Goal: Task Accomplishment & Management: Complete application form

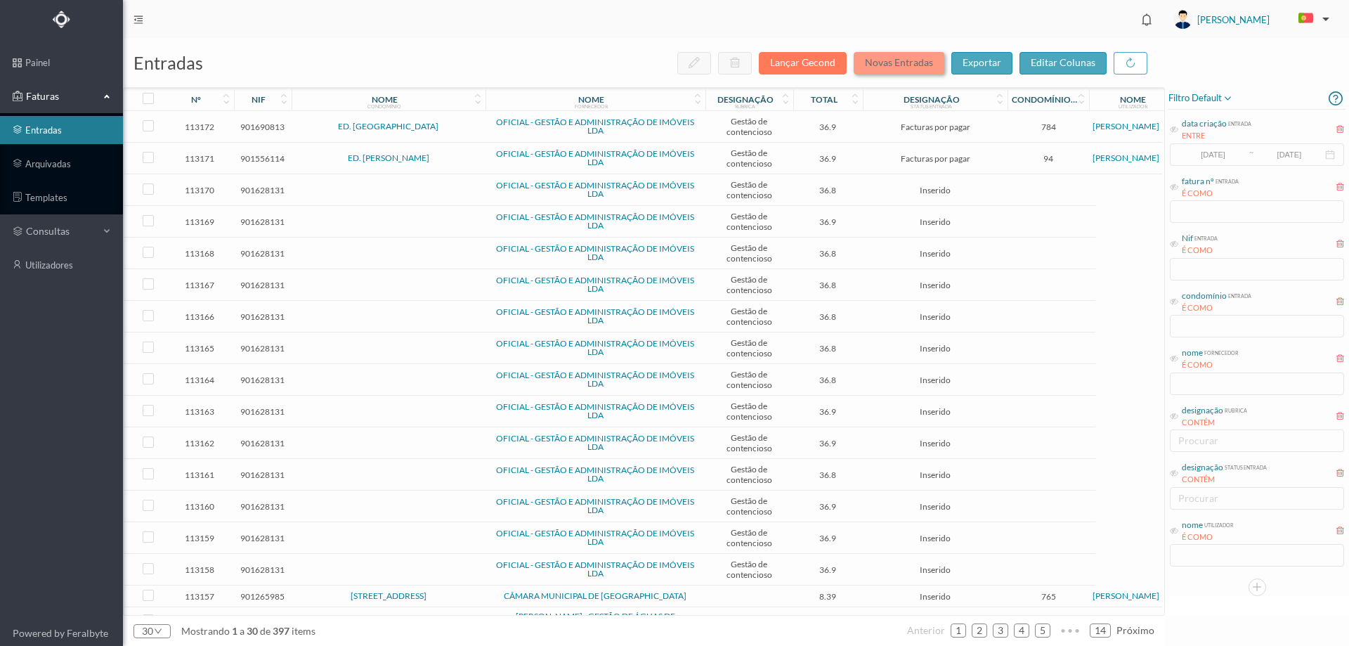
click at [899, 63] on button "Novas Entradas" at bounding box center [899, 63] width 91 height 22
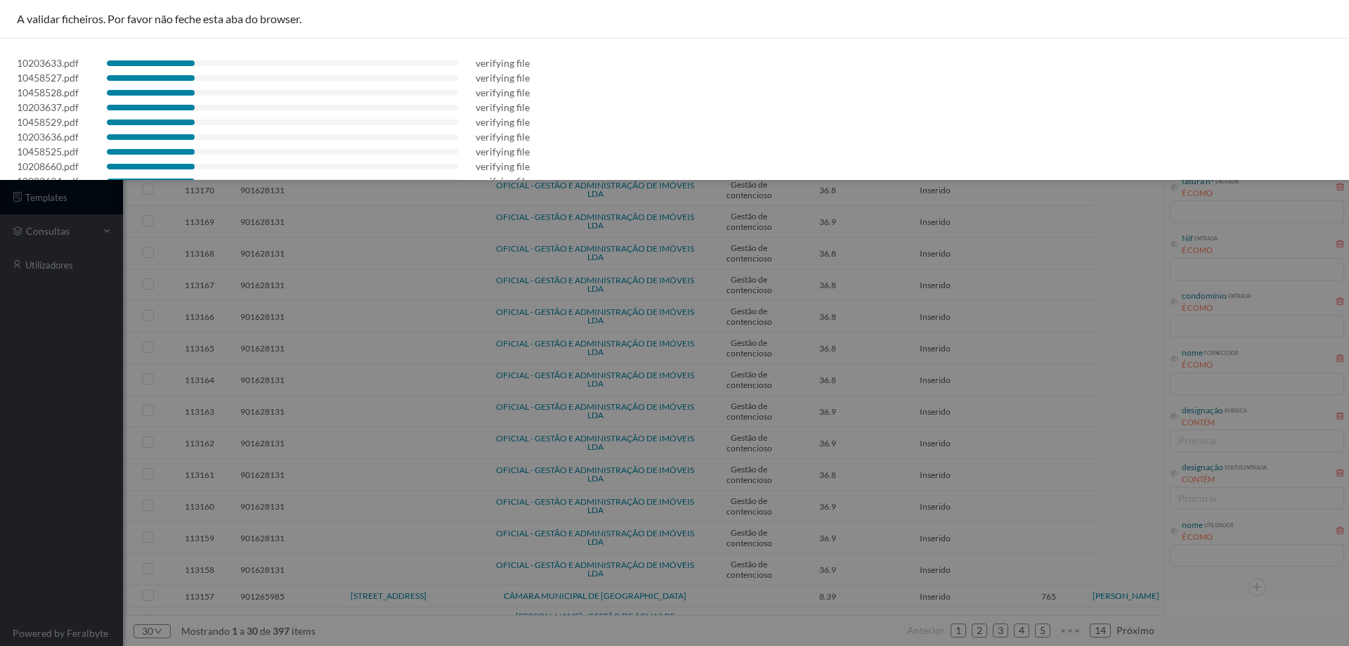
scroll to position [55, 0]
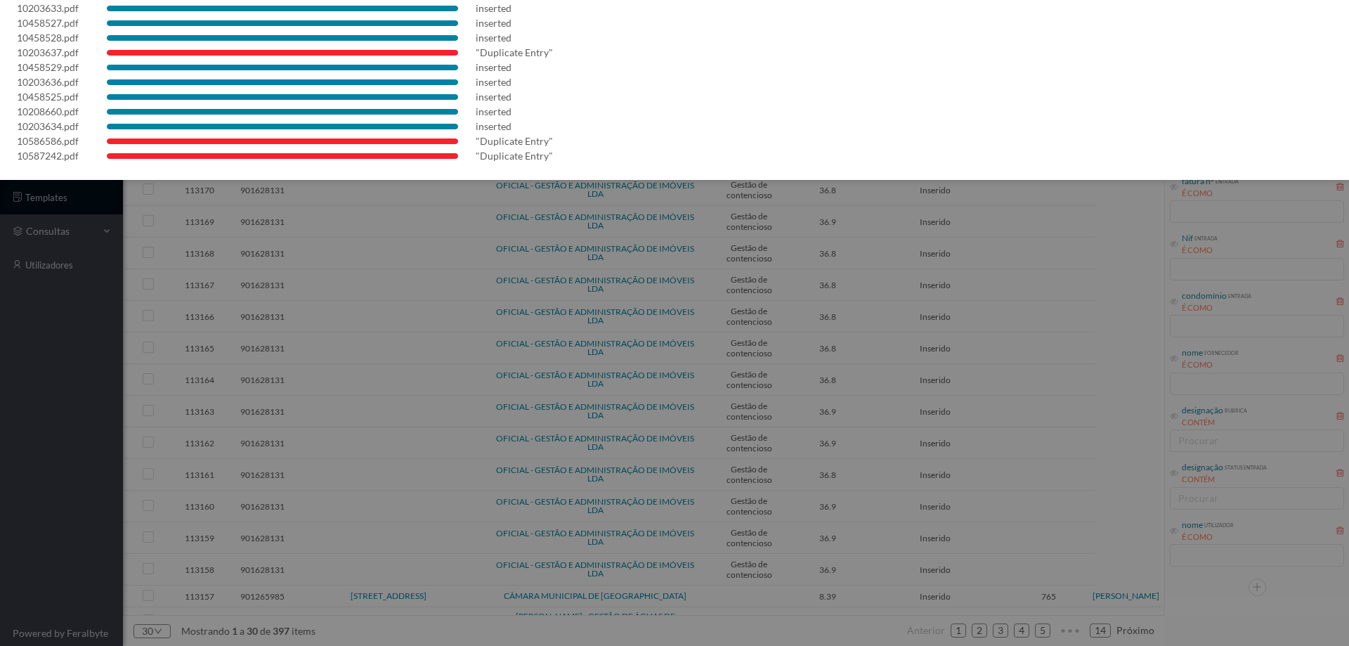
click at [0, 430] on div at bounding box center [674, 323] width 1349 height 646
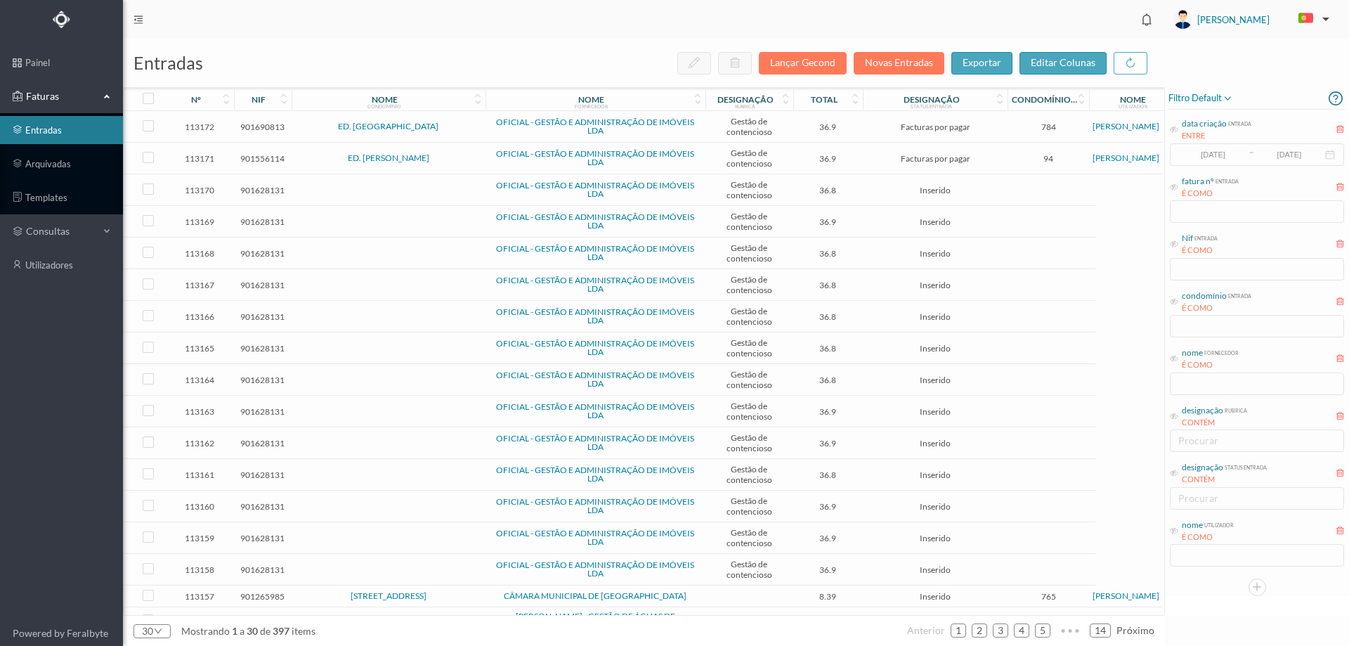
scroll to position [0, 0]
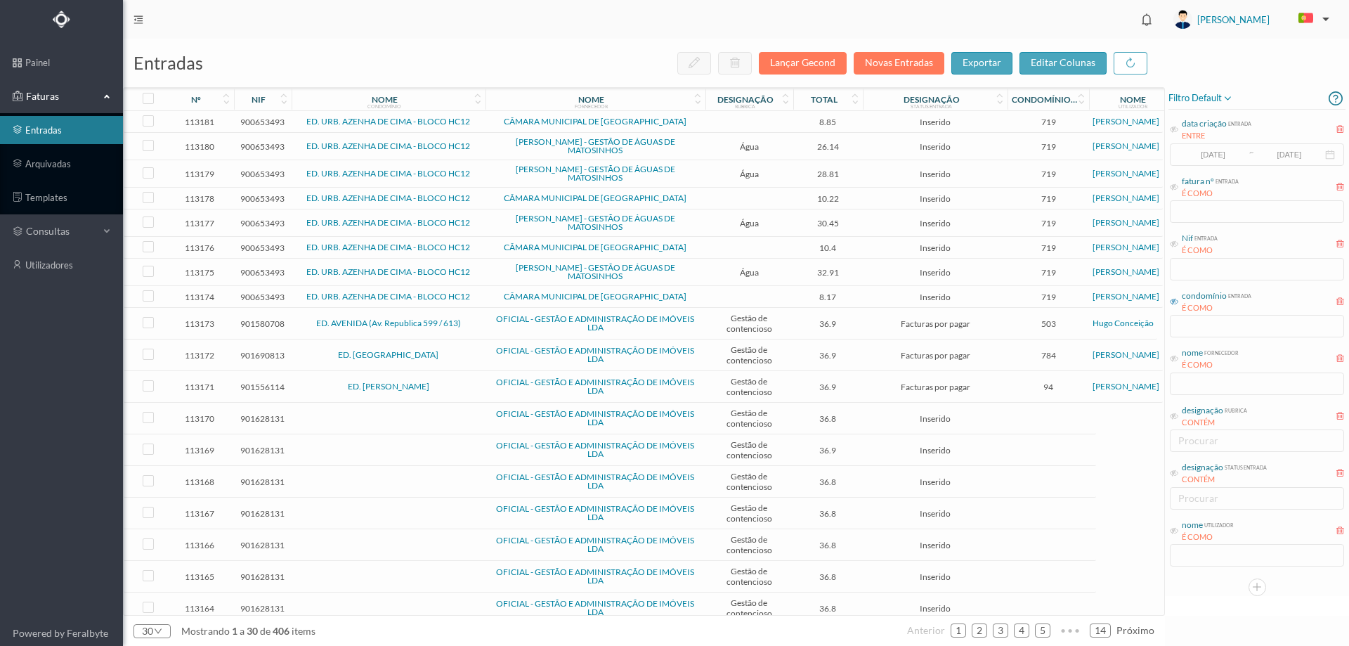
click at [1174, 303] on icon at bounding box center [1174, 301] width 8 height 8
click at [1189, 327] on input "text" at bounding box center [1257, 326] width 174 height 22
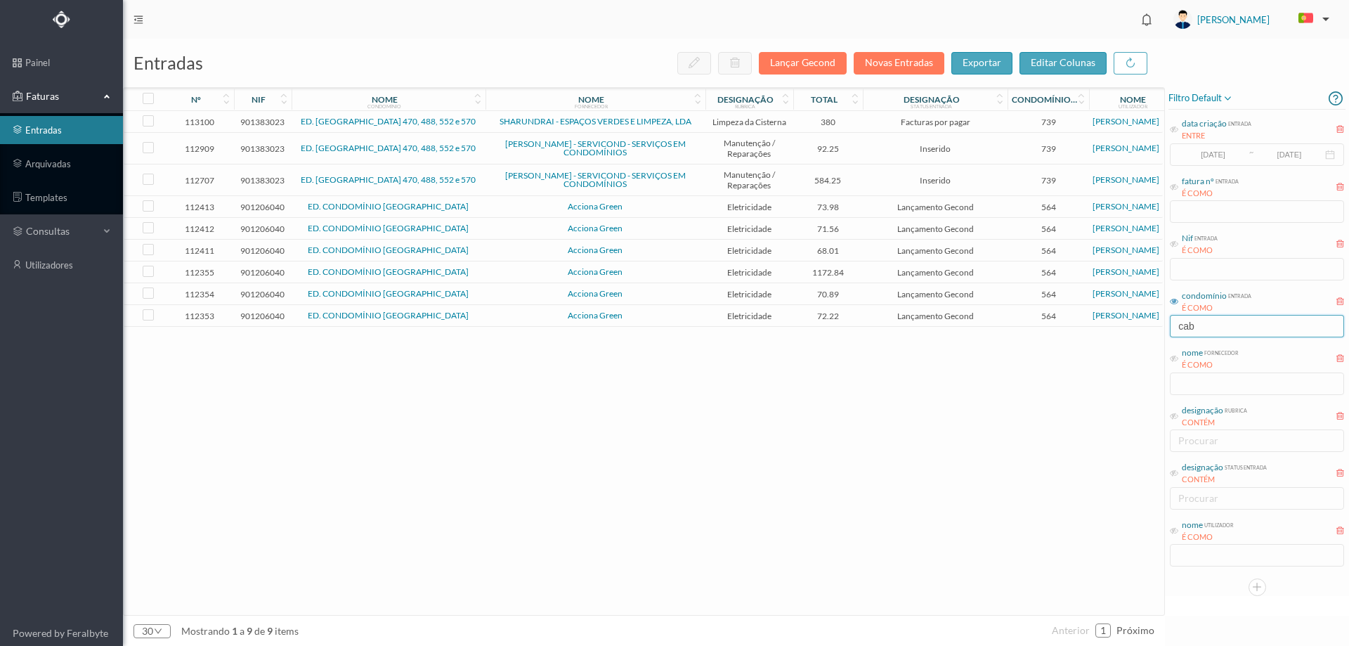
type input "CABO"
click at [665, 207] on span "Acciona Green" at bounding box center [595, 206] width 213 height 8
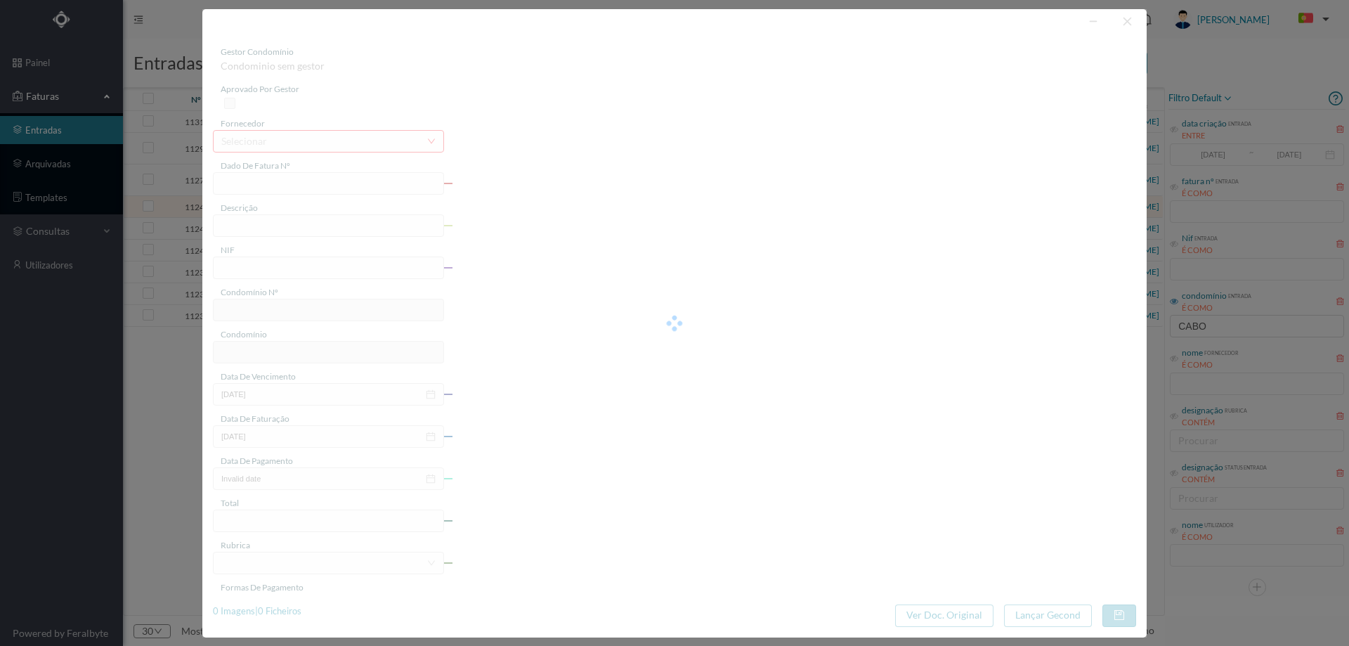
type input "FT P25/040293"
type input "DE ALMEIRIGA 2778"
type input "901206040"
type input "16-10-2025"
type input "16-09-2025"
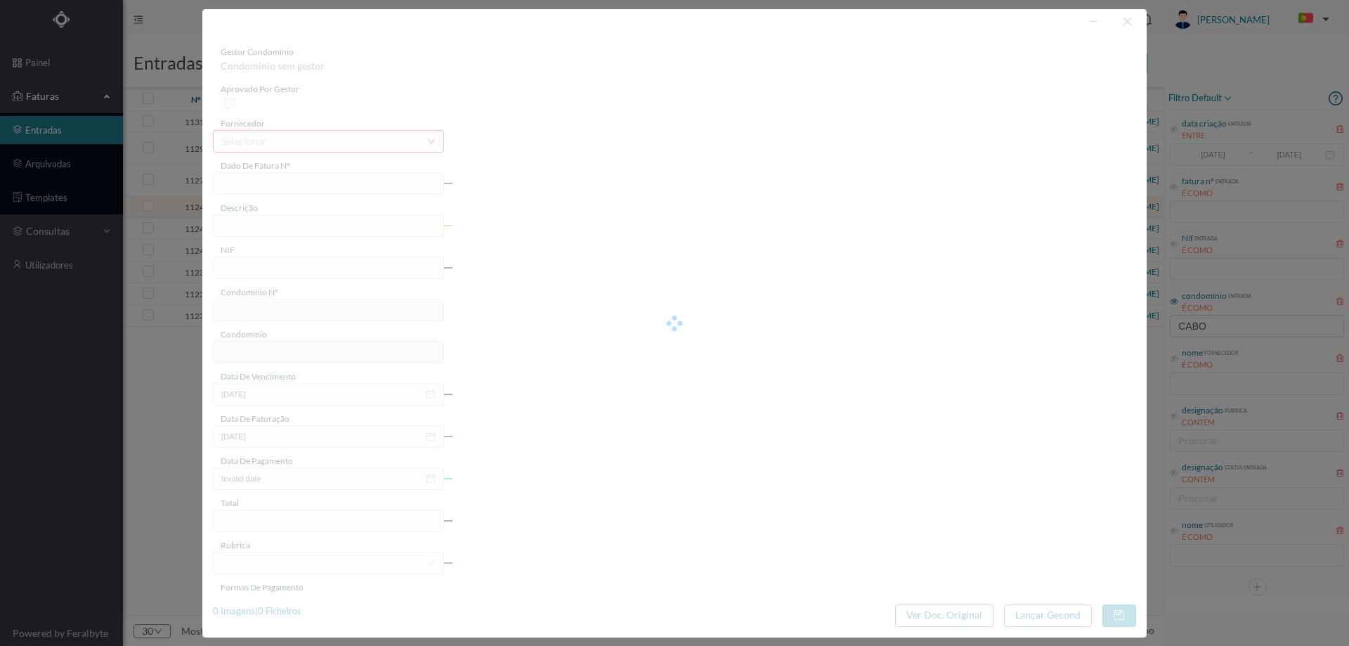
type input "16-10-2025"
type input "73.98"
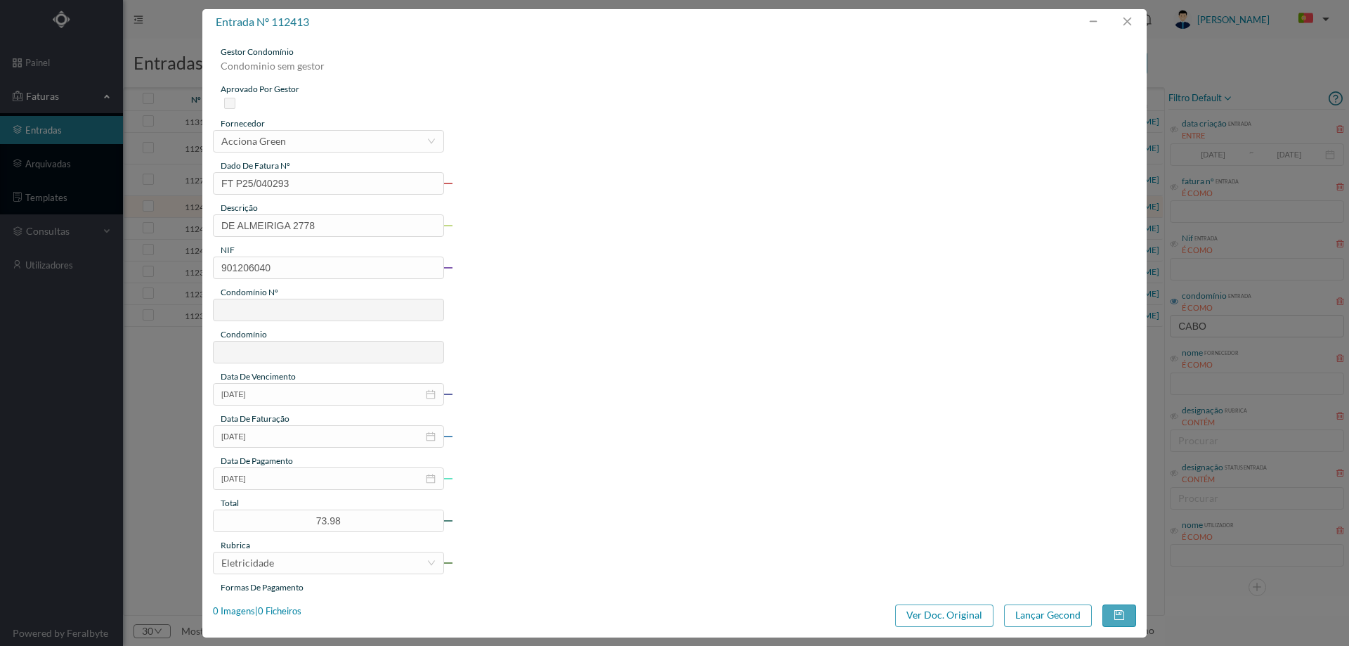
type input "564"
type input "ED. CONDOMÍNIO CABO DAS MARÉS"
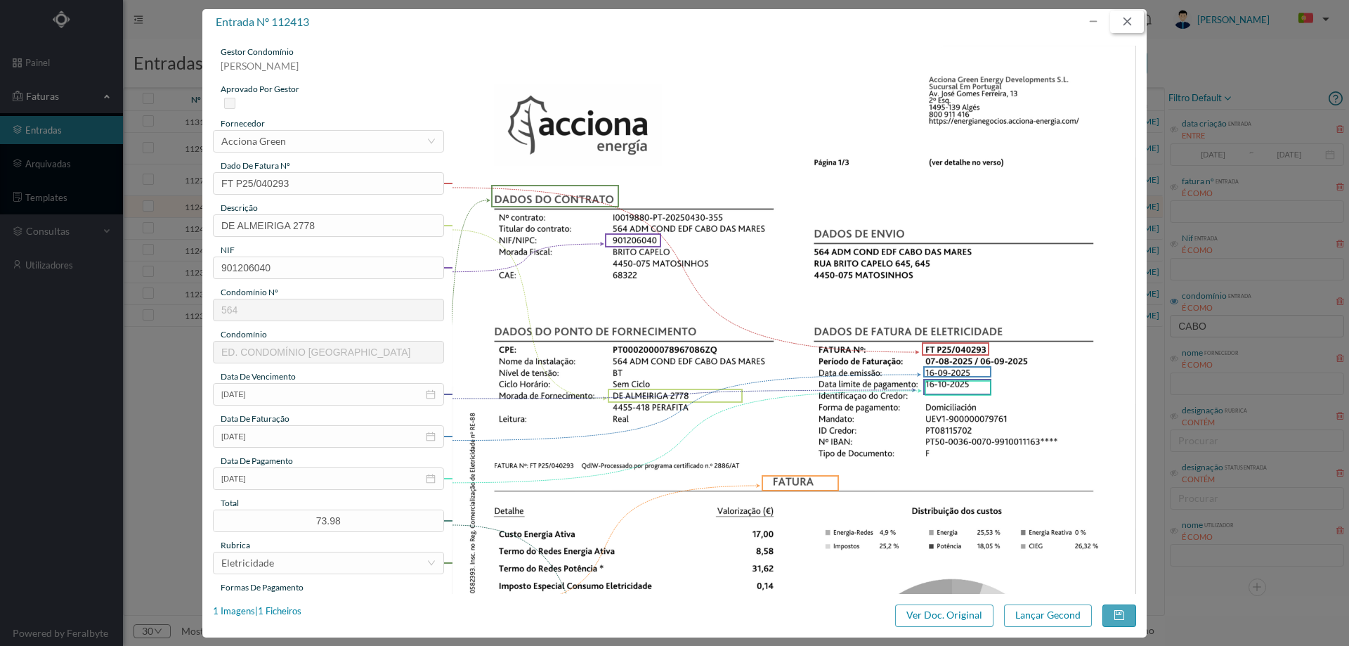
click at [1121, 20] on button "button" at bounding box center [1127, 22] width 34 height 22
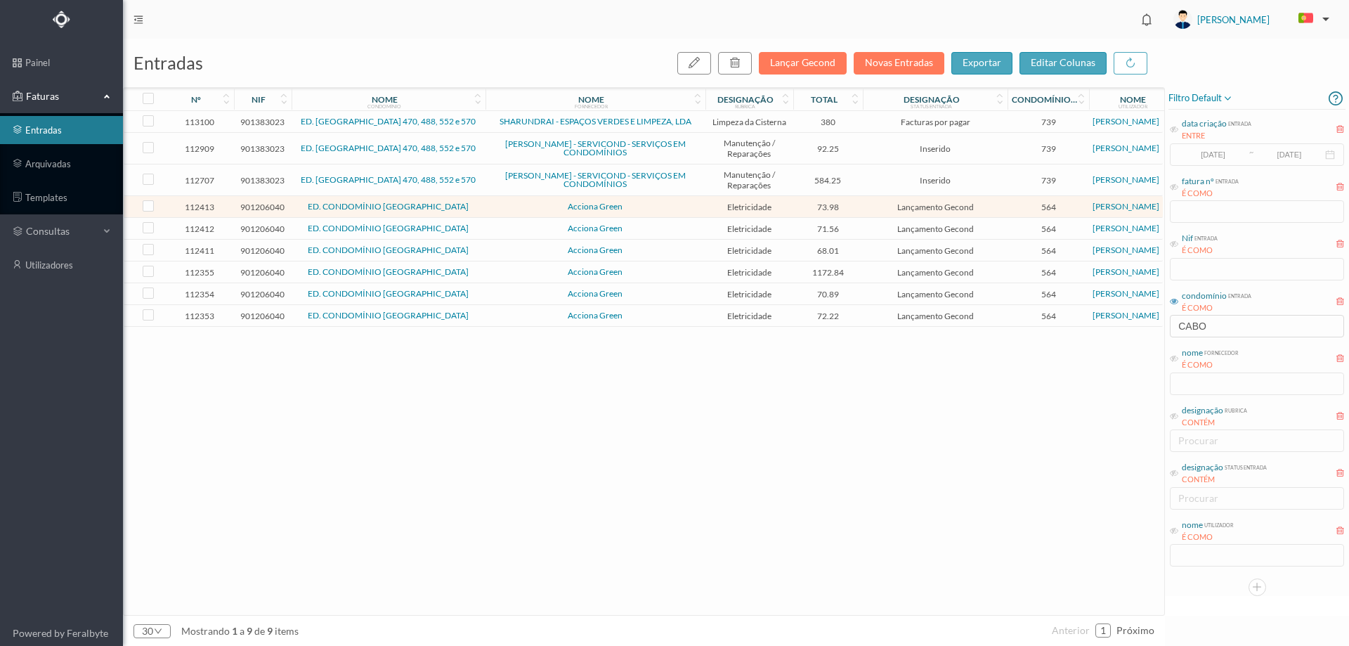
click at [785, 227] on span "Eletricidade" at bounding box center [749, 228] width 81 height 11
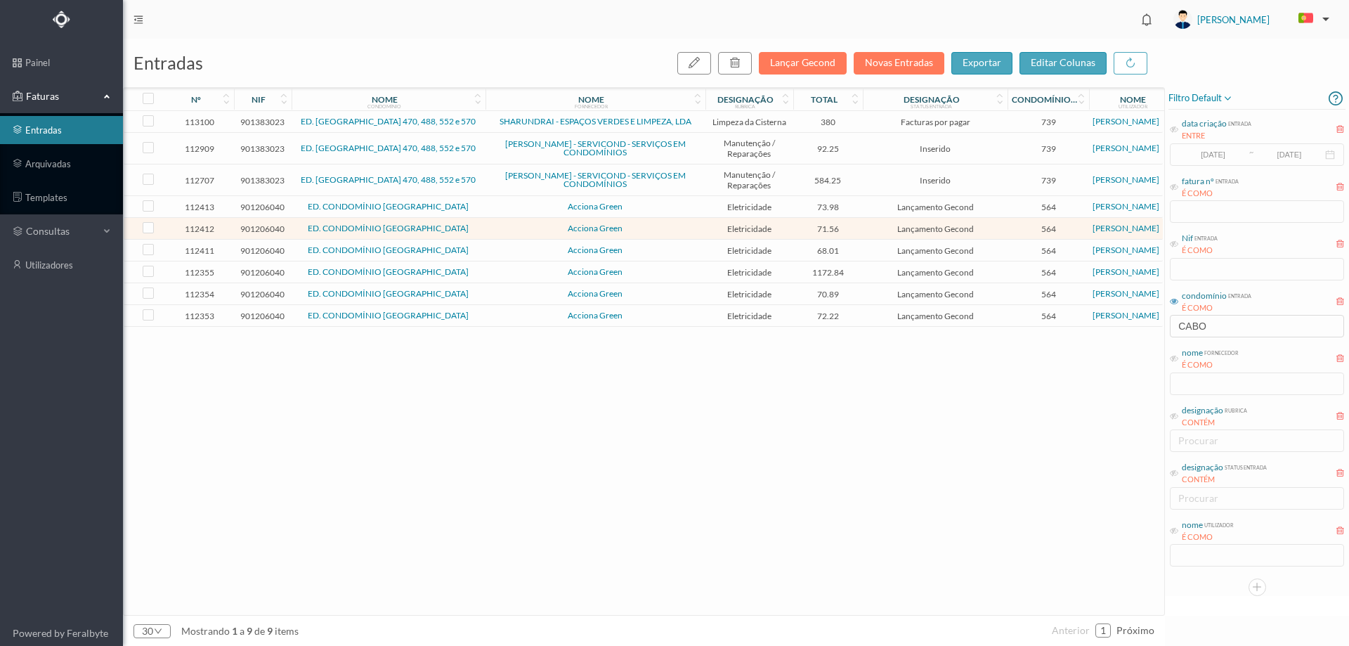
click at [785, 227] on span "Eletricidade" at bounding box center [749, 228] width 81 height 11
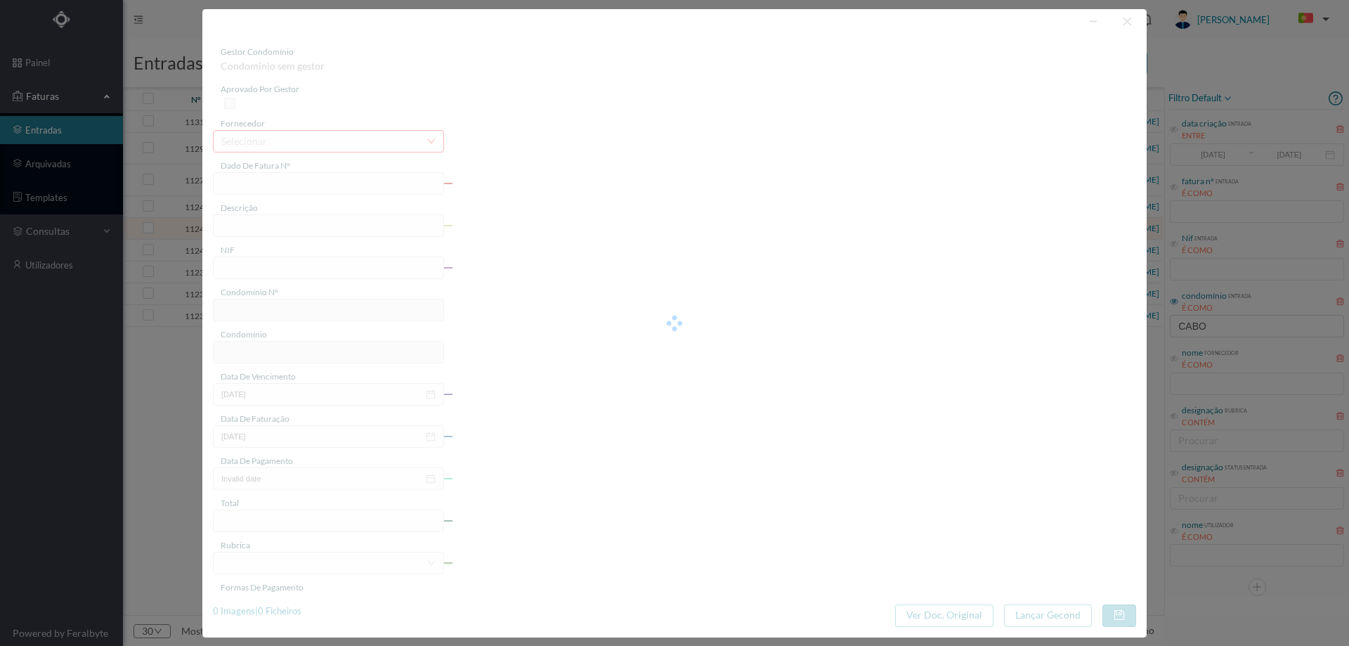
type input "FT P25/040292"
type input "DE ALMEIRIGA NORTE 2838"
type input "901206040"
type input "16-10-2025"
type input "16-09-2025"
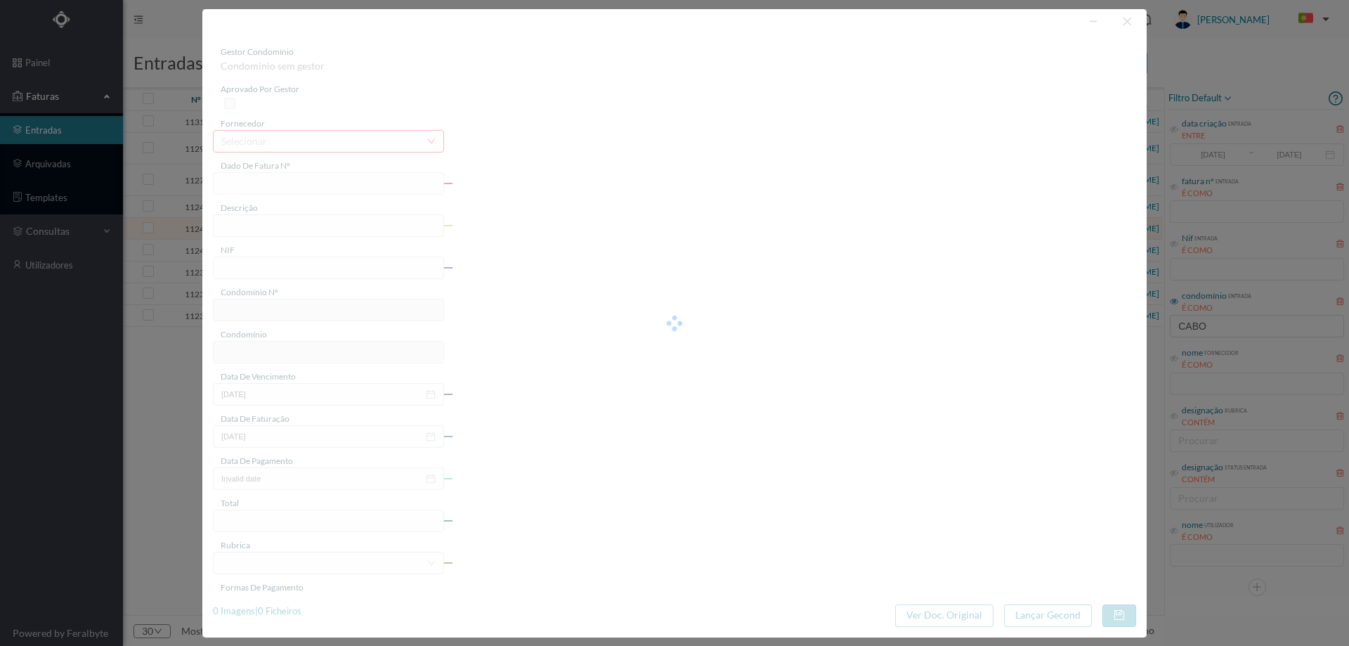
type input "16-10-2025"
type input "71.56"
type input "564"
type input "ED. CONDOMÍNIO CABO DAS MARÉS"
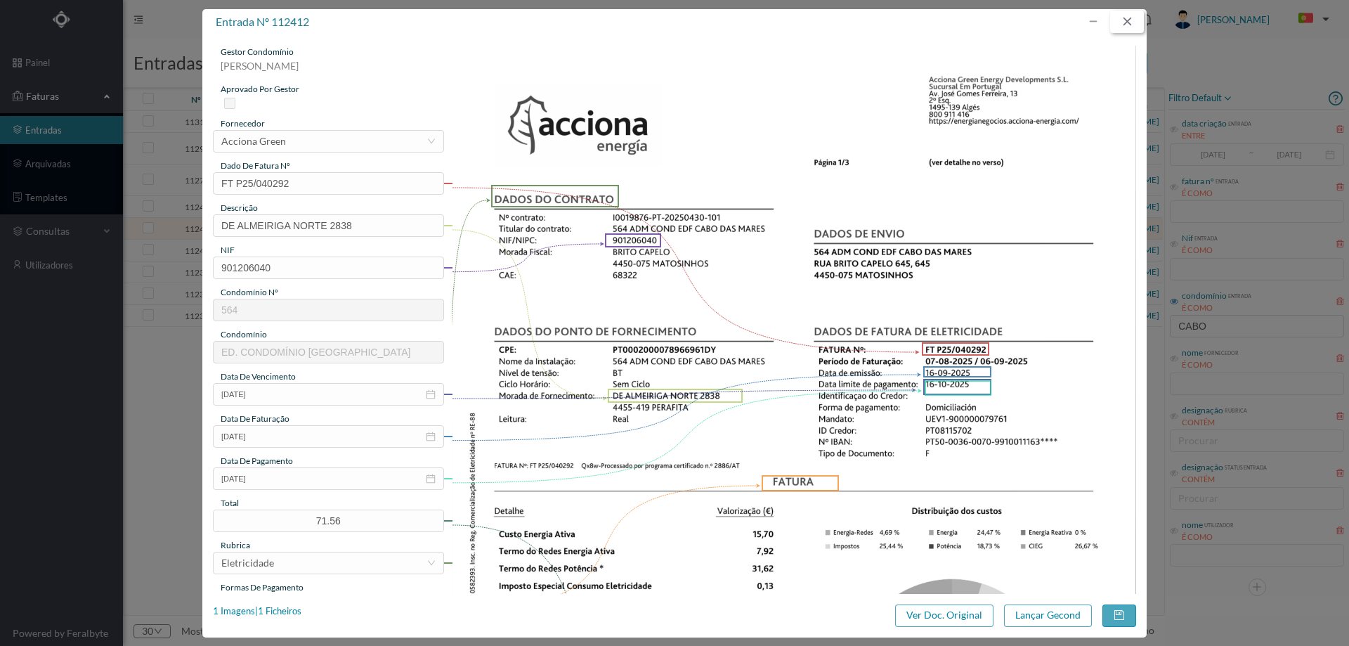
click at [1131, 11] on button "button" at bounding box center [1127, 22] width 34 height 22
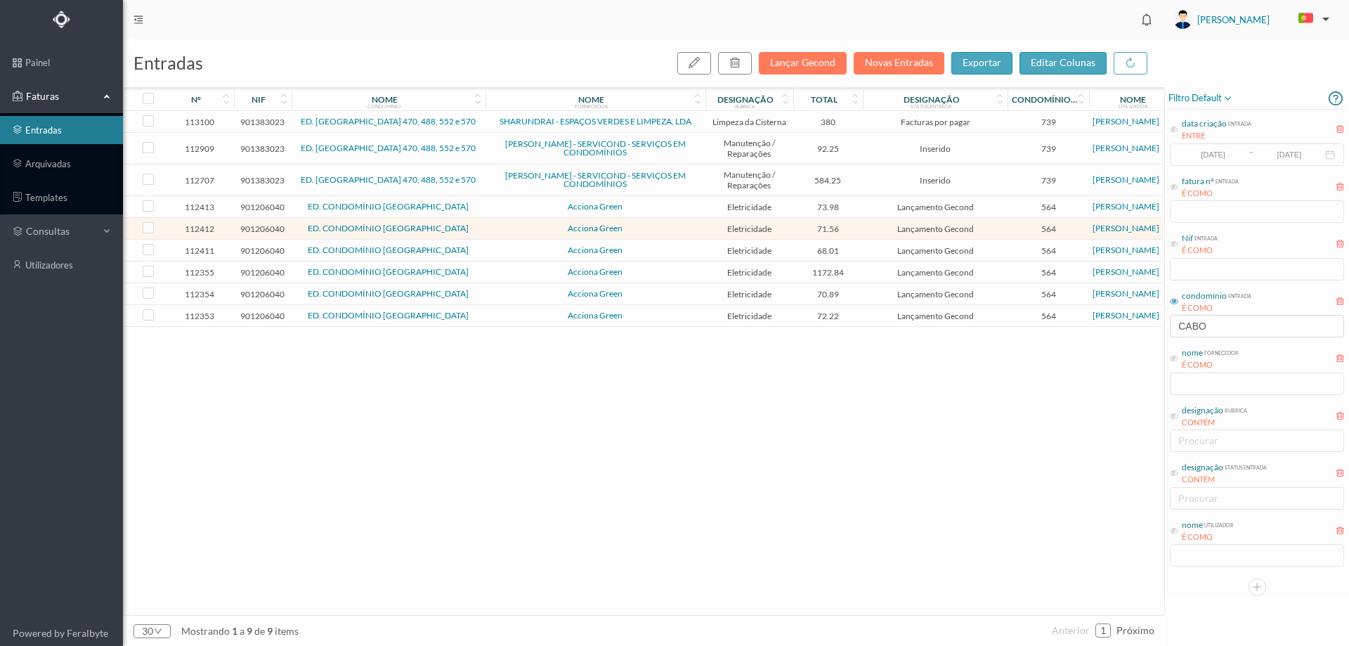
click at [668, 249] on span "Acciona Green" at bounding box center [595, 250] width 213 height 8
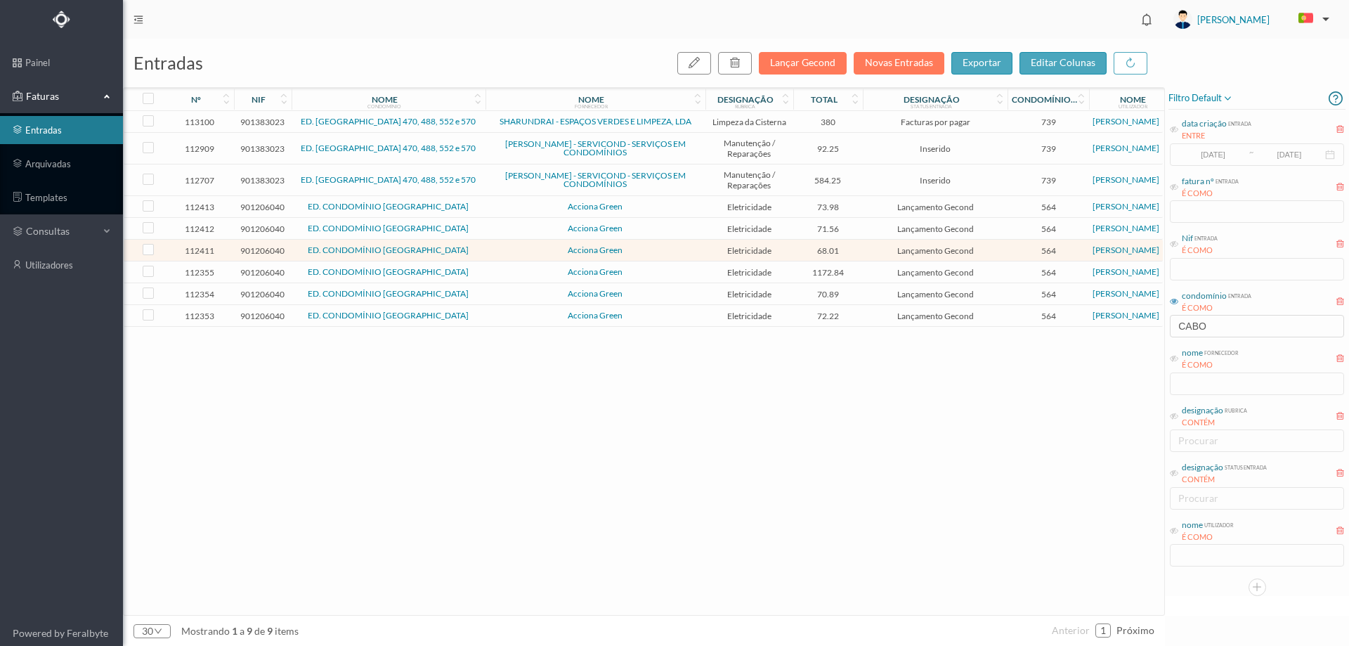
click at [668, 249] on span "Acciona Green" at bounding box center [595, 250] width 213 height 8
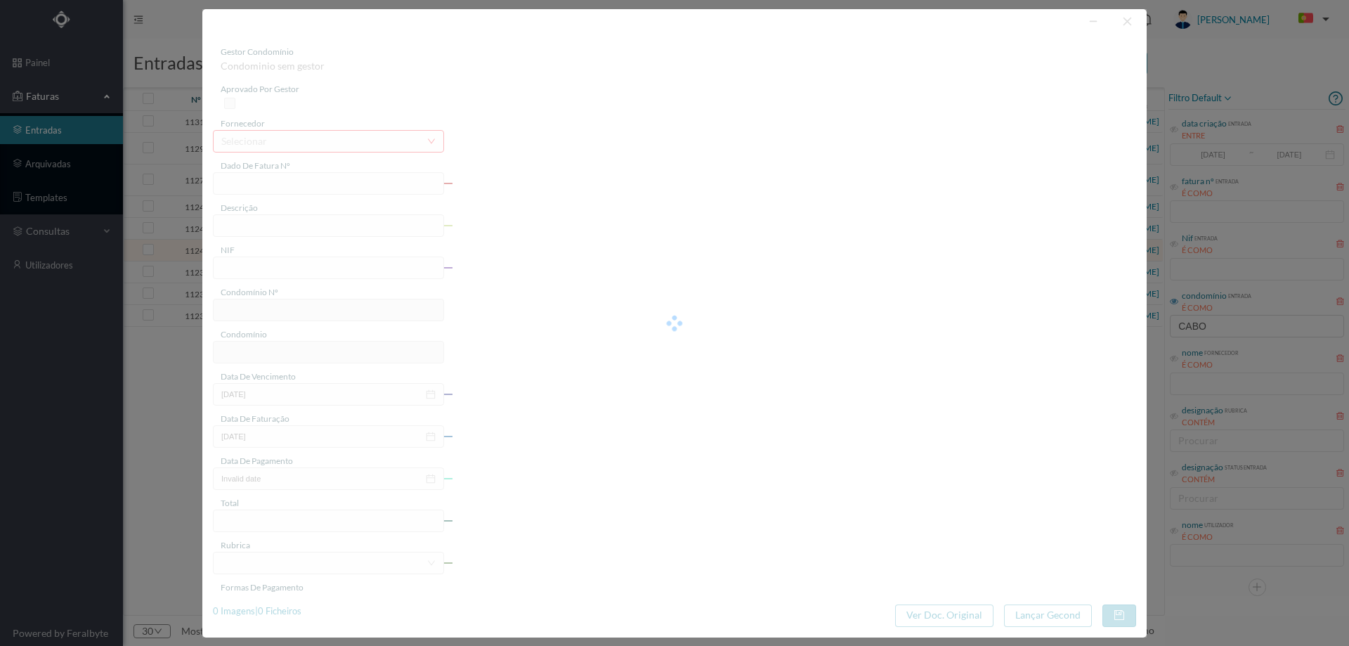
type input "FT P25/040290"
type input "DE ALMEIRIGA NORTE 2820"
type input "901206040"
type input "16-10-2025"
type input "16-09-2025"
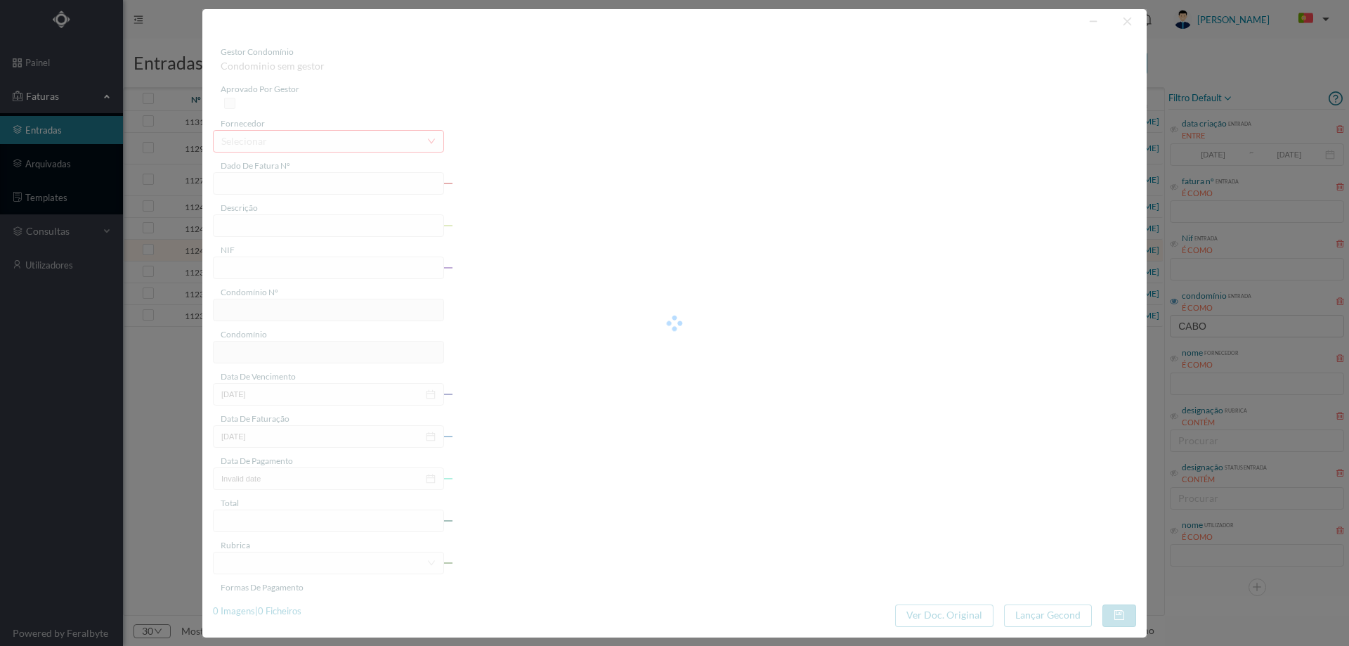
type input "16-10-2025"
type input "68.01"
type input "564"
type input "ED. CONDOMÍNIO CABO DAS MARÉS"
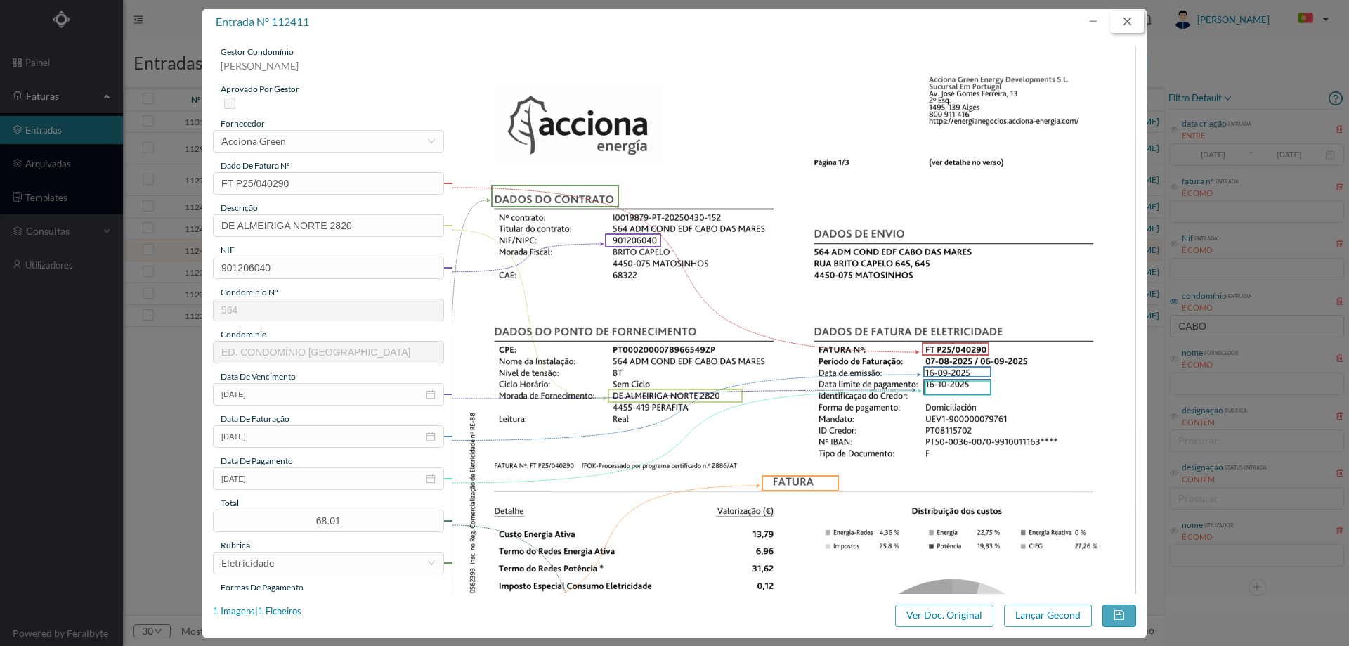
click at [1133, 26] on button "button" at bounding box center [1127, 22] width 34 height 22
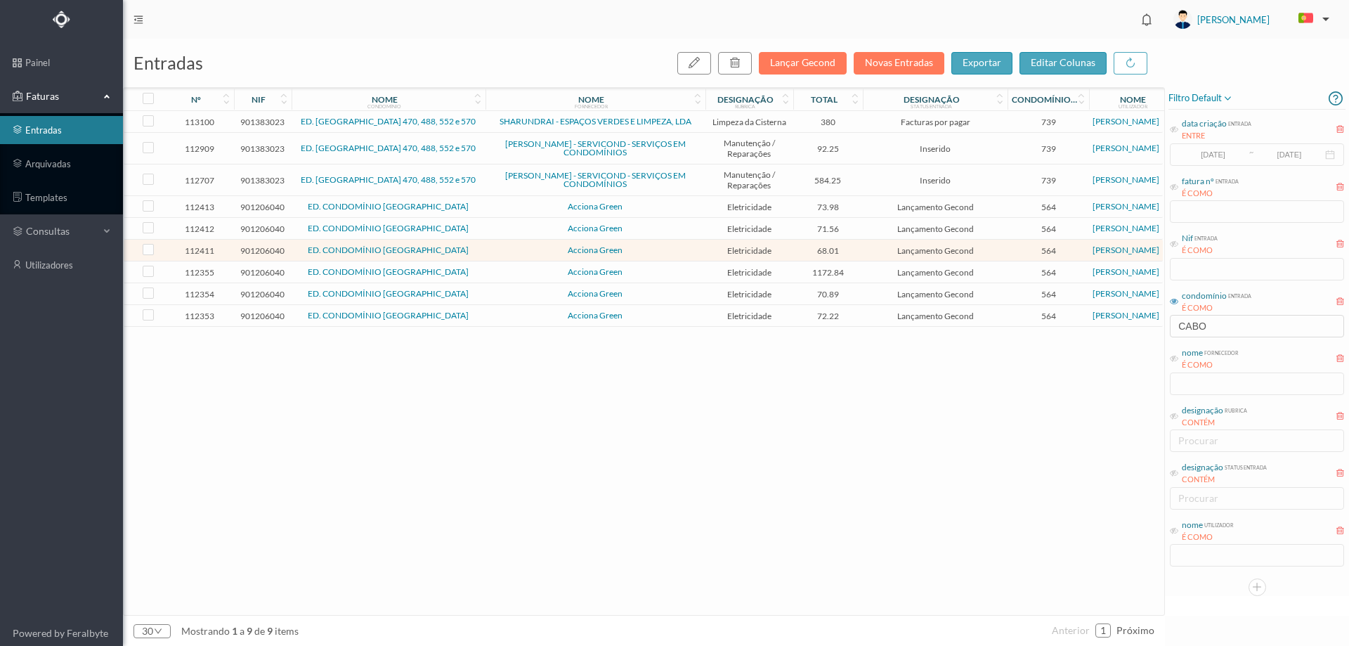
click at [650, 274] on span "Acciona Green" at bounding box center [595, 272] width 213 height 8
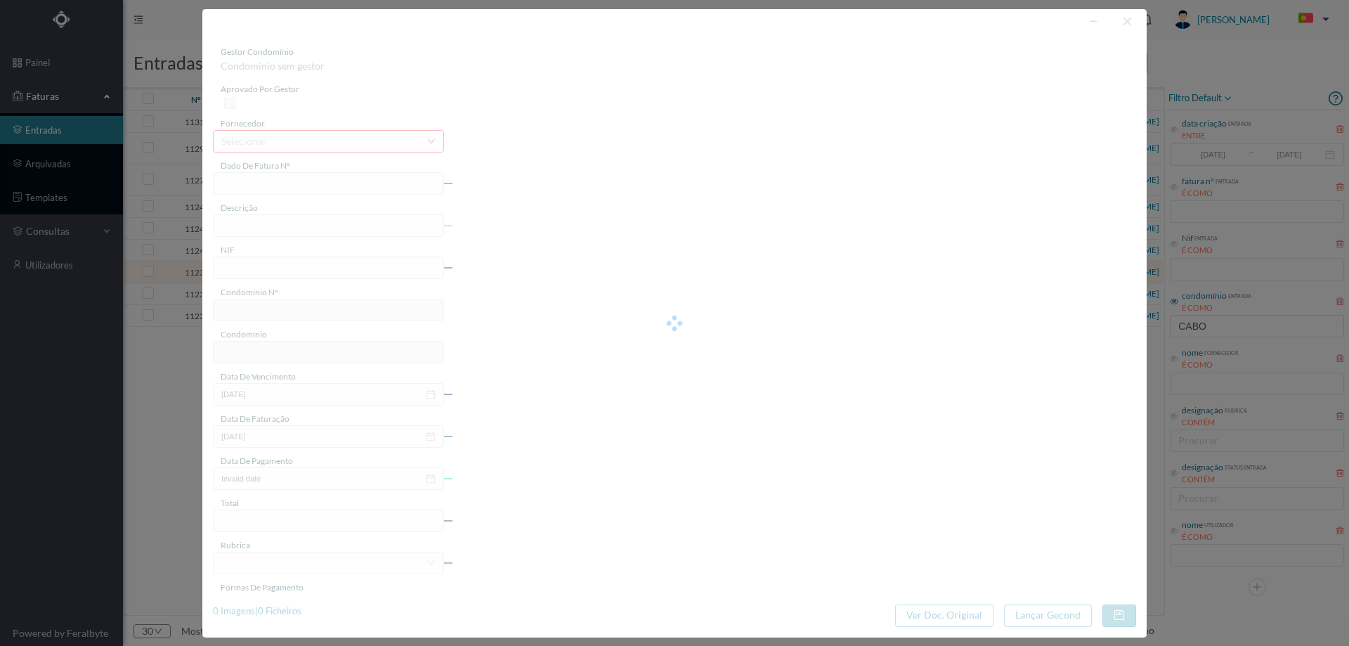
type input "FT P25/040295"
type input "DE ALMEIRIGA NORTE 2770"
type input "901206040"
type input "16-10-2025"
type input "16-09-2025"
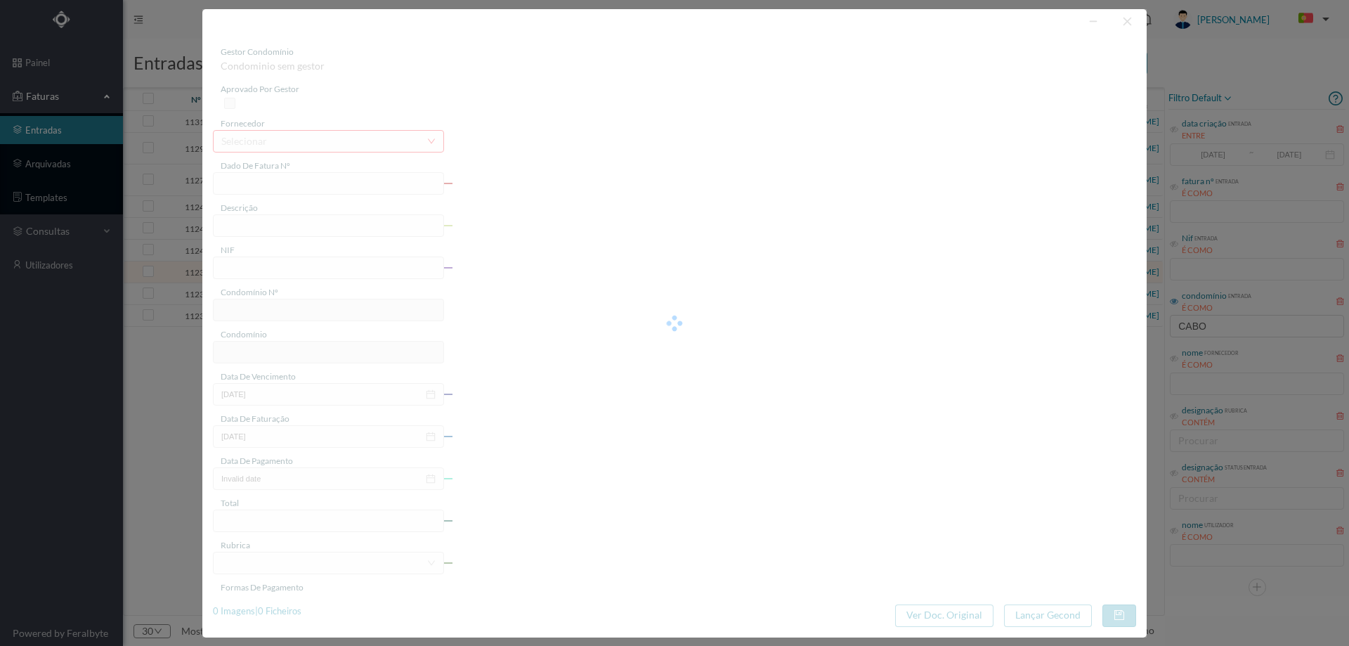
type input "16-10-2025"
type input "1172.84"
type input "564"
type input "ED. CONDOMÍNIO CABO DAS MARÉS"
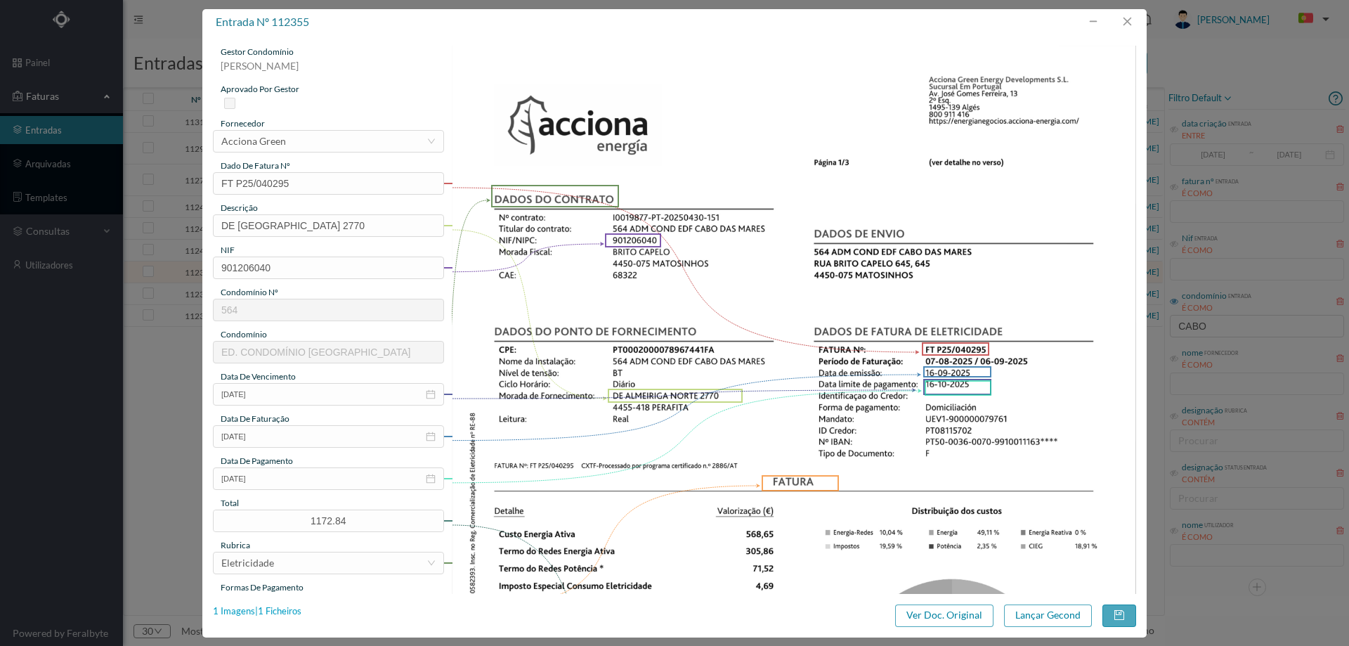
click at [296, 611] on div "1 Imagens | 1 Ficheiros" at bounding box center [257, 611] width 89 height 14
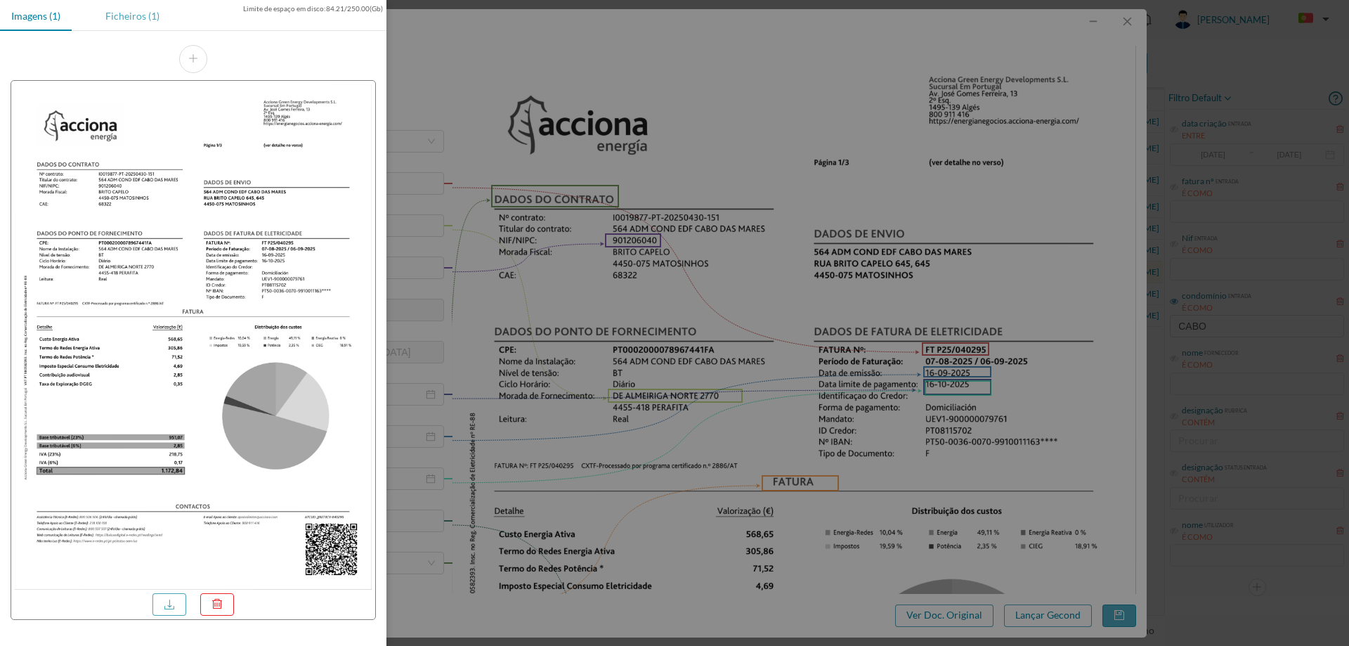
click at [134, 26] on div "Ficheiros (1)" at bounding box center [132, 16] width 77 height 32
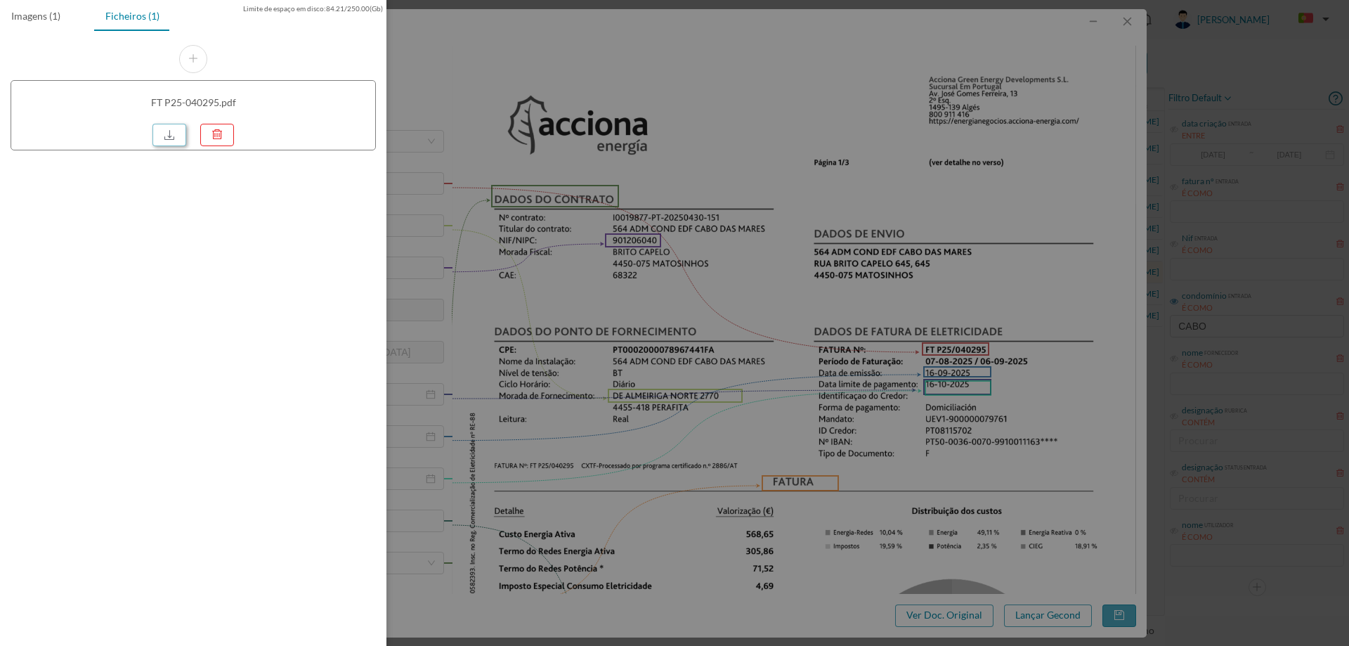
click at [172, 126] on link at bounding box center [169, 135] width 34 height 22
click at [748, 221] on div at bounding box center [674, 323] width 1349 height 646
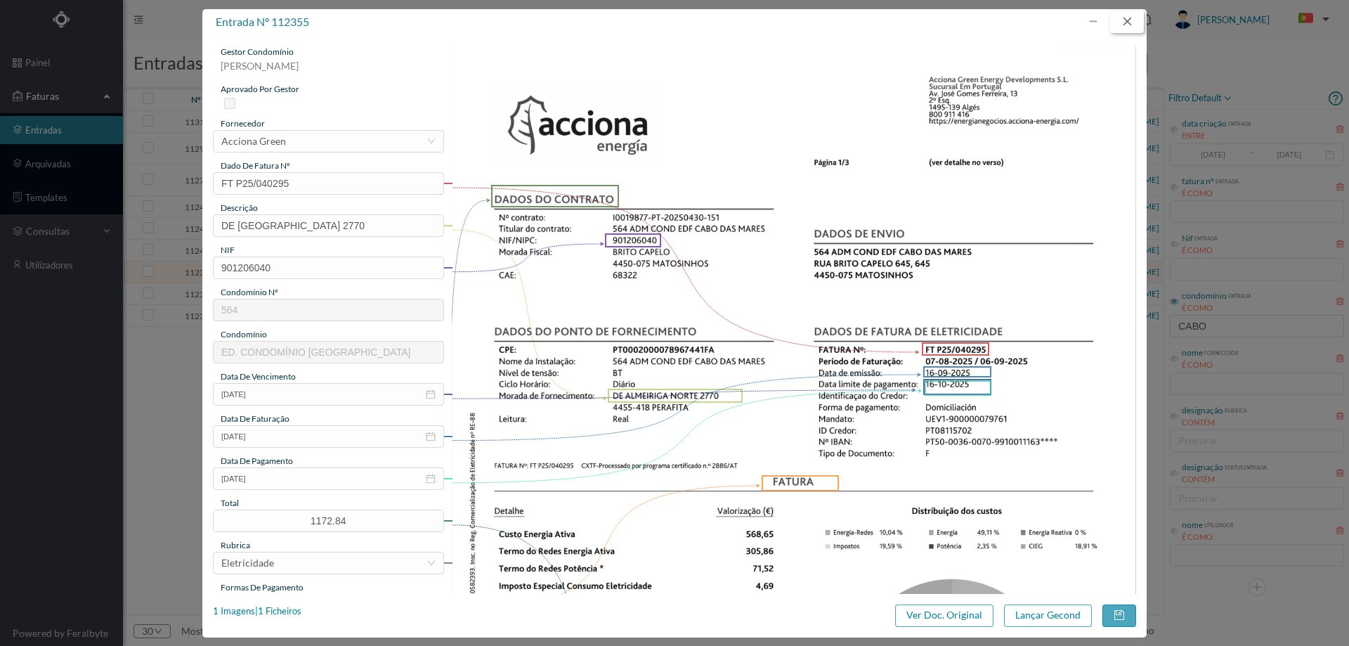
click at [1121, 24] on button "button" at bounding box center [1127, 22] width 34 height 22
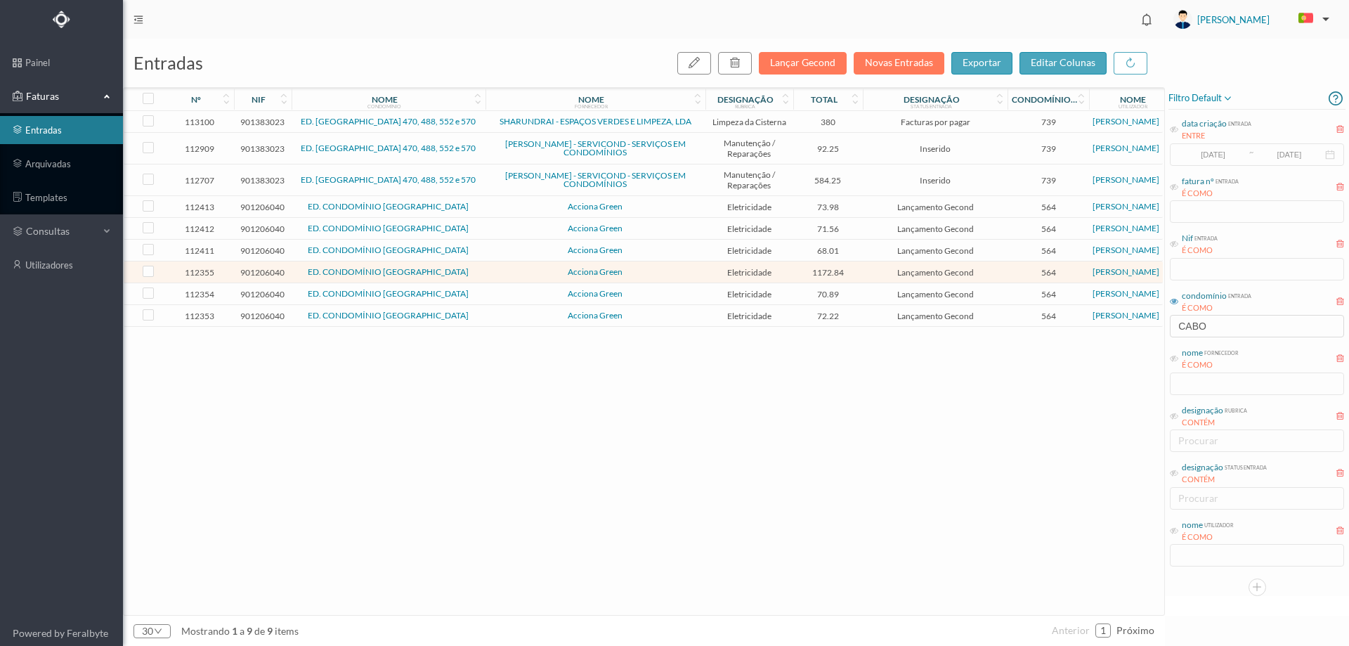
click at [65, 127] on link "entradas" at bounding box center [61, 130] width 123 height 28
drag, startPoint x: 1219, startPoint y: 323, endPoint x: 1092, endPoint y: 320, distance: 127.2
click at [1093, 320] on div "entradas Lançar Gecond Novas Entradas exportar editar colunas nº nif nome condo…" at bounding box center [736, 342] width 1226 height 607
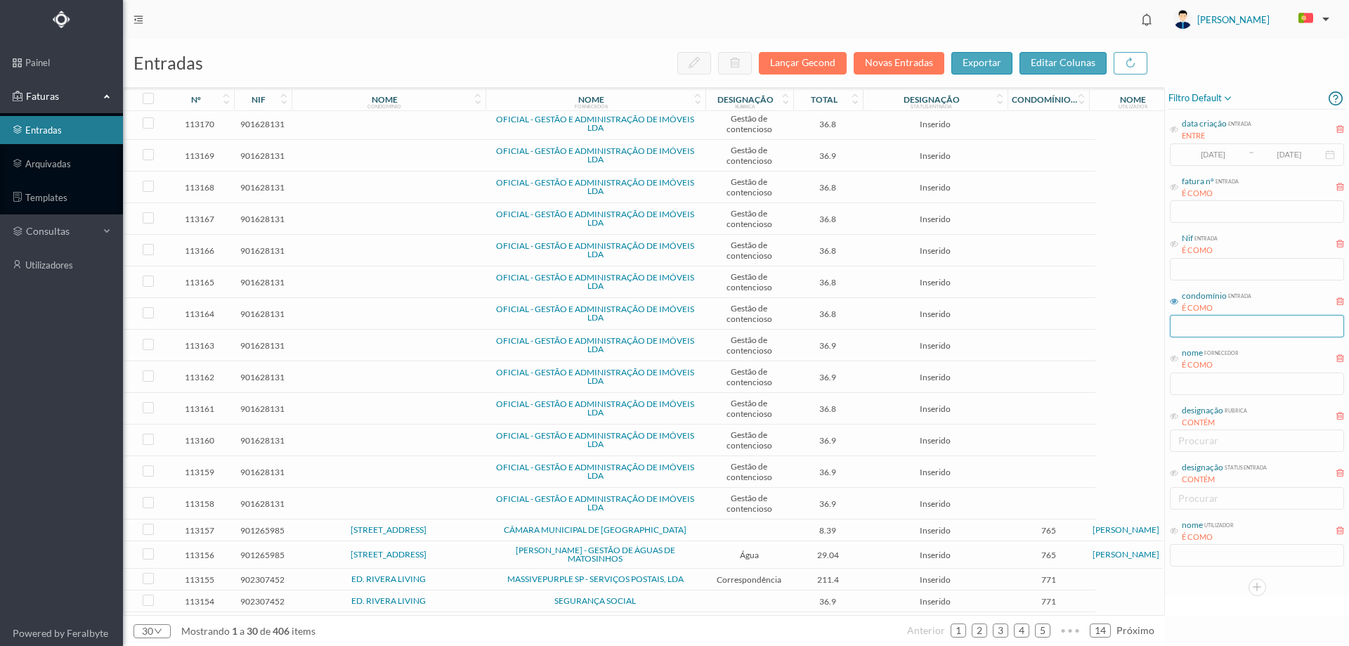
scroll to position [339, 0]
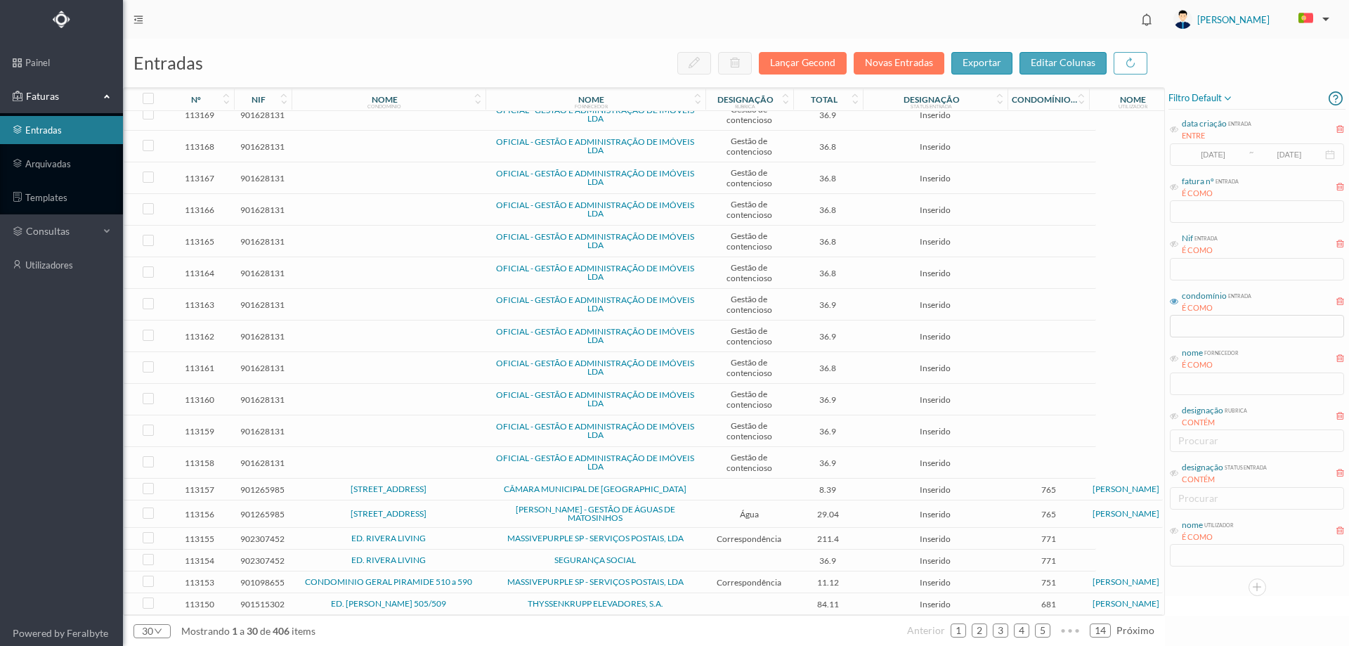
click at [495, 581] on span "MASSIVEPURPLE SP - SERVIÇOS POSTAIS, LDA" at bounding box center [595, 582] width 213 height 8
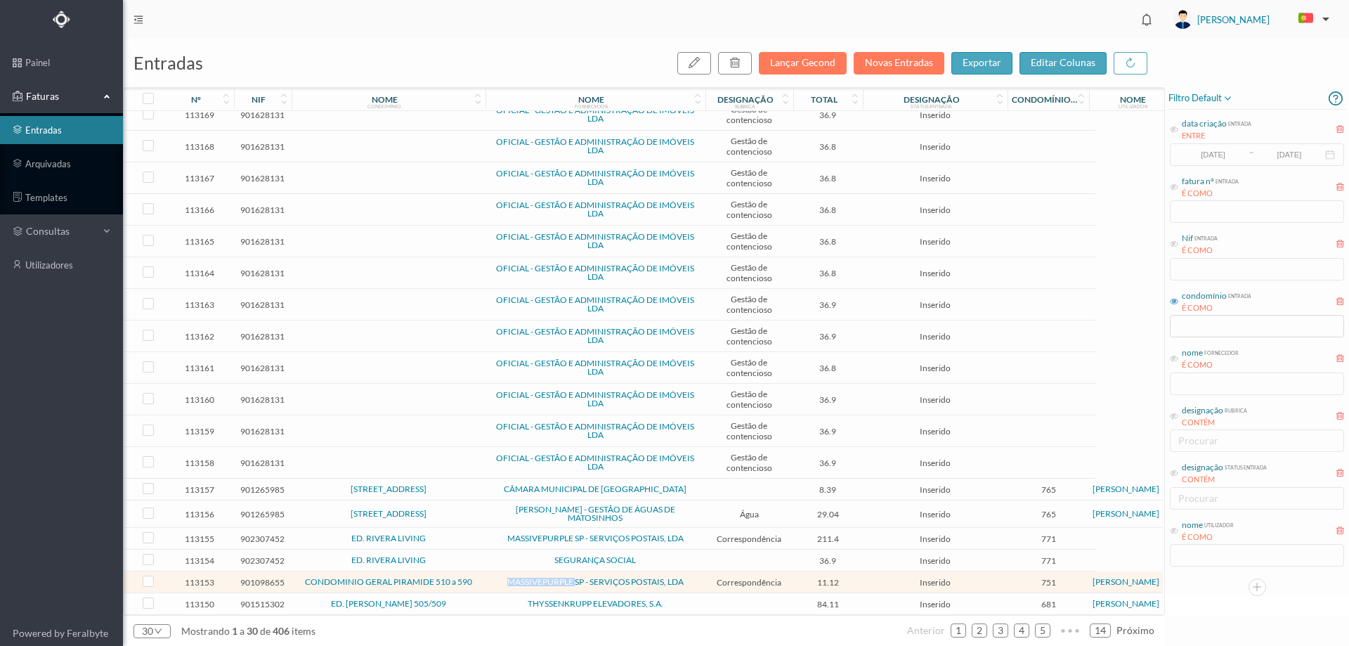
click at [495, 581] on span "MASSIVEPURPLE SP - SERVIÇOS POSTAIS, LDA" at bounding box center [595, 582] width 213 height 8
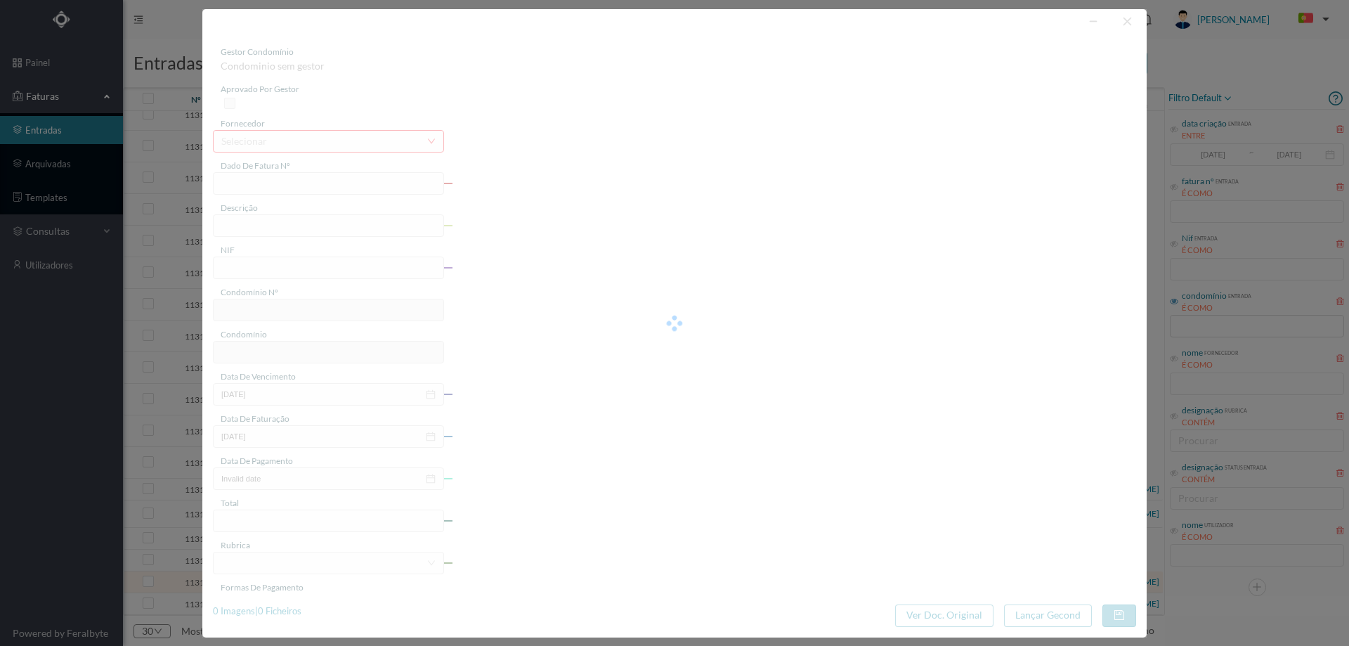
type input "4 45/31985"
type input "— cignação"
type input "901098655"
type input "Invalid date"
type input "2025-08-31"
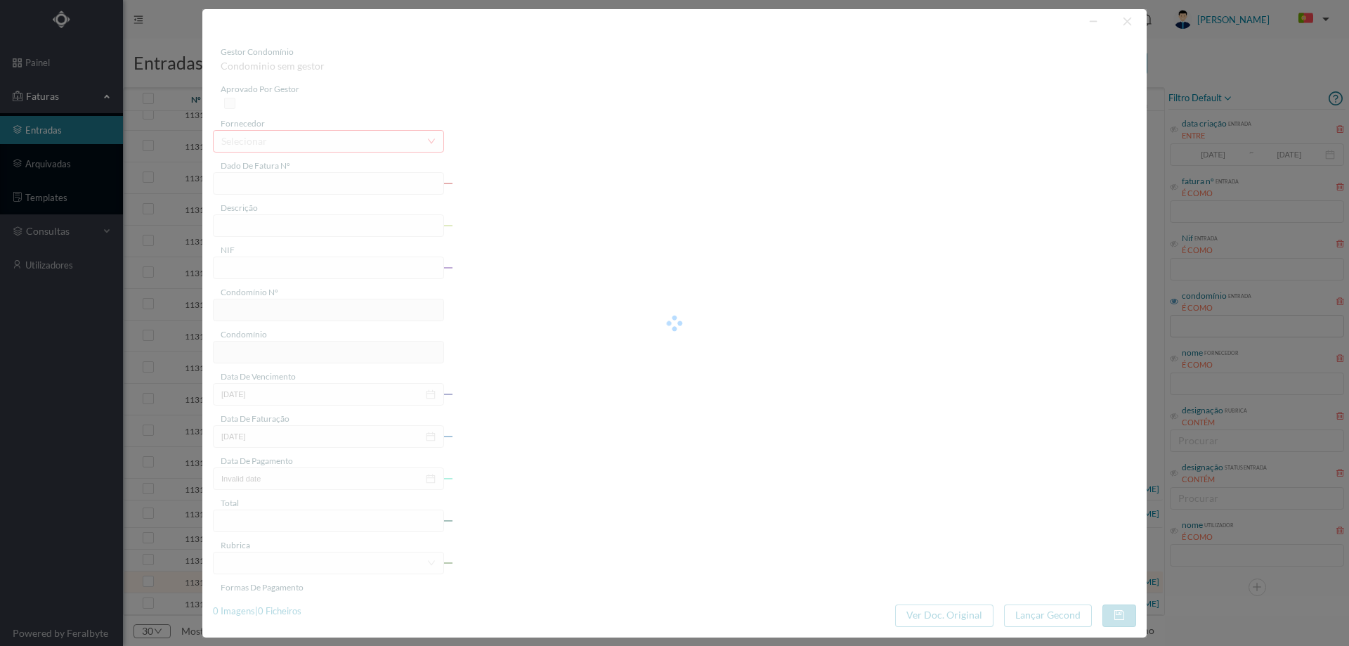
type input "11.12"
type input "751"
type input "CONDOMINIO GERAL PIRAMIDE 510 a 590"
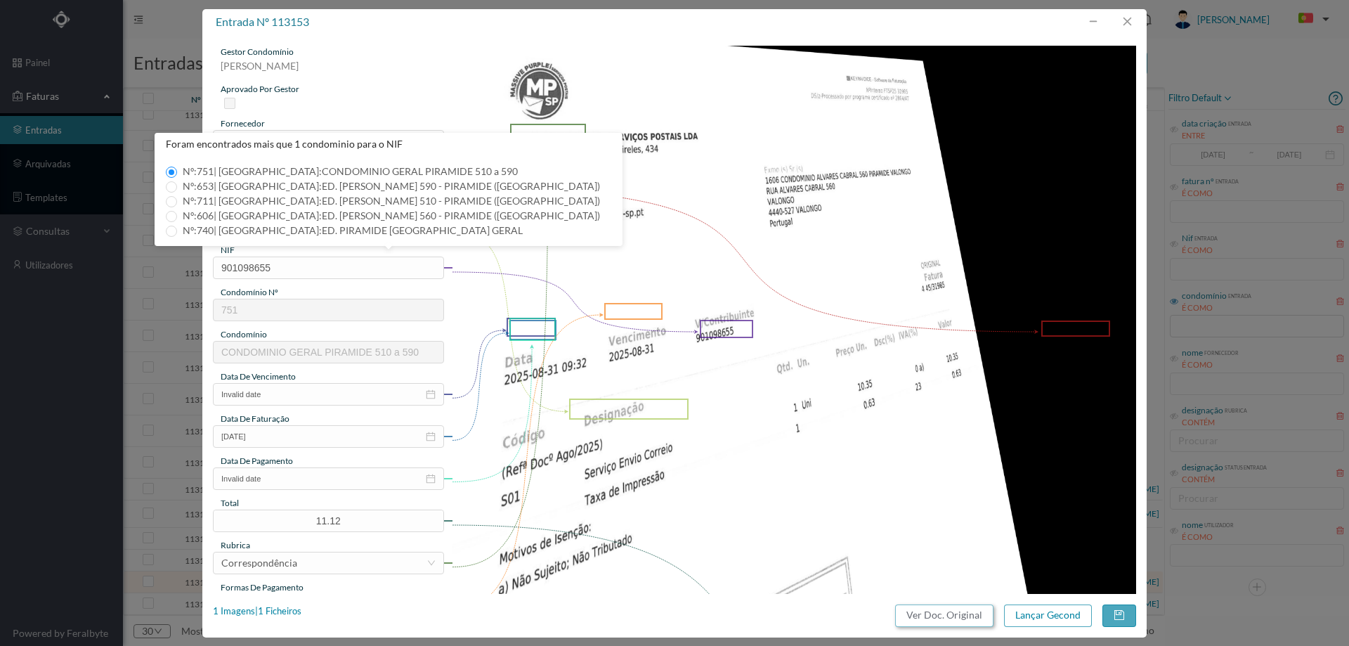
click at [958, 606] on button "Ver Doc. Original" at bounding box center [944, 615] width 98 height 22
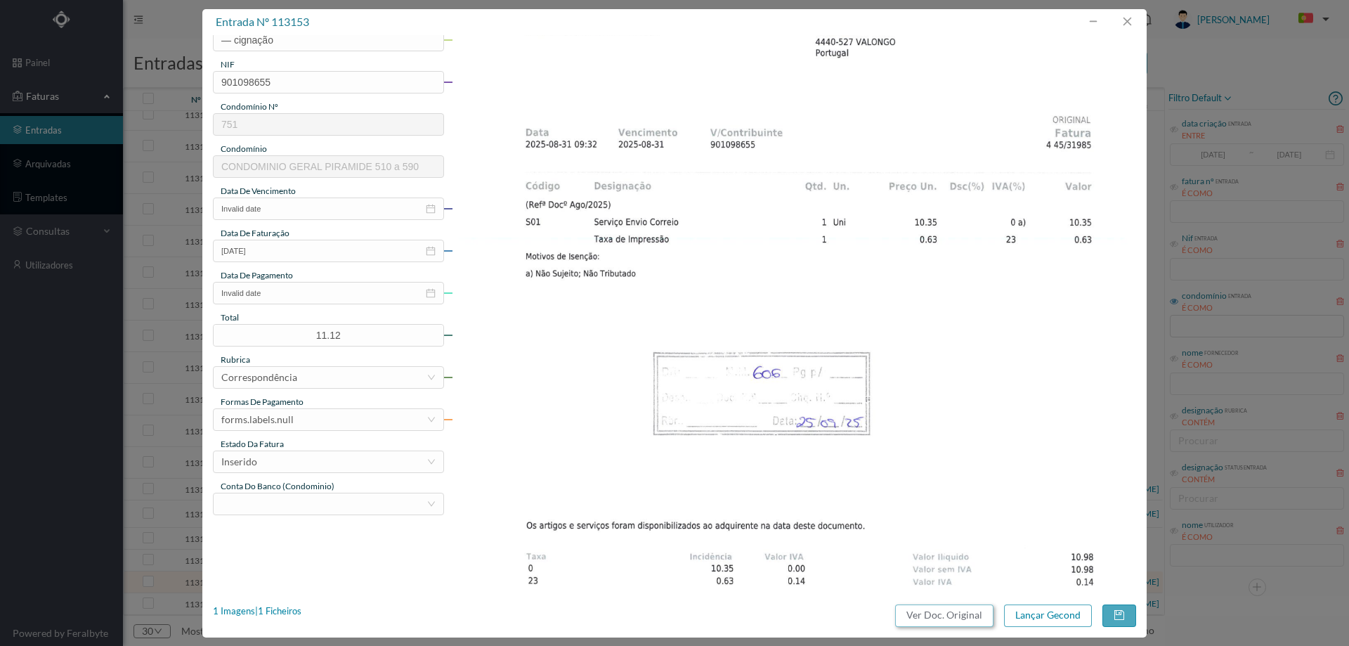
scroll to position [0, 0]
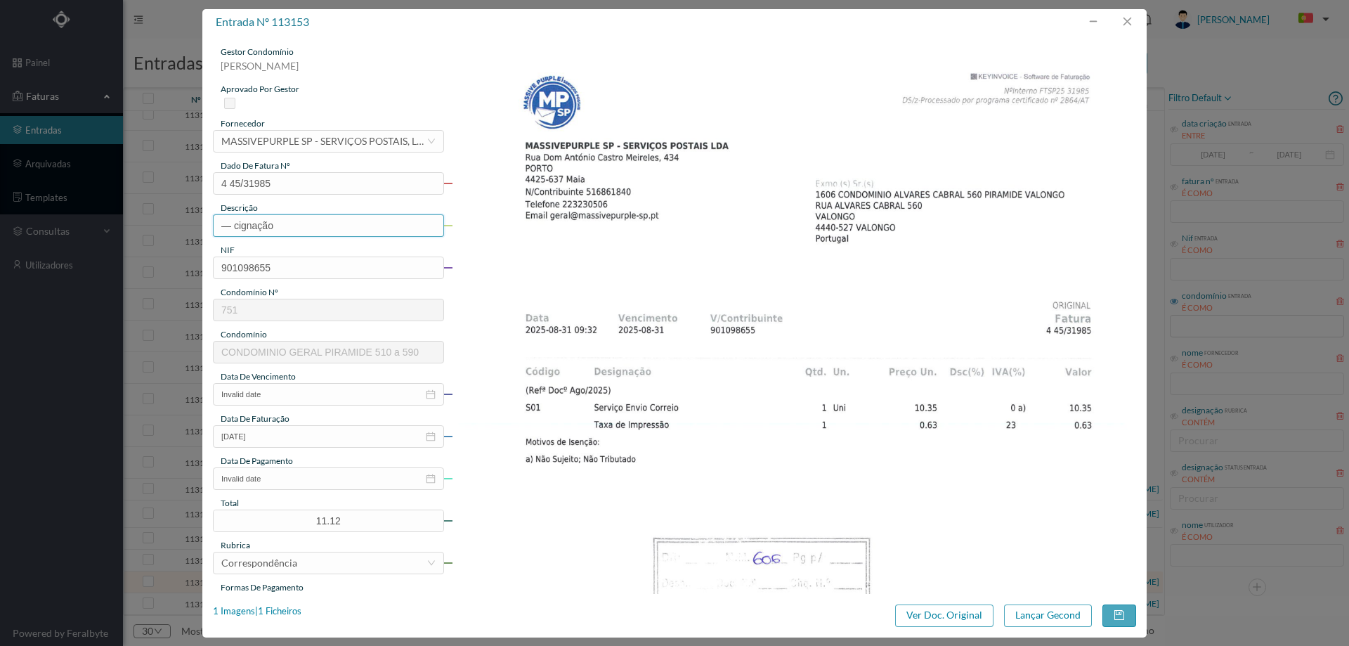
drag, startPoint x: 293, startPoint y: 230, endPoint x: 108, endPoint y: 221, distance: 185.8
click at [109, 221] on div "entrada nº 113153 gestor condomínio Marco Peres aprovado por gestor fornecedor …" at bounding box center [674, 323] width 1349 height 646
type input "Serviço Envio Correio"
click at [303, 388] on input "Invalid date" at bounding box center [328, 394] width 231 height 22
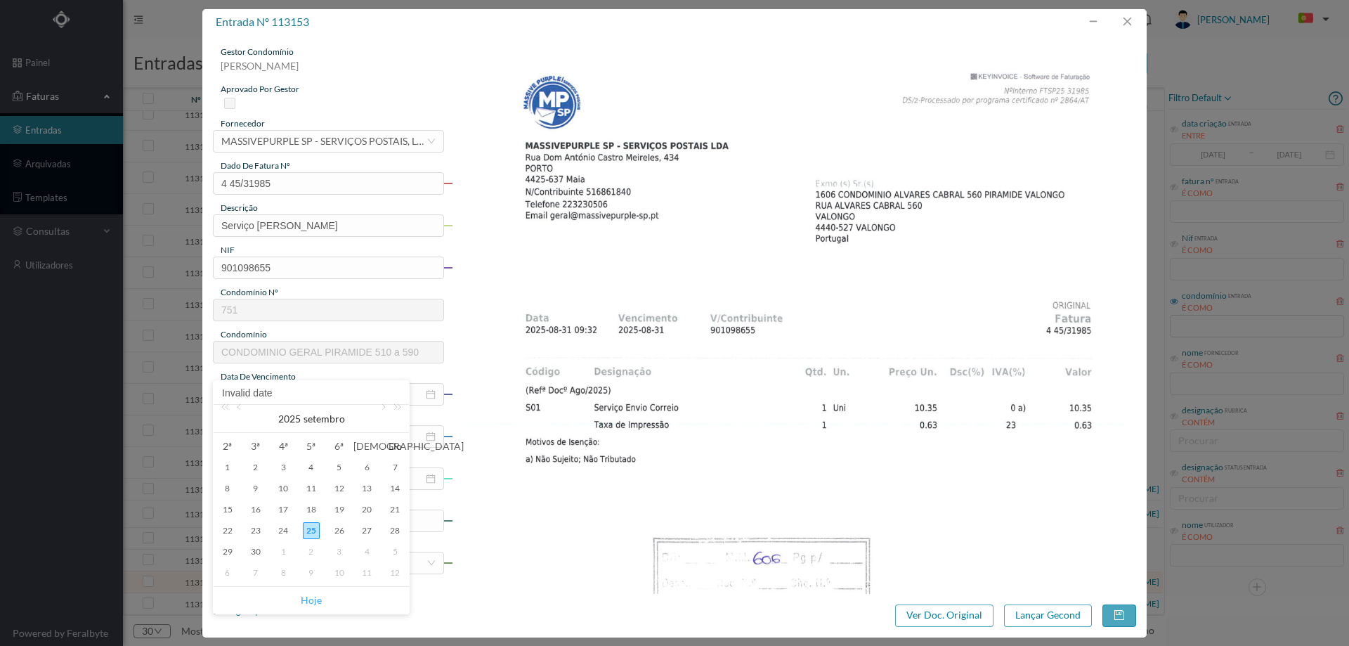
click at [313, 607] on link "Hoje" at bounding box center [311, 600] width 21 height 27
type input "[DATE]"
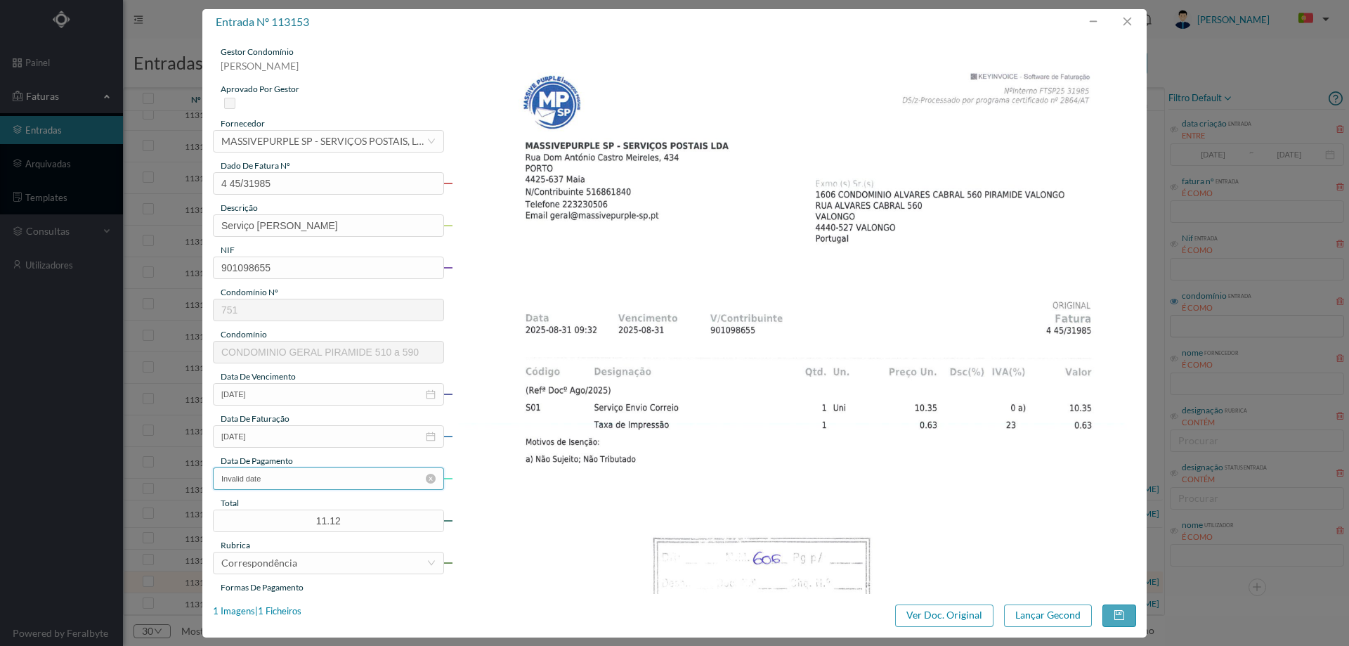
click at [301, 489] on input "Invalid date" at bounding box center [328, 478] width 231 height 22
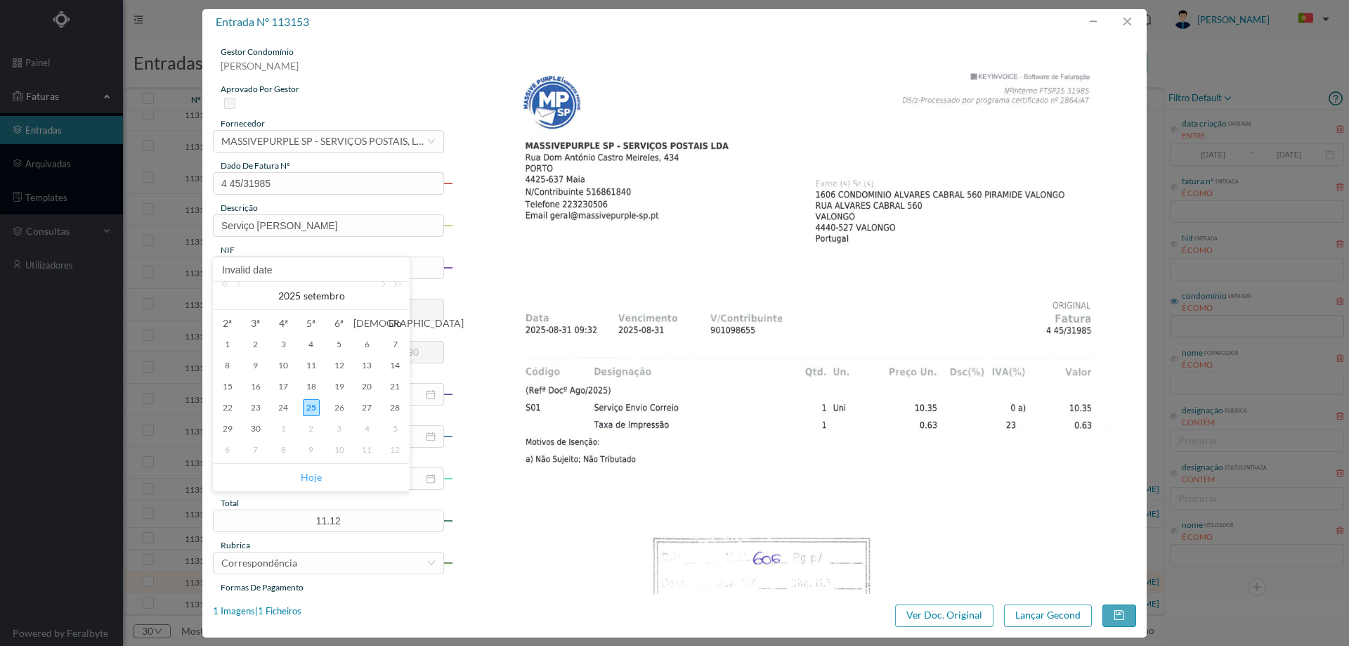
click at [309, 475] on link "Hoje" at bounding box center [311, 477] width 21 height 27
type input "[DATE]"
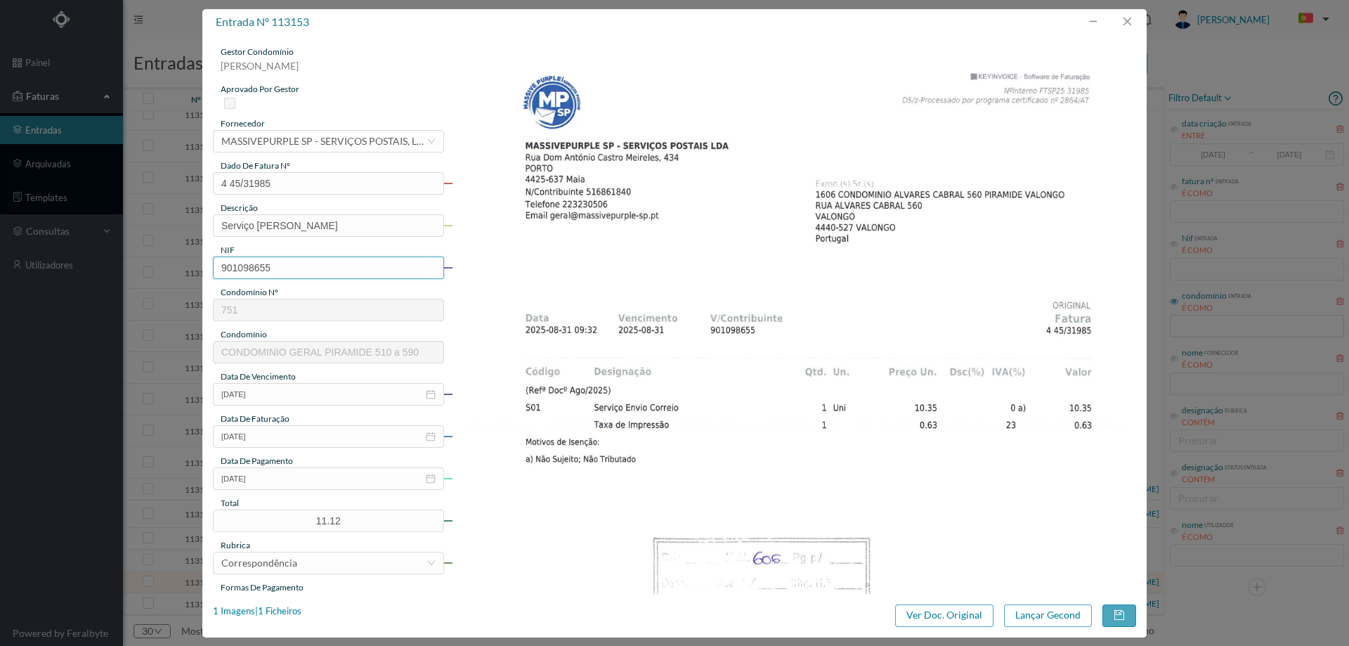
click at [285, 275] on input "901098655" at bounding box center [328, 267] width 231 height 22
type input "901098655"
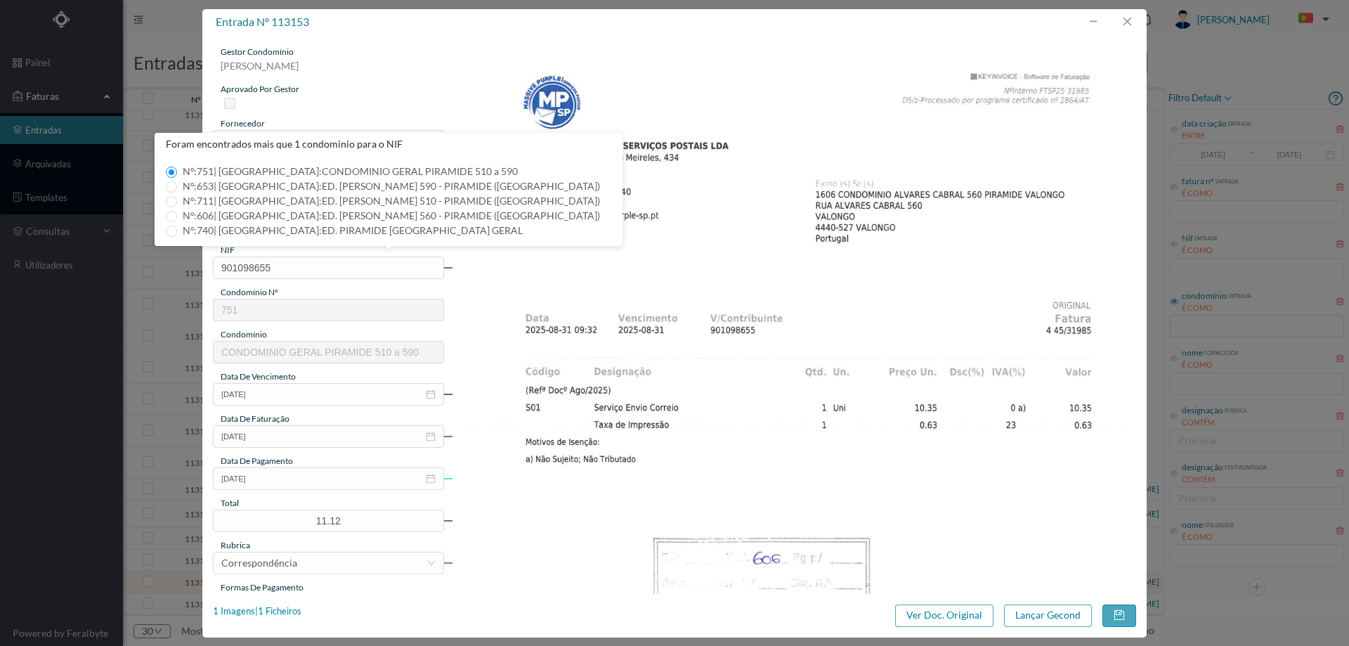
click at [183, 216] on span "Nº: 606 | Nome: ED. ALVARES CABRAL 560 - PIRAMIDE (VALONGO)" at bounding box center [391, 215] width 429 height 12
click at [177, 216] on input "Nº: 606 | Nome: ED. ALVARES CABRAL 560 - PIRAMIDE (VALONGO)" at bounding box center [171, 216] width 11 height 11
type input "606"
type input "ED. ALVARES CABRAL 560 - PIRAMIDE (VALONGO)"
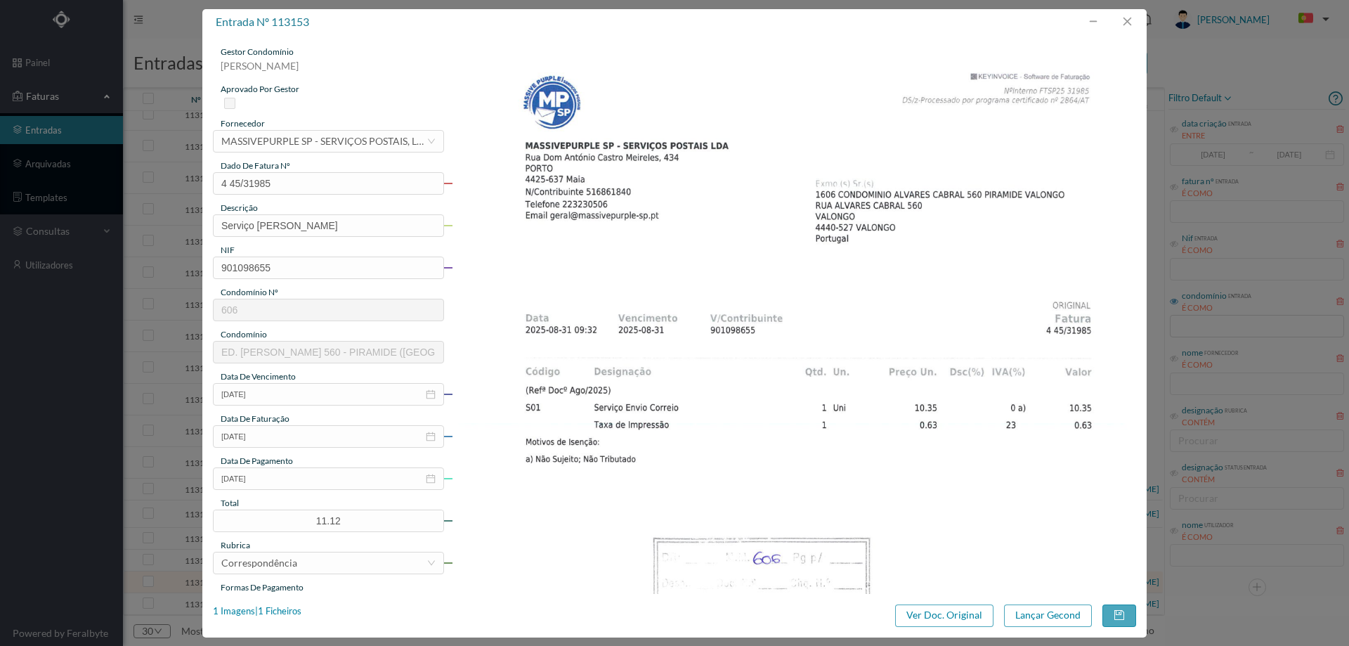
scroll to position [211, 0]
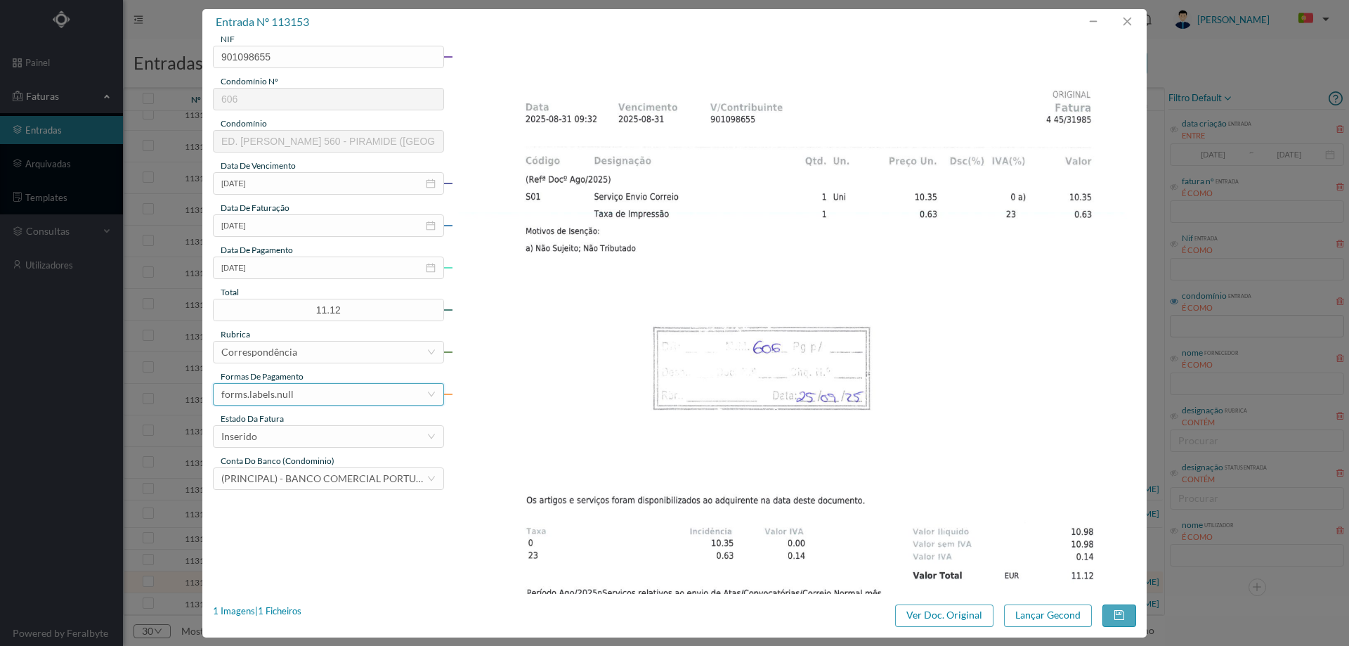
click at [297, 402] on div "forms.labels.null" at bounding box center [323, 394] width 205 height 21
click at [299, 463] on li "transferência bancária" at bounding box center [328, 466] width 230 height 22
click at [294, 430] on div "Inserido" at bounding box center [323, 436] width 205 height 21
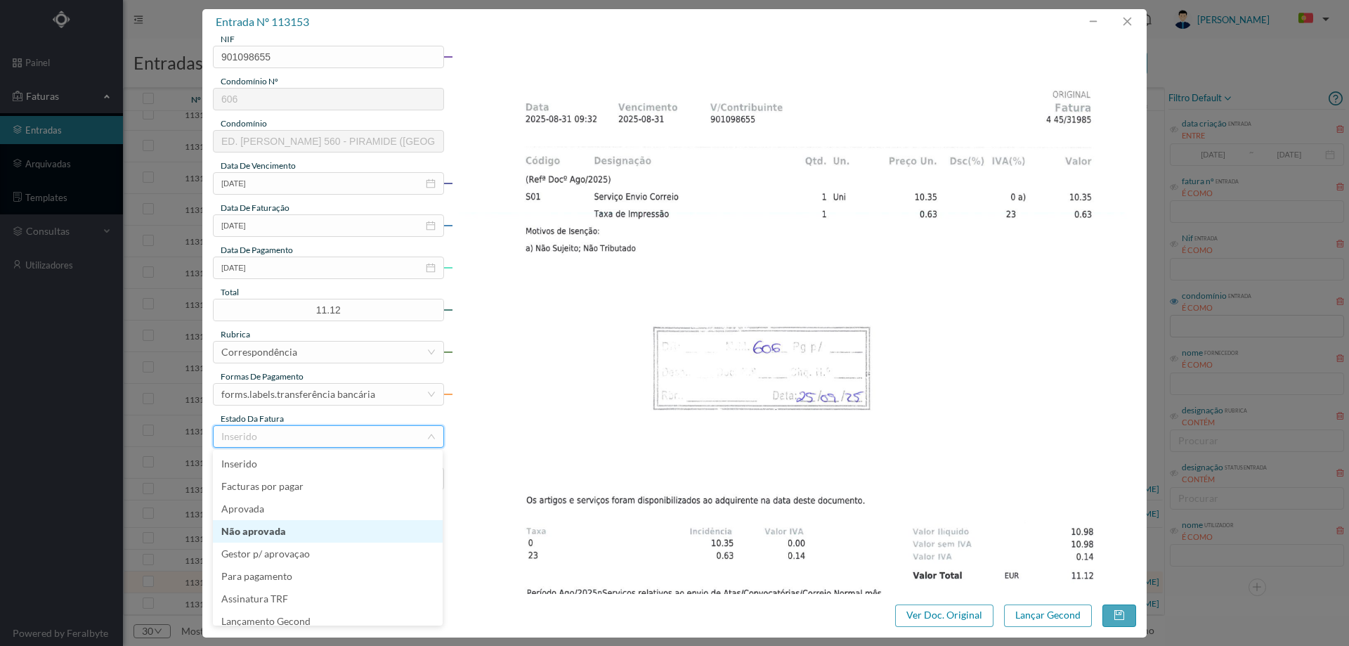
scroll to position [7, 0]
click at [291, 607] on li "Lançamento Gecond" at bounding box center [328, 614] width 230 height 22
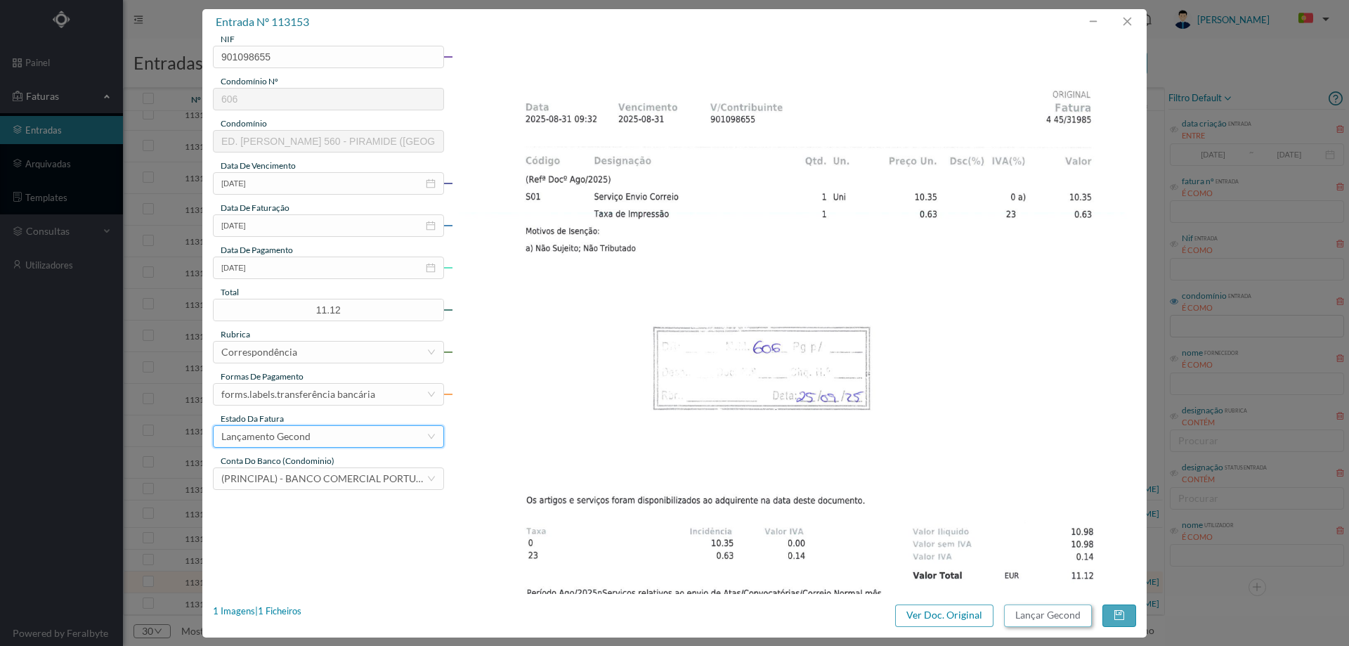
click at [1056, 610] on button "Lançar Gecond" at bounding box center [1048, 615] width 88 height 22
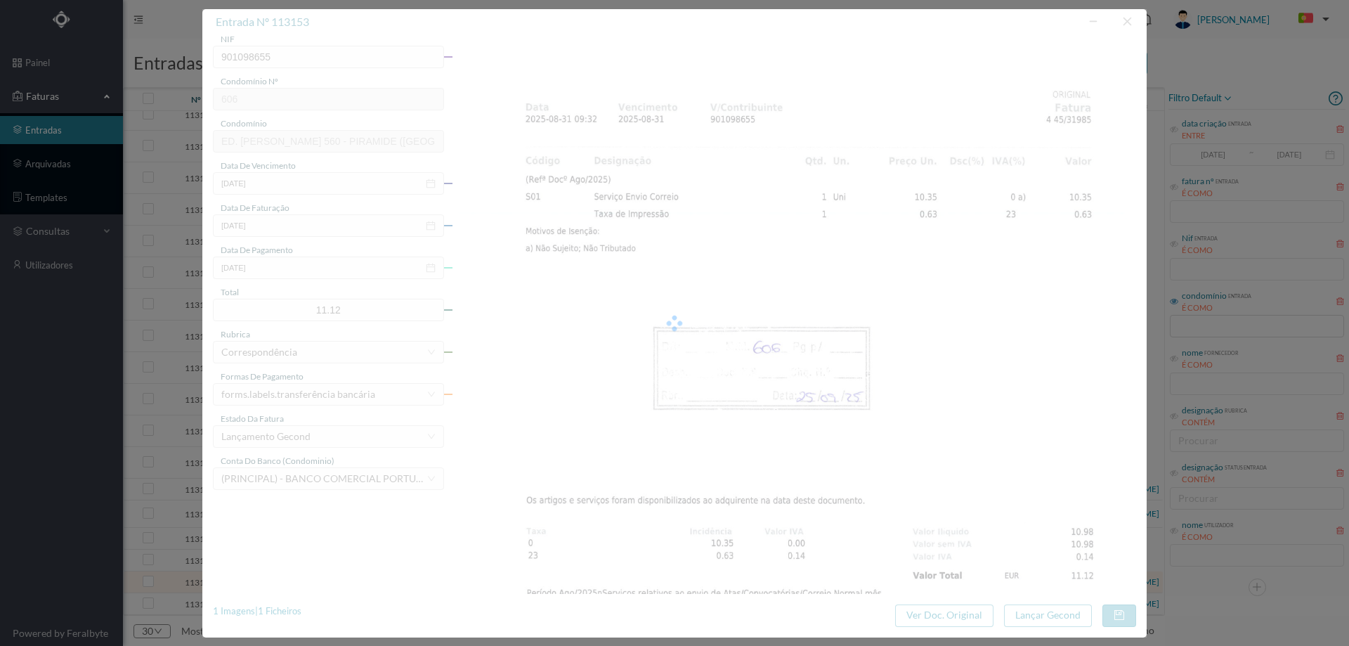
click at [693, 261] on div at bounding box center [674, 323] width 944 height 628
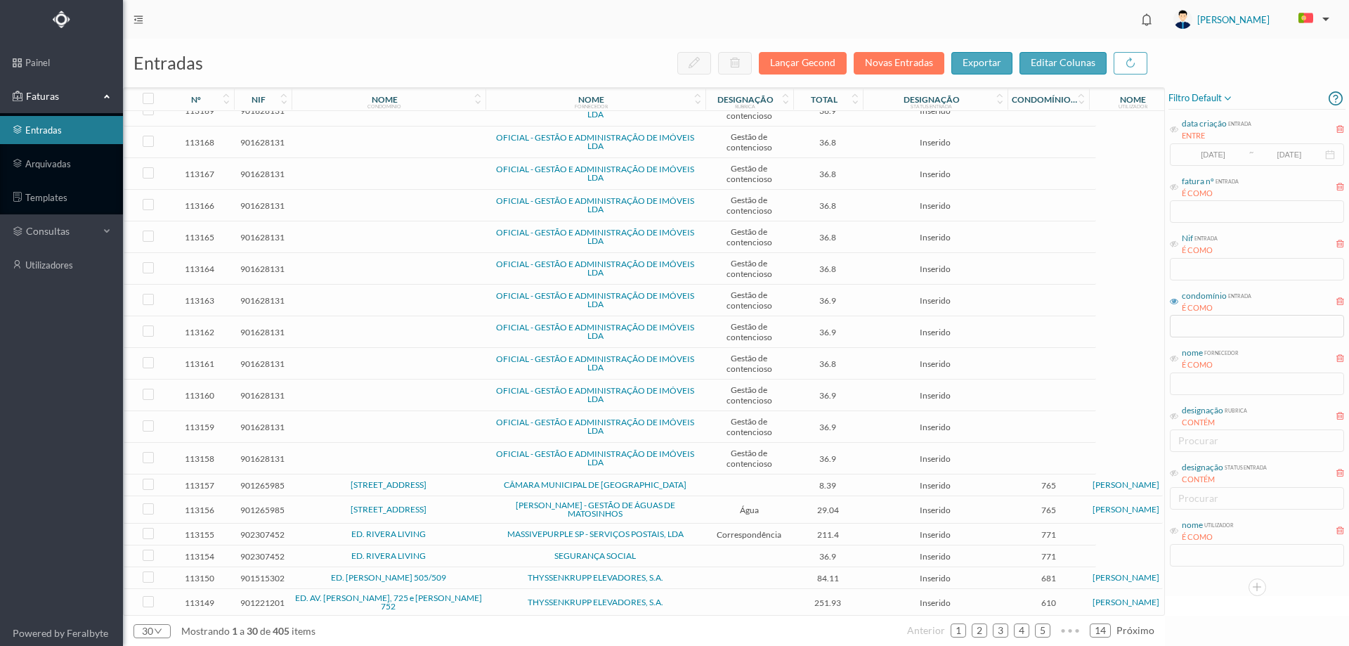
click at [470, 535] on span "ED. RIVERA LIVING" at bounding box center [388, 534] width 187 height 8
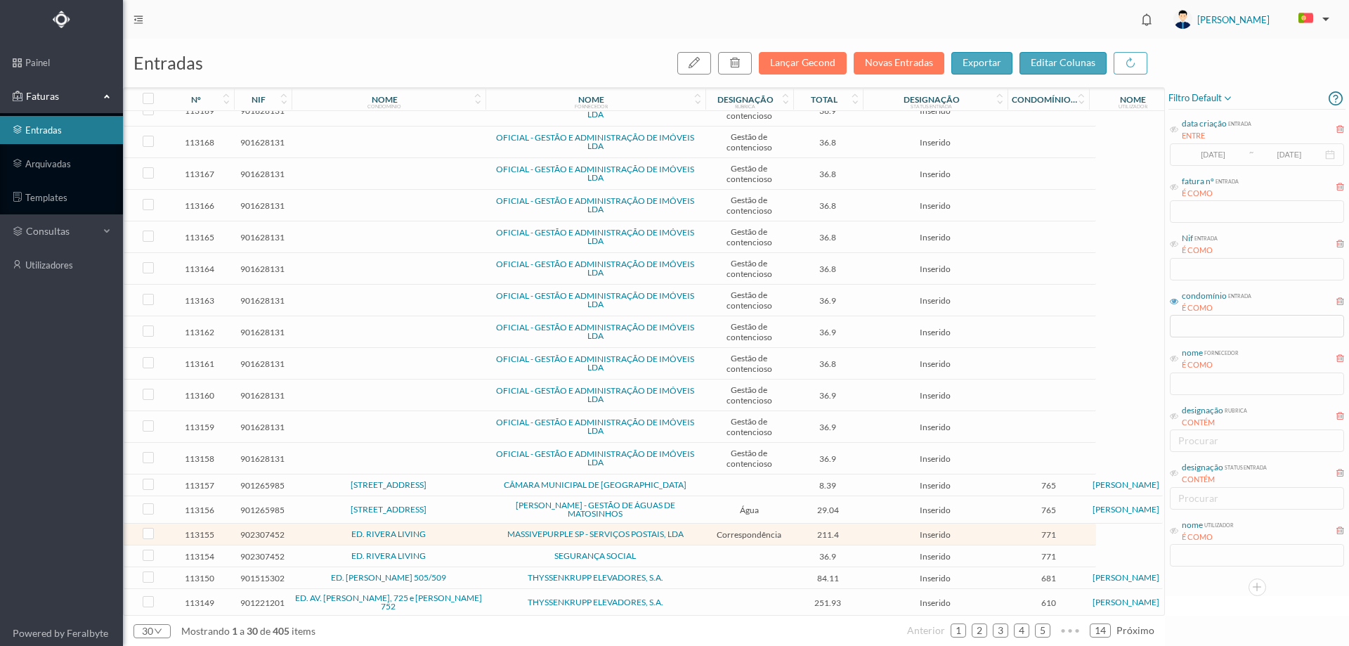
click at [470, 535] on span "ED. RIVERA LIVING" at bounding box center [388, 534] width 187 height 8
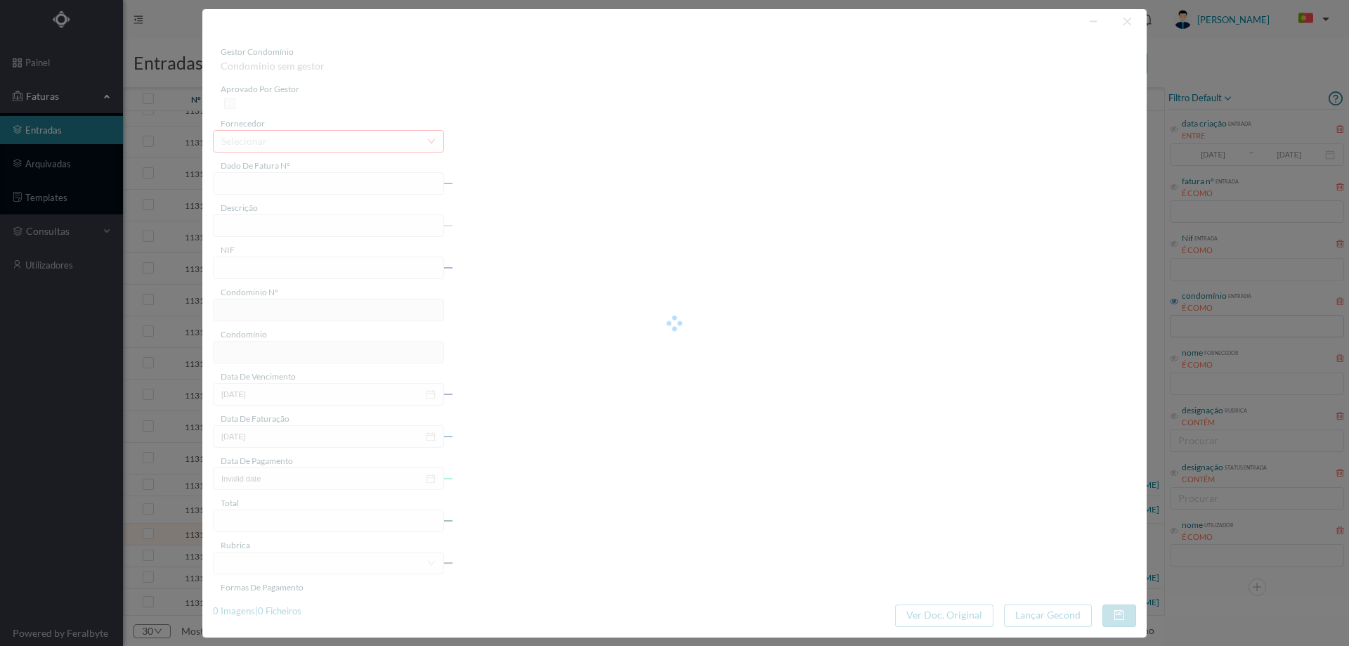
type input "4 45/35087"
type input "Serviço Envio Correio"
type input "902307452"
type input "2025-09-01"
type input "2025-09-18"
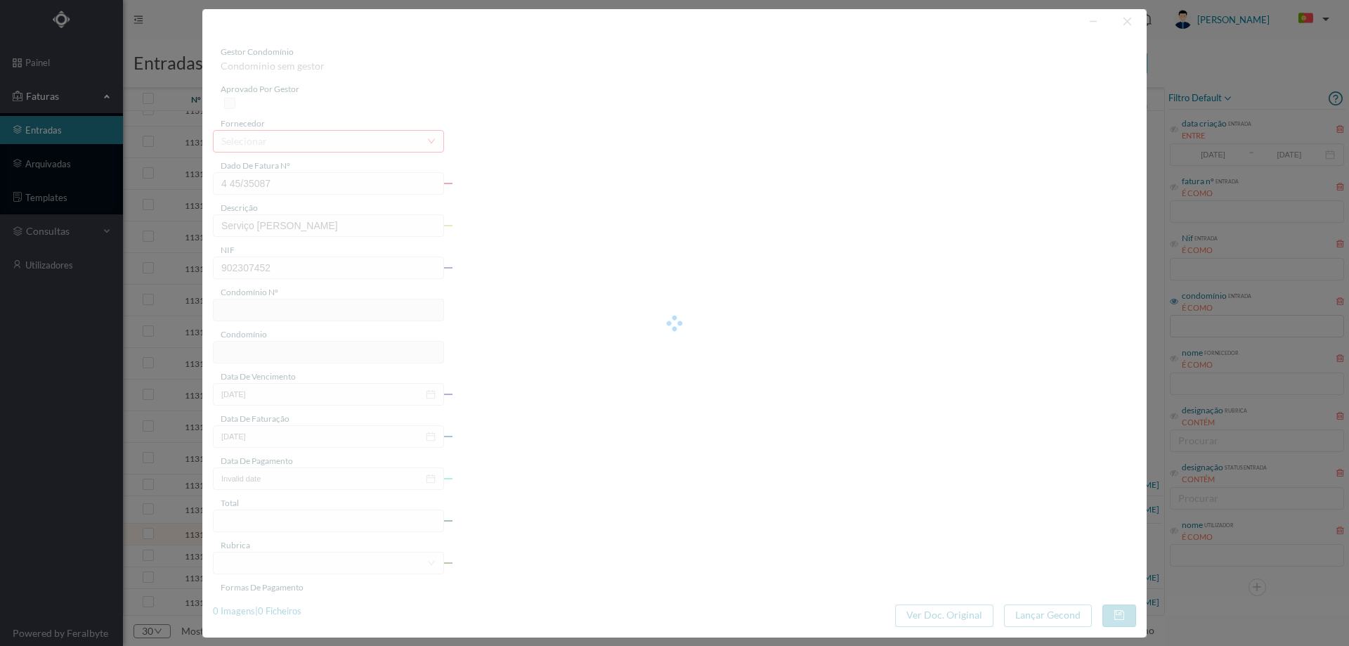
type input "2025-09-01"
type input "211.40"
type input "771"
type input "ED. RIVERA LIVING"
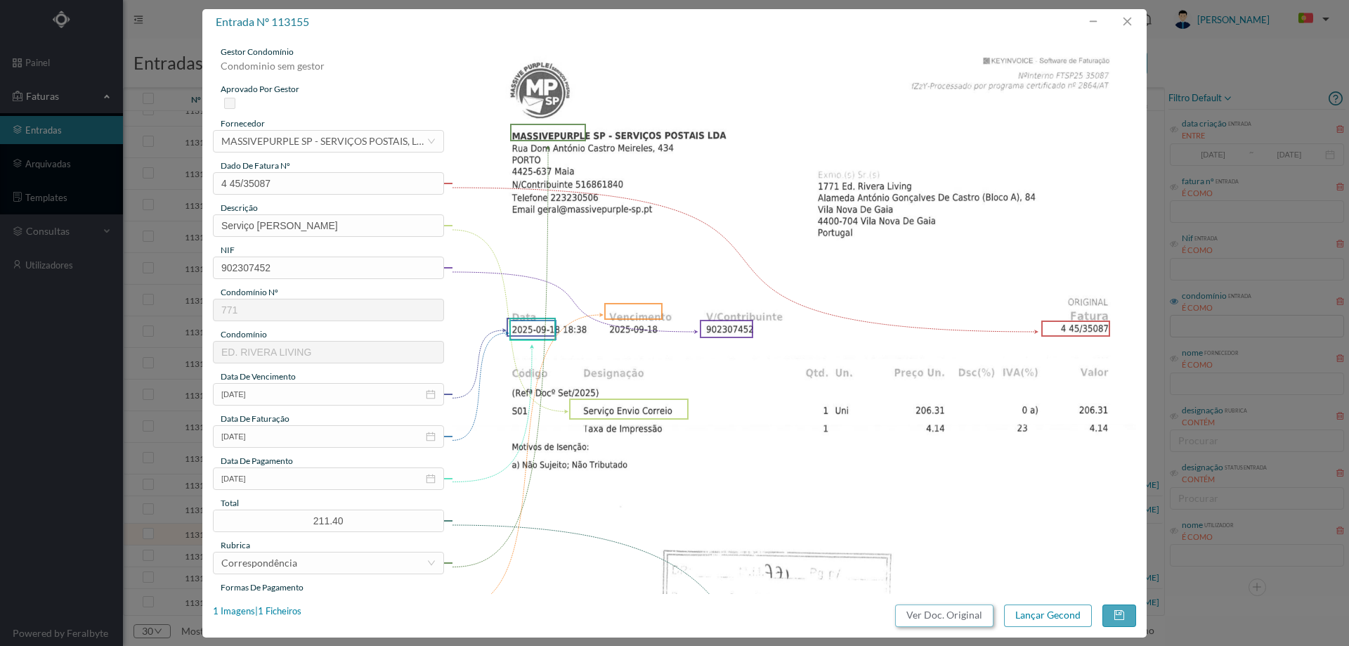
click at [965, 612] on button "Ver Doc. Original" at bounding box center [944, 615] width 98 height 22
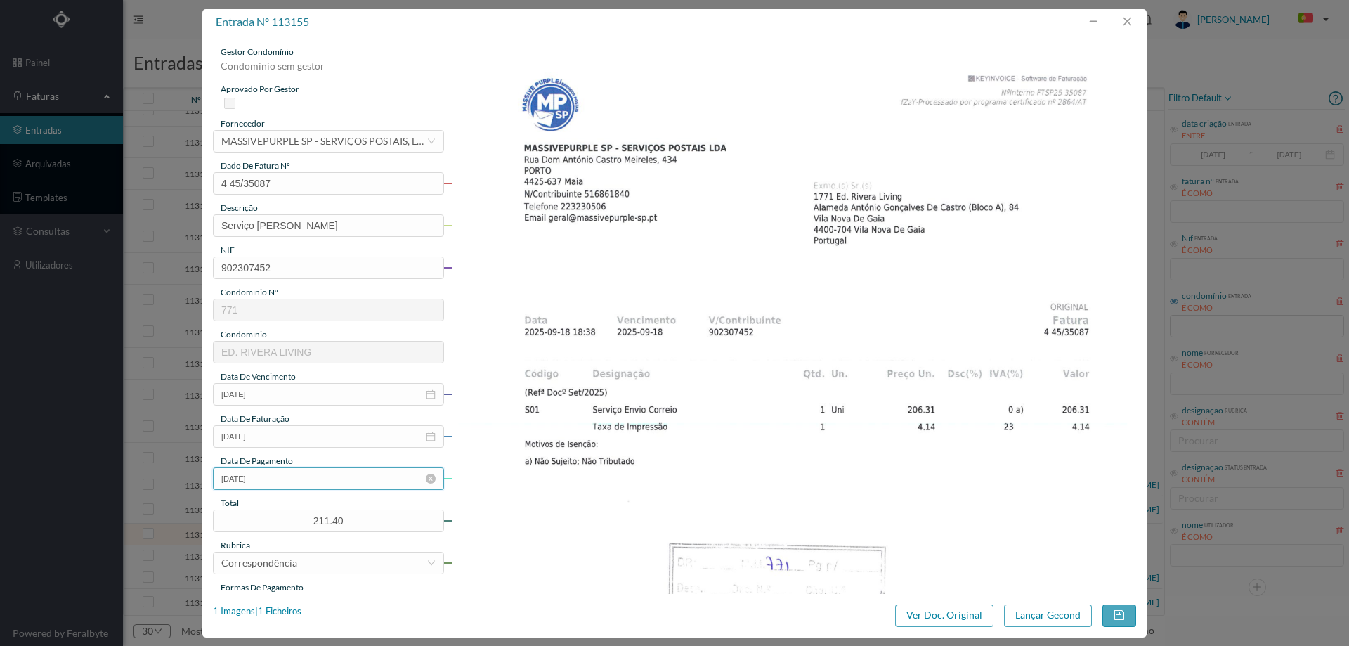
click at [301, 478] on input "2025-09-01" at bounding box center [328, 478] width 231 height 22
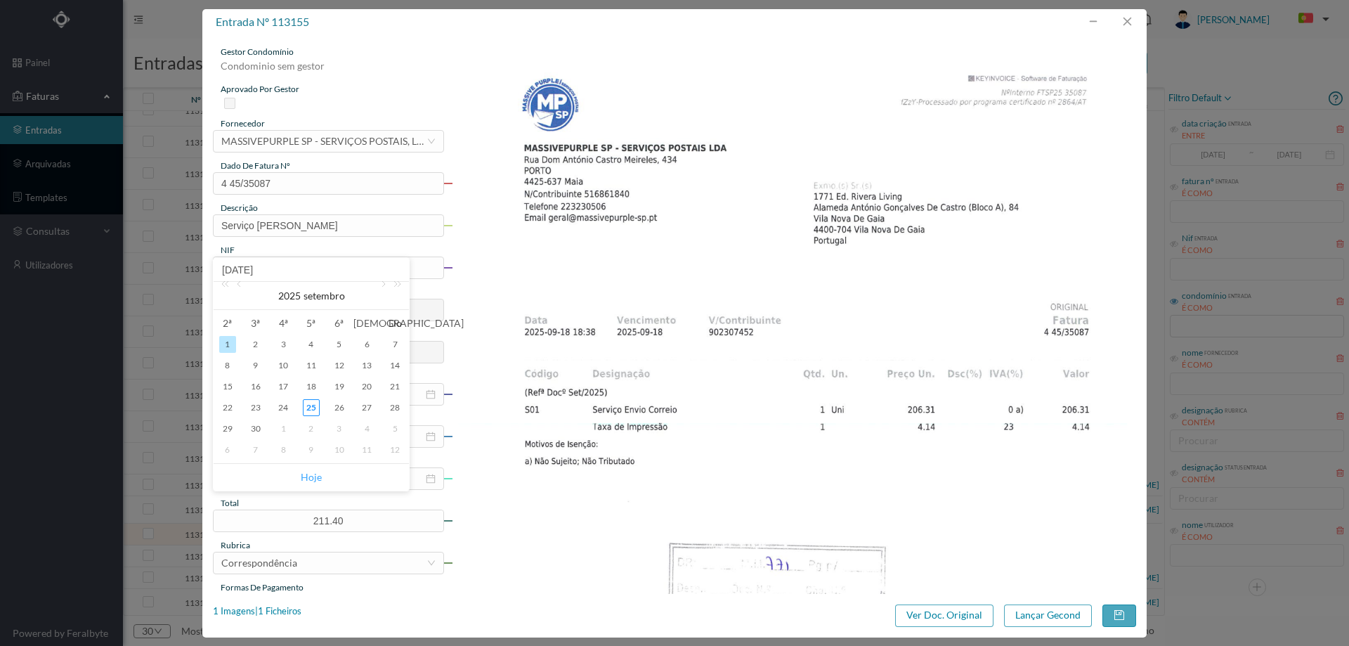
click at [302, 478] on link "Hoje" at bounding box center [311, 477] width 21 height 27
type input "[DATE]"
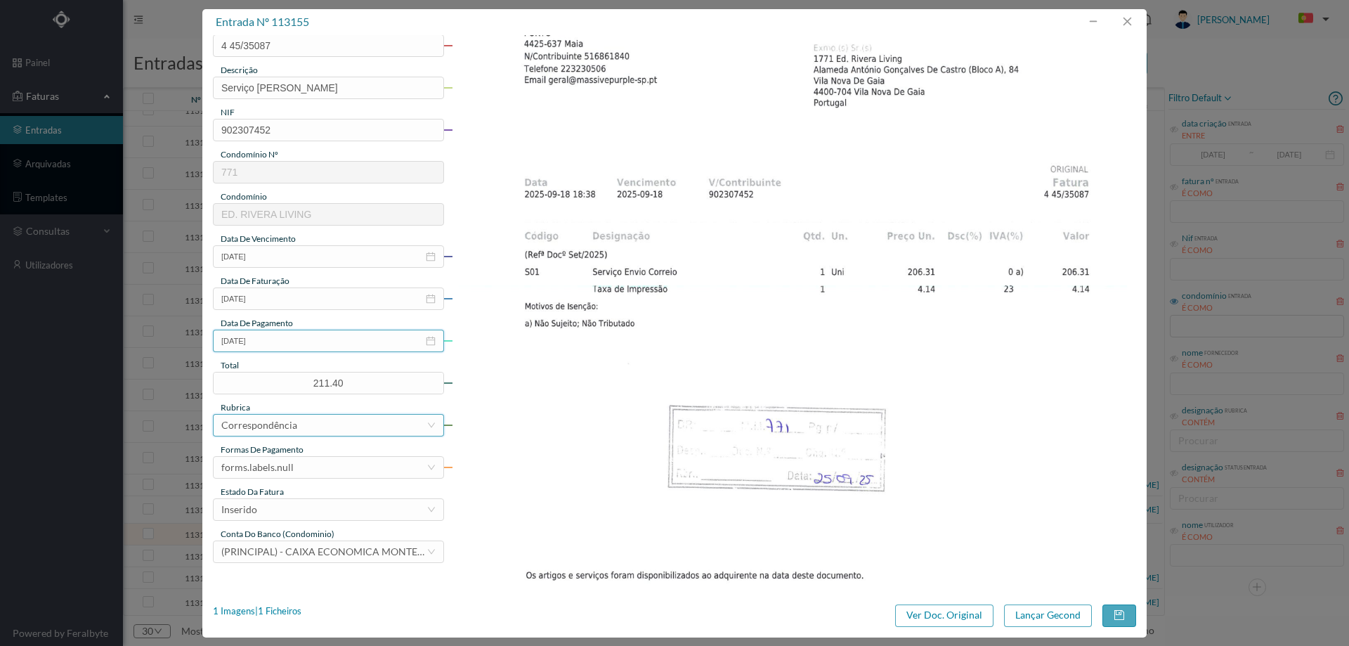
scroll to position [141, 0]
click at [306, 467] on div "forms.labels.null" at bounding box center [323, 464] width 205 height 21
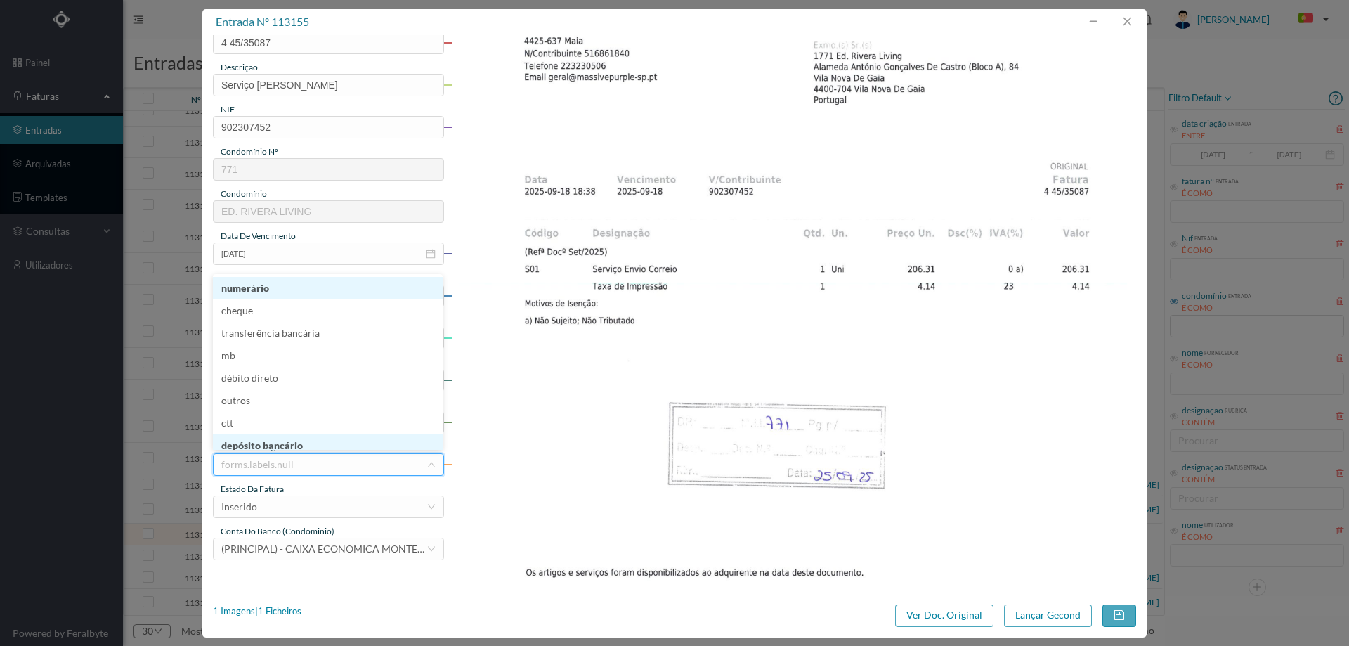
scroll to position [7, 0]
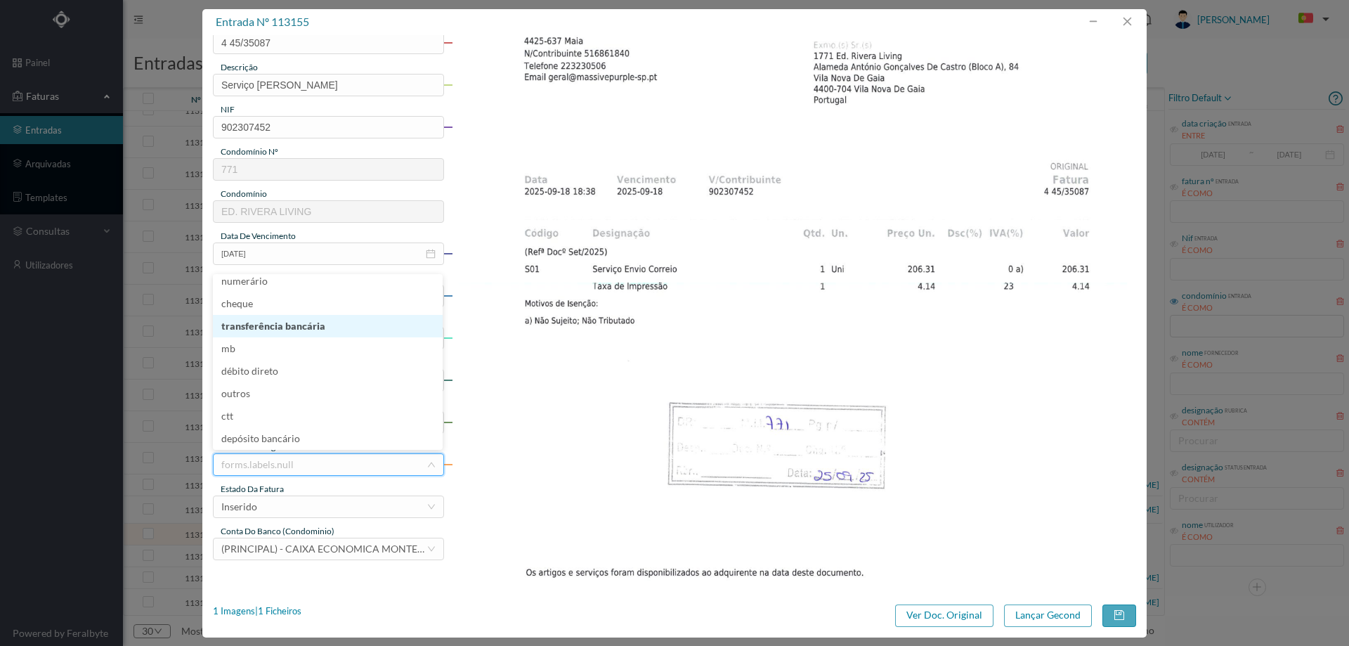
click at [286, 330] on li "transferência bancária" at bounding box center [328, 326] width 230 height 22
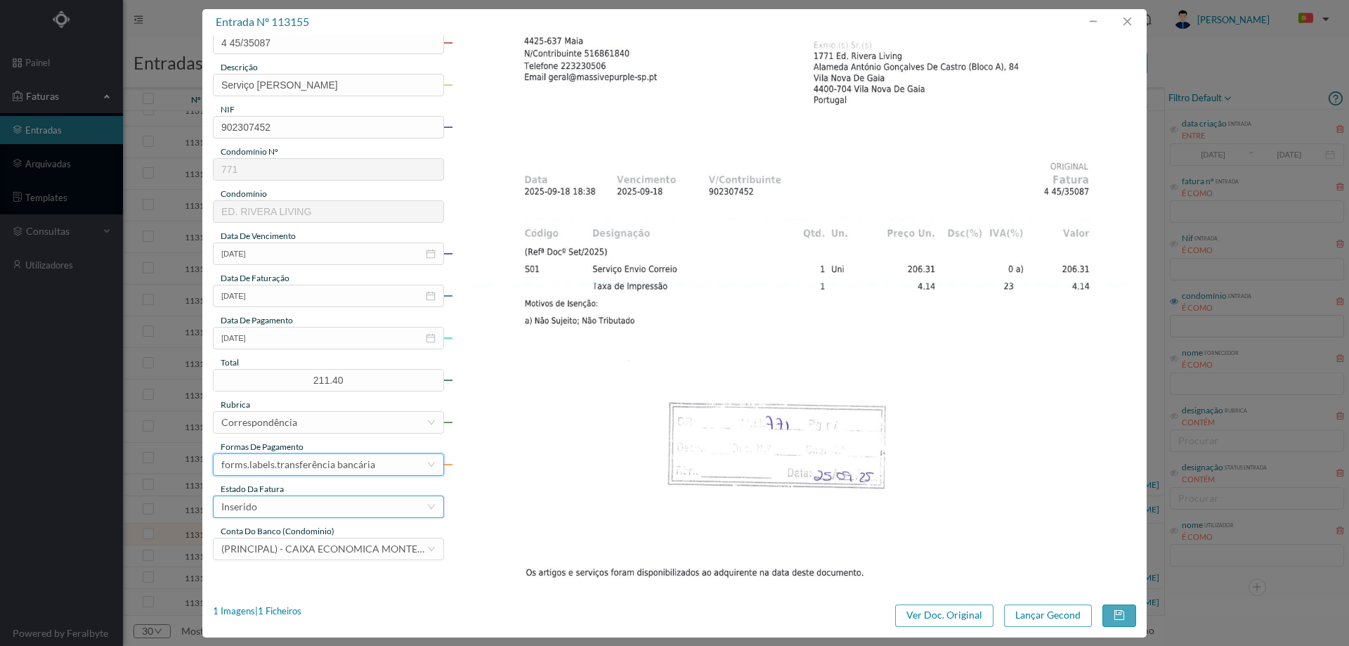
click at [295, 509] on div "Inserido" at bounding box center [323, 506] width 205 height 21
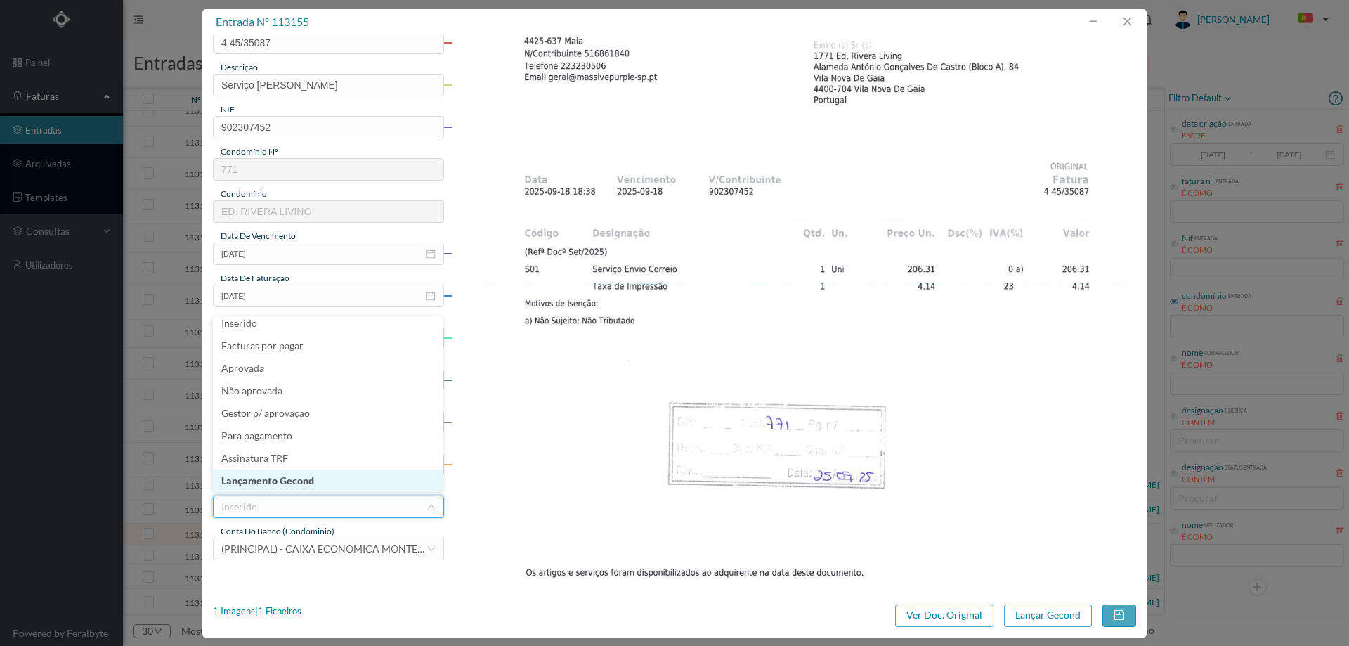
click at [301, 489] on li "Lançamento Gecond" at bounding box center [328, 480] width 230 height 22
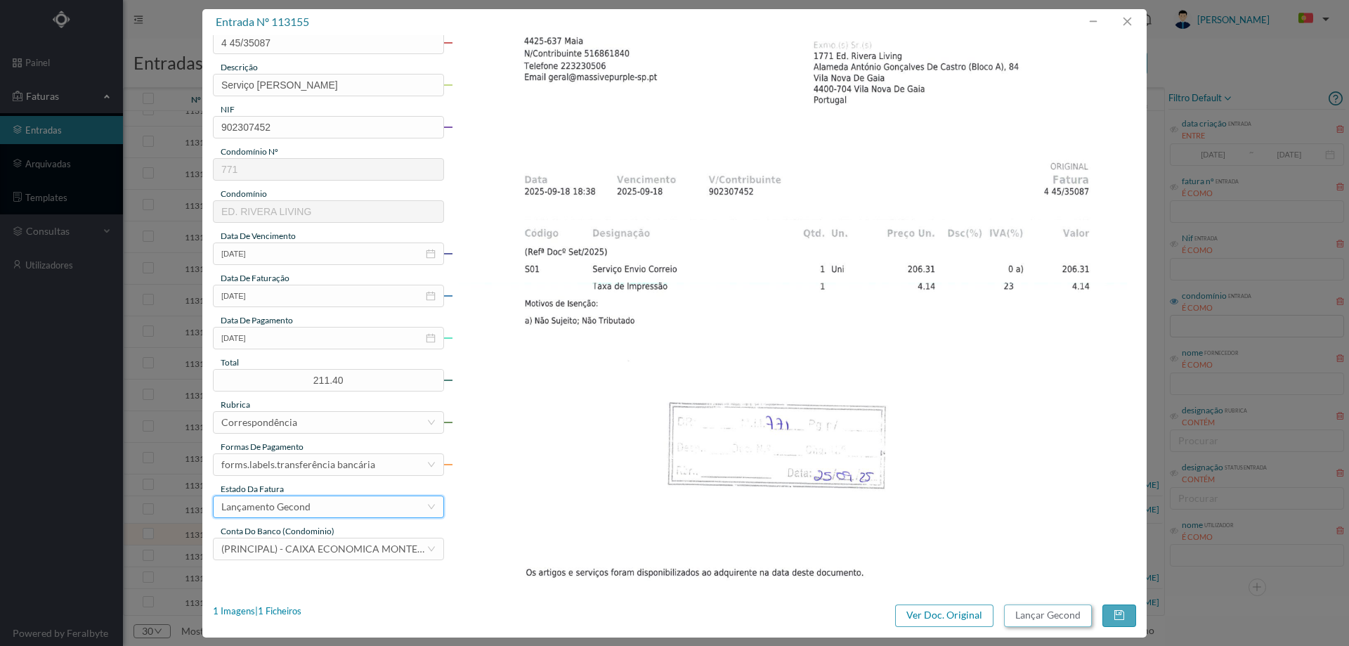
click at [1042, 613] on button "Lançar Gecond" at bounding box center [1048, 615] width 88 height 22
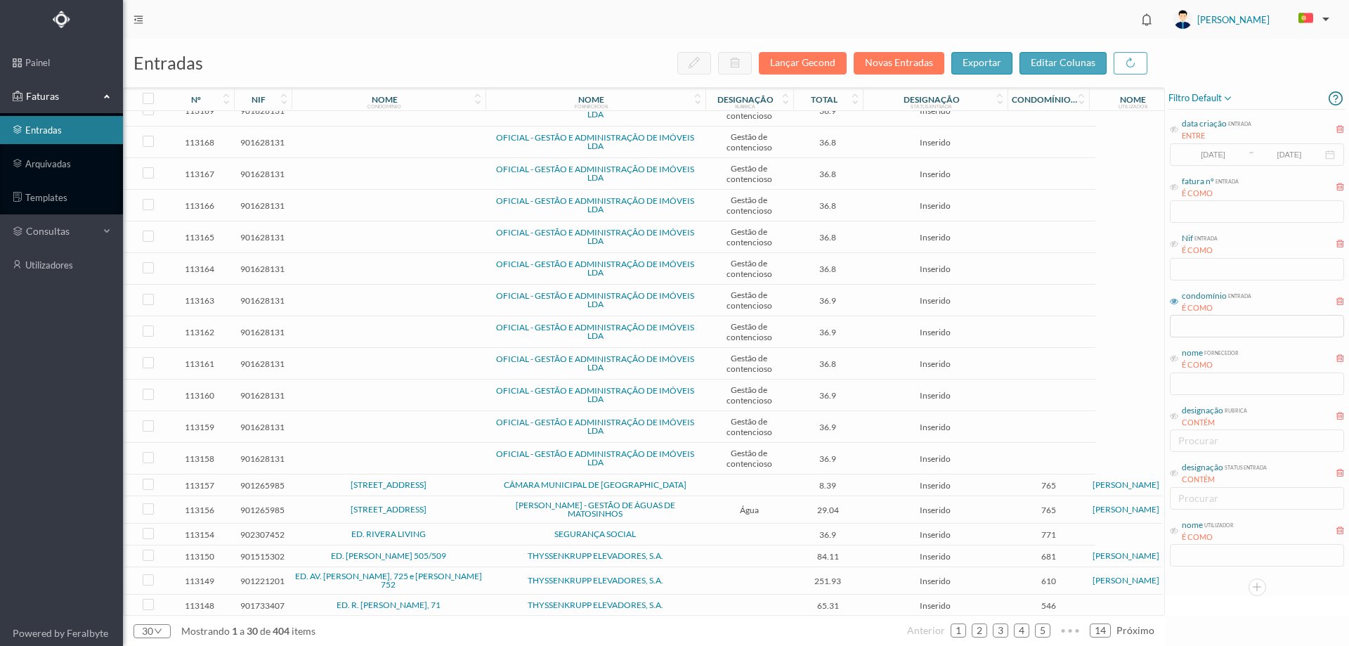
click at [489, 534] on span "SEGURANÇA SOCIAL" at bounding box center [595, 534] width 213 height 8
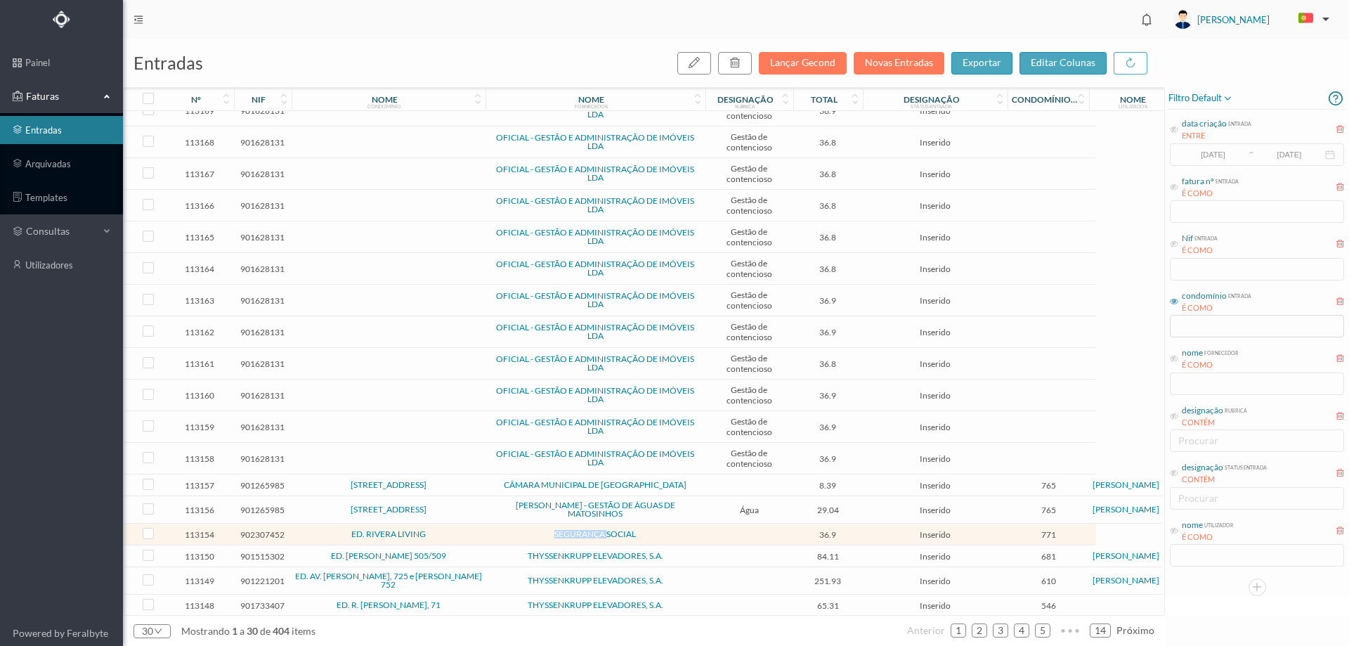
click at [489, 534] on span "SEGURANÇA SOCIAL" at bounding box center [595, 534] width 213 height 8
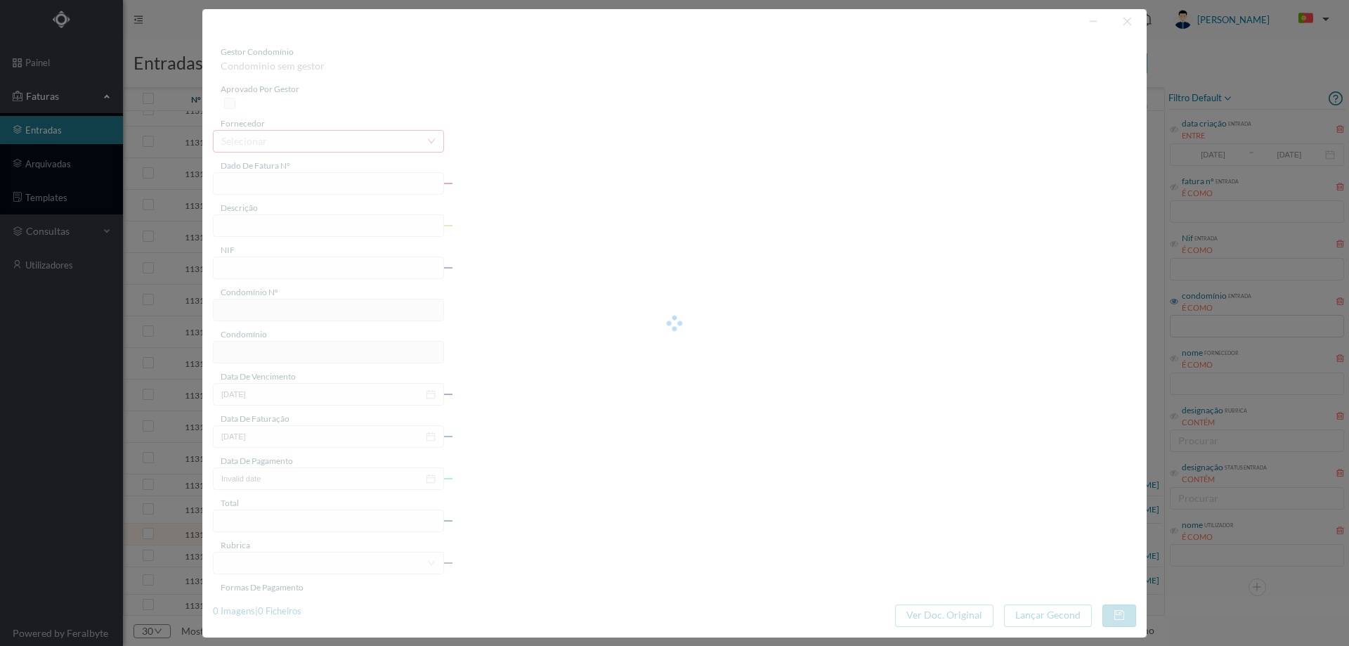
type input "4 45/34569"
type input "902307452"
type input "Invalid date"
type input "2025-08-31"
type input "36.90"
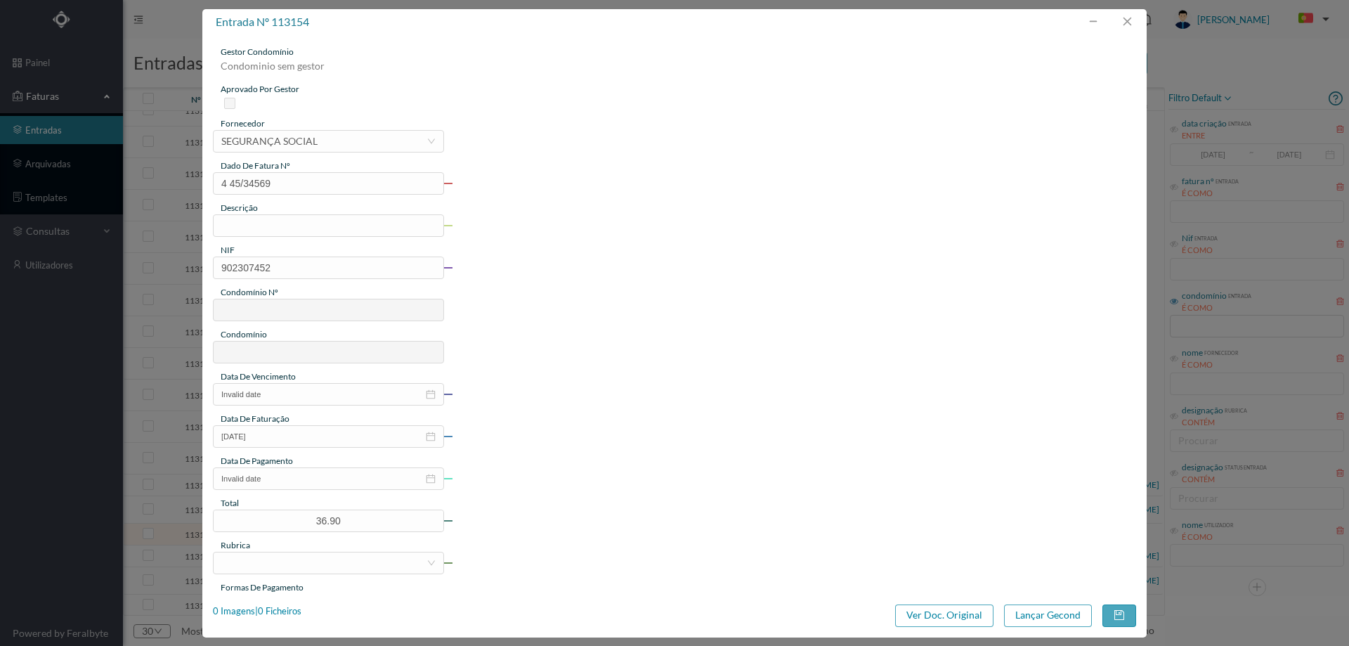
type input "771"
type input "ED. RIVERA LIVING"
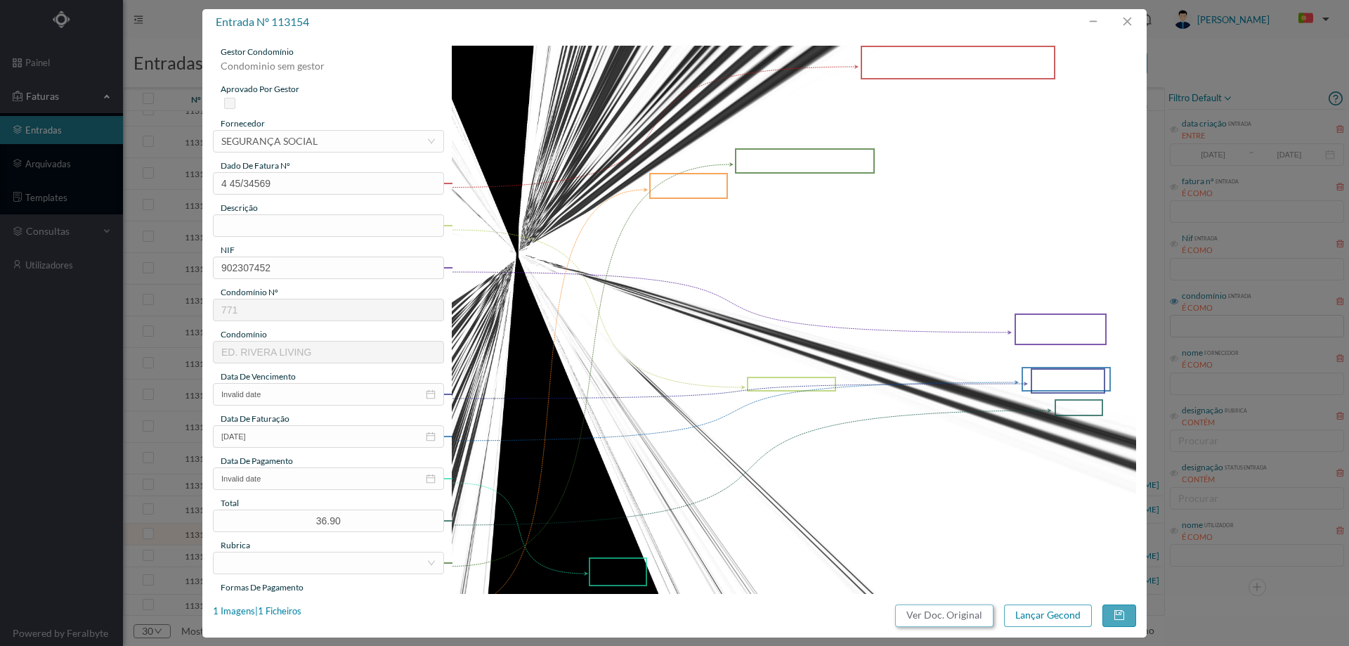
click at [967, 621] on button "Ver Doc. Original" at bounding box center [944, 615] width 98 height 22
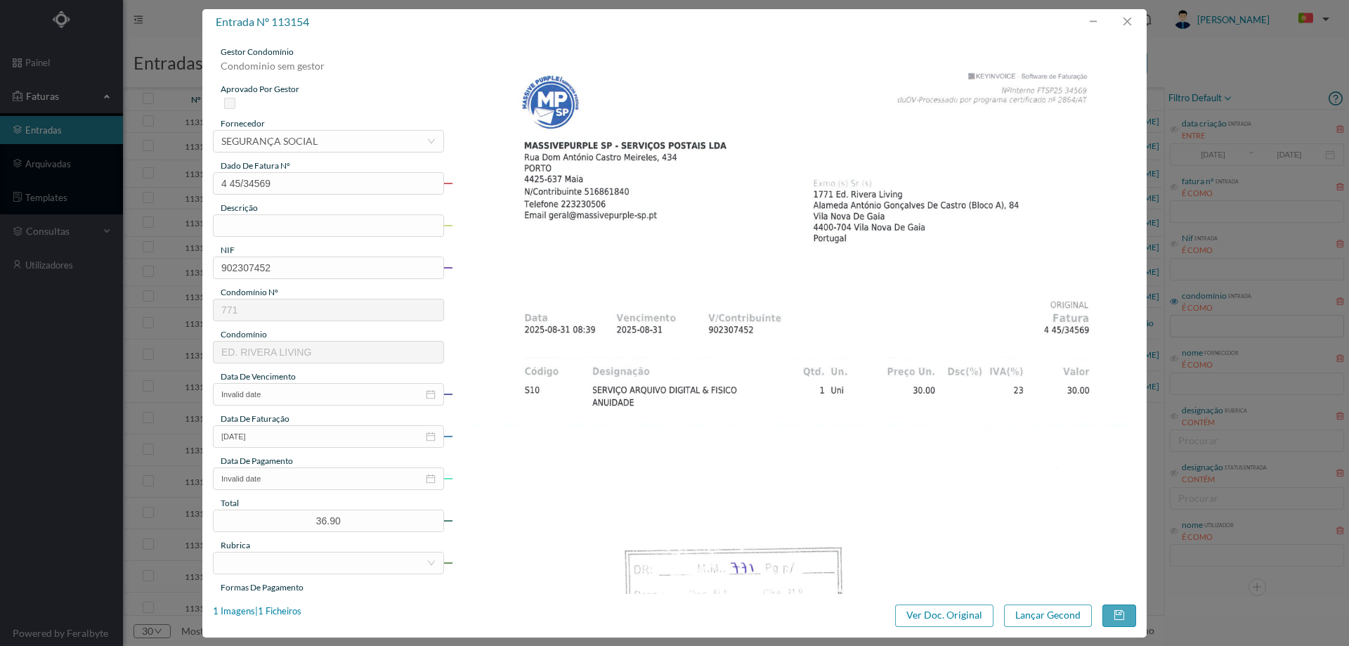
scroll to position [339, 0]
click at [304, 142] on div "SEGURANÇA SOCIAL" at bounding box center [269, 141] width 96 height 21
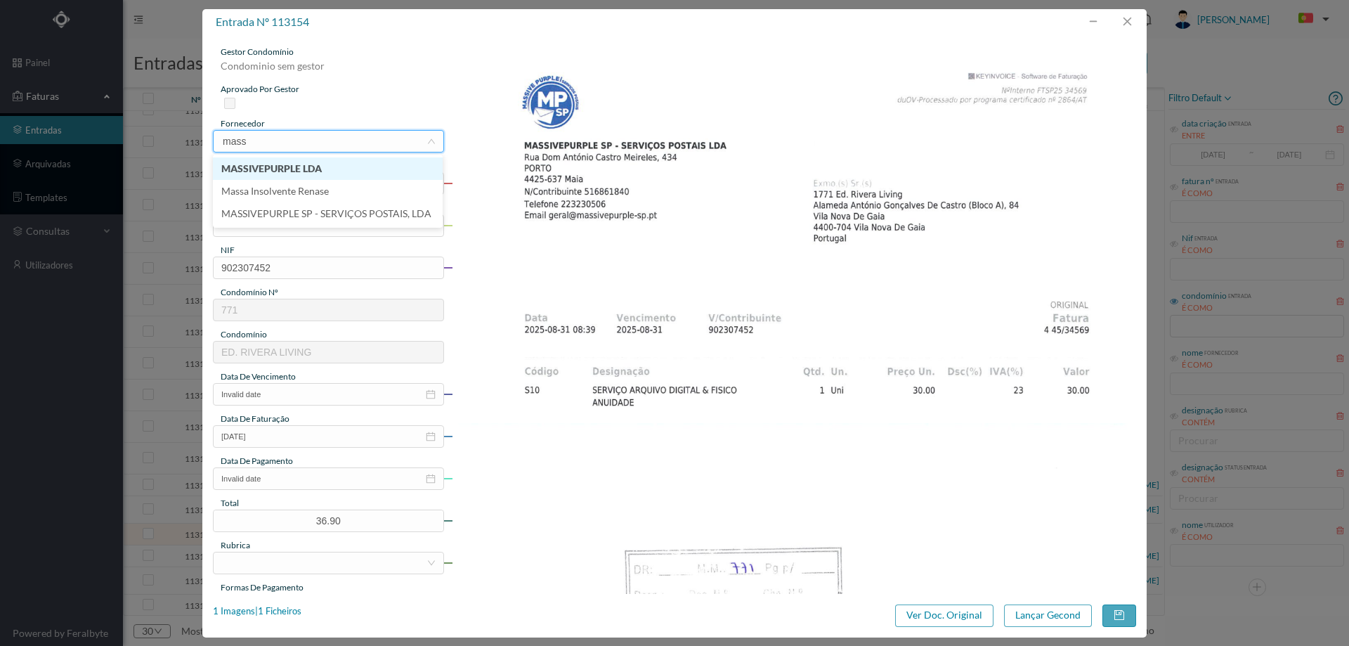
click at [296, 165] on li "MASSIVEPURPLE LDA" at bounding box center [328, 168] width 230 height 22
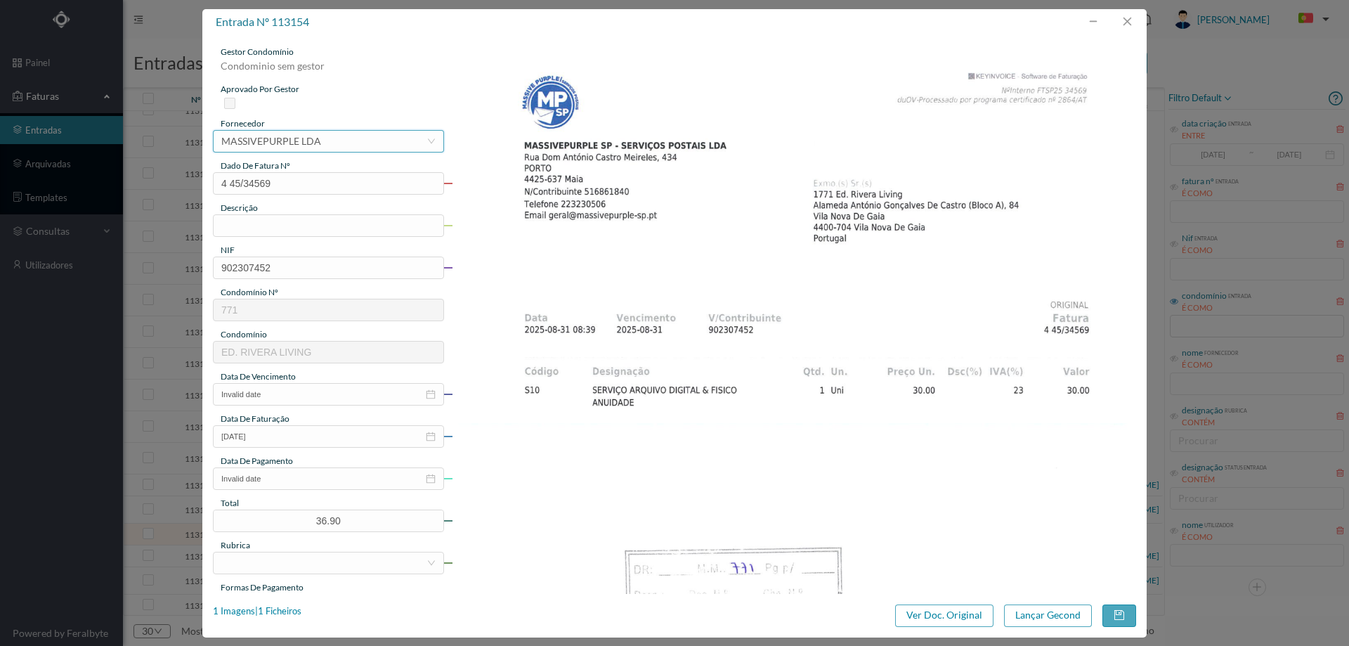
click at [309, 136] on div "MASSIVEPURPLE LDA" at bounding box center [271, 141] width 100 height 21
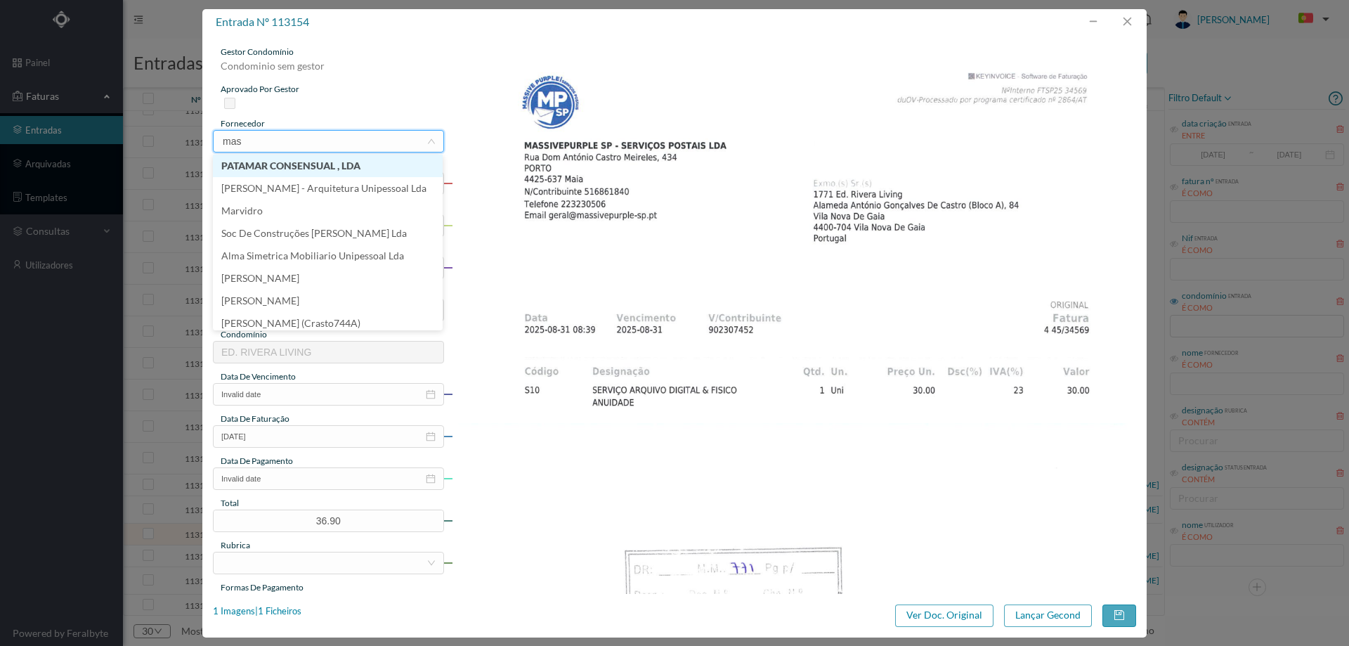
type input "mass"
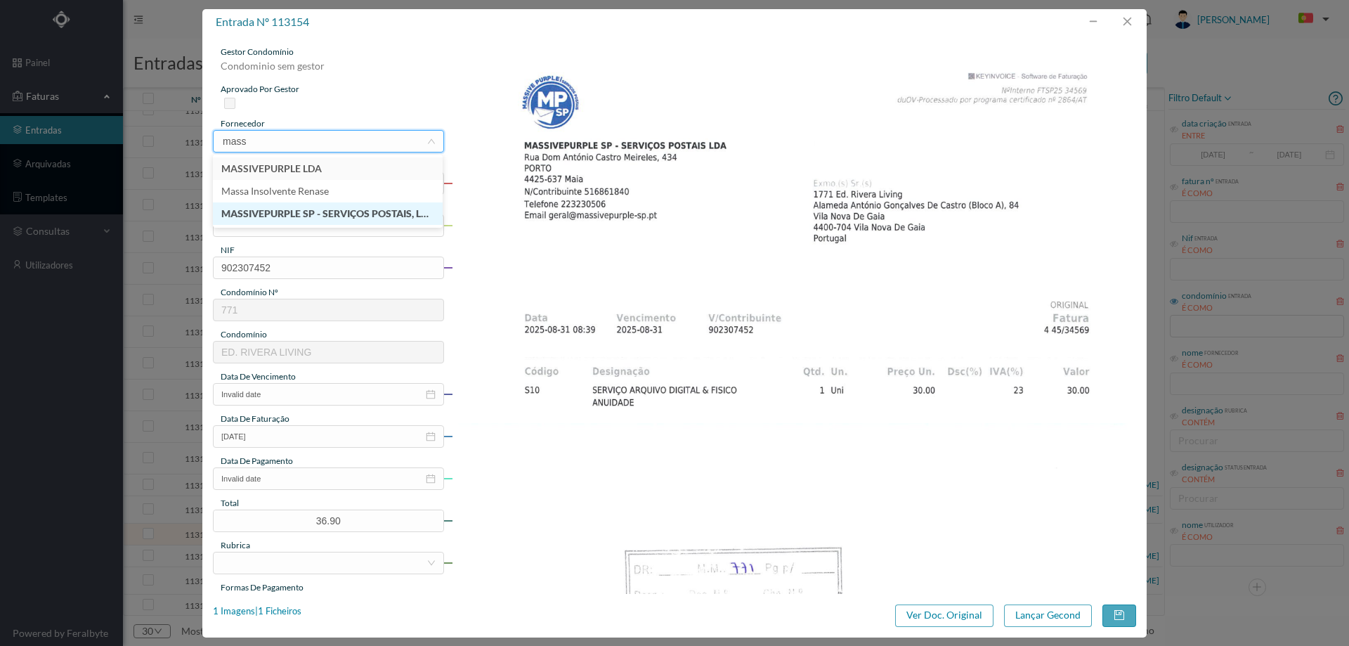
click at [324, 214] on li "MASSIVEPURPLE SP - SERVIÇOS POSTAIS, LDA" at bounding box center [328, 213] width 230 height 22
click at [323, 214] on input "text" at bounding box center [328, 225] width 231 height 22
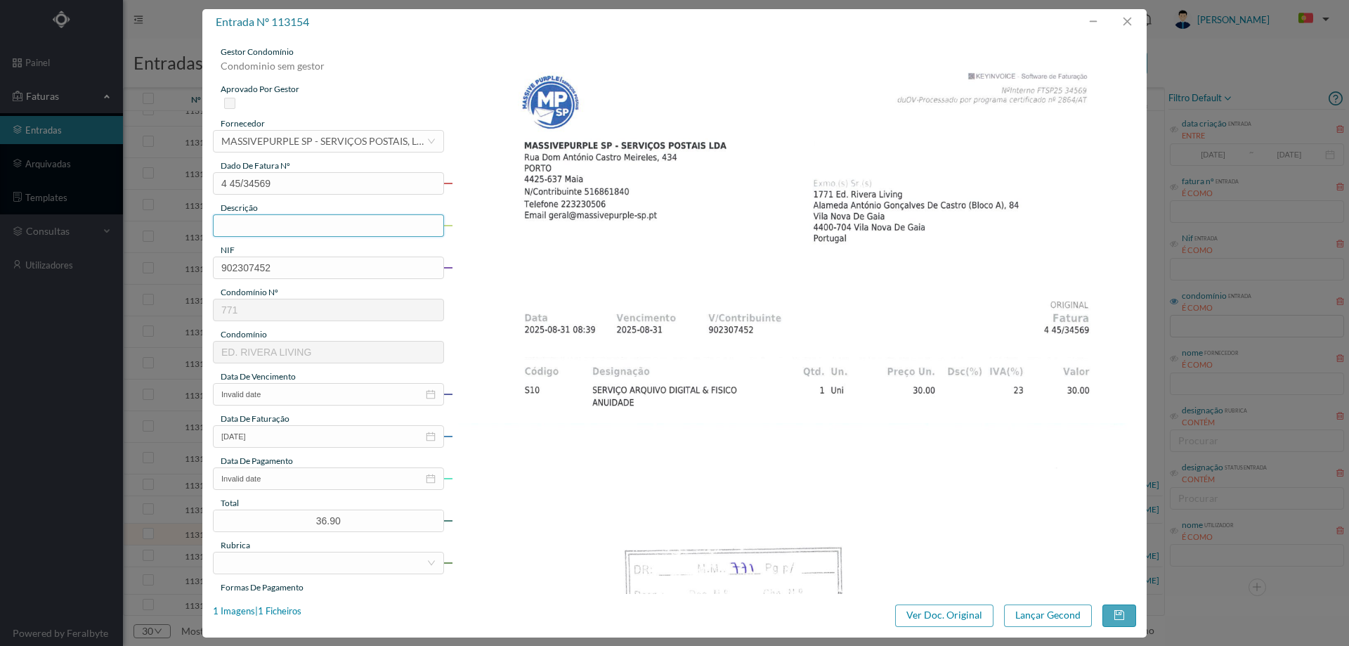
type input "ANUIDADE"
click at [306, 398] on input "Invalid date" at bounding box center [328, 394] width 231 height 22
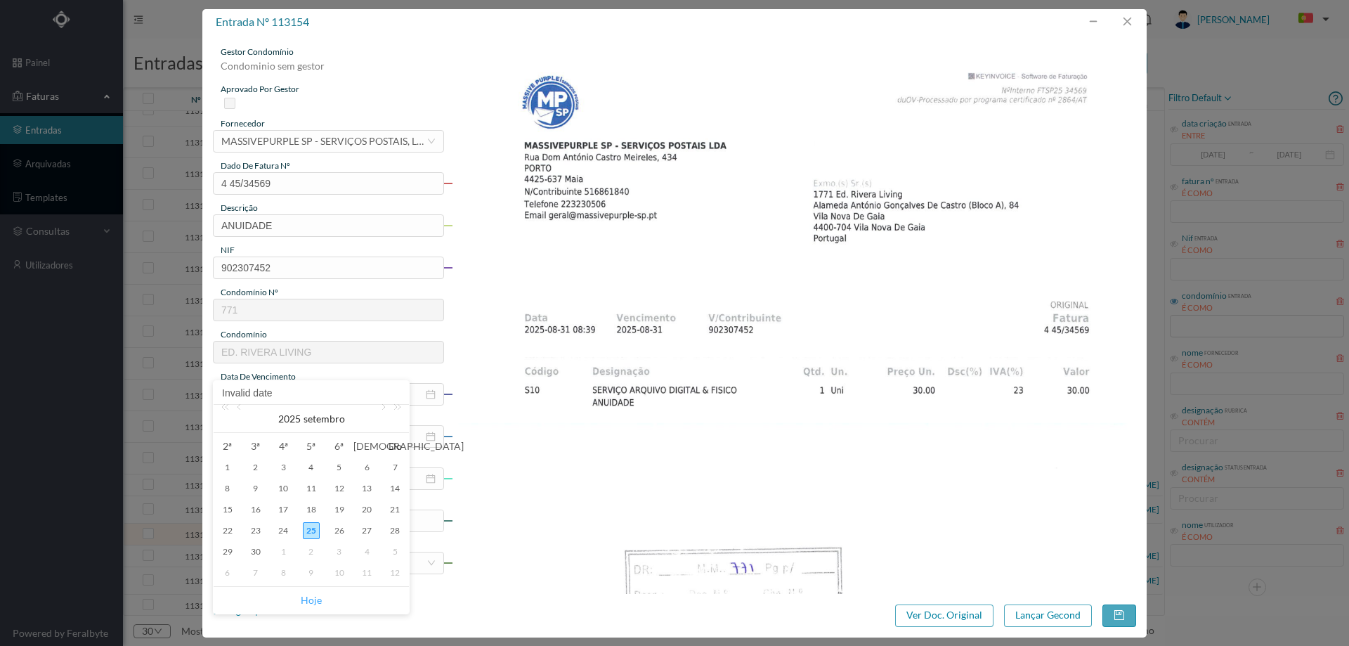
click at [316, 595] on link "Hoje" at bounding box center [311, 600] width 21 height 27
type input "[DATE]"
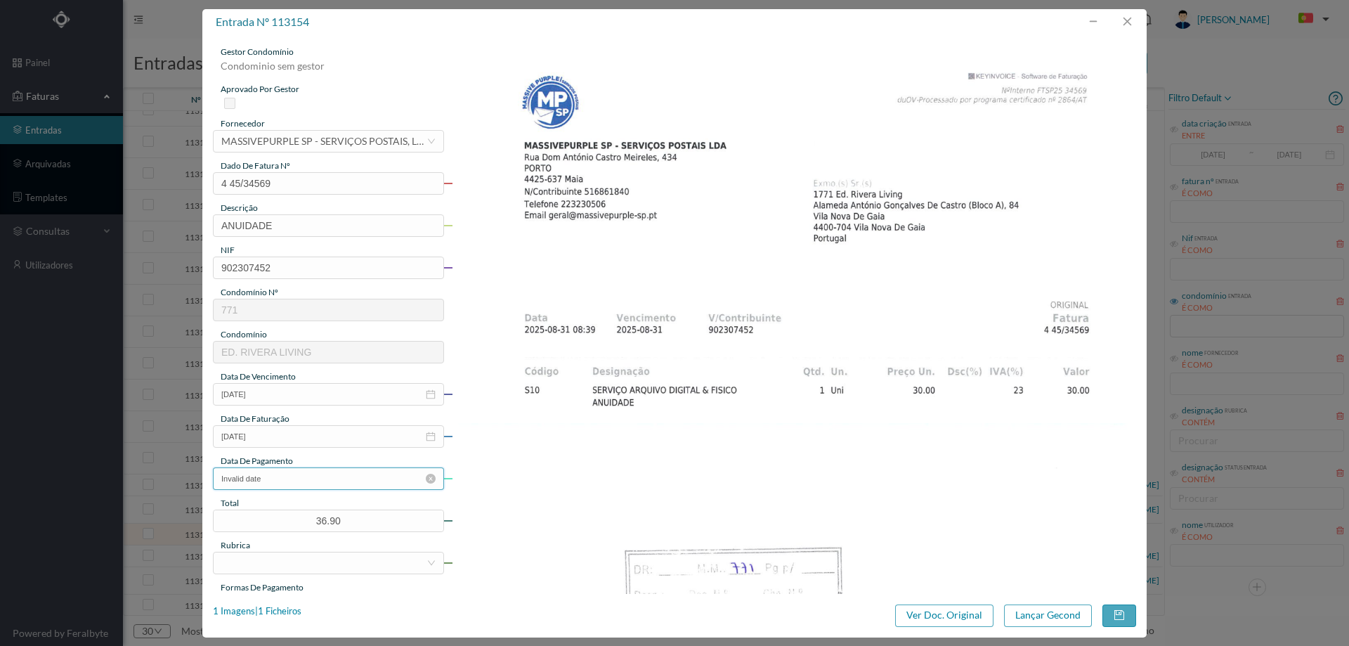
click at [311, 474] on input "Invalid date" at bounding box center [328, 478] width 231 height 22
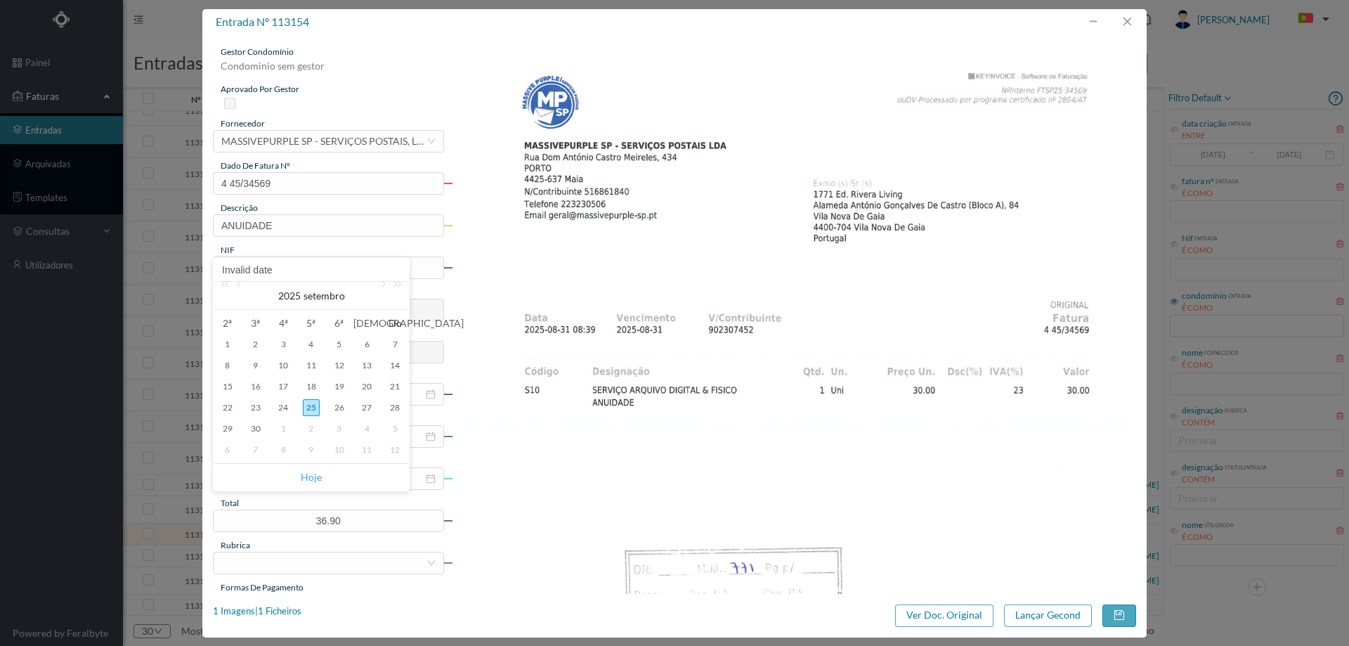
click at [315, 472] on link "Hoje" at bounding box center [311, 477] width 21 height 27
type input "[DATE]"
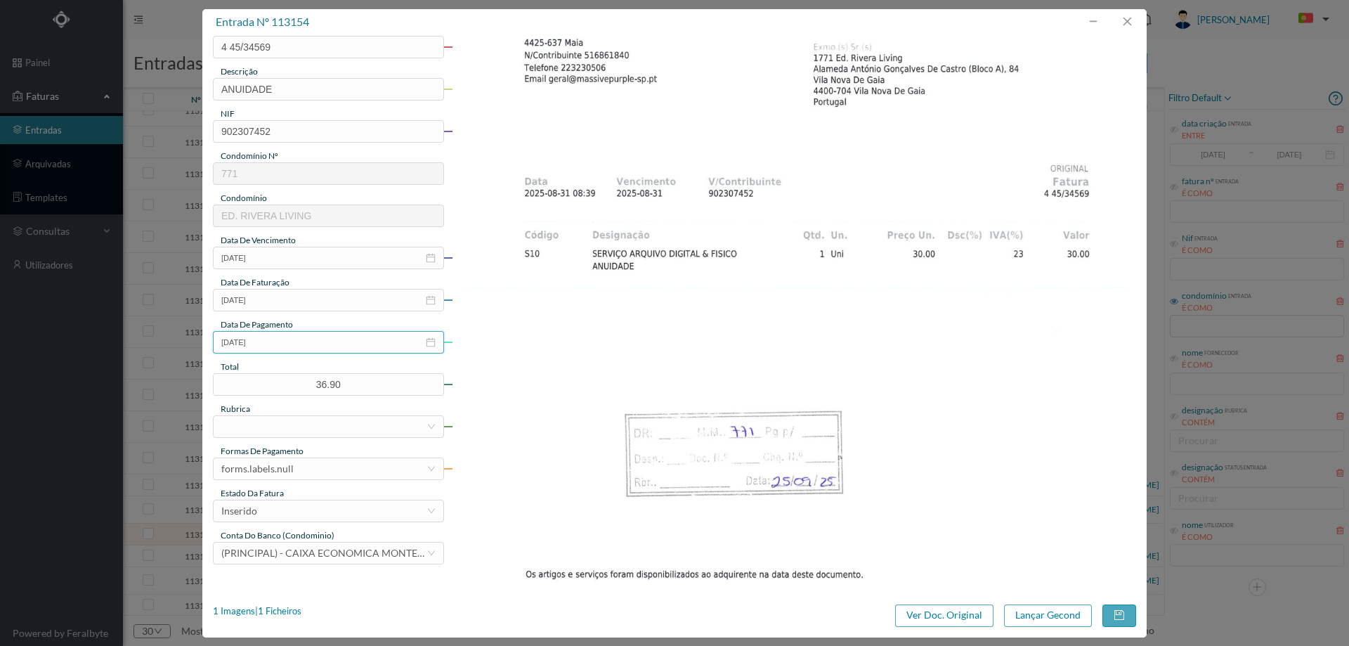
scroll to position [141, 0]
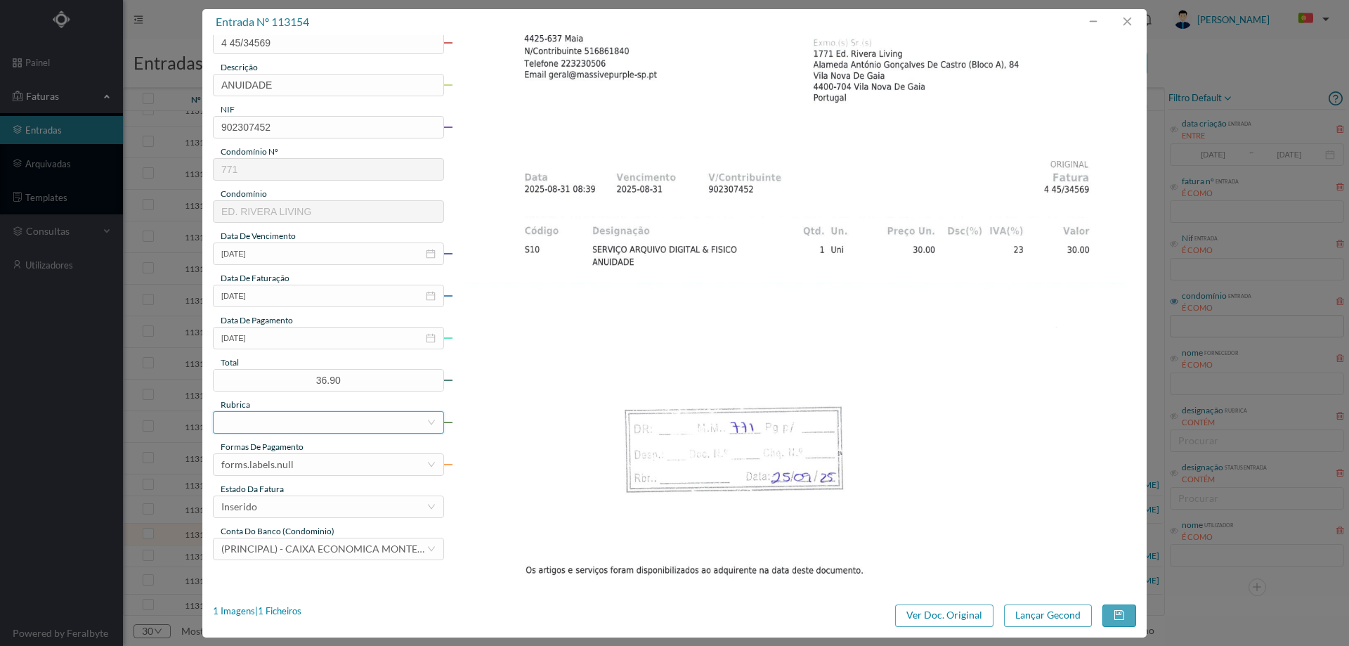
click at [301, 427] on div at bounding box center [323, 422] width 205 height 21
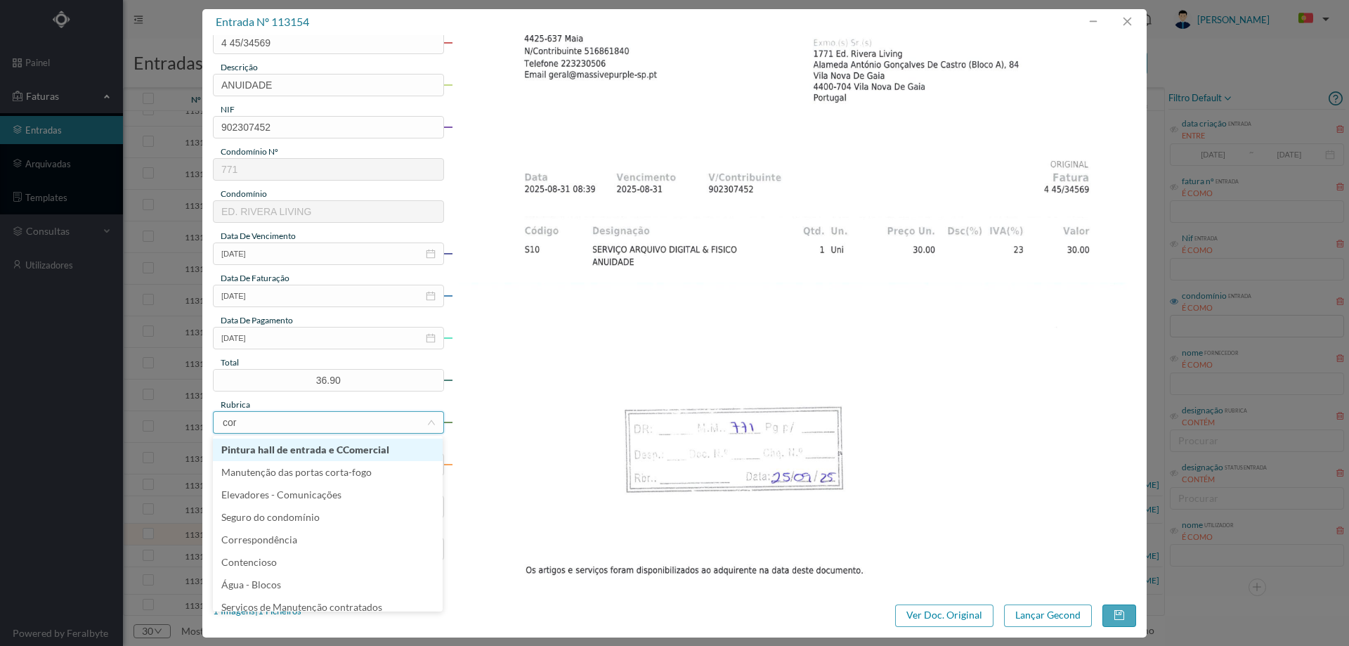
type input "corr"
click at [291, 450] on li "Correspondência" at bounding box center [328, 449] width 230 height 22
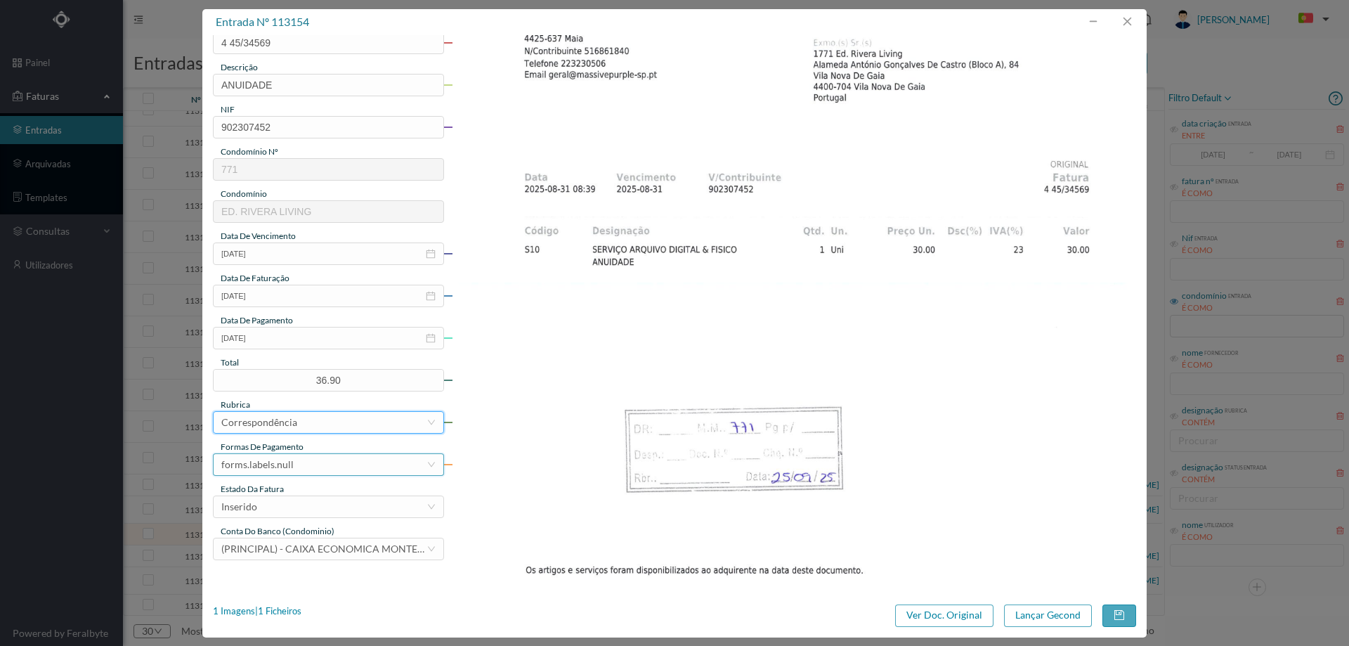
click at [296, 465] on div "forms.labels.null" at bounding box center [323, 464] width 205 height 21
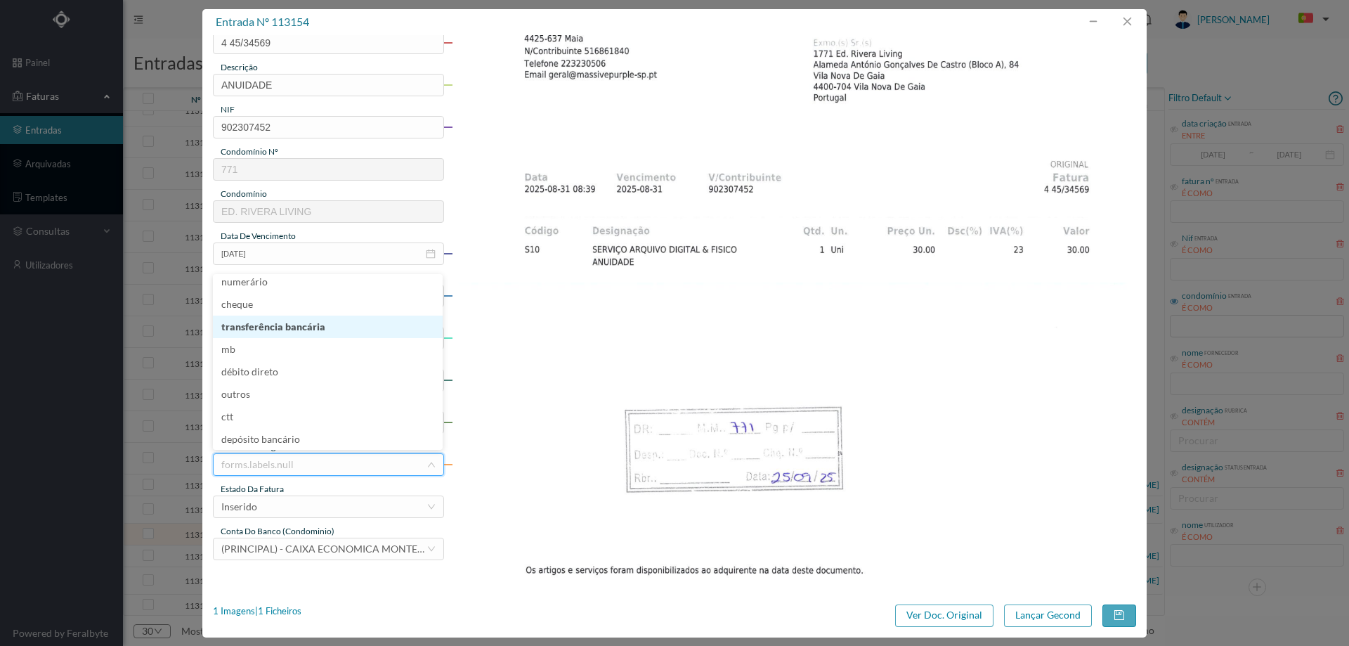
click at [293, 331] on li "transferência bancária" at bounding box center [328, 326] width 230 height 22
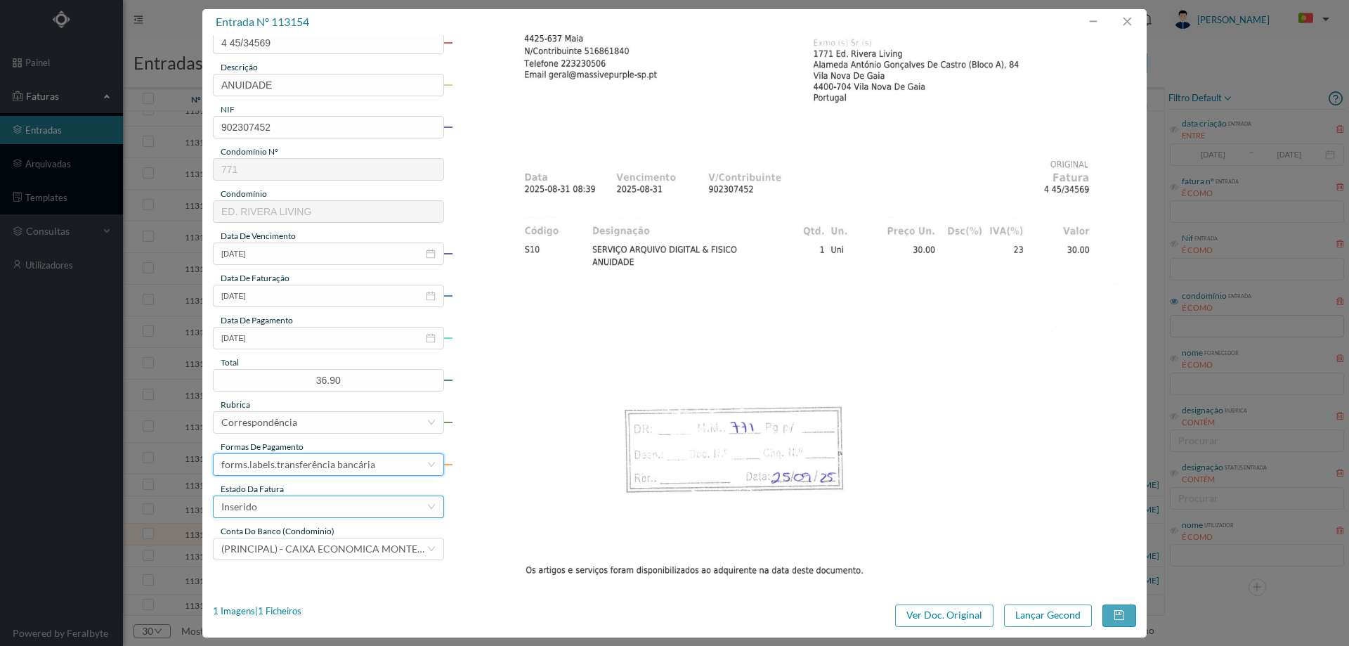
click at [296, 512] on div "Inserido" at bounding box center [323, 506] width 205 height 21
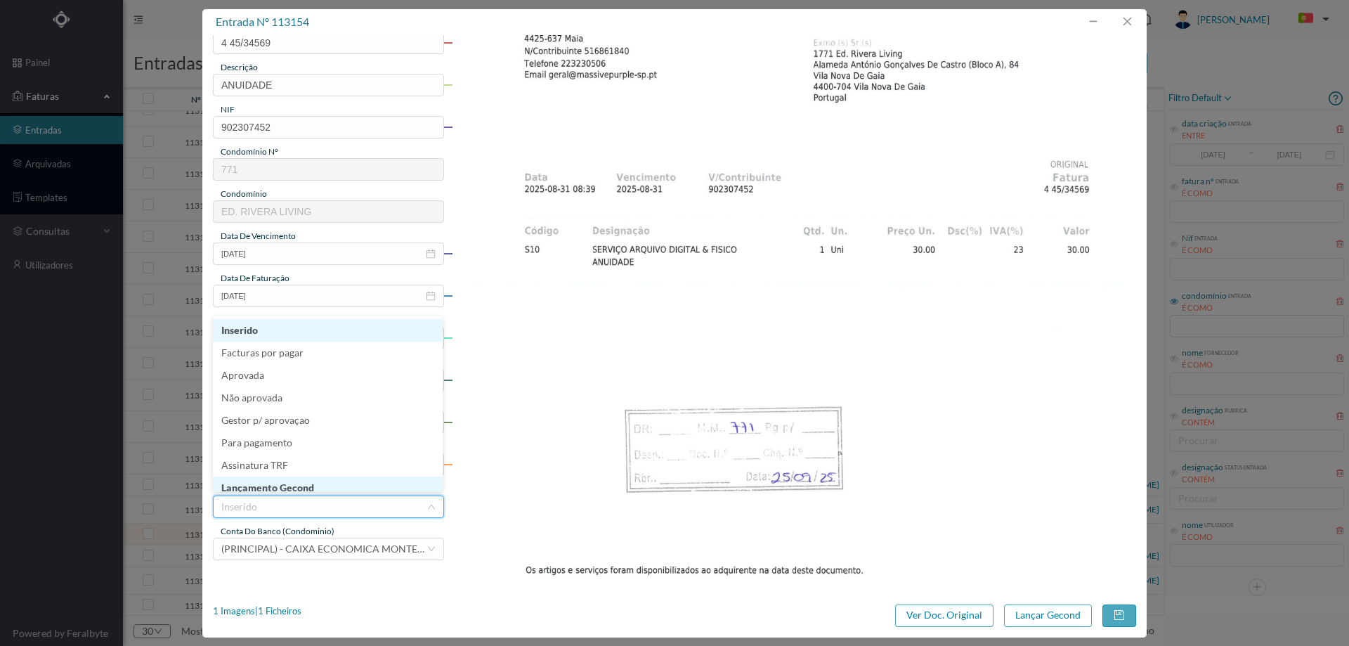
scroll to position [7, 0]
click at [300, 489] on li "Lançamento Gecond" at bounding box center [328, 480] width 230 height 22
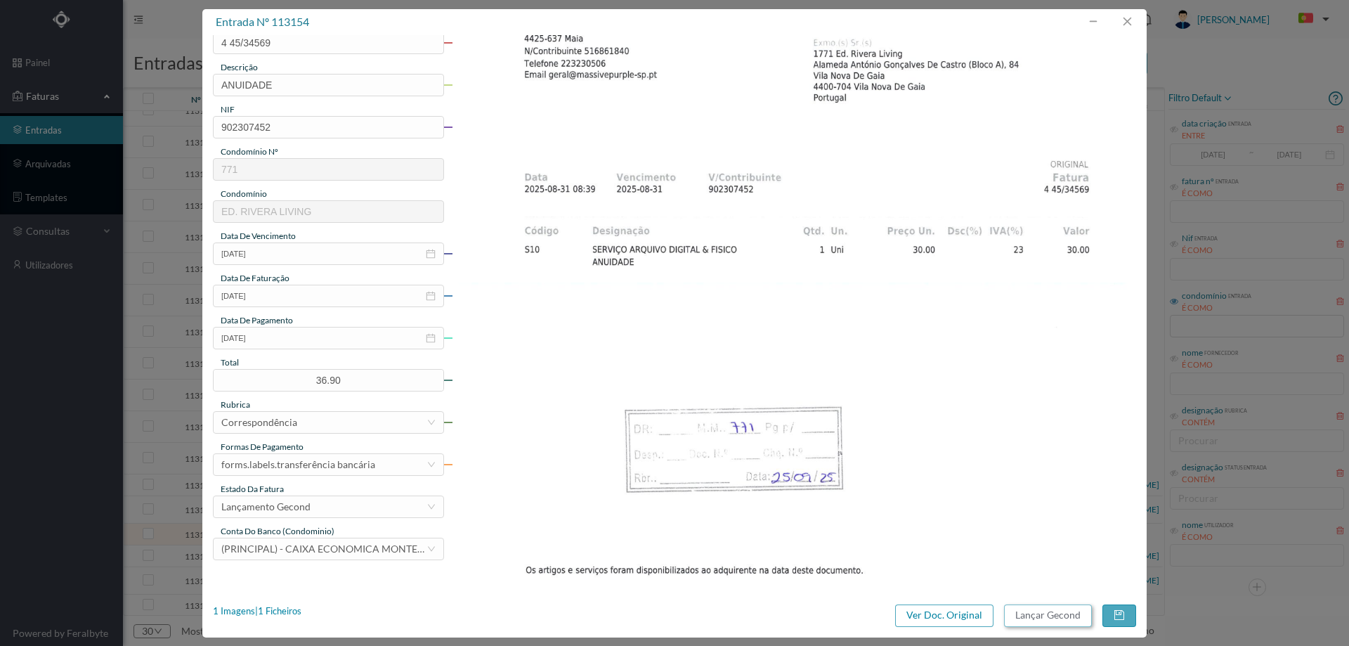
click at [1043, 612] on button "Lançar Gecond" at bounding box center [1048, 615] width 88 height 22
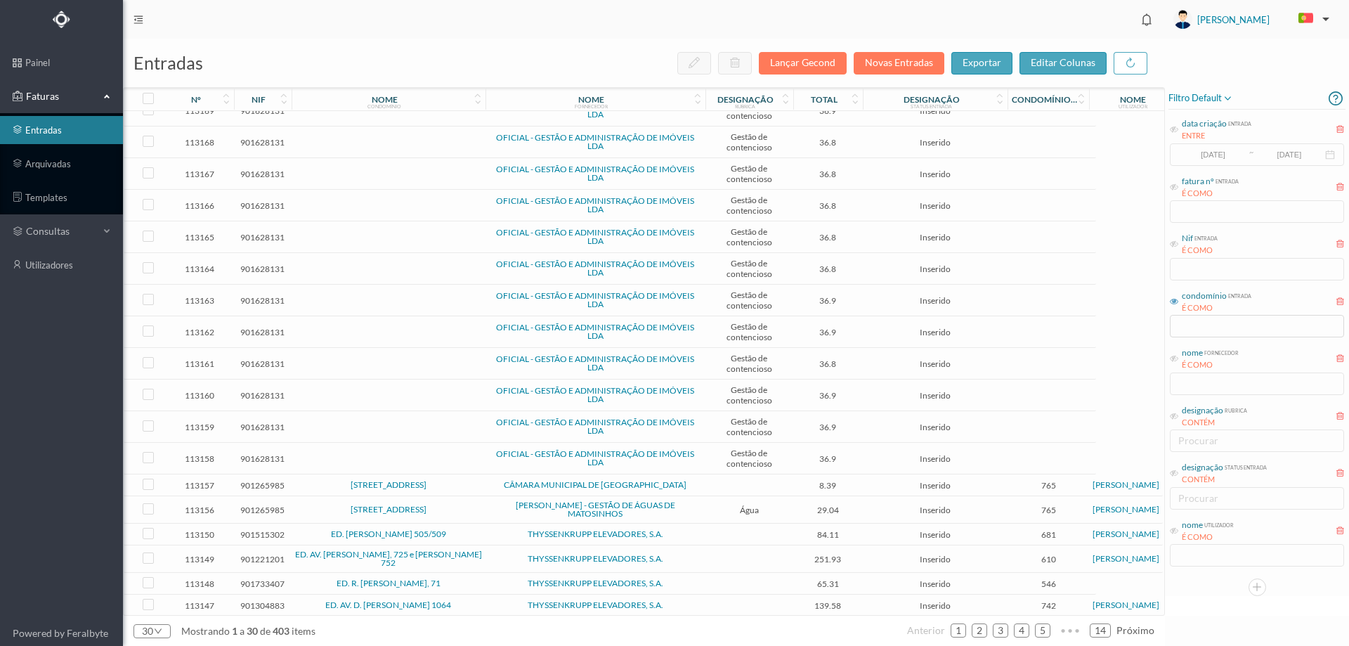
click at [488, 540] on td "THYSSENKRUPP ELEVADORES, S.A." at bounding box center [596, 534] width 220 height 22
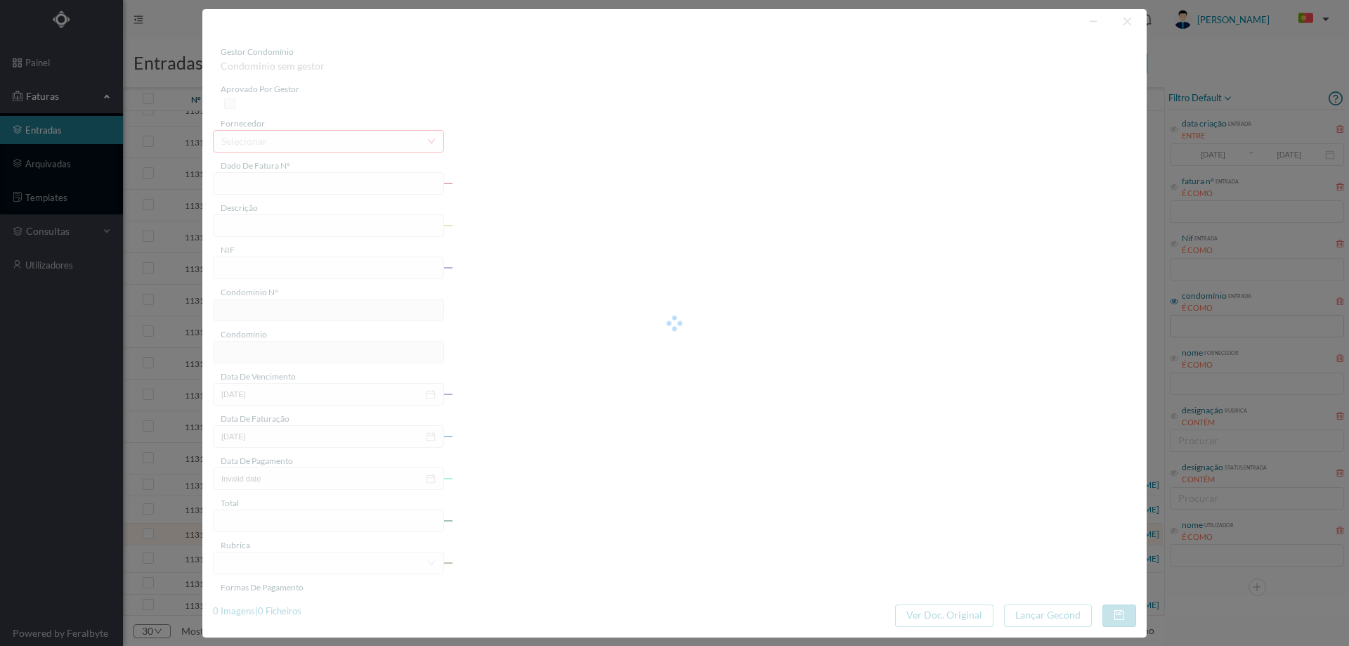
type input "B6L3/1583385349"
type input "901515302"
type input "Invalid date"
type input "2025-08-01"
type input "84.11"
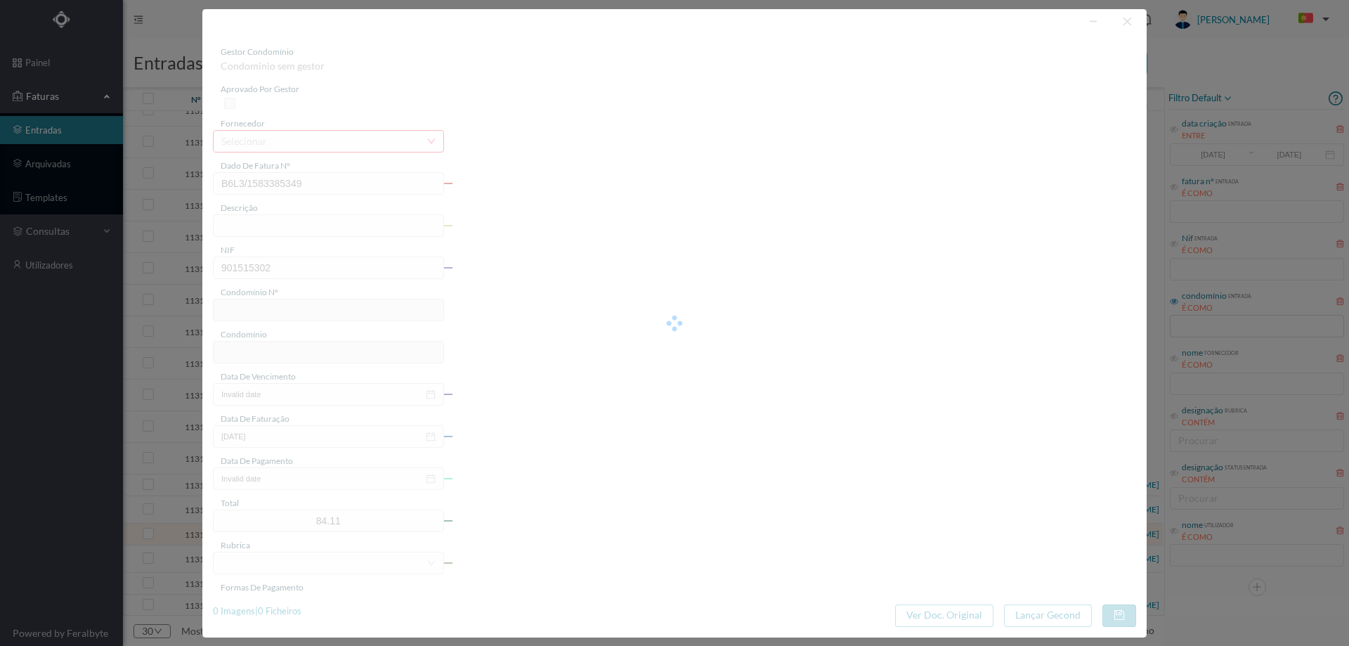
type input "681"
type input "ED. FERNÃO MAGALHÃES 505/509"
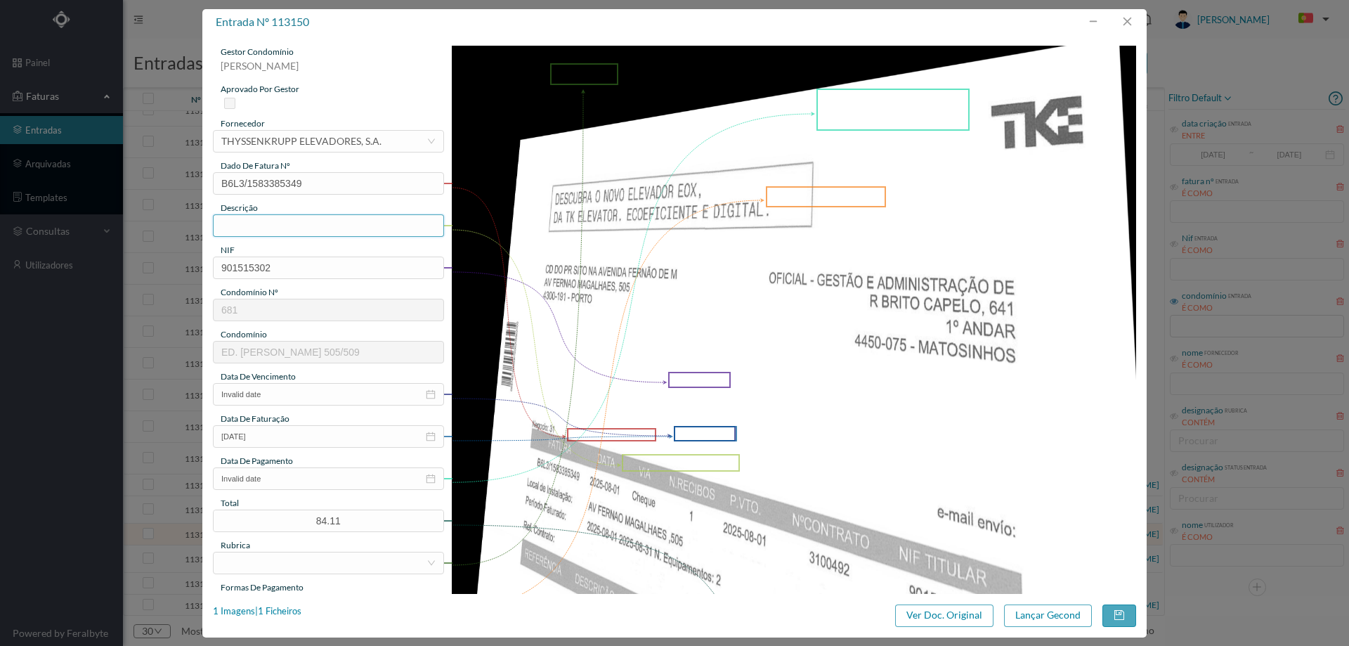
drag, startPoint x: 283, startPoint y: 226, endPoint x: 295, endPoint y: 237, distance: 15.9
click at [283, 226] on input "text" at bounding box center [328, 225] width 231 height 22
type input "man"
click at [1131, 25] on button "button" at bounding box center [1127, 22] width 34 height 22
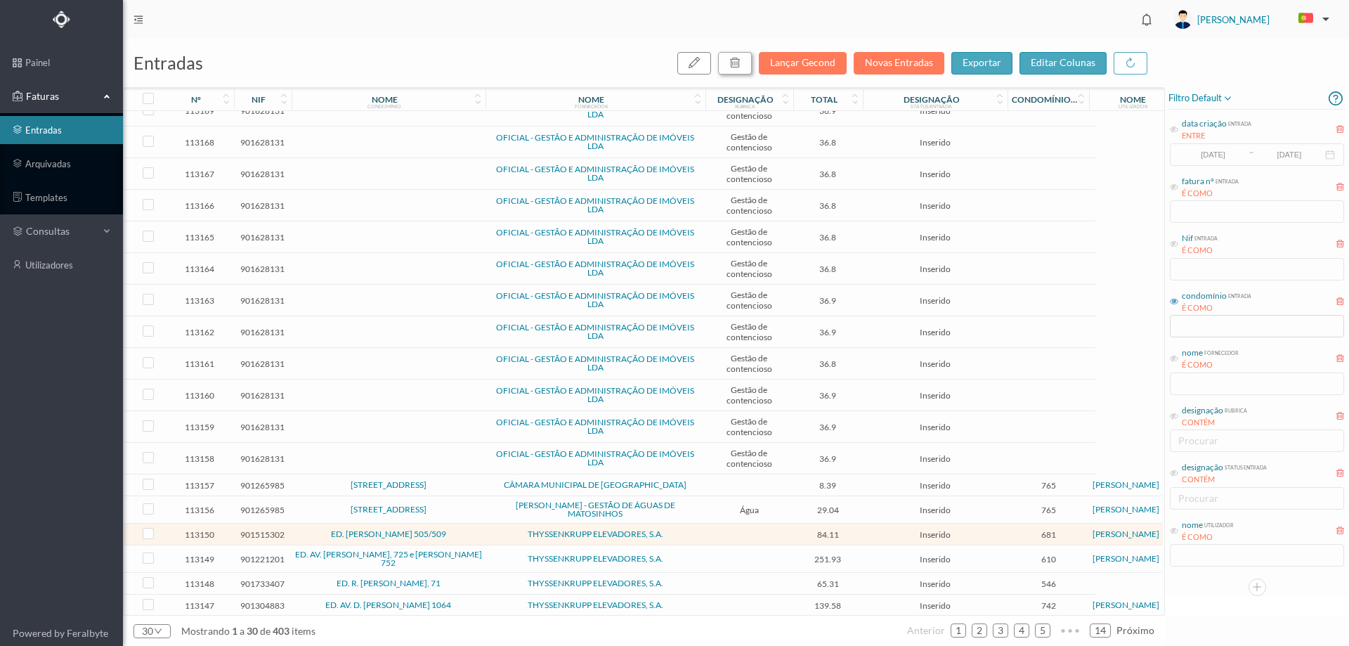
click at [748, 64] on button "button" at bounding box center [735, 63] width 34 height 22
click at [863, 130] on button "sim" at bounding box center [862, 126] width 27 height 17
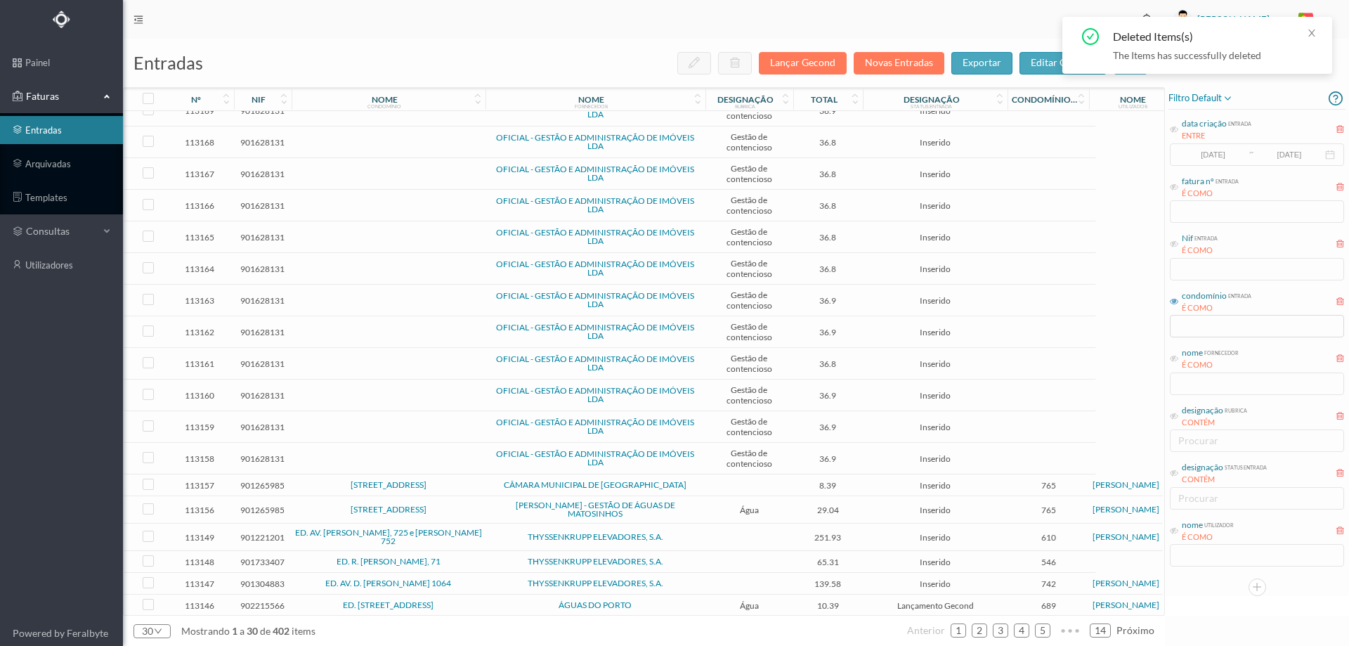
click at [490, 533] on span "THYSSENKRUPP ELEVADORES, S.A." at bounding box center [595, 537] width 213 height 8
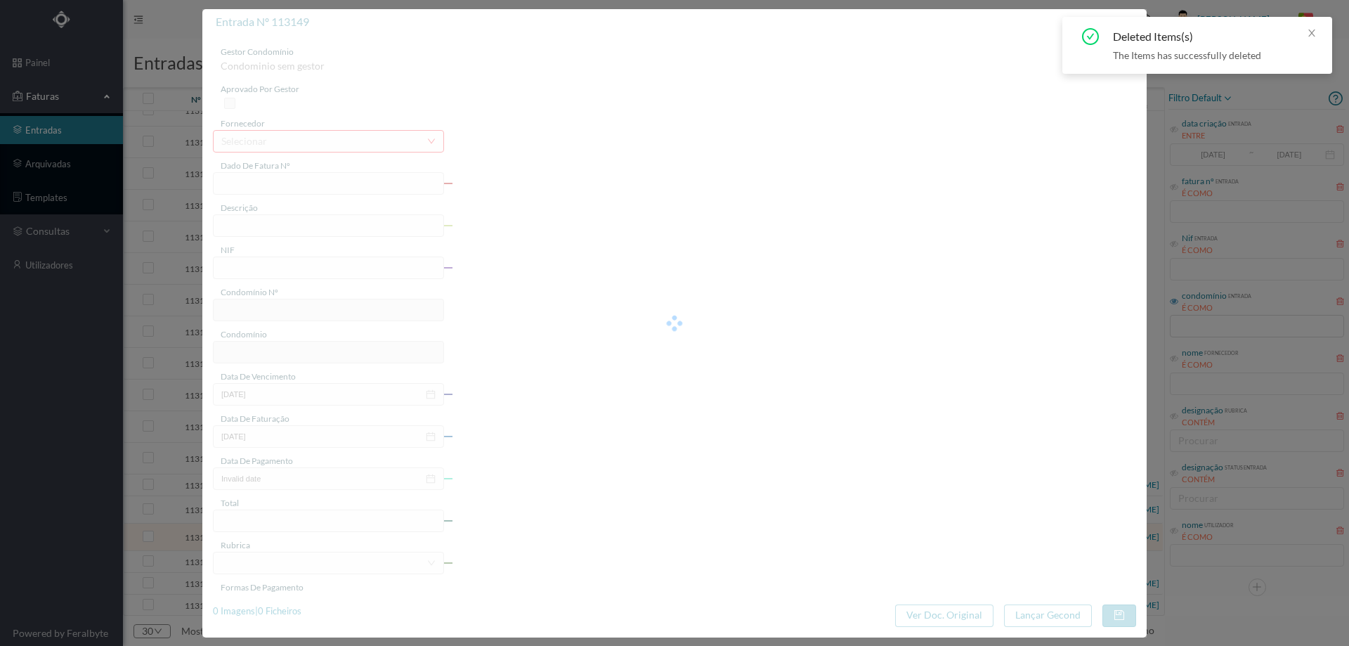
type input "B6L3/1583385267"
type input "BM à | mh"
type input "901221201"
type input "Invalid date"
type input "2025-08-01"
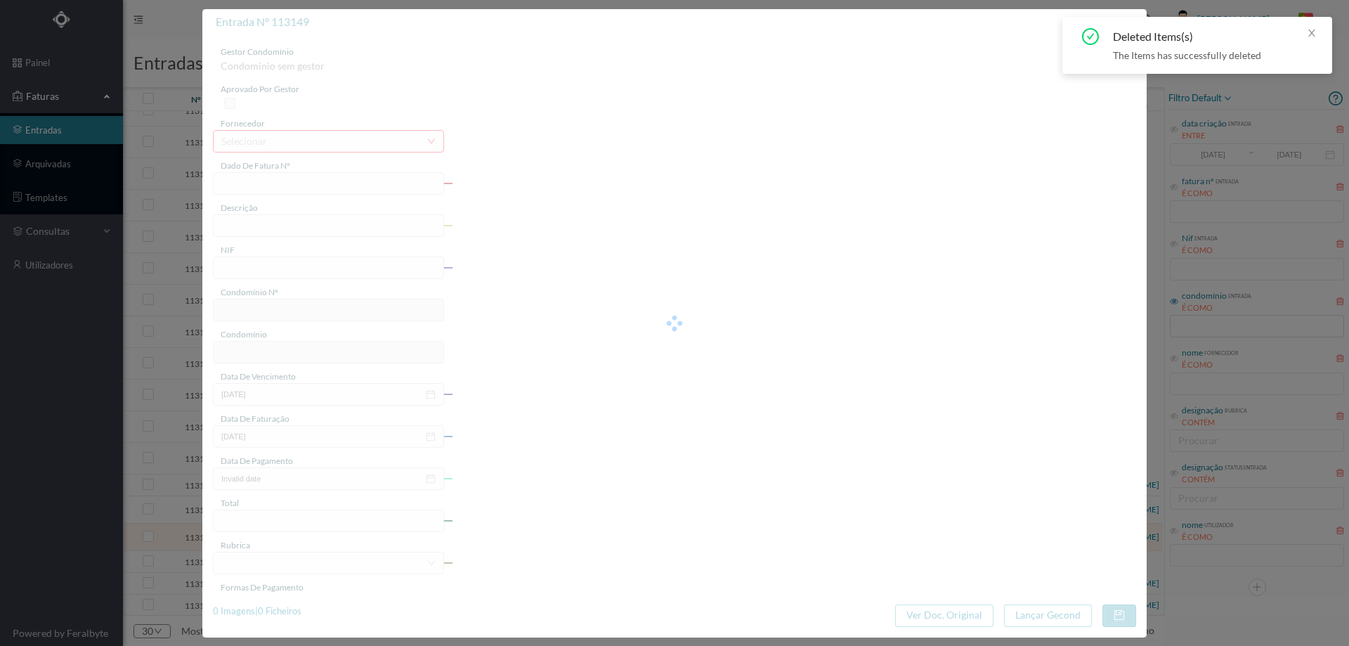
type input "251.93"
type input "610"
type input "ED. AV. SERPA PINTO, 725 e ROBERTO IVENS 752"
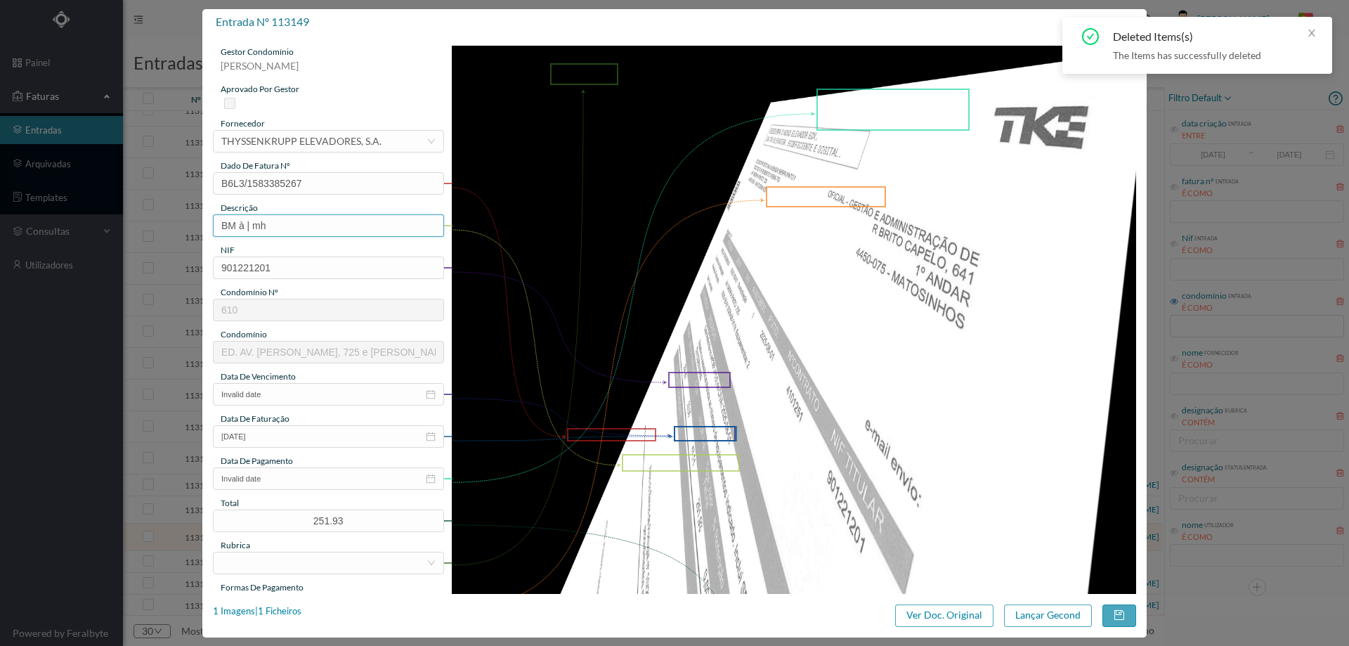
drag, startPoint x: 233, startPoint y: 223, endPoint x: 122, endPoint y: 230, distance: 111.3
click at [122, 230] on div "entrada nº 113149 gestor condomínio Cristina Sousa aprovado por gestor forneced…" at bounding box center [674, 323] width 1349 height 646
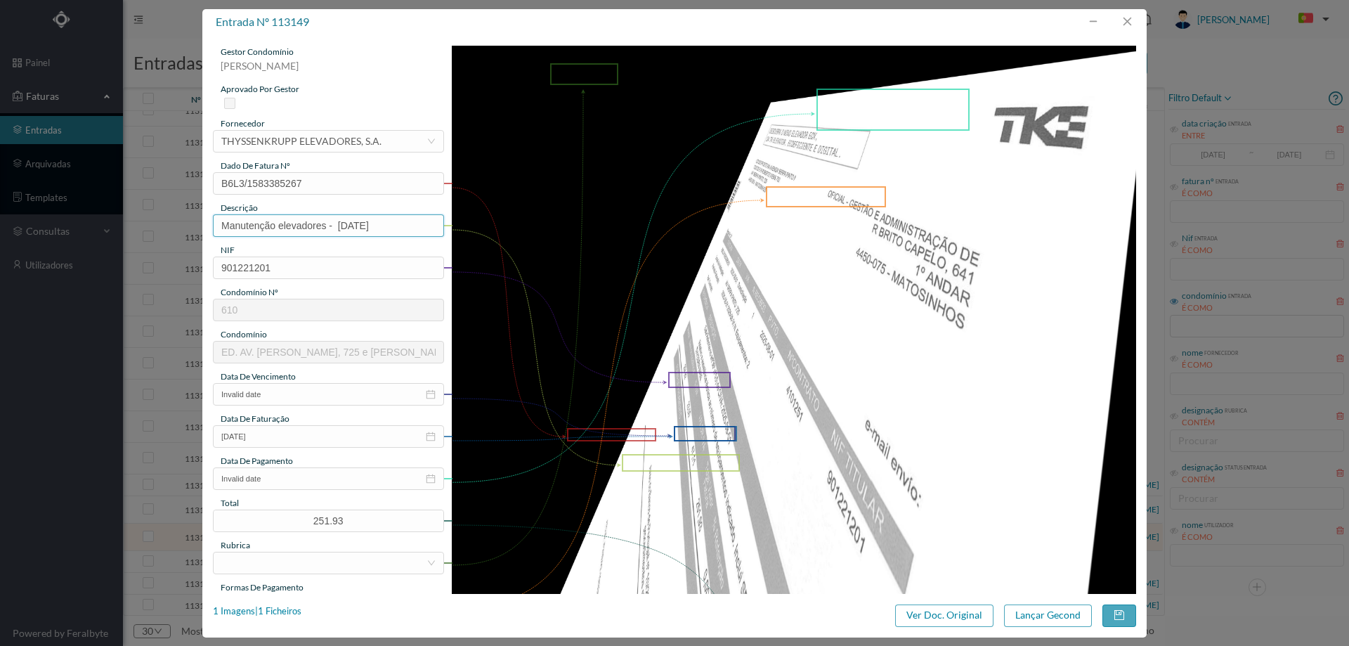
click at [358, 226] on input "Manutenção elevadores - Abril 2025" at bounding box center [328, 225] width 231 height 22
type input "Manutenção elevadores - Agosto 2025"
click at [271, 402] on input "Invalid date" at bounding box center [328, 394] width 231 height 22
click at [310, 599] on link "Hoje" at bounding box center [311, 600] width 21 height 27
type input "[DATE]"
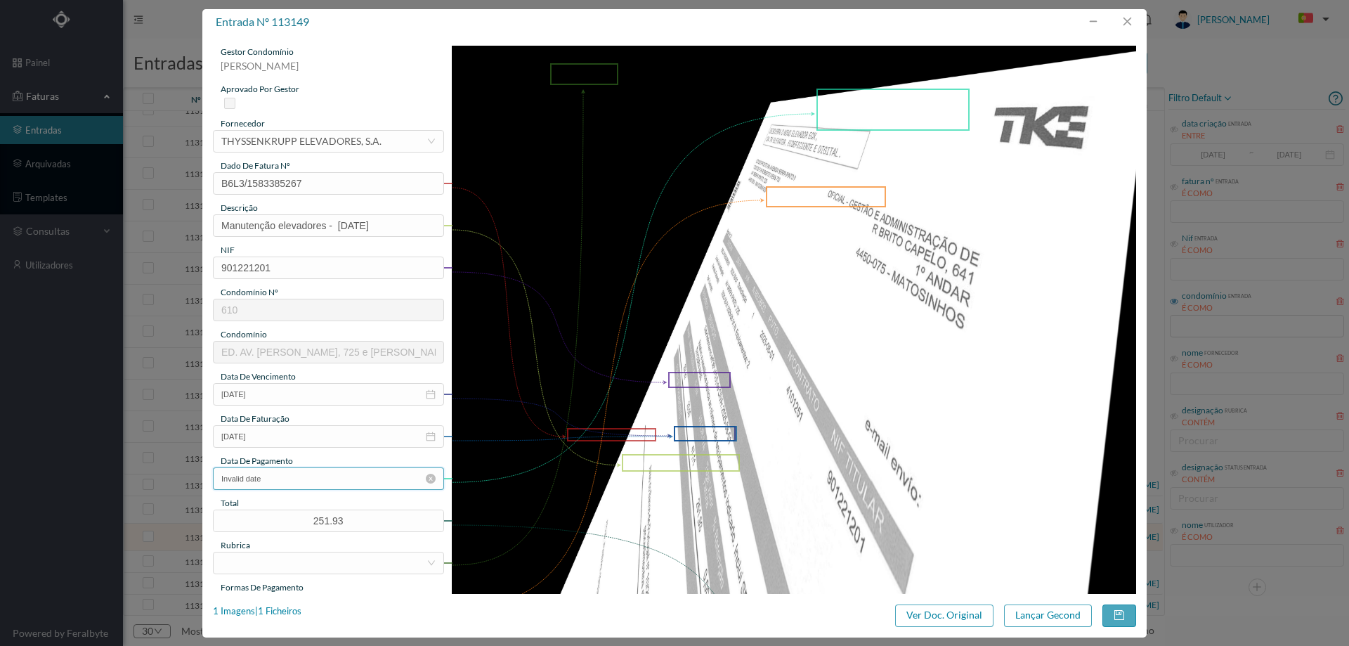
click at [278, 481] on input "Invalid date" at bounding box center [328, 478] width 231 height 22
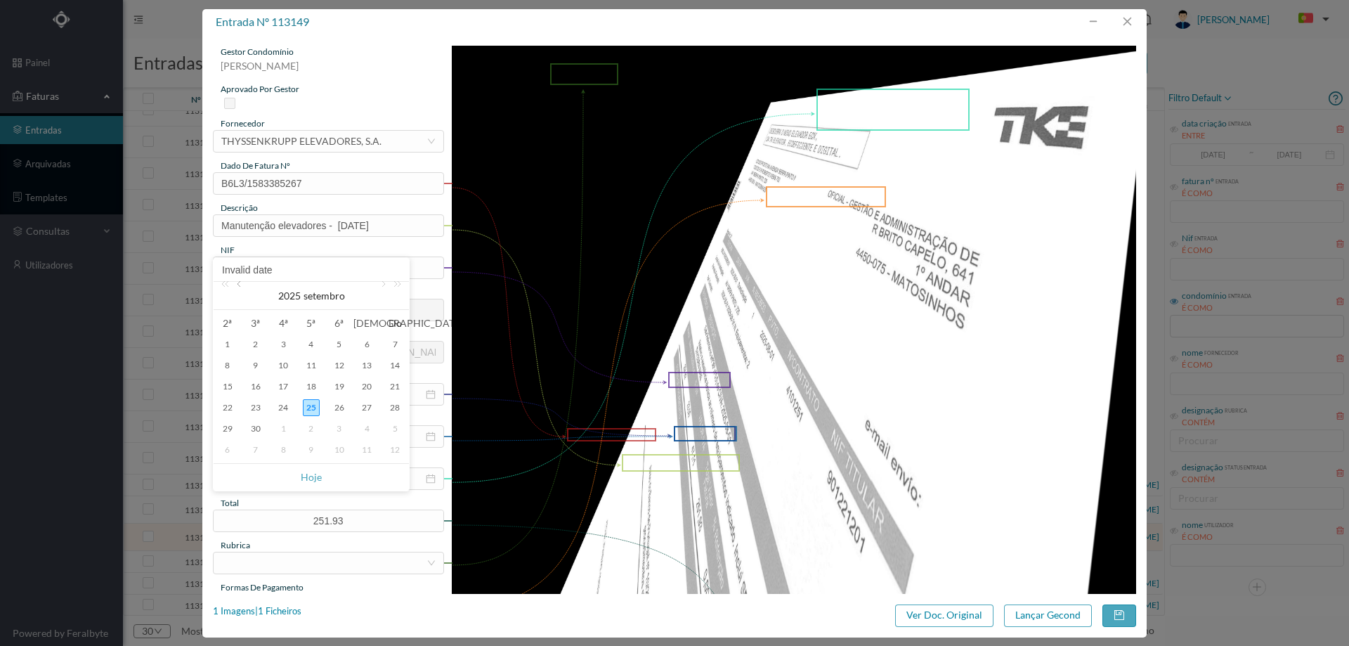
click at [238, 282] on link at bounding box center [240, 296] width 13 height 28
click at [218, 389] on td "11" at bounding box center [228, 386] width 28 height 21
type input "2025-08-11"
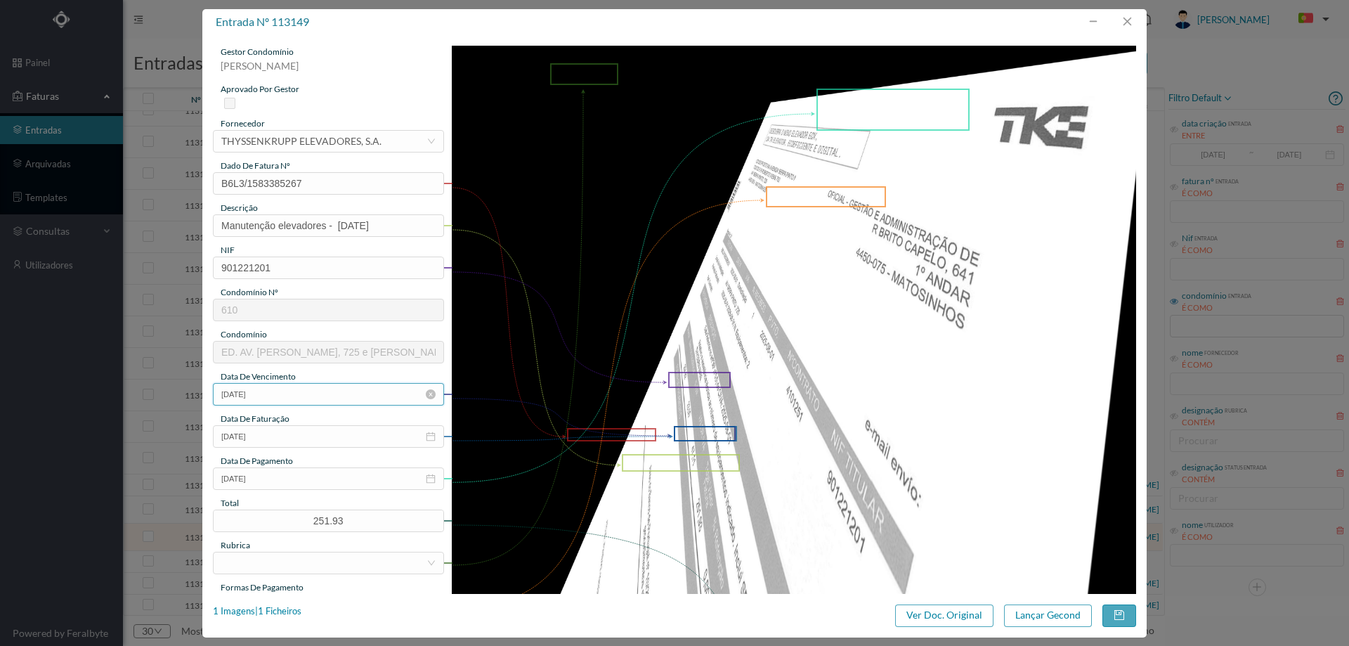
click at [227, 386] on input "[DATE]" at bounding box center [328, 394] width 231 height 22
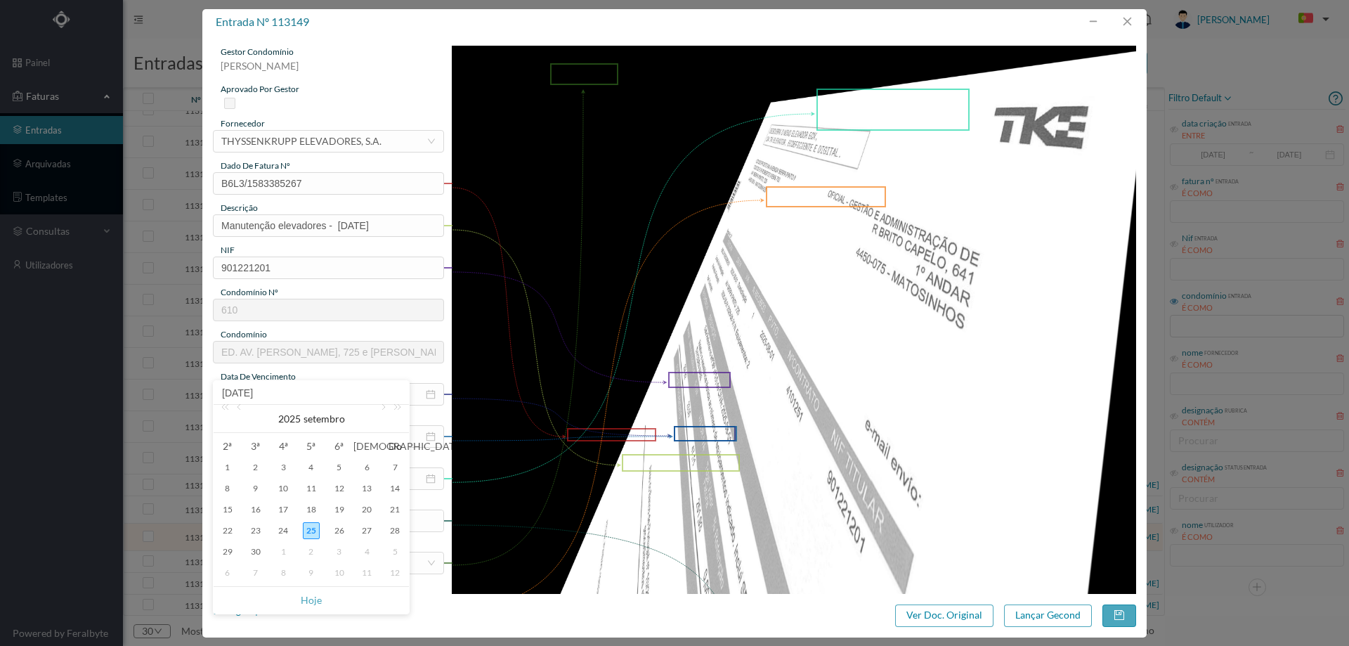
click at [552, 336] on img at bounding box center [794, 530] width 685 height 968
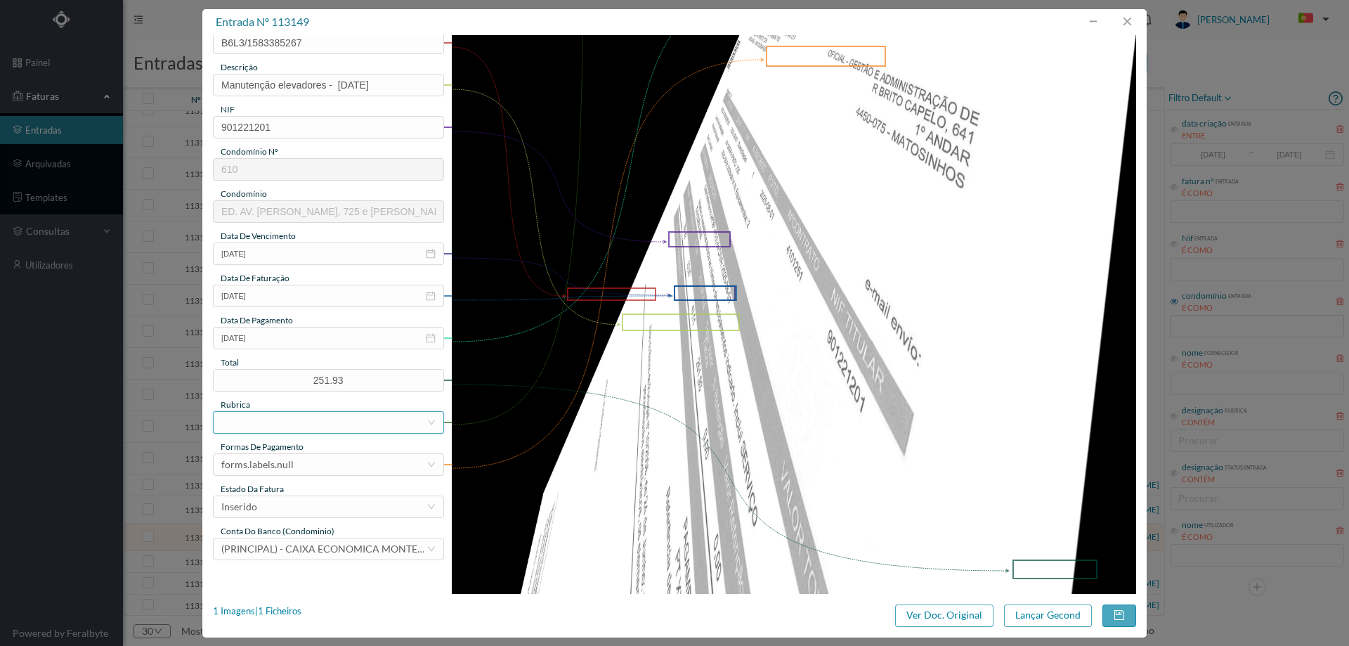
click at [312, 419] on div at bounding box center [323, 422] width 205 height 21
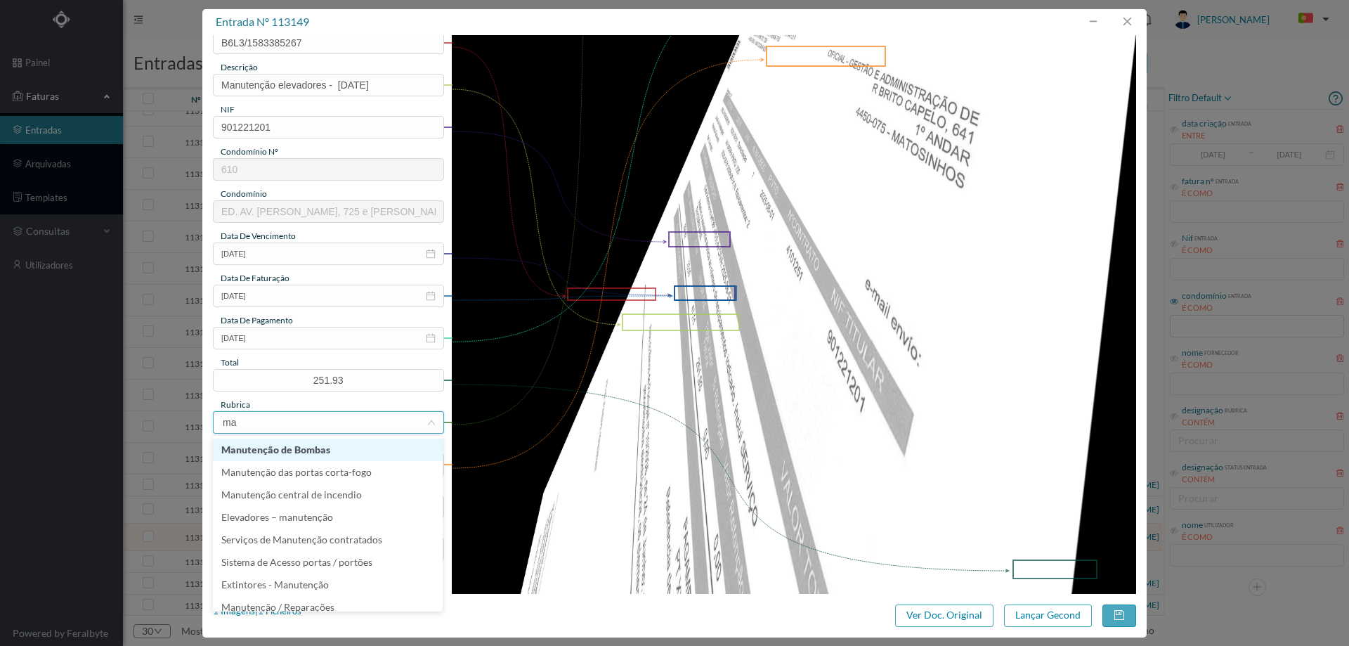
type input "man"
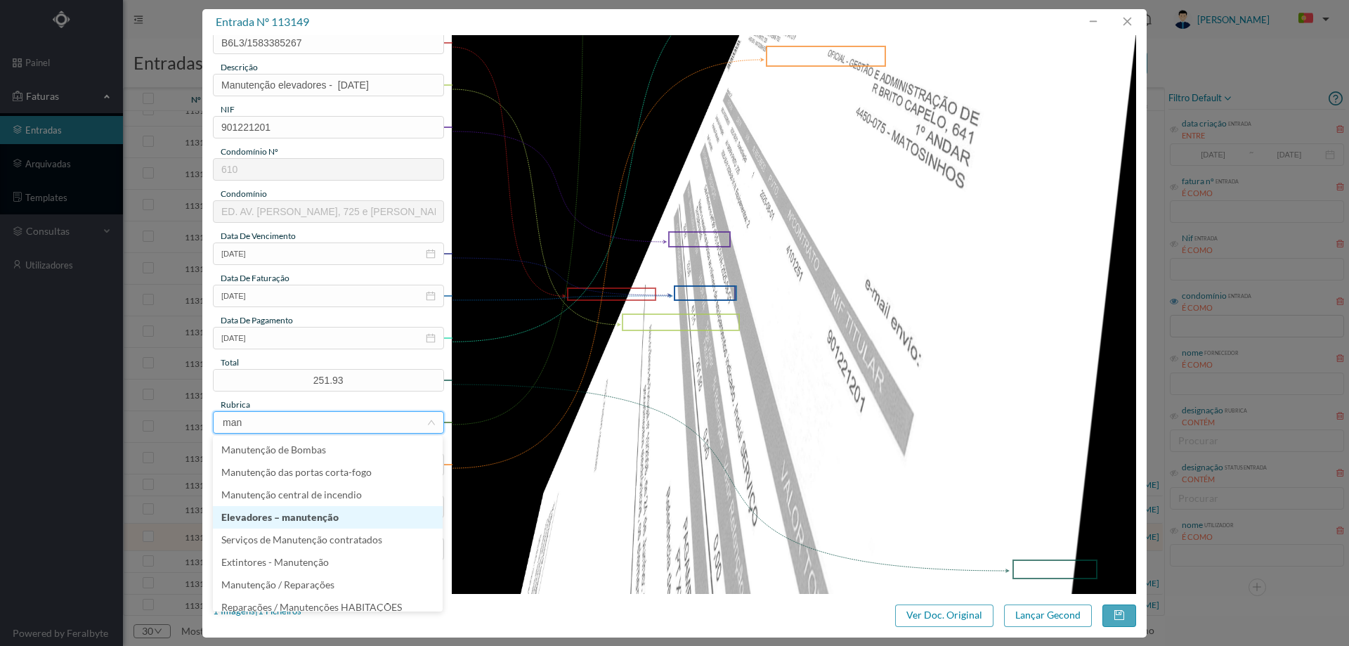
click at [329, 518] on li "Elevadores – manutenção" at bounding box center [328, 517] width 230 height 22
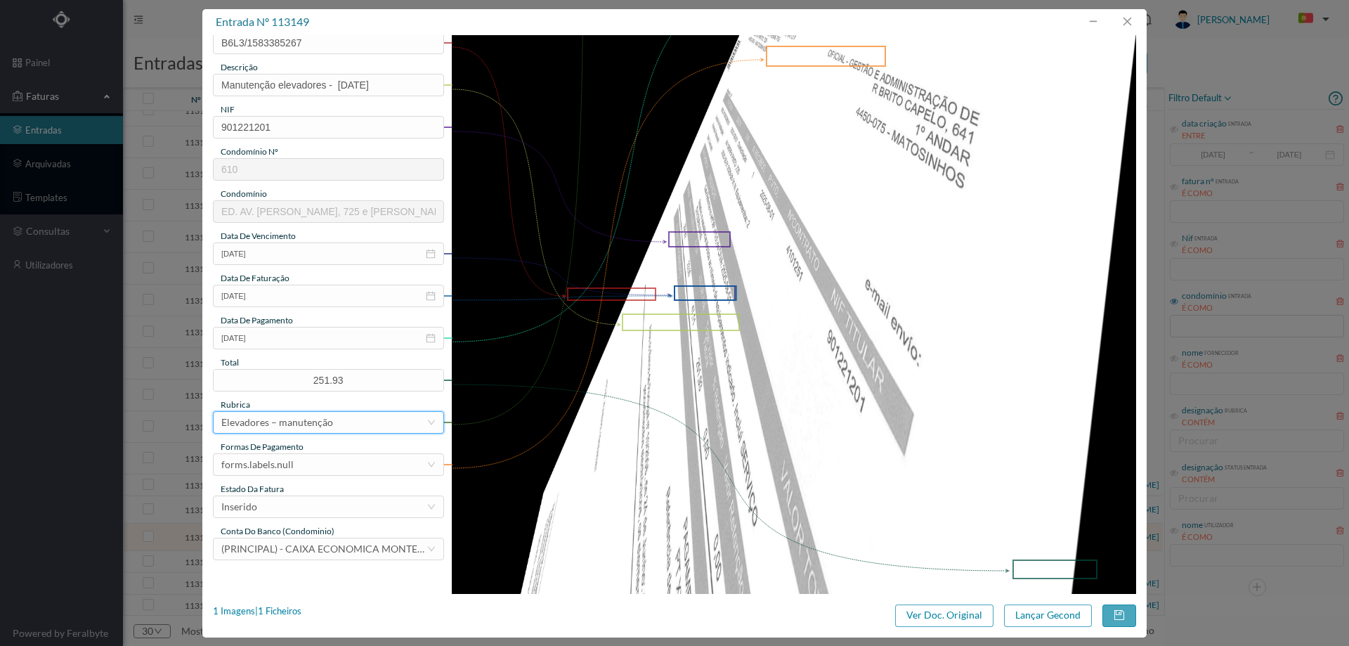
click at [315, 476] on div "gestor condomínio Cristina Sousa aprovado por gestor fornecedor selecionar THYS…" at bounding box center [328, 232] width 231 height 655
click at [315, 465] on div "forms.labels.null" at bounding box center [323, 464] width 205 height 21
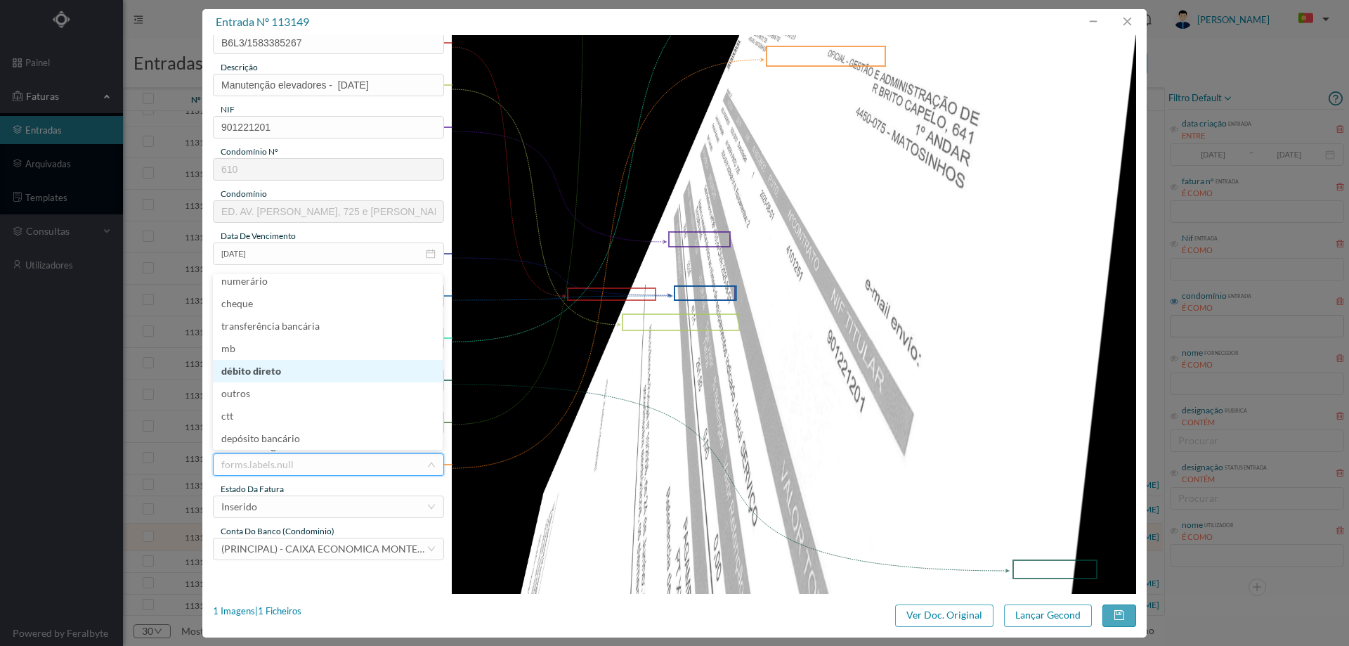
click at [300, 370] on li "débito direto" at bounding box center [328, 371] width 230 height 22
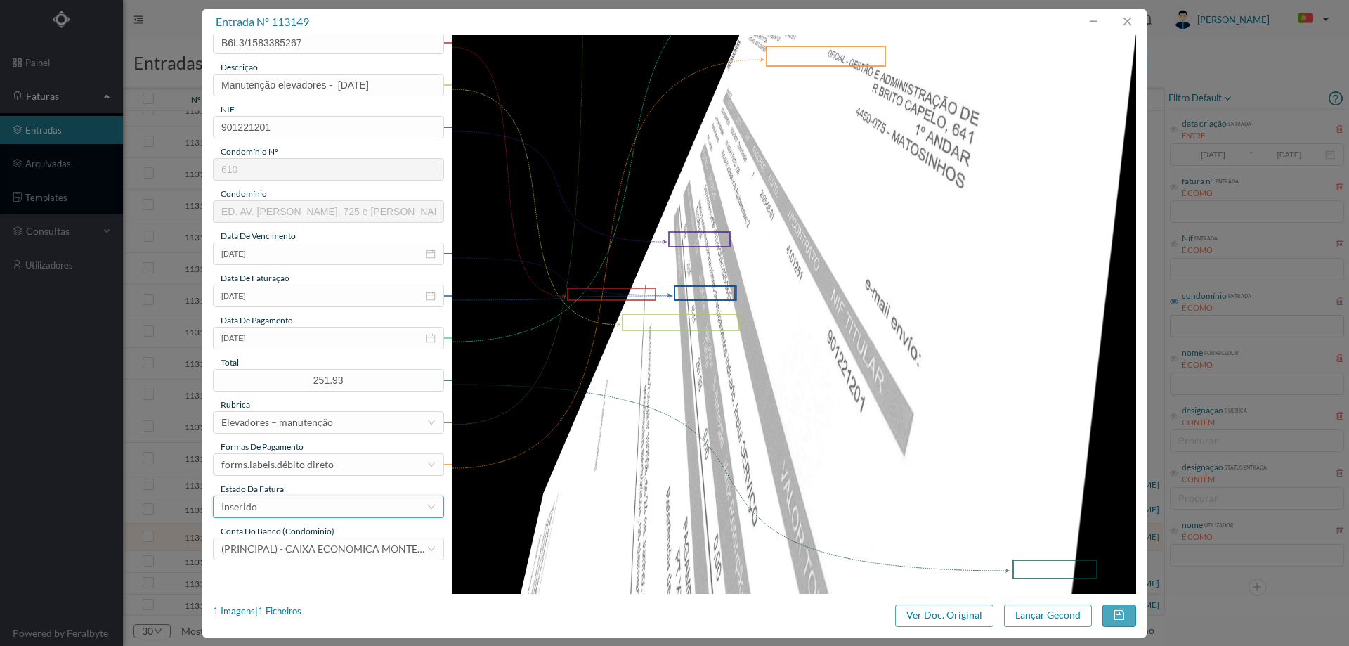
click at [300, 499] on div "Inserido" at bounding box center [323, 506] width 205 height 21
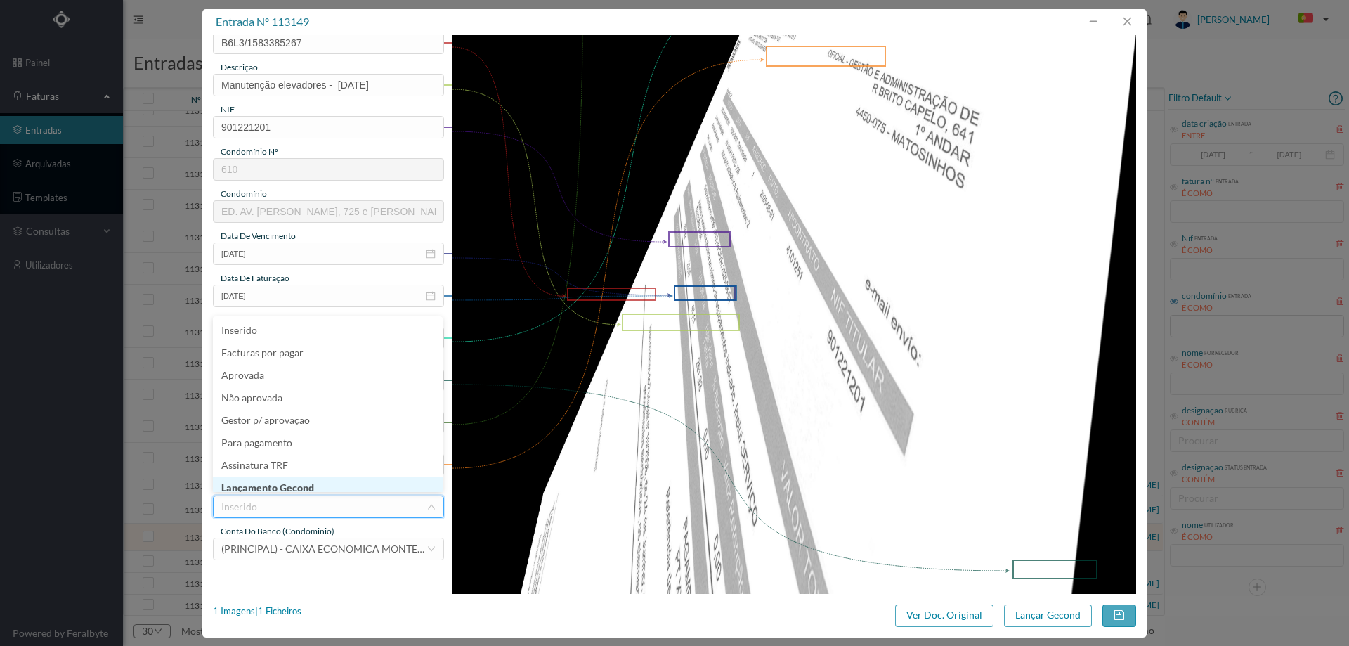
click at [299, 482] on li "Lançamento Gecond" at bounding box center [328, 487] width 230 height 22
click at [1029, 613] on button "Lançar Gecond" at bounding box center [1048, 615] width 88 height 22
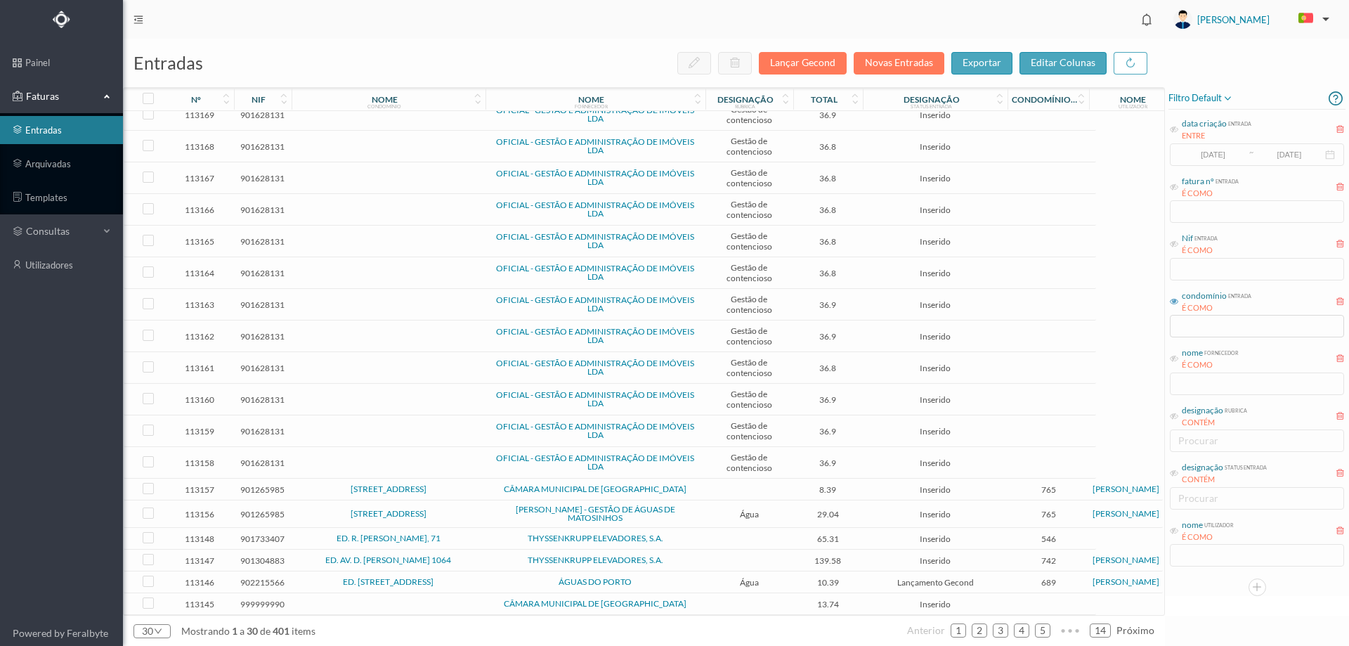
click at [483, 530] on td "ED. R. [PERSON_NAME], 71" at bounding box center [389, 539] width 194 height 22
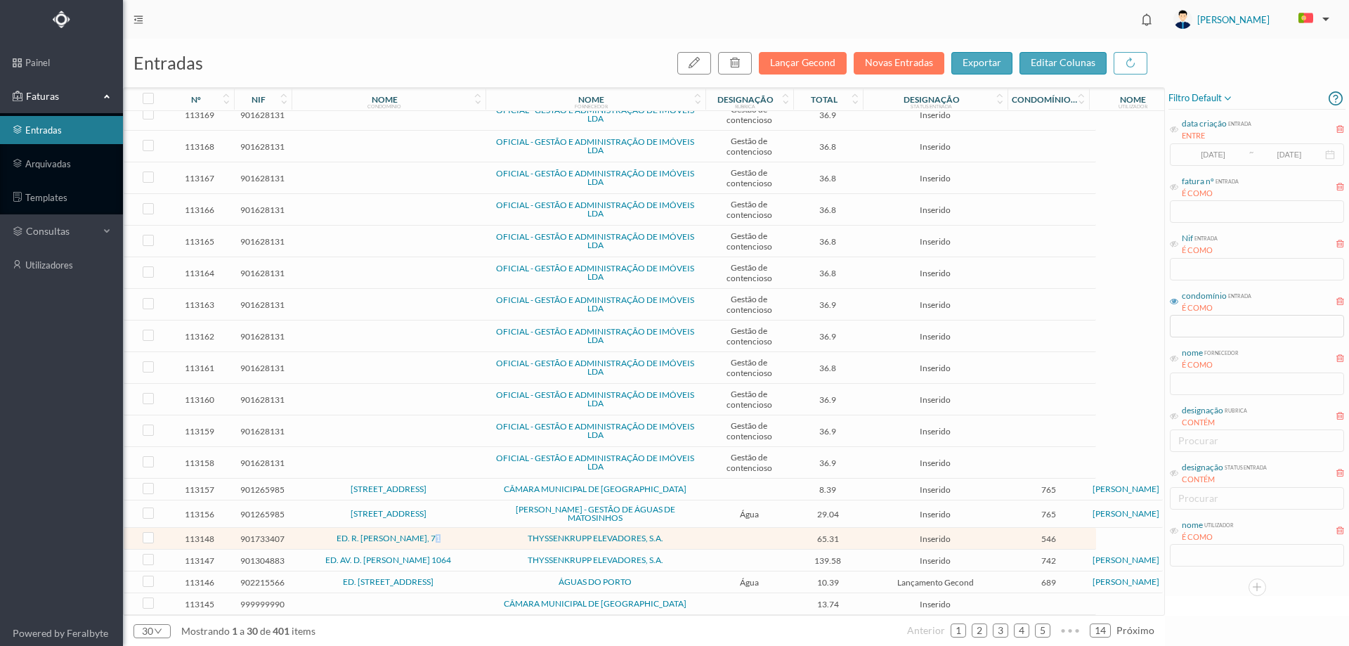
click at [483, 530] on td "ED. R. JOÃO DE DEUS, 71" at bounding box center [389, 539] width 194 height 22
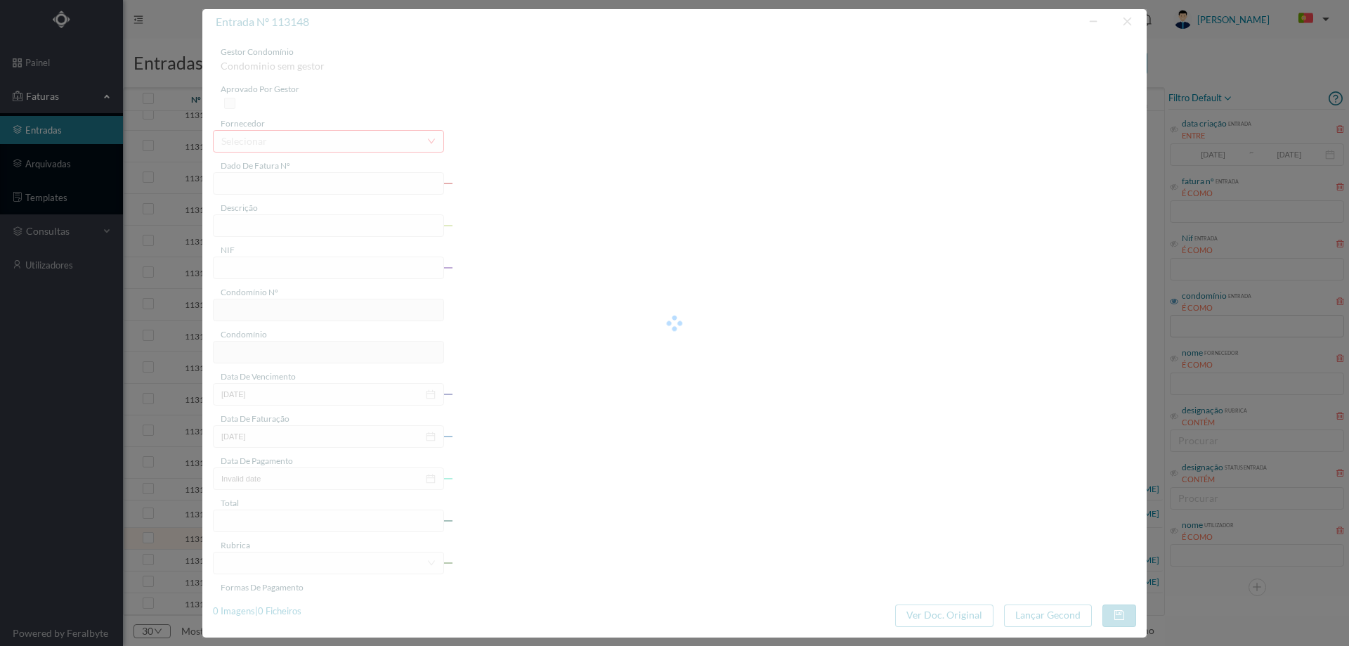
type input "B6L3/1583385197"
type input "901733407"
type input "Invalid date"
type input "2025-08-01"
type input "65.31"
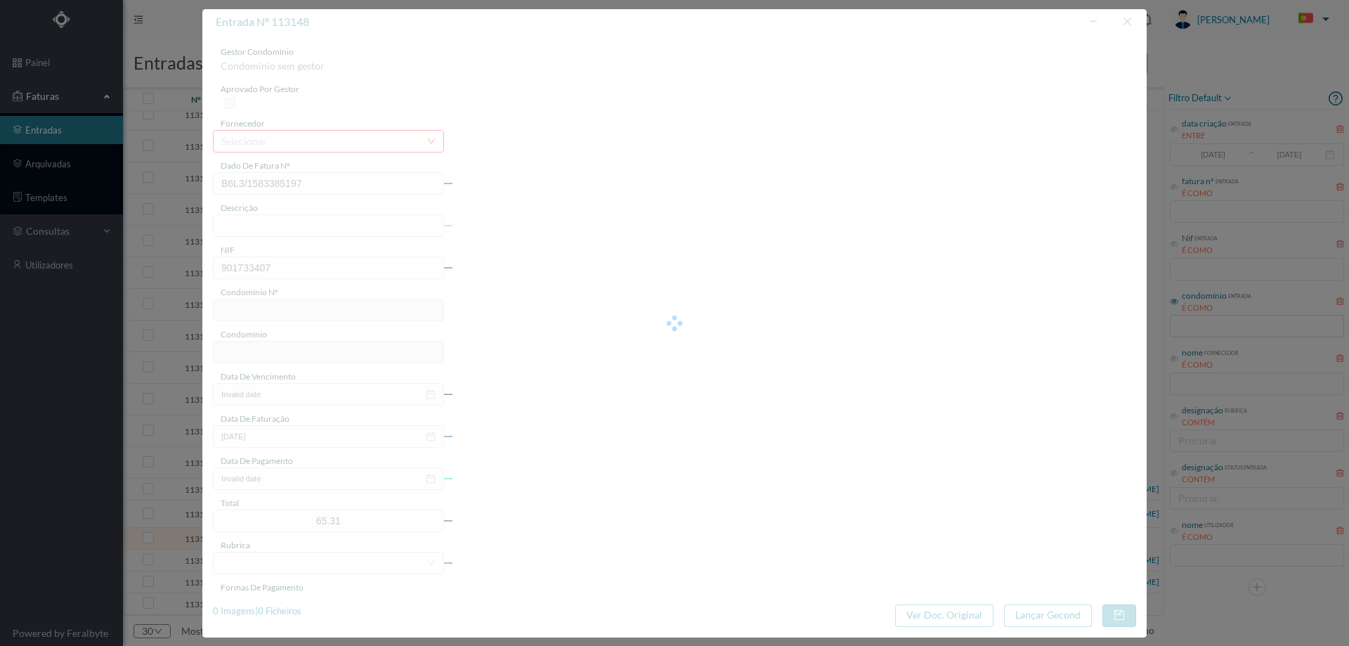
type input "546"
type input "ED. R. JOÃO DE DEUS, 71"
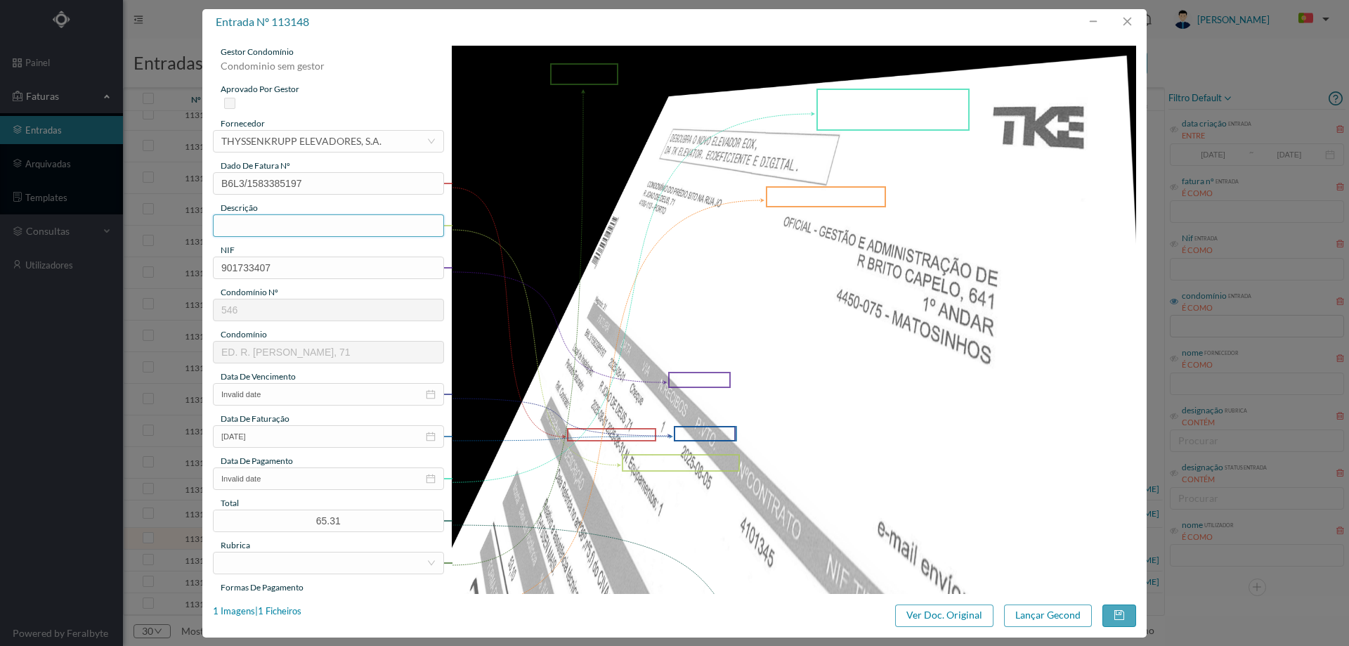
click at [294, 215] on input "text" at bounding box center [328, 225] width 231 height 22
type input "Manutenção elevadores agosto 2025"
drag, startPoint x: 841, startPoint y: 375, endPoint x: 814, endPoint y: 374, distance: 26.7
click at [841, 375] on img at bounding box center [794, 530] width 685 height 968
click at [315, 396] on input "Invalid date" at bounding box center [328, 394] width 231 height 22
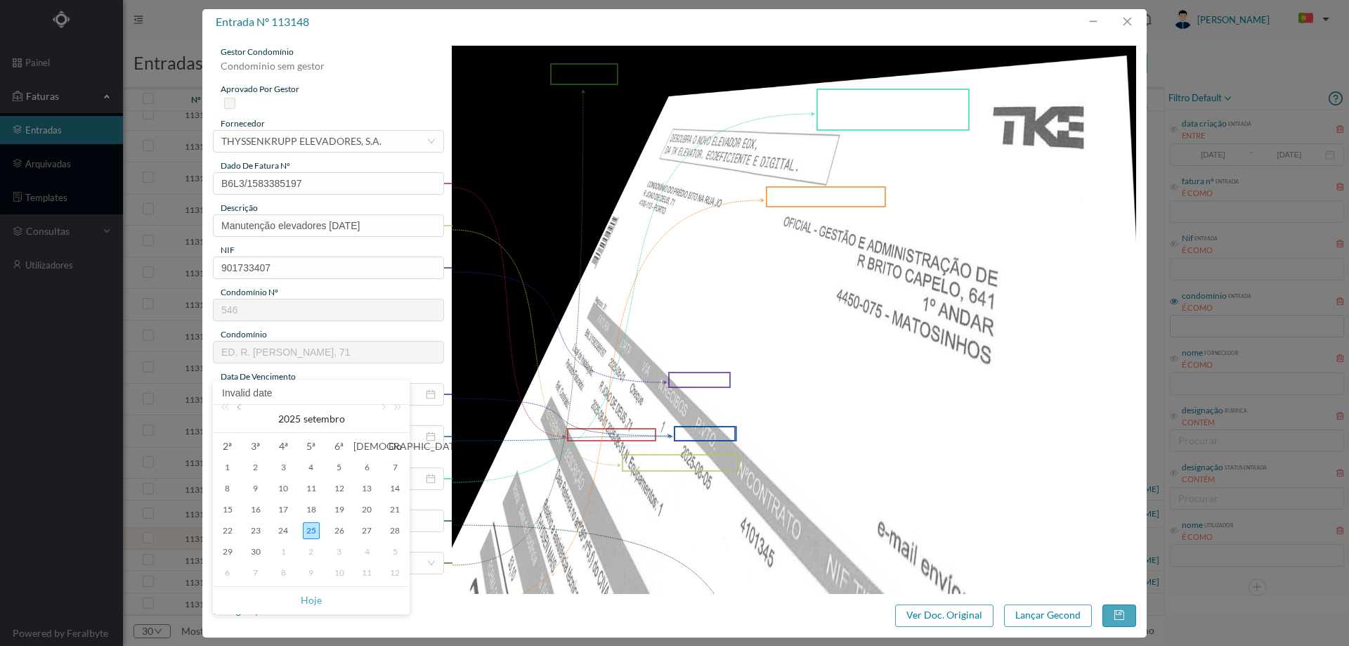
click at [245, 415] on link at bounding box center [240, 419] width 13 height 28
click at [401, 549] on div "31" at bounding box center [394, 551] width 17 height 17
type input "[DATE]"
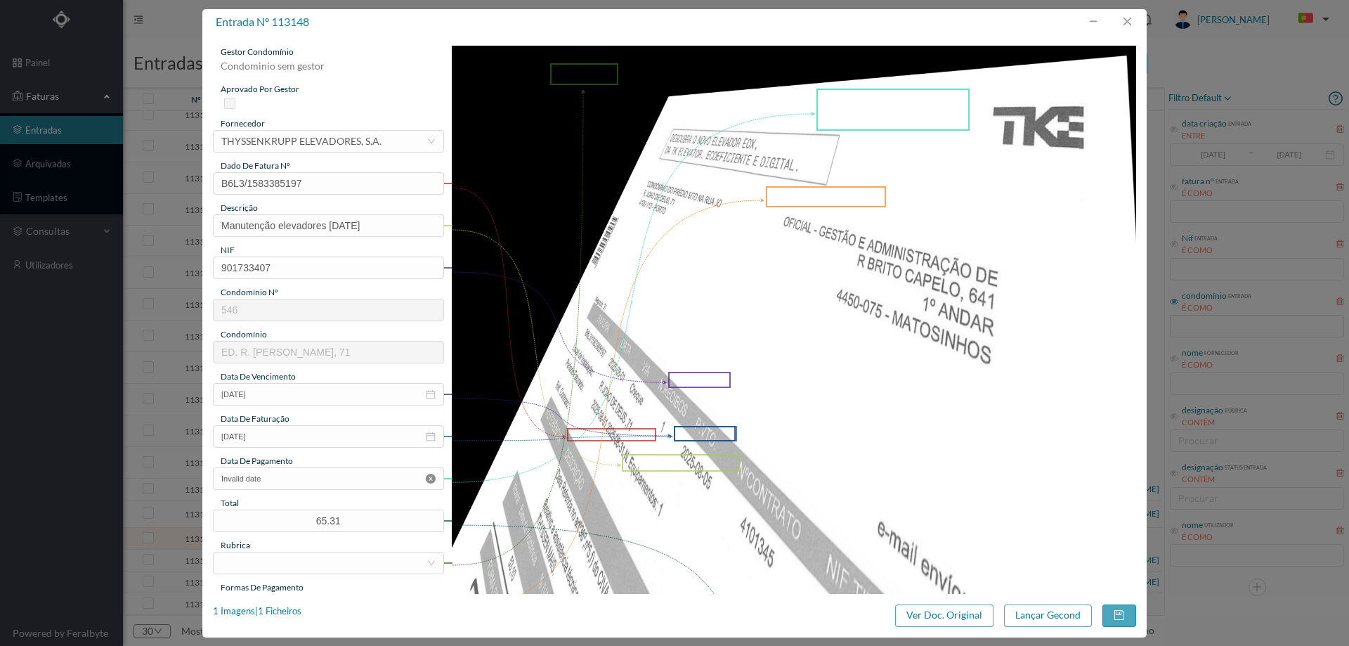
click at [427, 479] on icon "icon: close-circle" at bounding box center [431, 479] width 10 height 10
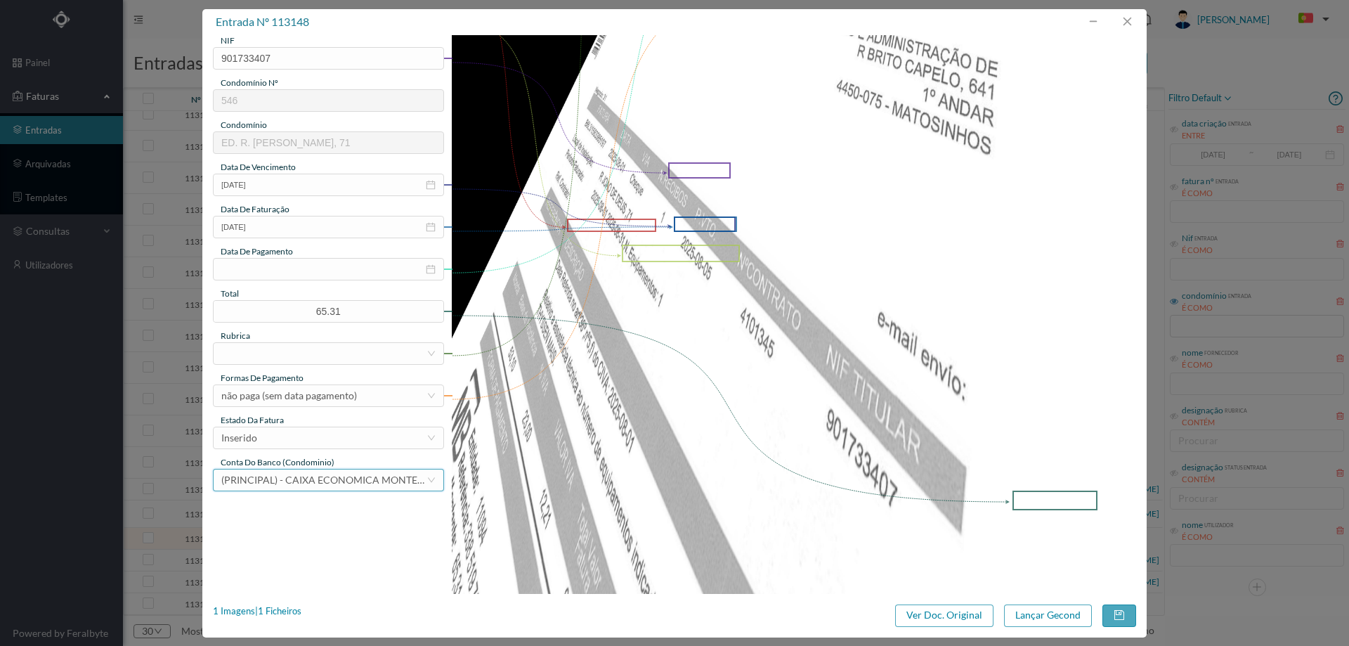
scroll to position [211, 0]
click at [298, 341] on div at bounding box center [323, 351] width 205 height 21
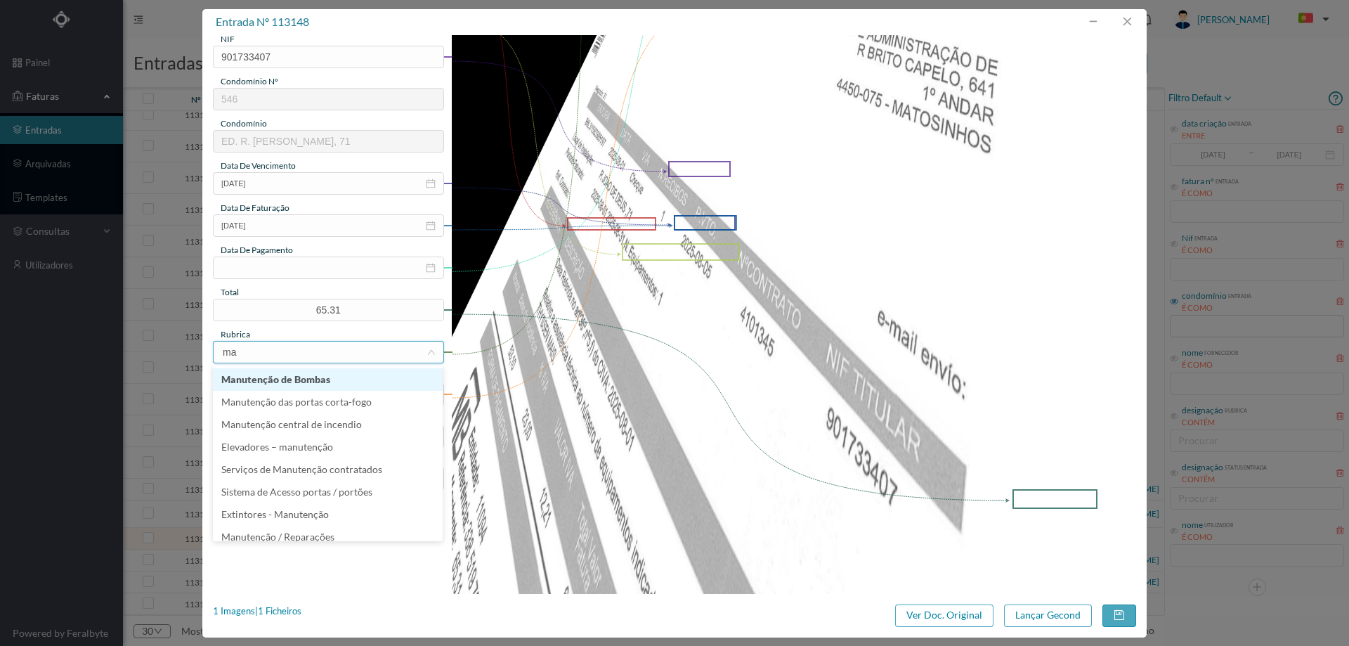
type input "man"
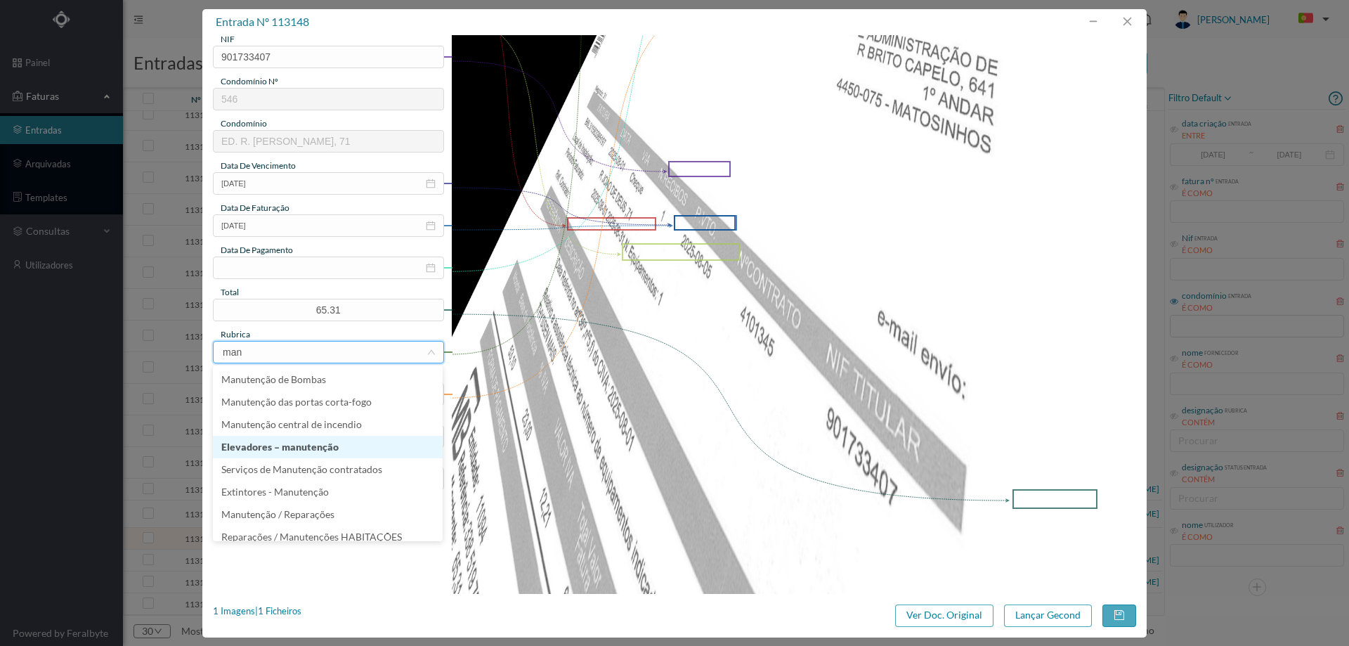
click at [286, 455] on li "Elevadores – manutenção" at bounding box center [328, 447] width 230 height 22
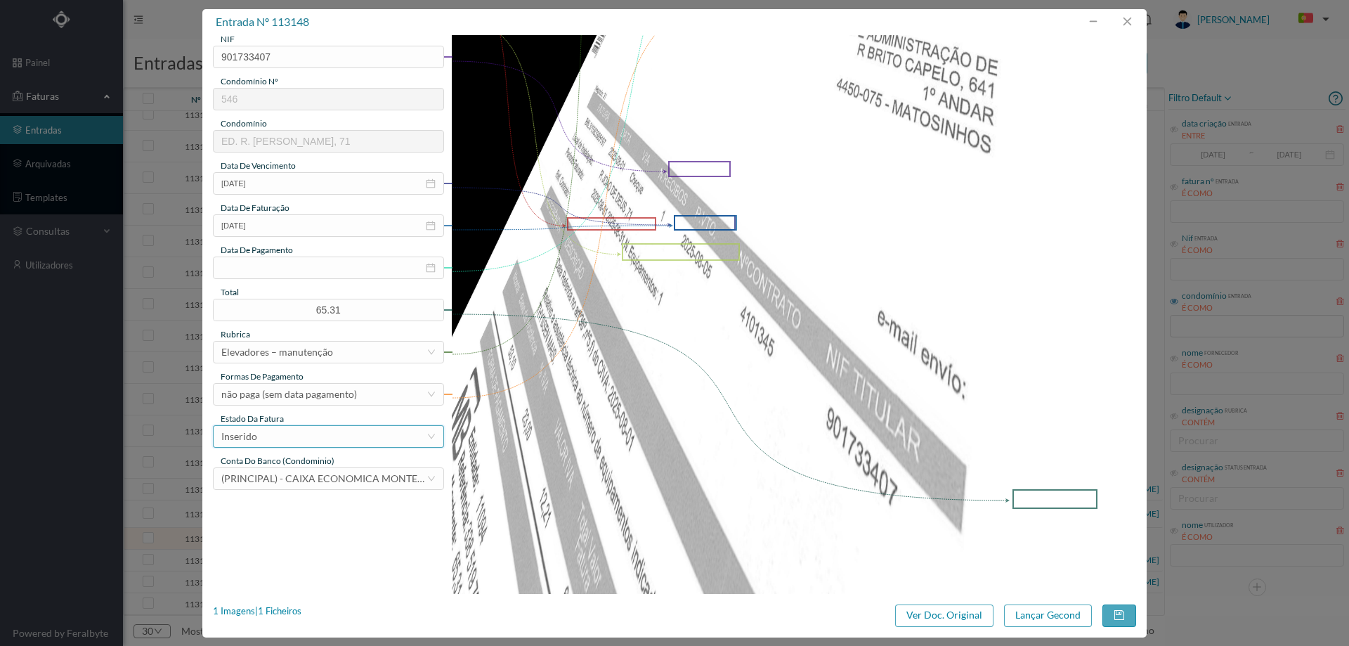
click at [287, 437] on div "Inserido" at bounding box center [323, 436] width 205 height 21
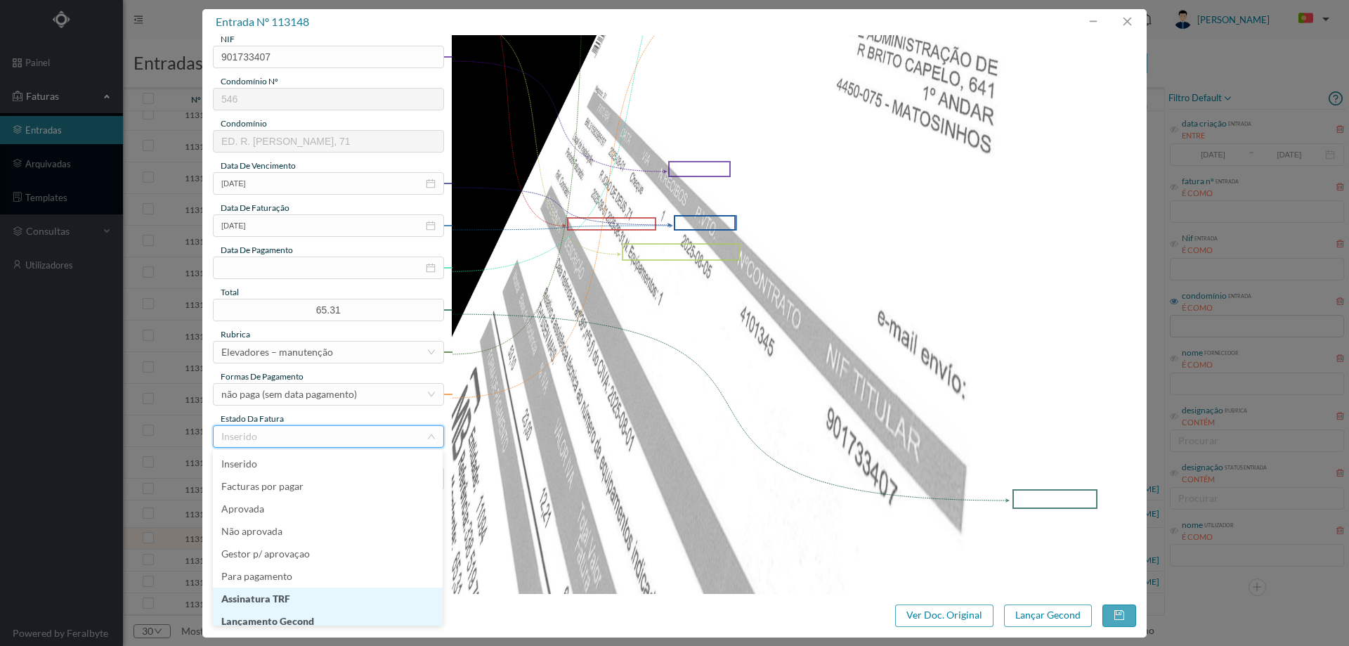
scroll to position [7, 0]
click at [306, 613] on li "Lançamento Gecond" at bounding box center [328, 614] width 230 height 22
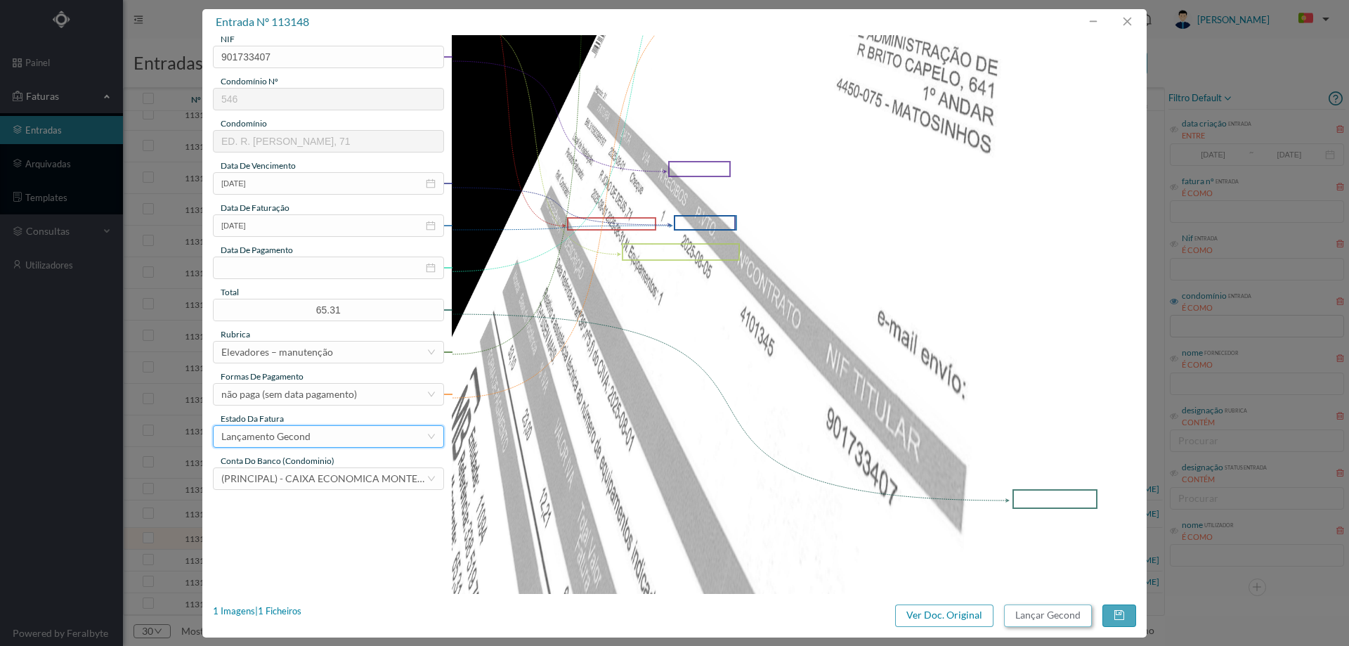
click at [1069, 613] on button "Lançar Gecond" at bounding box center [1048, 615] width 88 height 22
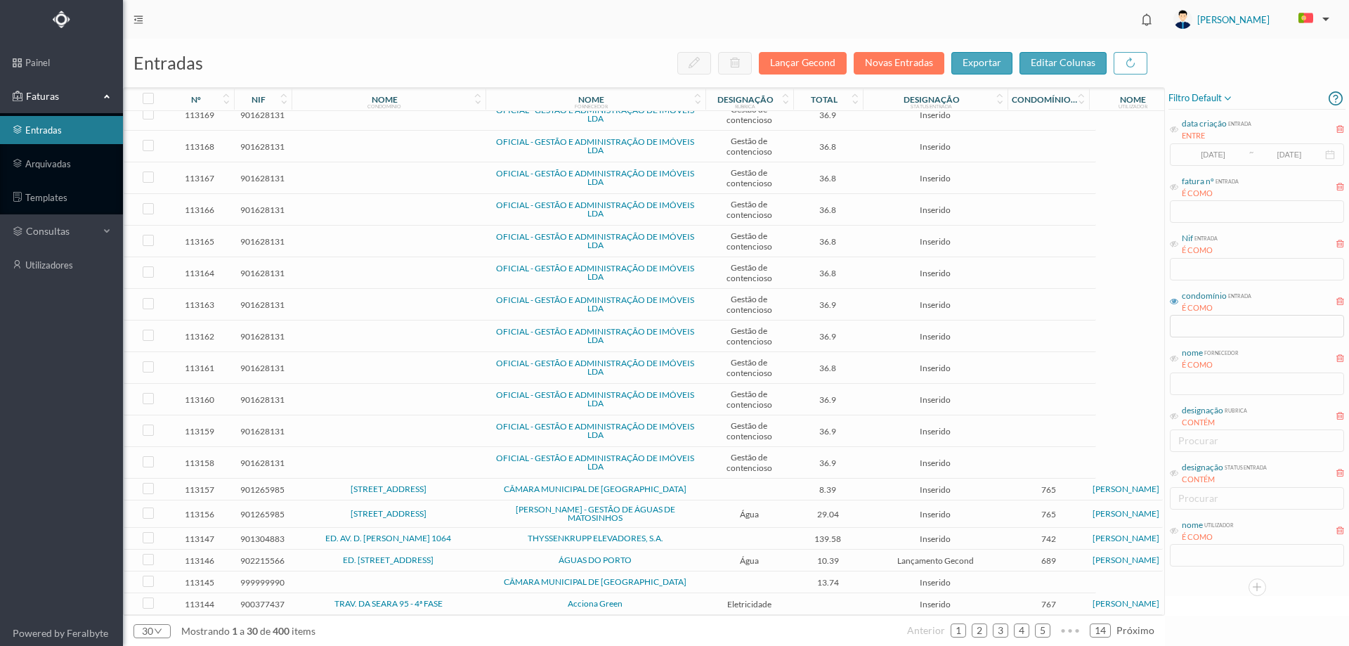
click at [491, 534] on span "THYSSENKRUPP ELEVADORES, S.A." at bounding box center [595, 538] width 213 height 8
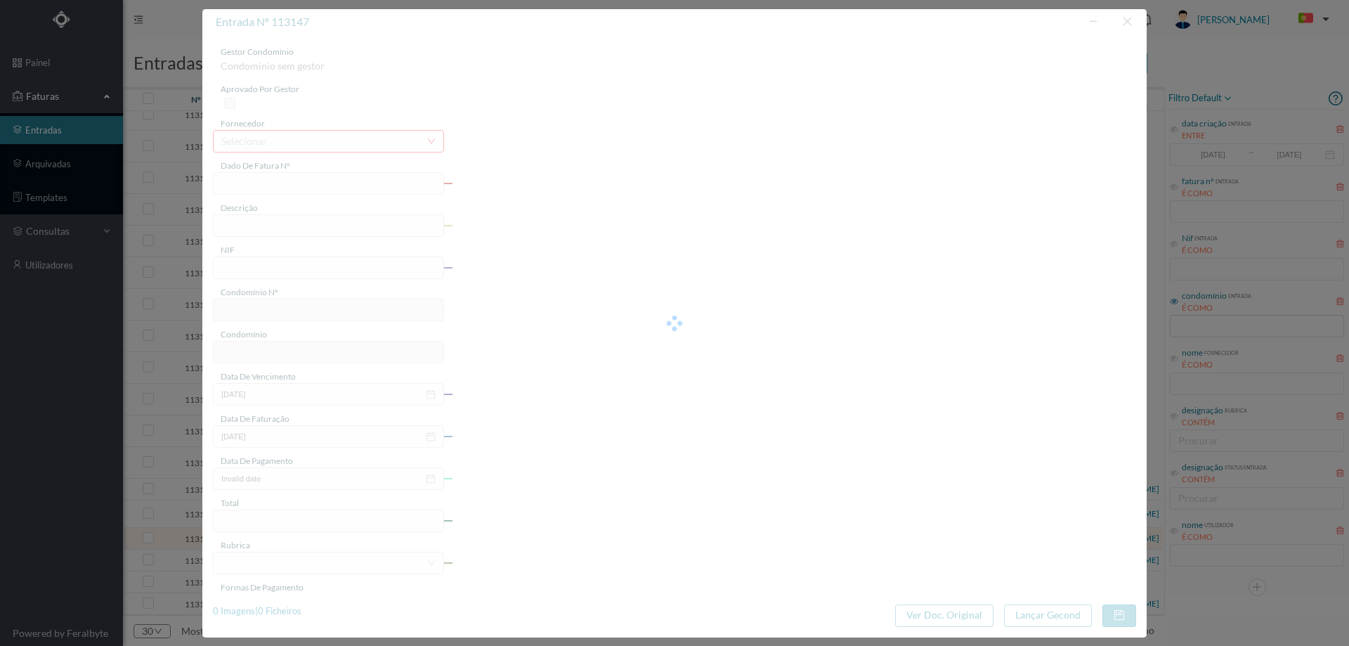
type input "B6L3/1583384712"
type input "901304883"
type input "Invalid date"
type input "2025-08-01"
type input "139.58"
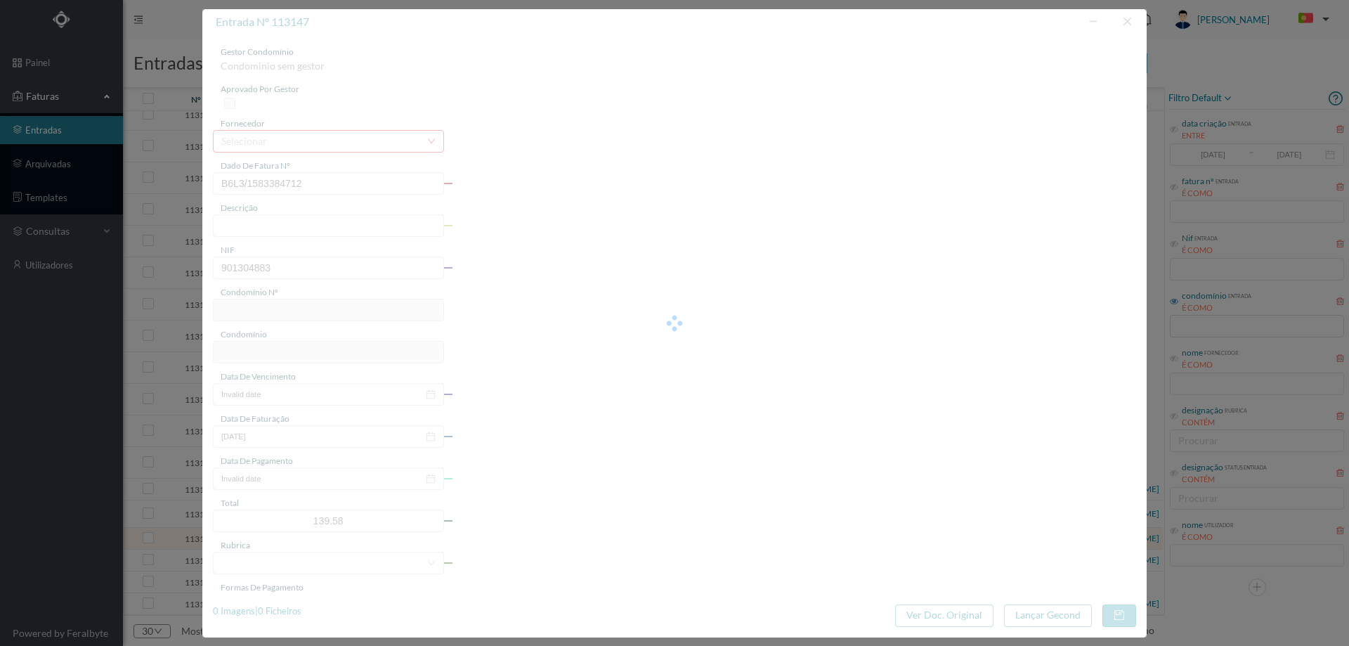
type input "742"
type input "ED. AV. D. AFONSO HENRIQUES 1064"
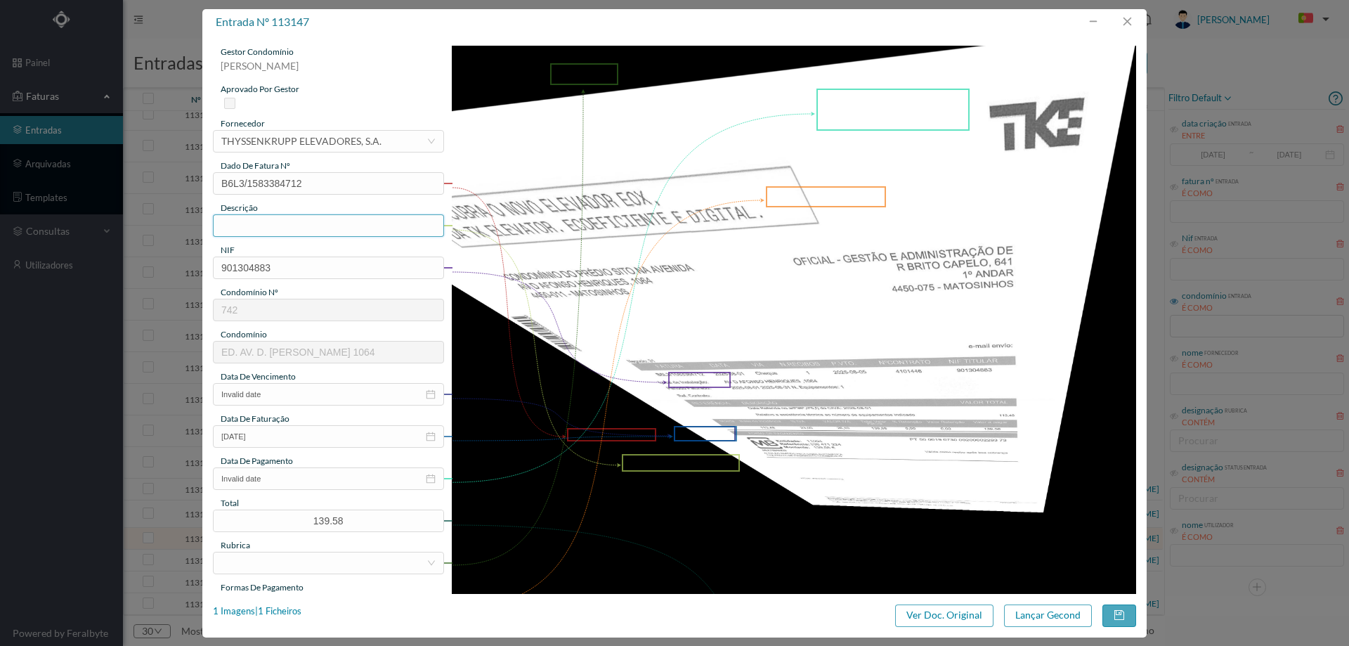
click at [282, 226] on input "text" at bounding box center [328, 225] width 231 height 22
type input "Manutenção elevadores Agosto"
click at [606, 184] on img at bounding box center [794, 530] width 685 height 968
click at [301, 395] on input "Invalid date" at bounding box center [328, 394] width 231 height 22
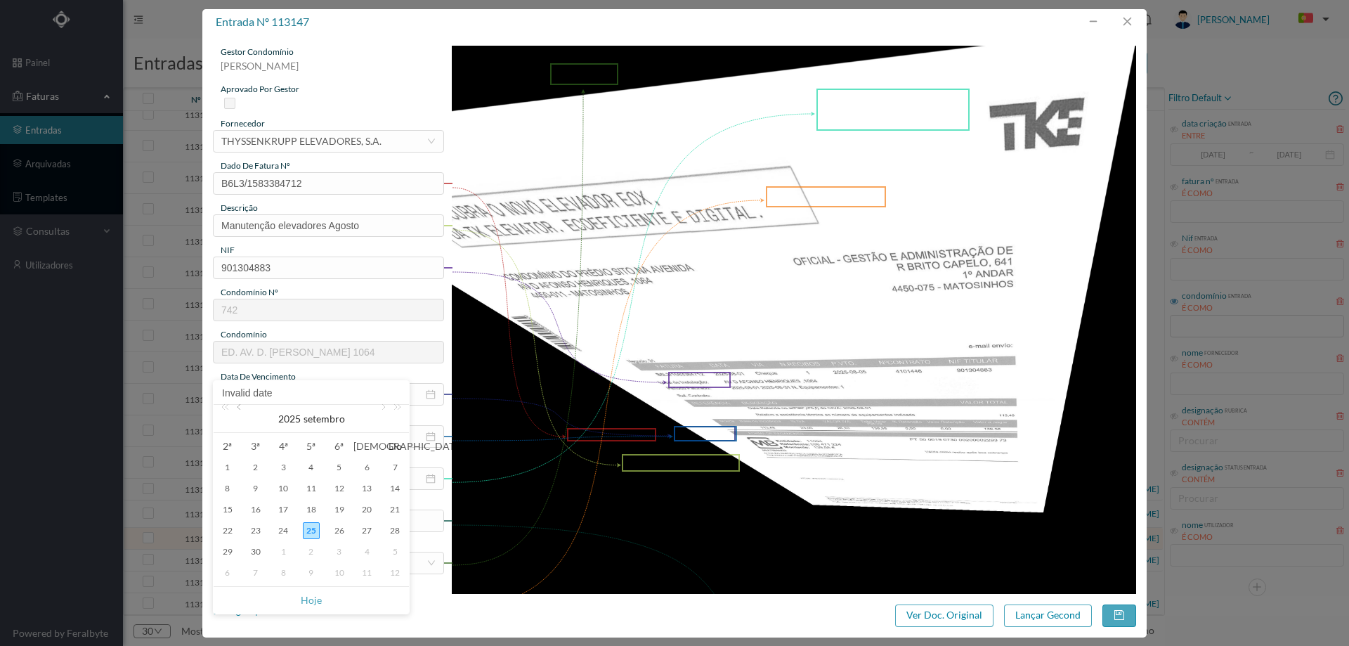
click at [237, 412] on link at bounding box center [240, 419] width 13 height 28
click at [395, 550] on div "31" at bounding box center [394, 551] width 17 height 17
type input "2025-08-31"
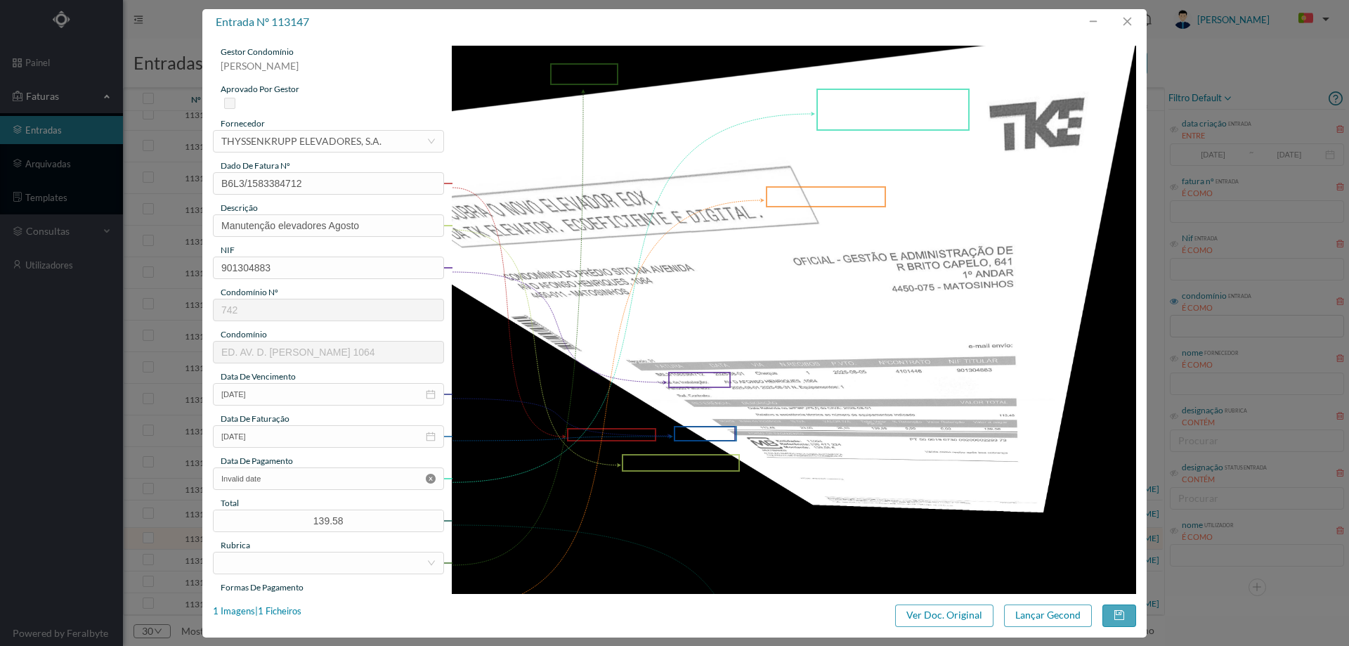
click at [428, 481] on icon "icon: close-circle" at bounding box center [431, 479] width 10 height 10
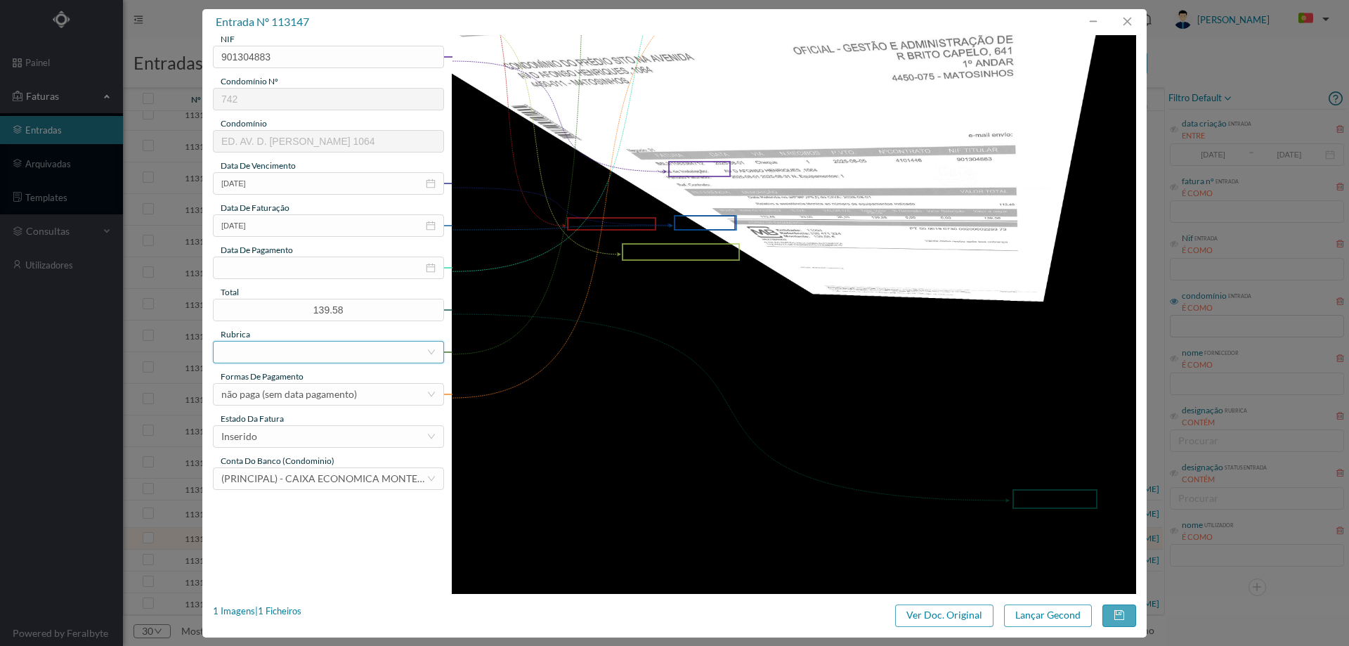
click at [287, 346] on div at bounding box center [323, 351] width 205 height 21
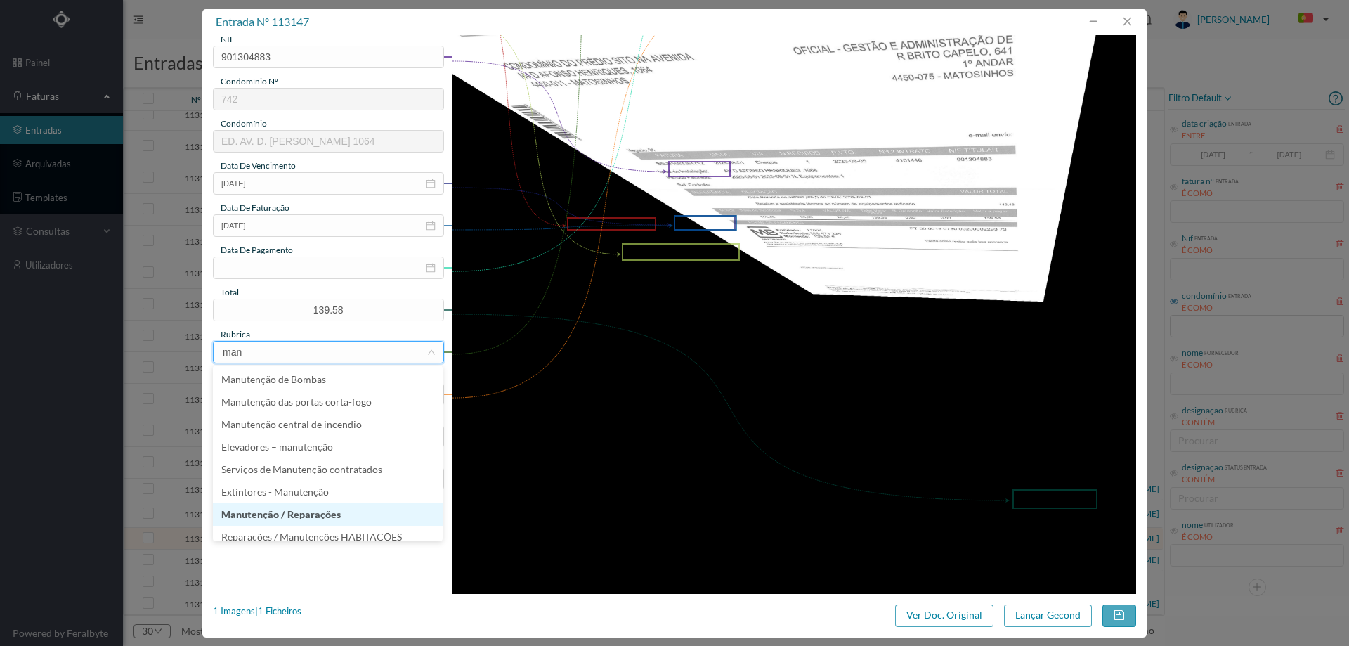
click at [304, 507] on li "Manutenção / Reparações" at bounding box center [328, 514] width 230 height 22
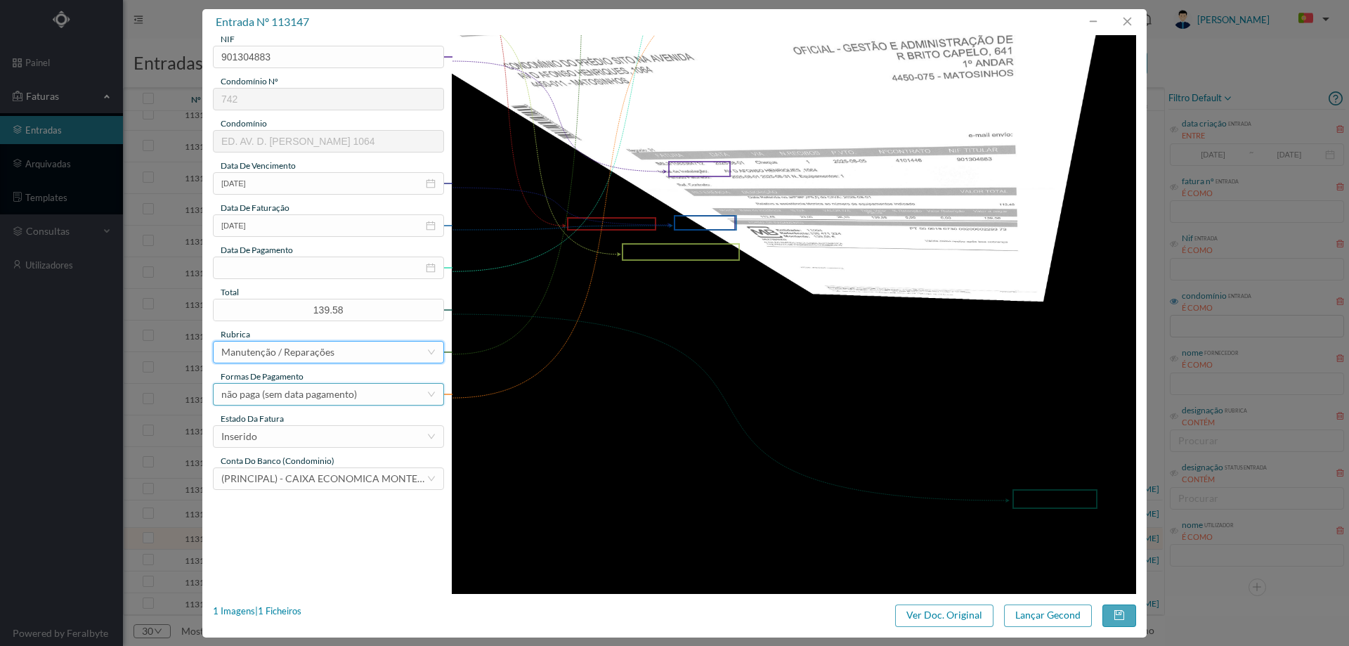
click at [320, 388] on div "não paga (sem data pagamento)" at bounding box center [289, 394] width 136 height 21
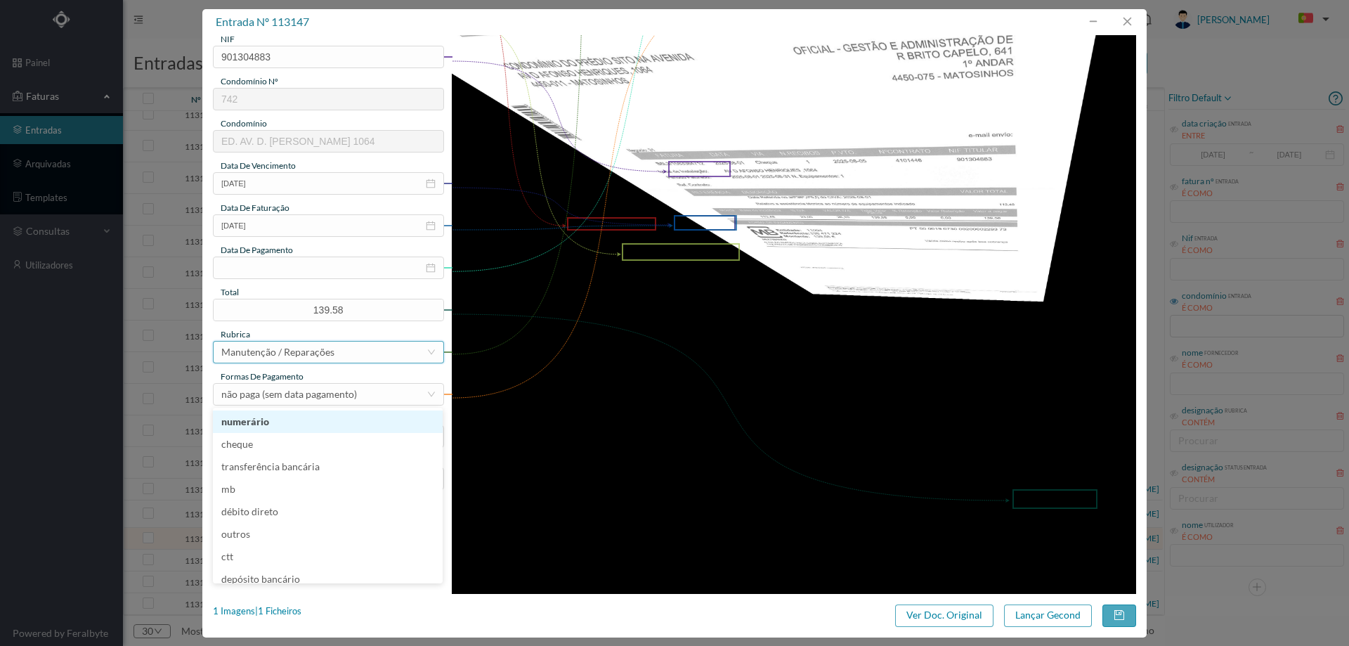
click at [318, 350] on div "Manutenção / Reparações" at bounding box center [277, 351] width 113 height 21
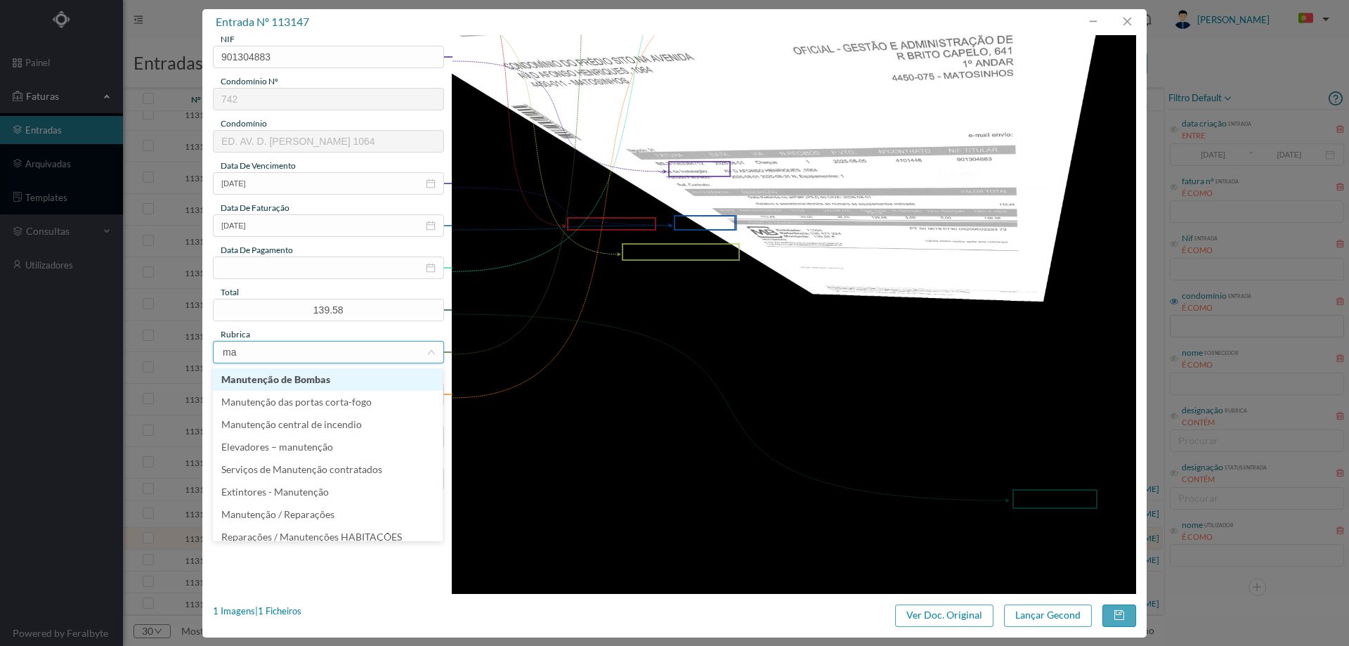
type input "man"
click at [291, 437] on li "Elevadores – manutenção" at bounding box center [328, 447] width 230 height 22
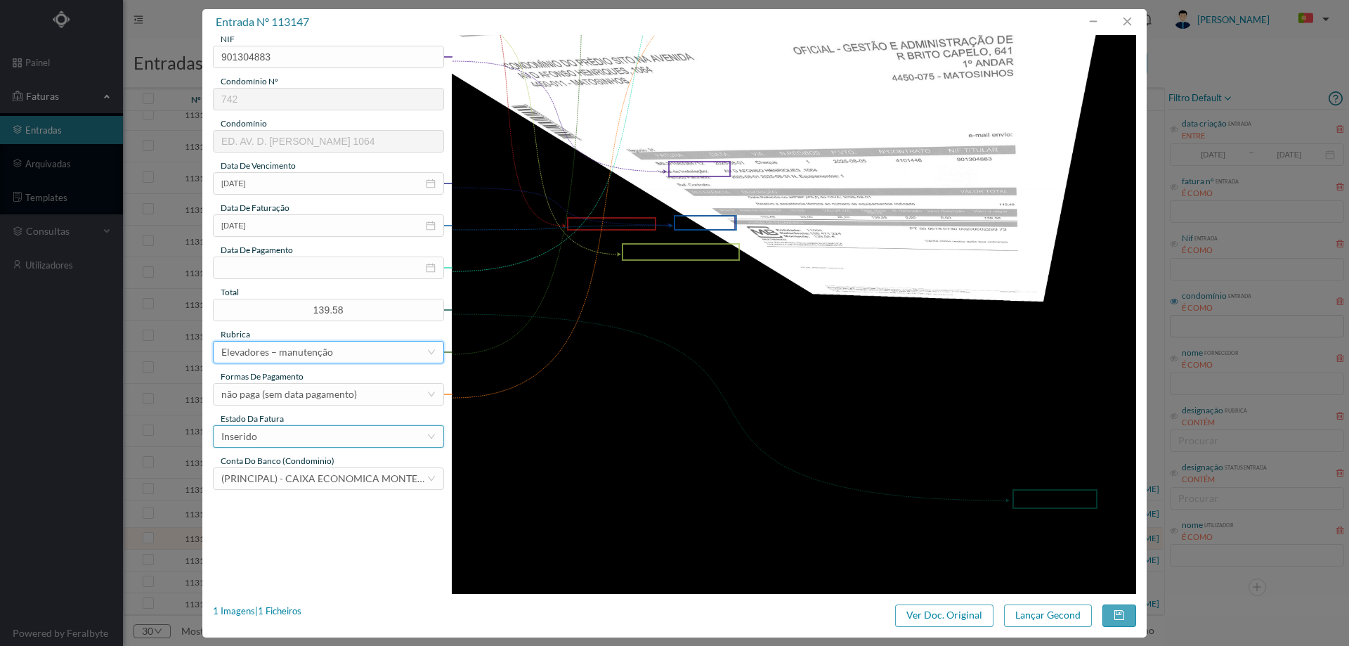
click at [281, 441] on div "Inserido" at bounding box center [323, 436] width 205 height 21
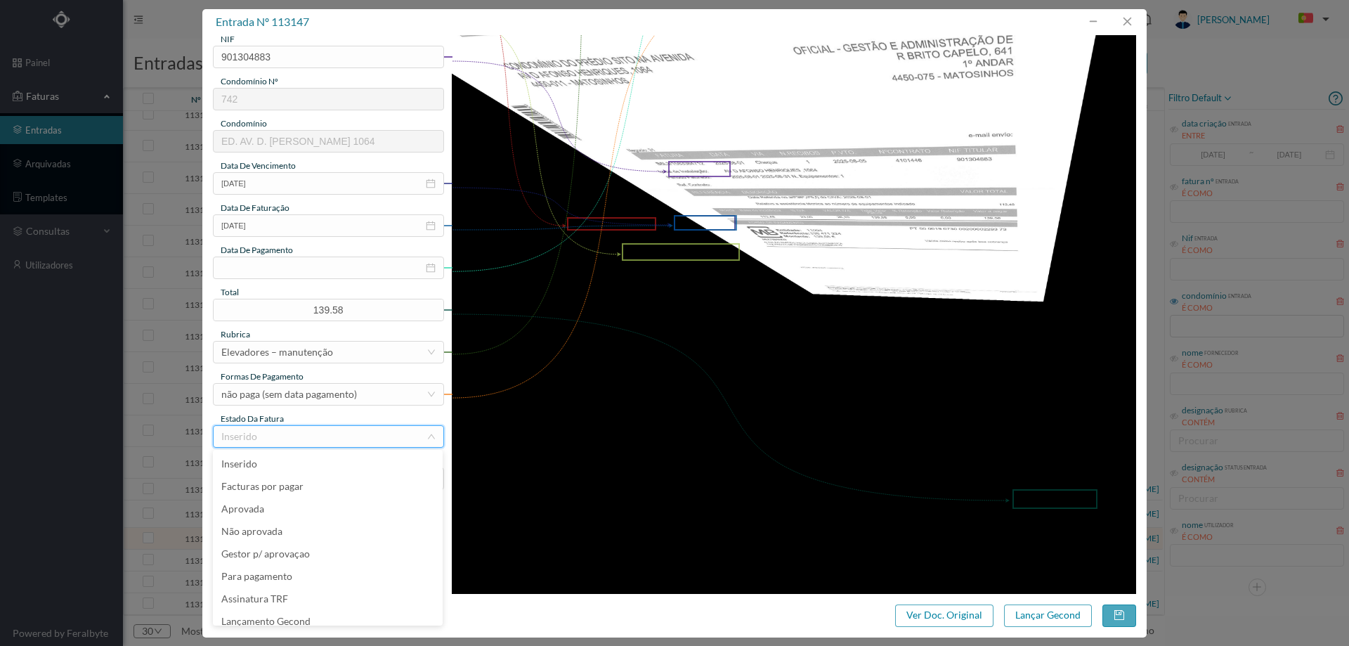
scroll to position [7, 0]
click at [286, 613] on li "Lançamento Gecond" at bounding box center [328, 614] width 230 height 22
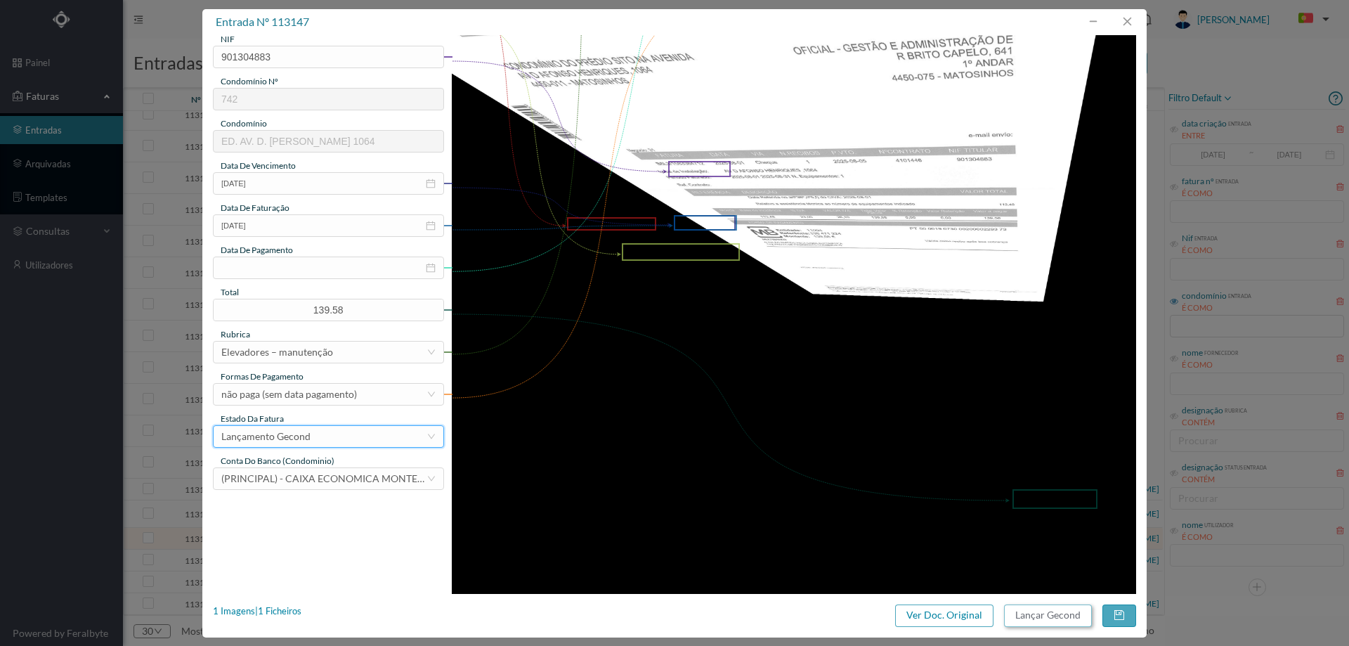
click at [1060, 618] on button "Lançar Gecond" at bounding box center [1048, 615] width 88 height 22
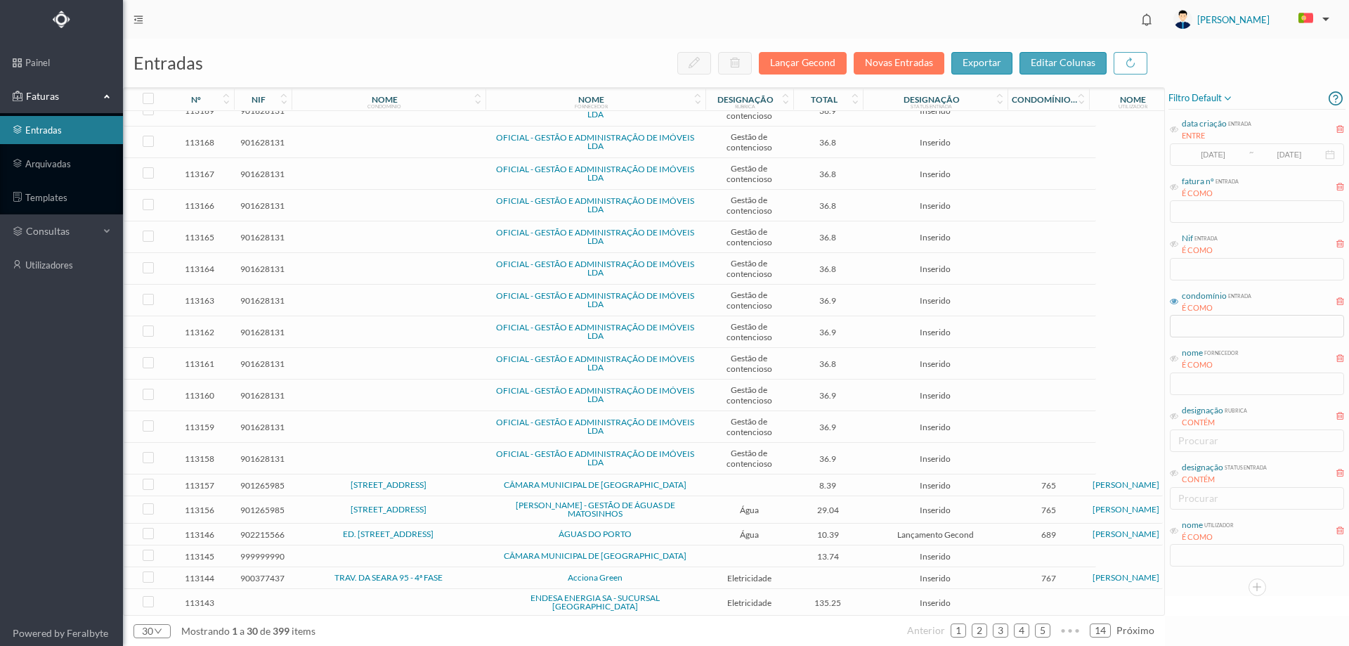
click at [471, 534] on span "ED. RUA DE CARNIDE 16 A 30" at bounding box center [388, 534] width 187 height 8
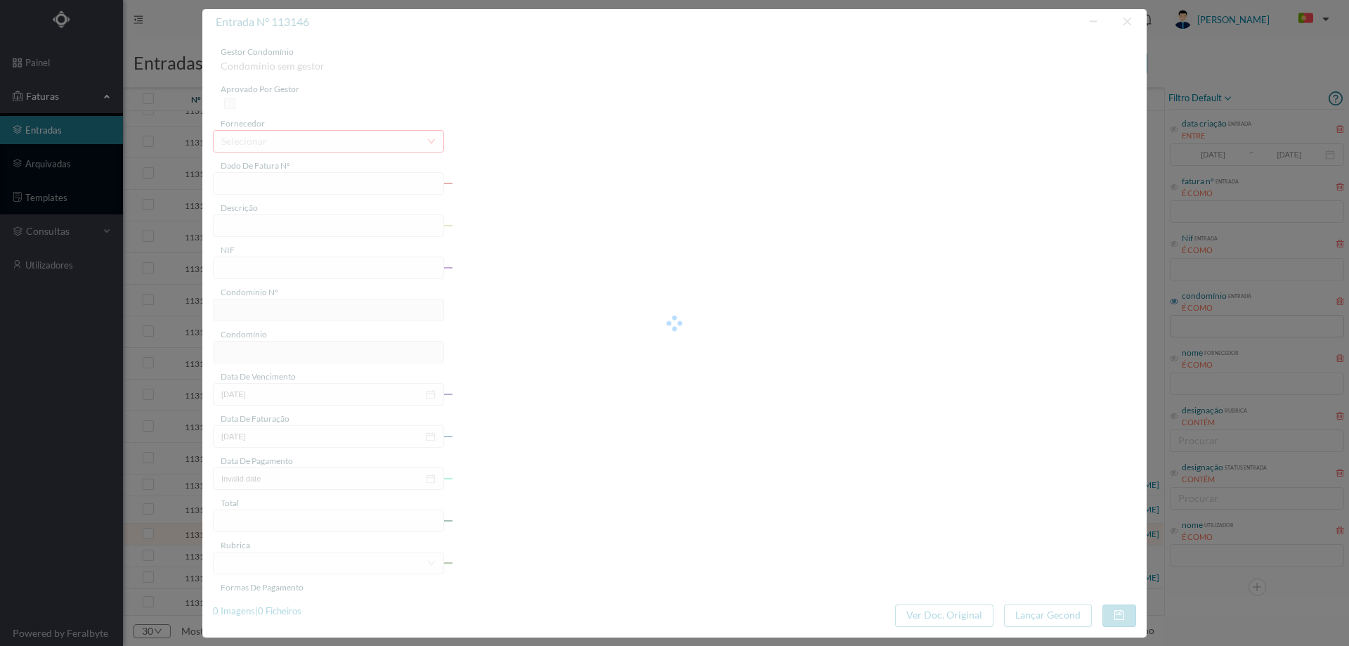
type input "63418892"
type input "RUA CARNIDE, NR 16, COMUNS PORTO"
type input "902215566"
type input "2025-09-12"
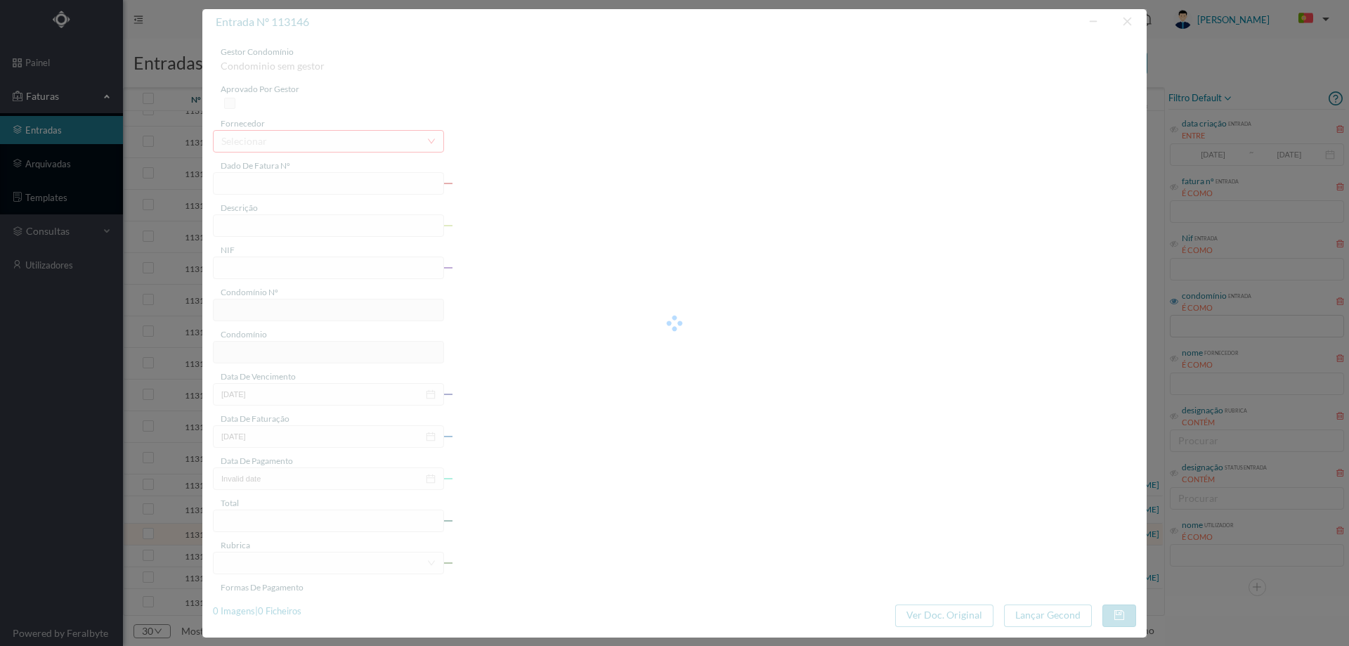
type input "10.39"
type input "689"
type input "ED. RUA DE CARNIDE 16 A 30"
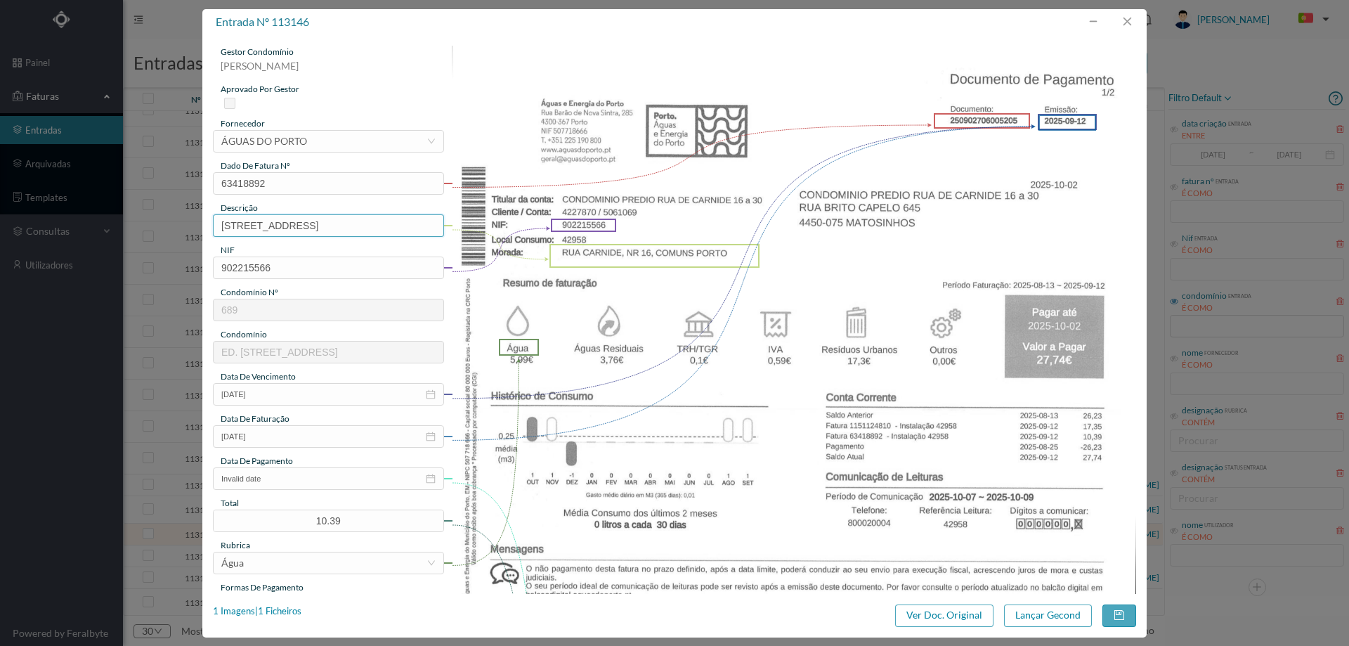
drag, startPoint x: 296, startPoint y: 226, endPoint x: 23, endPoint y: 261, distance: 275.0
click at [23, 261] on div "entrada nº 113146 gestor condomínio Cristina Sousa aprovado por gestor forneced…" at bounding box center [674, 323] width 1349 height 646
drag, startPoint x: 374, startPoint y: 228, endPoint x: 301, endPoint y: 230, distance: 72.4
click at [301, 230] on input "NR 16, COMUNS PORTO" at bounding box center [328, 225] width 231 height 22
type input "NR 16, COMUNS (13.08.2025 a 12.09.2025)"
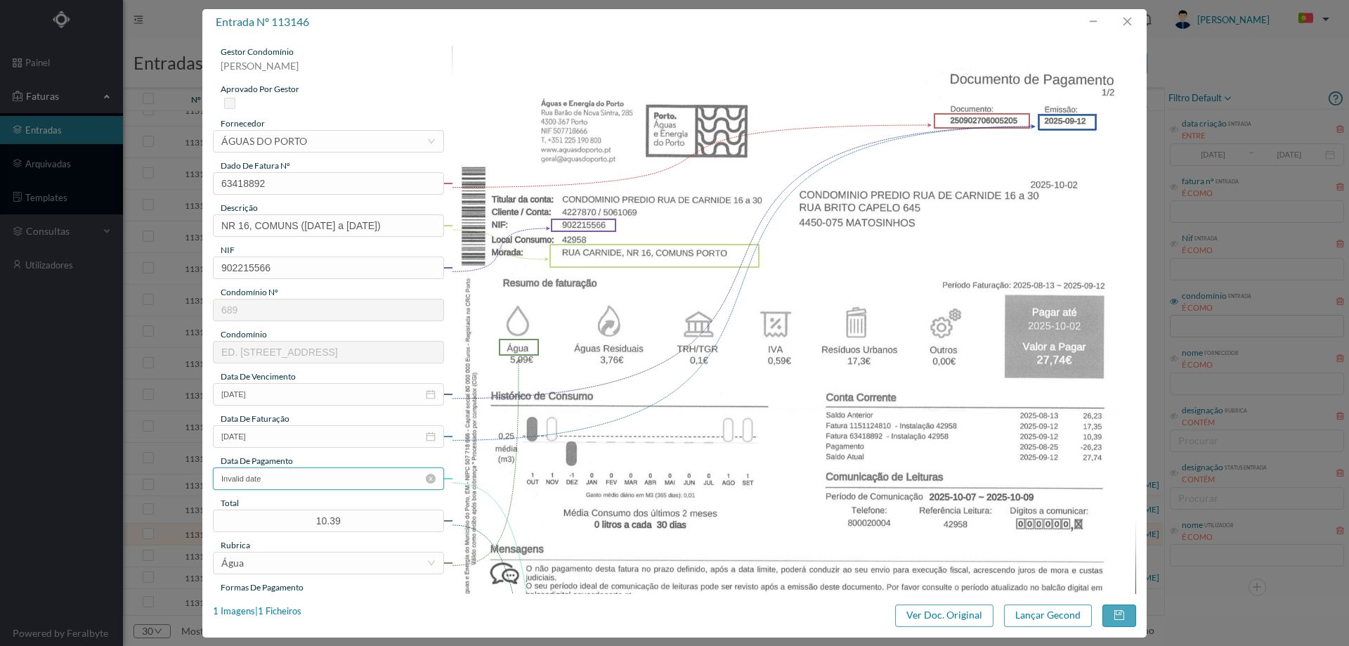
click at [297, 481] on input "Invalid date" at bounding box center [328, 478] width 231 height 22
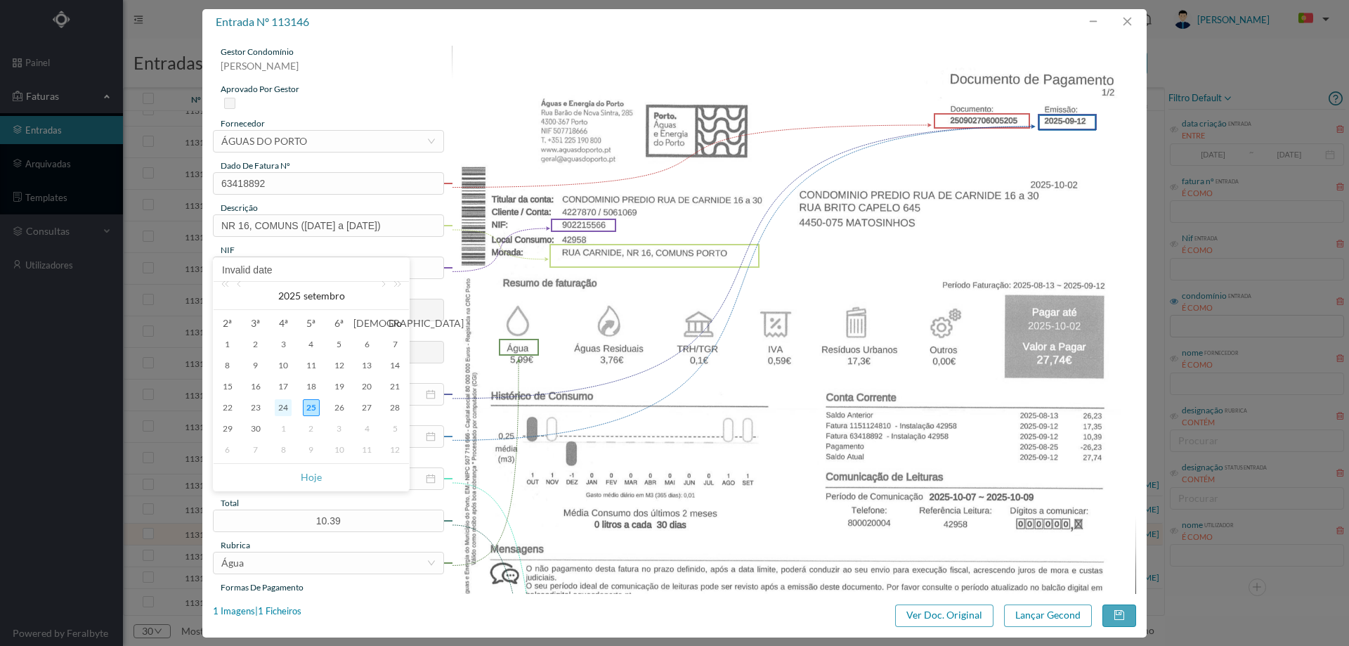
click at [289, 408] on div "24" at bounding box center [283, 407] width 17 height 17
type input "24-09-2025"
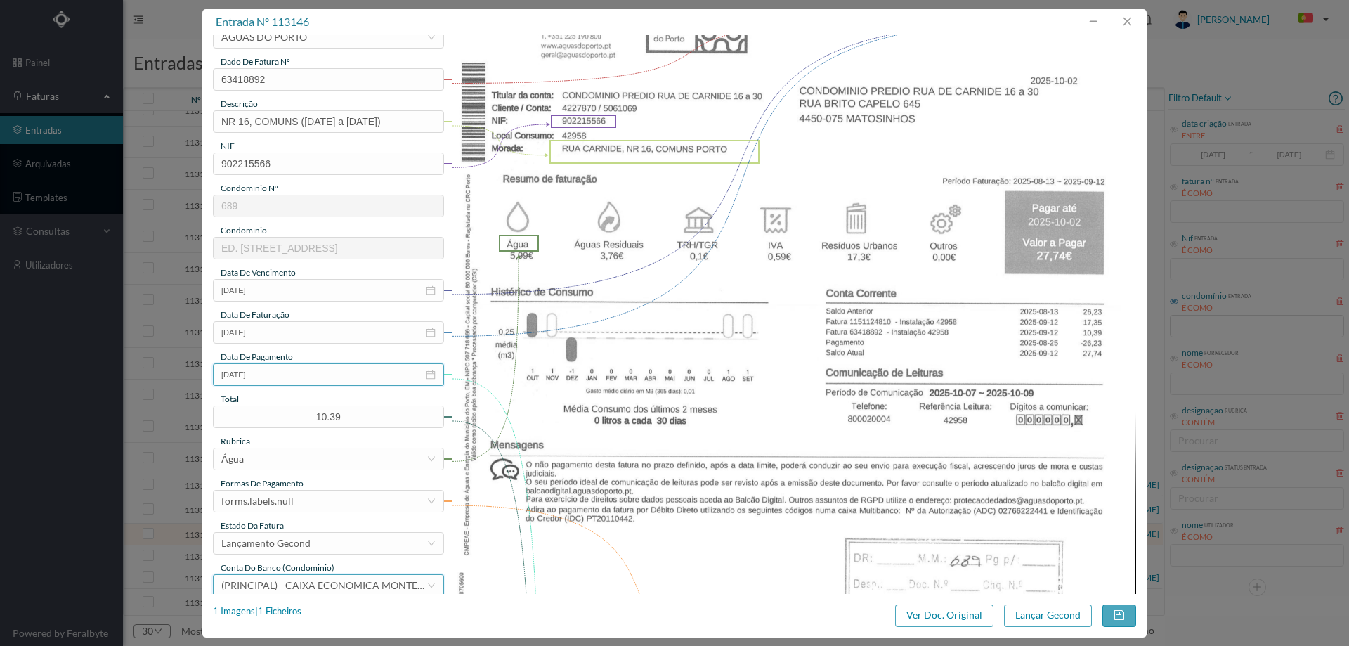
scroll to position [211, 0]
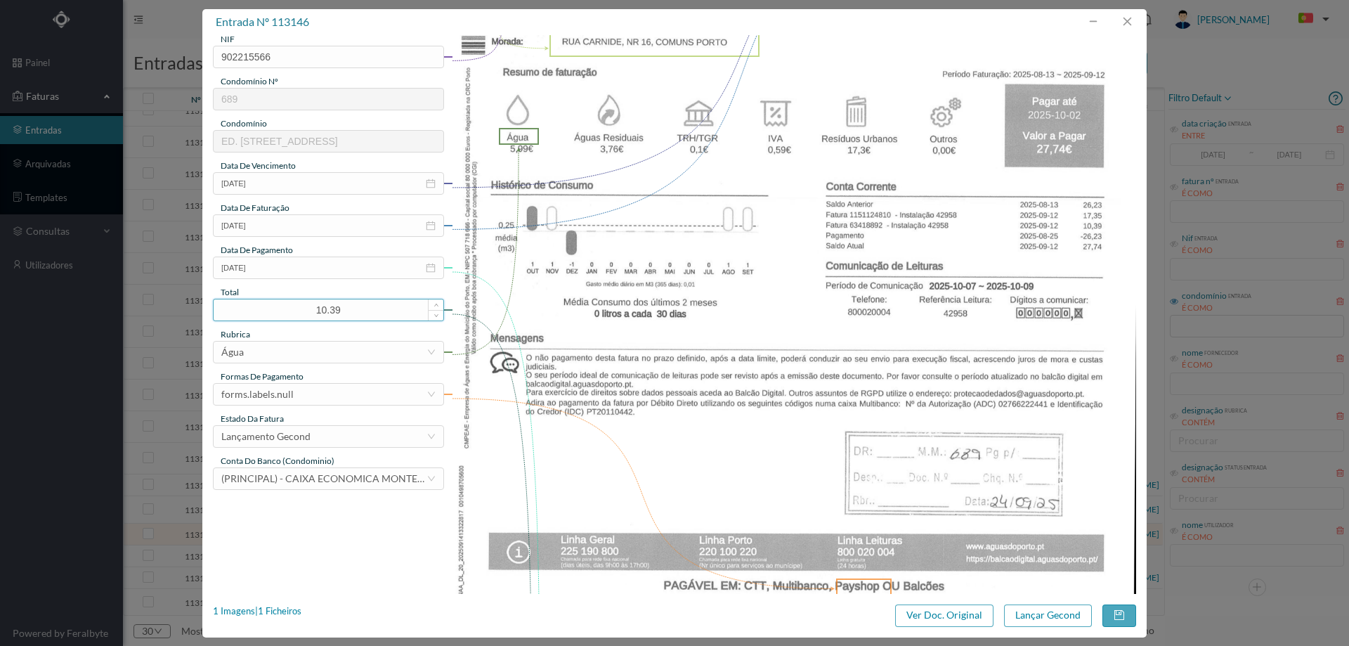
drag, startPoint x: 349, startPoint y: 313, endPoint x: 294, endPoint y: 310, distance: 54.2
click at [301, 313] on input "10.39" at bounding box center [329, 309] width 230 height 21
type input "27.74"
click at [311, 403] on div "forms.labels.null" at bounding box center [323, 394] width 205 height 21
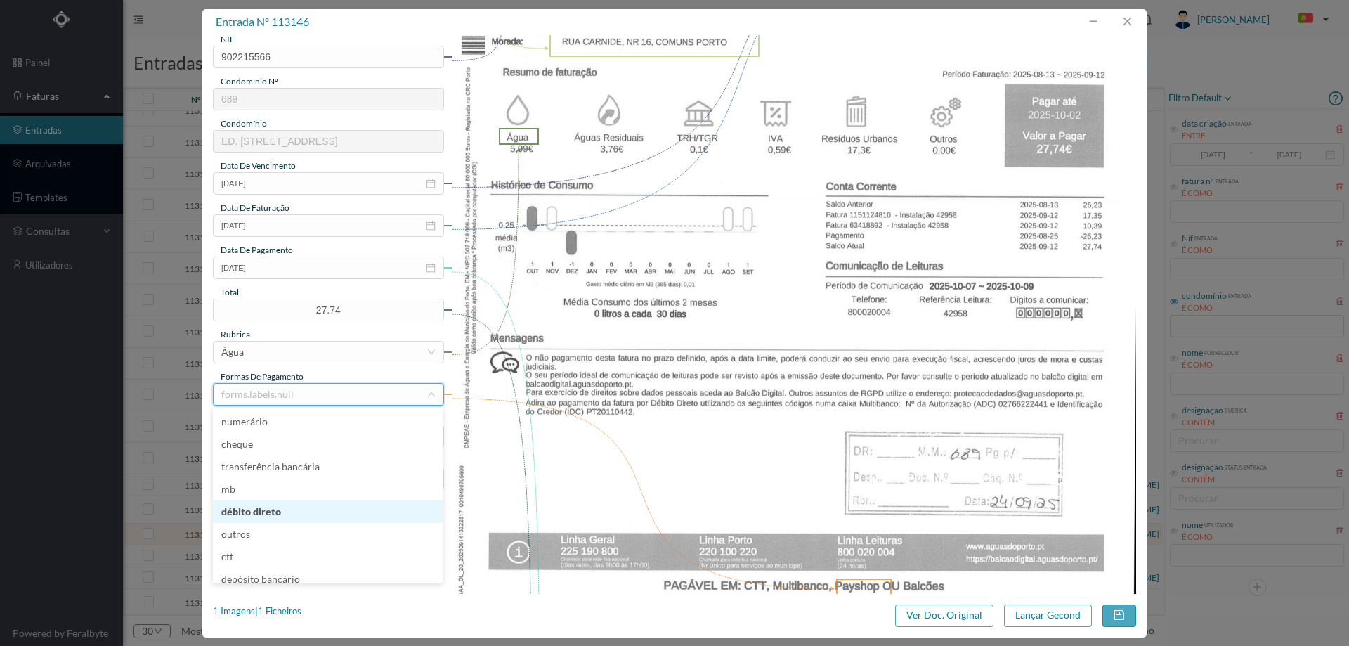
click at [288, 509] on li "débito direto" at bounding box center [328, 511] width 230 height 22
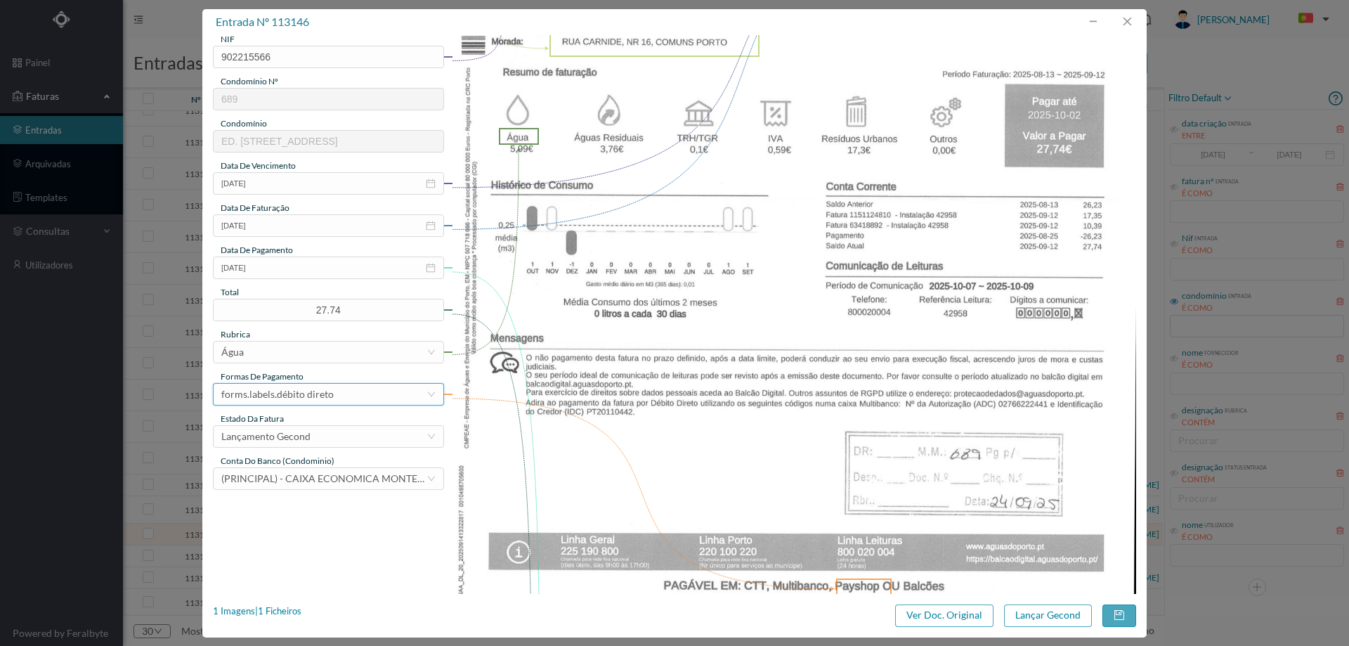
click at [308, 392] on div "forms.labels.débito direto" at bounding box center [277, 394] width 112 height 21
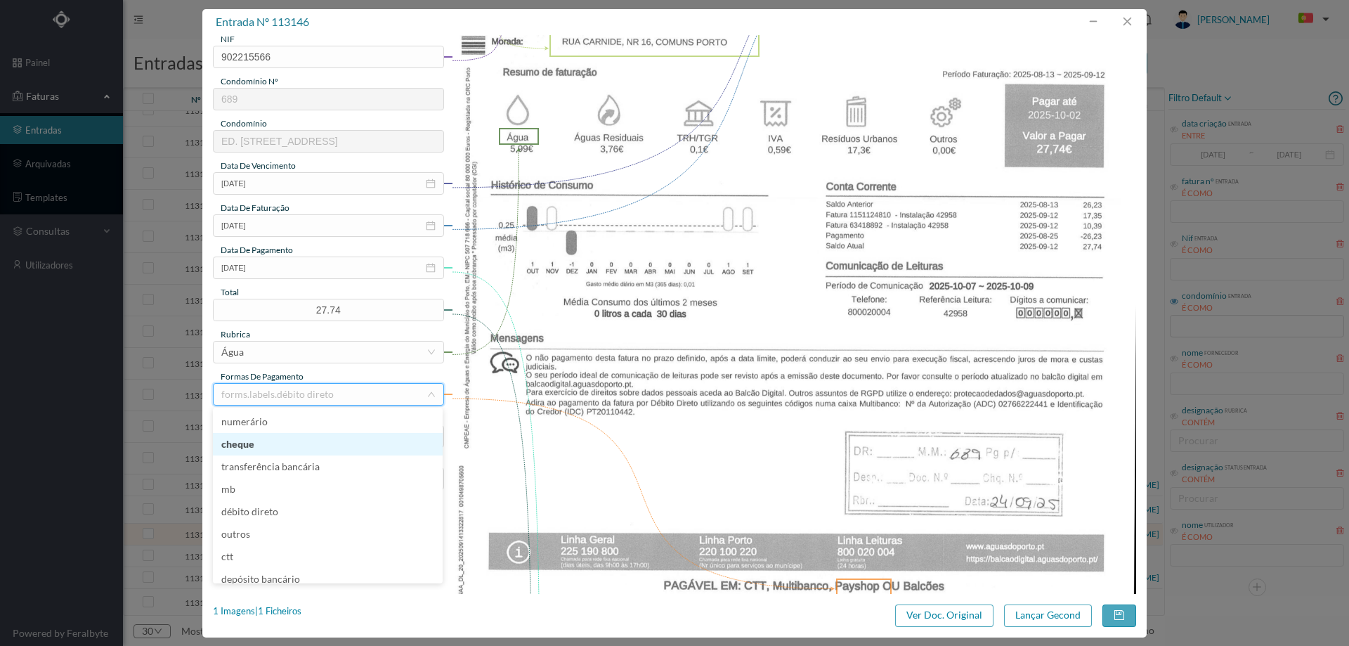
click at [281, 444] on li "cheque" at bounding box center [328, 444] width 230 height 22
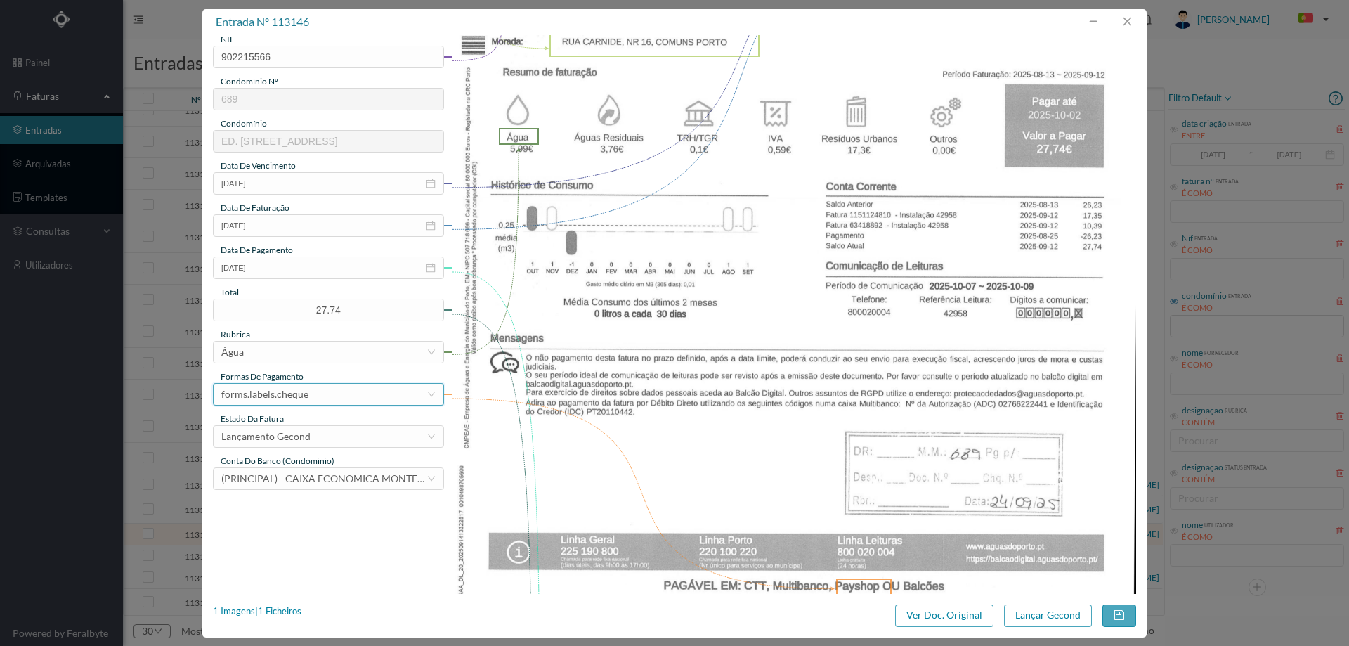
click at [295, 402] on div "forms.labels.cheque" at bounding box center [264, 394] width 87 height 21
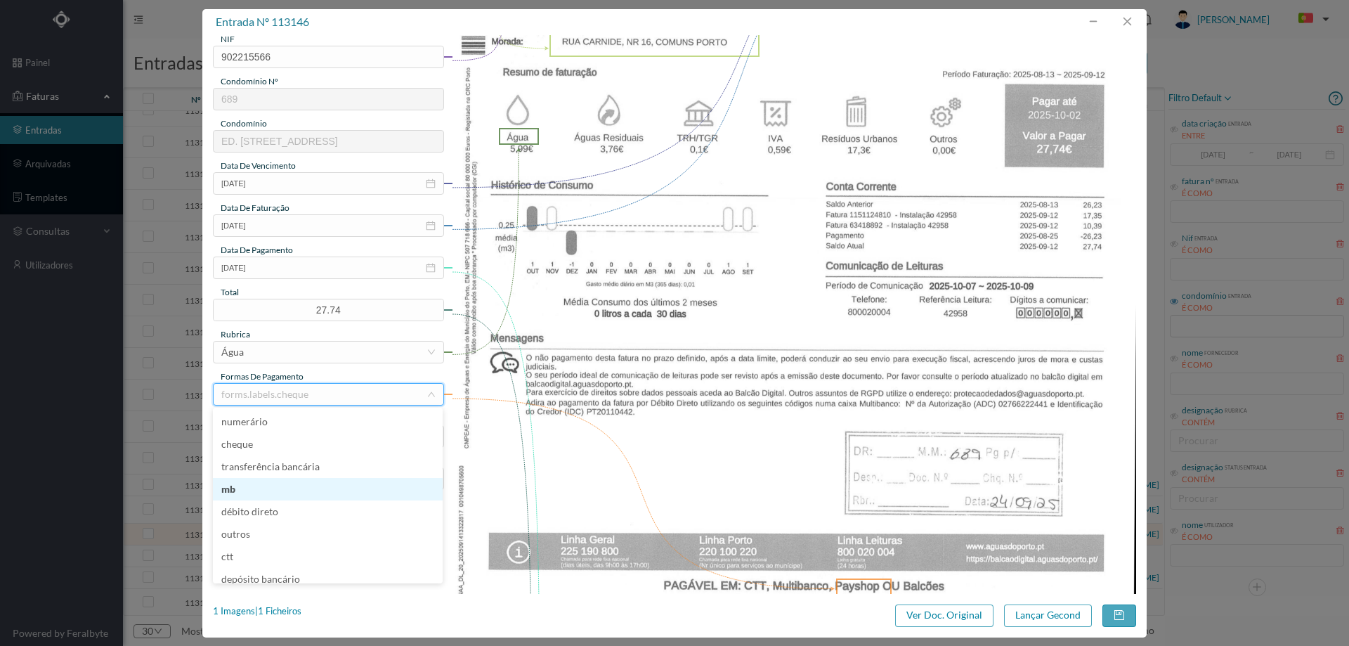
click at [274, 486] on li "mb" at bounding box center [328, 489] width 230 height 22
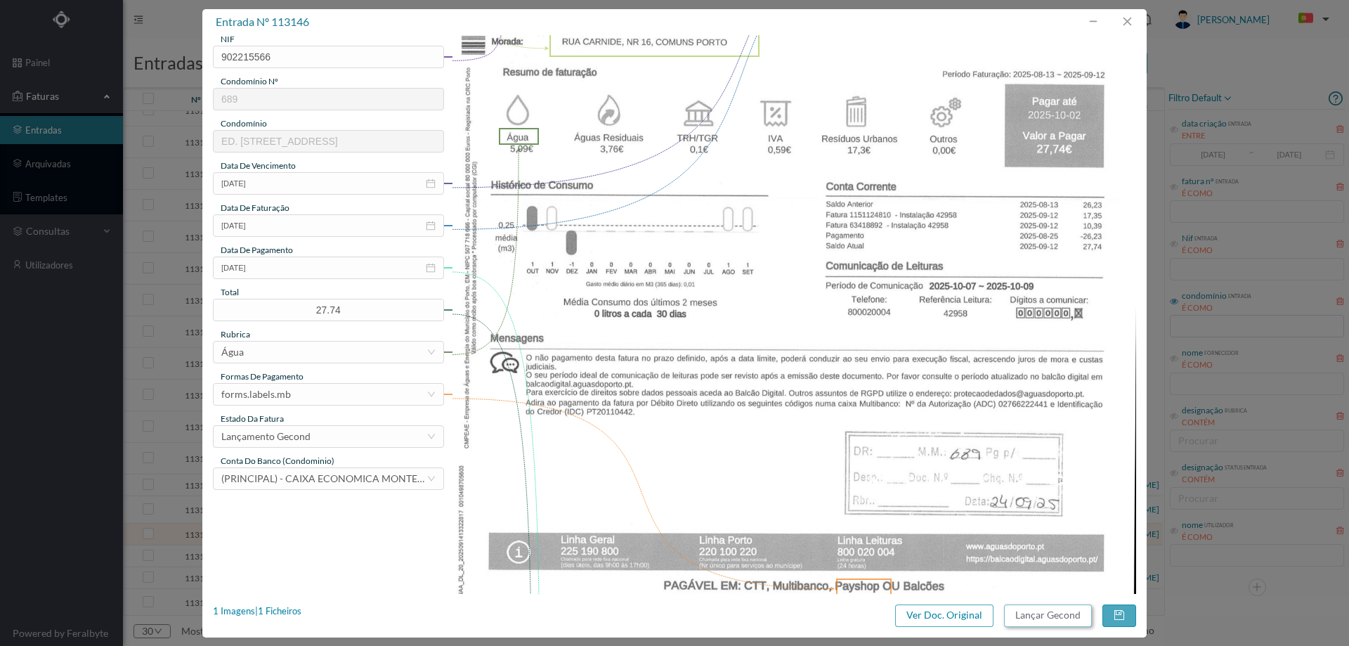
click at [1039, 611] on button "Lançar Gecond" at bounding box center [1048, 615] width 88 height 22
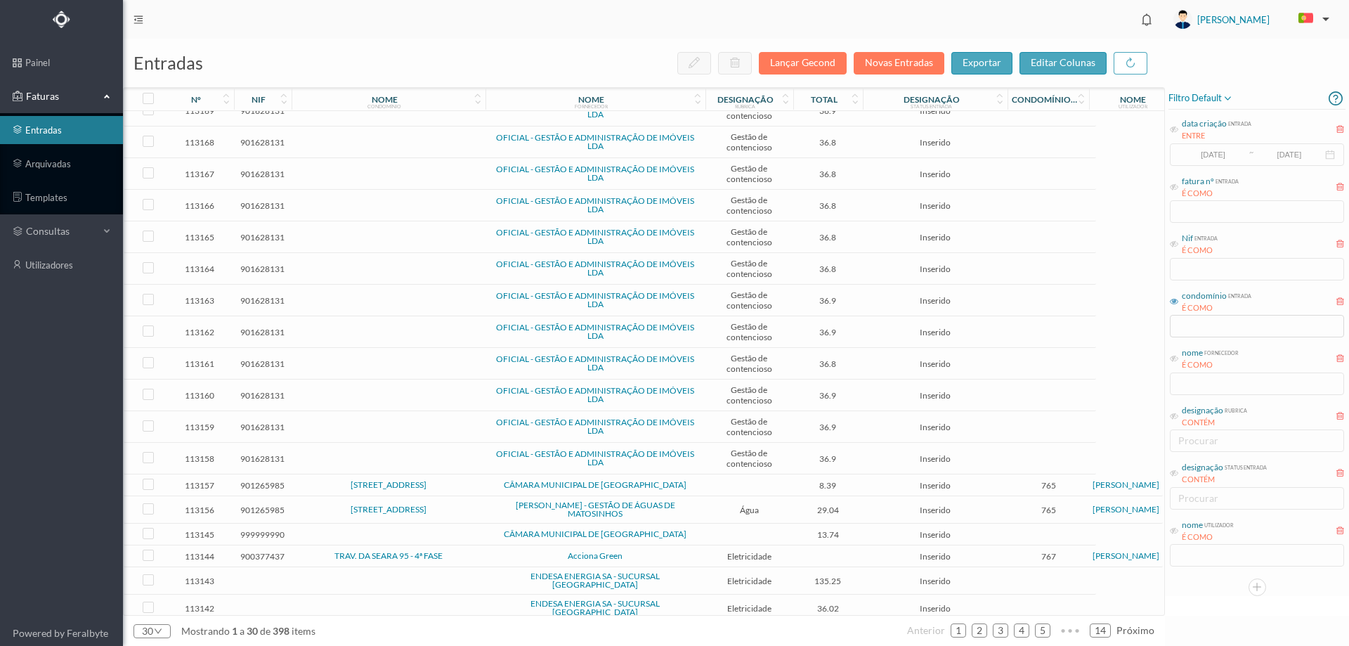
click at [484, 531] on td at bounding box center [389, 534] width 194 height 22
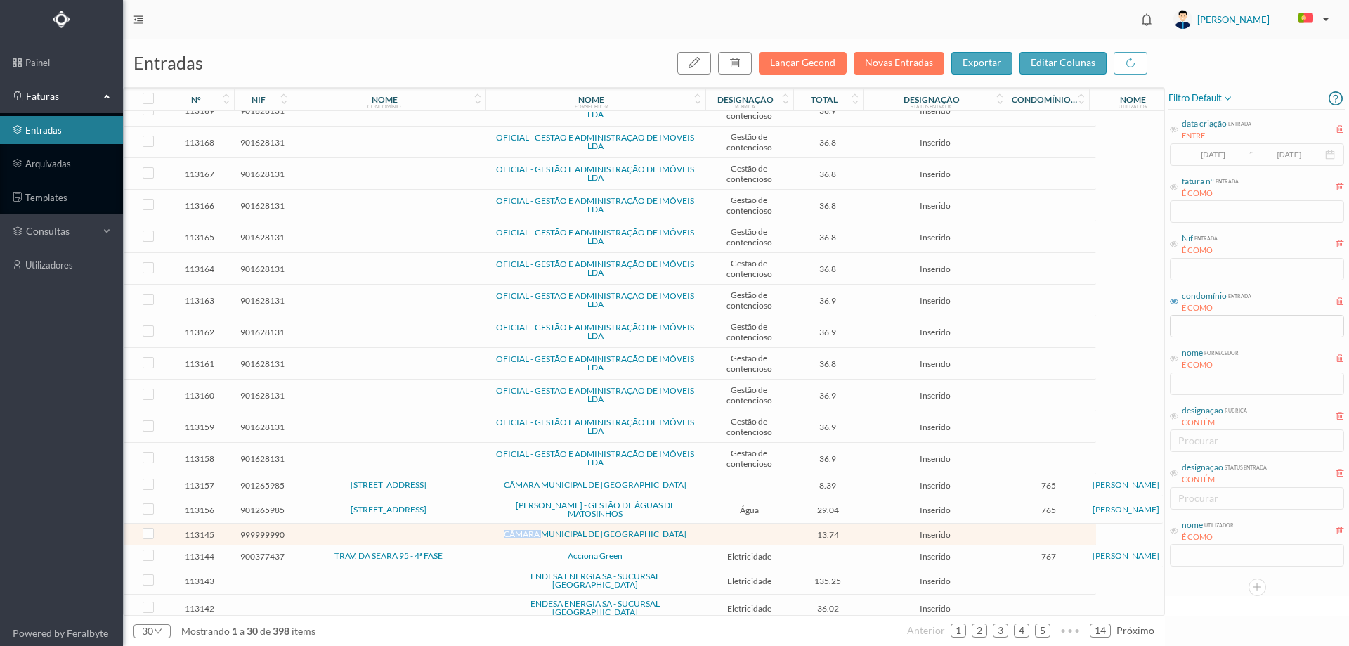
click at [484, 531] on td at bounding box center [389, 534] width 194 height 22
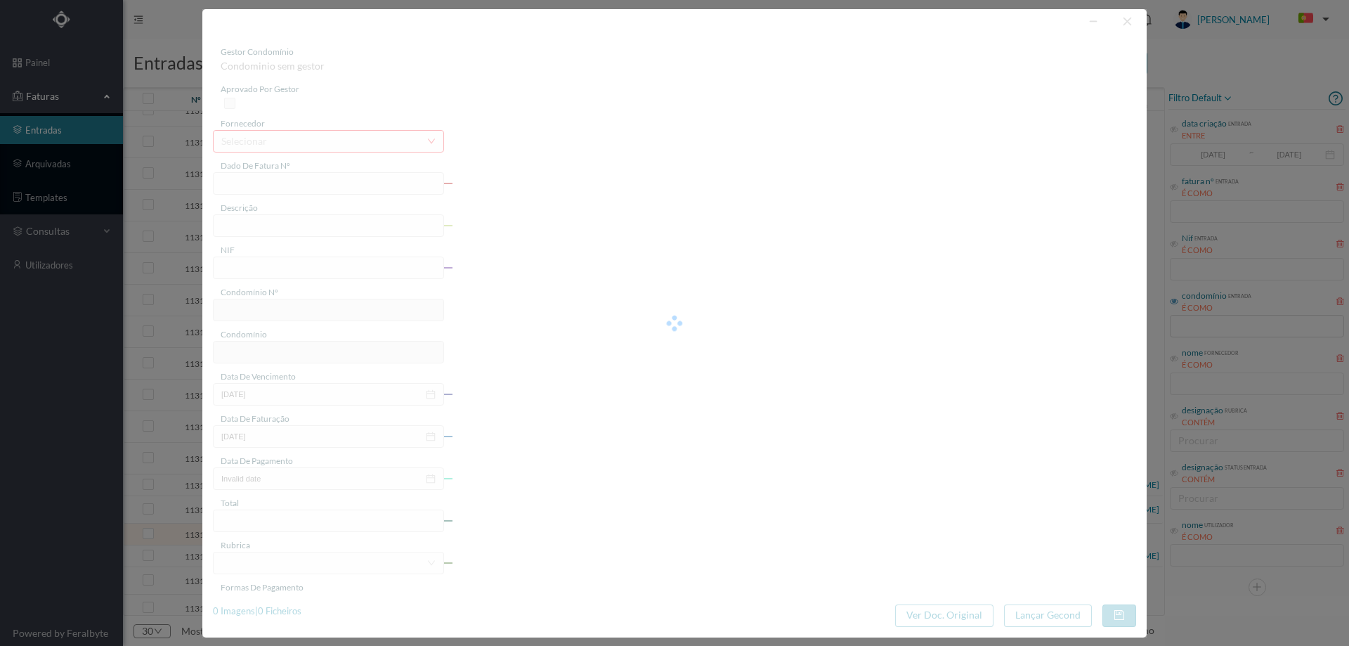
type input "FE E4025FE/10506668"
type input "999999990"
type input "Invalid date"
type input "10-09-2025"
type input "13.74"
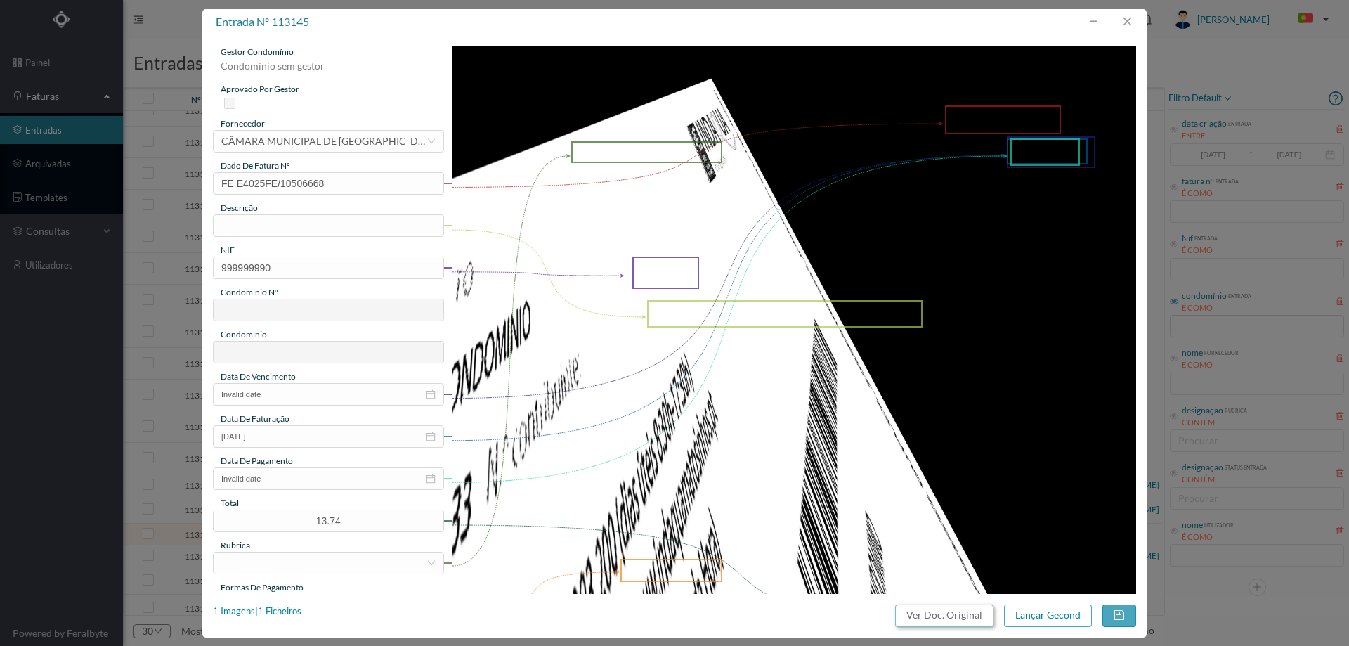
click at [959, 619] on button "Ver Doc. Original" at bounding box center [944, 615] width 98 height 22
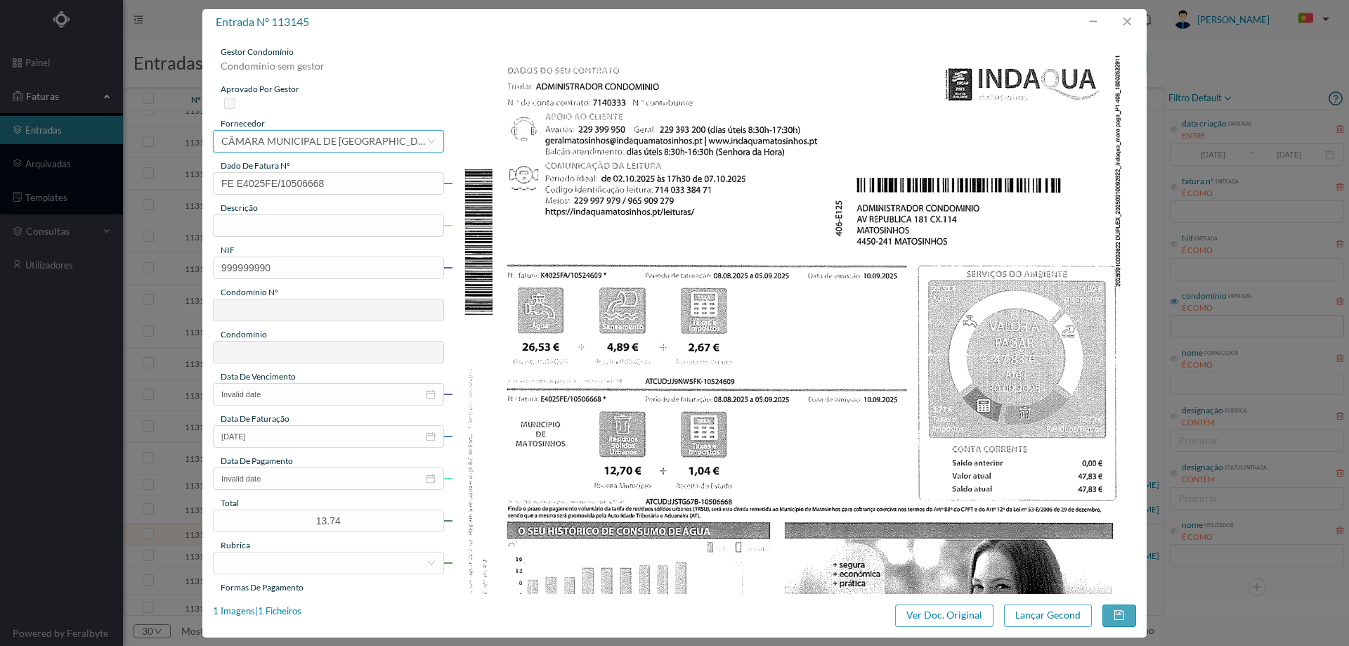
click at [363, 140] on div "CÂMARA MUNICIPAL DE MATOSINHOS" at bounding box center [323, 141] width 205 height 21
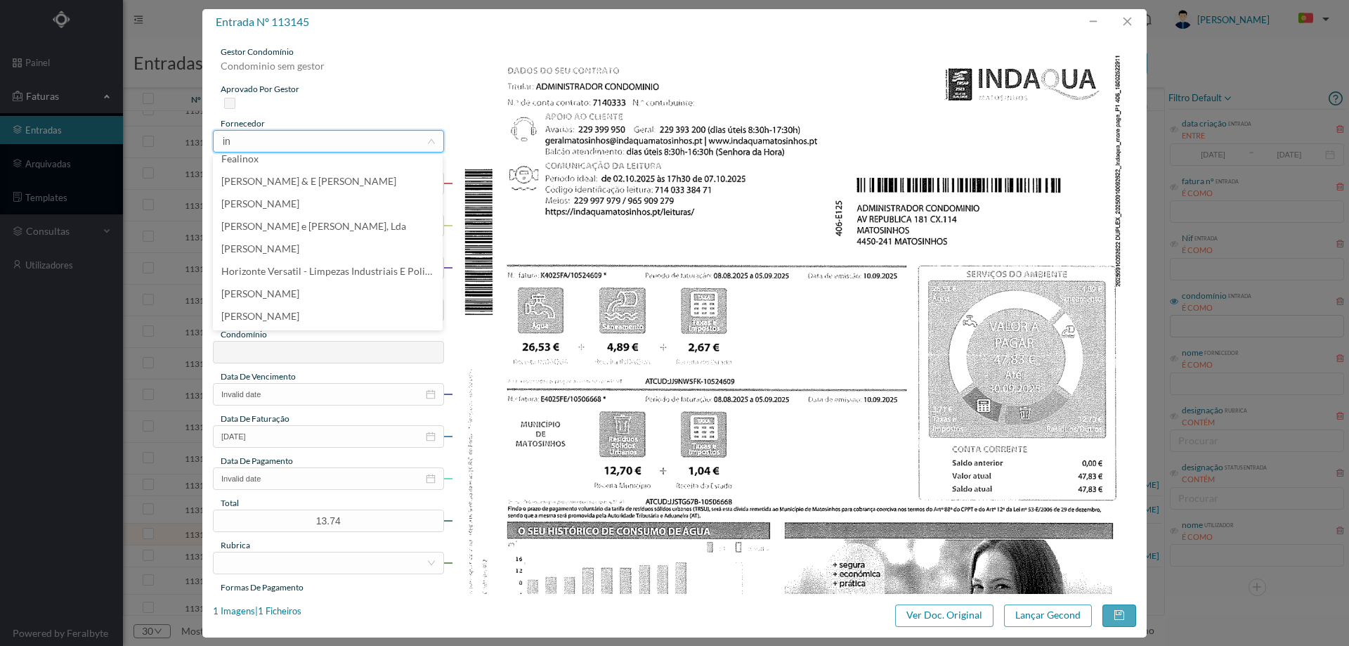
scroll to position [0, 0]
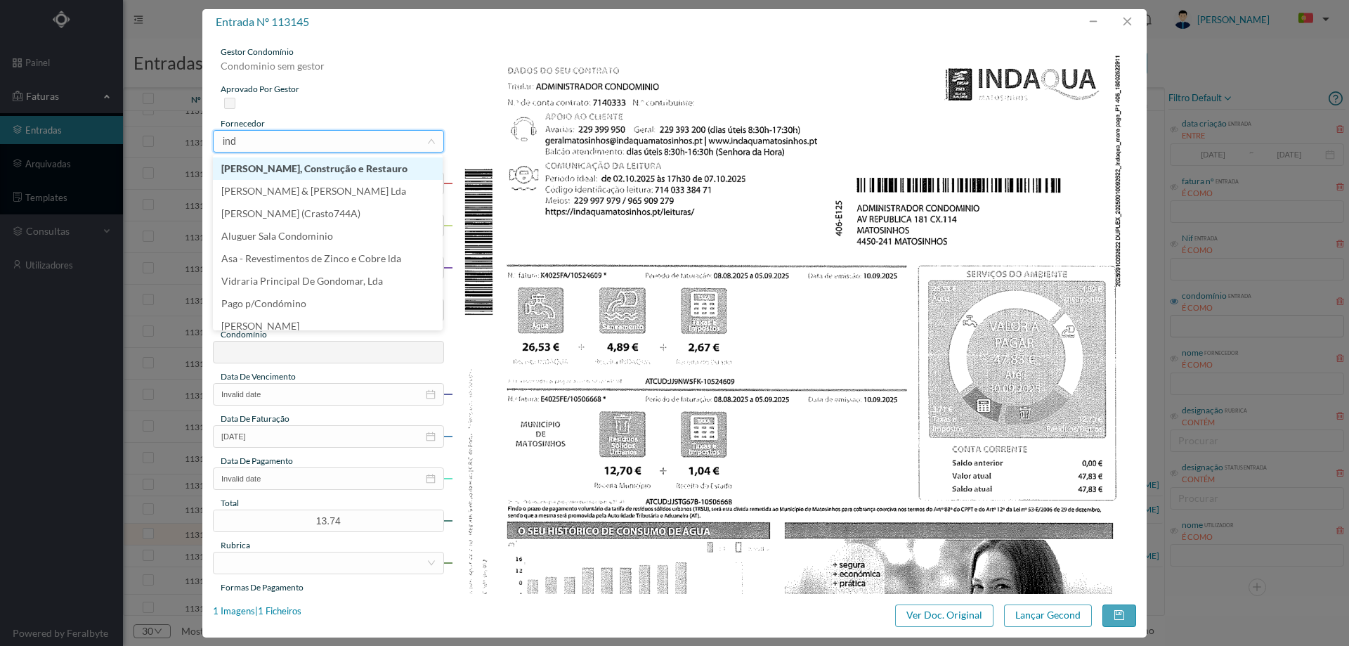
type input "inda"
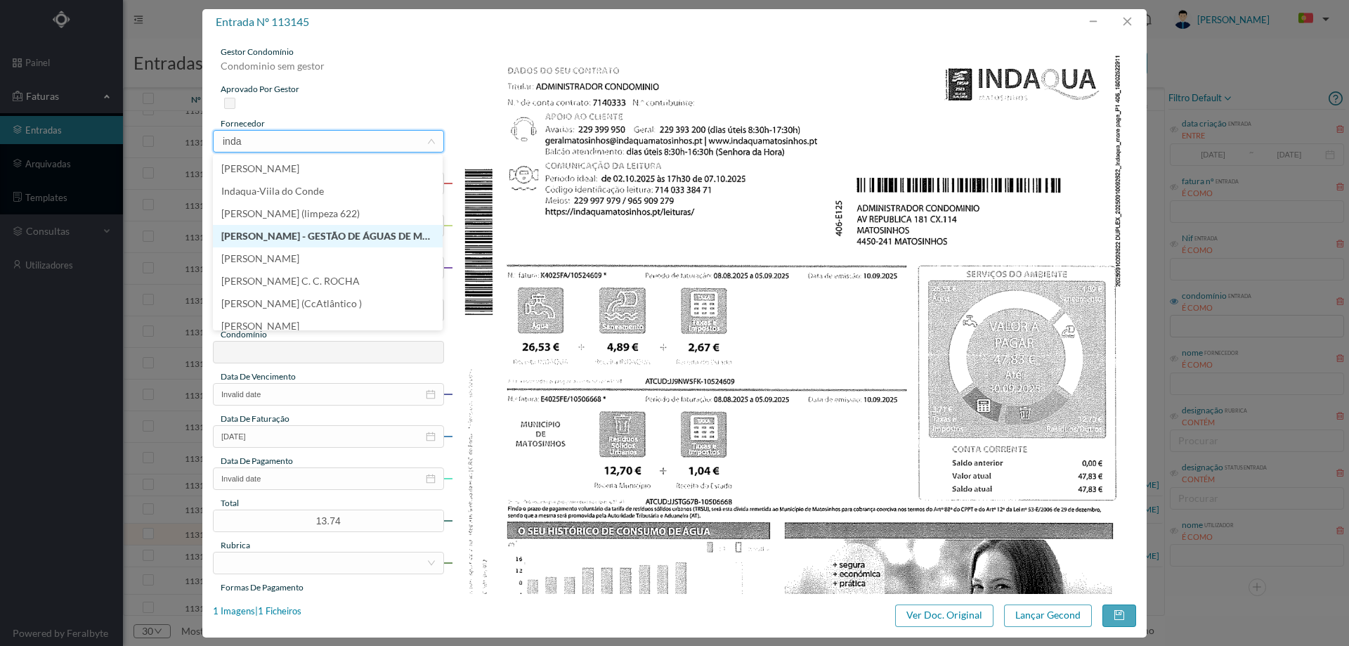
click at [377, 232] on li "INDAQUA MATOSINHOS - GESTÃO DE ÁGUAS DE MATOSINHOS" at bounding box center [328, 236] width 230 height 22
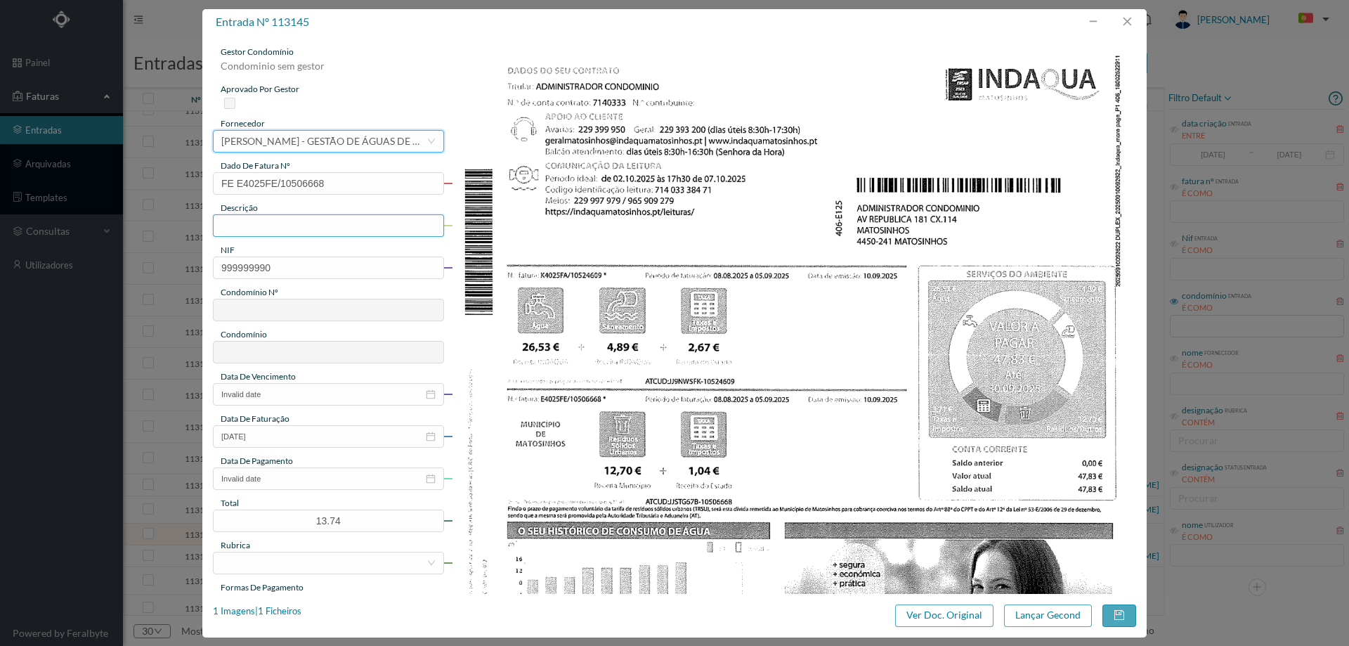
click at [301, 232] on input "text" at bounding box center [328, 225] width 231 height 22
type input "(08.08.2025 a 05.09.2025)"
drag, startPoint x: 291, startPoint y: 269, endPoint x: 158, endPoint y: 262, distance: 133.0
click at [158, 262] on div "entrada nº 113145 gestor condomínio Condominio sem gestor aprovado por gestor f…" at bounding box center [674, 323] width 1349 height 646
click at [242, 270] on input "text" at bounding box center [328, 267] width 231 height 22
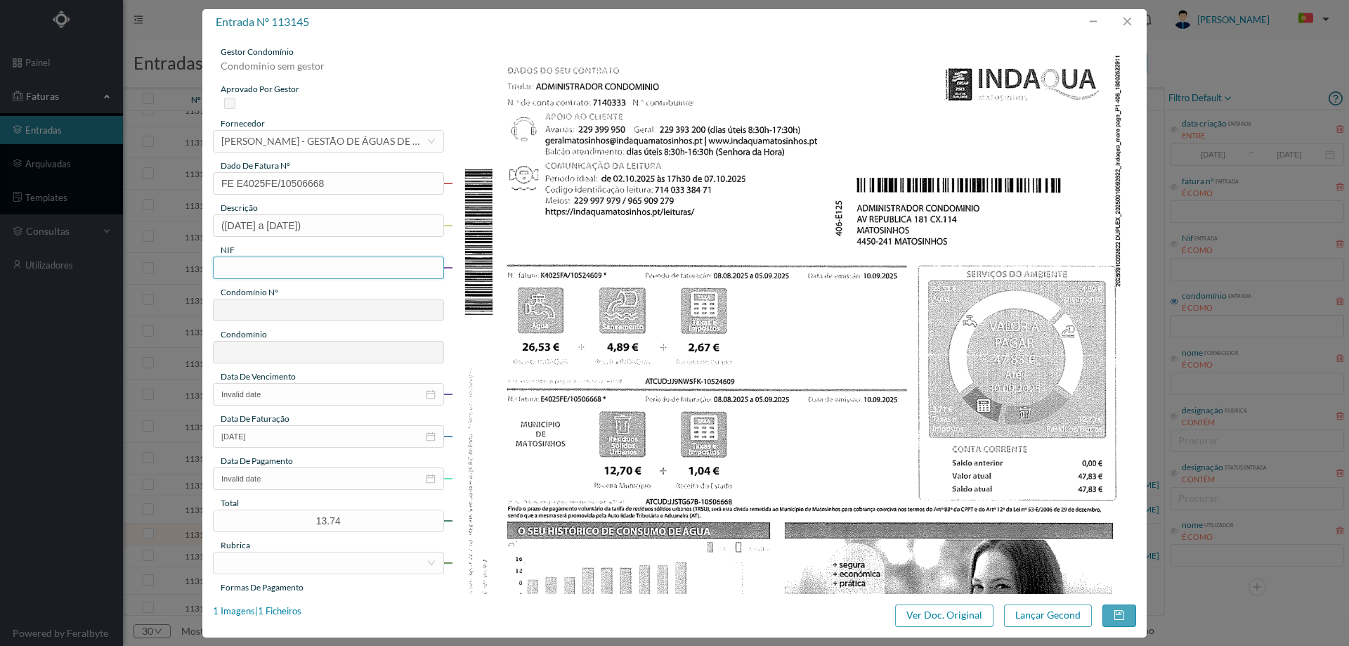
paste input "900604620"
click at [226, 278] on input "900604620" at bounding box center [328, 267] width 231 height 22
type input "900604620"
type input "622"
type input "CENTRO COMERCIAL ATLÂNTICO - MATOSINHOS"
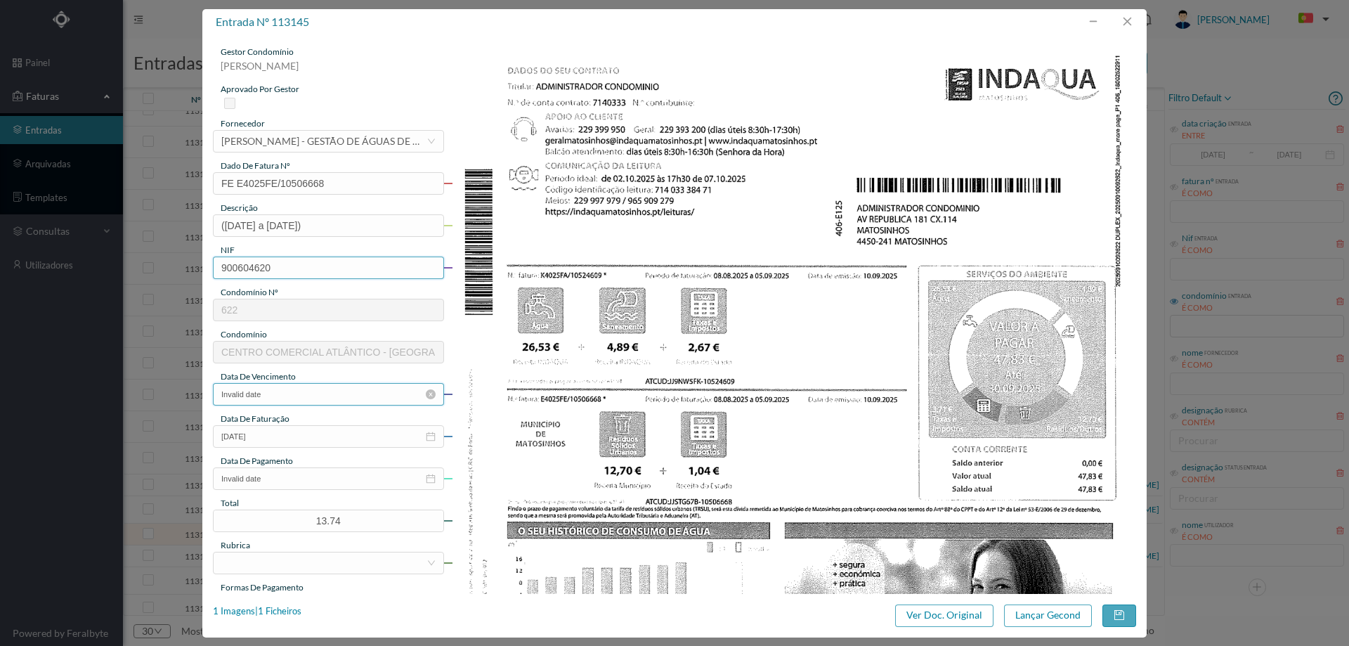
type input "900604620"
click at [292, 392] on input "Invalid date" at bounding box center [328, 394] width 231 height 22
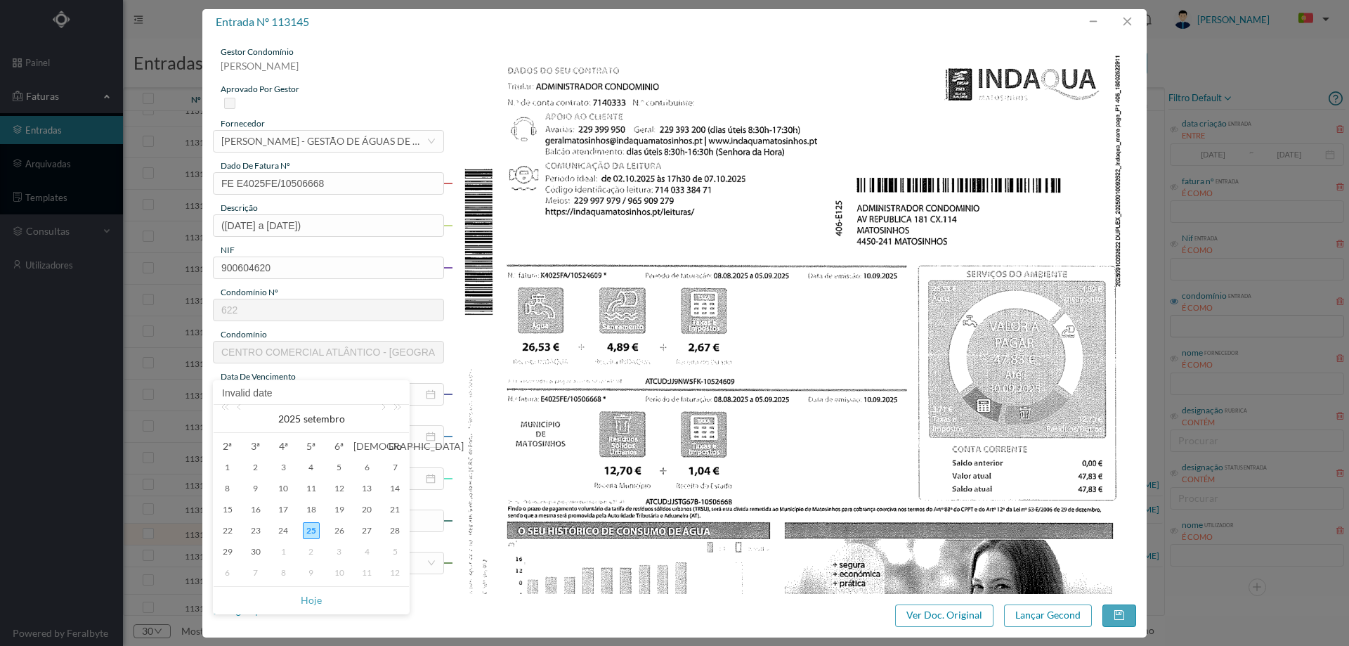
click at [265, 552] on td "30" at bounding box center [256, 551] width 28 height 21
type input "30-09-2025"
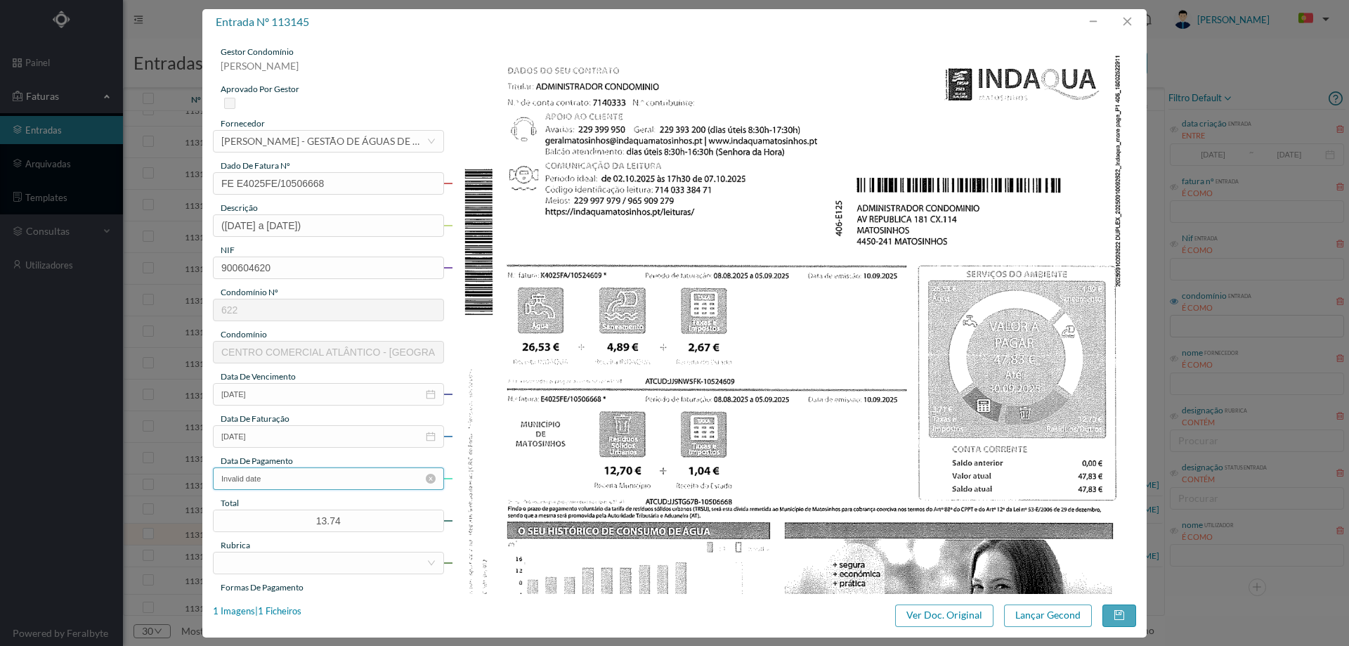
click at [289, 471] on input "Invalid date" at bounding box center [328, 478] width 231 height 22
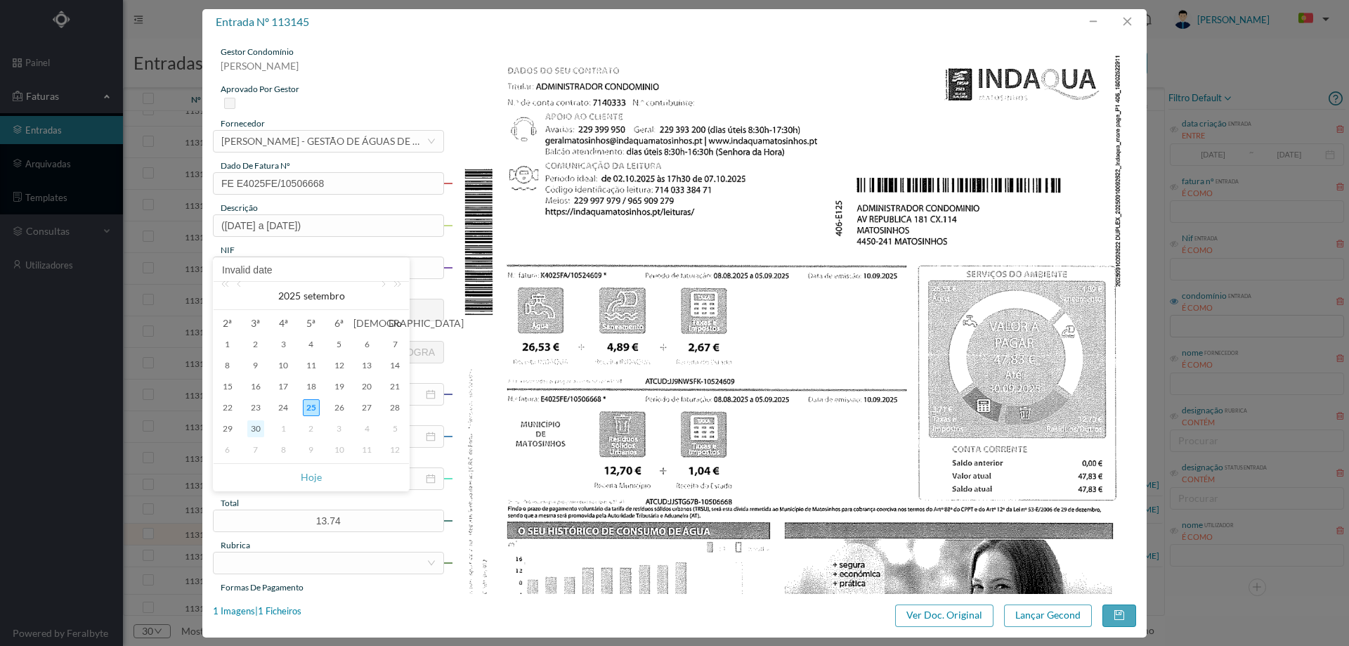
click at [257, 430] on div "30" at bounding box center [255, 428] width 17 height 17
type input "30-09-2025"
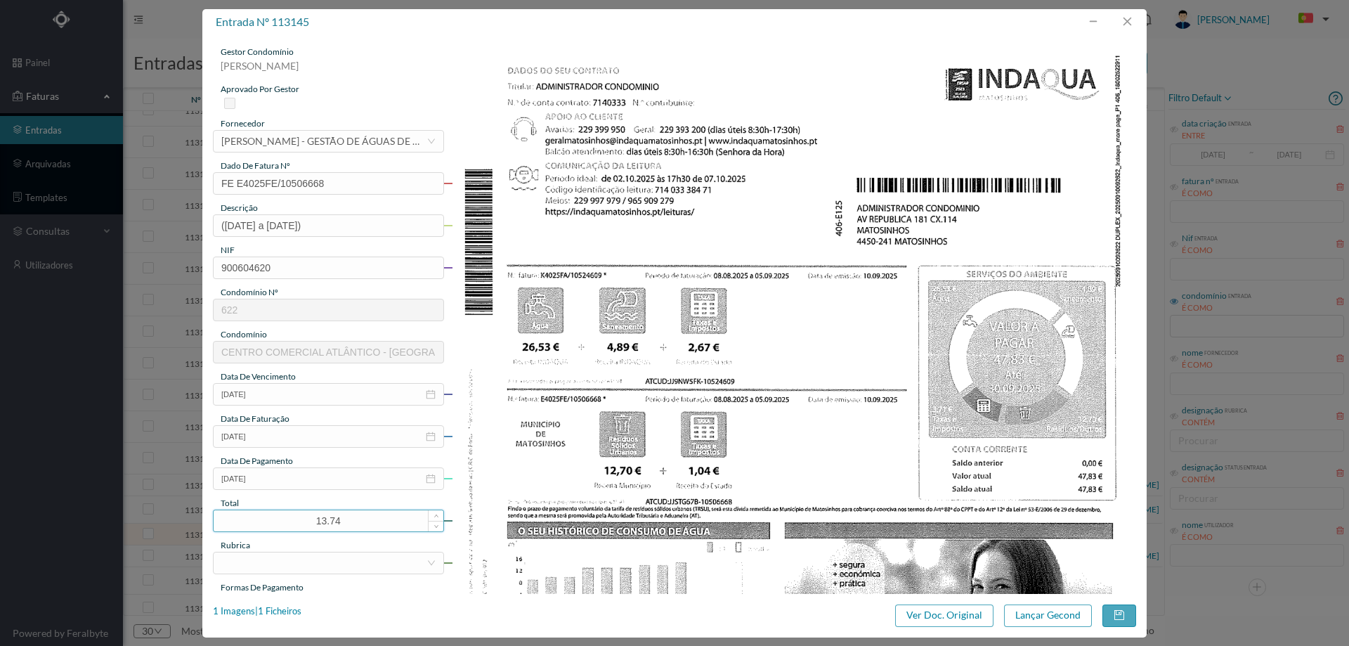
drag, startPoint x: 367, startPoint y: 523, endPoint x: 278, endPoint y: 521, distance: 88.6
click at [278, 521] on input "13.74" at bounding box center [329, 520] width 230 height 21
type input "47.83"
click at [334, 566] on div at bounding box center [323, 562] width 205 height 21
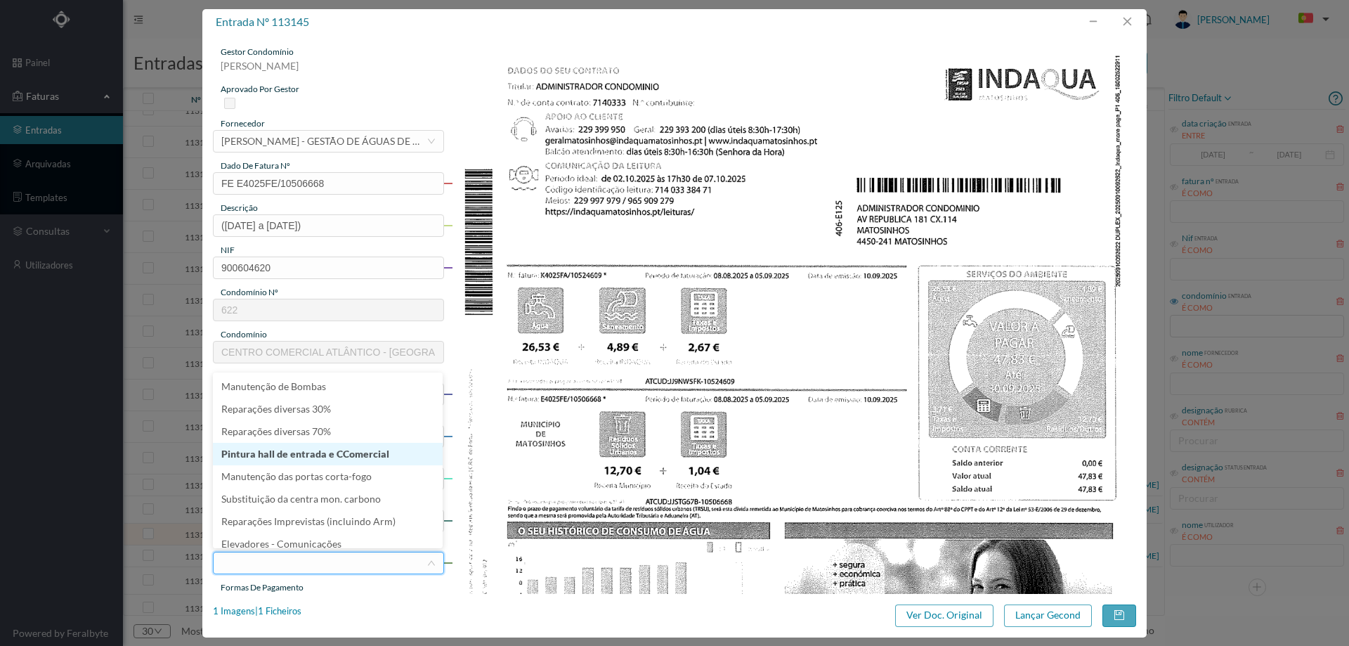
scroll to position [211, 0]
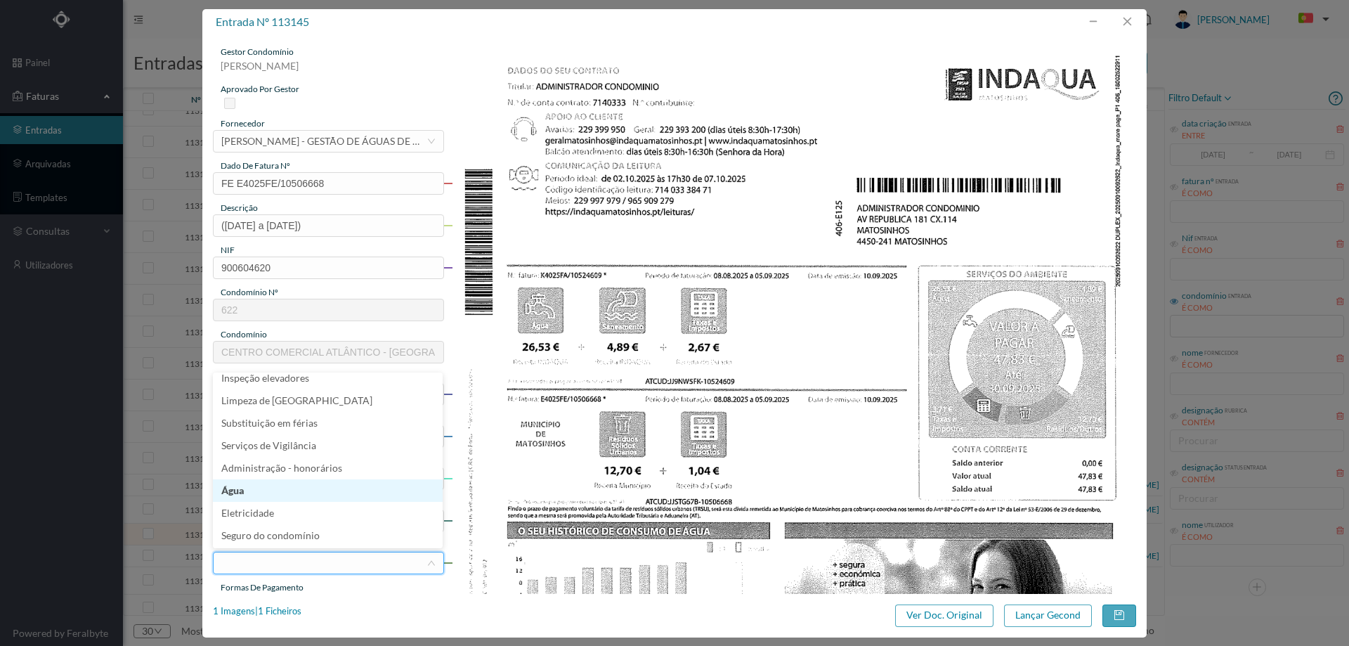
click at [278, 490] on li "Água" at bounding box center [328, 490] width 230 height 22
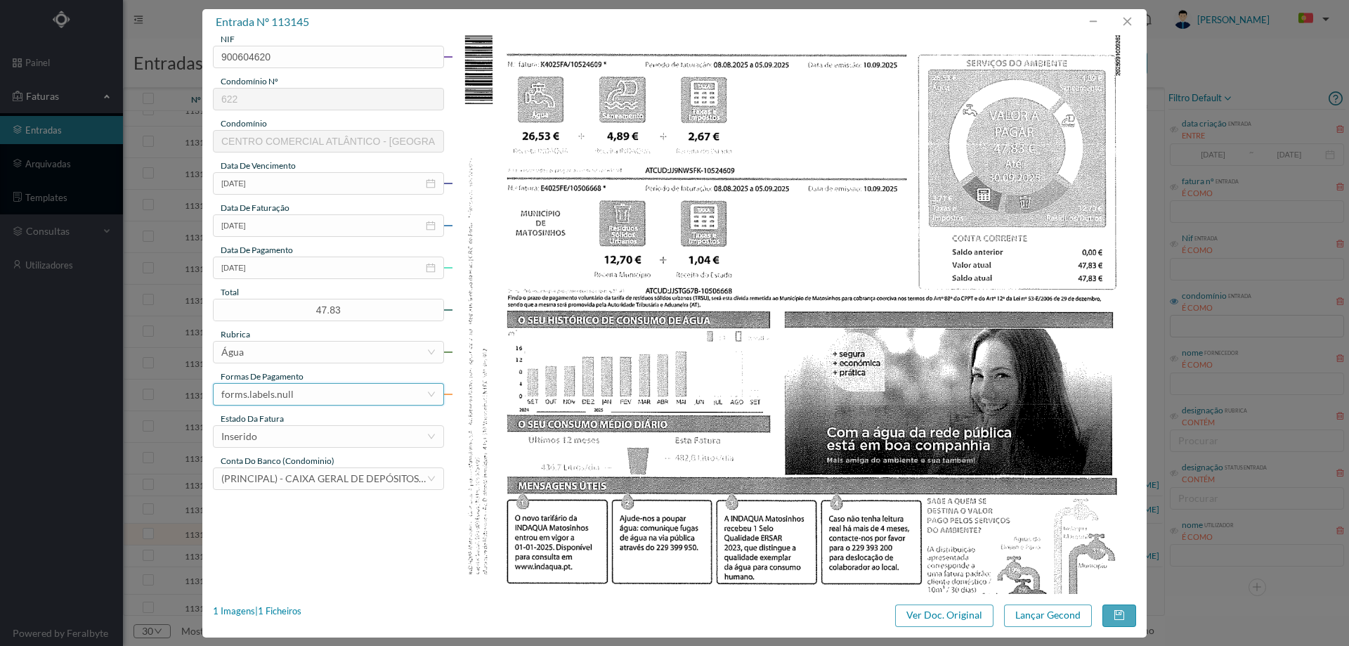
click at [289, 390] on div "forms.labels.null" at bounding box center [257, 394] width 72 height 21
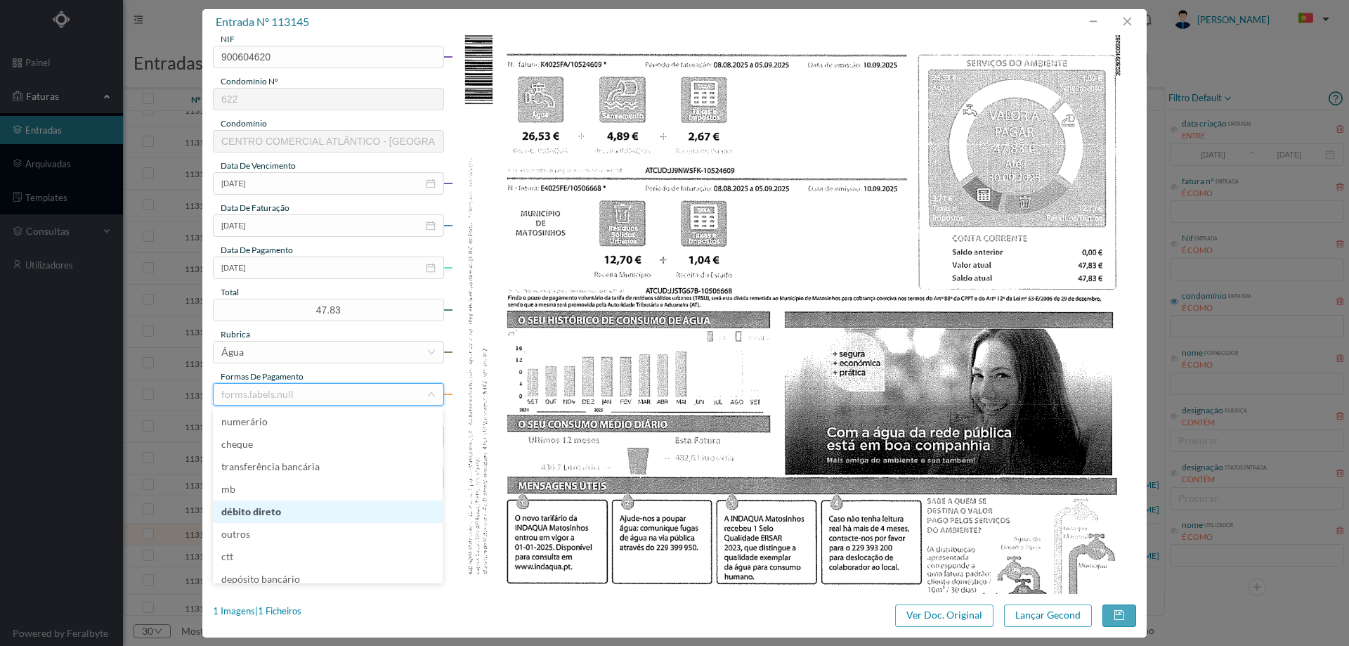
click at [275, 512] on li "débito direto" at bounding box center [328, 511] width 230 height 22
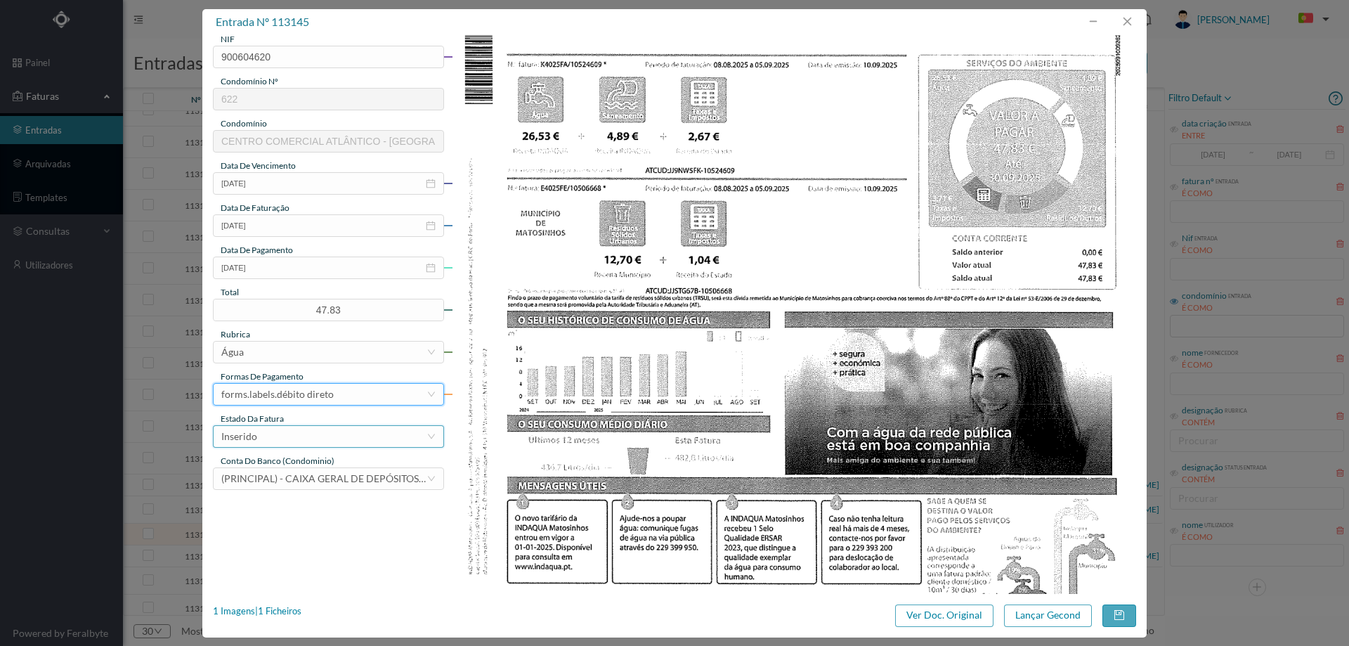
click at [294, 434] on div "Inserido" at bounding box center [323, 436] width 205 height 21
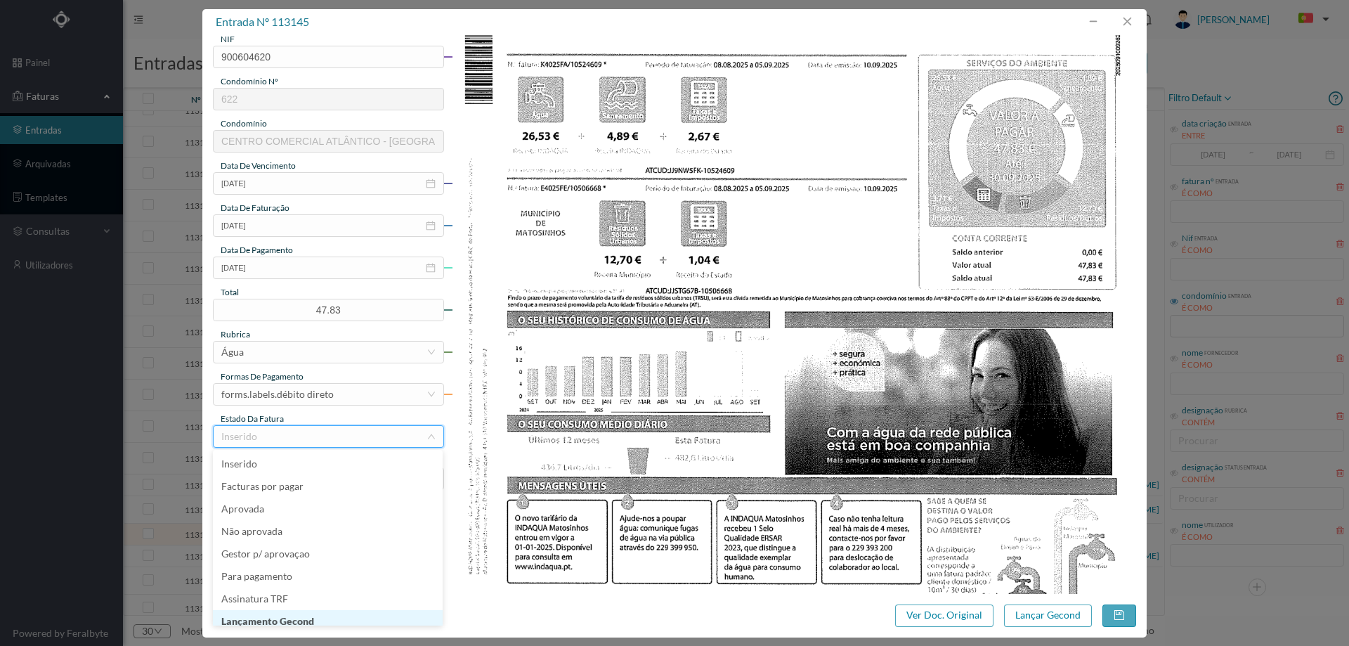
scroll to position [7, 0]
click at [292, 613] on li "Lançamento Gecond" at bounding box center [328, 614] width 230 height 22
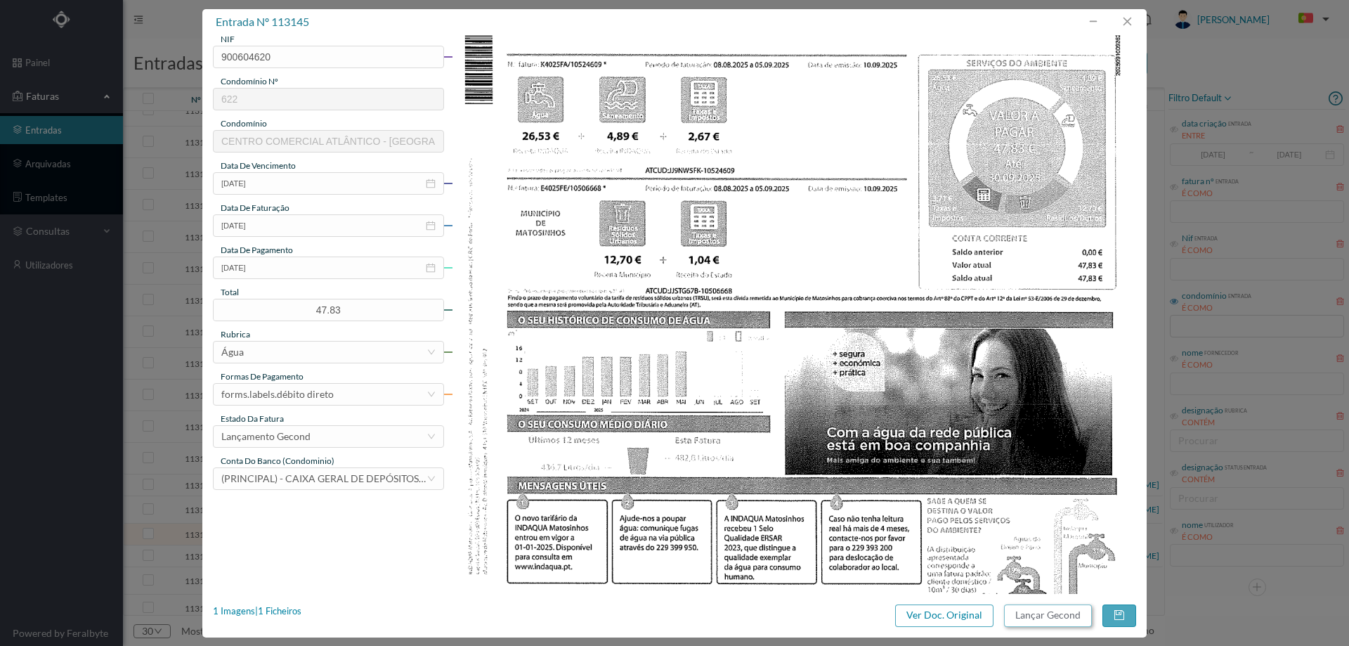
click at [1051, 607] on button "Lançar Gecond" at bounding box center [1048, 615] width 88 height 22
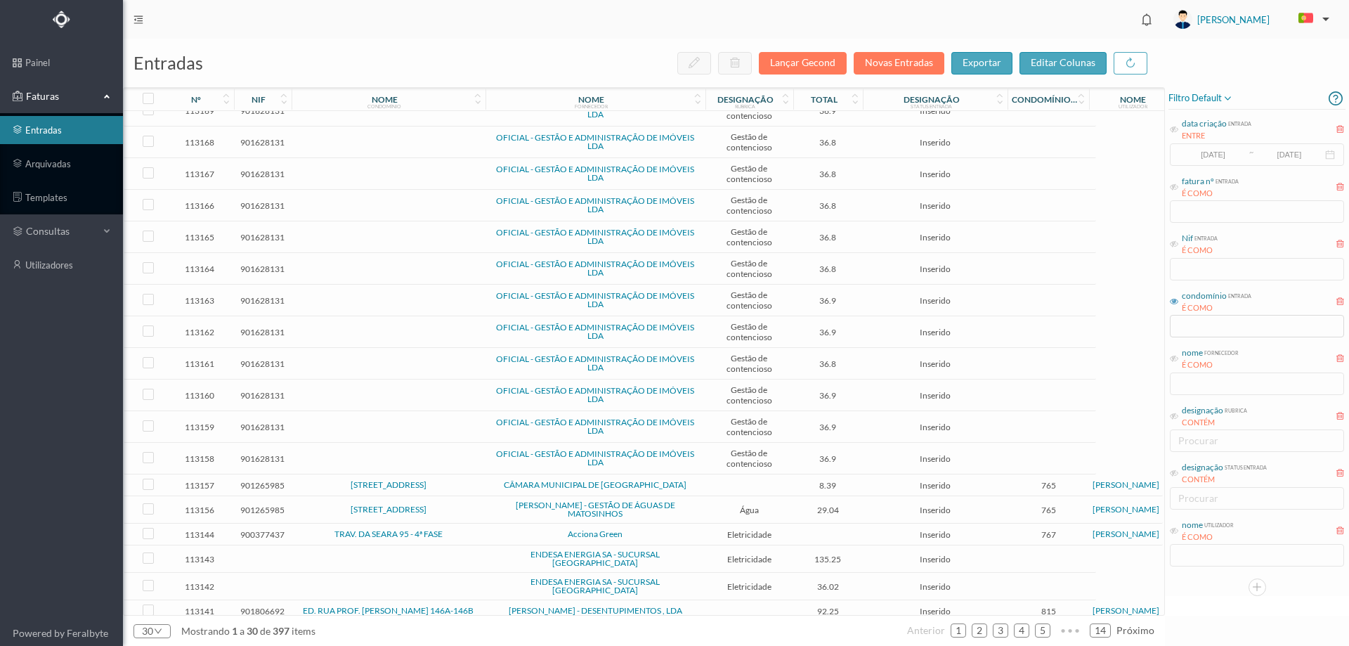
click at [489, 527] on td "Acciona Green" at bounding box center [596, 534] width 220 height 22
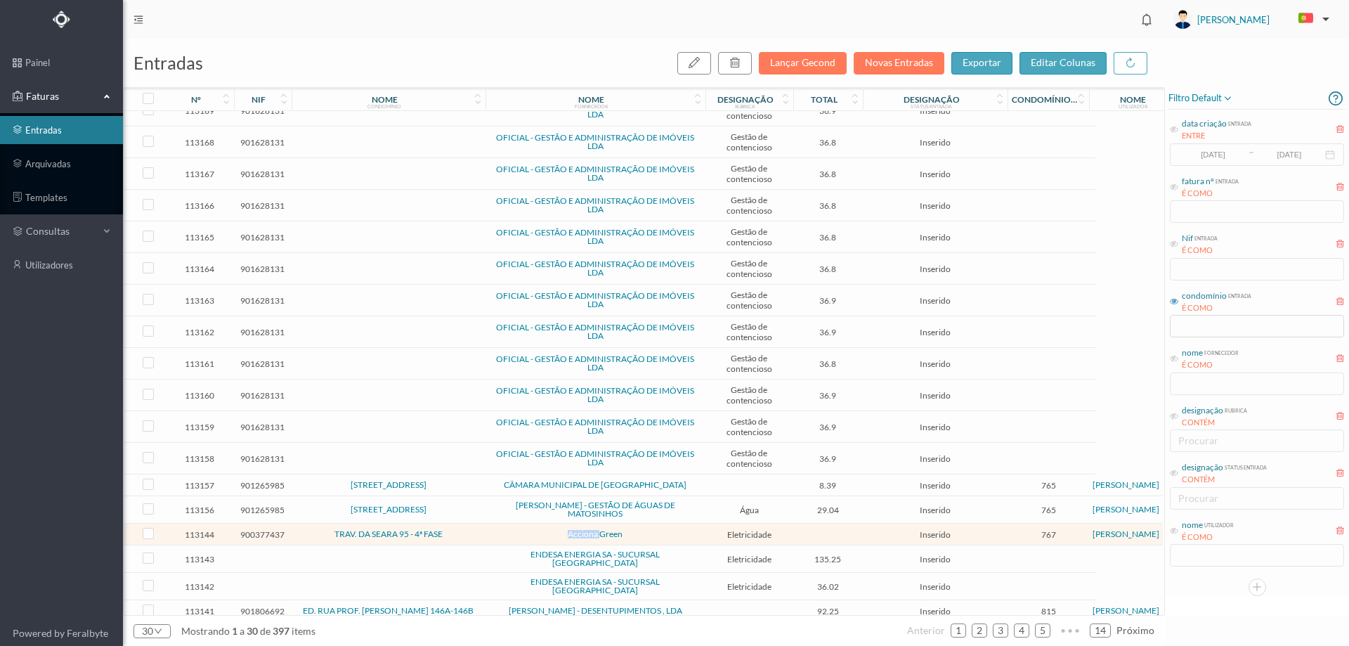
click at [489, 527] on td "Acciona Green" at bounding box center [596, 534] width 220 height 22
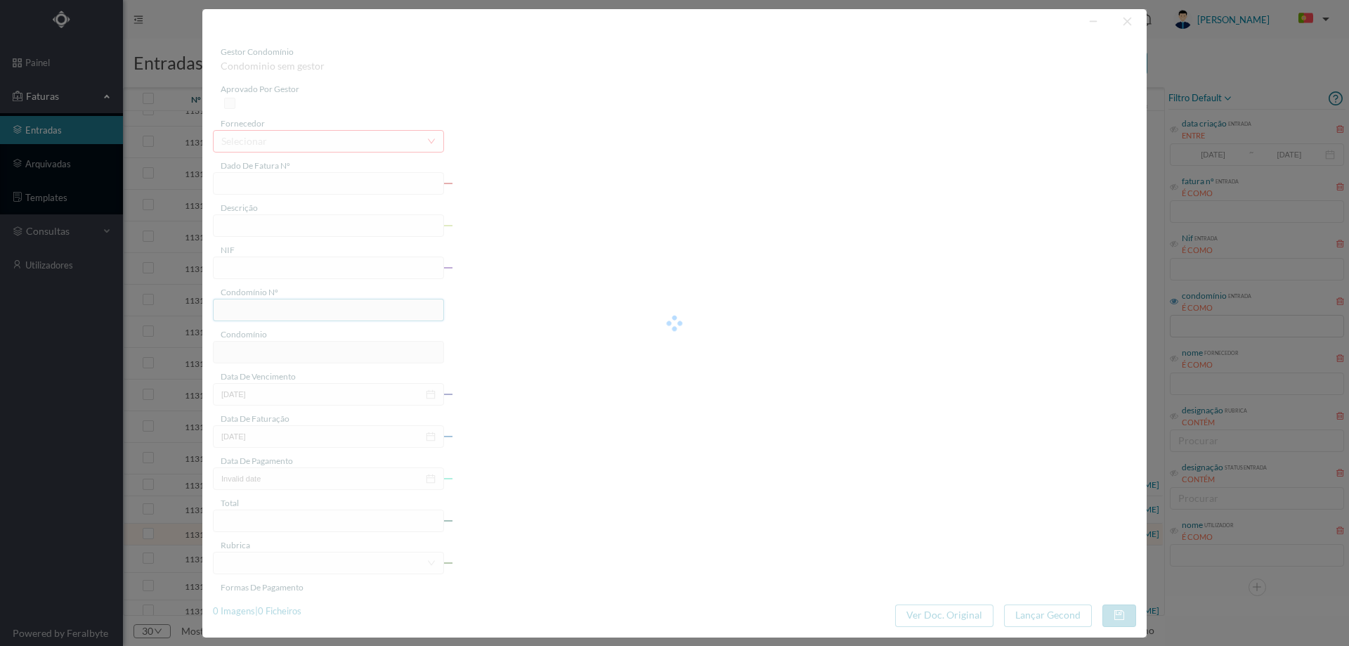
type input "ND DP25/0006:"
type input "Travessa DA SEARA, 95"
type input "900377437"
type input "17-10-2025"
type input "17-09-2025"
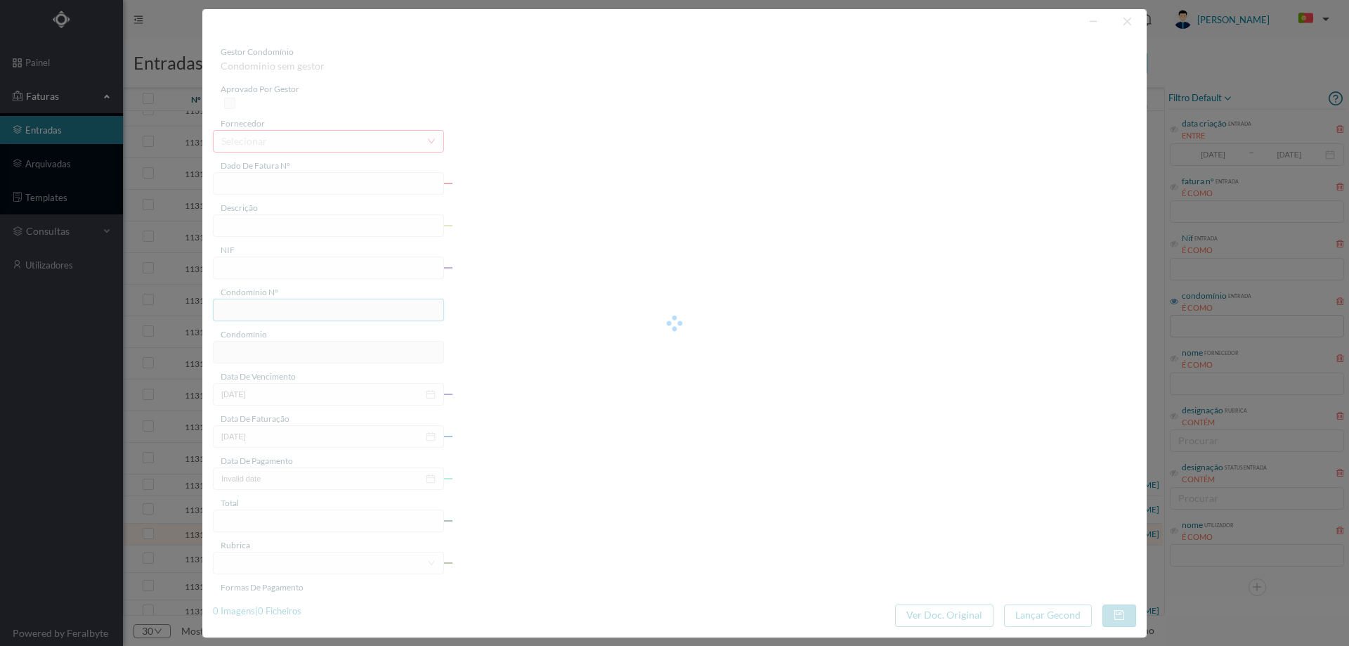
type input "17-10-2025"
type input "767"
type input "TRAV. DA SEARA 95 - 4ª FASE"
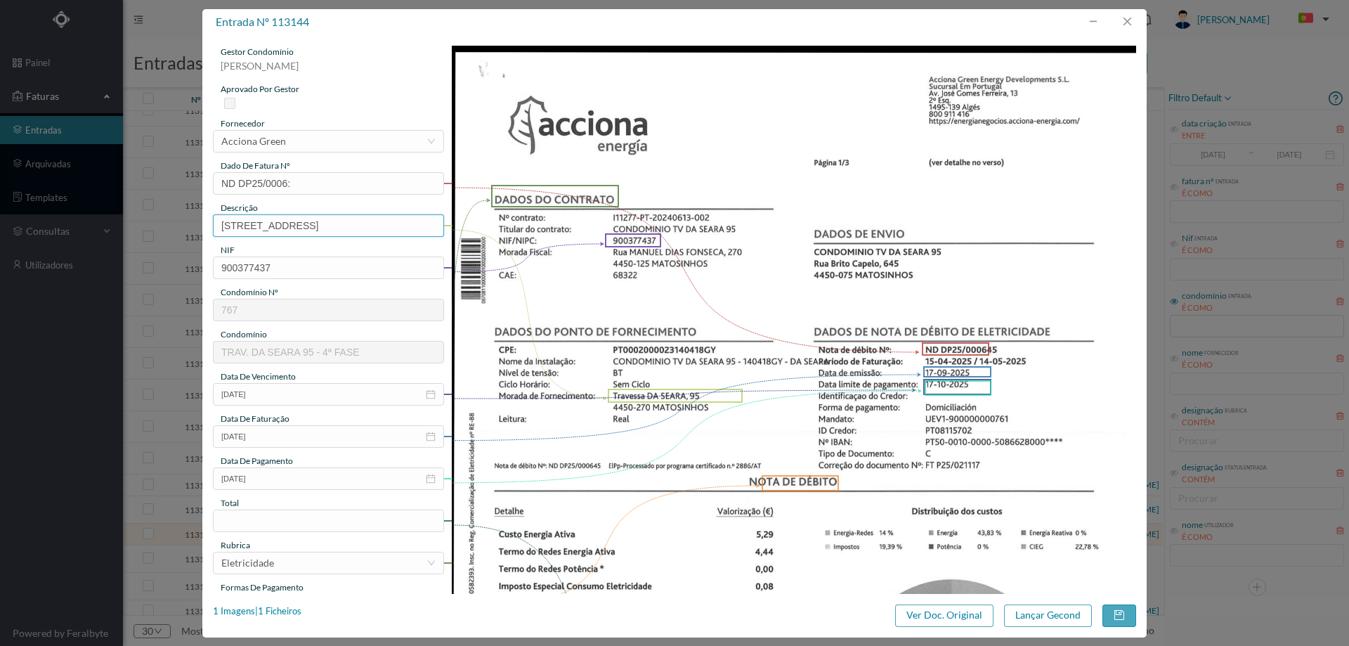
drag, startPoint x: 336, startPoint y: 225, endPoint x: 356, endPoint y: 234, distance: 21.7
click at [336, 225] on input "Travessa DA SEARA, 95" at bounding box center [328, 225] width 231 height 22
type input "Travessa DA SEARA, 95 (15.04.2025 a 14.05.2025)"
click at [287, 513] on input at bounding box center [329, 520] width 230 height 21
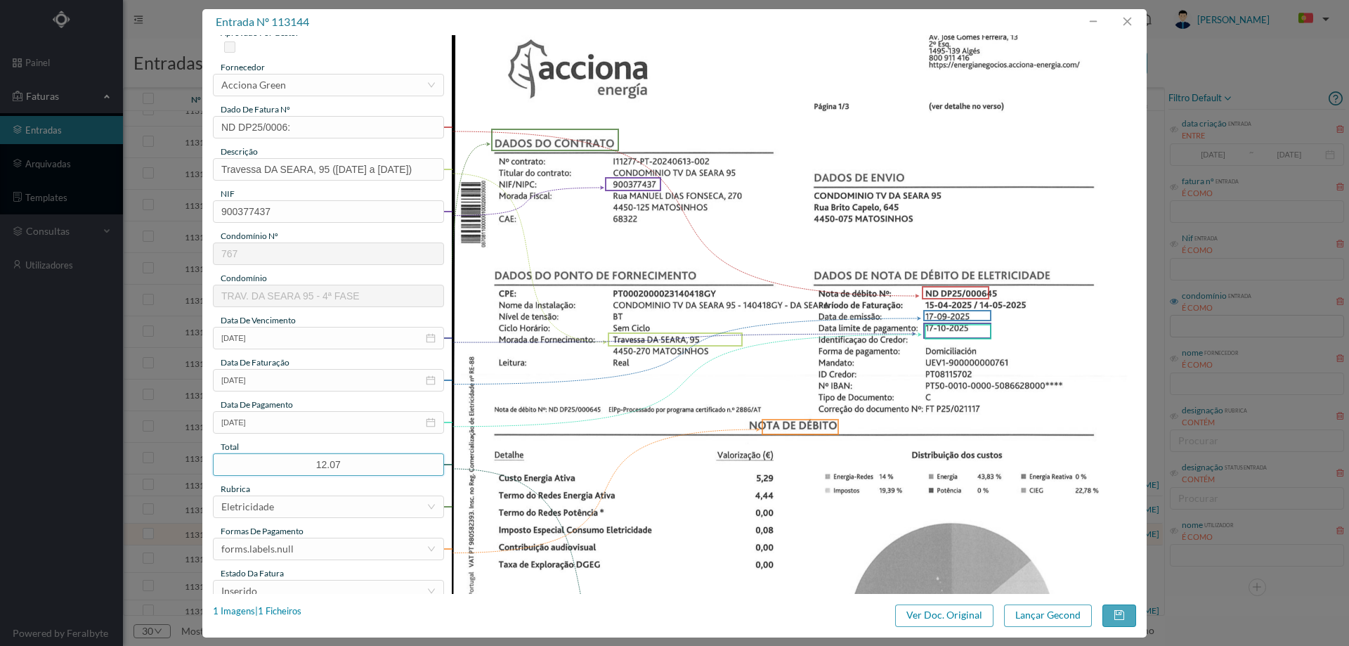
scroll to position [141, 0]
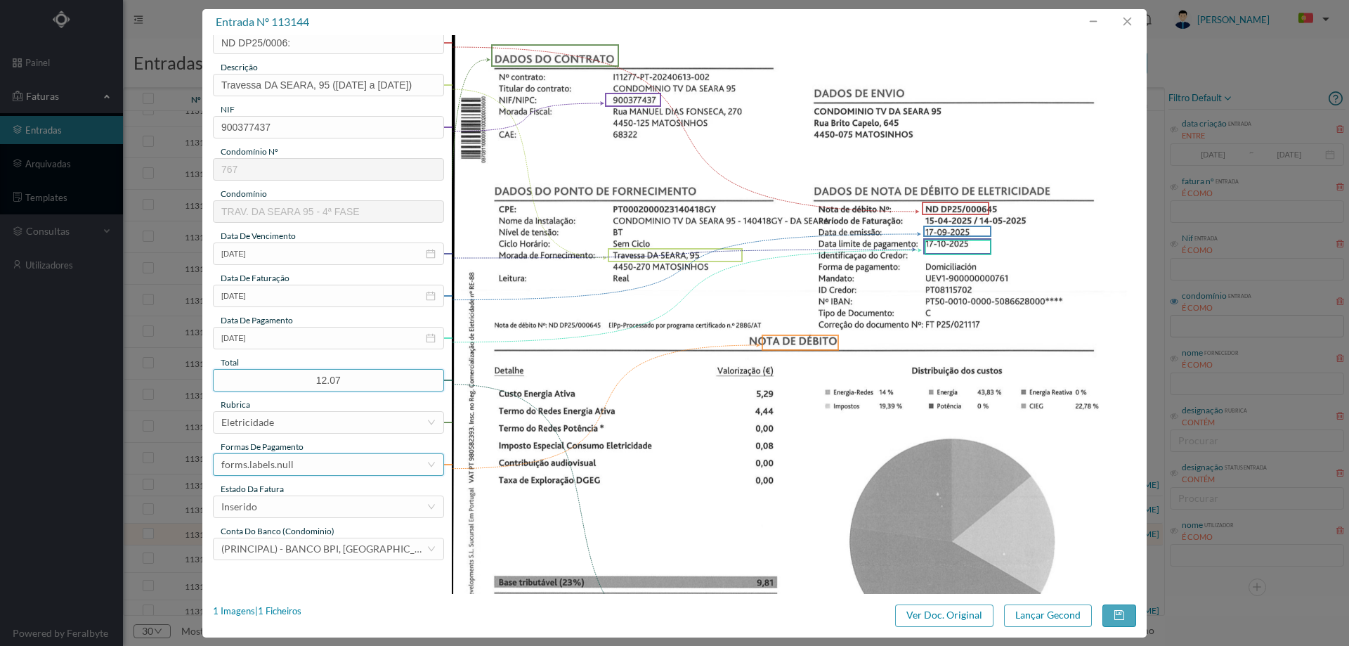
type input "12.07"
click at [294, 467] on div "forms.labels.null" at bounding box center [323, 464] width 205 height 21
click at [266, 374] on li "débito direto" at bounding box center [328, 371] width 230 height 22
click at [260, 505] on div "Inserido" at bounding box center [323, 506] width 205 height 21
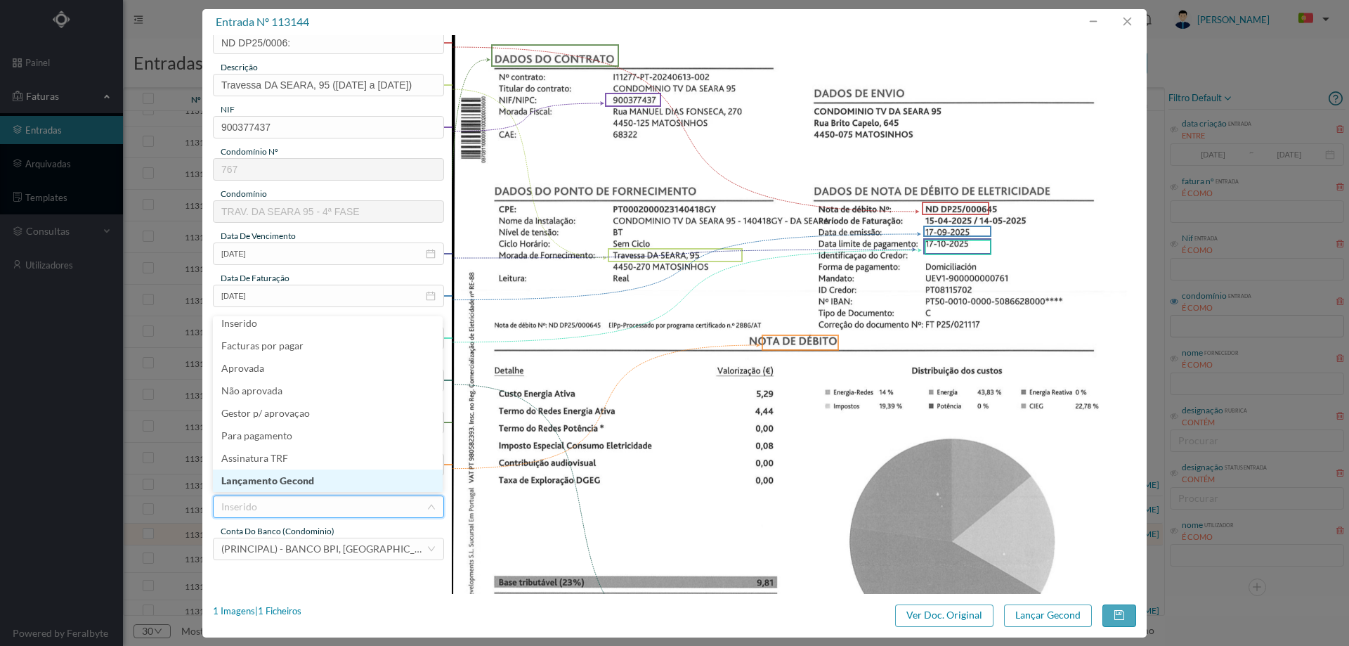
click at [274, 478] on li "Lançamento Gecond" at bounding box center [328, 480] width 230 height 22
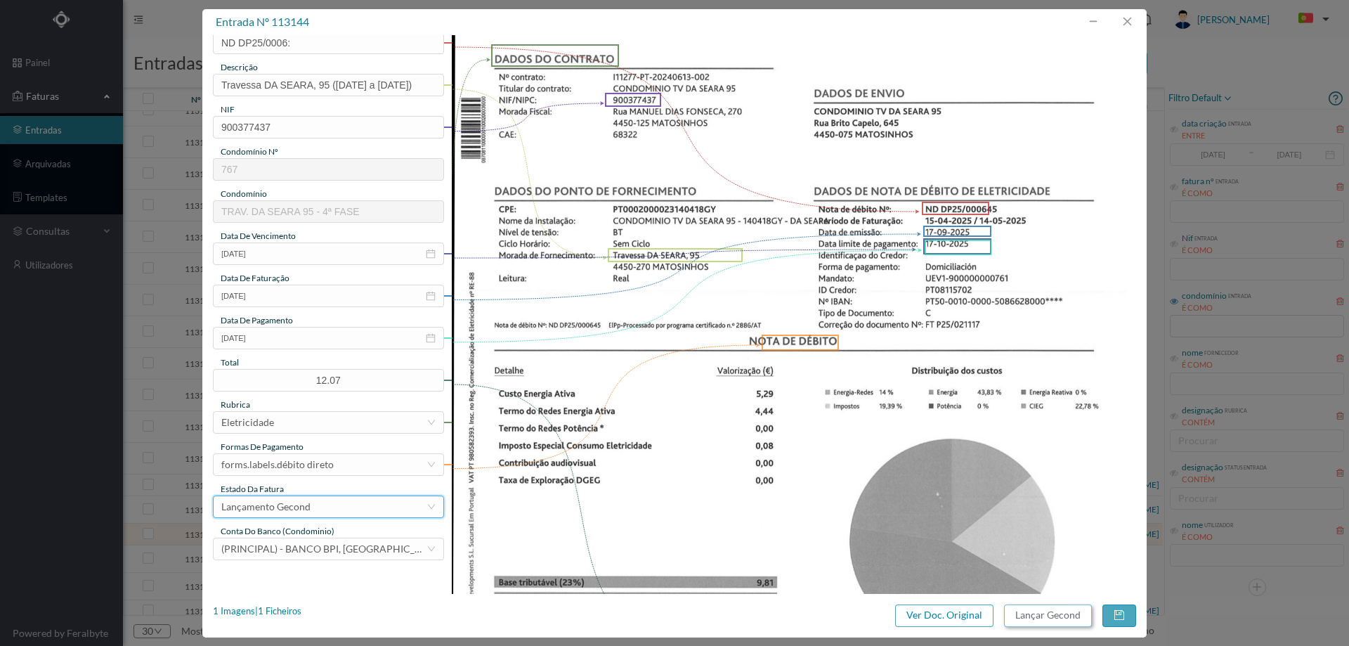
click at [1038, 611] on button "Lançar Gecond" at bounding box center [1048, 615] width 88 height 22
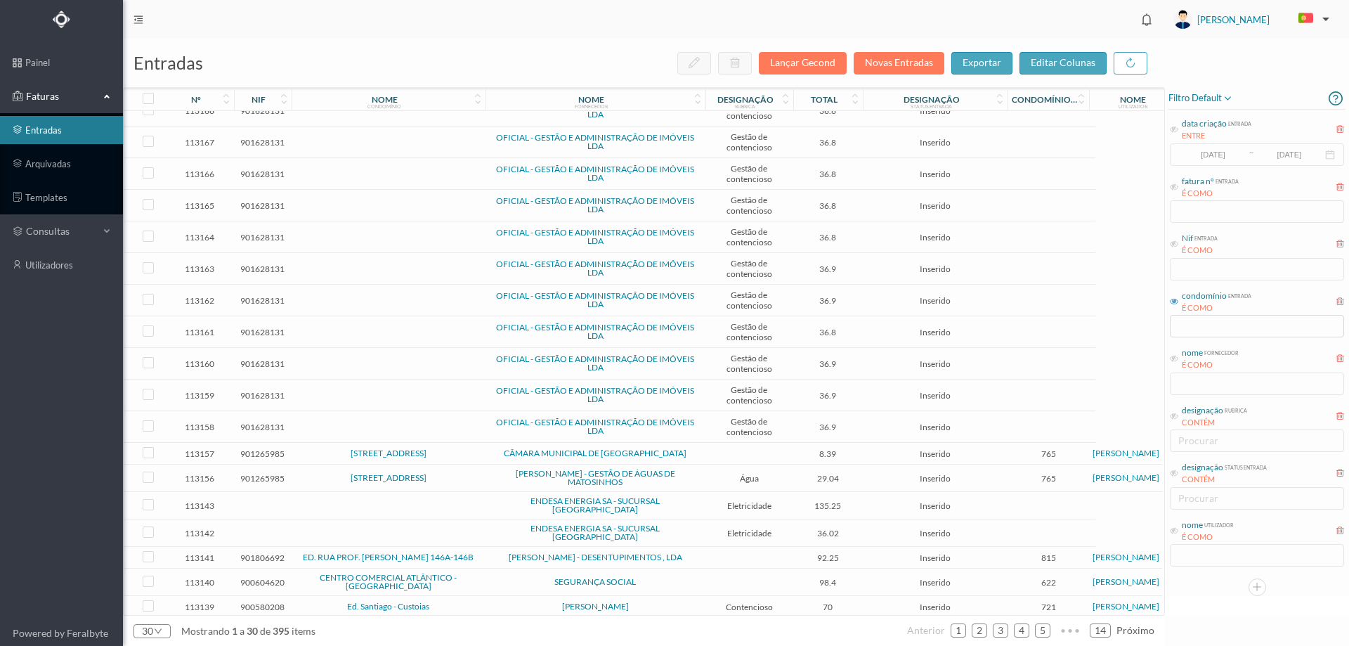
click at [858, 500] on span "135.25" at bounding box center [828, 505] width 63 height 11
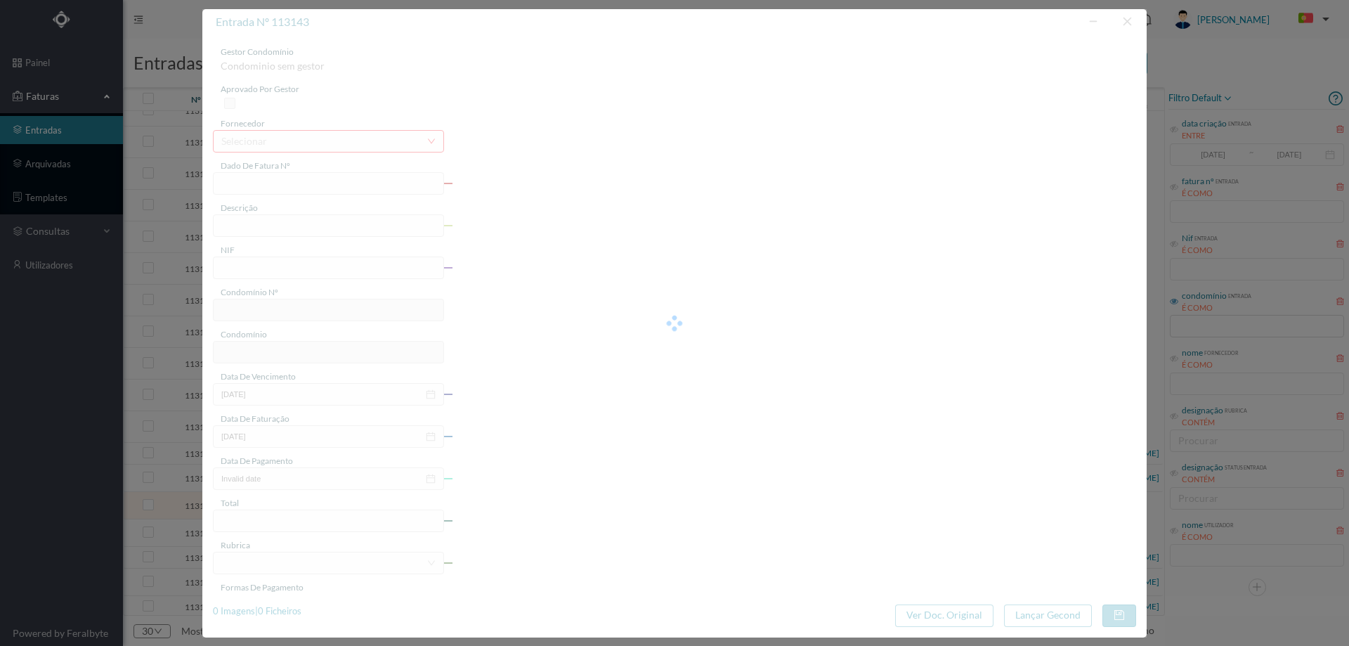
type input "Rua Particular João Felix 698 SC"
type input "0"
type input "Invalid date"
type input "135.25"
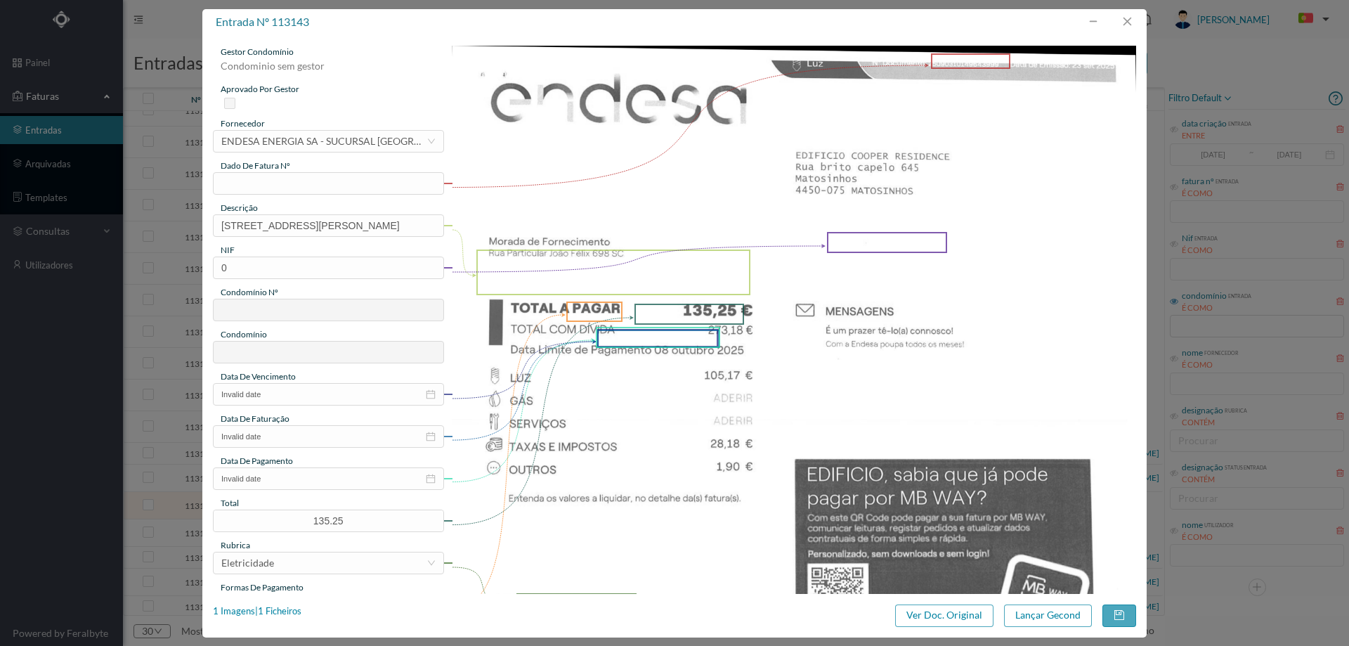
click at [299, 195] on div "gestor condomínio Condominio sem gestor aprovado por gestor fornecedor selecion…" at bounding box center [328, 373] width 231 height 655
click at [293, 186] on input "text" at bounding box center [328, 183] width 231 height 22
type input "1503803"
drag, startPoint x: 336, startPoint y: 224, endPoint x: 0, endPoint y: 223, distance: 335.9
click at [0, 223] on div "entrada nº 113143 gestor condomínio Condominio sem gestor aprovado por gestor f…" at bounding box center [674, 323] width 1349 height 646
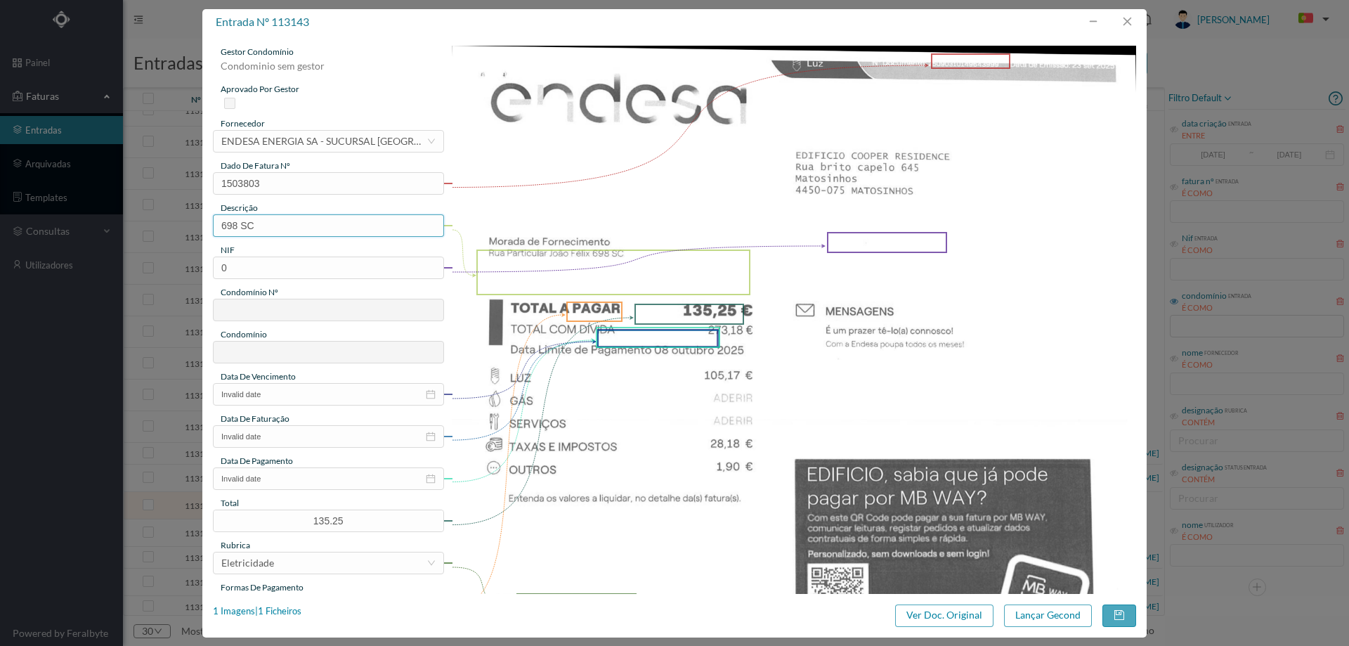
click at [299, 228] on input "698 SC" at bounding box center [328, 225] width 231 height 22
type input "698 SC (17.08.2025 a 16.09.2025)"
click at [245, 261] on input "0" at bounding box center [328, 267] width 231 height 22
type input "902238809"
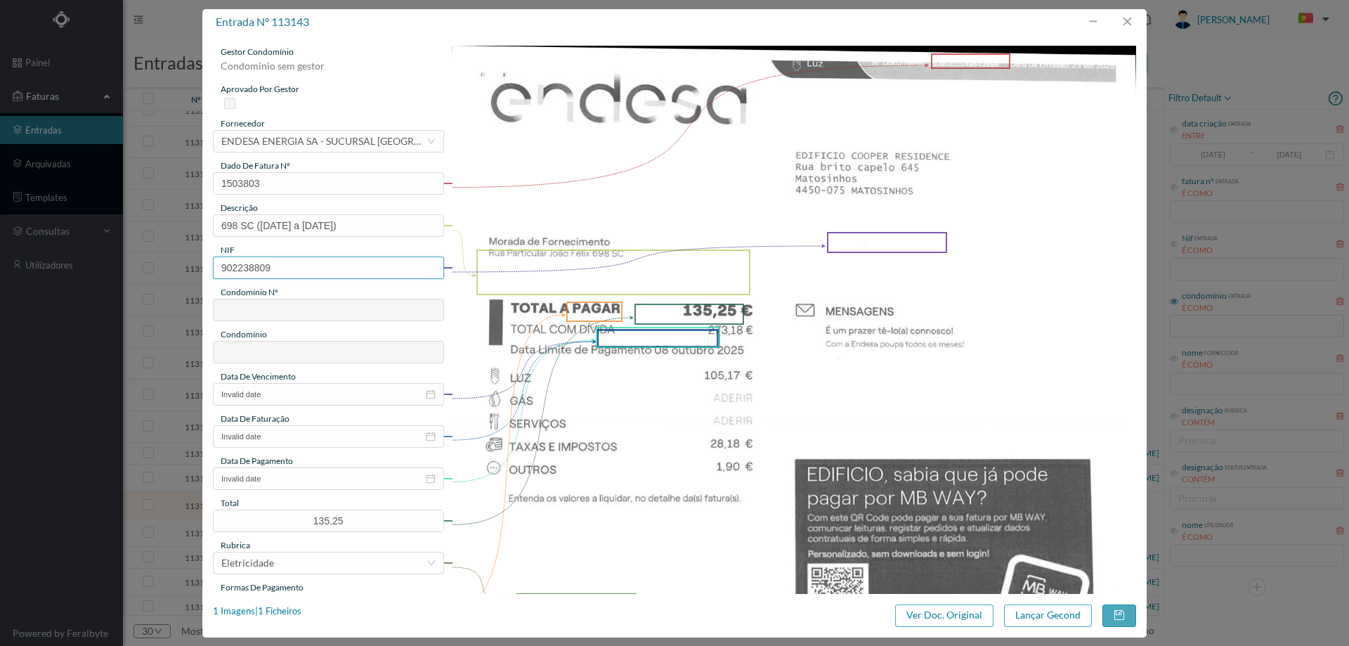
type input "731"
type input "ED. COOPER RESIDENCE"
type input "902238809"
click at [322, 388] on input "Invalid date" at bounding box center [328, 394] width 231 height 22
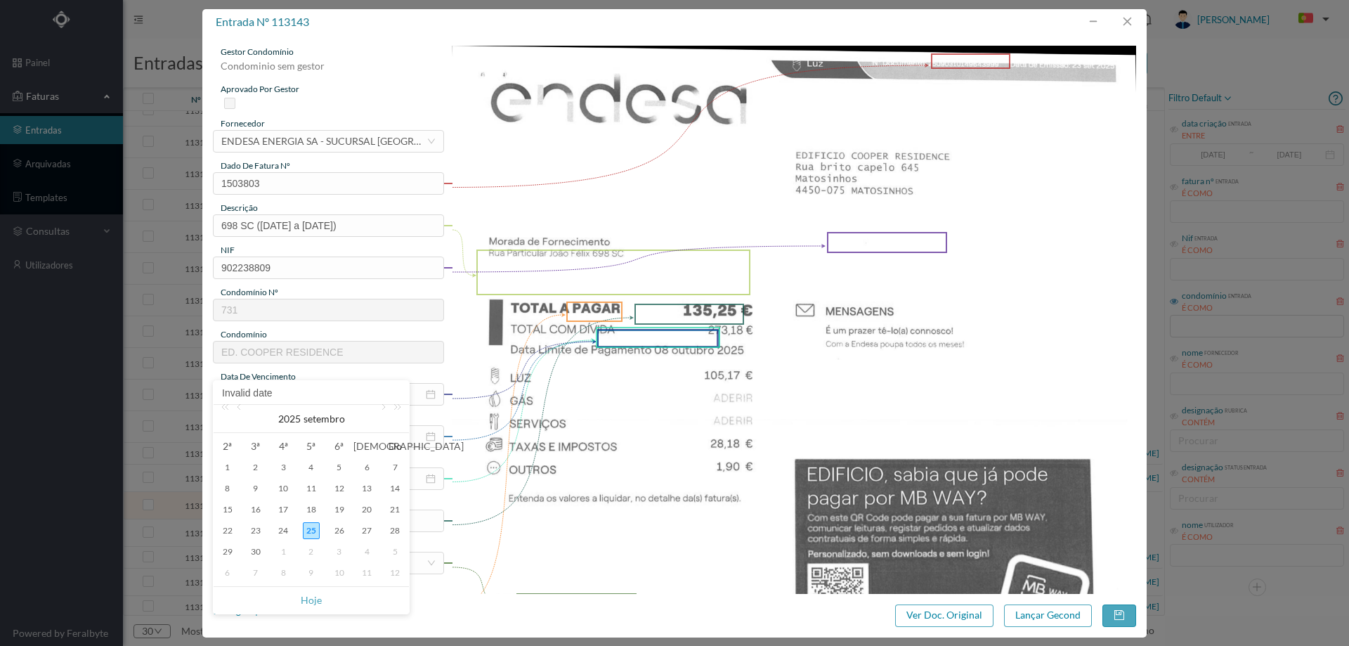
click at [283, 572] on div "8" at bounding box center [283, 572] width 17 height 17
type input "08-10-2025"
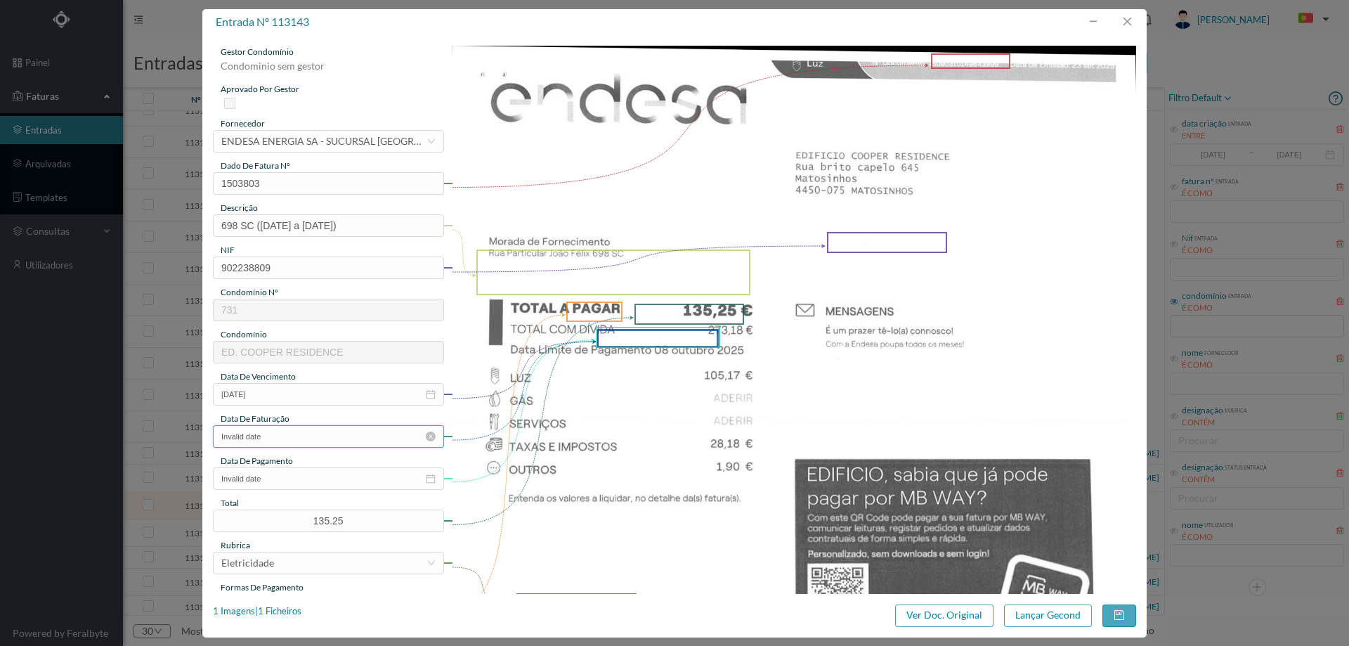
click at [302, 440] on input "Invalid date" at bounding box center [328, 436] width 231 height 22
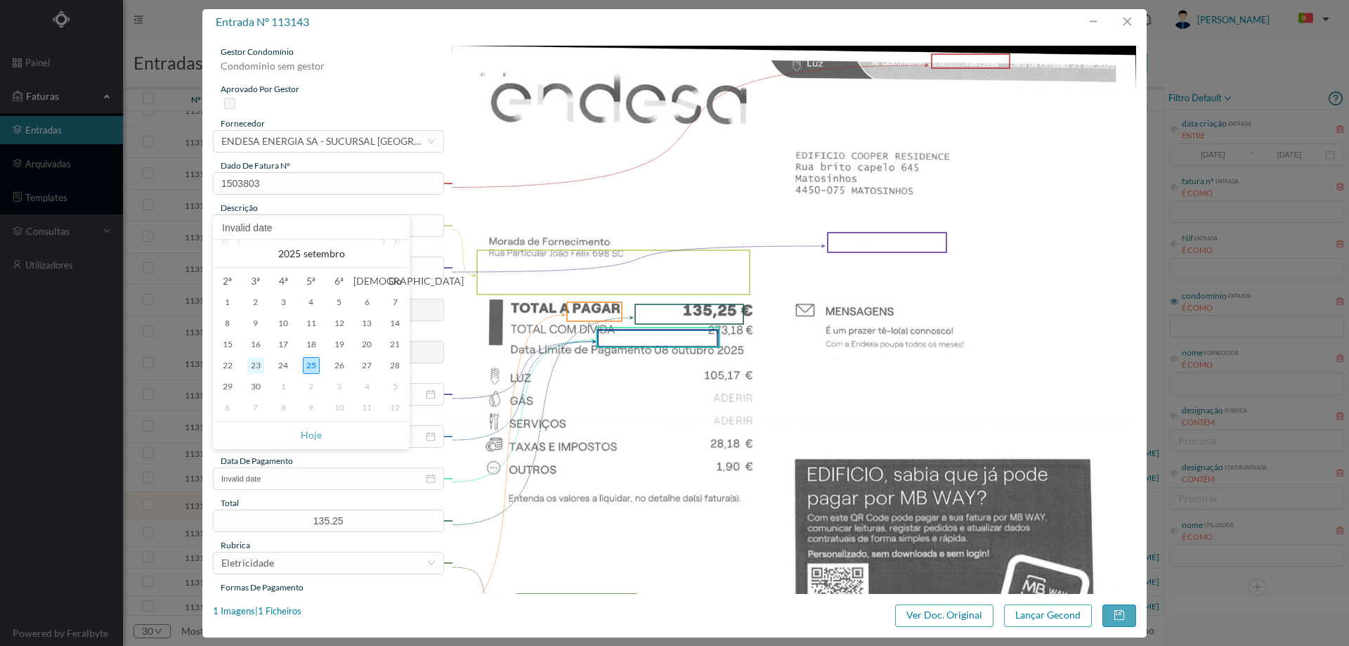
click at [261, 361] on div "23" at bounding box center [255, 365] width 17 height 17
type input "23-09-2025"
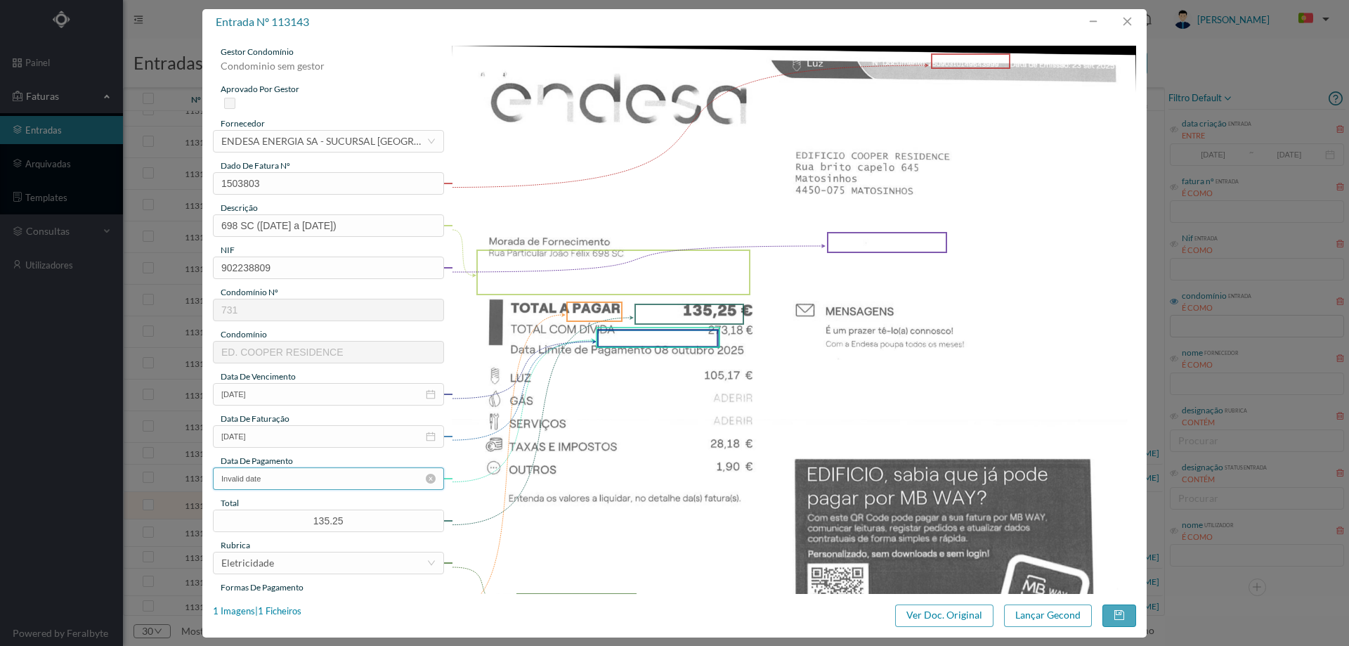
click at [287, 472] on input "Invalid date" at bounding box center [328, 478] width 231 height 22
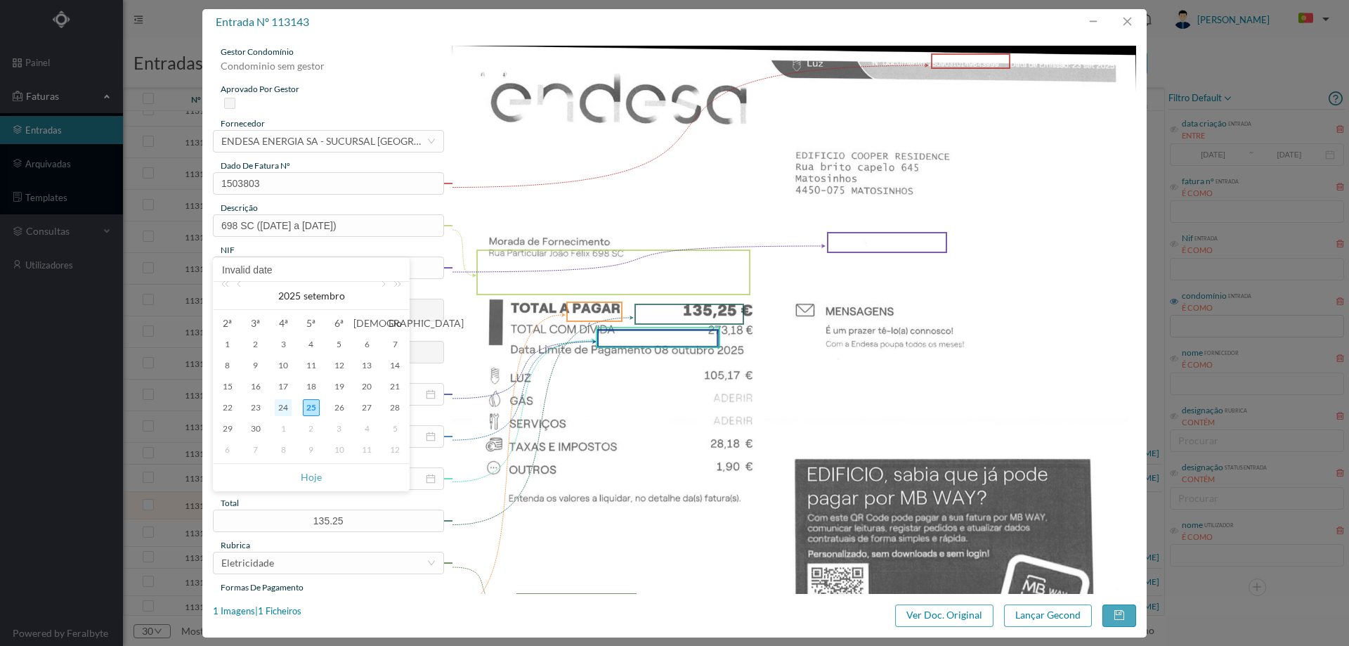
click at [282, 404] on div "24" at bounding box center [283, 407] width 17 height 17
type input "24-09-2025"
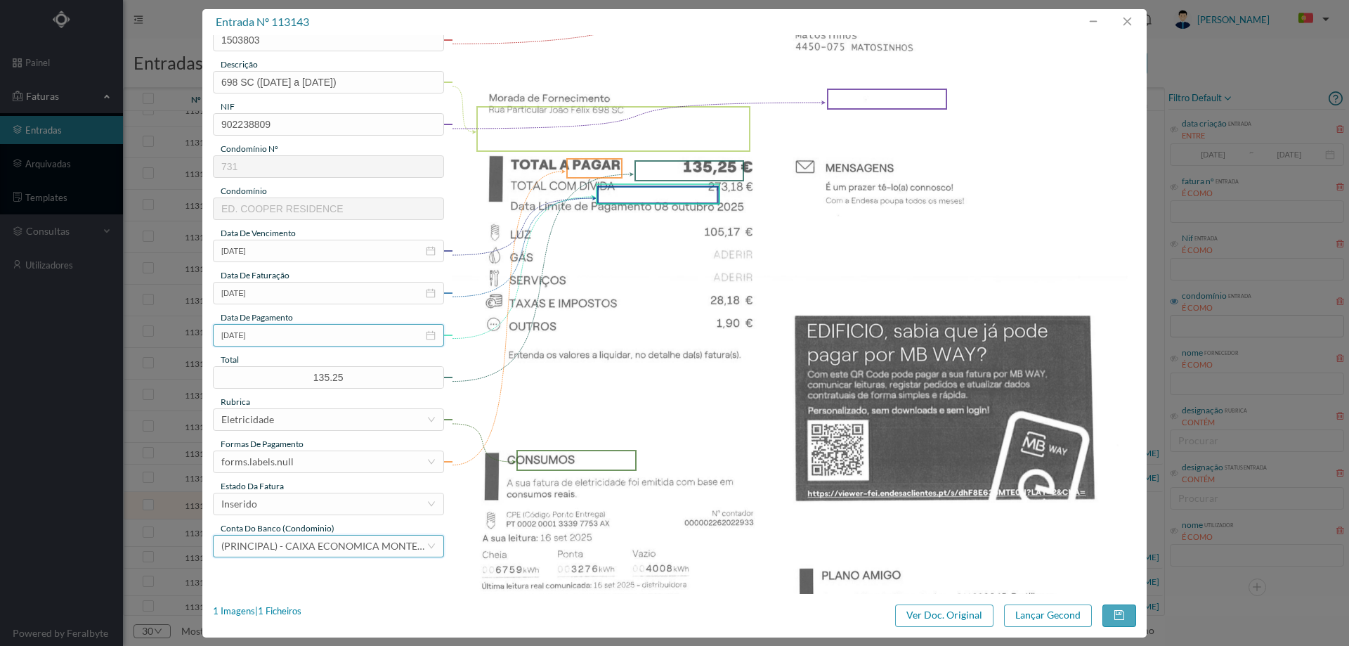
scroll to position [211, 0]
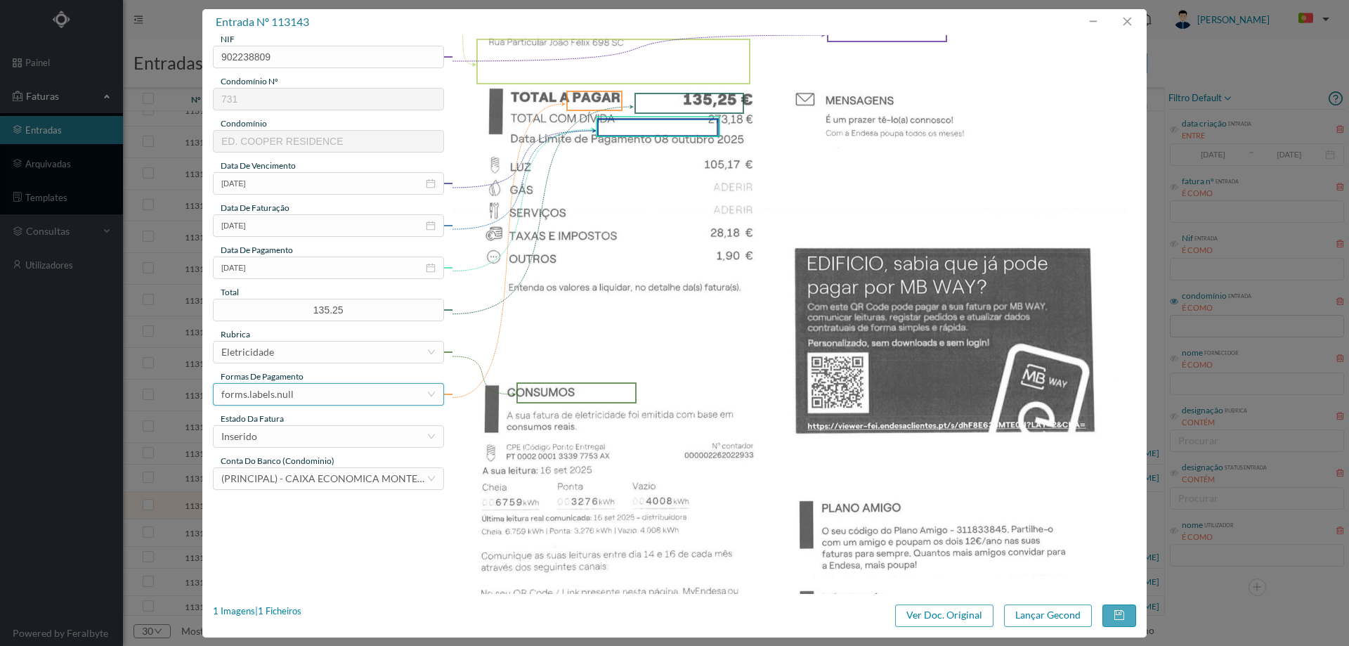
click at [275, 396] on div "forms.labels.null" at bounding box center [257, 394] width 72 height 21
click at [285, 468] on li "transferência bancária" at bounding box center [328, 466] width 230 height 22
click at [292, 394] on div "forms.labels.transferência bancária" at bounding box center [298, 394] width 154 height 21
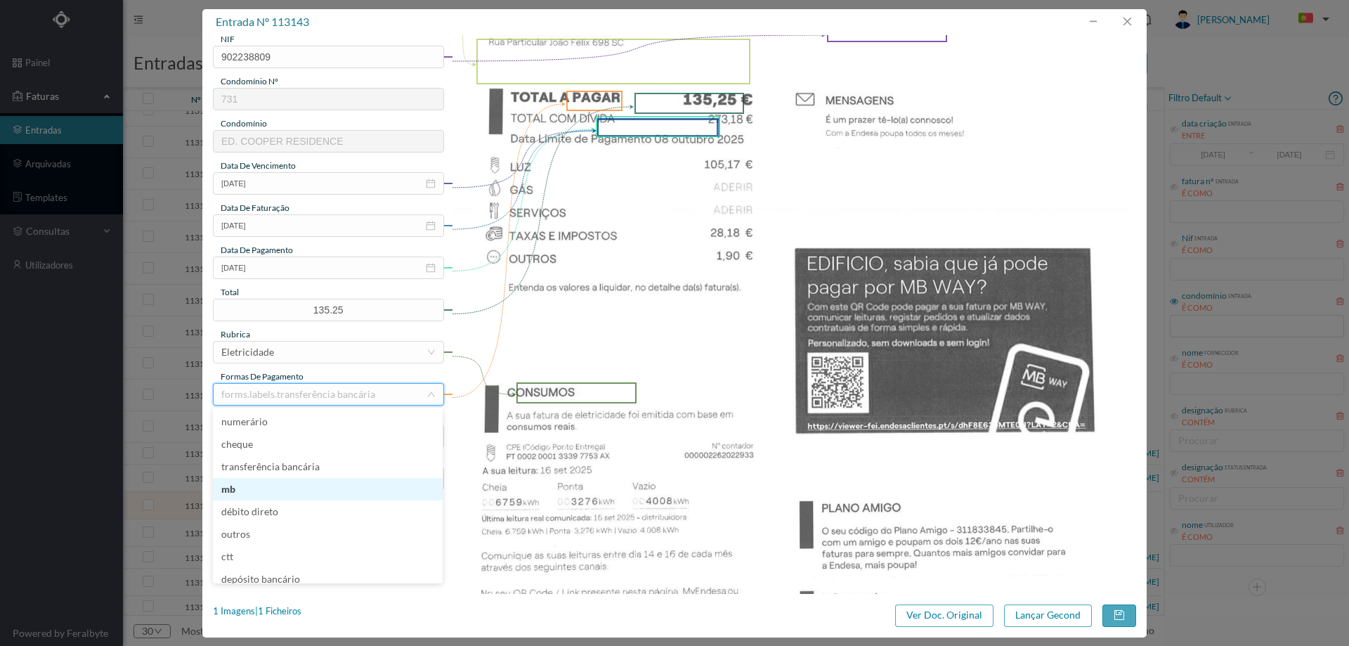
click at [264, 489] on li "mb" at bounding box center [328, 489] width 230 height 22
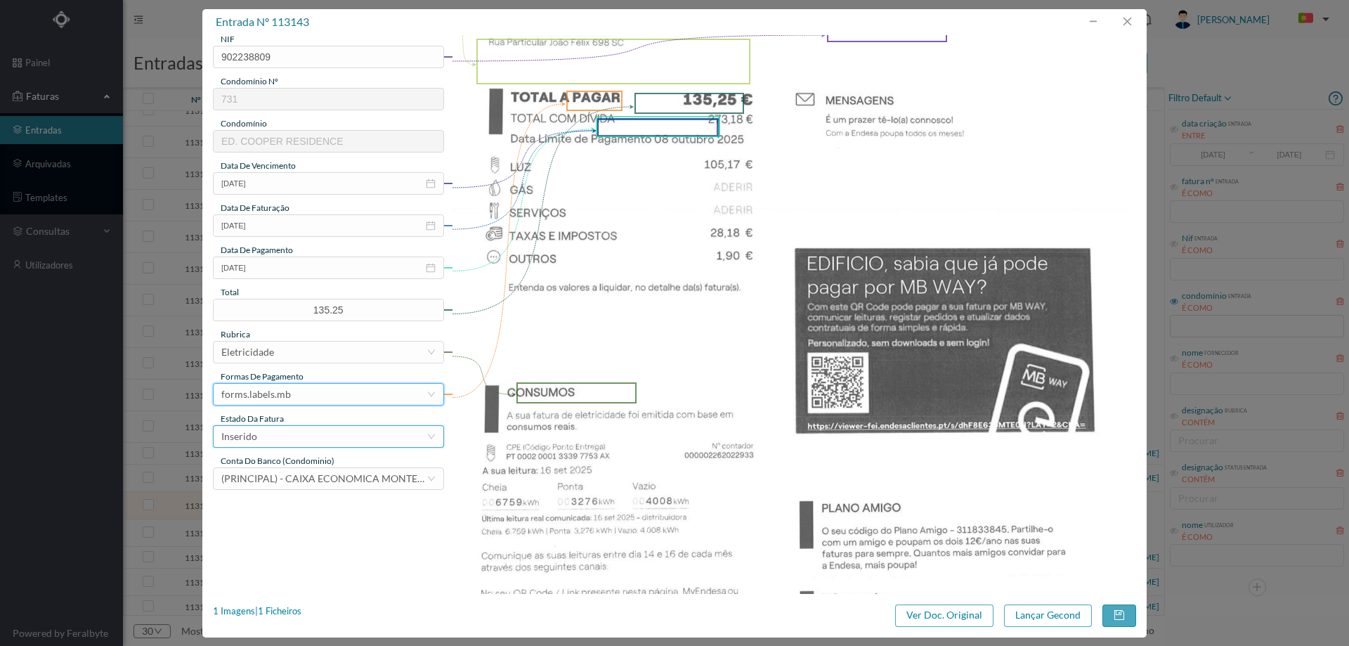
click at [280, 437] on div "Inserido" at bounding box center [323, 436] width 205 height 21
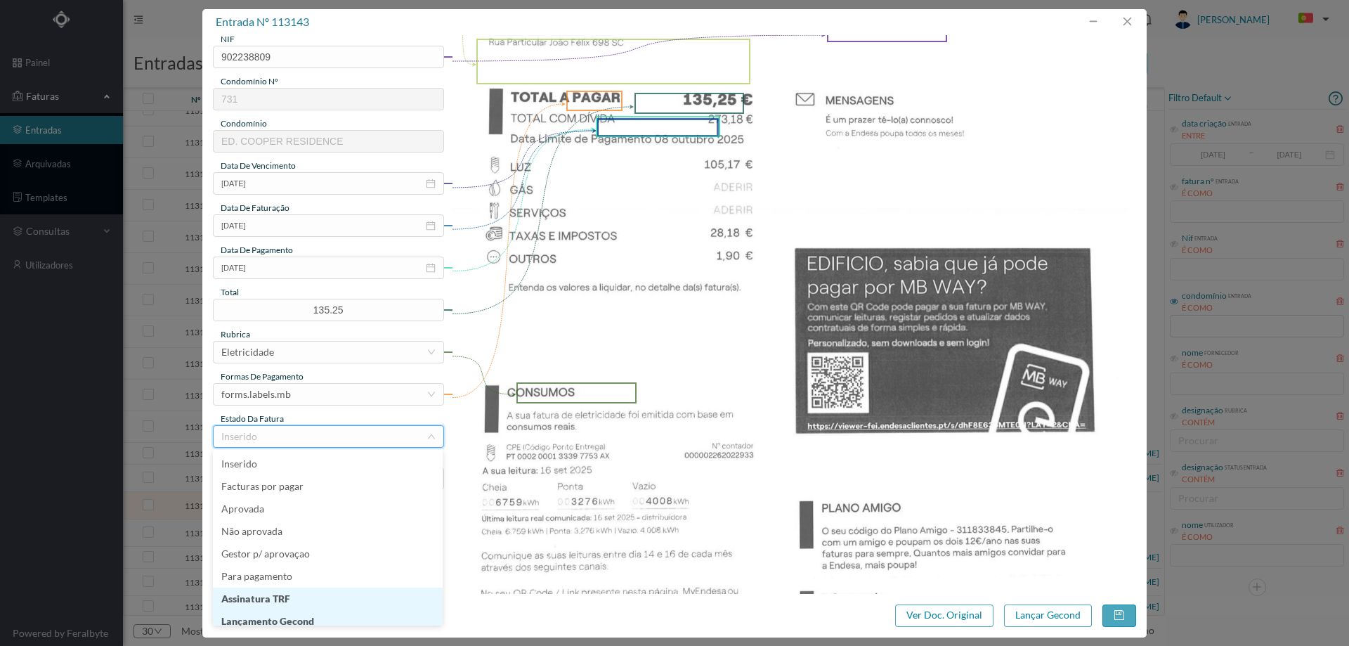
scroll to position [7, 0]
click at [265, 610] on li "Lançamento Gecond" at bounding box center [328, 614] width 230 height 22
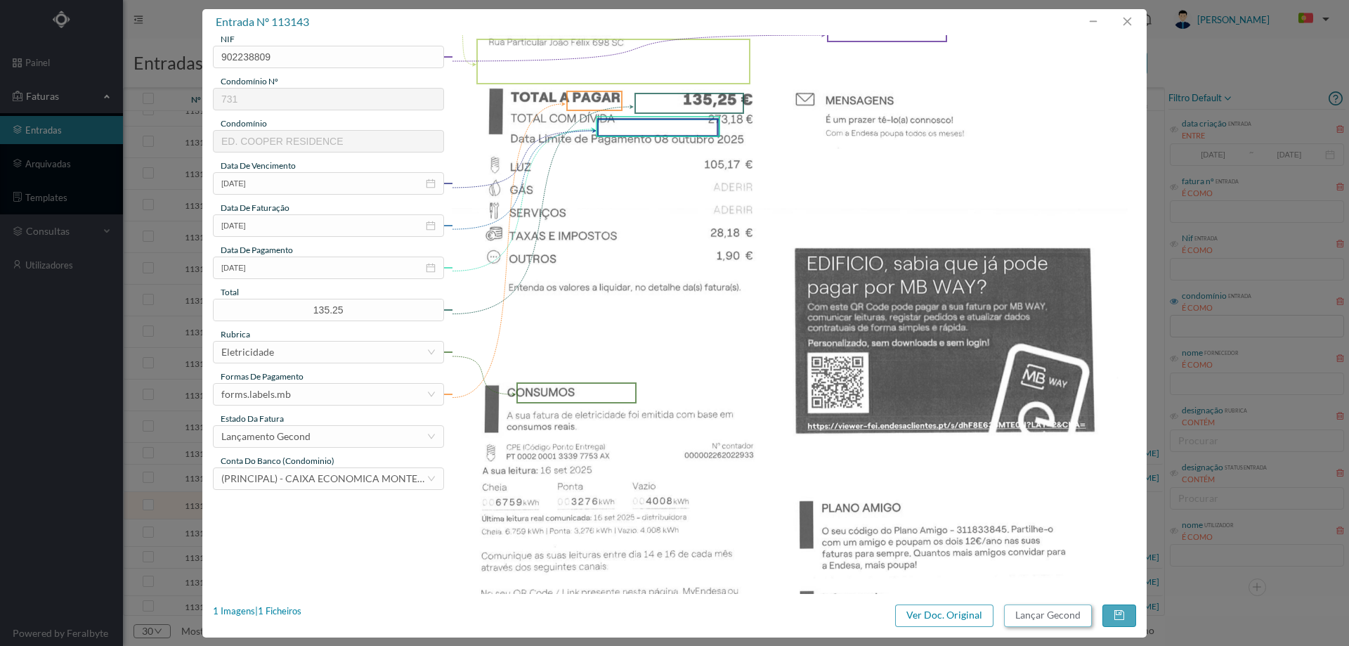
click at [1020, 614] on button "Lançar Gecond" at bounding box center [1048, 615] width 88 height 22
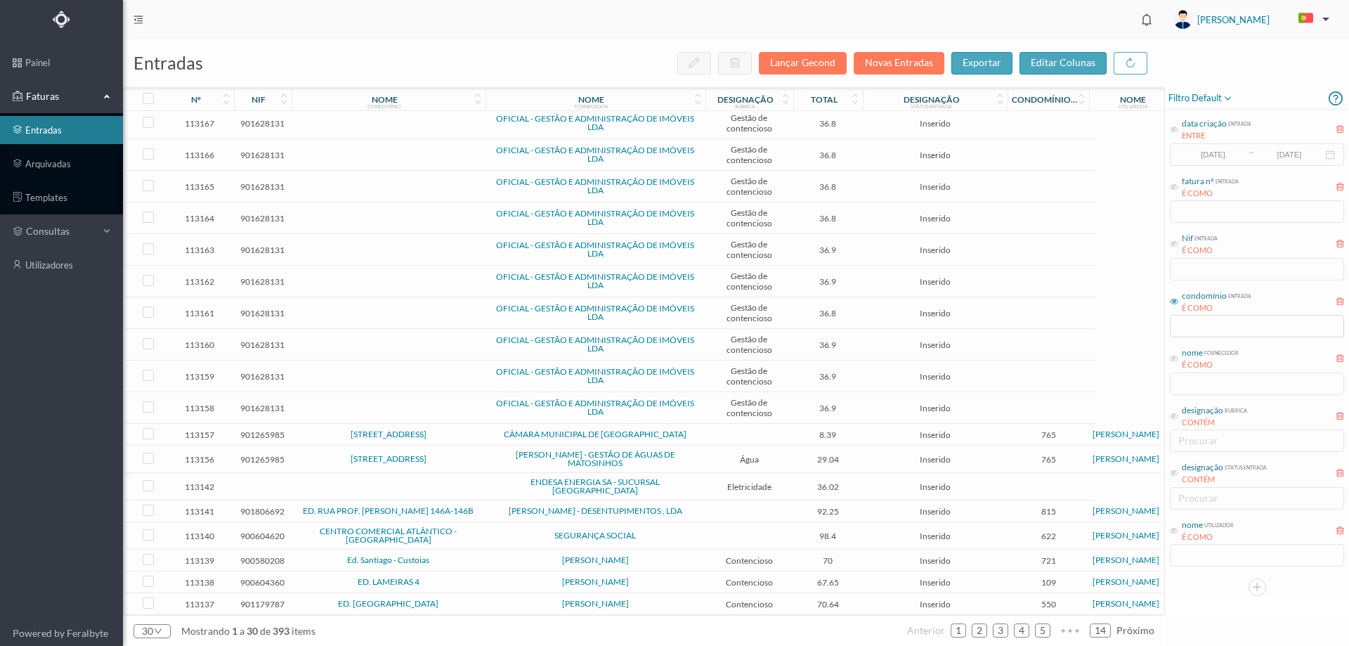
scroll to position [331, 0]
click at [793, 478] on td "36.02" at bounding box center [828, 486] width 70 height 27
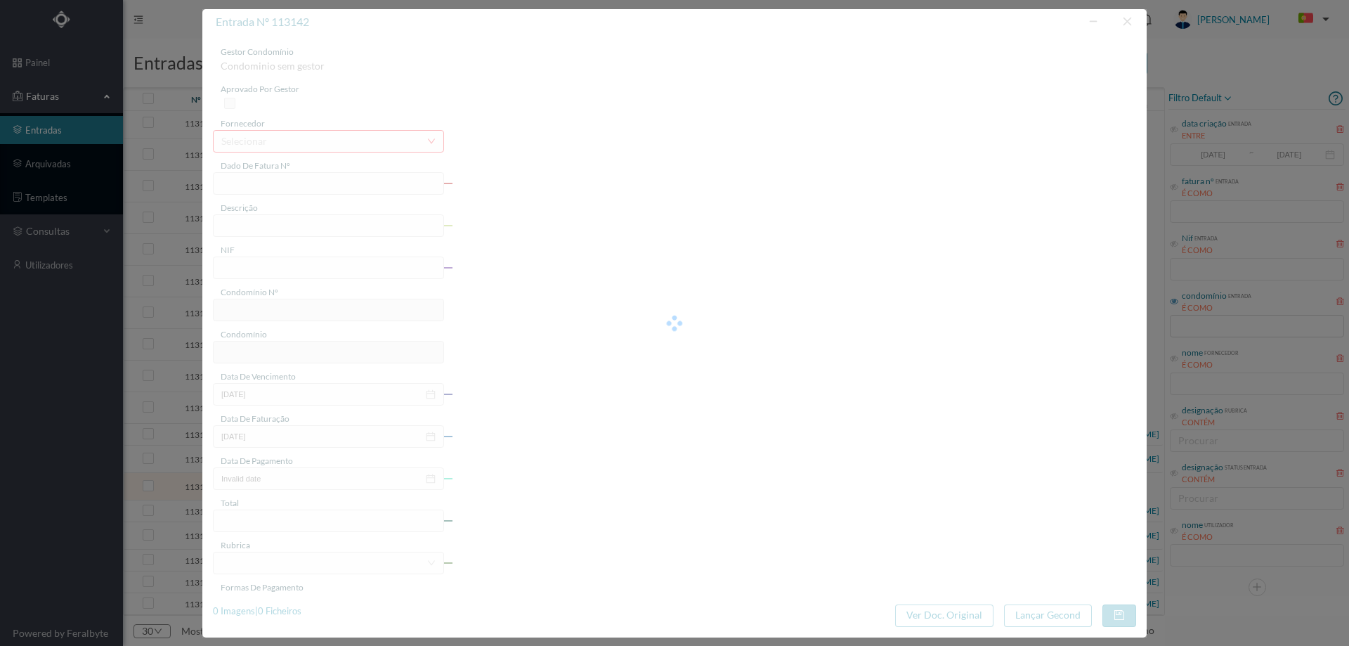
type input "Rua de Pilar 32 GARAGE"
type input "0"
type input "Invalid date"
type input "36.02"
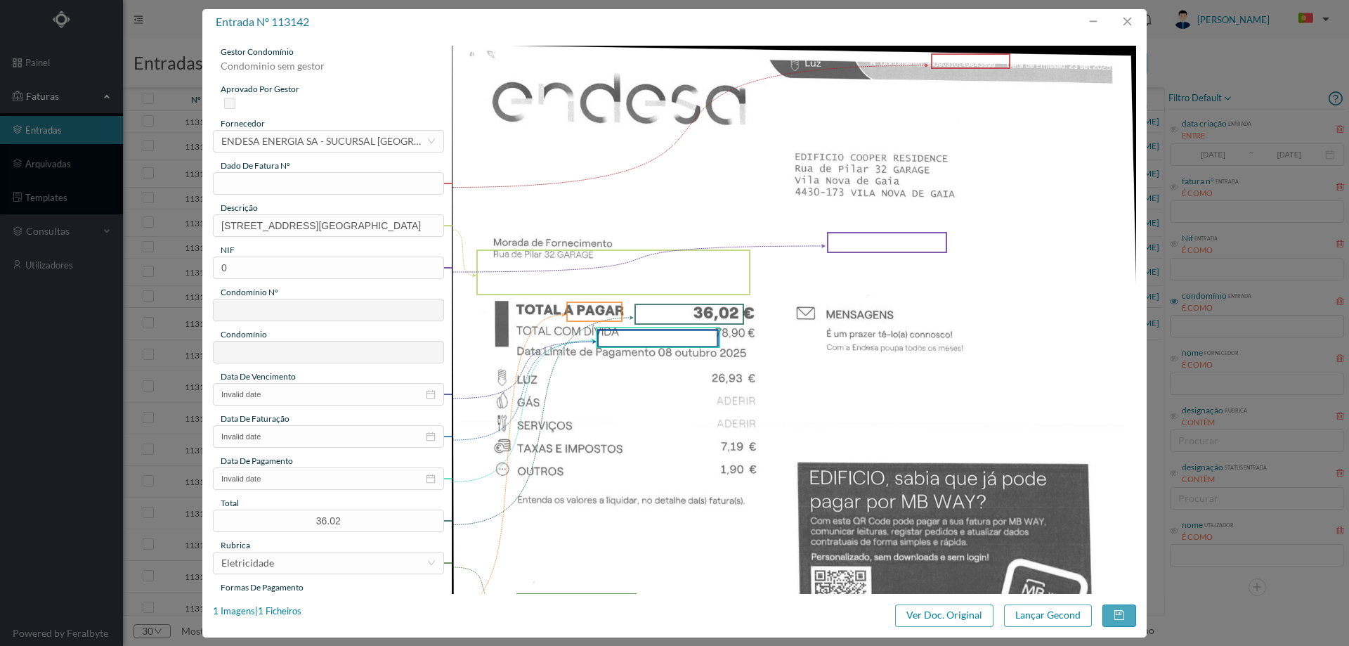
scroll to position [331, 0]
click at [342, 183] on input "text" at bounding box center [328, 183] width 231 height 22
type input "61503798"
click at [292, 271] on input "0" at bounding box center [328, 267] width 231 height 22
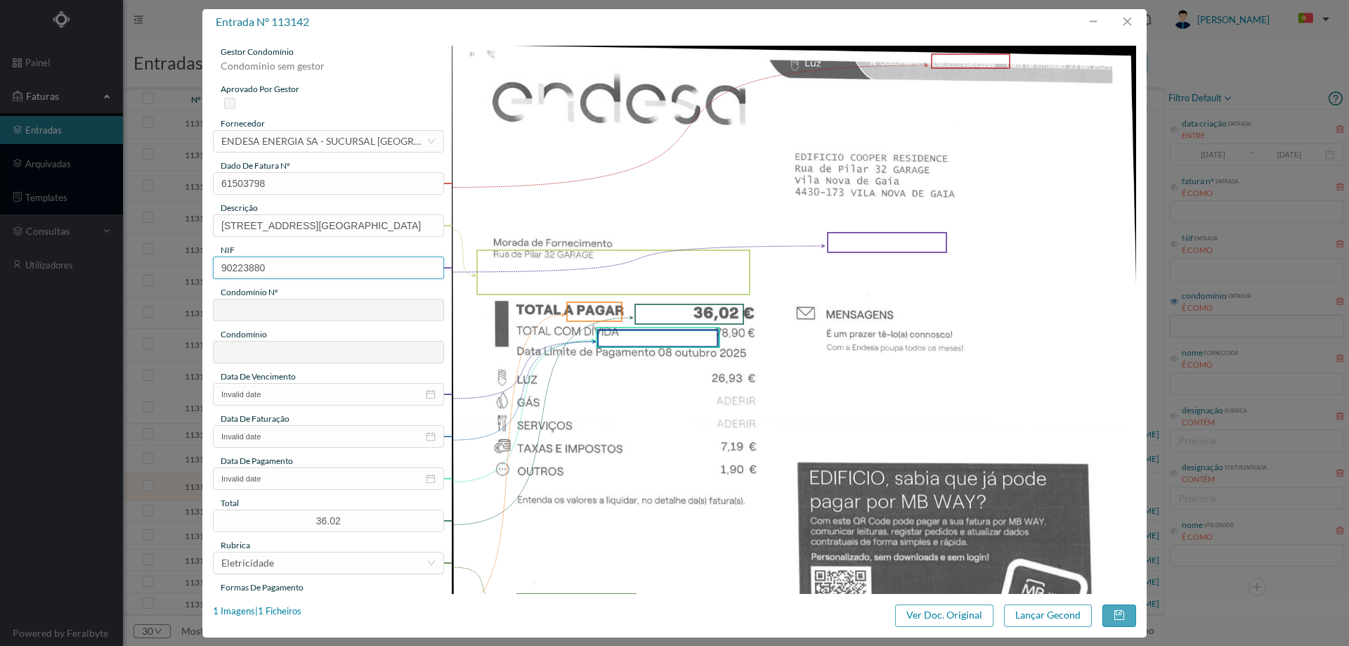
type input "902238809"
type input "731"
type input "ED. COOPER RESIDENCE"
type input "902238809"
click at [283, 401] on input "Invalid date" at bounding box center [328, 394] width 231 height 22
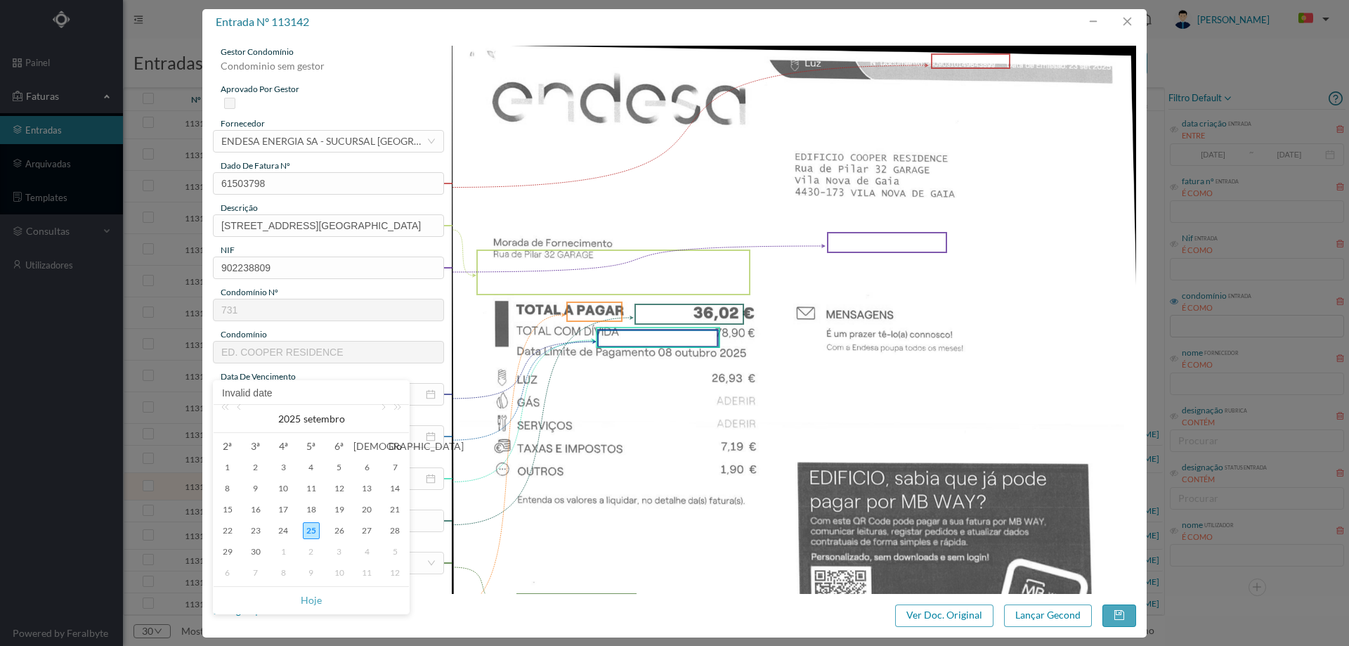
click at [280, 575] on div "8" at bounding box center [283, 572] width 17 height 17
type input "08-10-2025"
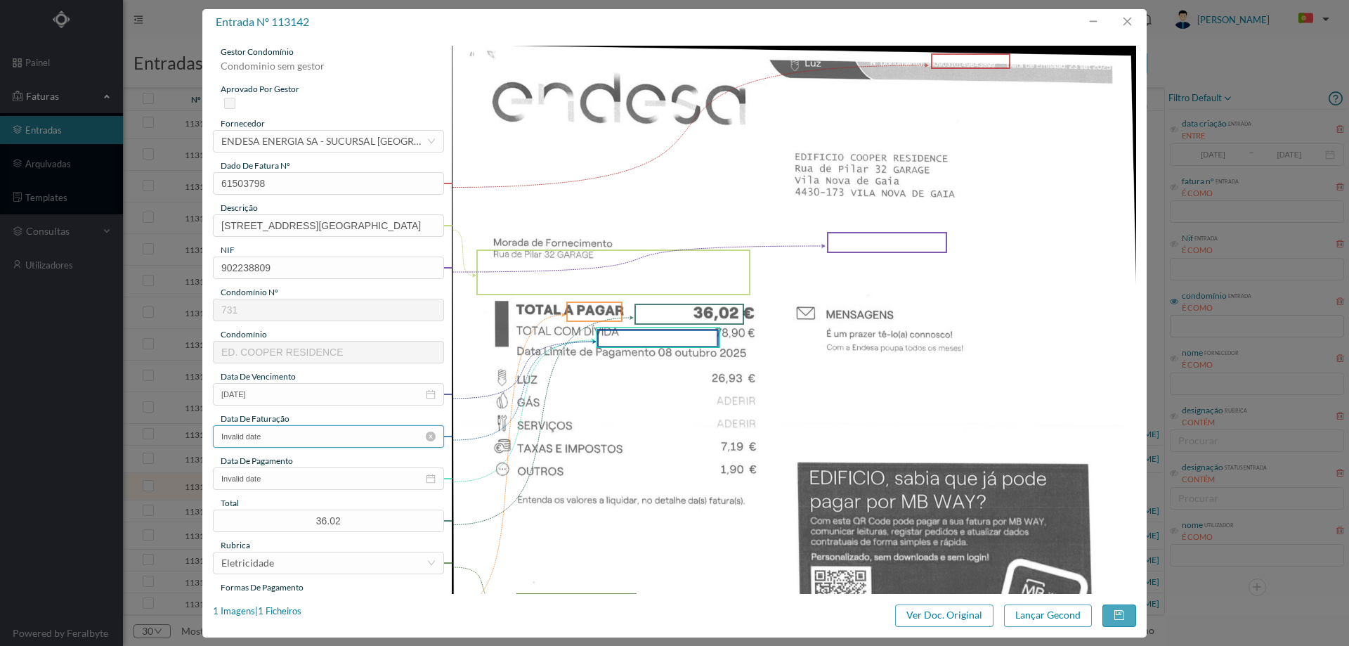
click at [289, 436] on input "Invalid date" at bounding box center [328, 436] width 231 height 22
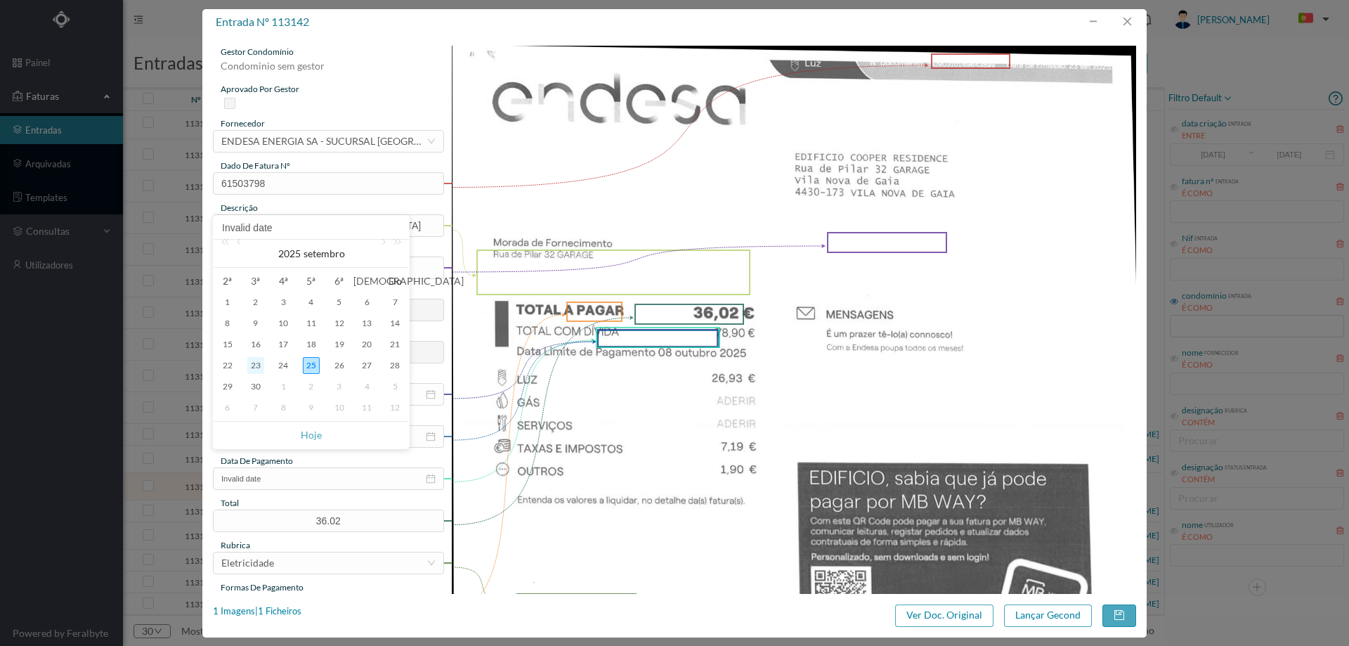
click at [256, 367] on div "23" at bounding box center [255, 365] width 17 height 17
type input "23-09-2025"
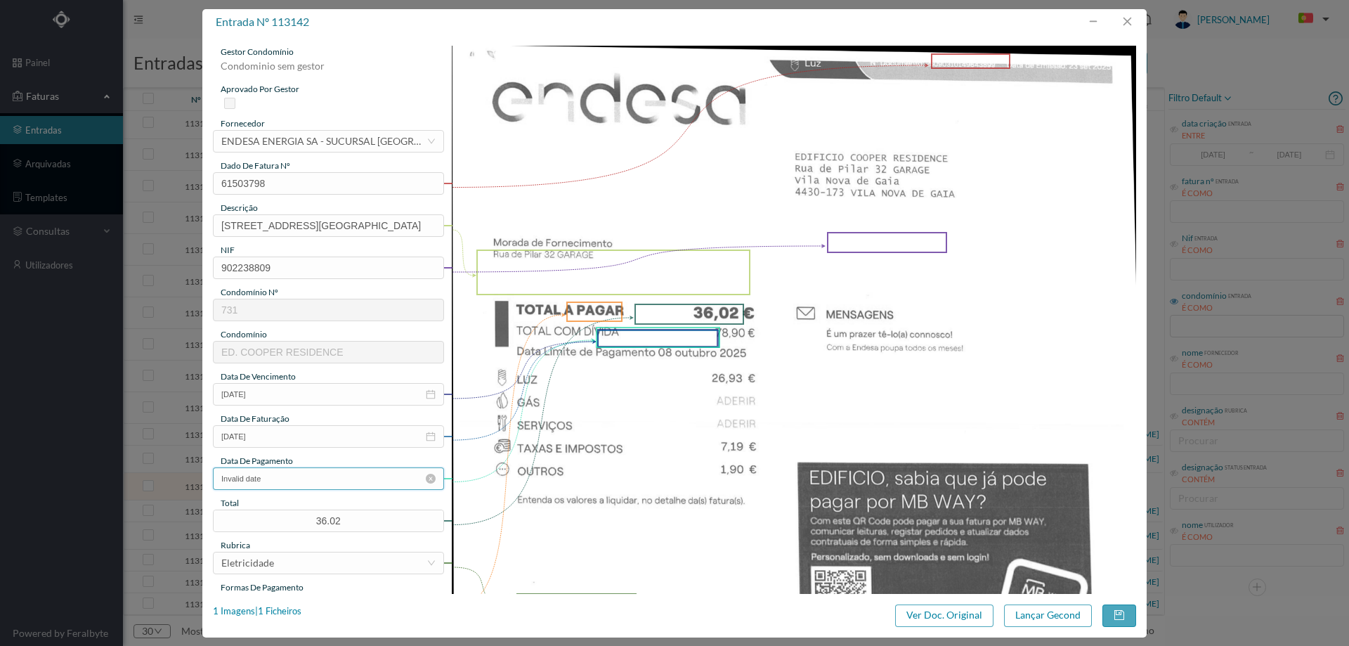
click at [280, 476] on input "Invalid date" at bounding box center [328, 478] width 231 height 22
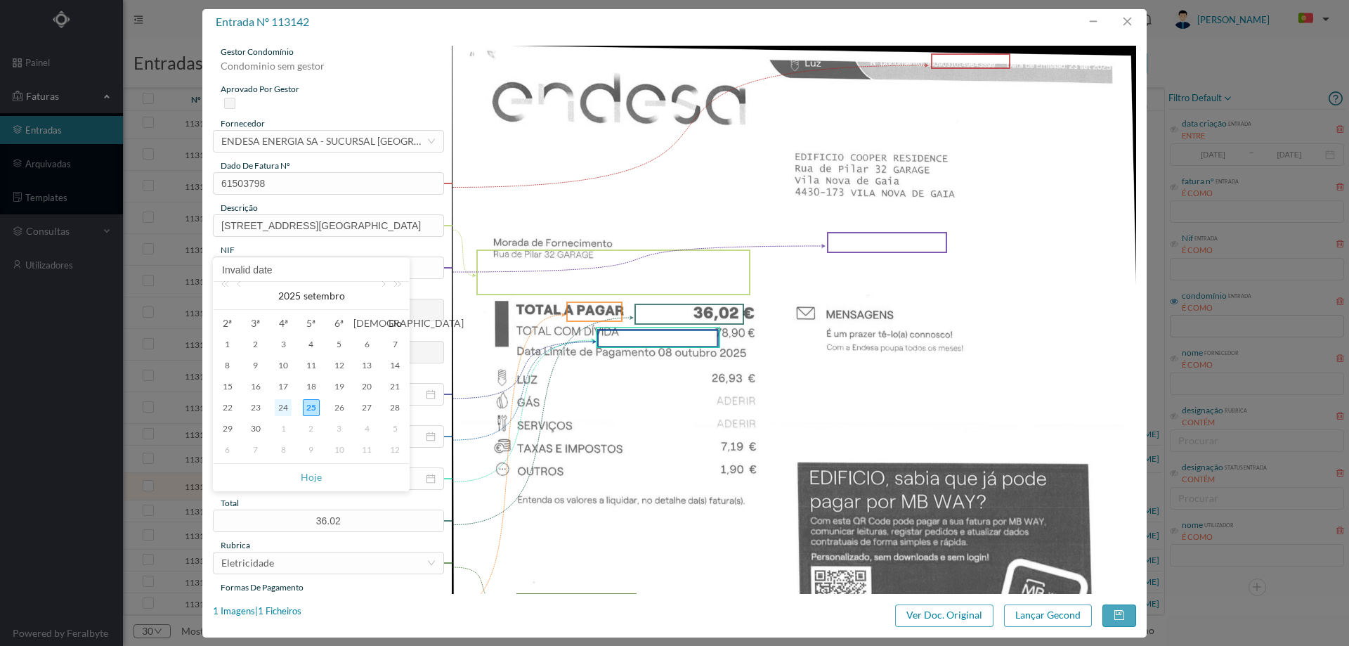
click at [289, 410] on div "24" at bounding box center [283, 407] width 17 height 17
type input "24-09-2025"
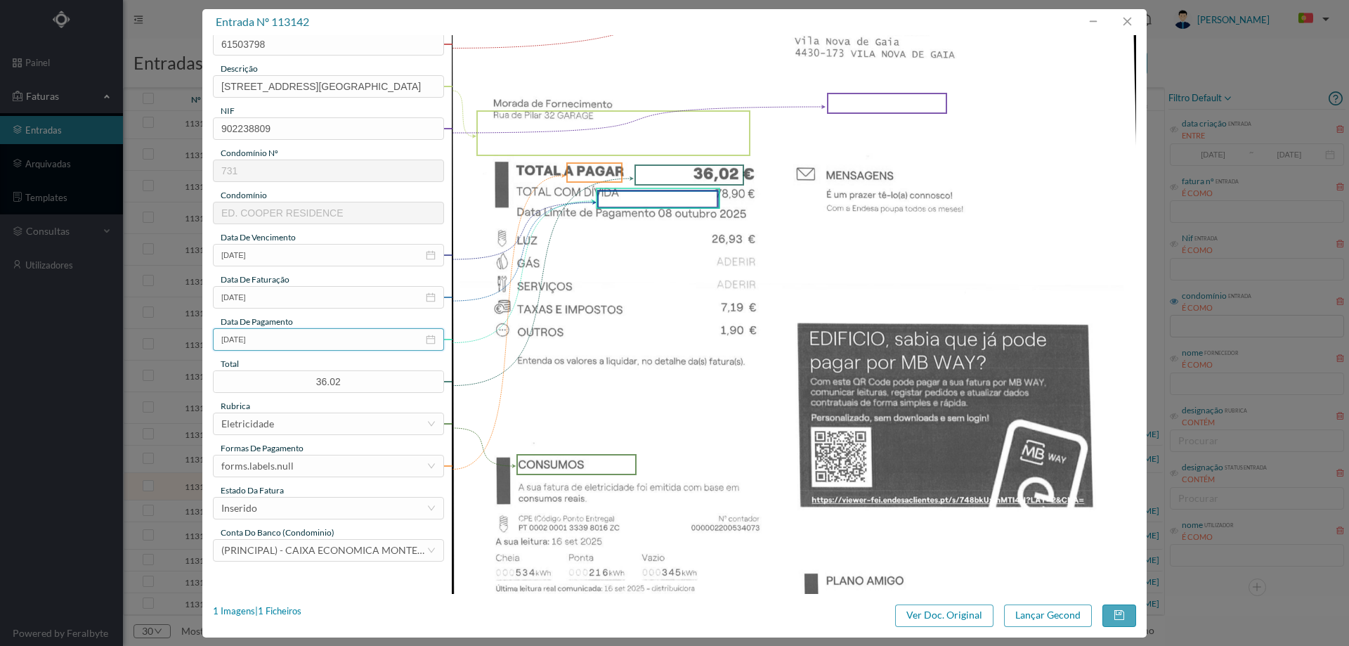
scroll to position [141, 0]
click at [290, 465] on div "forms.labels.null" at bounding box center [257, 464] width 72 height 21
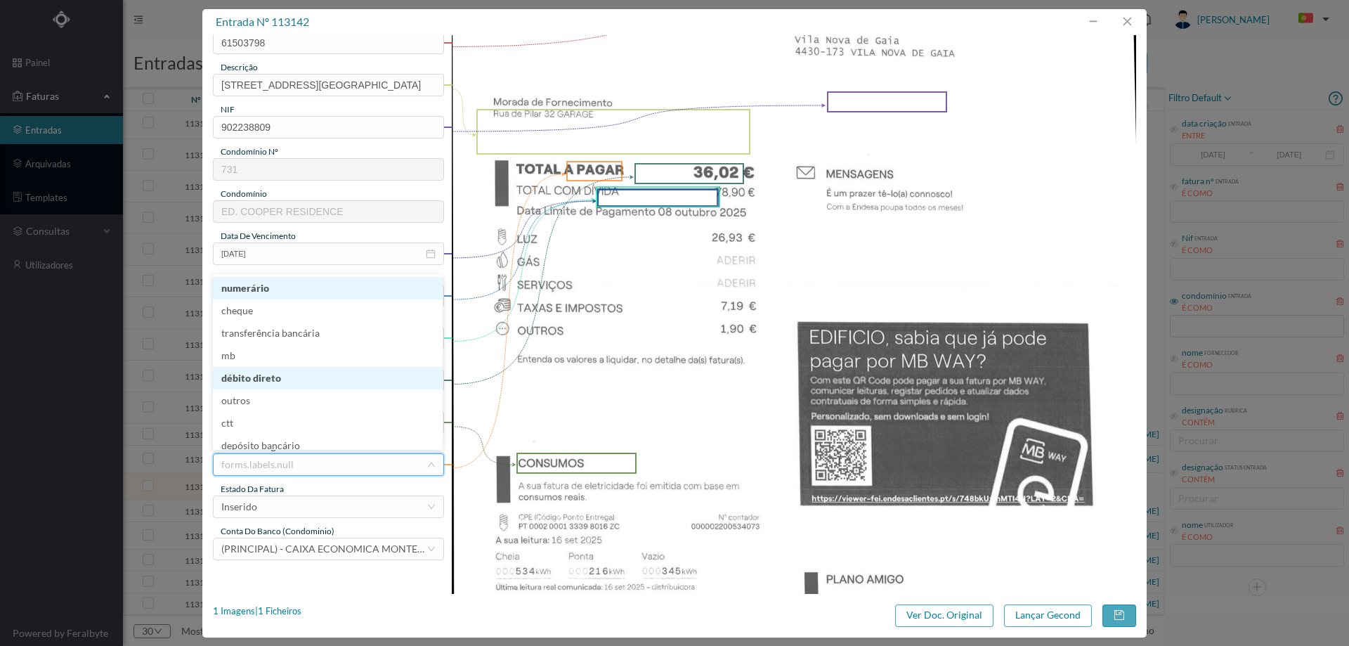
scroll to position [7, 0]
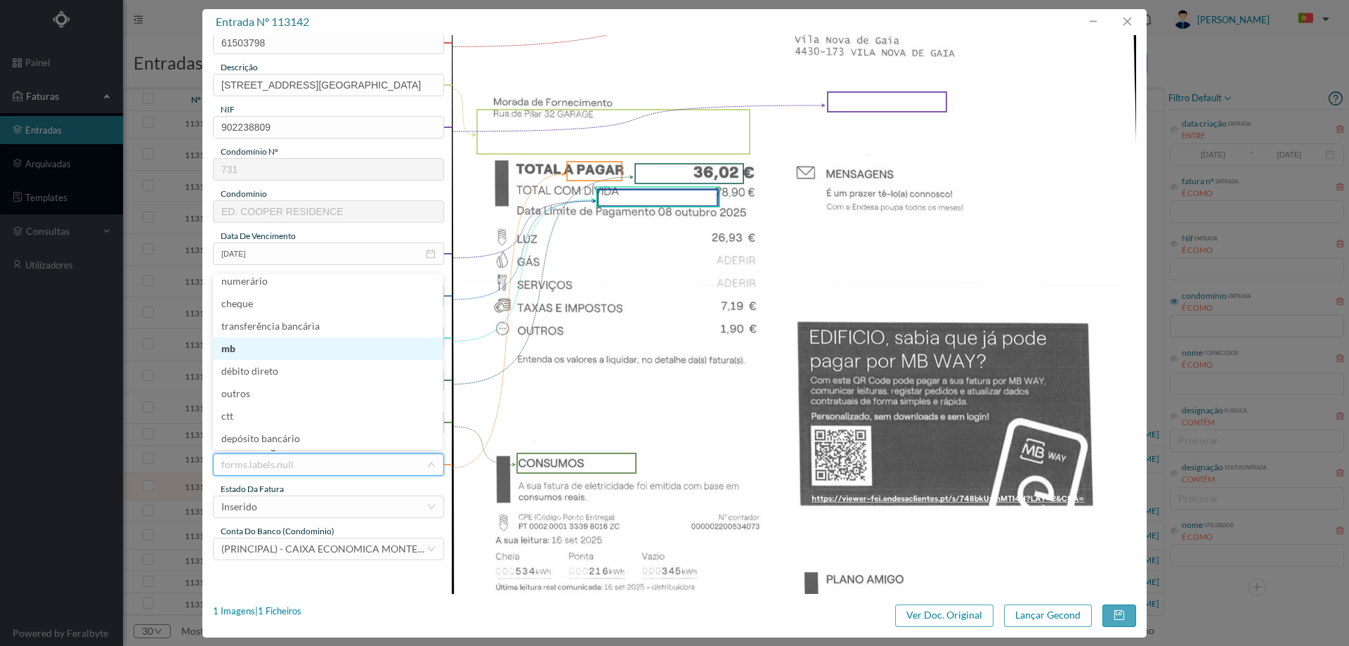
click at [288, 358] on li "mb" at bounding box center [328, 348] width 230 height 22
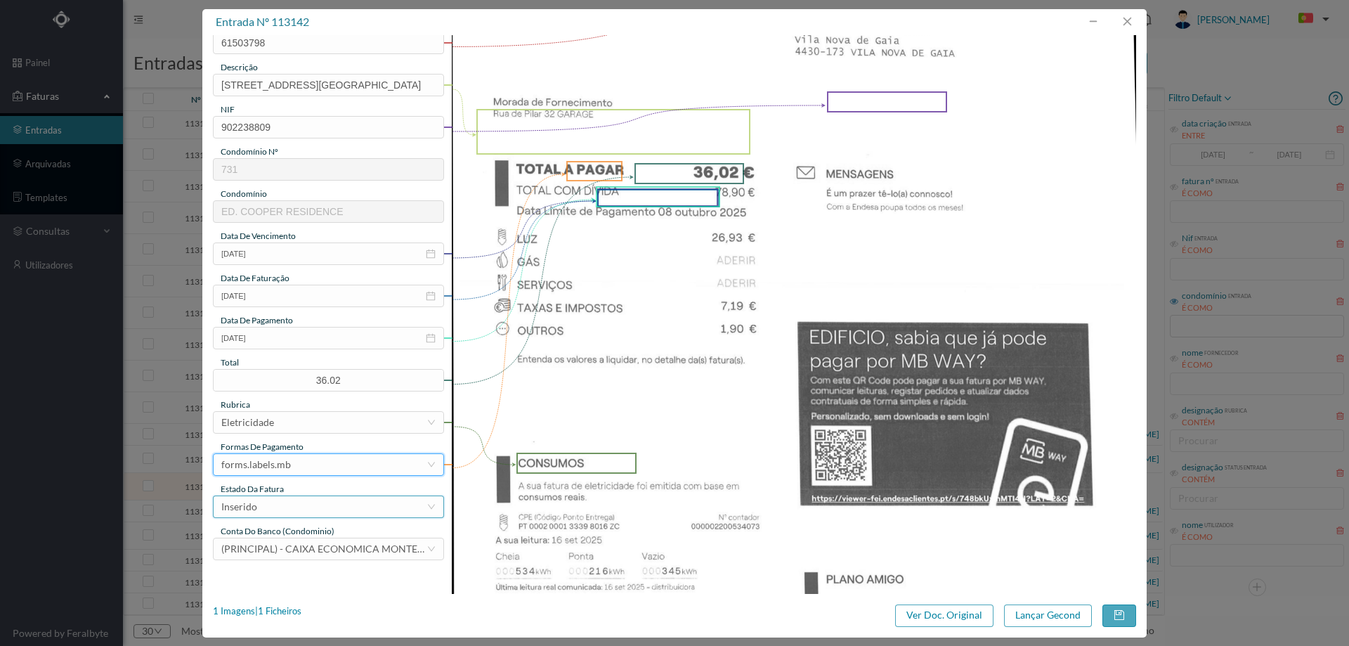
click at [272, 506] on div "Inserido" at bounding box center [323, 506] width 205 height 21
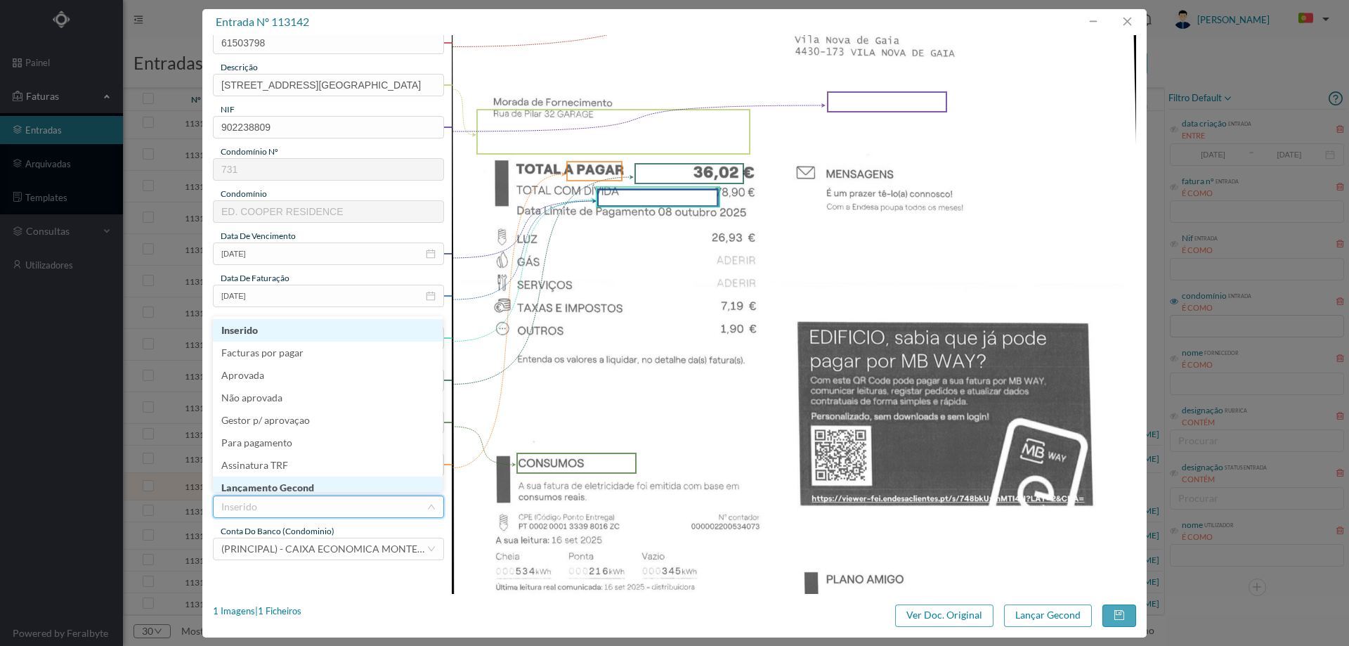
scroll to position [6, 0]
click at [280, 481] on li "Lançamento Gecond" at bounding box center [328, 481] width 230 height 22
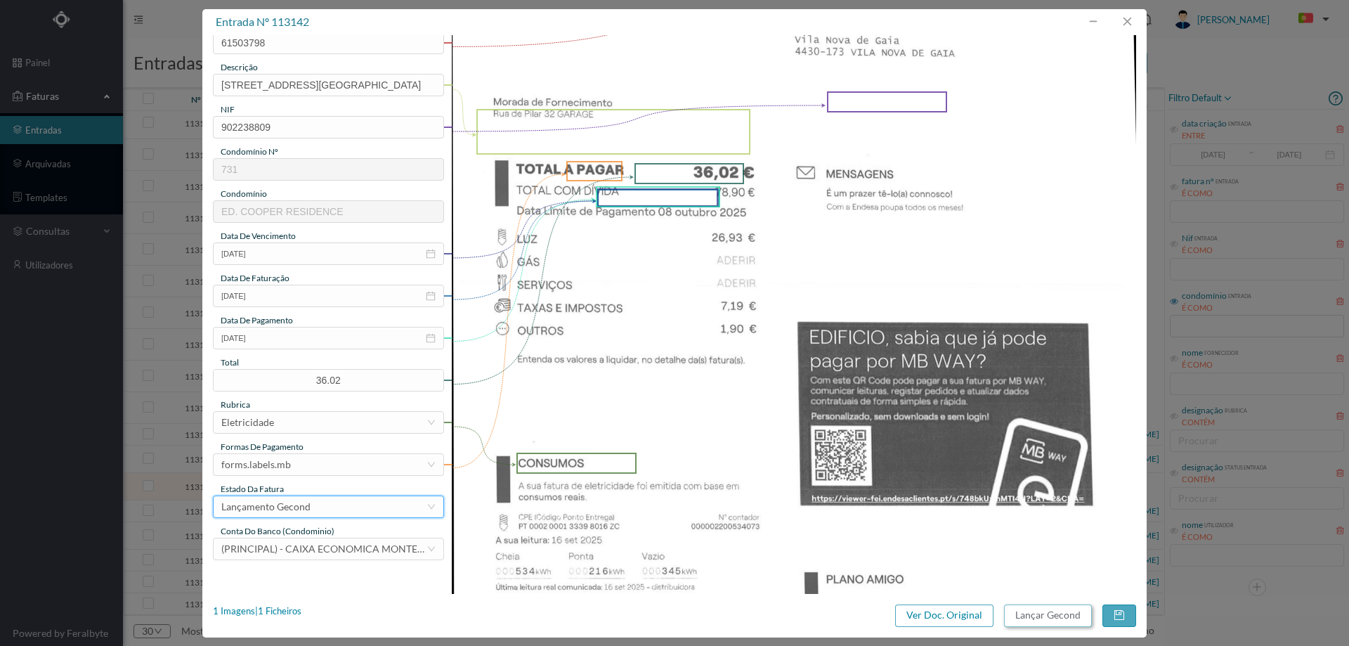
click at [1024, 611] on button "Lançar Gecond" at bounding box center [1048, 615] width 88 height 22
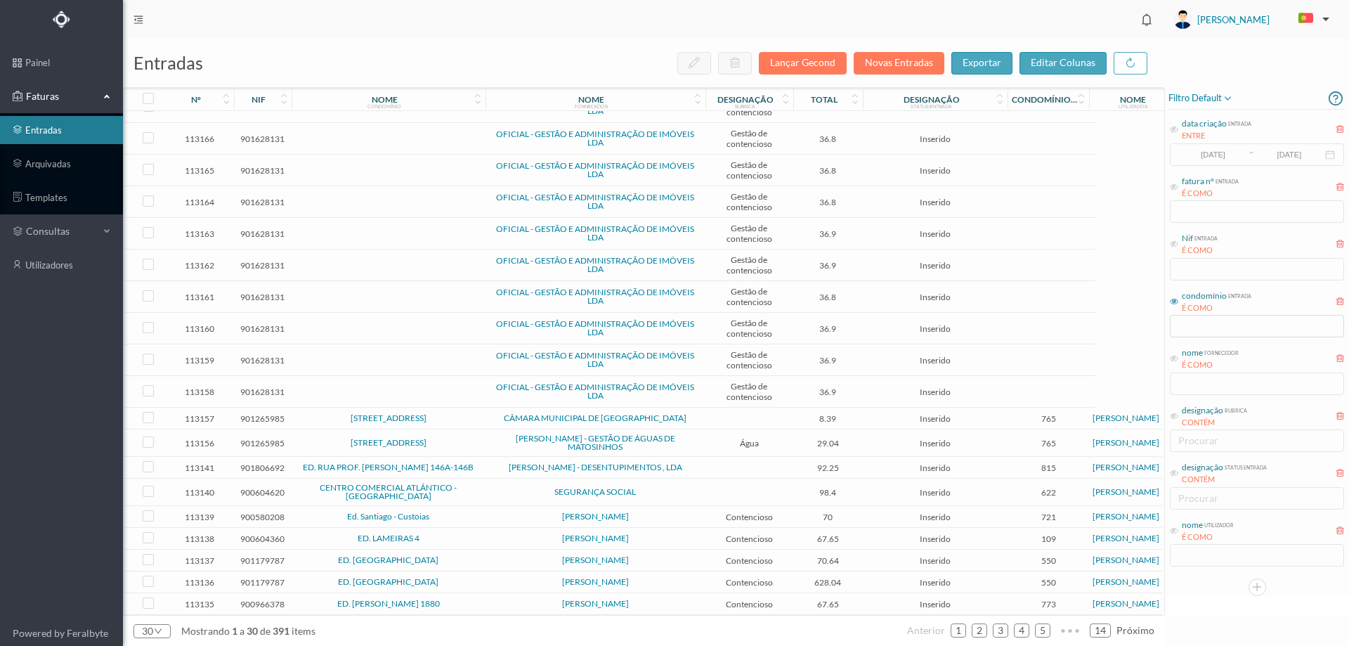
scroll to position [321, 0]
click at [727, 457] on td at bounding box center [749, 468] width 88 height 22
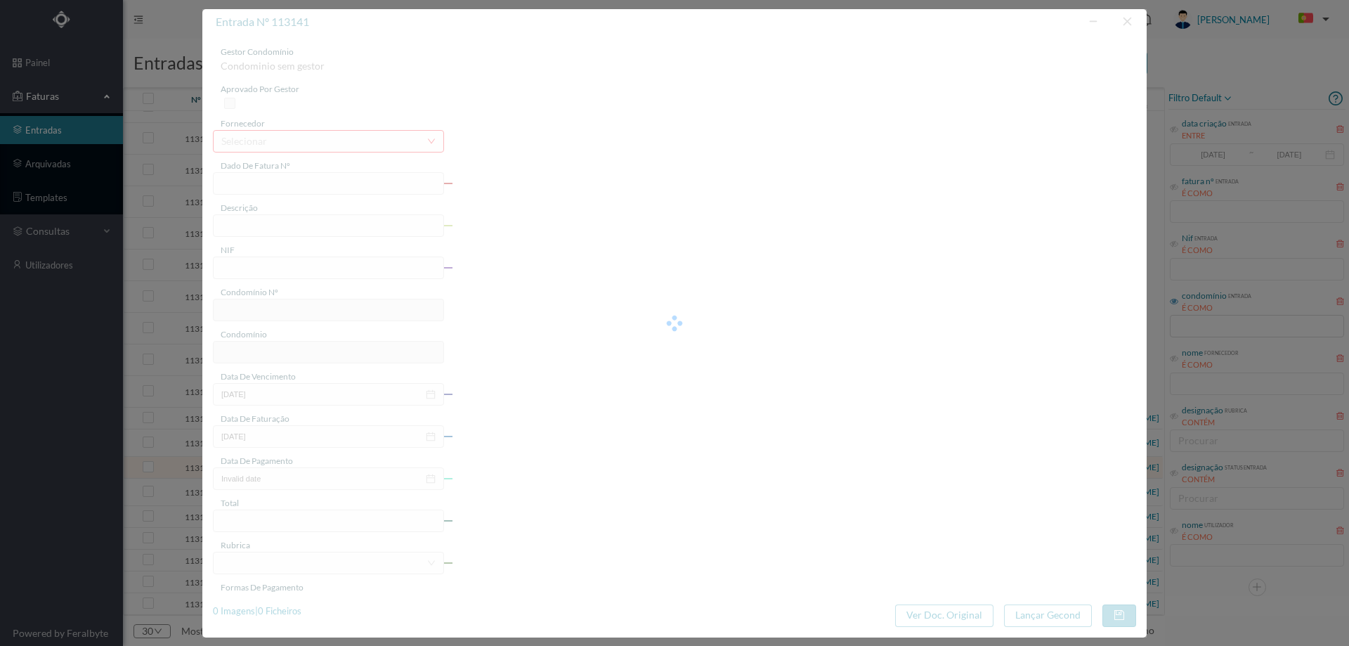
type input "FT FT/363"
type input "Jesignação - a. e"
type input "901806692"
type input "22-09-2025"
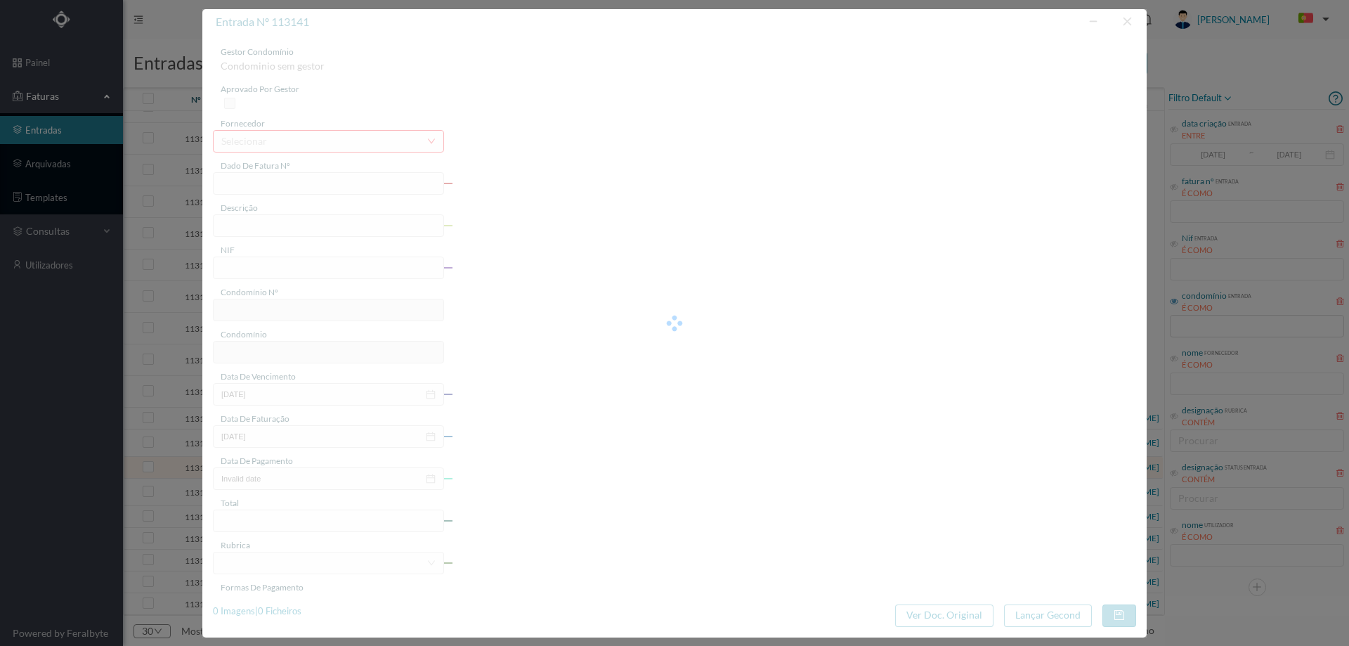
type input "22-09-2025"
type input "92.25"
type input "815"
type input "ED. RUA PROF. FERNANDO MAGANO 146A-146B"
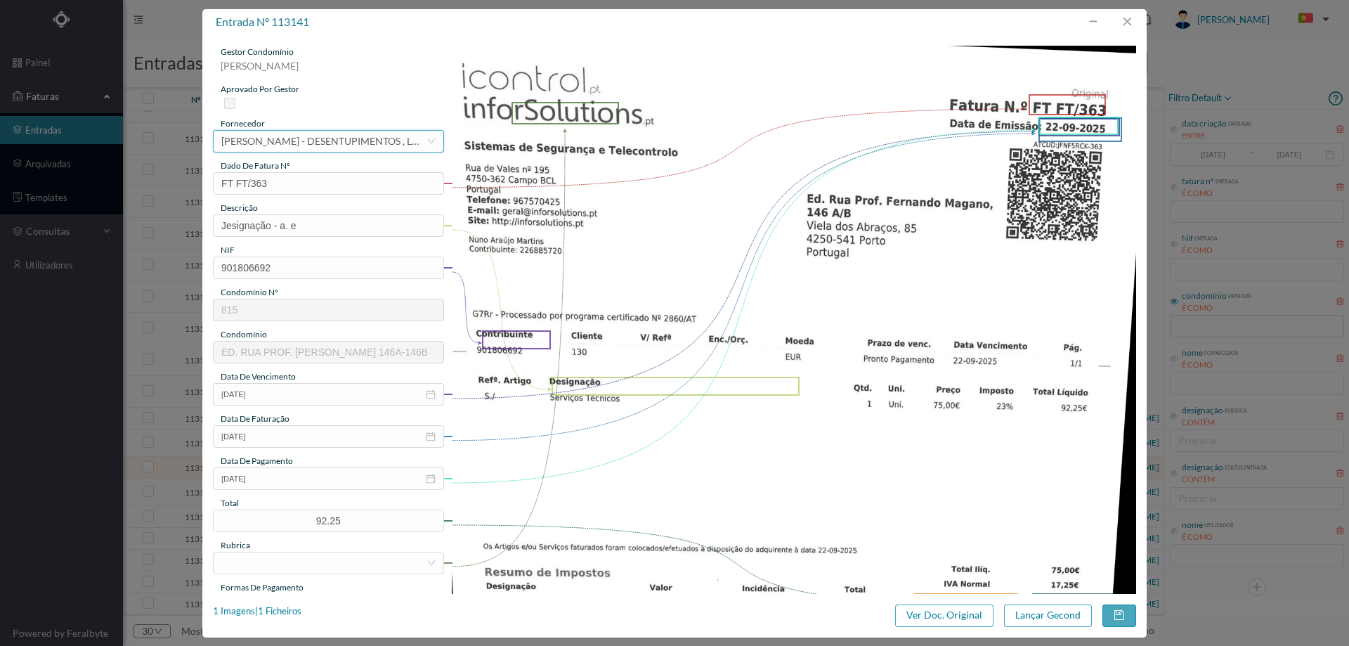
click at [356, 138] on div "CÉSAR CASTRO - DESENTUPIMENTOS , LDA" at bounding box center [323, 141] width 205 height 21
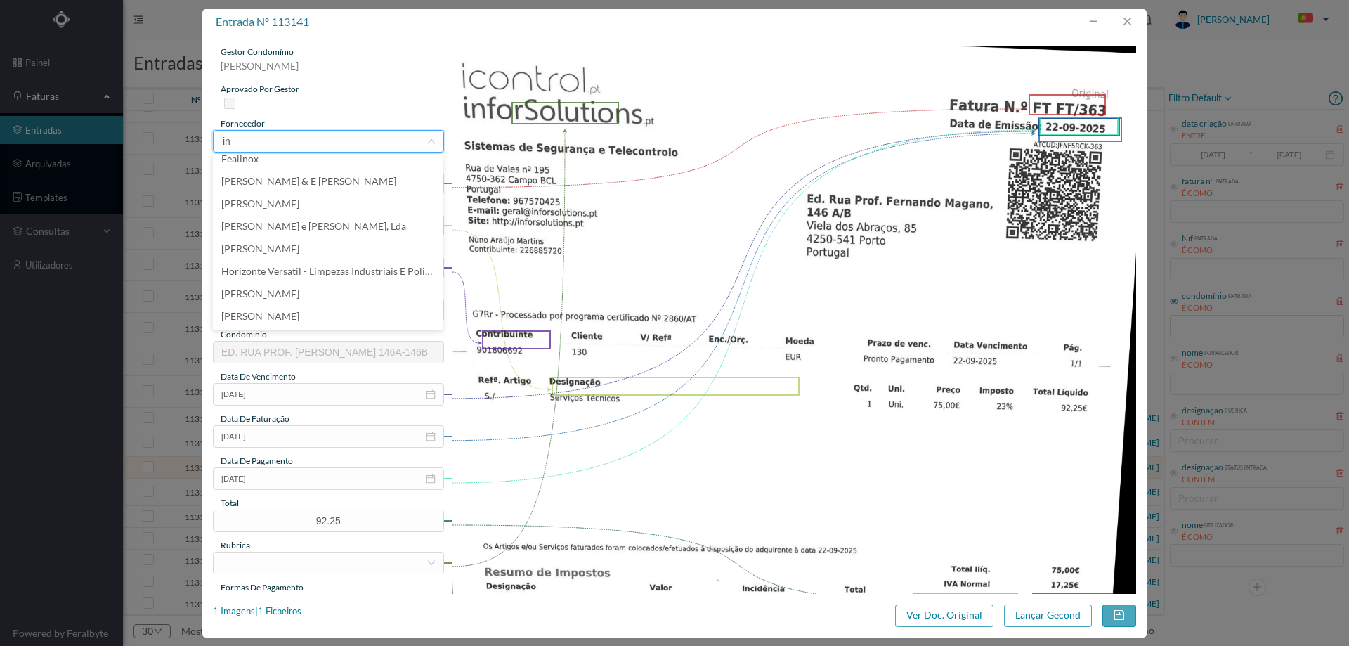
scroll to position [0, 0]
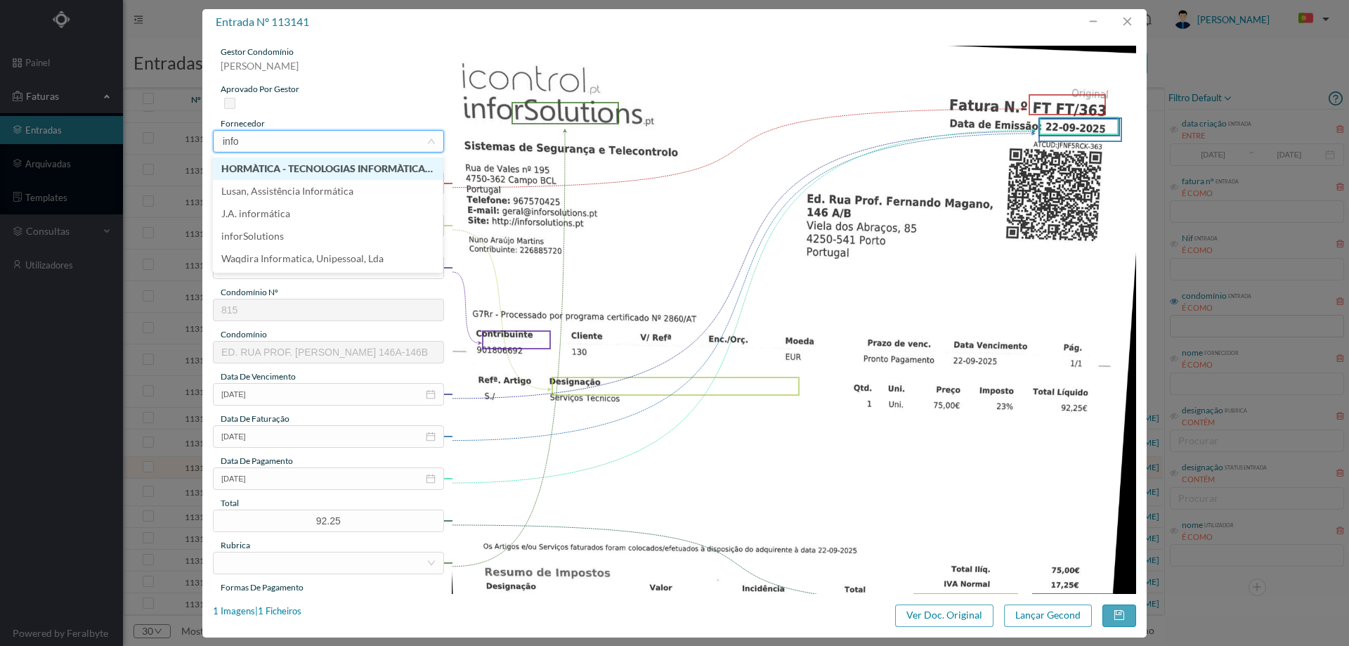
type input "infor"
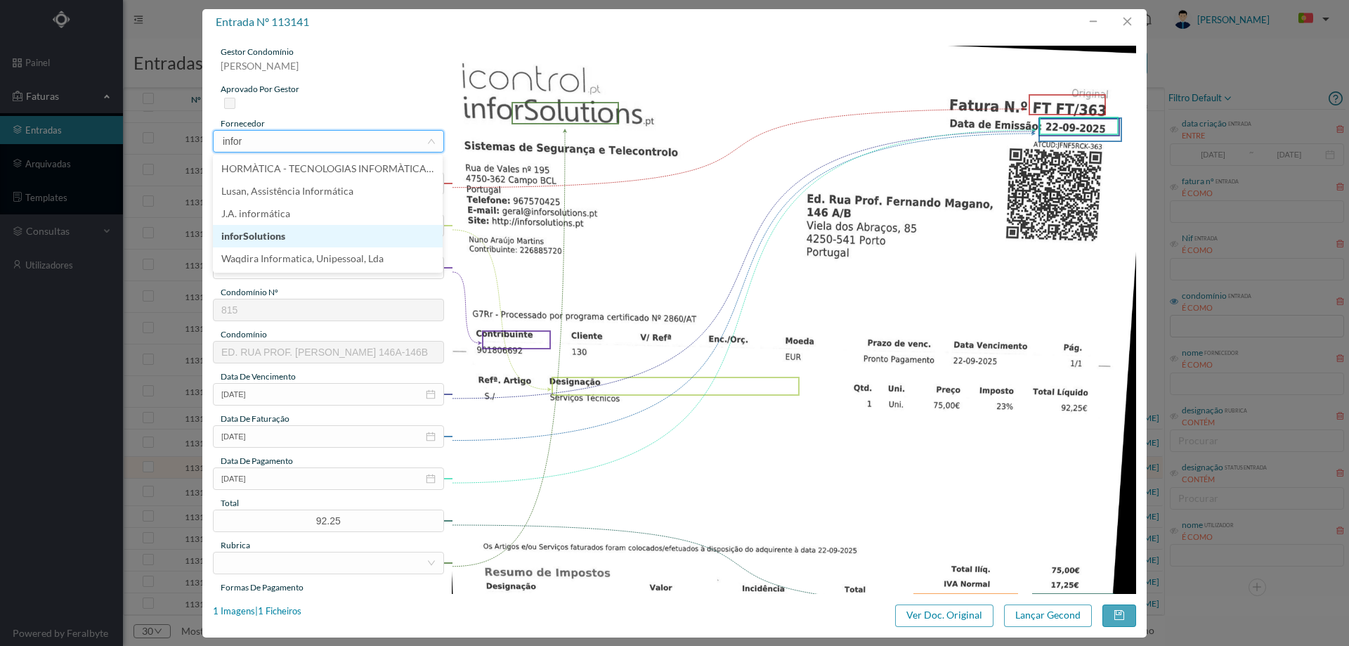
click at [307, 233] on li "inforSolutions" at bounding box center [328, 236] width 230 height 22
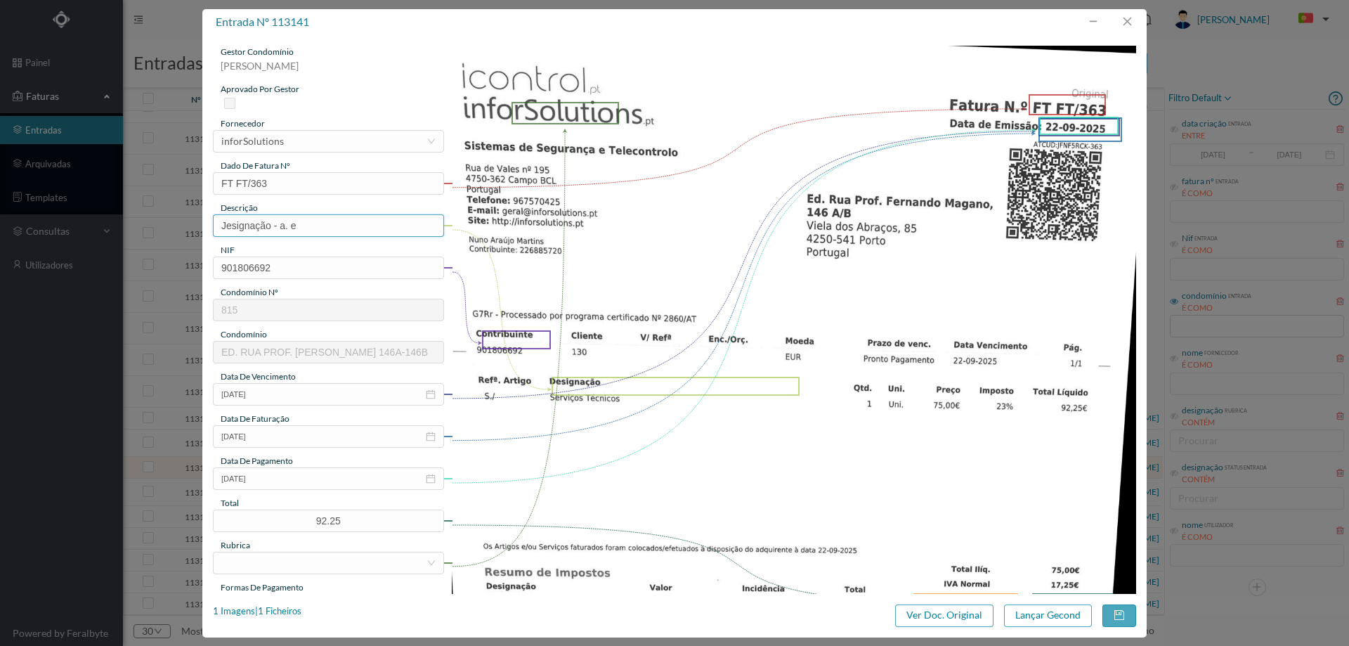
drag, startPoint x: 322, startPoint y: 221, endPoint x: 159, endPoint y: 222, distance: 163.0
click at [159, 222] on div "entrada nº 113141 gestor condomínio Joana Laroca aprovado por gestor fornecedor…" at bounding box center [674, 323] width 1349 height 646
type input "serviços técnicos"
click at [297, 476] on input "22-09-2025" at bounding box center [328, 478] width 231 height 22
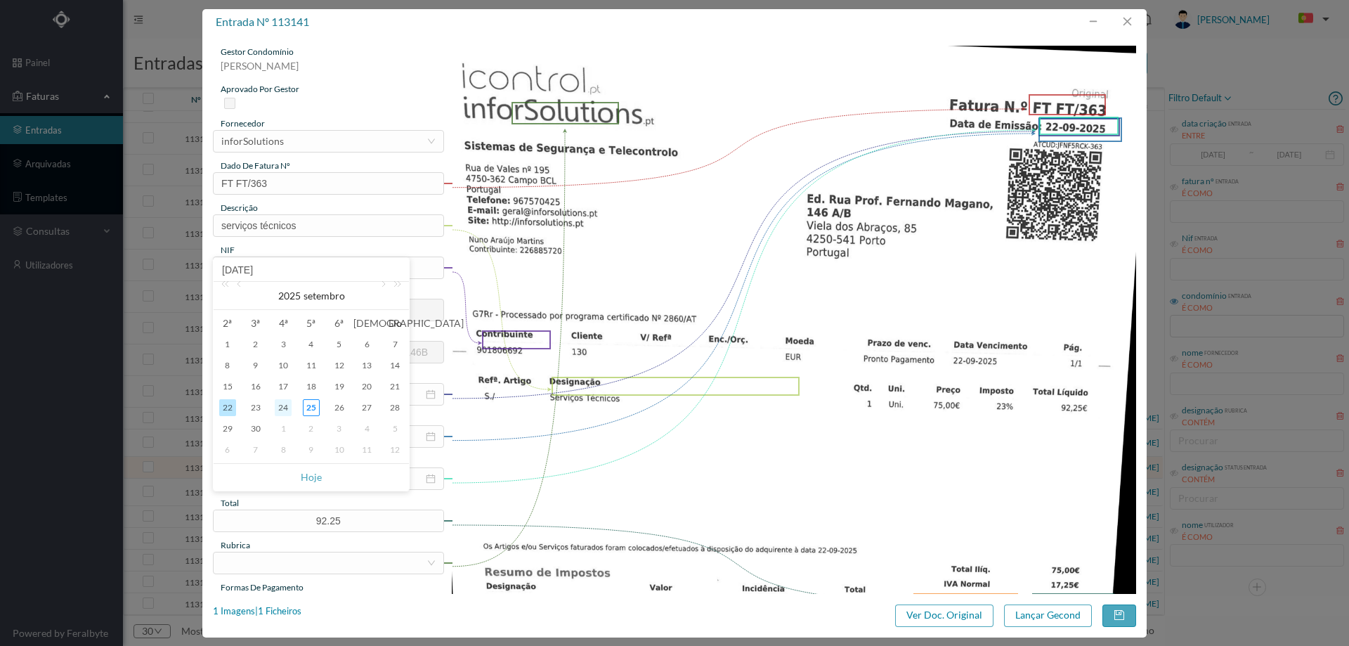
click at [286, 403] on div "24" at bounding box center [283, 407] width 17 height 17
type input "24-09-2025"
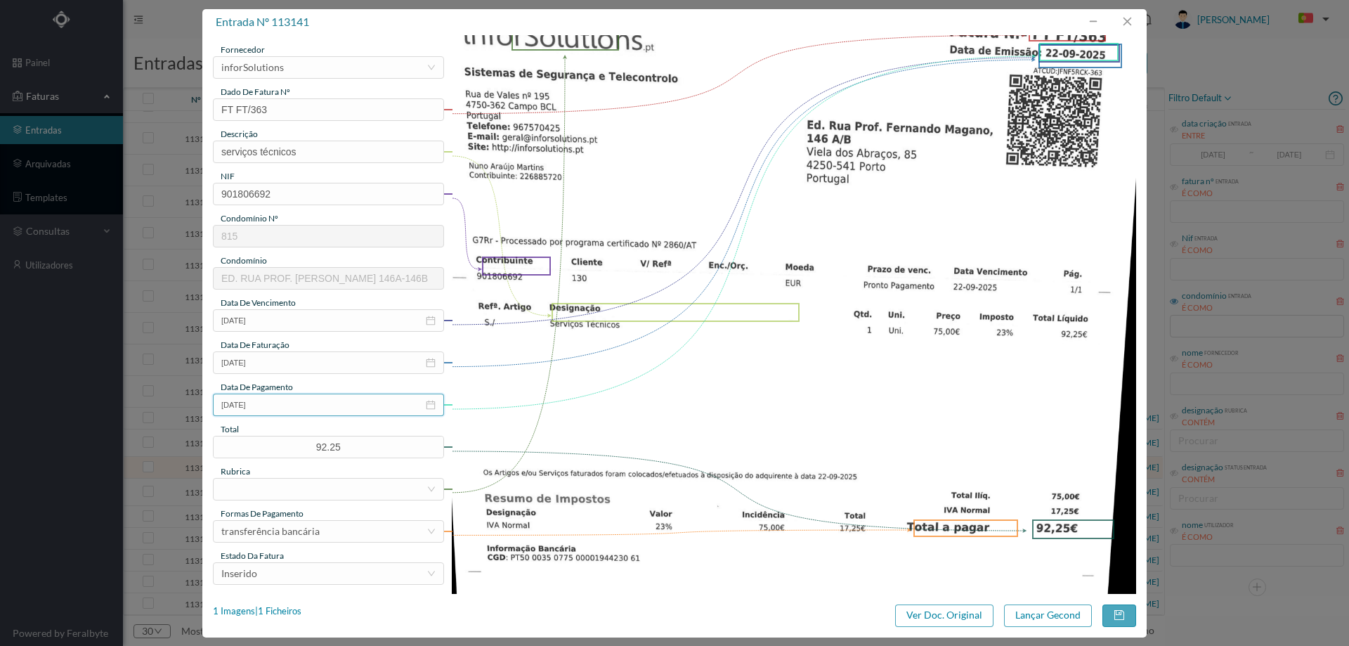
scroll to position [141, 0]
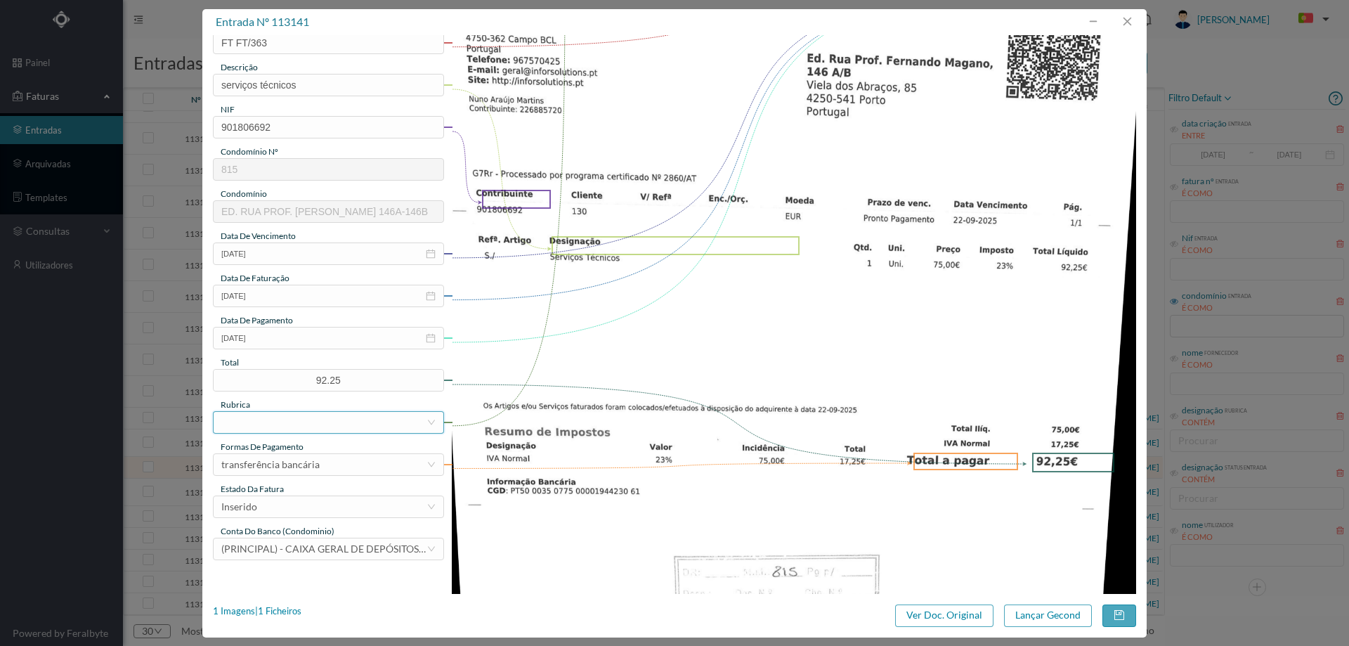
click at [317, 424] on div at bounding box center [323, 422] width 205 height 21
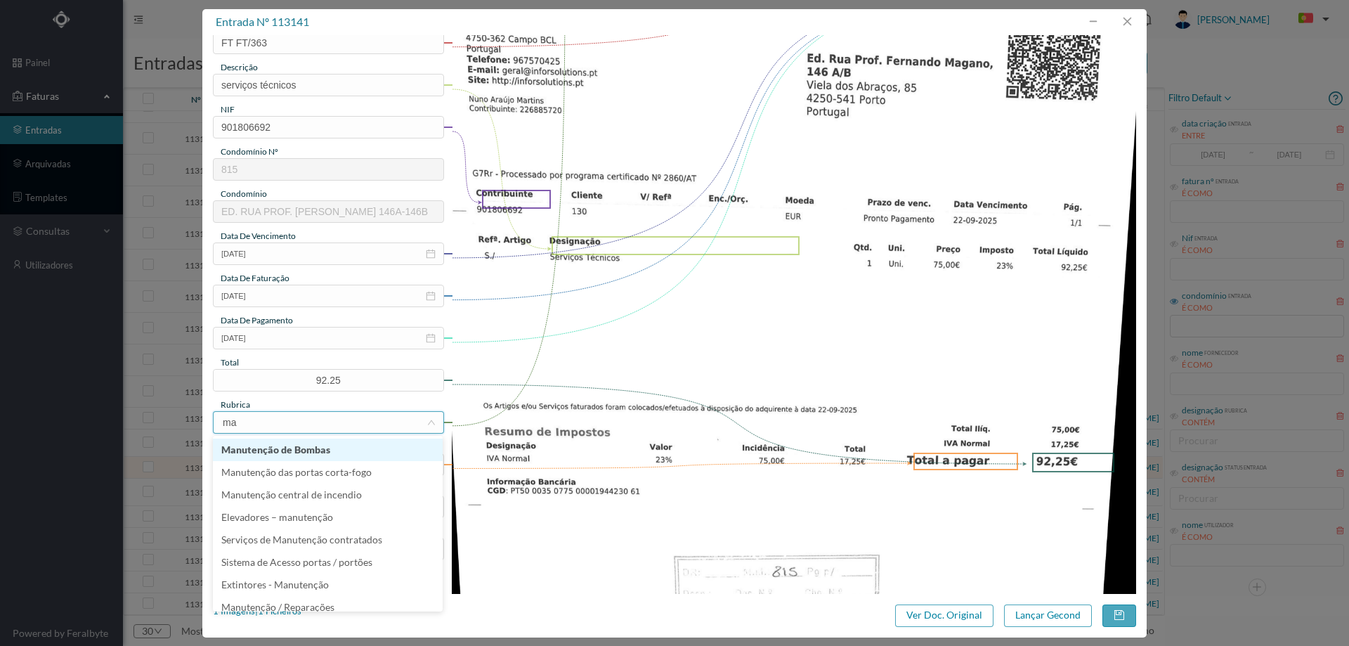
type input "man"
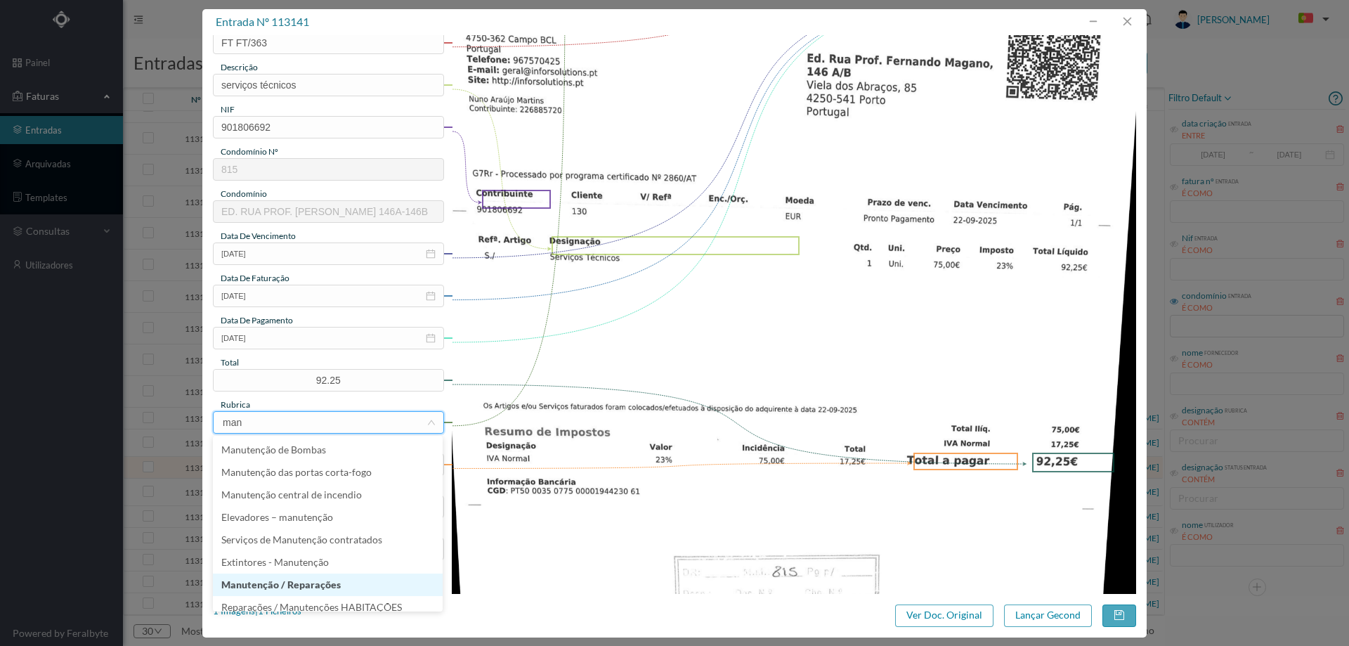
click at [327, 586] on li "Manutenção / Reparações" at bounding box center [328, 584] width 230 height 22
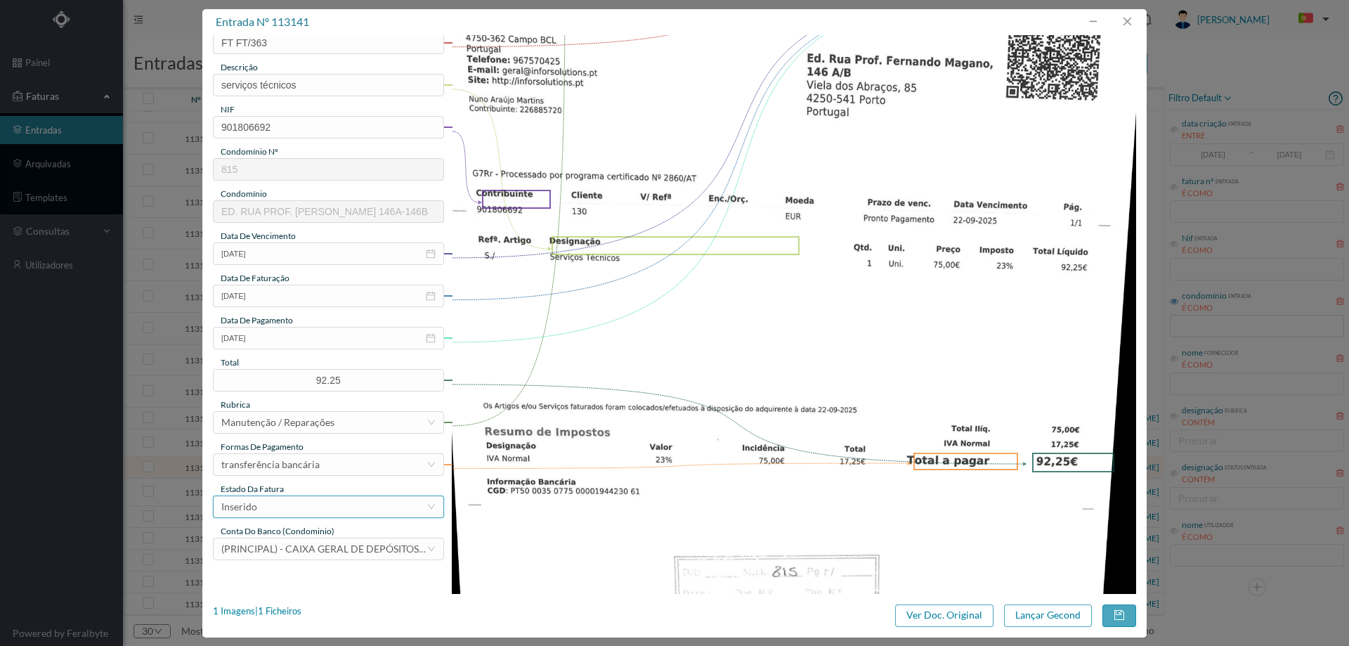
click at [287, 507] on div "Inserido" at bounding box center [323, 506] width 205 height 21
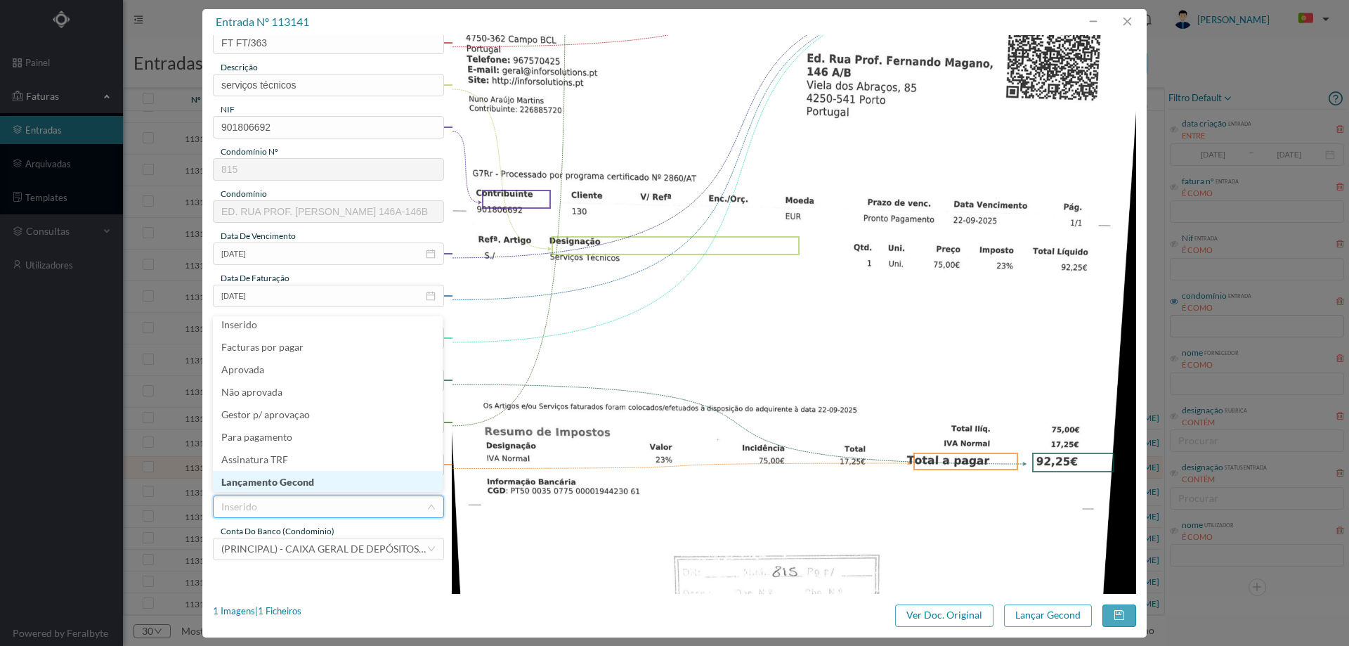
click at [289, 486] on li "Lançamento Gecond" at bounding box center [328, 482] width 230 height 22
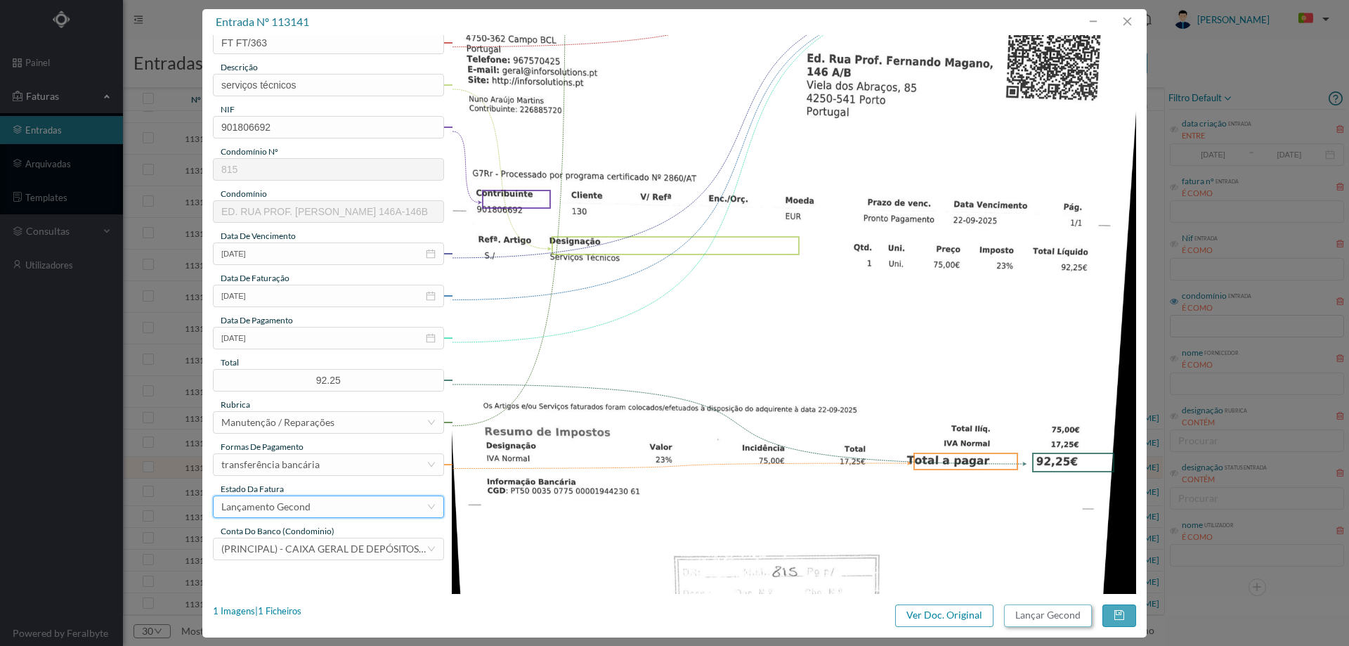
click at [1063, 612] on button "Lançar Gecond" at bounding box center [1048, 615] width 88 height 22
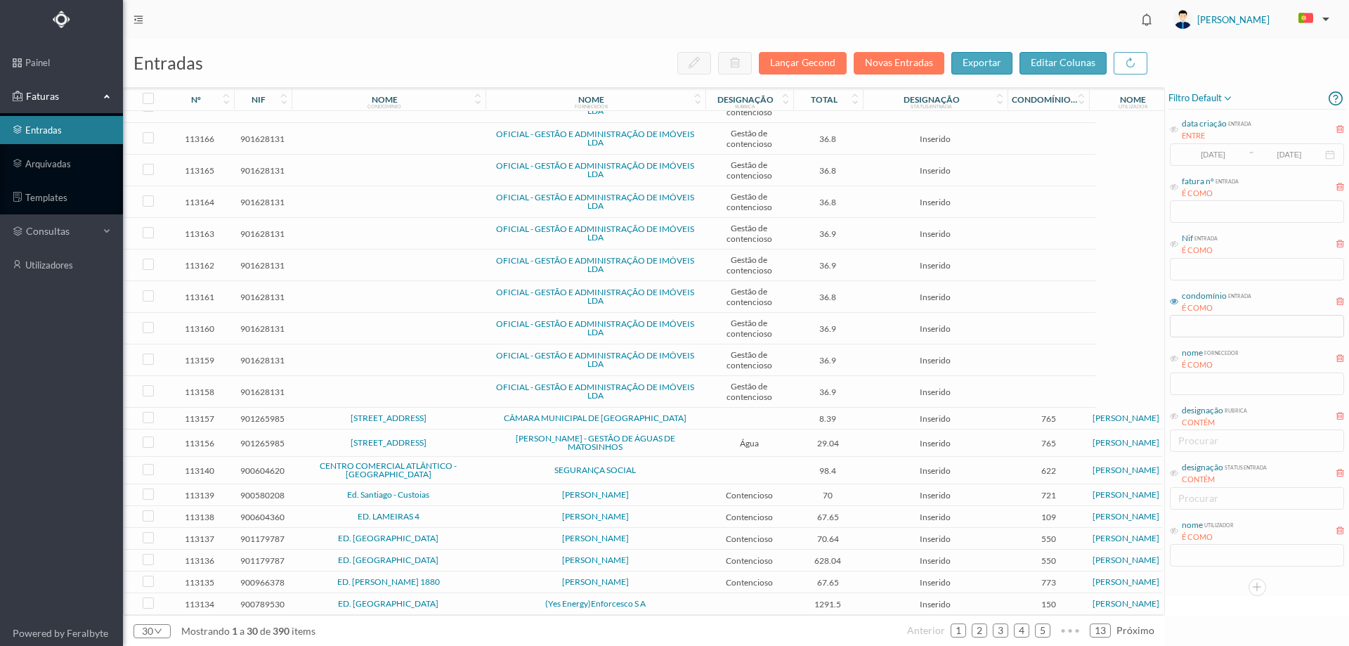
scroll to position [315, 0]
click at [509, 466] on span "SEGURANÇA SOCIAL" at bounding box center [595, 470] width 213 height 8
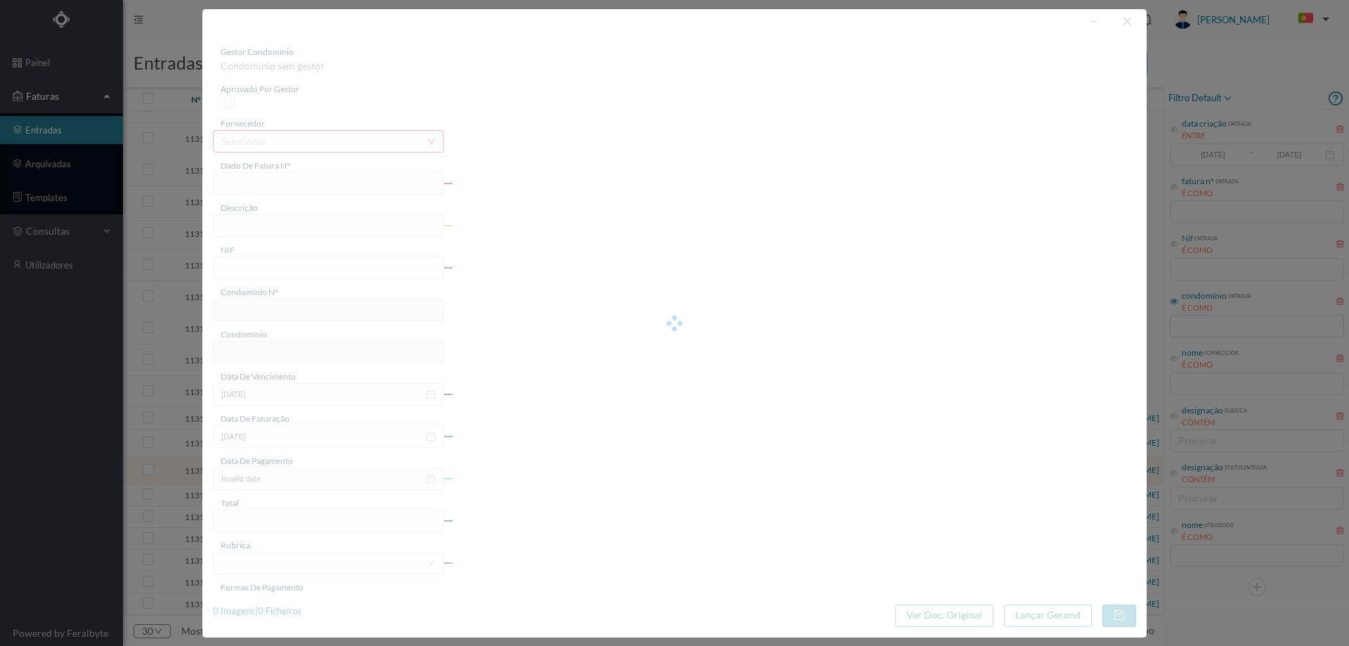
type input "FT A/1088"
type input "900604620"
type input "Invalid date"
type input "2025-08-29"
type input "98.40"
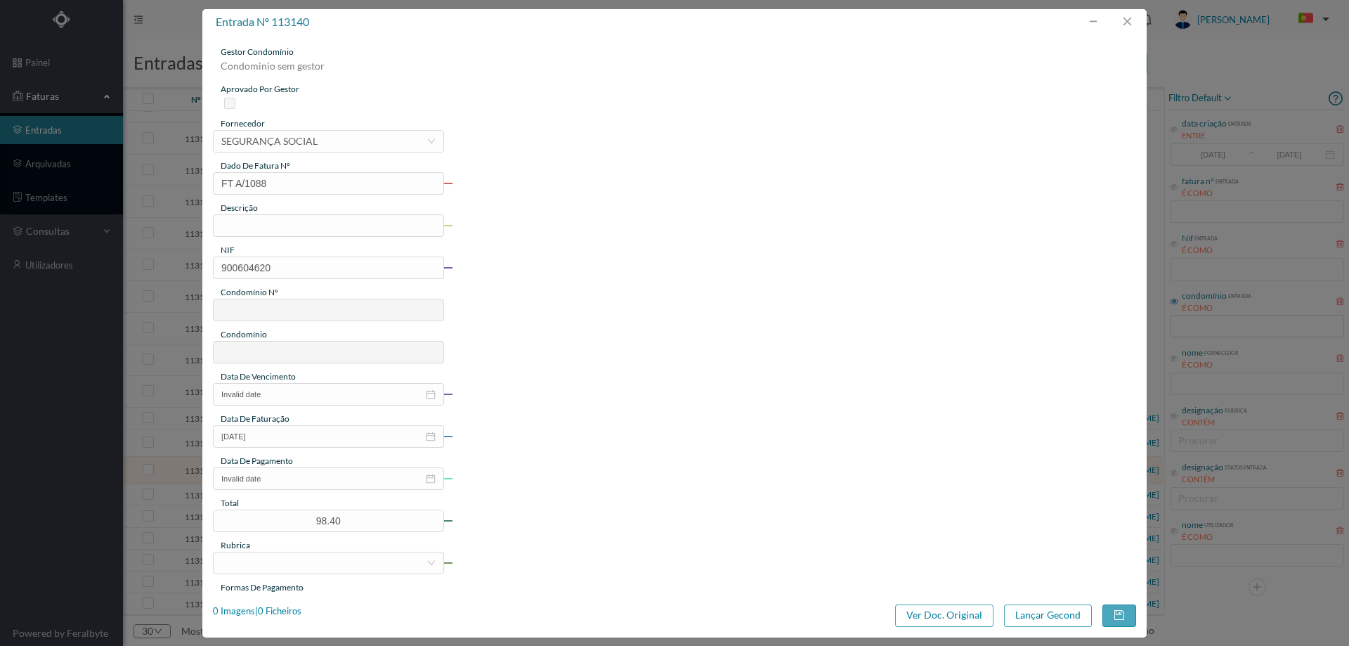
type input "622"
type input "CENTRO COMERCIAL ATLÂNTICO - MATOSINHOS"
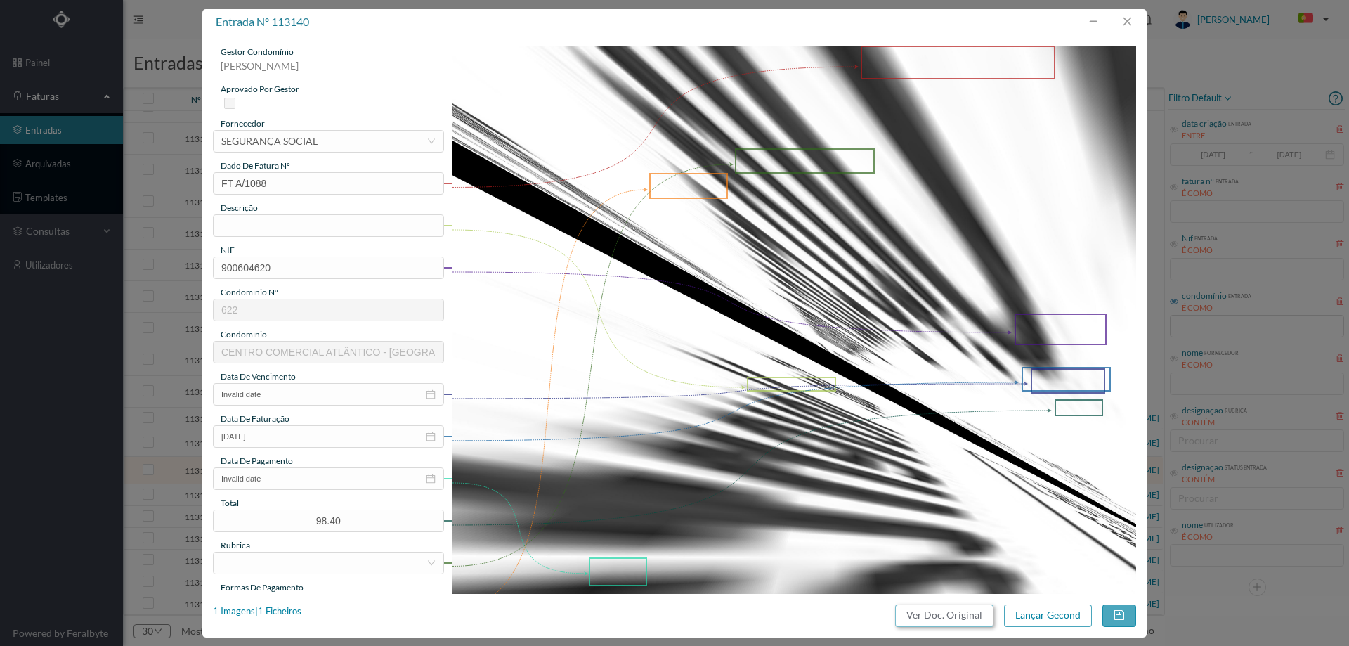
click at [939, 615] on button "Ver Doc. Original" at bounding box center [944, 615] width 98 height 22
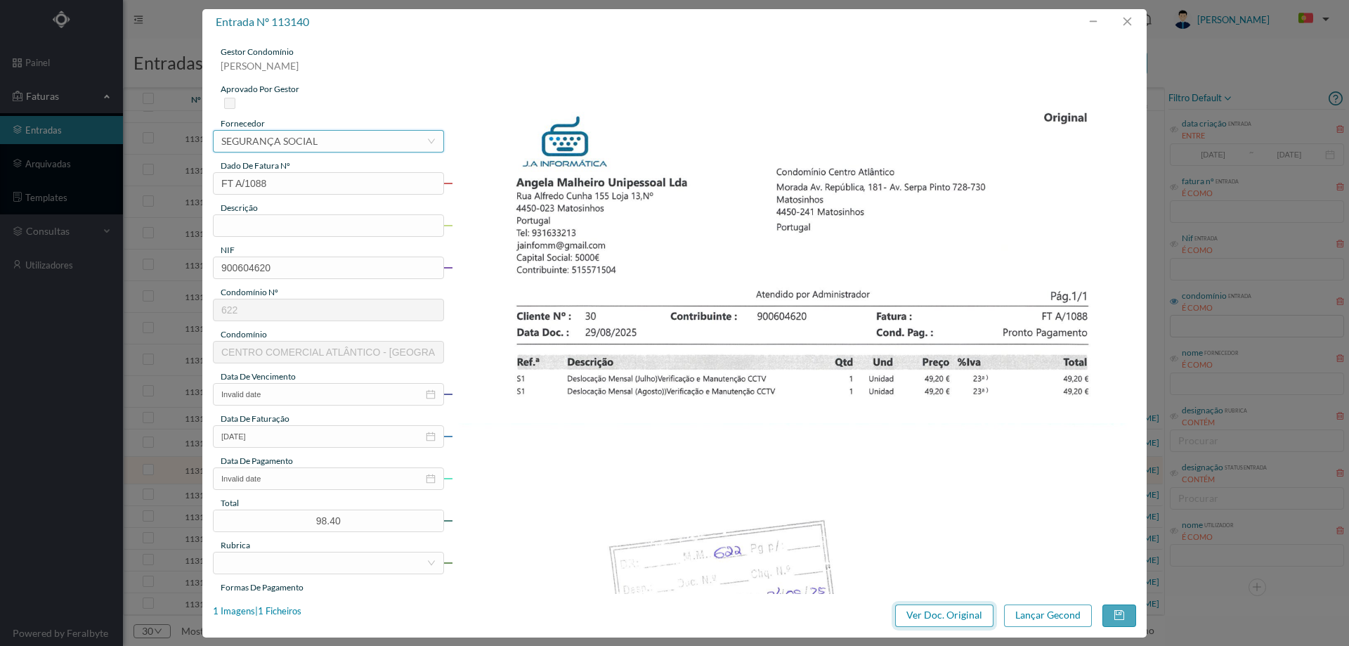
click at [325, 138] on div "selecionar SEGURANÇA SOCIAL" at bounding box center [323, 141] width 205 height 21
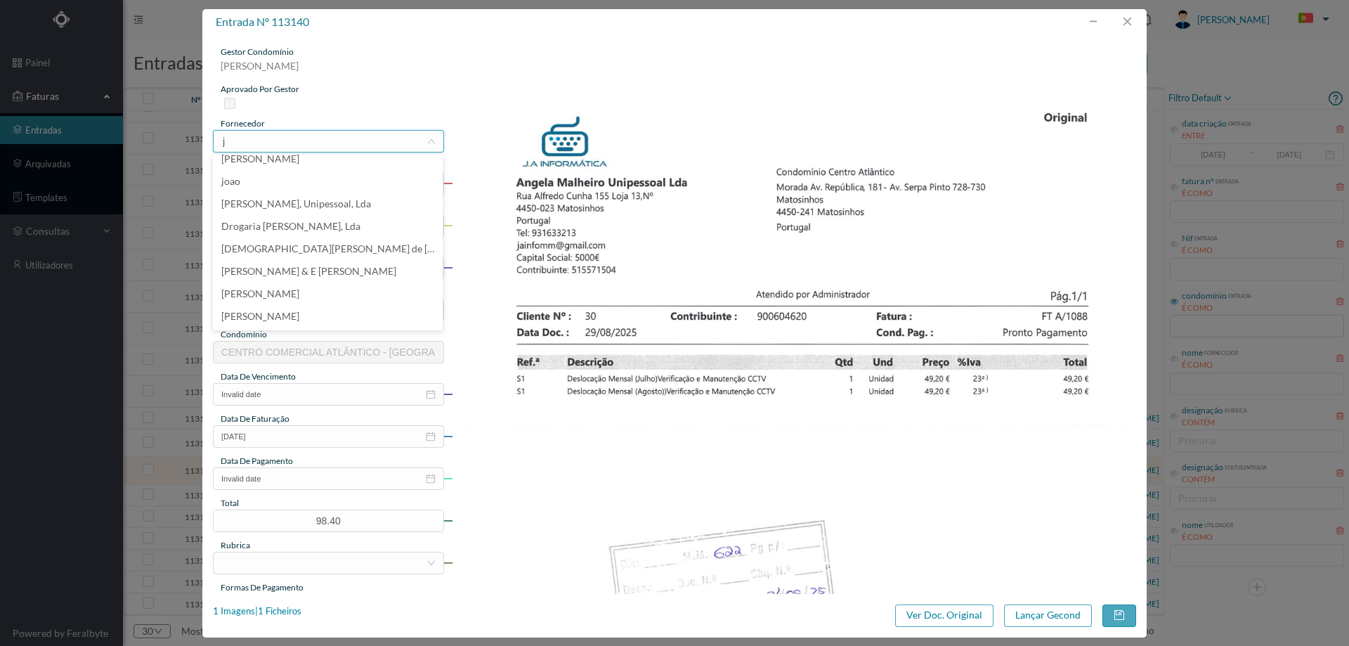
scroll to position [3, 0]
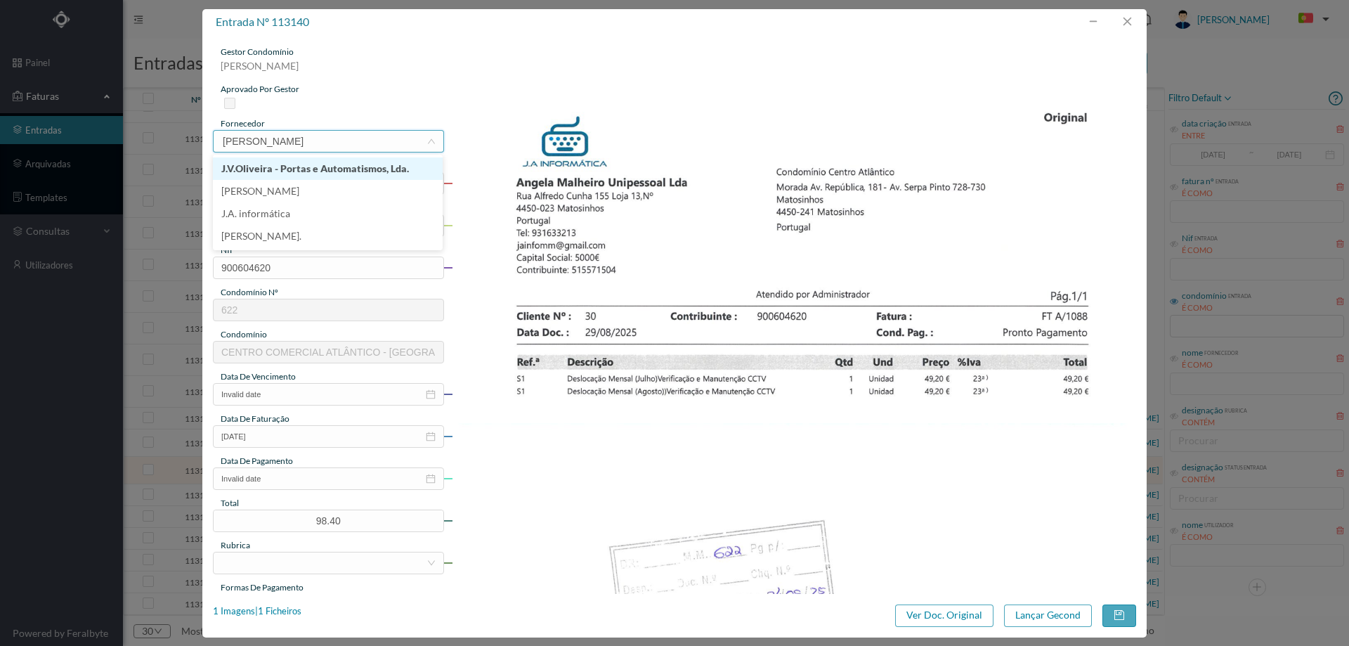
type input "j.a"
click at [229, 221] on input "text" at bounding box center [328, 225] width 231 height 22
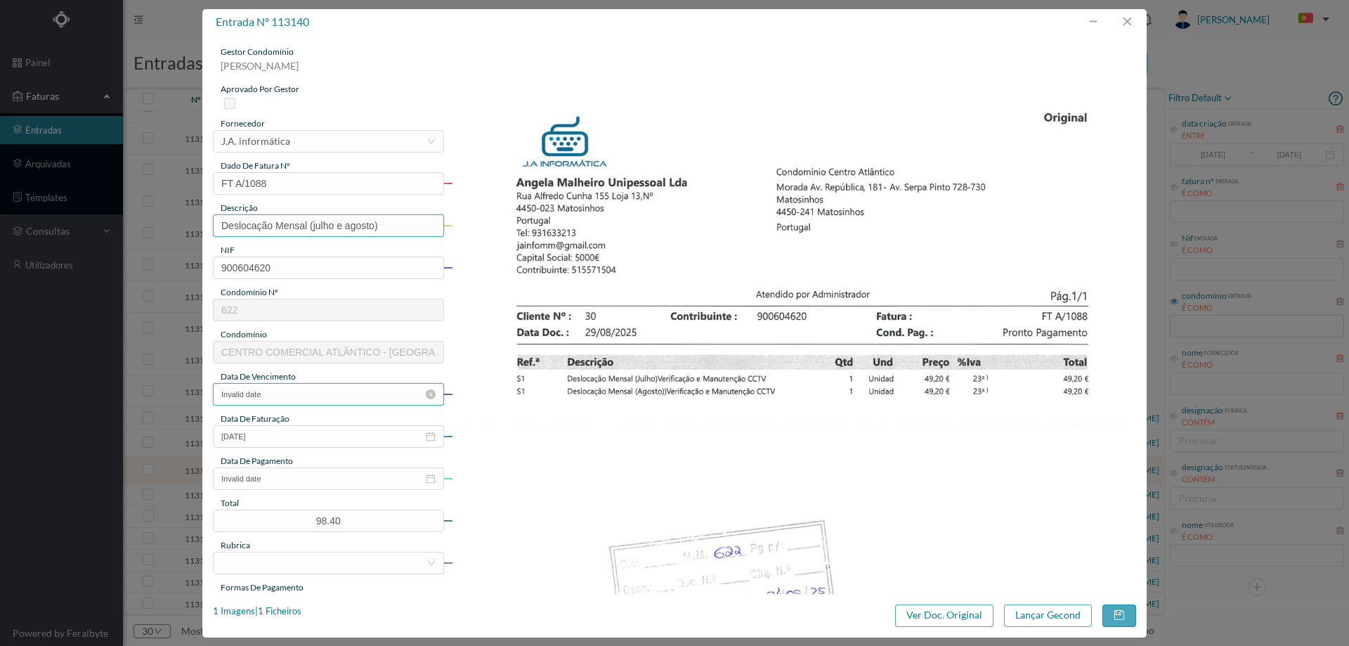
type input "Deslocação Mensal (julho e agosto)"
click at [292, 386] on input "Invalid date" at bounding box center [328, 394] width 231 height 22
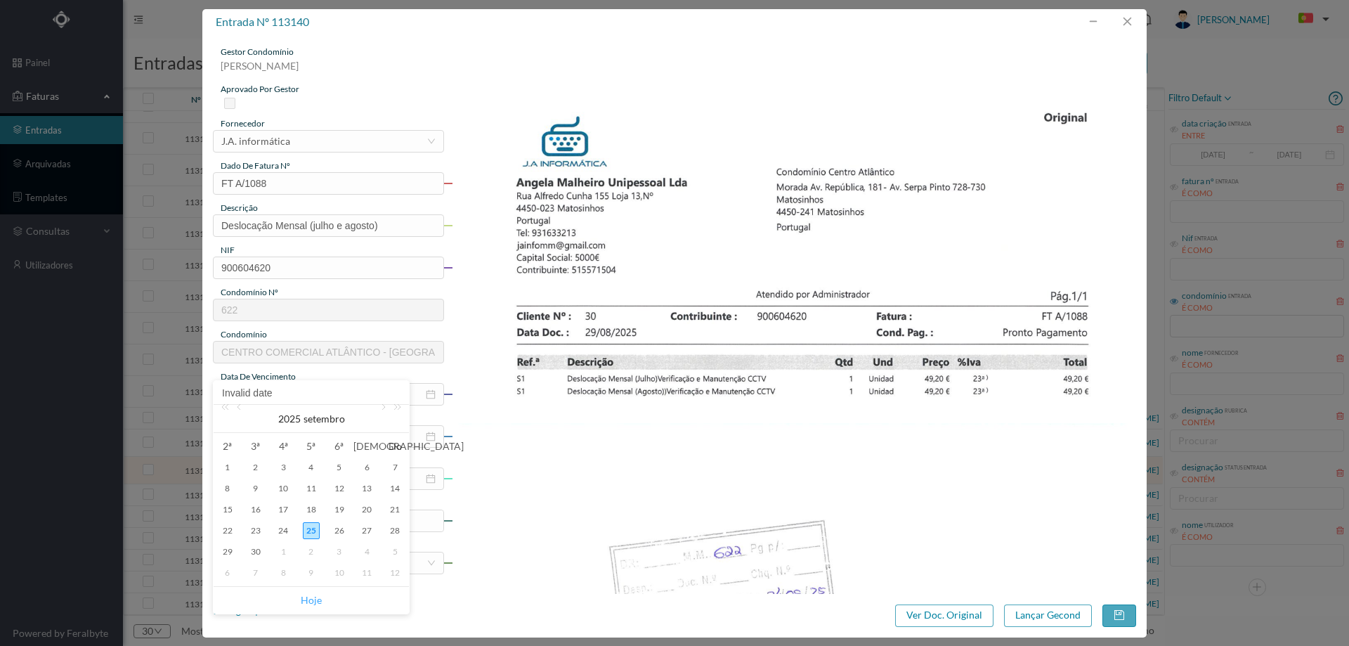
click at [308, 594] on link "Hoje" at bounding box center [311, 600] width 21 height 27
type input "[DATE]"
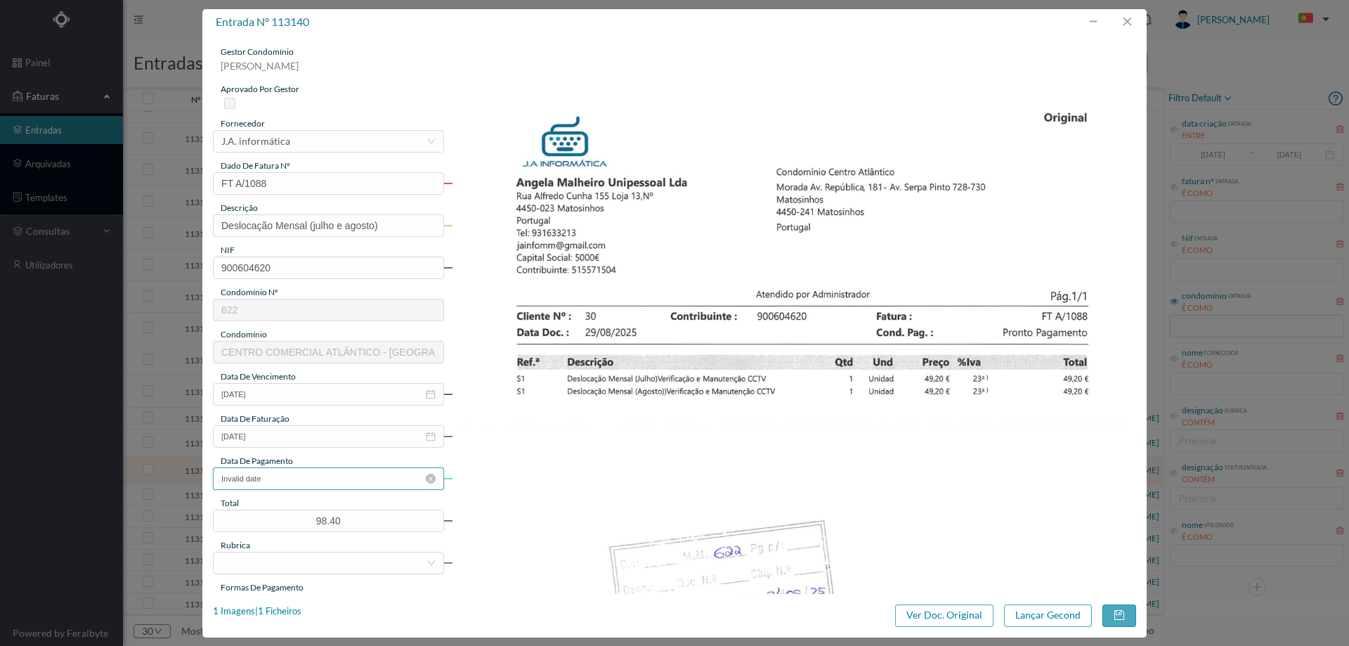
click at [301, 484] on input "Invalid date" at bounding box center [328, 478] width 231 height 22
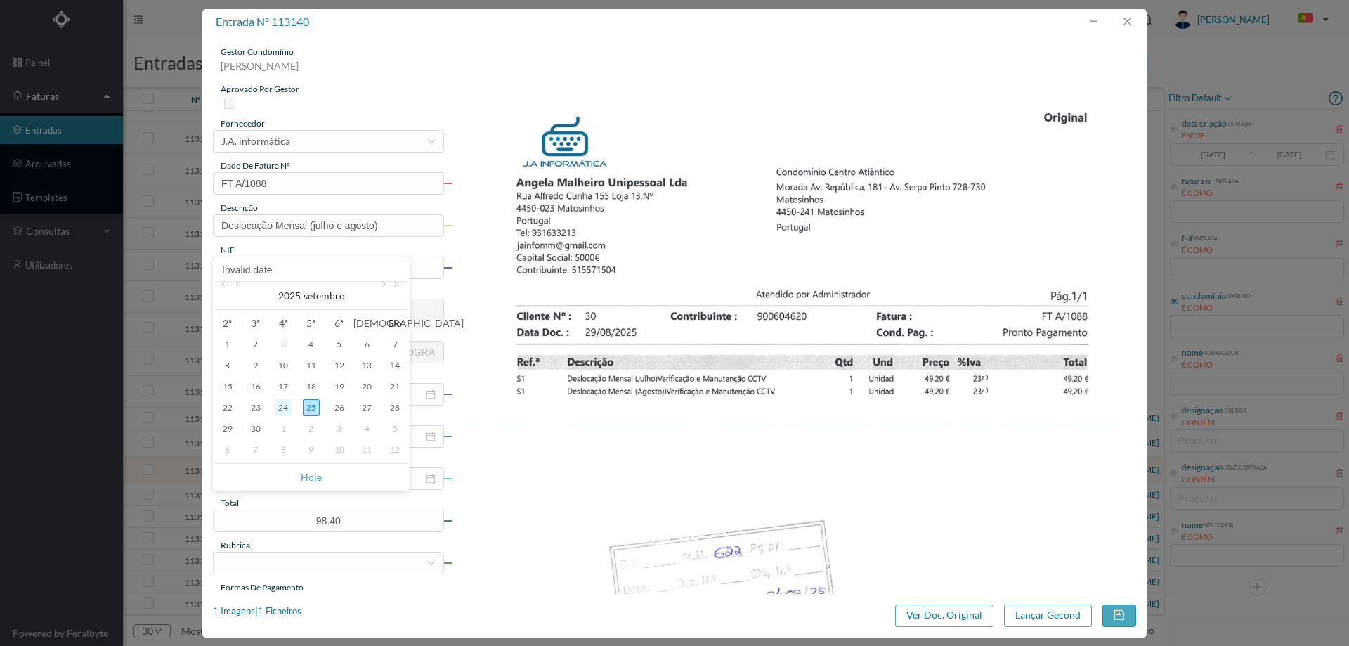
click at [282, 403] on div "24" at bounding box center [283, 407] width 17 height 17
type input "2025-09-24"
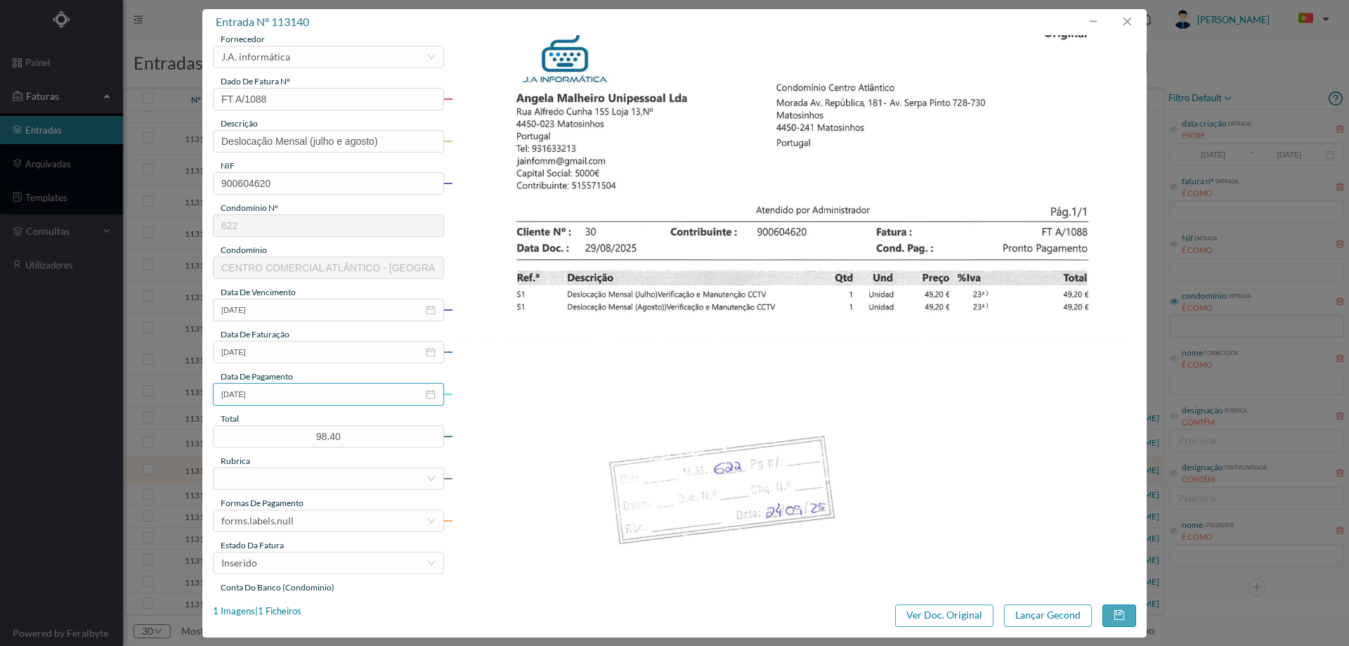
scroll to position [211, 0]
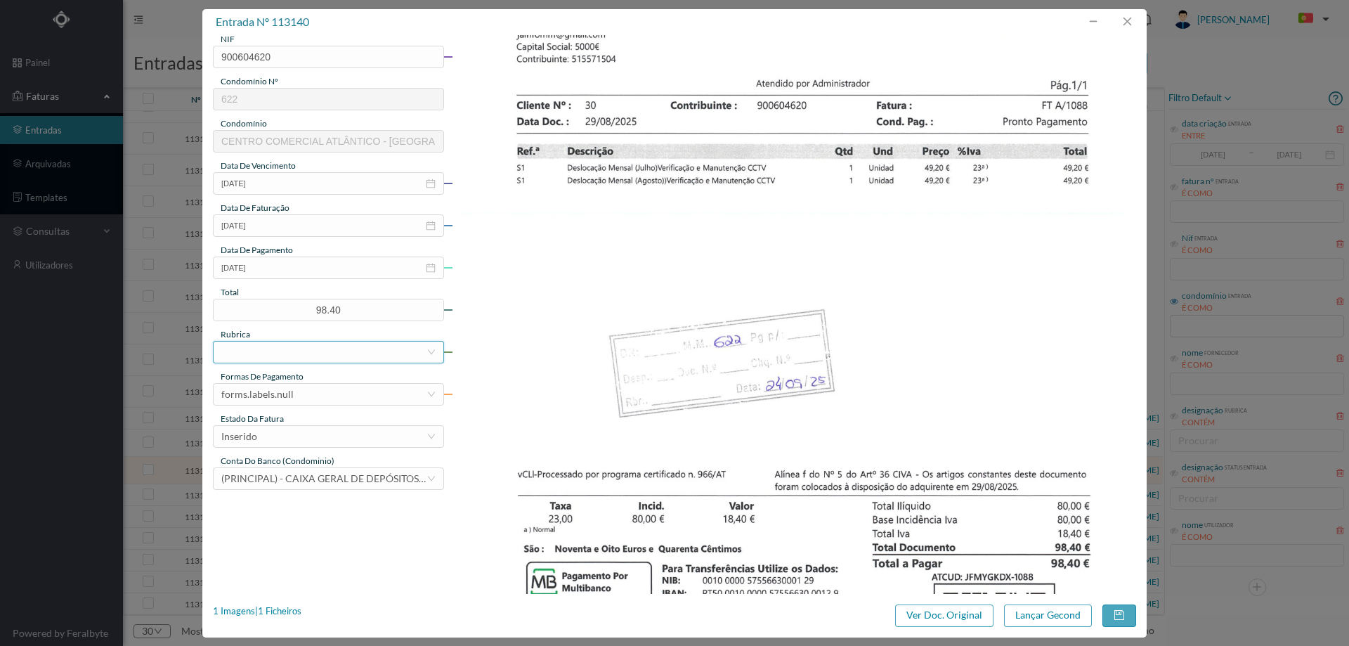
click at [278, 349] on div at bounding box center [323, 351] width 205 height 21
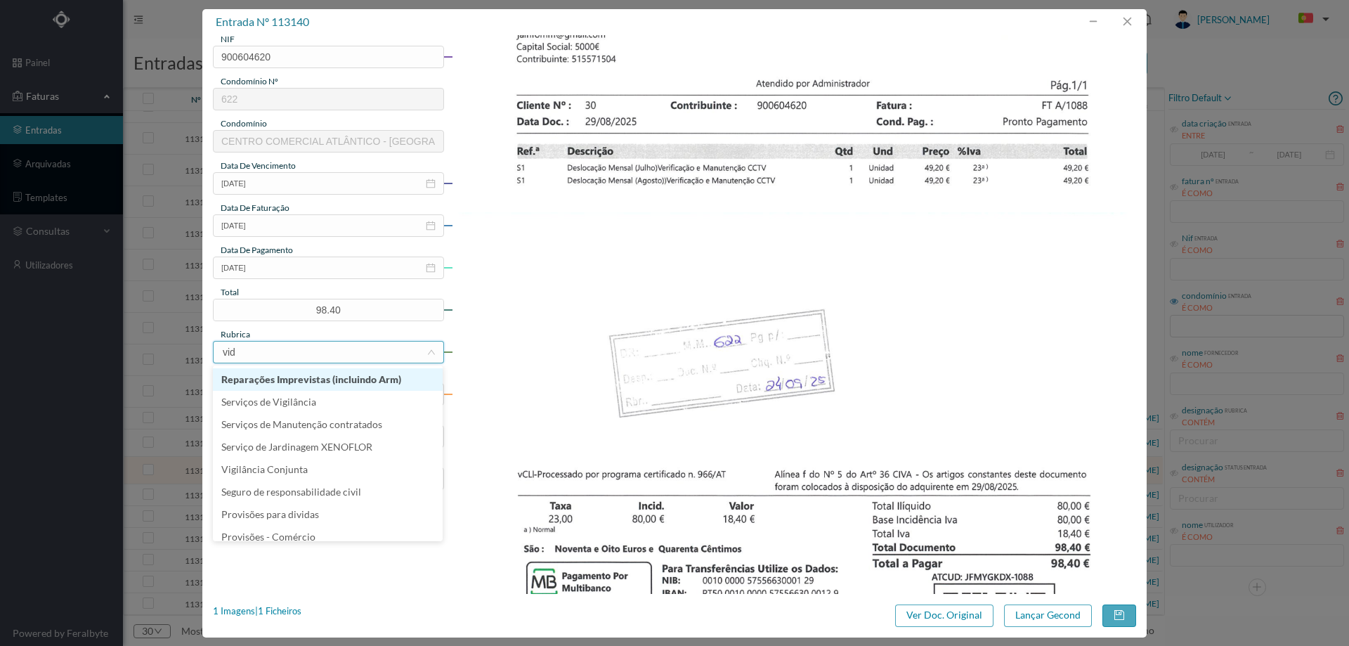
type input "vide"
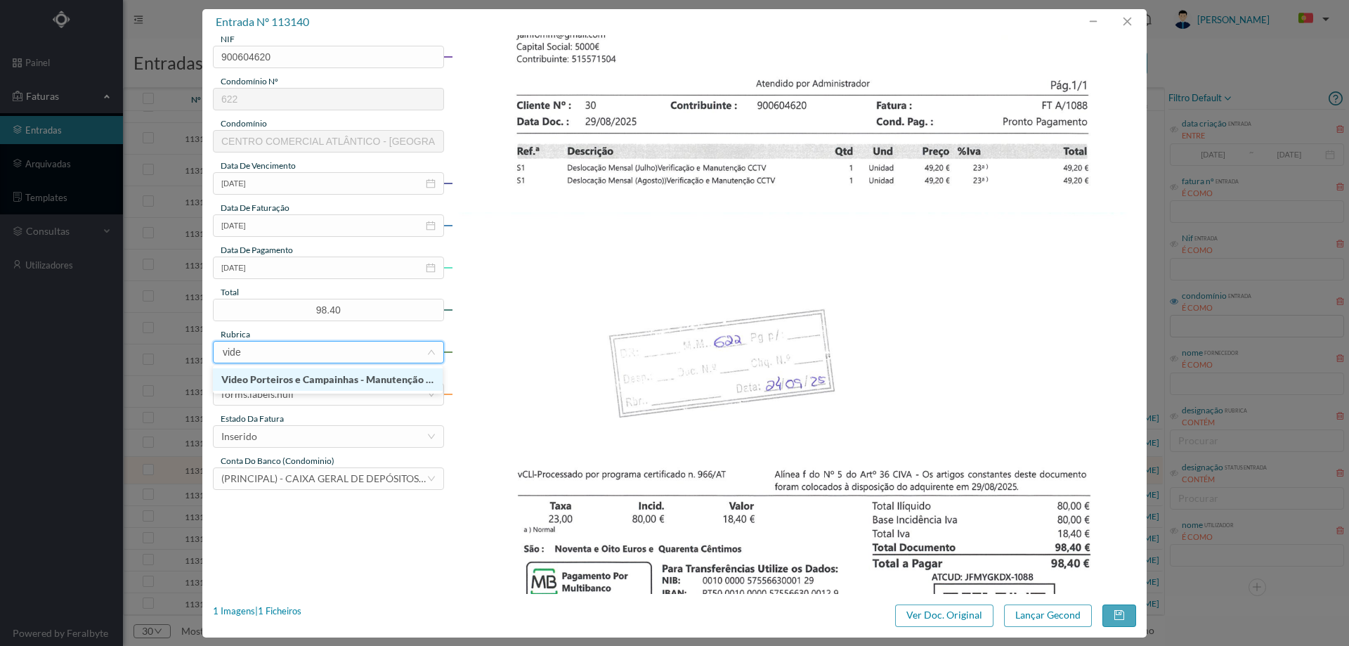
click at [312, 372] on li "Video Porteiros e Campainhas - Manutenção e Repara" at bounding box center [328, 379] width 230 height 22
click at [310, 390] on div "forms.labels.null" at bounding box center [323, 394] width 205 height 21
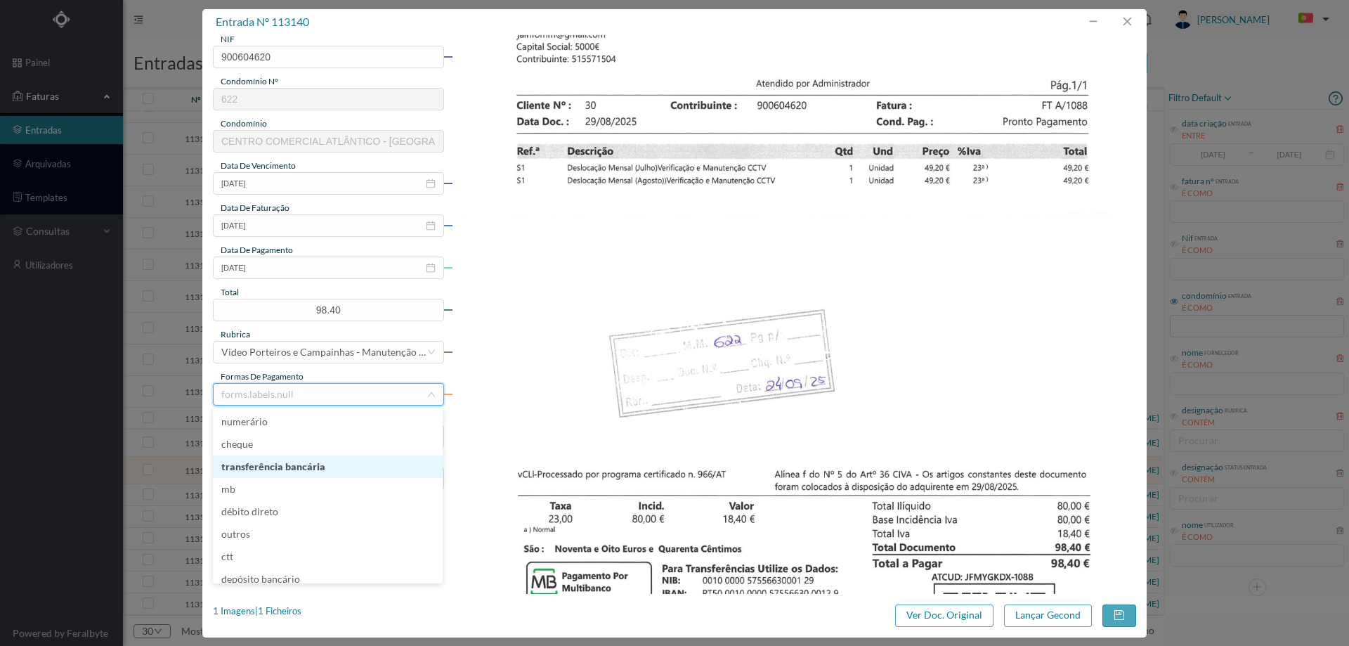
click at [300, 464] on li "transferência bancária" at bounding box center [328, 466] width 230 height 22
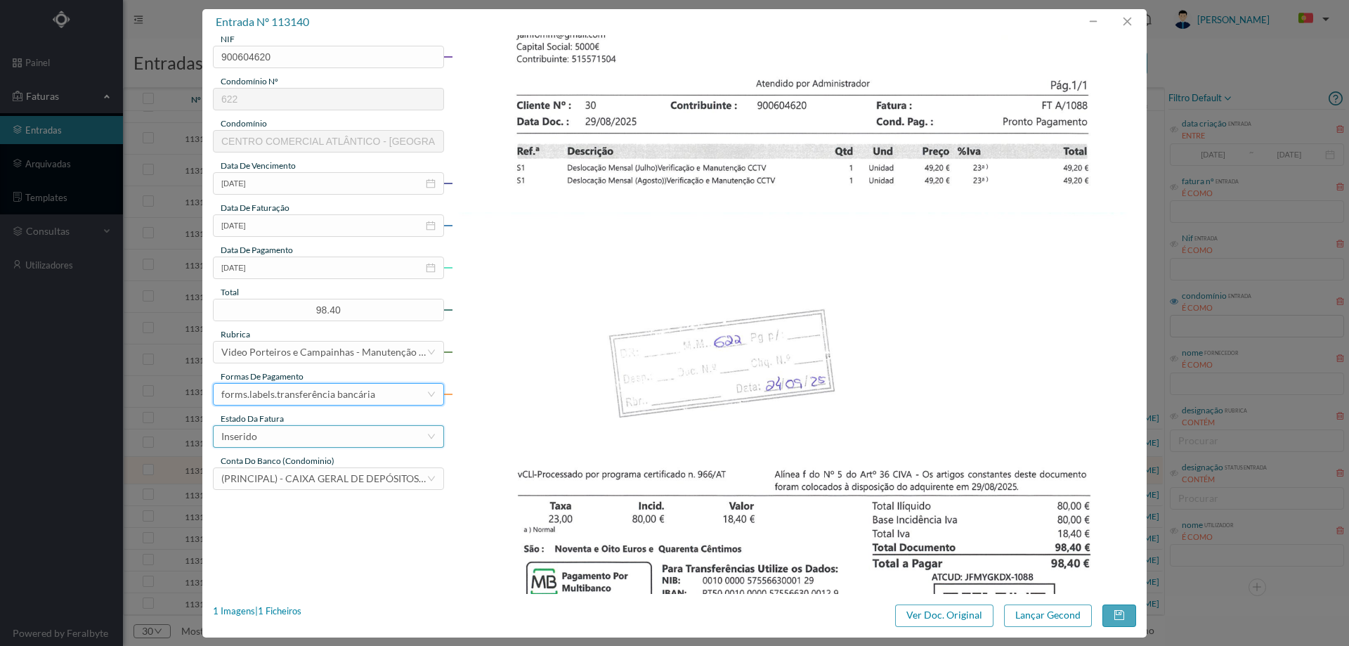
click at [289, 426] on div "Inserido" at bounding box center [323, 436] width 205 height 21
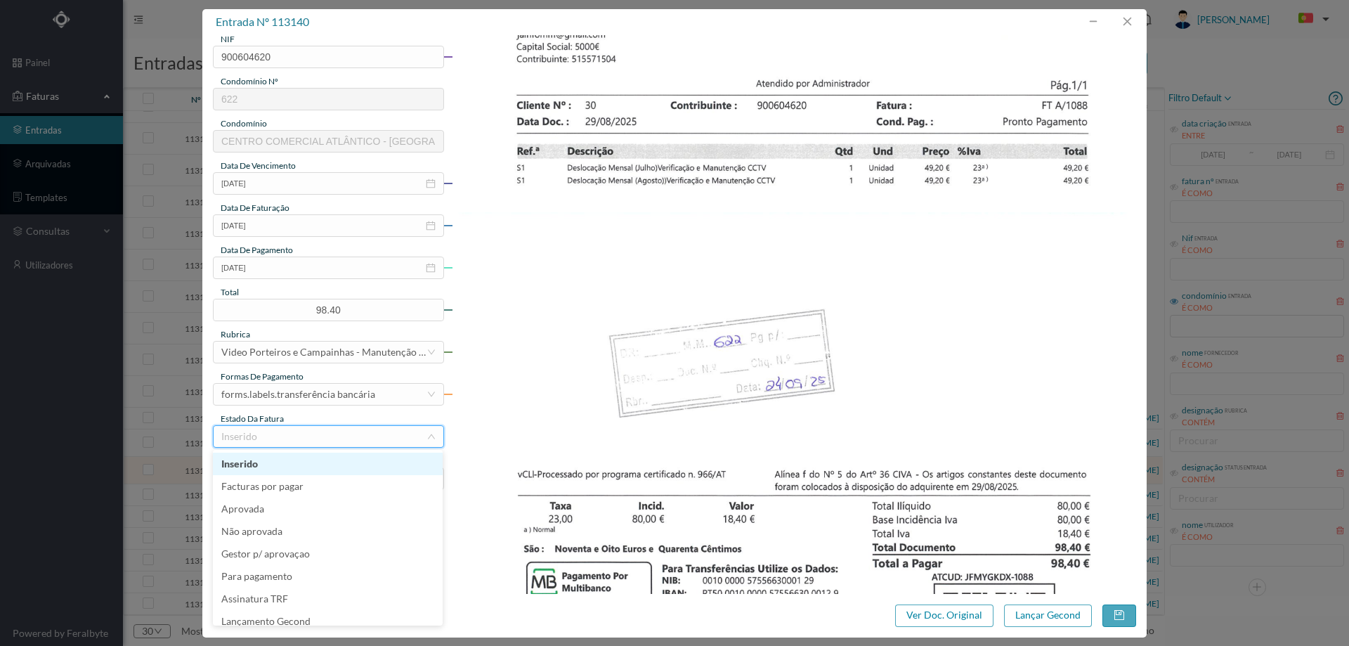
scroll to position [7, 0]
click at [329, 616] on li "Lançamento Gecond" at bounding box center [328, 614] width 230 height 22
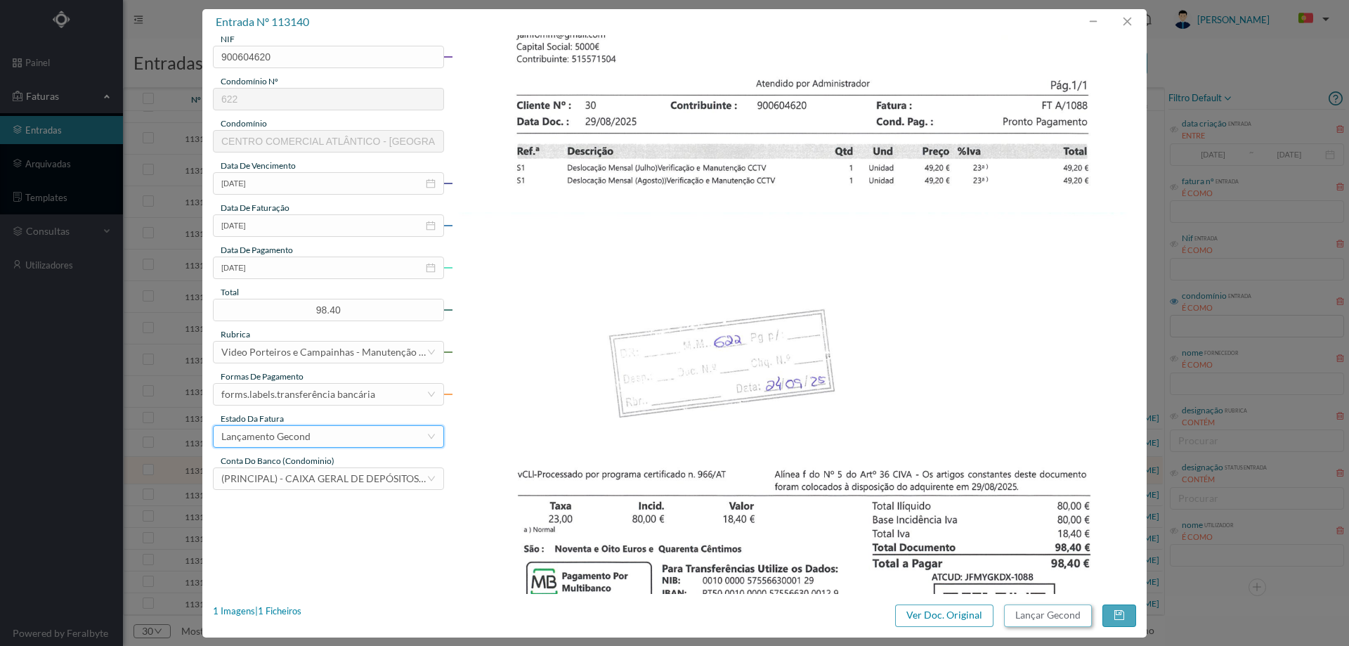
click at [1060, 618] on button "Lançar Gecond" at bounding box center [1048, 615] width 88 height 22
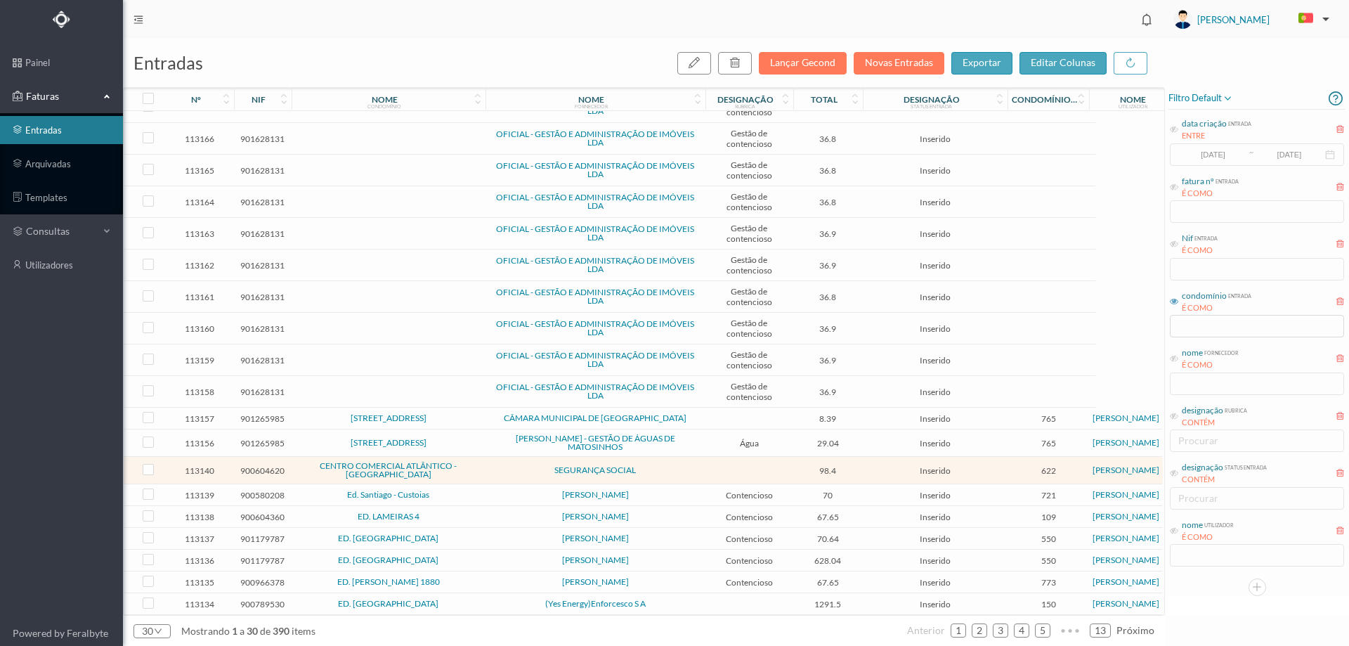
scroll to position [310, 0]
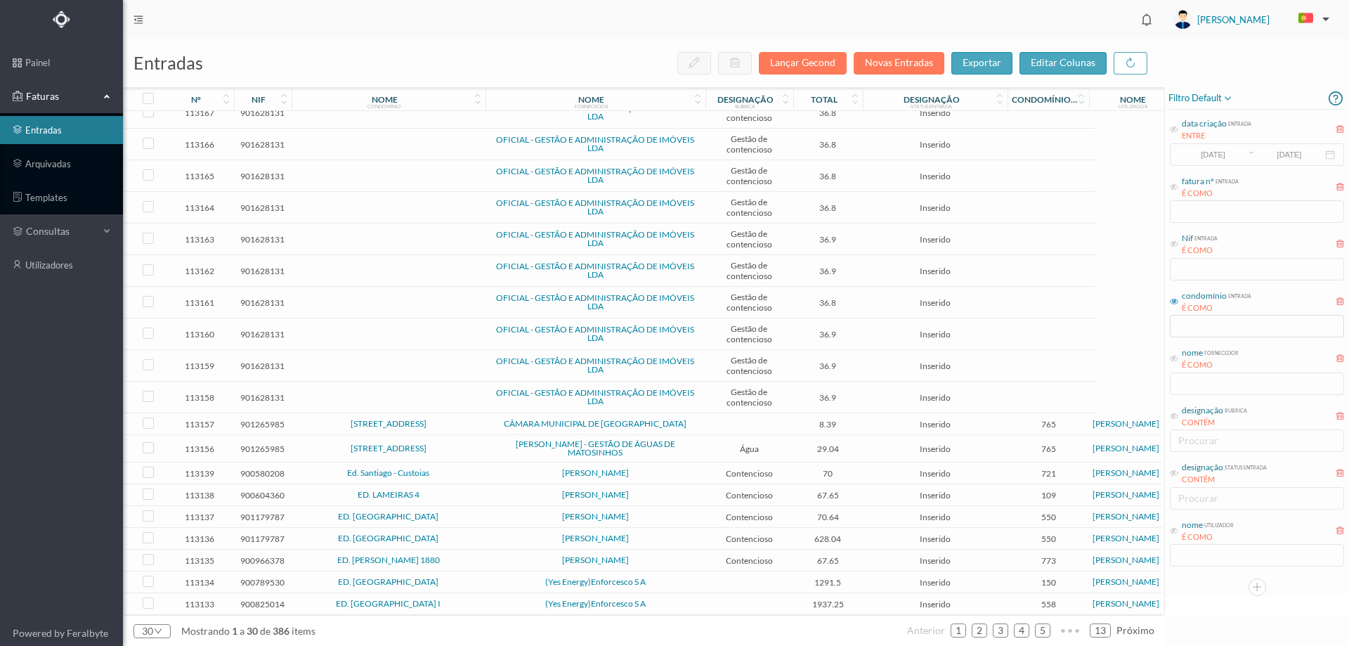
click at [509, 469] on span "ANA CRISTINA PONTE" at bounding box center [595, 473] width 213 height 8
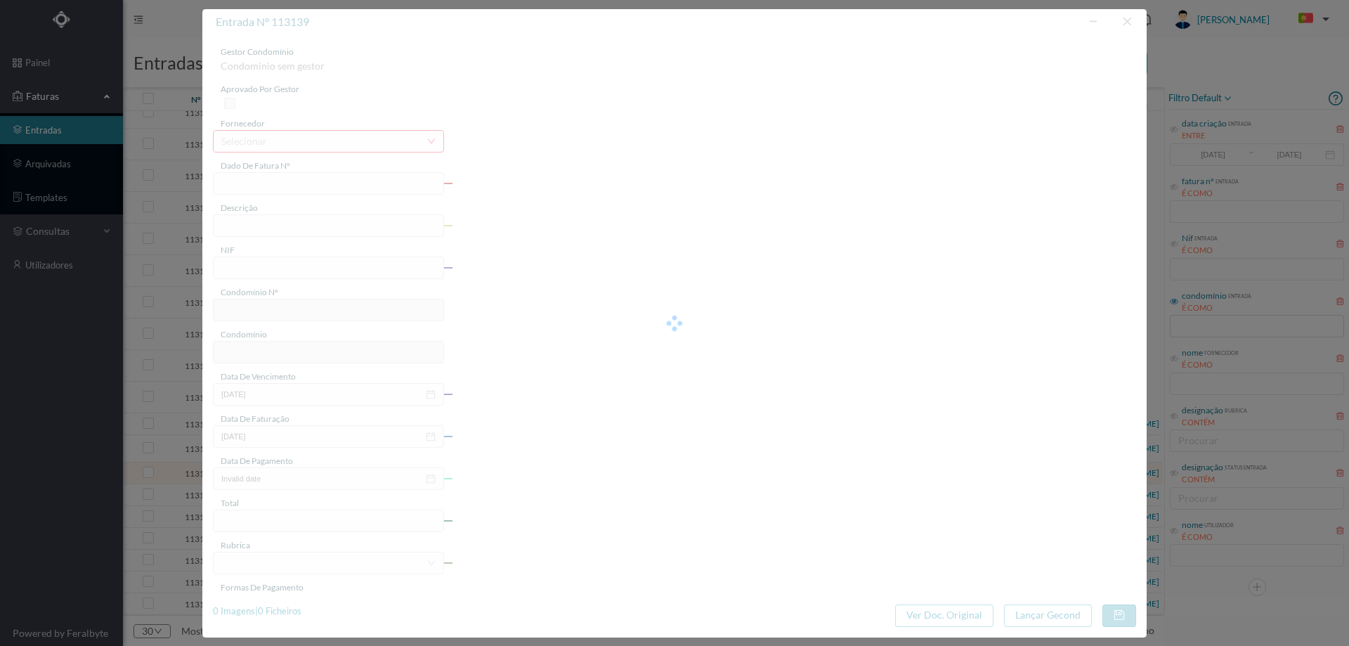
type input "FT AP/1588"
type input "6 do CIVA."
type input "900580208"
type input "2025-09-22"
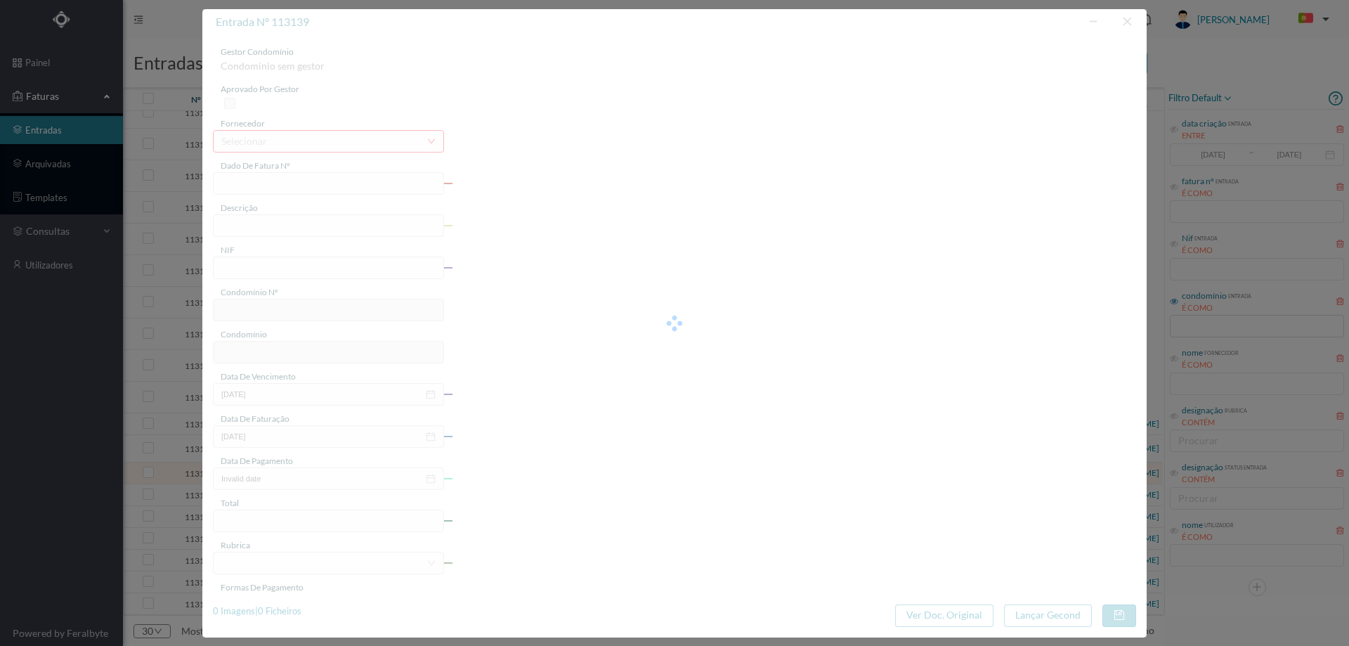
type input "2025-09-22"
type input "70.00"
type input "721"
type input "Ed. Santiago - Custoias"
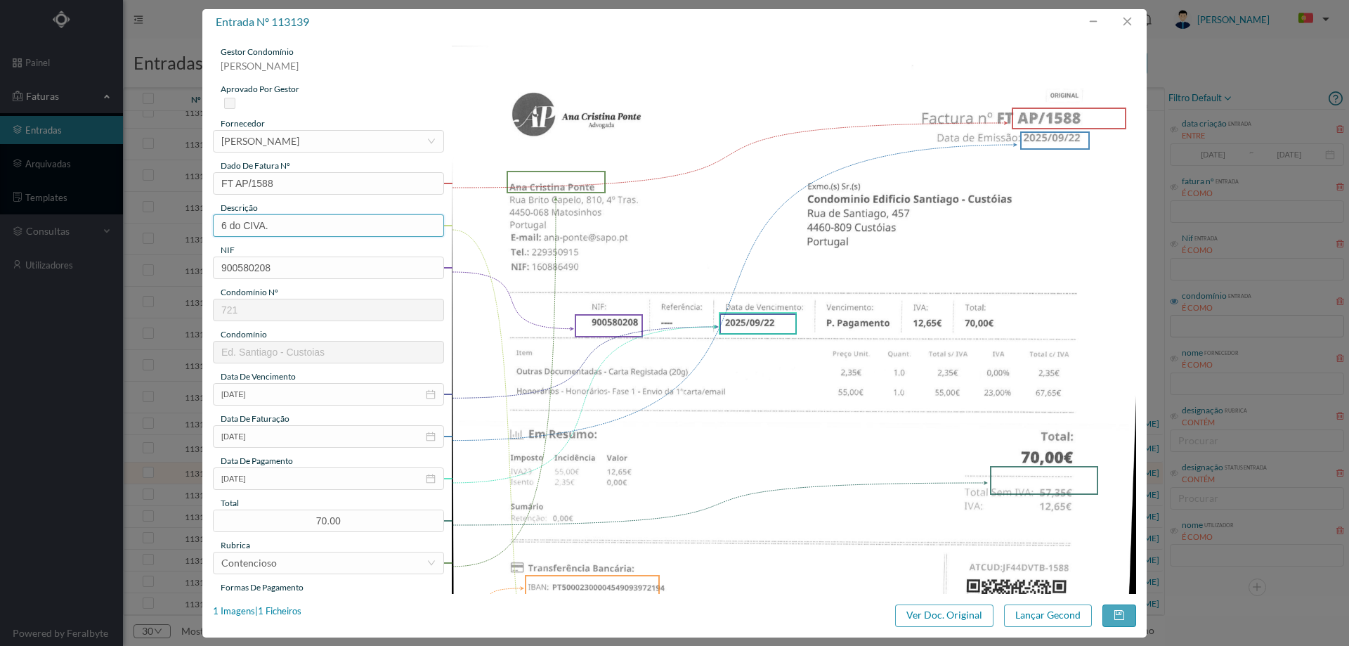
drag, startPoint x: 321, startPoint y: 224, endPoint x: 133, endPoint y: 228, distance: 188.3
click at [133, 228] on div "entrada nº 113139 gestor condomínio Hugo Moreira aprovado por gestor fornecedor…" at bounding box center [674, 323] width 1349 height 646
type input "Despesas processo contencioso"
click at [285, 482] on input "2025-09-22" at bounding box center [328, 478] width 231 height 22
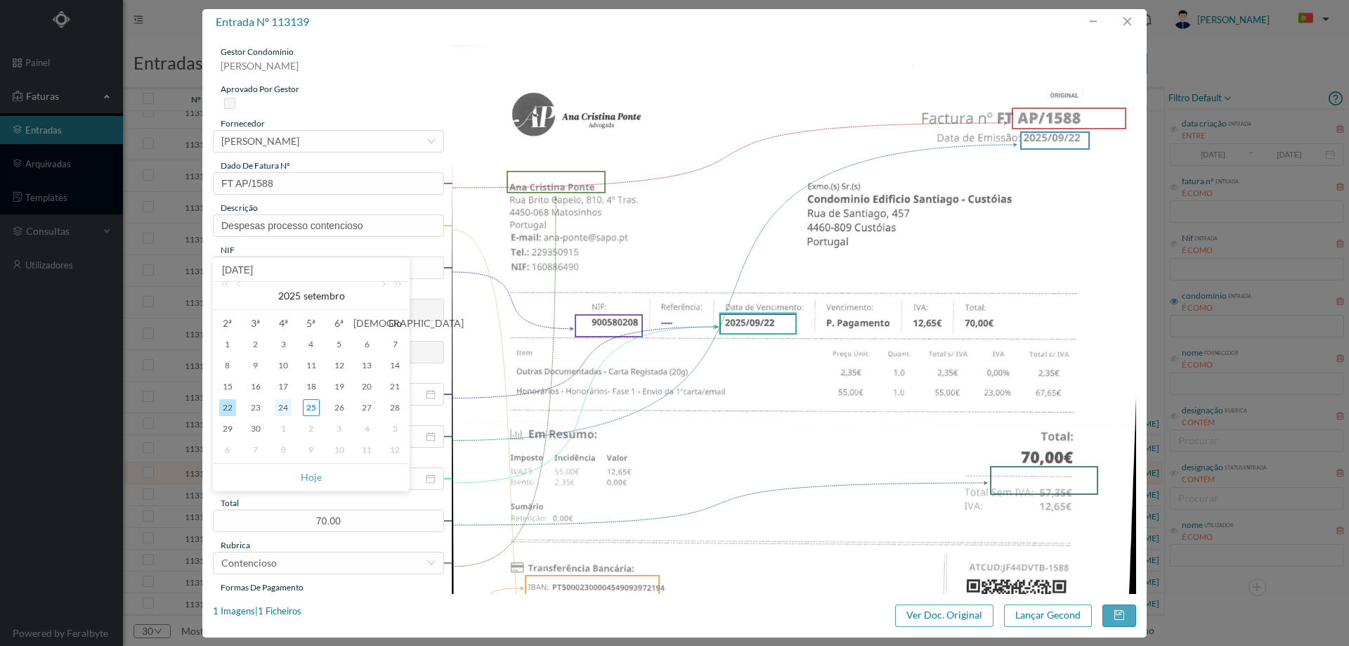
click at [284, 408] on div "24" at bounding box center [283, 407] width 17 height 17
type input "2025-09-24"
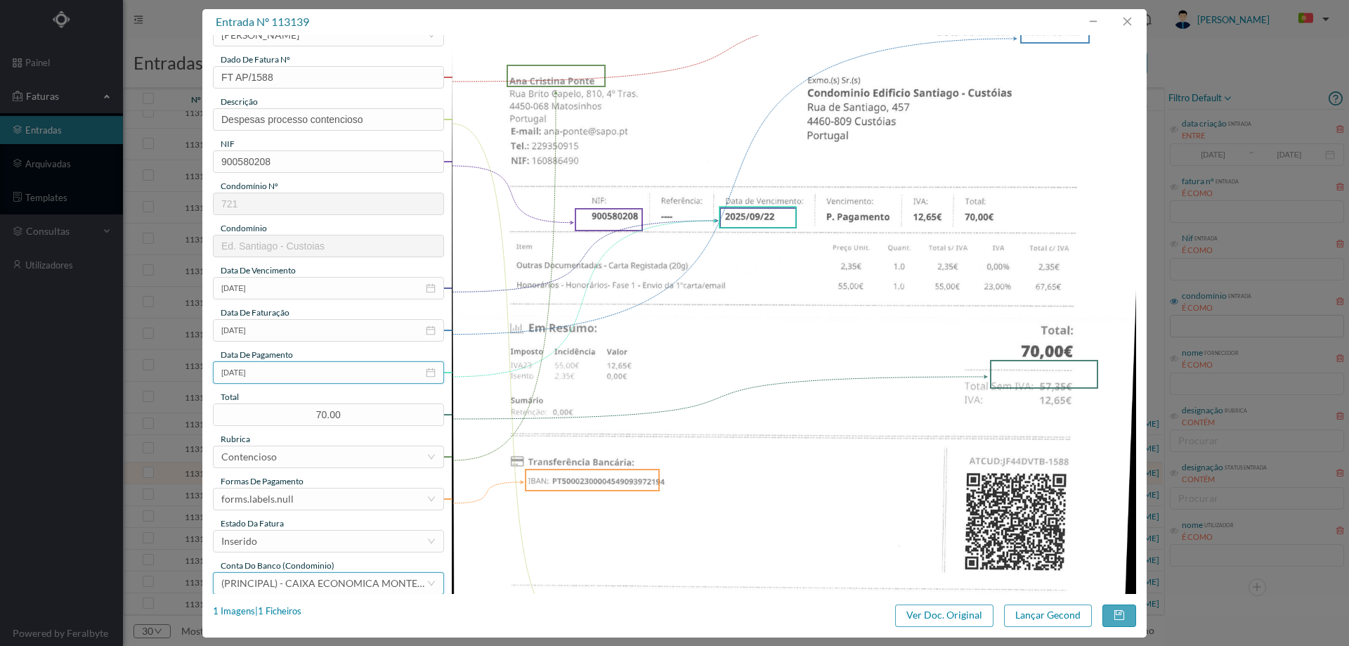
scroll to position [211, 0]
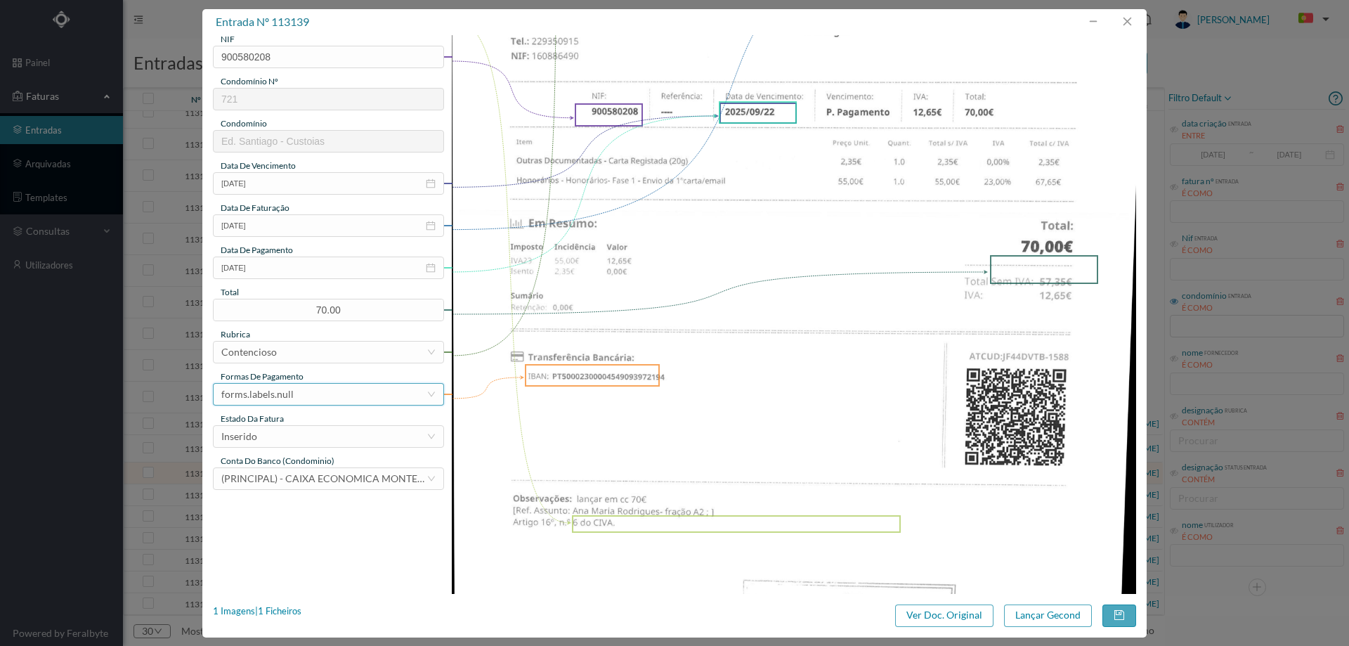
click at [299, 396] on div "forms.labels.null" at bounding box center [323, 394] width 205 height 21
click at [303, 457] on li "transferência bancária" at bounding box center [328, 466] width 230 height 22
click at [301, 432] on div "Inserido" at bounding box center [323, 436] width 205 height 21
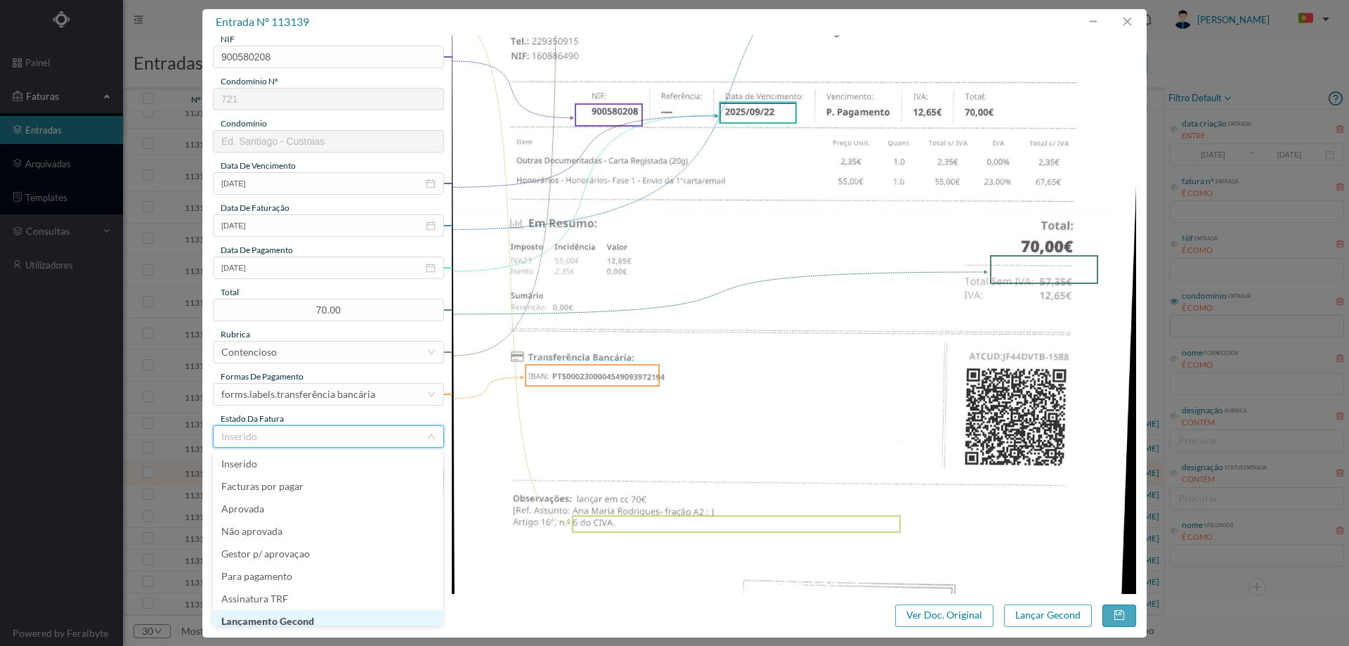
scroll to position [7, 0]
click at [320, 610] on li "Lançamento Gecond" at bounding box center [328, 614] width 230 height 22
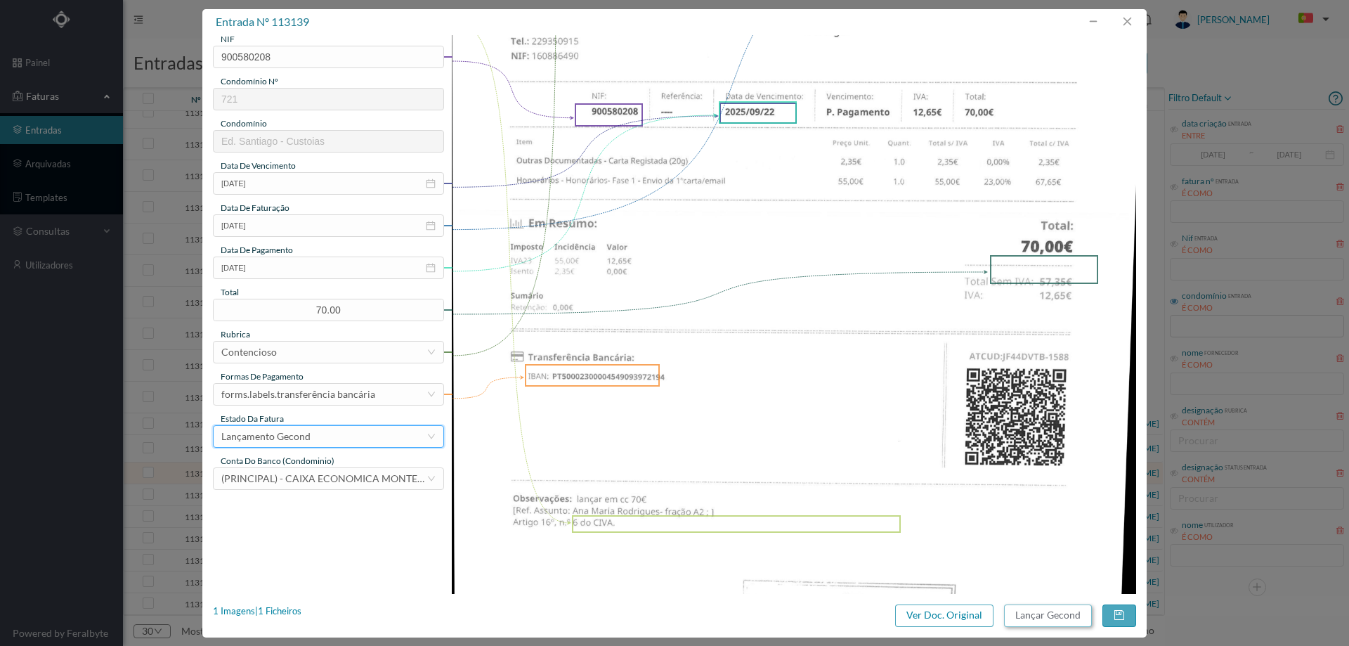
click at [1031, 618] on button "Lançar Gecond" at bounding box center [1048, 615] width 88 height 22
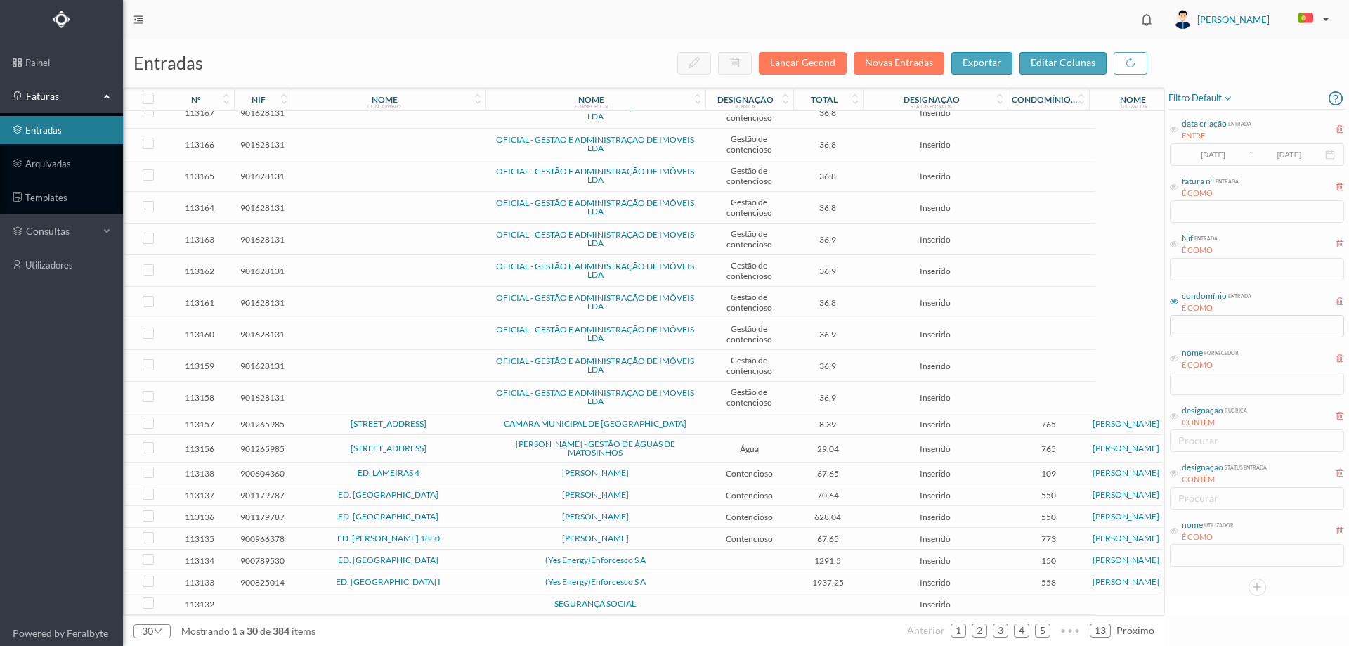
click at [692, 472] on span "ANA CRISTINA PONTE" at bounding box center [595, 473] width 213 height 8
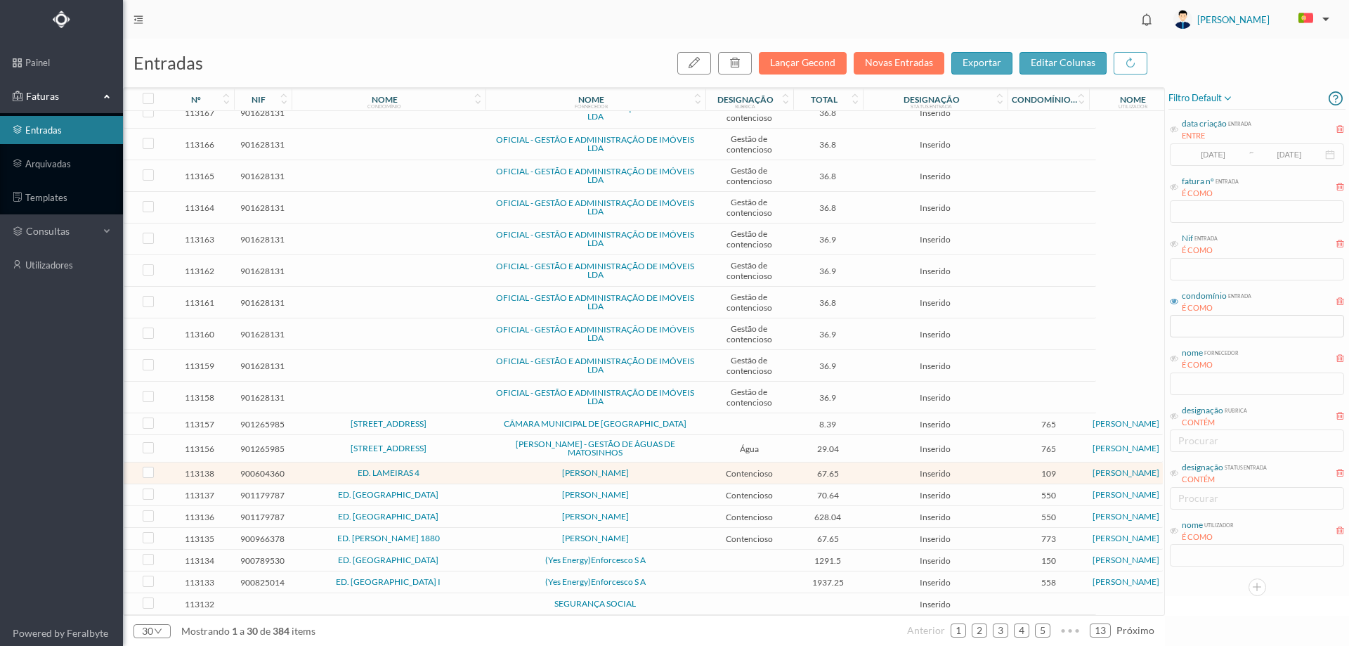
click at [692, 472] on span "ANA CRISTINA PONTE" at bounding box center [595, 473] width 213 height 8
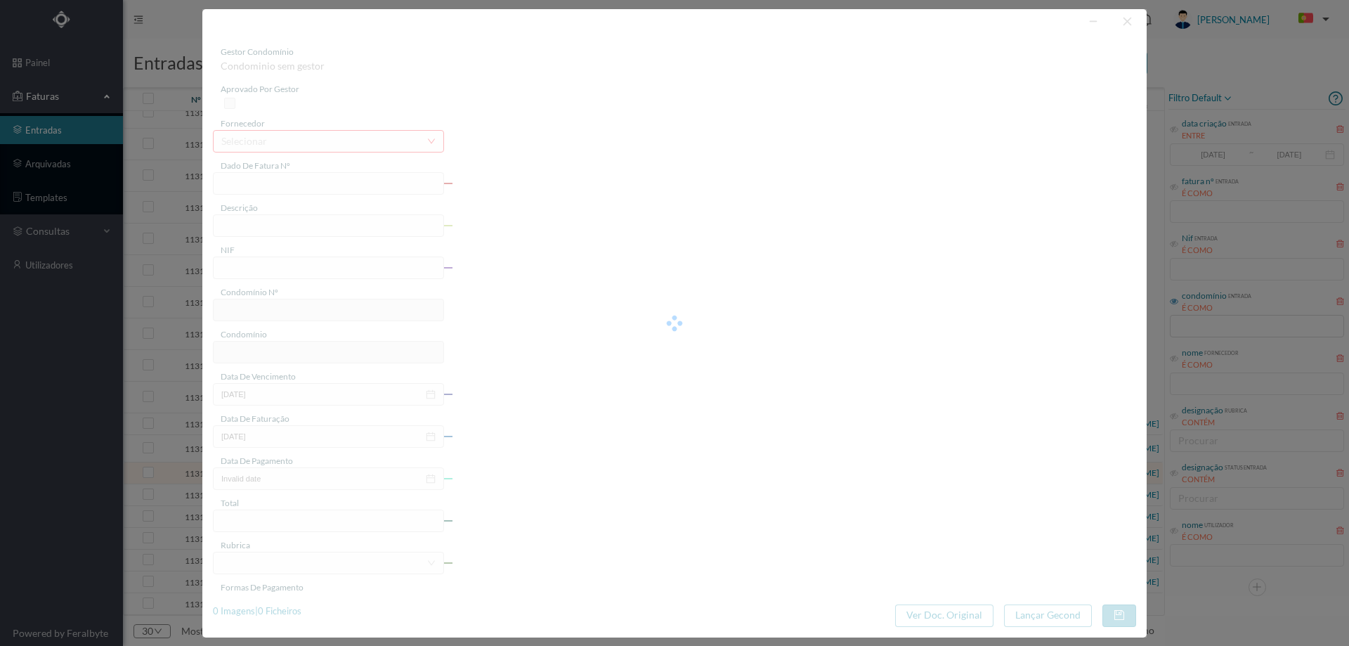
type input "FT AP/1586"
type input "900604360"
type input "2025-09-22"
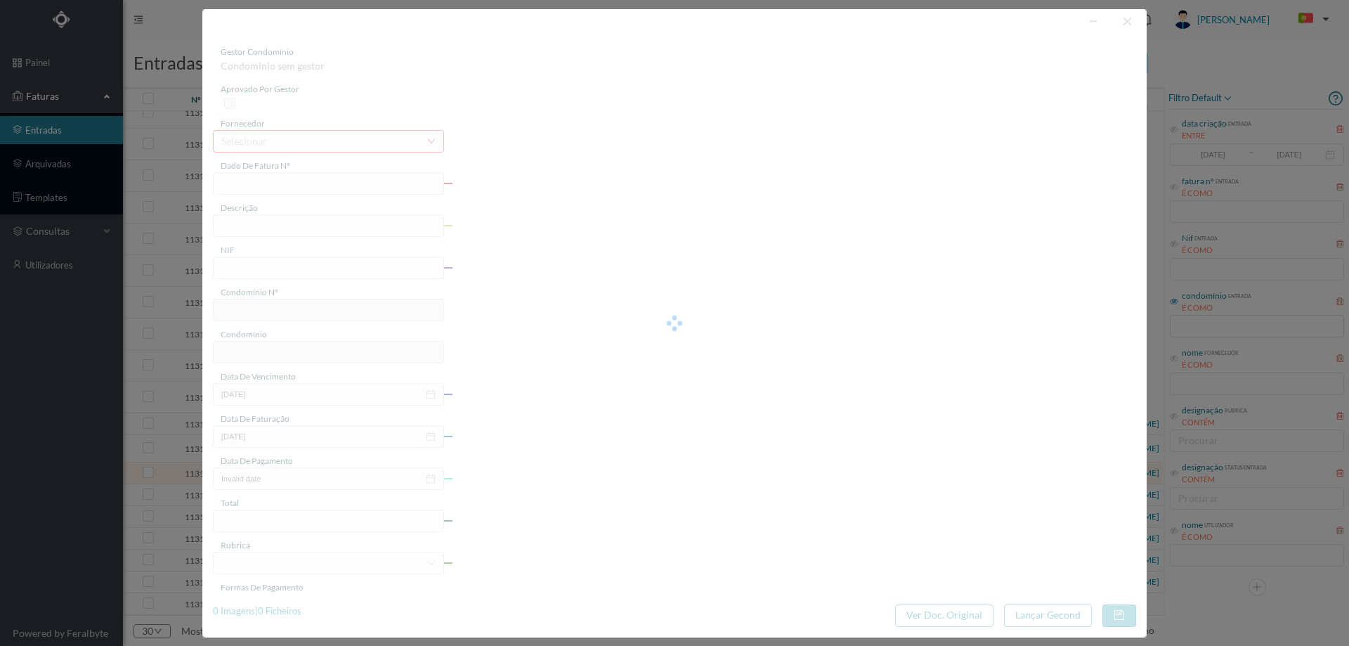
type input "67.65"
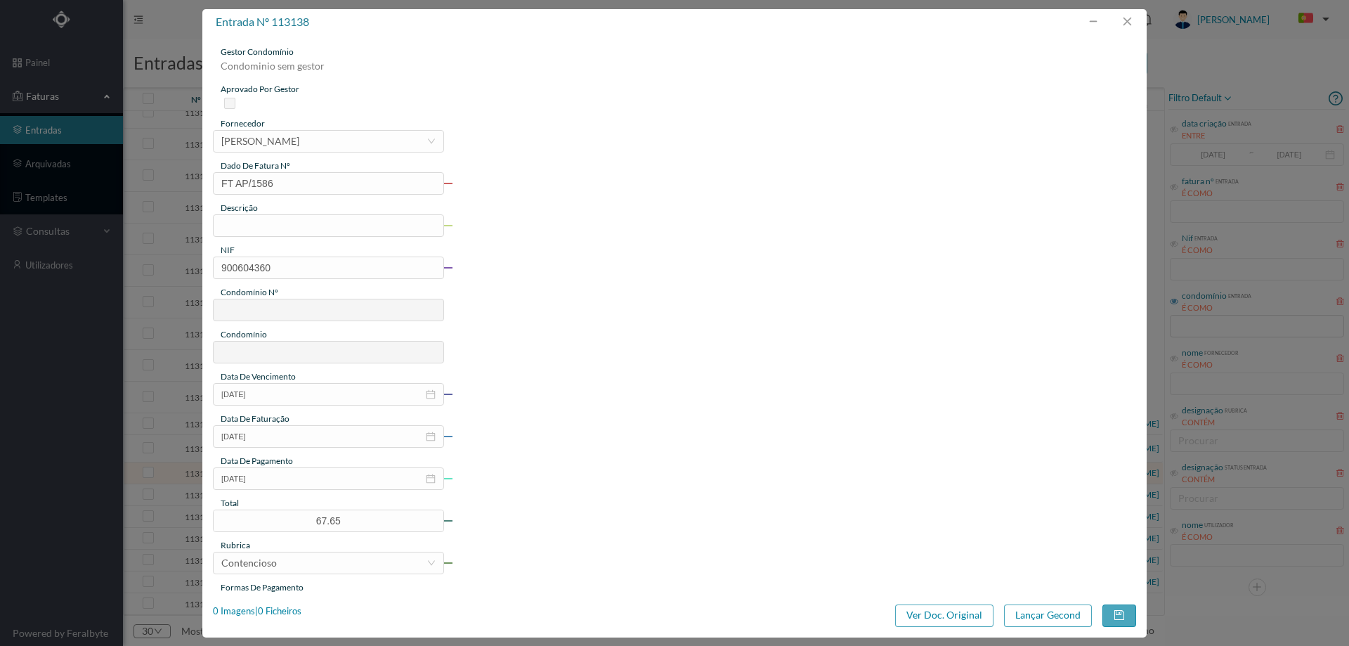
type input "109"
type input "ED. LAMEIRAS 4"
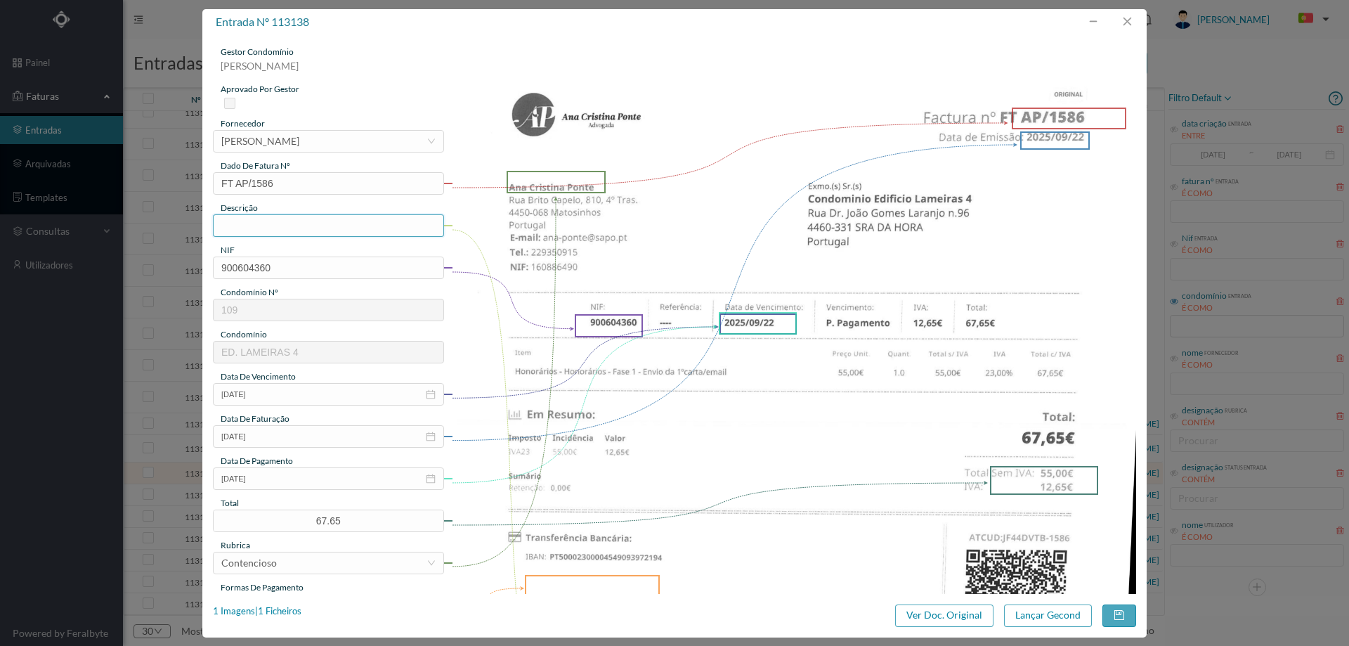
click at [292, 233] on input "text" at bounding box center [328, 225] width 231 height 22
type input "Despesas processo contencioso"
click at [289, 478] on input "2025-09-22" at bounding box center [328, 478] width 231 height 22
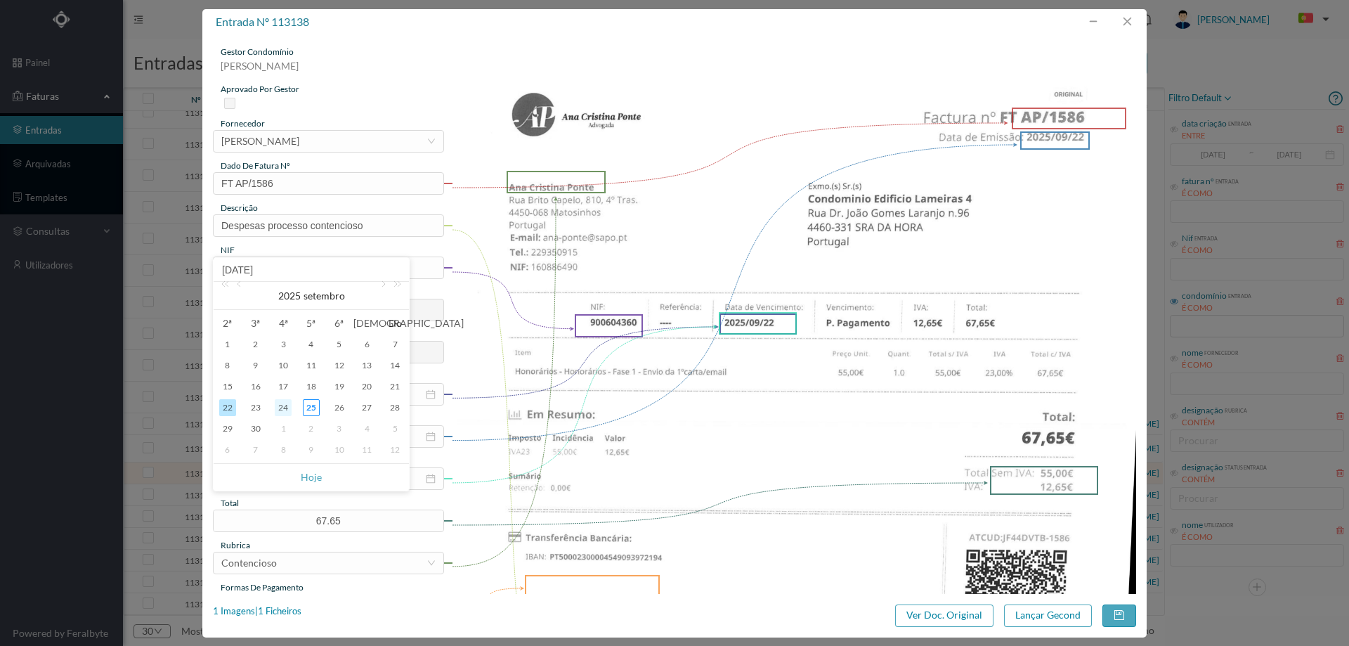
click at [282, 404] on div "24" at bounding box center [283, 407] width 17 height 17
type input "2025-09-24"
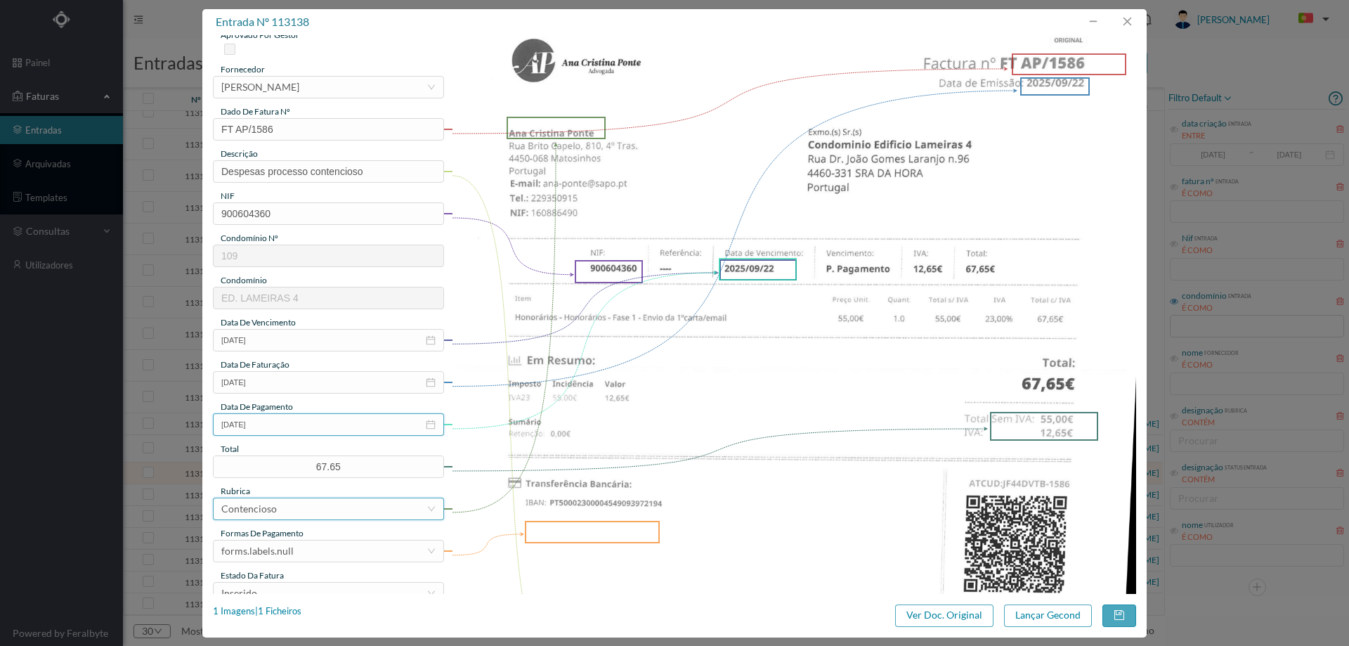
scroll to position [141, 0]
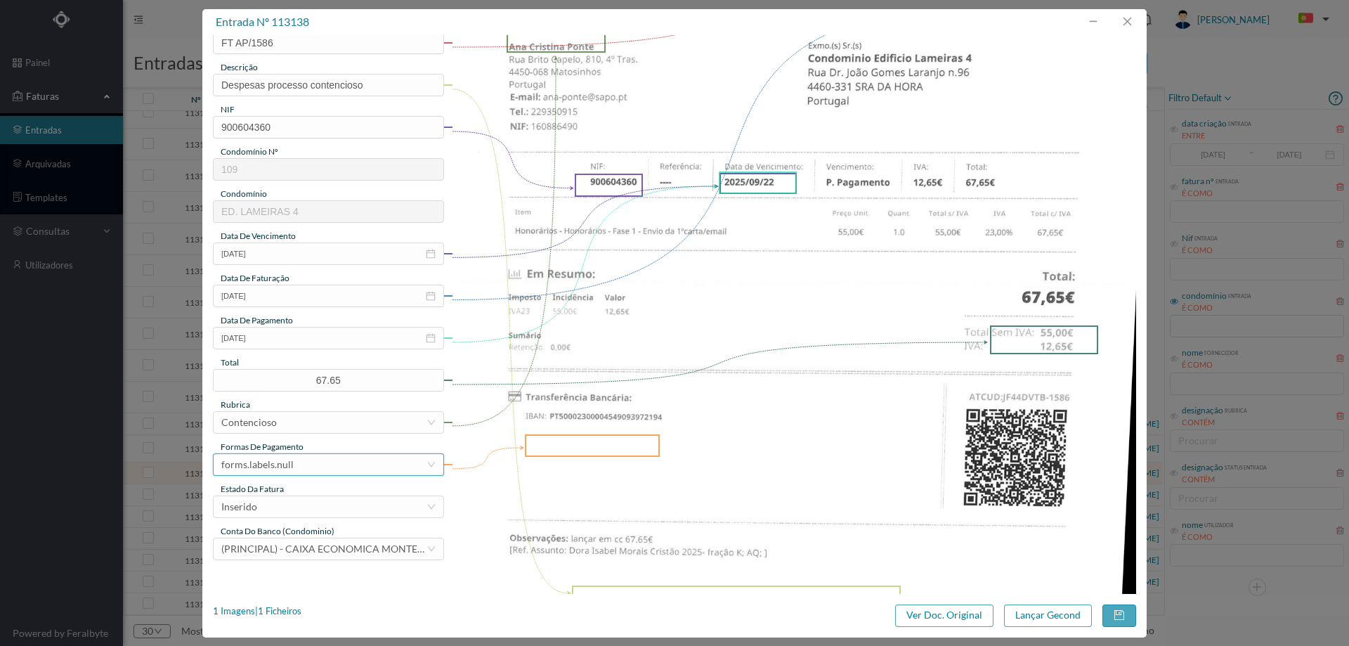
click at [289, 470] on div "forms.labels.null" at bounding box center [257, 464] width 72 height 21
click at [297, 331] on li "transferência bancária" at bounding box center [328, 326] width 230 height 22
click at [263, 519] on div "gestor condomínio Hugo Moreira aprovado por gestor fornecedor selecionar ANA CR…" at bounding box center [328, 232] width 231 height 655
click at [270, 505] on div "Inserido" at bounding box center [323, 506] width 205 height 21
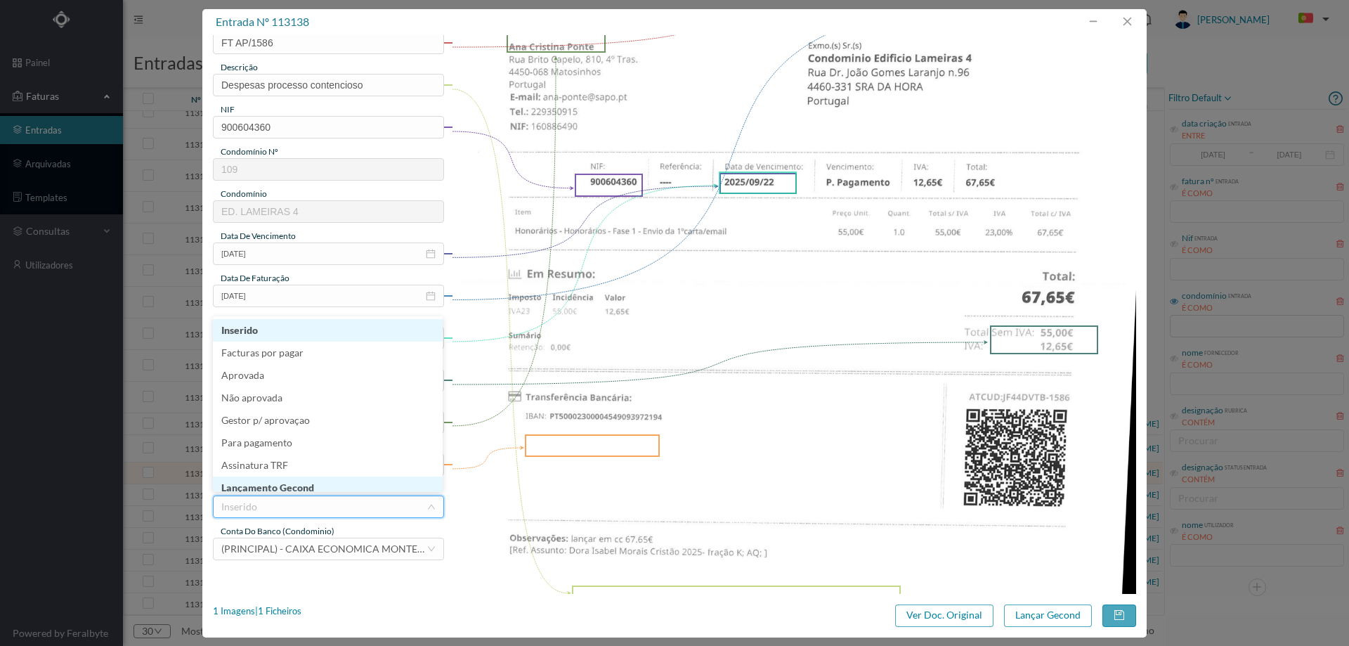
scroll to position [7, 0]
click at [294, 474] on li "Lançamento Gecond" at bounding box center [328, 480] width 230 height 22
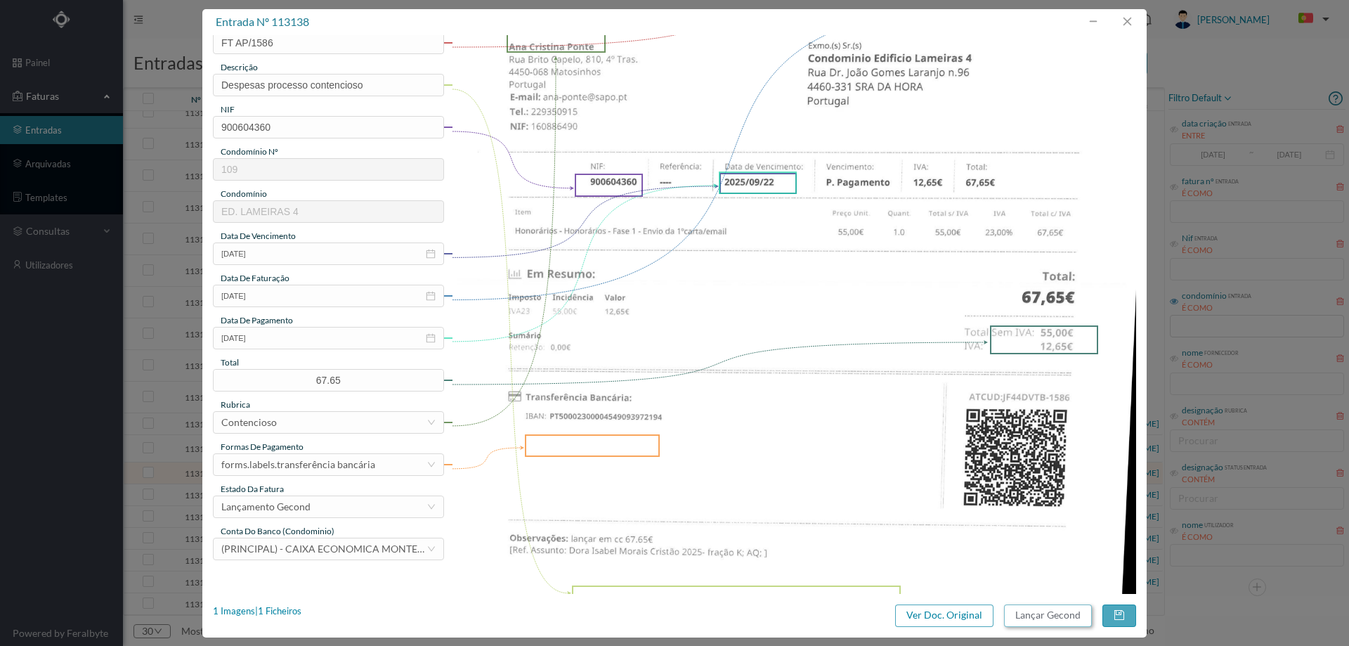
click at [1064, 615] on button "Lançar Gecond" at bounding box center [1048, 615] width 88 height 22
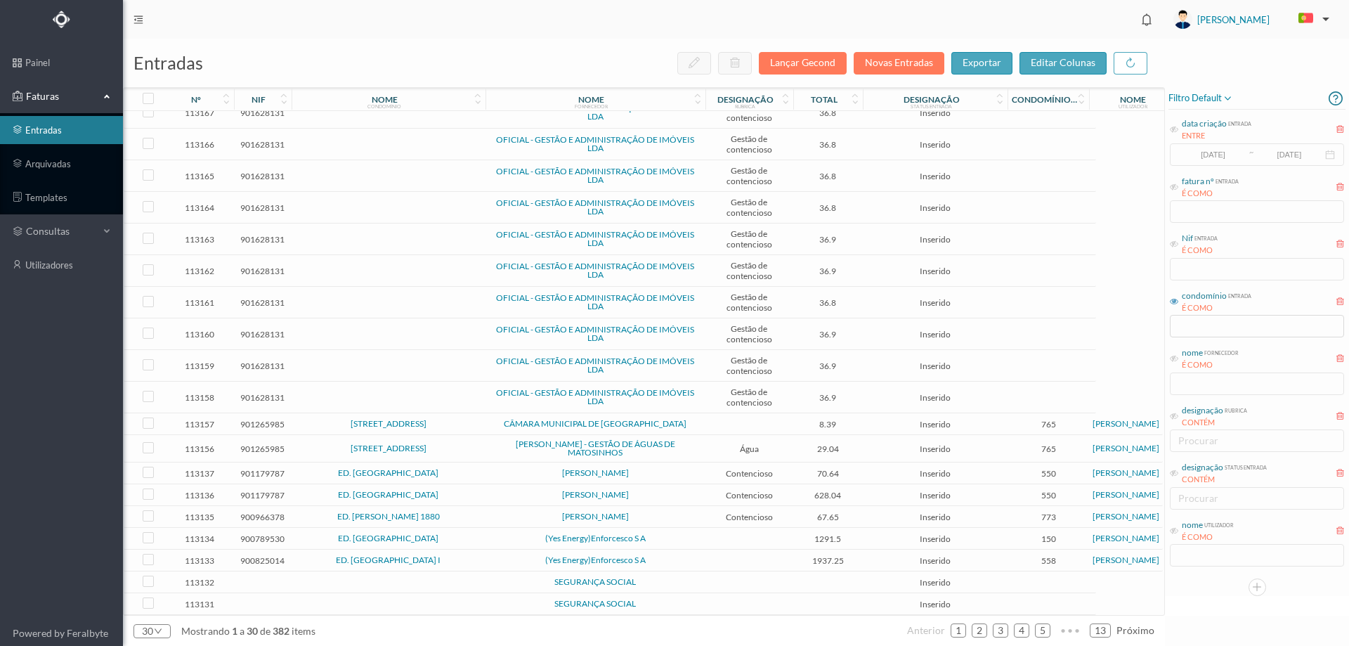
click at [479, 475] on td "ED. ALGEMA" at bounding box center [389, 473] width 194 height 22
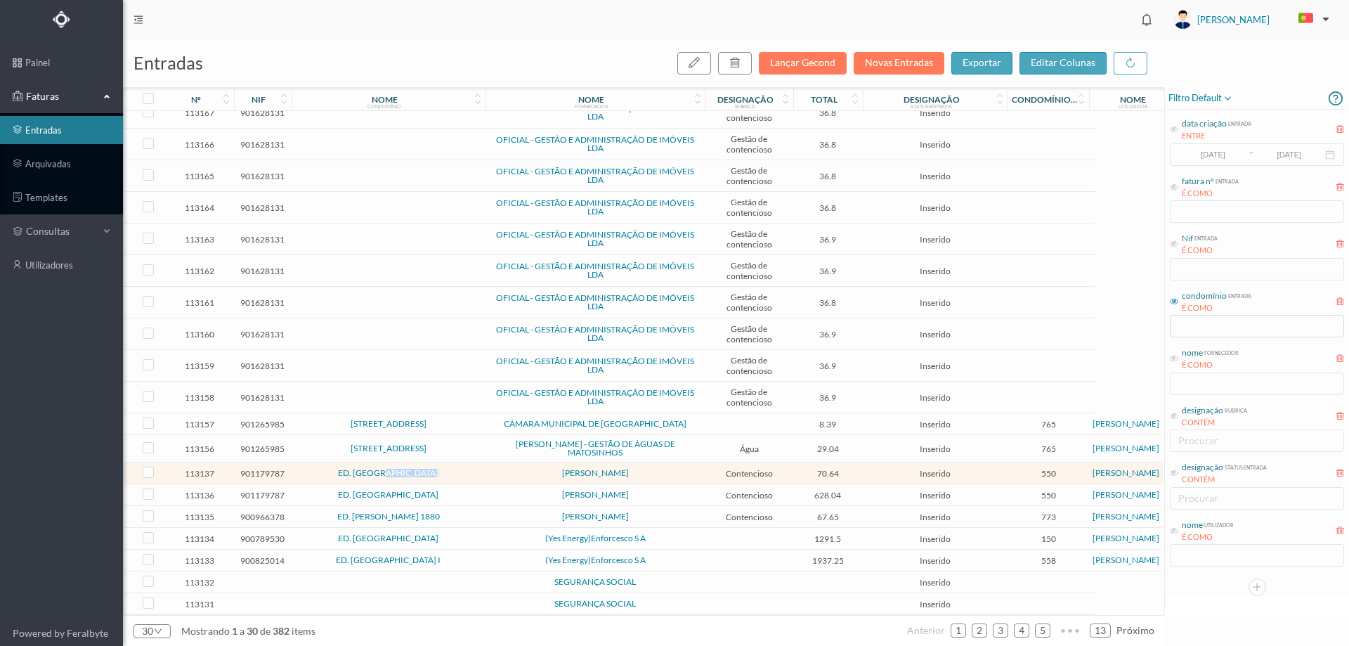
click at [479, 475] on td "ED. ALGEMA" at bounding box center [389, 473] width 194 height 22
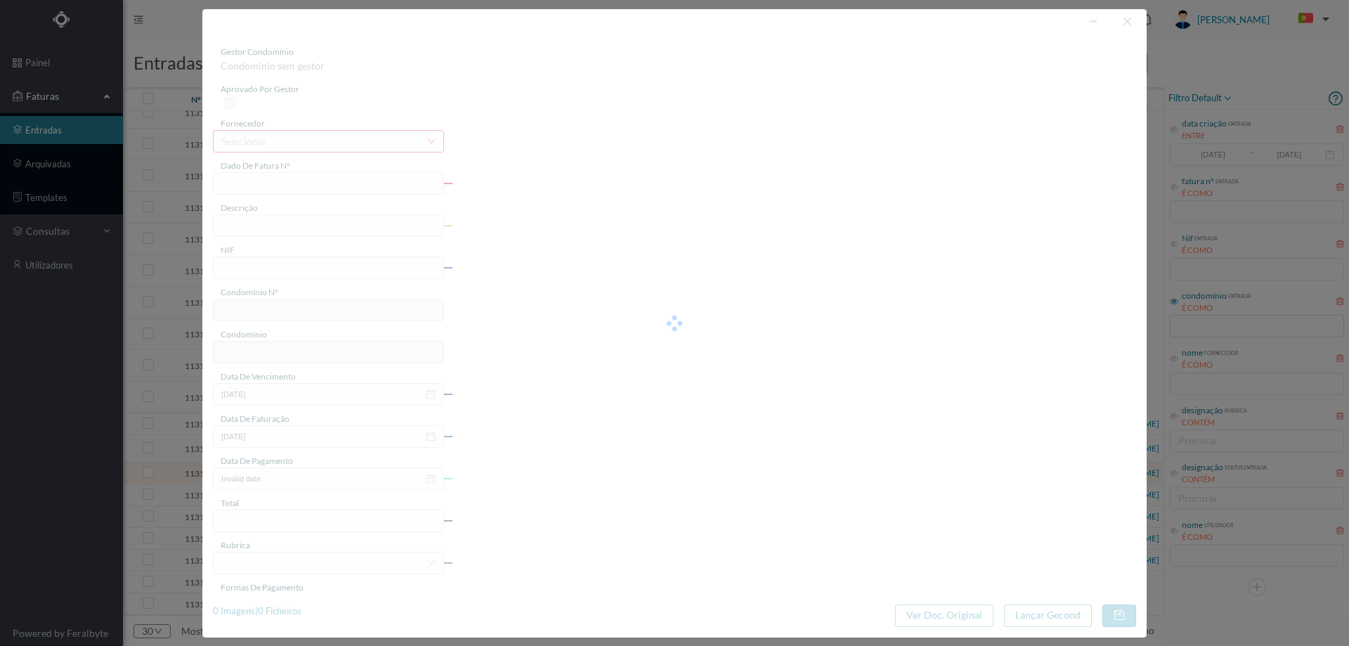
type input "FT AP/1587"
type input "EAN ENS PO SED CORNETA mm, MME CRA CIO! De E A 6 do CIVA."
type input "901179787"
type input "2025-09-22"
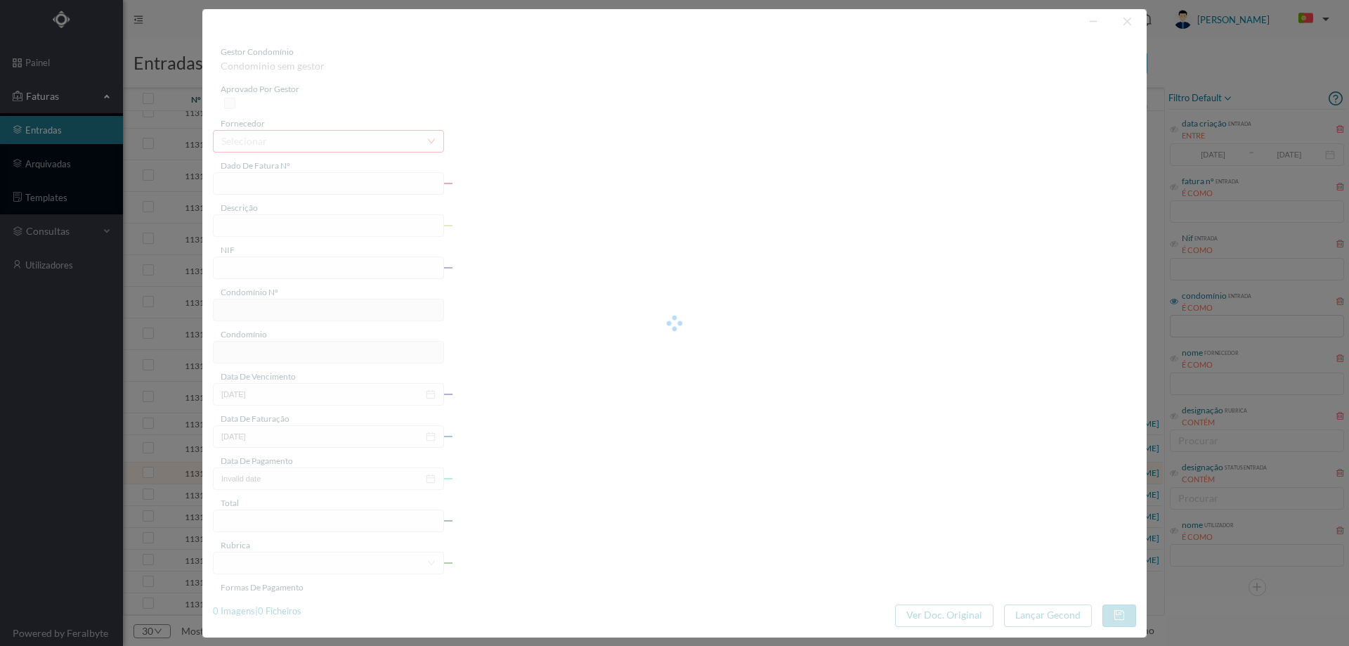
type input "2025-09-22"
type input "70.64"
type input "550"
type input "ED. ALGEMA"
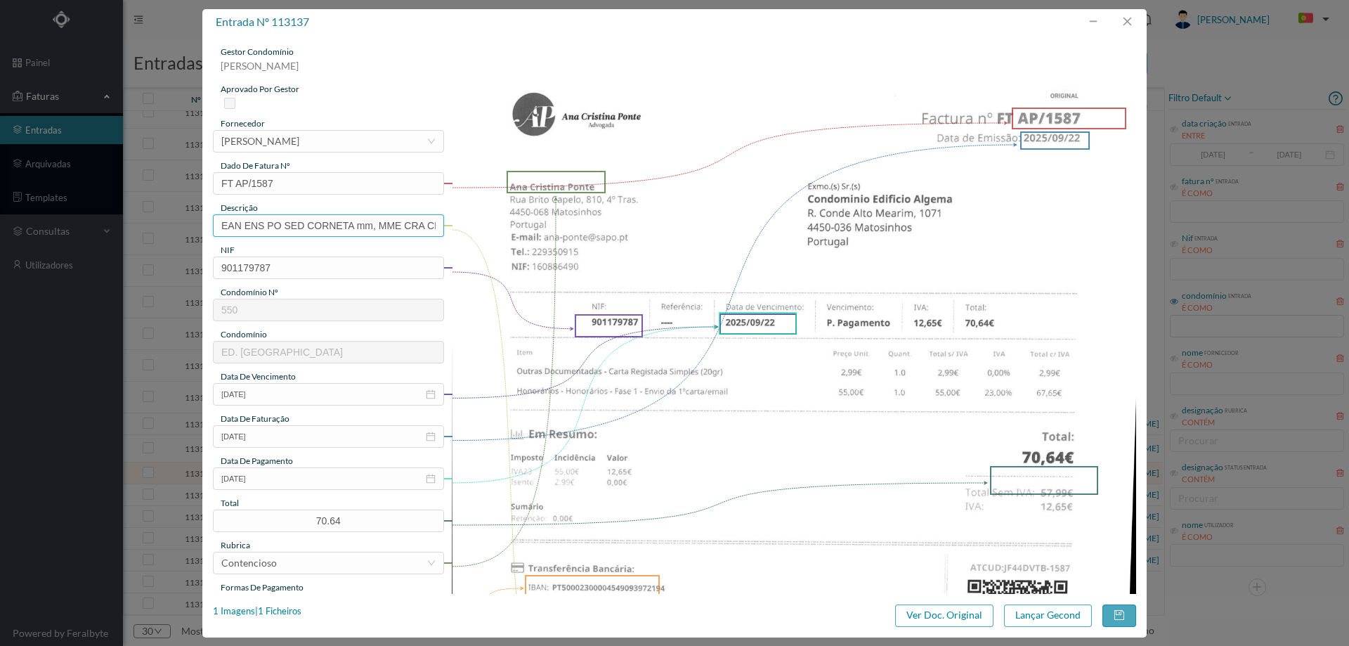
click at [325, 230] on input "EAN ENS PO SED CORNETA mm, MME CRA CIO! De E A 6 do CIVA." at bounding box center [328, 225] width 231 height 22
click at [312, 223] on input "de" at bounding box center [328, 225] width 231 height 22
click at [531, 224] on img at bounding box center [794, 530] width 685 height 968
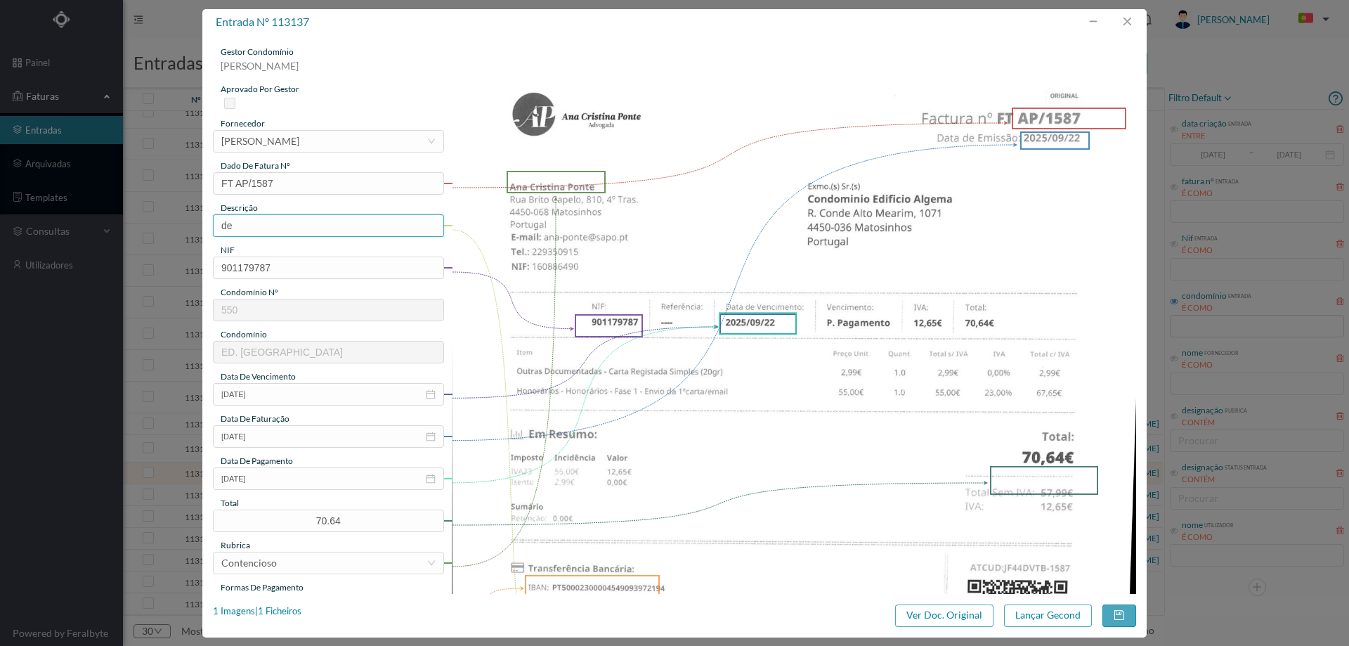
click at [276, 227] on input "de" at bounding box center [328, 225] width 231 height 22
type input "Despesas processo contencioso"
click at [287, 480] on input "2025-09-22" at bounding box center [328, 478] width 231 height 22
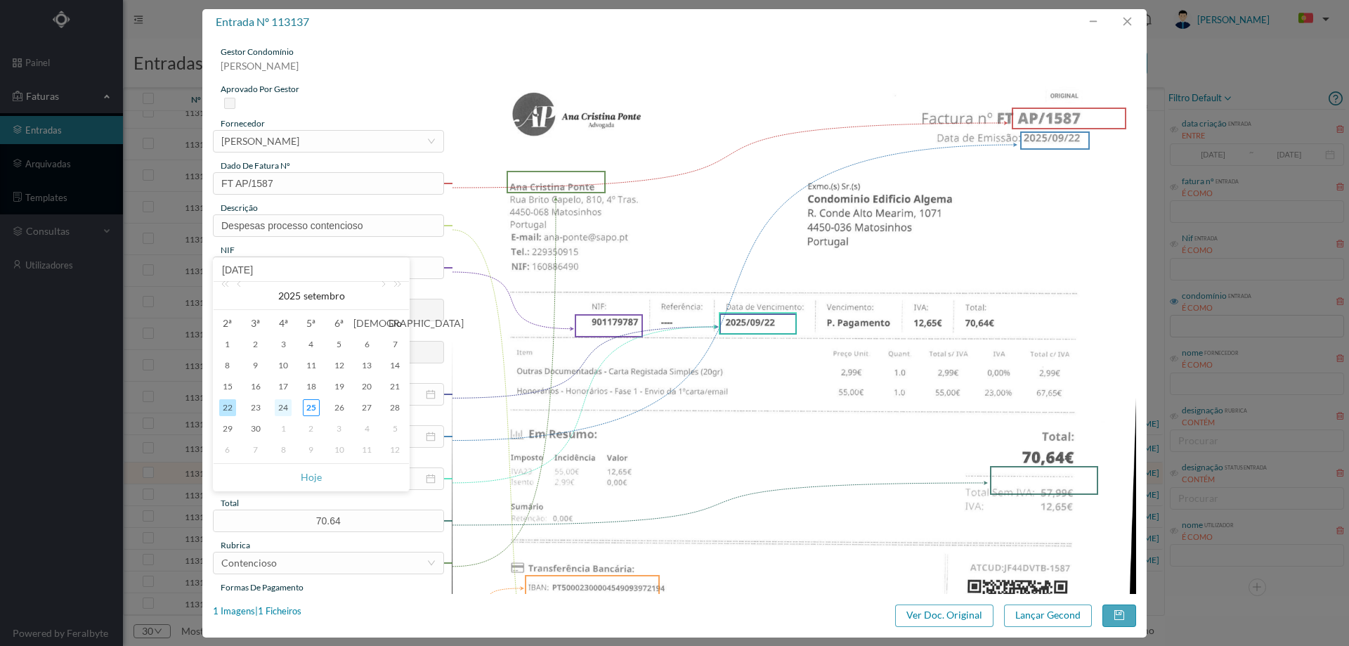
click at [280, 405] on div "24" at bounding box center [283, 407] width 17 height 17
type input "2025-09-24"
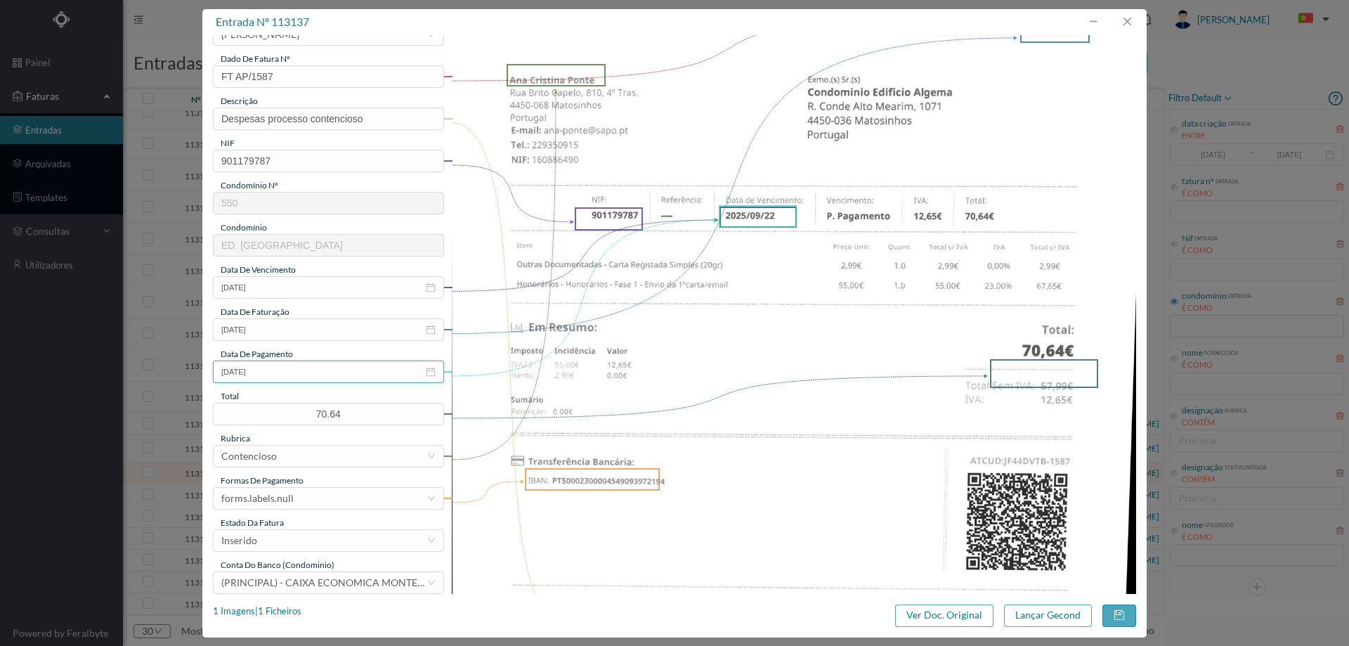
scroll to position [211, 0]
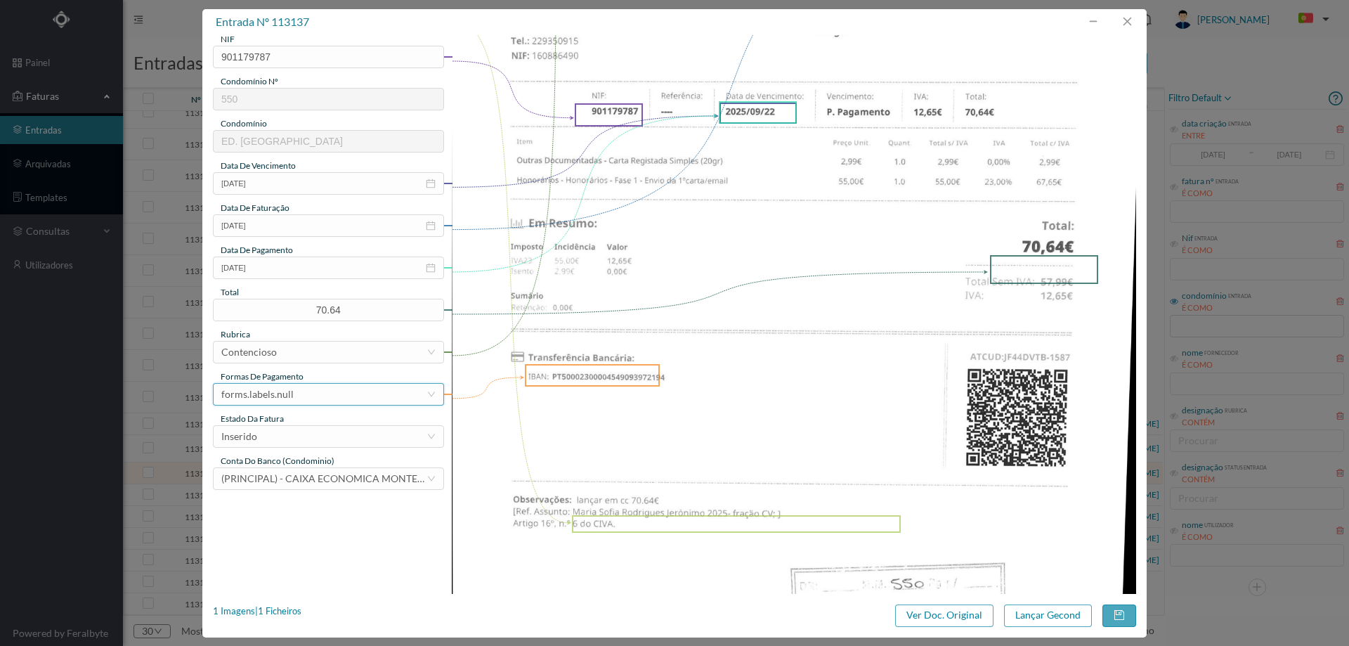
click at [291, 384] on div "forms.labels.null" at bounding box center [257, 394] width 72 height 21
click at [289, 462] on li "transferência bancária" at bounding box center [328, 466] width 230 height 22
click at [278, 434] on div "Inserido" at bounding box center [323, 436] width 205 height 21
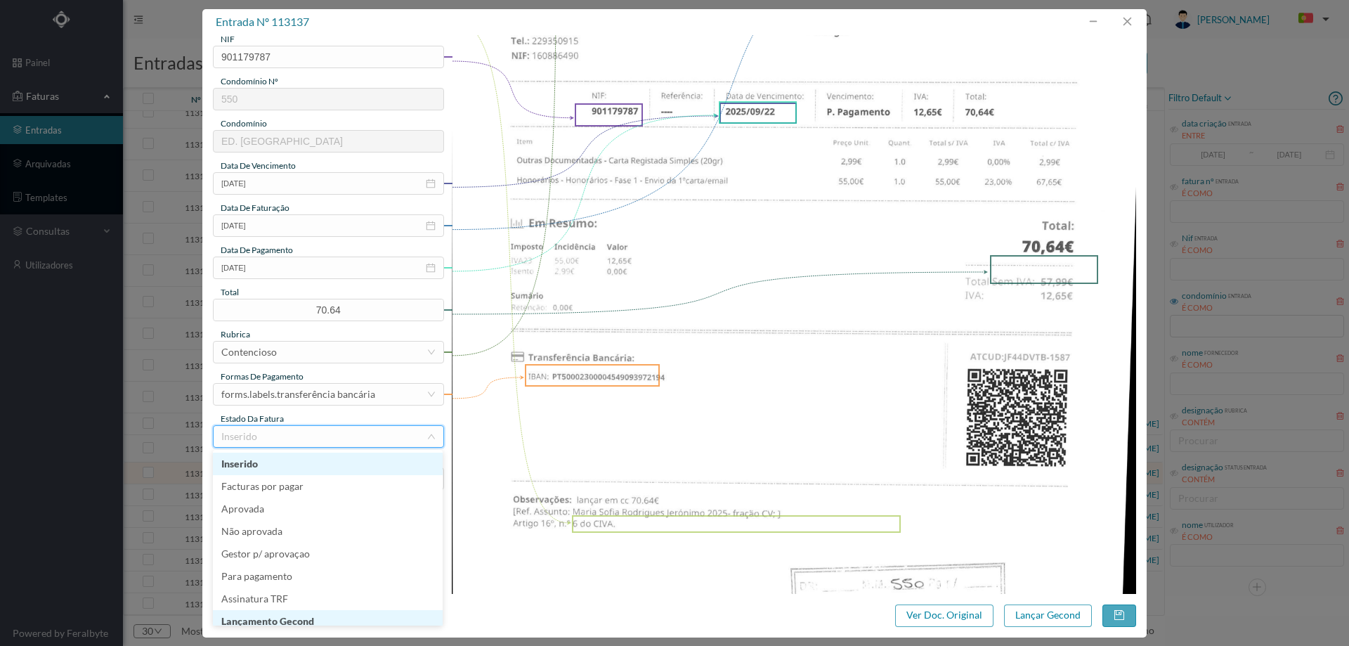
scroll to position [7, 0]
click at [320, 608] on li "Lançamento Gecond" at bounding box center [328, 614] width 230 height 22
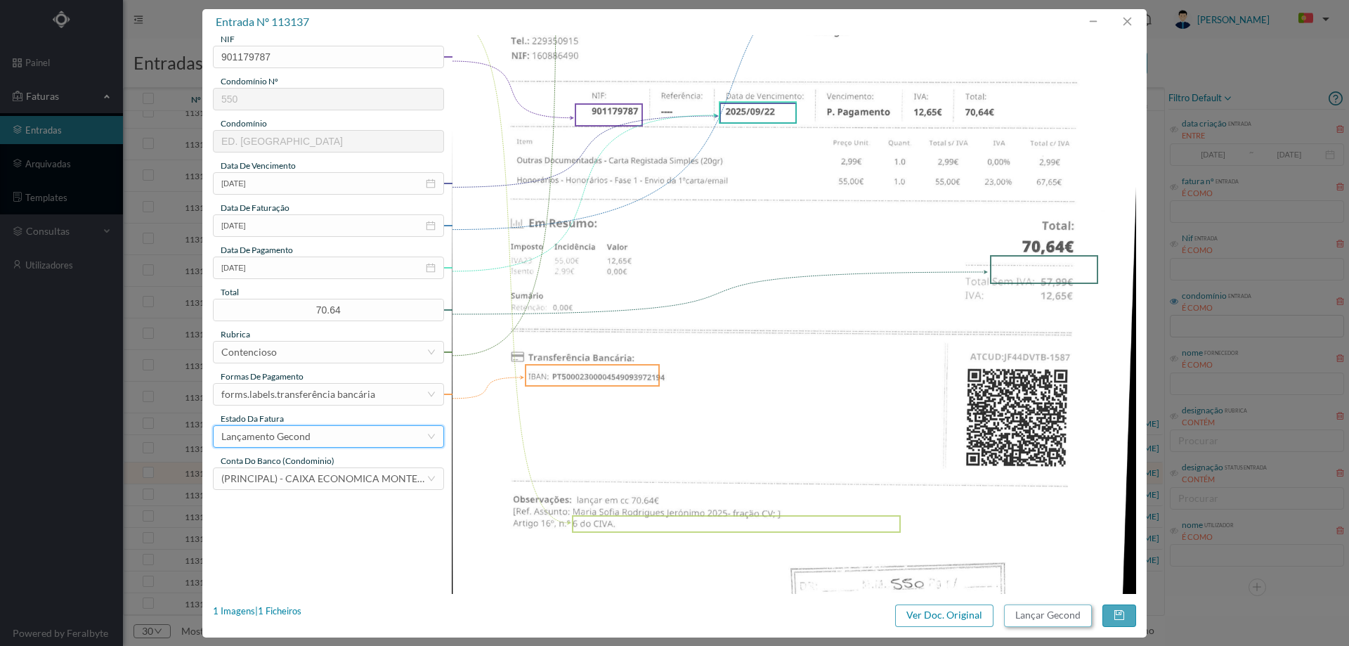
click at [1026, 615] on button "Lançar Gecond" at bounding box center [1048, 615] width 88 height 22
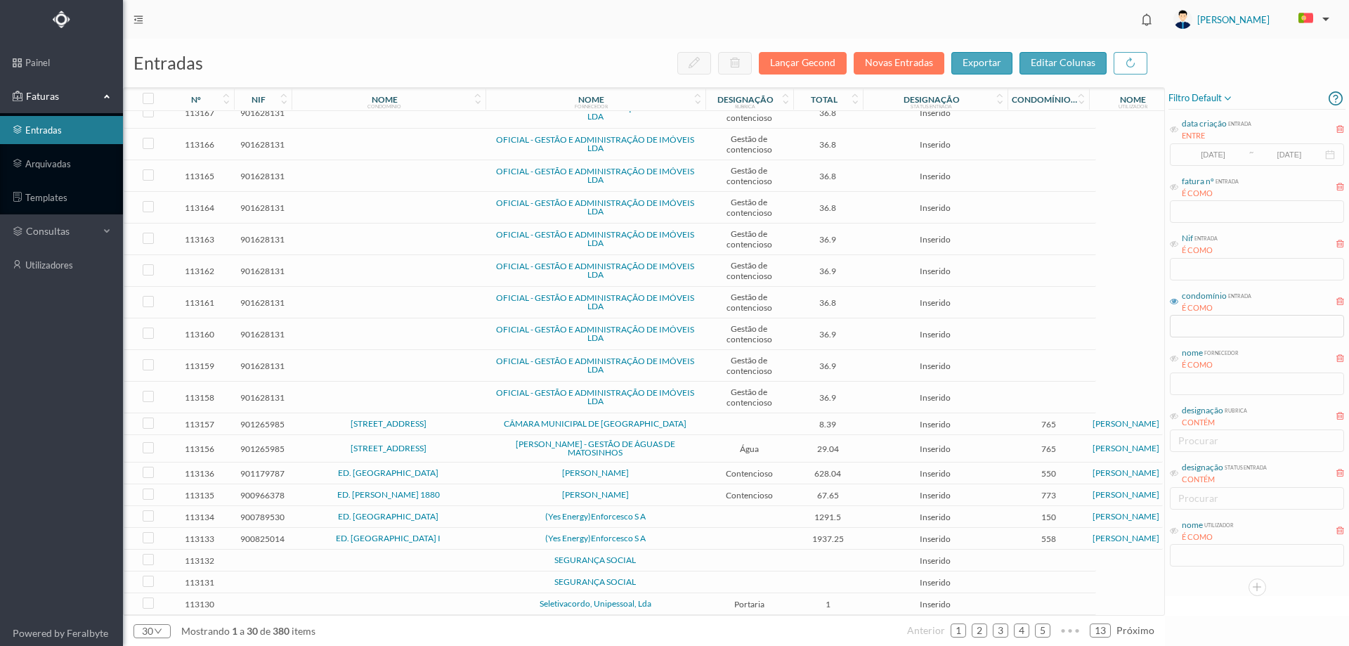
click at [475, 473] on span "ED. ALGEMA" at bounding box center [388, 473] width 187 height 8
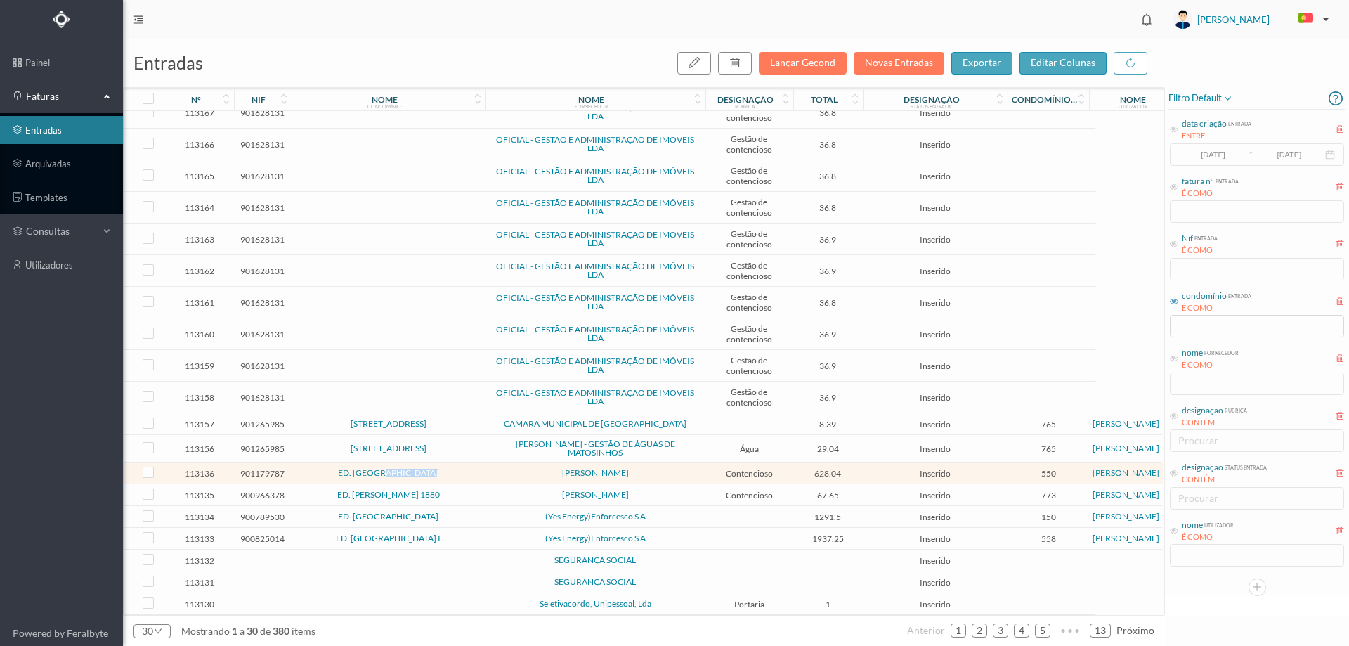
click at [475, 473] on span "ED. ALGEMA" at bounding box center [388, 473] width 187 height 8
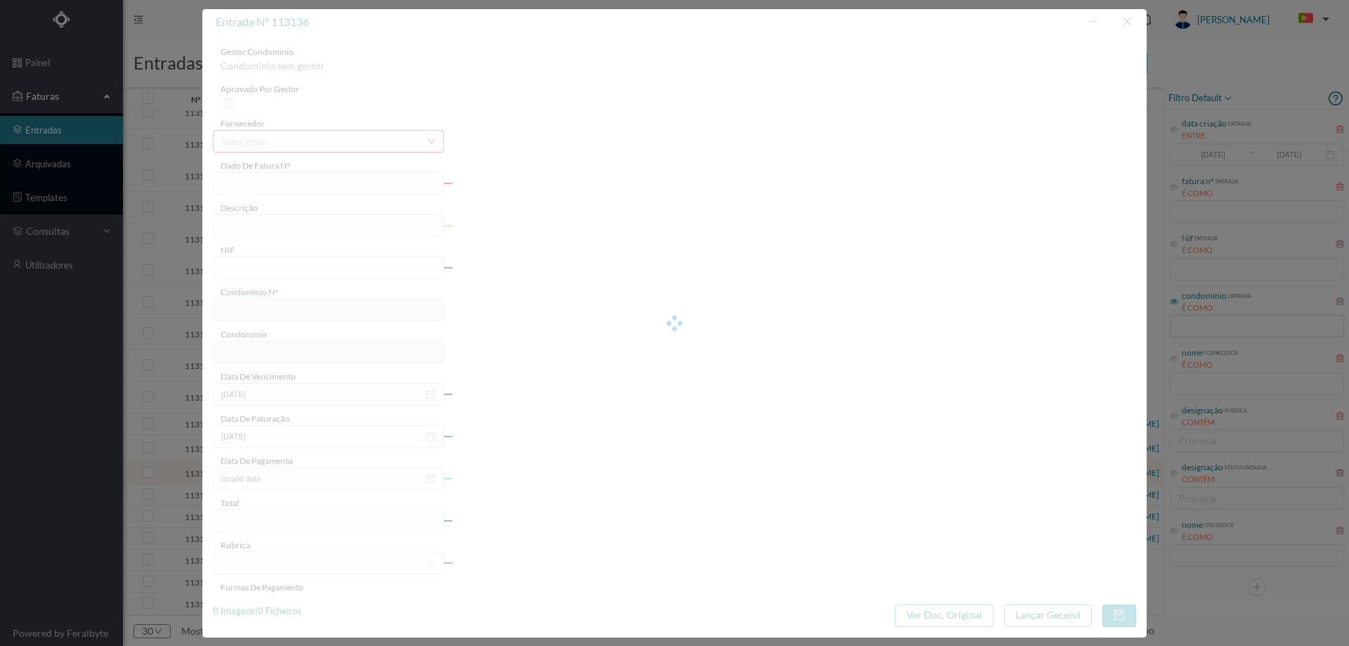
type input "FT AP/1595"
type input "901179787"
type input "2025-09-23"
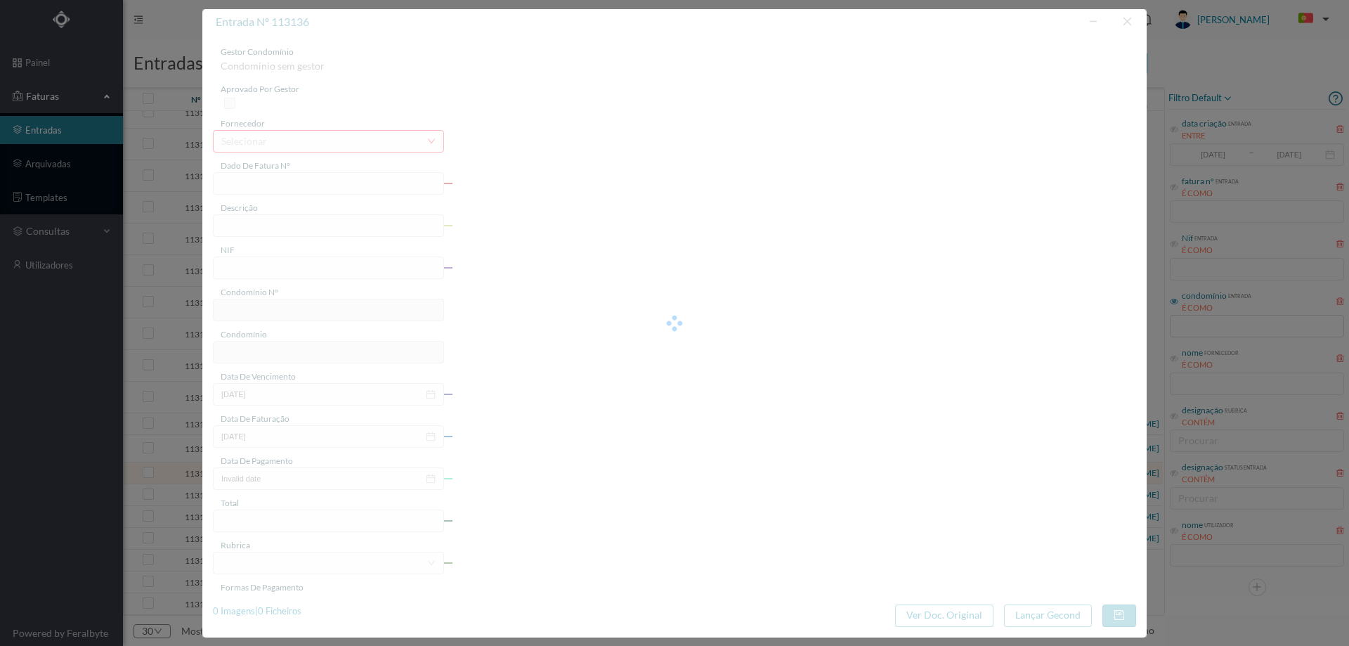
type input "628.04"
type input "550"
type input "ED. ALGEMA"
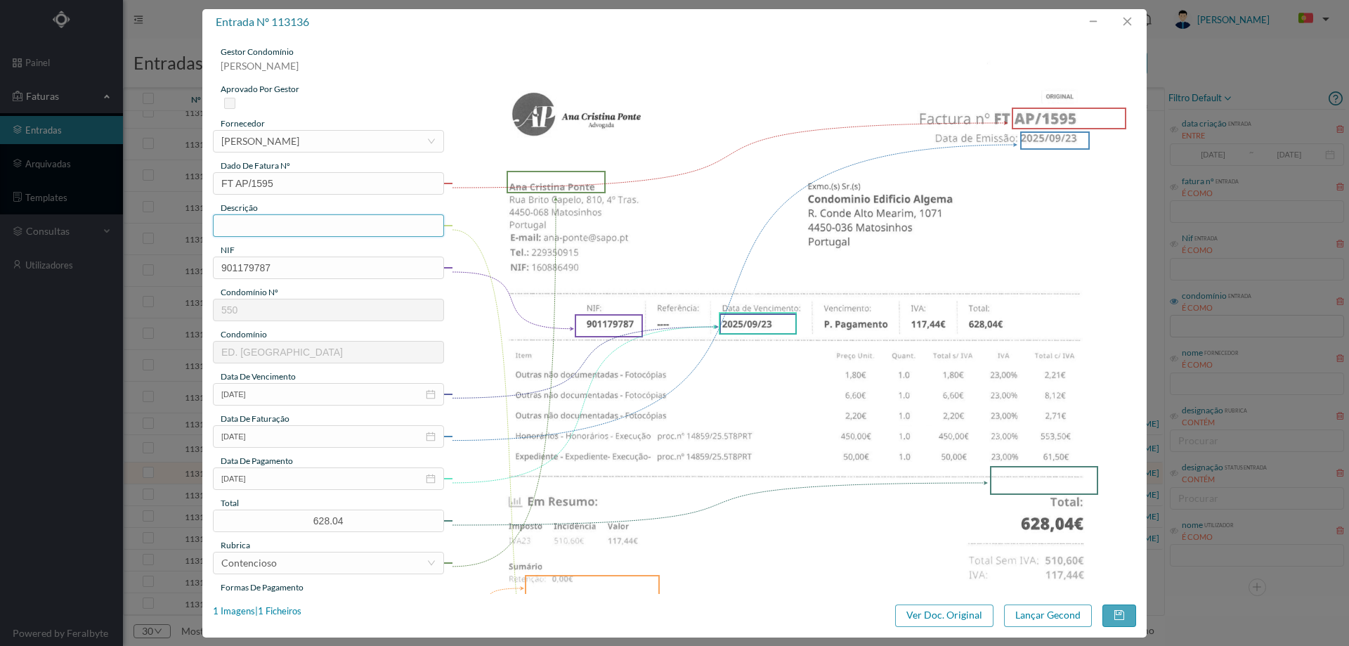
click at [346, 224] on input "text" at bounding box center [328, 225] width 231 height 22
type input "Despesas processo contencioso"
click at [296, 480] on input "2025-09-23" at bounding box center [328, 478] width 231 height 22
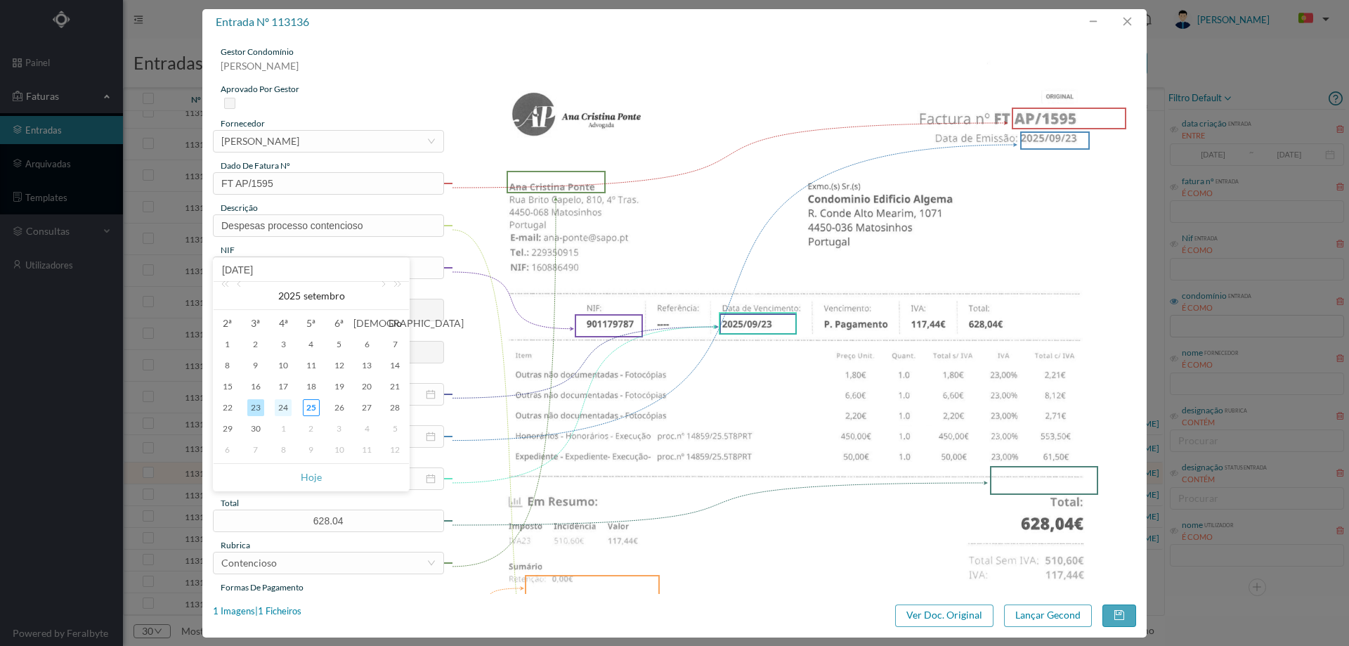
click at [289, 405] on div "24" at bounding box center [283, 407] width 17 height 17
type input "2025-09-24"
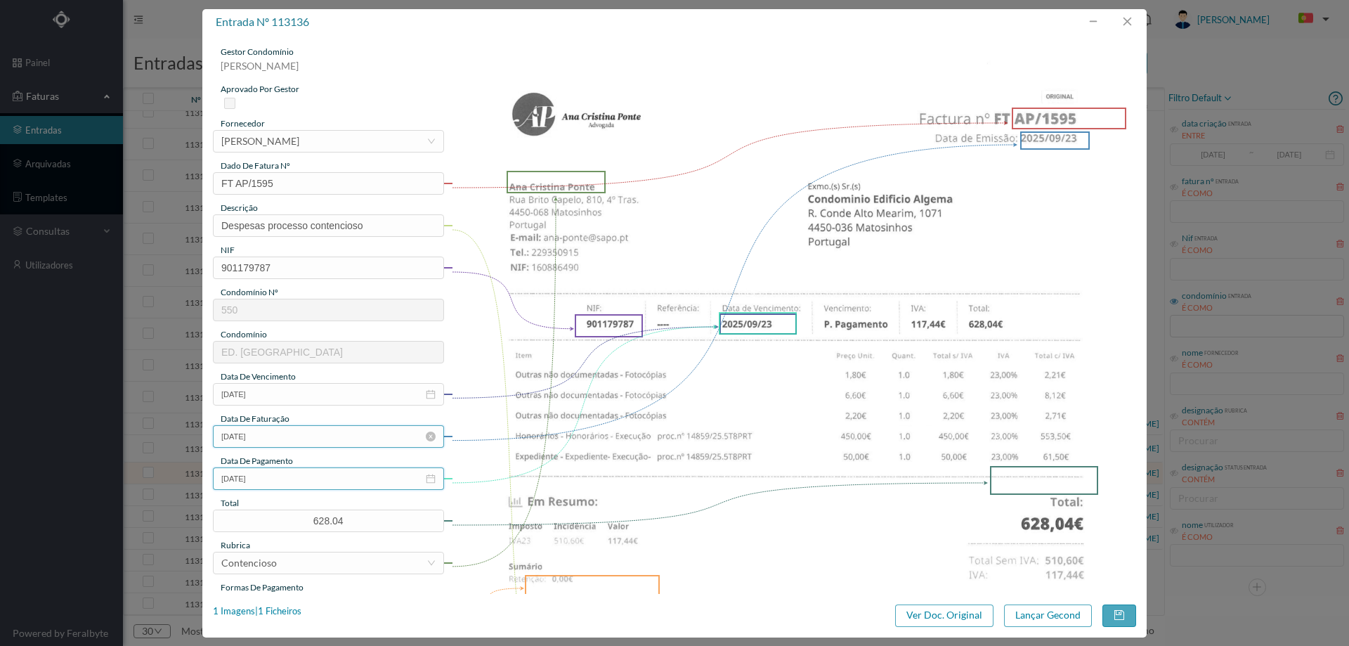
scroll to position [141, 0]
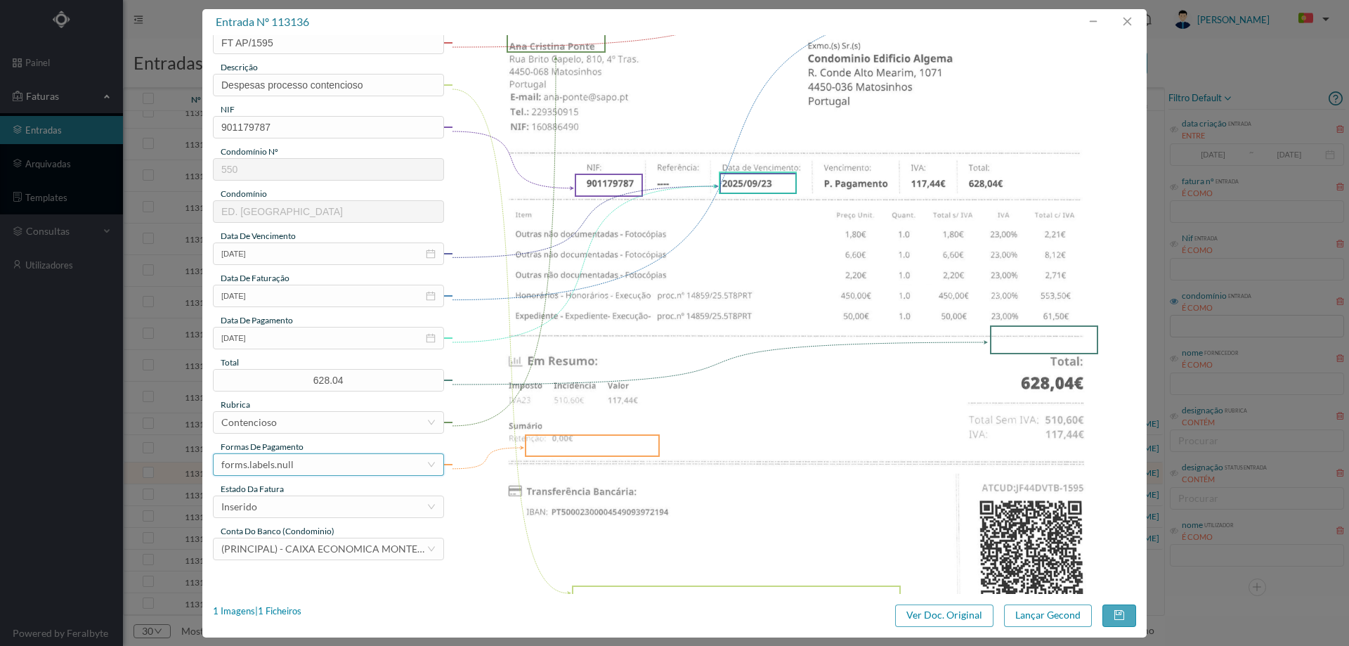
click at [289, 464] on div "forms.labels.null" at bounding box center [257, 464] width 72 height 21
click at [294, 330] on li "transferência bancária" at bounding box center [328, 330] width 230 height 22
click at [286, 493] on div "estado da fatura" at bounding box center [328, 489] width 231 height 13
click at [286, 504] on div "Inserido" at bounding box center [323, 506] width 205 height 21
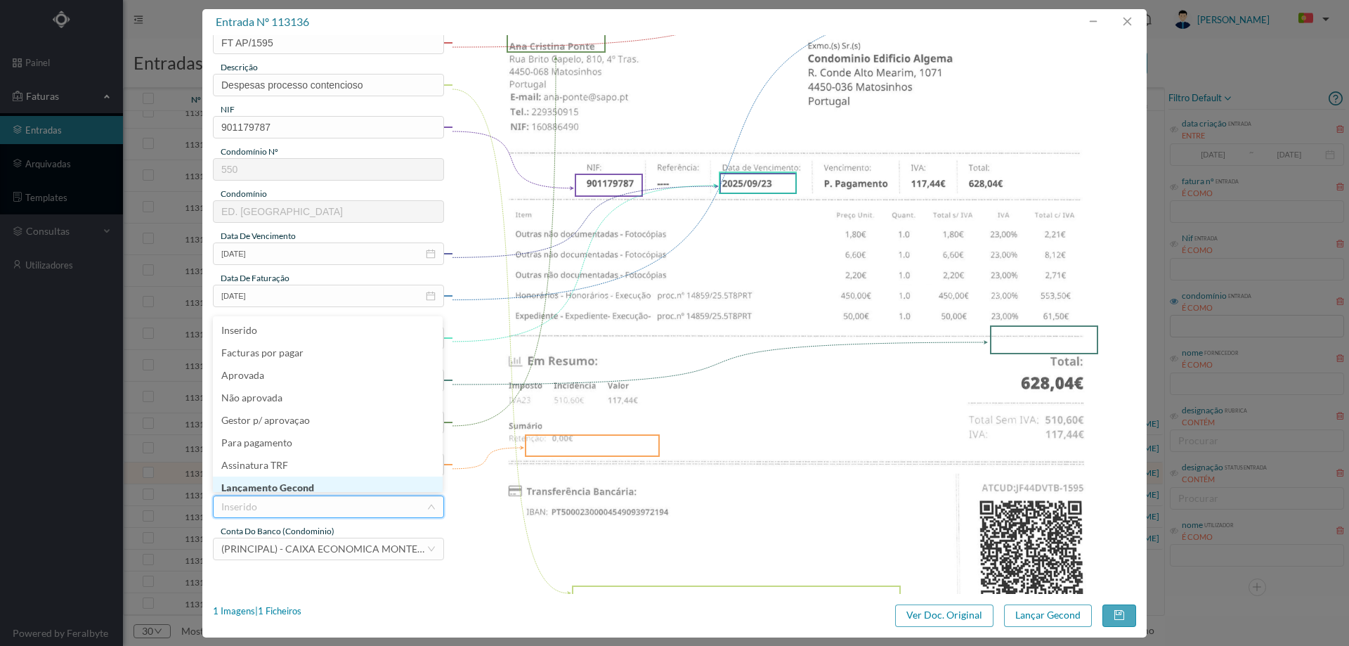
click at [289, 483] on li "Lançamento Gecond" at bounding box center [328, 487] width 230 height 22
click at [1043, 616] on button "Lançar Gecond" at bounding box center [1048, 615] width 88 height 22
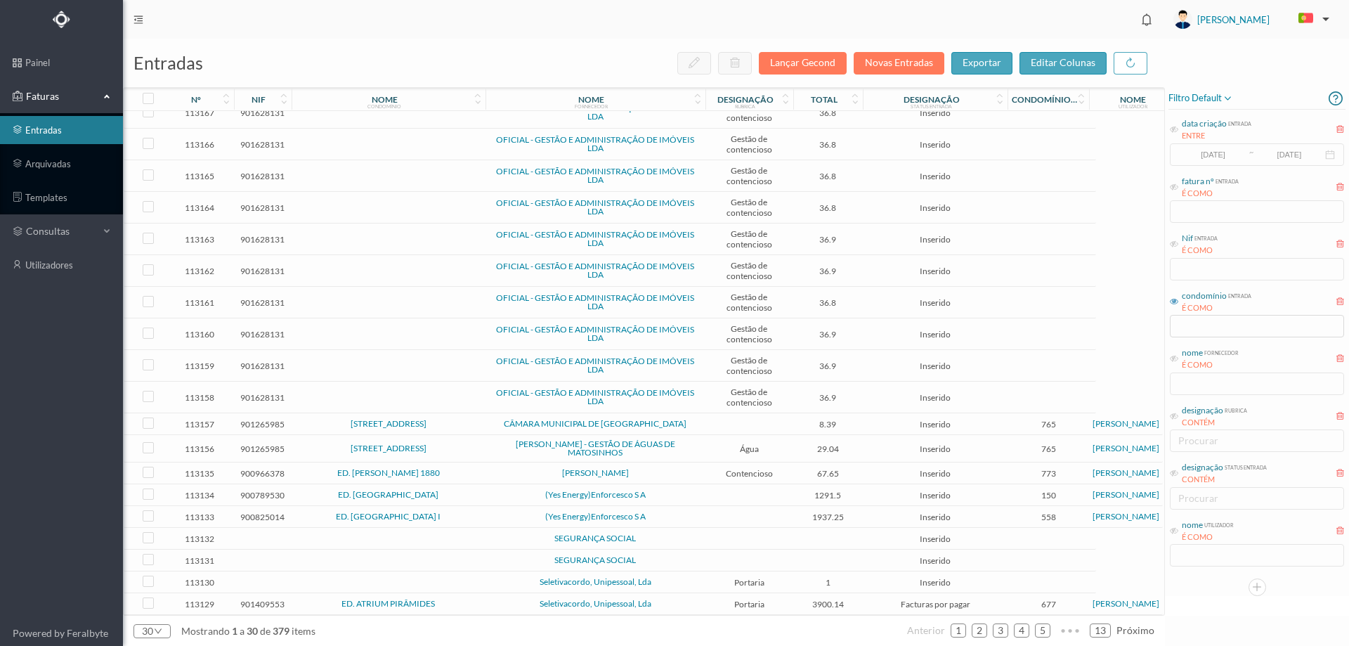
click at [476, 464] on td "ED. VASCO DA GAMA 1880" at bounding box center [389, 473] width 194 height 22
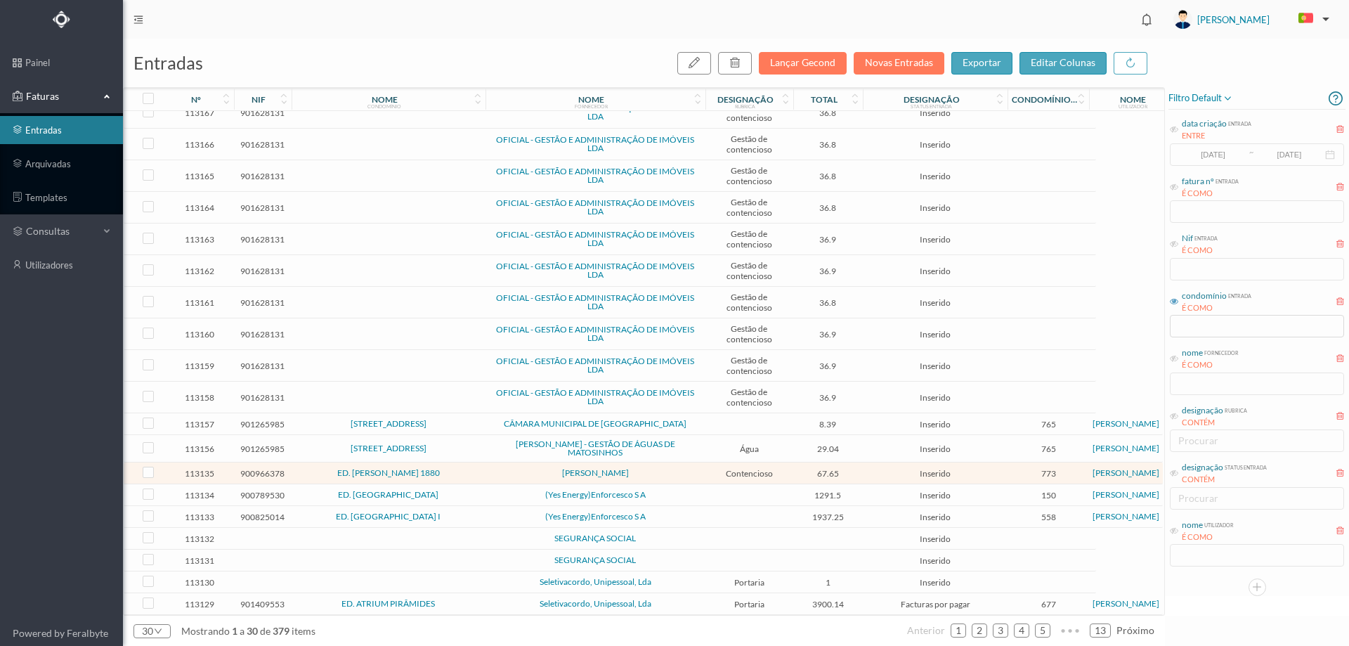
click at [476, 464] on td "ED. VASCO DA GAMA 1880" at bounding box center [389, 473] width 194 height 22
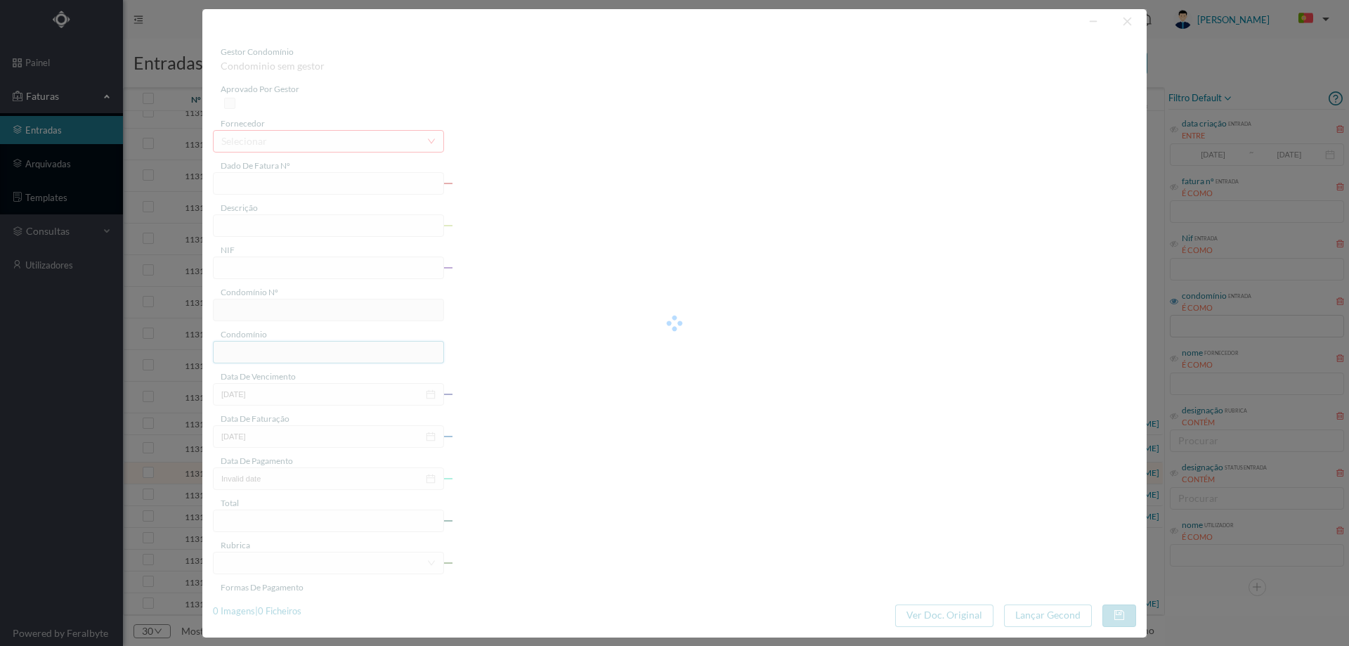
type input "FT AP/1594"
type input "900966378"
type input "2025-09-23"
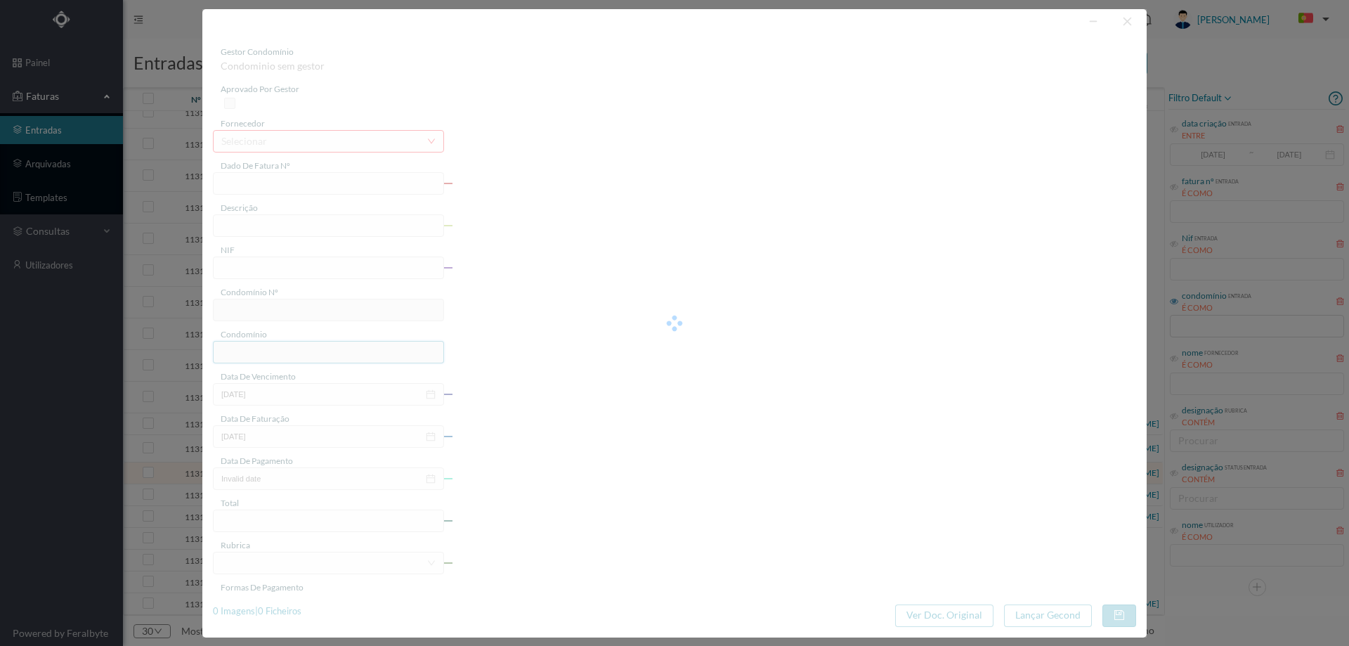
type input "67.65"
type input "773"
type input "ED. VASCO DA GAMA 1880"
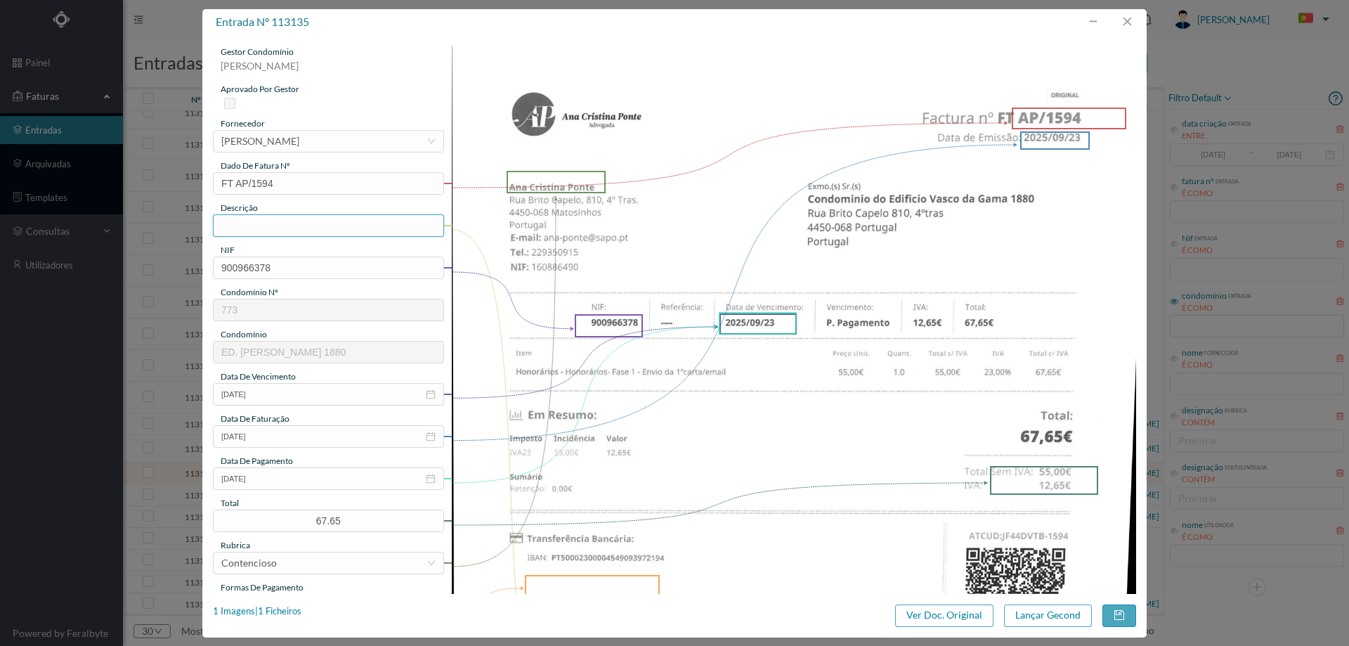
click at [301, 230] on input "text" at bounding box center [328, 225] width 231 height 22
type input "Despesas processo contencioso"
click at [287, 483] on input "2025-09-23" at bounding box center [328, 478] width 231 height 22
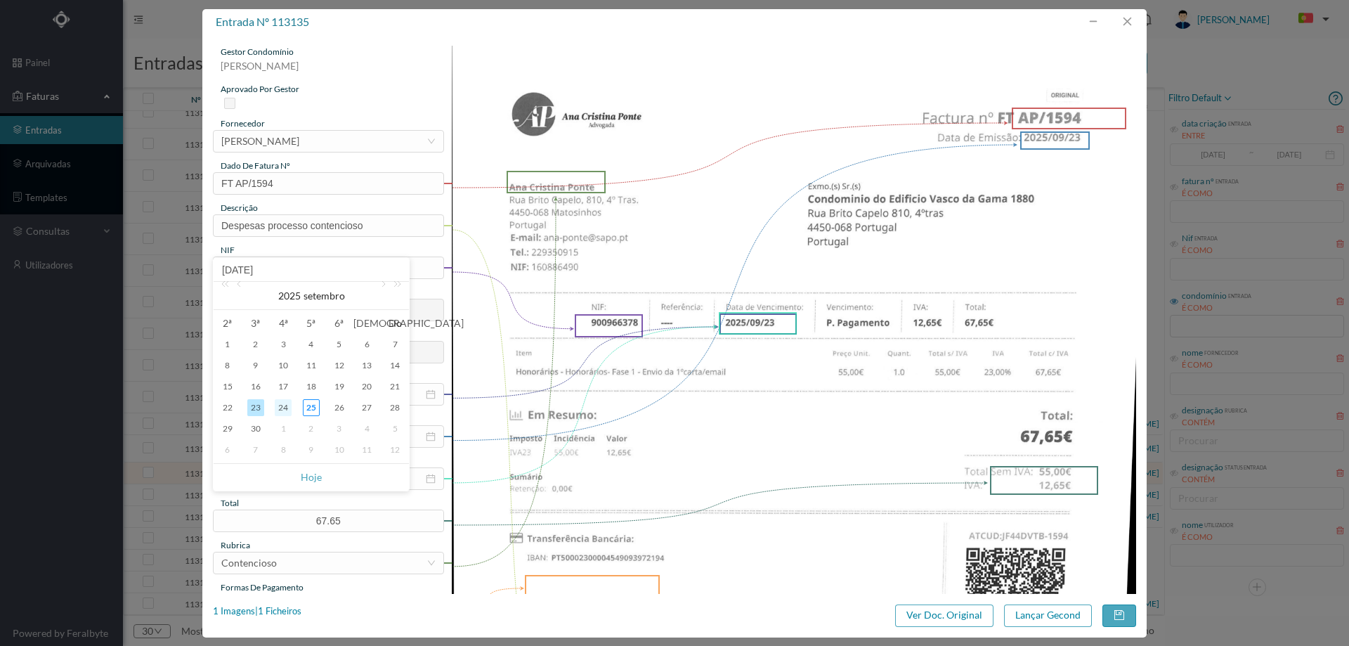
click at [280, 405] on div "24" at bounding box center [283, 407] width 17 height 17
type input "2025-09-24"
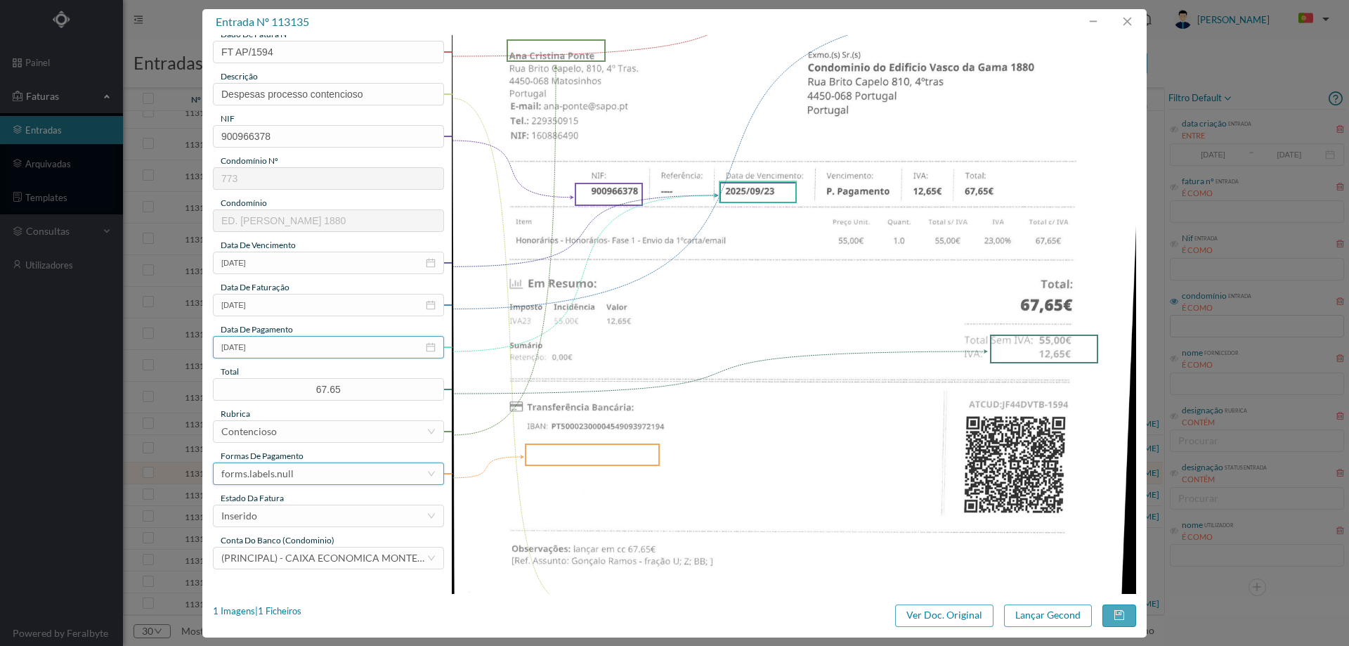
scroll to position [141, 0]
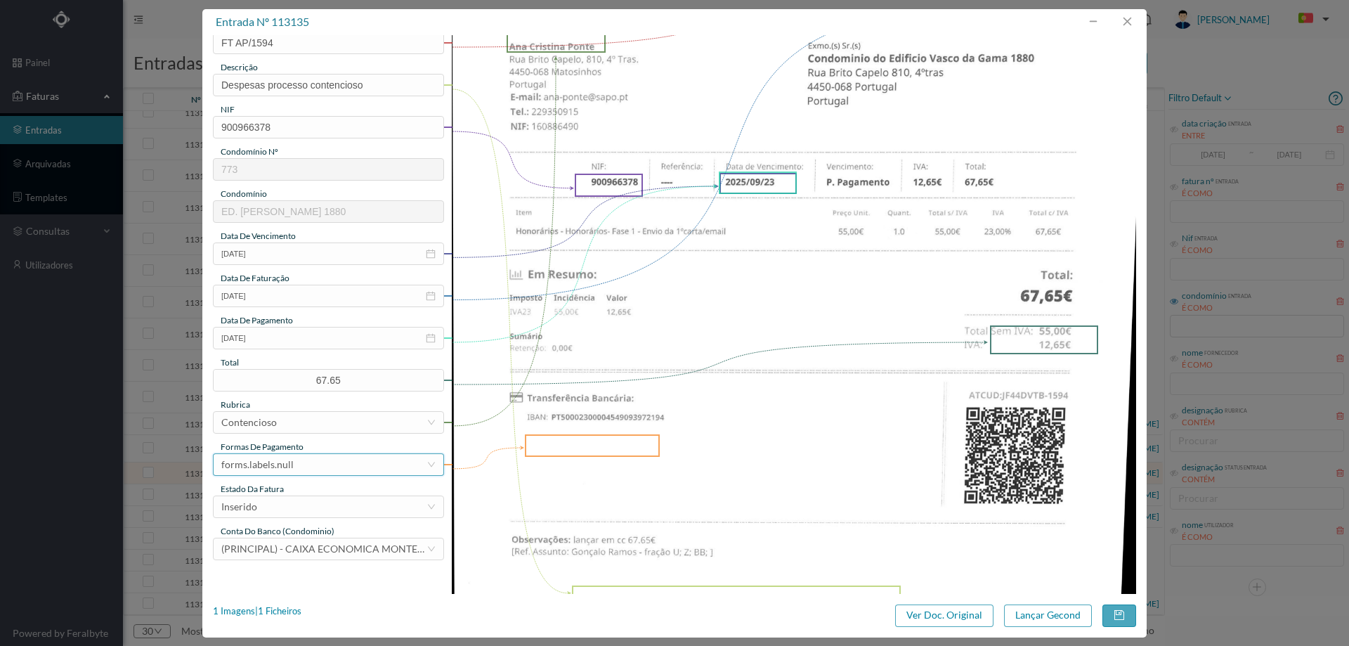
click at [289, 462] on div "forms.labels.null" at bounding box center [257, 464] width 72 height 21
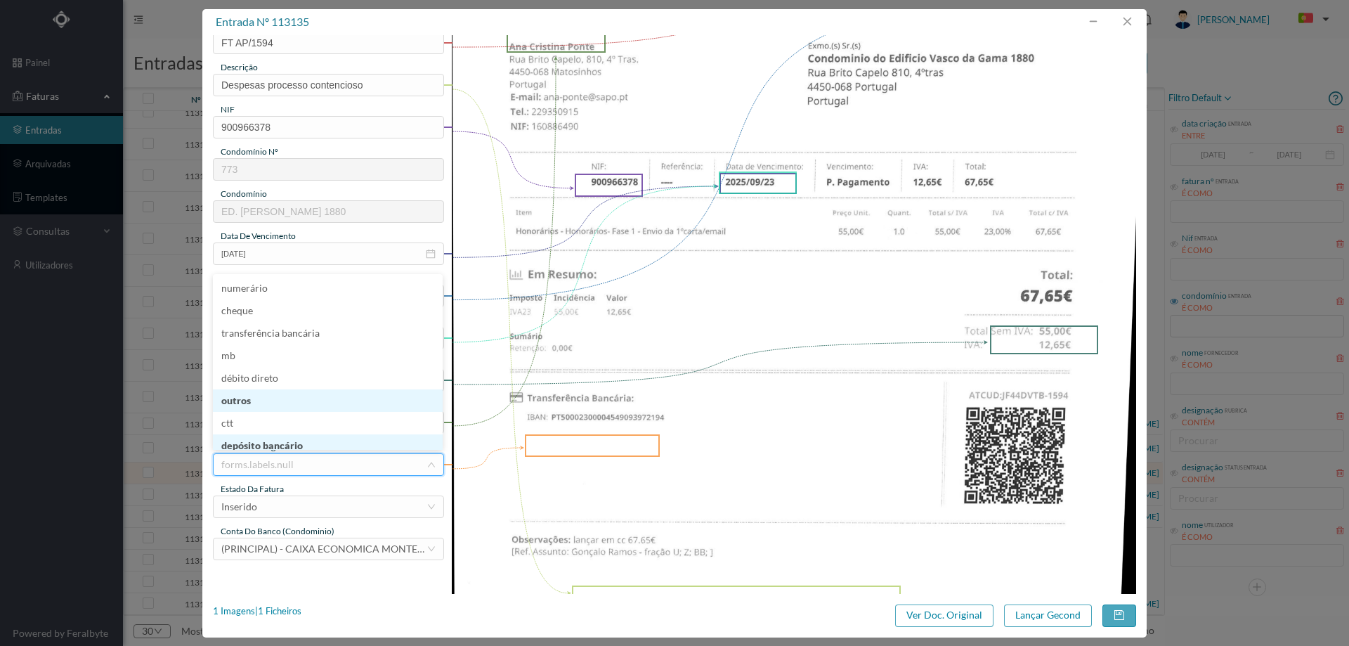
scroll to position [7, 0]
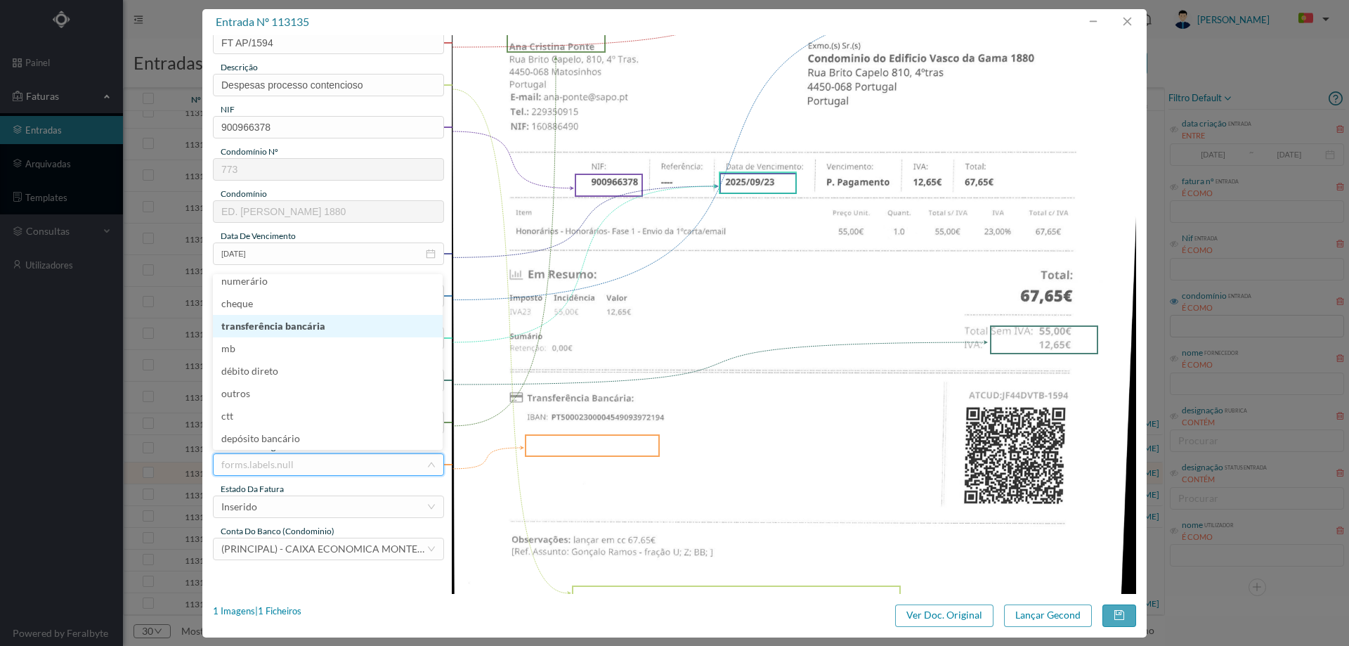
click at [307, 325] on li "transferência bancária" at bounding box center [328, 326] width 230 height 22
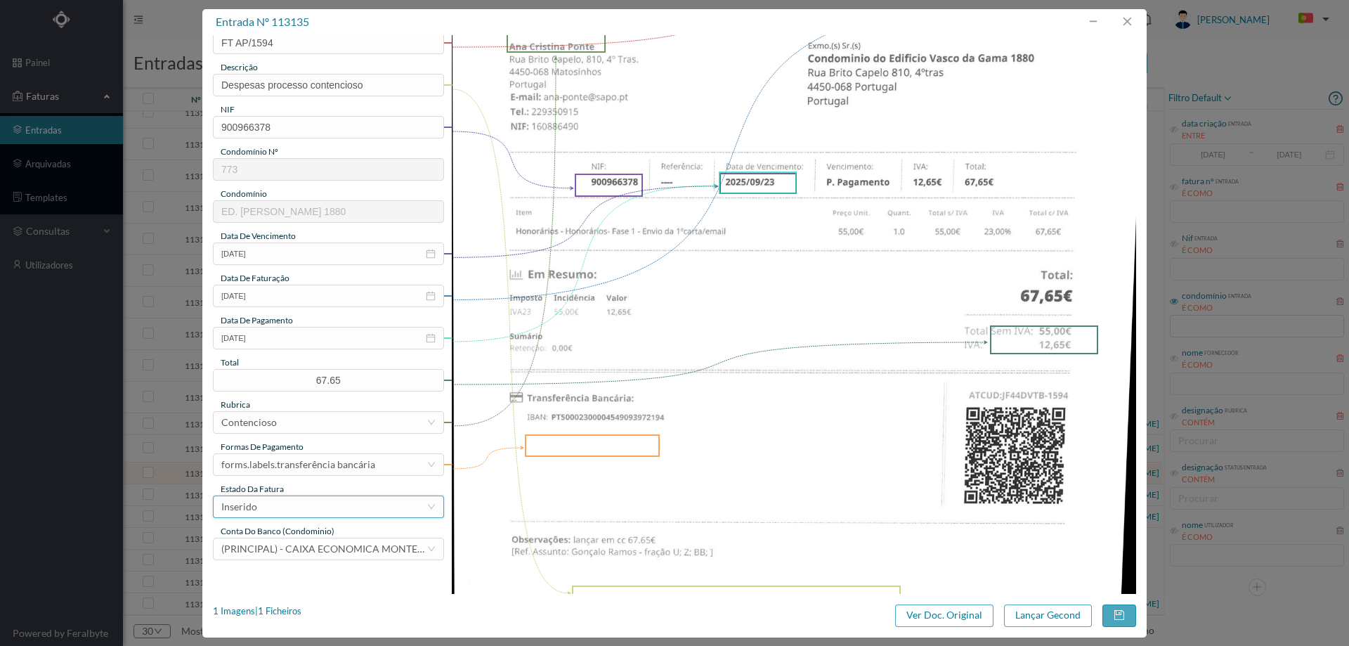
click at [311, 501] on div "Inserido" at bounding box center [323, 506] width 205 height 21
click at [310, 470] on li "Assinatura TRF" at bounding box center [328, 459] width 230 height 22
click at [306, 507] on div "Assinatura TRF" at bounding box center [323, 506] width 205 height 21
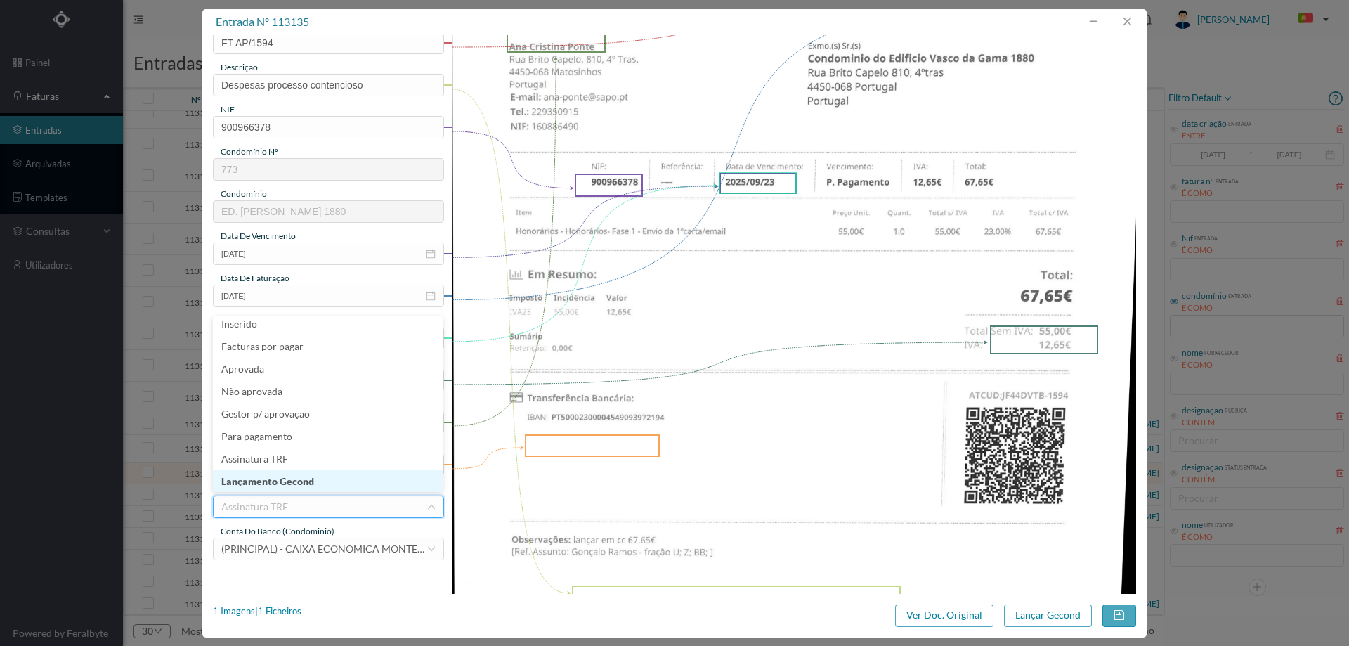
click at [308, 490] on li "Lançamento Gecond" at bounding box center [328, 481] width 230 height 22
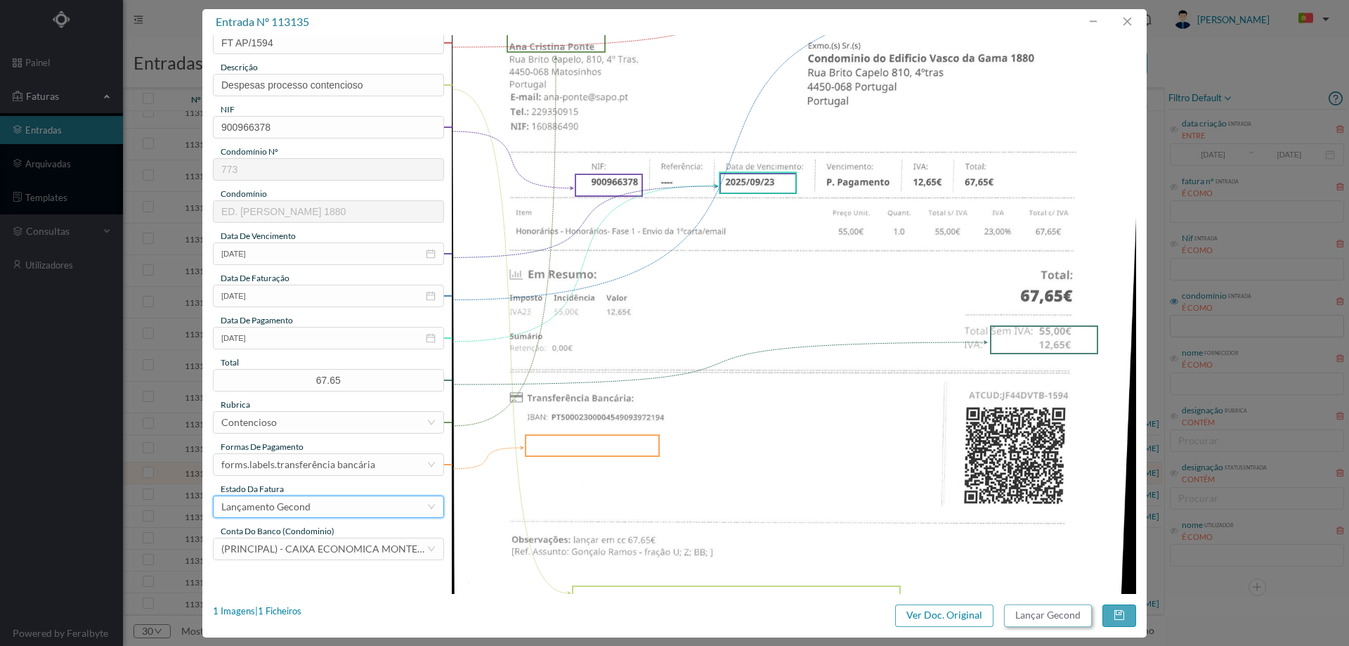
click at [1020, 613] on button "Lançar Gecond" at bounding box center [1048, 615] width 88 height 22
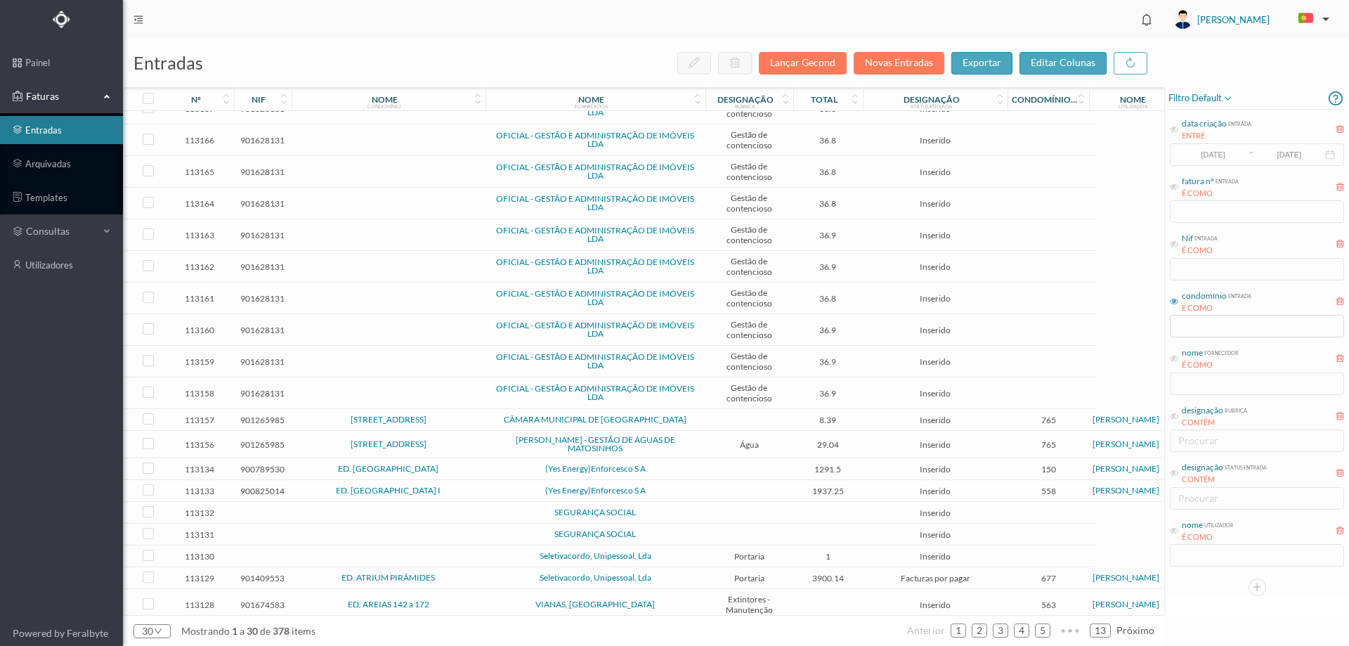
scroll to position [320, 0]
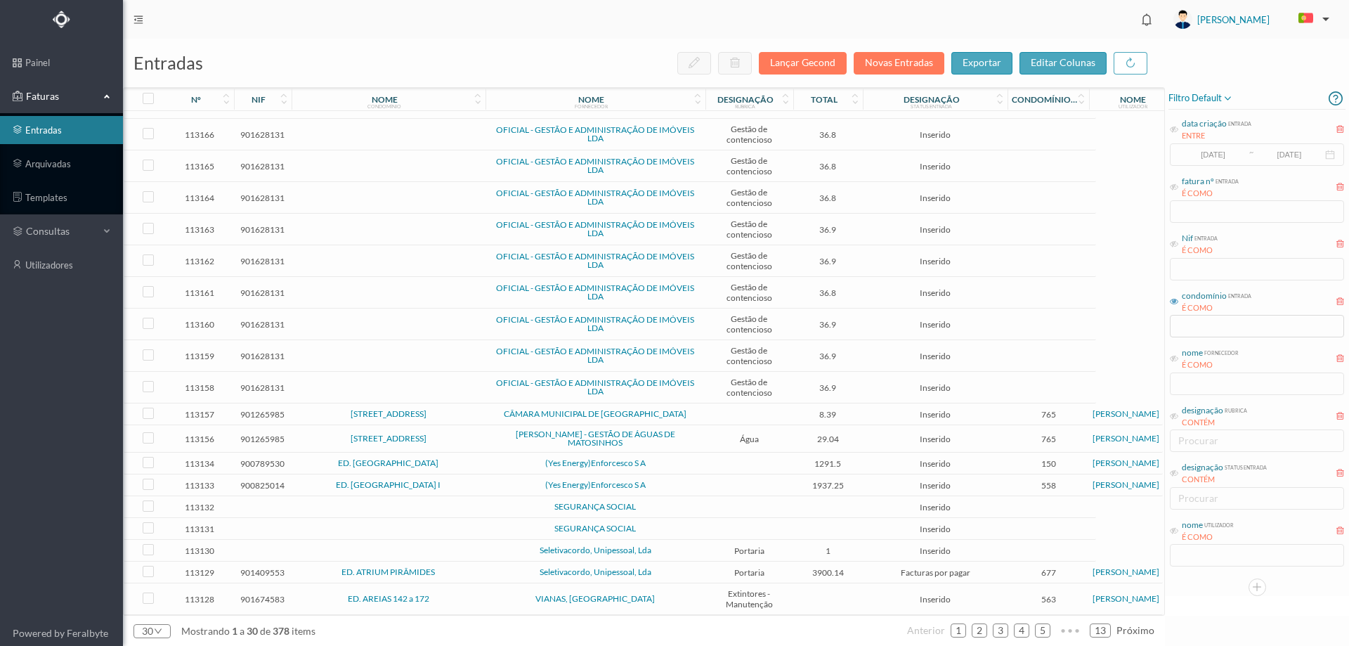
click at [476, 461] on span "ED. LAGOA II" at bounding box center [388, 463] width 187 height 8
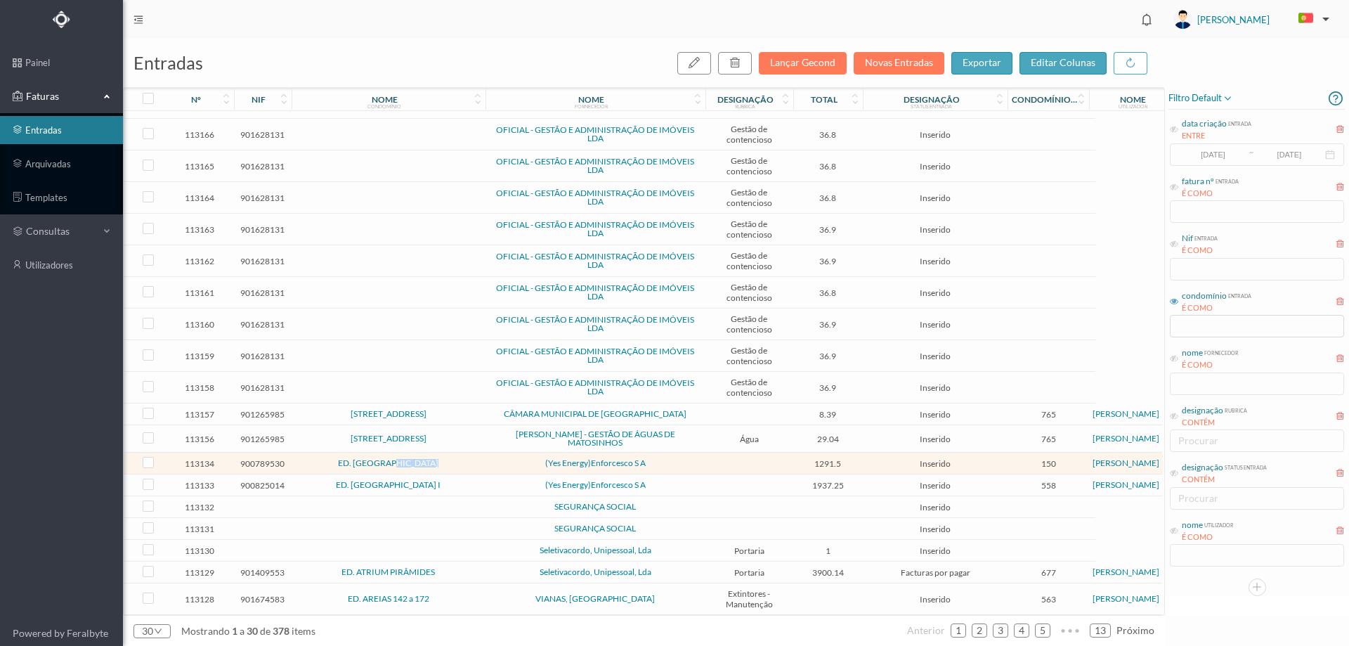
click at [476, 461] on span "ED. LAGOA II" at bounding box center [388, 463] width 187 height 8
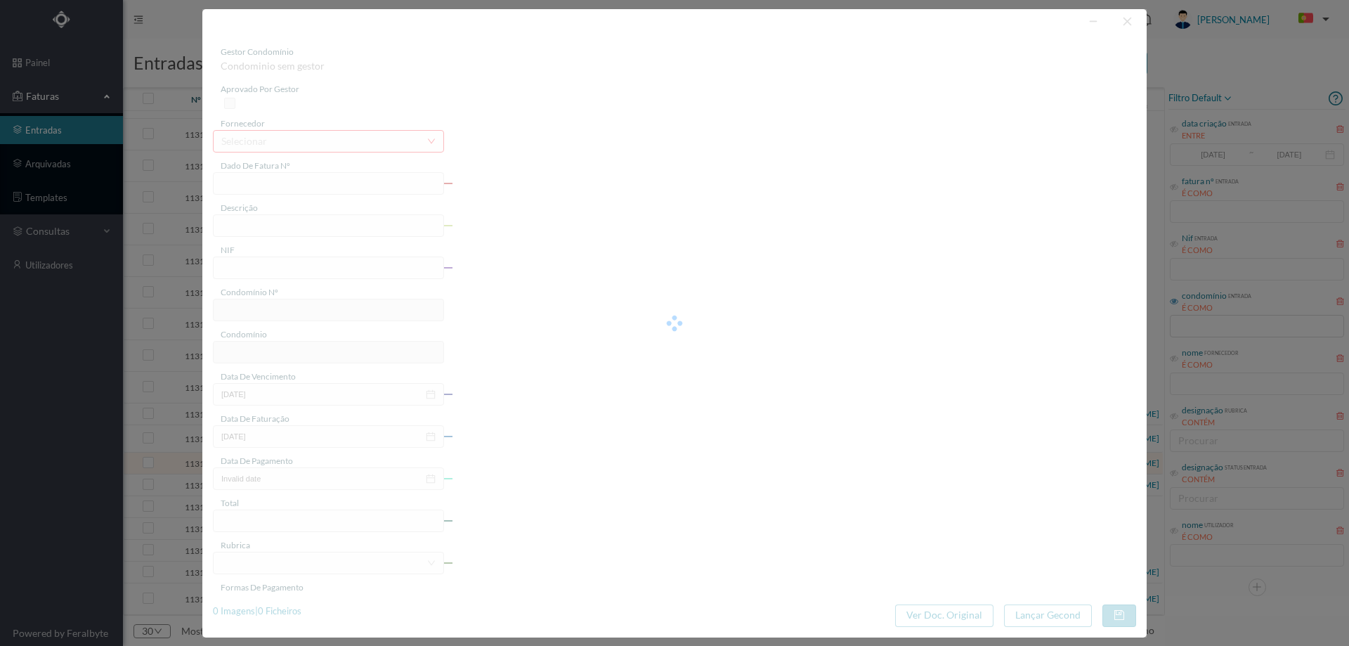
type input "FT FA.2025/103"
type input "900789530"
type input "Invalid date"
type input "22-09-2025"
type input "1291.50"
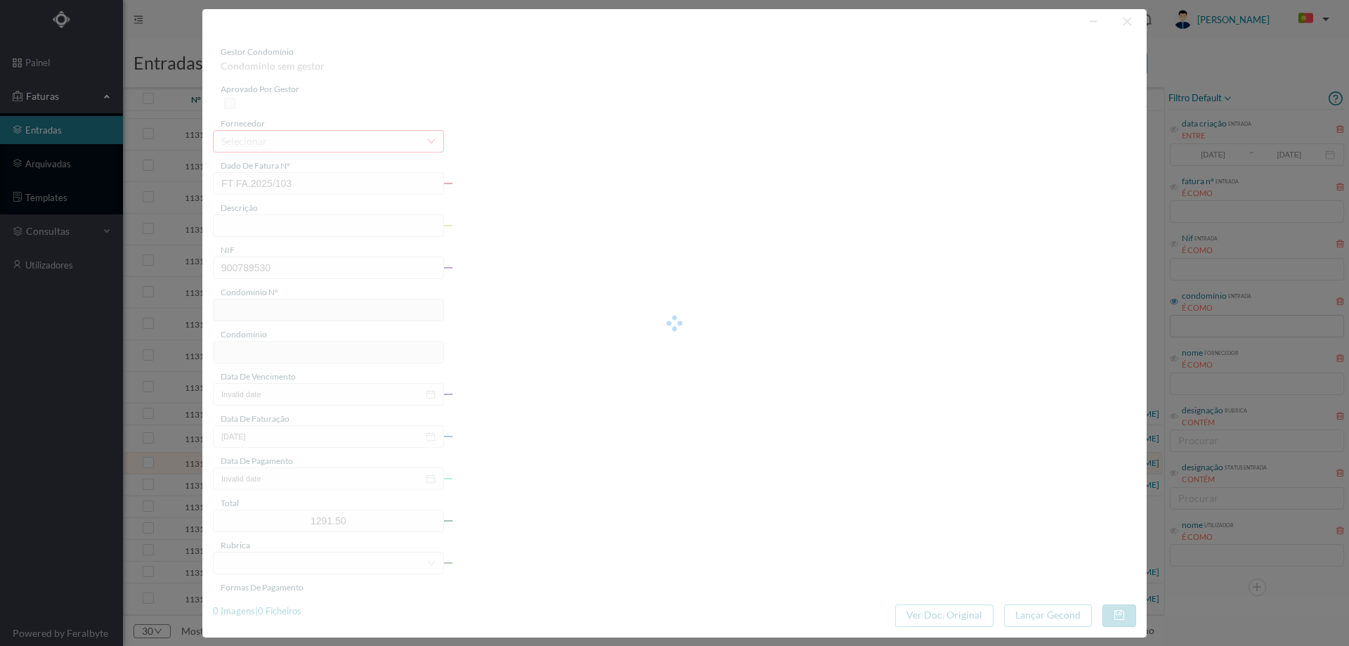
type input "150"
type input "ED. LAGOA II"
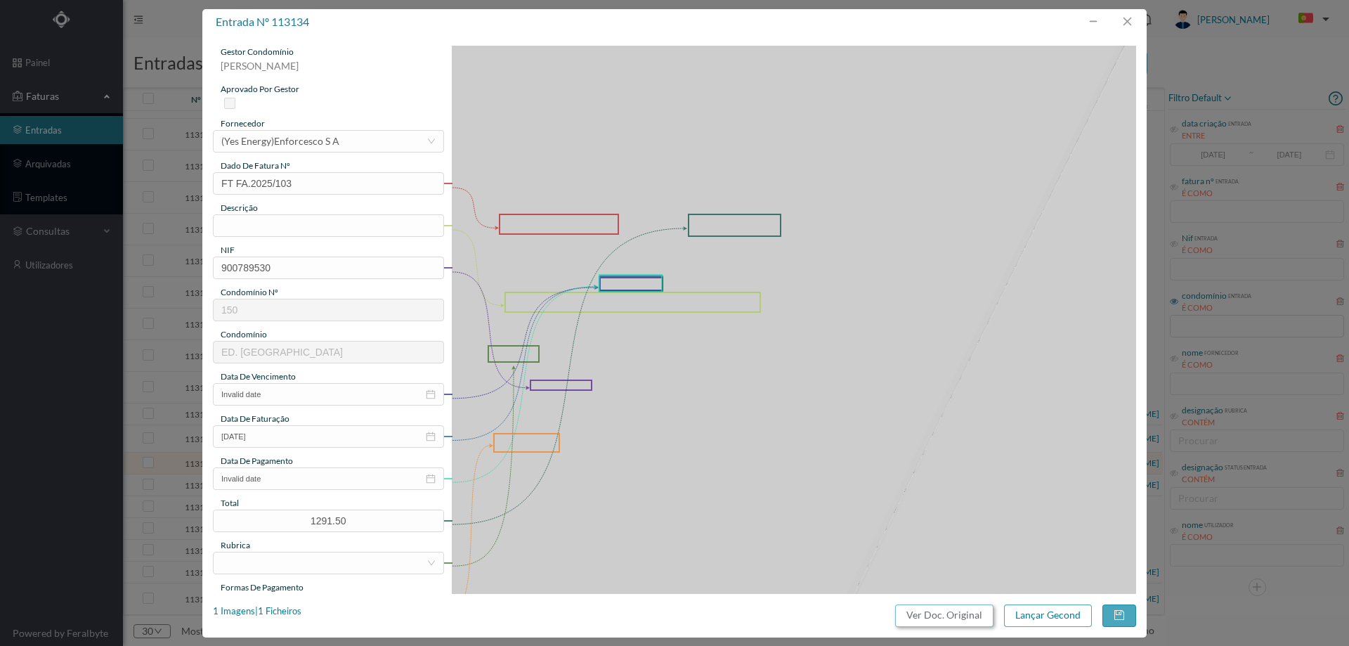
click at [937, 617] on button "Ver Doc. Original" at bounding box center [944, 615] width 98 height 22
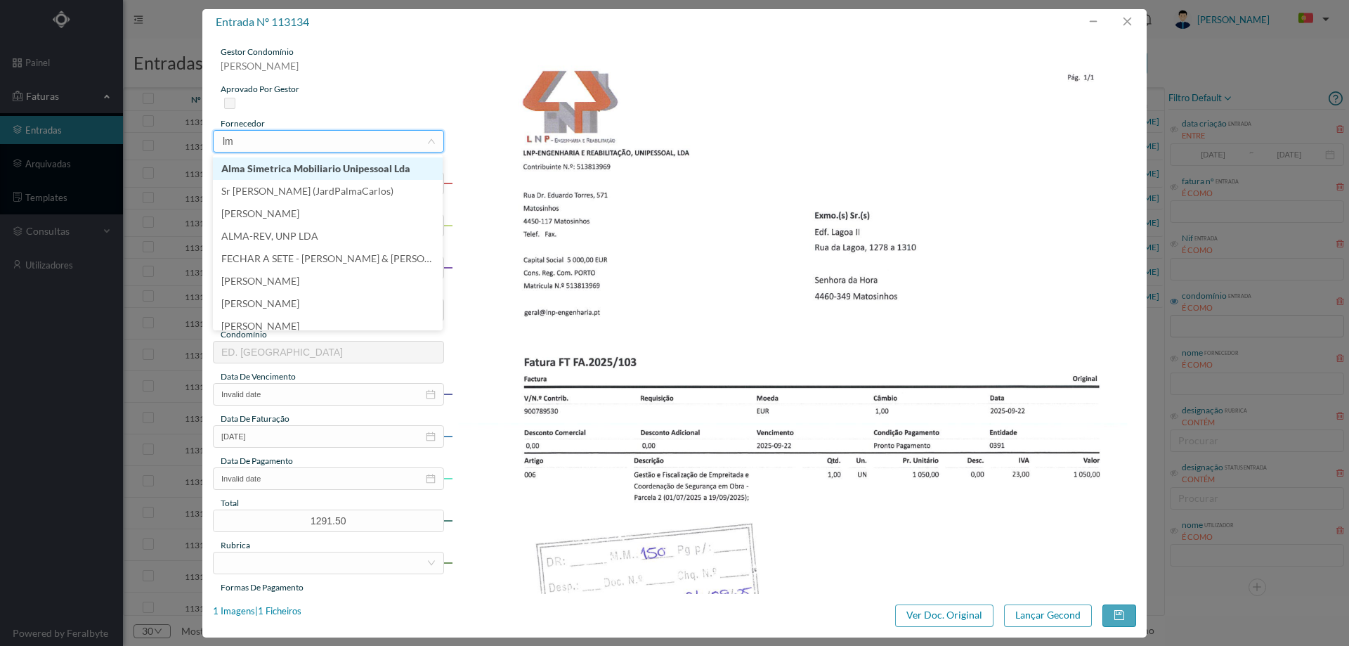
scroll to position [3, 0]
type input "lnp"
click at [373, 171] on li "LNP - ENGENHARIA E REABILITAÇÃO, UNIPESSOAL, LDA" at bounding box center [328, 168] width 230 height 22
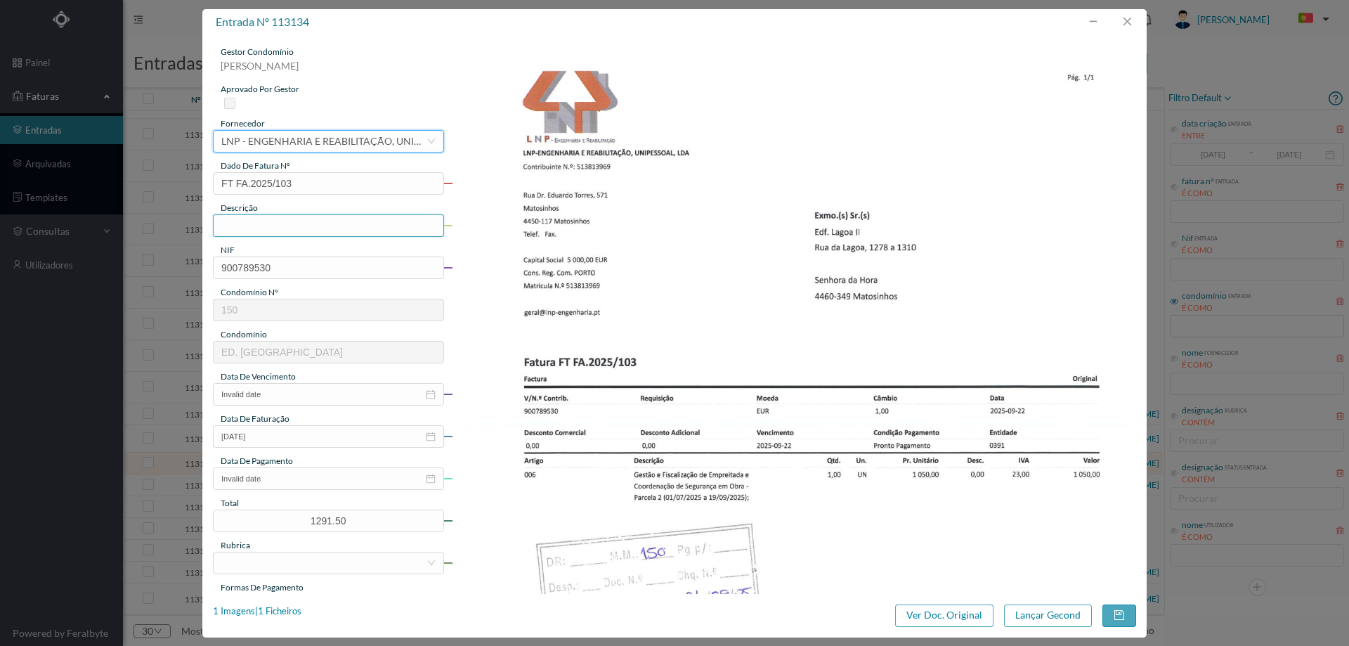
click at [251, 226] on input "text" at bounding box center [328, 225] width 231 height 22
type input "g"
type input "f"
type input "fiscalização de empreitada"
click at [284, 398] on input "Invalid date" at bounding box center [328, 394] width 231 height 22
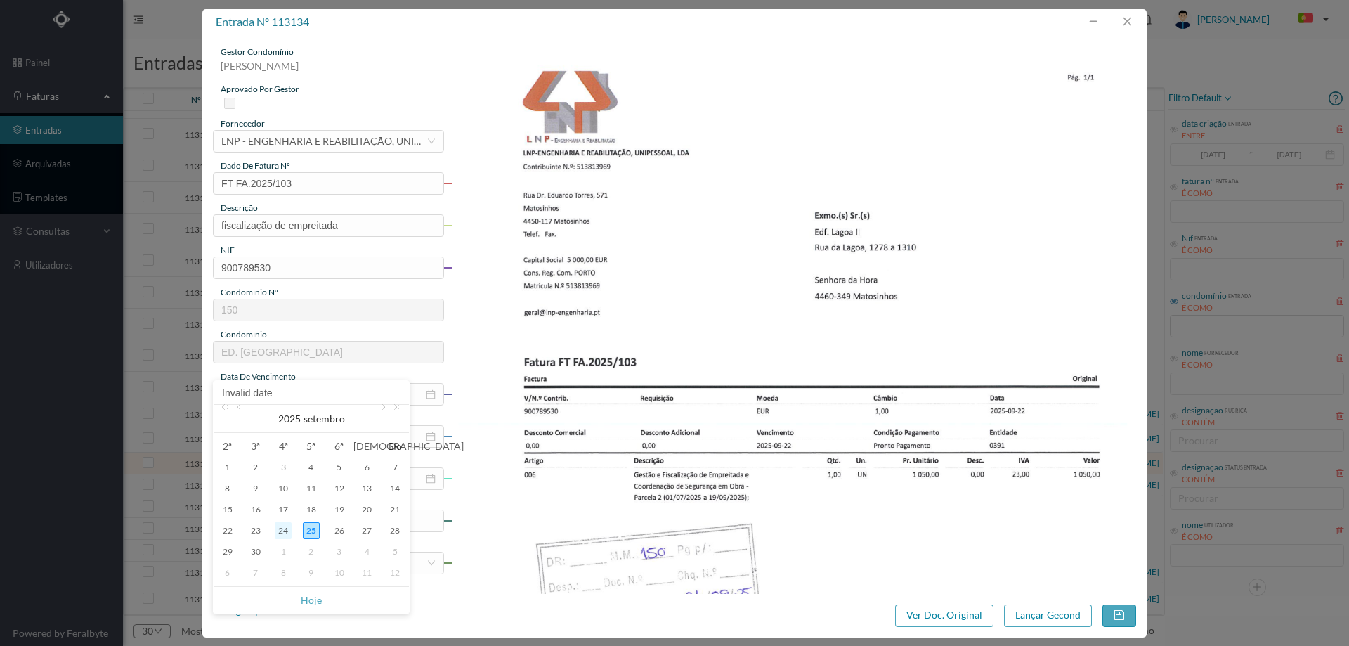
click at [285, 528] on div "24" at bounding box center [283, 530] width 17 height 17
type input "[DATE]"
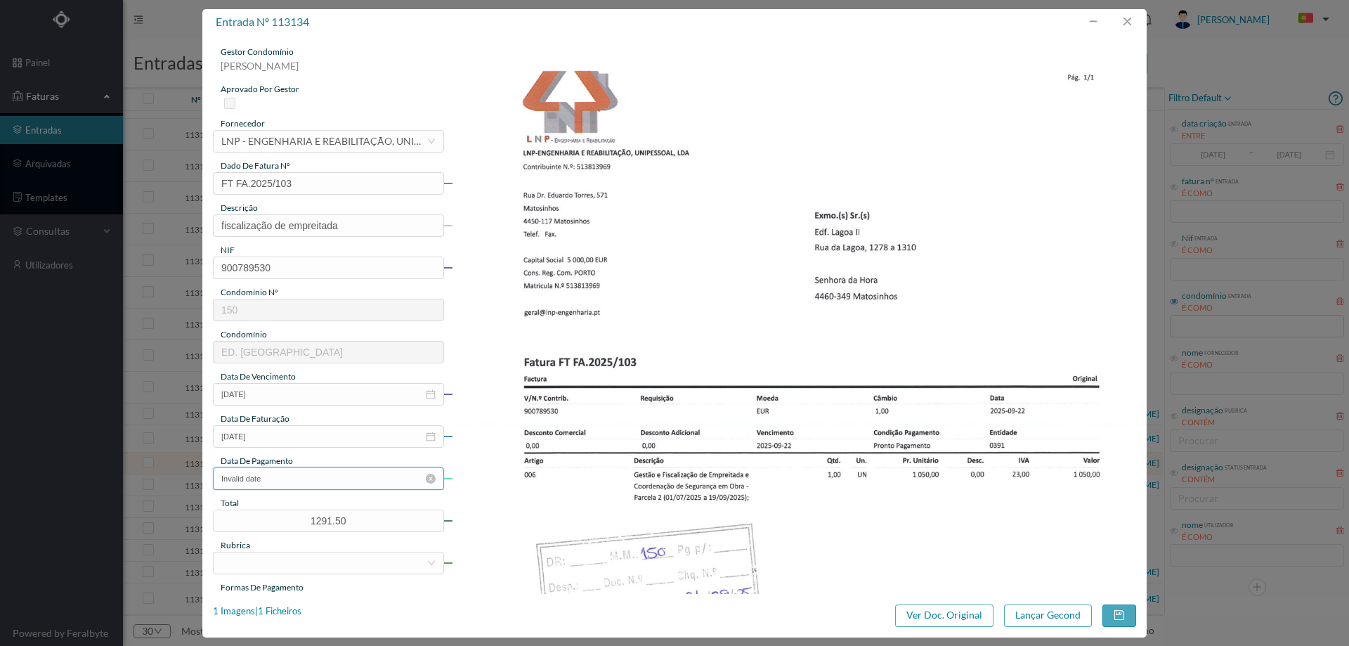
click at [297, 481] on input "Invalid date" at bounding box center [328, 478] width 231 height 22
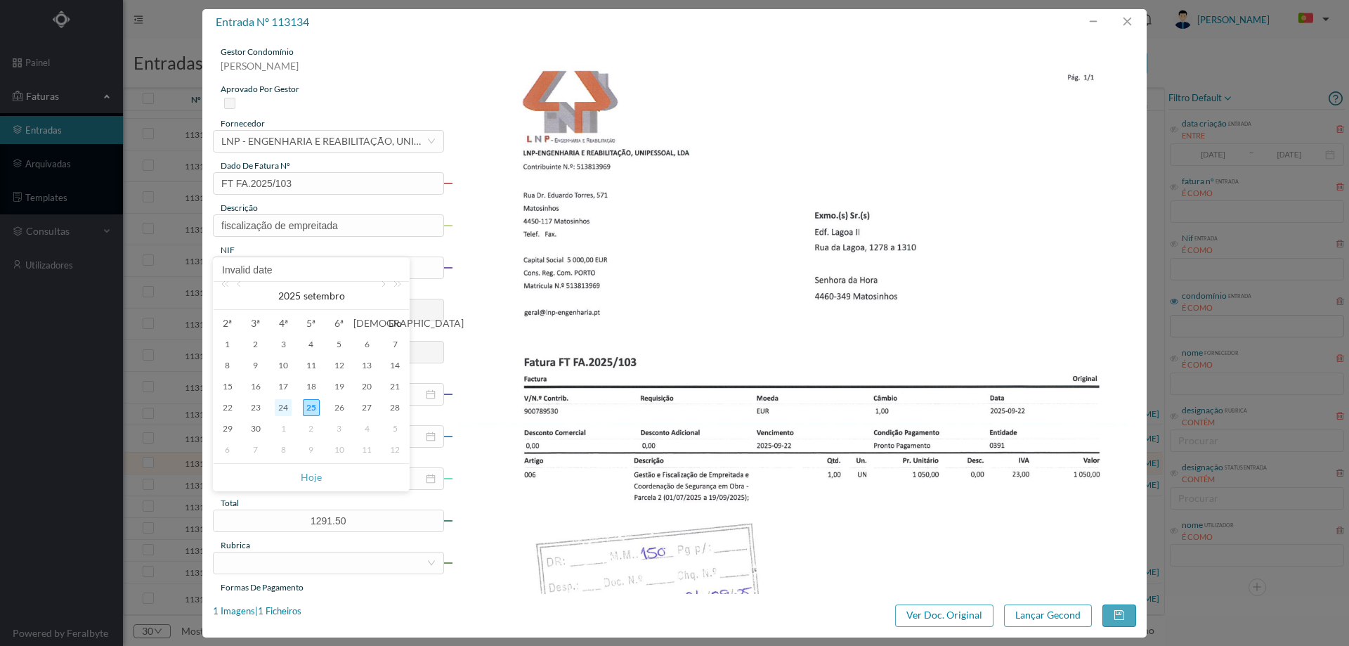
click at [290, 408] on div "24" at bounding box center [283, 407] width 17 height 17
type input "[DATE]"
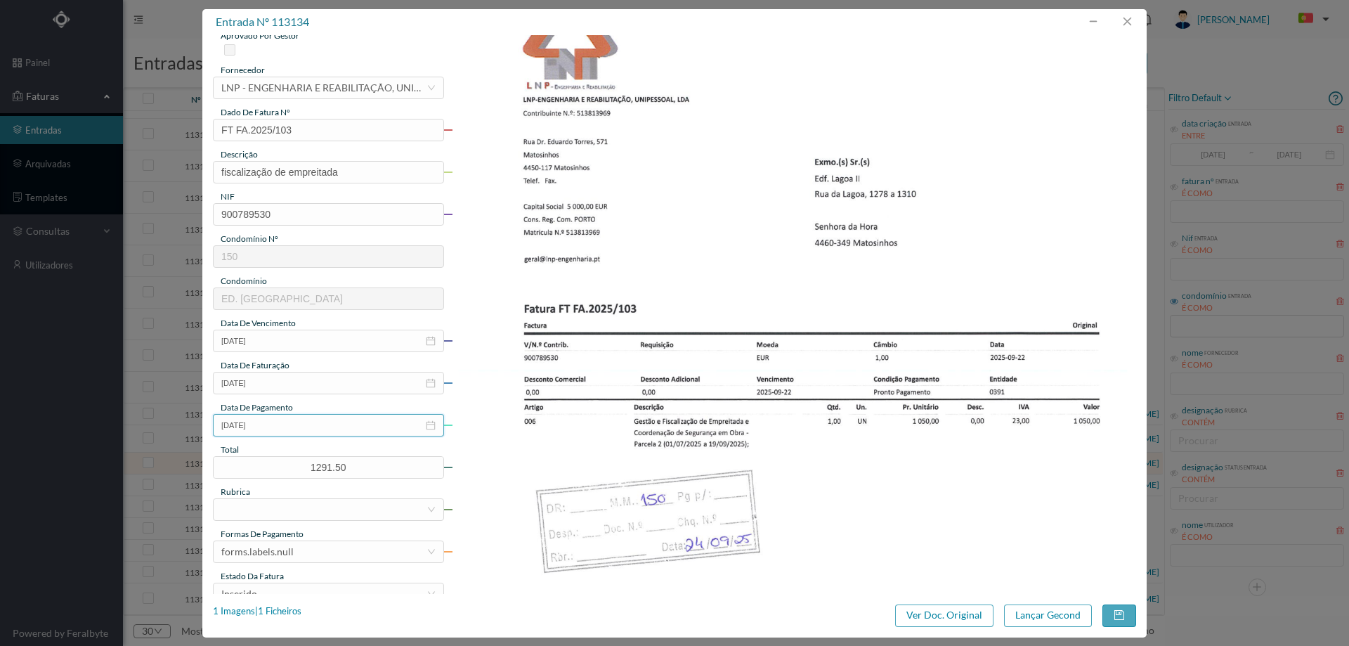
scroll to position [141, 0]
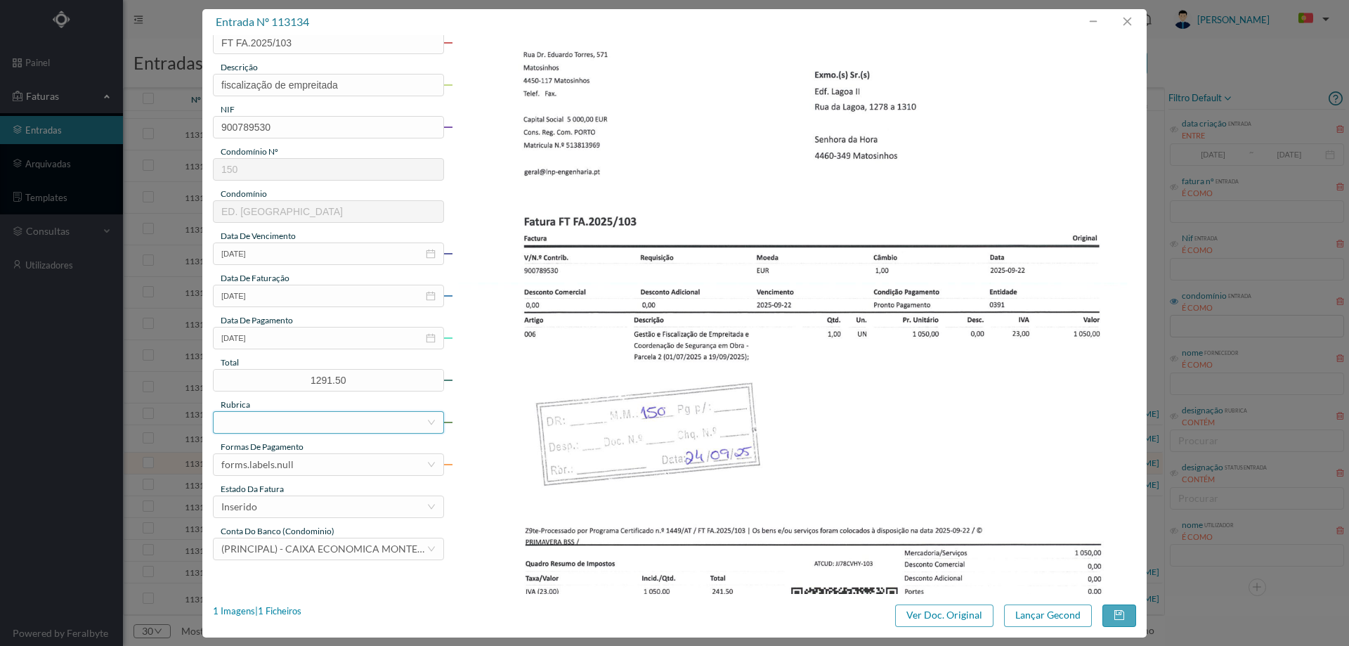
click at [294, 418] on div at bounding box center [323, 422] width 205 height 21
type input "f"
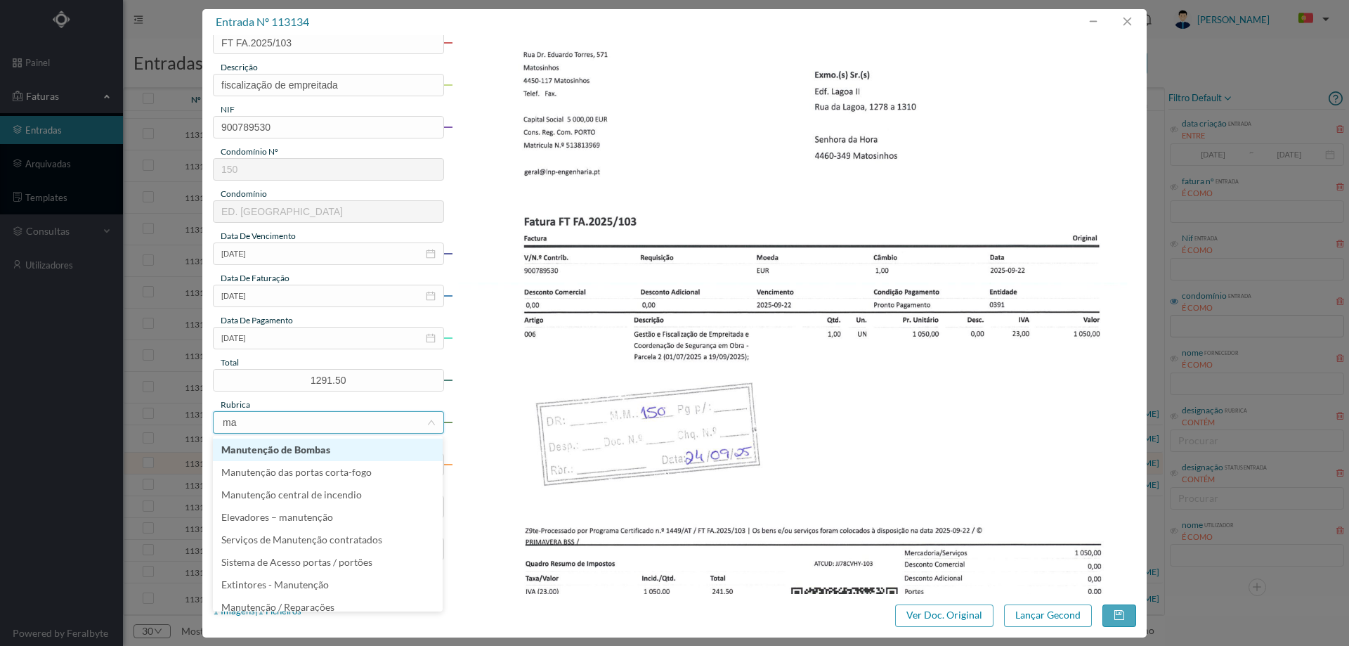
type input "man"
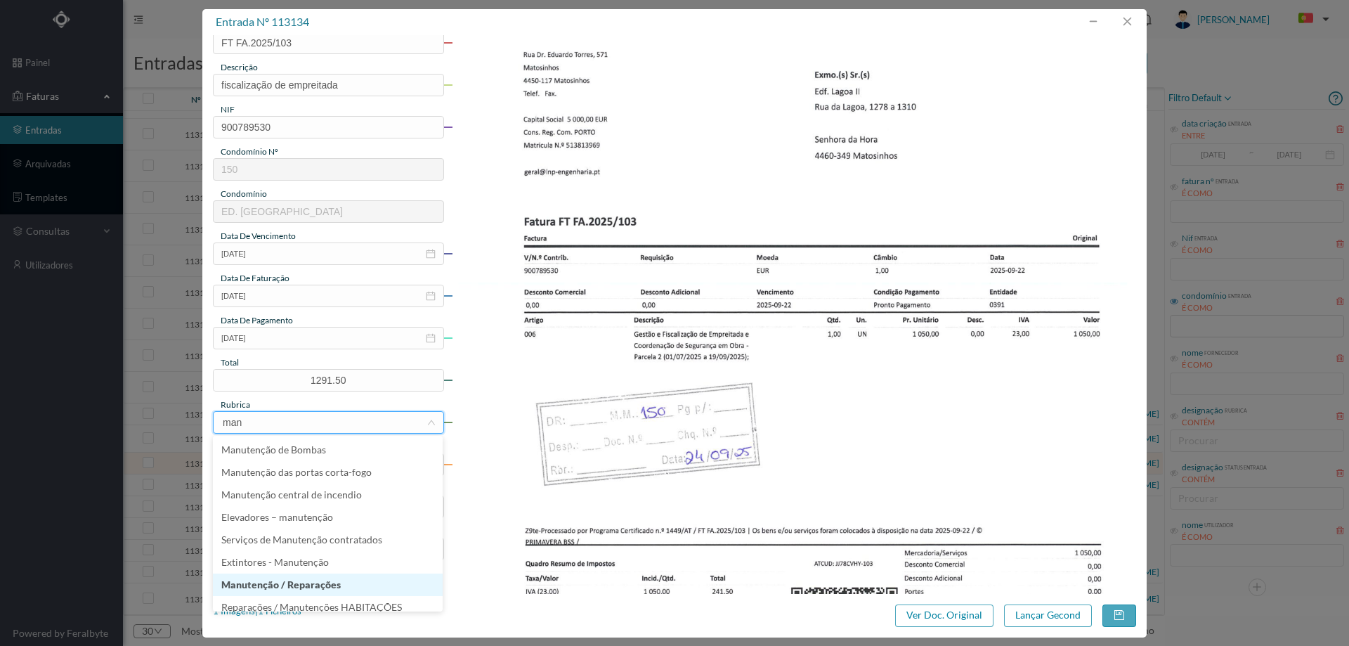
click at [295, 586] on li "Manutenção / Reparações" at bounding box center [328, 584] width 230 height 22
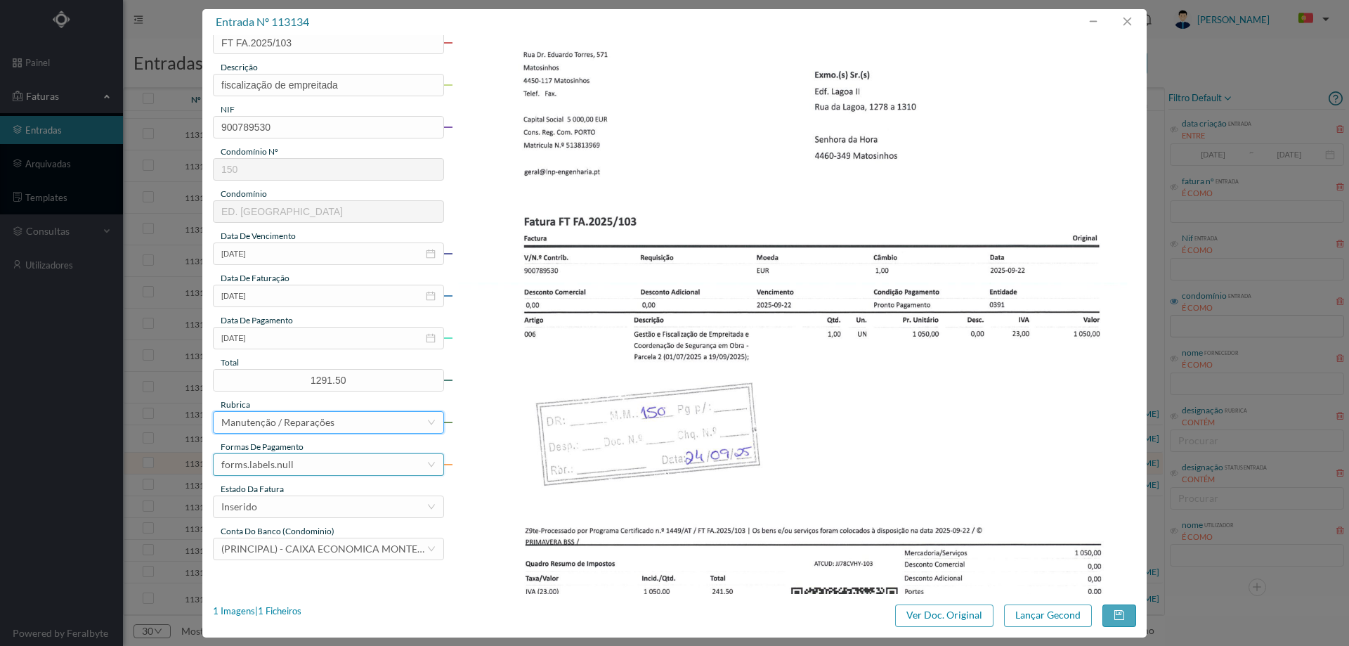
click at [301, 468] on div "forms.labels.null" at bounding box center [323, 464] width 205 height 21
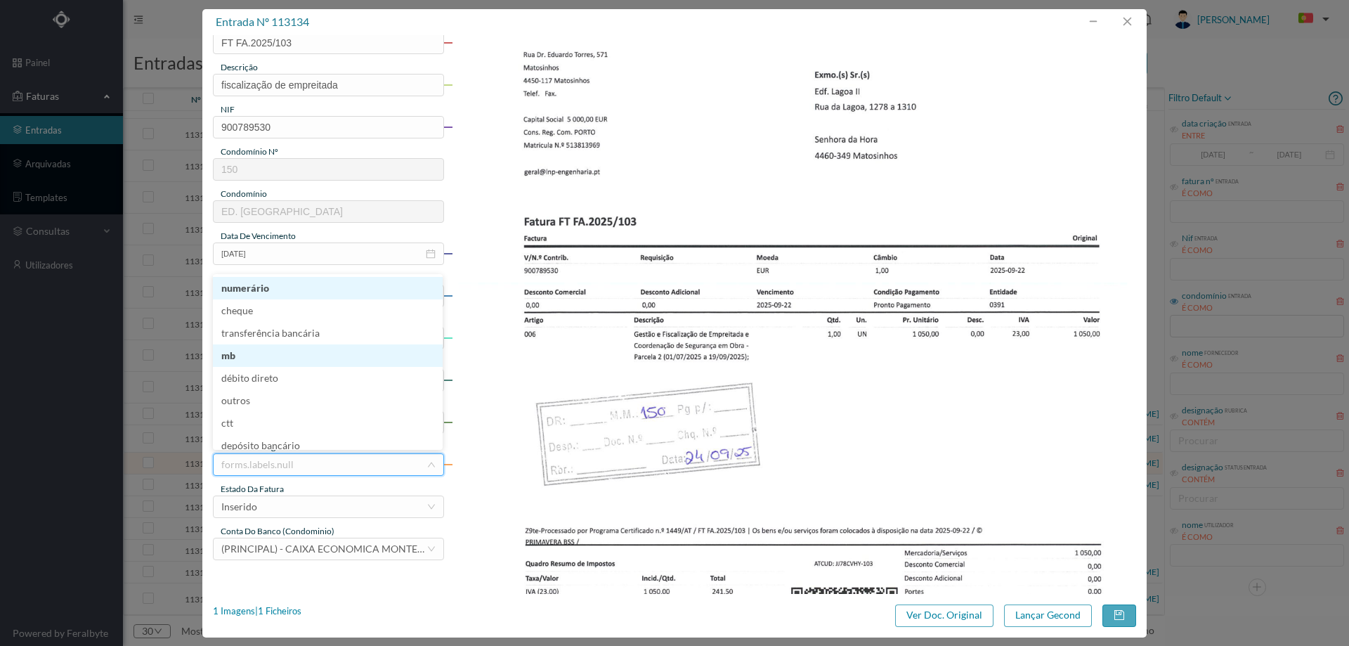
scroll to position [3, 0]
click at [306, 320] on li "transferência bancária" at bounding box center [328, 330] width 230 height 22
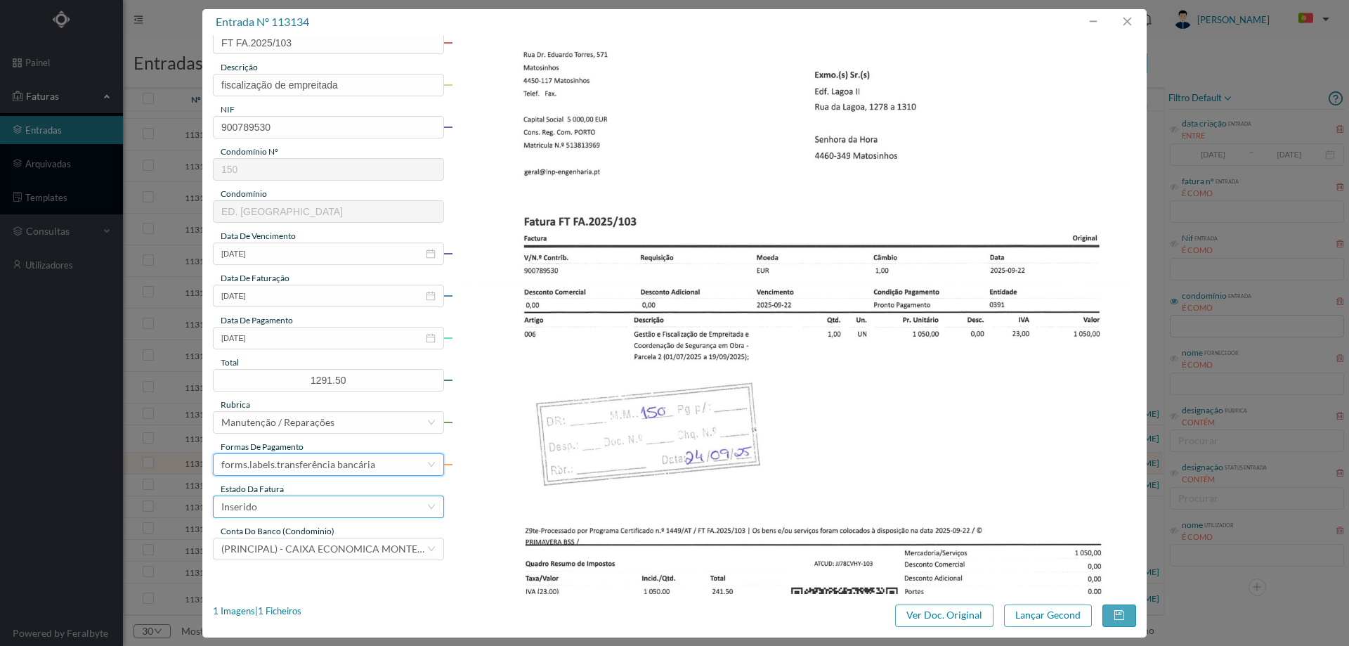
click at [296, 507] on div "Inserido" at bounding box center [323, 506] width 205 height 21
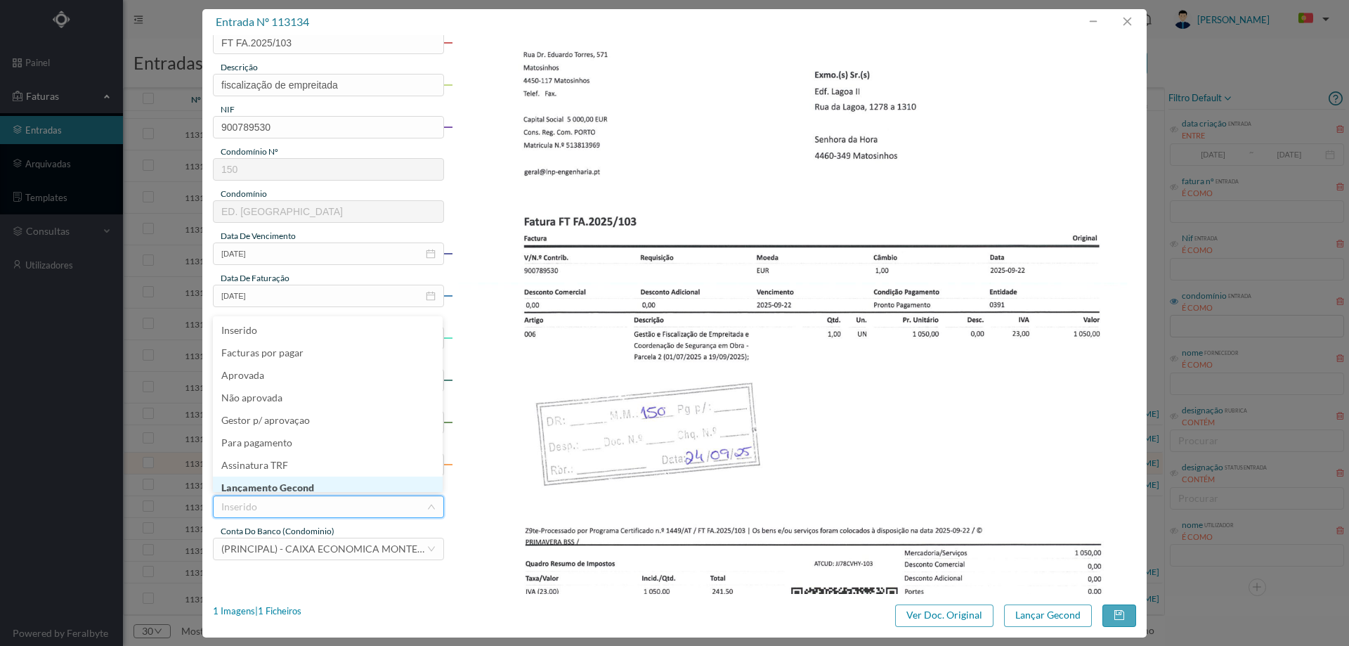
click at [297, 483] on li "Lançamento Gecond" at bounding box center [328, 487] width 230 height 22
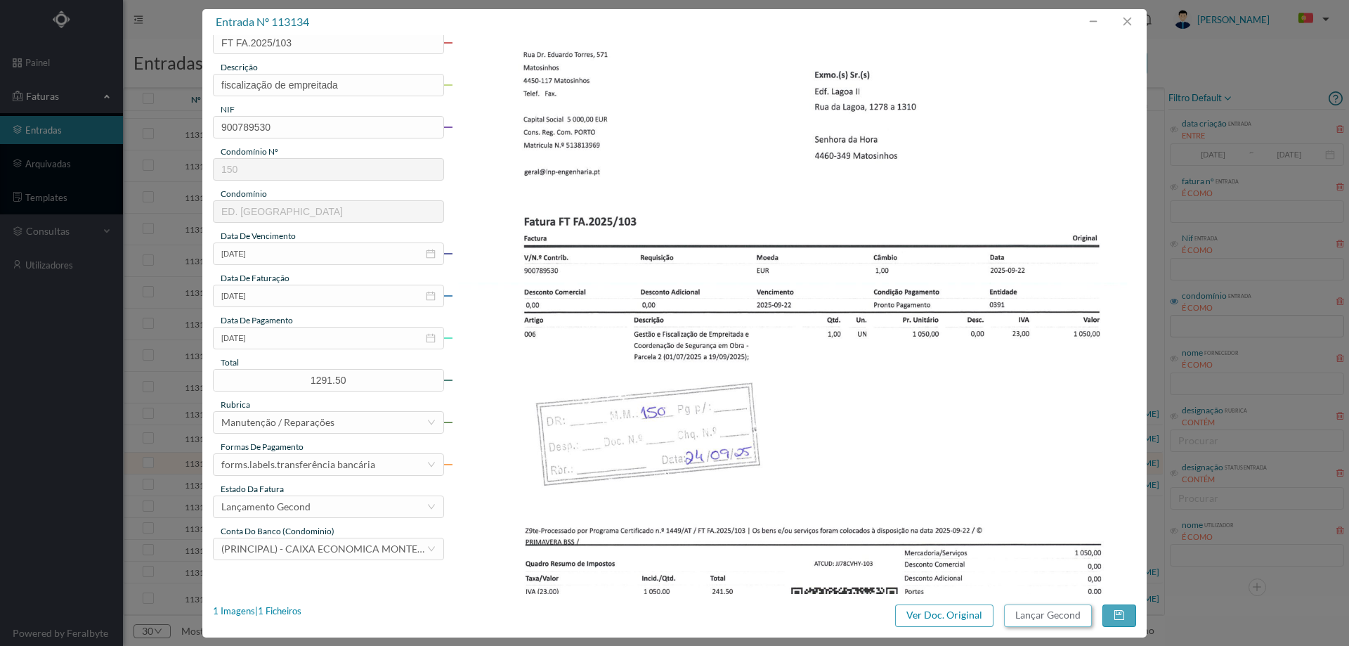
click at [1034, 616] on button "Lançar Gecond" at bounding box center [1048, 615] width 88 height 22
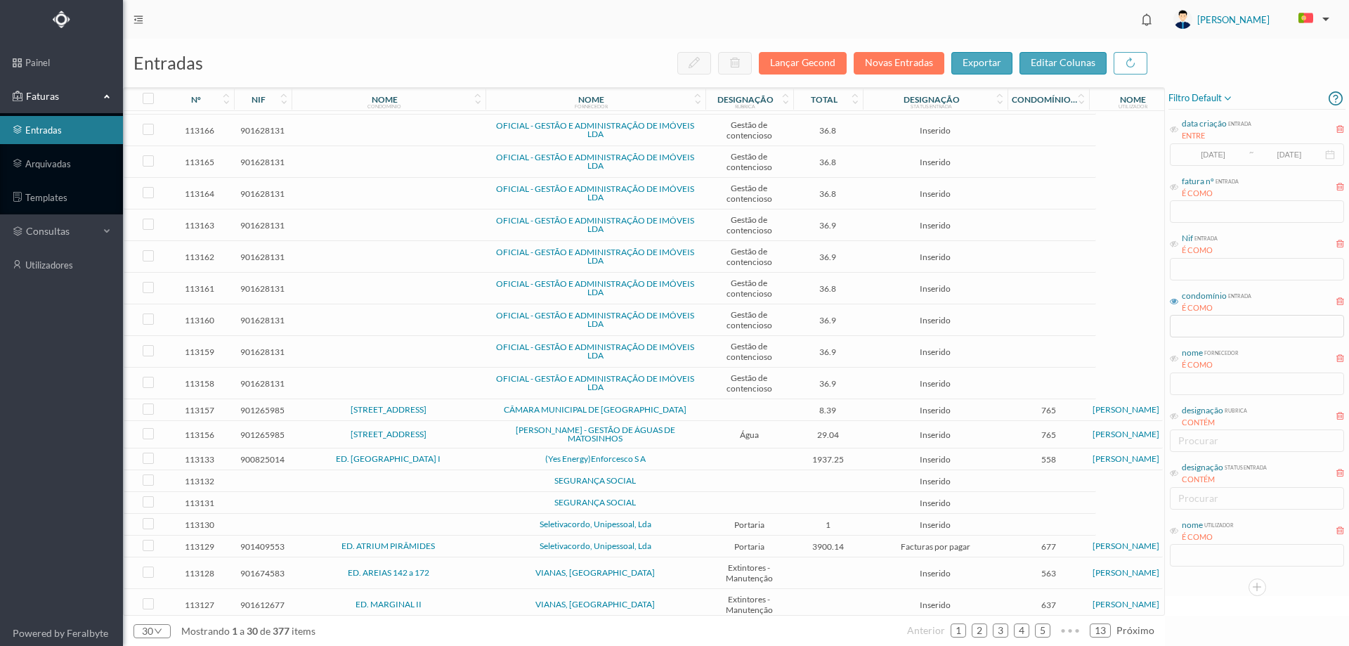
scroll to position [330, 0]
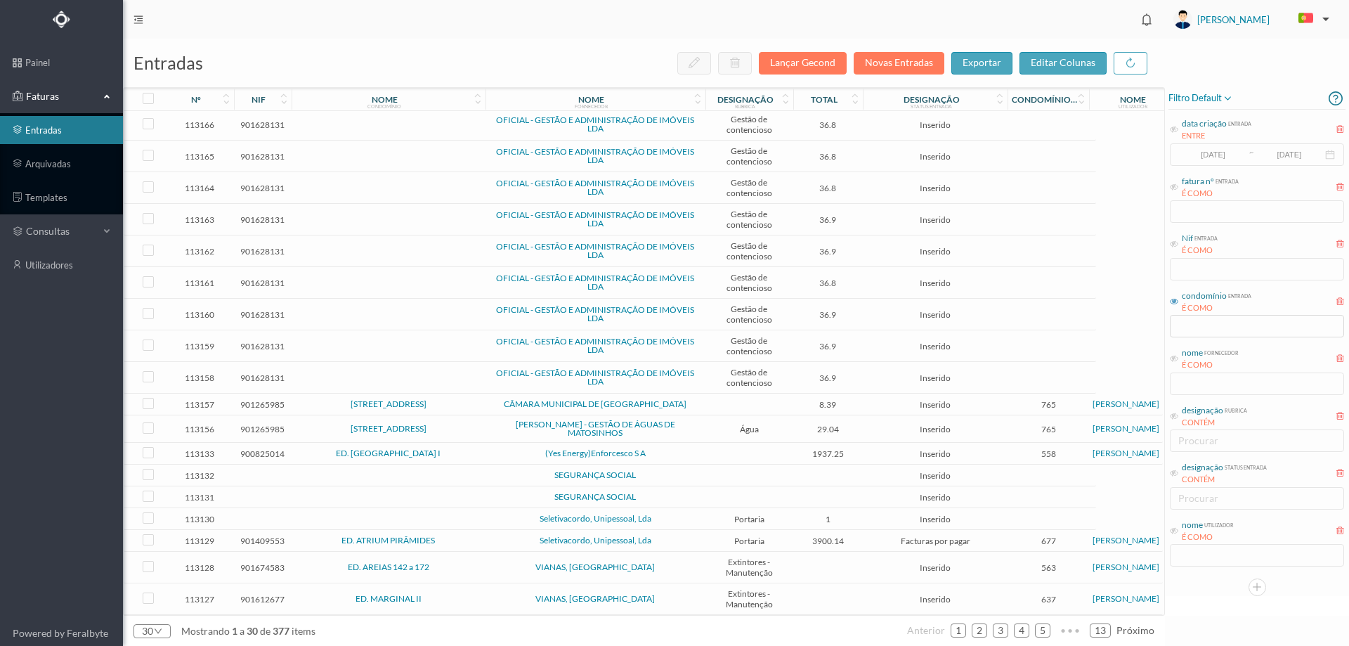
click at [483, 449] on td "ED. [GEOGRAPHIC_DATA] I" at bounding box center [389, 454] width 194 height 22
click at [483, 449] on td "ED. CAMPO ALEGRE I" at bounding box center [389, 454] width 194 height 22
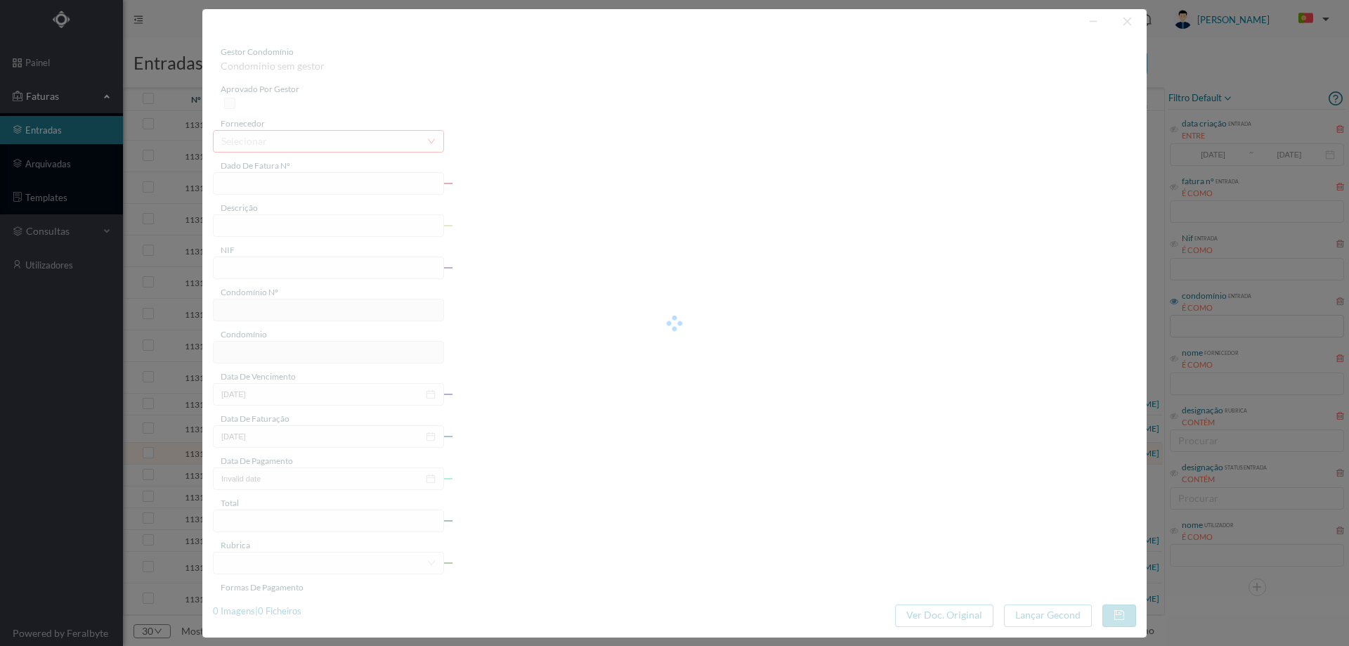
type input "FT FA.2025/100"
type input "900825014"
type input "Invalid date"
type input "22-09-2025"
type input "1937.25"
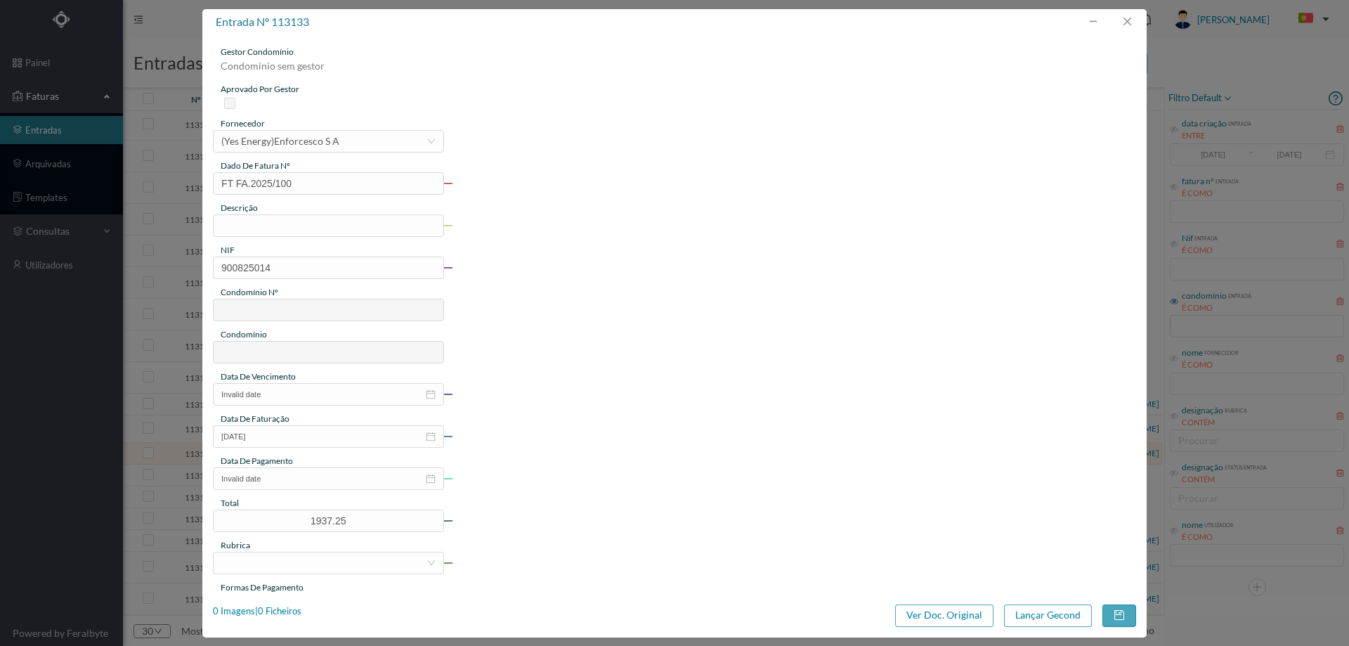
type input "558"
type input "ED. CAMPO ALEGRE I"
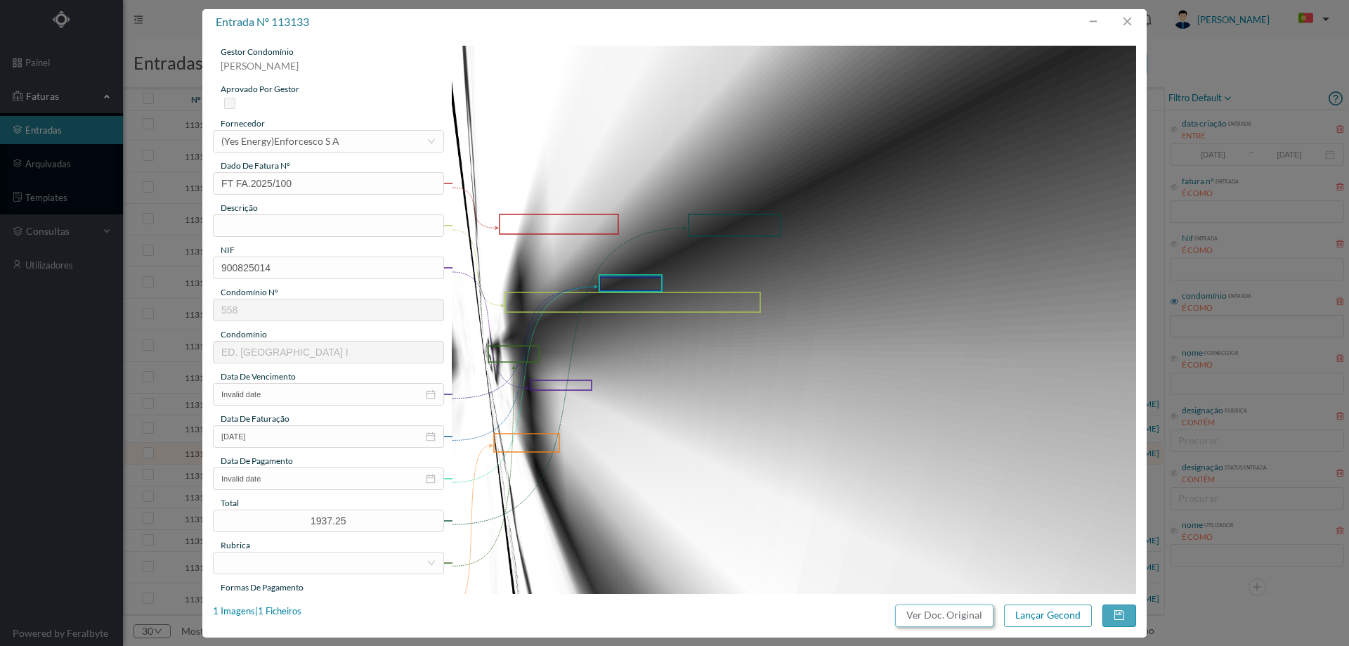
click at [937, 615] on button "Ver Doc. Original" at bounding box center [944, 615] width 98 height 22
click at [316, 136] on div "(Yes Energy)Enforcesco S A" at bounding box center [280, 141] width 118 height 21
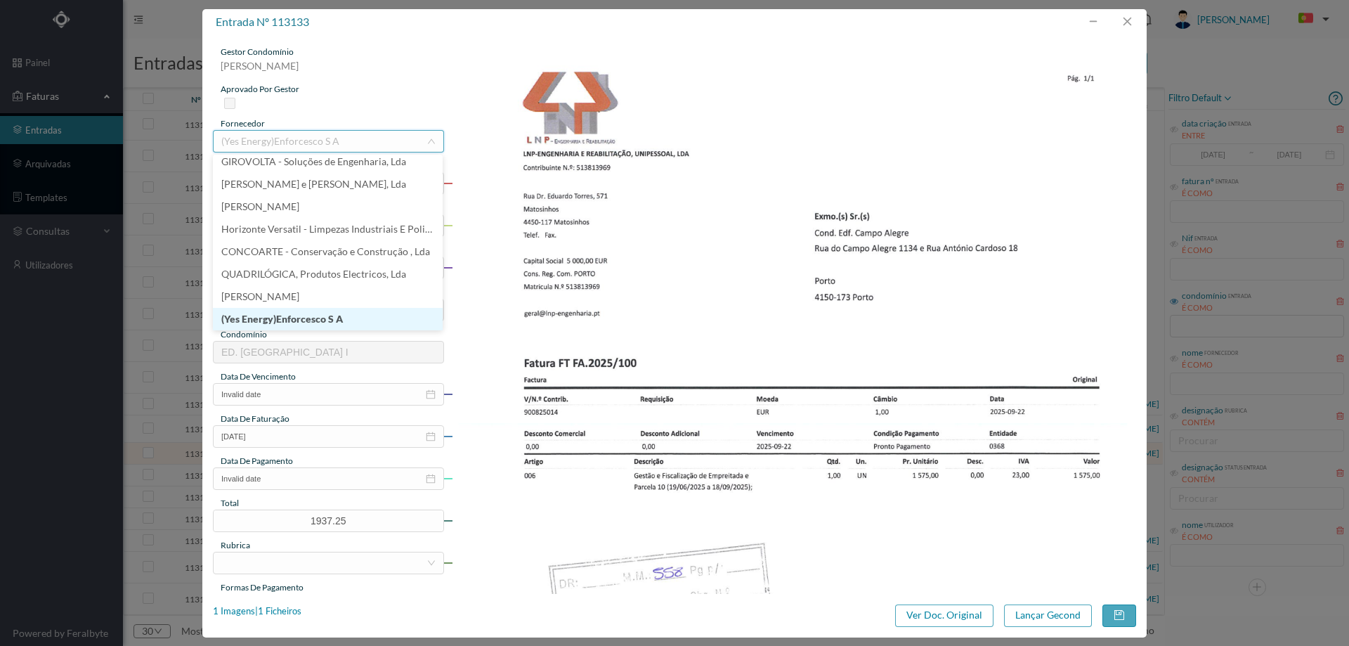
click at [328, 148] on input at bounding box center [323, 141] width 205 height 21
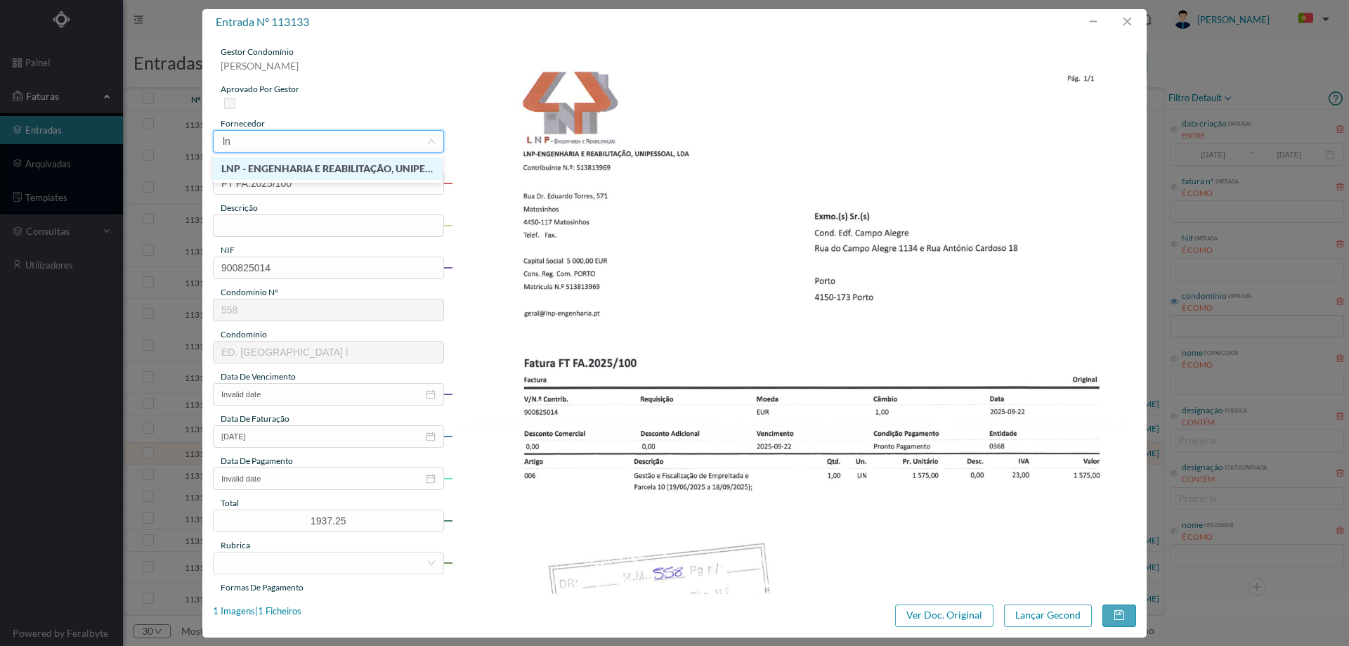
type input "lnp"
click at [325, 169] on li "LNP - ENGENHARIA E REABILITAÇÃO, UNIPESSOAL, LDA" at bounding box center [328, 168] width 230 height 22
click at [305, 222] on input "text" at bounding box center [328, 225] width 231 height 22
type input "fiscalização de empreitada"
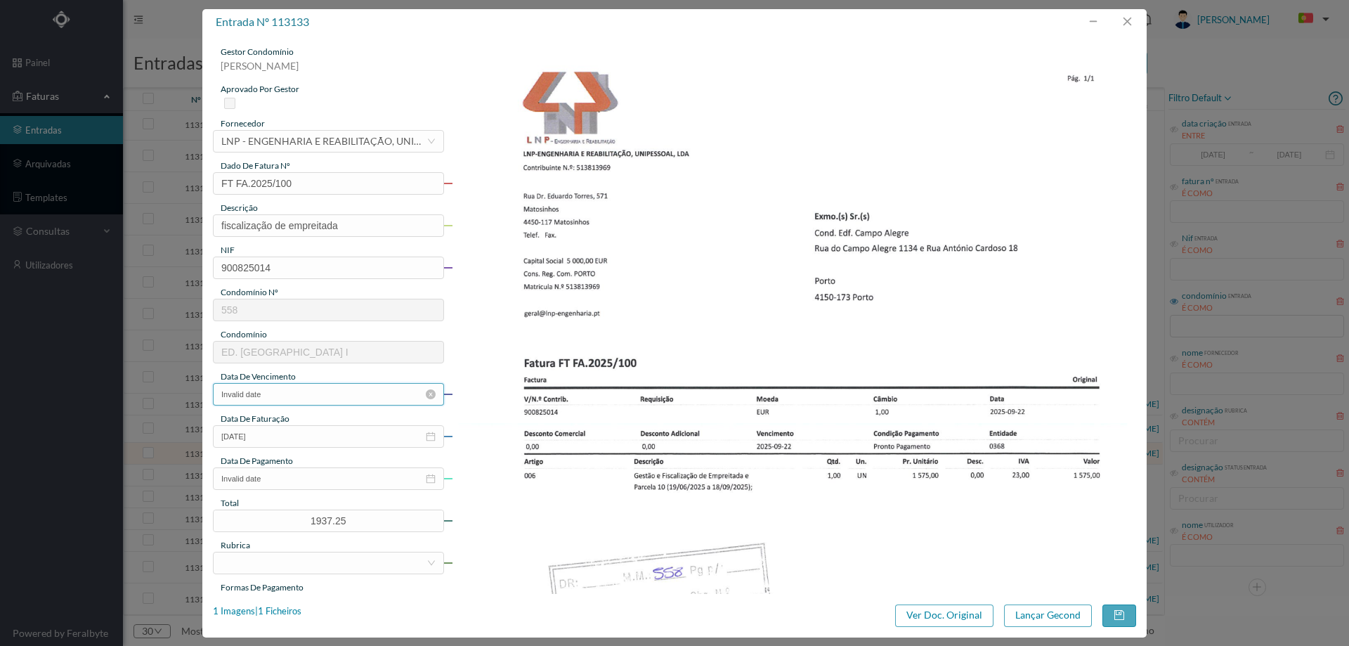
click at [287, 401] on input "Invalid date" at bounding box center [328, 394] width 231 height 22
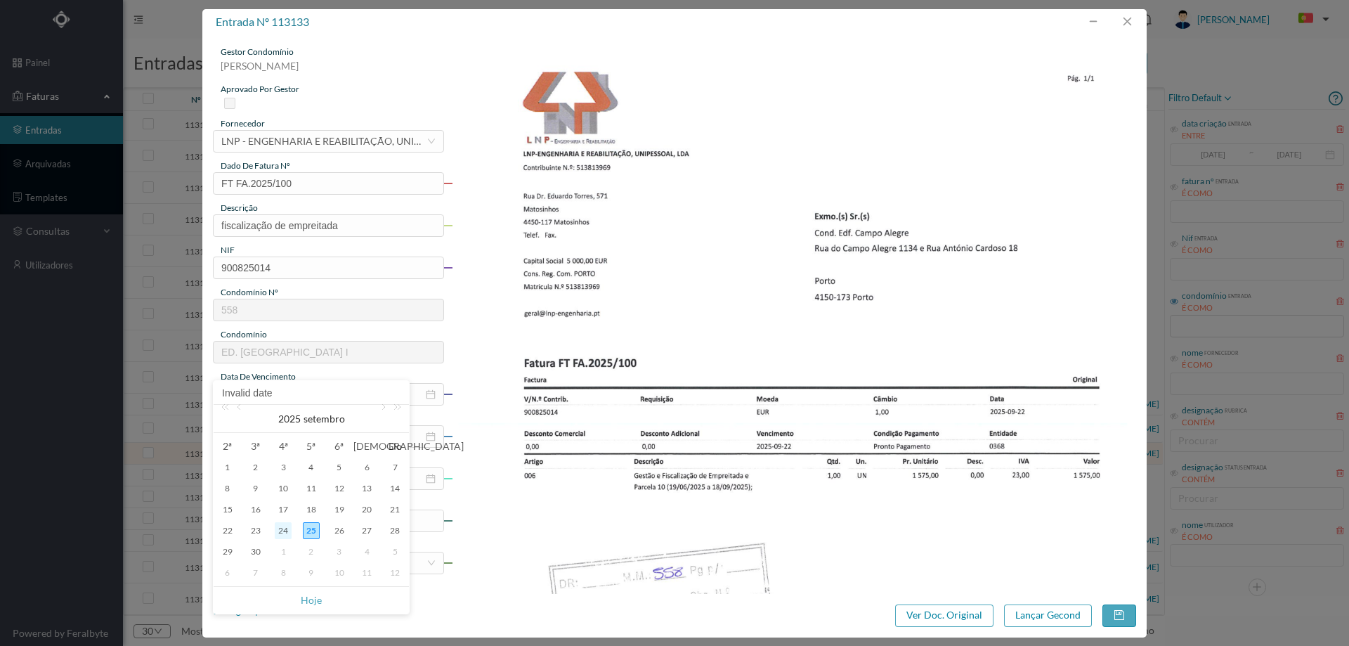
click at [284, 532] on div "24" at bounding box center [283, 530] width 17 height 17
type input "[DATE]"
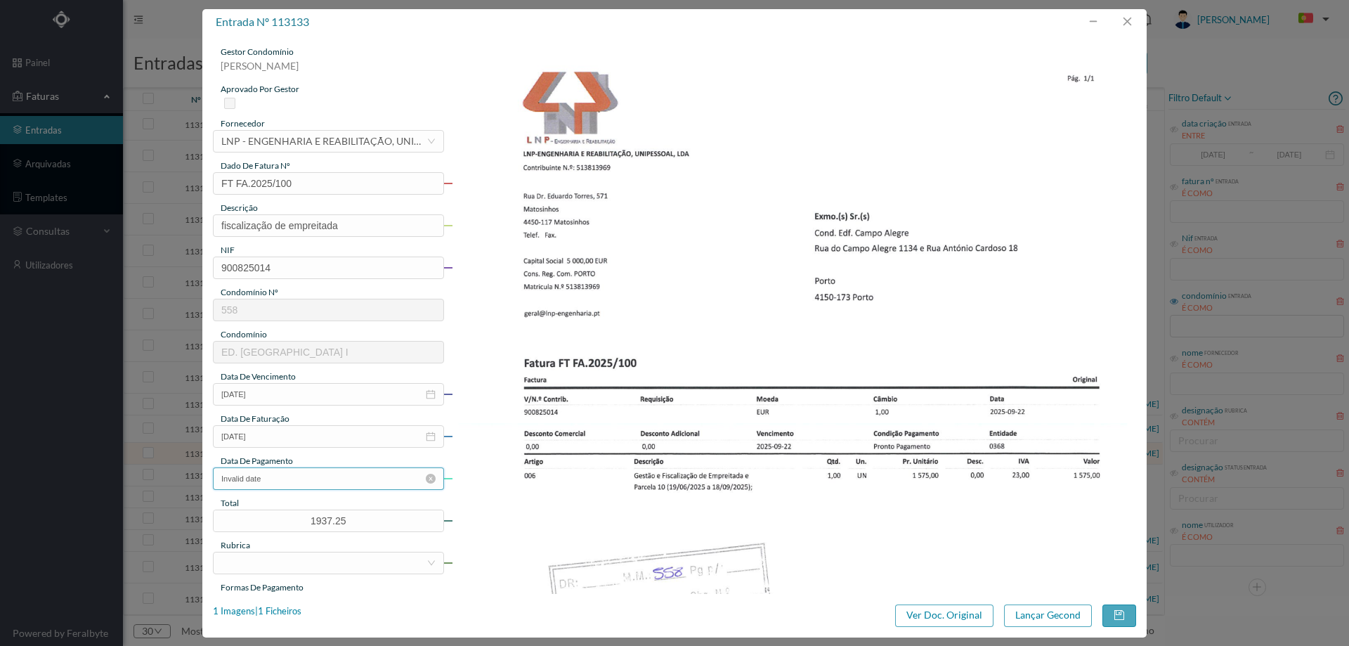
click at [282, 481] on input "Invalid date" at bounding box center [328, 478] width 231 height 22
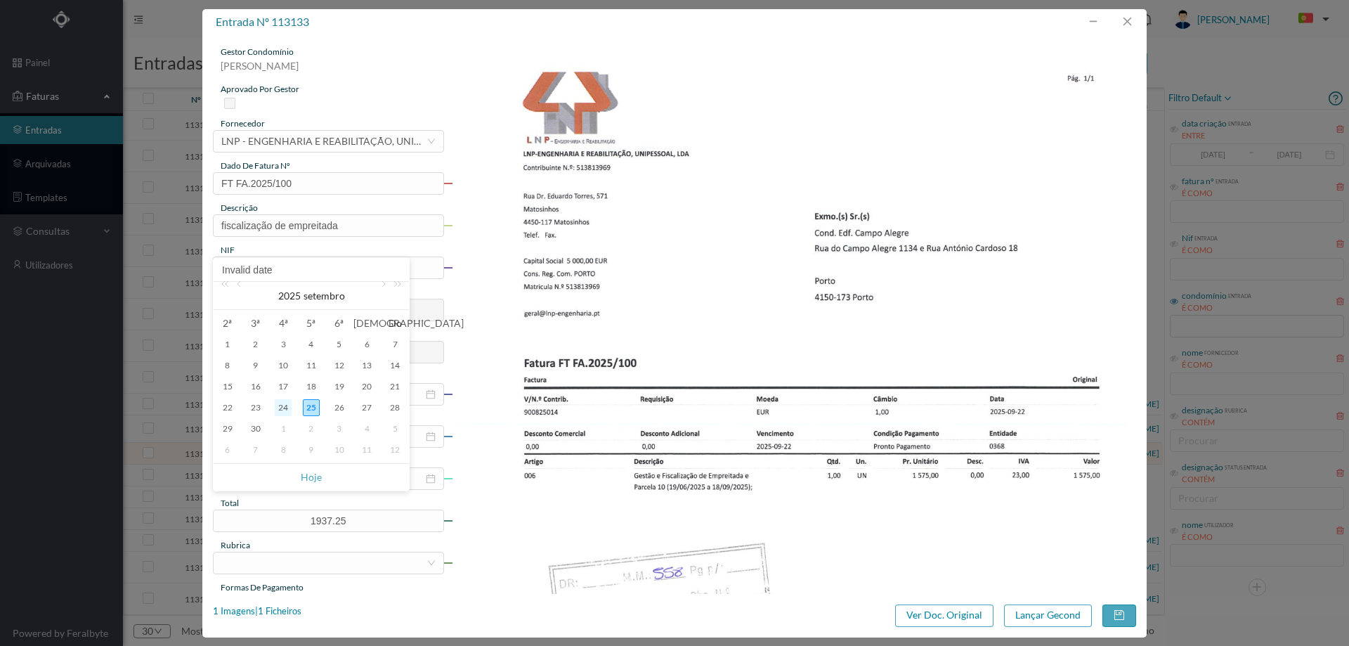
click at [287, 408] on div "24" at bounding box center [283, 407] width 17 height 17
type input "[DATE]"
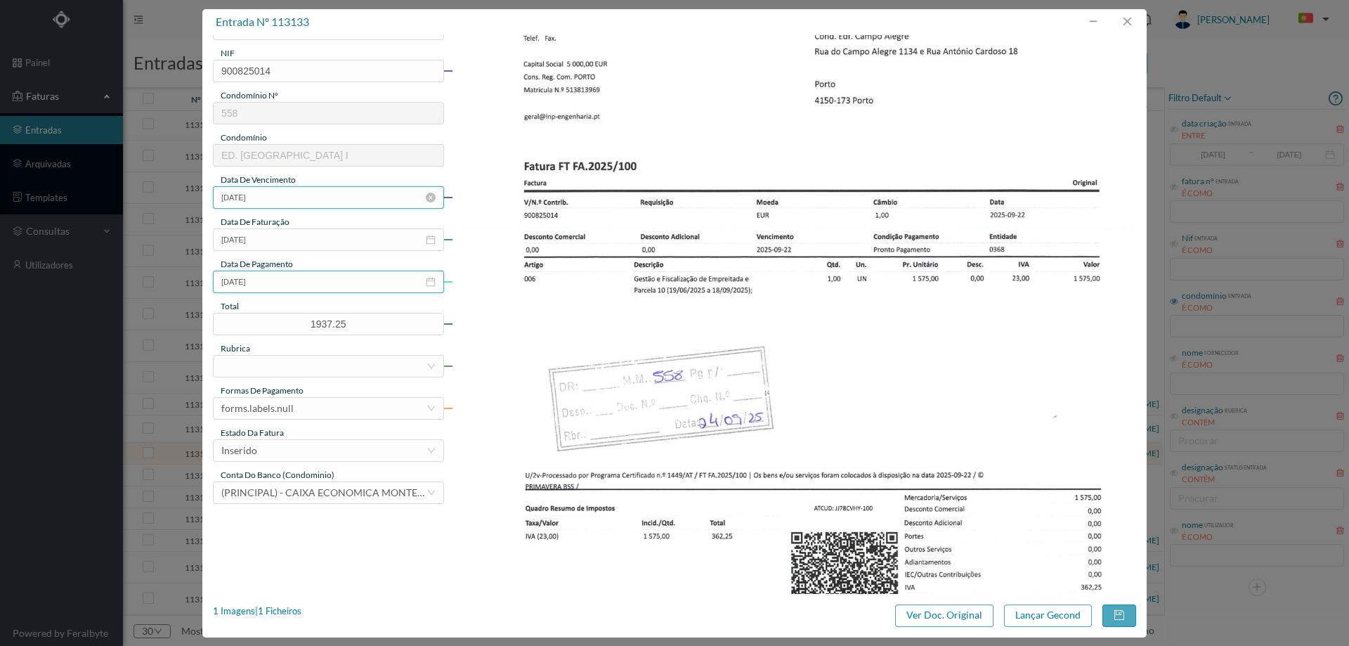
scroll to position [211, 0]
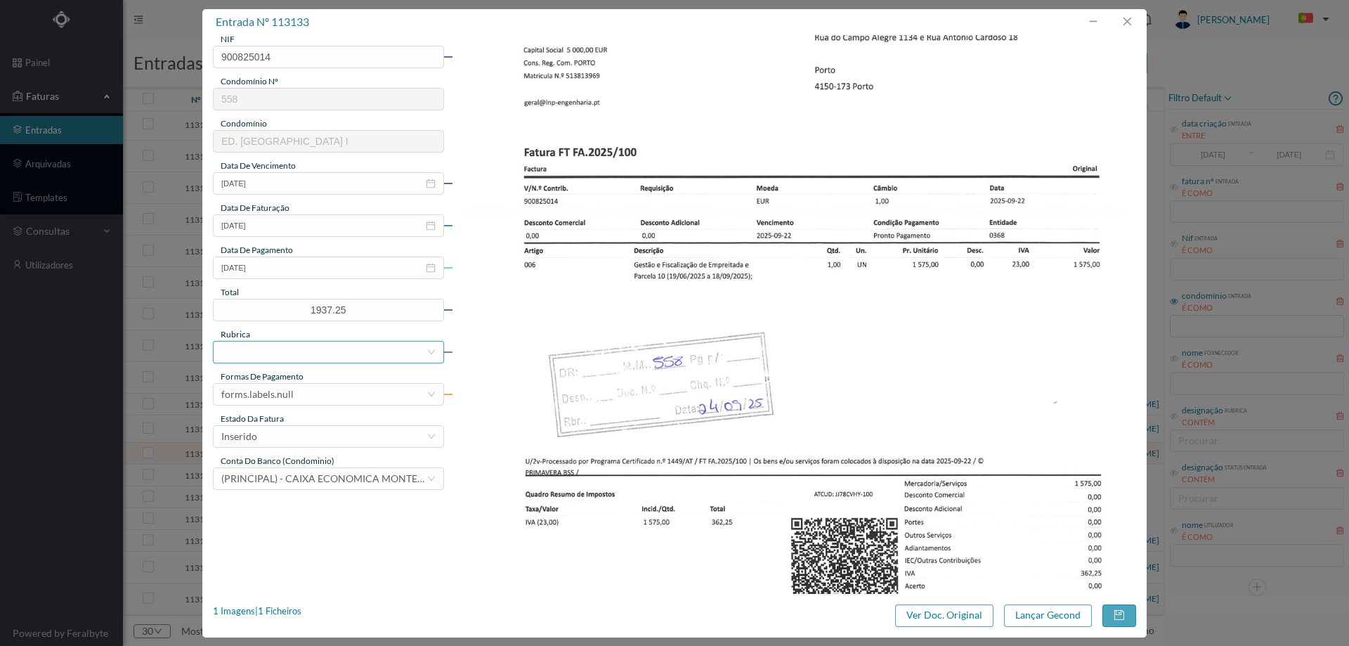
click at [313, 354] on div at bounding box center [323, 351] width 205 height 21
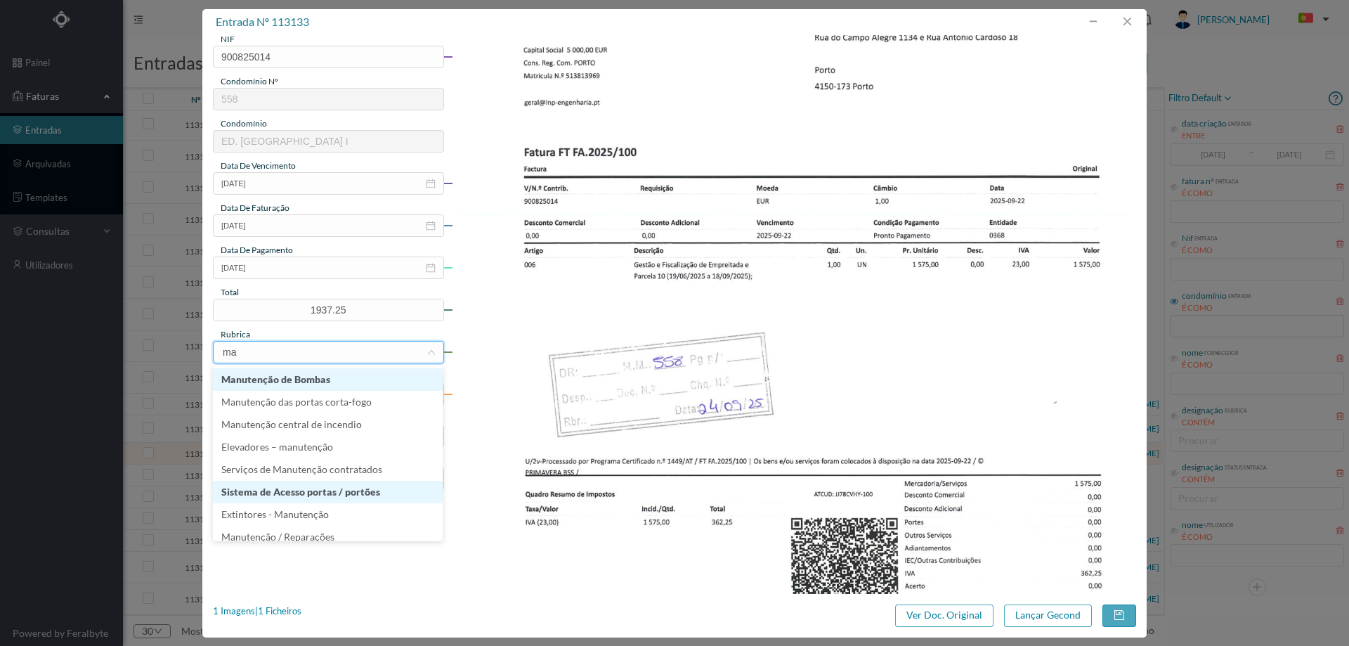
type input "man"
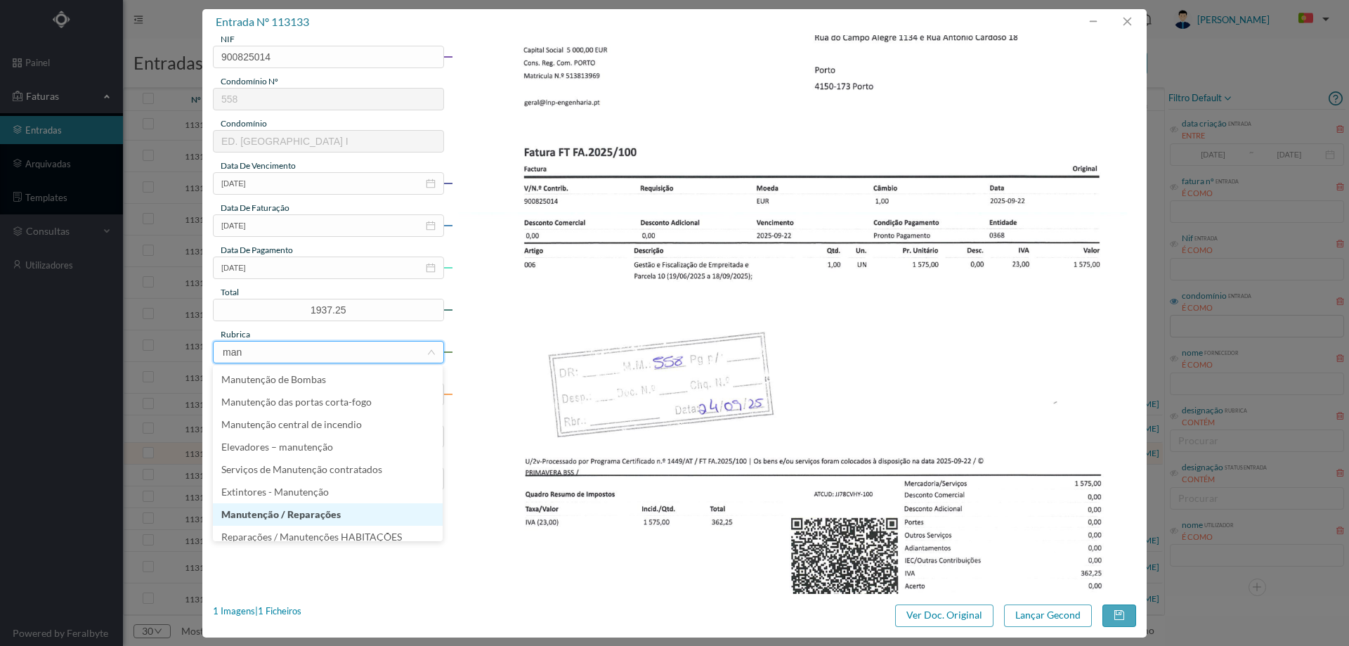
click at [321, 509] on li "Manutenção / Reparações" at bounding box center [328, 514] width 230 height 22
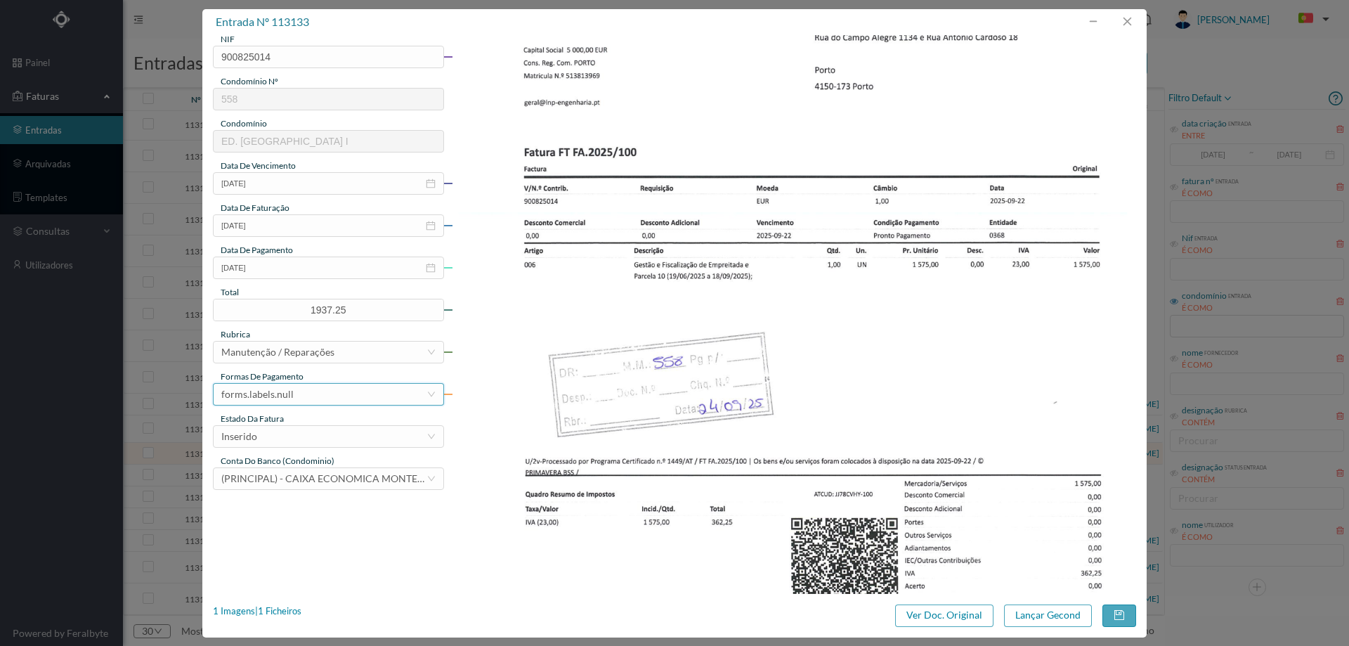
click at [298, 399] on div "forms.labels.null" at bounding box center [323, 394] width 205 height 21
click at [306, 466] on li "transferência bancária" at bounding box center [328, 466] width 230 height 22
click at [317, 436] on div "Inserido" at bounding box center [323, 436] width 205 height 21
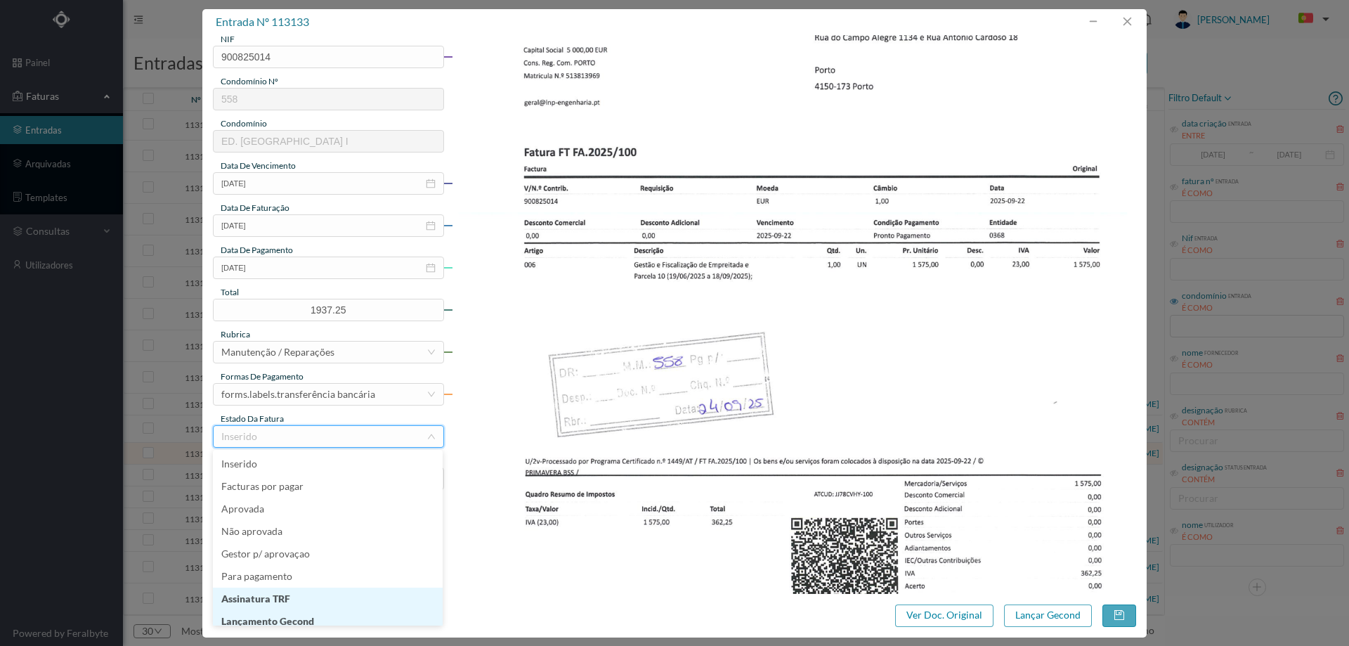
scroll to position [7, 0]
click at [308, 616] on li "Lançamento Gecond" at bounding box center [328, 614] width 230 height 22
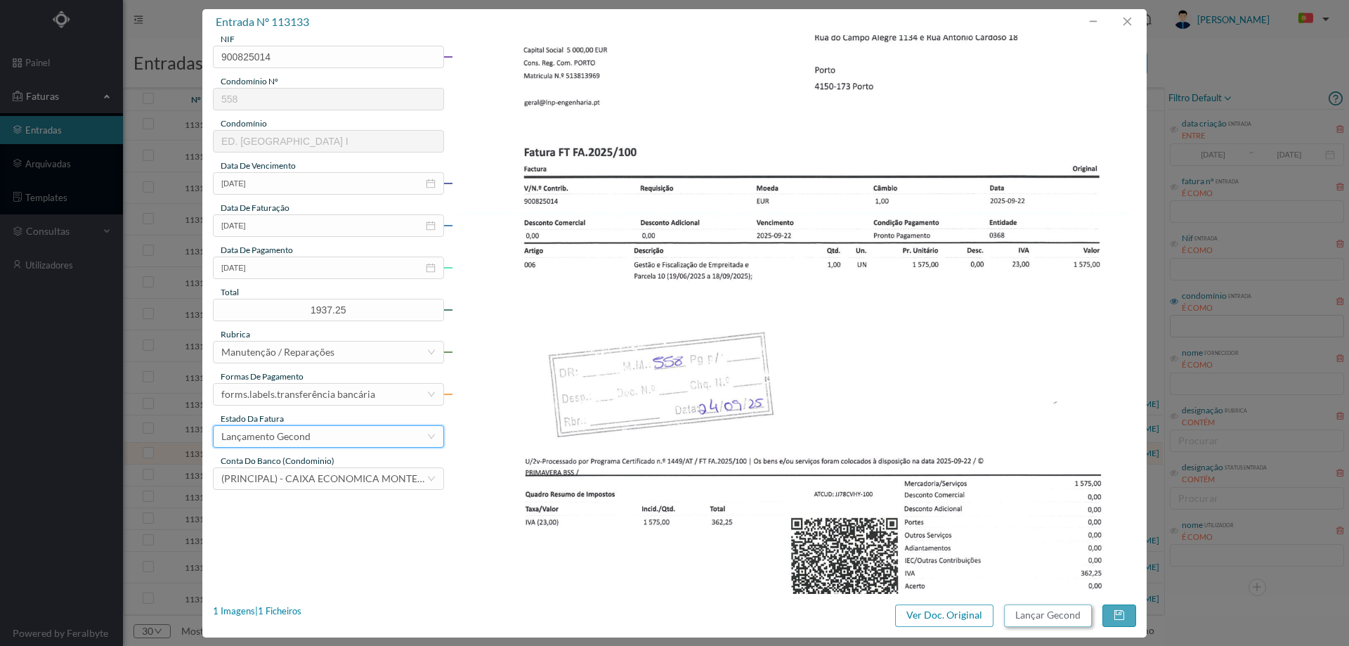
click at [1023, 618] on button "Lançar Gecond" at bounding box center [1048, 615] width 88 height 22
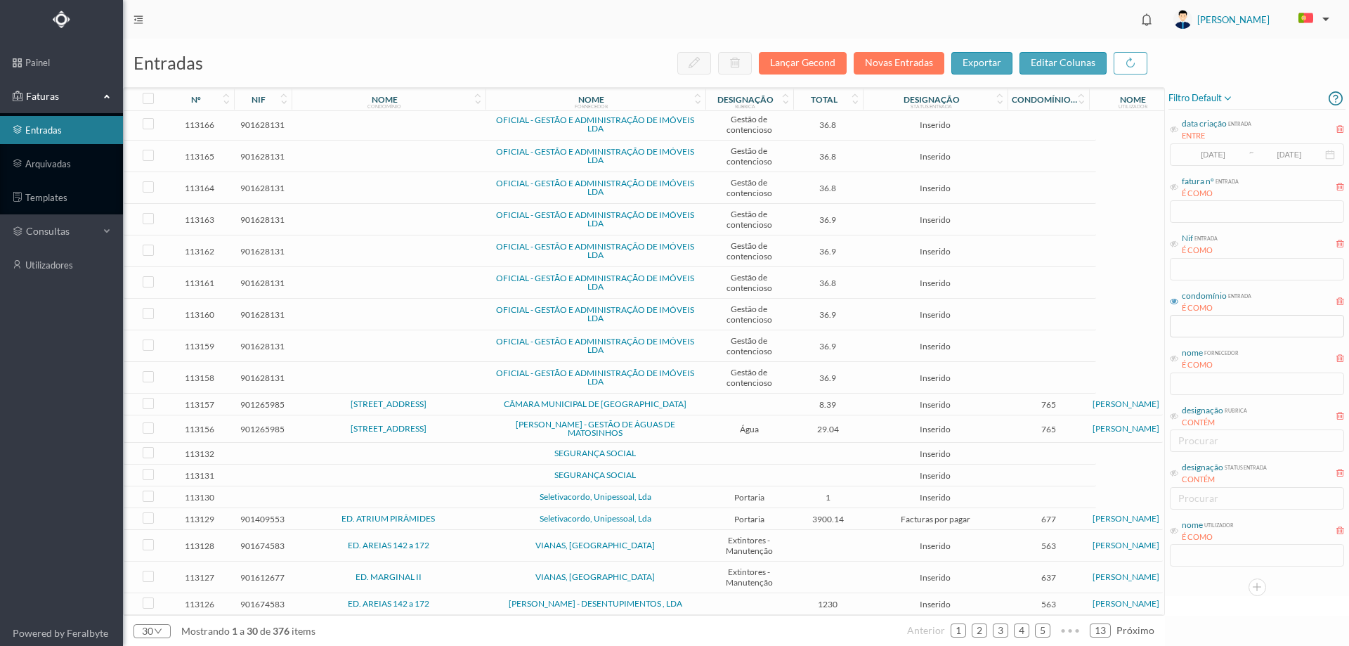
click at [520, 444] on td "SEGURANÇA SOCIAL" at bounding box center [596, 454] width 220 height 22
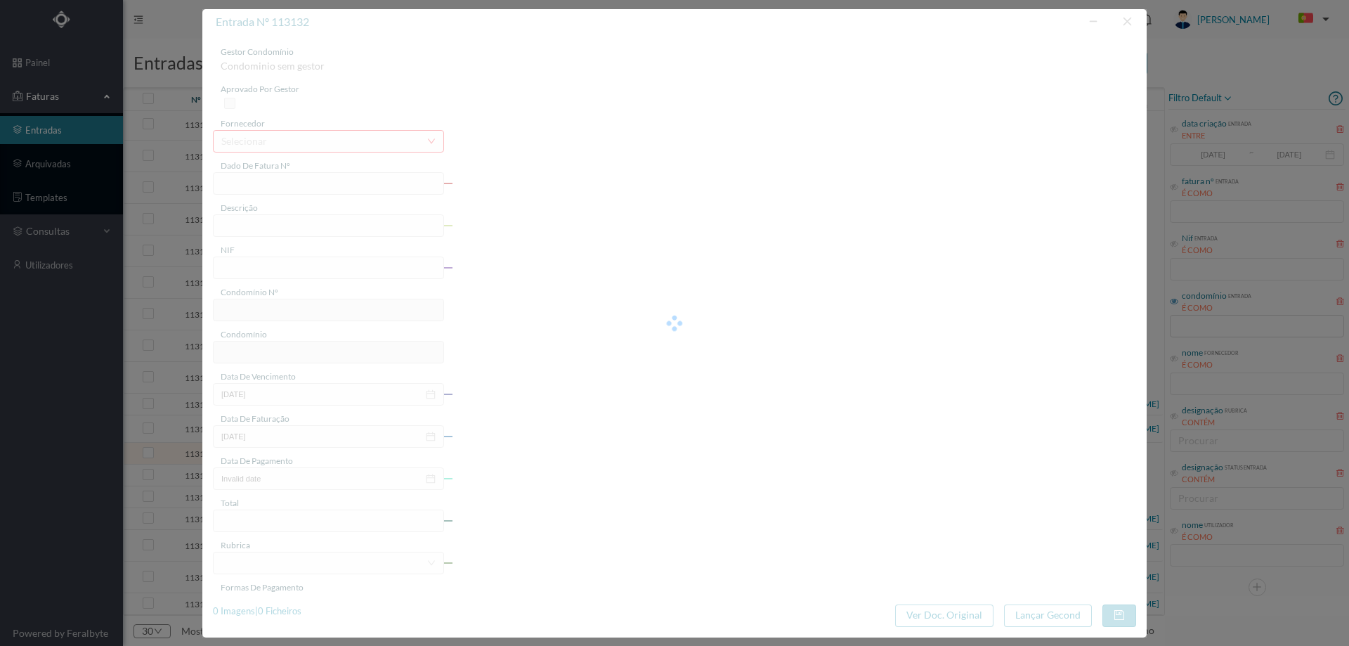
type input "0"
type input "Invalid date"
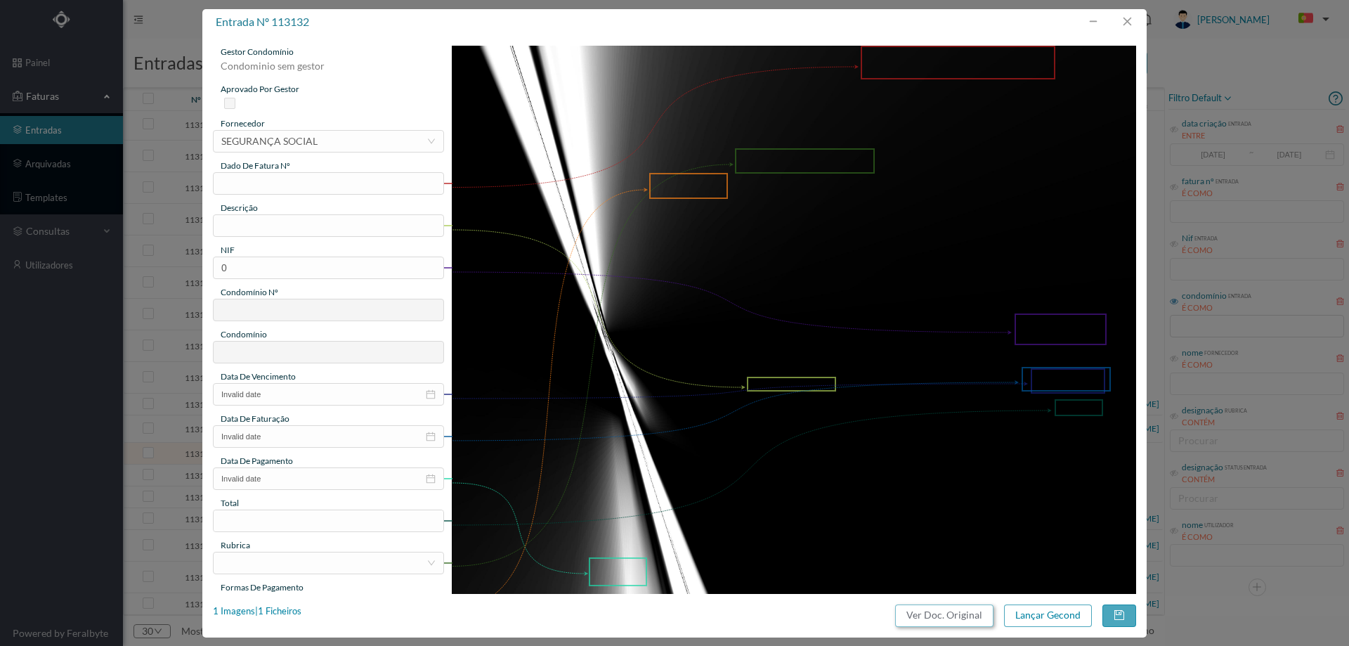
click at [935, 615] on button "Ver Doc. Original" at bounding box center [944, 615] width 98 height 22
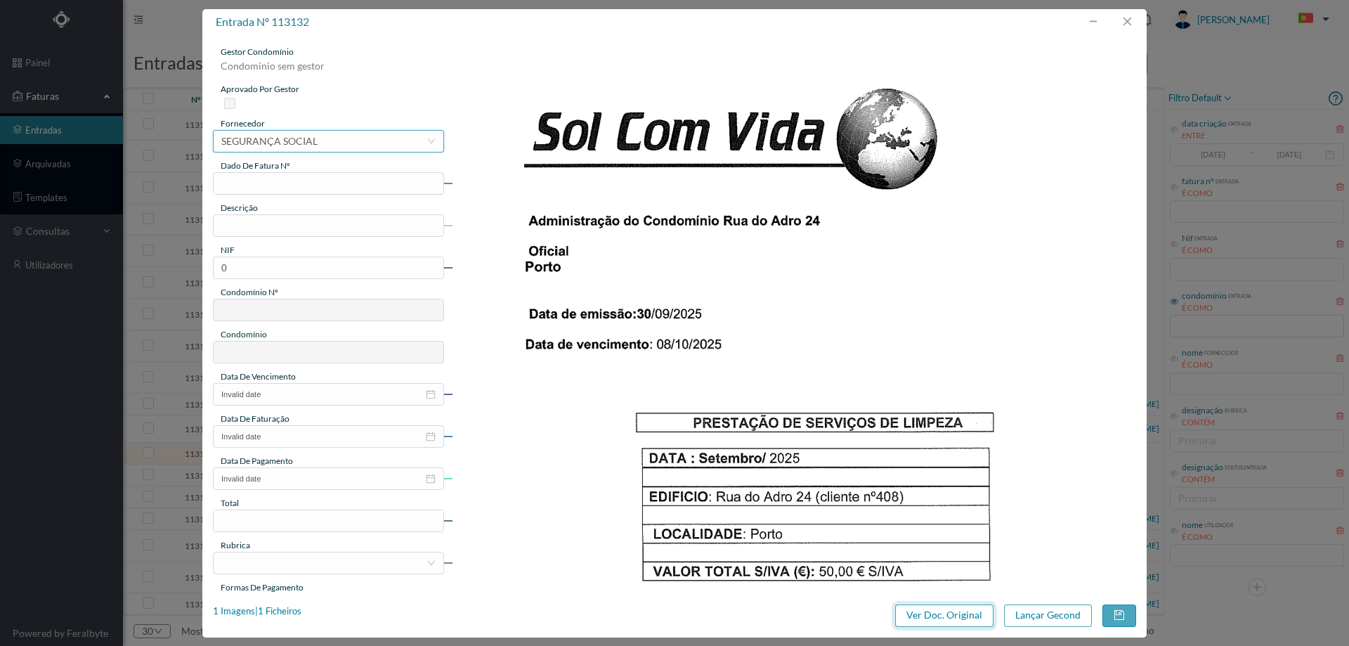
click at [315, 143] on div "SEGURANÇA SOCIAL" at bounding box center [269, 141] width 96 height 21
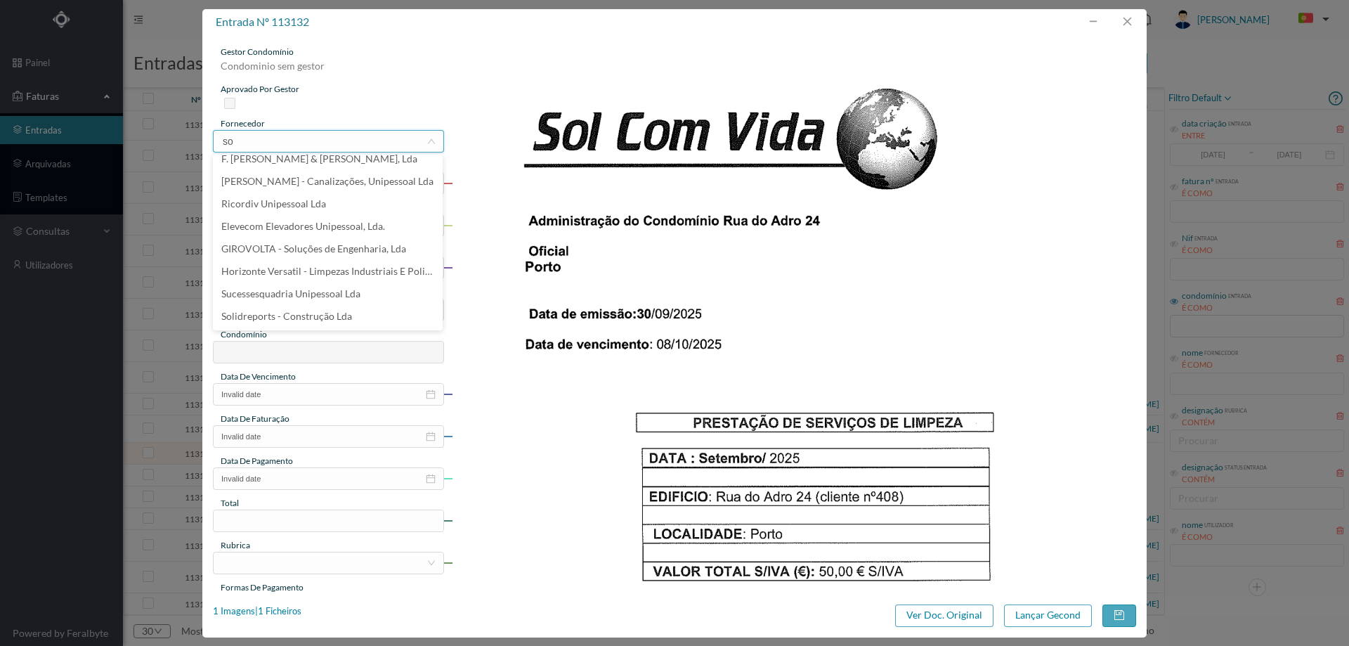
scroll to position [0, 0]
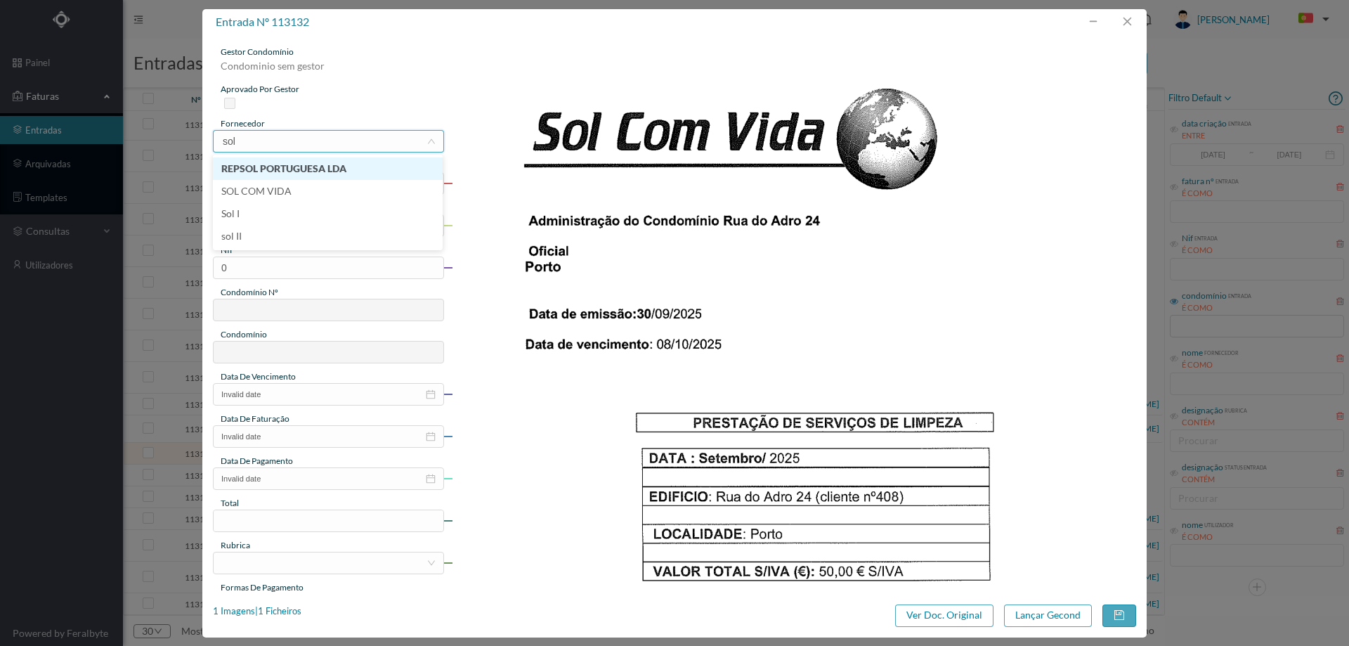
type input "sol c"
click at [298, 181] on input "text" at bounding box center [328, 183] width 231 height 22
type input "Setembro/2025"
click at [278, 219] on input "text" at bounding box center [328, 225] width 231 height 22
type input "Limpeza [DATE]"
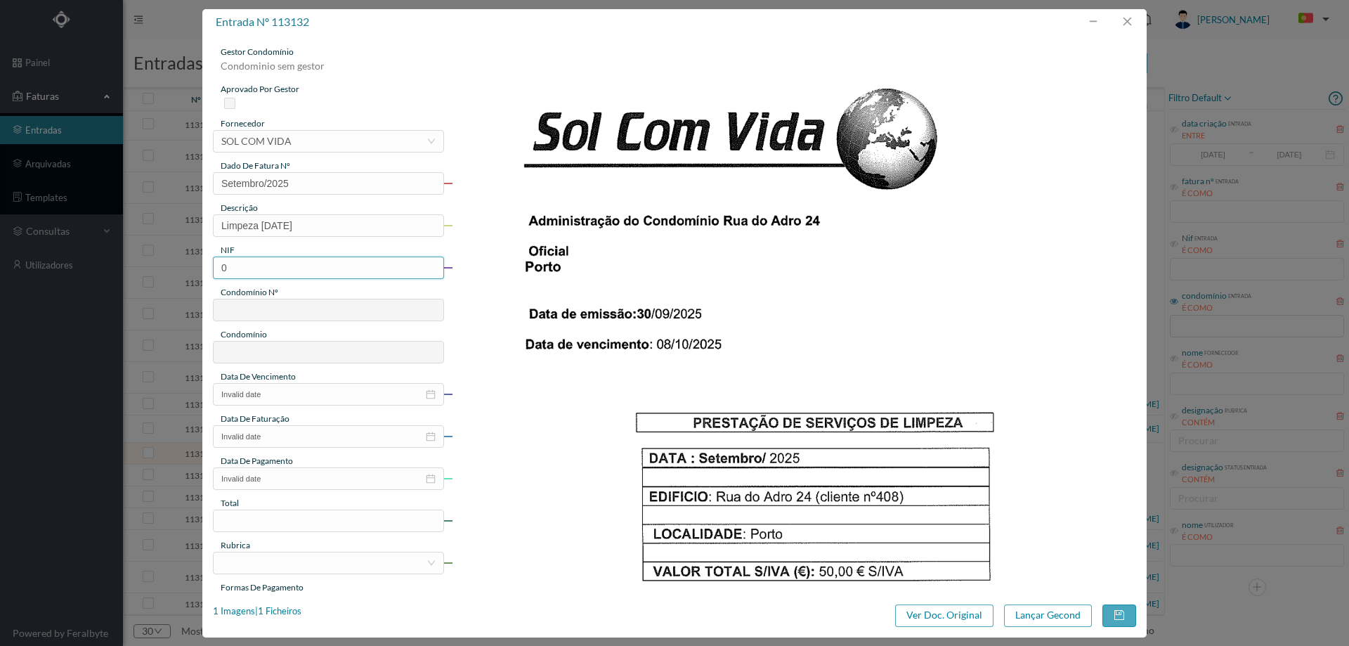
click at [275, 271] on input "0" at bounding box center [328, 267] width 231 height 22
paste input "900748567"
click at [226, 266] on input "900748567" at bounding box center [328, 267] width 231 height 22
type input "900748567"
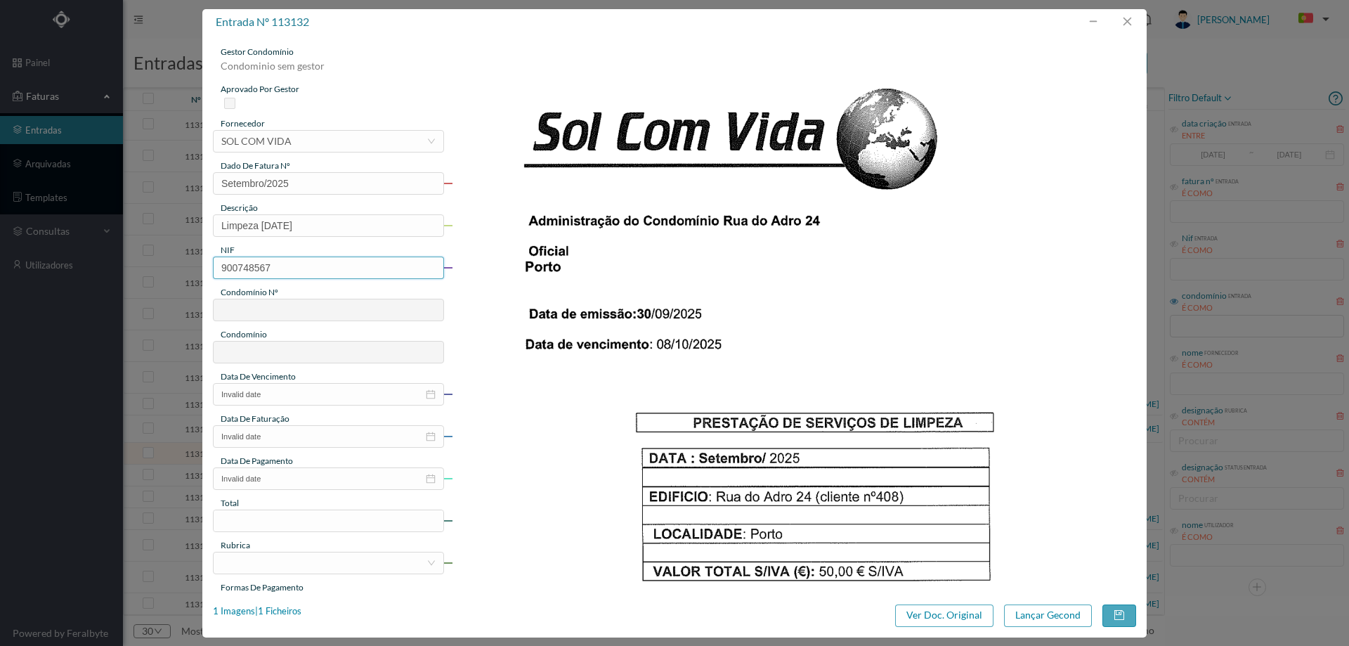
type input "701"
type input "[STREET_ADDRESS]"
type input "900748567"
click at [530, 292] on img at bounding box center [794, 530] width 685 height 969
click at [299, 395] on input "Invalid date" at bounding box center [328, 394] width 231 height 22
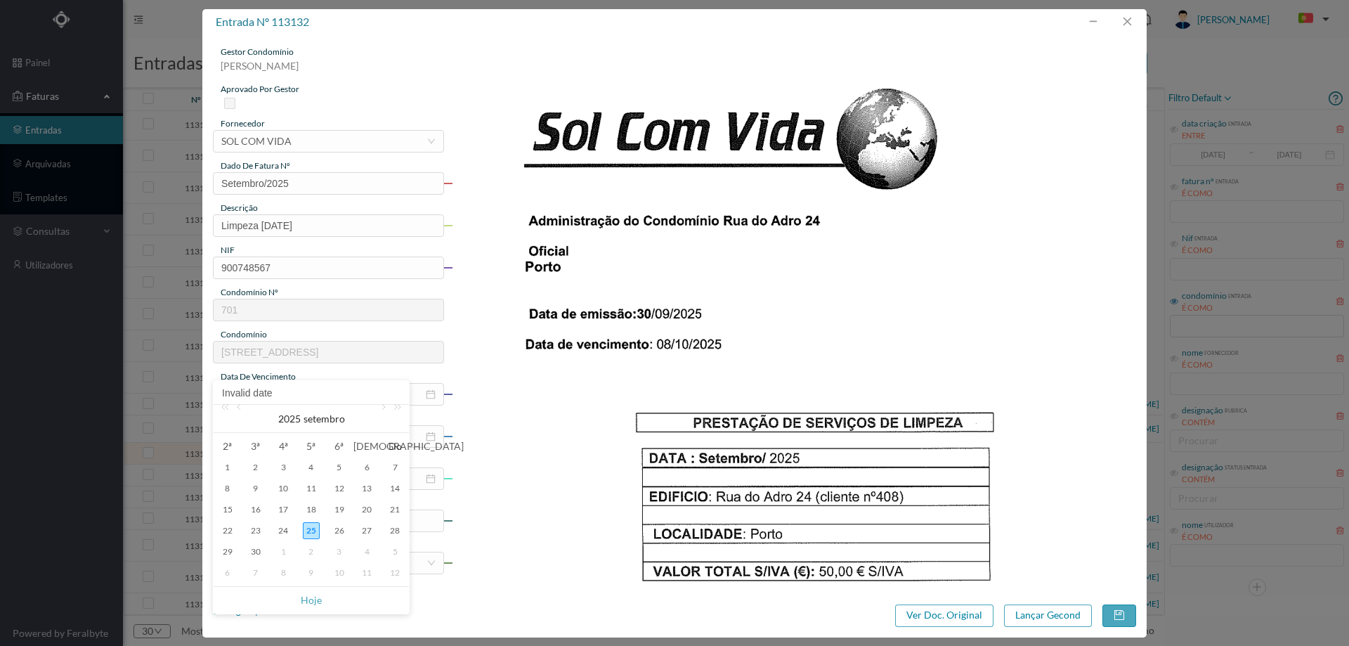
click at [633, 334] on img at bounding box center [794, 530] width 685 height 969
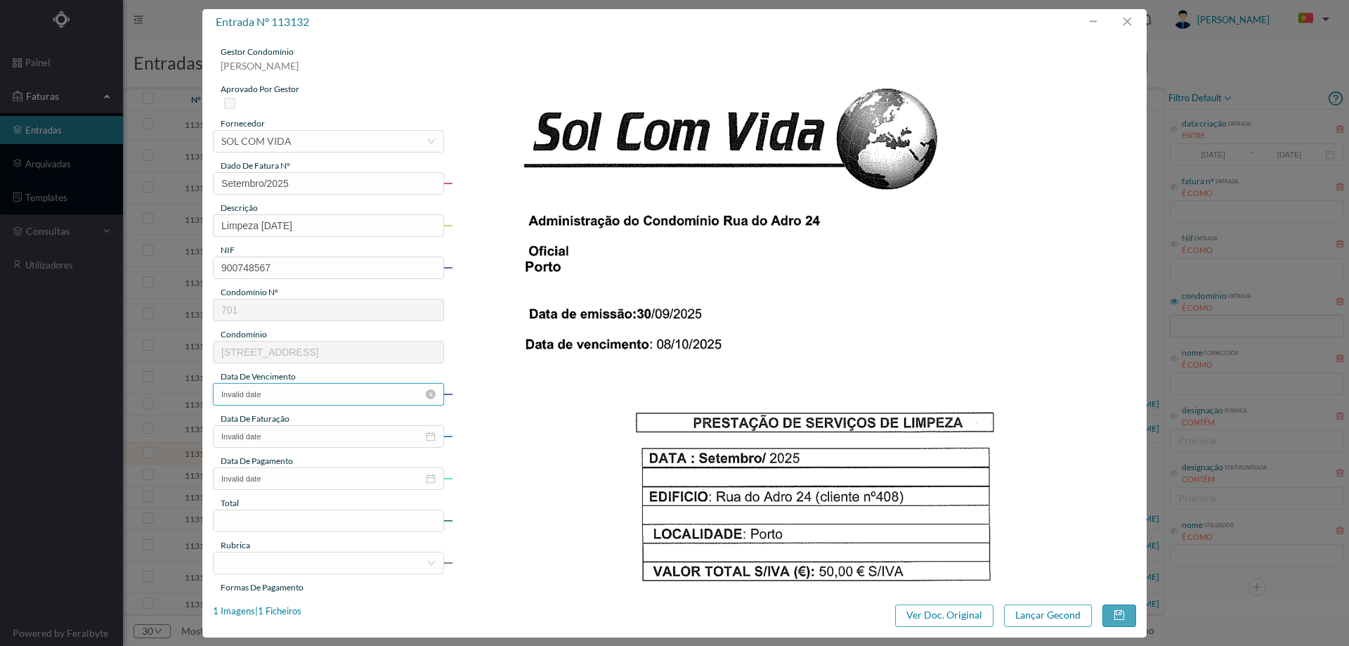
click at [285, 395] on input "Invalid date" at bounding box center [328, 394] width 231 height 22
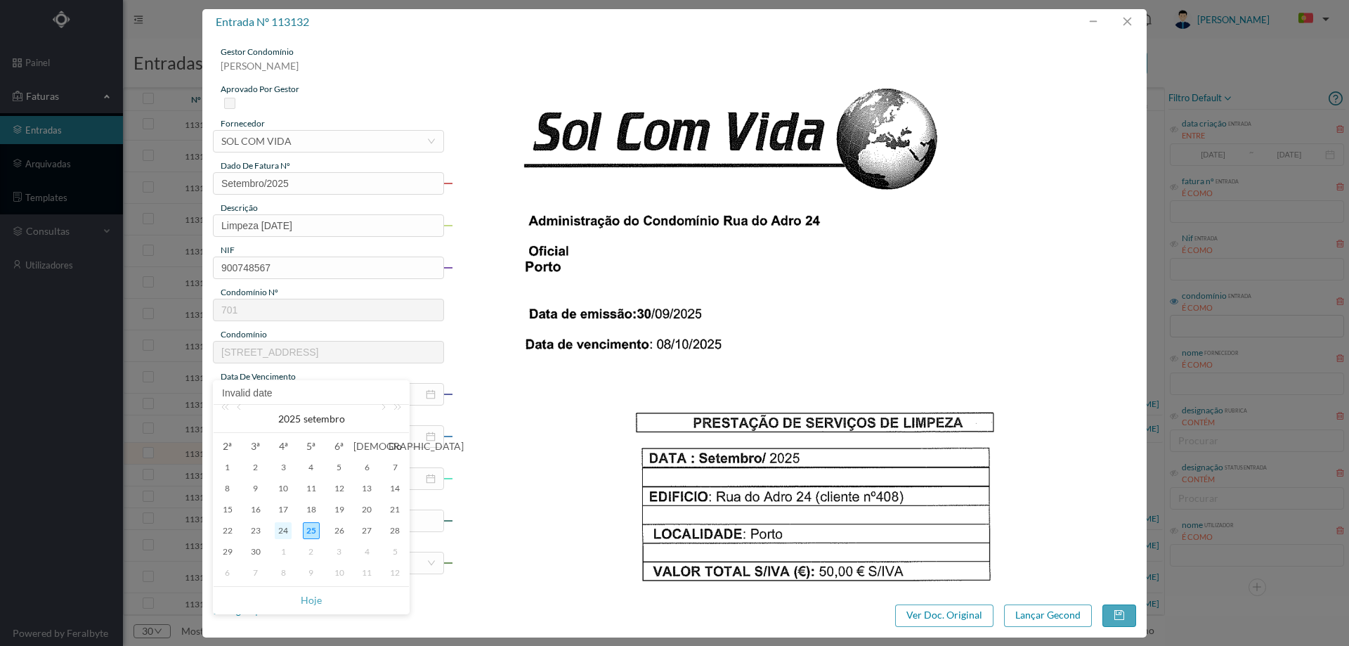
click at [282, 530] on div "24" at bounding box center [283, 530] width 17 height 17
type input "[DATE]"
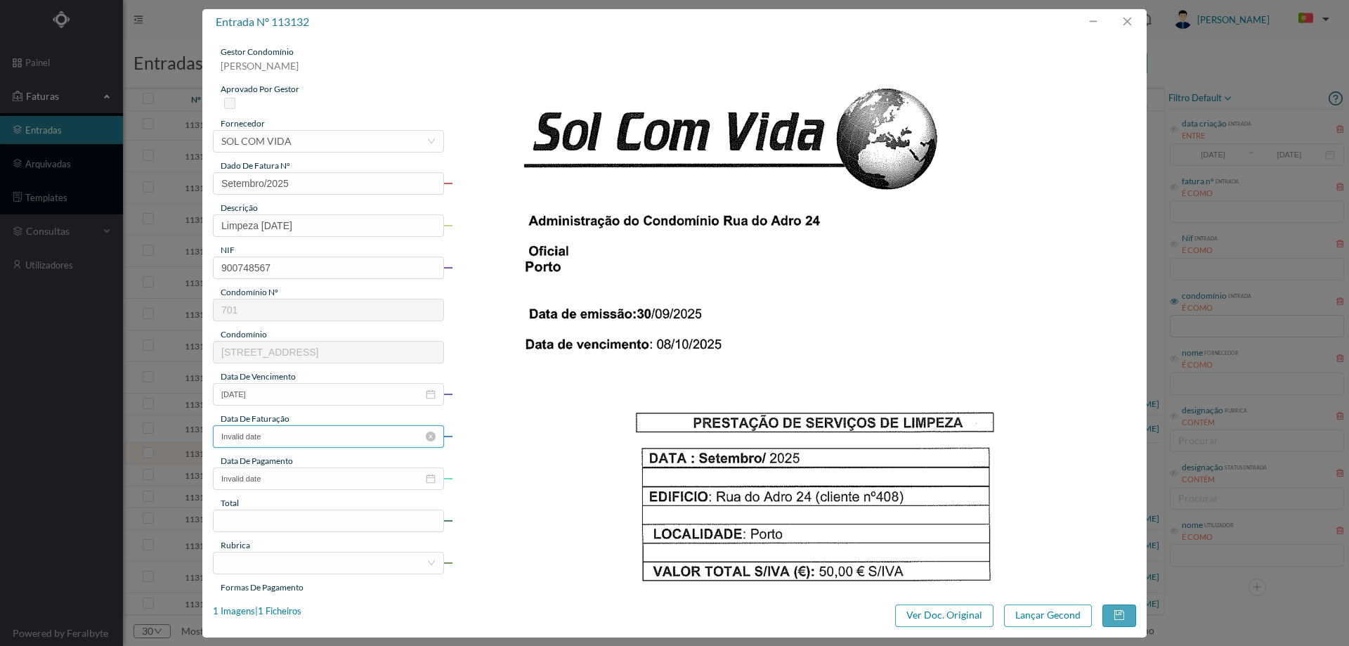
click at [294, 428] on input "Invalid date" at bounding box center [328, 436] width 231 height 22
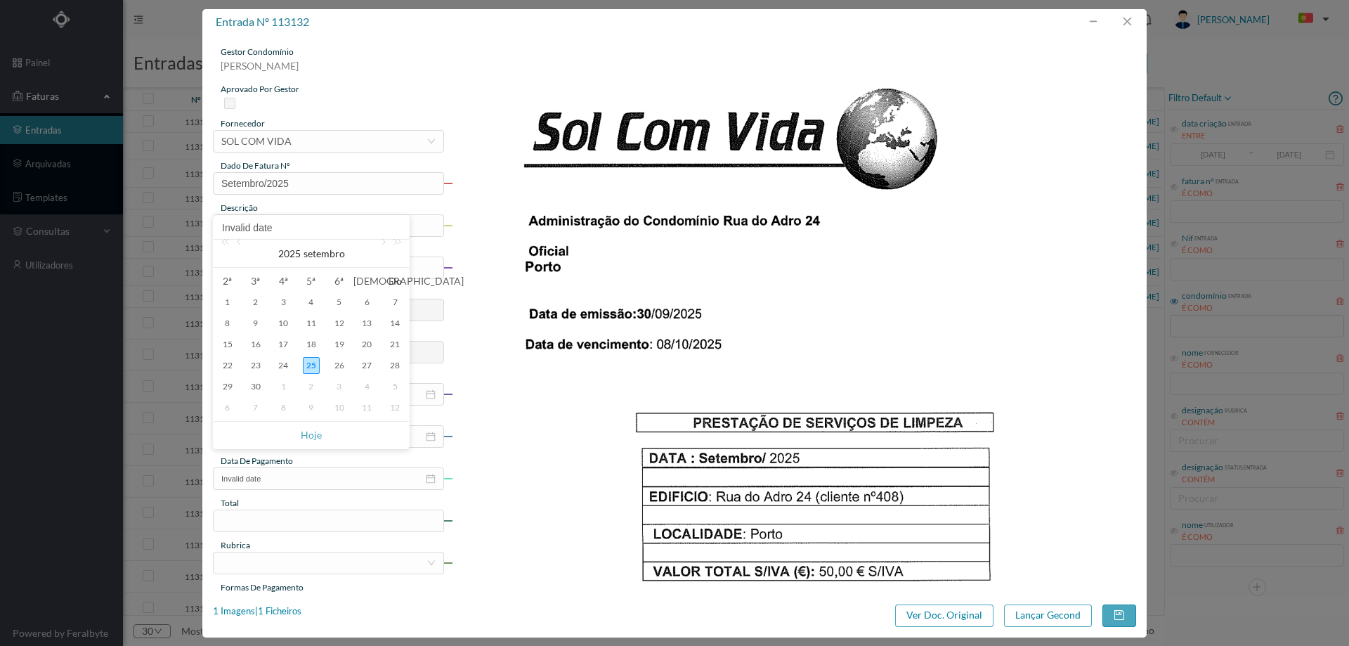
scroll to position [330, 0]
click at [287, 368] on div "24" at bounding box center [283, 365] width 17 height 17
type input "[DATE]"
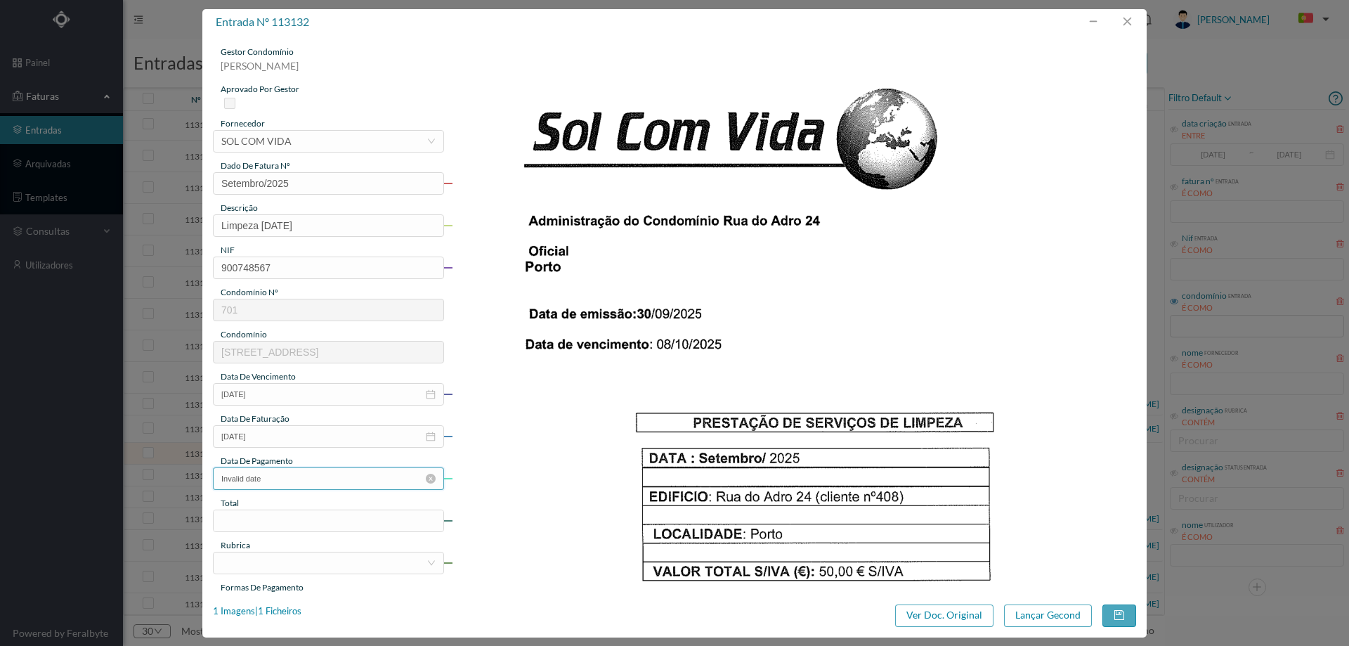
click at [286, 490] on div "gestor condomínio [PERSON_NAME] aprovado por gestor fornecedor selecionar SOL C…" at bounding box center [328, 373] width 231 height 655
click at [286, 481] on input "Invalid date" at bounding box center [328, 478] width 231 height 22
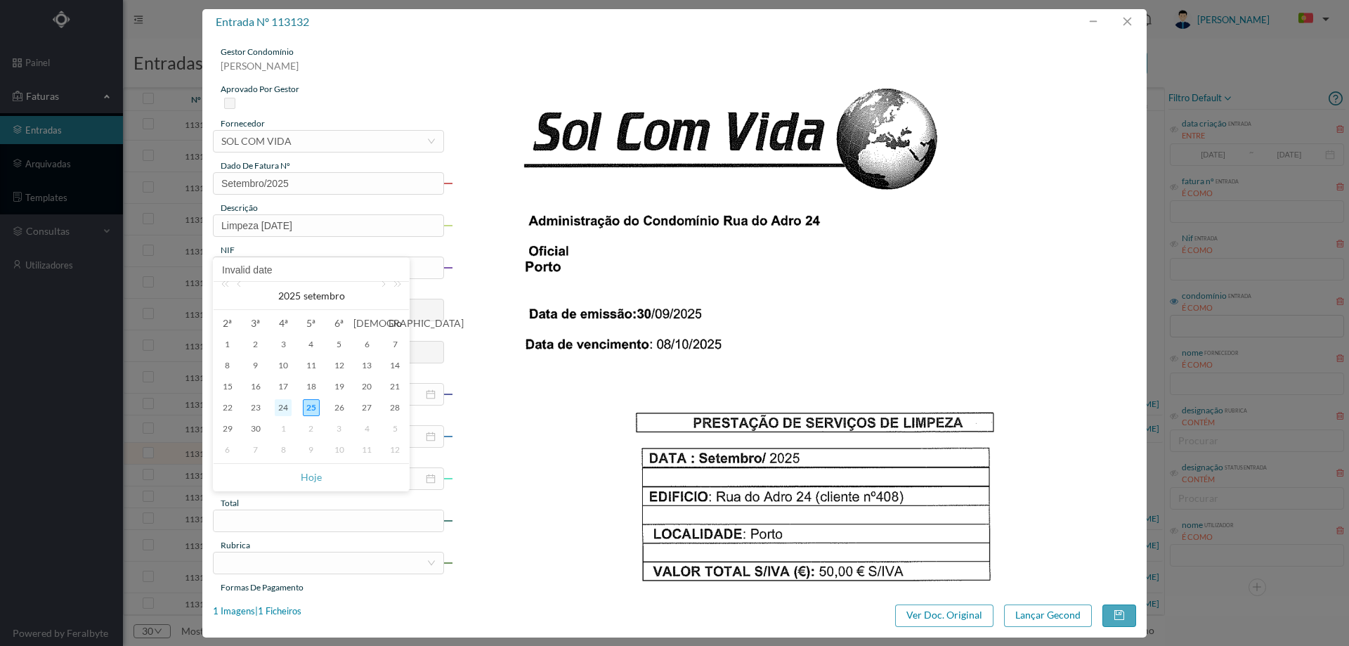
click at [281, 400] on div "24" at bounding box center [283, 407] width 17 height 17
type input "[DATE]"
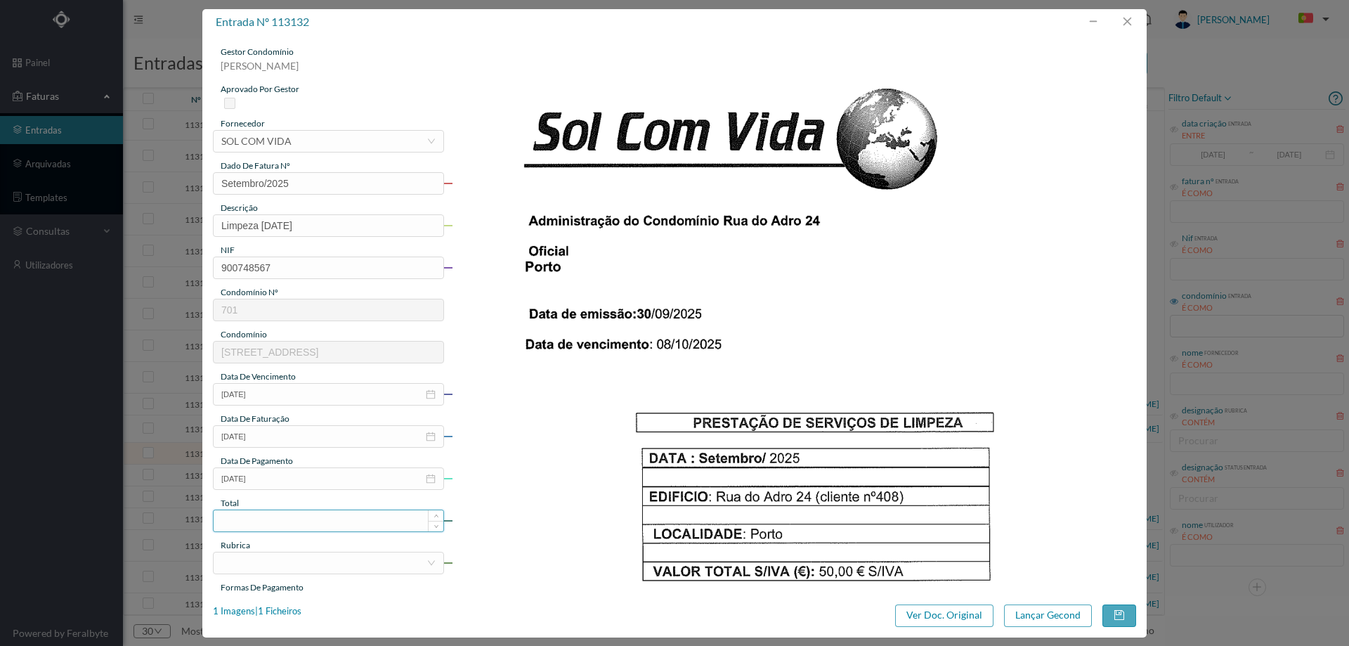
click at [272, 525] on input at bounding box center [329, 520] width 230 height 21
type input "50.00"
click at [326, 557] on div at bounding box center [323, 562] width 205 height 21
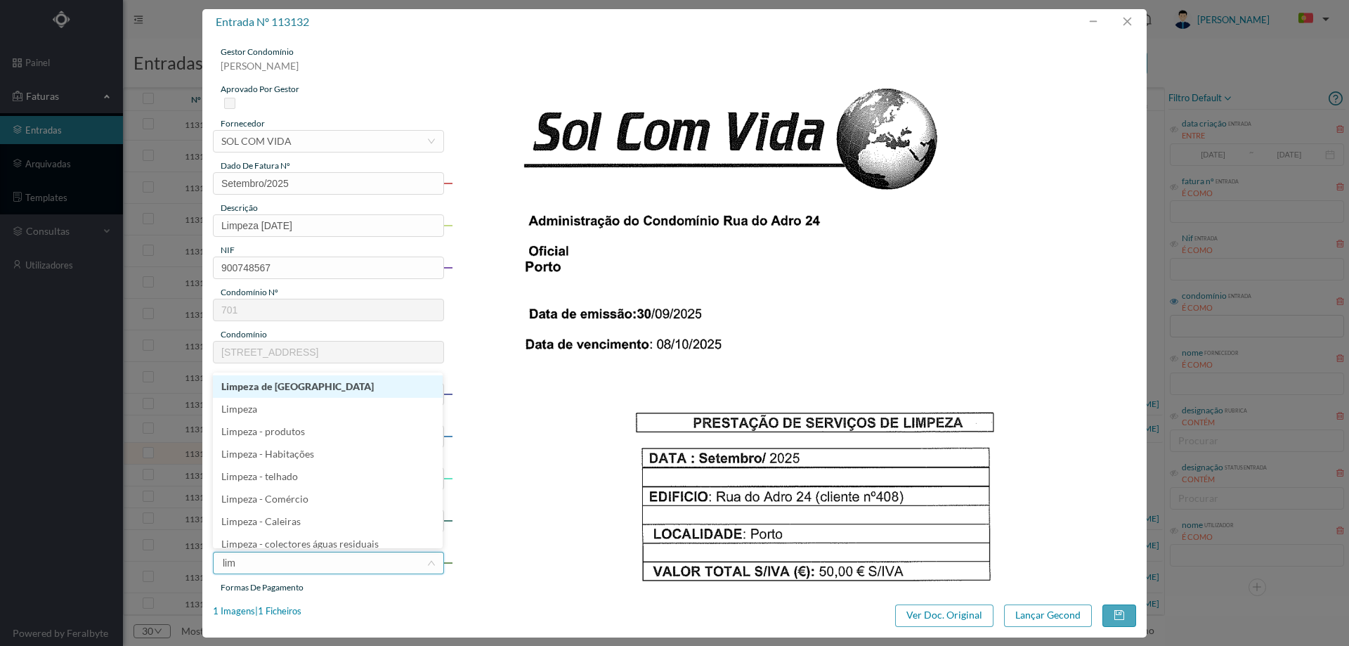
type input "limp"
click at [273, 414] on li "Limpeza" at bounding box center [328, 409] width 230 height 22
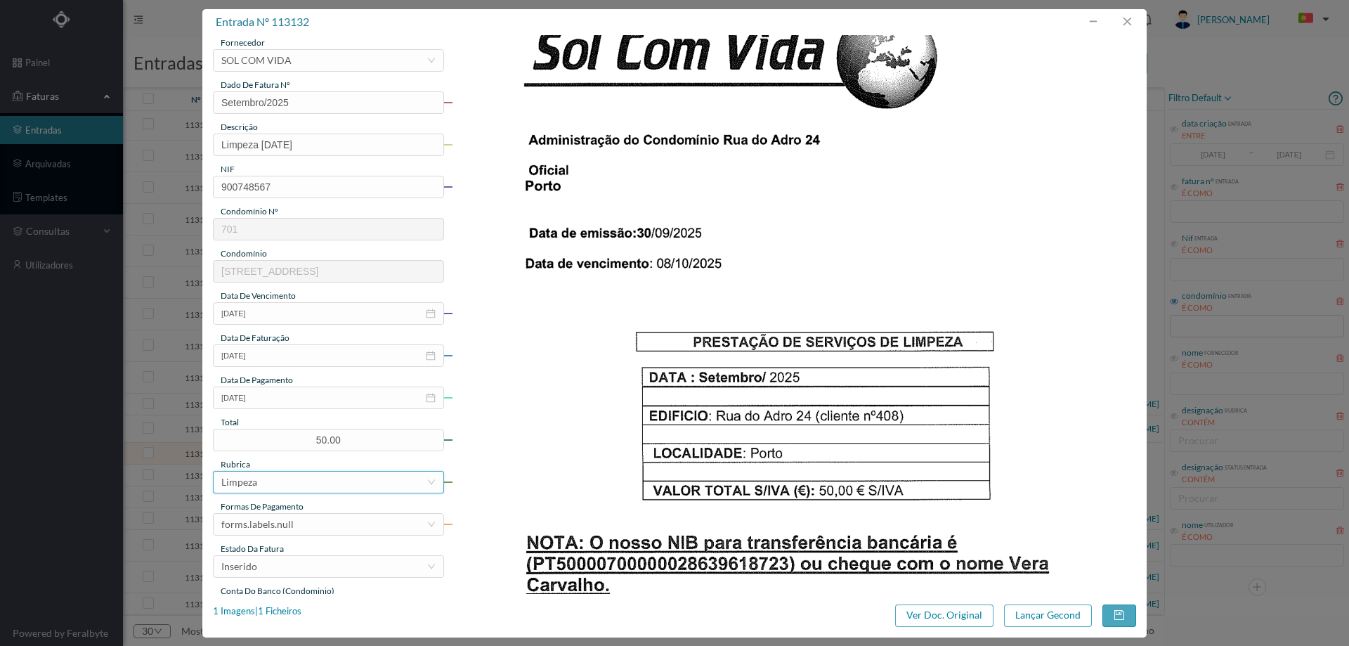
scroll to position [211, 0]
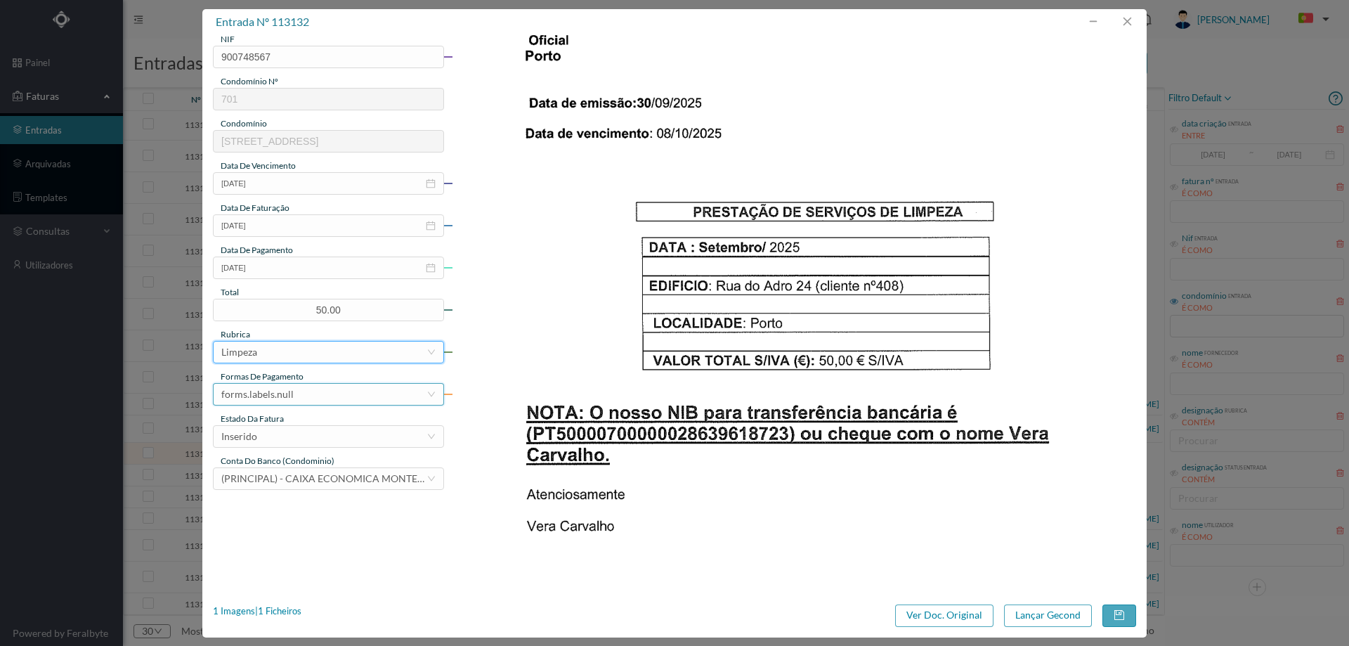
click at [285, 400] on div "forms.labels.null" at bounding box center [257, 394] width 72 height 21
click at [286, 471] on li "transferência bancária" at bounding box center [328, 466] width 230 height 22
click at [286, 435] on div "Inserido" at bounding box center [323, 436] width 205 height 21
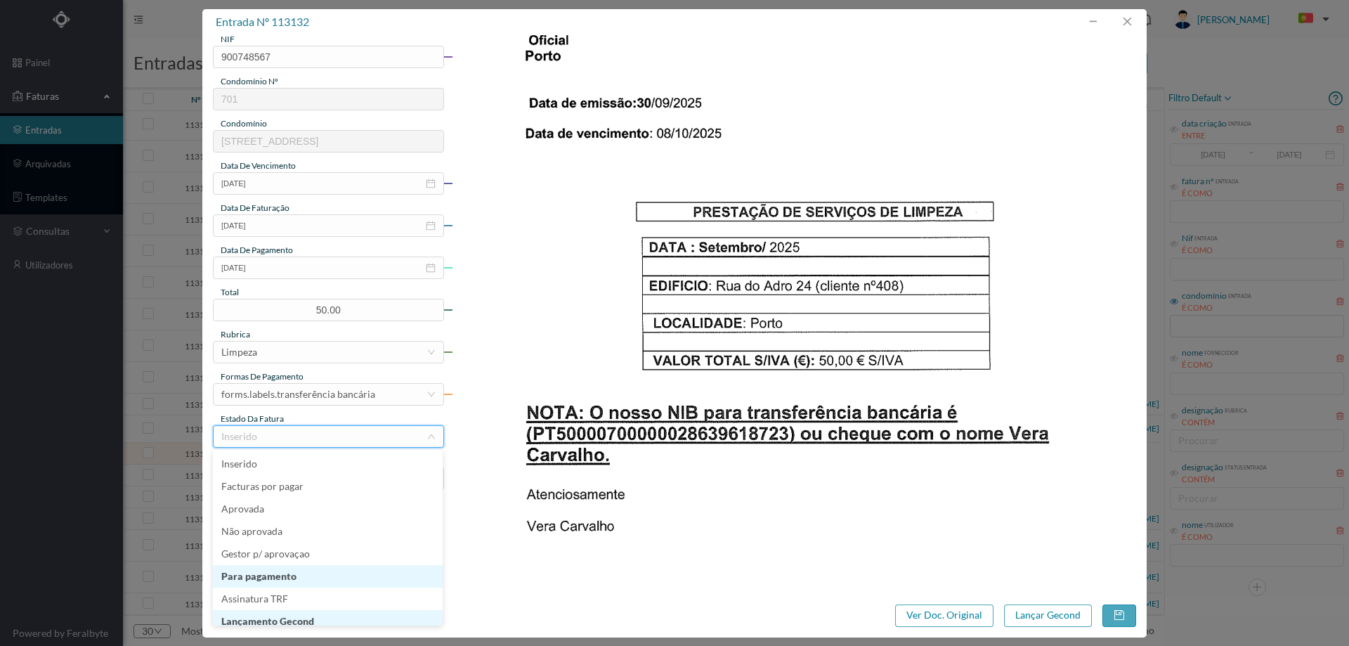
scroll to position [7, 0]
click at [285, 613] on li "Lançamento Gecond" at bounding box center [328, 614] width 230 height 22
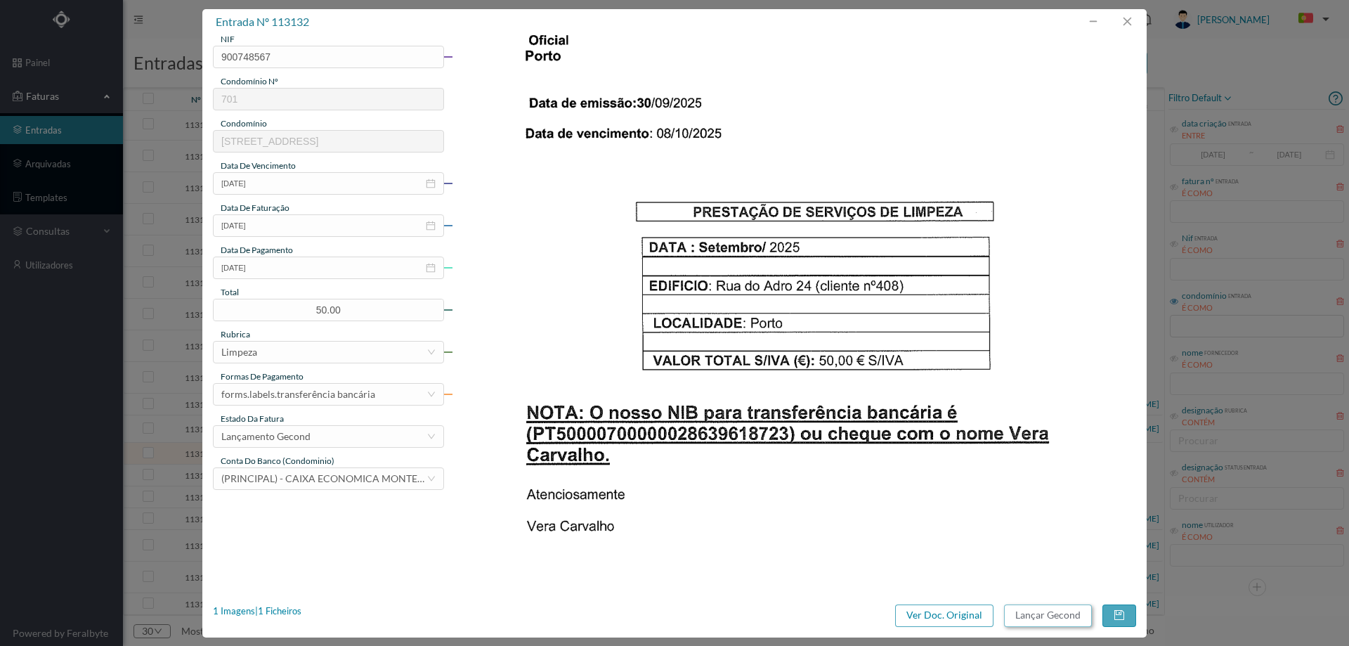
click at [1048, 618] on button "Lançar Gecond" at bounding box center [1048, 615] width 88 height 22
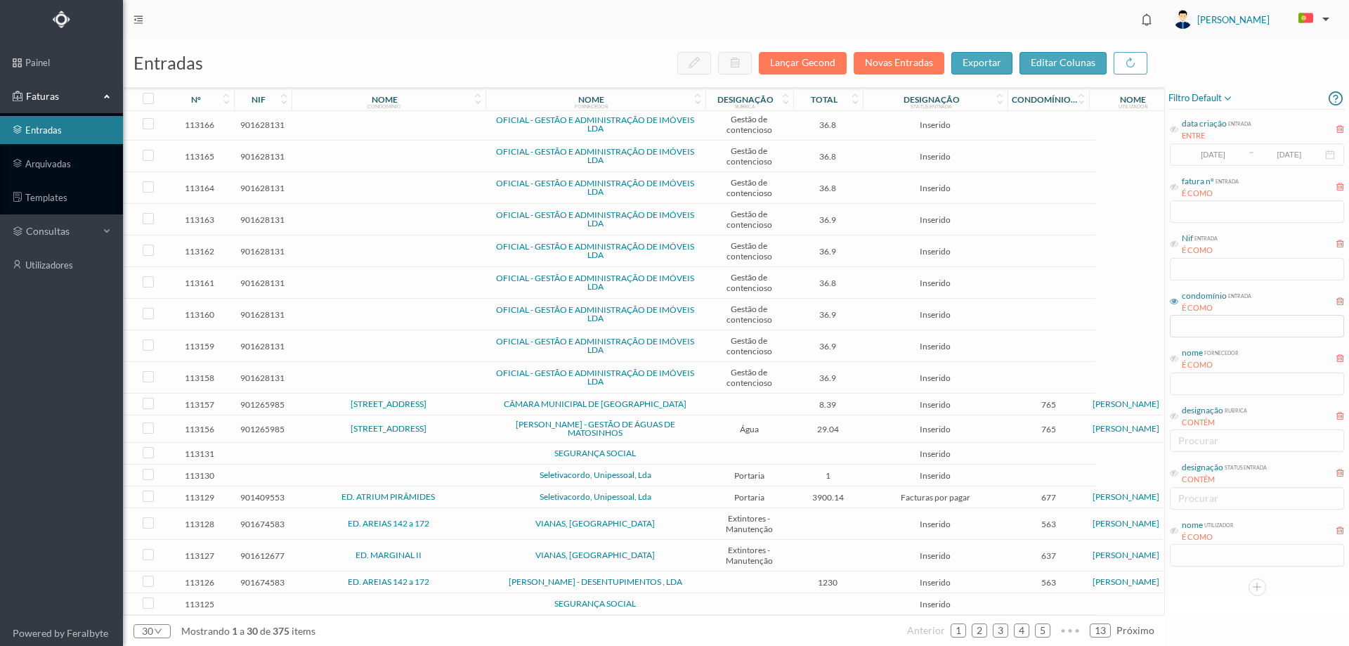
click at [703, 456] on td "SEGURANÇA SOCIAL" at bounding box center [596, 454] width 220 height 22
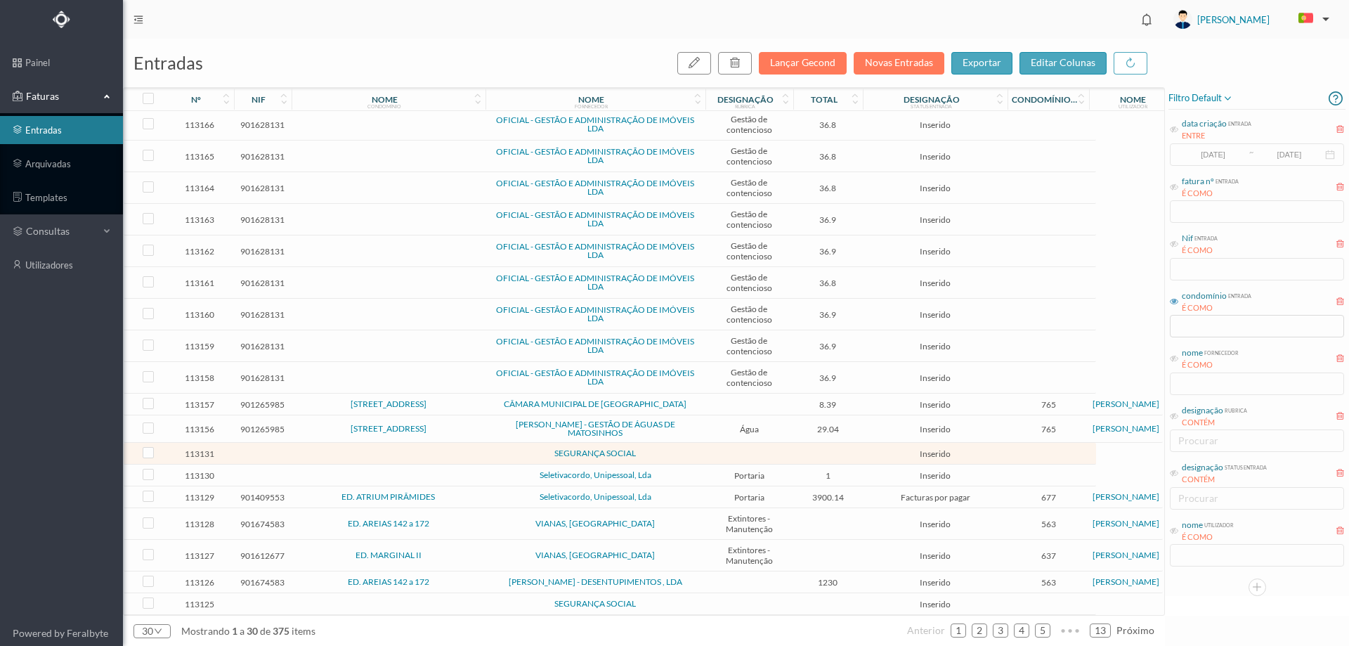
click at [703, 456] on td "SEGURANÇA SOCIAL" at bounding box center [596, 454] width 220 height 22
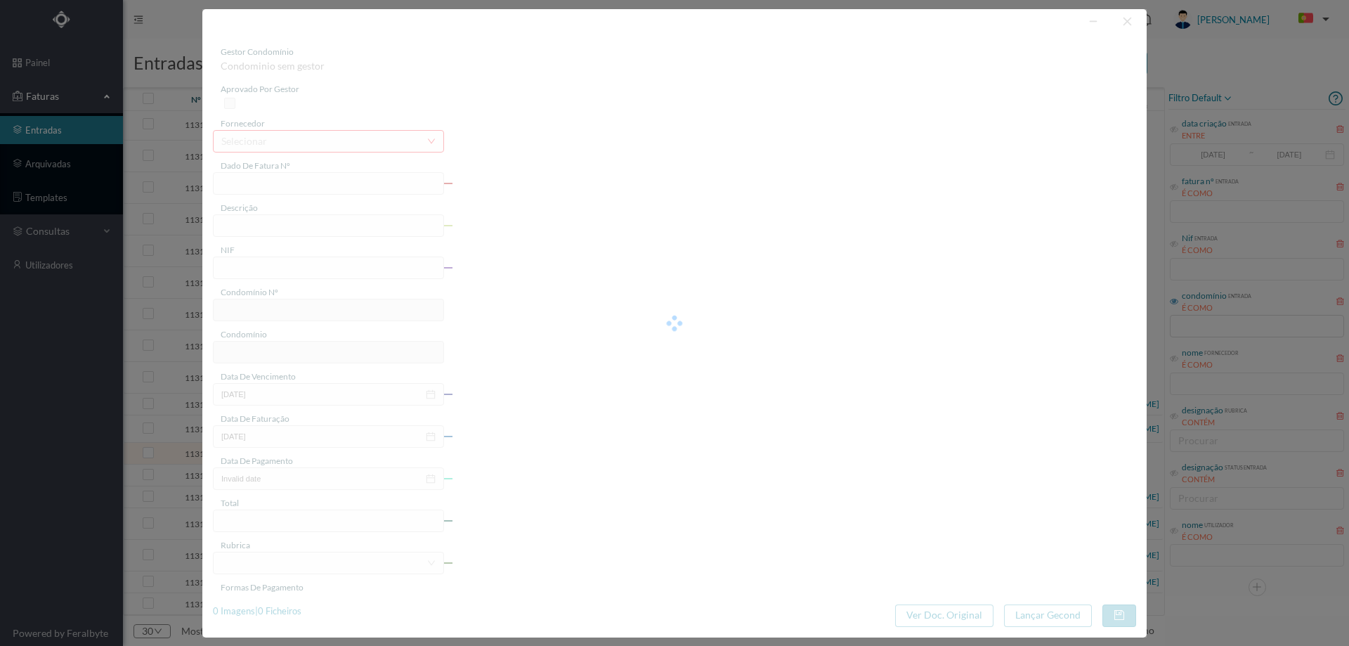
type input "0"
type input "Invalid date"
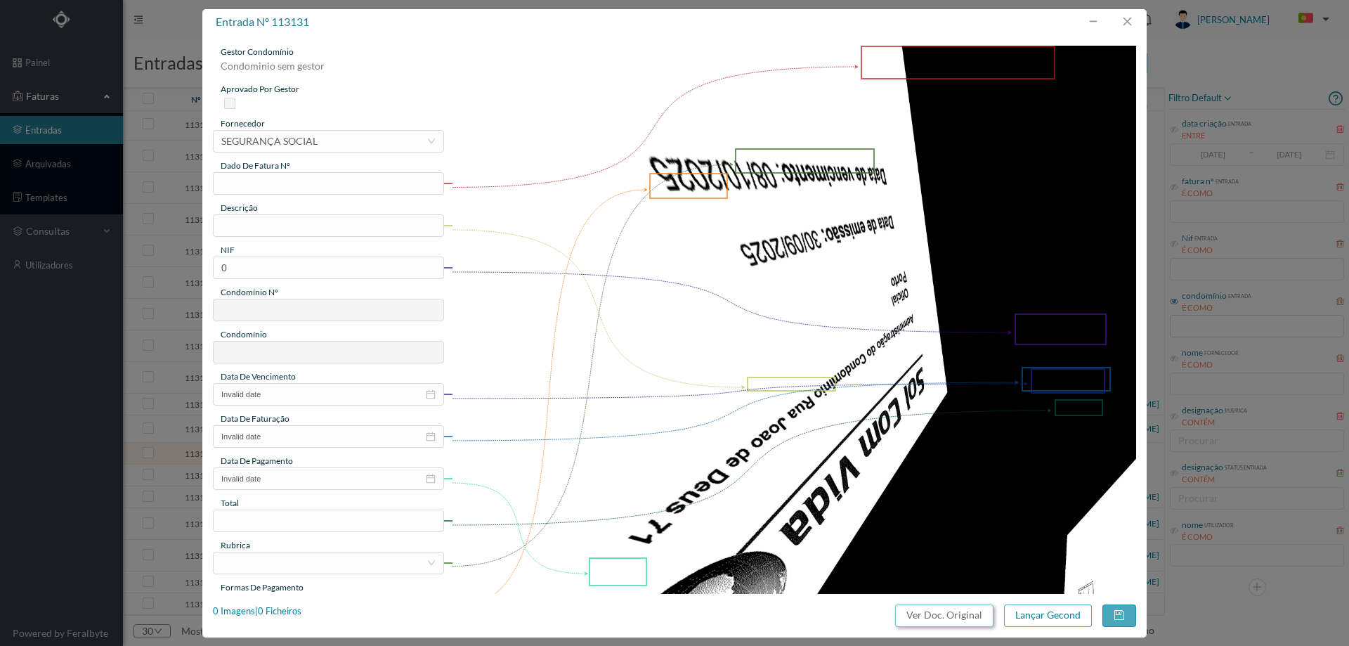
click at [951, 613] on button "Ver Doc. Original" at bounding box center [944, 615] width 98 height 22
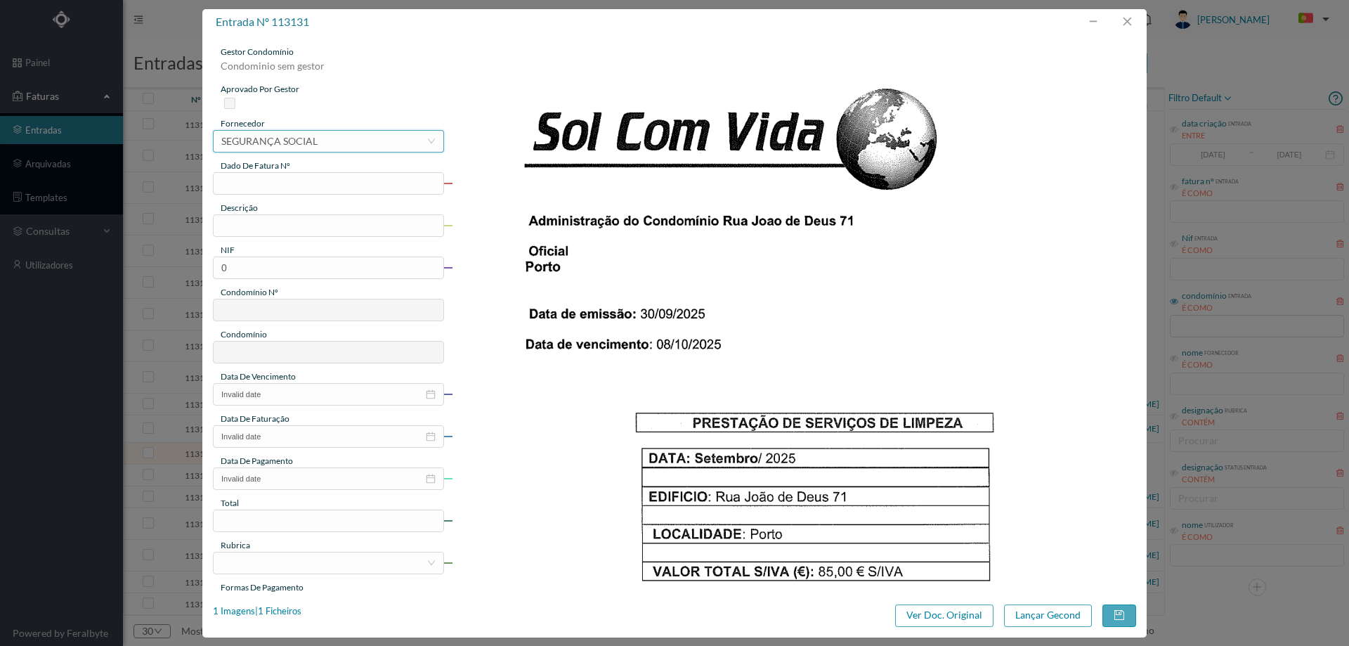
click at [288, 143] on div "SEGURANÇA SOCIAL" at bounding box center [269, 141] width 96 height 21
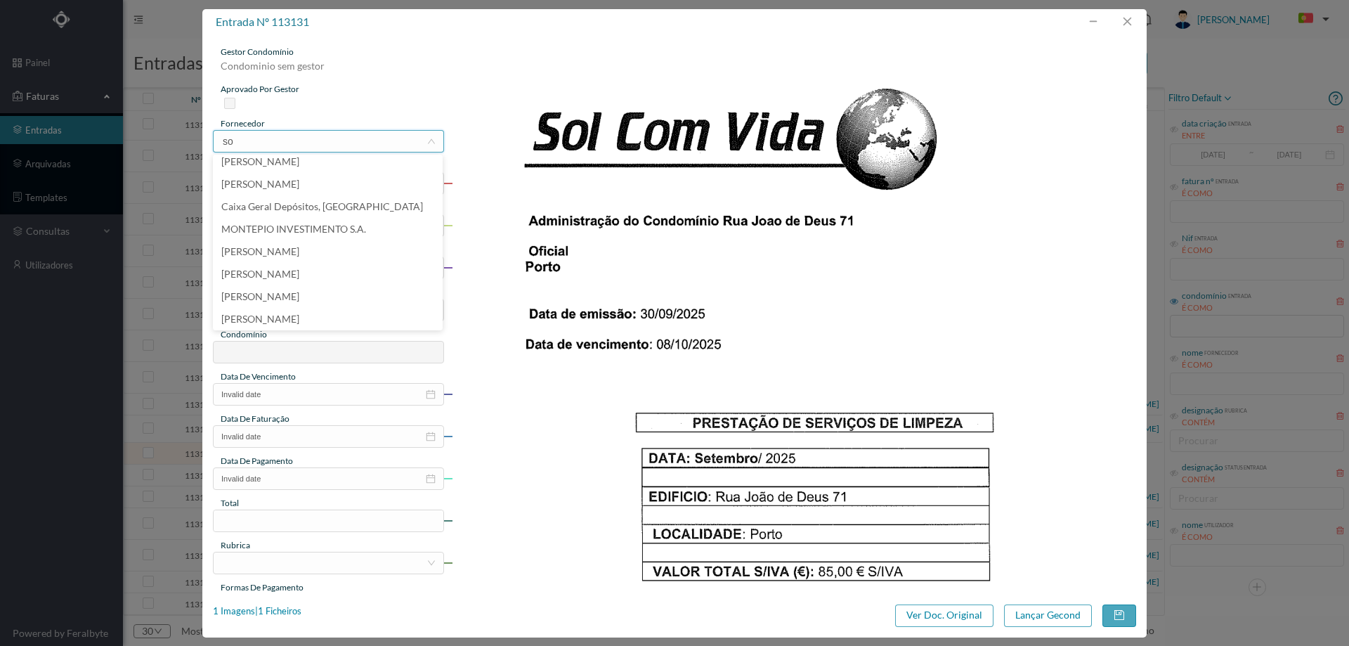
scroll to position [0, 0]
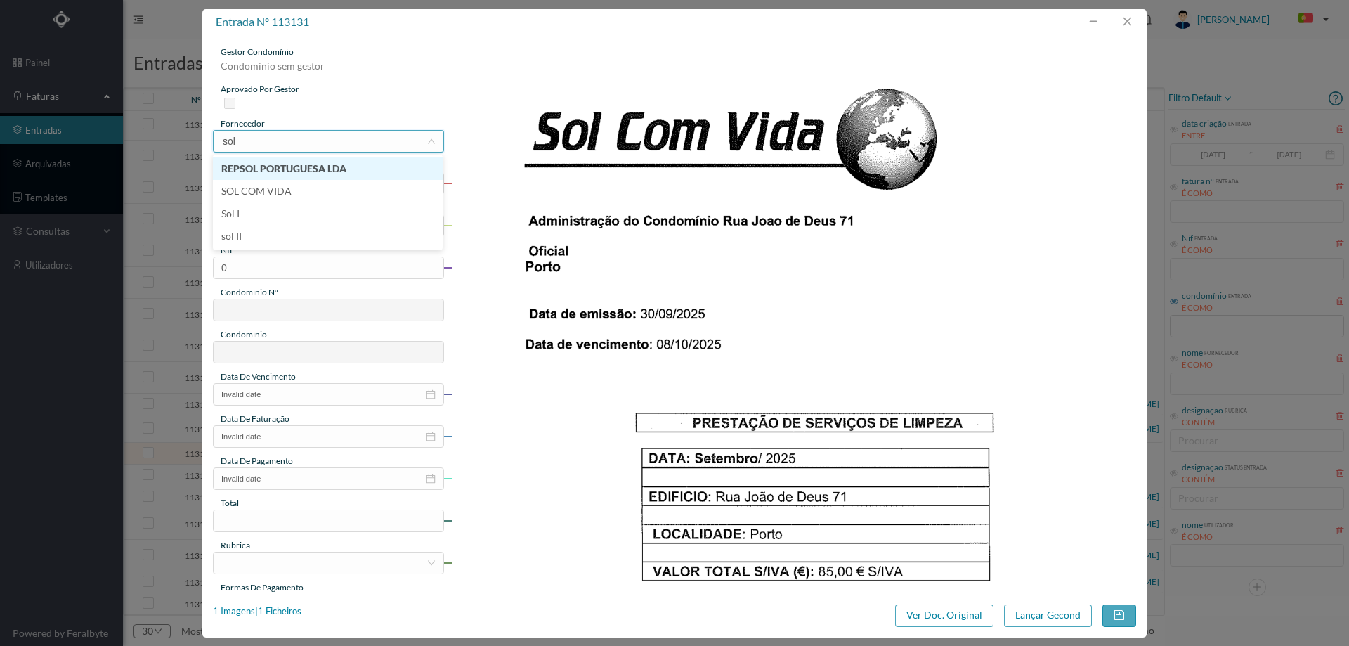
type input "sol c"
click at [313, 185] on input "text" at bounding box center [328, 183] width 231 height 22
type input "Setembro/2025"
click at [285, 226] on input "text" at bounding box center [328, 225] width 231 height 22
type input "l"
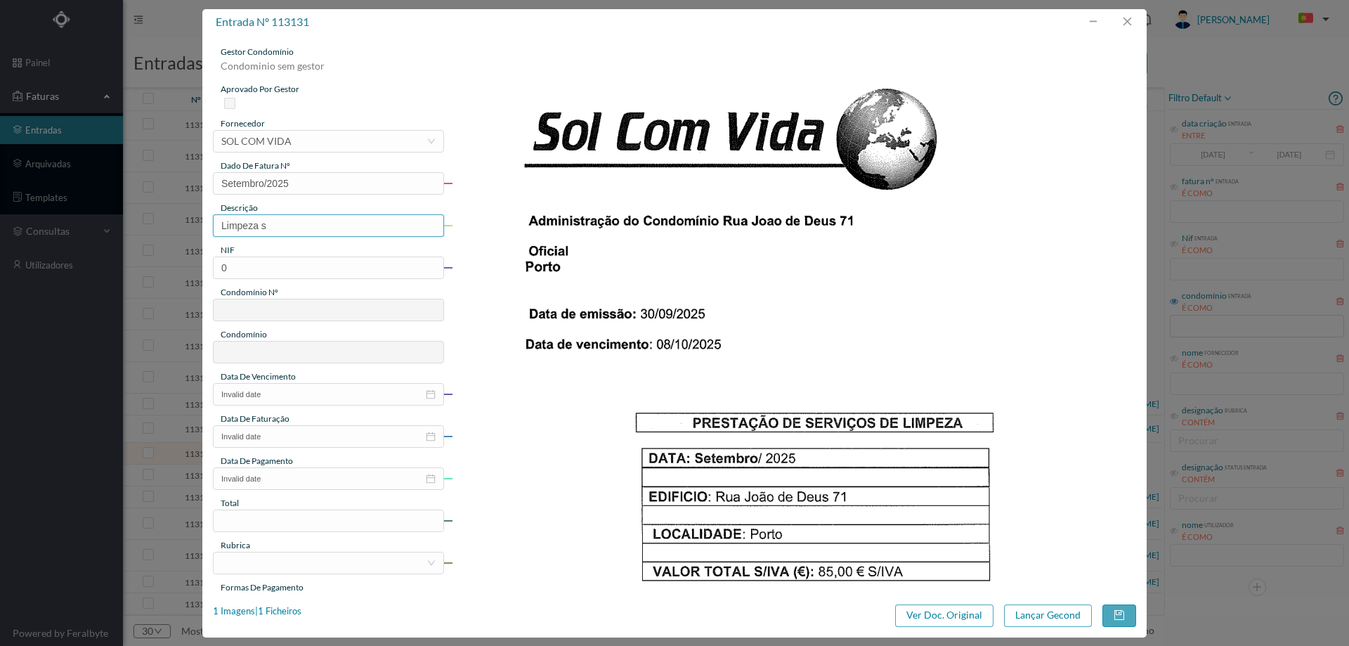
type input "Limpeza [DATE]"
click at [359, 268] on input "0" at bounding box center [328, 267] width 231 height 22
click at [358, 268] on input "0" at bounding box center [328, 267] width 231 height 22
paste input "901733407"
click at [225, 268] on input "901733407" at bounding box center [328, 267] width 231 height 22
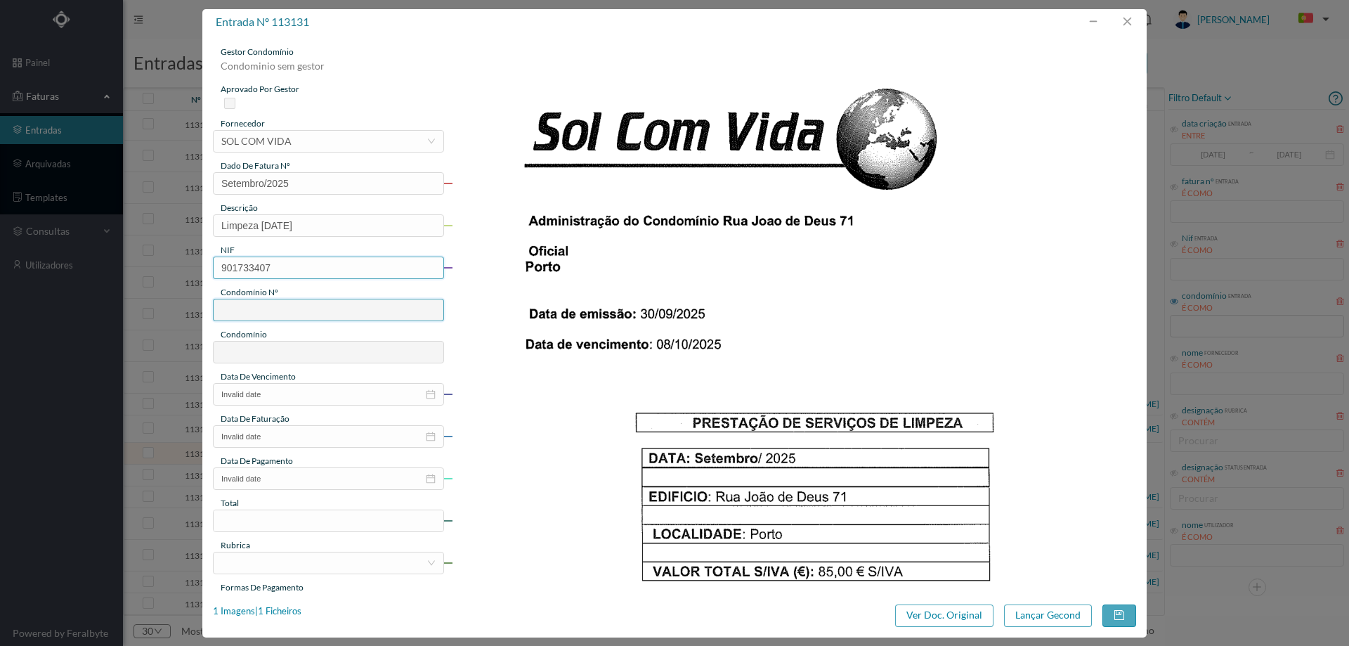
type input "901733407"
type input "546"
type input "ED. R. [PERSON_NAME], 71"
type input "901733407"
click at [285, 389] on input "Invalid date" at bounding box center [328, 394] width 231 height 22
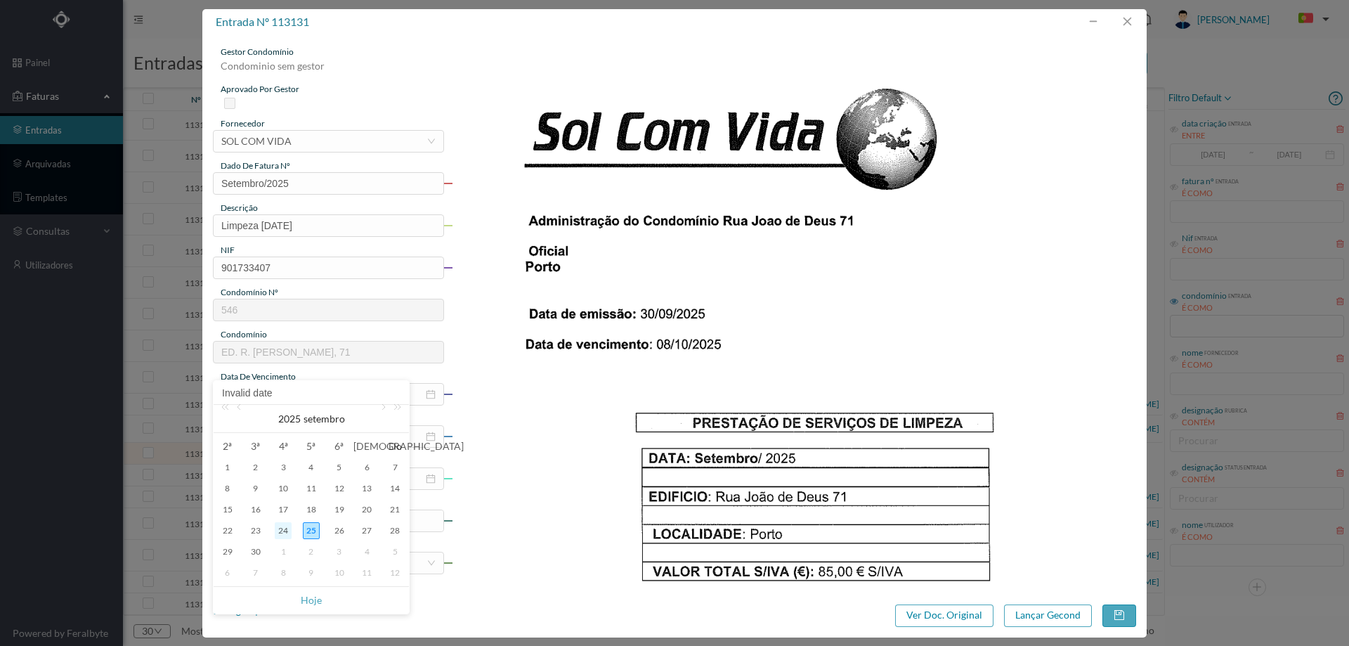
click at [278, 528] on div "24" at bounding box center [283, 530] width 17 height 17
type input "[DATE]"
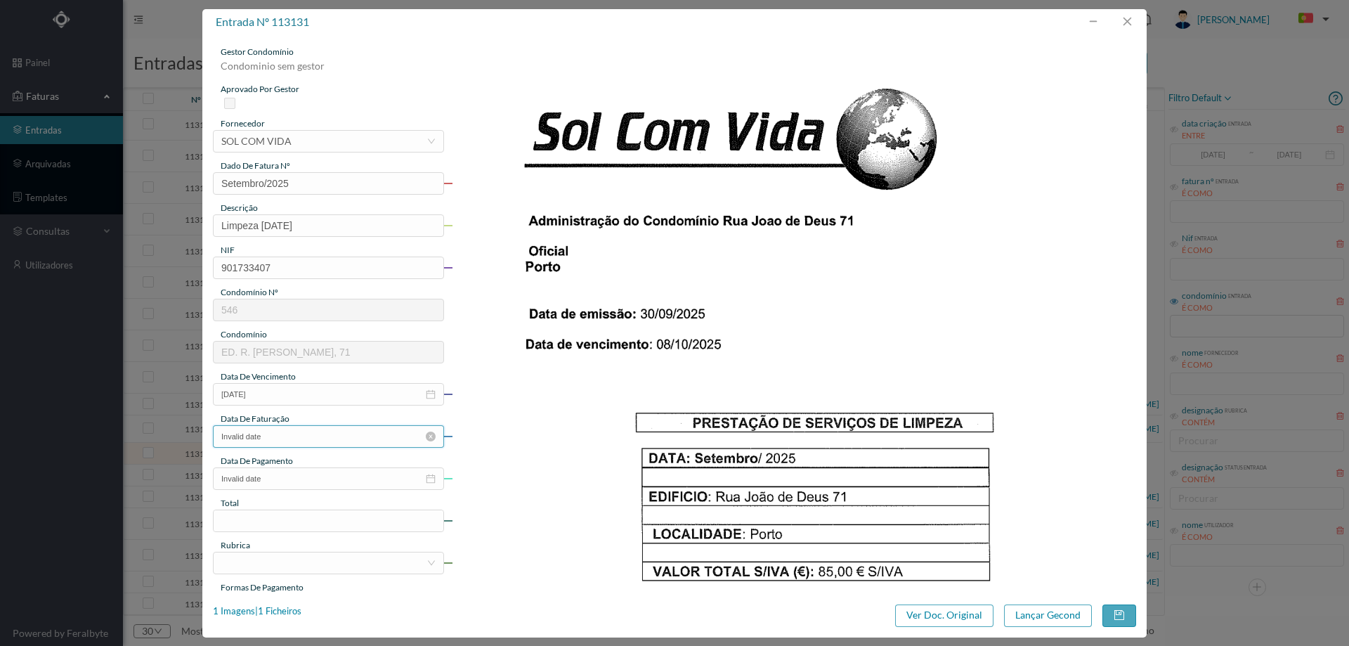
click at [291, 441] on input "Invalid date" at bounding box center [328, 436] width 231 height 22
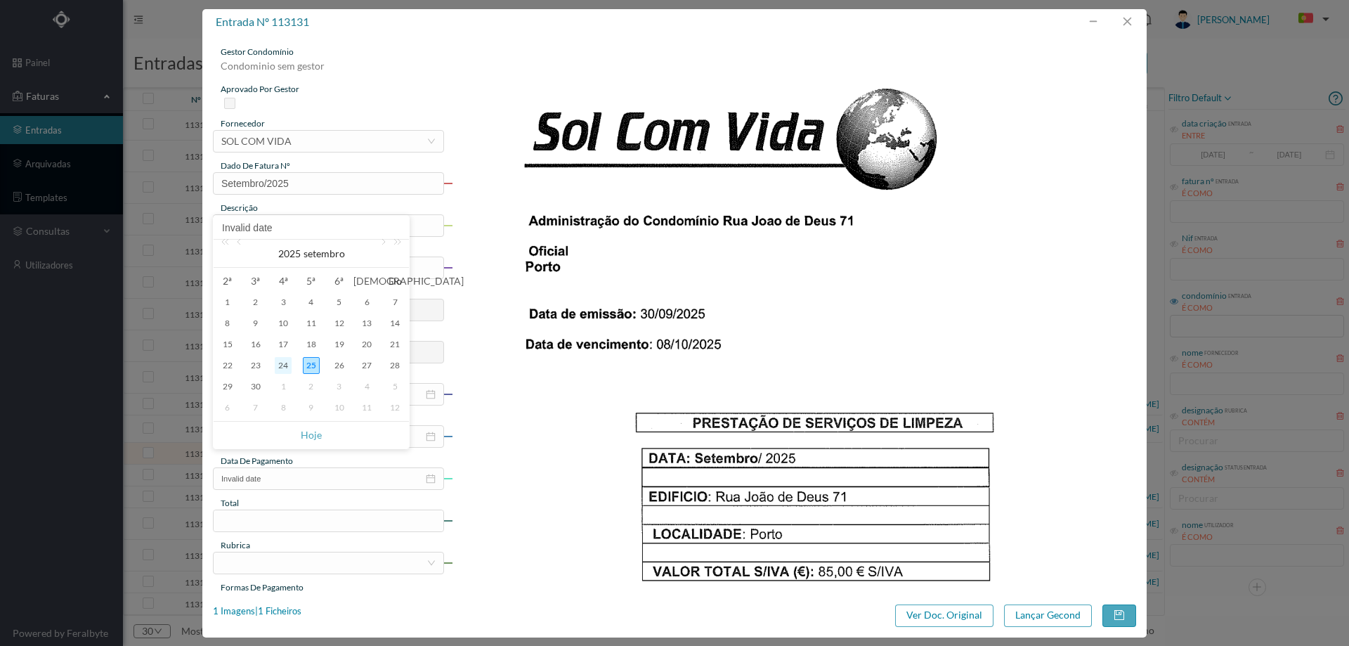
click at [282, 366] on div "24" at bounding box center [283, 365] width 17 height 17
type input "[DATE]"
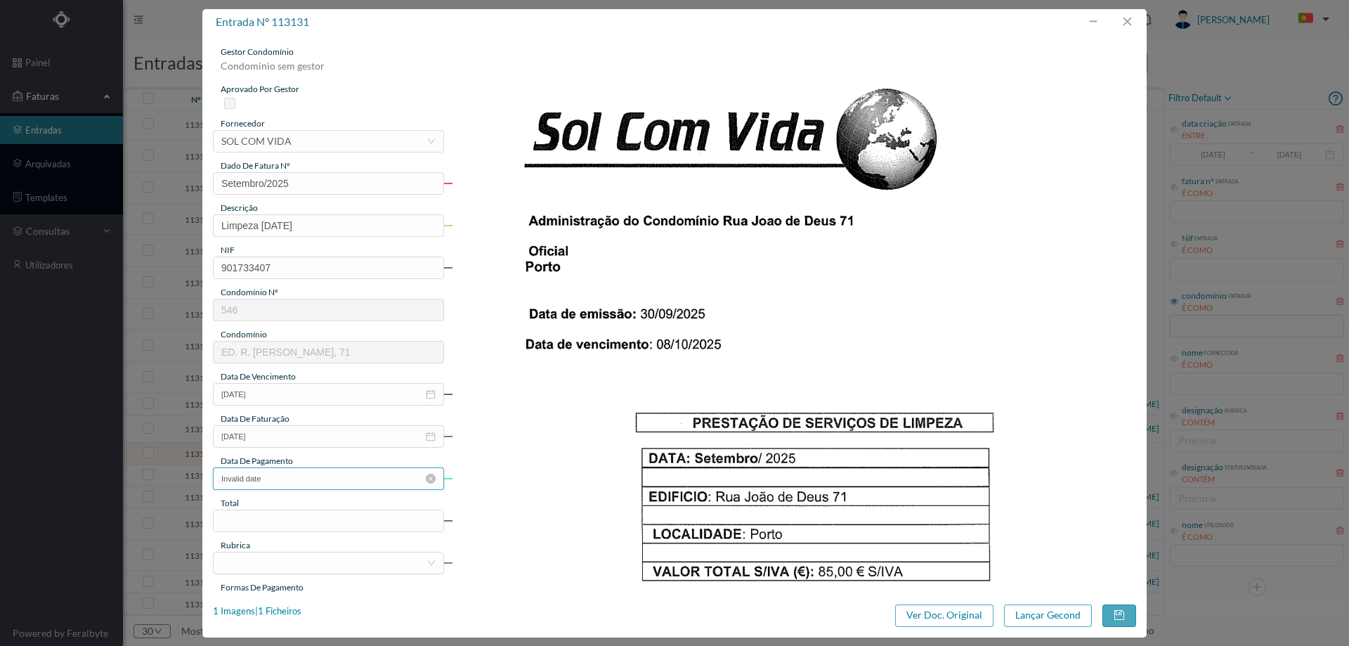
click at [276, 484] on input "Invalid date" at bounding box center [328, 478] width 231 height 22
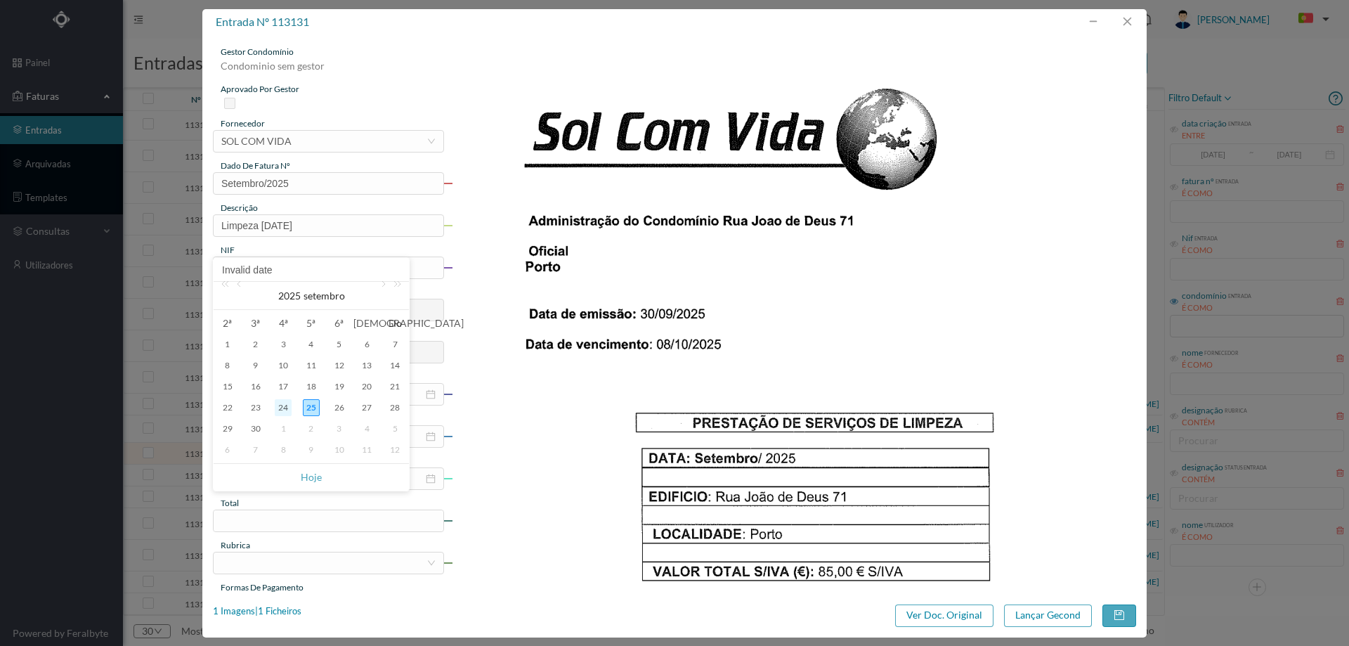
click at [291, 407] on div "24" at bounding box center [283, 407] width 17 height 17
type input "[DATE]"
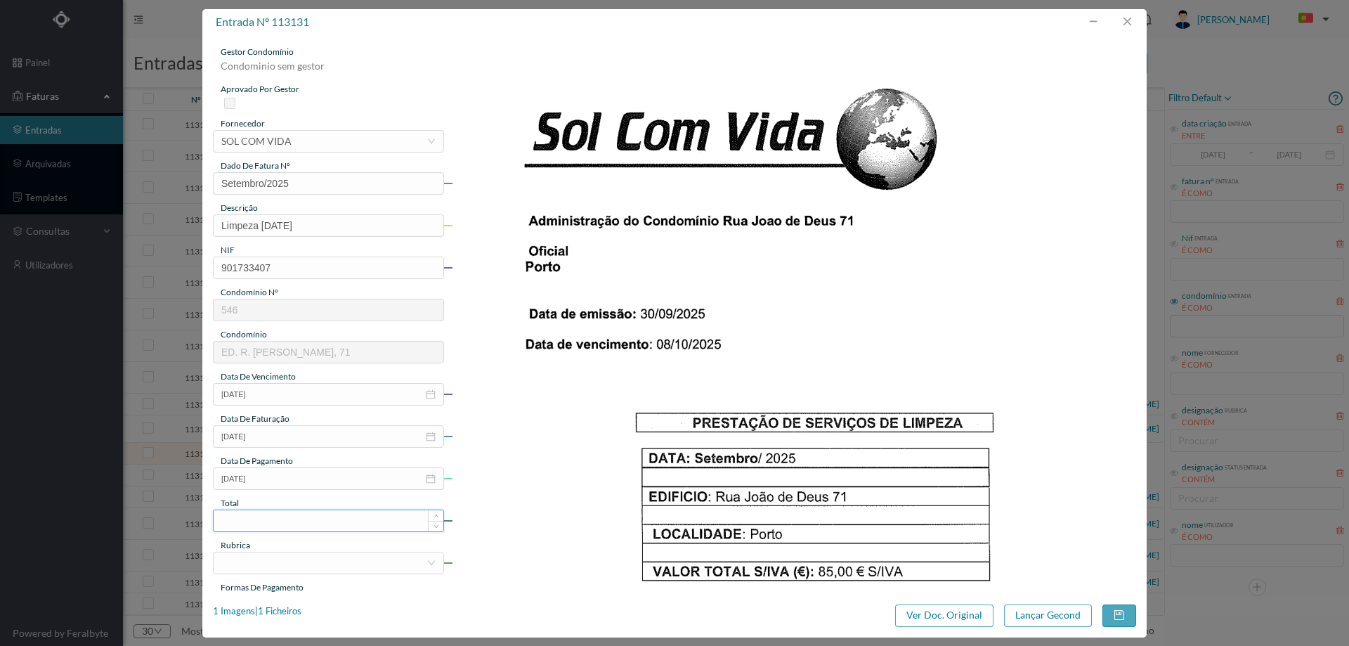
click at [292, 526] on input at bounding box center [329, 520] width 230 height 21
type input "85.00"
click at [292, 569] on div at bounding box center [323, 562] width 205 height 21
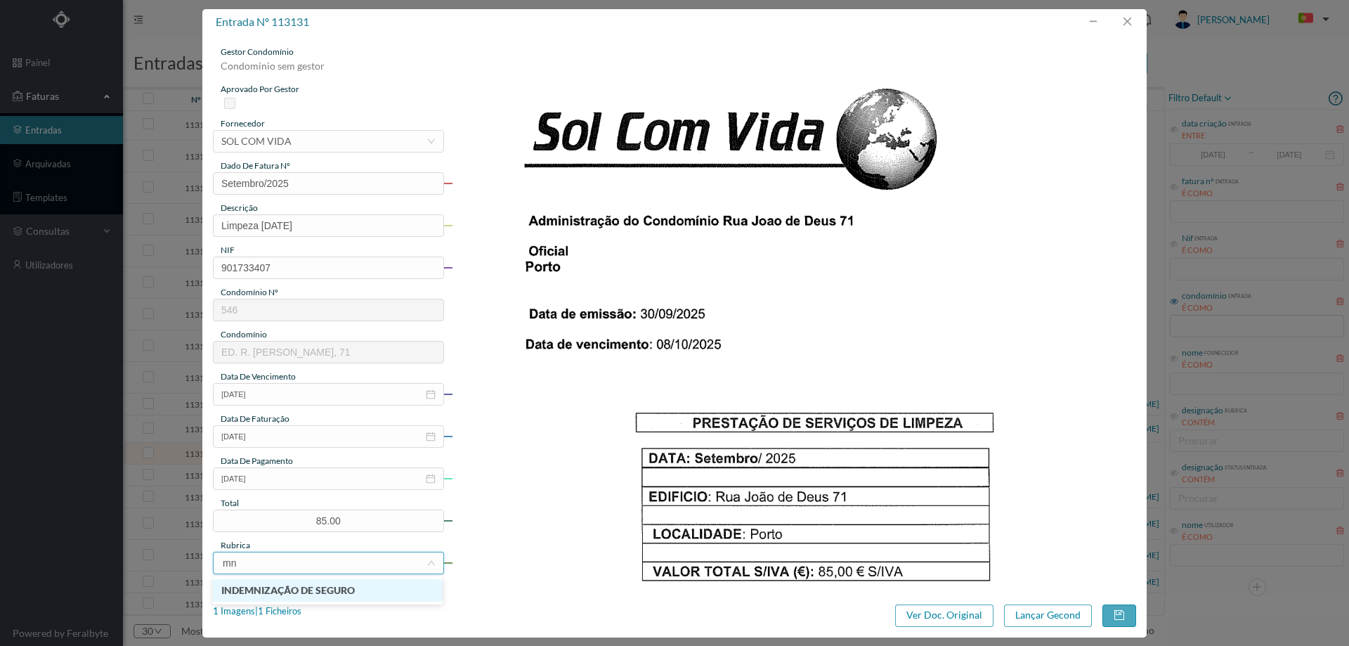
type input "m"
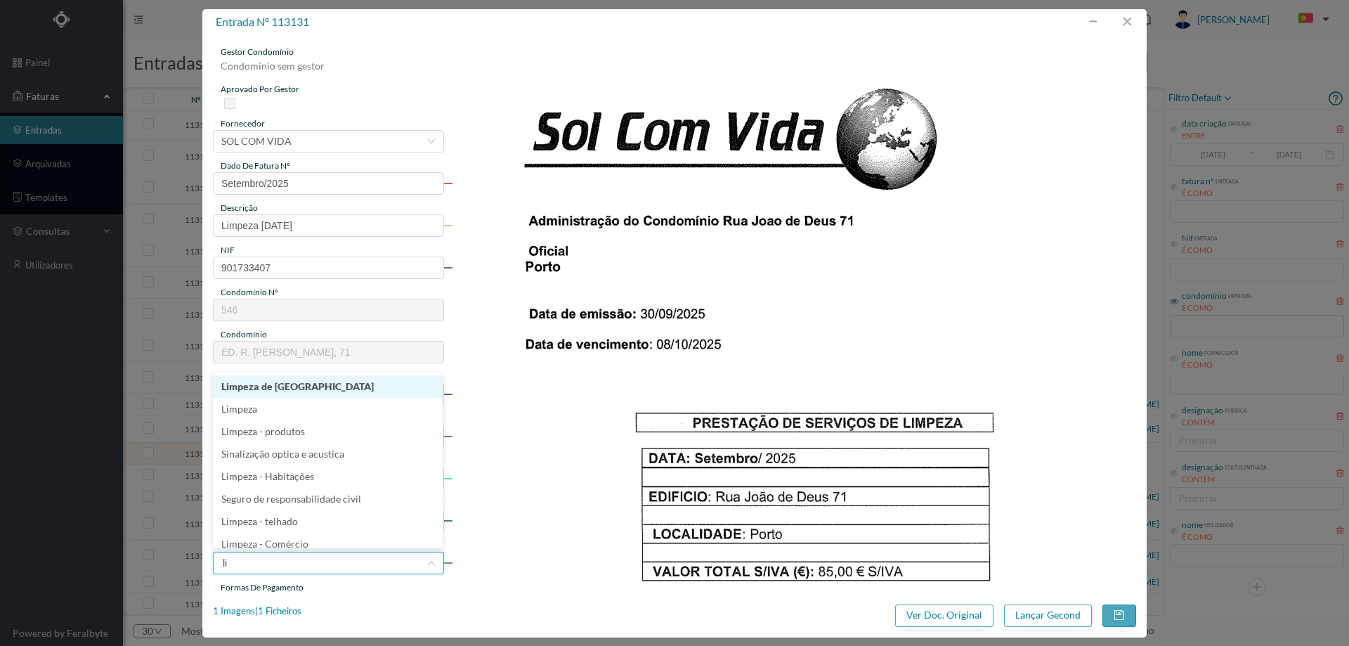
type input "lim"
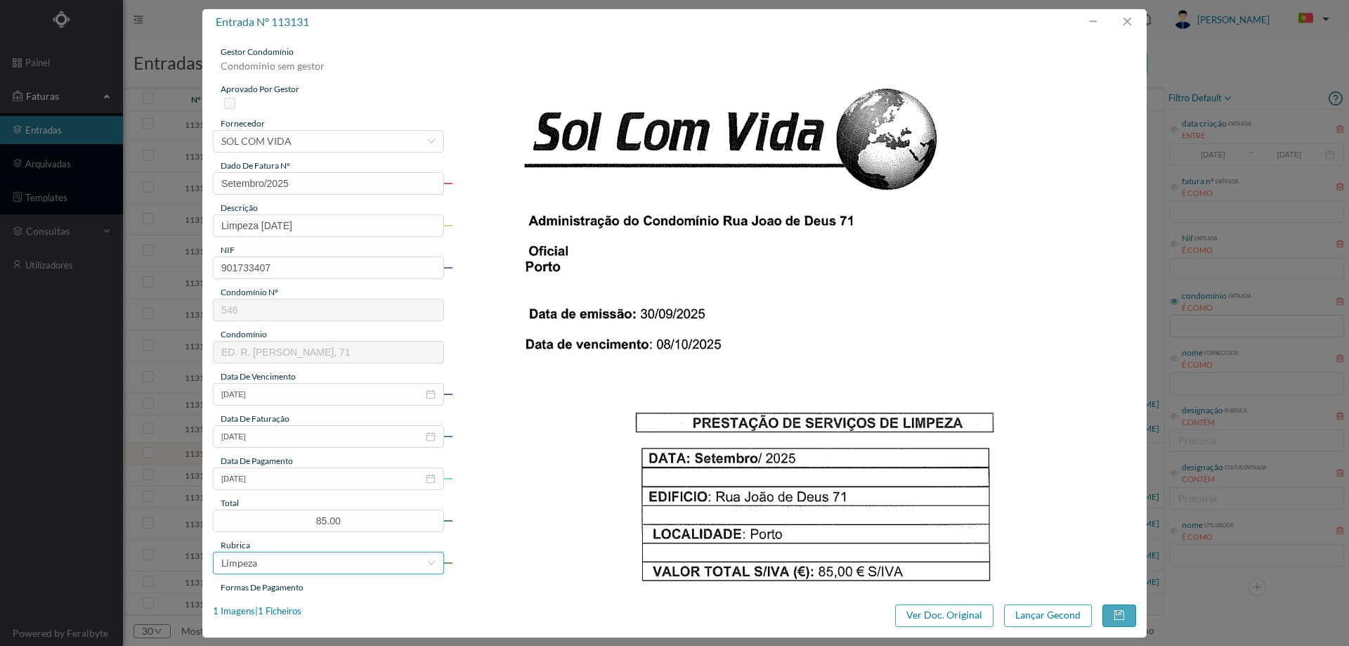
scroll to position [211, 0]
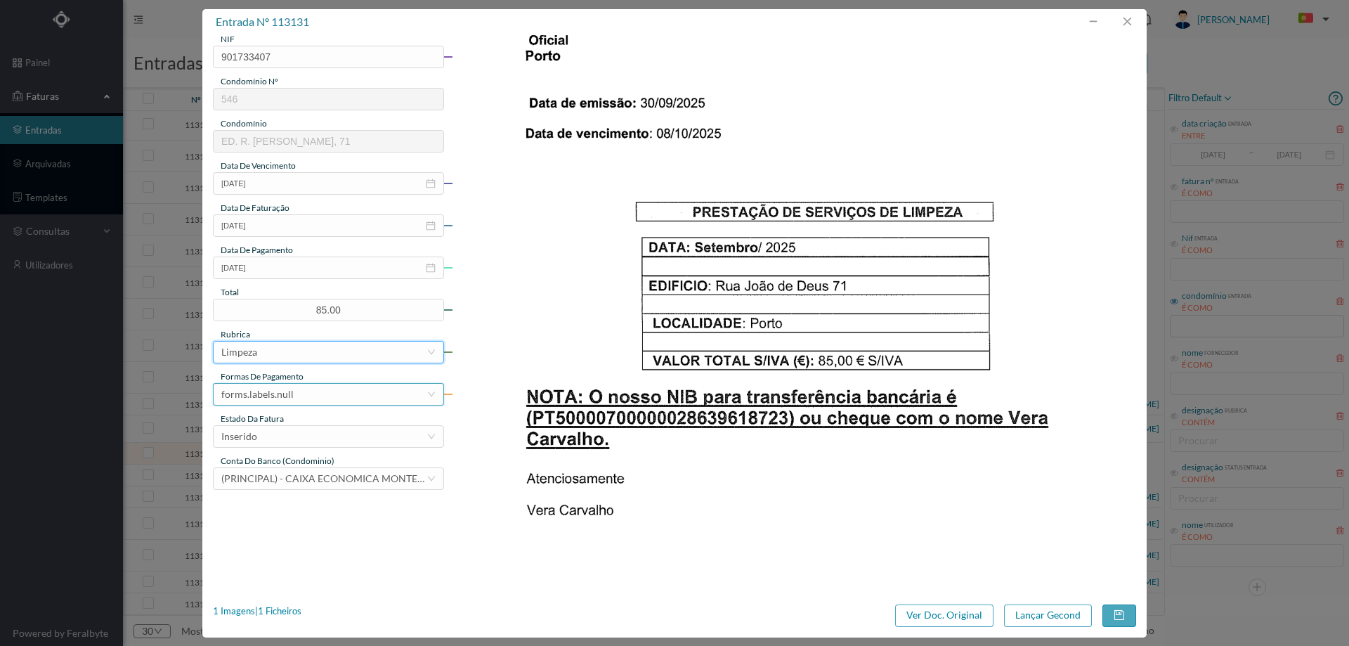
click at [336, 389] on div "forms.labels.null" at bounding box center [323, 394] width 205 height 21
click at [278, 464] on li "transferência bancária" at bounding box center [328, 466] width 230 height 22
click at [313, 424] on div "estado da fatura" at bounding box center [328, 418] width 231 height 13
click at [325, 436] on div "Inserido" at bounding box center [323, 436] width 205 height 21
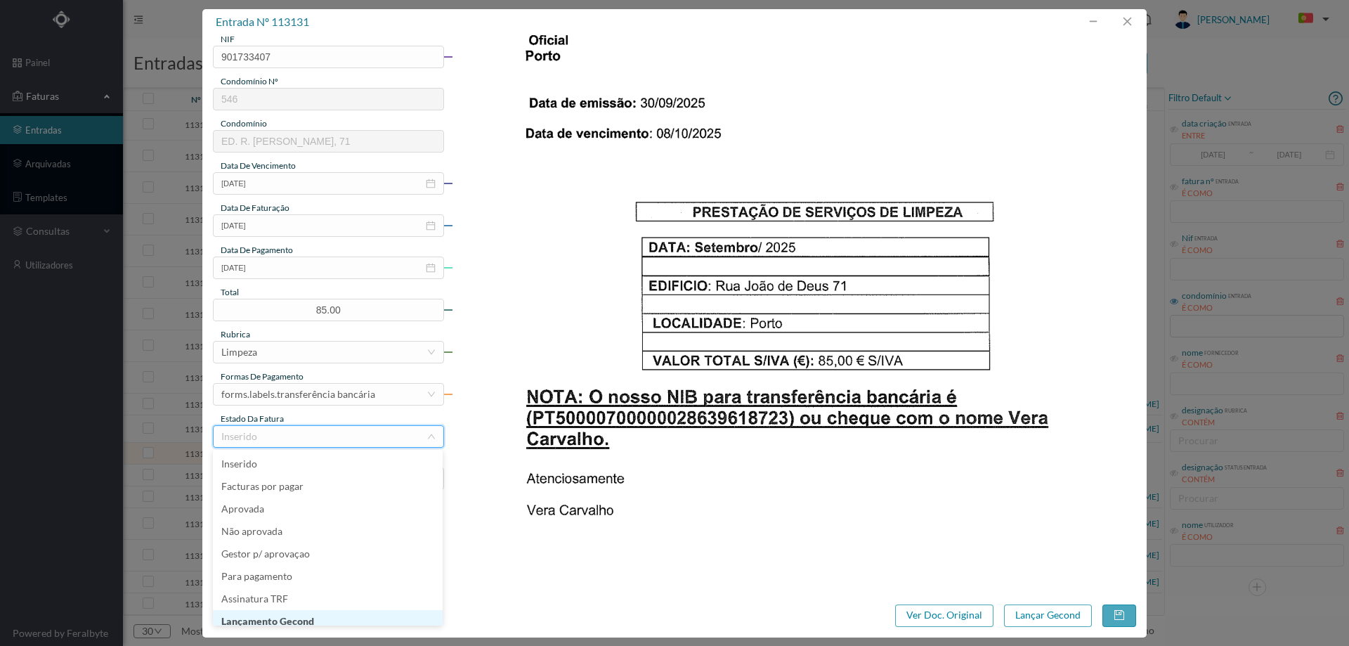
scroll to position [7, 0]
click at [297, 614] on li "Lançamento Gecond" at bounding box center [328, 614] width 230 height 22
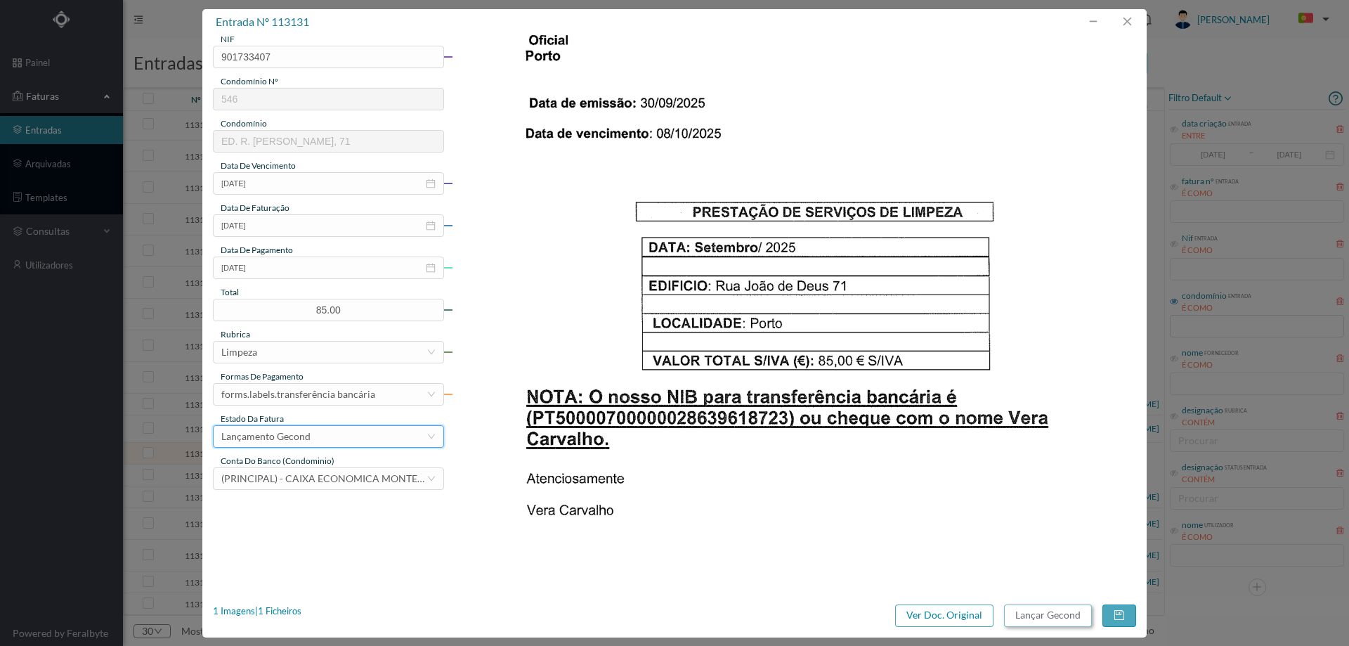
click at [1064, 617] on button "Lançar Gecond" at bounding box center [1048, 615] width 88 height 22
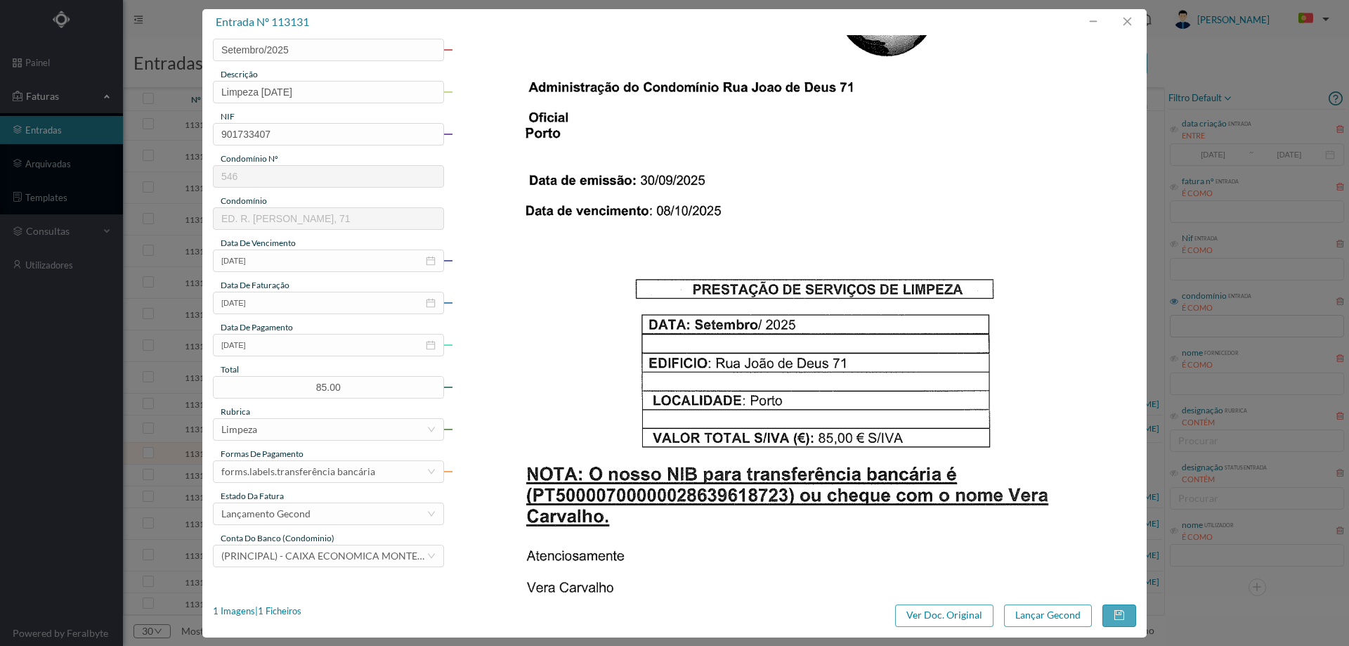
scroll to position [0, 0]
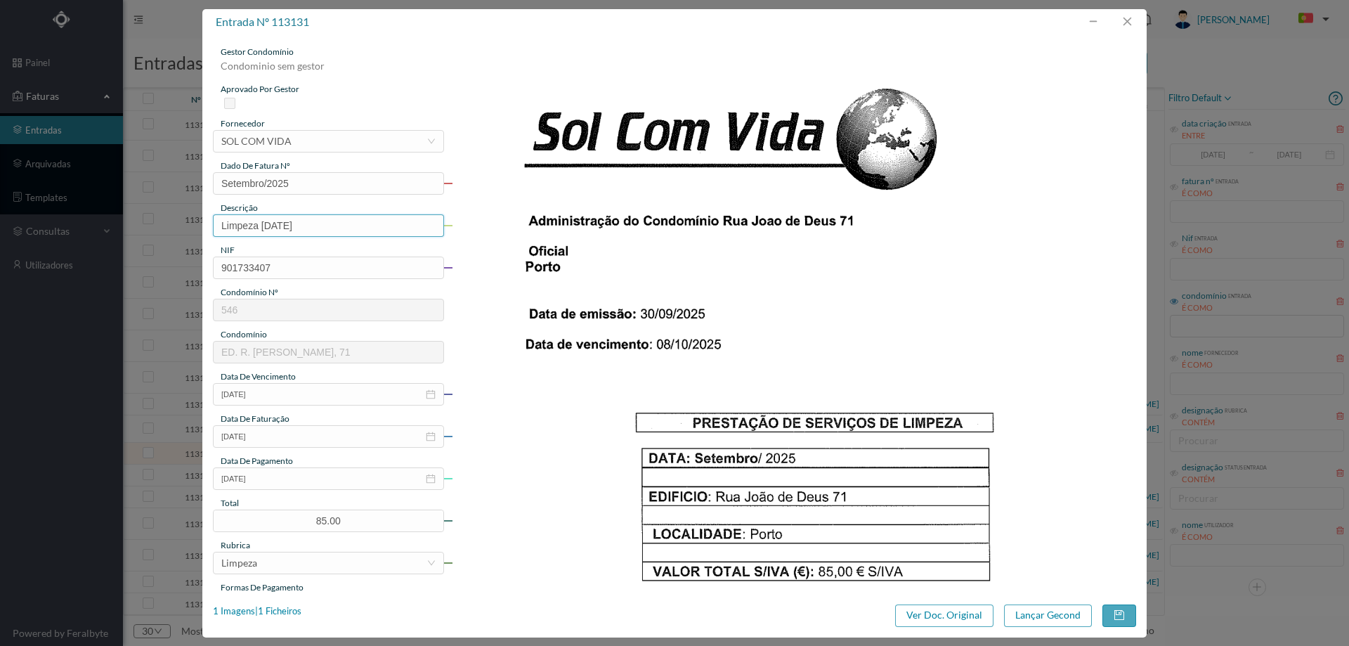
click at [345, 229] on input "Limpeza [DATE]" at bounding box center [328, 225] width 231 height 22
click at [304, 226] on input "Limpeza [DATE]" at bounding box center [328, 225] width 231 height 22
type input "Limpeza Setembro de 2025"
click at [630, 280] on img at bounding box center [794, 530] width 685 height 969
click at [1121, 623] on button "button" at bounding box center [1119, 615] width 34 height 22
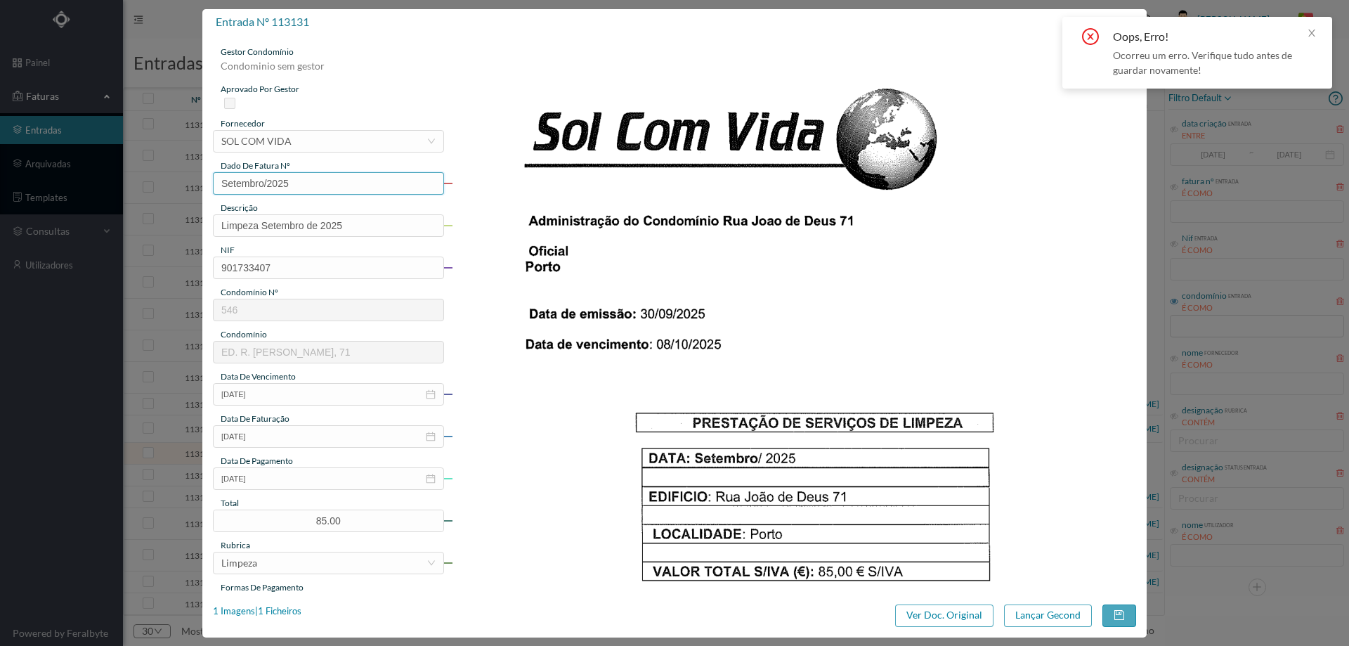
drag, startPoint x: 263, startPoint y: 183, endPoint x: 237, endPoint y: 188, distance: 27.0
click at [237, 188] on input "Setembro/2025" at bounding box center [328, 183] width 231 height 22
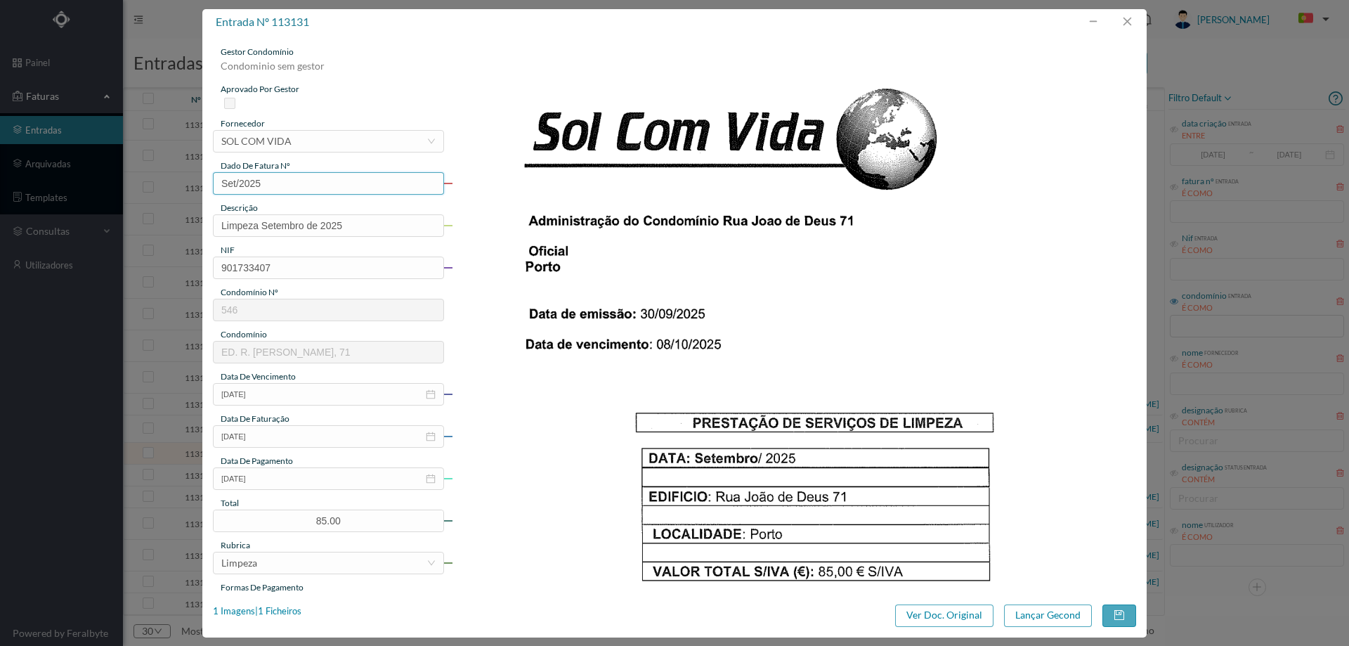
type input "Set/2025"
click at [1116, 616] on button "button" at bounding box center [1119, 615] width 34 height 22
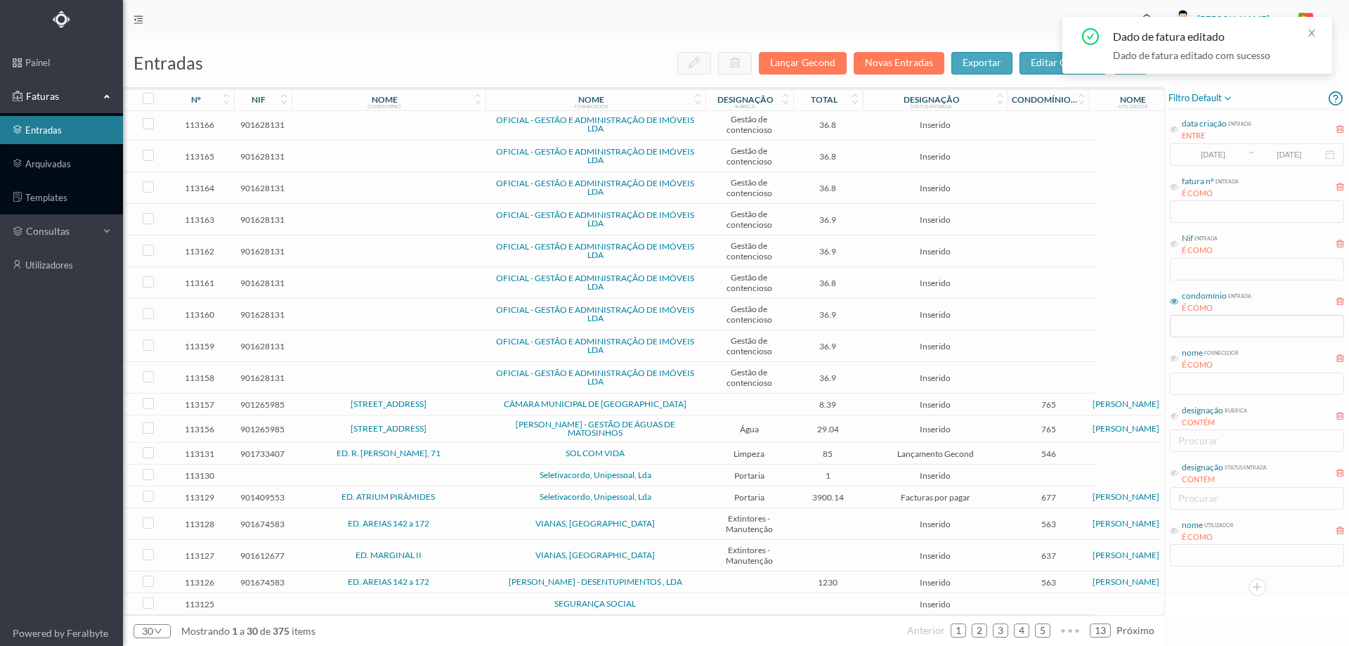
click at [505, 449] on span "SOL COM VIDA" at bounding box center [595, 453] width 213 height 8
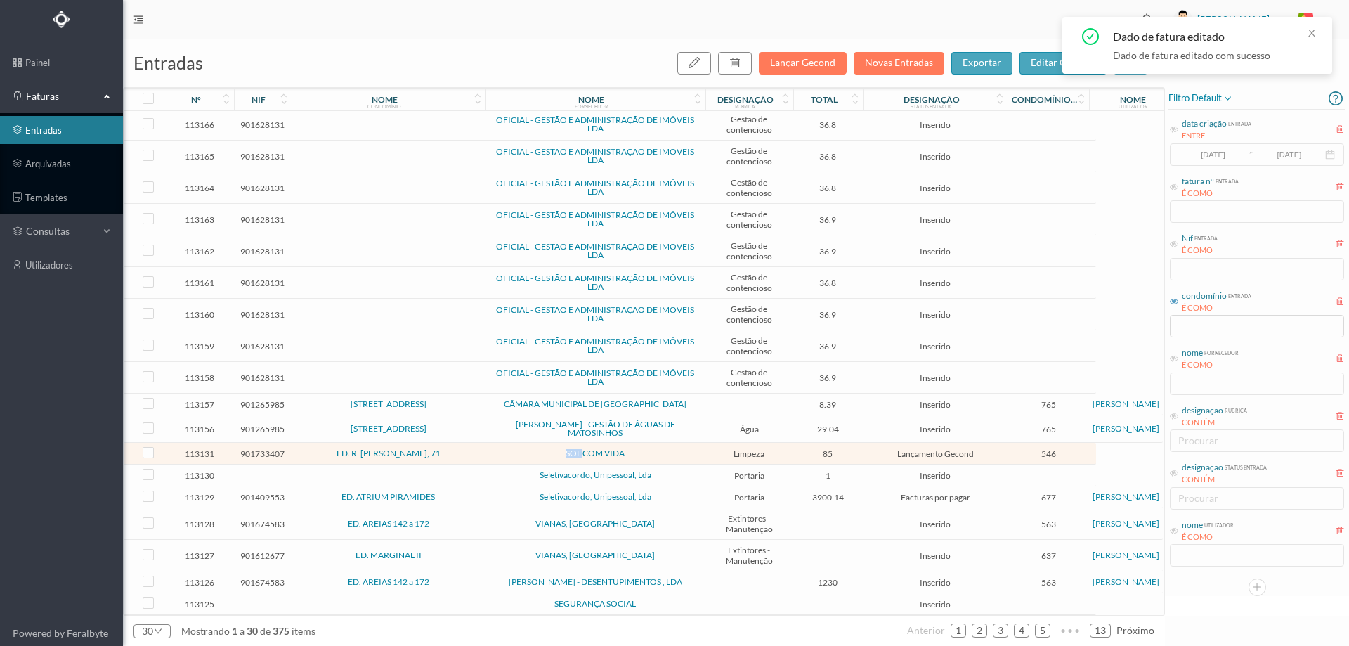
click at [505, 449] on span "SOL COM VIDA" at bounding box center [595, 453] width 213 height 8
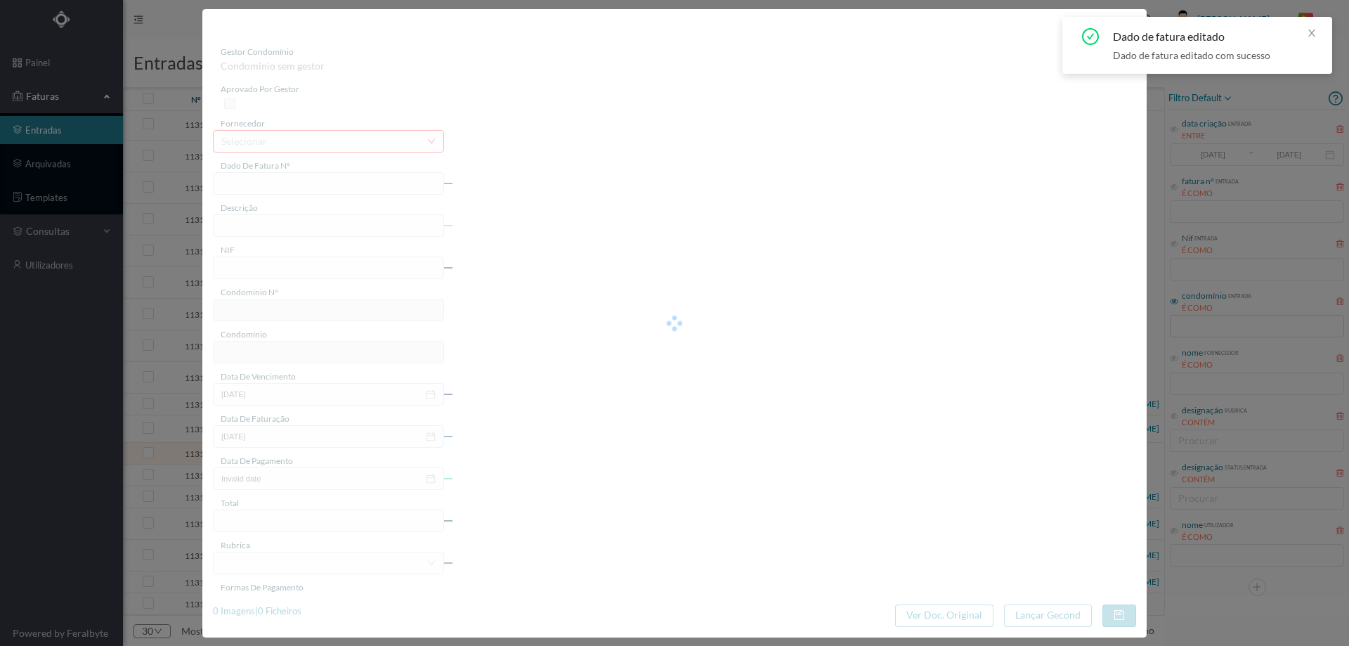
type input "Set/2025"
type input "Limpeza Setembro de 2025"
type input "901733407"
type input "[DATE]"
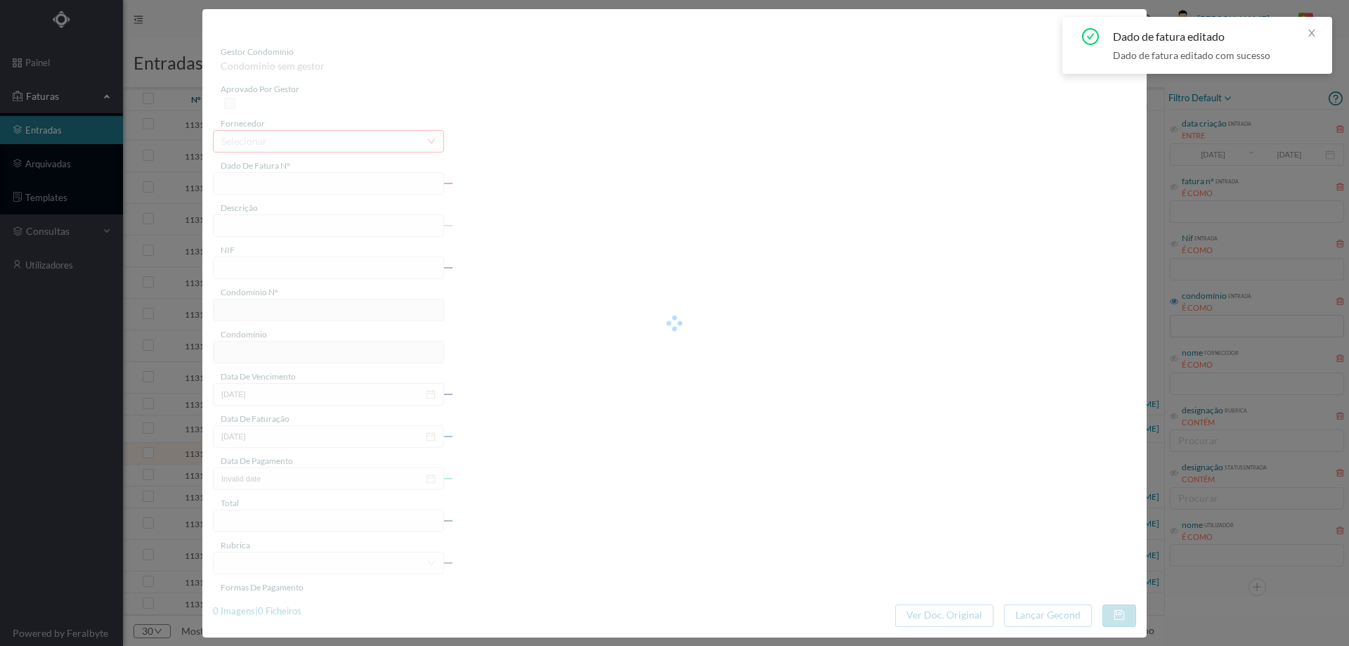
type input "[DATE]"
type input "85.00"
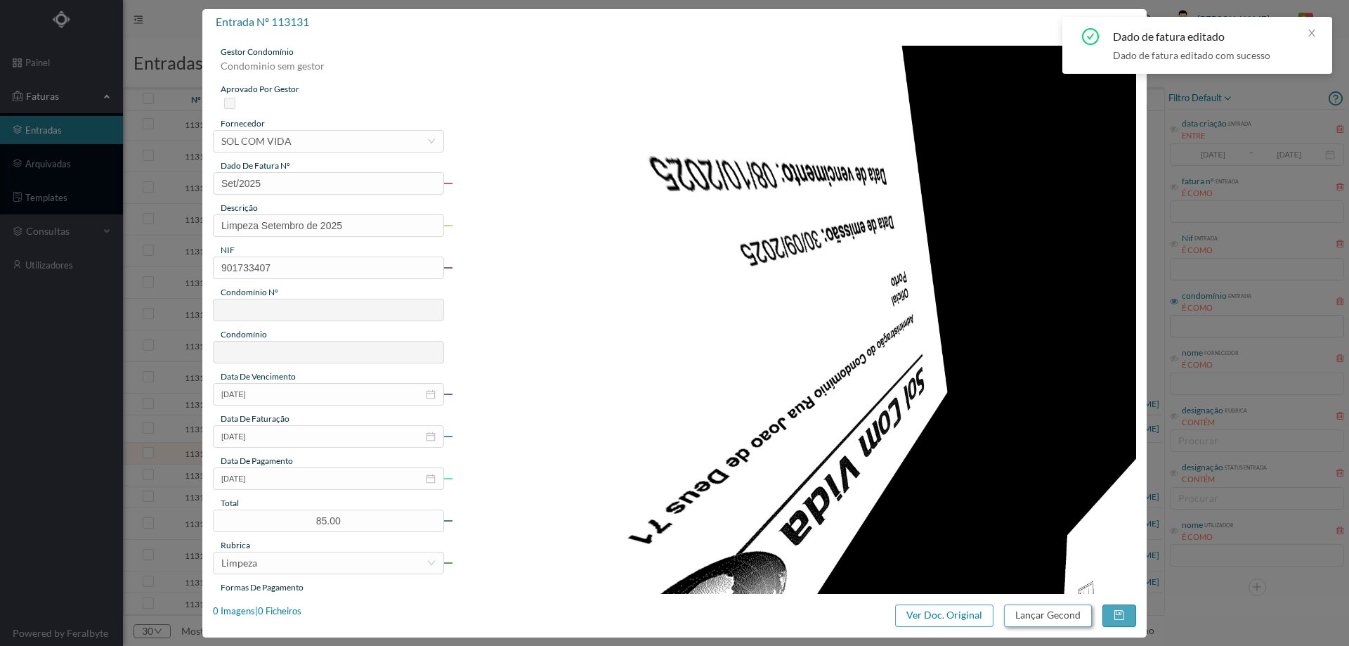
type input "546"
type input "ED. R. [PERSON_NAME], 71"
click at [1036, 608] on button "Lançar Gecond" at bounding box center [1048, 615] width 88 height 22
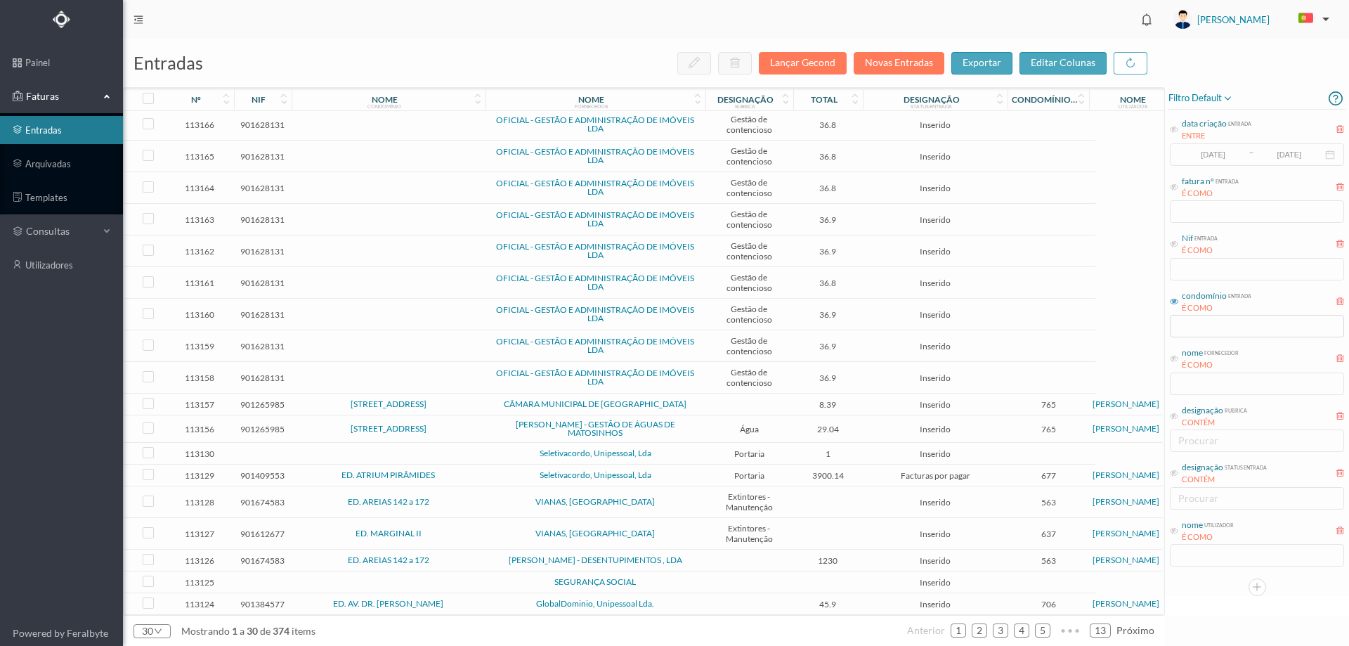
click at [478, 449] on td at bounding box center [389, 454] width 194 height 22
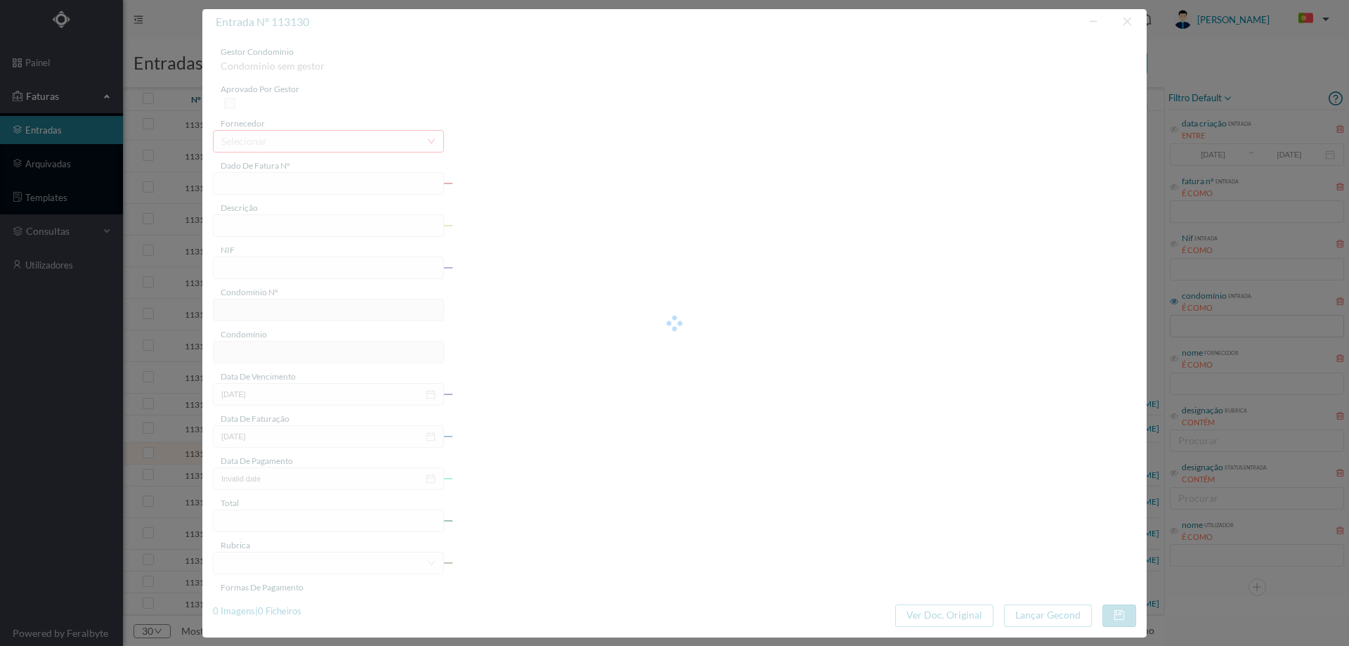
type input "RS OT A)."
type input "0"
type input "[DATE]"
type input "1.00"
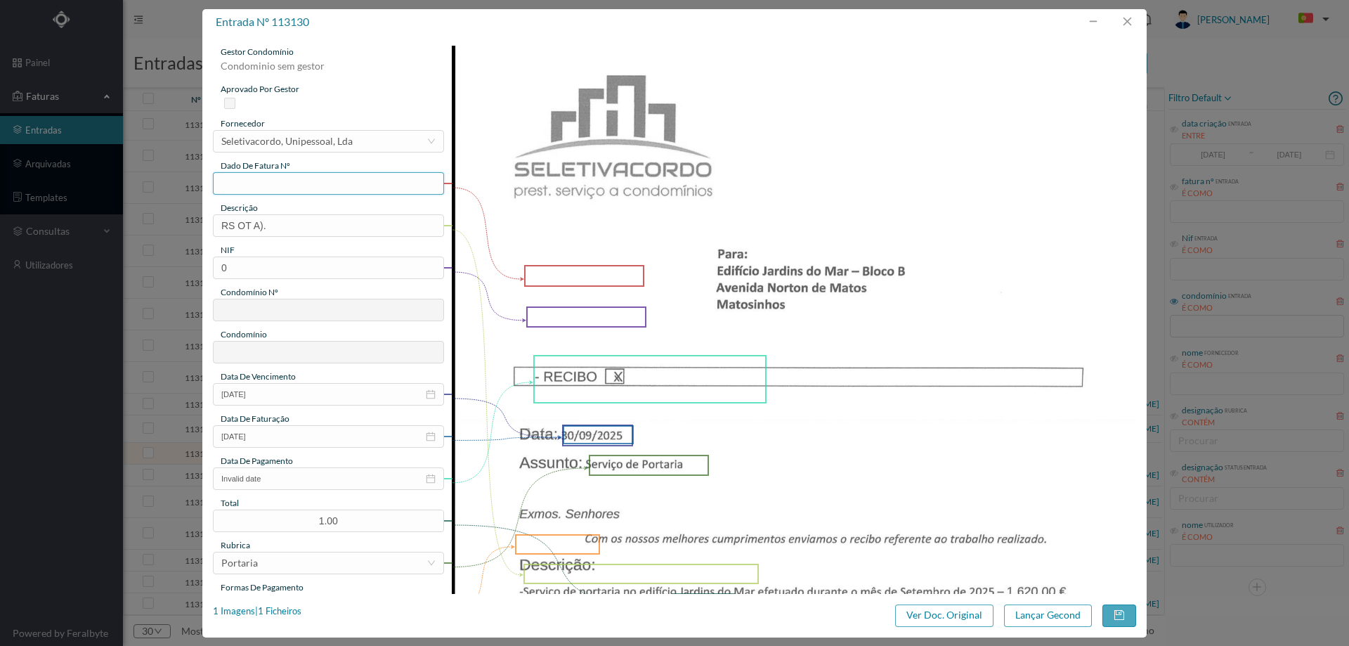
click at [305, 187] on input "text" at bounding box center [328, 183] width 231 height 22
drag, startPoint x: 273, startPoint y: 226, endPoint x: 138, endPoint y: 226, distance: 134.9
click at [138, 226] on div "entrada nº 113130 gestor condomínio Condominio sem gestor aprovado por gestor f…" at bounding box center [674, 323] width 1349 height 646
type input "s"
type input "Portaria Setembro"
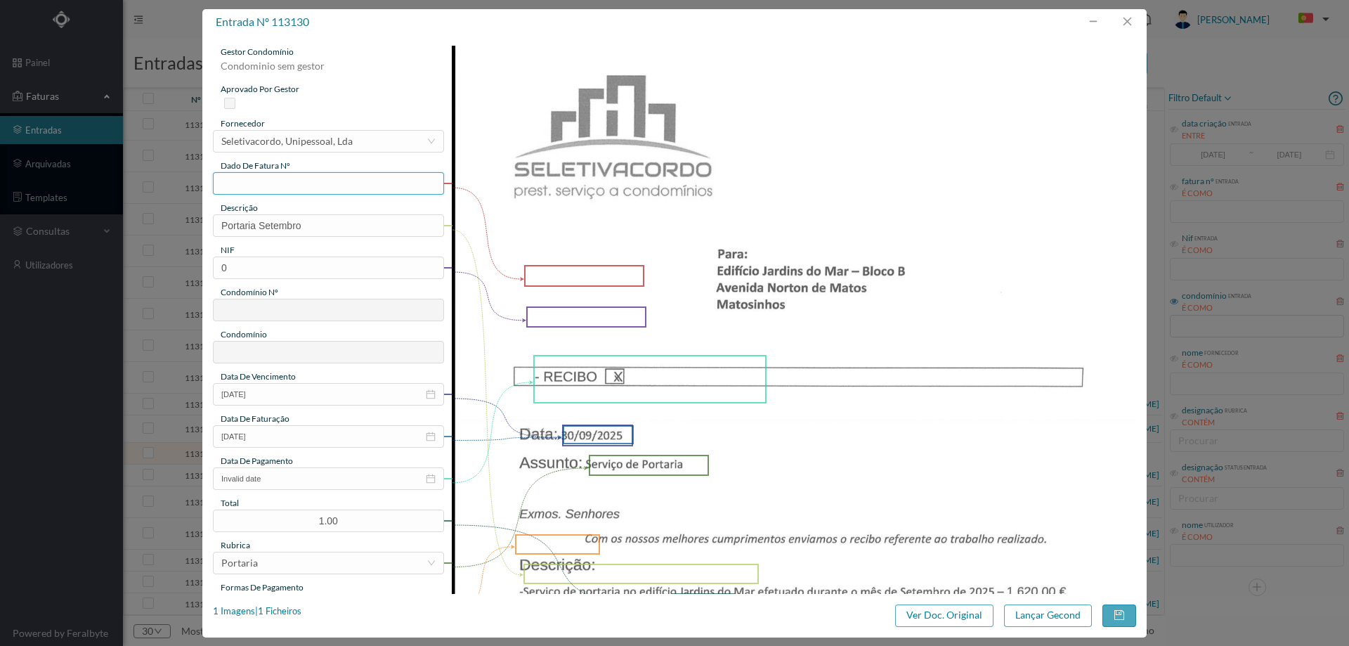
click at [233, 186] on input "text" at bounding box center [328, 183] width 231 height 22
type input "set/2025"
drag, startPoint x: 686, startPoint y: 263, endPoint x: 716, endPoint y: 262, distance: 29.5
click at [688, 262] on img at bounding box center [794, 530] width 685 height 968
click at [281, 273] on input "0" at bounding box center [328, 267] width 231 height 22
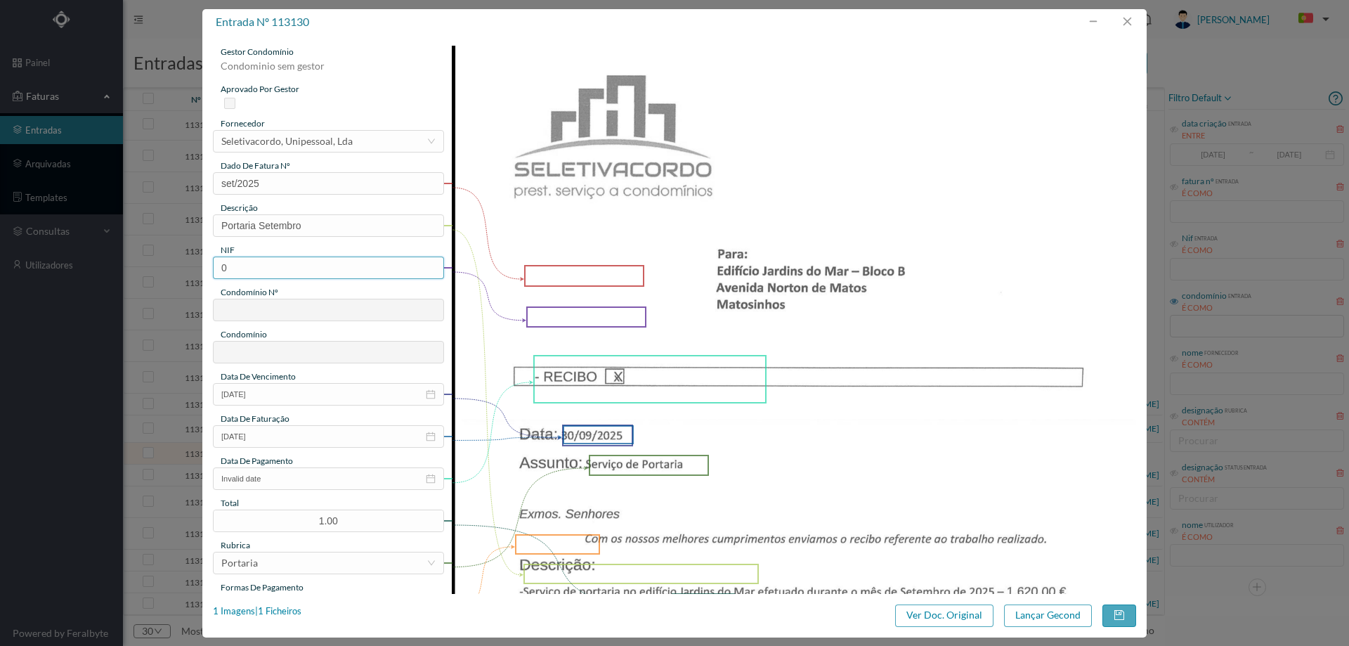
click at [281, 273] on input "0" at bounding box center [328, 267] width 231 height 22
paste input "901320137"
type input "901320137"
type input "61"
type input "ED. JARDINS DO MAR - BLOCO B"
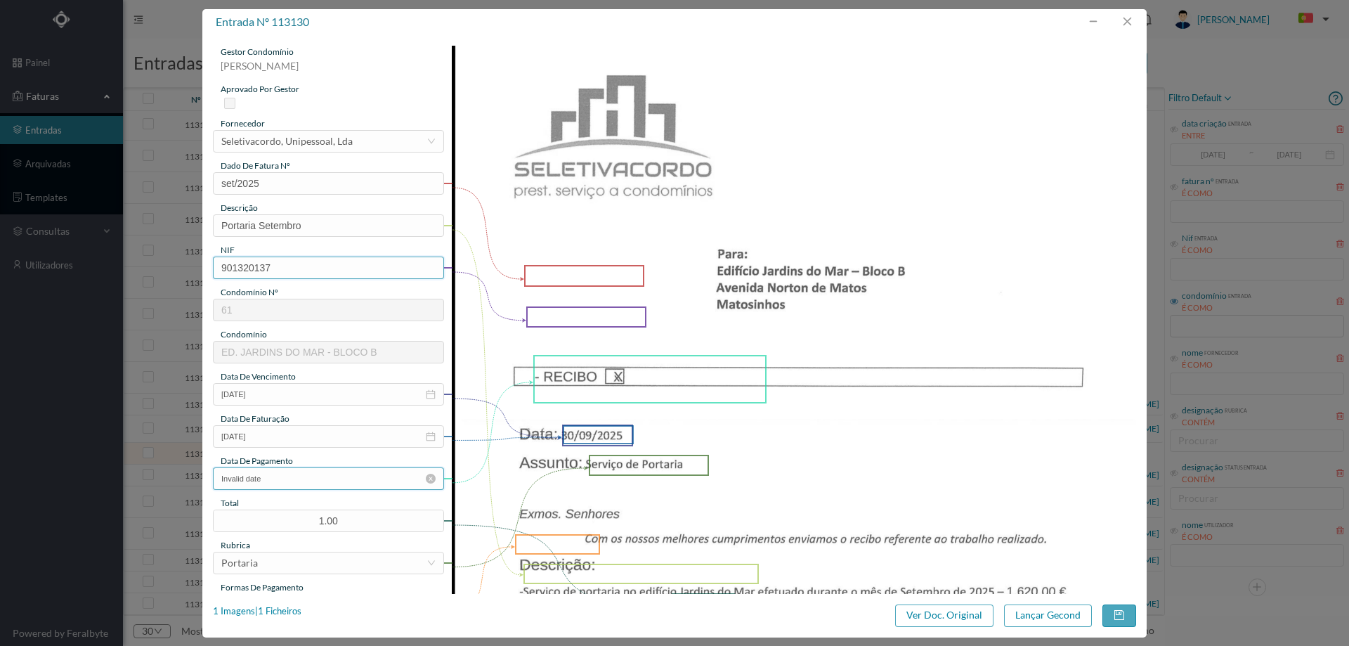
type input "901320137"
click at [297, 479] on input "Invalid date" at bounding box center [328, 478] width 231 height 22
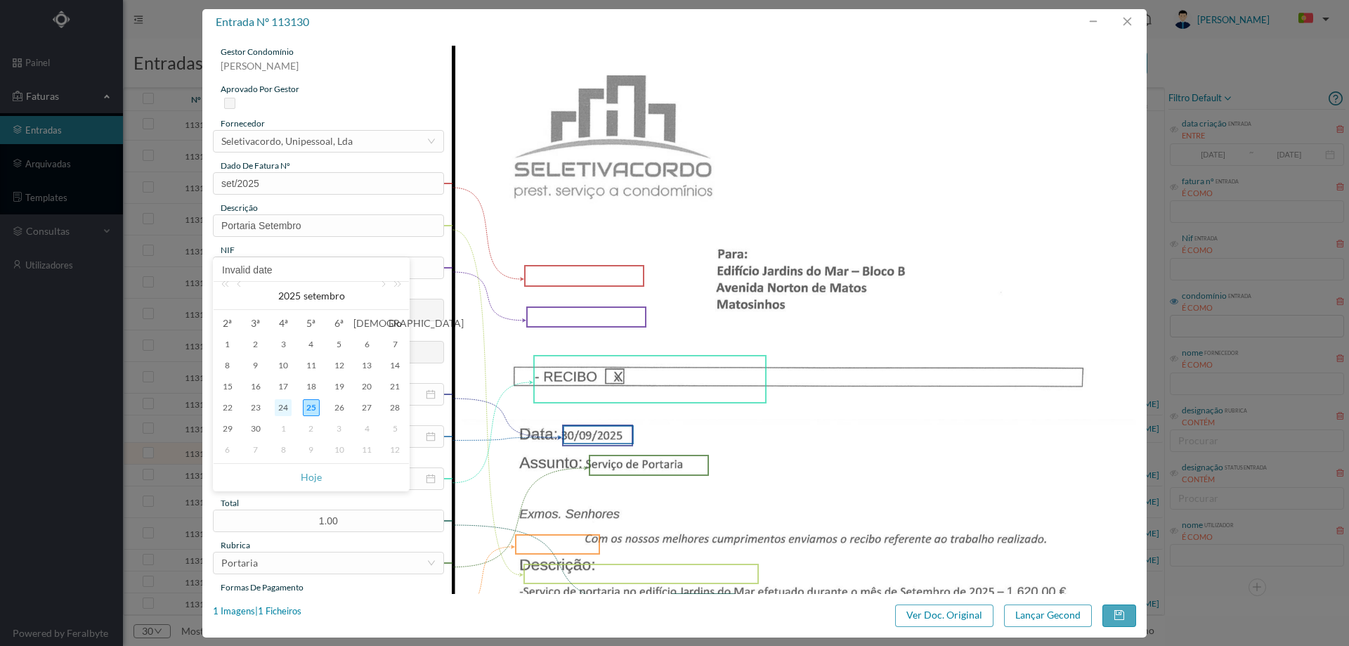
click at [282, 410] on div "24" at bounding box center [283, 407] width 17 height 17
type input "[DATE]"
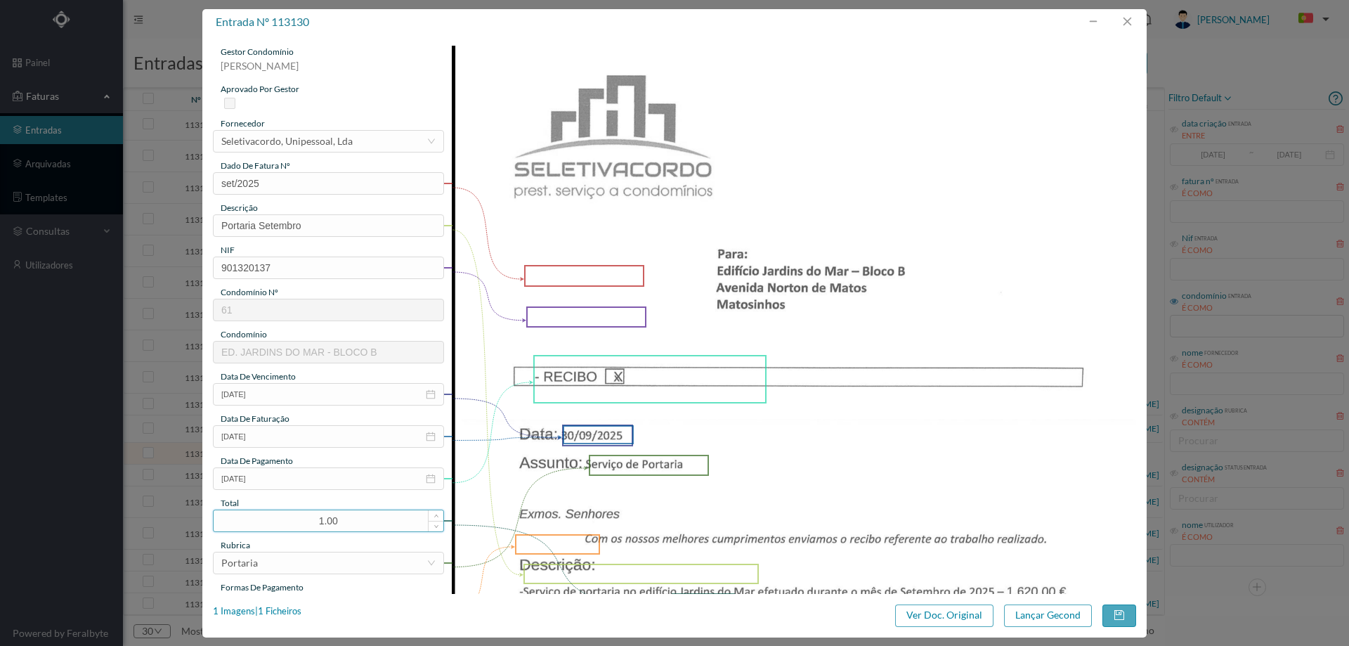
drag, startPoint x: 351, startPoint y: 521, endPoint x: 256, endPoint y: 516, distance: 94.3
click at [256, 516] on input "1.00" at bounding box center [329, 520] width 230 height 21
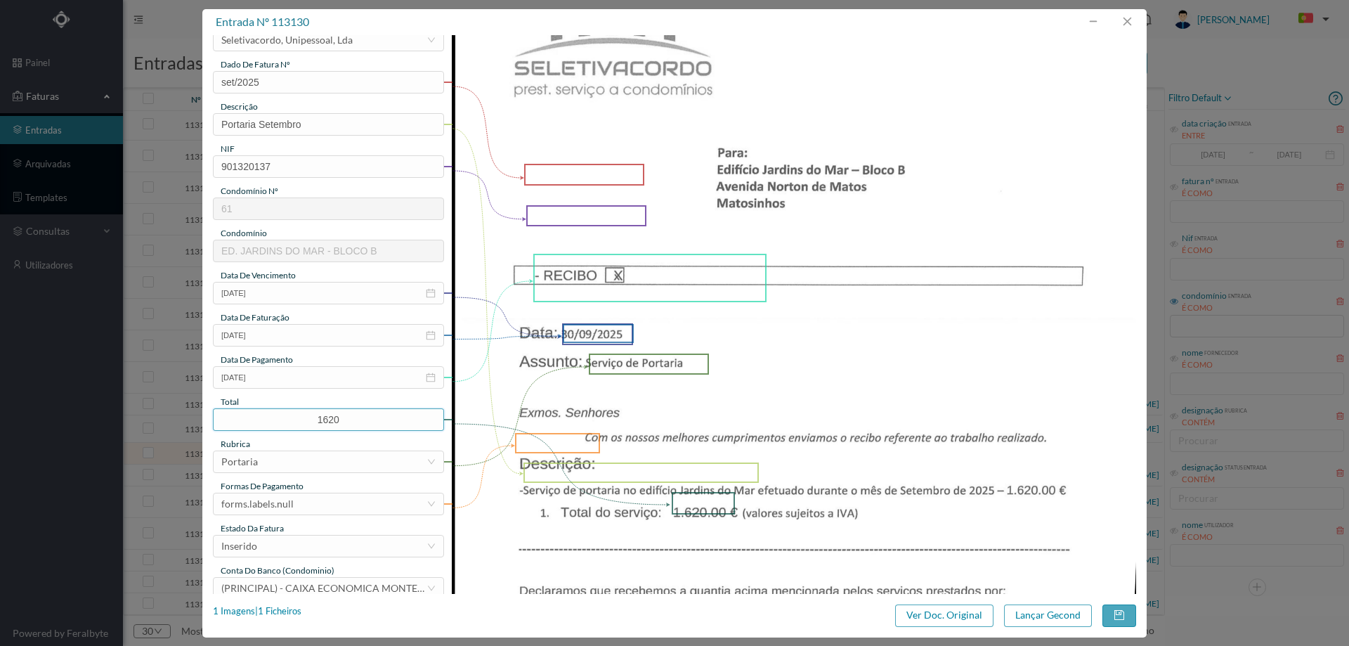
scroll to position [141, 0]
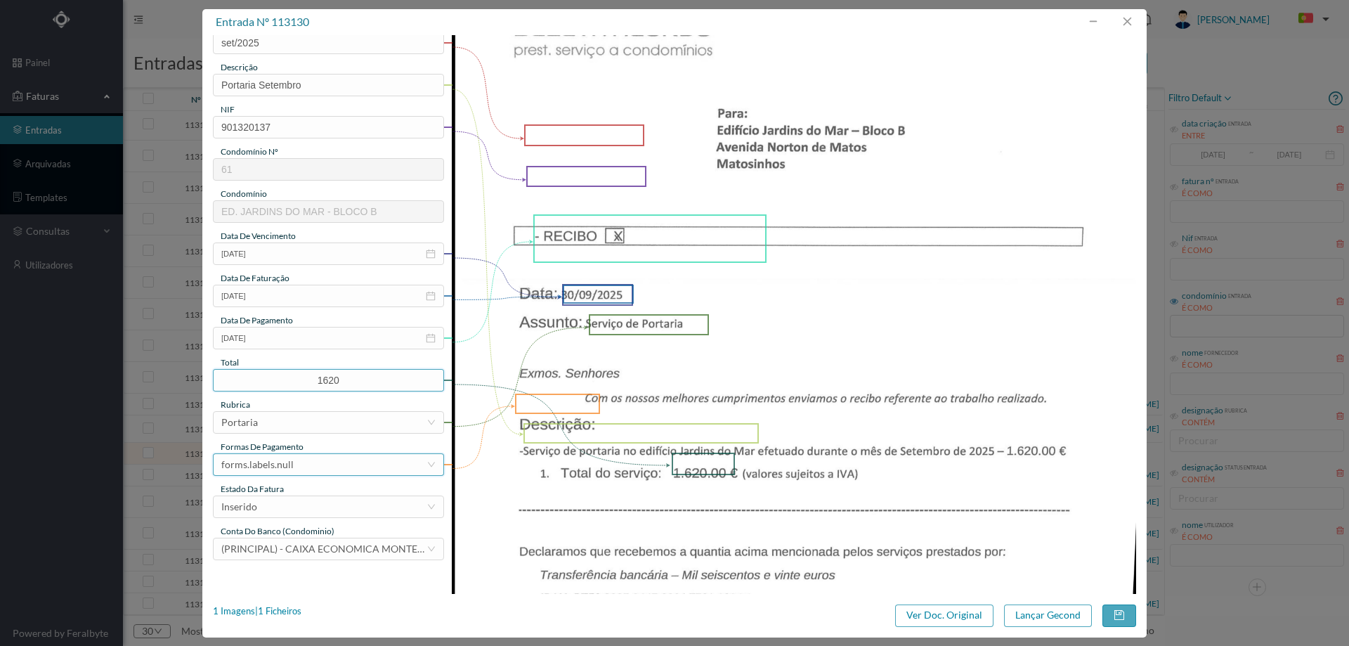
type input "1620.00"
click at [292, 463] on div "forms.labels.null" at bounding box center [323, 464] width 205 height 21
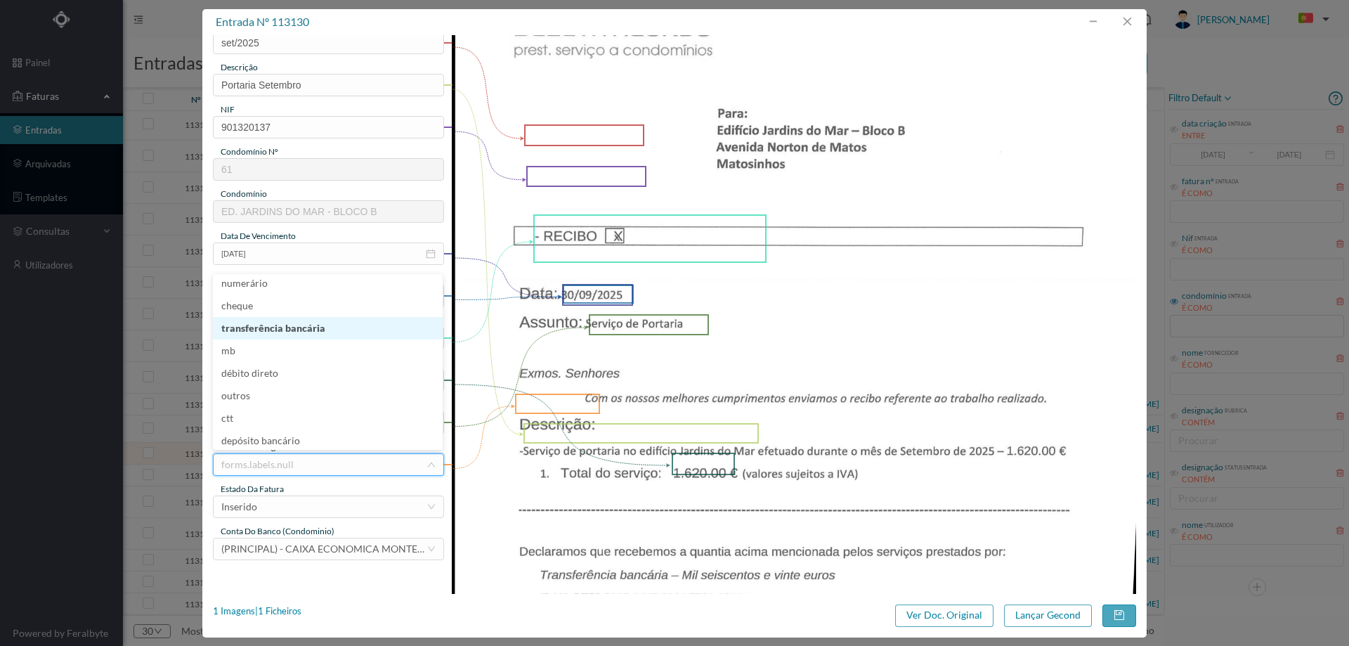
click at [288, 332] on li "transferência bancária" at bounding box center [328, 328] width 230 height 22
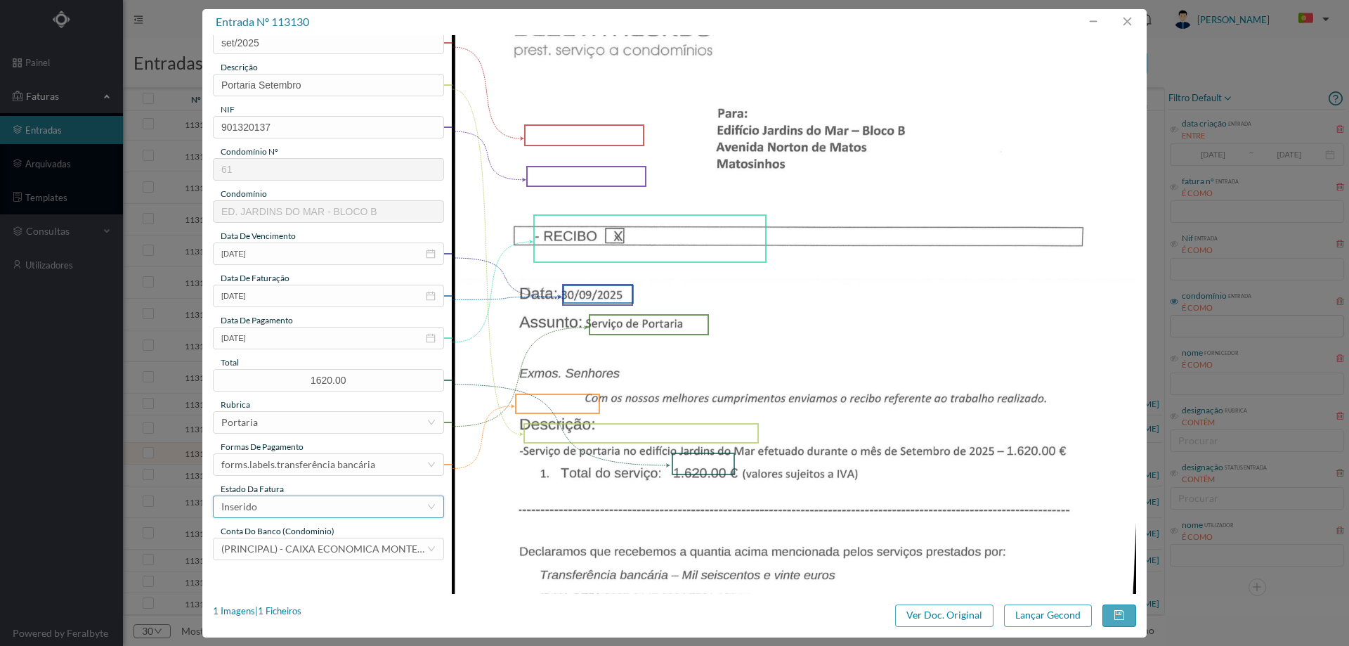
click at [287, 501] on div "Inserido" at bounding box center [323, 506] width 205 height 21
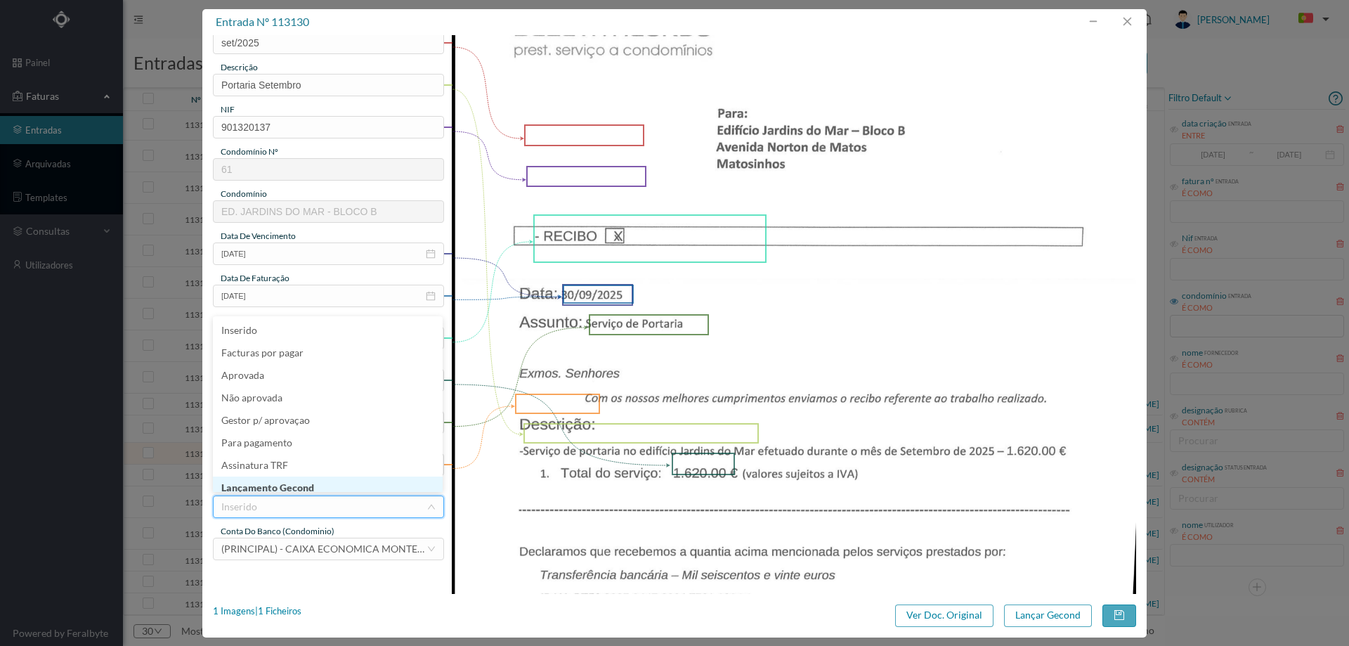
scroll to position [6, 0]
click at [297, 476] on li "Lançamento Gecond" at bounding box center [328, 481] width 230 height 22
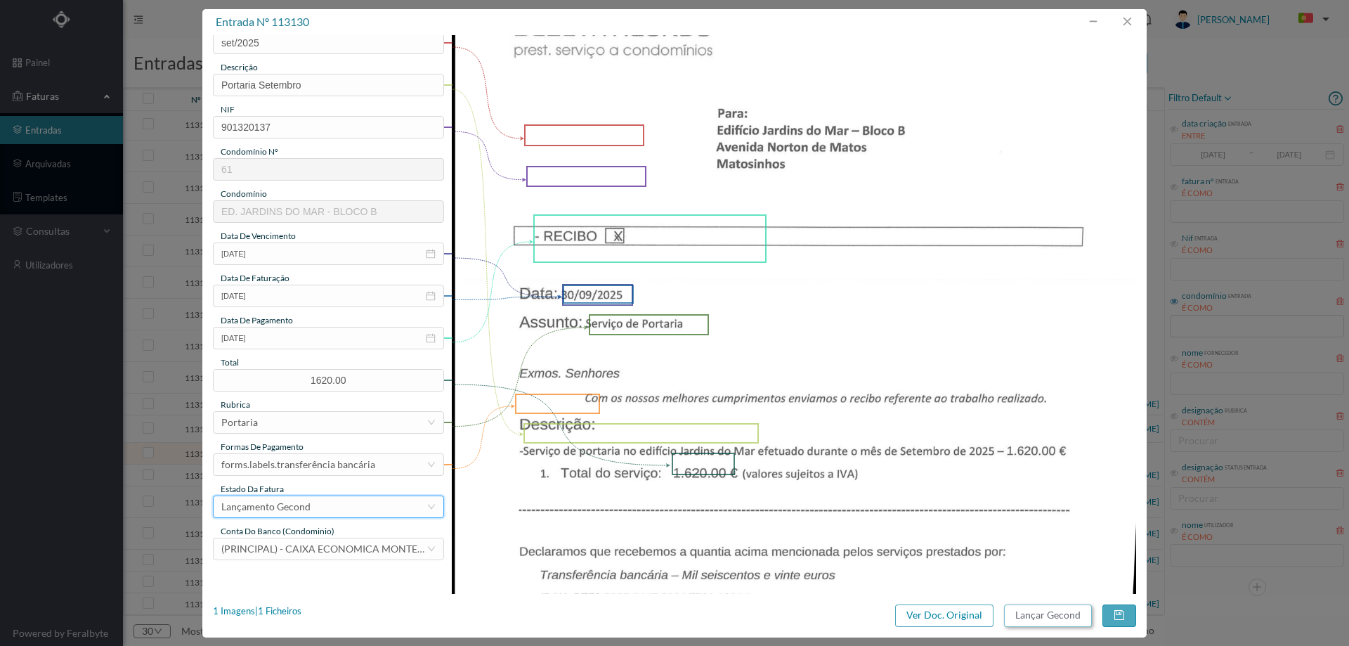
click at [1053, 612] on button "Lançar Gecond" at bounding box center [1048, 615] width 88 height 22
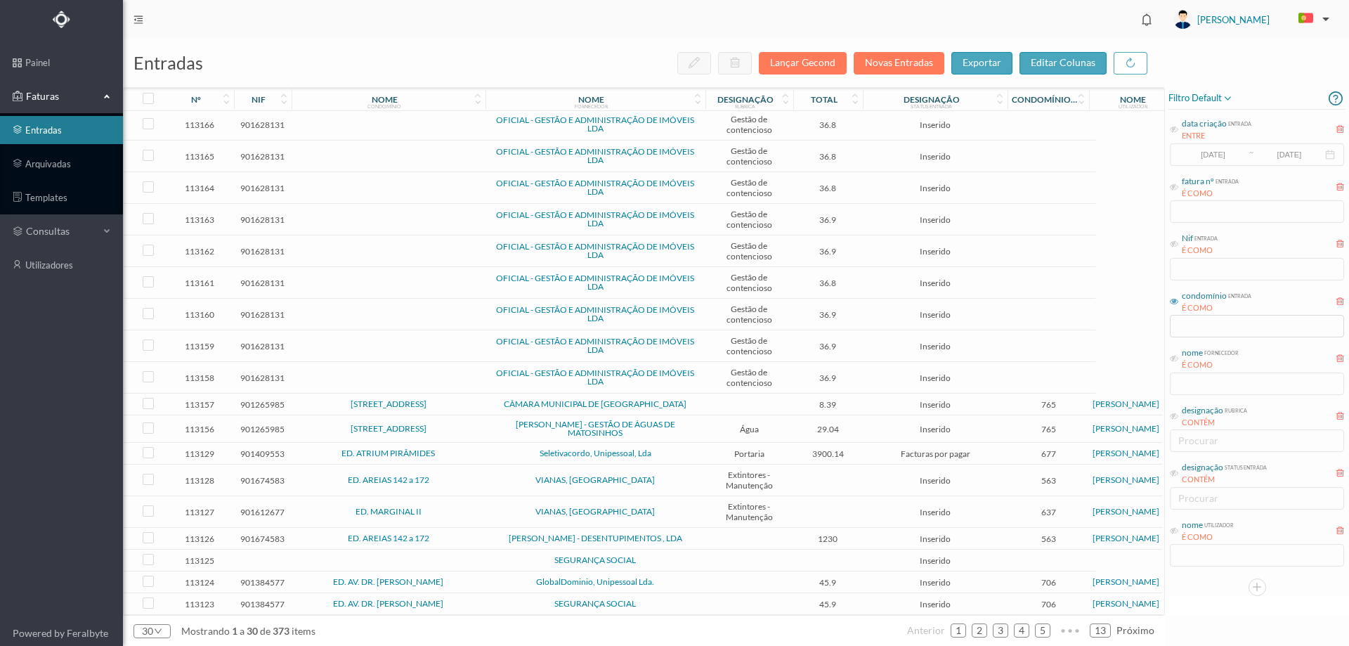
click at [483, 446] on td "ED. ATRIUM PIRÂMIDES" at bounding box center [389, 454] width 194 height 22
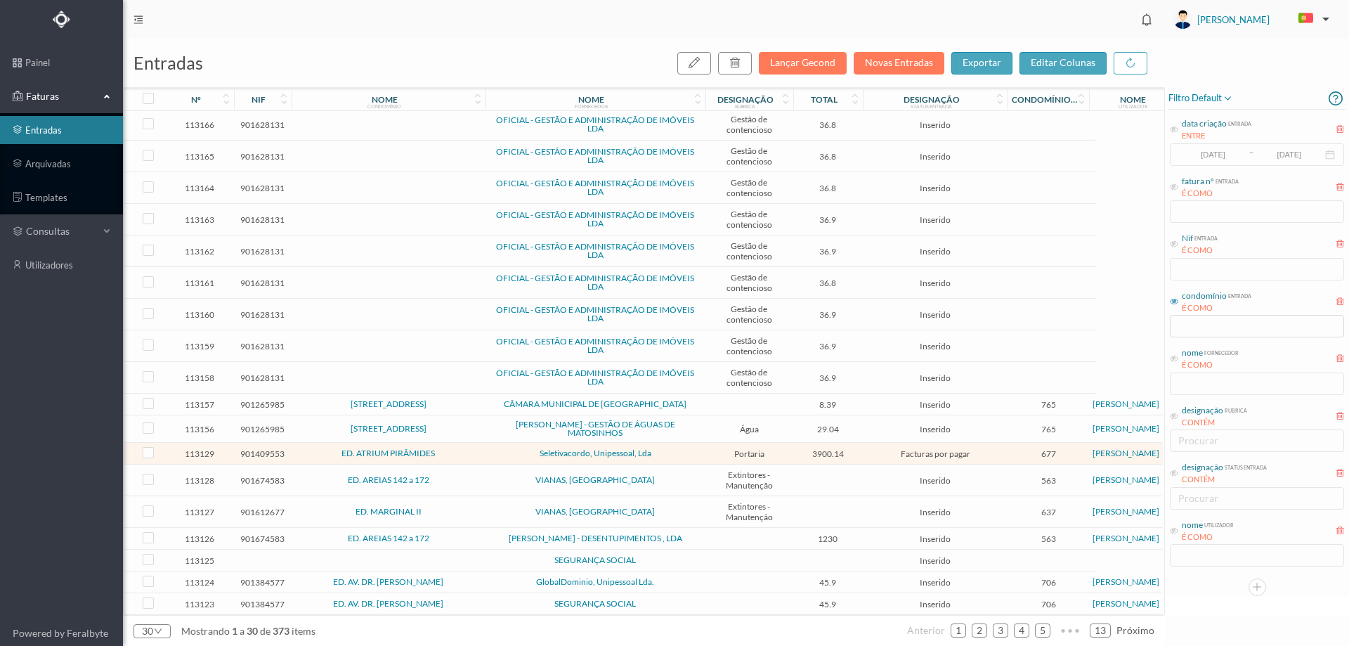
click at [483, 446] on td "ED. ATRIUM PIRÂMIDES" at bounding box center [389, 454] width 194 height 22
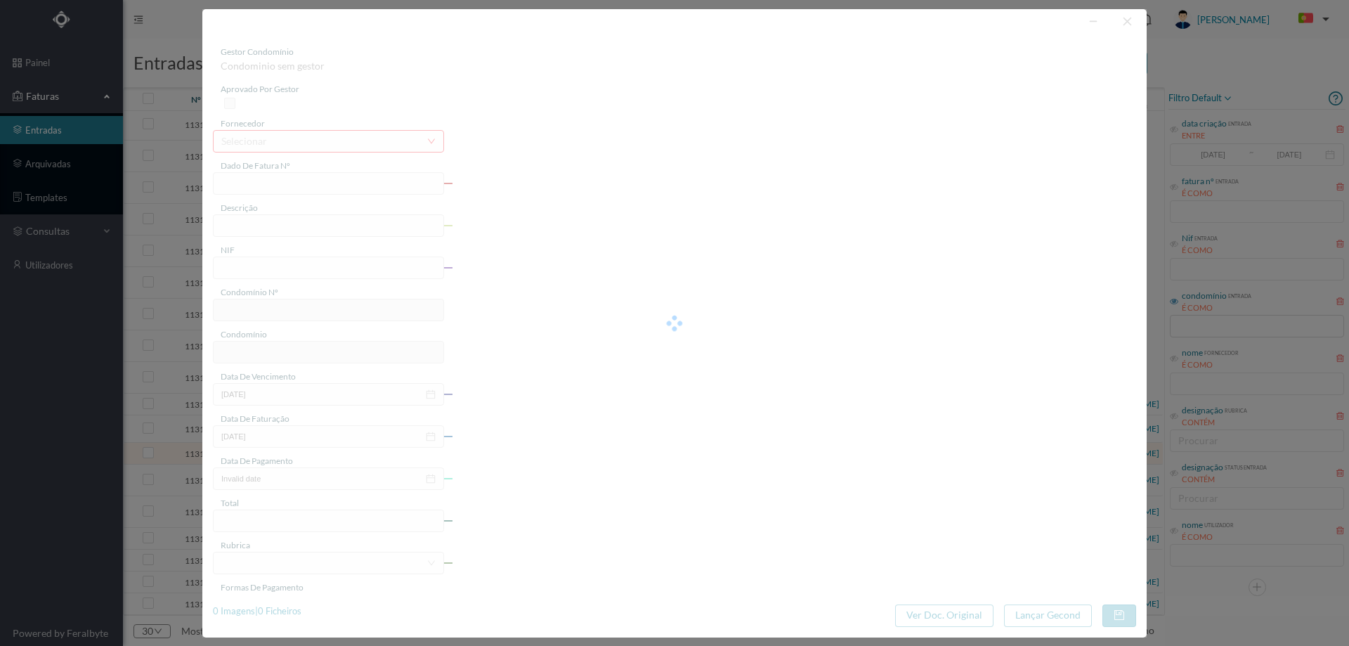
type input "FAC A/1174"
type input "Serviço de Portaria Cedência de Pessoal e"
type input "901409553"
type input "[DATE]"
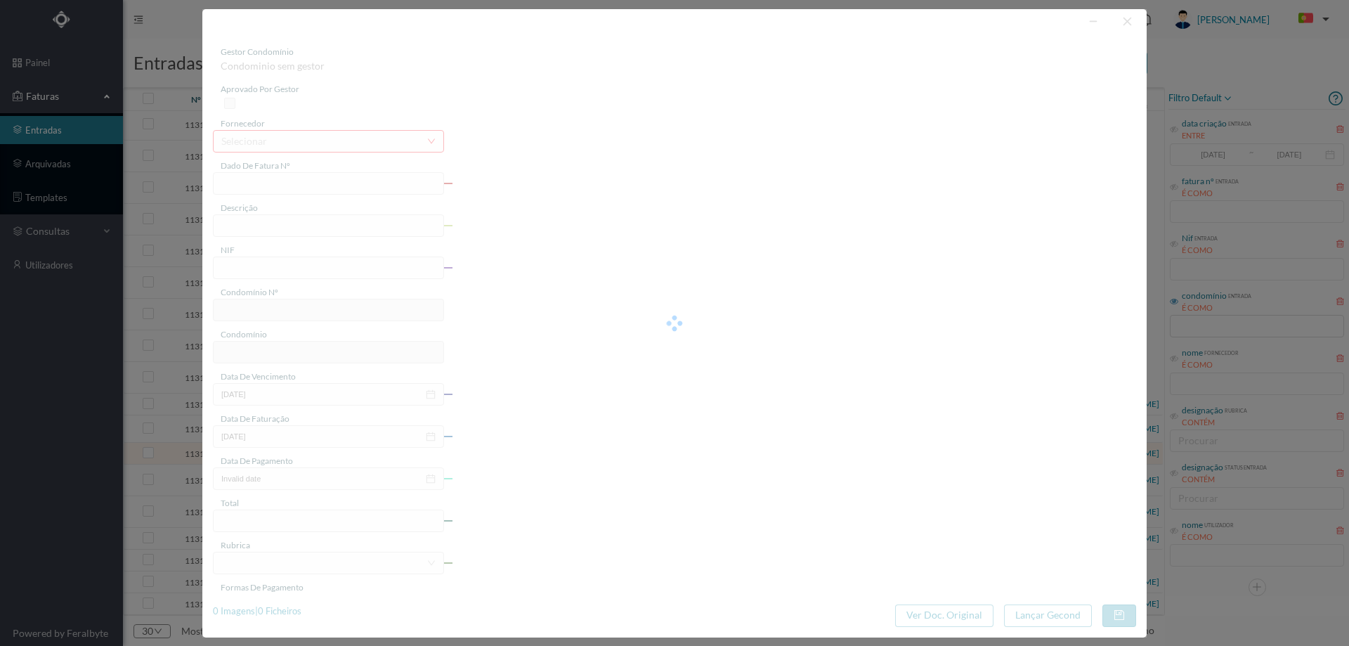
type input "3900.14"
type input "677"
type input "ED. ATRIUM PIRÂMIDES"
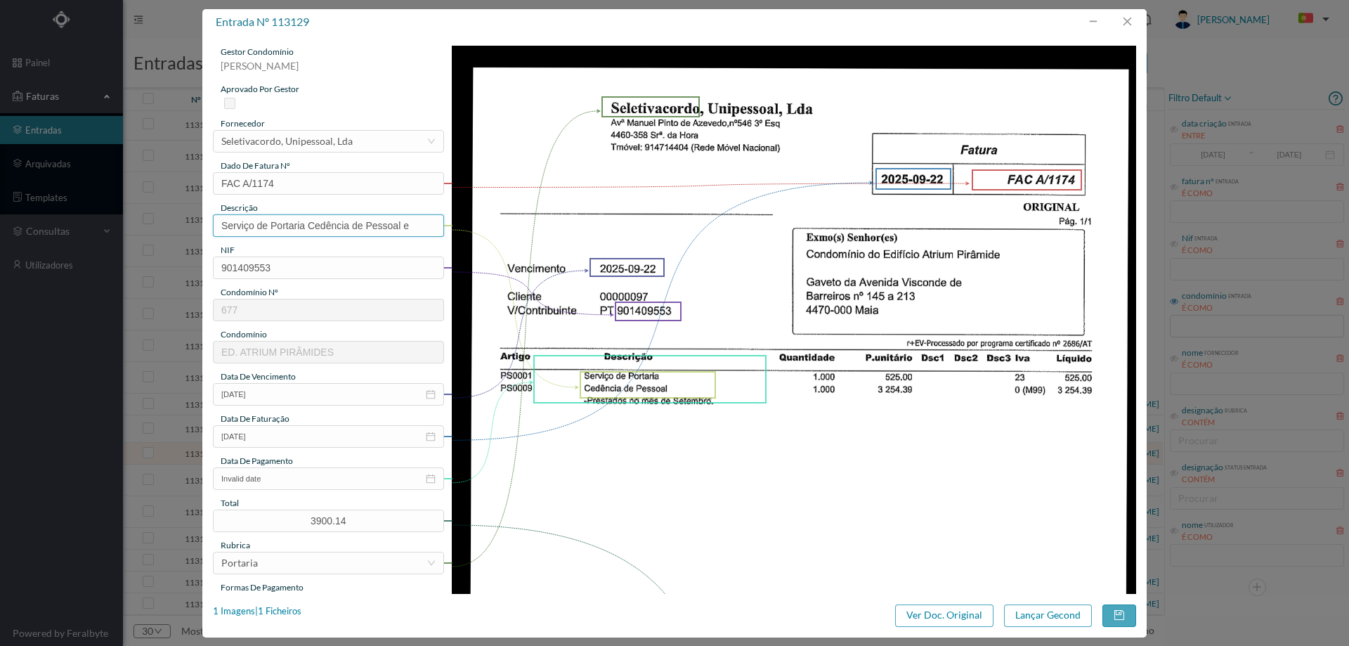
click at [418, 228] on input "Serviço de Portaria Cedência de Pessoal e" at bounding box center [328, 225] width 231 height 22
type input "Serviço de Portaria Cedência de Pessoal setembro"
click at [288, 481] on input "Invalid date" at bounding box center [328, 478] width 231 height 22
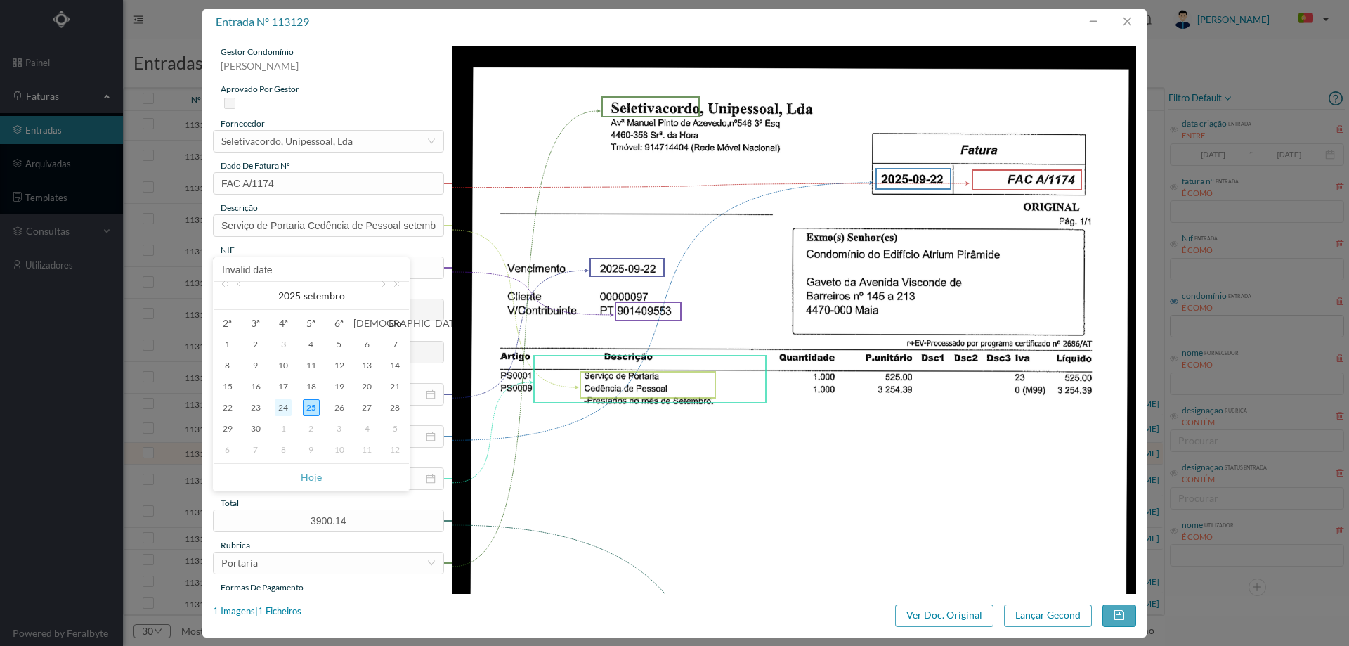
click at [287, 406] on div "24" at bounding box center [283, 407] width 17 height 17
type input "[DATE]"
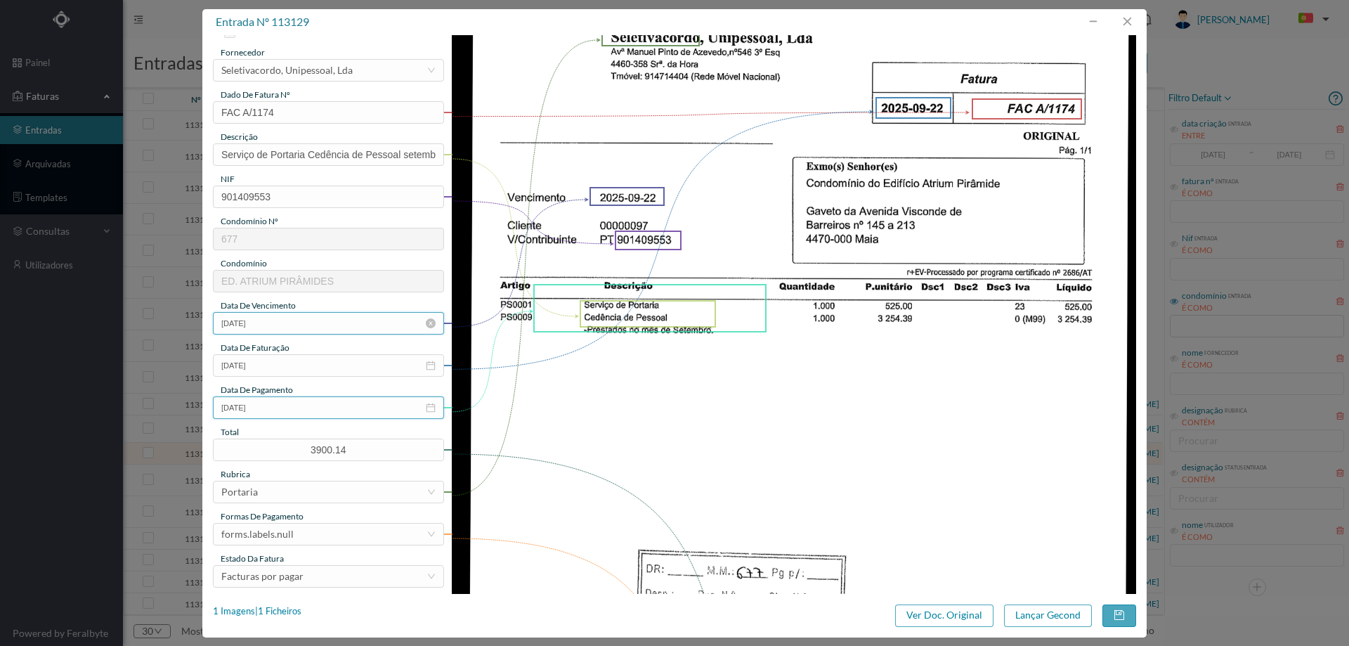
scroll to position [141, 0]
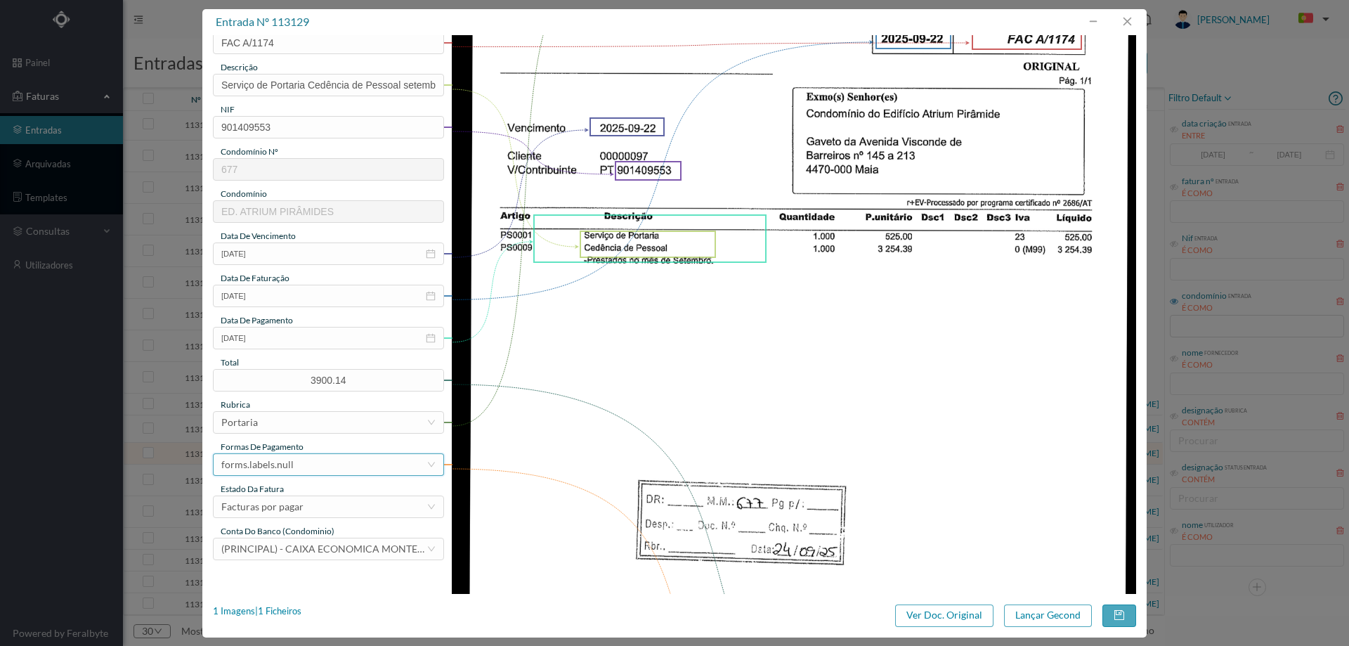
click at [289, 471] on div "forms.labels.null" at bounding box center [257, 464] width 72 height 21
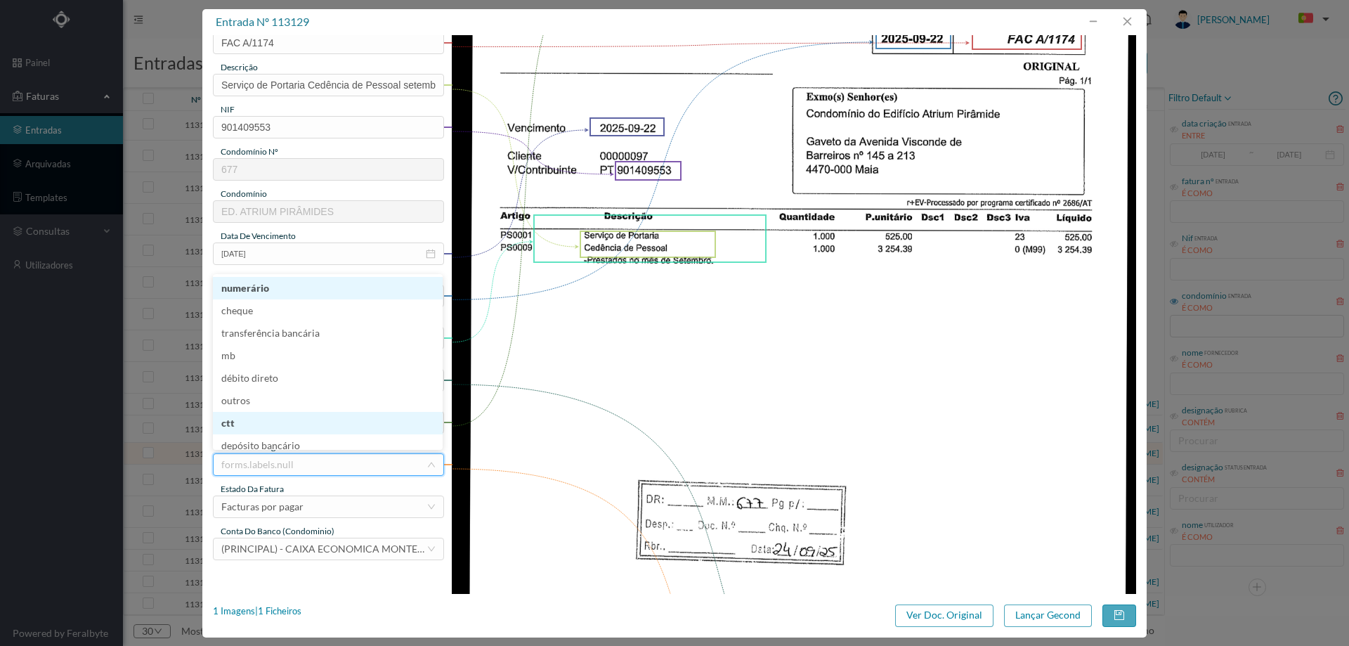
scroll to position [7, 0]
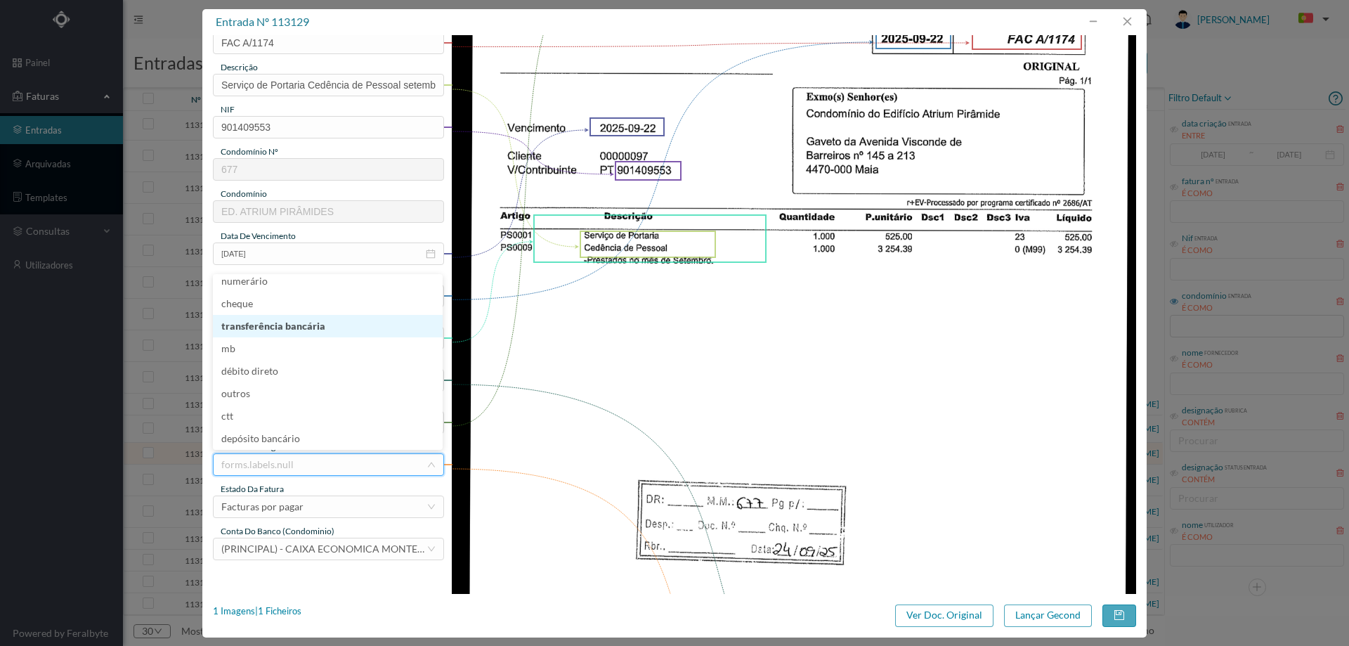
click at [304, 320] on li "transferência bancária" at bounding box center [328, 326] width 230 height 22
click at [282, 505] on div "Facturas por pagar" at bounding box center [262, 506] width 82 height 21
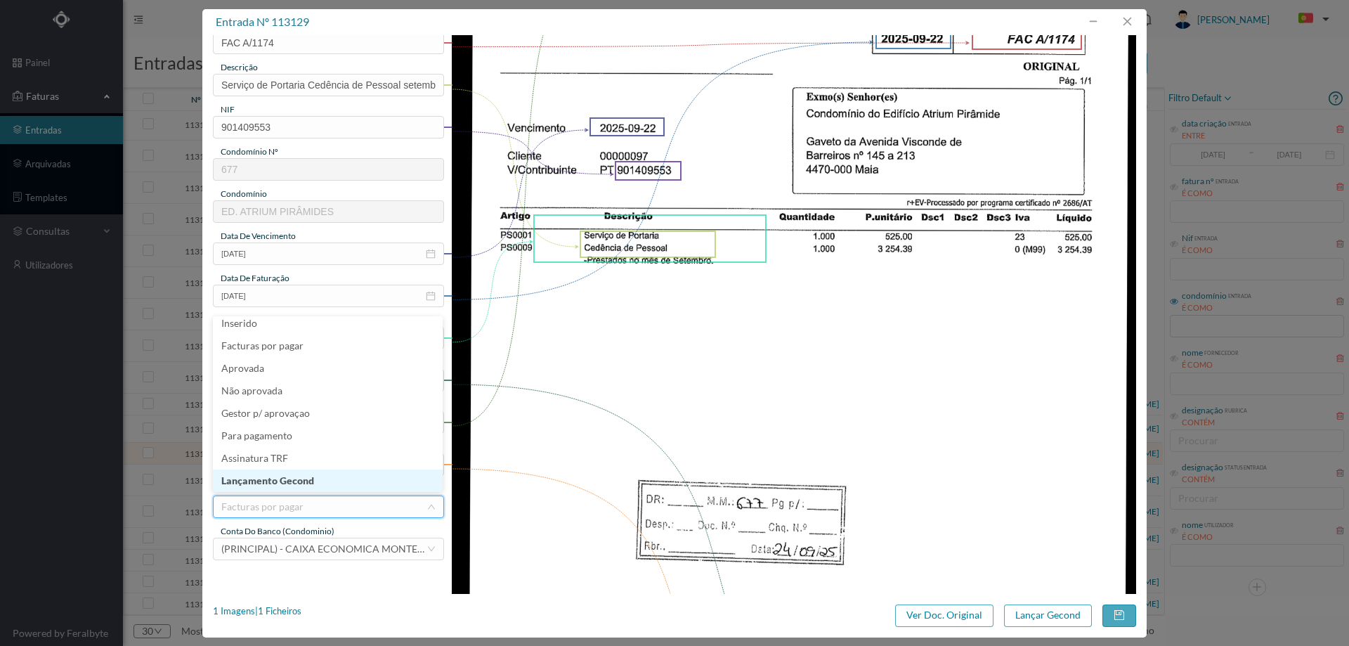
click at [300, 481] on li "Lançamento Gecond" at bounding box center [328, 480] width 230 height 22
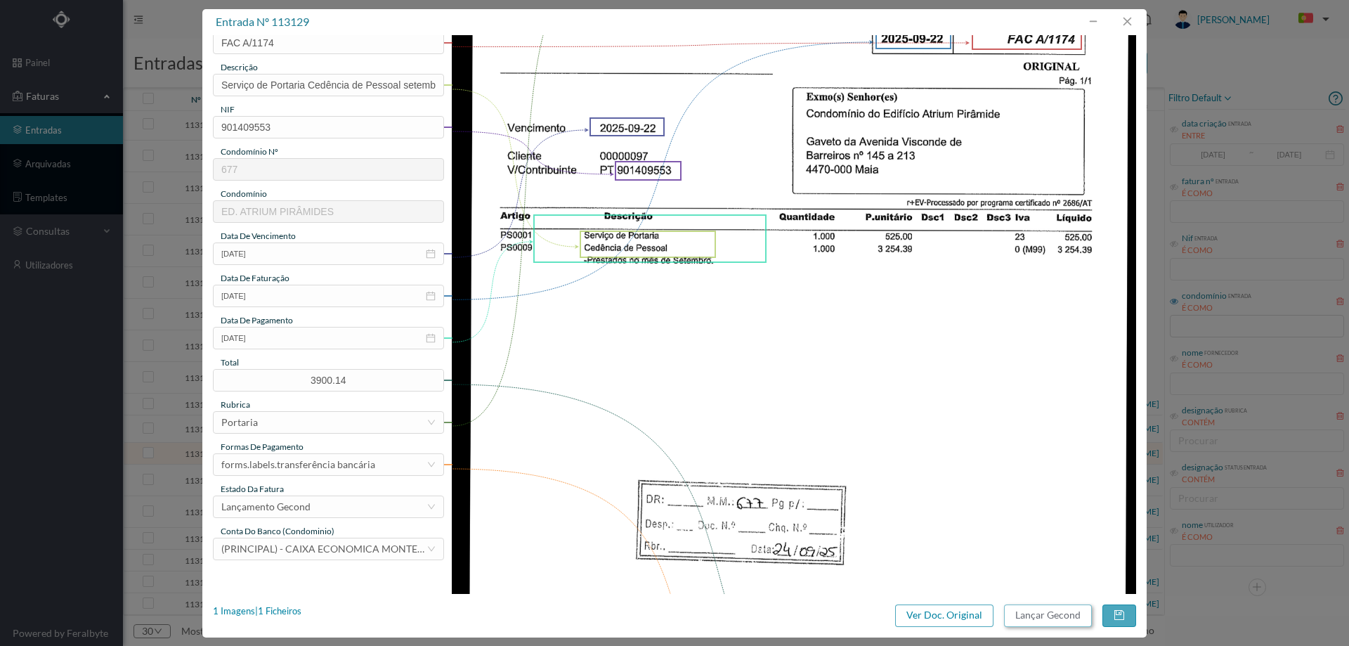
click at [1042, 604] on button "Lançar Gecond" at bounding box center [1048, 615] width 88 height 22
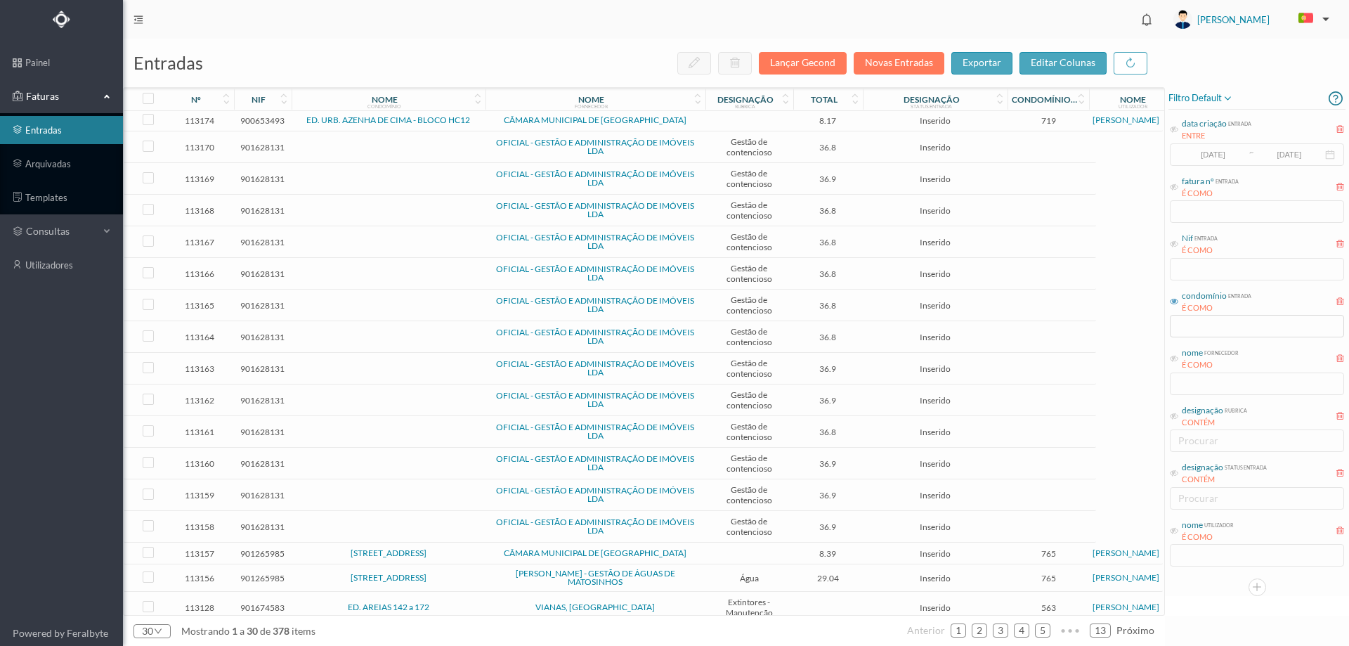
scroll to position [379, 0]
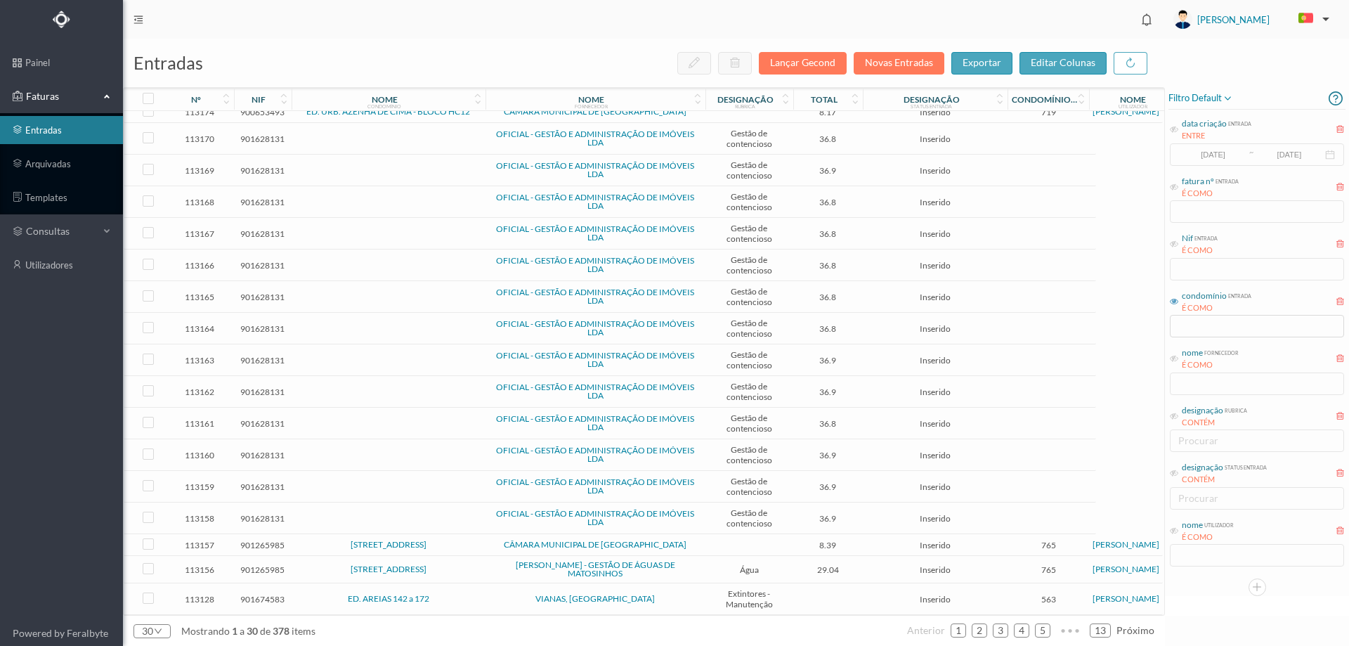
click at [477, 587] on td "ED. AREIAS 142 a 172" at bounding box center [389, 599] width 194 height 32
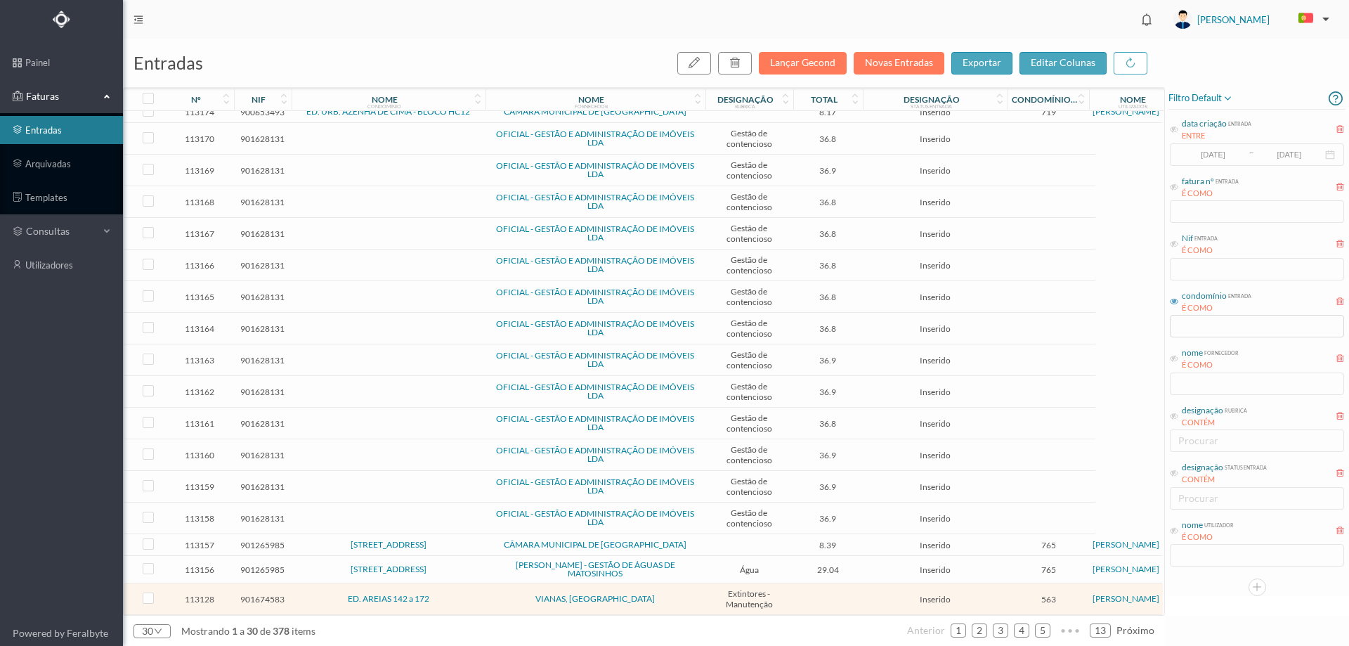
click at [477, 587] on td "ED. AREIAS 142 a 172" at bounding box center [389, 599] width 194 height 32
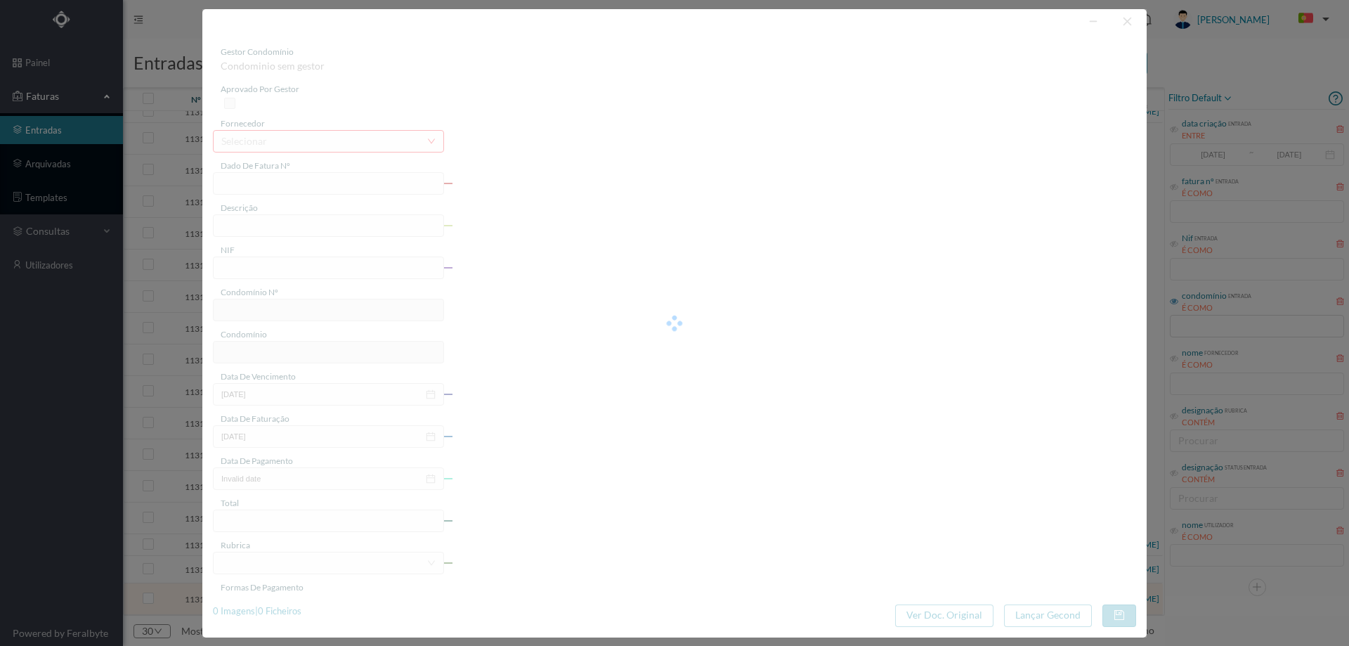
type input "FV2504801"
type input "Manutenção de extintores"
type input "901674583"
type input "[DATE]"
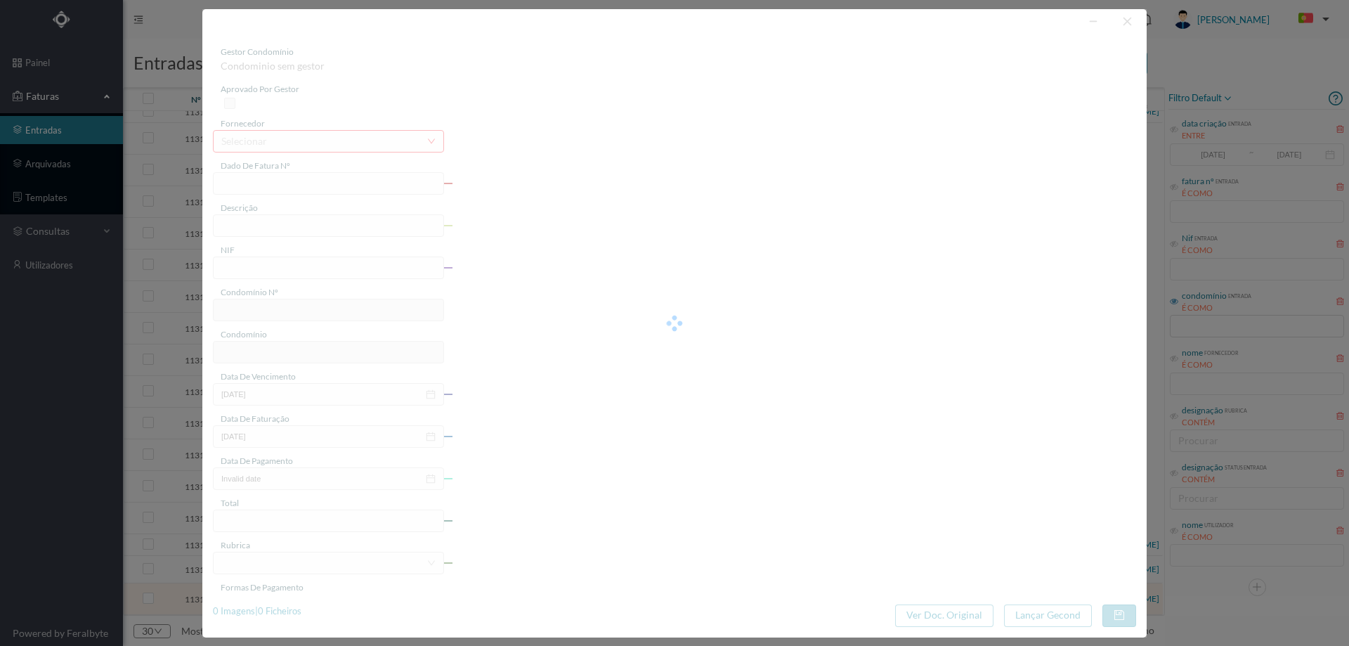
type input "[DATE]"
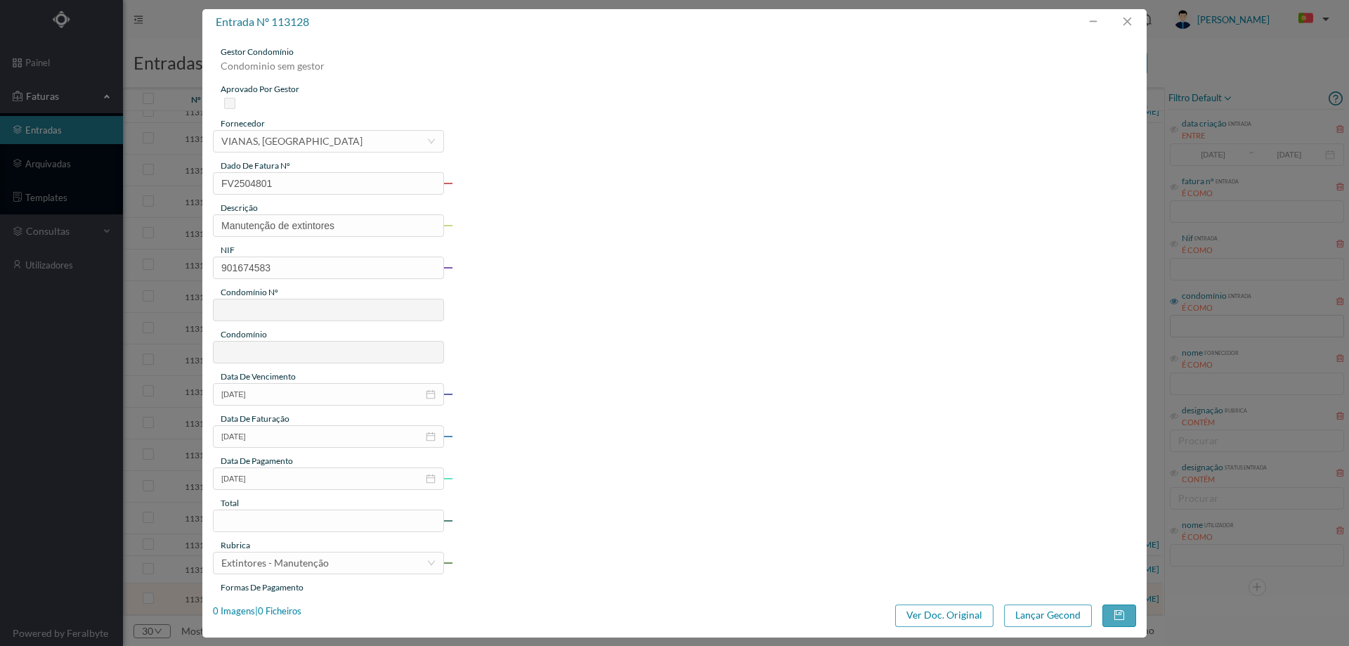
type input "563"
type input "ED. AREIAS 142 a 172"
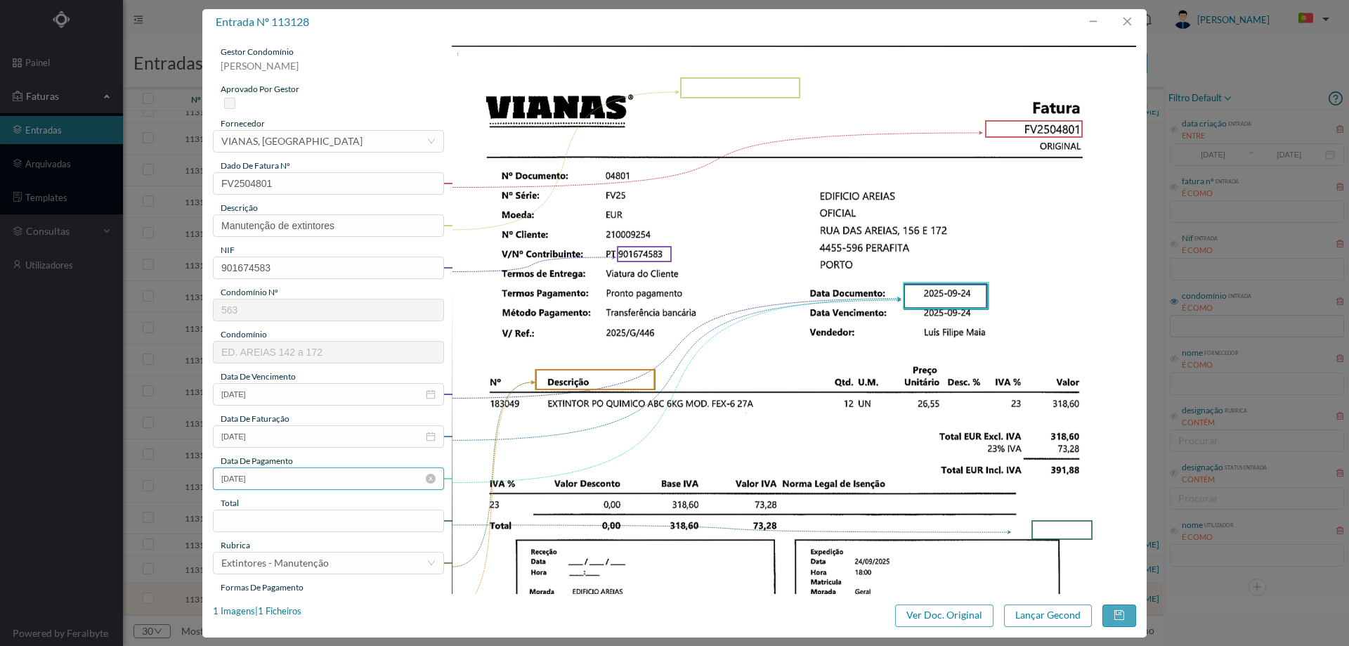
click at [278, 486] on input "[DATE]" at bounding box center [328, 478] width 231 height 22
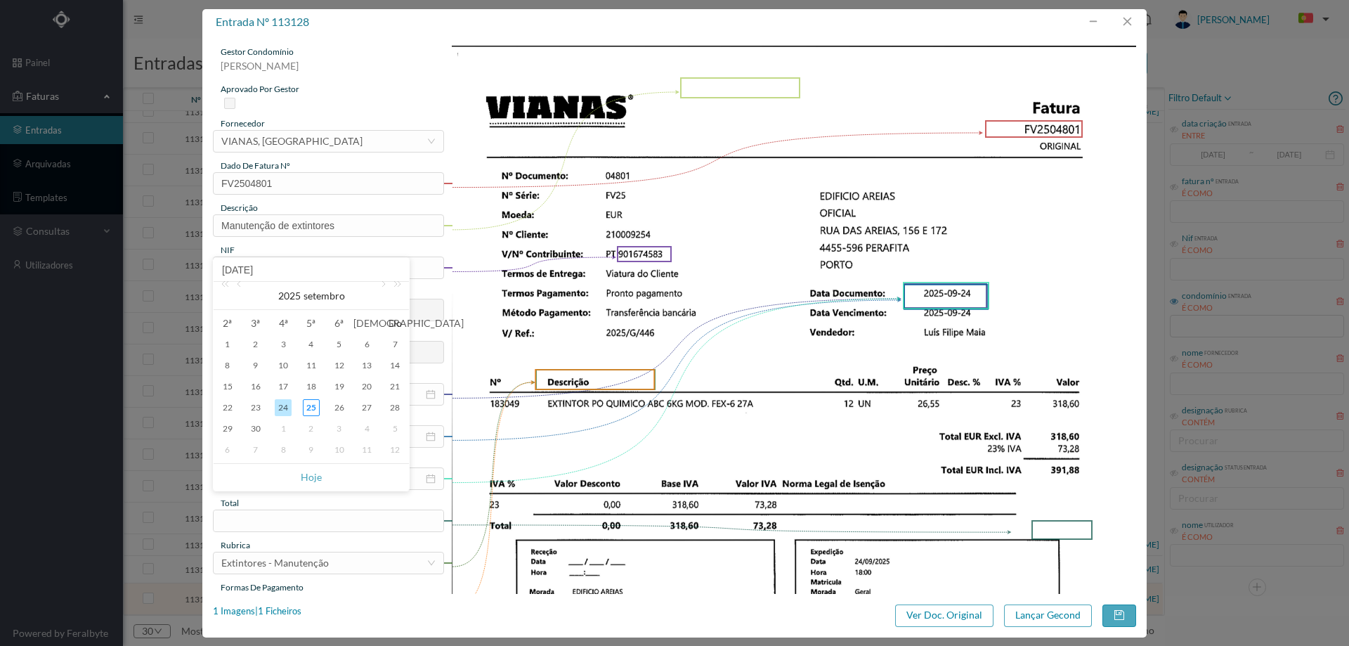
click at [731, 416] on img at bounding box center [794, 530] width 685 height 968
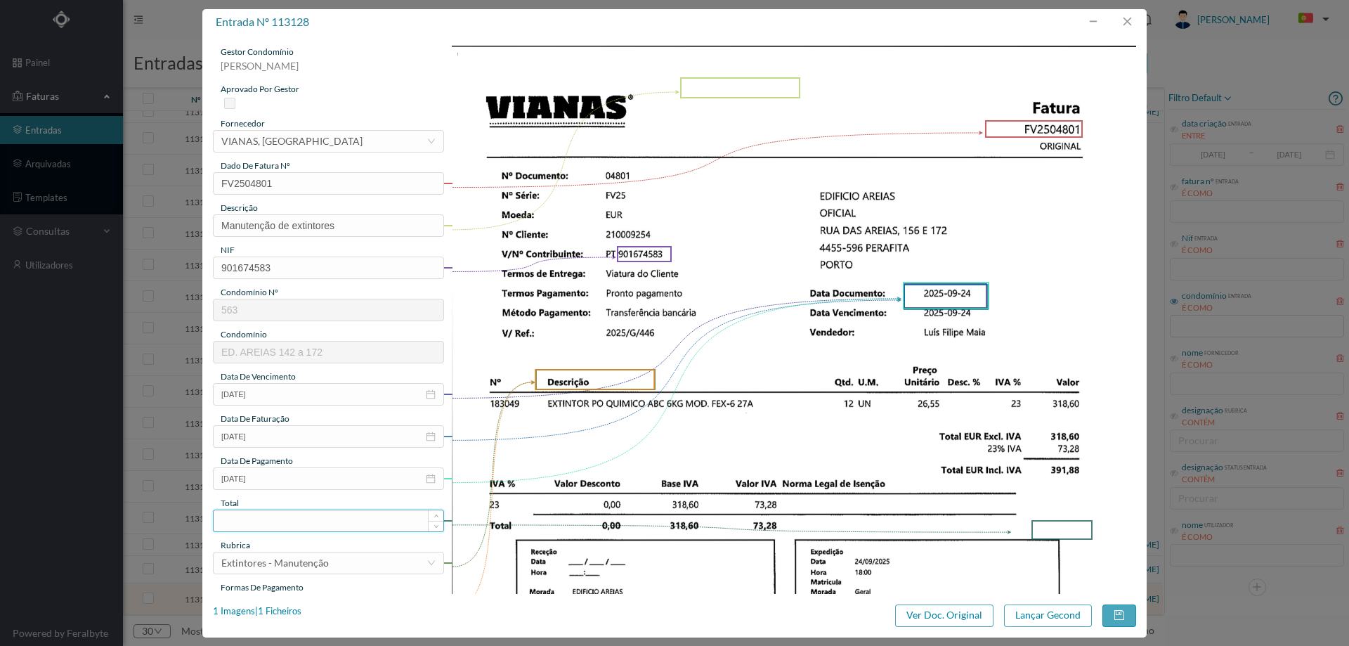
click at [306, 517] on input at bounding box center [329, 520] width 230 height 21
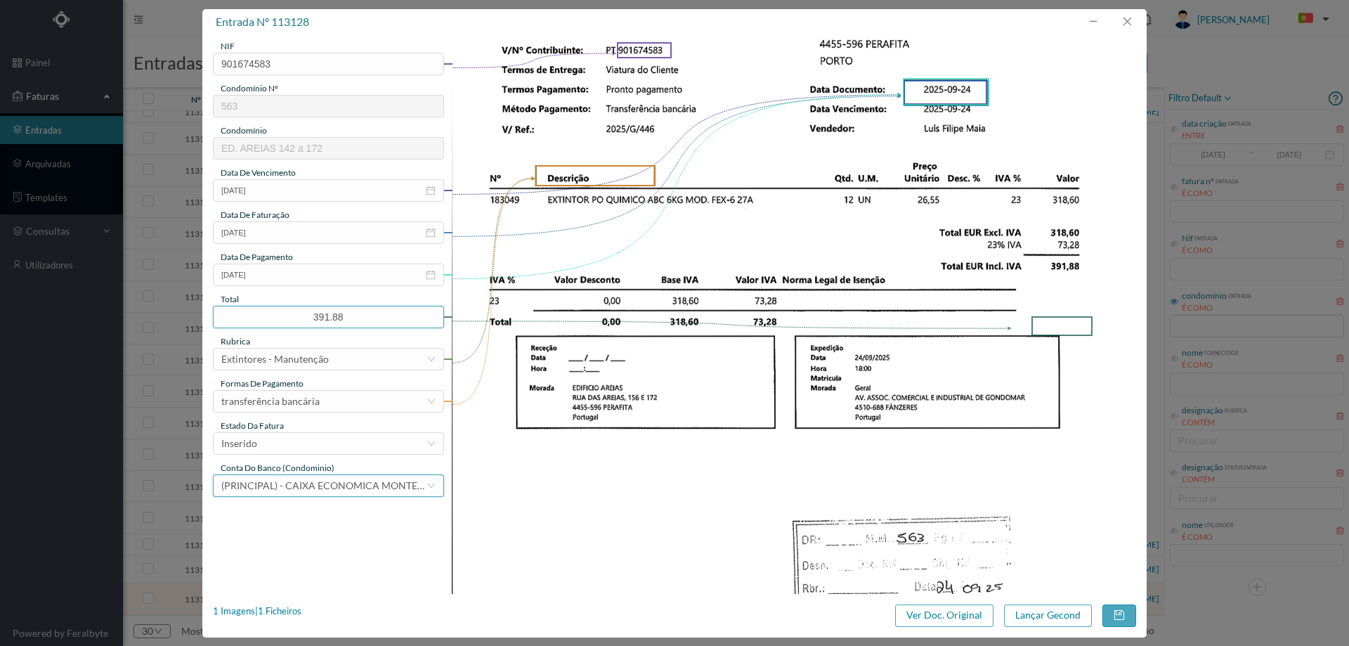
scroll to position [211, 0]
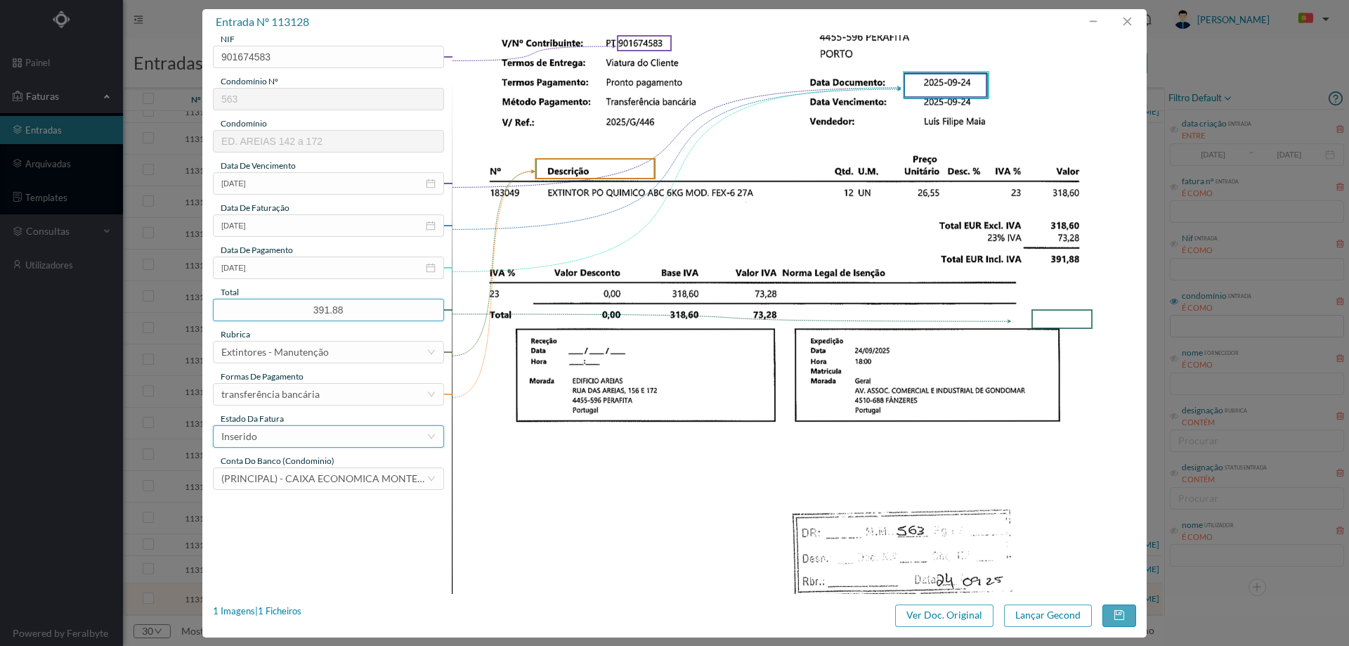
type input "391.88"
click at [267, 445] on div "Inserido" at bounding box center [323, 436] width 205 height 21
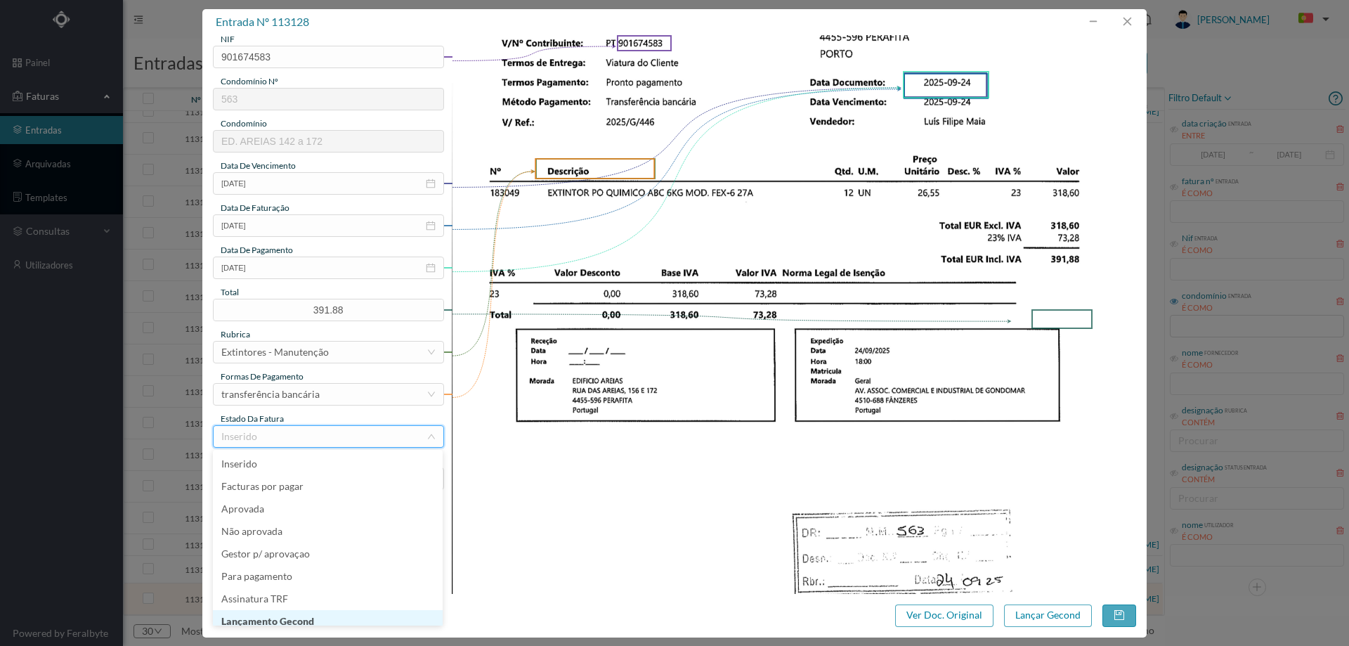
scroll to position [7, 0]
click at [286, 609] on li "Lançamento Gecond" at bounding box center [328, 614] width 230 height 22
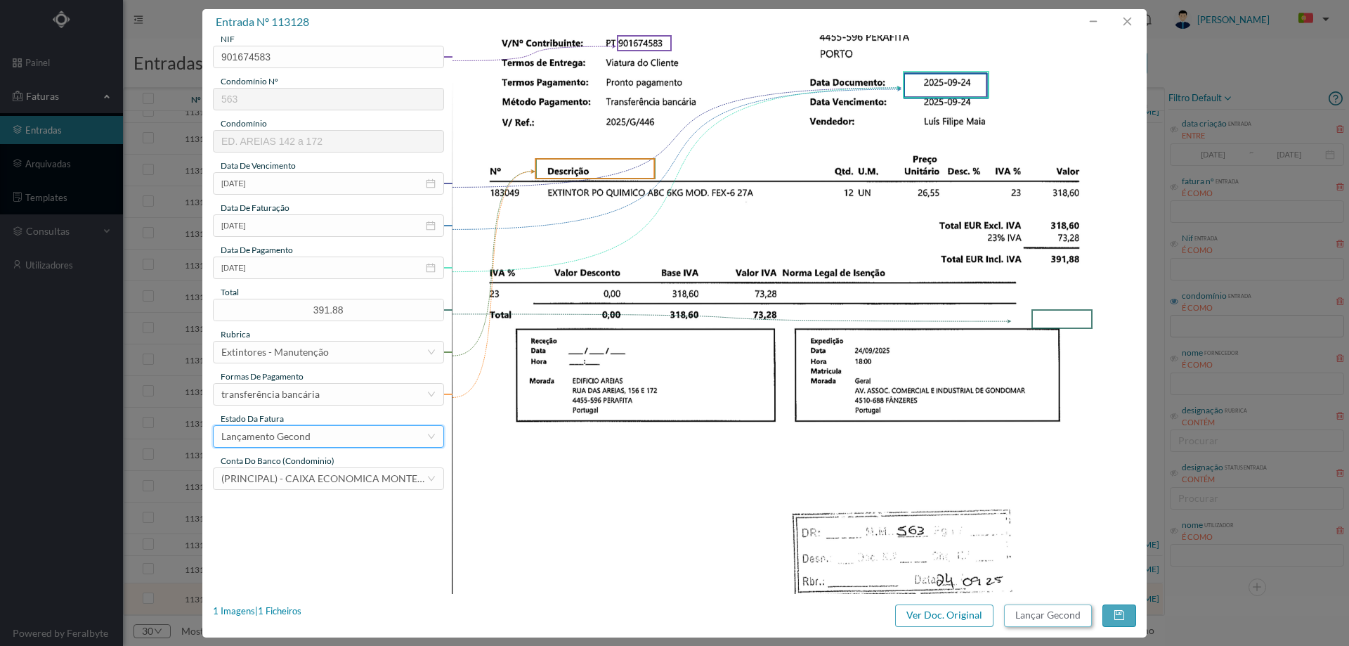
click at [1050, 616] on button "Lançar Gecond" at bounding box center [1048, 615] width 88 height 22
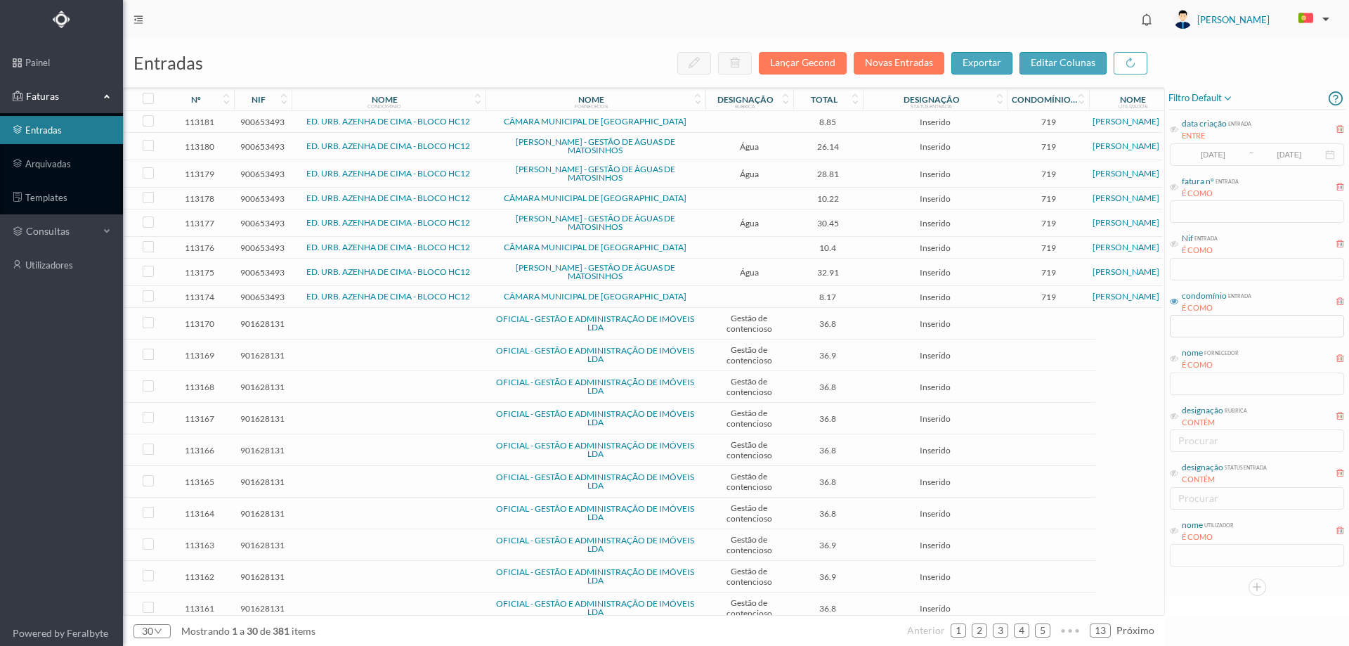
scroll to position [393, 0]
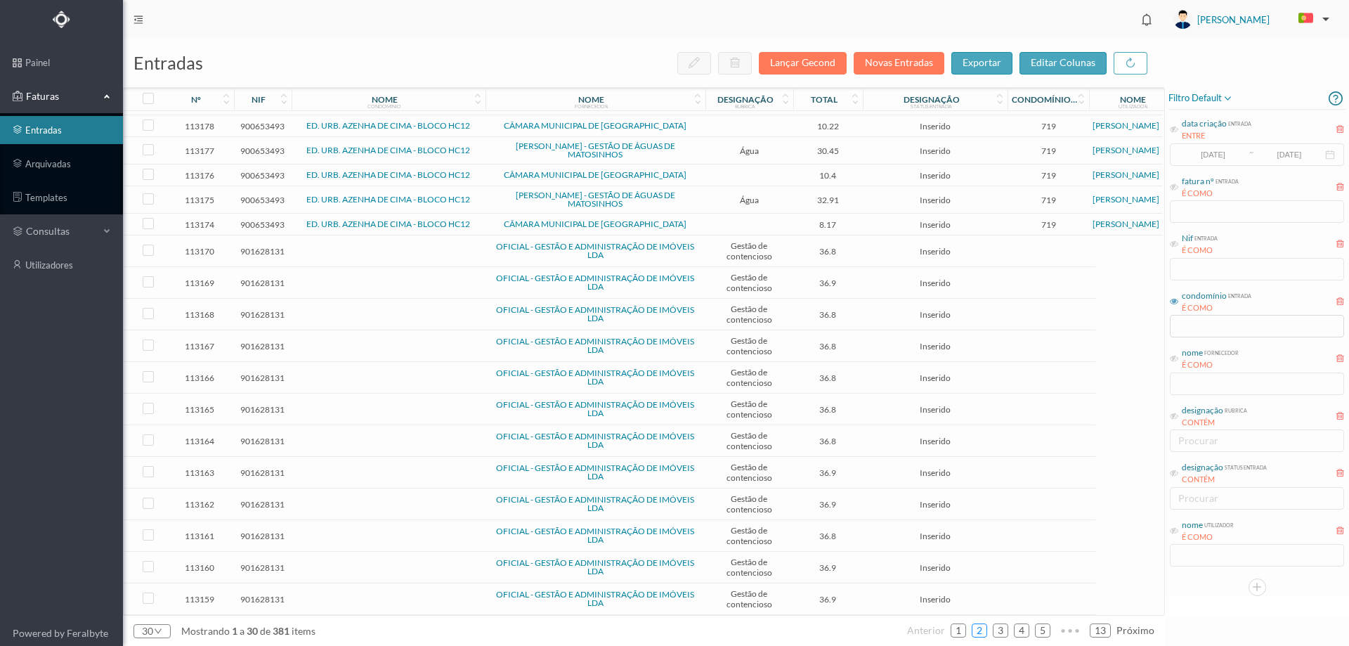
click at [978, 632] on link "2" at bounding box center [979, 630] width 14 height 21
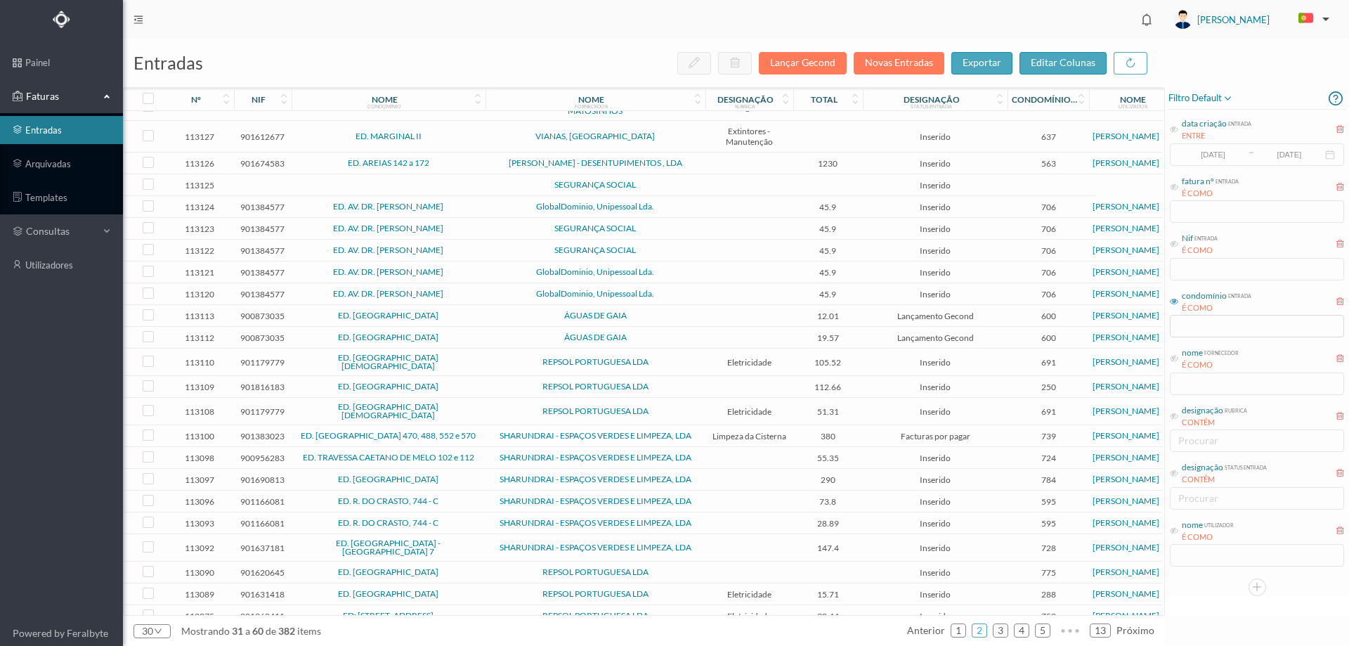
scroll to position [0, 0]
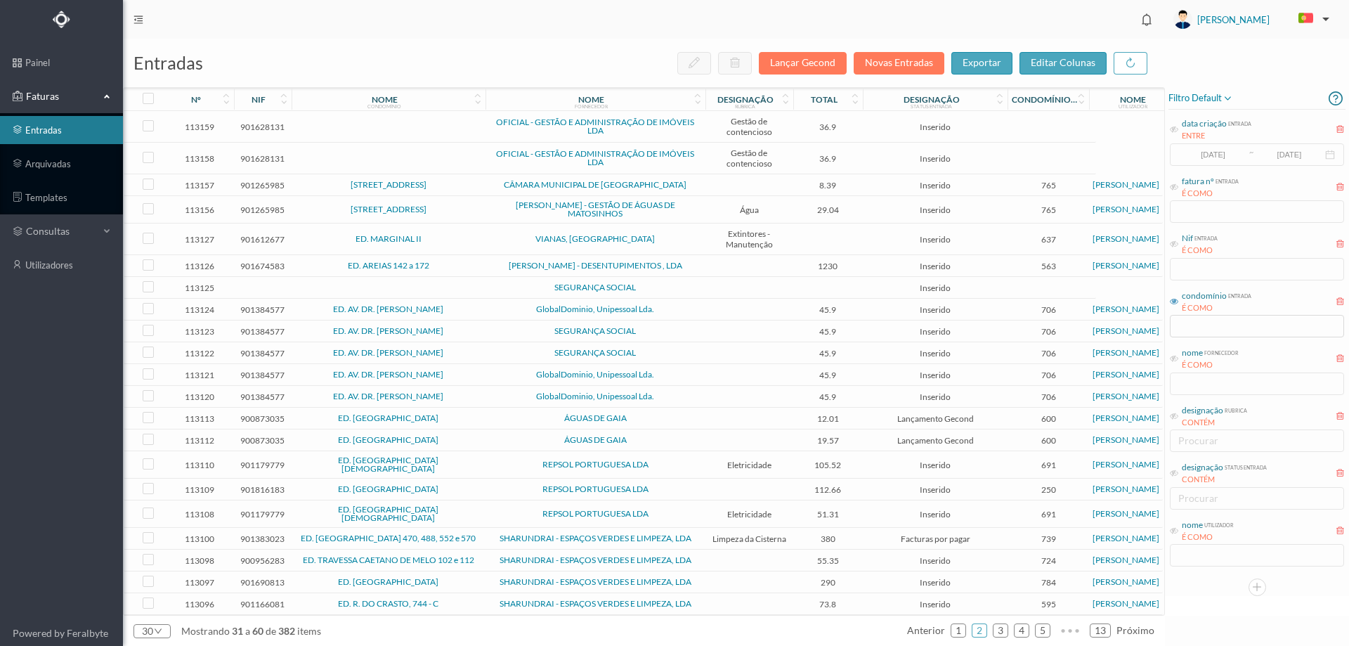
click at [510, 238] on span "VIANAS, [GEOGRAPHIC_DATA]" at bounding box center [595, 239] width 213 height 8
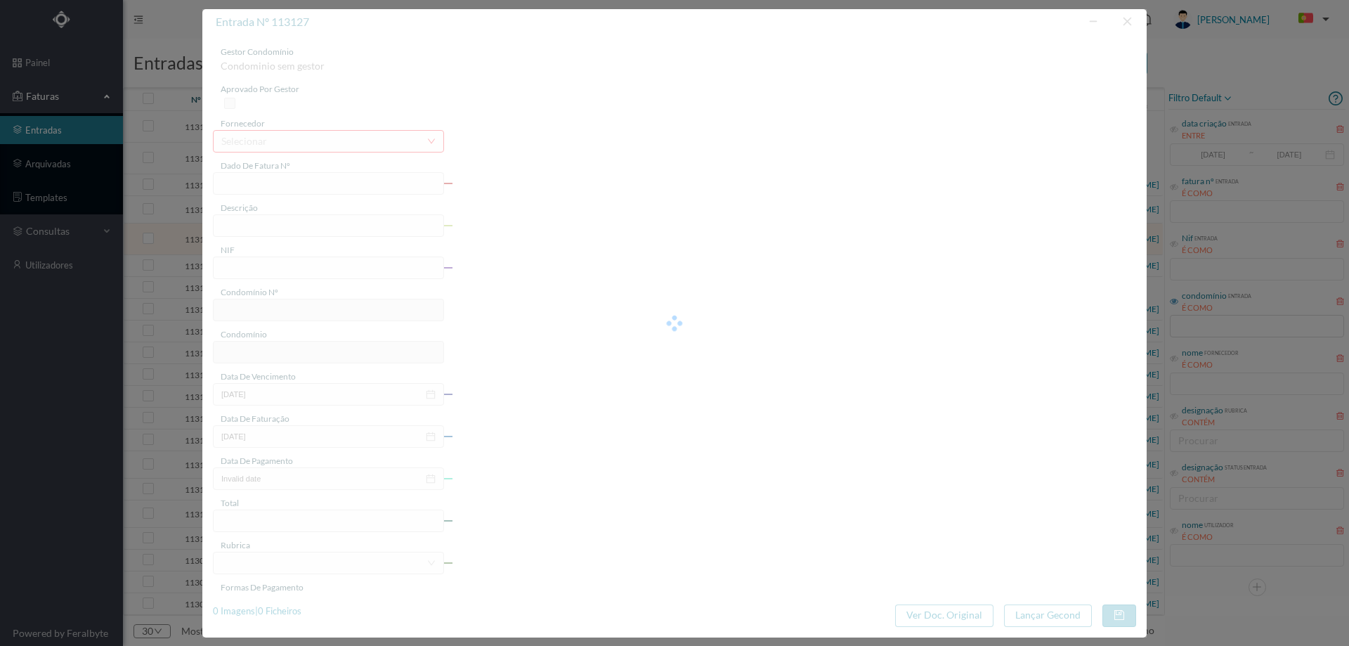
type input "Fv2504805"
type input "Manutenção de extintores"
type input "901612677"
type input "[DATE]"
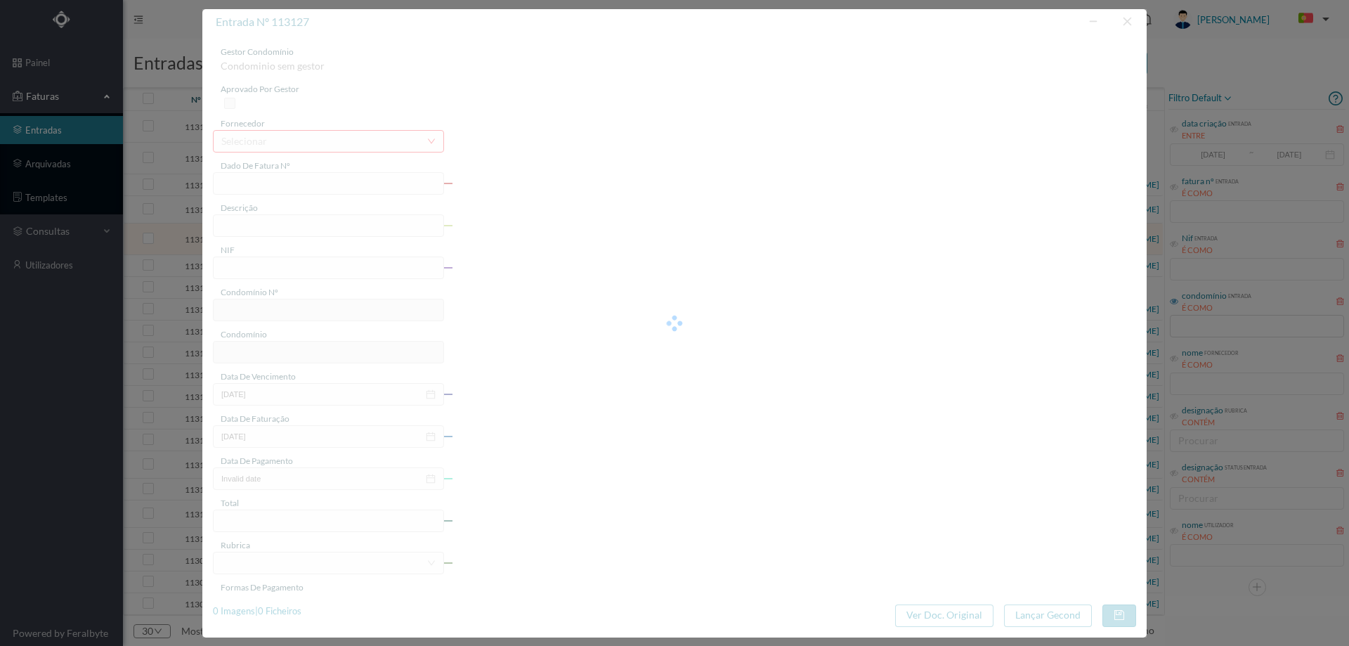
type input "[DATE]"
type input "637"
type input "ED. MARGINAL II"
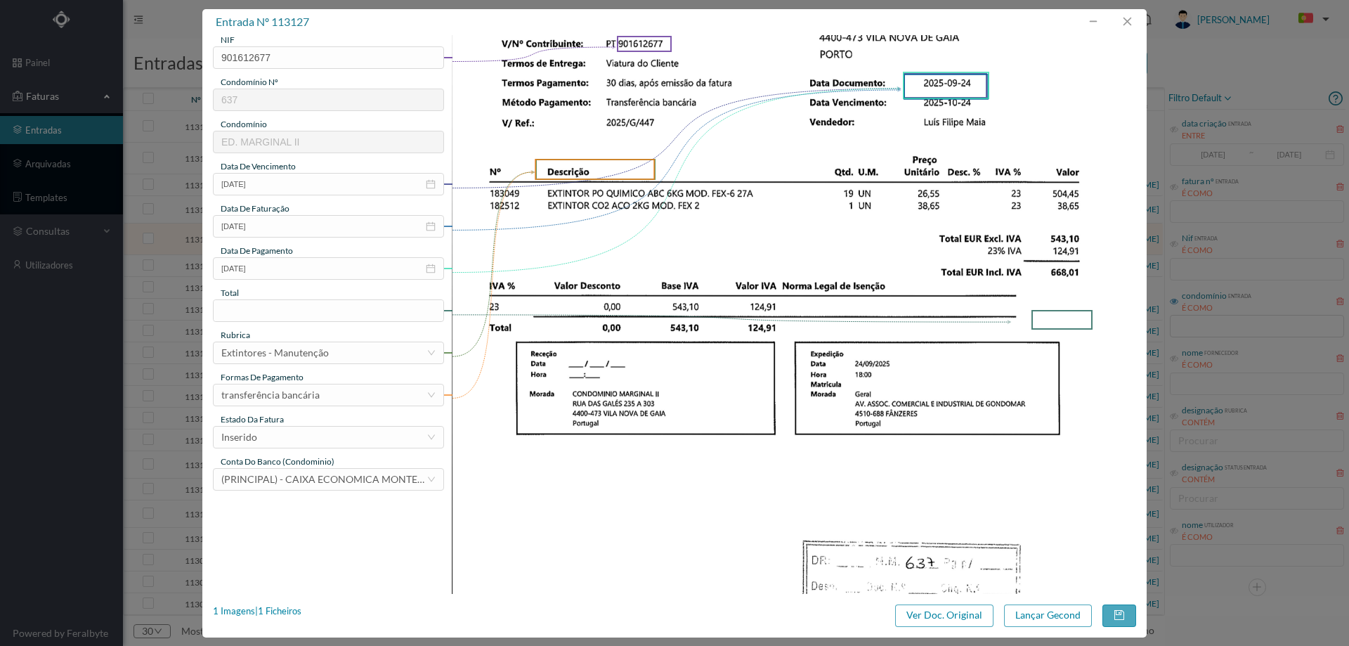
scroll to position [211, 0]
click at [294, 308] on input at bounding box center [329, 309] width 230 height 21
type input "668.01"
click at [306, 436] on div "Inserido" at bounding box center [323, 436] width 205 height 21
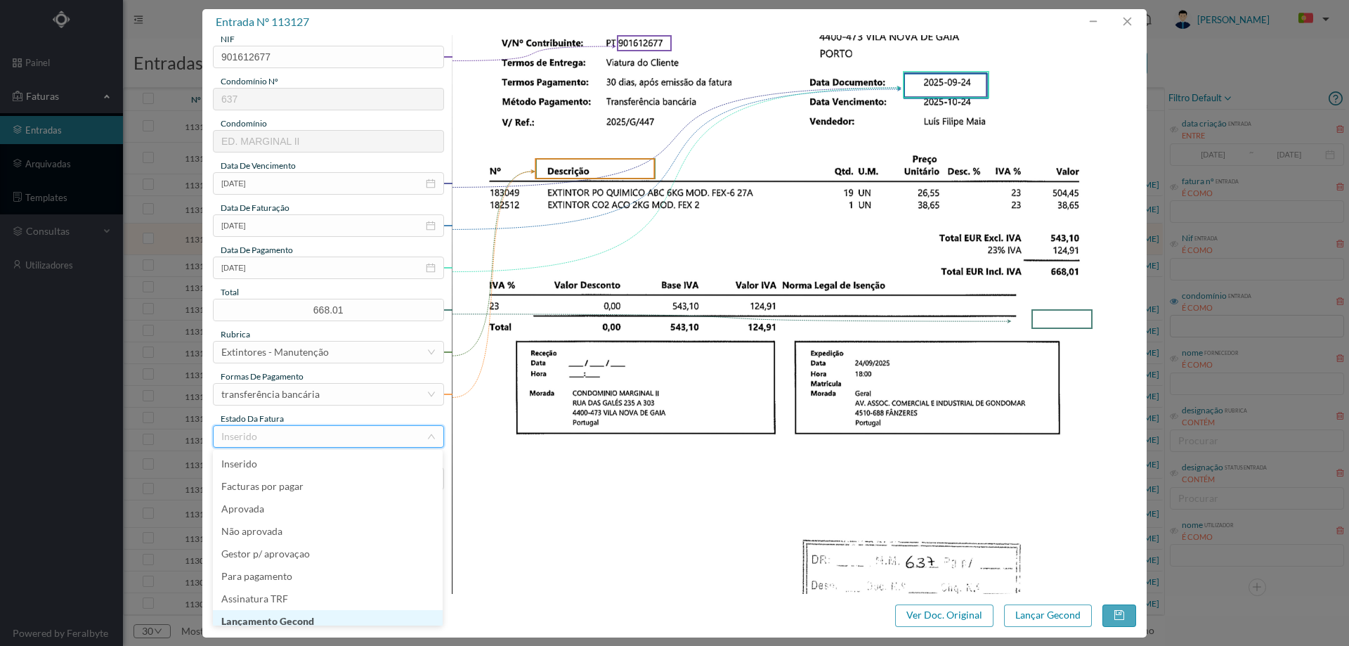
scroll to position [7, 0]
click at [298, 614] on li "Lançamento Gecond" at bounding box center [328, 614] width 230 height 22
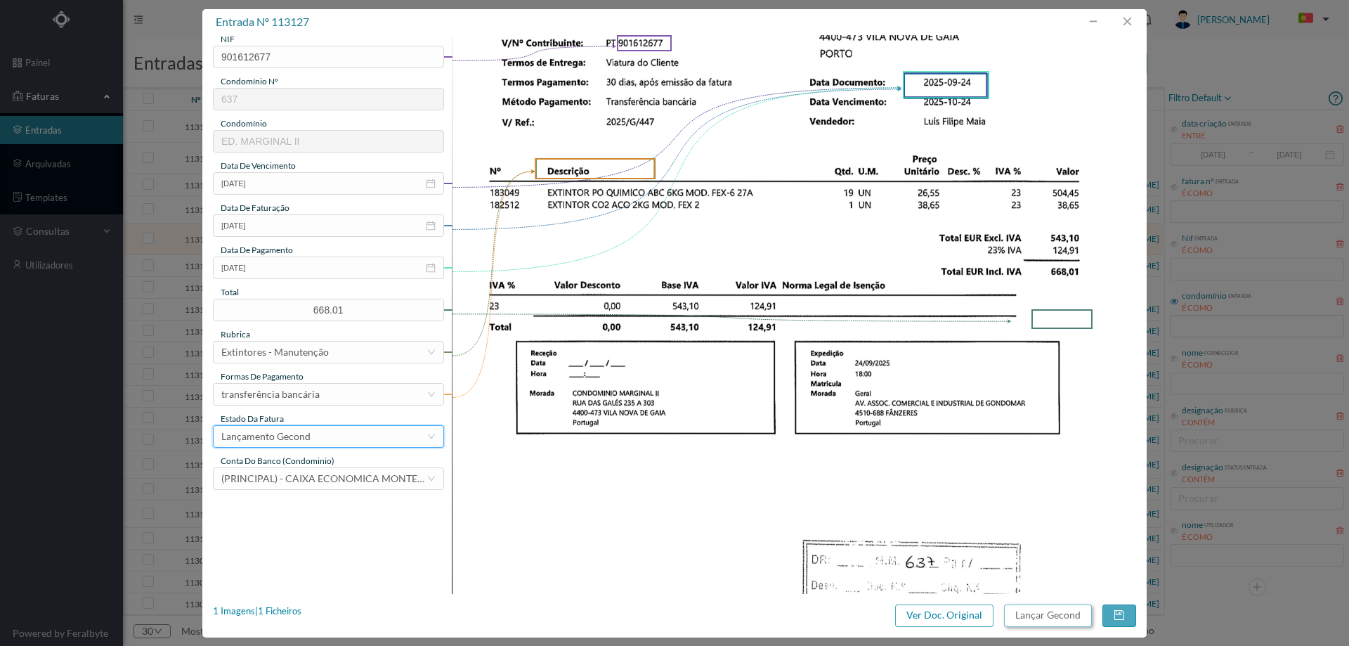
click at [1032, 606] on button "Lançar Gecond" at bounding box center [1048, 615] width 88 height 22
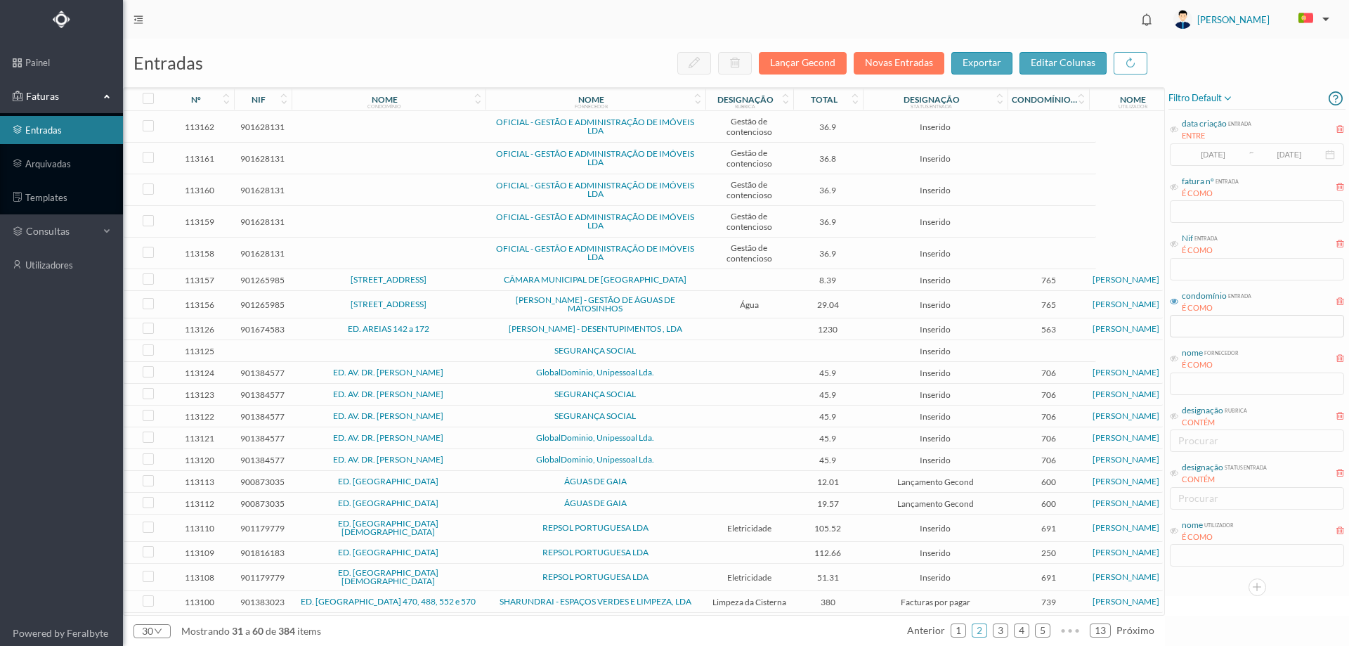
click at [716, 327] on td at bounding box center [749, 329] width 88 height 22
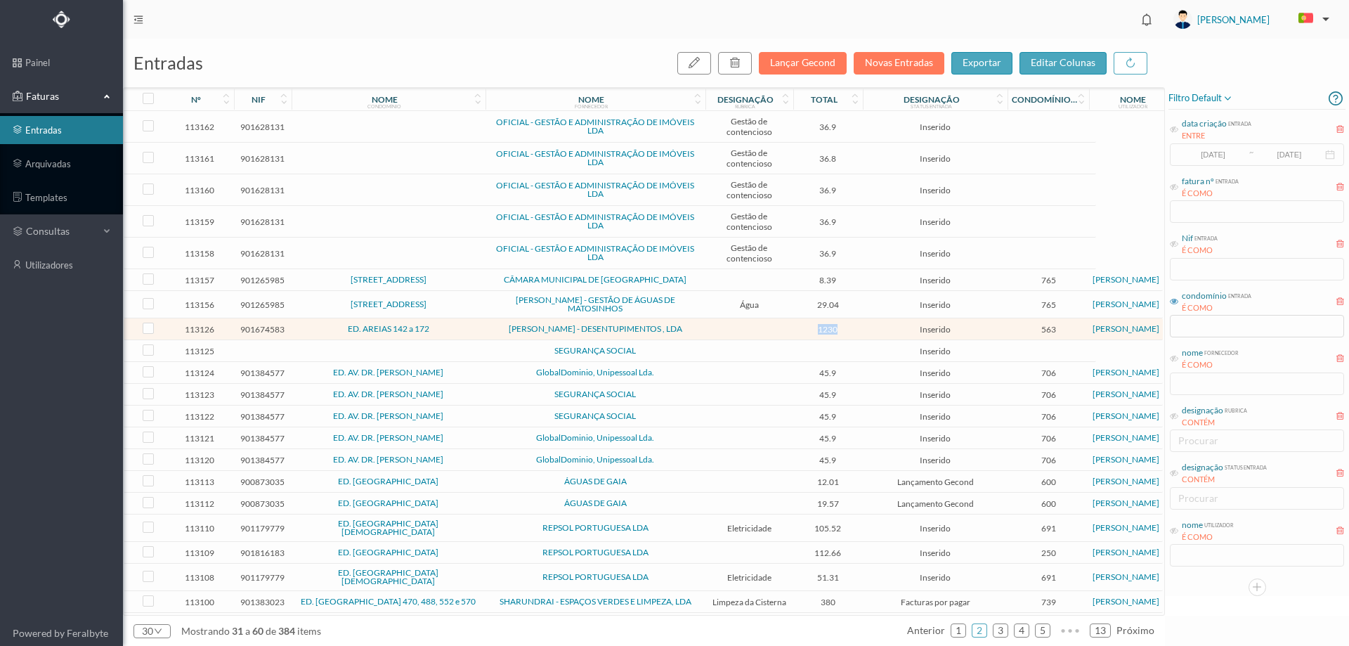
click at [716, 327] on td at bounding box center [749, 329] width 88 height 22
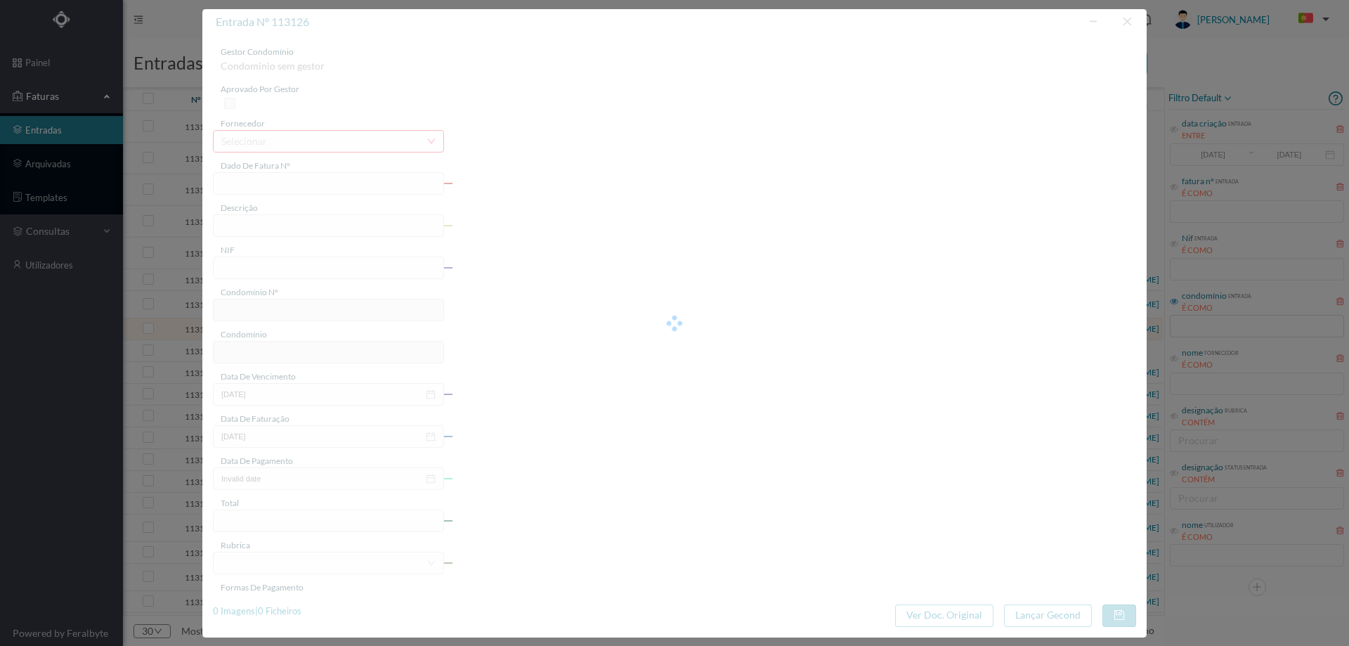
type input "FT C1/424"
type input "Fatura de trabalhos na fachada Trabalhos de continuação de revaracão na fachaca"
type input "901674583"
type input "Invalid date"
type input "[DATE]"
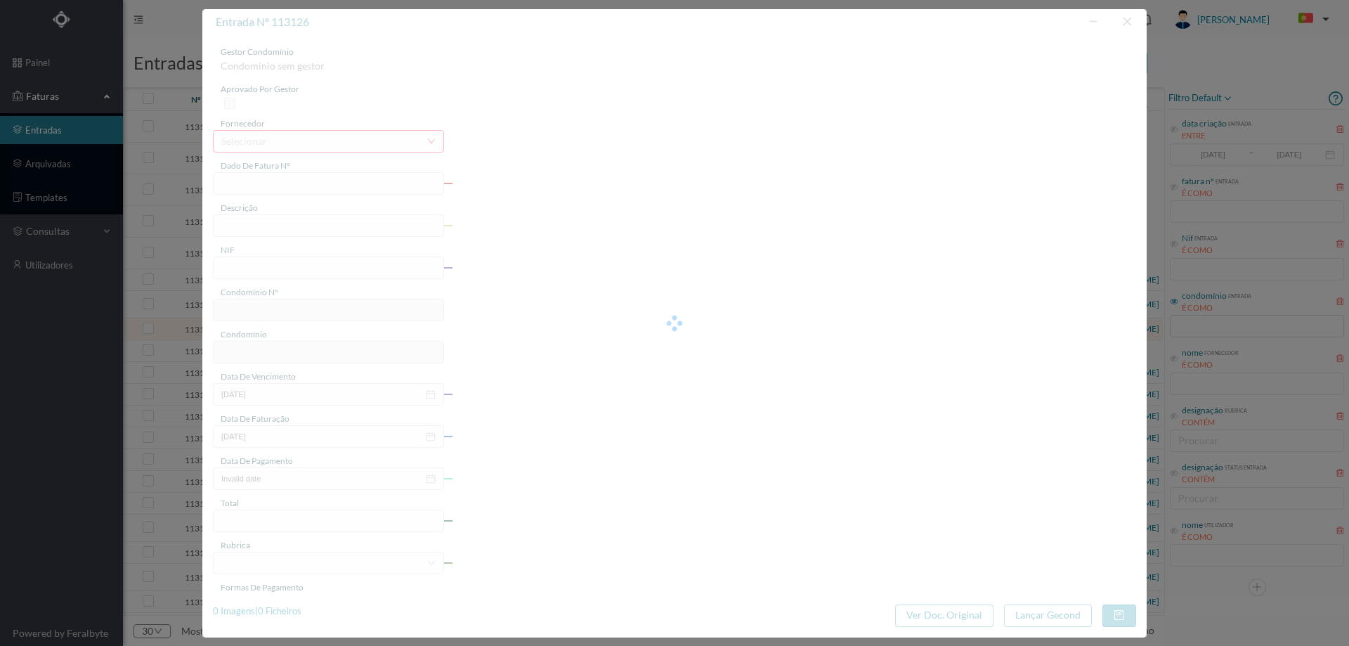
type input "1230.00"
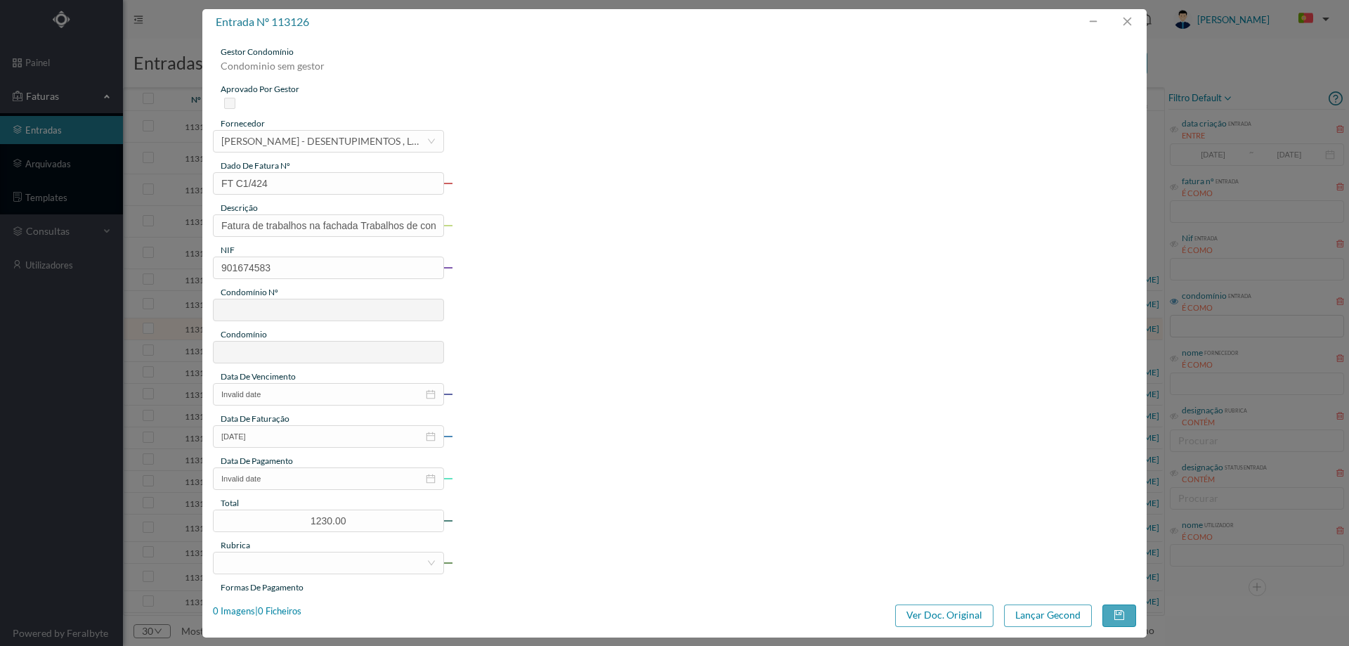
type input "563"
type input "ED. AREIAS 142 a 172"
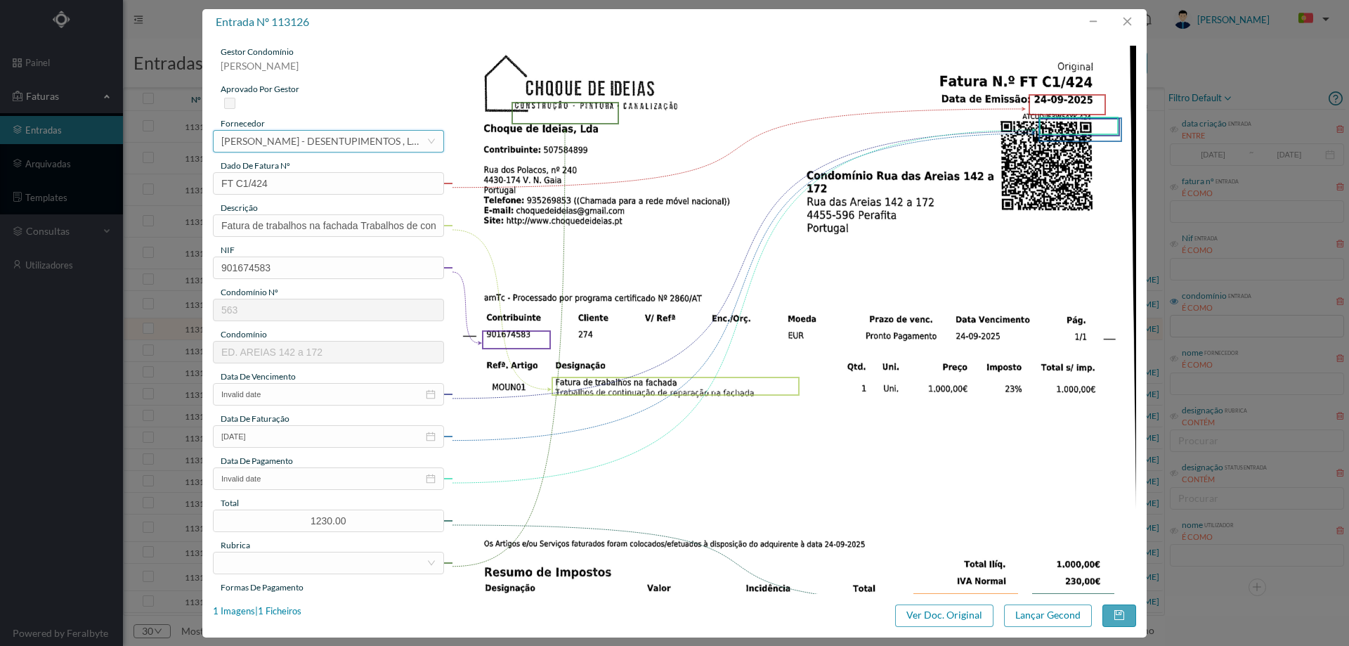
click at [288, 142] on div "[PERSON_NAME] - DESENTUPIMENTOS , LDA" at bounding box center [323, 141] width 205 height 21
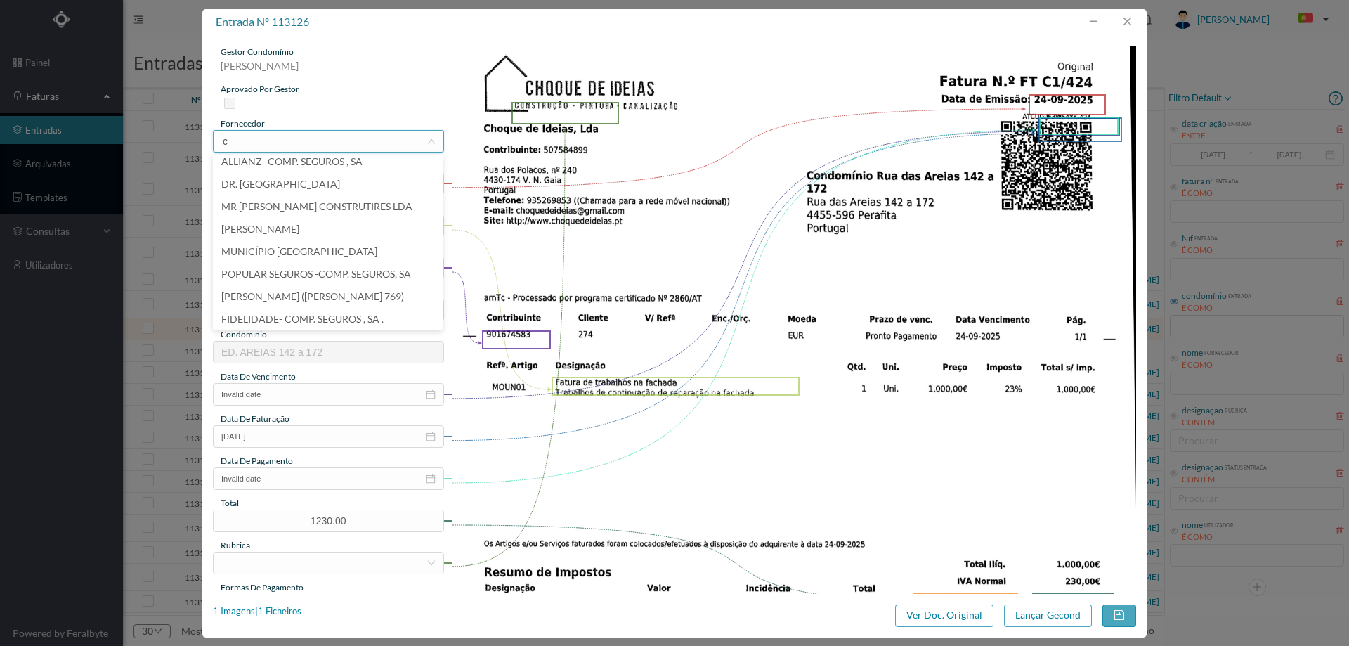
scroll to position [3, 0]
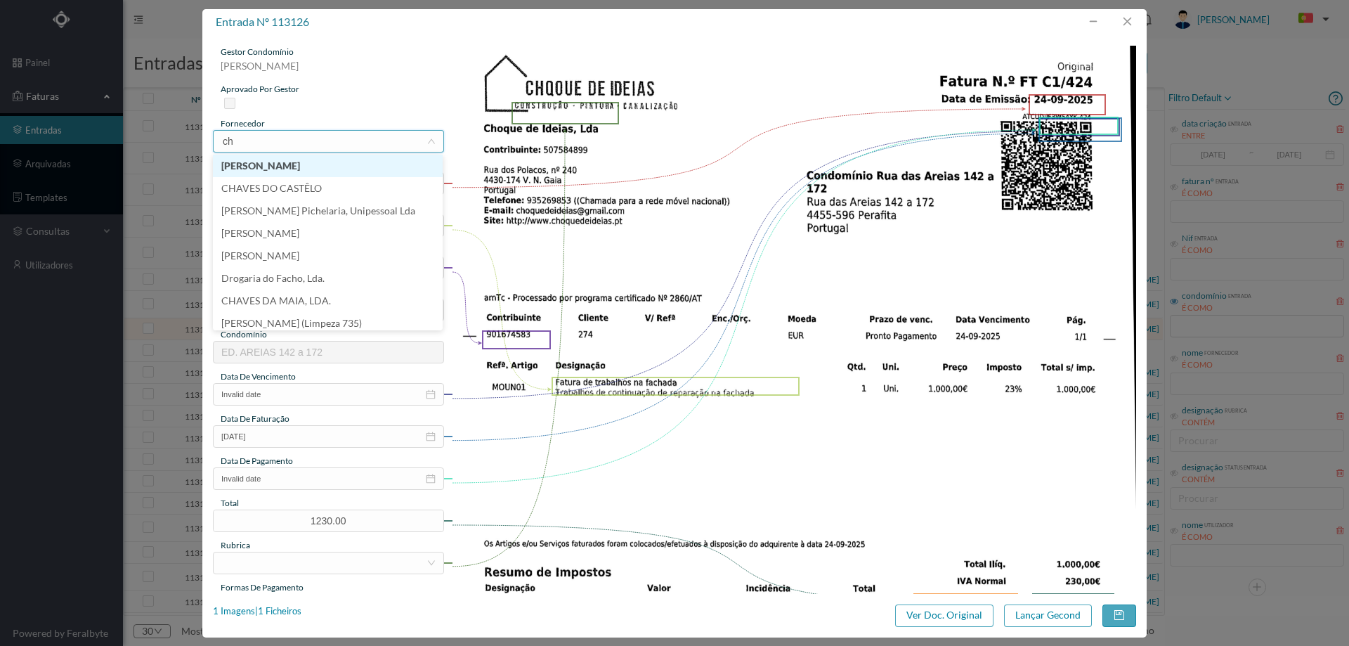
type input "cho"
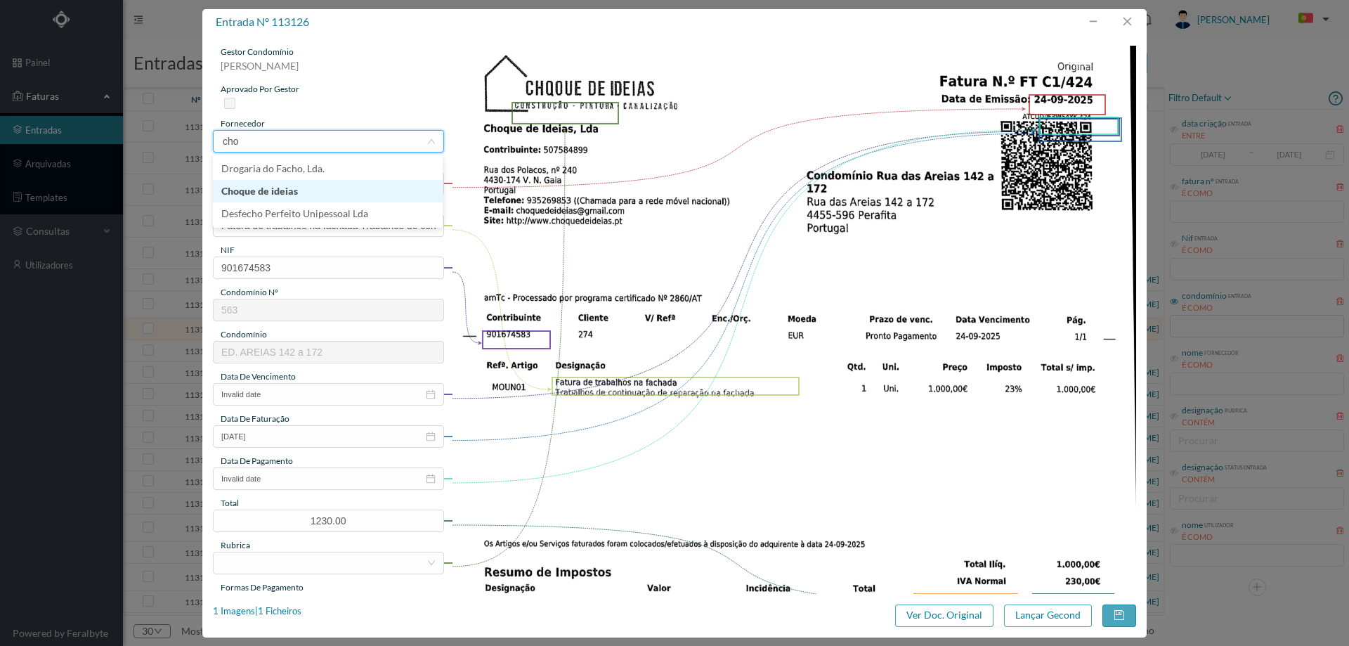
click at [292, 197] on li "Choque de ideias" at bounding box center [328, 191] width 230 height 22
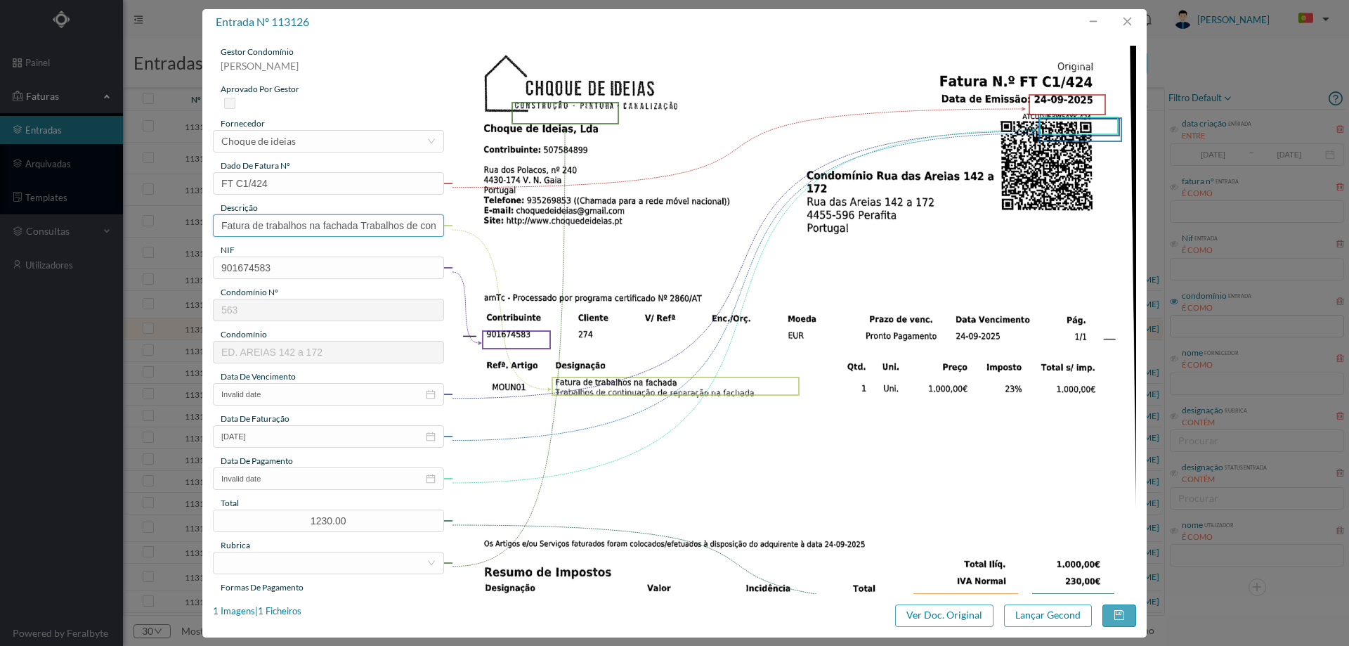
scroll to position [0, 150]
drag, startPoint x: 363, startPoint y: 226, endPoint x: 508, endPoint y: 226, distance: 144.7
click at [508, 226] on div "gestor condomínio [PERSON_NAME] aprovado por gestor fornecedor selecionar Choqu…" at bounding box center [674, 530] width 923 height 968
drag, startPoint x: 268, startPoint y: 222, endPoint x: 179, endPoint y: 231, distance: 89.0
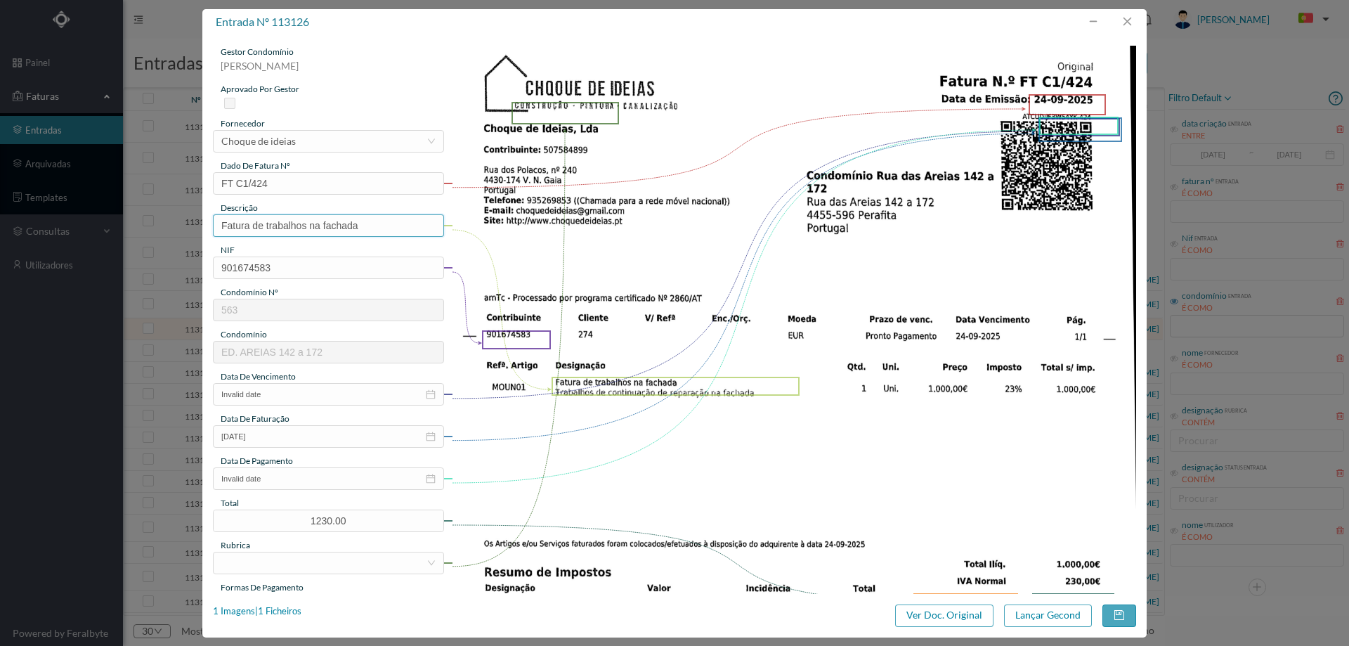
click at [185, 230] on div "entrada nº 113126 gestor condomínio [PERSON_NAME] aprovado por gestor fornecedo…" at bounding box center [674, 323] width 1349 height 646
type input "Trabalhos na fachada"
click at [590, 223] on img at bounding box center [794, 530] width 685 height 968
click at [285, 391] on input "Invalid date" at bounding box center [328, 394] width 231 height 22
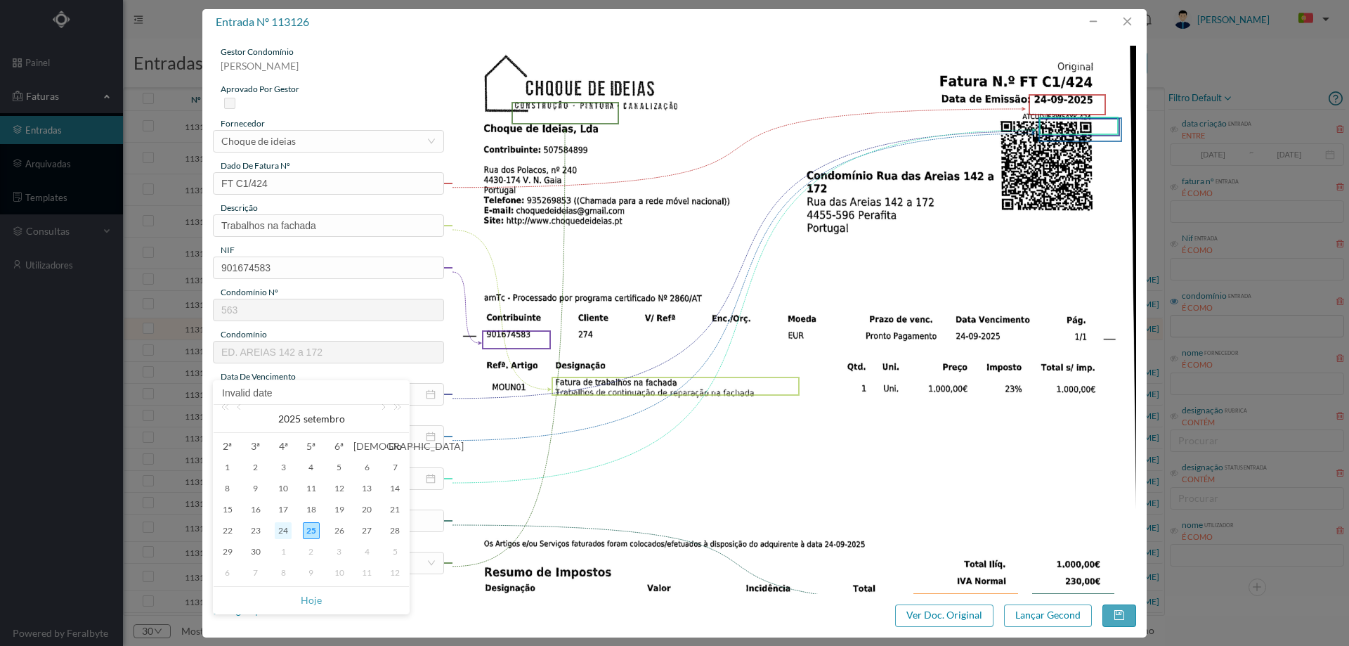
click at [282, 526] on div "24" at bounding box center [283, 530] width 17 height 17
type input "[DATE]"
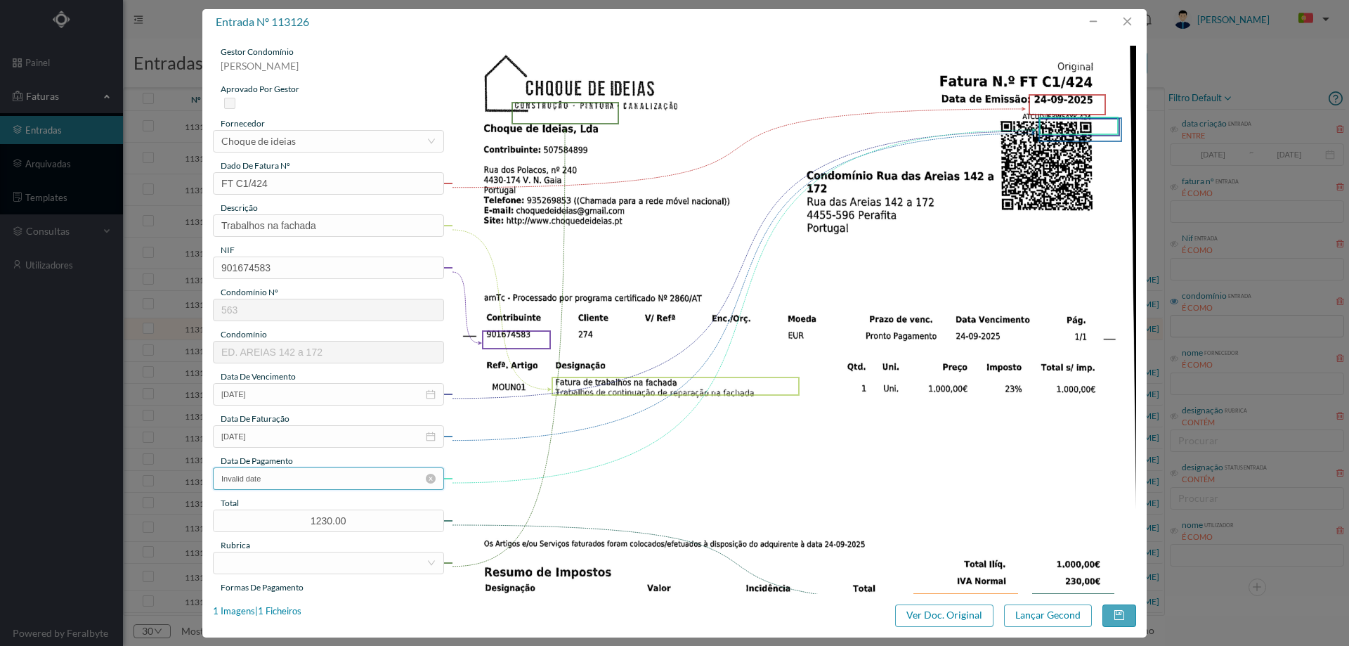
click at [297, 478] on input "Invalid date" at bounding box center [328, 478] width 231 height 22
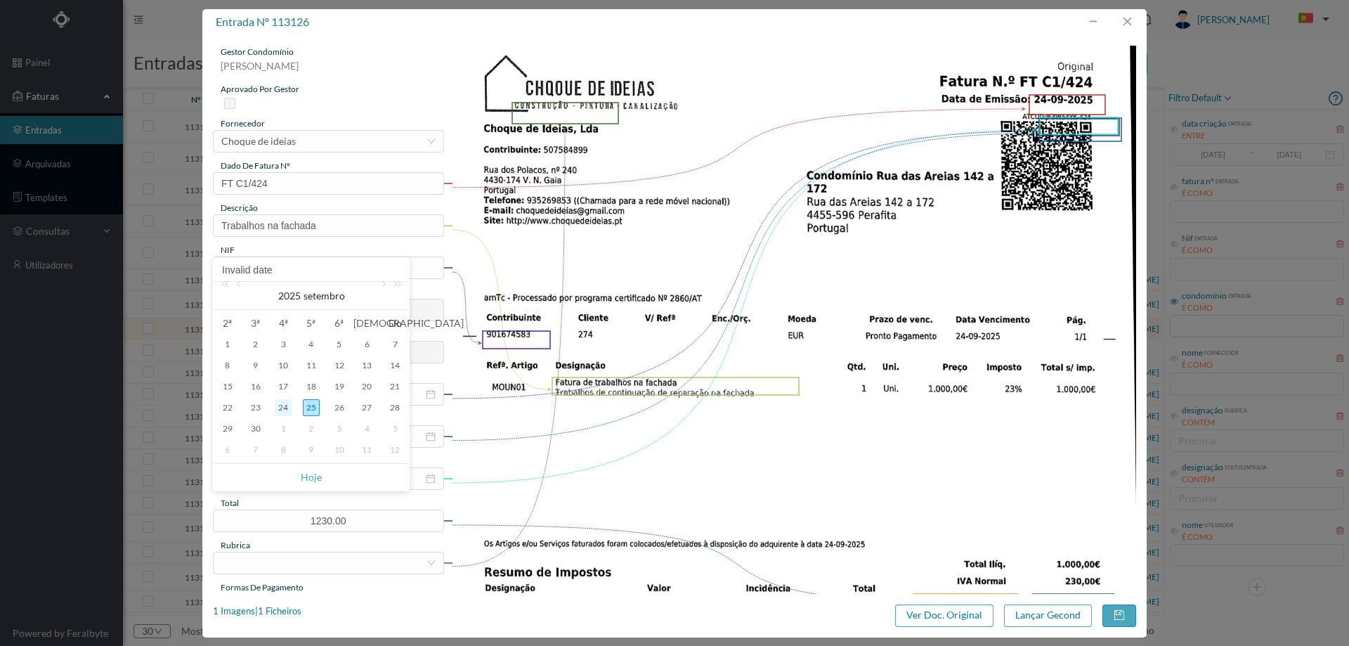
click at [282, 408] on div "24" at bounding box center [283, 407] width 17 height 17
type input "24-09-2025"
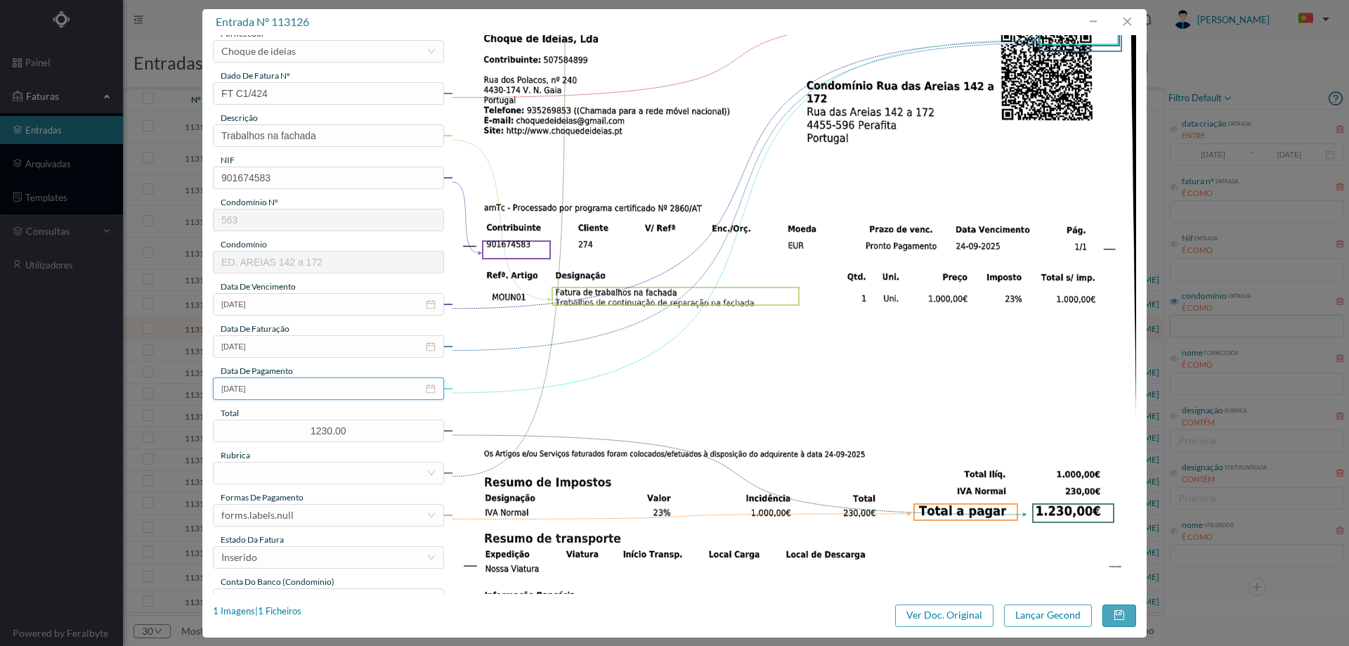
scroll to position [211, 0]
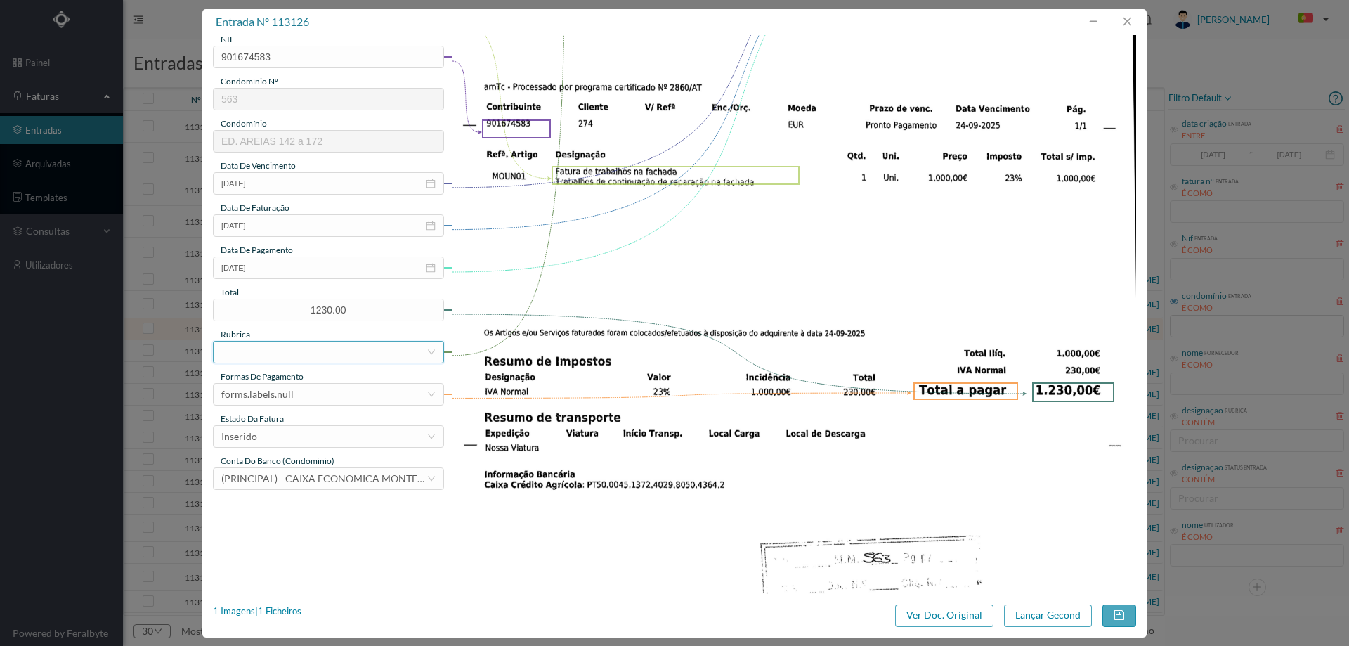
click at [309, 353] on div at bounding box center [323, 351] width 205 height 21
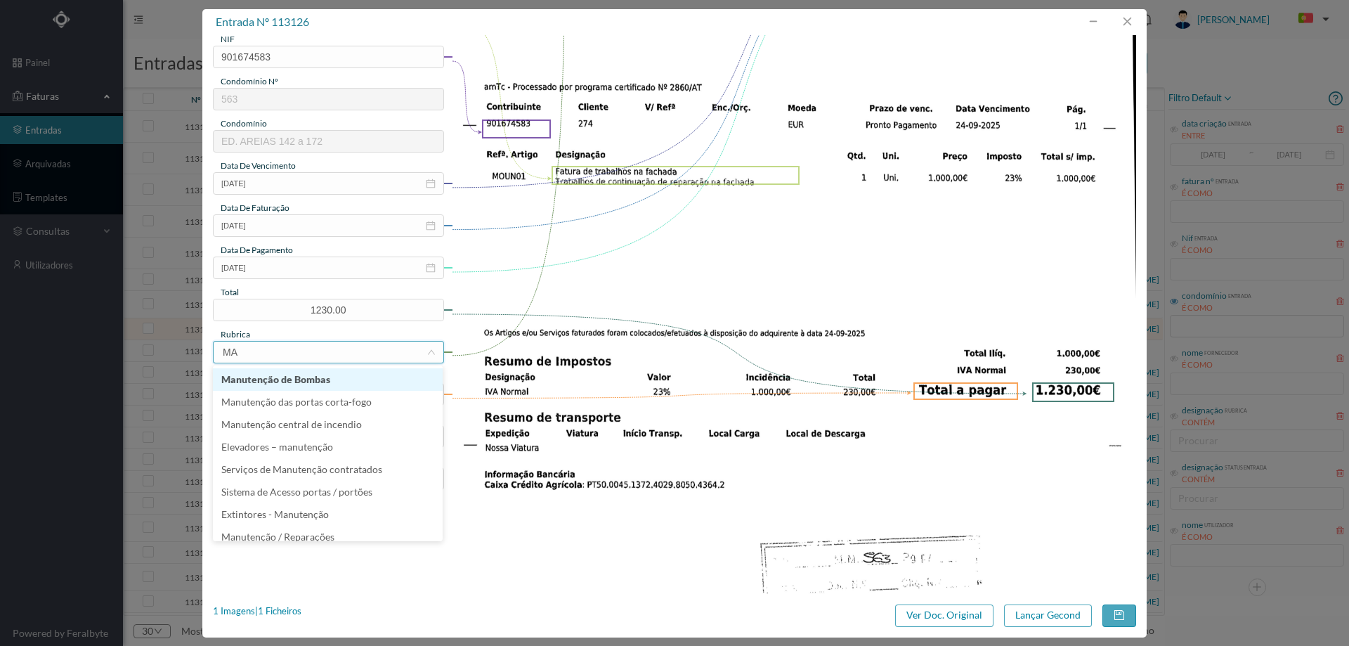
type input "MAN"
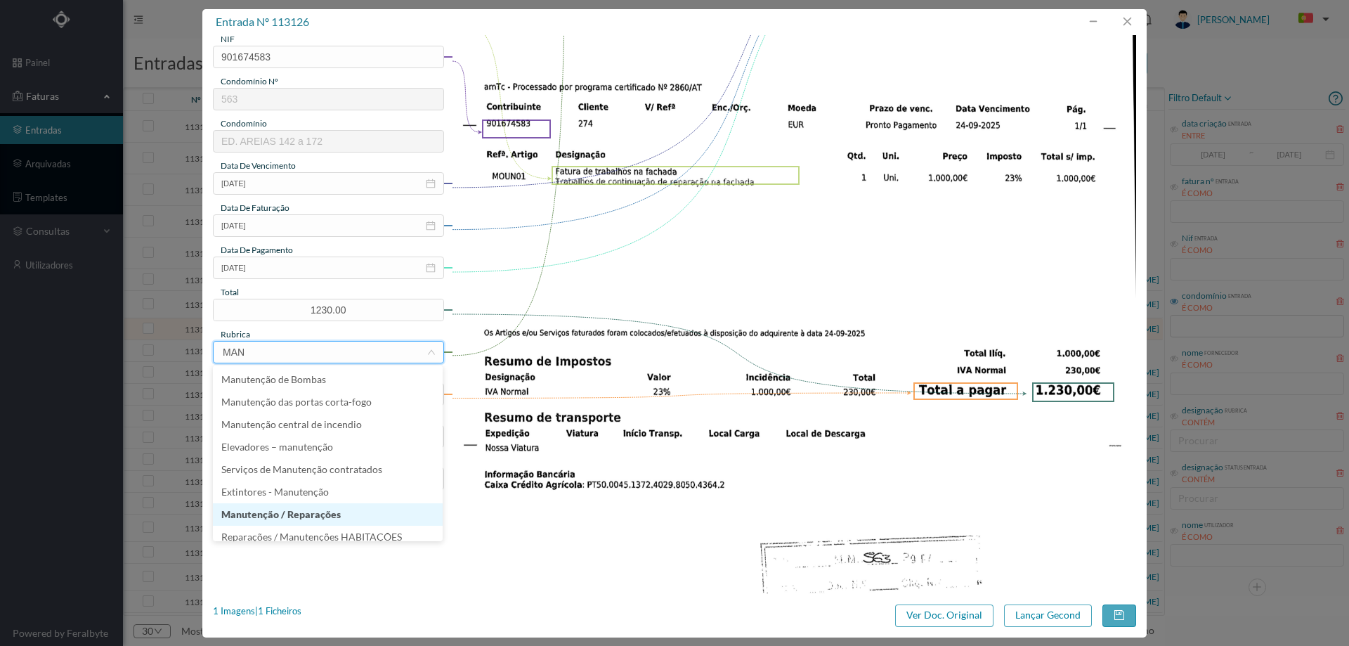
click at [313, 512] on li "Manutenção / Reparações" at bounding box center [328, 514] width 230 height 22
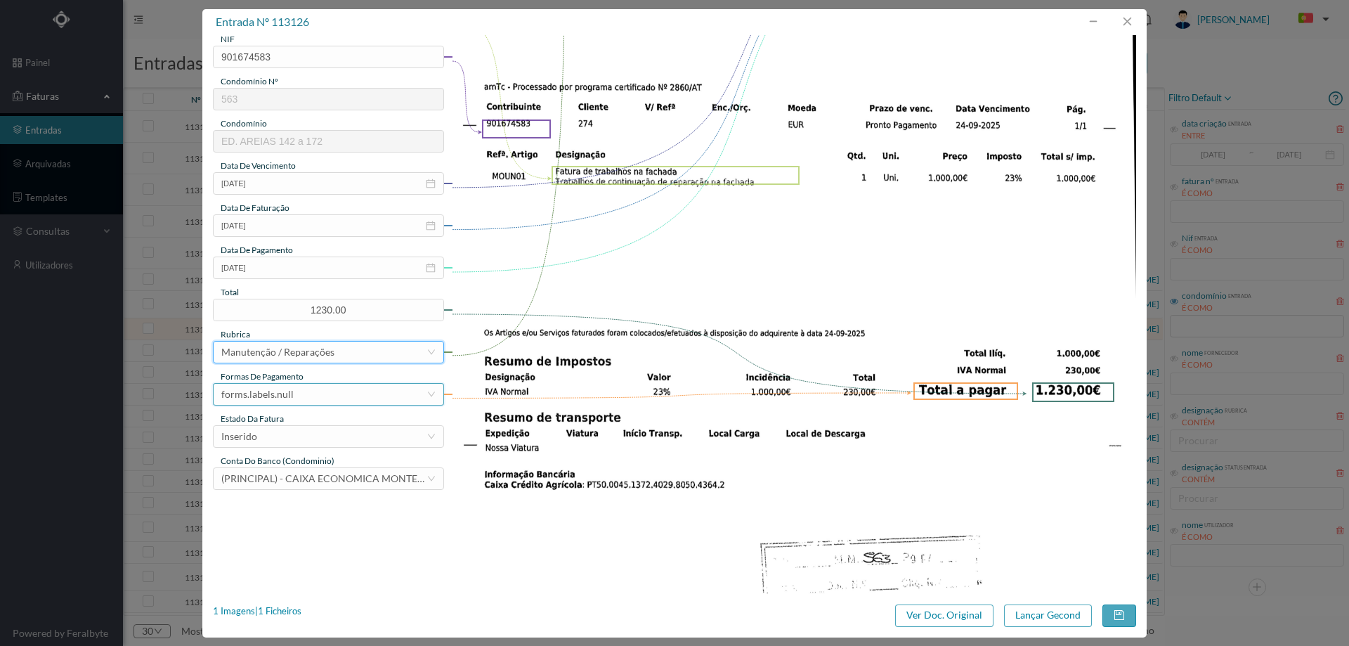
click at [303, 389] on div "forms.labels.null" at bounding box center [323, 394] width 205 height 21
click at [306, 464] on li "transferência bancária" at bounding box center [328, 466] width 230 height 22
click at [304, 434] on div "Inserido" at bounding box center [323, 436] width 205 height 21
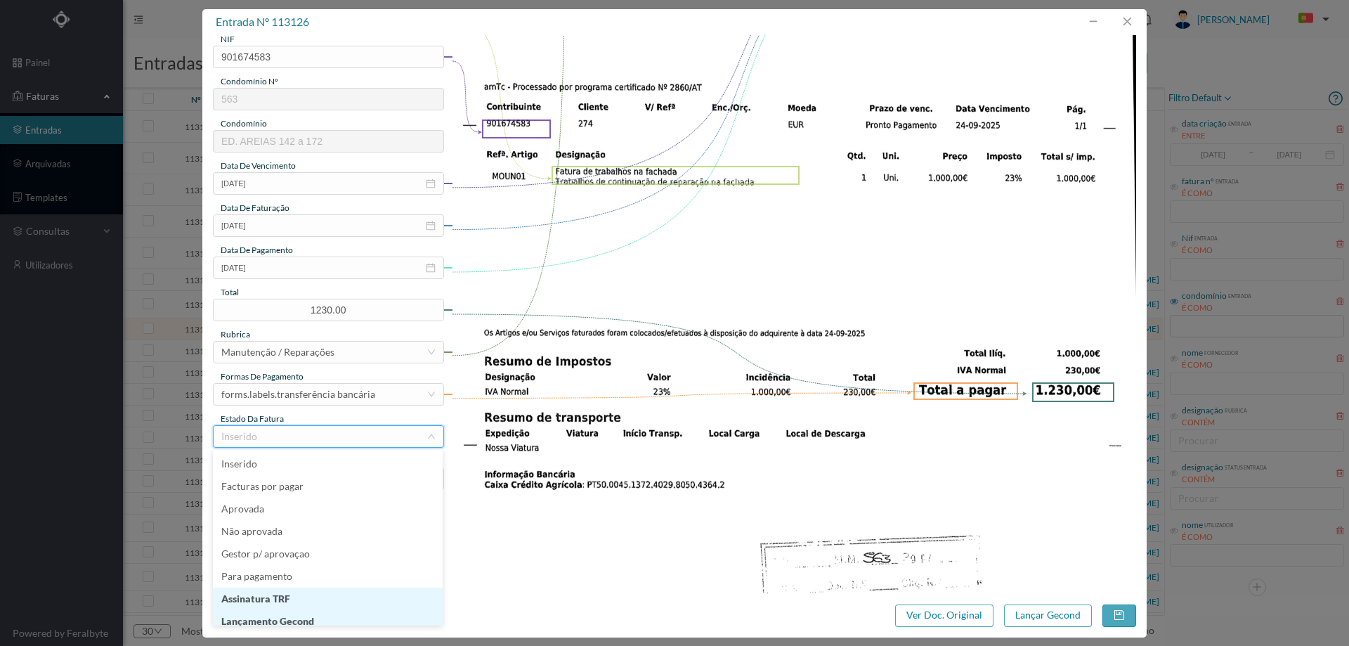
scroll to position [7, 0]
click at [301, 616] on li "Lançamento Gecond" at bounding box center [328, 614] width 230 height 22
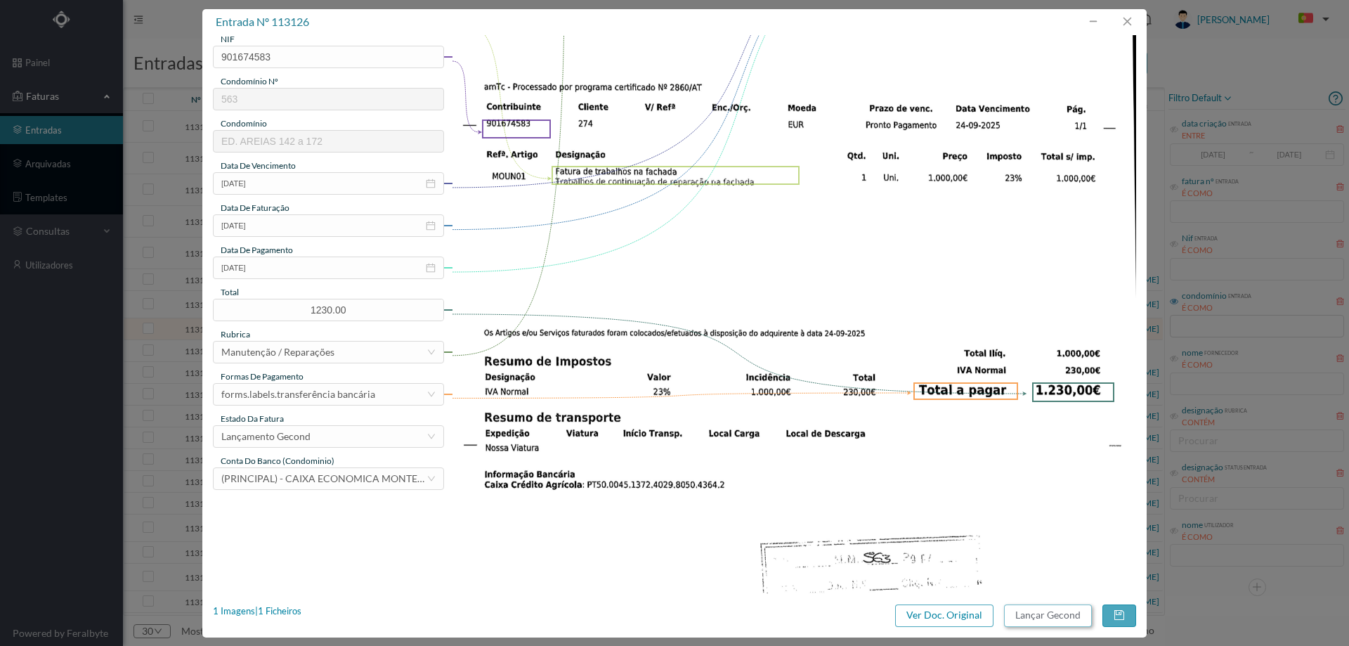
click at [1058, 611] on button "Lançar Gecond" at bounding box center [1048, 615] width 88 height 22
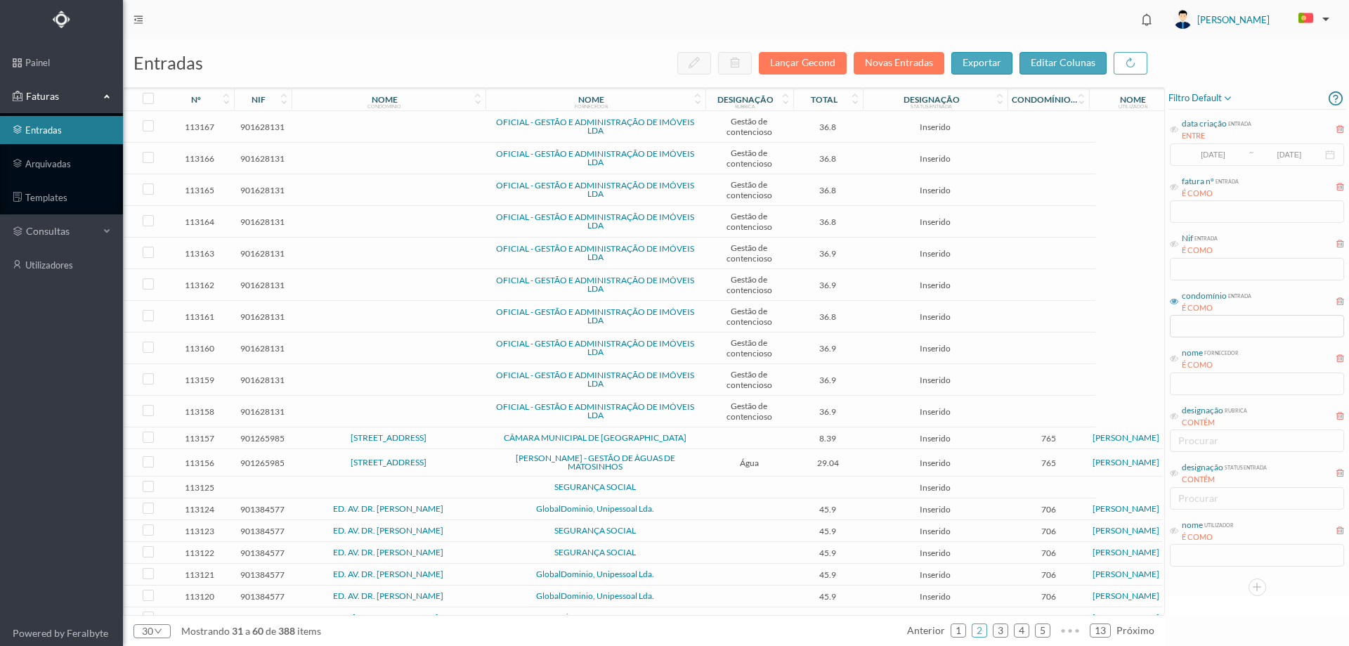
click at [521, 486] on span "SEGURANÇA SOCIAL" at bounding box center [595, 487] width 213 height 8
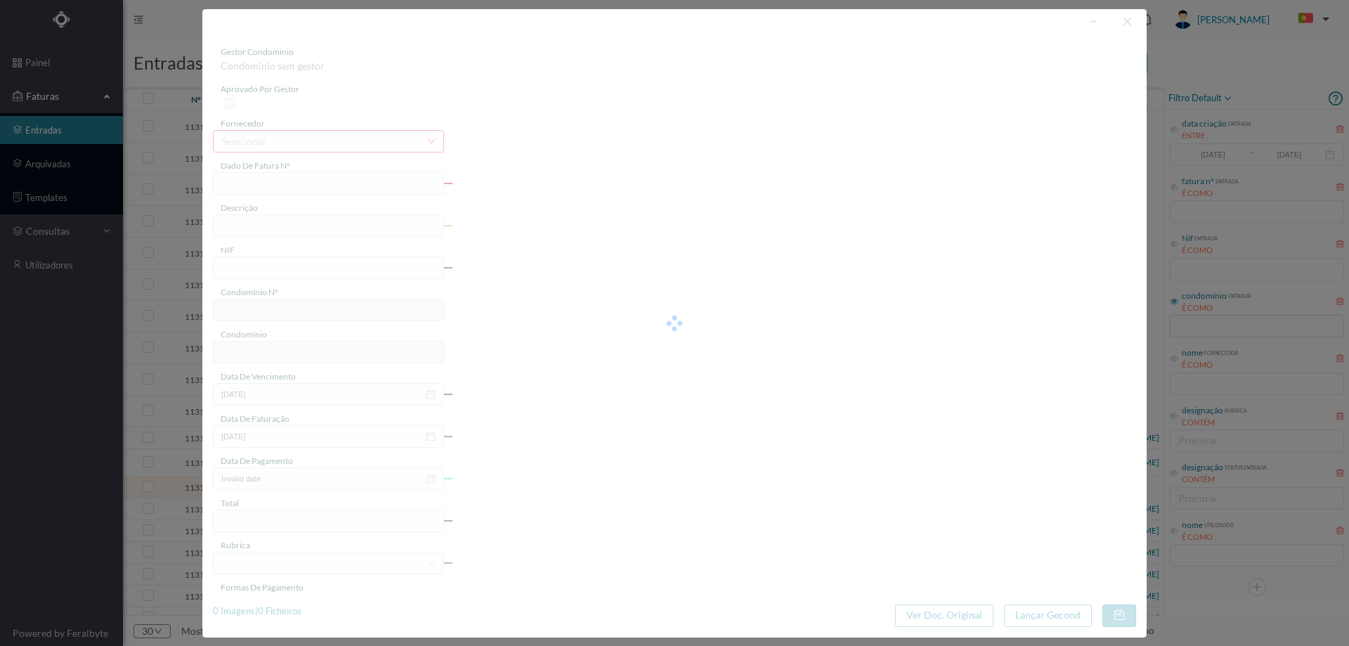
type input "0"
type input "Invalid date"
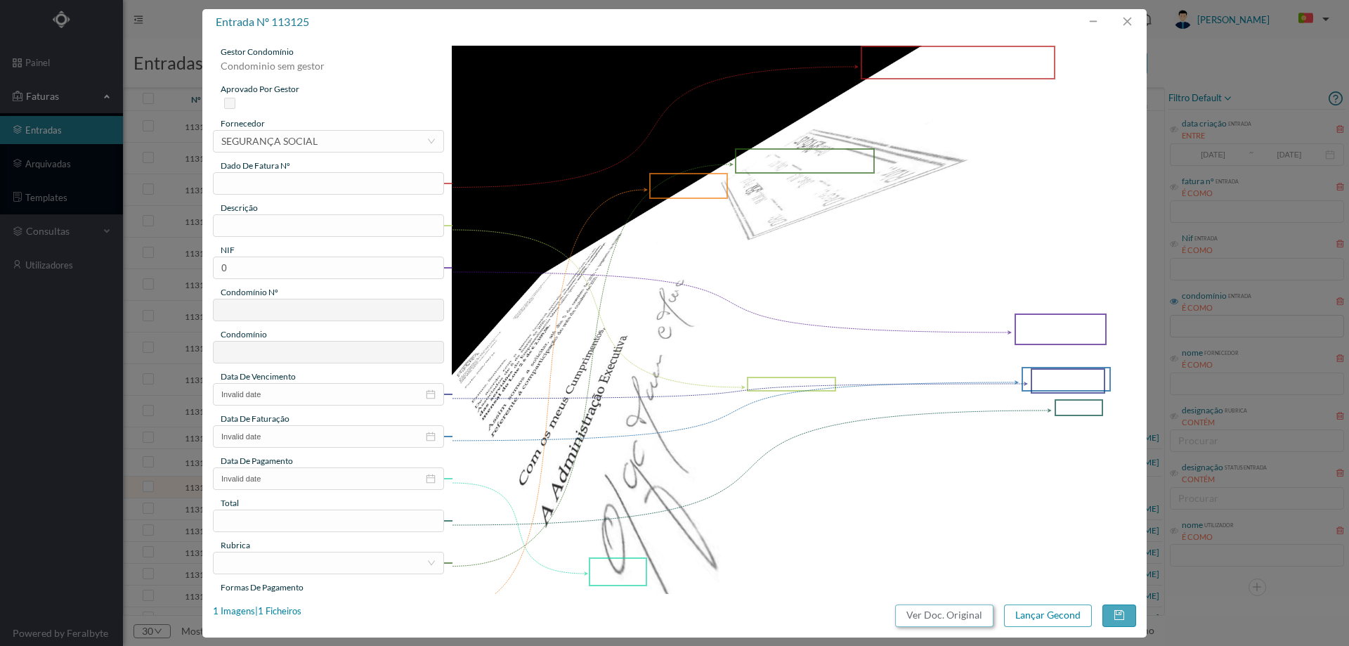
click at [940, 625] on button "Ver Doc. Original" at bounding box center [944, 615] width 98 height 22
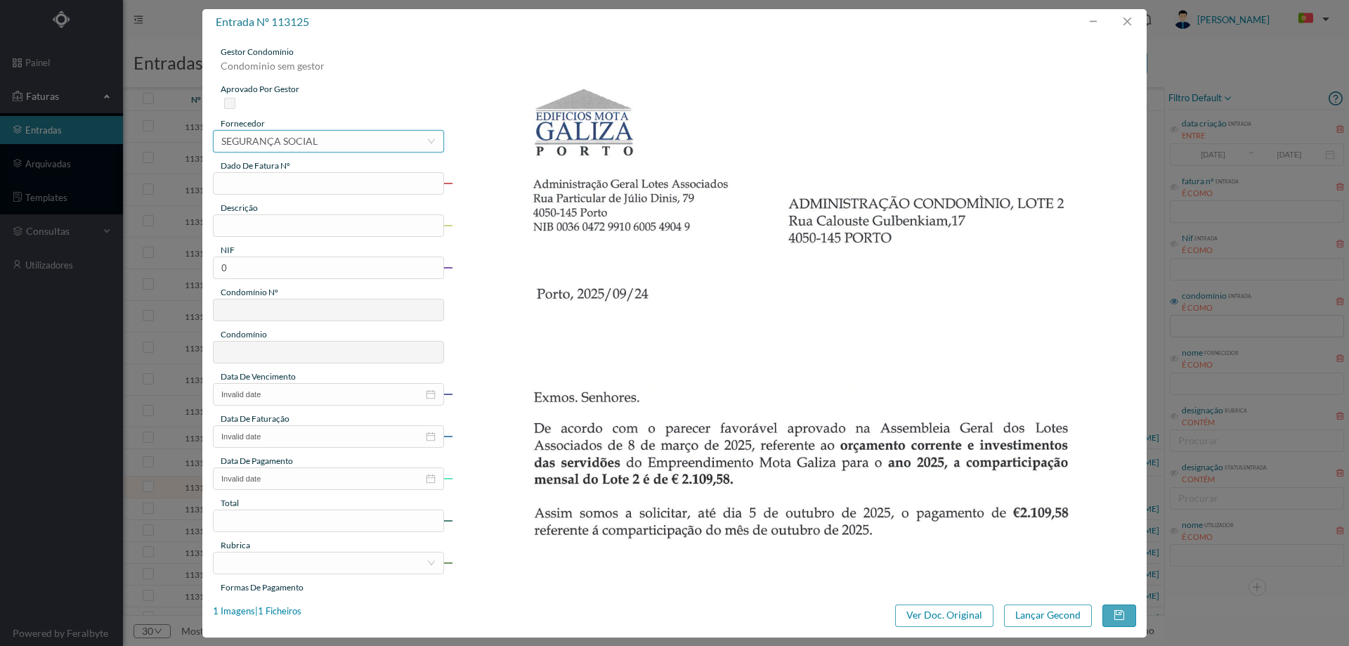
click at [315, 142] on div "SEGURANÇA SOCIAL" at bounding box center [269, 141] width 96 height 21
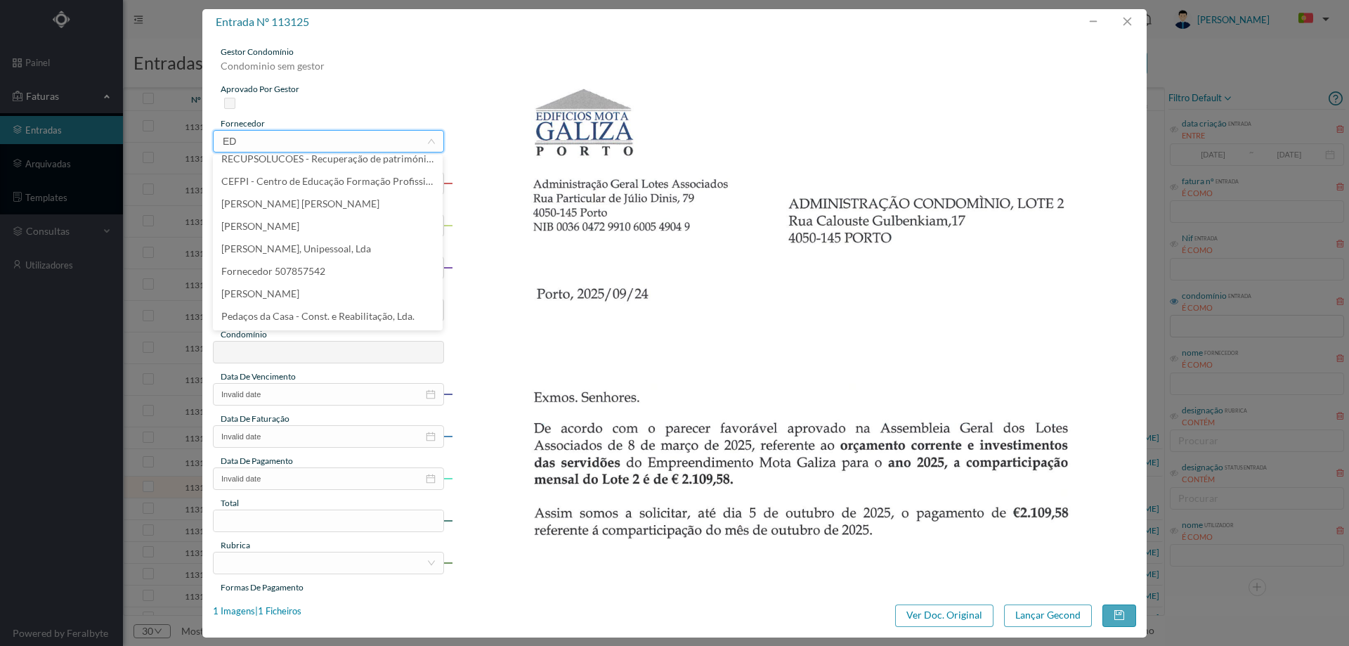
scroll to position [3, 0]
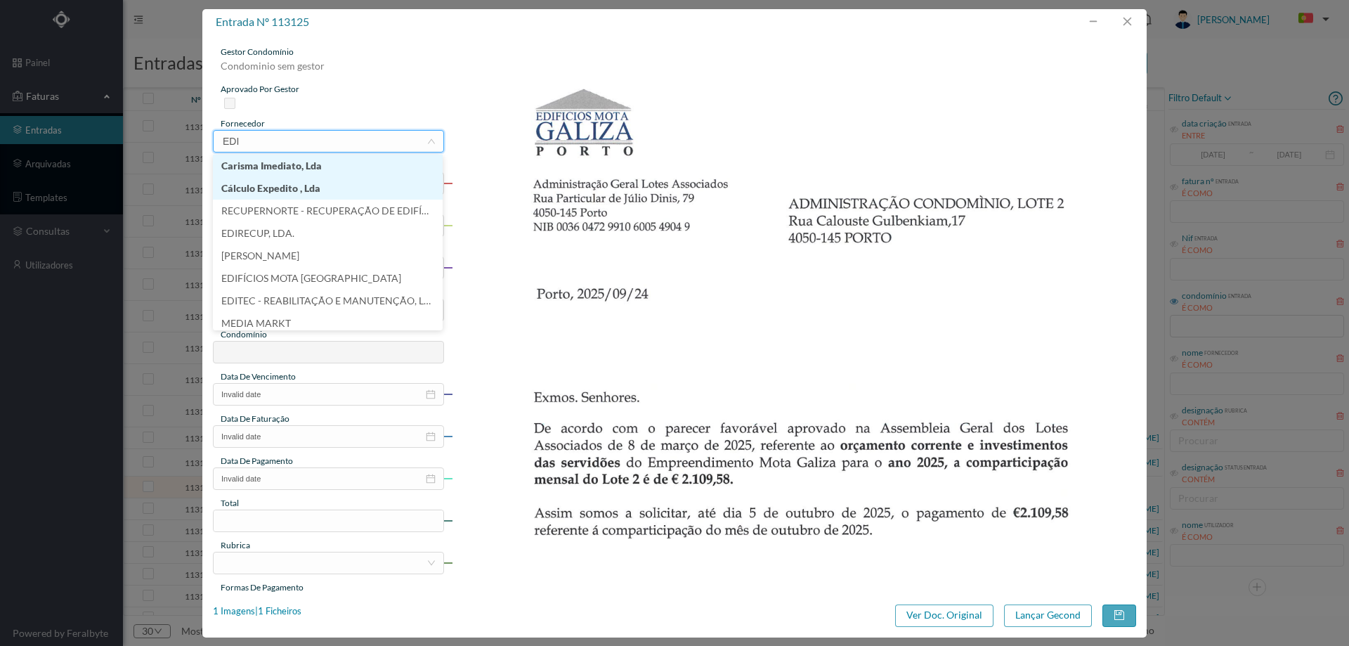
type input "EDIF"
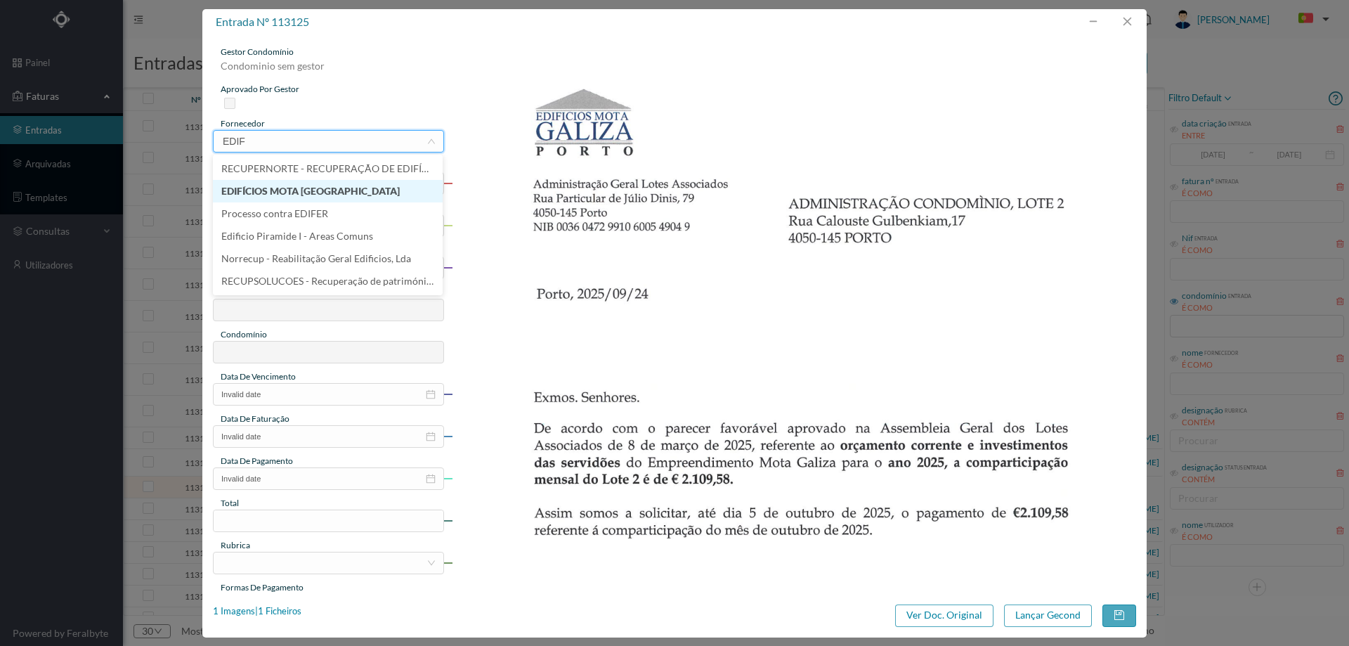
click at [325, 198] on li "EDIFÍCIOS MOTA [GEOGRAPHIC_DATA]" at bounding box center [328, 191] width 230 height 22
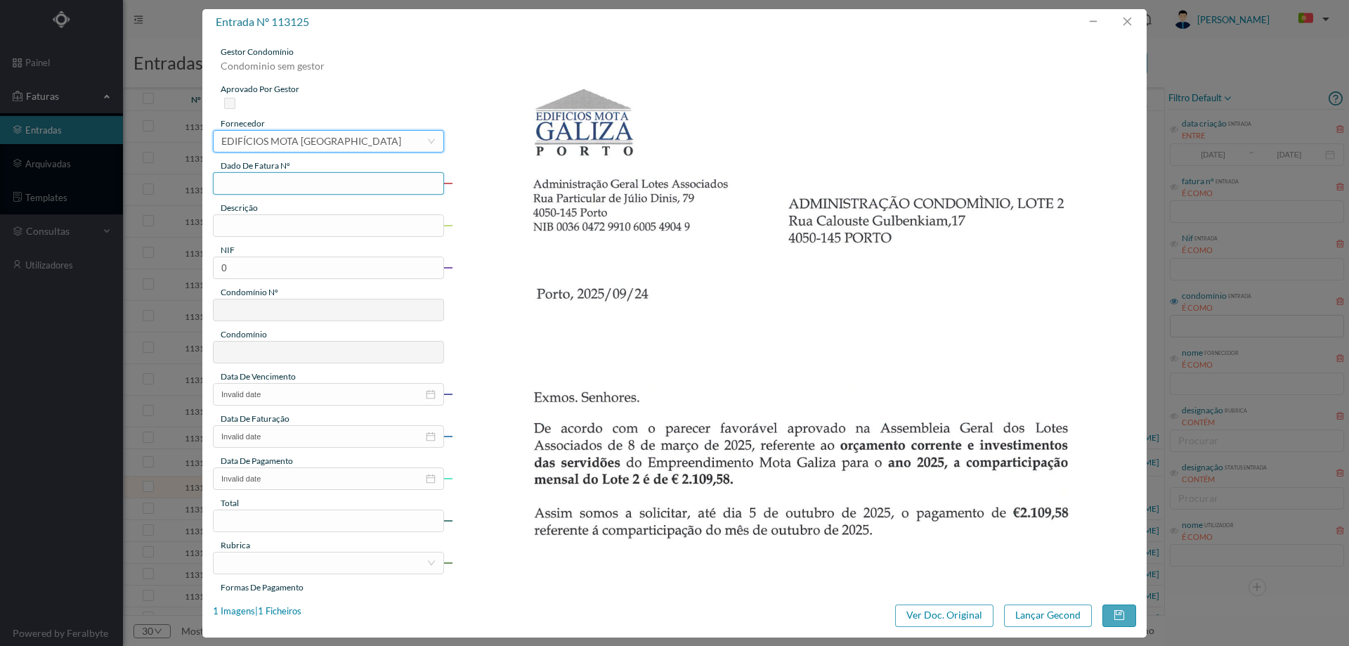
click at [320, 187] on input "text" at bounding box center [328, 183] width 231 height 22
click at [234, 183] on input "text" at bounding box center [328, 183] width 231 height 22
type input "o"
type input "OUT/2025"
click at [266, 221] on input "text" at bounding box center [328, 225] width 231 height 22
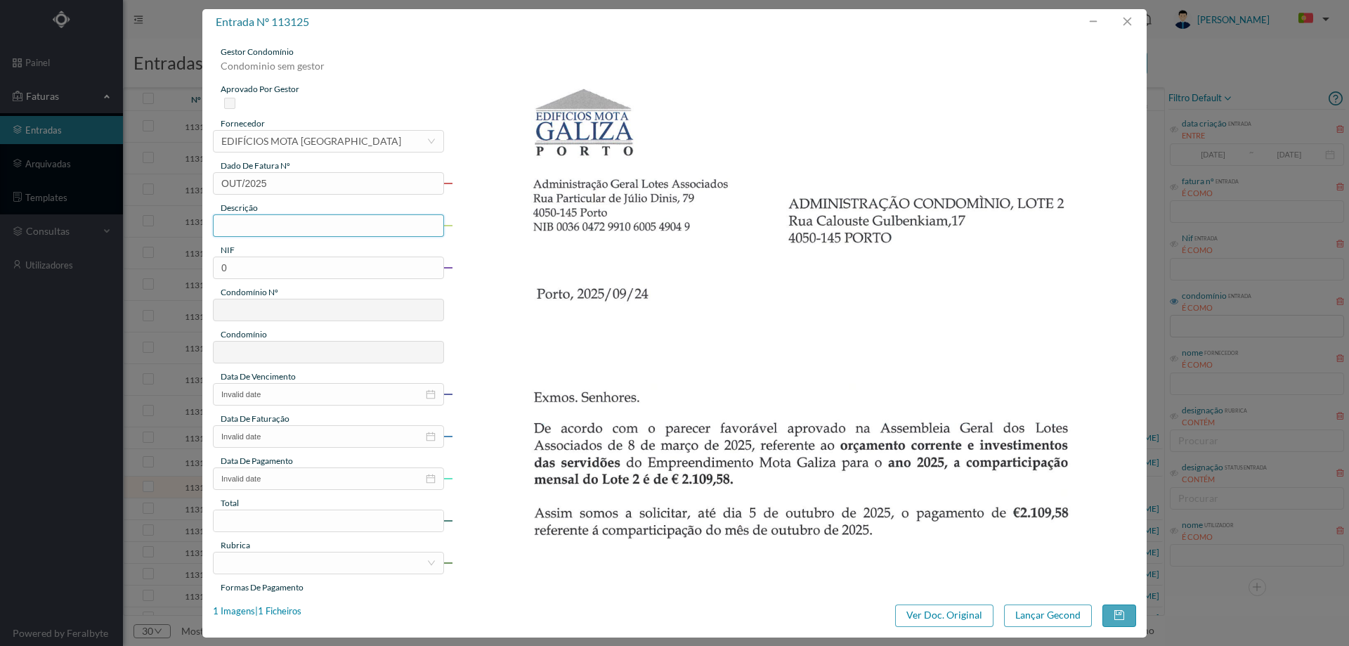
click at [320, 219] on input "text" at bounding box center [328, 225] width 231 height 22
paste input "comparticipação Agosto 25"
click at [318, 228] on input "comparticipação Agosto 25" at bounding box center [328, 225] width 231 height 22
type input "comparticipação Outubro 25"
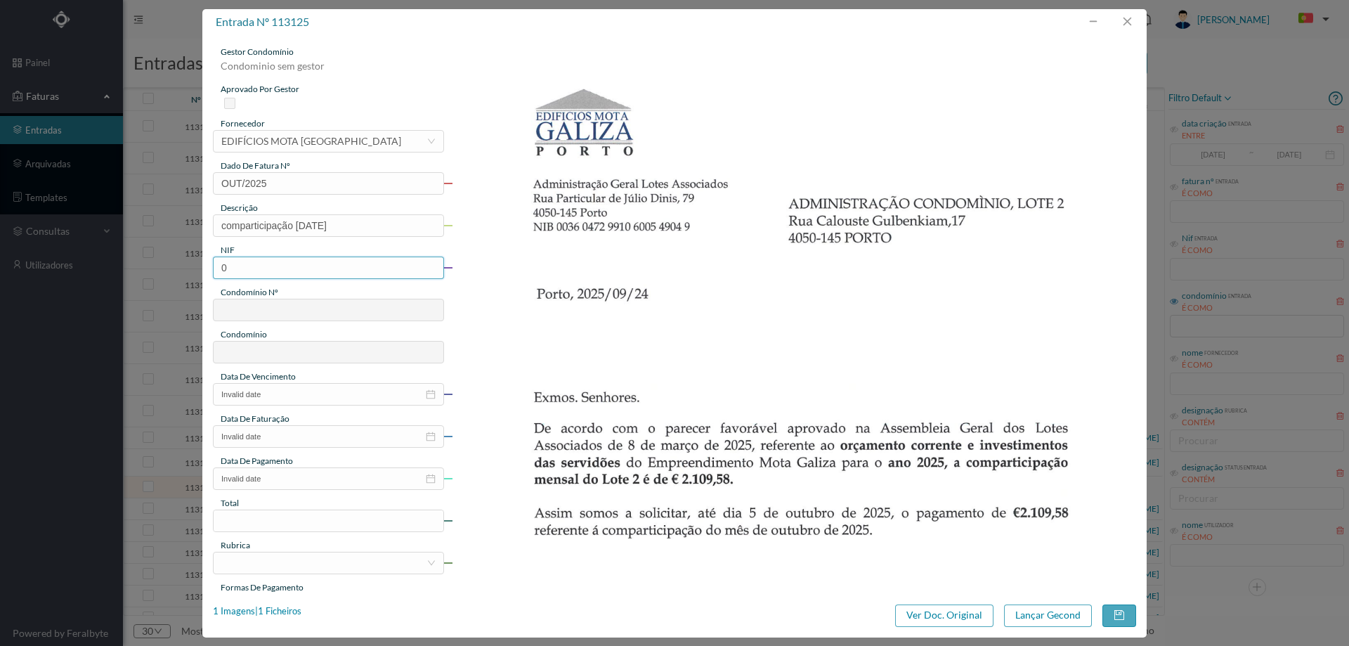
click at [322, 266] on input "0" at bounding box center [328, 267] width 231 height 22
paste input "90068603"
click at [219, 263] on input "900686030" at bounding box center [328, 267] width 231 height 22
type input "900686030"
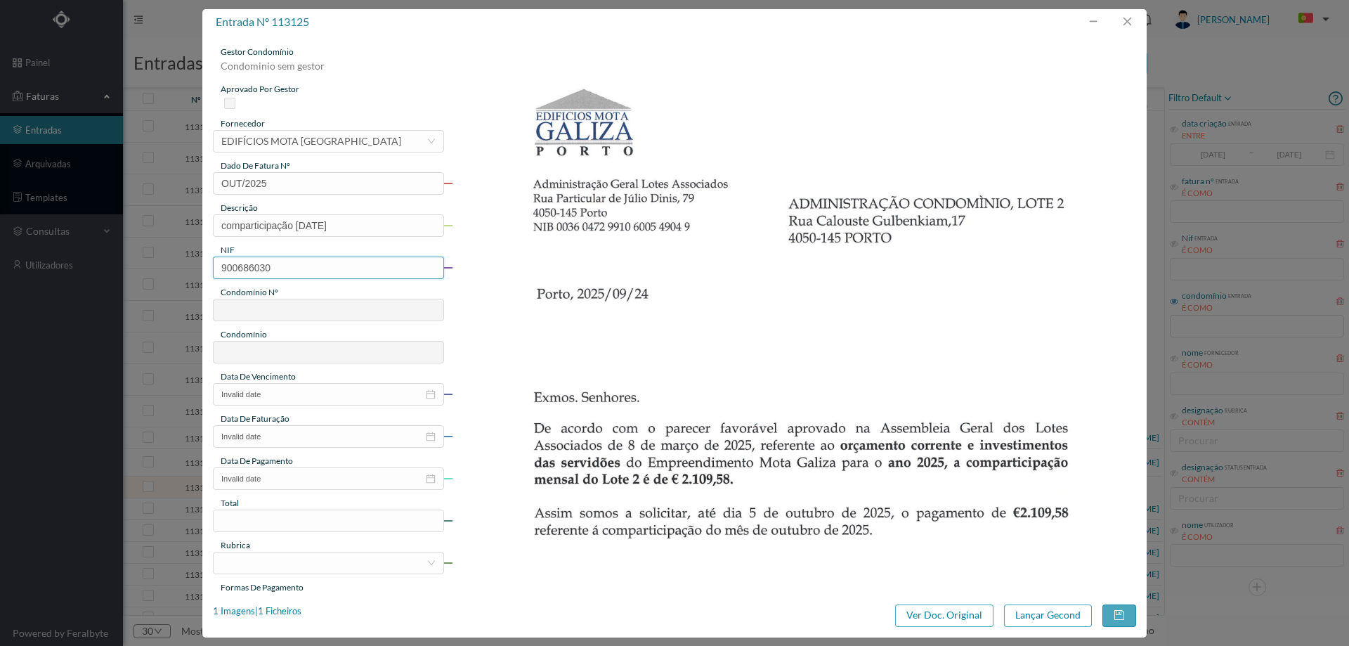
type input "292"
type input "ED. MOTA GALIZA (LOTE II)"
type input "900686030"
click at [284, 391] on input "Invalid date" at bounding box center [328, 394] width 231 height 22
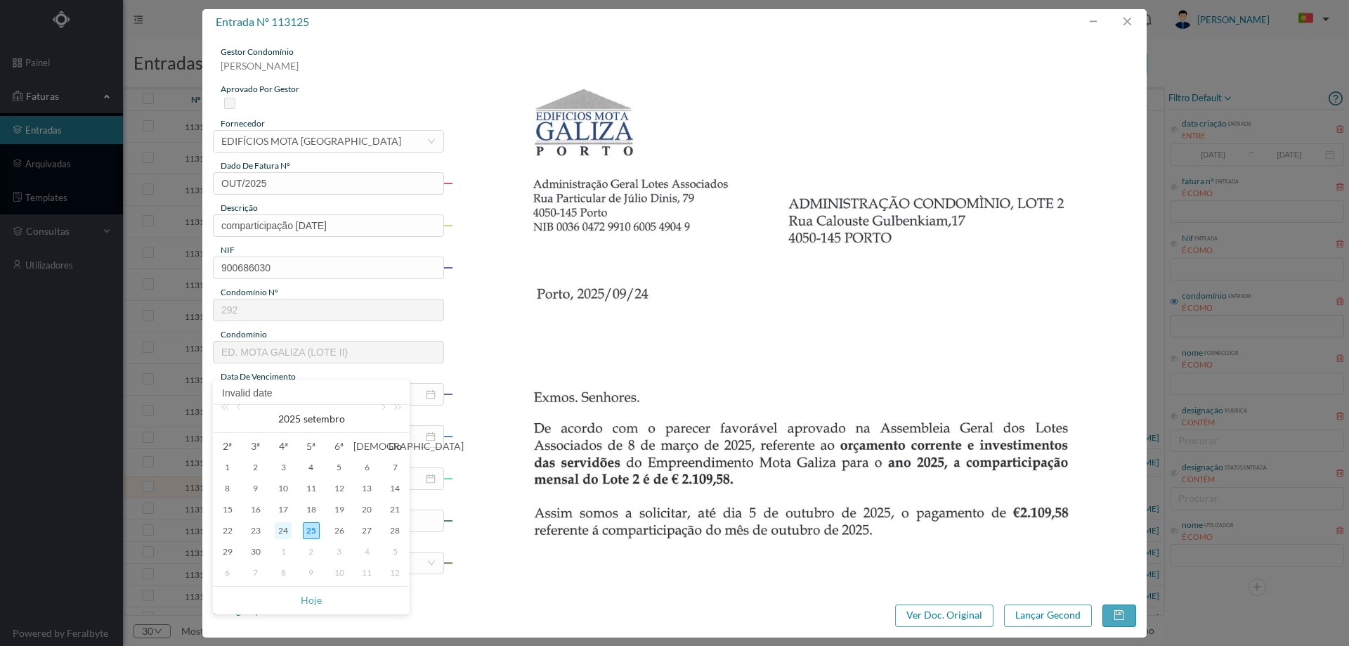
click at [289, 530] on div "24" at bounding box center [283, 530] width 17 height 17
type input "2025-09-24"
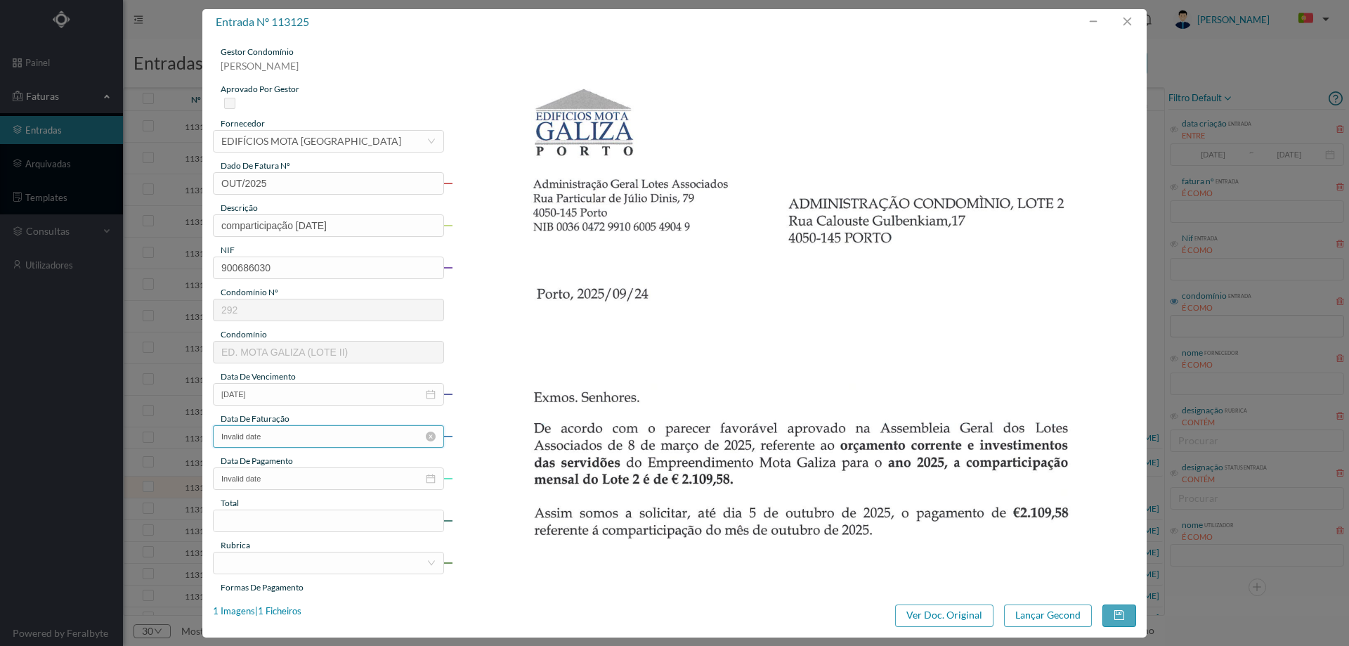
click at [284, 431] on input "Invalid date" at bounding box center [328, 436] width 231 height 22
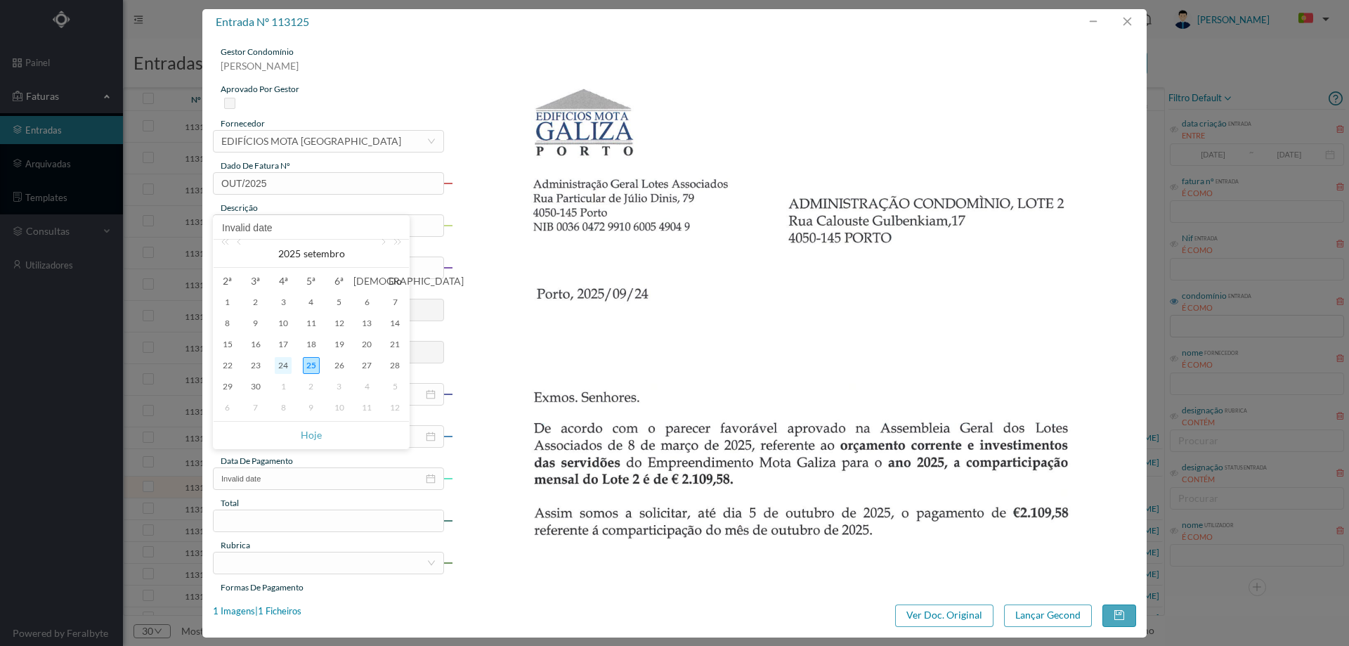
click at [287, 364] on div "24" at bounding box center [283, 365] width 17 height 17
type input "2025-09-24"
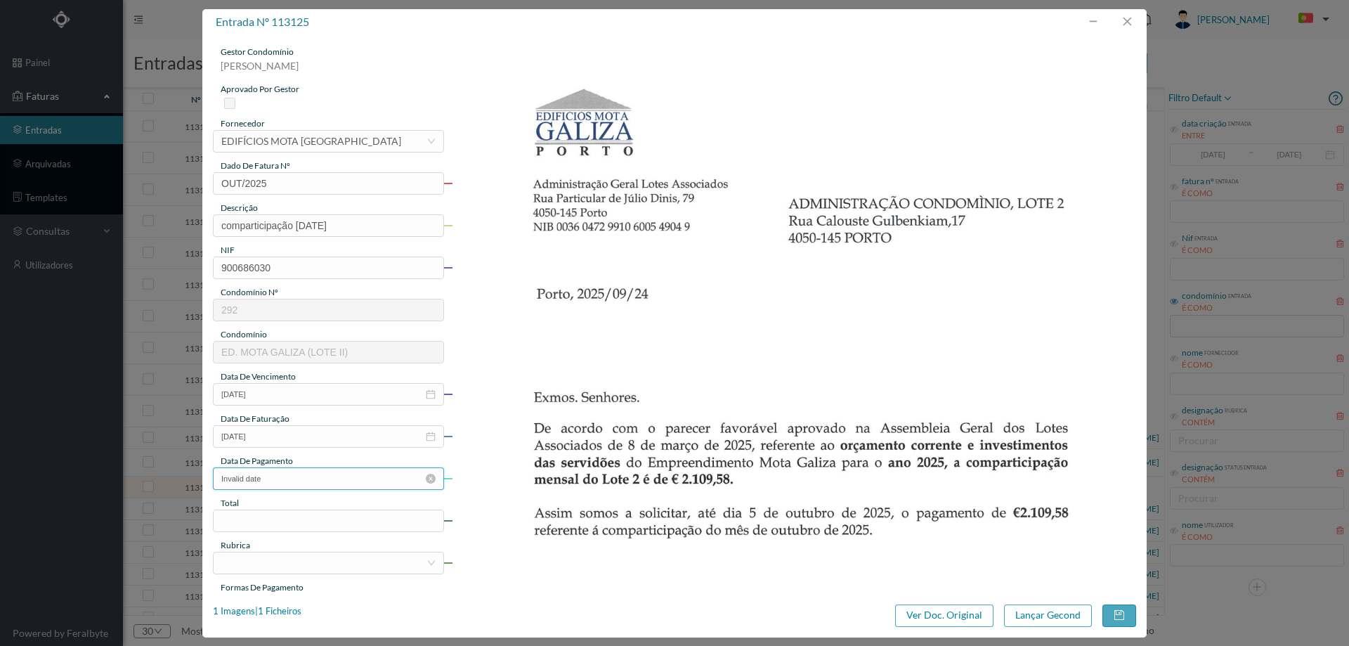
click at [289, 480] on input "Invalid date" at bounding box center [328, 478] width 231 height 22
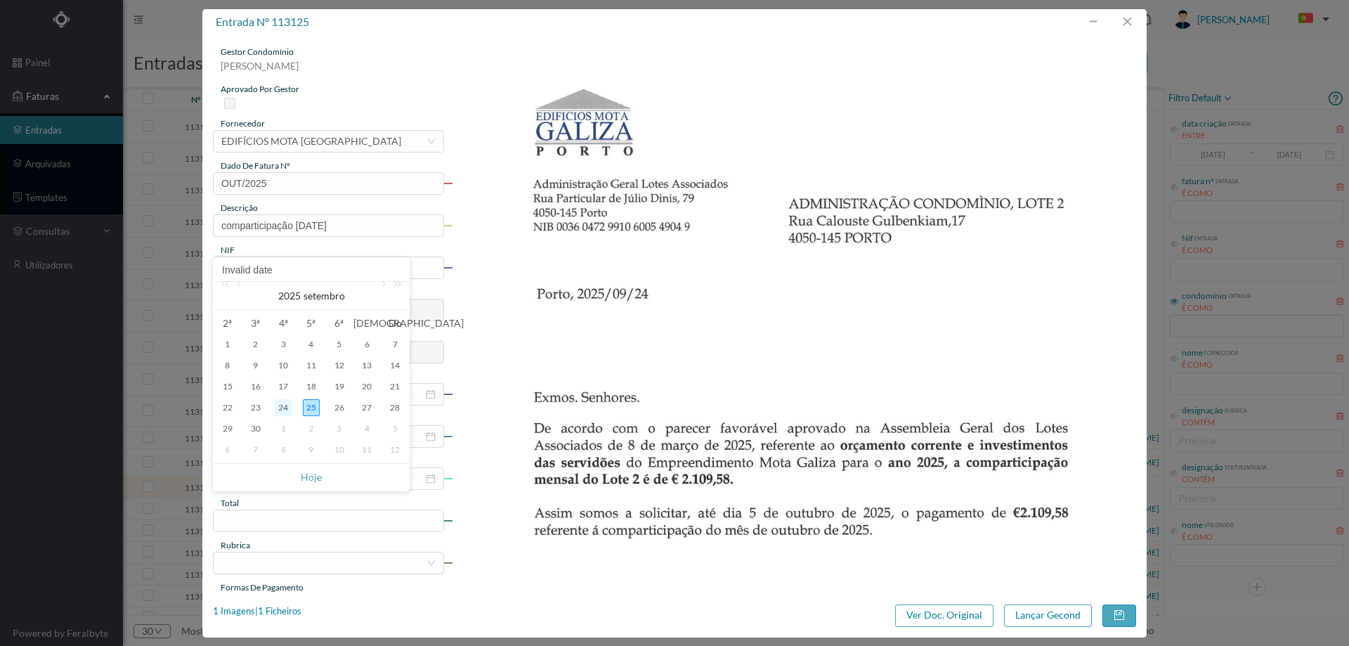
click at [284, 405] on div "24" at bounding box center [283, 407] width 17 height 17
type input "2025-09-24"
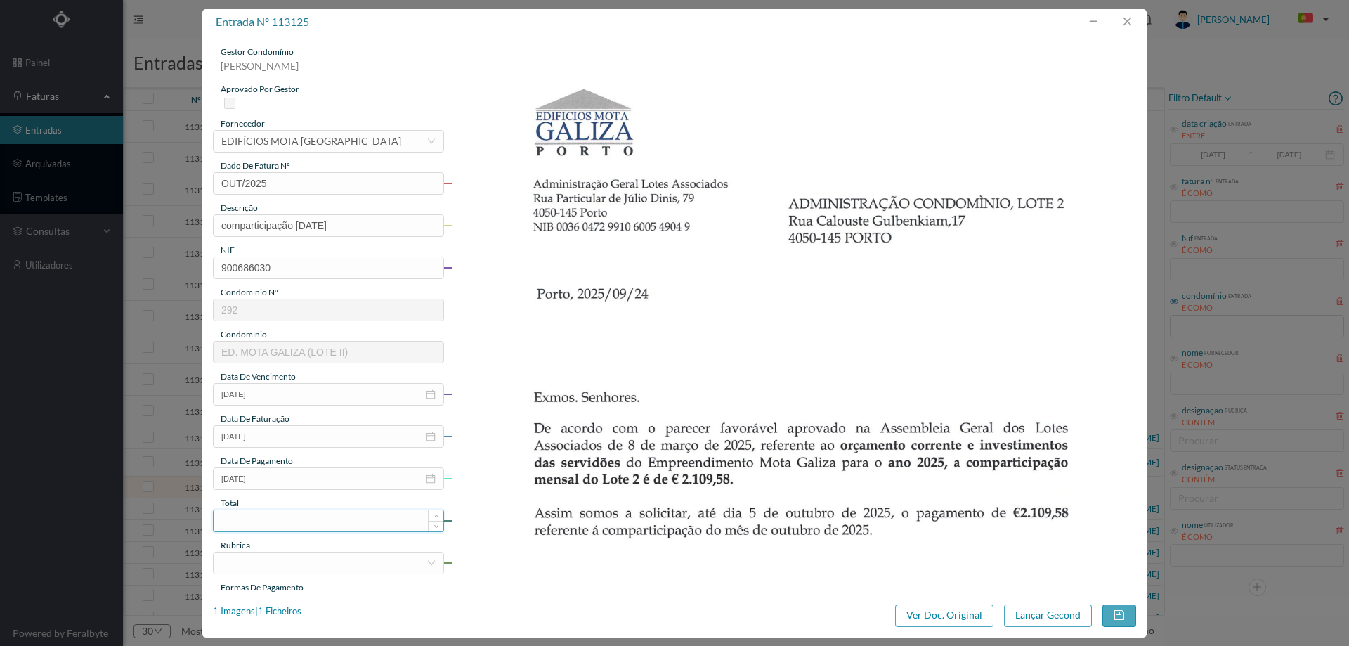
click at [276, 522] on input at bounding box center [329, 520] width 230 height 21
type input "2109.58"
click at [261, 566] on div at bounding box center [323, 562] width 205 height 21
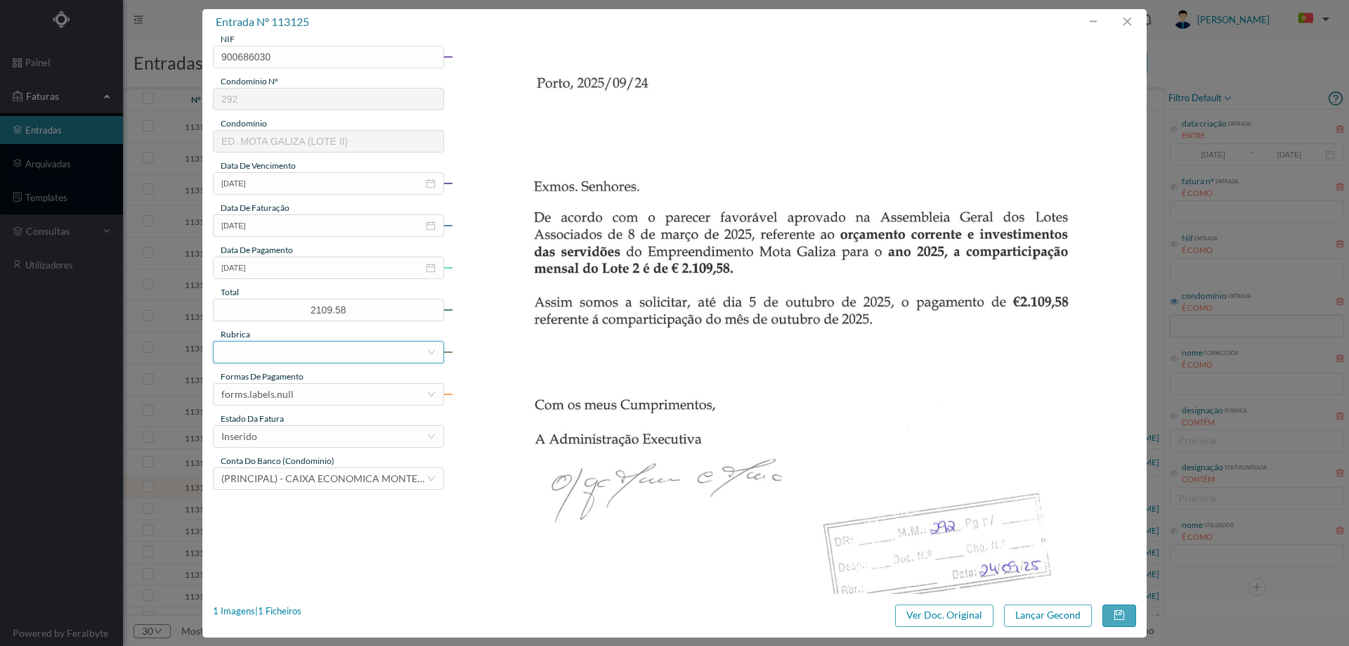
click at [279, 349] on div at bounding box center [323, 351] width 205 height 21
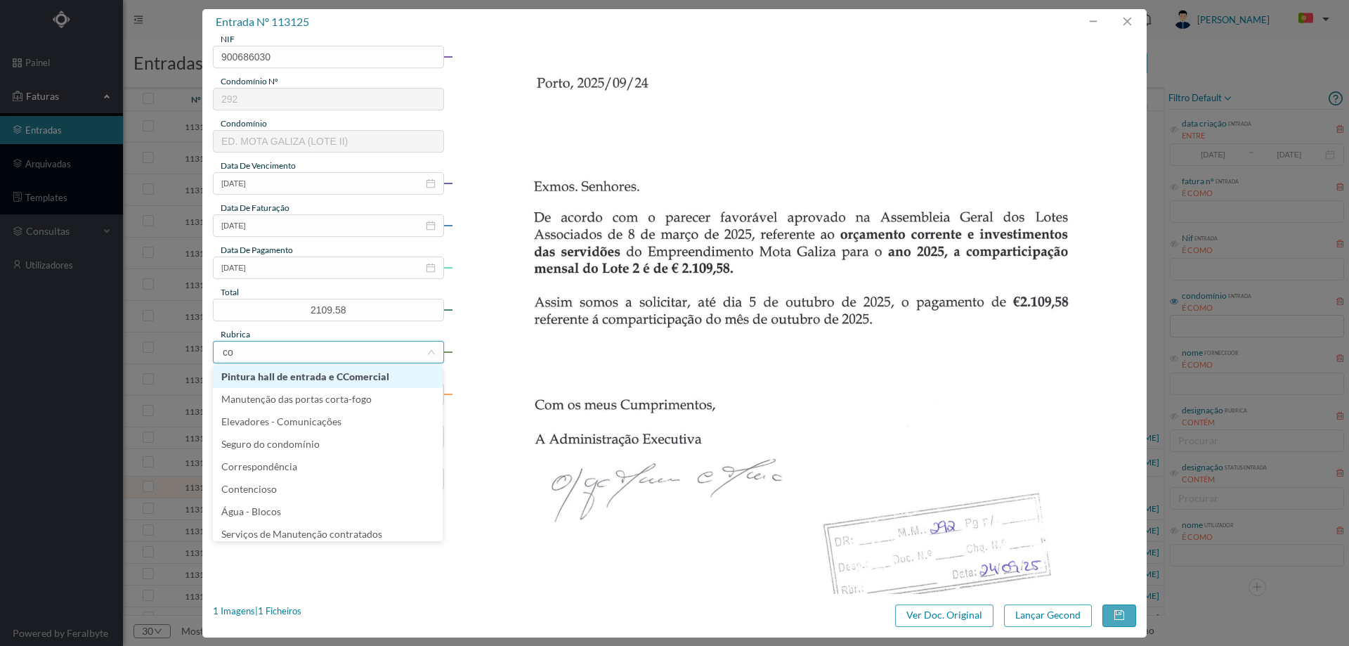
type input "com"
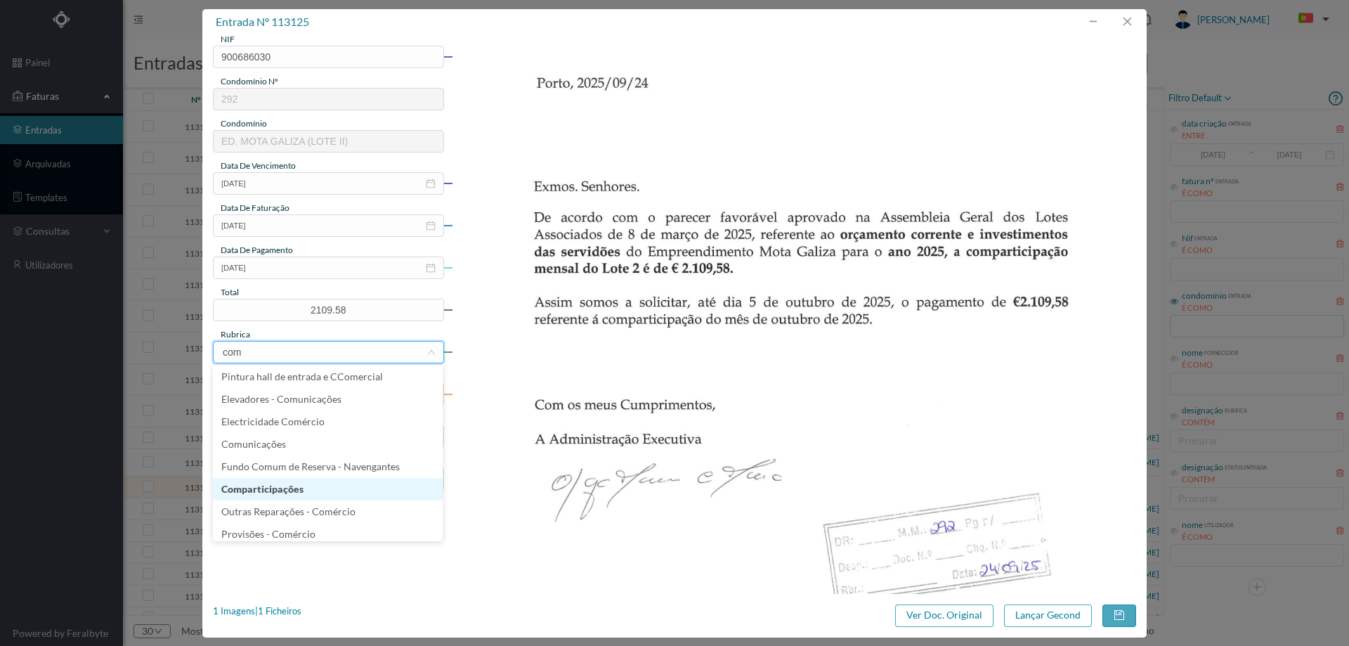
click at [287, 492] on li "Comparticipações" at bounding box center [328, 489] width 230 height 22
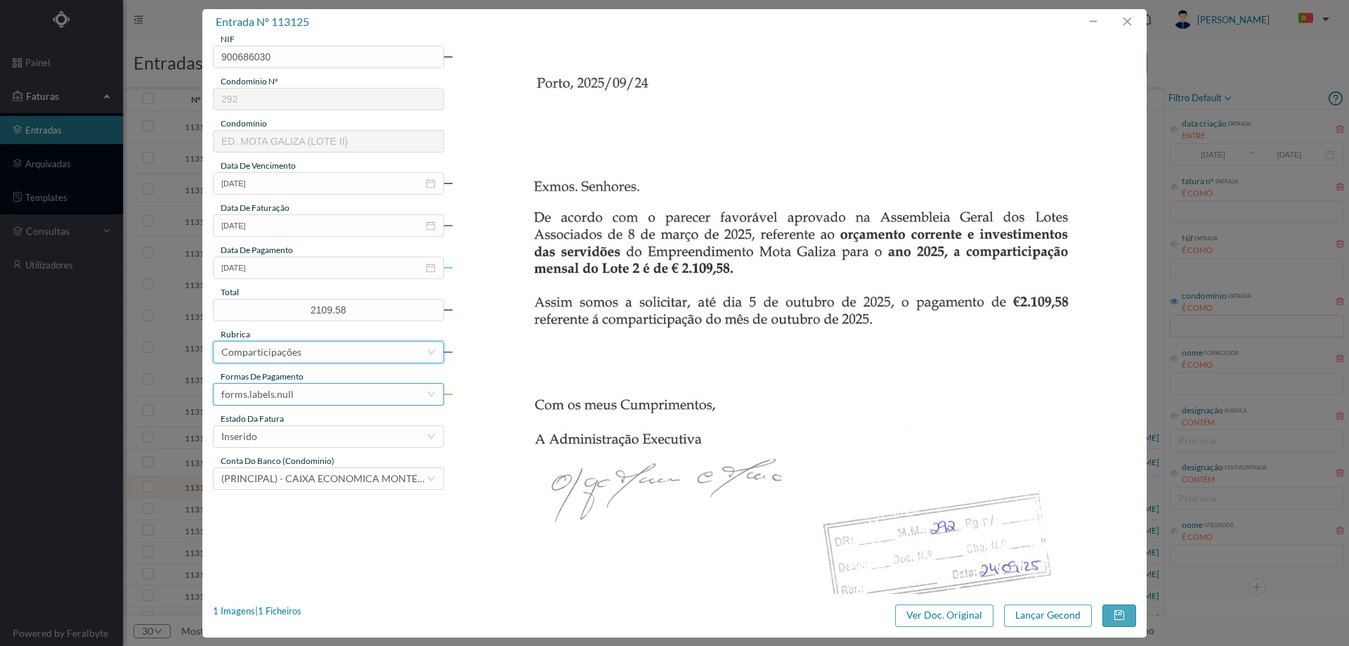
click at [285, 396] on div "forms.labels.null" at bounding box center [257, 394] width 72 height 21
click at [306, 466] on li "transferência bancária" at bounding box center [328, 466] width 230 height 22
click at [310, 431] on div "Inserido" at bounding box center [323, 436] width 205 height 21
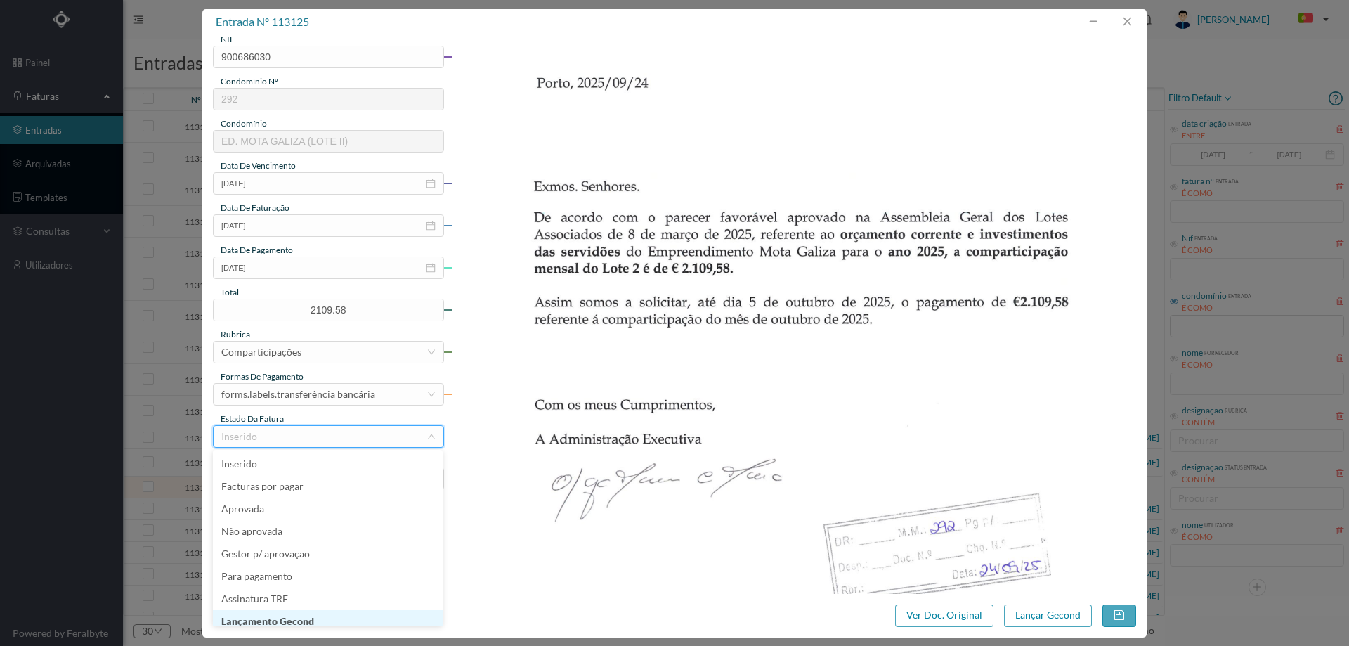
scroll to position [7, 0]
drag, startPoint x: 303, startPoint y: 618, endPoint x: 325, endPoint y: 599, distance: 28.4
click at [302, 616] on li "Lançamento Gecond" at bounding box center [328, 614] width 230 height 22
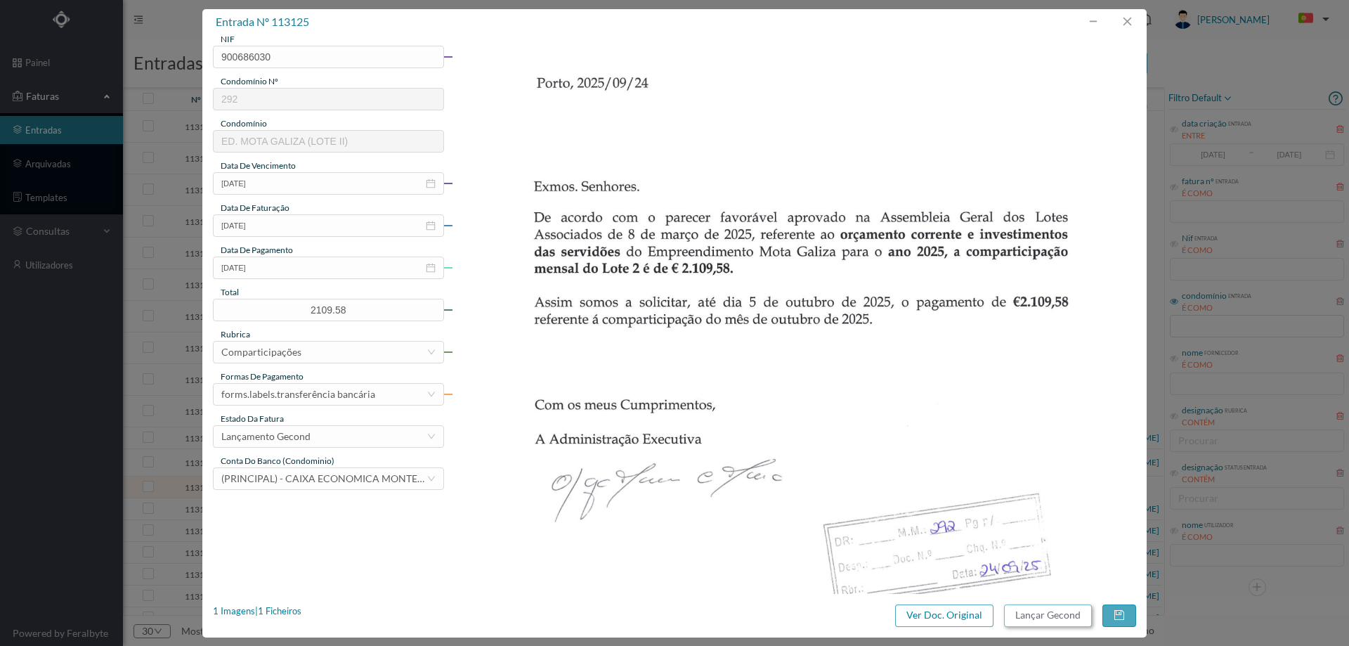
click at [1036, 615] on button "Lançar Gecond" at bounding box center [1048, 615] width 88 height 22
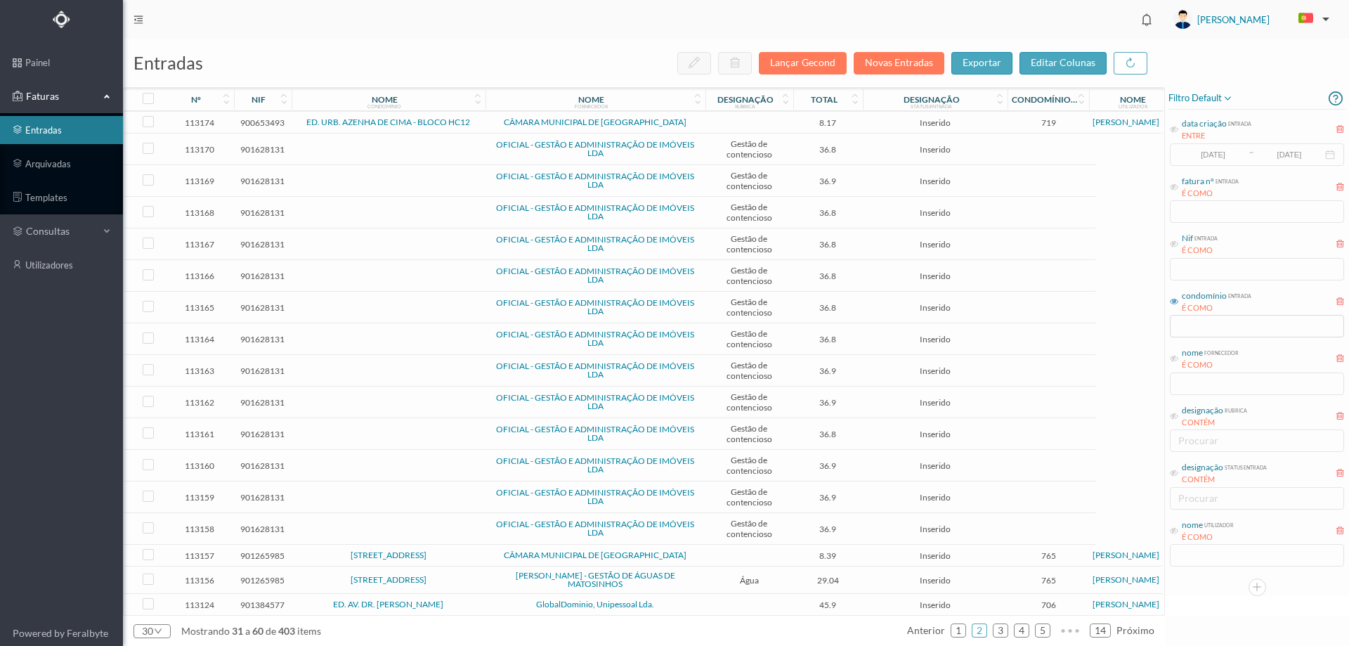
scroll to position [359, 0]
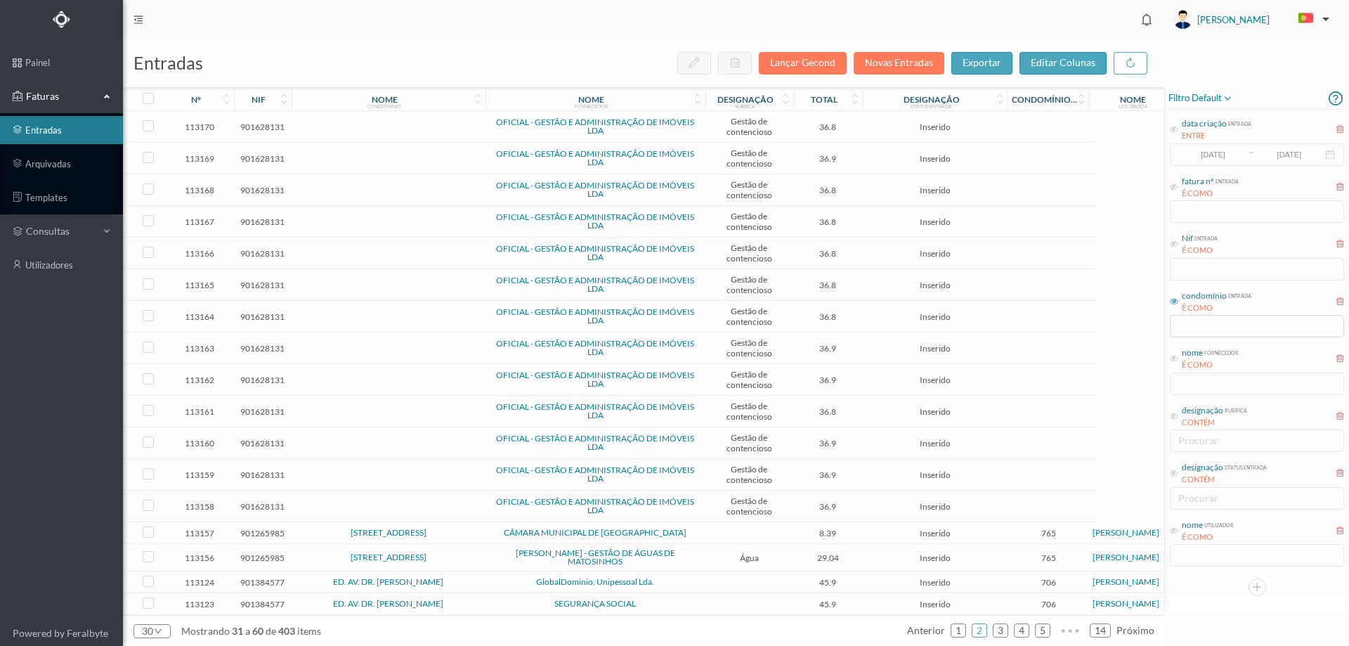
click at [489, 581] on span "GlobalDominio, Unipessoal Lda." at bounding box center [595, 582] width 213 height 8
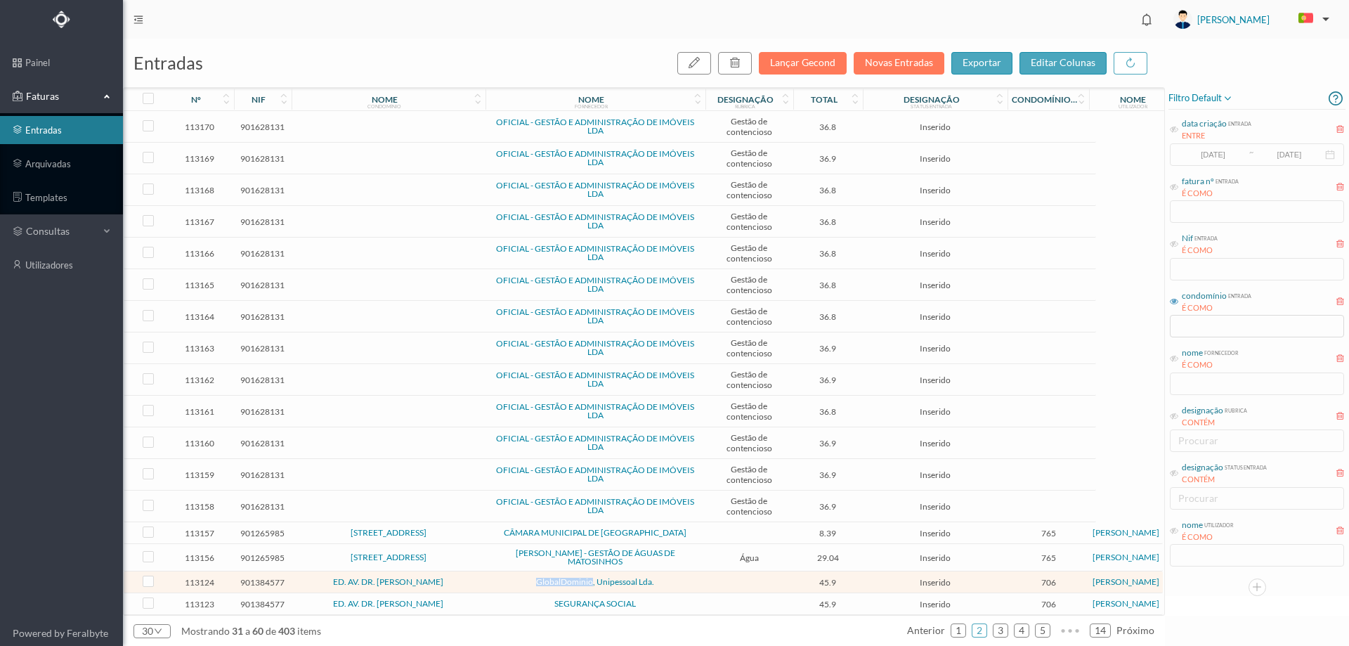
click at [489, 581] on span "GlobalDominio, Unipessoal Lda." at bounding box center [595, 582] width 213 height 8
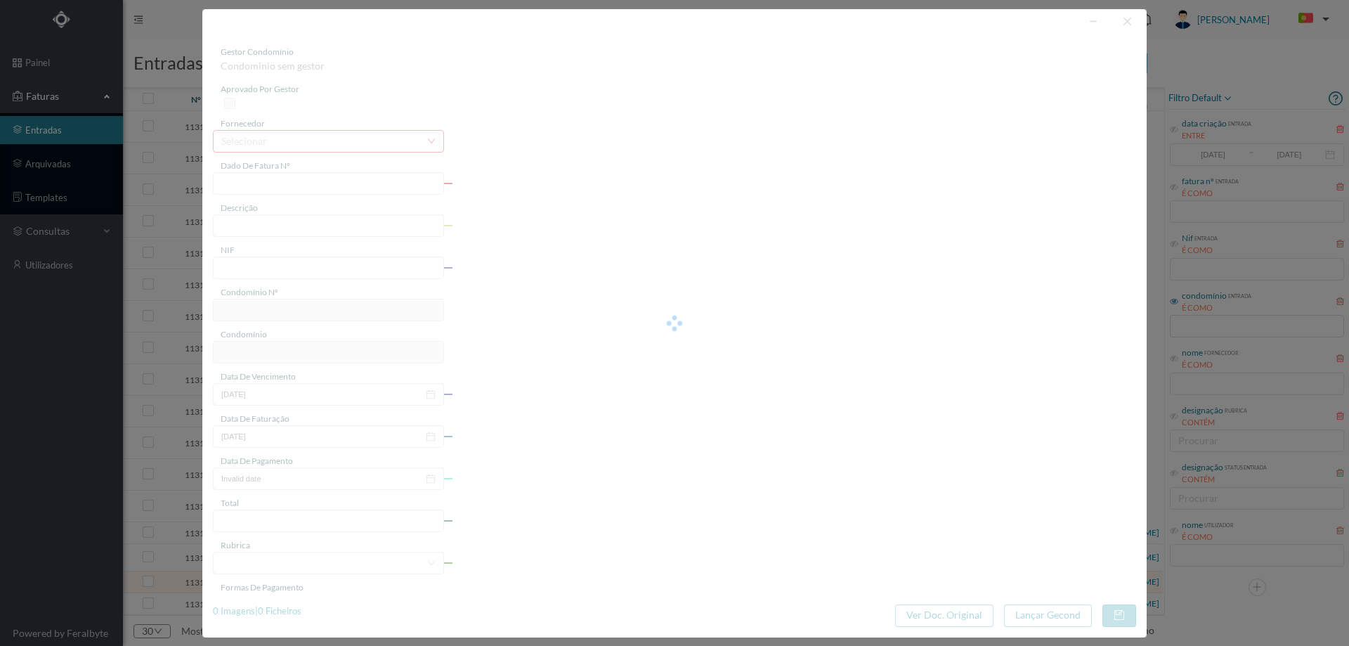
type input "4 110/2184"
type input "901384577"
type input "Invalid date"
type input "2025-08-04"
type input "45.90"
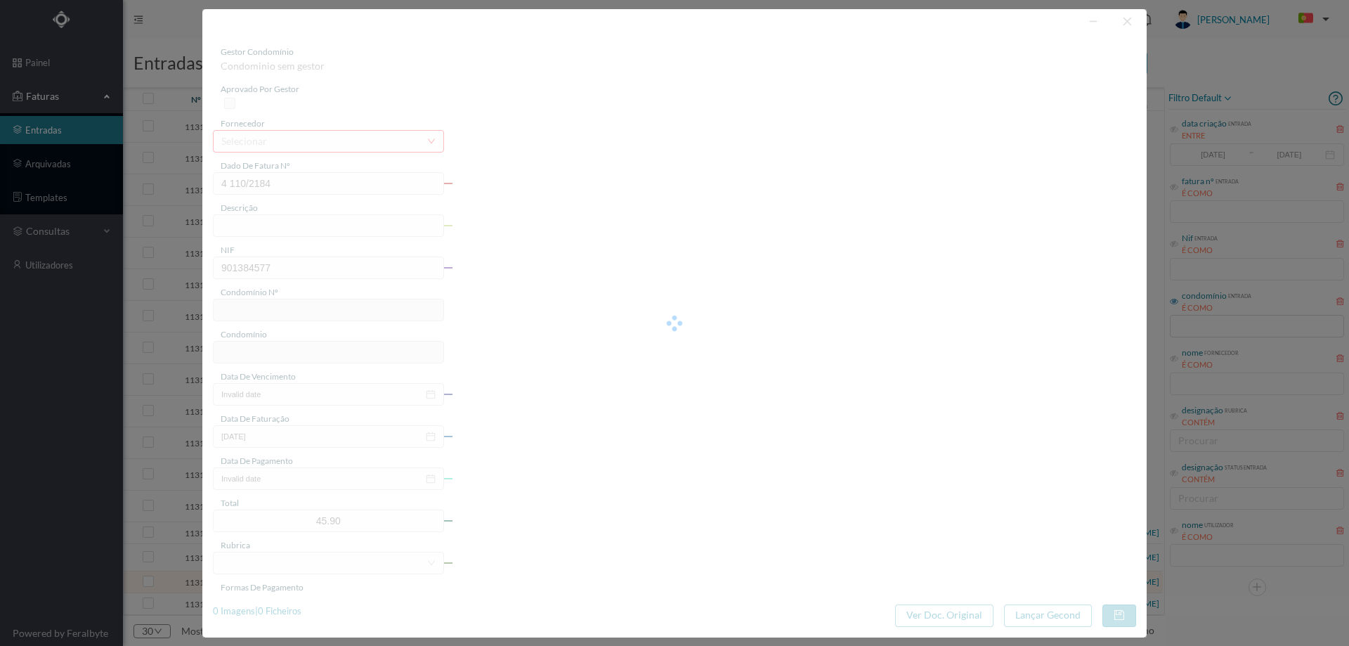
type input "706"
type input "ED. AV. DR. [PERSON_NAME]"
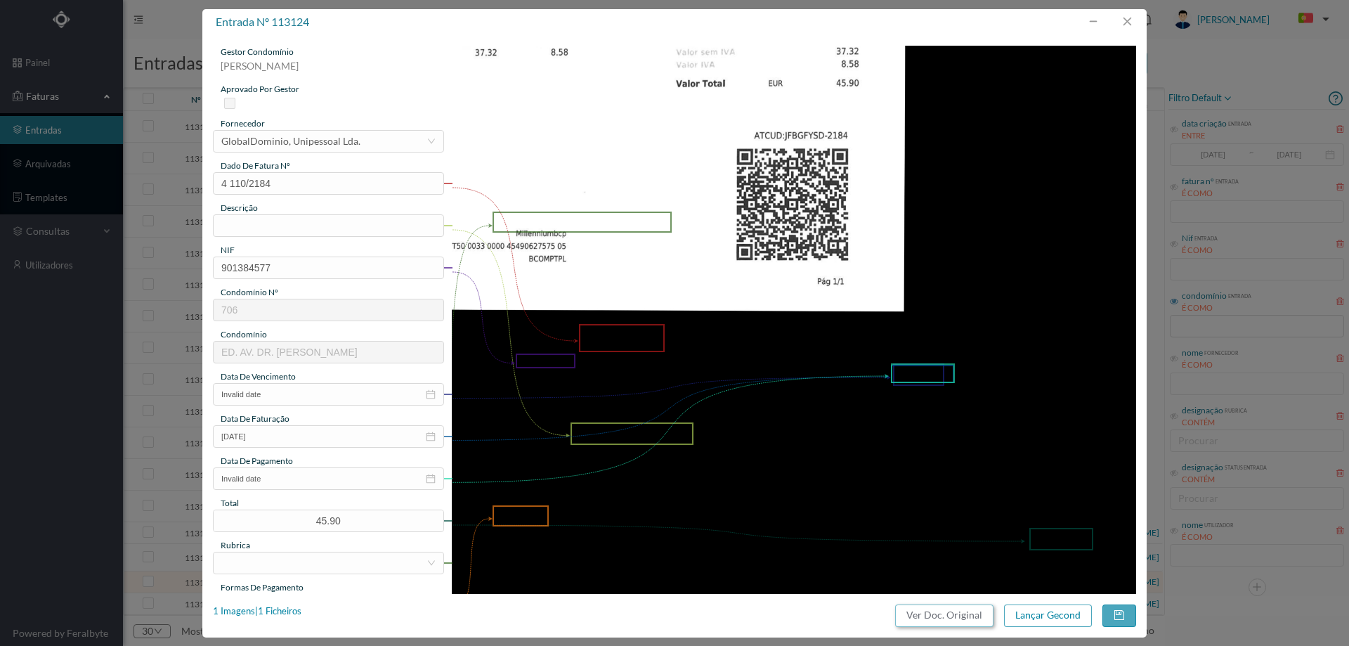
click at [947, 620] on button "Ver Doc. Original" at bounding box center [944, 615] width 98 height 22
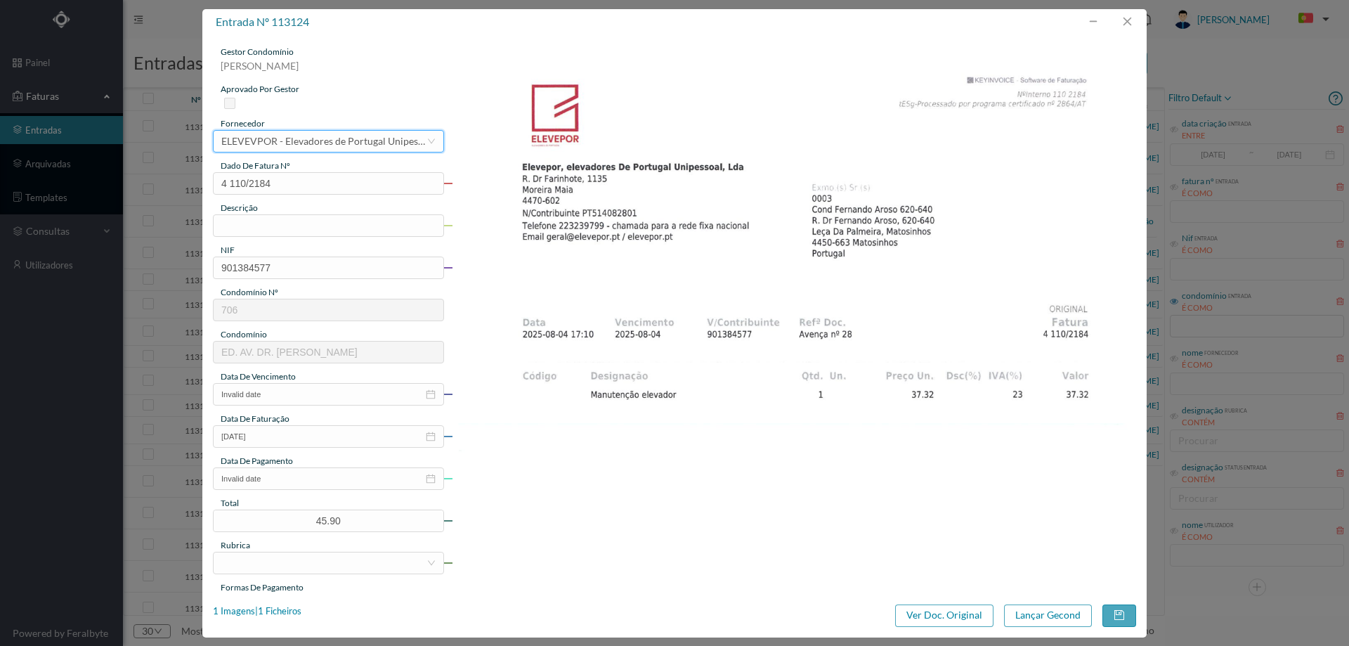
scroll to position [359, 0]
click at [287, 230] on input "text" at bounding box center [328, 225] width 231 height 22
type input "<"
type input "m"
type input "Msanutenção elevadores 620- Agosto"
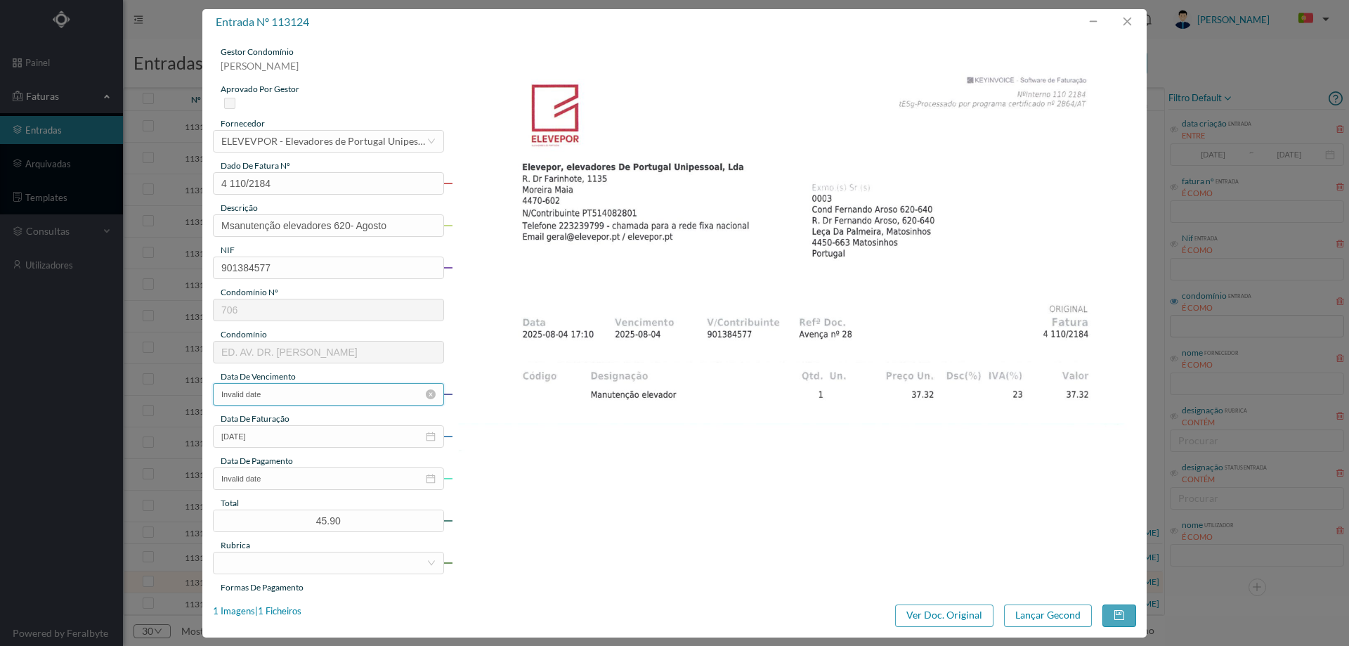
click at [308, 401] on input "Invalid date" at bounding box center [328, 394] width 231 height 22
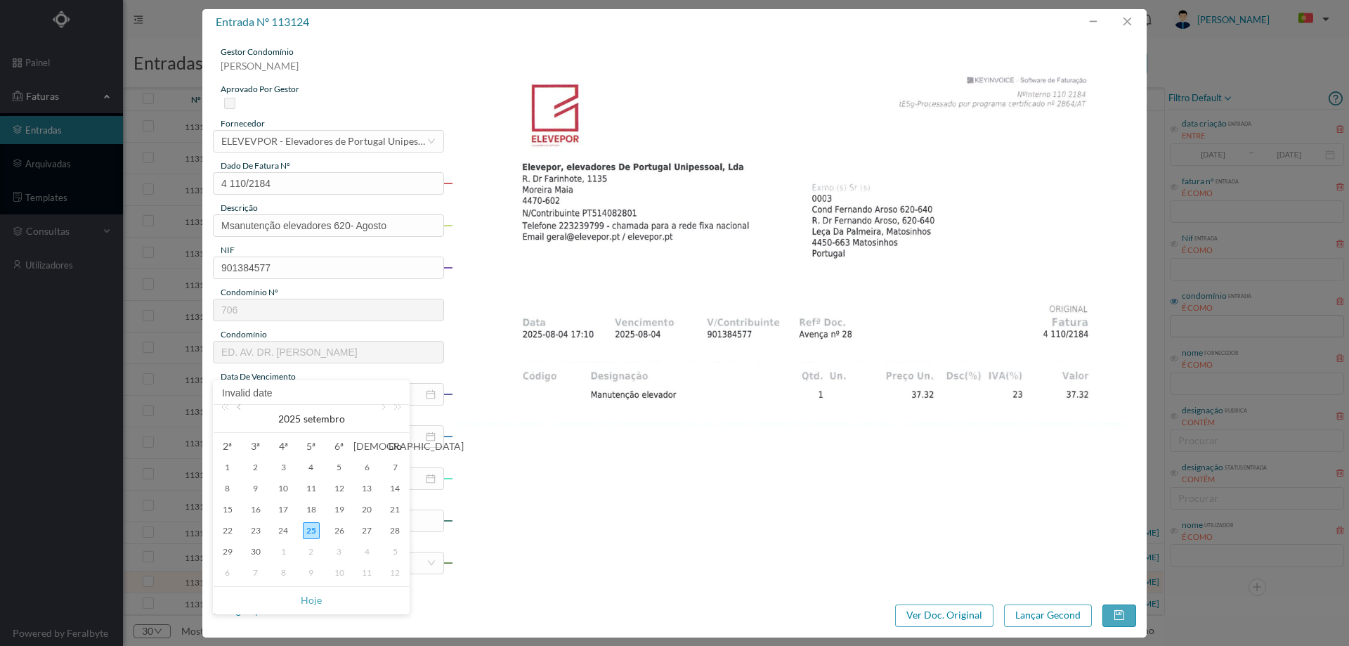
click at [243, 409] on link at bounding box center [240, 419] width 13 height 28
click at [398, 548] on div "31" at bounding box center [394, 551] width 17 height 17
type input "[DATE]"
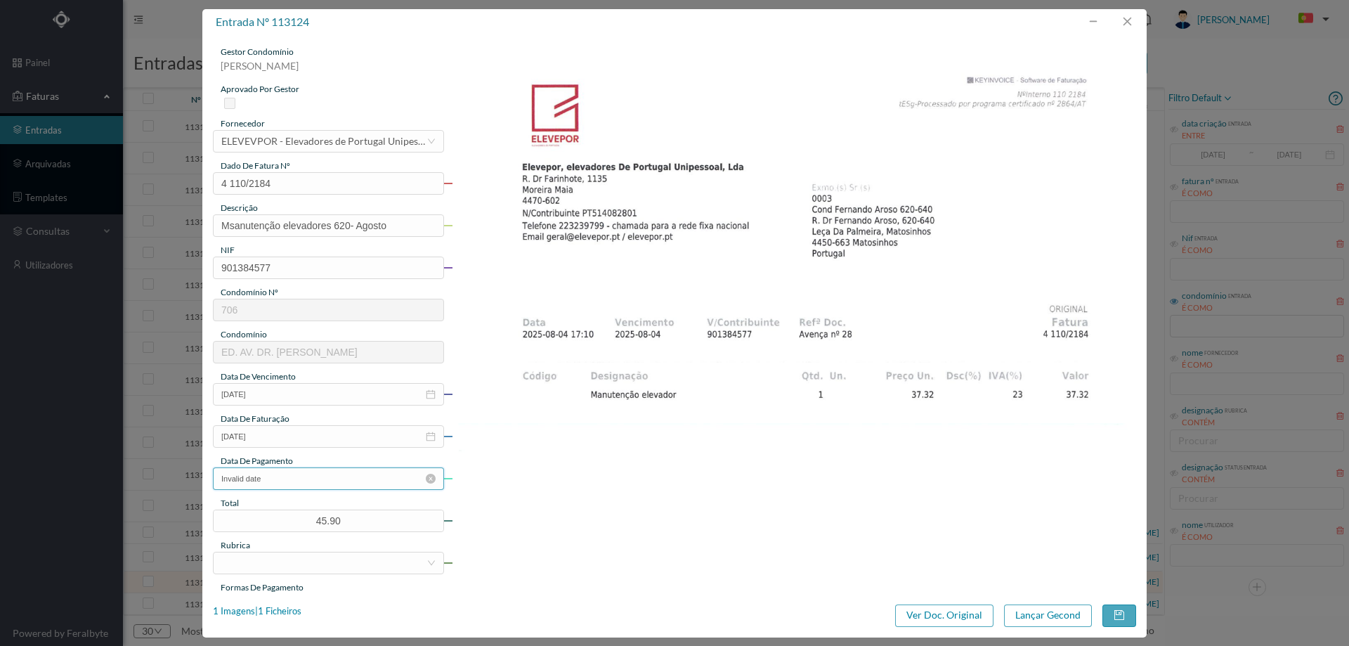
click at [313, 478] on input "Invalid date" at bounding box center [328, 478] width 231 height 22
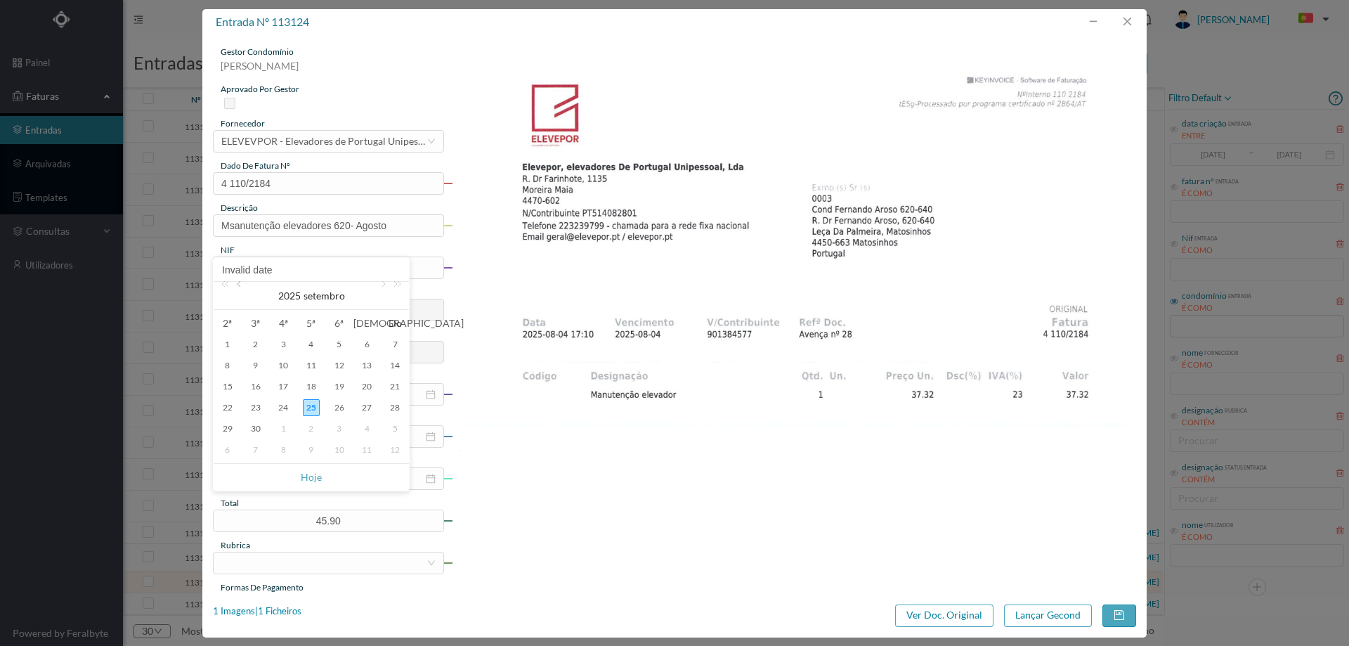
click at [238, 284] on link at bounding box center [240, 296] width 13 height 28
click at [391, 363] on div "10" at bounding box center [394, 365] width 17 height 17
type input "[DATE]"
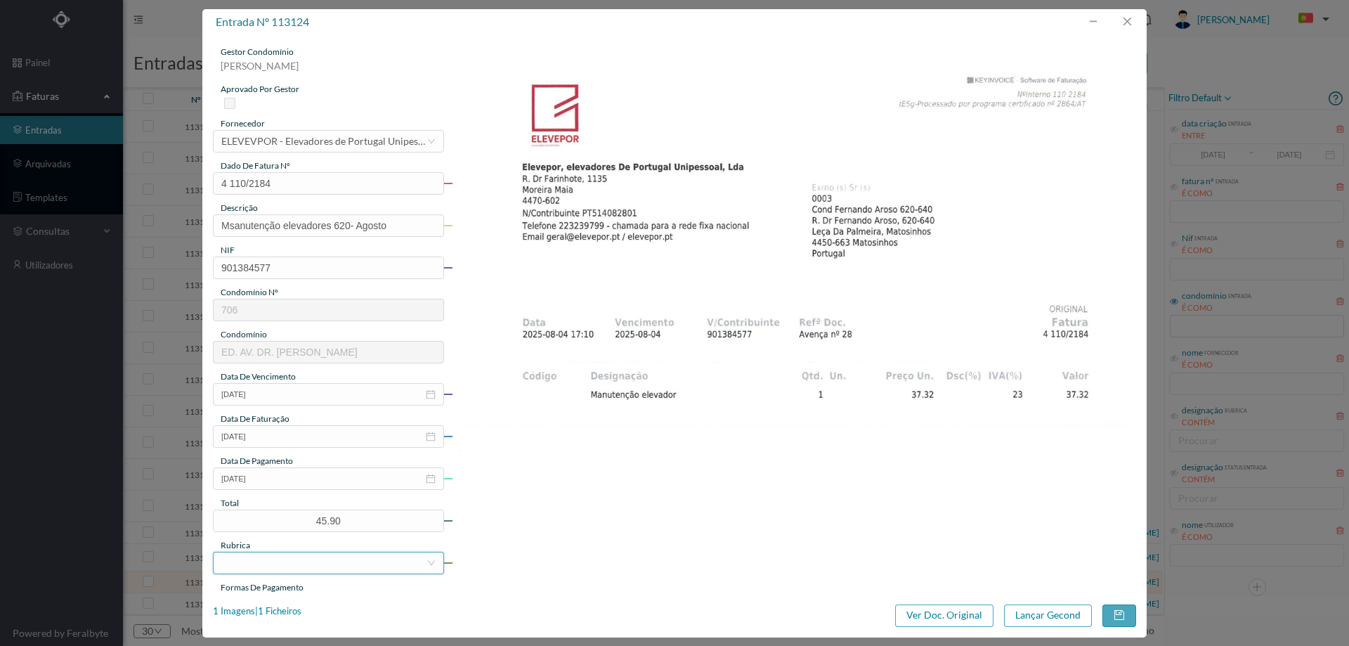
click at [273, 562] on div at bounding box center [323, 562] width 205 height 21
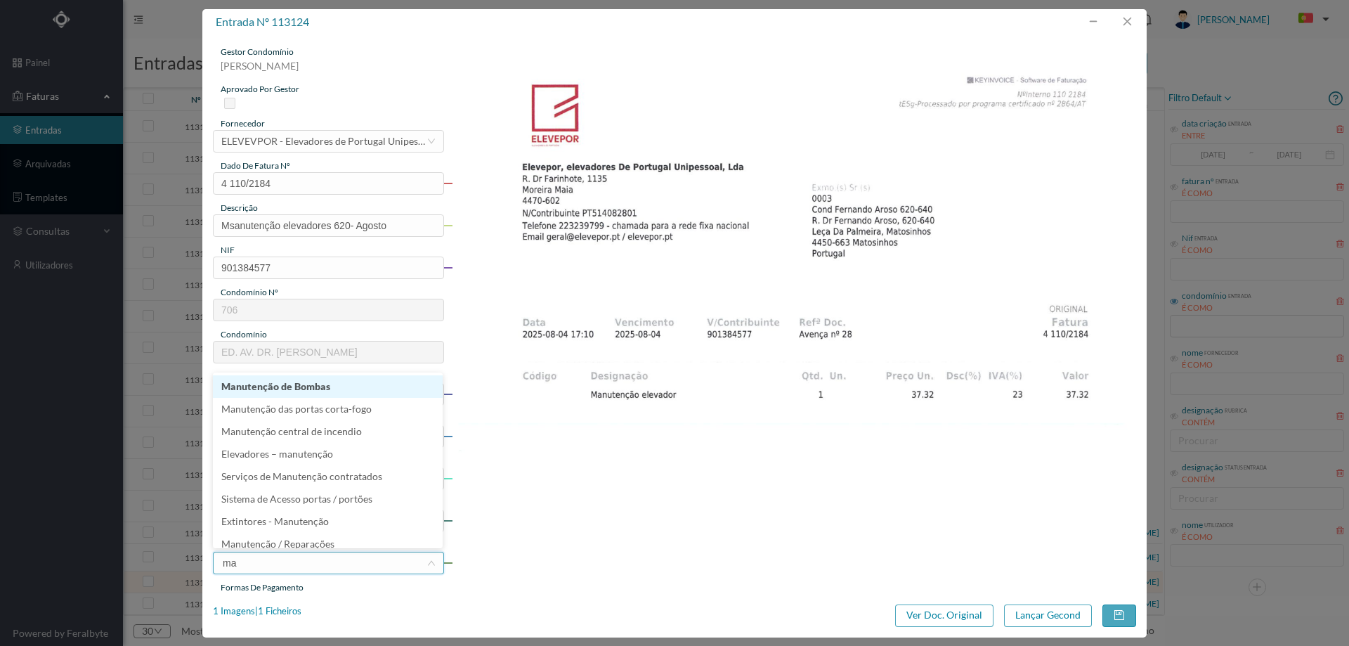
type input "man"
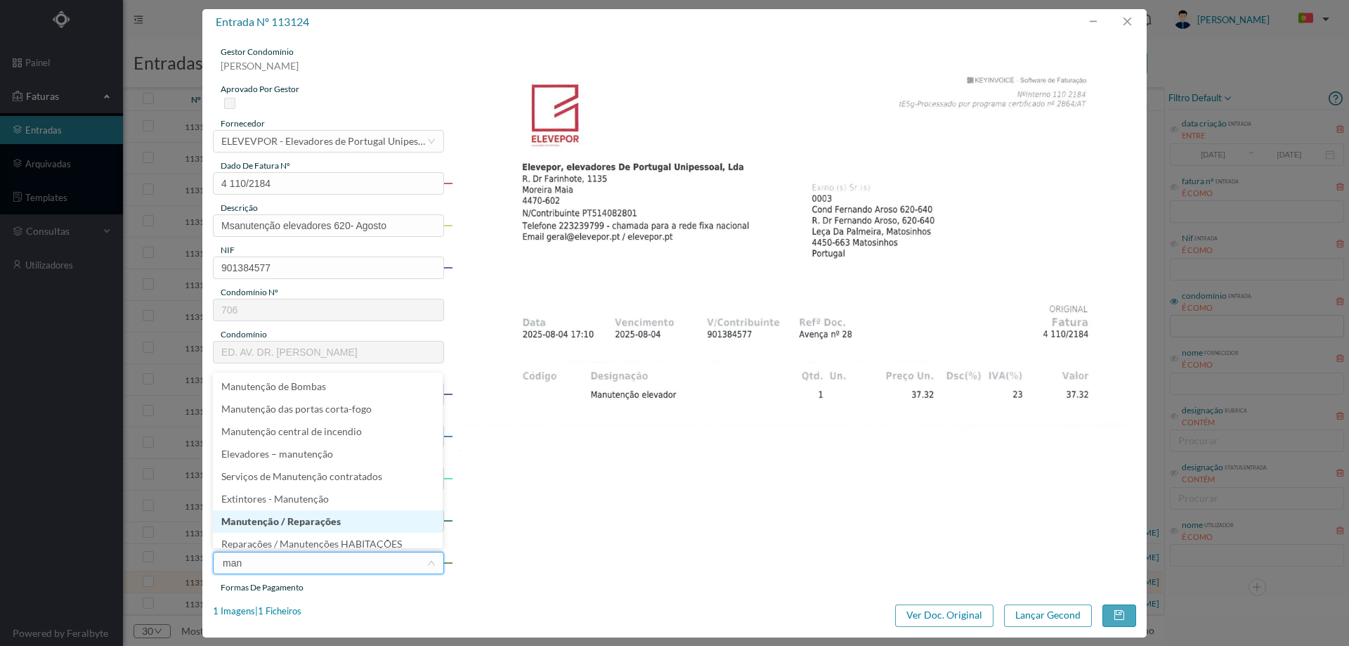
scroll to position [7, 0]
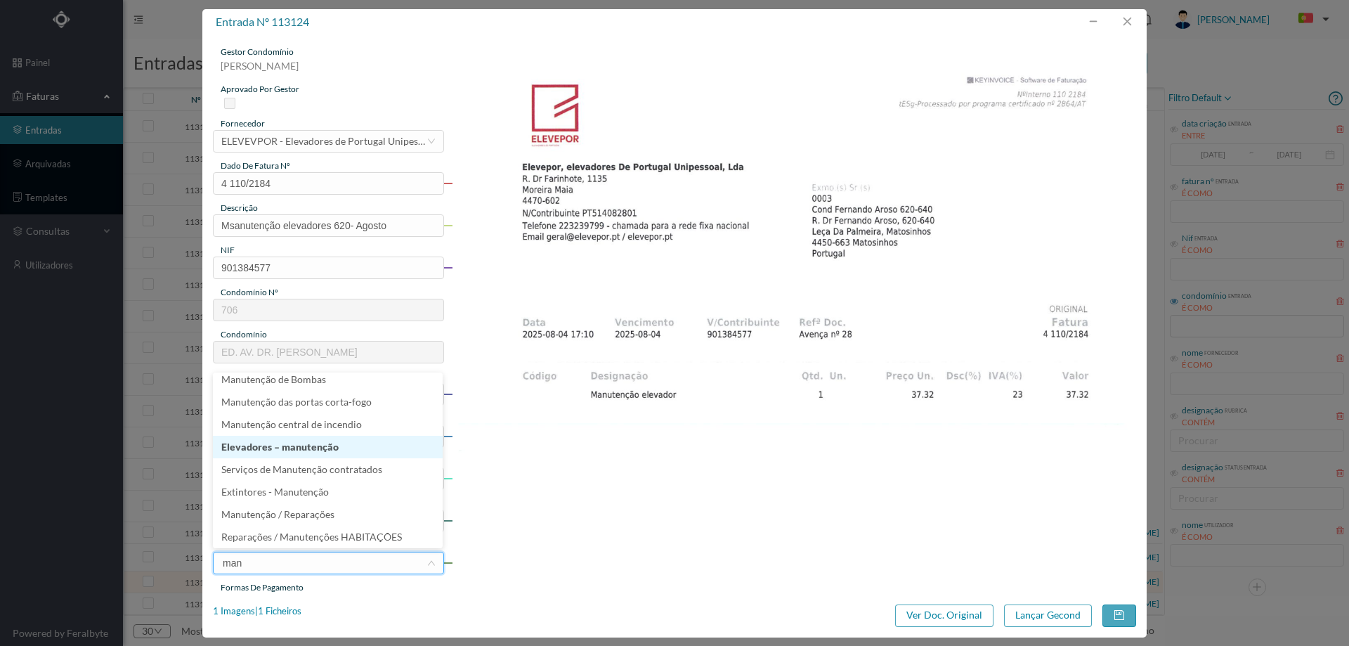
click at [301, 443] on li "Elevadores – manutenção" at bounding box center [328, 447] width 230 height 22
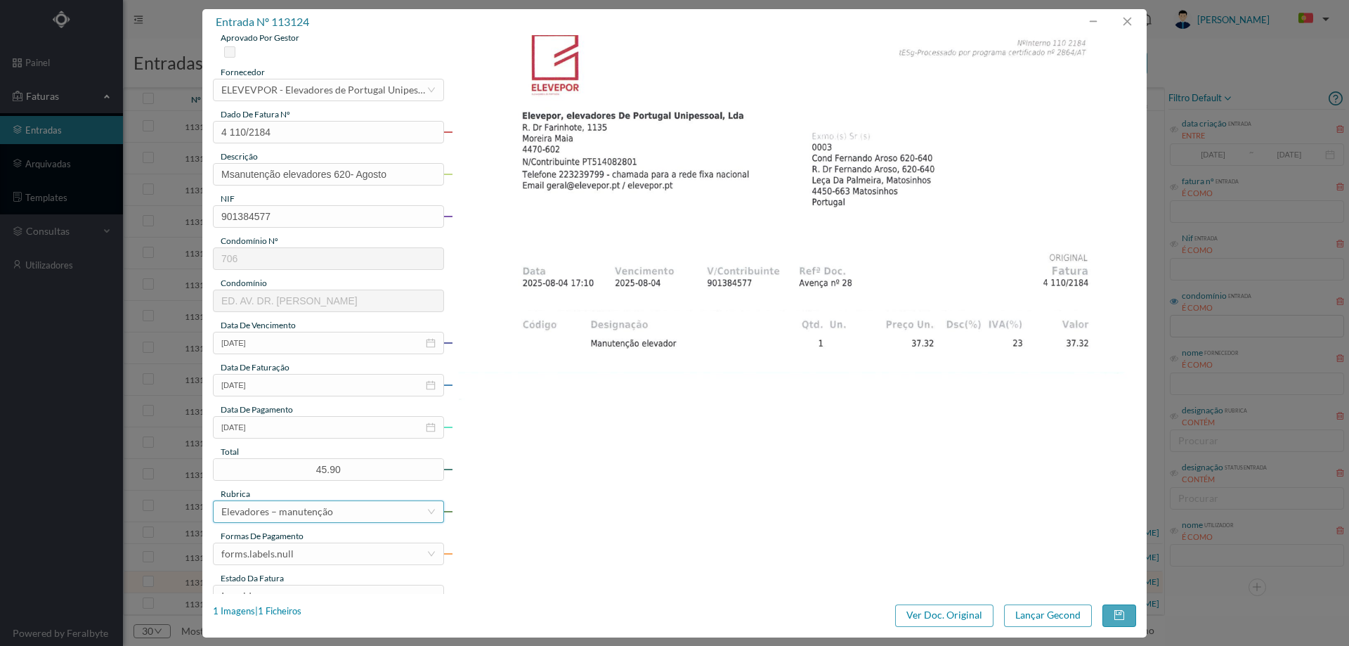
scroll to position [211, 0]
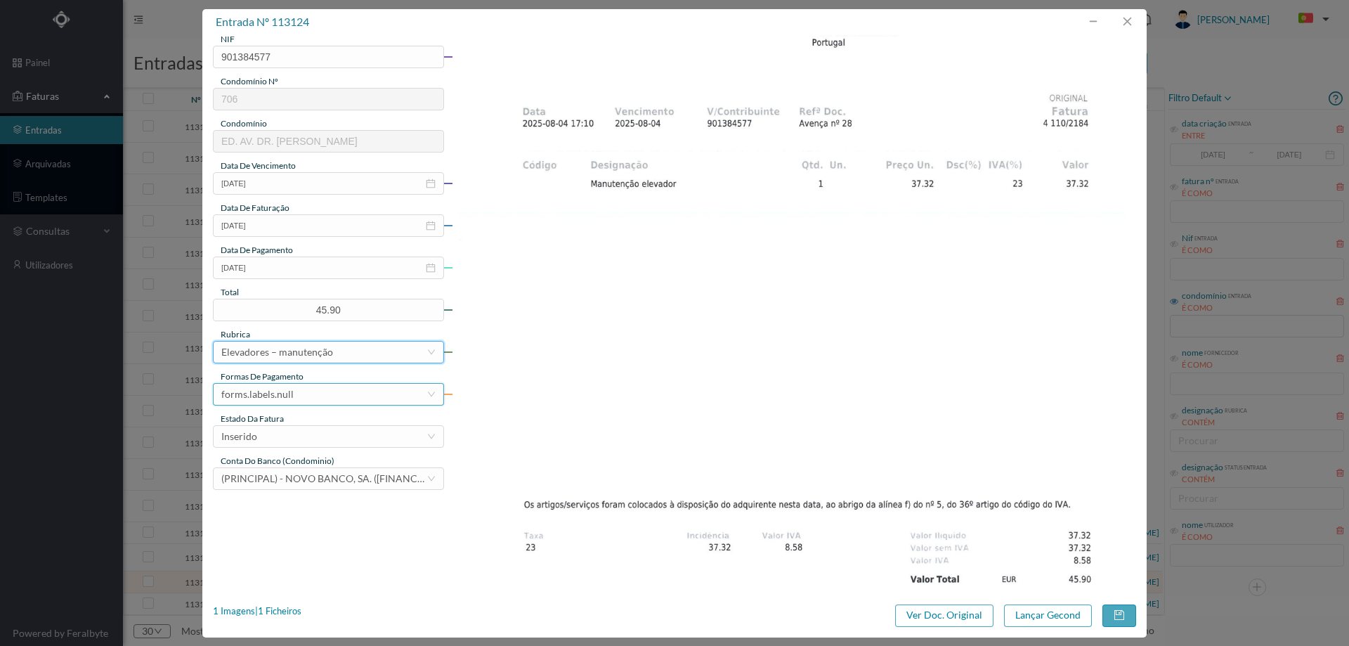
click at [313, 384] on div "forms.labels.null" at bounding box center [323, 394] width 205 height 21
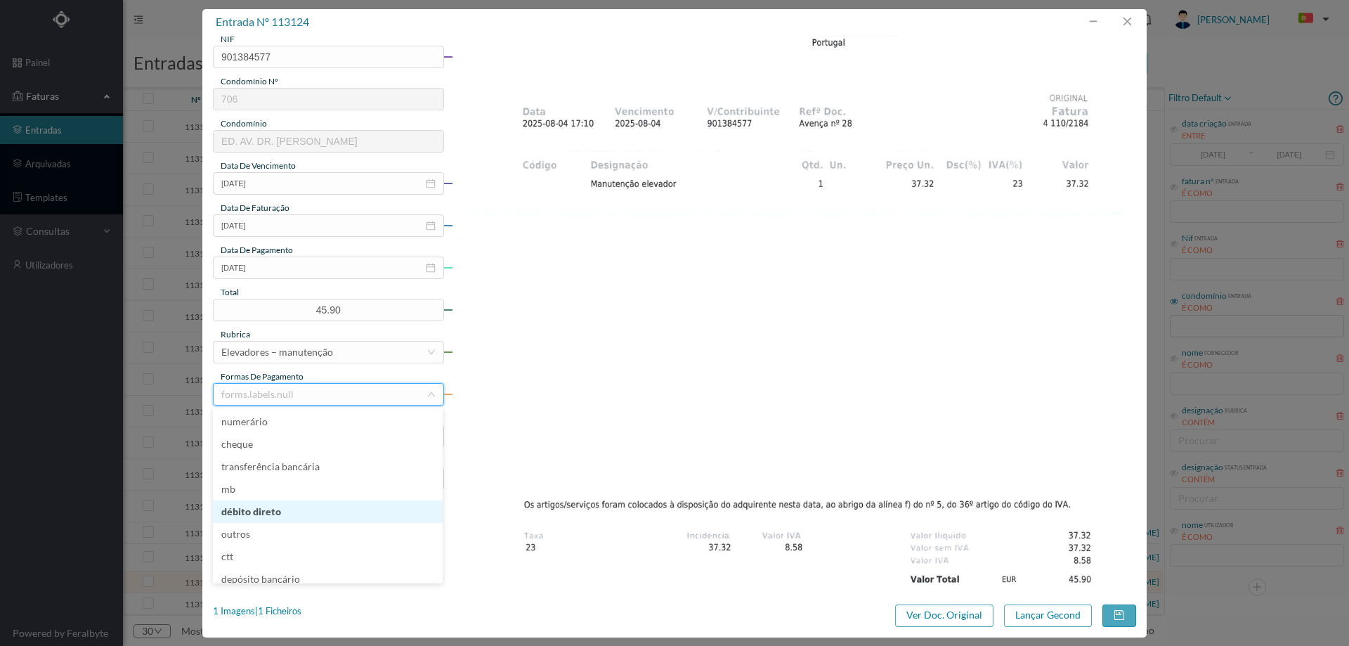
click at [291, 506] on li "débito direto" at bounding box center [328, 511] width 230 height 22
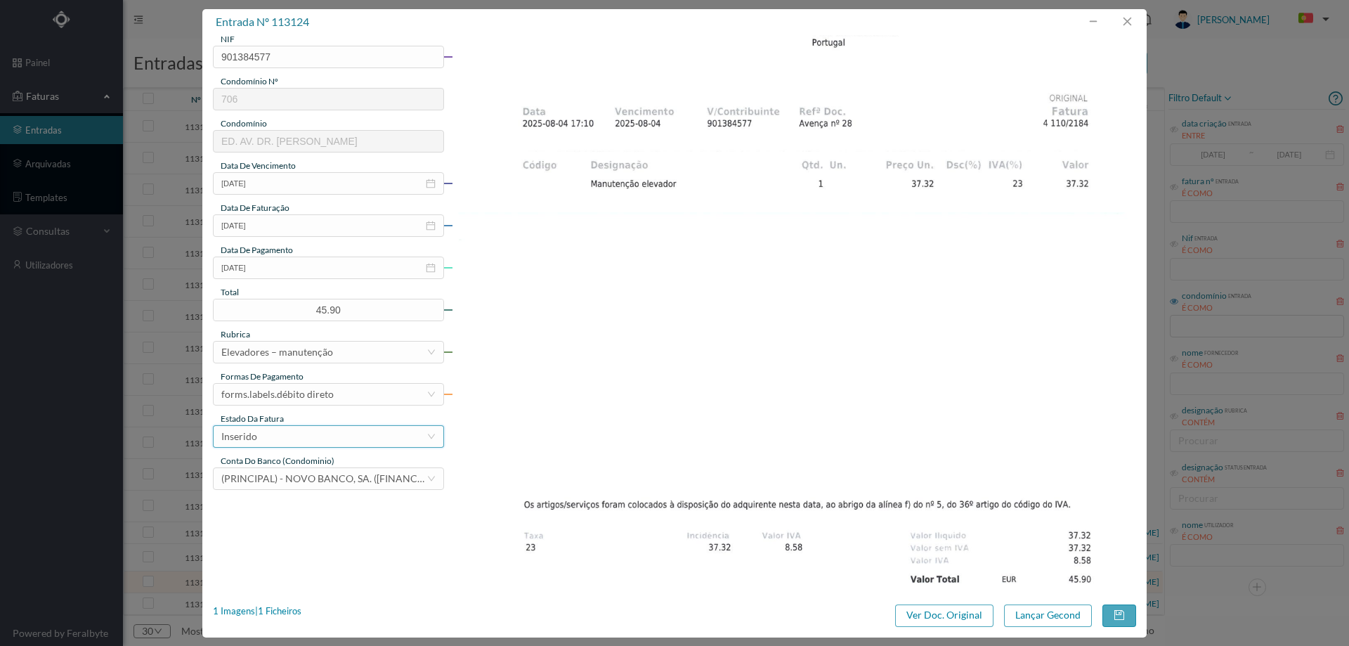
click at [295, 436] on div "Inserido" at bounding box center [323, 436] width 205 height 21
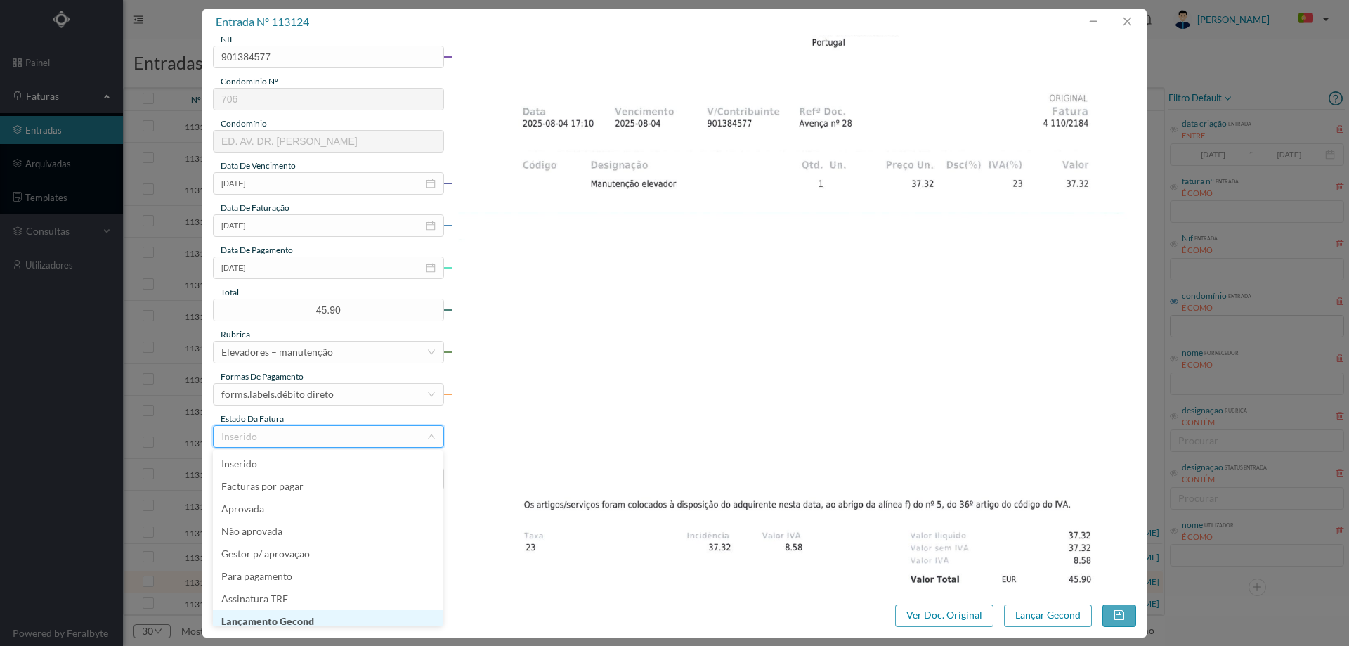
scroll to position [7, 0]
click at [322, 616] on li "Lançamento Gecond" at bounding box center [328, 614] width 230 height 22
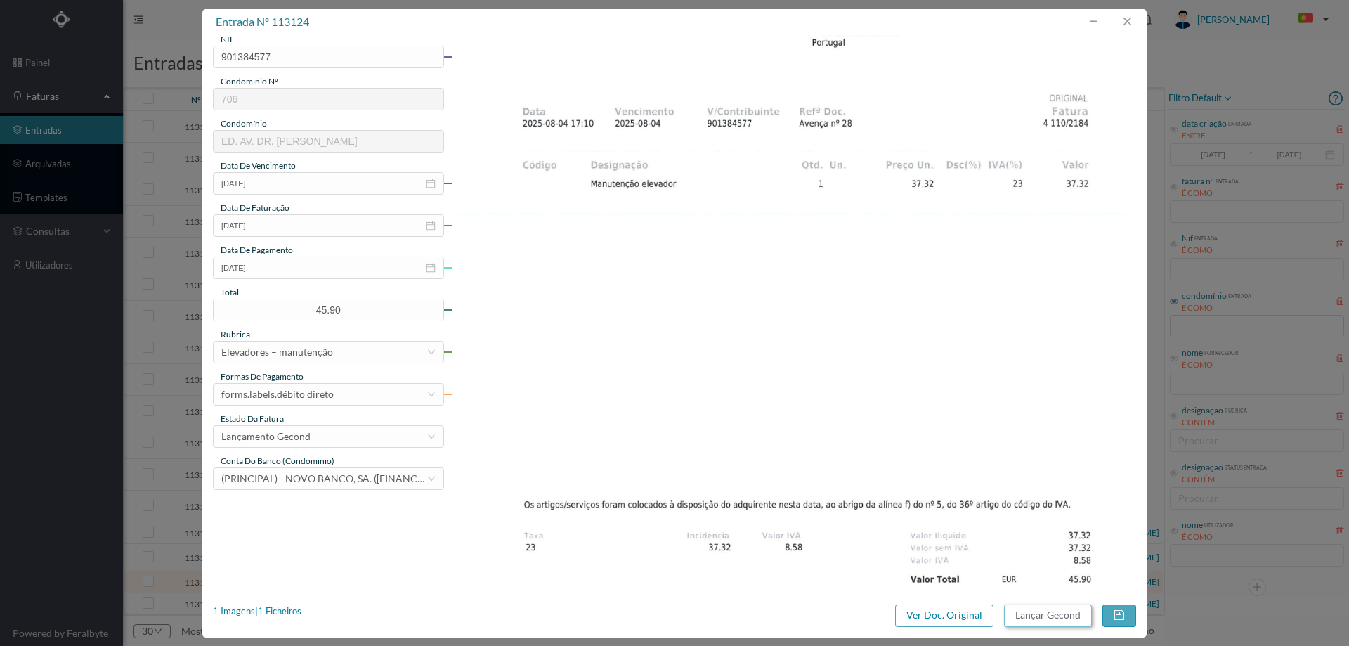
click at [1019, 620] on button "Lançar Gecond" at bounding box center [1048, 615] width 88 height 22
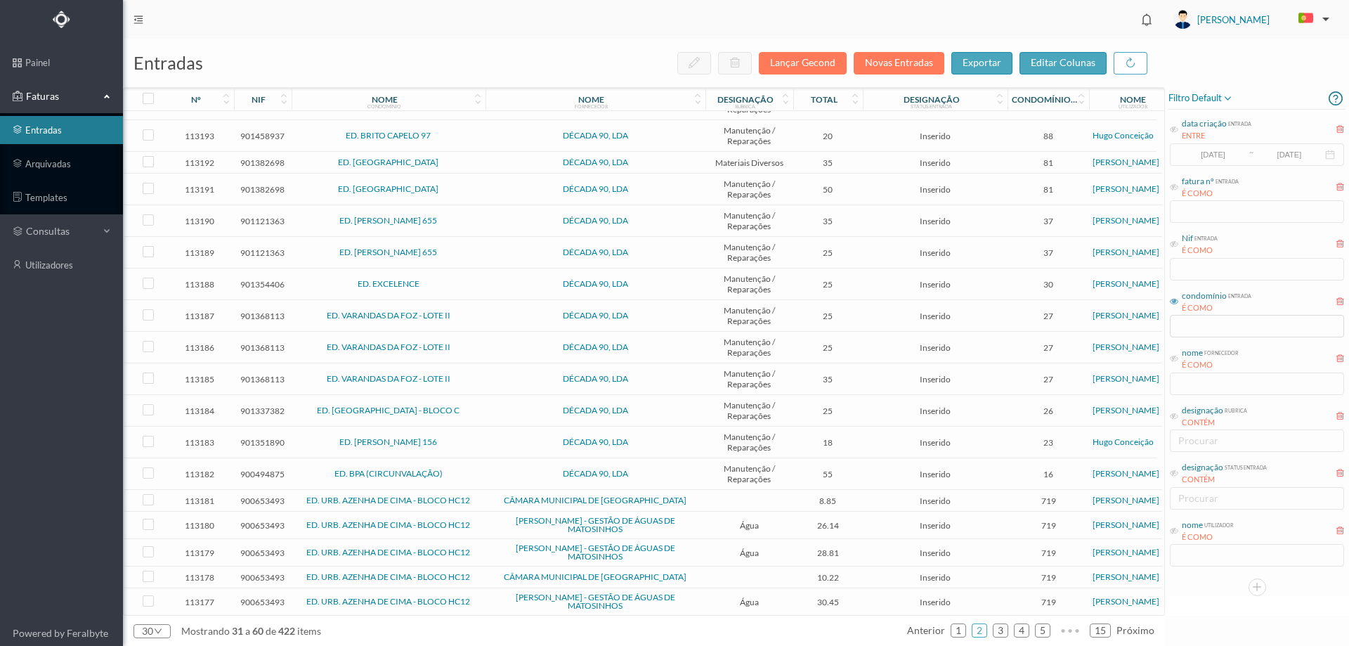
scroll to position [407, 0]
click at [486, 495] on td "CÂMARA MUNICIPAL DE [GEOGRAPHIC_DATA]" at bounding box center [596, 500] width 220 height 22
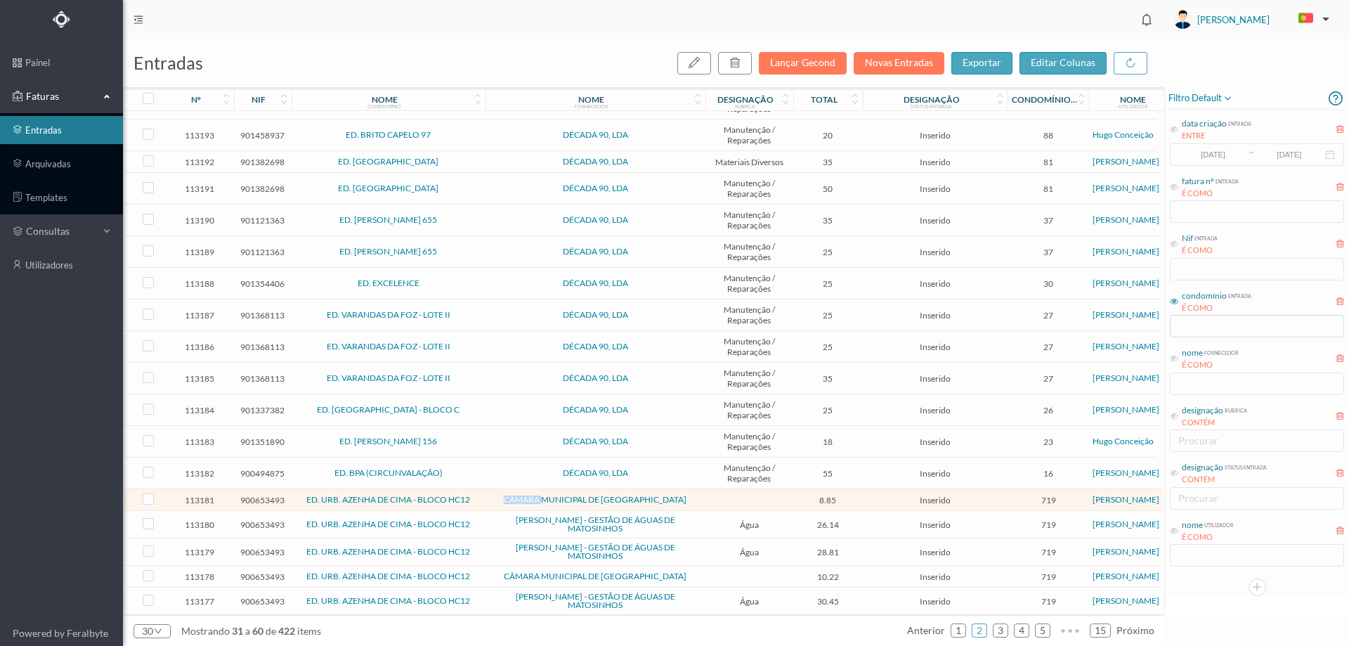
click at [486, 495] on td "CÂMARA MUNICIPAL DE [GEOGRAPHIC_DATA]" at bounding box center [596, 500] width 220 height 22
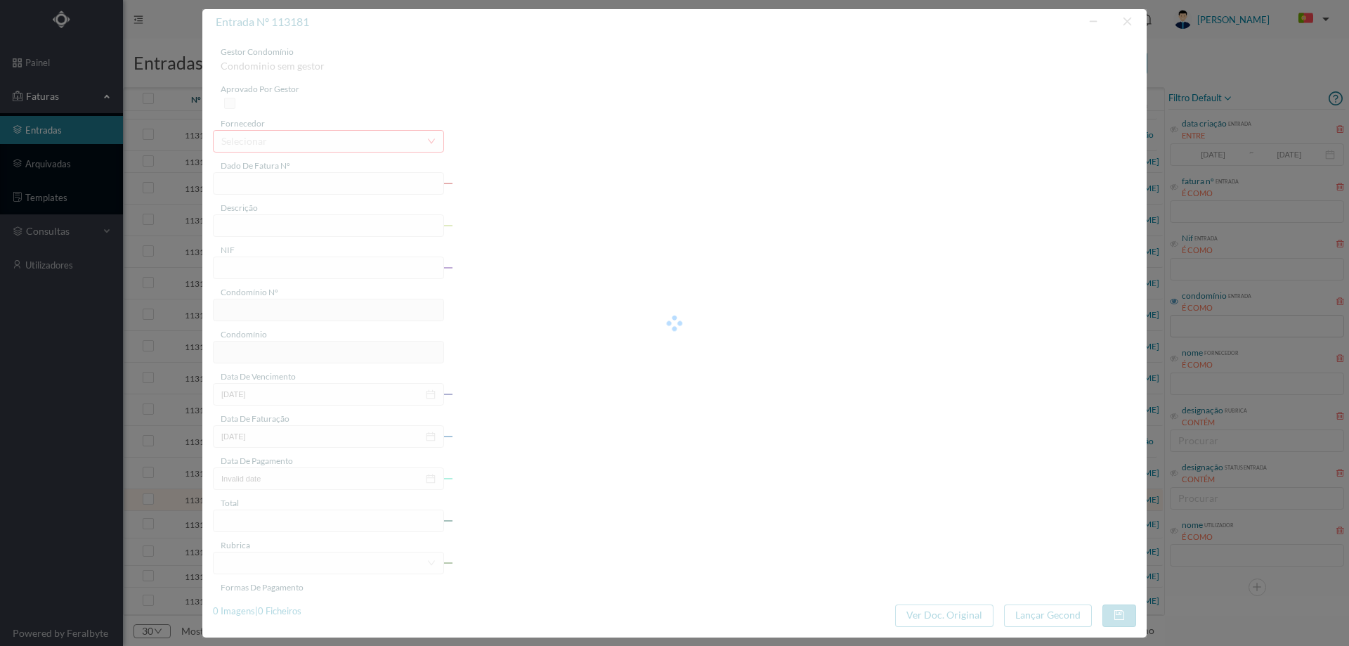
type input "FE E4025FE/10197116"
type input "900653493"
type input "Invalid date"
type input "[DATE]"
type input "8.85"
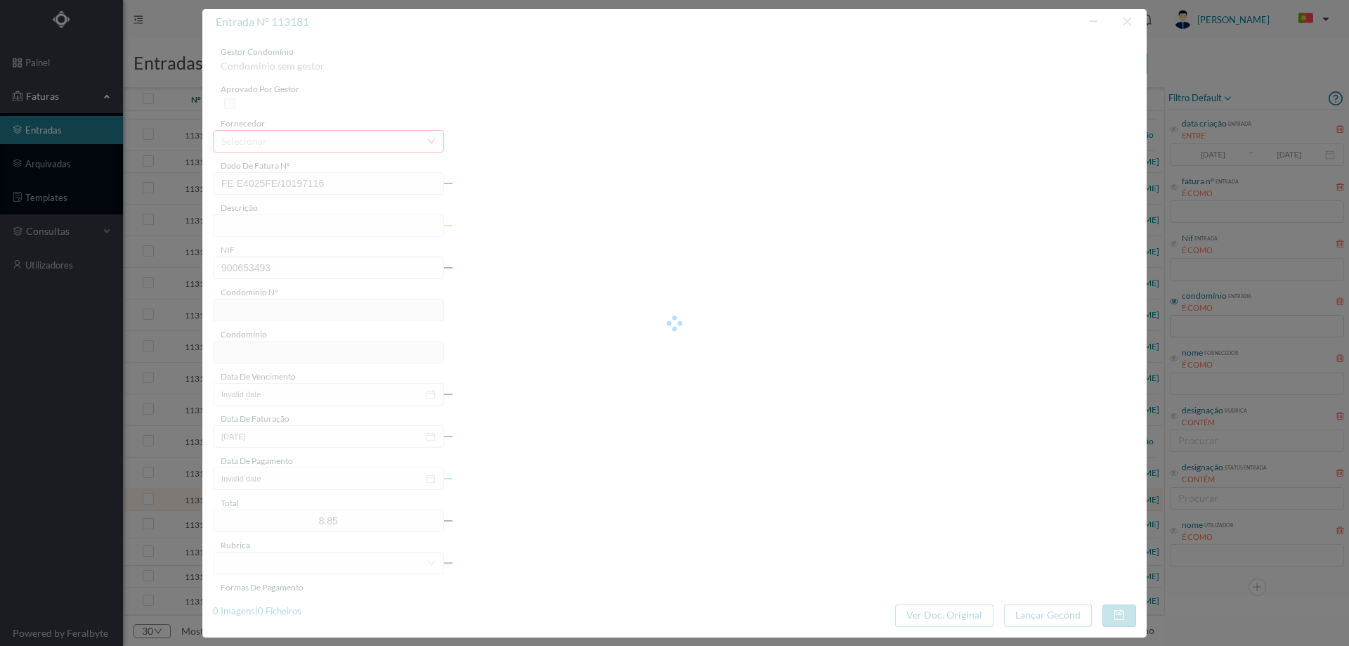
type input "719"
type input "ED. URB. AZENHA DE CIMA - BLOCO HC12"
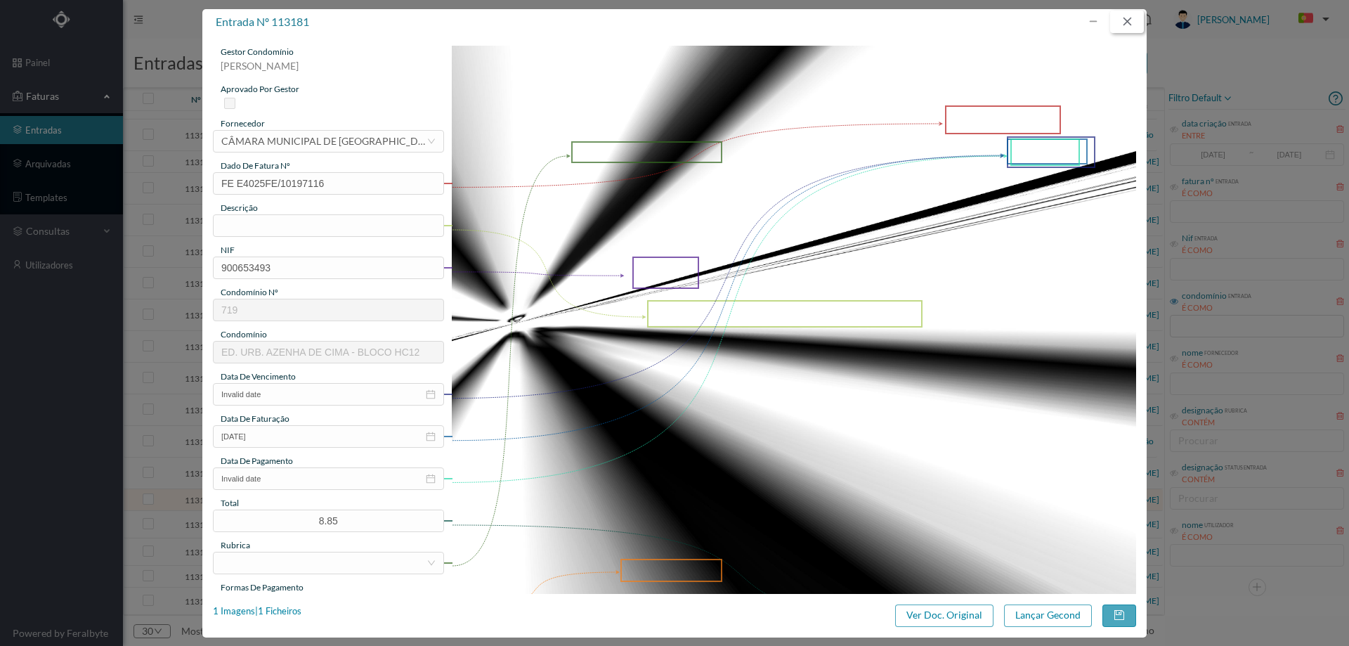
click at [1126, 20] on button "button" at bounding box center [1127, 22] width 34 height 22
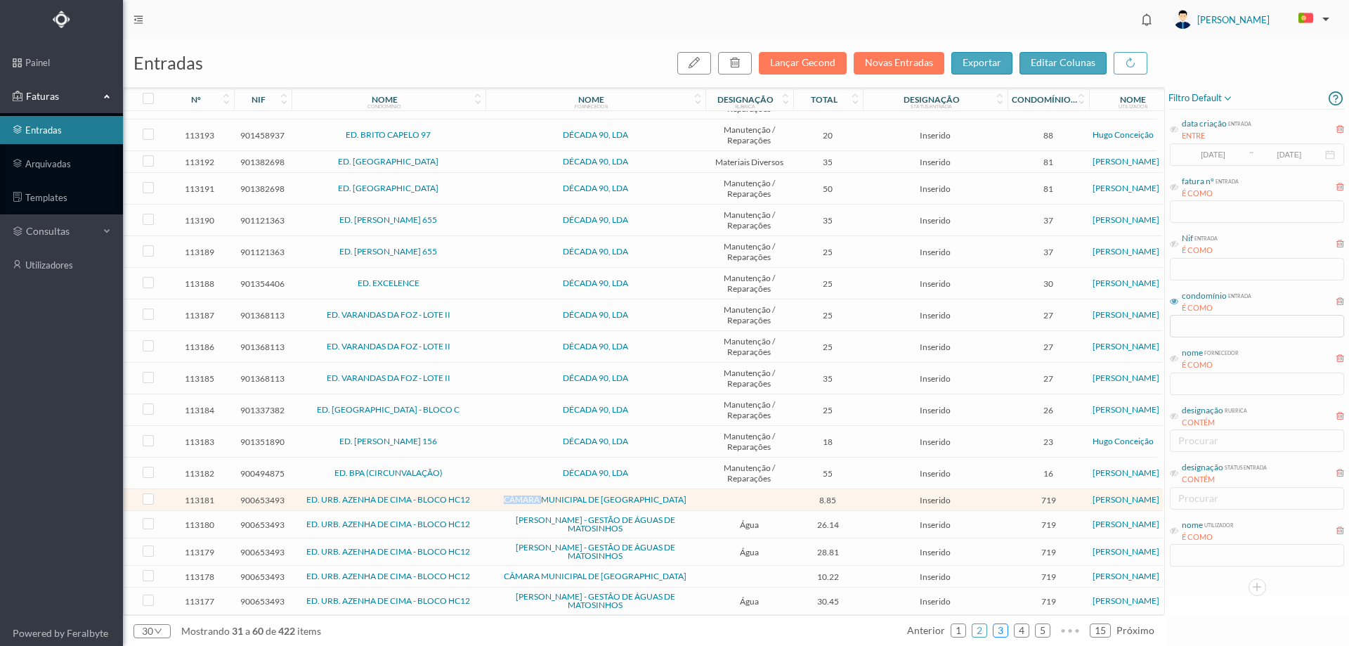
click at [996, 630] on link "3" at bounding box center [1001, 630] width 14 height 21
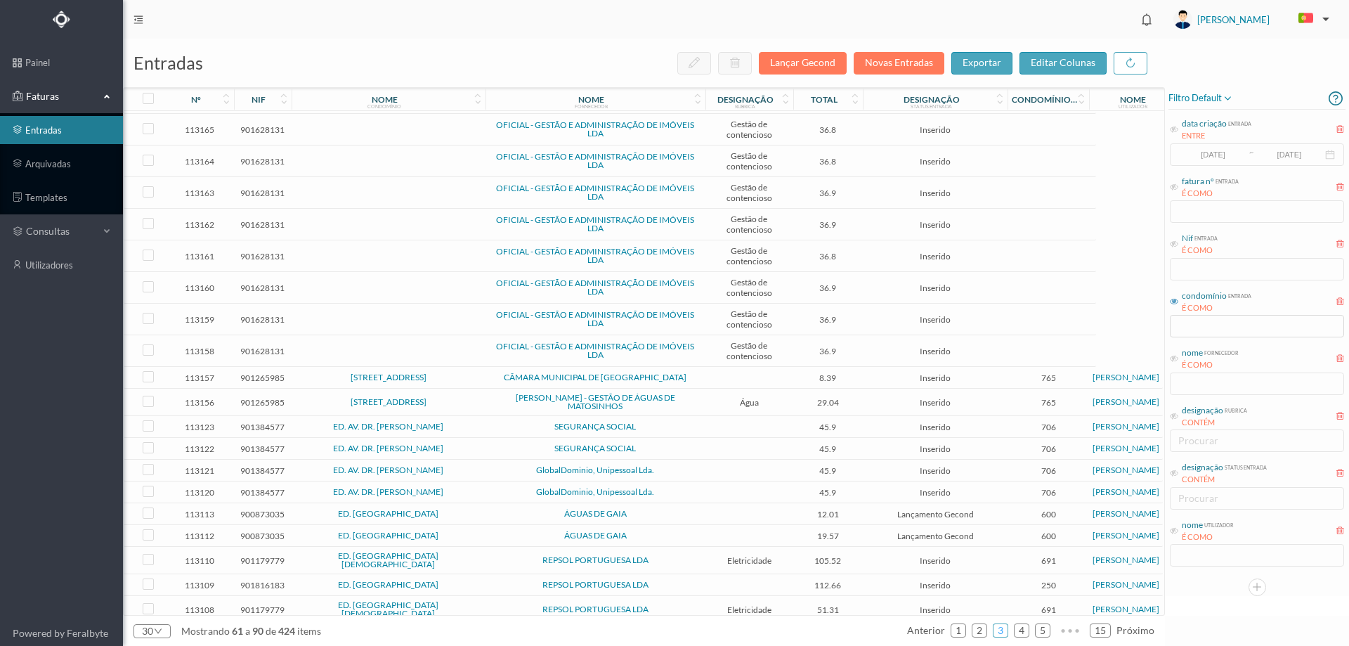
scroll to position [299, 0]
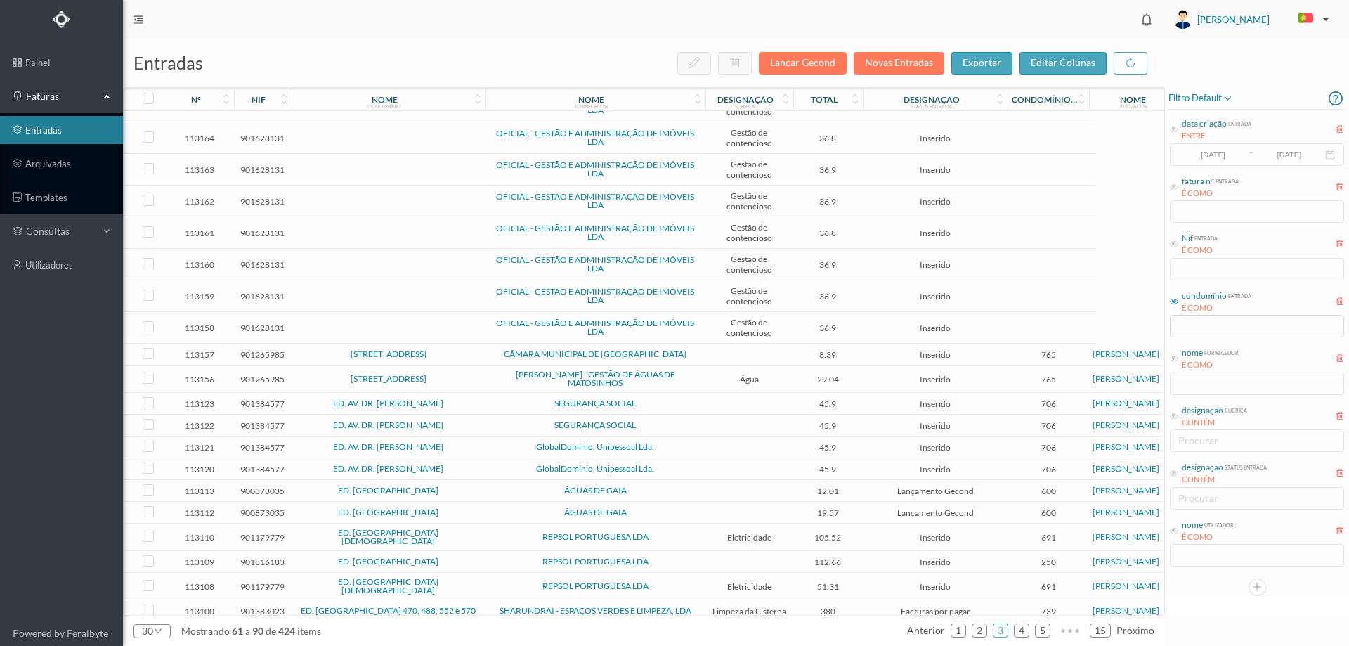
click at [674, 405] on span "SEGURANÇA SOCIAL" at bounding box center [595, 403] width 213 height 8
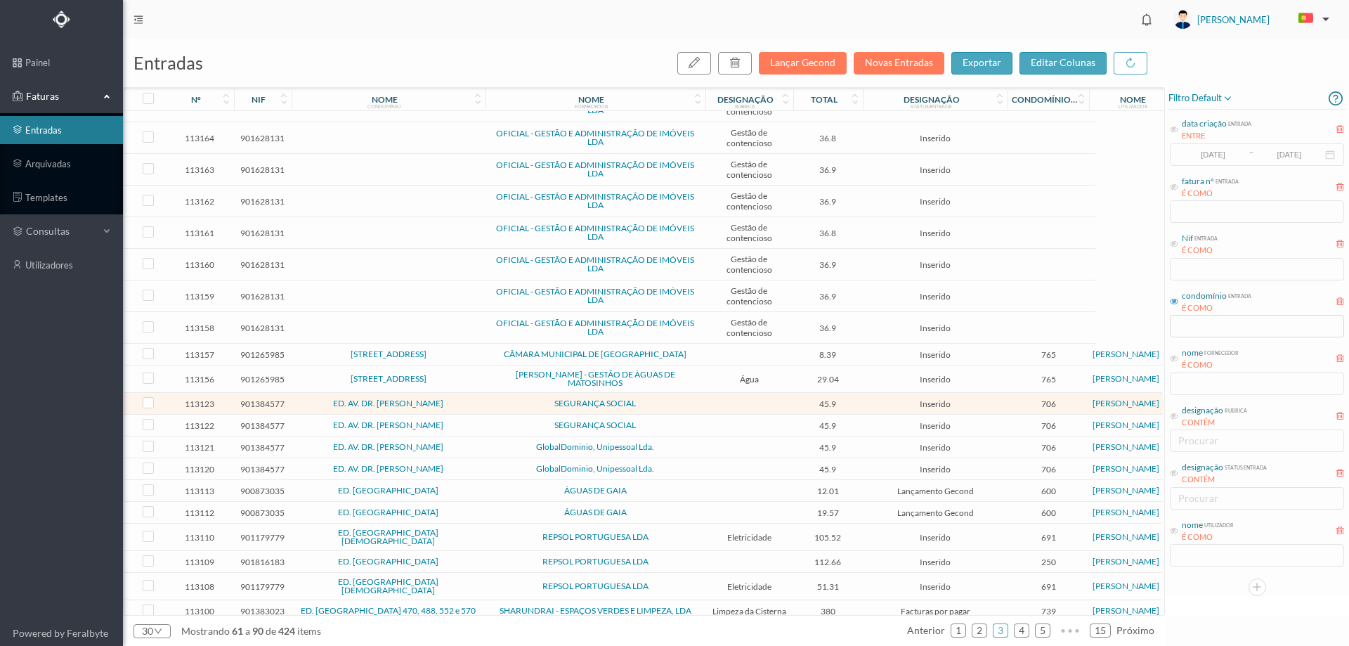
click at [674, 405] on span "SEGURANÇA SOCIAL" at bounding box center [595, 403] width 213 height 8
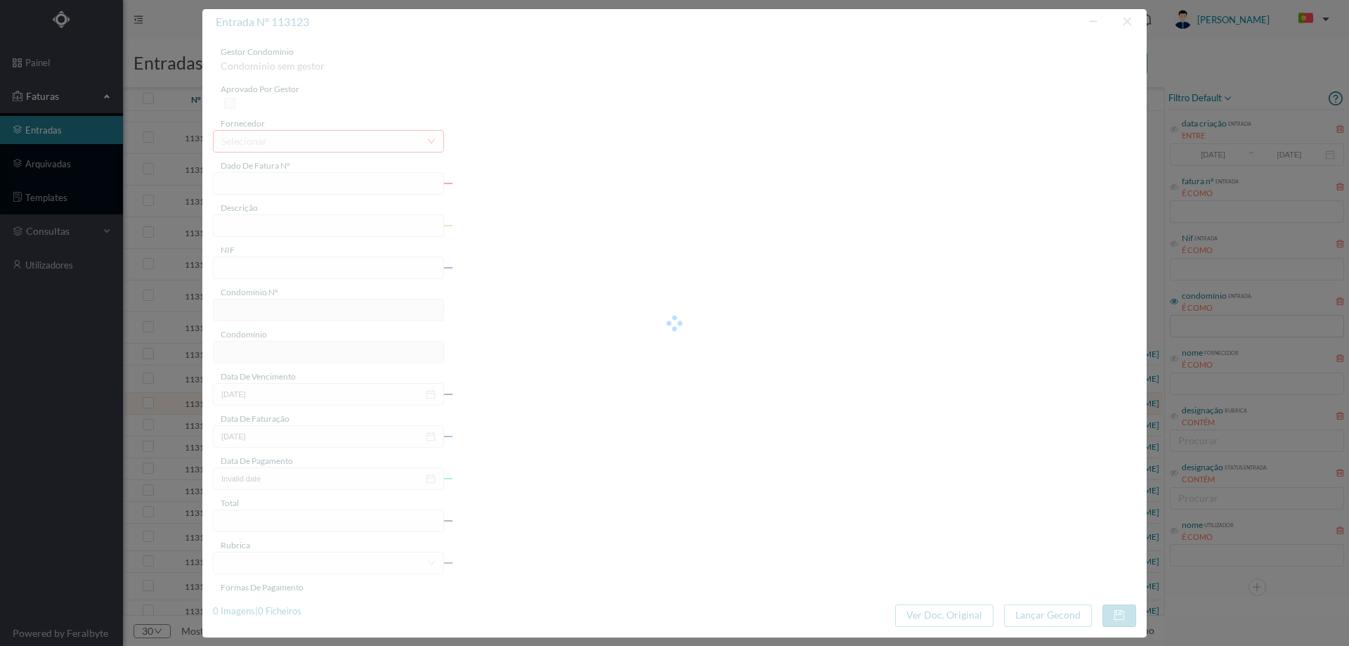
type input "4 110/2185"
type input "901384577"
type input "Invalid date"
type input "[DATE]"
type input "45.90"
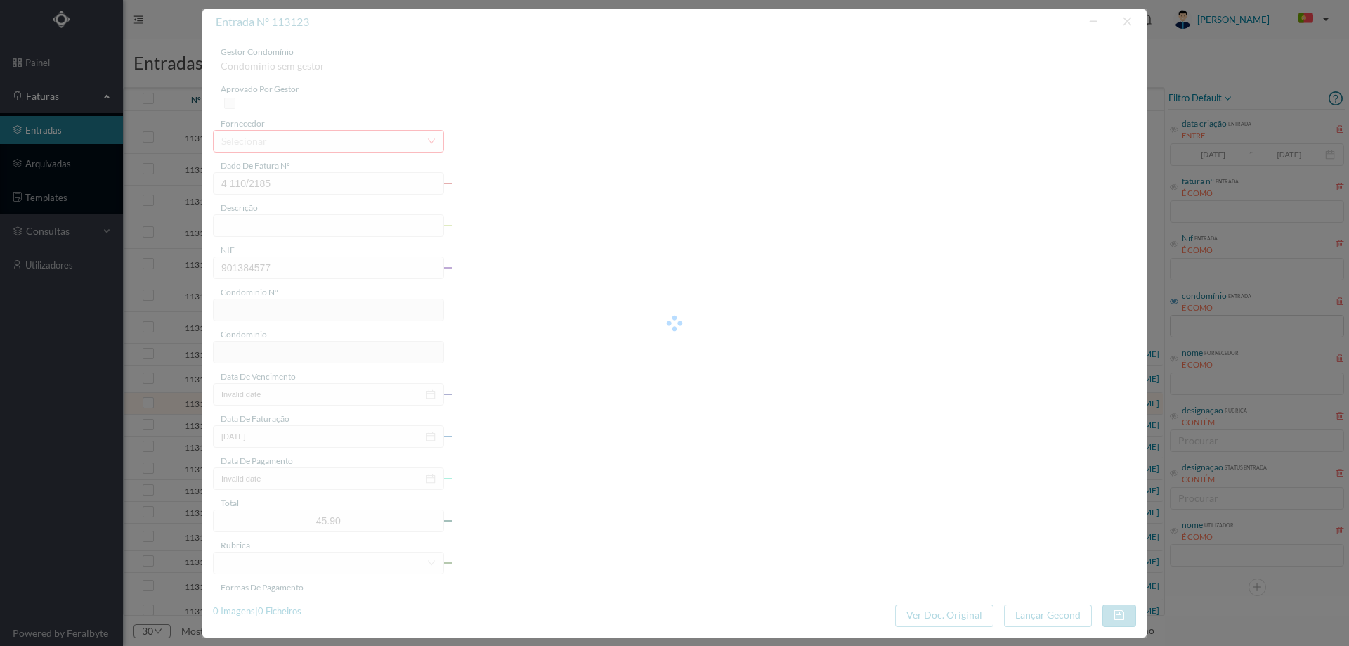
type input "706"
type input "ED. AV. DR. [PERSON_NAME]"
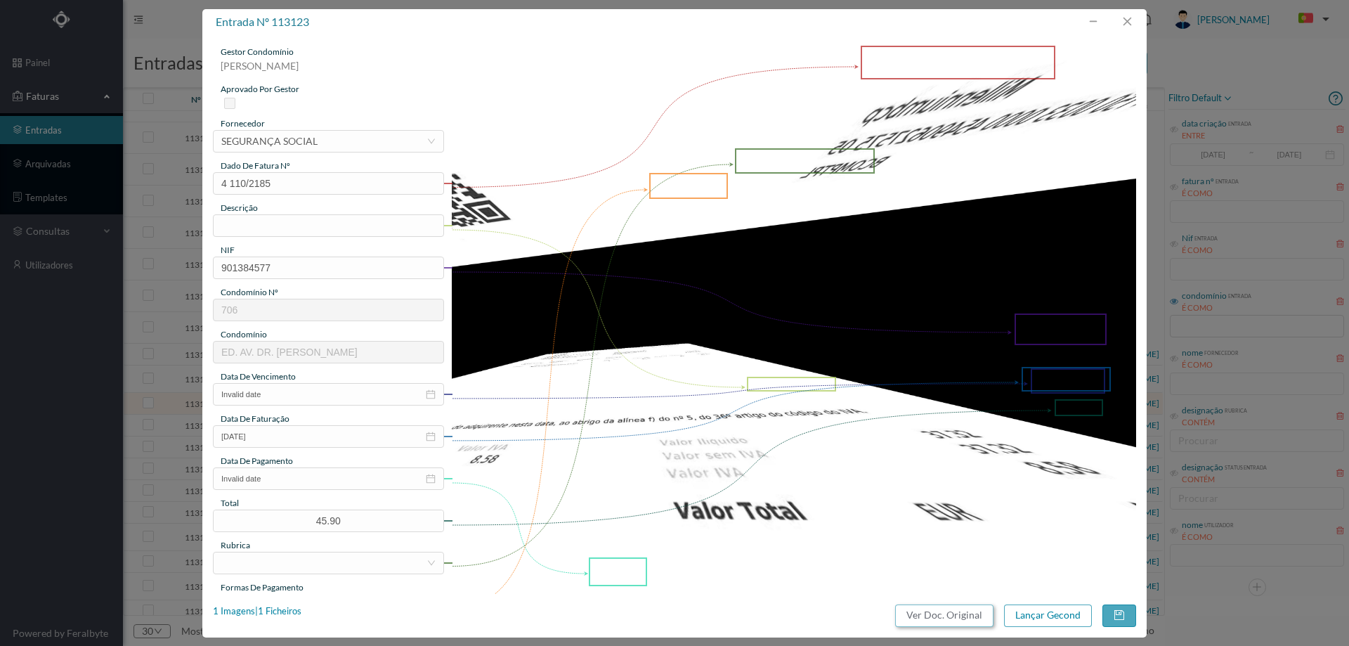
click at [958, 612] on button "Ver Doc. Original" at bounding box center [944, 615] width 98 height 22
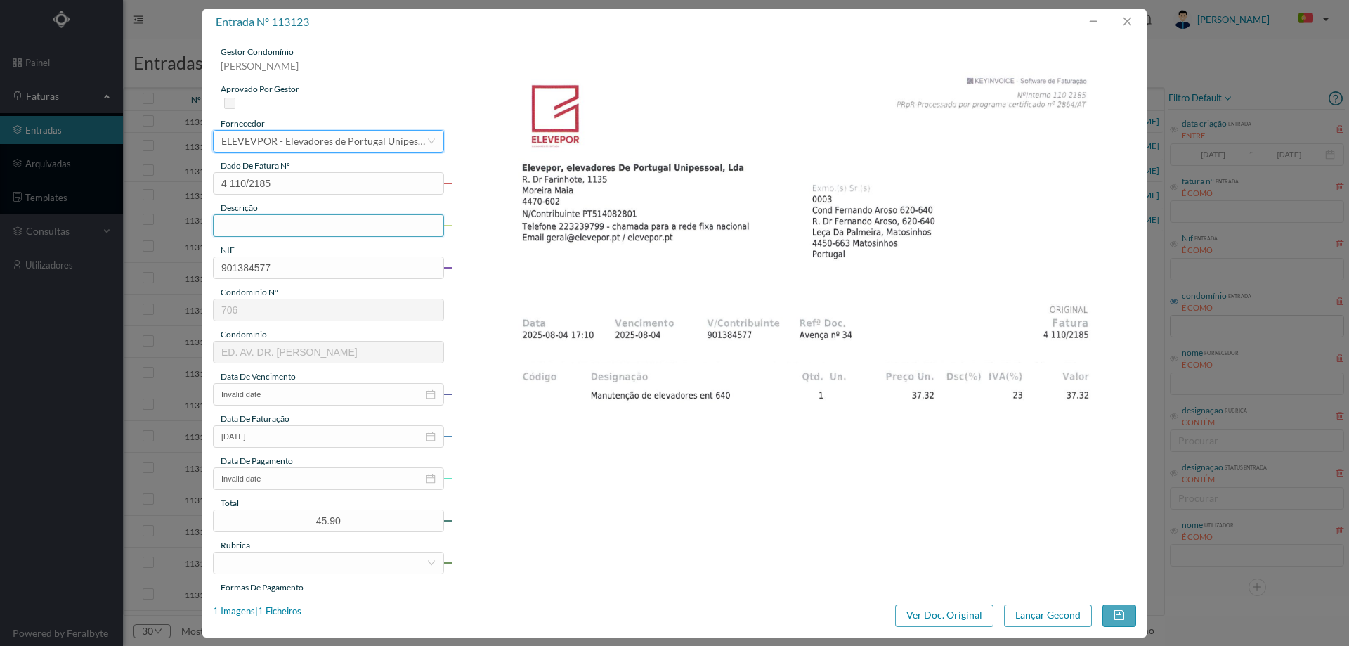
scroll to position [299, 0]
click at [275, 229] on input "text" at bounding box center [328, 225] width 231 height 22
type input "Manuenção elevadores 640- [DATE]"
click at [318, 399] on input "Invalid date" at bounding box center [328, 394] width 231 height 22
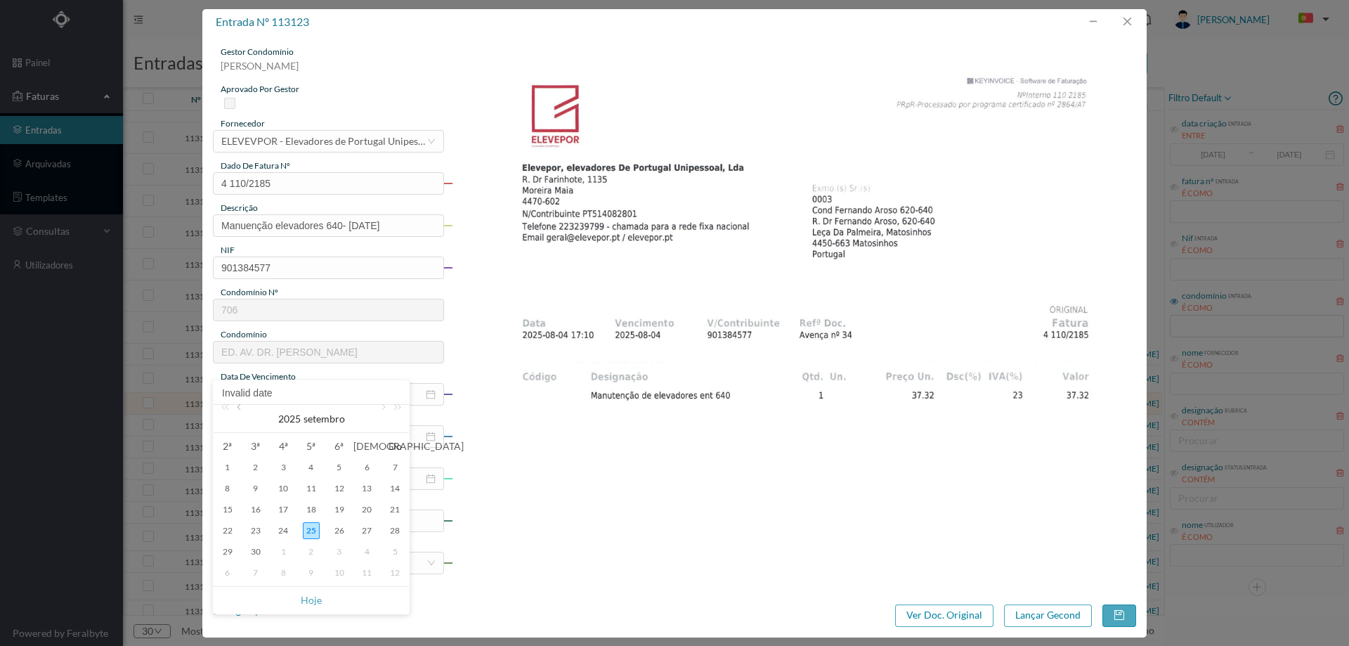
click at [238, 415] on link at bounding box center [240, 419] width 13 height 28
click at [400, 549] on div "31" at bounding box center [394, 551] width 17 height 17
type input "[DATE]"
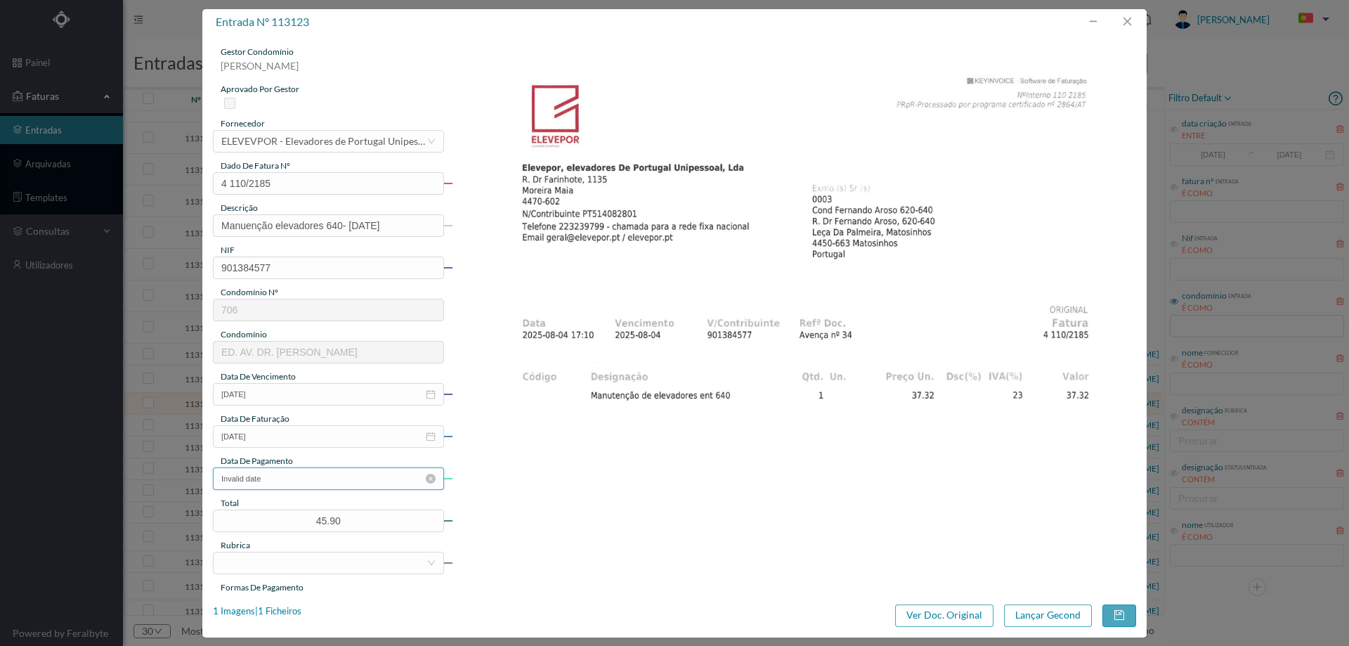
click at [327, 476] on input "Invalid date" at bounding box center [328, 478] width 231 height 22
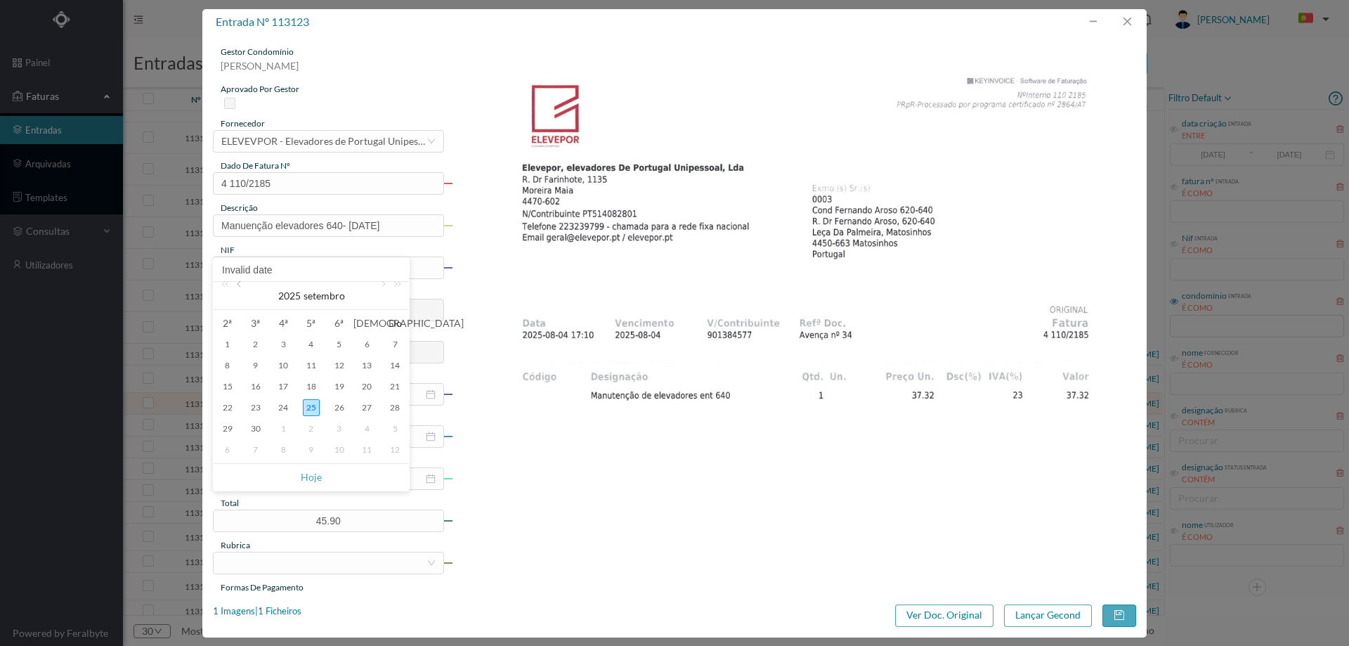
click at [242, 288] on link at bounding box center [240, 296] width 13 height 28
click at [228, 383] on div "11" at bounding box center [227, 386] width 17 height 17
type input "[DATE]"
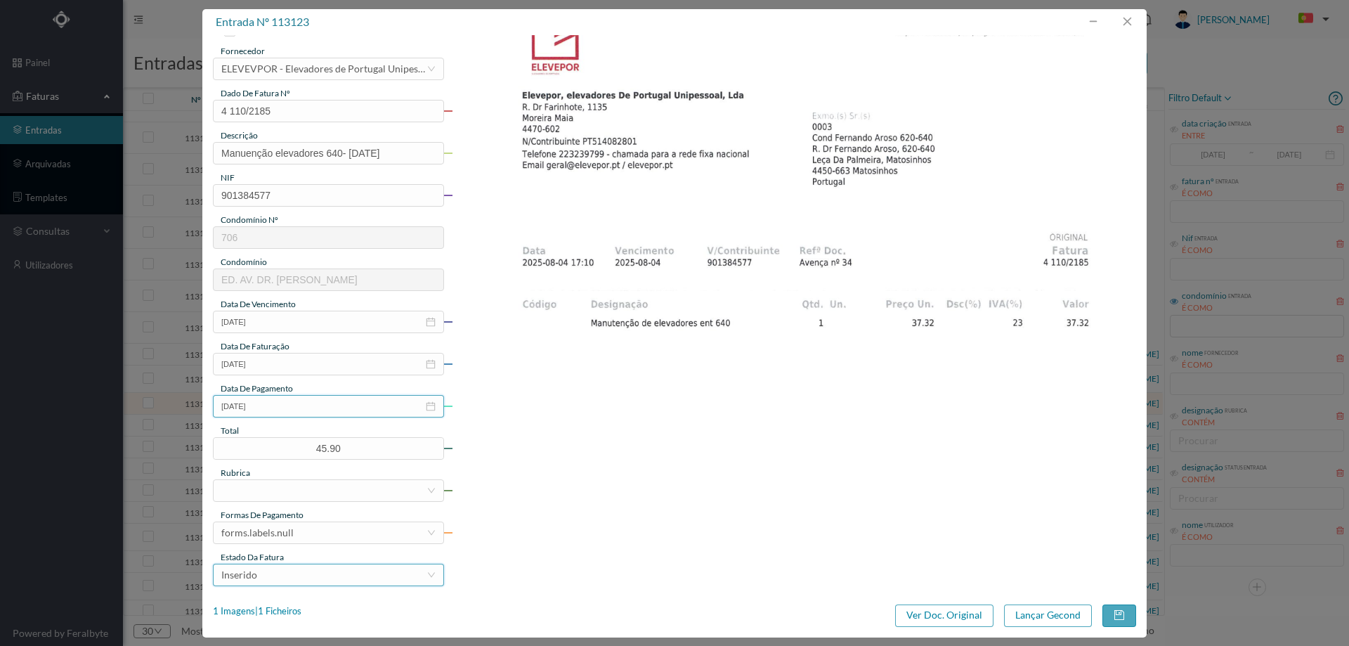
scroll to position [211, 0]
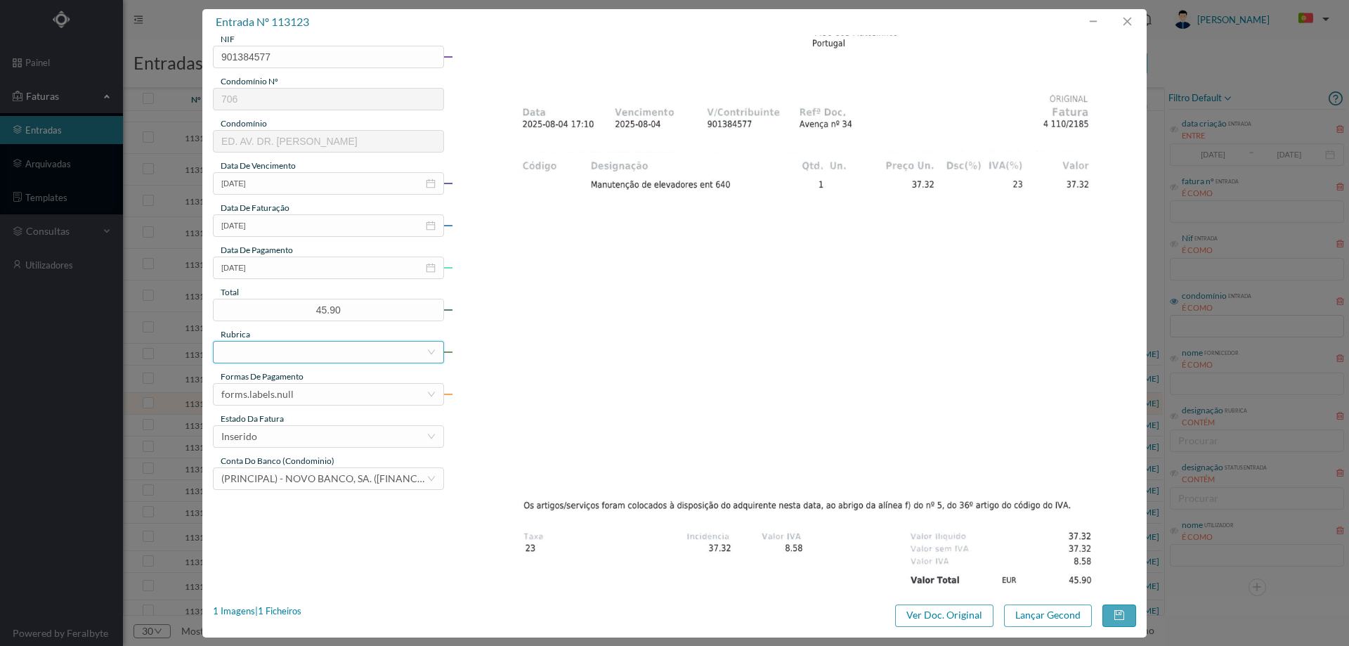
click at [299, 351] on div at bounding box center [323, 351] width 205 height 21
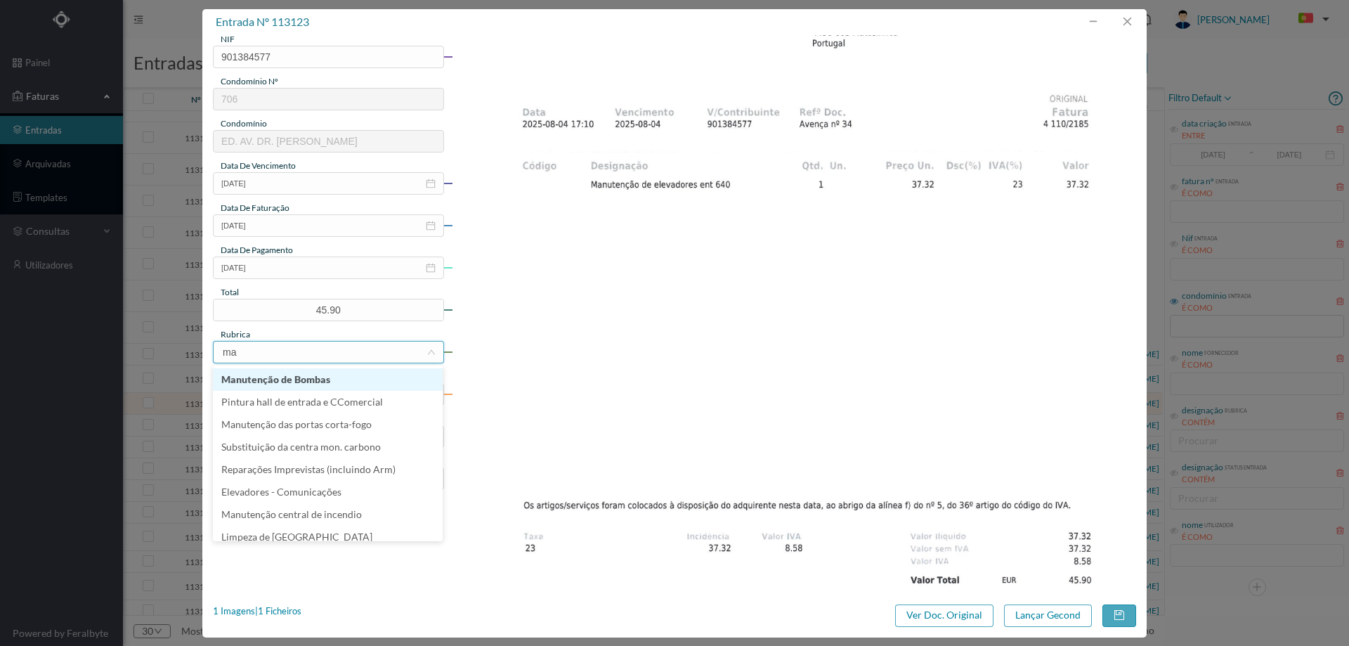
type input "man"
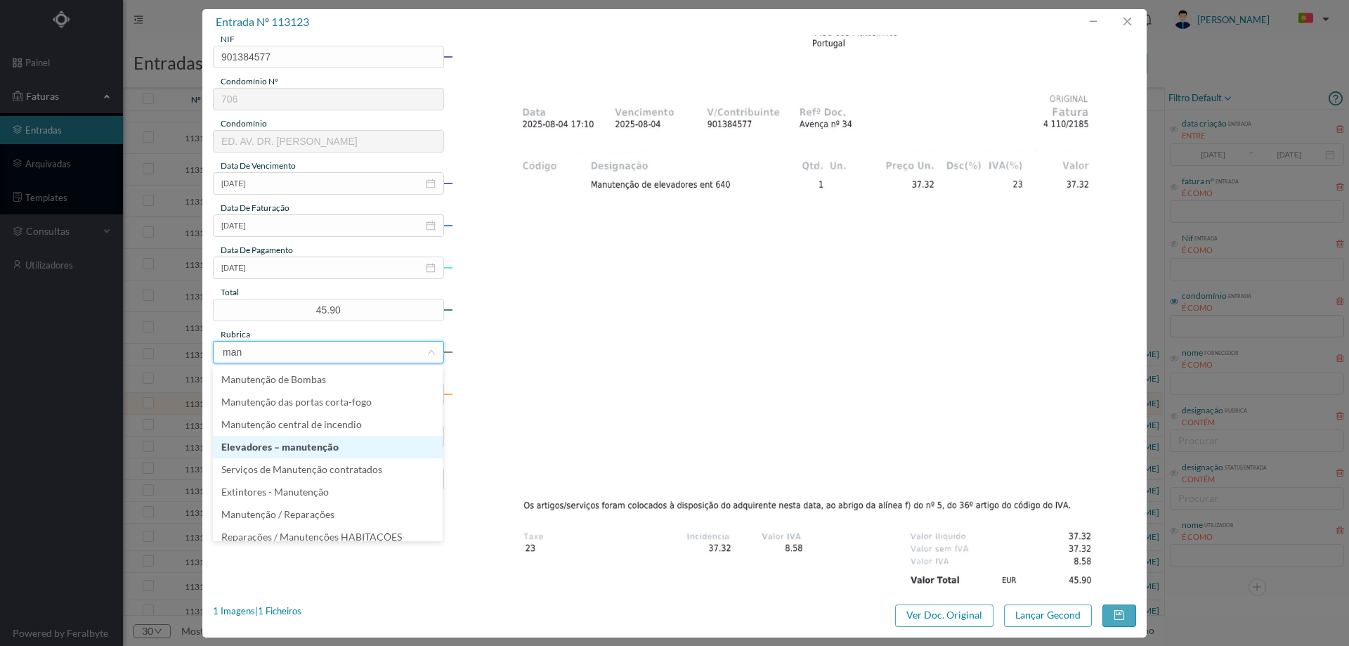
click at [294, 440] on li "Elevadores – manutenção" at bounding box center [328, 447] width 230 height 22
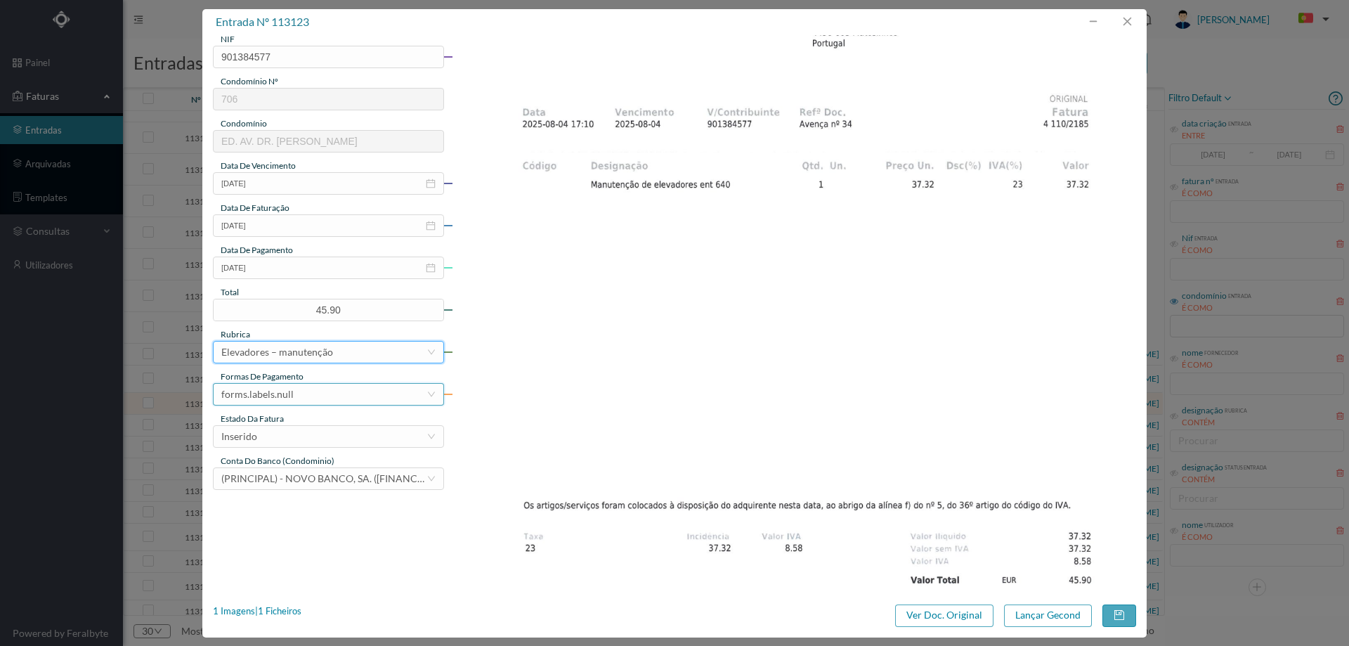
click at [307, 395] on div "forms.labels.null" at bounding box center [323, 394] width 205 height 21
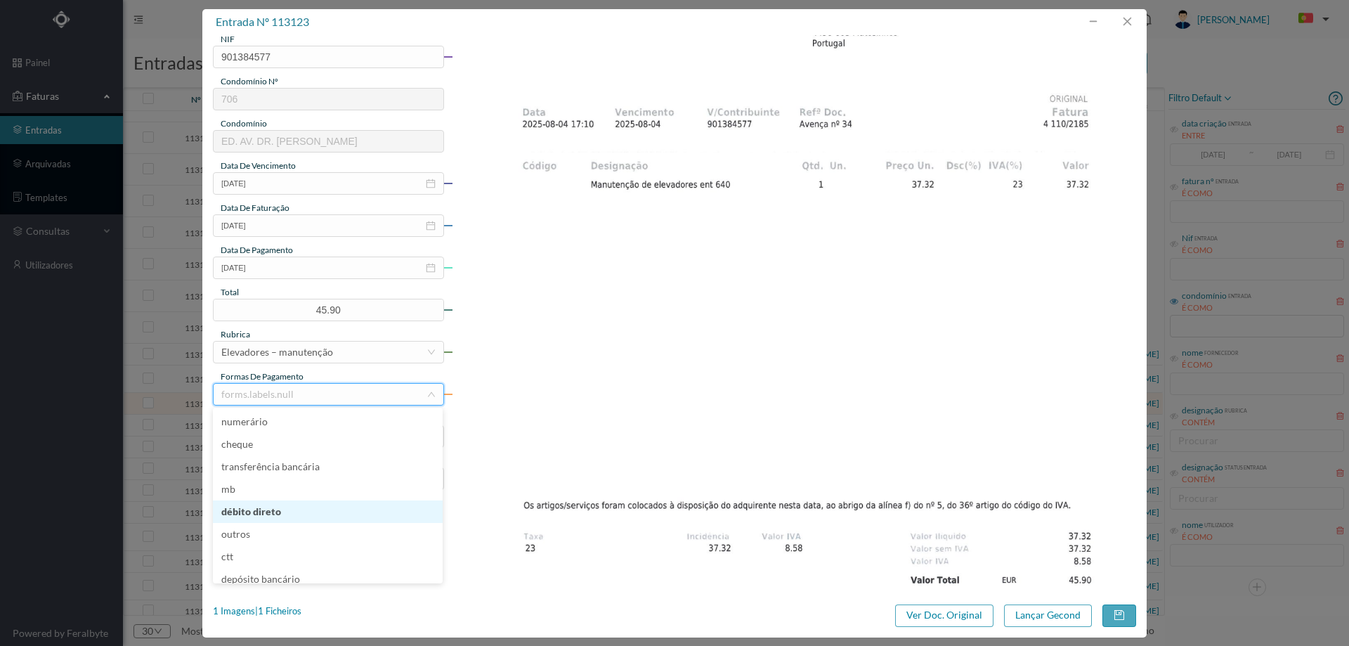
click at [297, 507] on li "débito direto" at bounding box center [328, 511] width 230 height 22
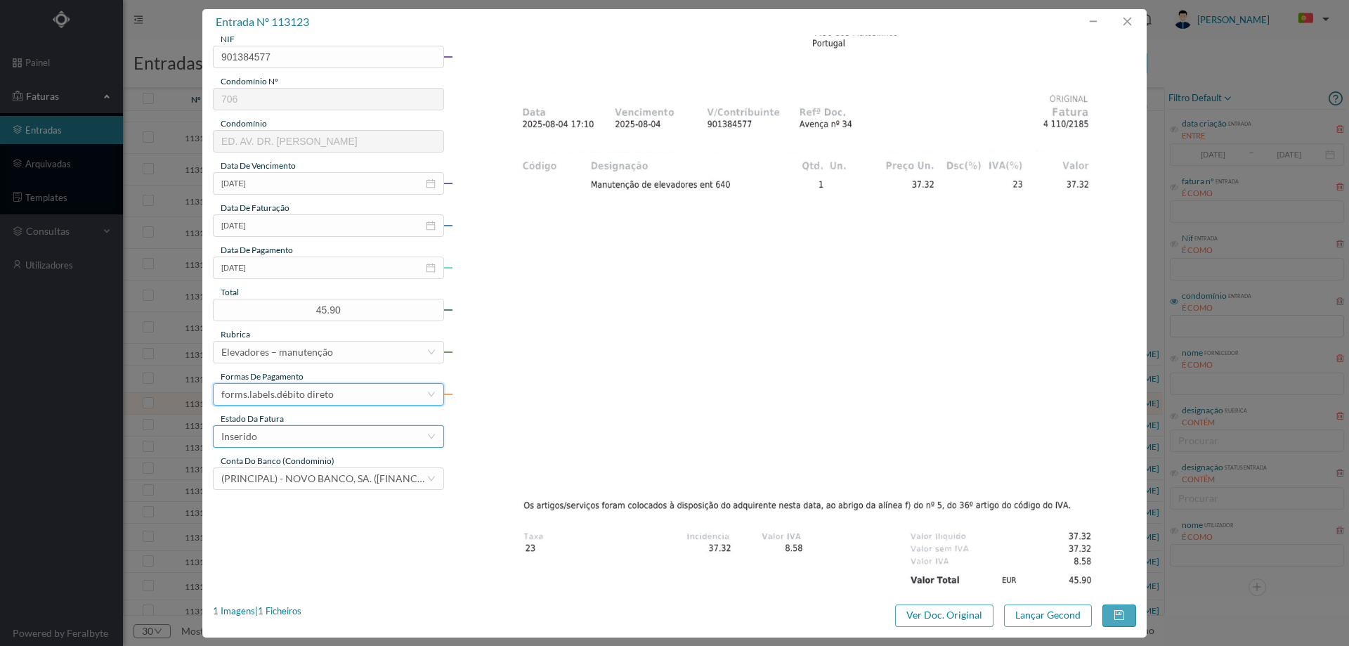
click at [300, 434] on div "Inserido" at bounding box center [323, 436] width 205 height 21
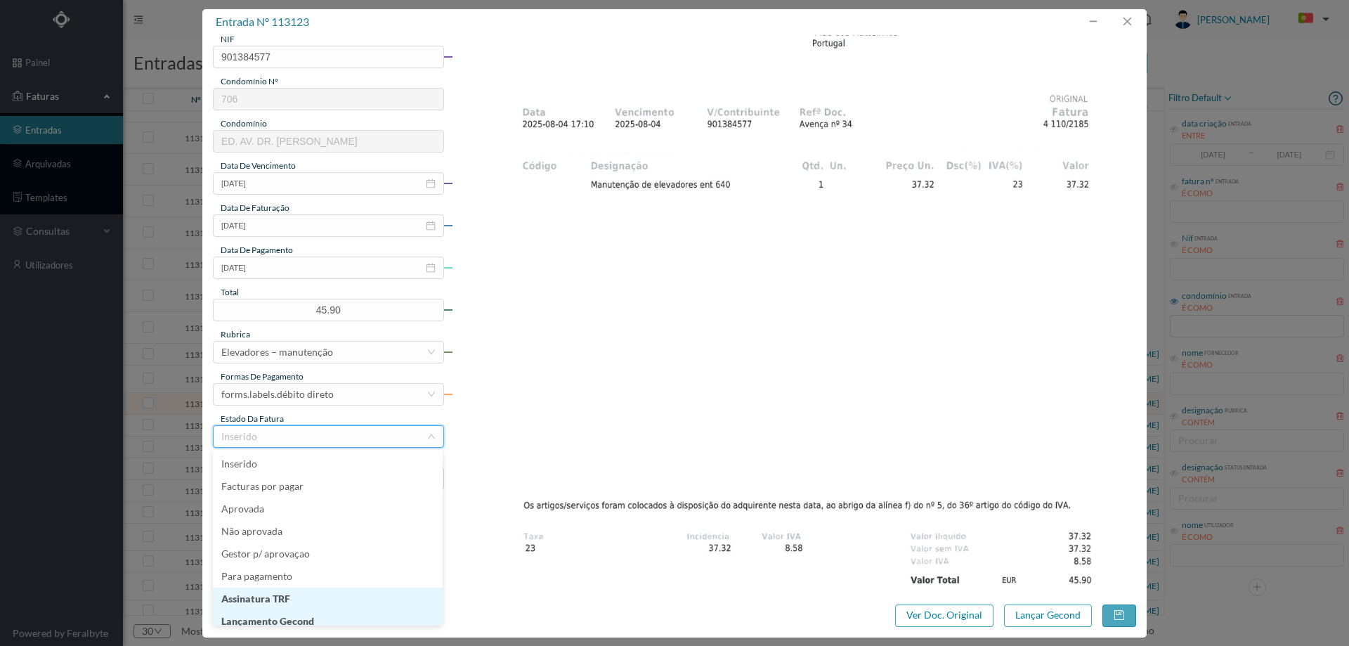
scroll to position [7, 0]
drag, startPoint x: 301, startPoint y: 615, endPoint x: 335, endPoint y: 615, distance: 34.4
click at [301, 614] on li "Lançamento Gecond" at bounding box center [328, 614] width 230 height 22
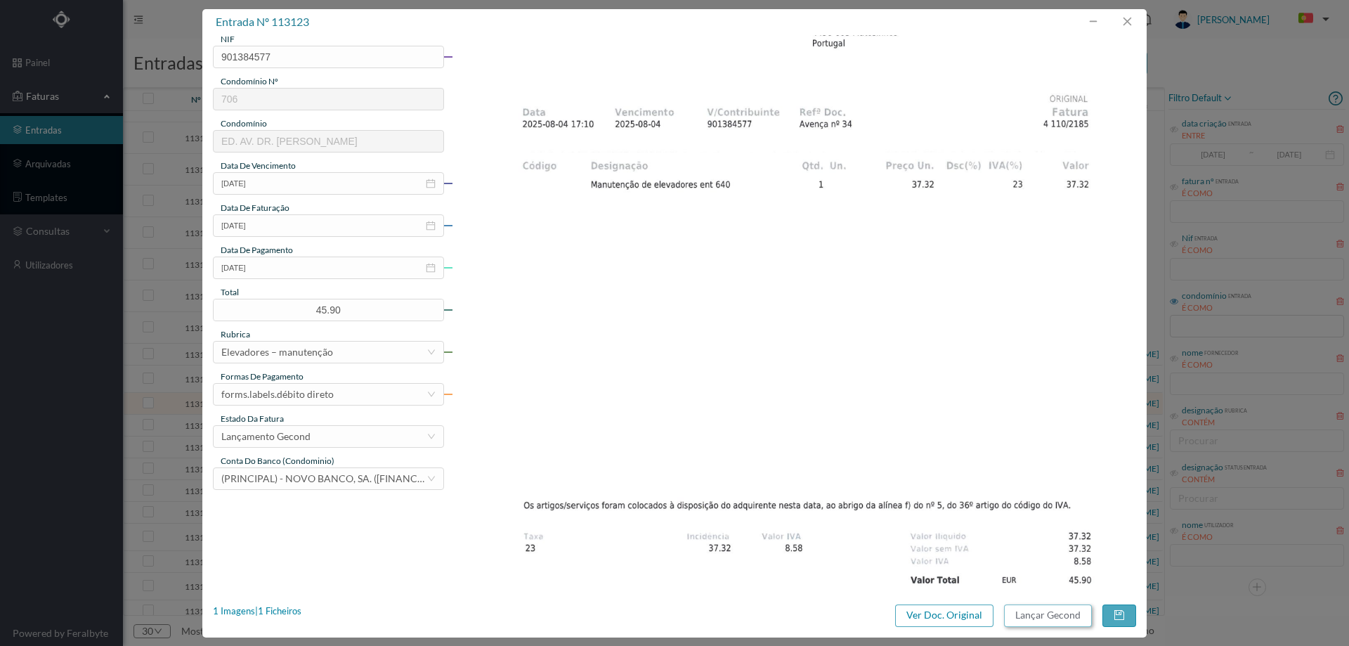
click at [1034, 616] on button "Lançar Gecond" at bounding box center [1048, 615] width 88 height 22
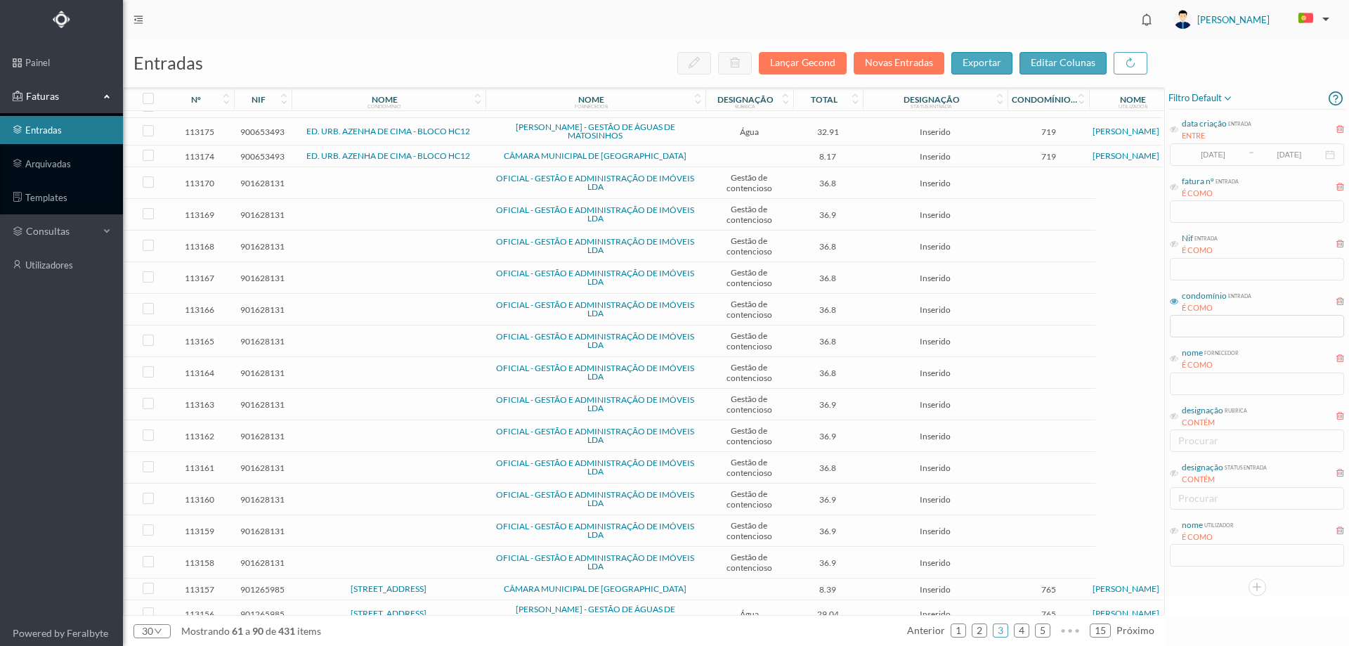
scroll to position [359, 0]
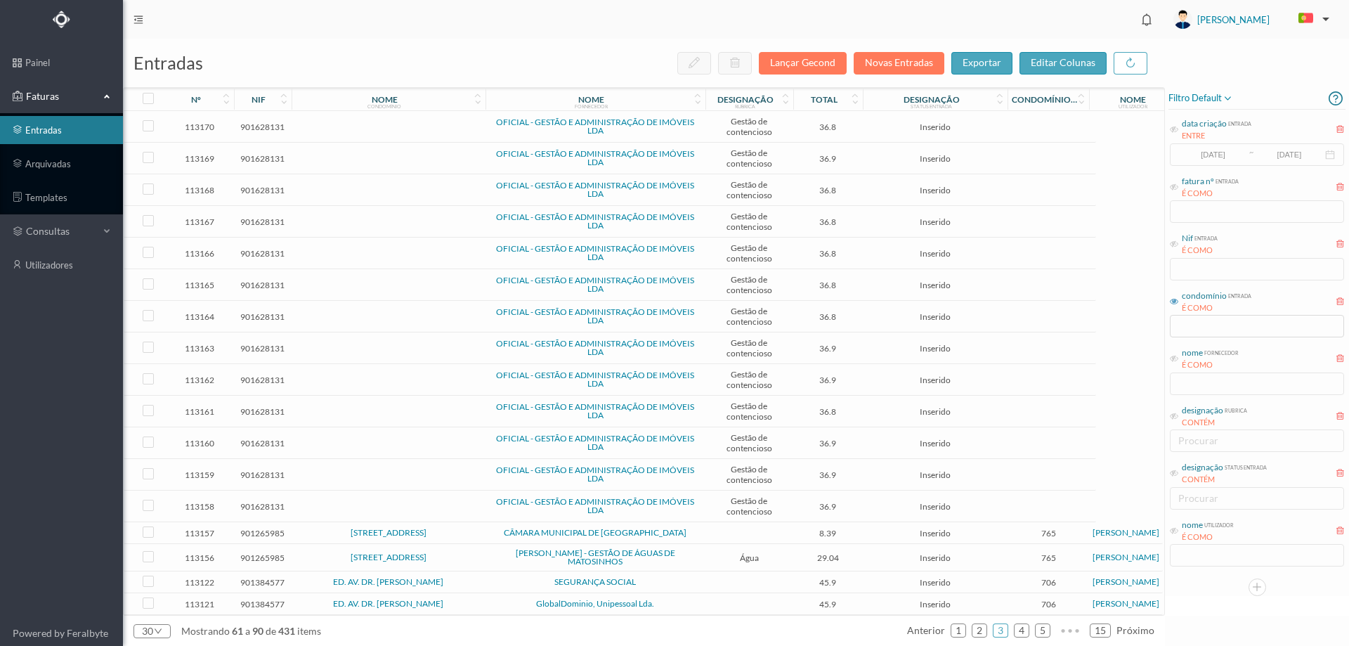
click at [495, 578] on span "SEGURANÇA SOCIAL" at bounding box center [595, 582] width 213 height 8
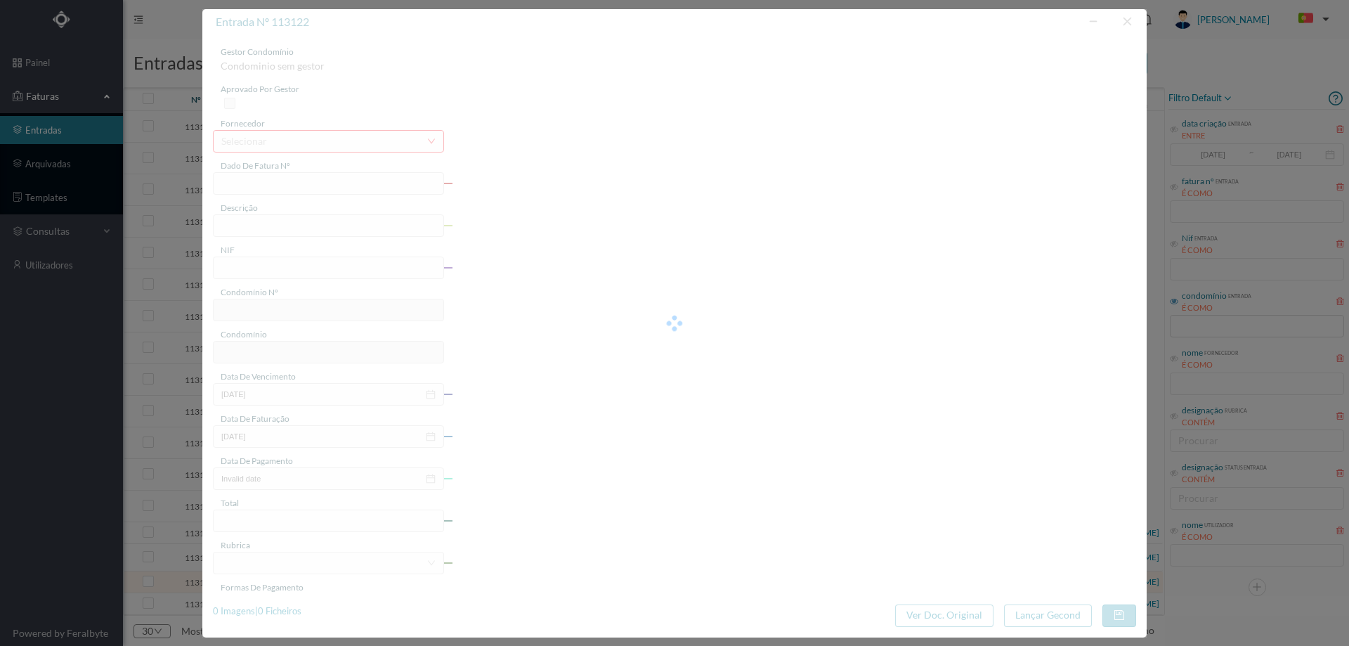
type input "4 110/2277"
type input "901384577"
type input "Invalid date"
type input "[DATE]"
type input "45.90"
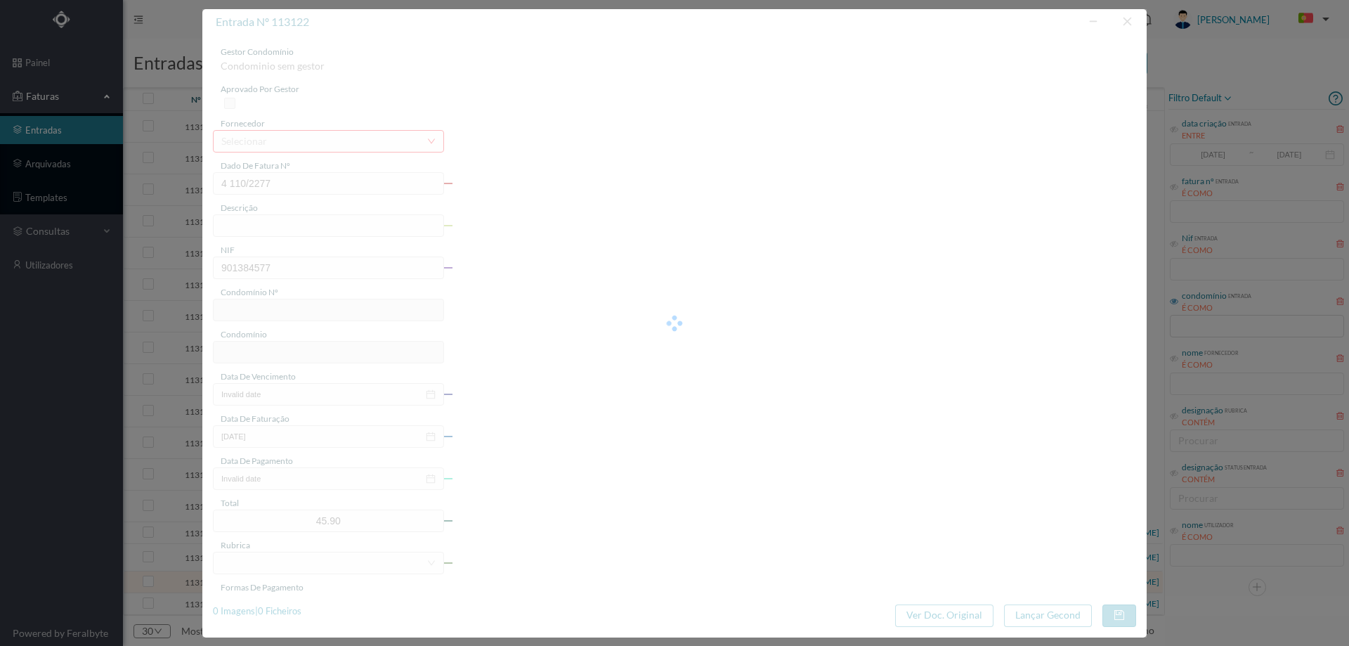
type input "706"
type input "ED. AV. DR. [PERSON_NAME]"
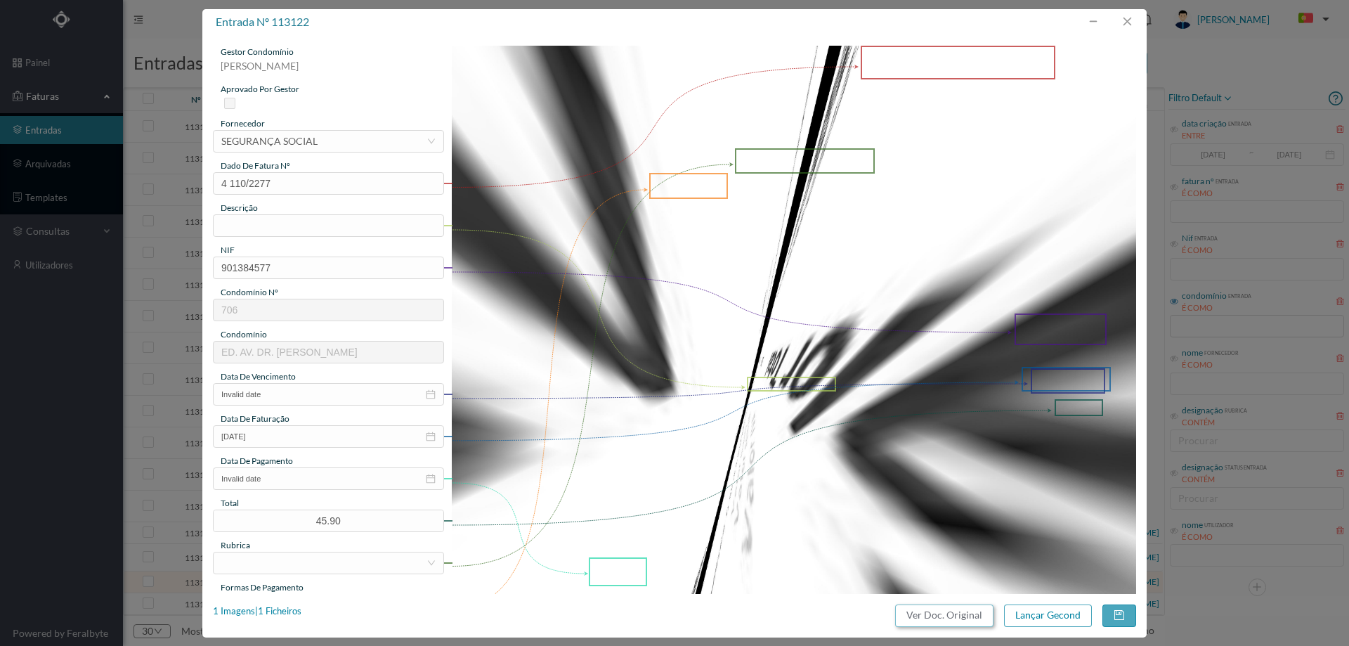
click at [940, 615] on button "Ver Doc. Original" at bounding box center [944, 615] width 98 height 22
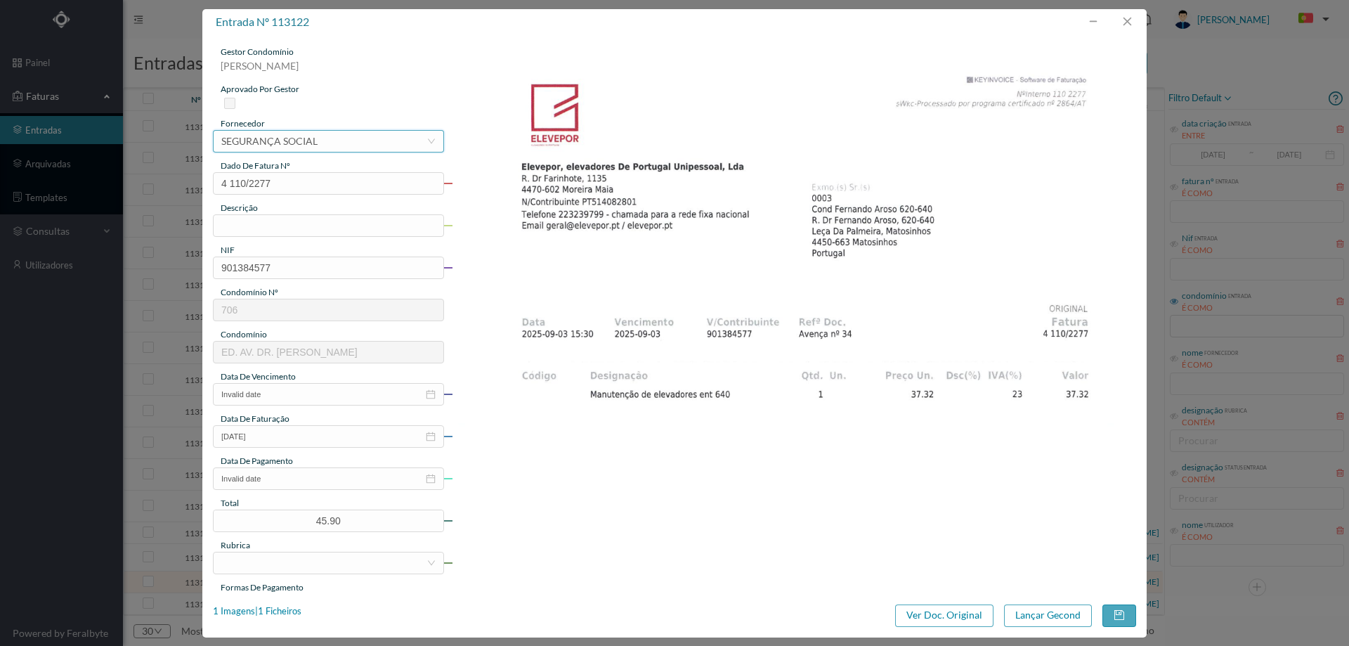
click at [287, 148] on div "SEGURANÇA SOCIAL" at bounding box center [269, 141] width 96 height 21
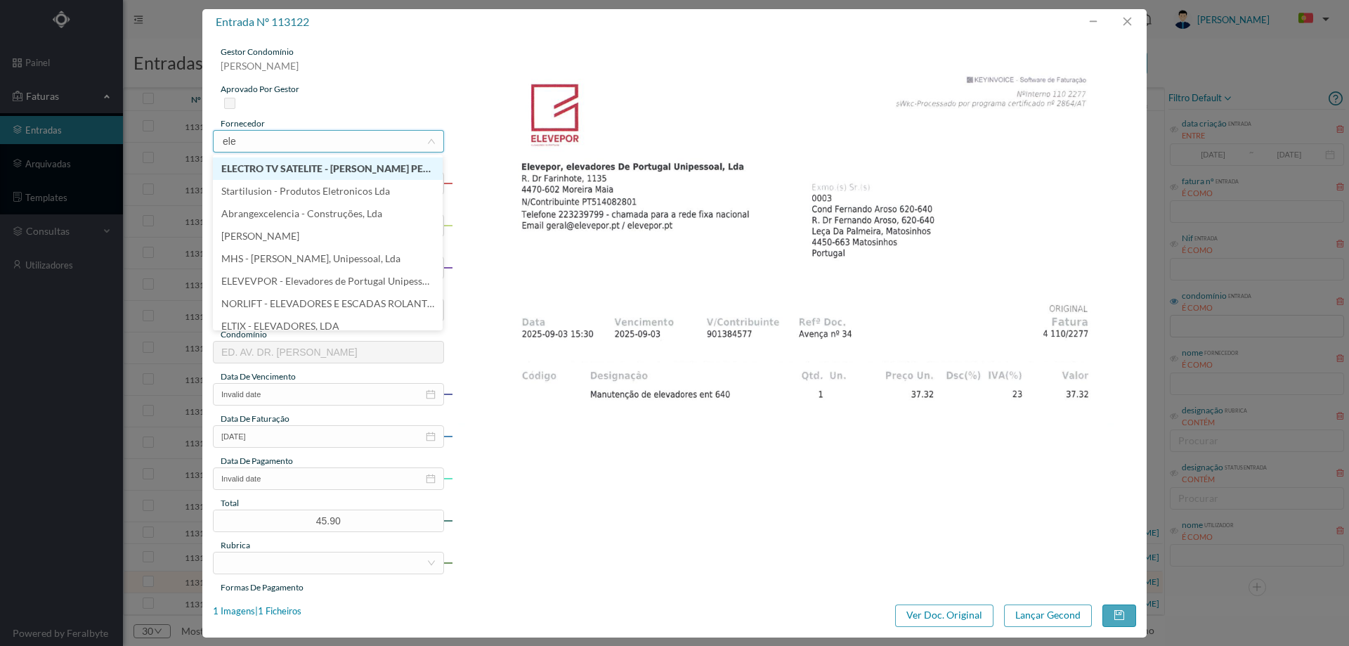
type input "elev"
click at [282, 160] on li "ELEVEVPOR - Elevadores de Portugal Unipessoal Lda" at bounding box center [328, 168] width 230 height 22
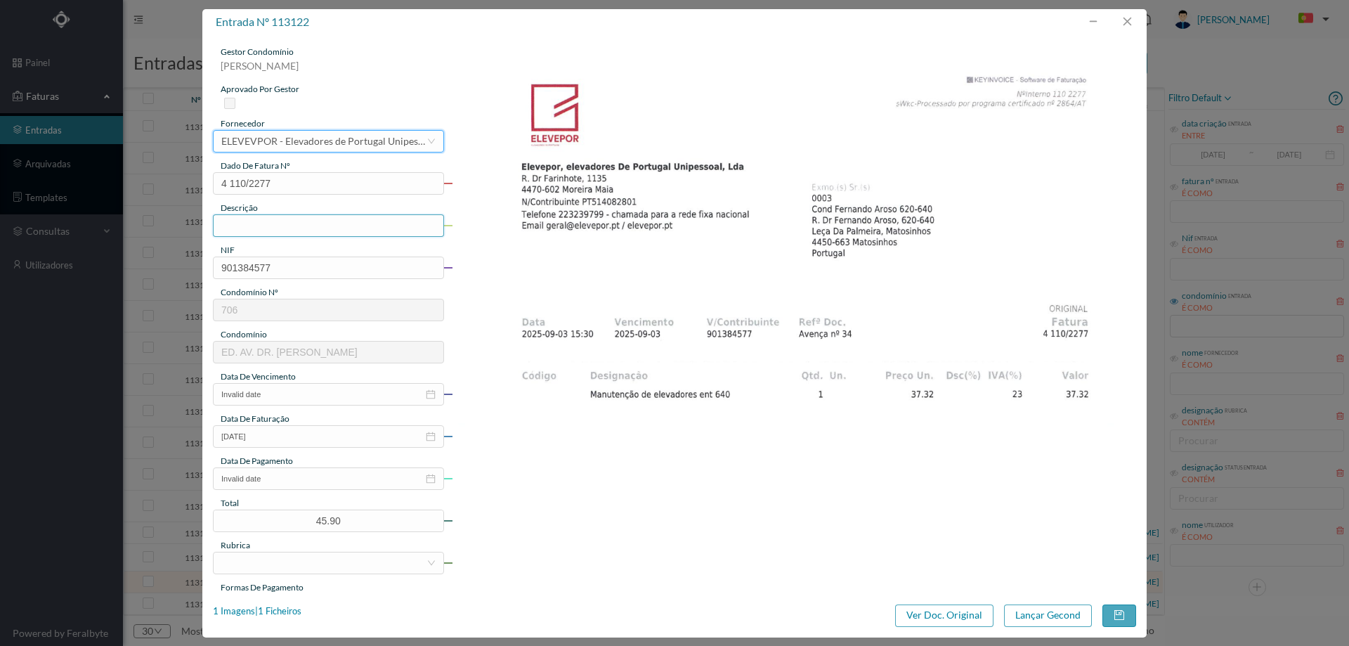
click at [292, 222] on input "text" at bounding box center [328, 225] width 231 height 22
type input "Manutenão elevadores 640- Se"
type input "Manutenão elevadores 640- [DATE]"
click at [282, 390] on input "Invalid date" at bounding box center [328, 394] width 231 height 22
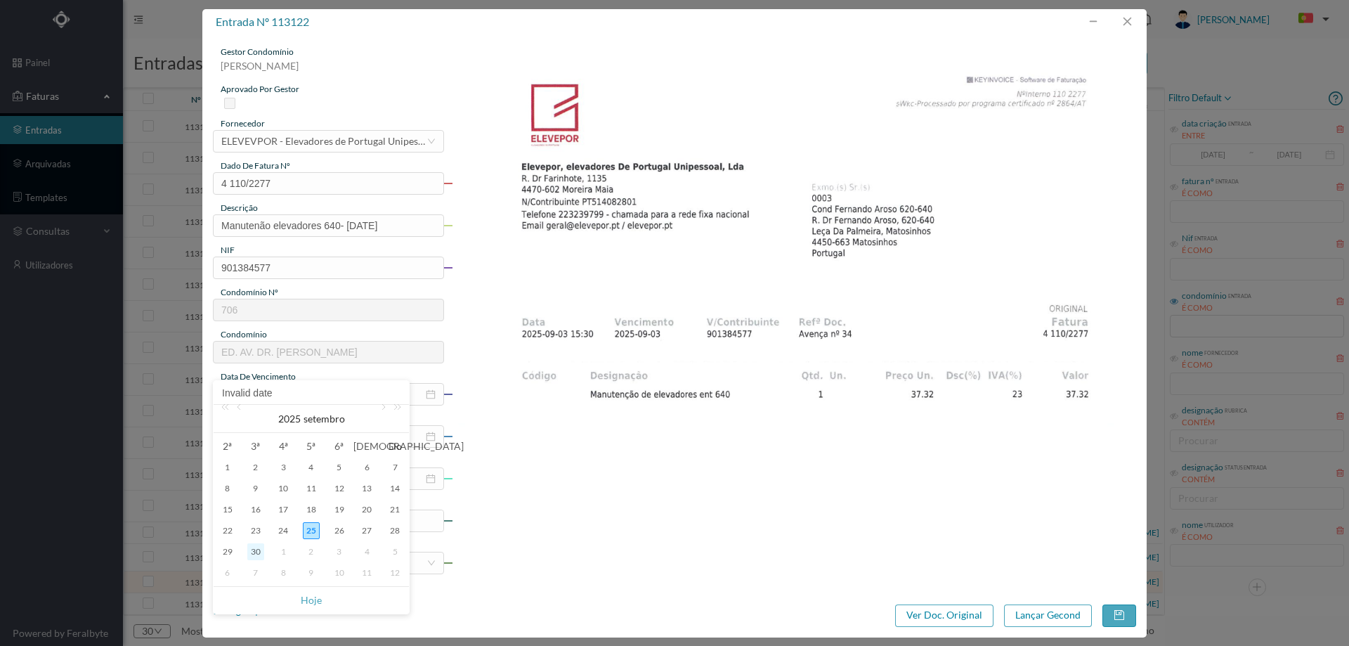
click at [252, 552] on div "30" at bounding box center [255, 551] width 17 height 17
type input "[DATE]"
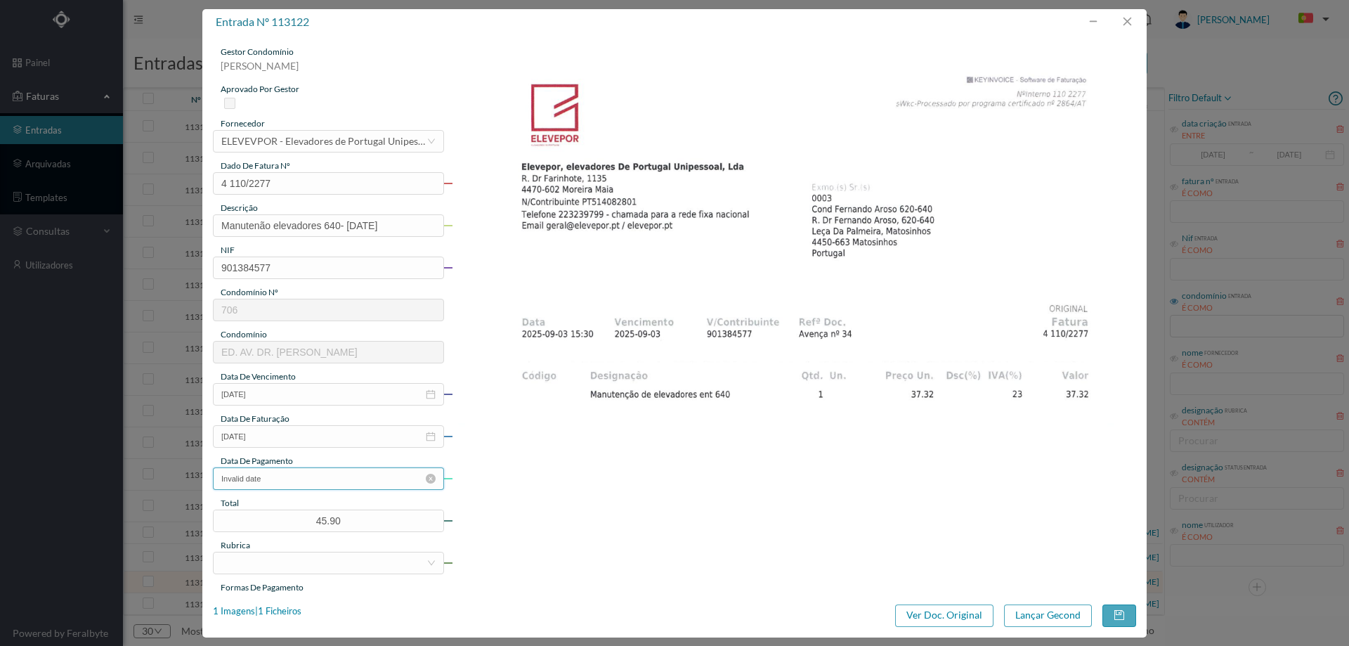
click at [298, 486] on input "Invalid date" at bounding box center [328, 478] width 231 height 22
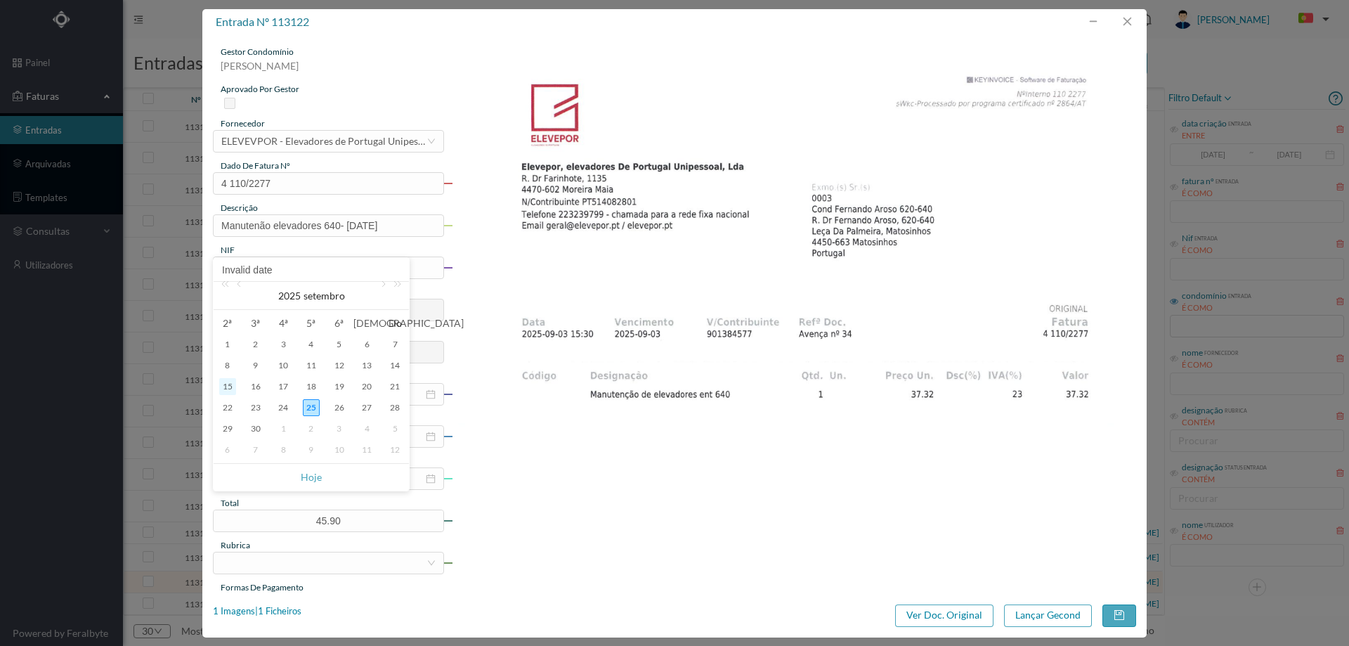
click at [231, 384] on div "15" at bounding box center [227, 386] width 17 height 17
type input "[DATE]"
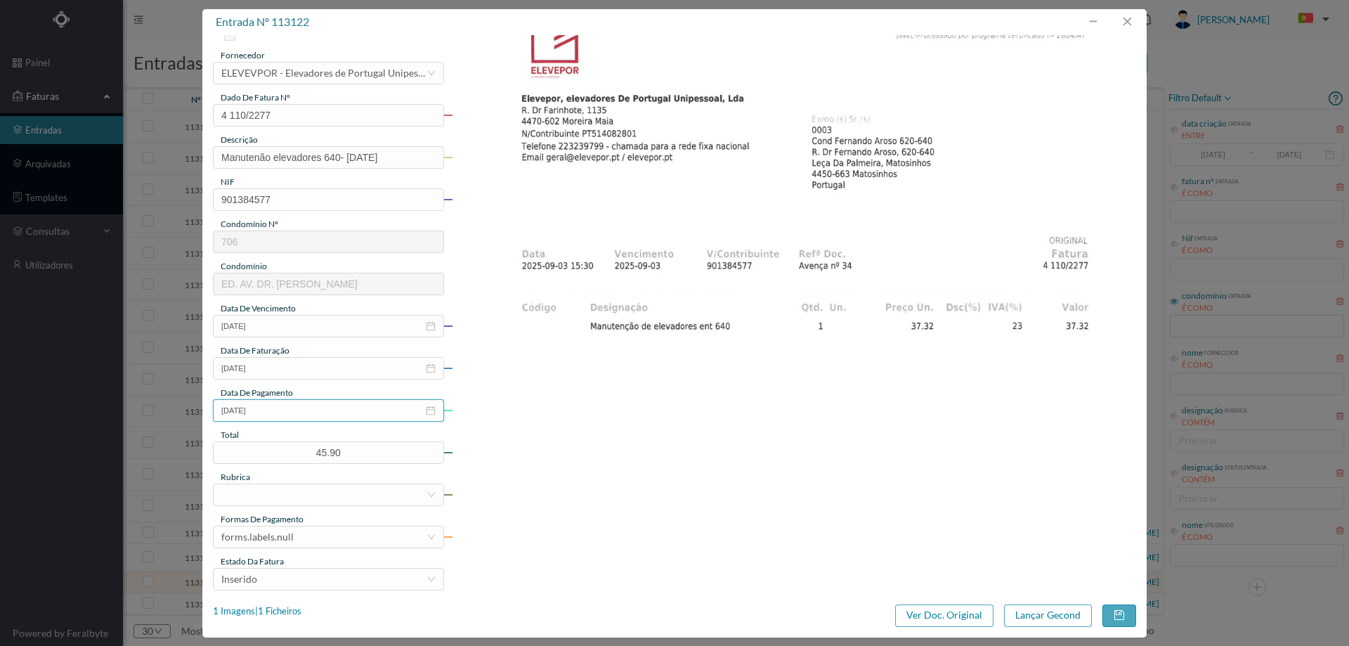
scroll to position [141, 0]
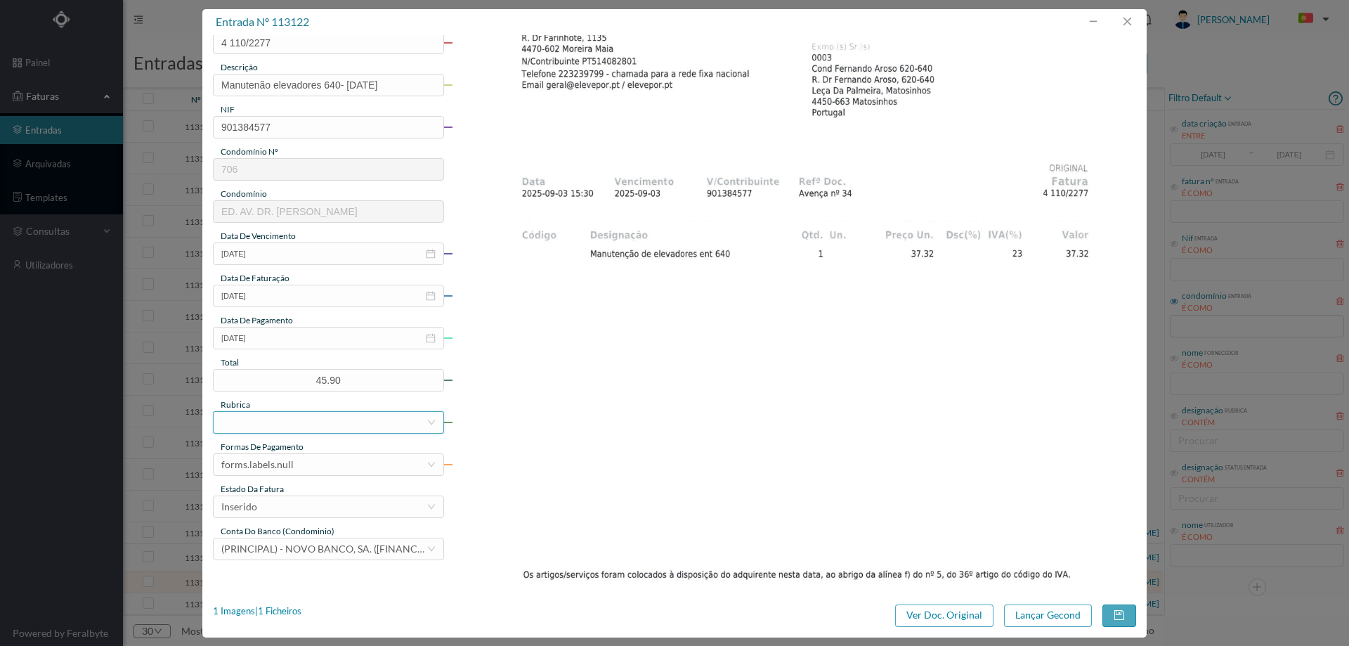
click at [291, 422] on div at bounding box center [323, 422] width 205 height 21
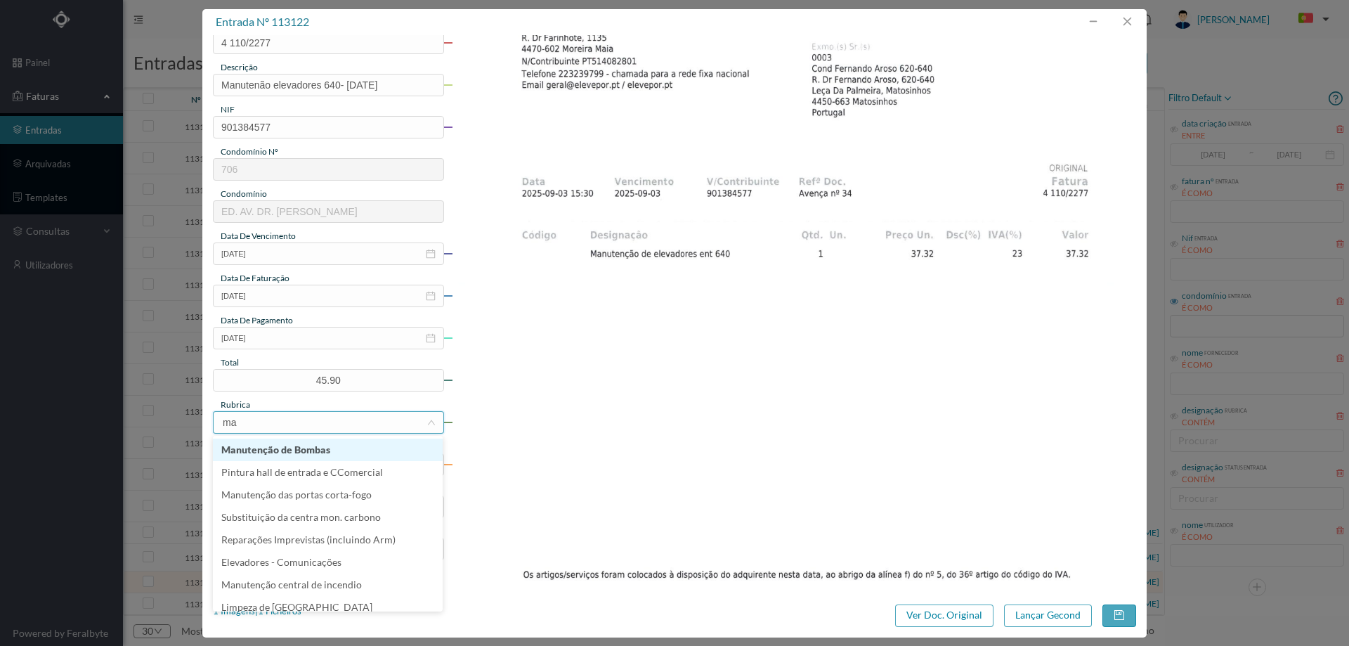
type input "man"
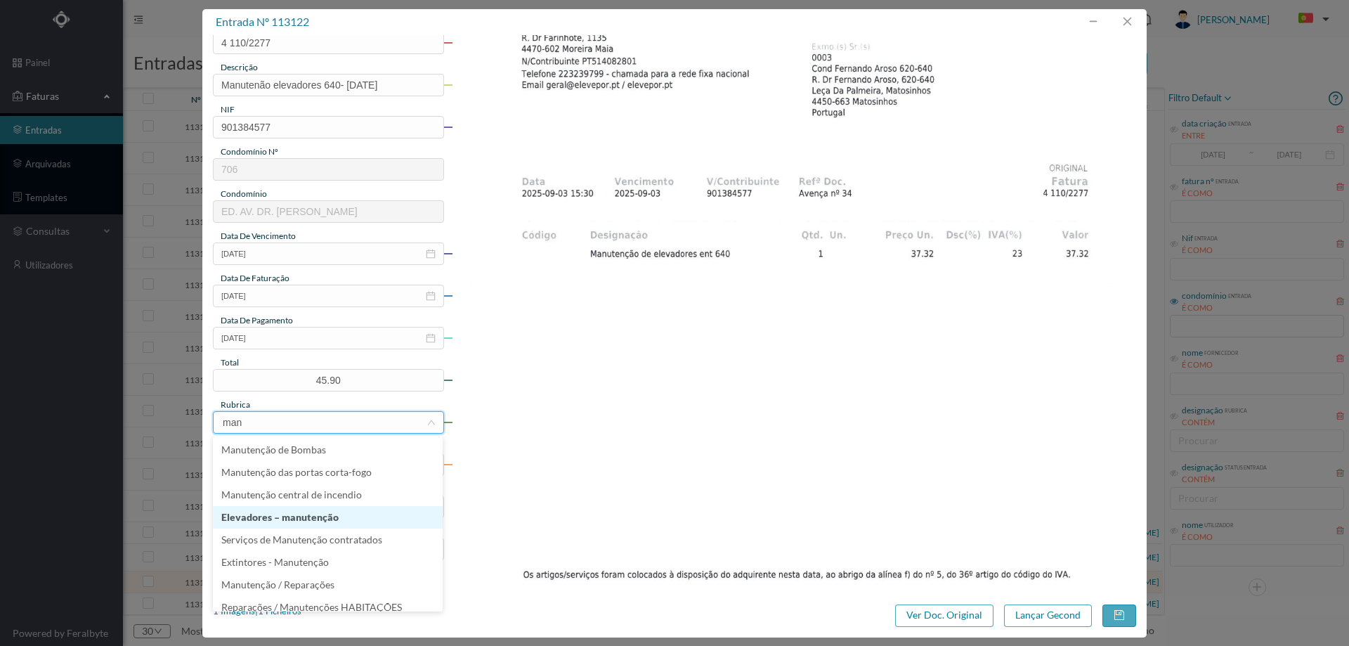
click at [298, 517] on li "Elevadores – manutenção" at bounding box center [328, 517] width 230 height 22
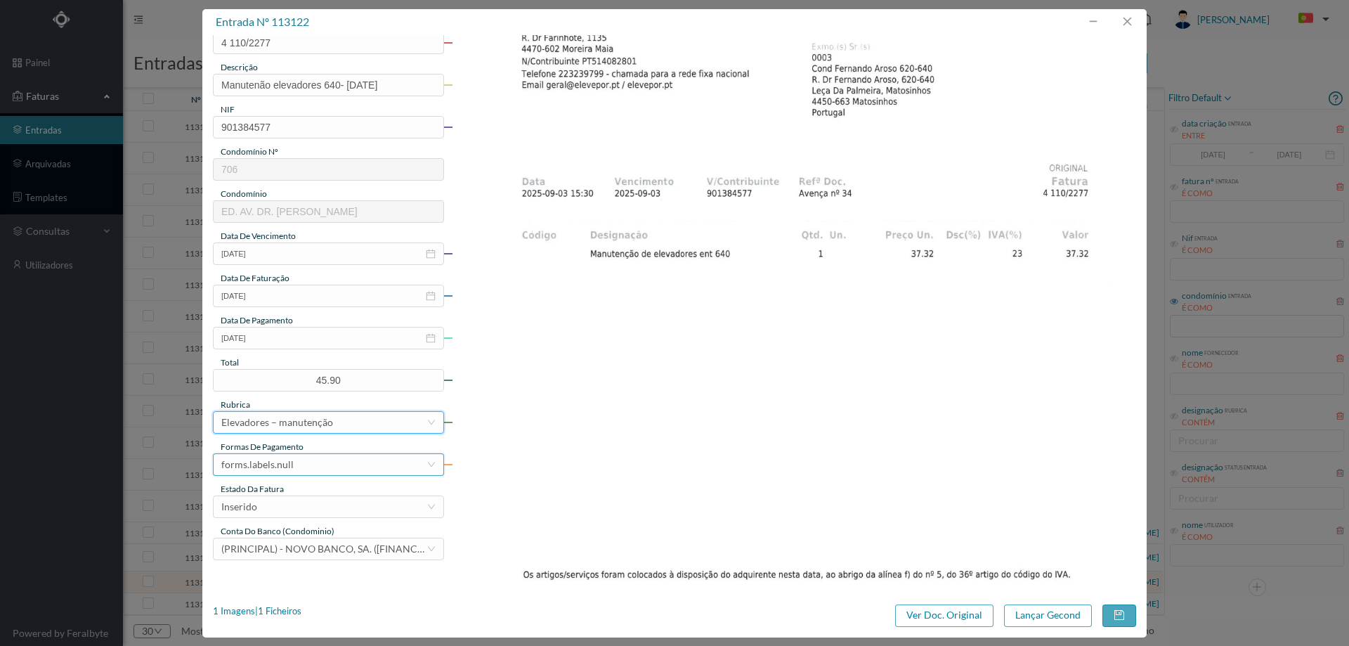
click at [304, 467] on div "forms.labels.null" at bounding box center [323, 464] width 205 height 21
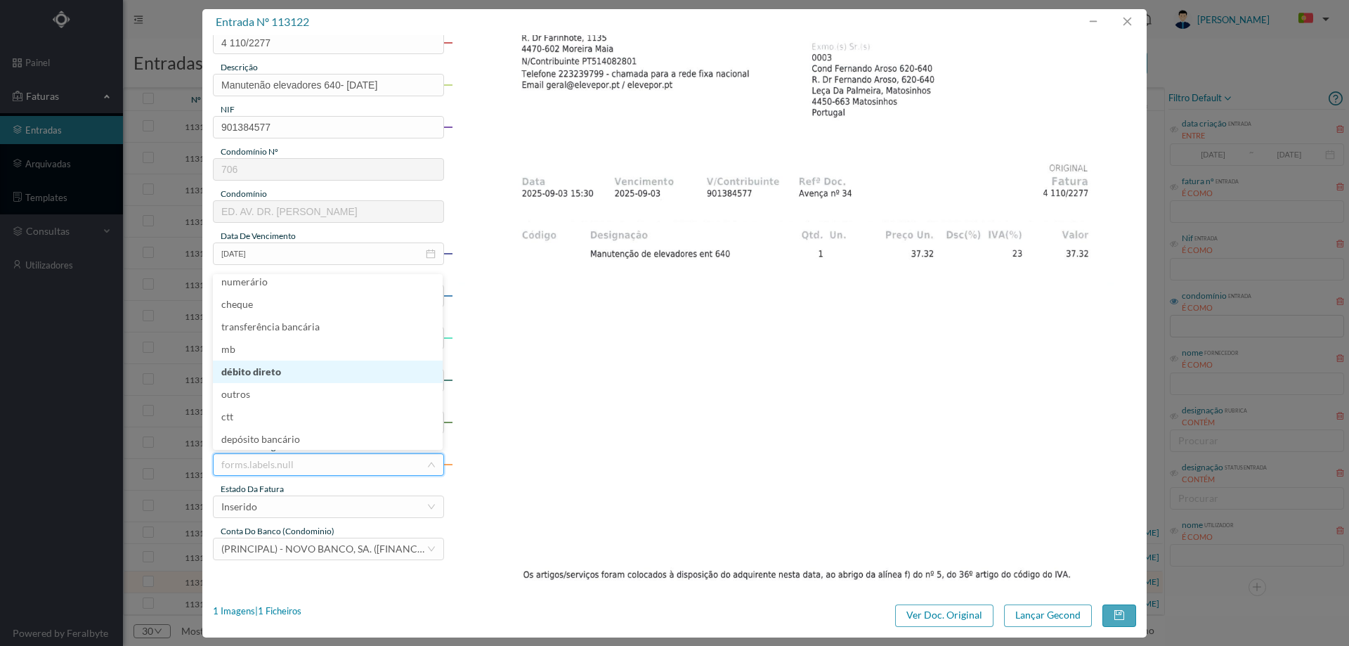
click at [280, 374] on li "débito direto" at bounding box center [328, 371] width 230 height 22
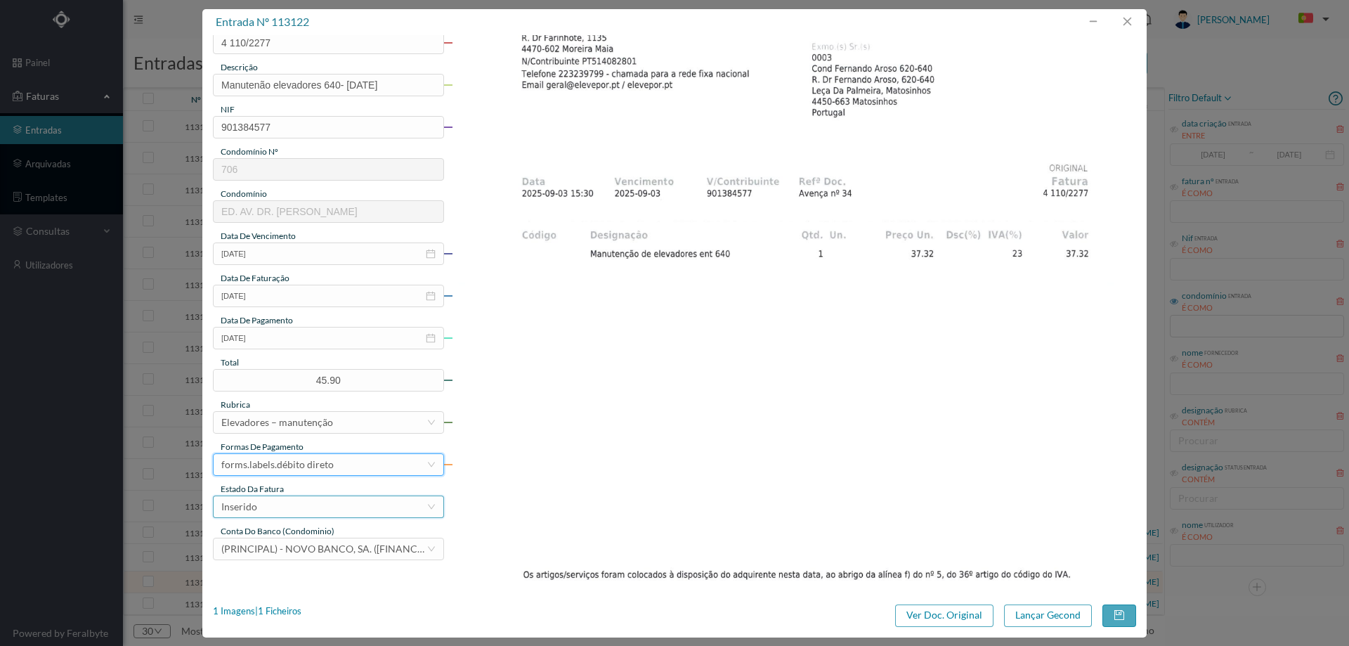
click at [281, 509] on div "Inserido" at bounding box center [323, 506] width 205 height 21
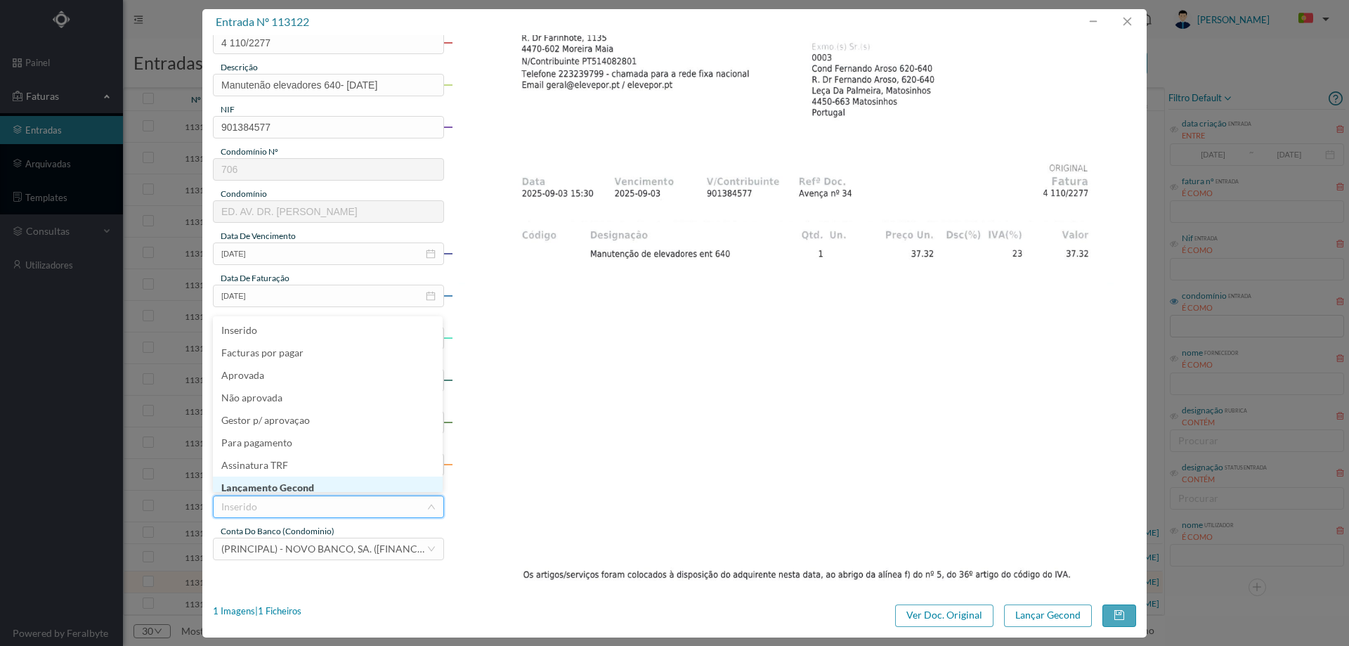
scroll to position [7, 0]
click at [289, 485] on li "Lançamento Gecond" at bounding box center [328, 480] width 230 height 22
click at [1062, 610] on button "Lançar Gecond" at bounding box center [1048, 615] width 88 height 22
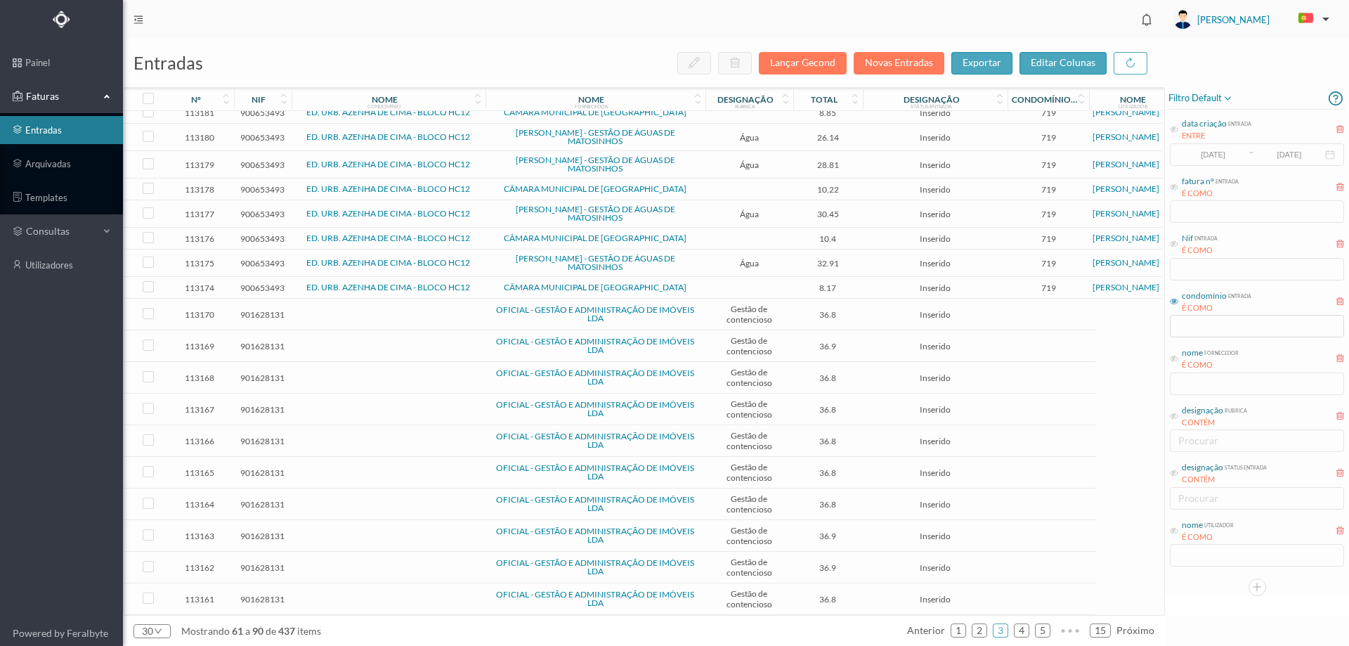
scroll to position [383, 0]
click at [1021, 630] on link "4" at bounding box center [1022, 630] width 14 height 21
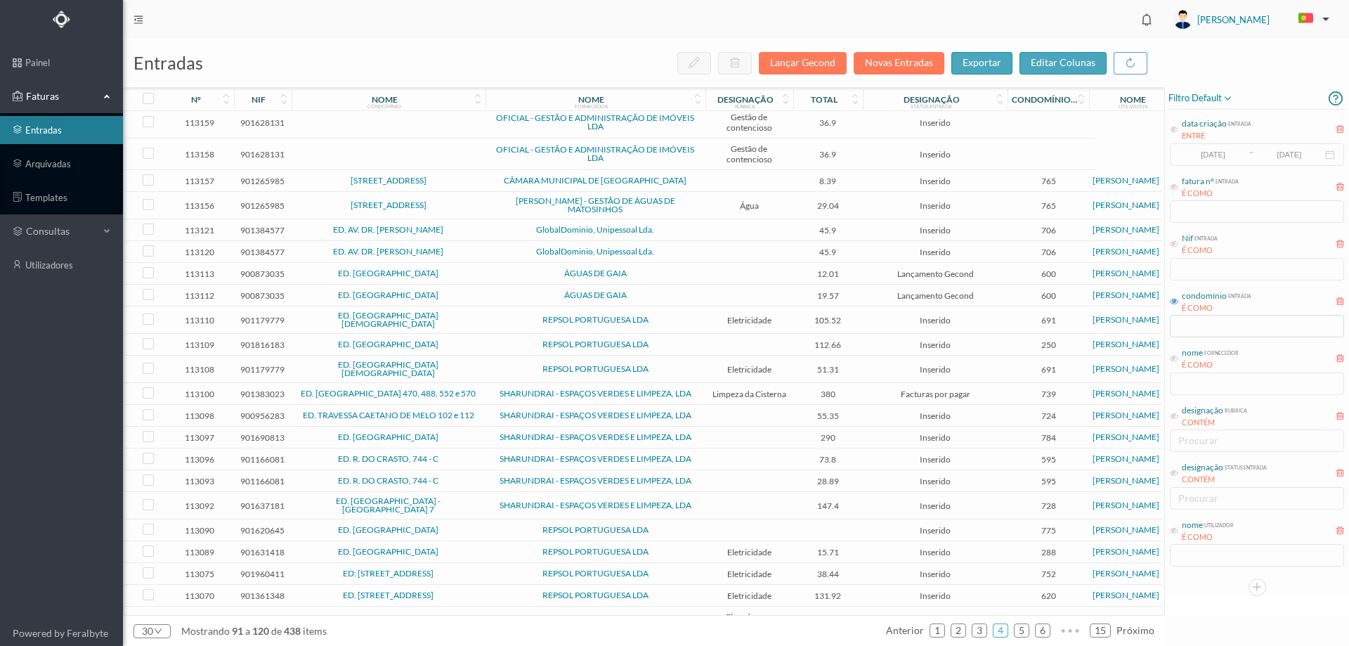
scroll to position [0, 0]
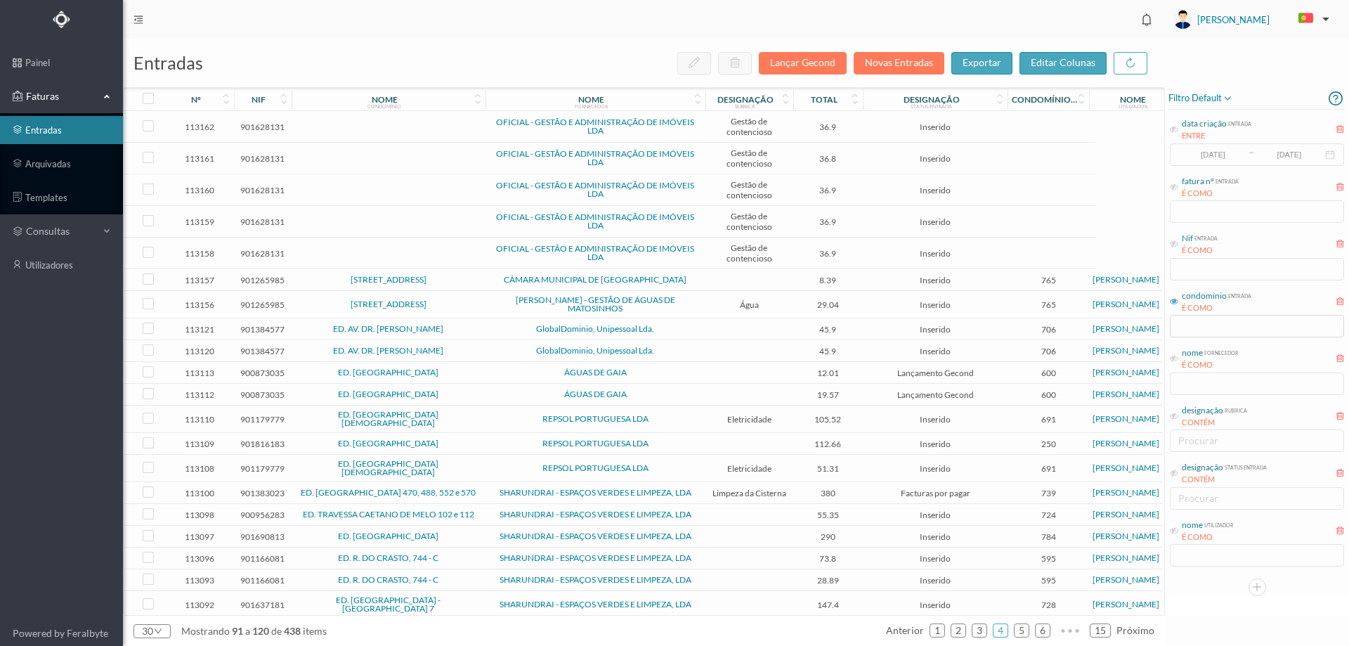
click at [518, 325] on span "GlobalDominio, Unipessoal Lda." at bounding box center [595, 329] width 213 height 8
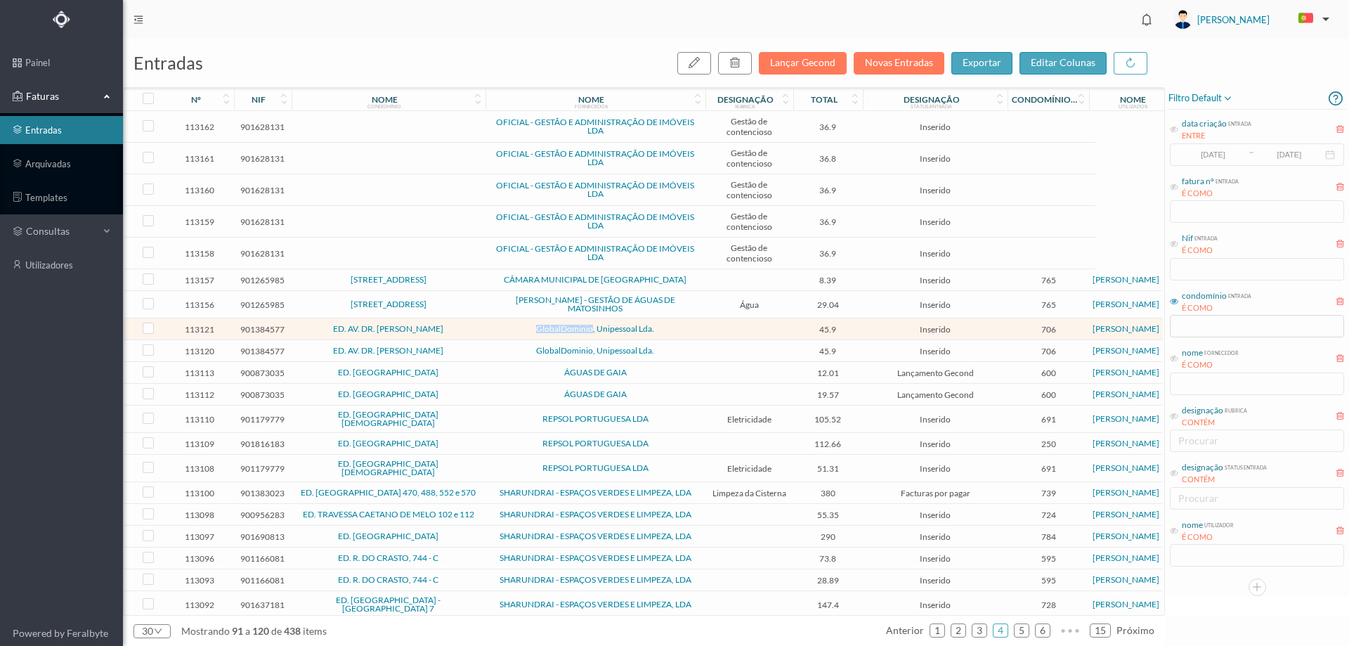
click at [518, 325] on span "GlobalDominio, Unipessoal Lda." at bounding box center [595, 329] width 213 height 8
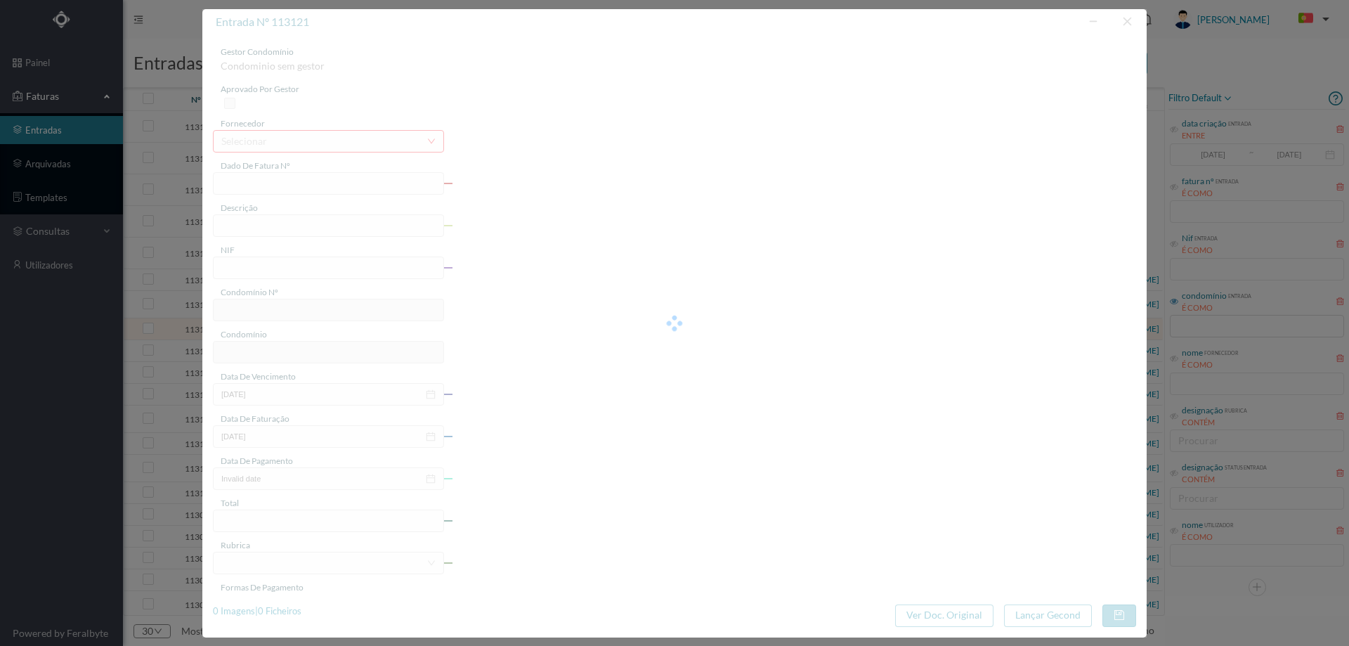
type input "4 110/2276"
type input "901384577"
type input "Invalid date"
type input "[DATE]"
type input "45.90"
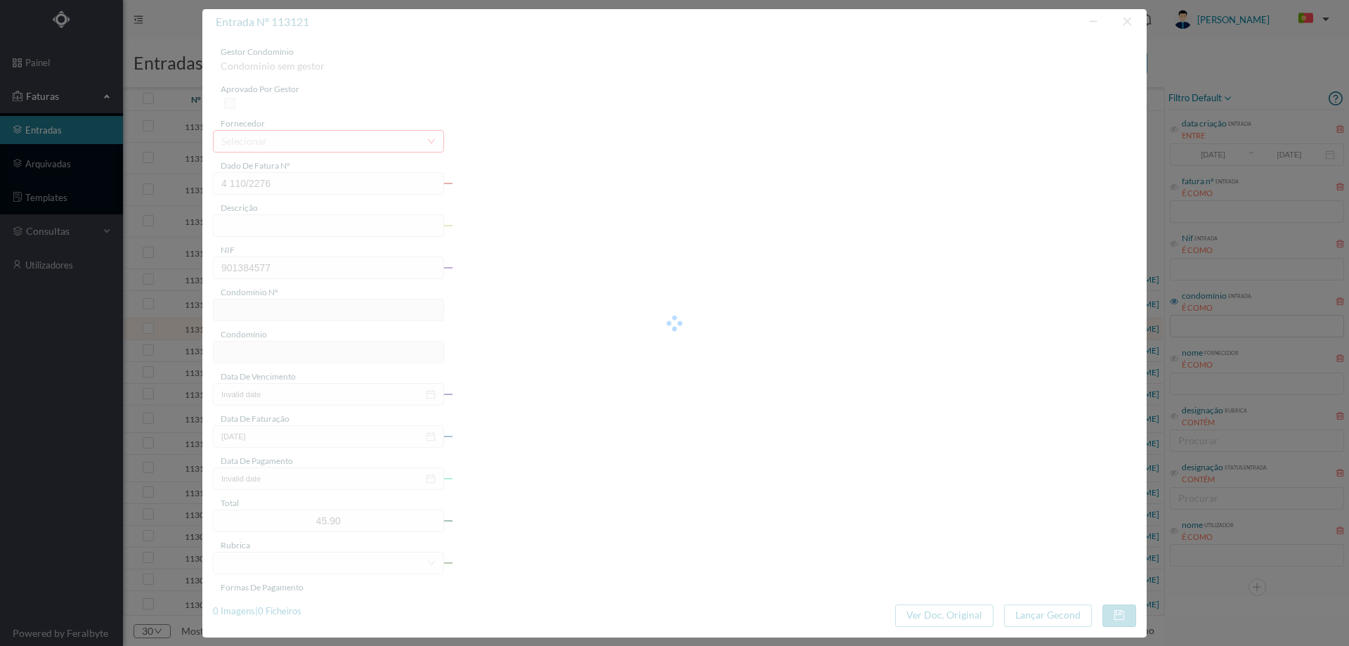
type input "706"
type input "ED. AV. DR. [PERSON_NAME]"
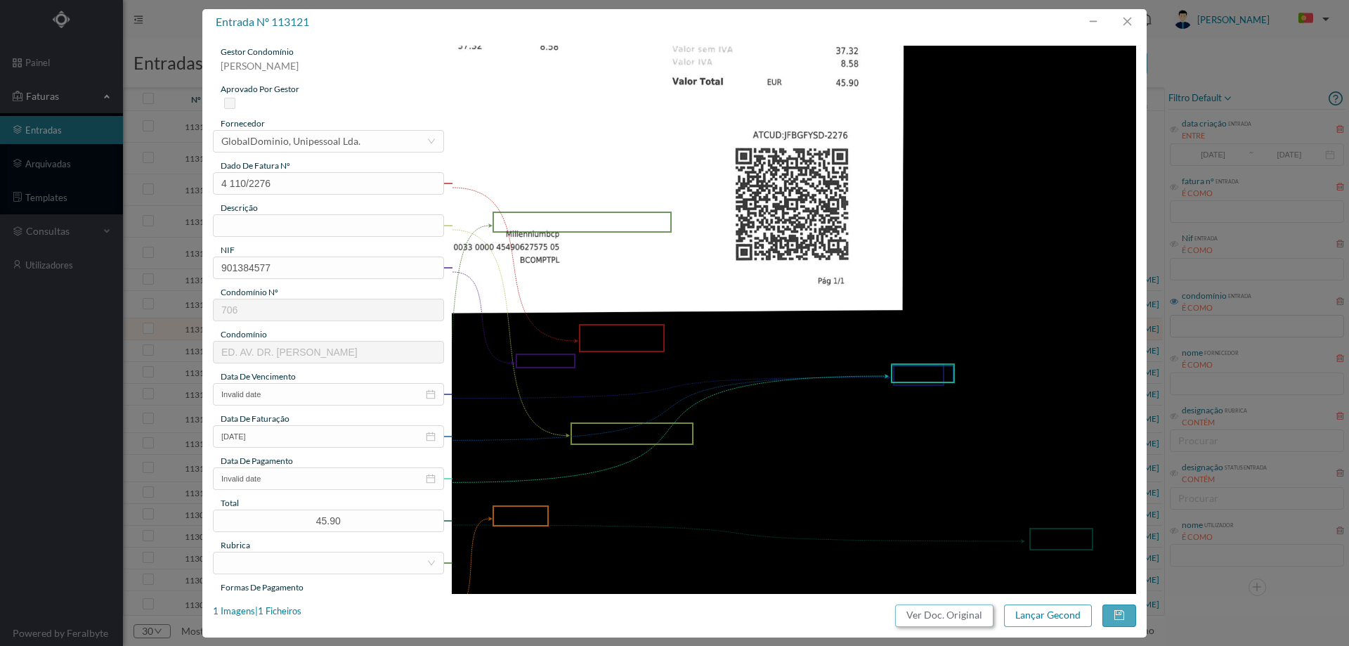
drag, startPoint x: 981, startPoint y: 616, endPoint x: 781, endPoint y: 94, distance: 559.2
click at [981, 614] on button "Ver Doc. Original" at bounding box center [944, 615] width 98 height 22
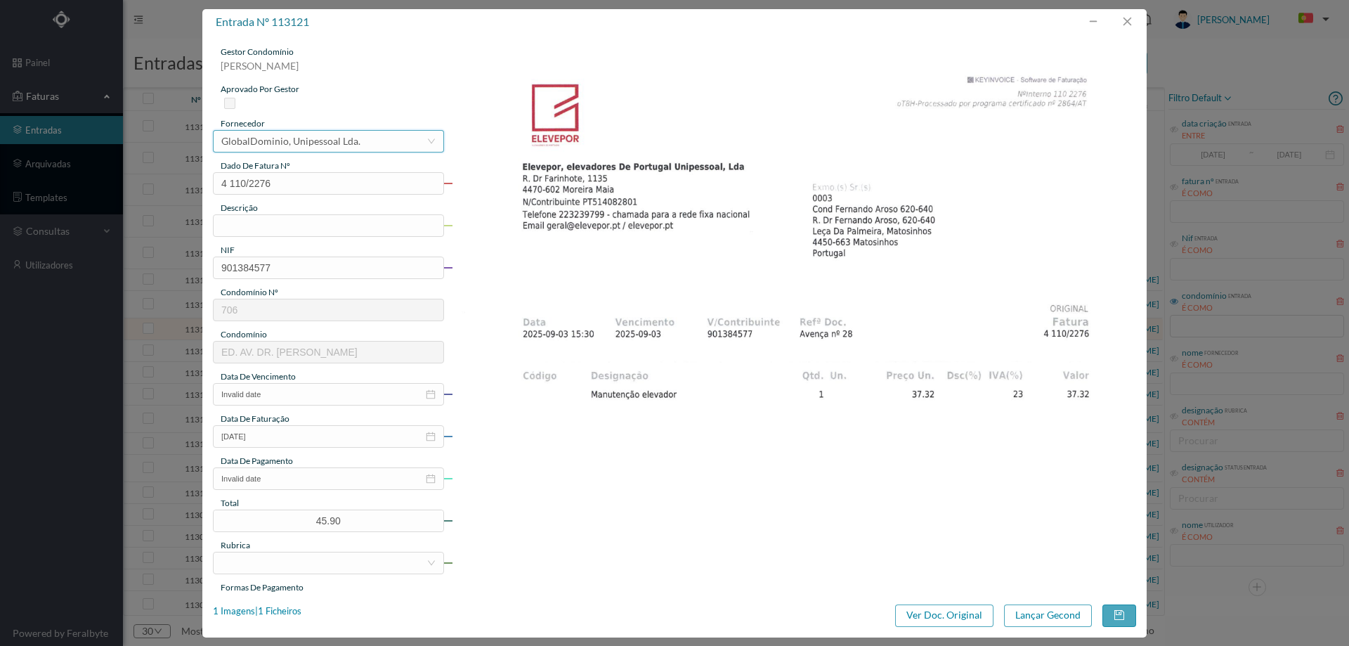
click at [316, 148] on div "GlobalDominio, Unipessoal Lda." at bounding box center [290, 141] width 139 height 21
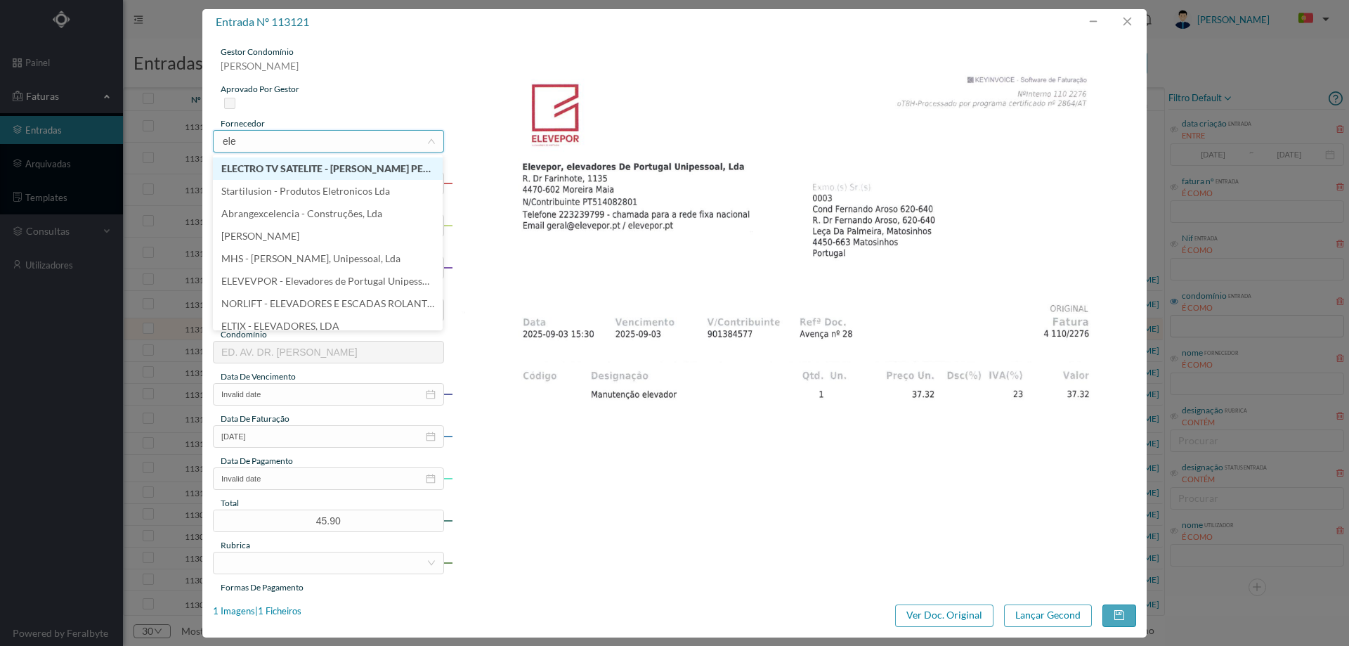
type input "elev"
click at [349, 175] on li "ELEVEVPOR - Elevadores de Portugal Unipessoal Lda" at bounding box center [328, 168] width 230 height 22
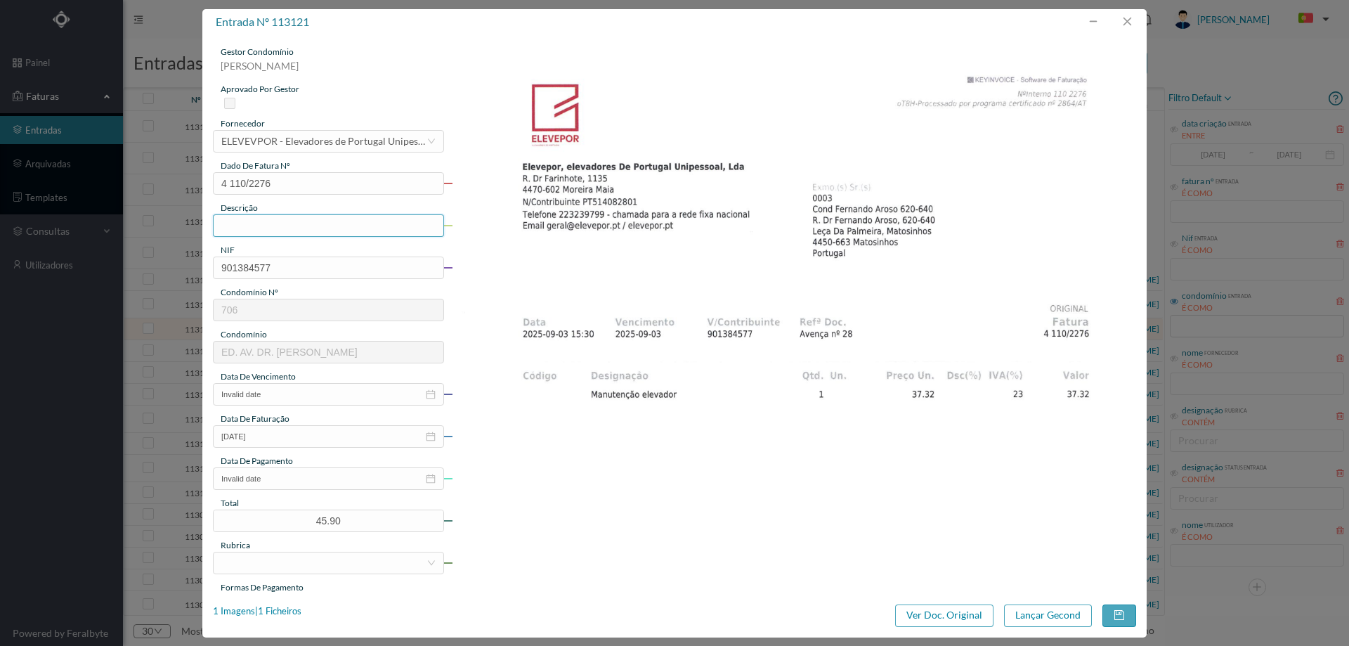
click at [307, 223] on input "text" at bounding box center [328, 225] width 231 height 22
type input "Manutenção elevadores 620- Setembro"
click at [297, 398] on input "Invalid date" at bounding box center [328, 394] width 231 height 22
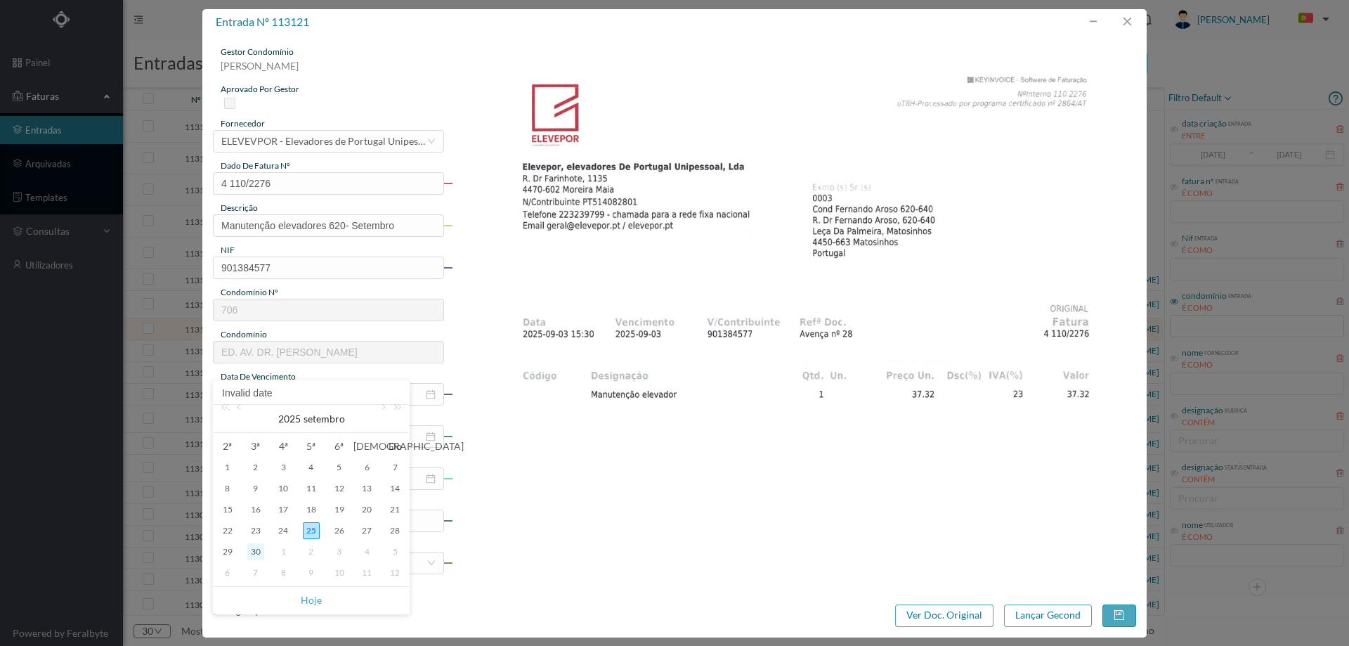
click at [259, 552] on div "30" at bounding box center [255, 551] width 17 height 17
type input "[DATE]"
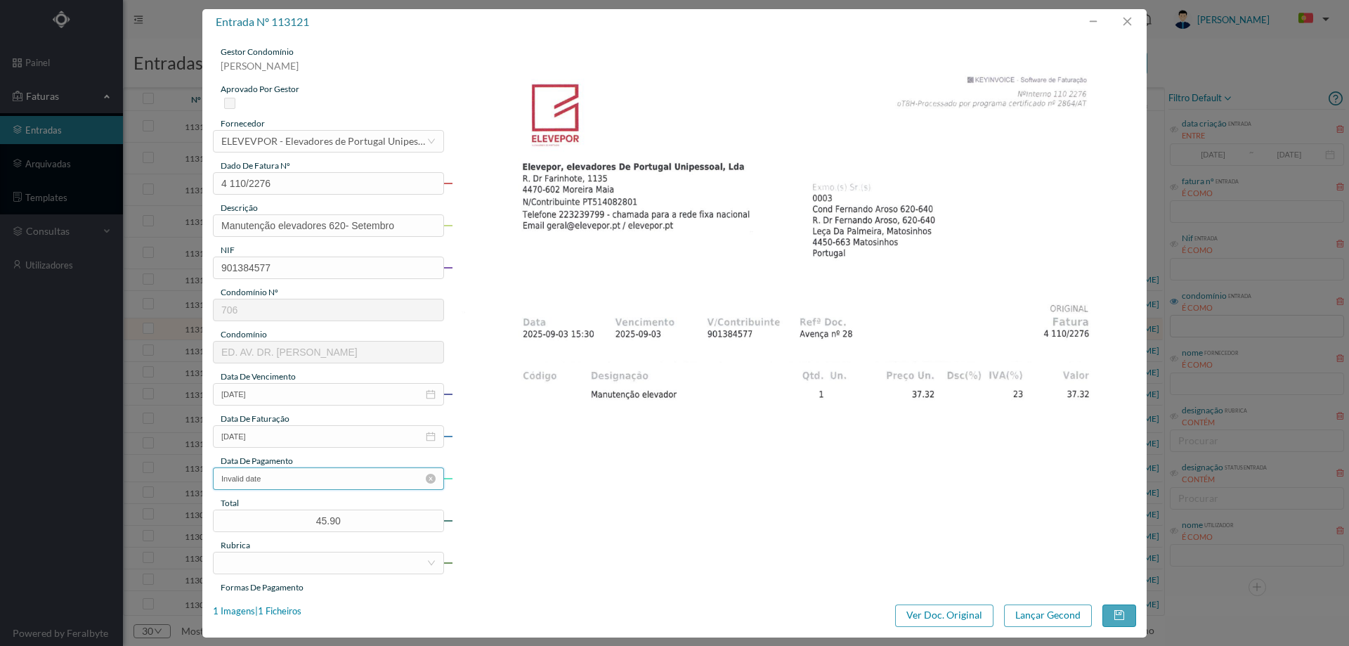
click at [311, 481] on input "Invalid date" at bounding box center [328, 478] width 231 height 22
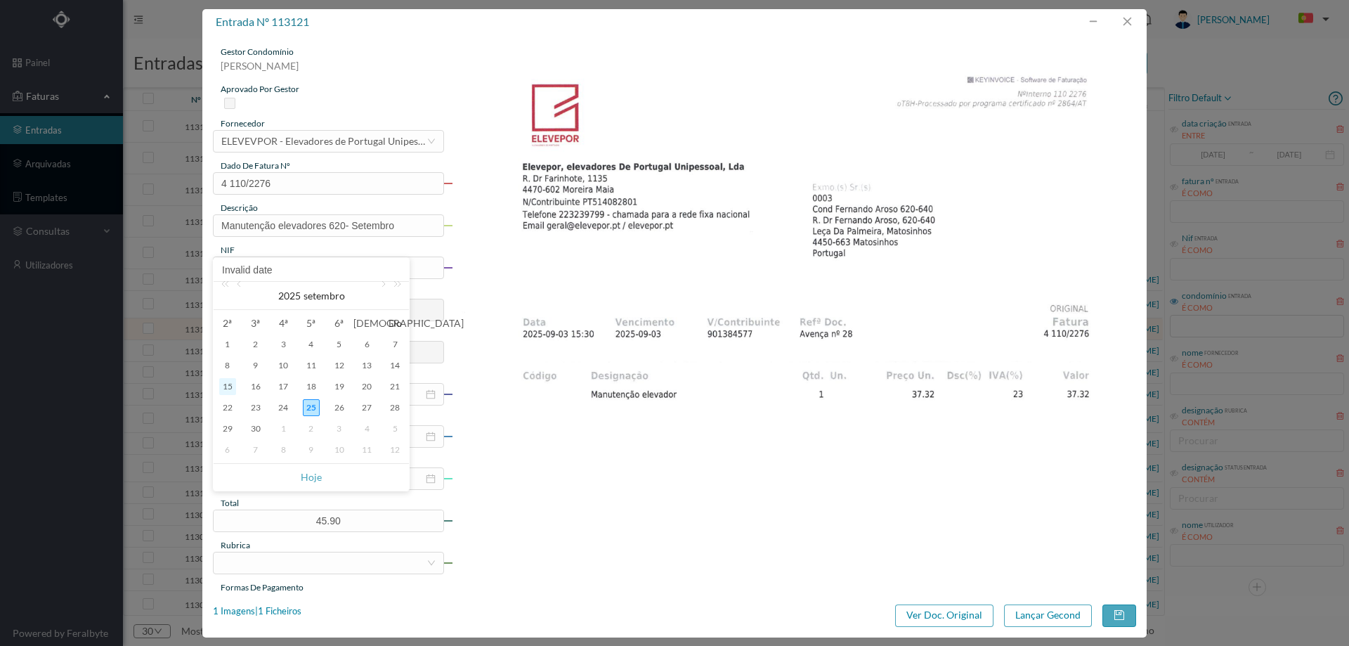
click at [230, 388] on div "15" at bounding box center [227, 386] width 17 height 17
type input "[DATE]"
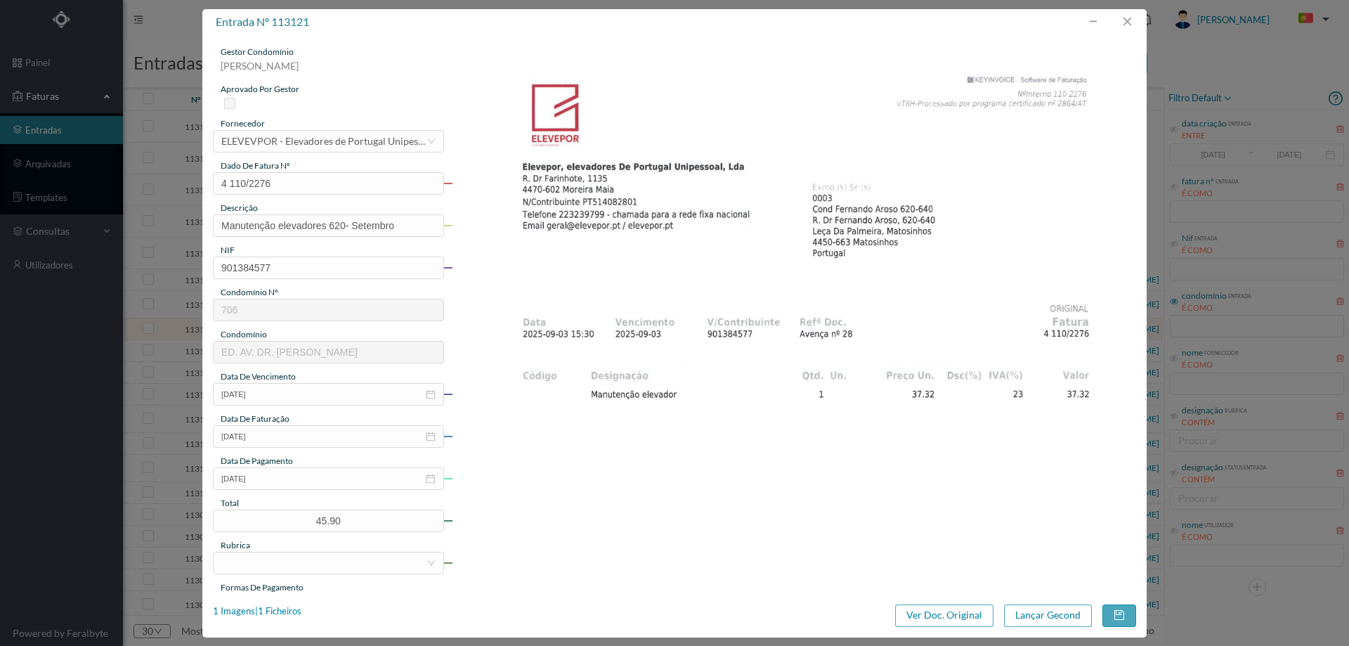
click at [287, 574] on div "gestor condomínio [PERSON_NAME] aprovado por gestor fornecedor selecionar ELEVE…" at bounding box center [328, 373] width 231 height 655
click at [287, 564] on div at bounding box center [323, 562] width 205 height 21
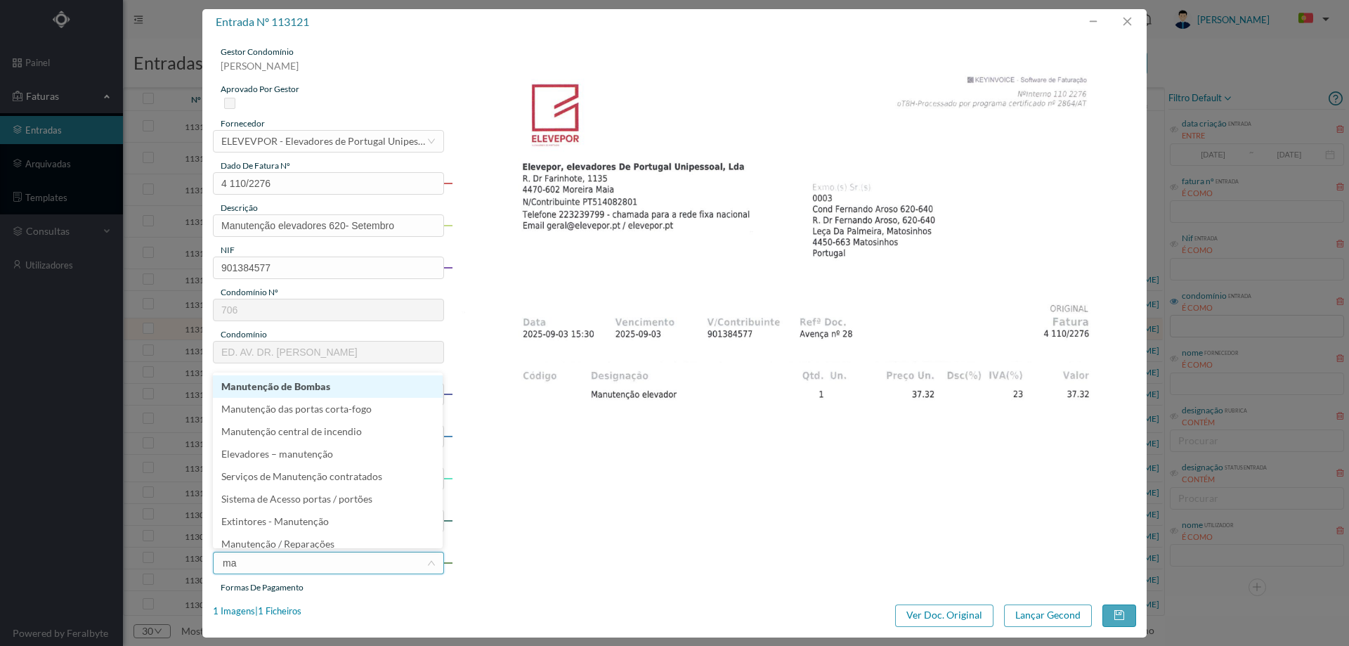
type input "man"
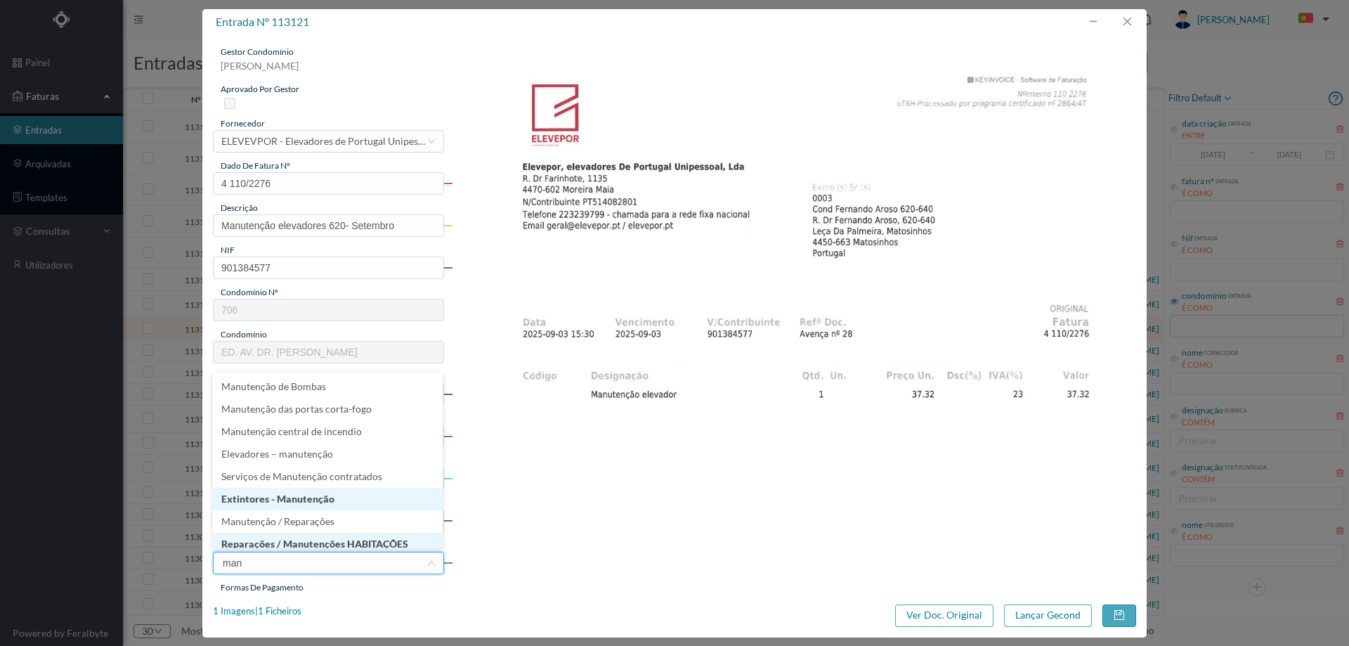
scroll to position [7, 0]
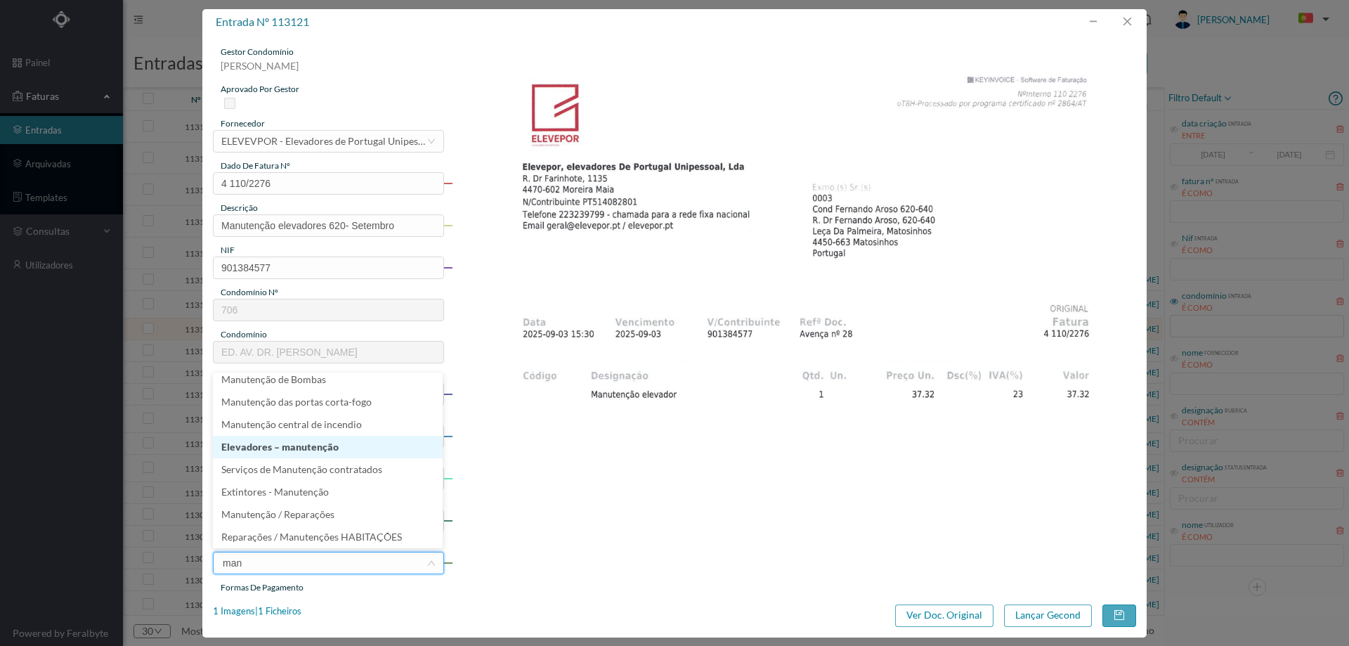
click at [306, 445] on li "Elevadores – manutenção" at bounding box center [328, 447] width 230 height 22
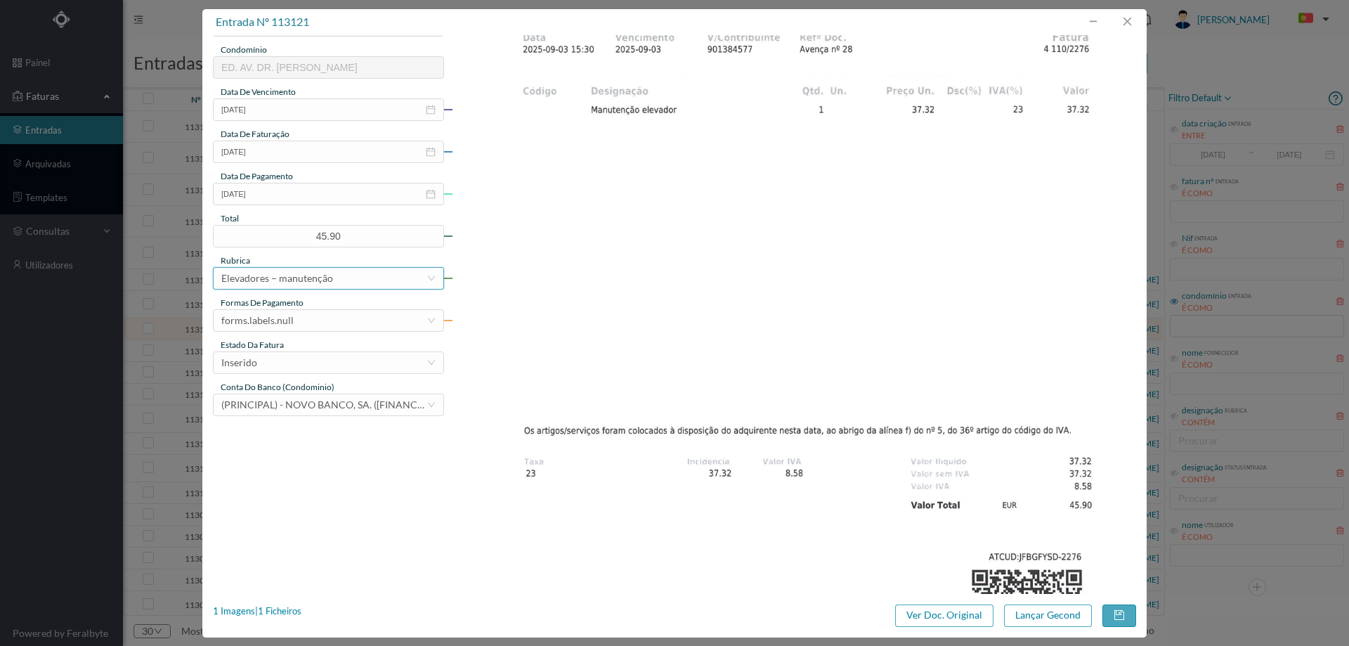
scroll to position [351, 0]
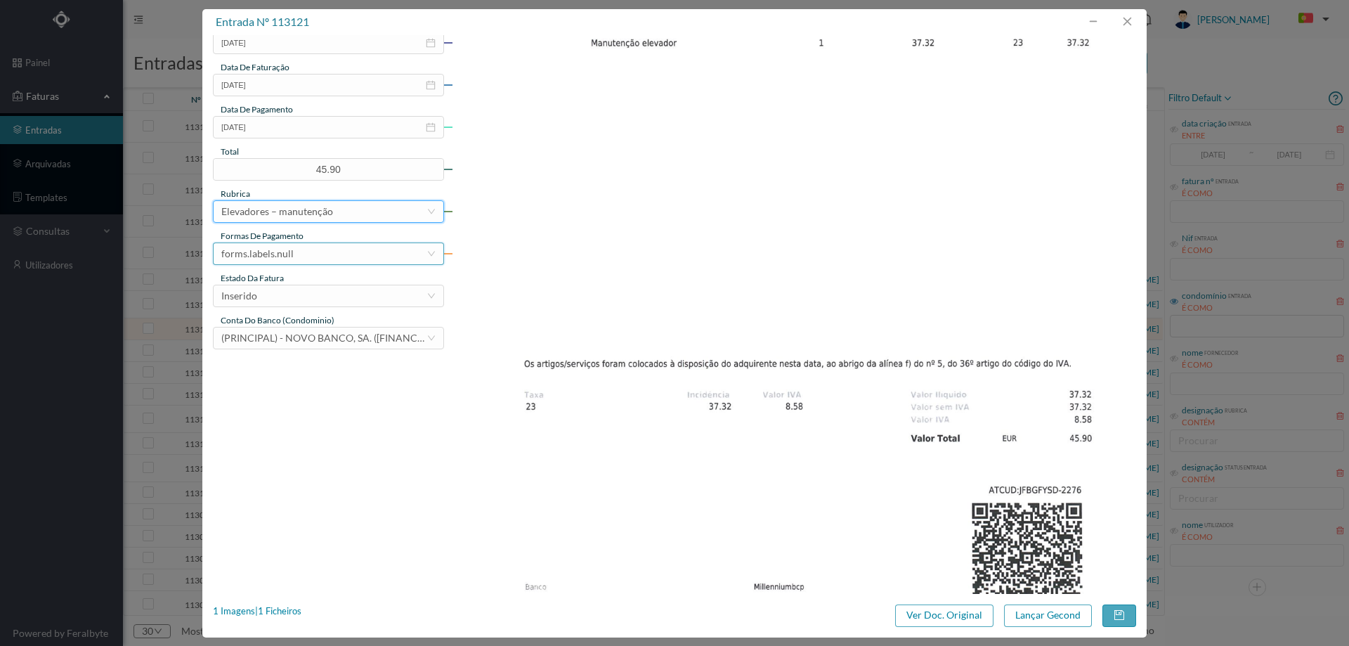
click at [297, 255] on div "forms.labels.null" at bounding box center [323, 253] width 205 height 21
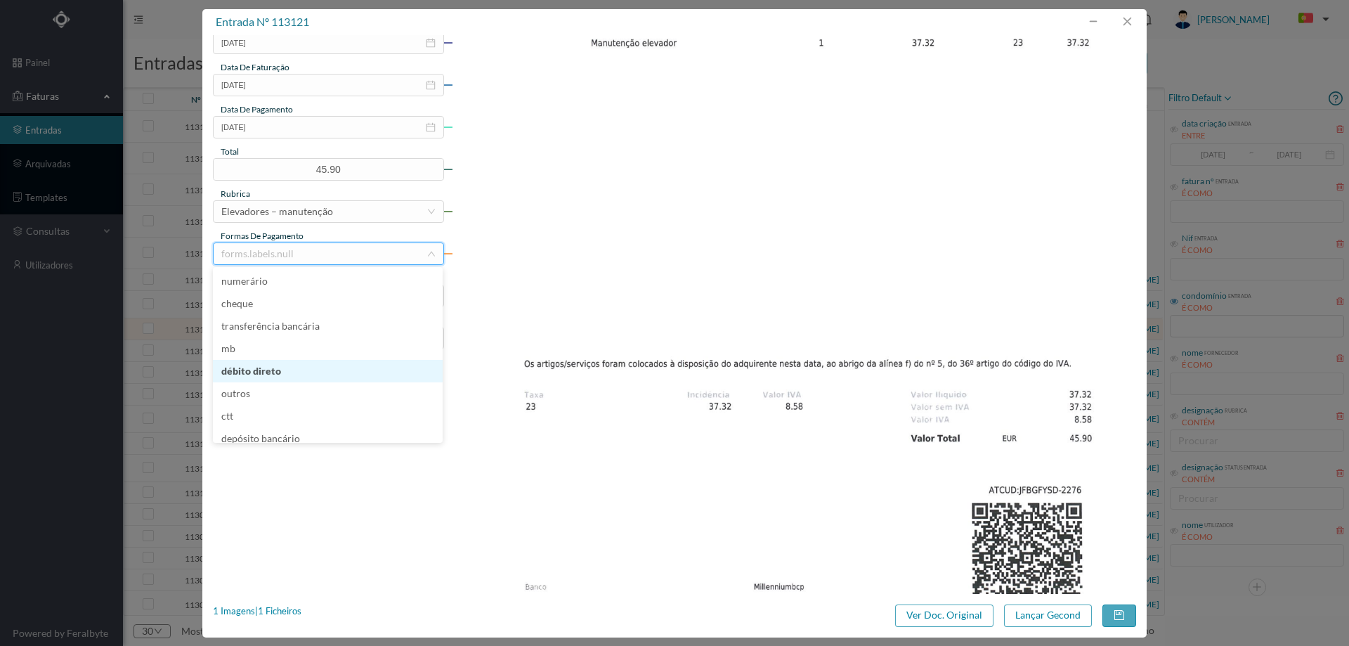
click at [292, 370] on li "débito direto" at bounding box center [328, 371] width 230 height 22
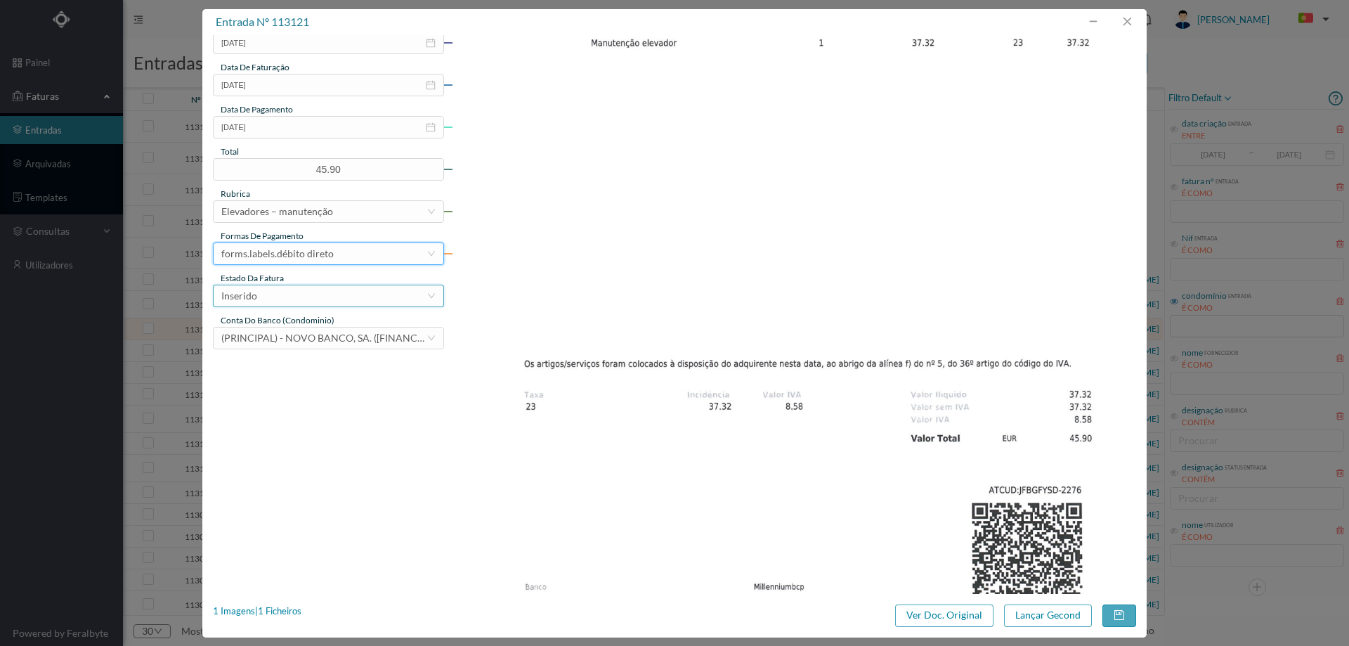
click at [318, 293] on div "Inserido" at bounding box center [323, 295] width 205 height 21
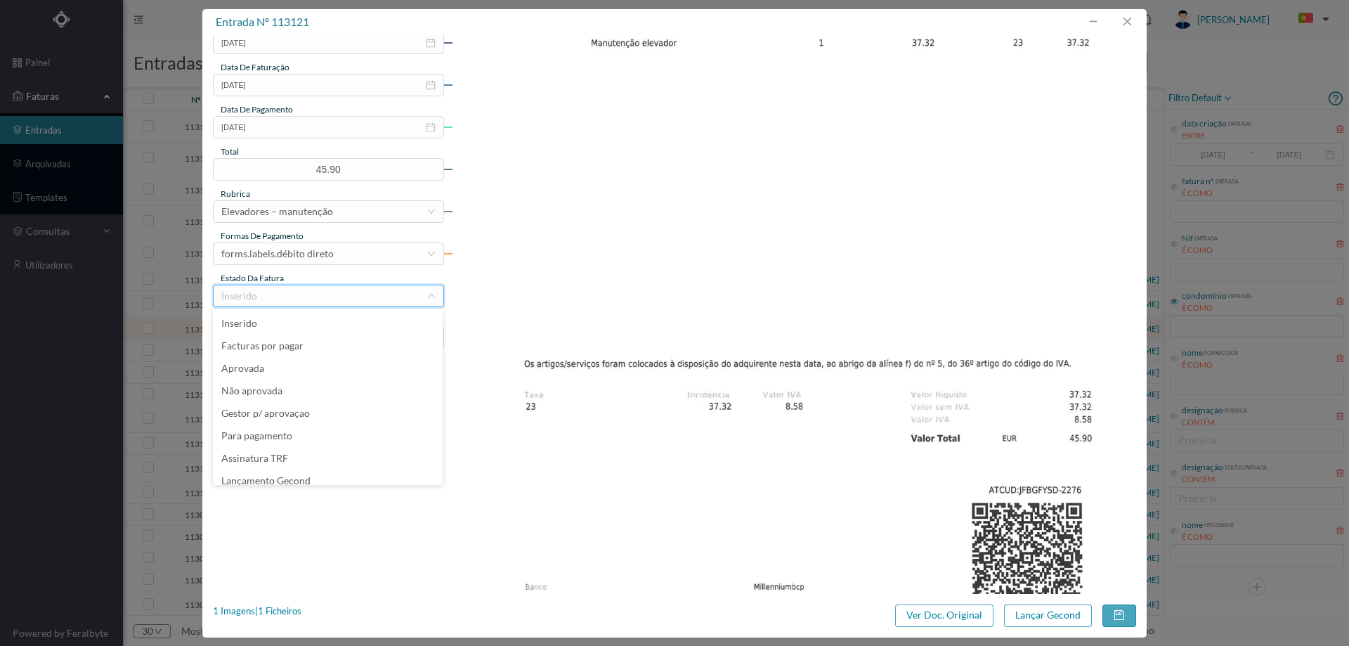
scroll to position [7, 0]
click at [311, 471] on li "Lançamento Gecond" at bounding box center [328, 473] width 230 height 22
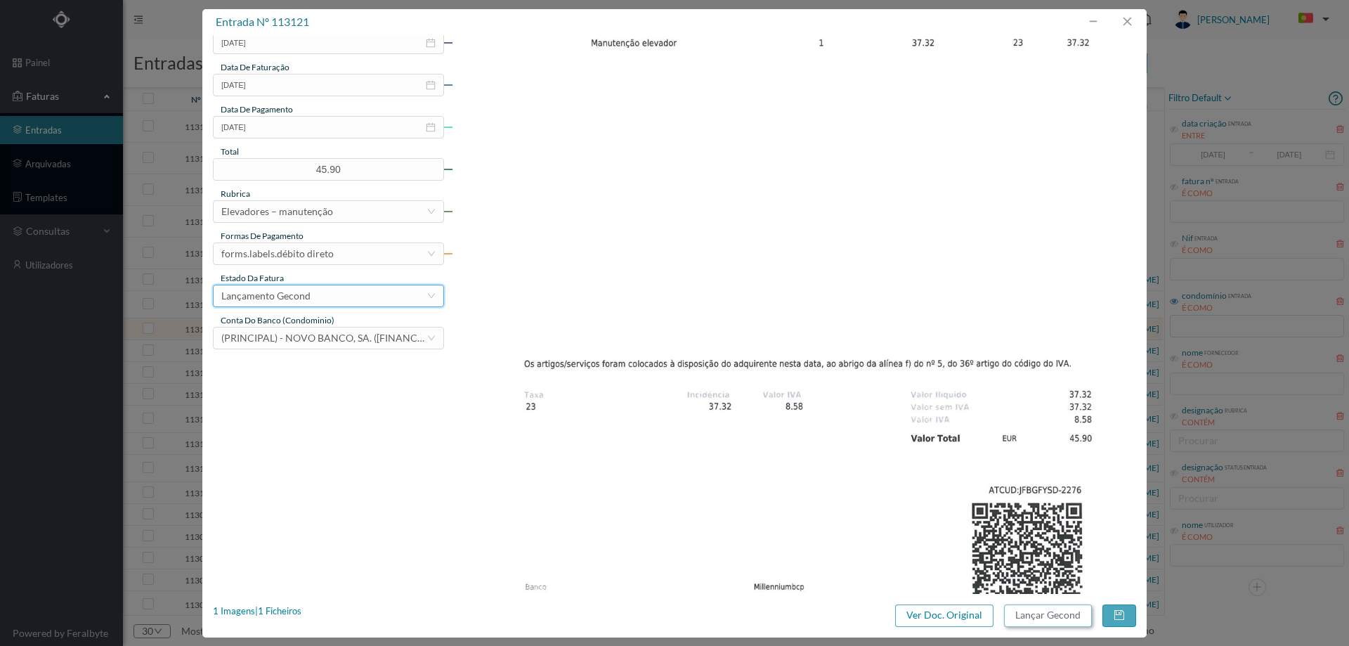
click at [1047, 608] on button "Lançar Gecond" at bounding box center [1048, 615] width 88 height 22
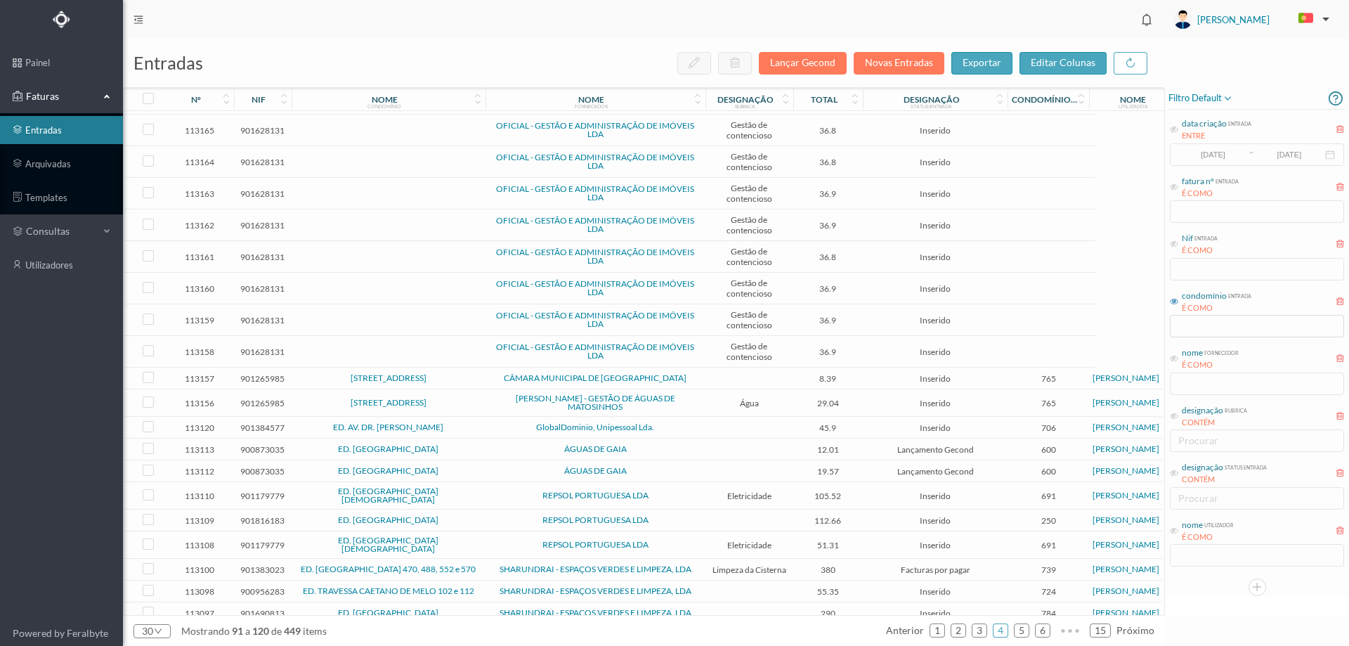
scroll to position [299, 0]
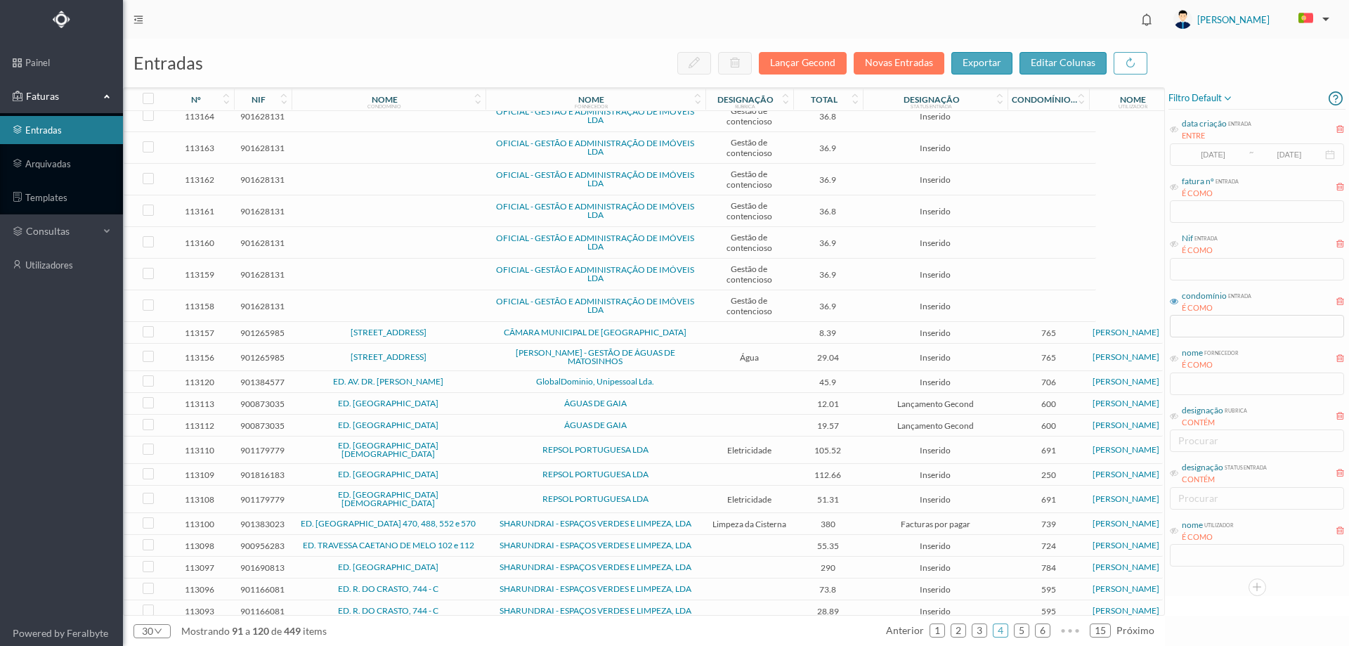
click at [516, 381] on span "GlobalDominio, Unipessoal Lda." at bounding box center [595, 381] width 213 height 8
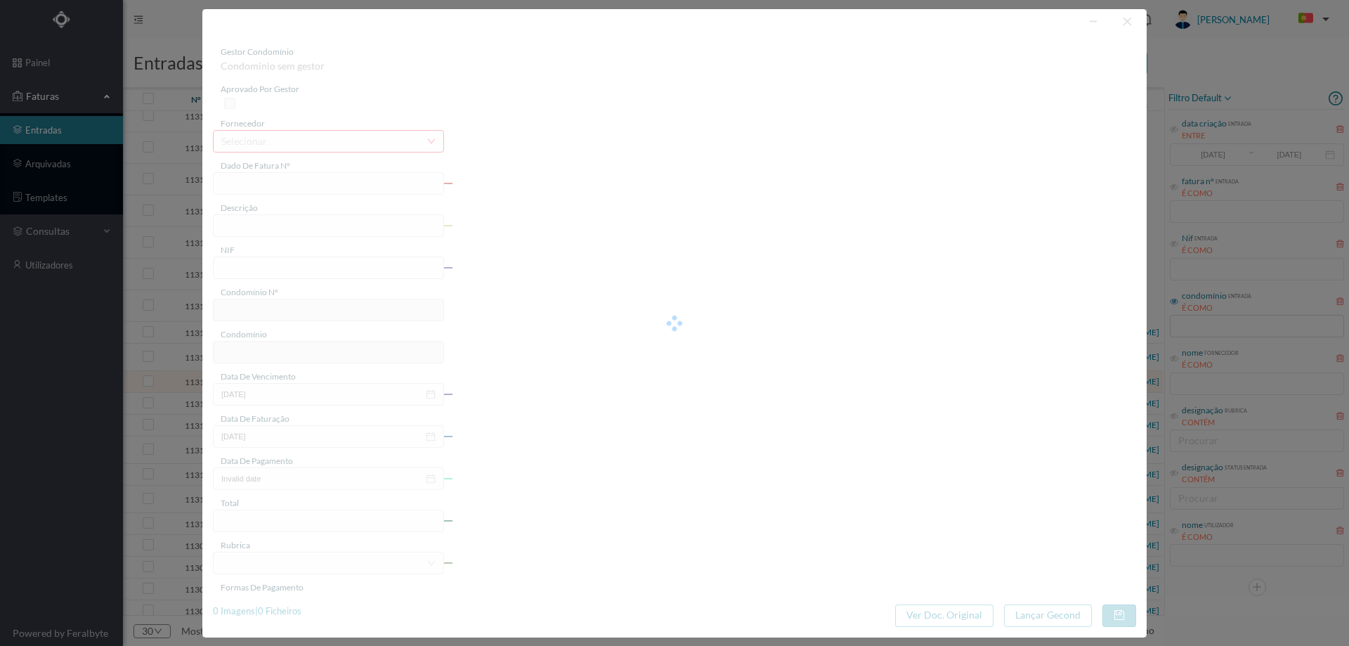
type input "4 110/2091"
type input "901384577"
type input "Invalid date"
type input "[DATE]"
type input "45.90"
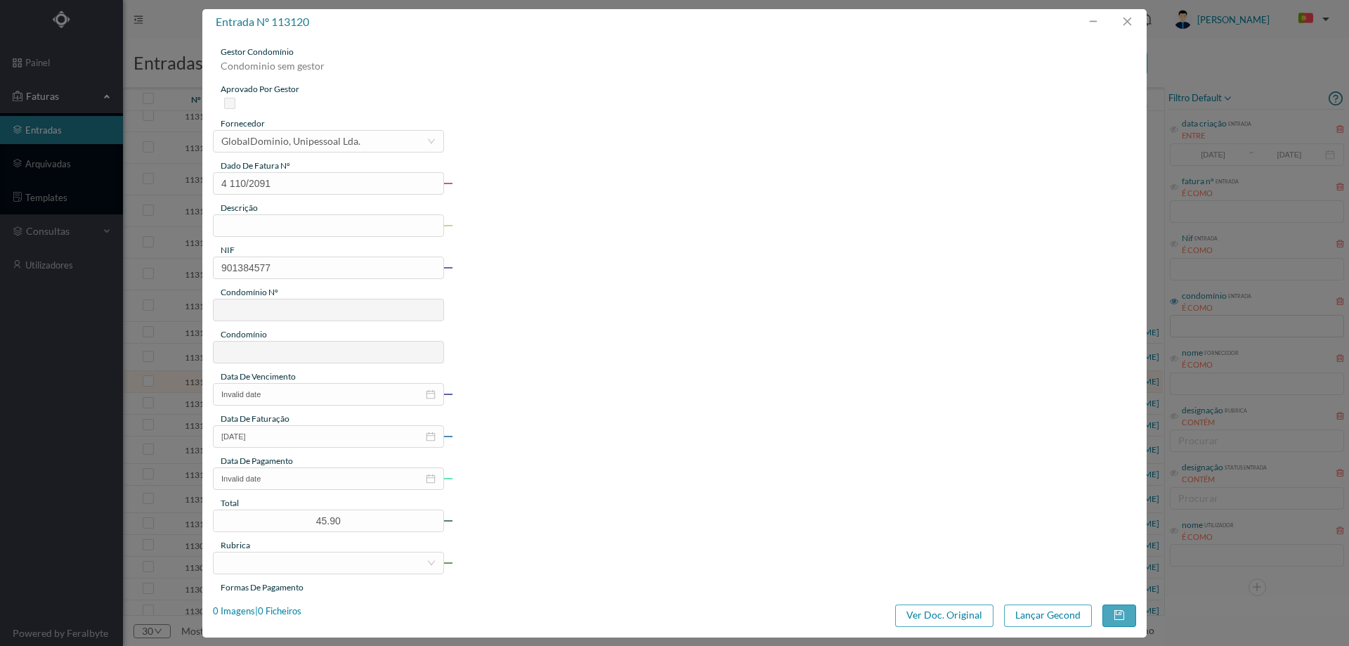
type input "706"
type input "ED. AV. DR. [PERSON_NAME]"
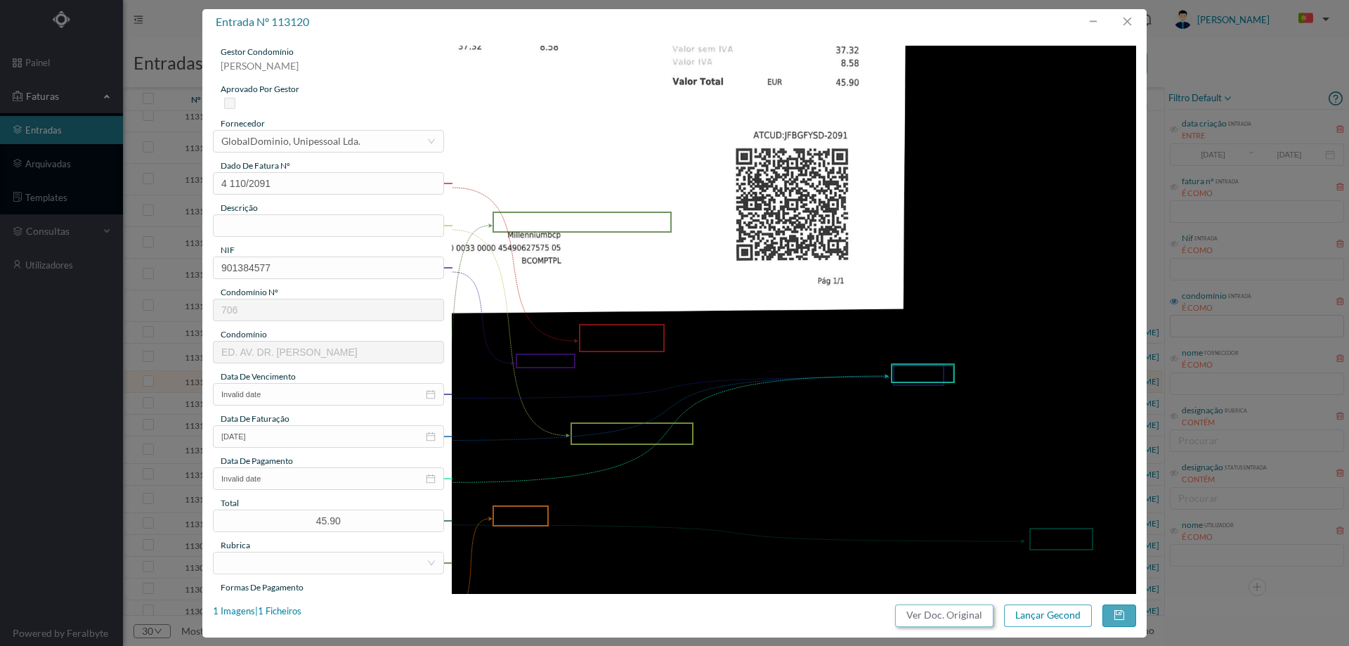
click at [952, 608] on button "Ver Doc. Original" at bounding box center [944, 615] width 98 height 22
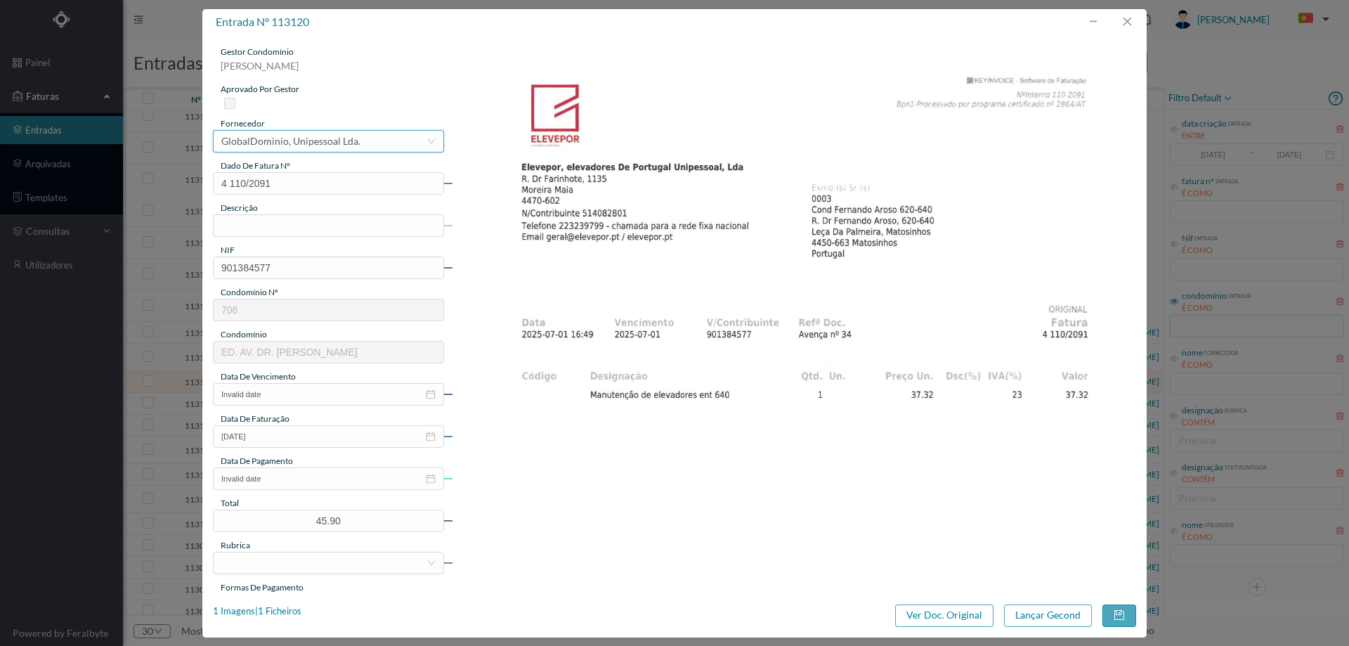
click at [360, 131] on div "selecionar GlobalDominio, Unipessoal Lda." at bounding box center [323, 141] width 205 height 21
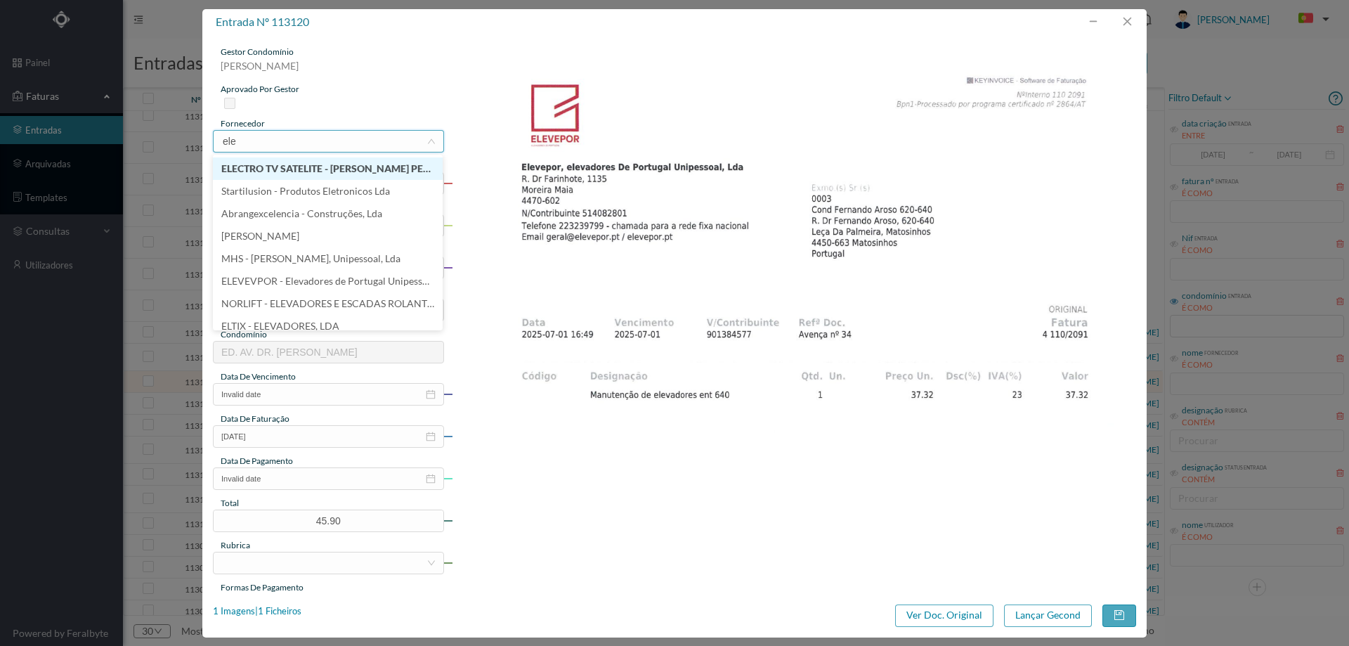
type input "elev"
click at [342, 159] on li "ELEVEVPOR - Elevadores de Portugal Unipessoal Lda" at bounding box center [328, 168] width 230 height 22
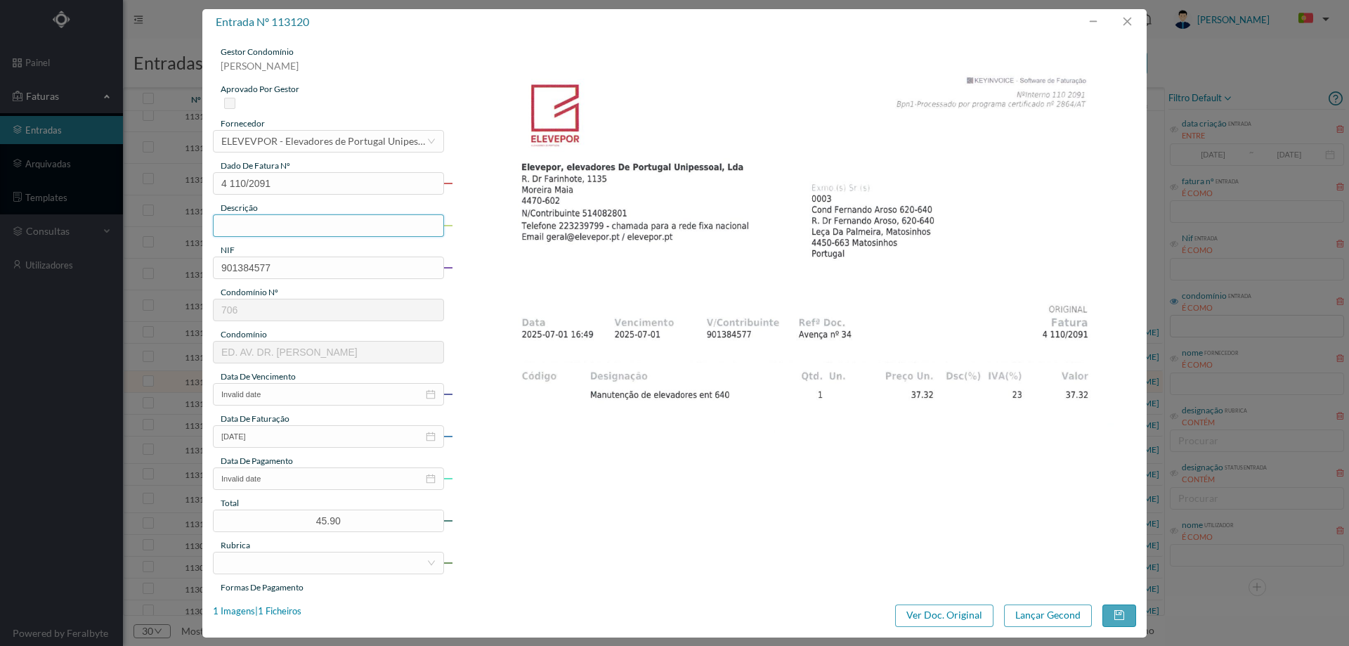
click at [288, 228] on input "text" at bounding box center [328, 225] width 231 height 22
drag, startPoint x: 429, startPoint y: 225, endPoint x: 329, endPoint y: 219, distance: 99.9
click at [329, 219] on input "Manutenção elevadores - Abril a Junho 2025" at bounding box center [328, 225] width 231 height 22
type input "Manutenção elevadores 640- julho"
click at [301, 391] on input "Invalid date" at bounding box center [328, 394] width 231 height 22
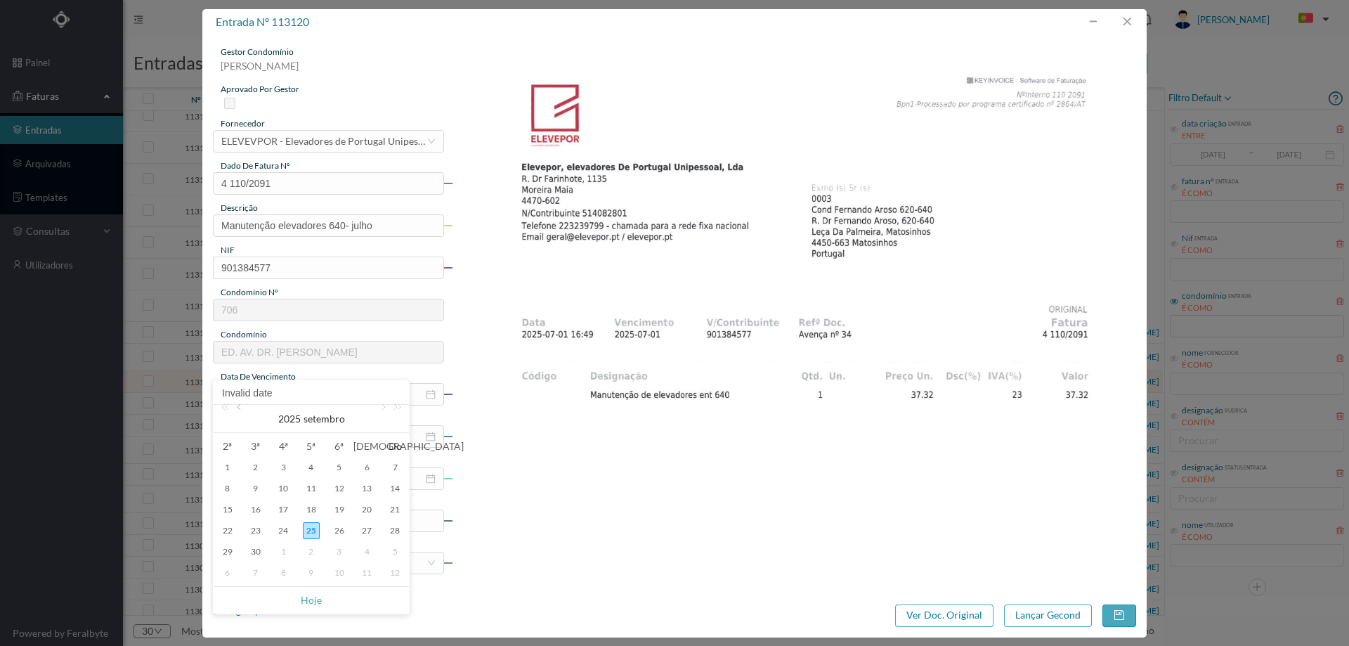
click at [242, 408] on link at bounding box center [240, 419] width 13 height 28
click at [311, 549] on div "31" at bounding box center [311, 551] width 17 height 17
type input "[DATE]"
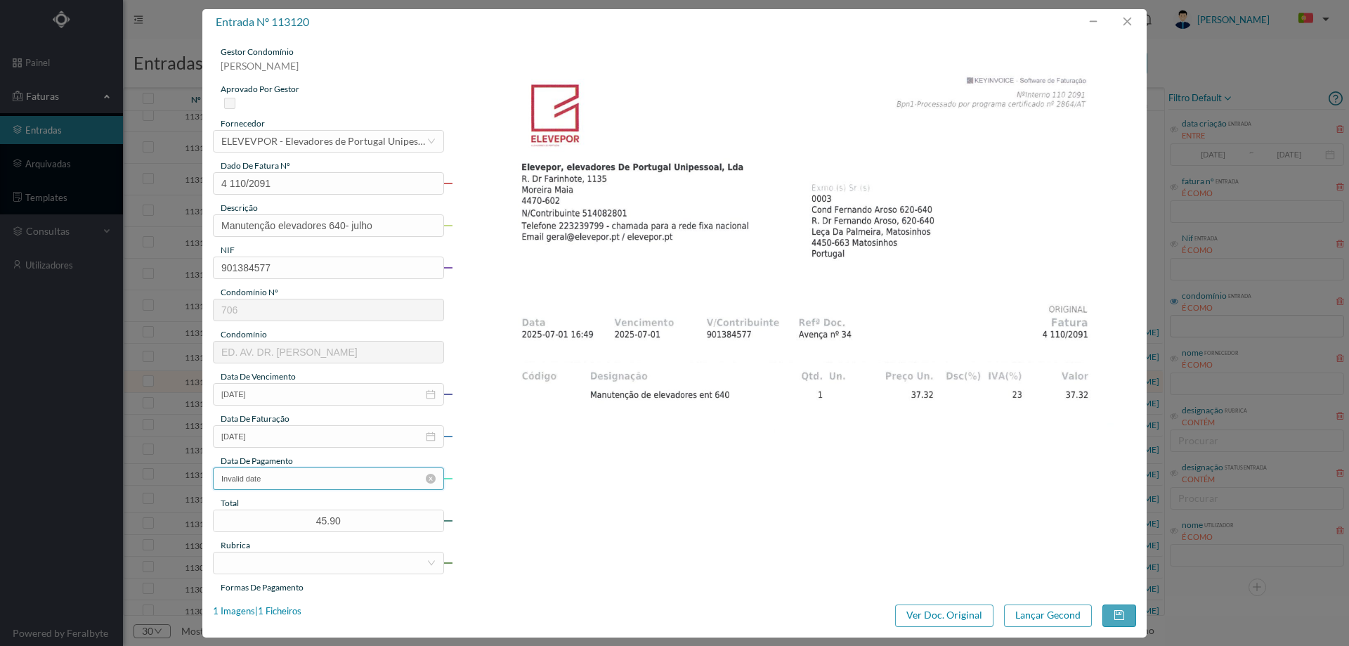
click at [297, 478] on input "Invalid date" at bounding box center [328, 478] width 231 height 22
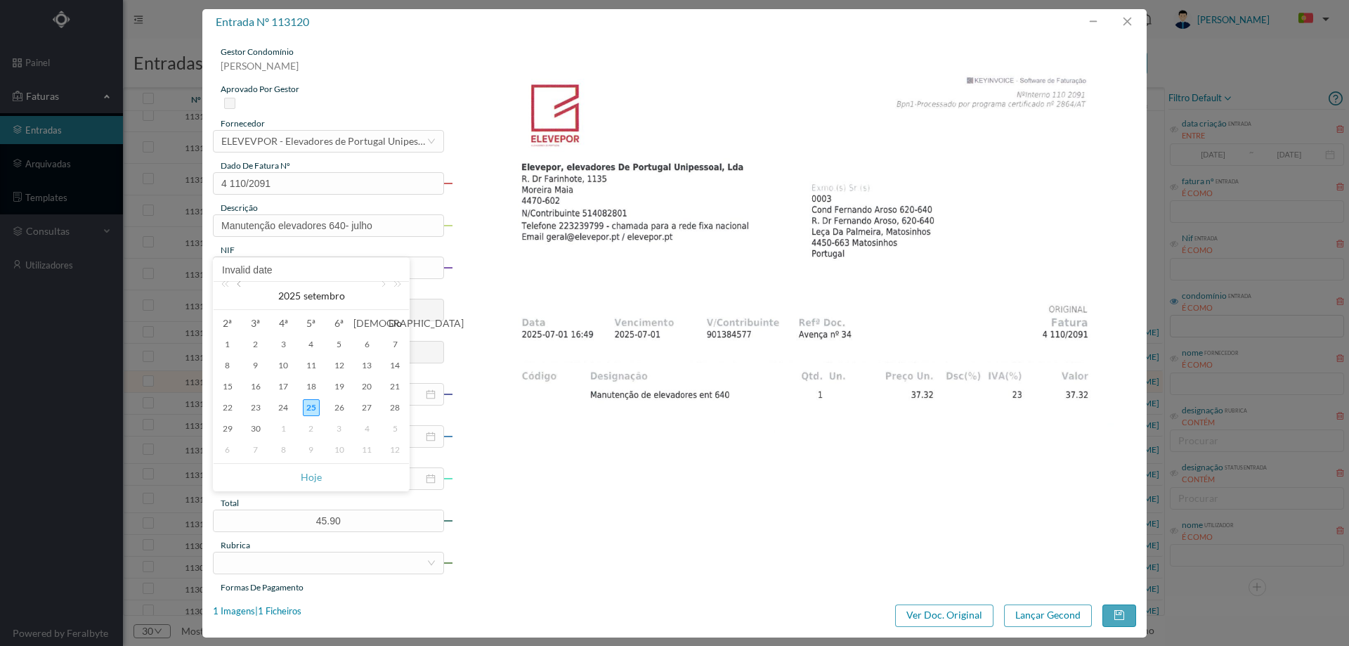
click at [240, 284] on link at bounding box center [240, 296] width 13 height 28
click at [234, 386] on div "14" at bounding box center [227, 386] width 17 height 17
type input "[DATE]"
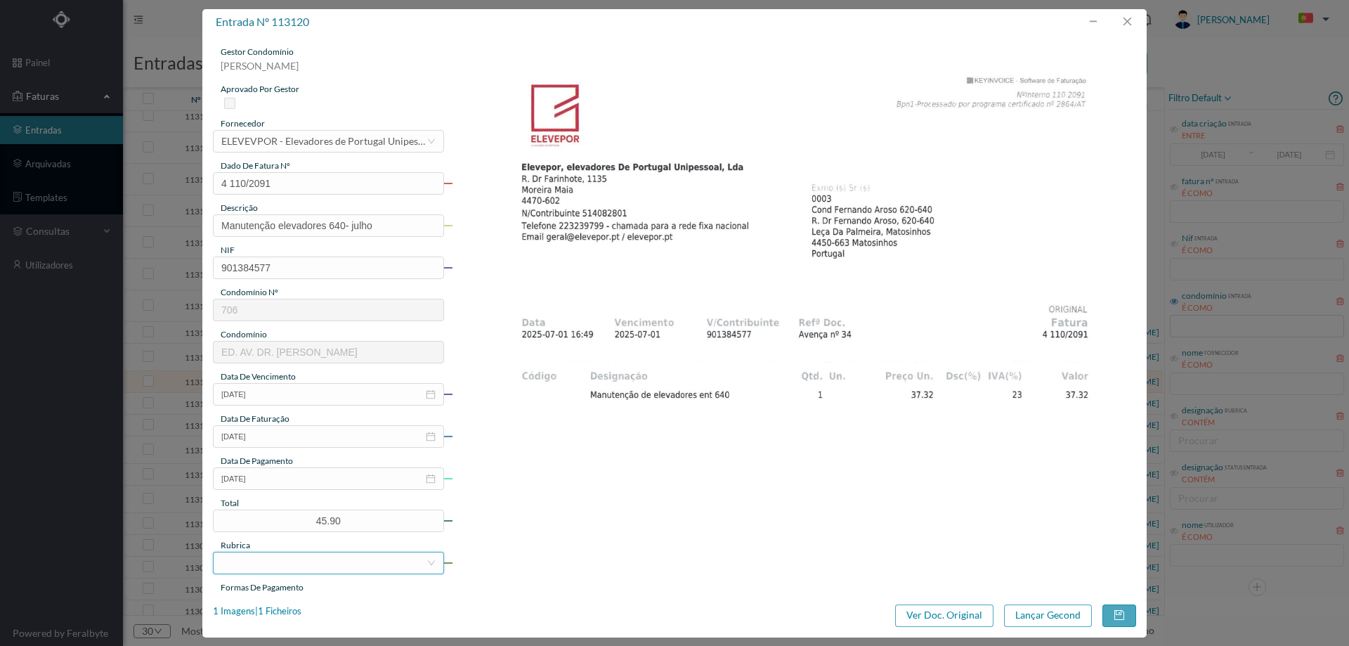
click at [290, 556] on div at bounding box center [323, 562] width 205 height 21
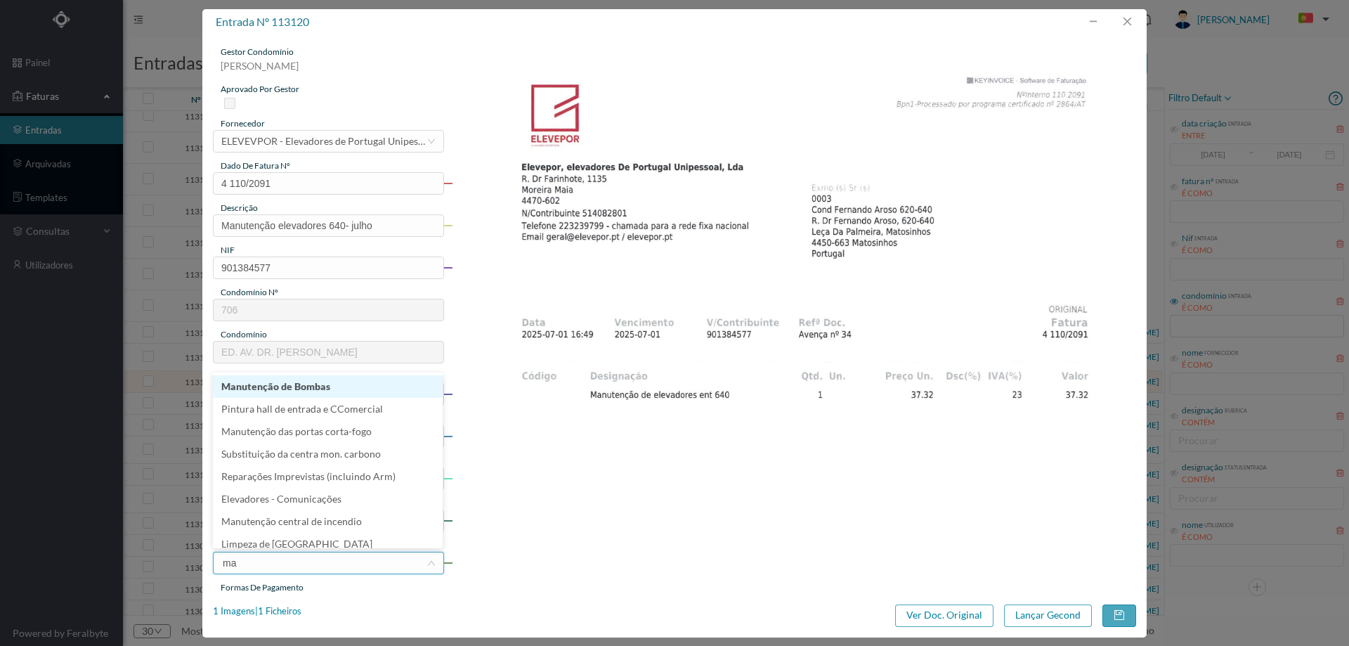
type input "man"
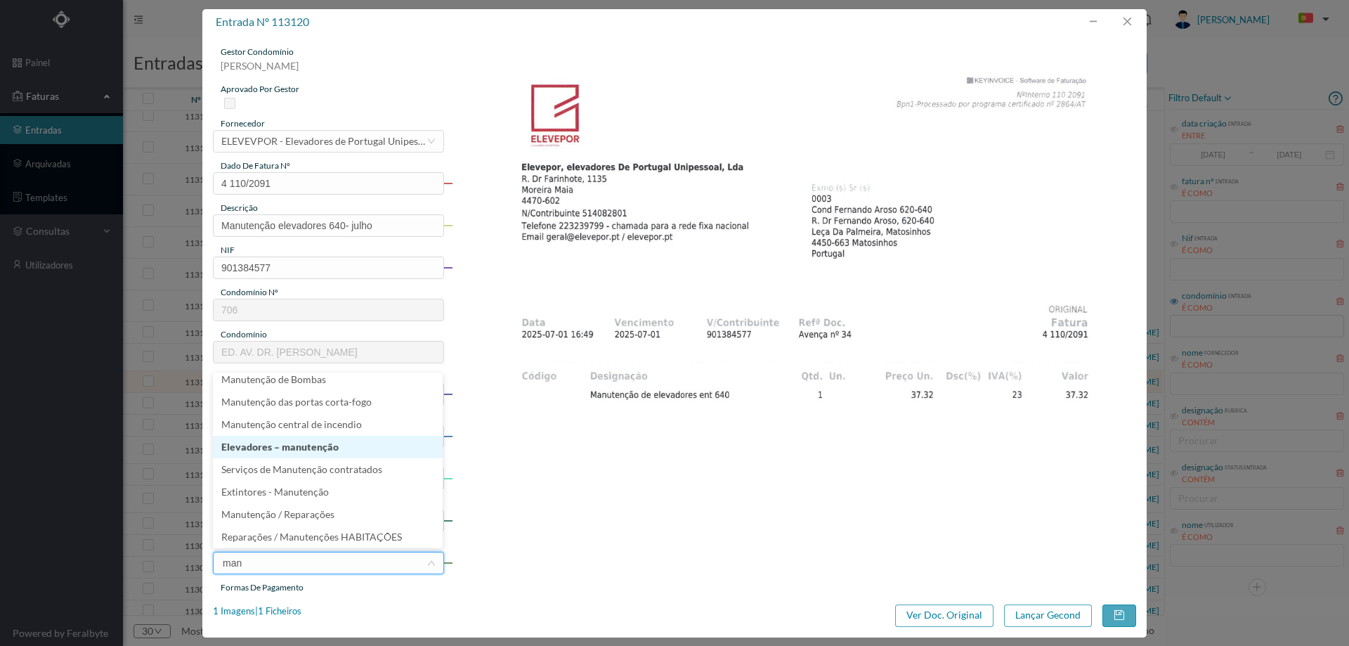
click at [284, 452] on li "Elevadores – manutenção" at bounding box center [328, 447] width 230 height 22
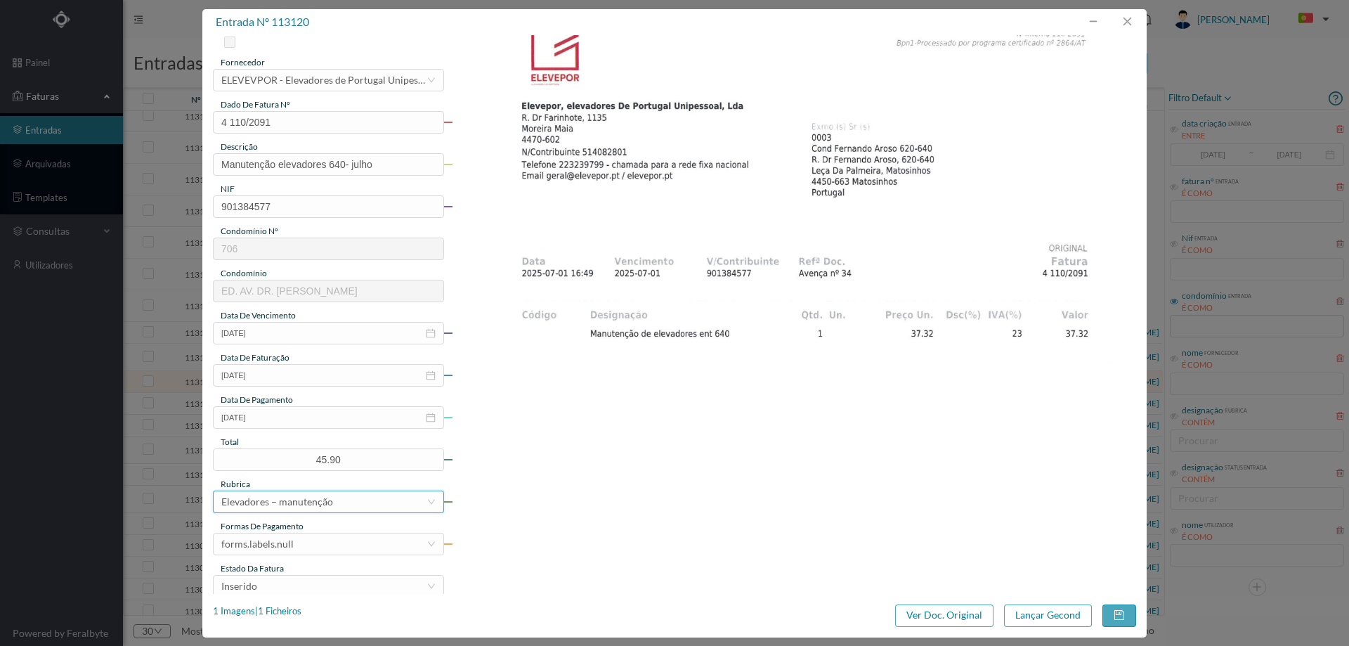
scroll to position [141, 0]
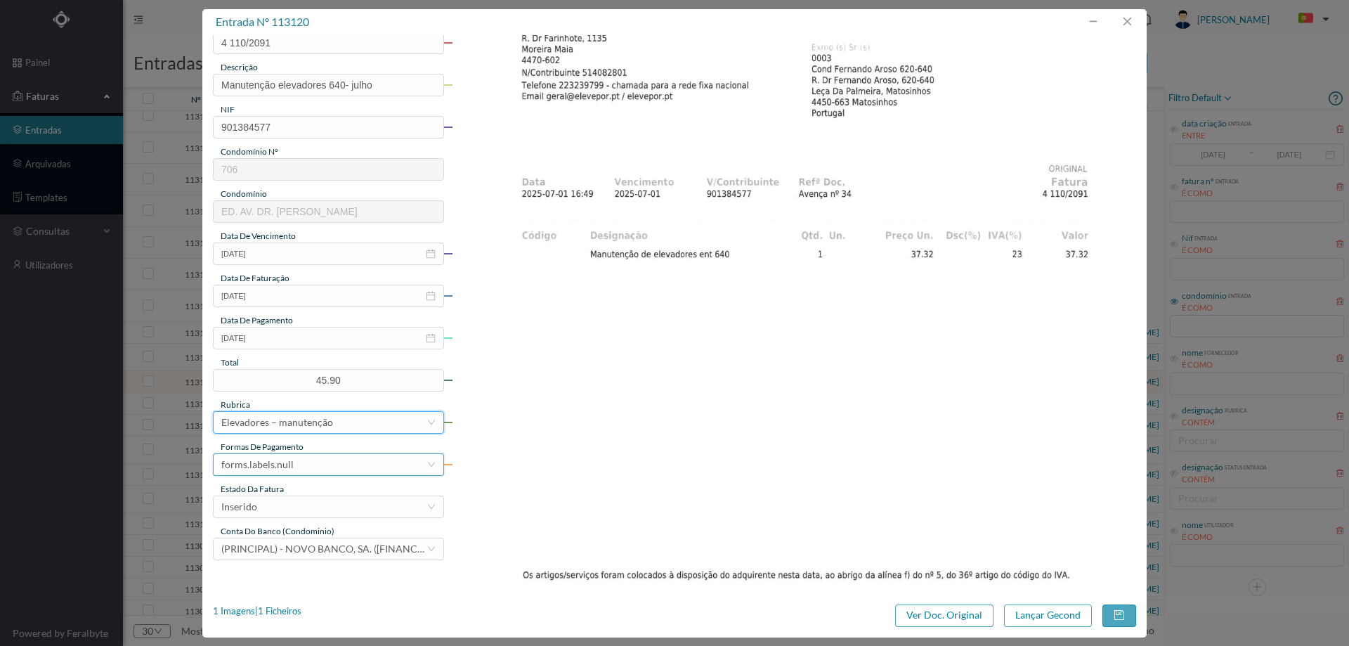
click at [287, 461] on div "forms.labels.null" at bounding box center [257, 464] width 72 height 21
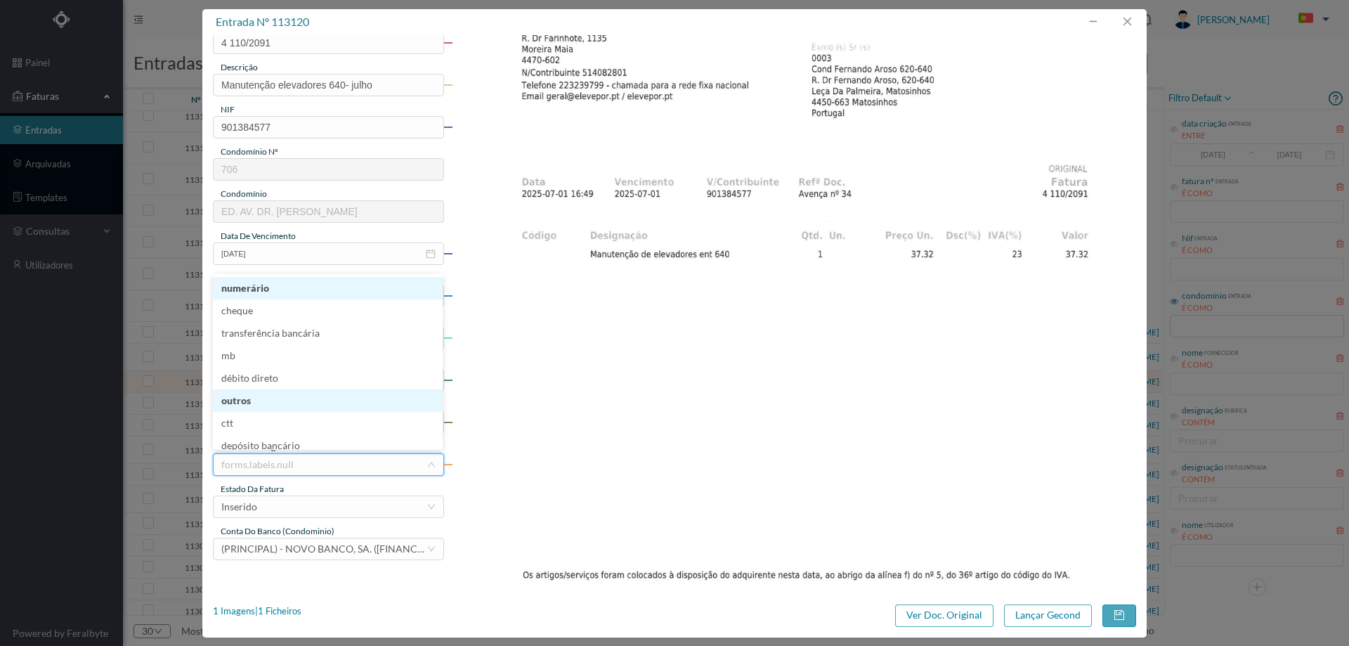
scroll to position [3, 0]
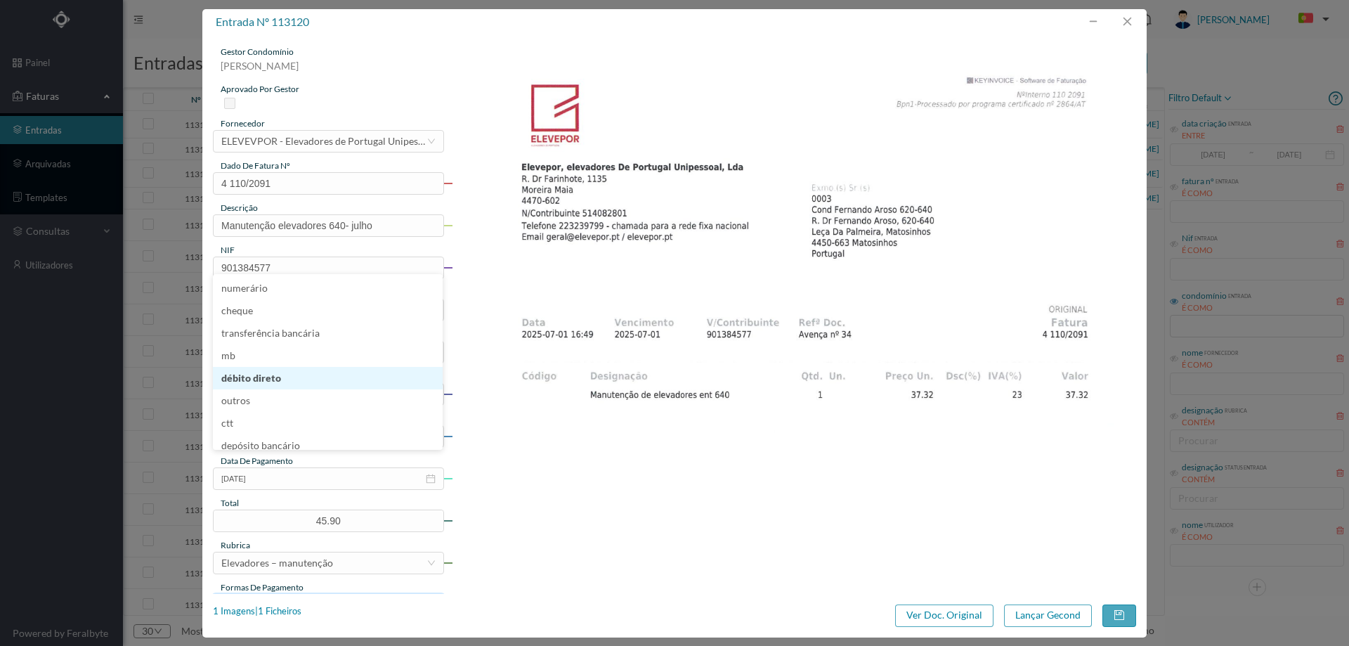
scroll to position [3, 0]
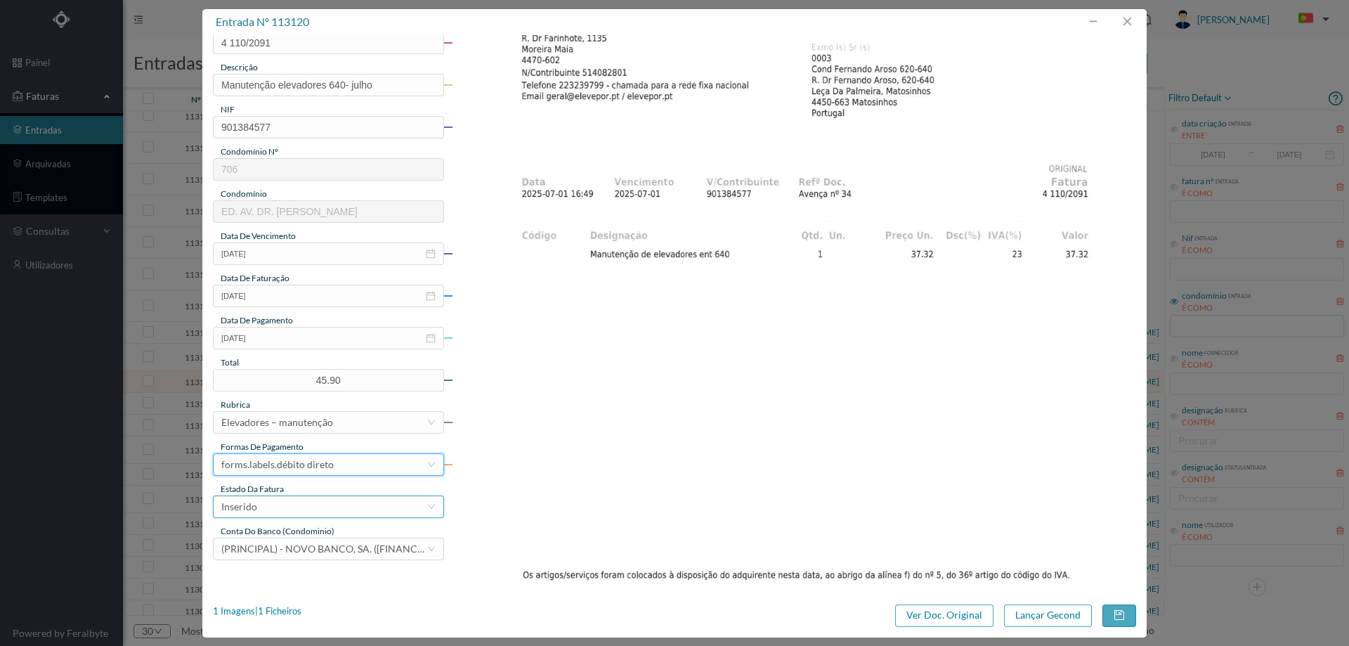
click at [287, 500] on div "Inserido" at bounding box center [323, 506] width 205 height 21
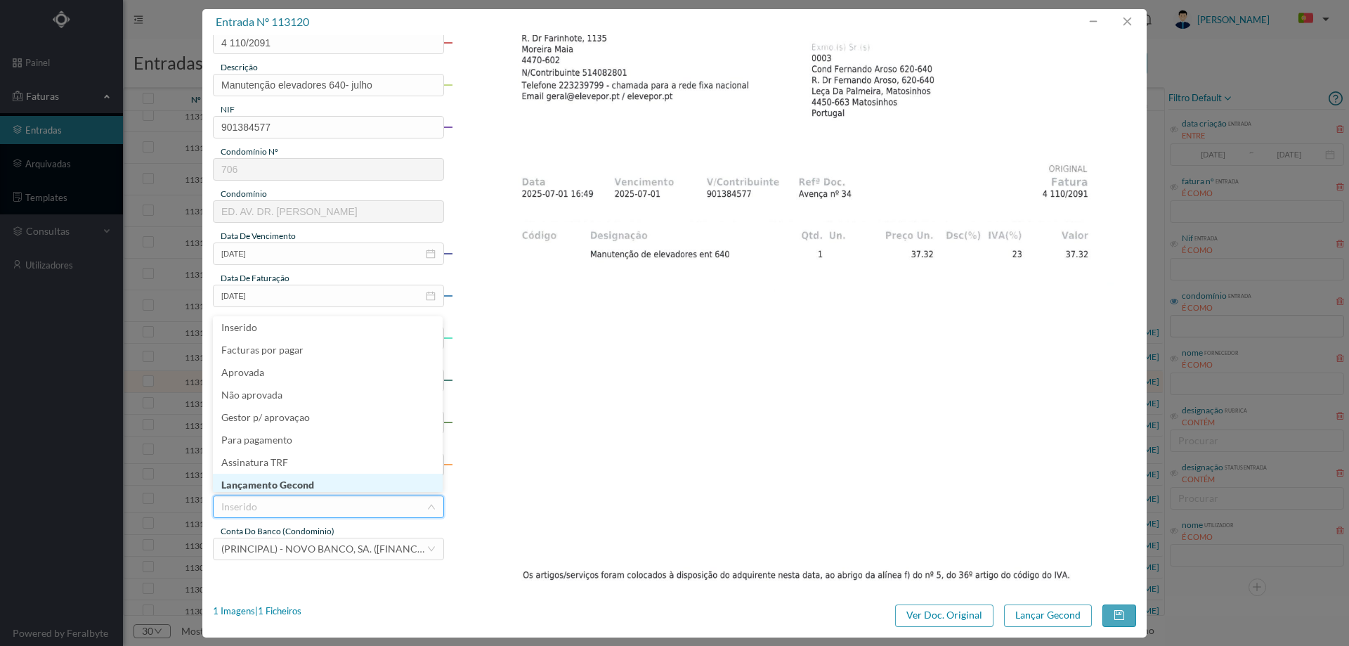
click at [297, 474] on li "Lançamento Gecond" at bounding box center [328, 485] width 230 height 22
click at [1026, 614] on button "Lançar Gecond" at bounding box center [1048, 615] width 88 height 22
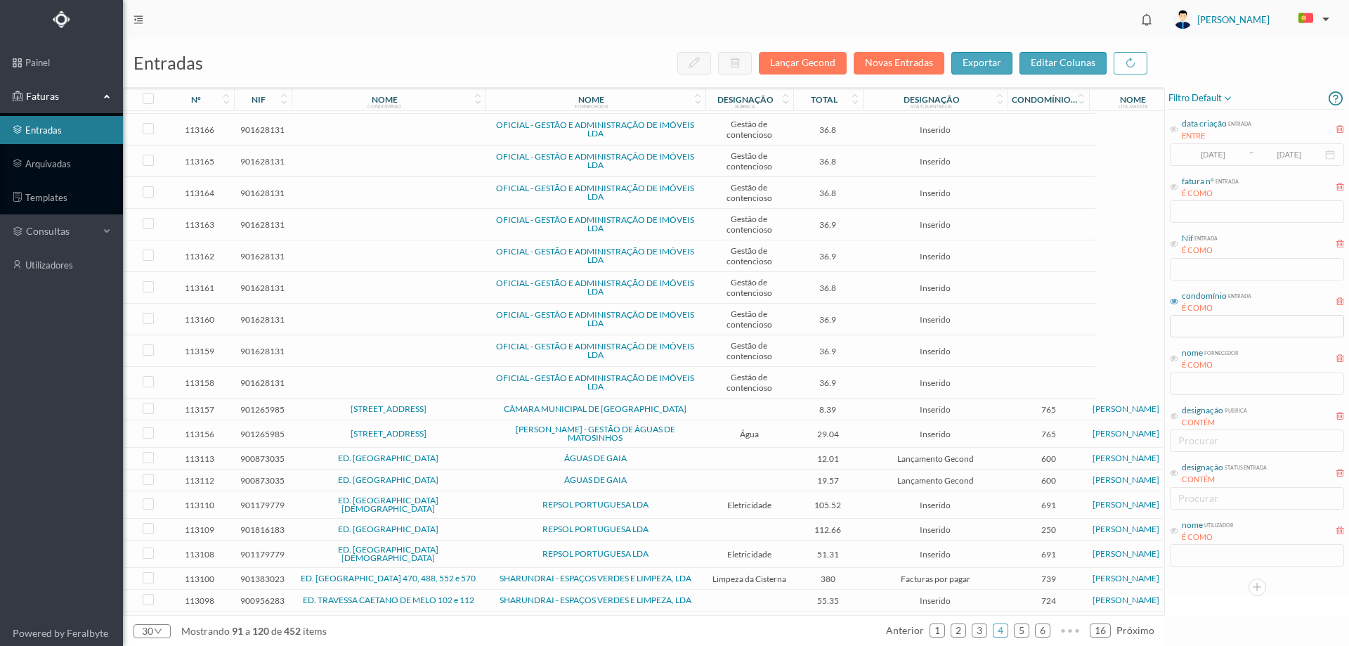
click at [1173, 355] on span "nome fornecedor É COMO" at bounding box center [1204, 358] width 69 height 25
click at [1173, 363] on icon at bounding box center [1174, 358] width 8 height 8
click at [1191, 381] on input "text" at bounding box center [1257, 383] width 174 height 22
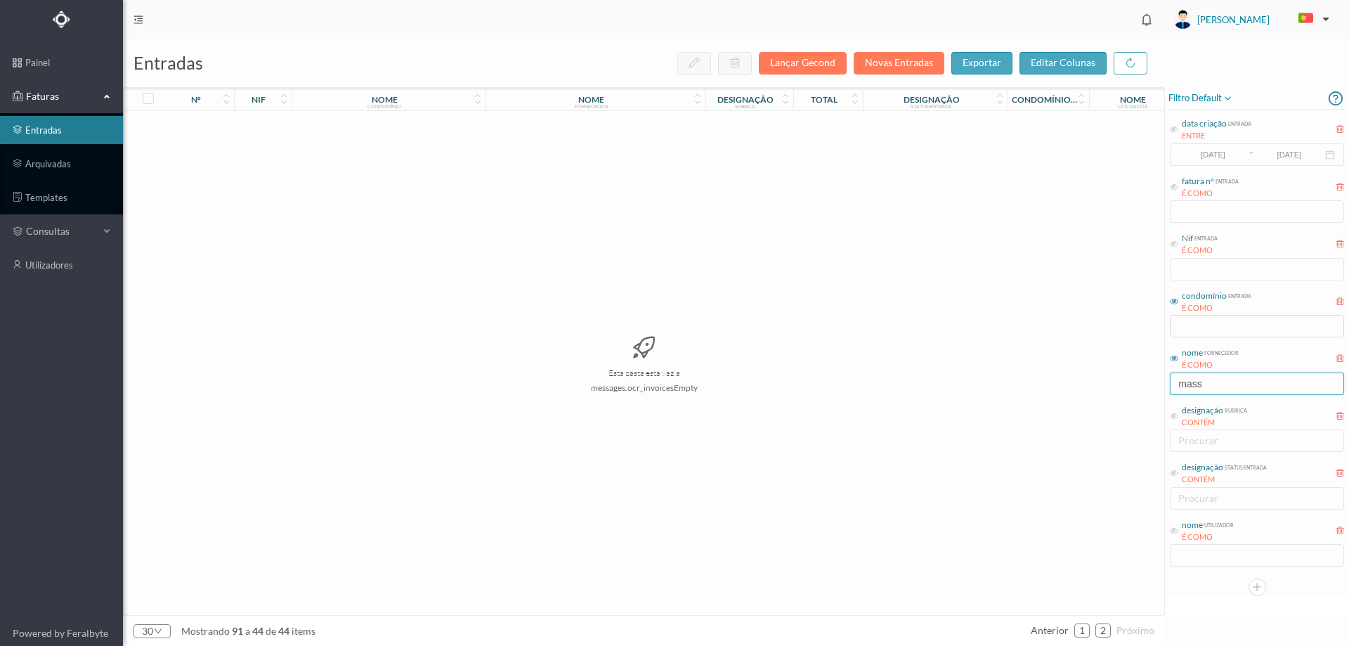
scroll to position [0, 0]
type input "massive"
click at [1085, 632] on link "1" at bounding box center [1082, 630] width 14 height 21
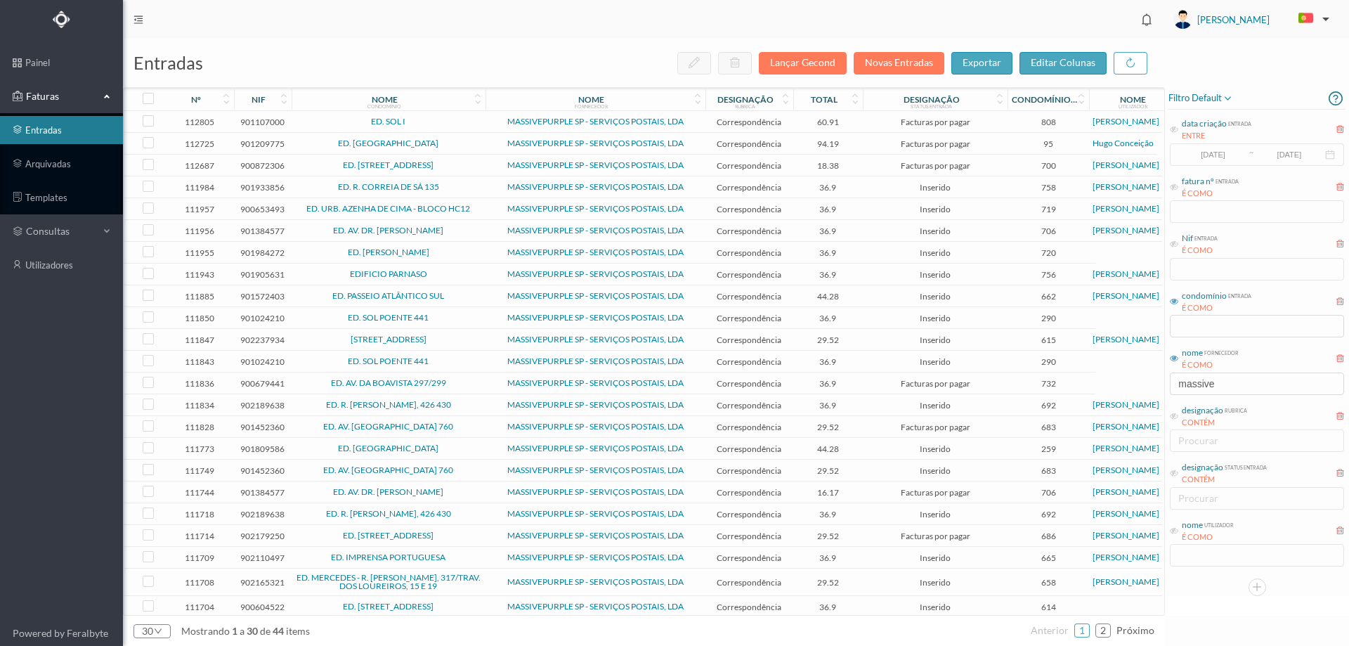
click at [476, 230] on span "ED. AV. DR. [PERSON_NAME]" at bounding box center [388, 230] width 187 height 8
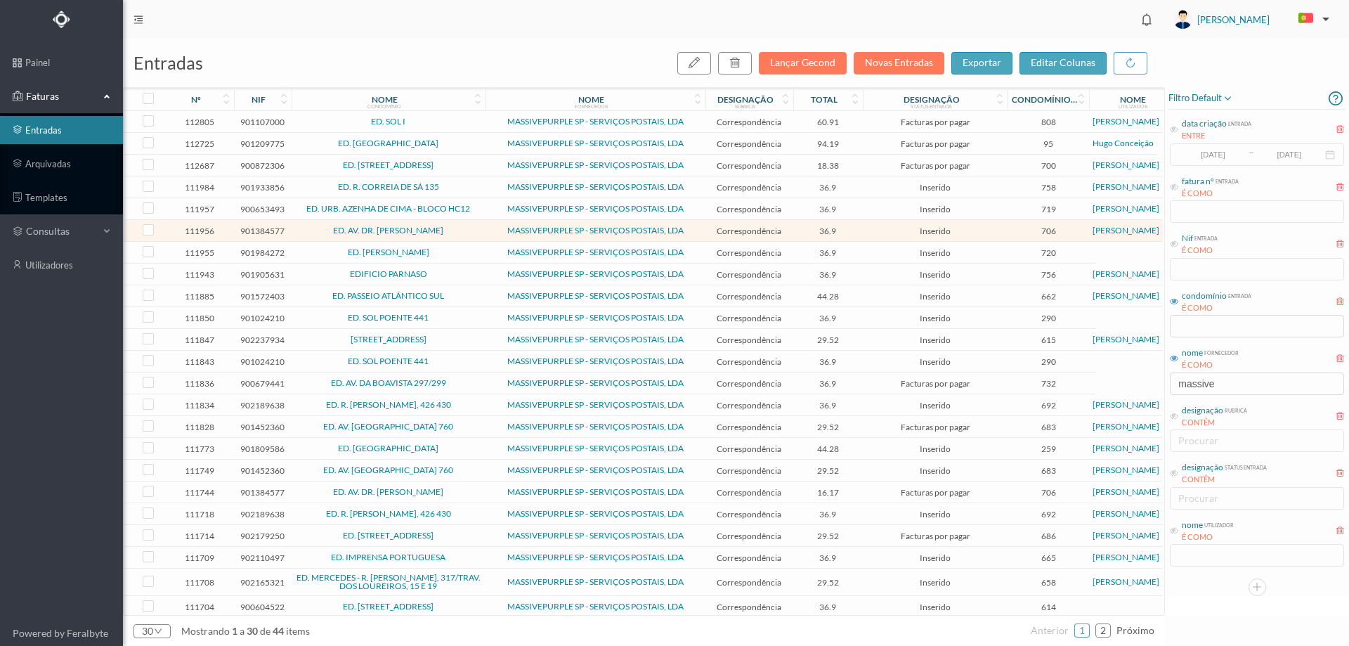
click at [476, 230] on span "ED. AV. DR. [PERSON_NAME]" at bounding box center [388, 230] width 187 height 8
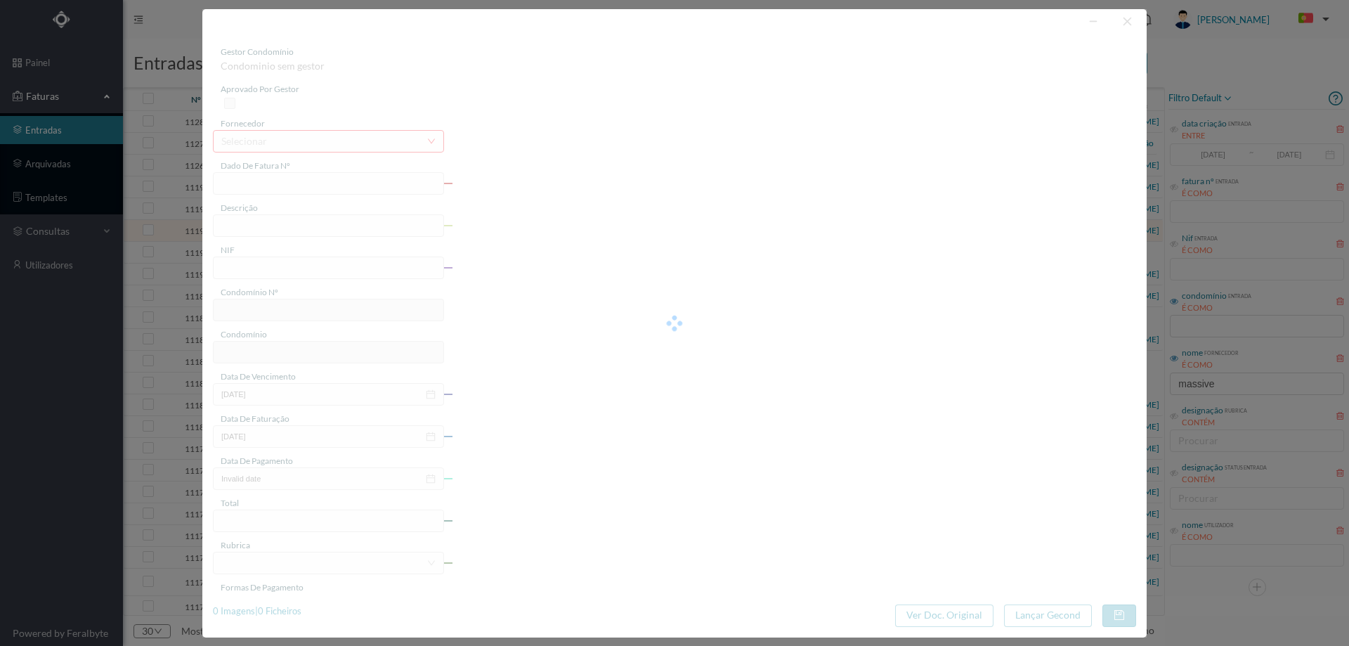
type input "4 45/34546"
type input "ANUIDADE"
type input "901384577"
type input "[DATE]"
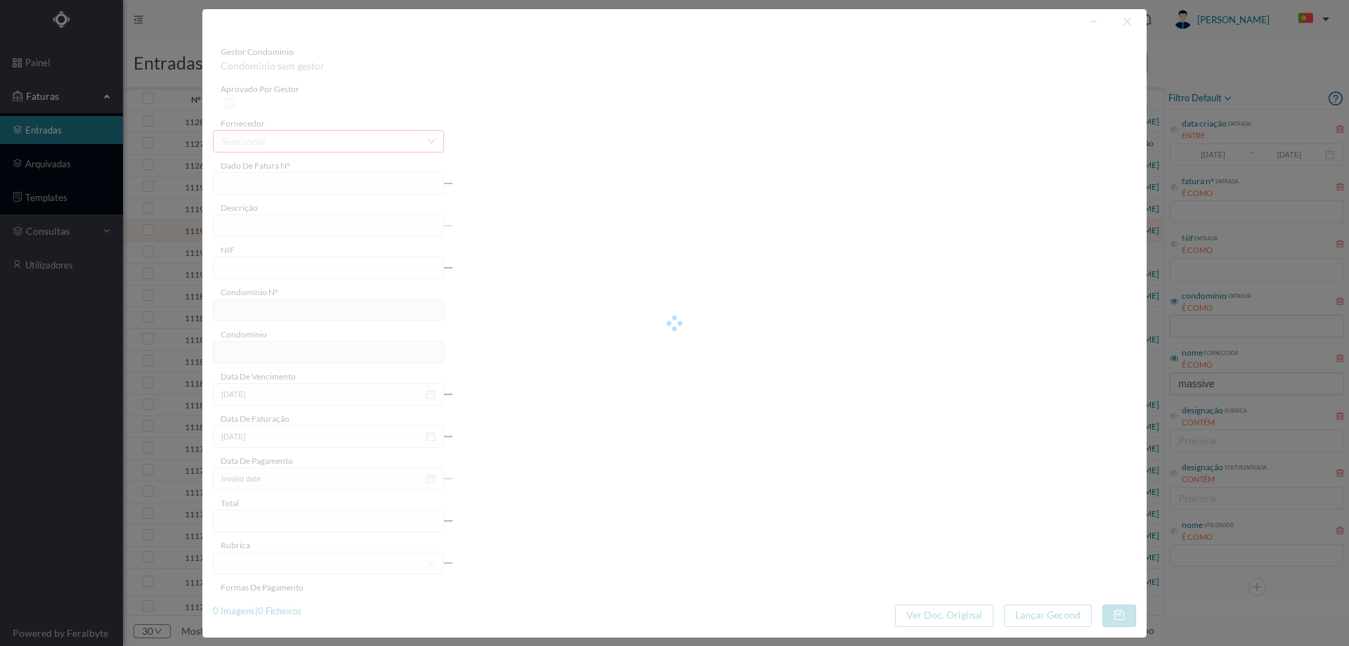
type input "[DATE]"
type input "36.90"
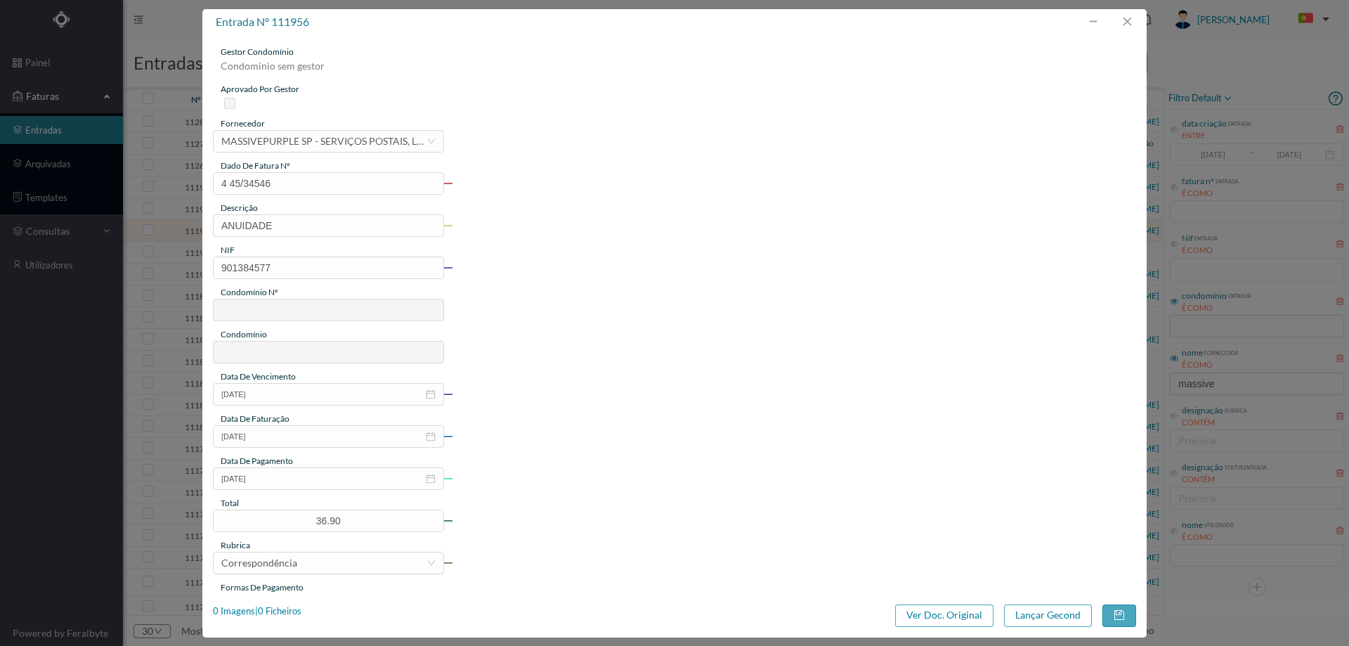
type input "706"
type input "ED. AV. DR. [PERSON_NAME]"
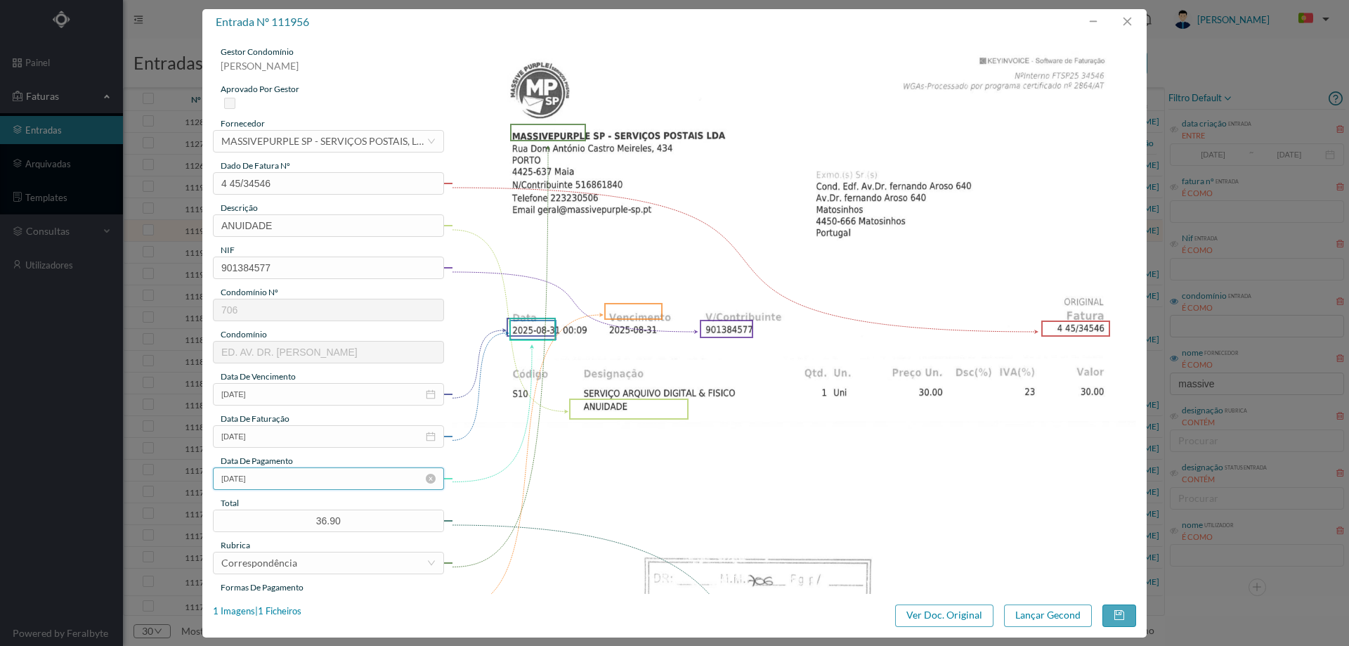
click at [299, 480] on input "[DATE]" at bounding box center [328, 478] width 231 height 22
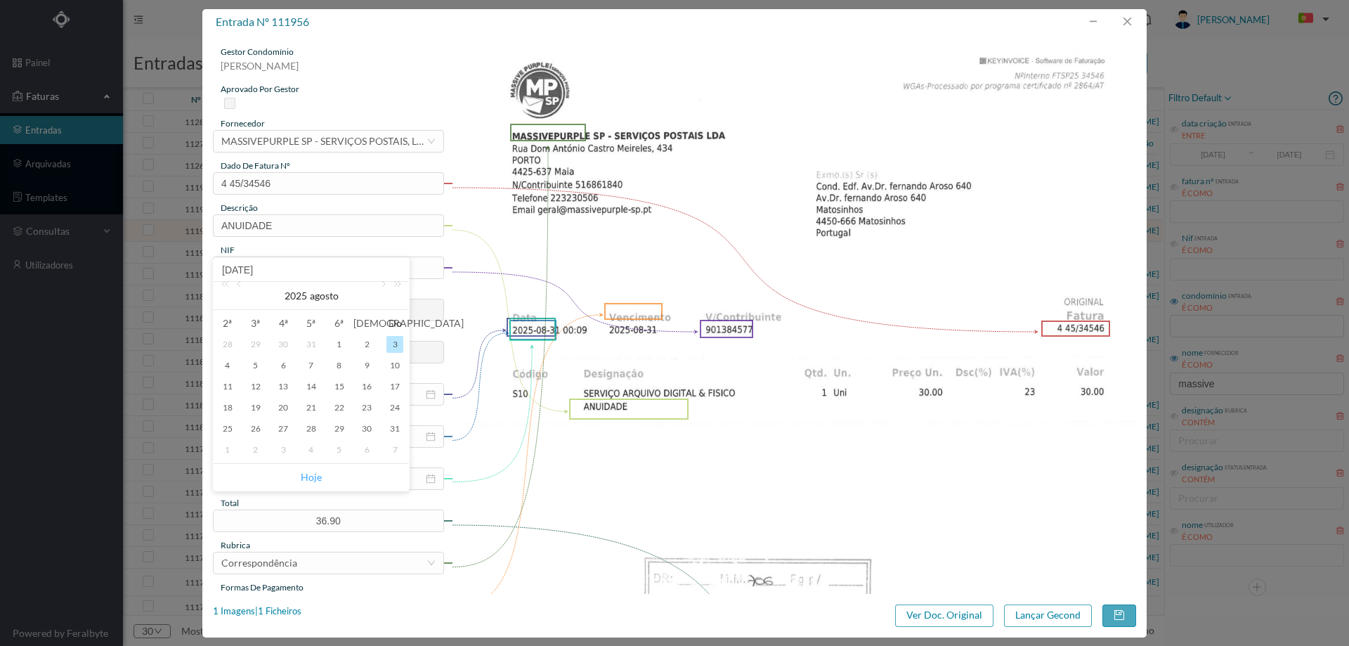
click at [305, 476] on link "Hoje" at bounding box center [311, 477] width 21 height 27
type input "[DATE]"
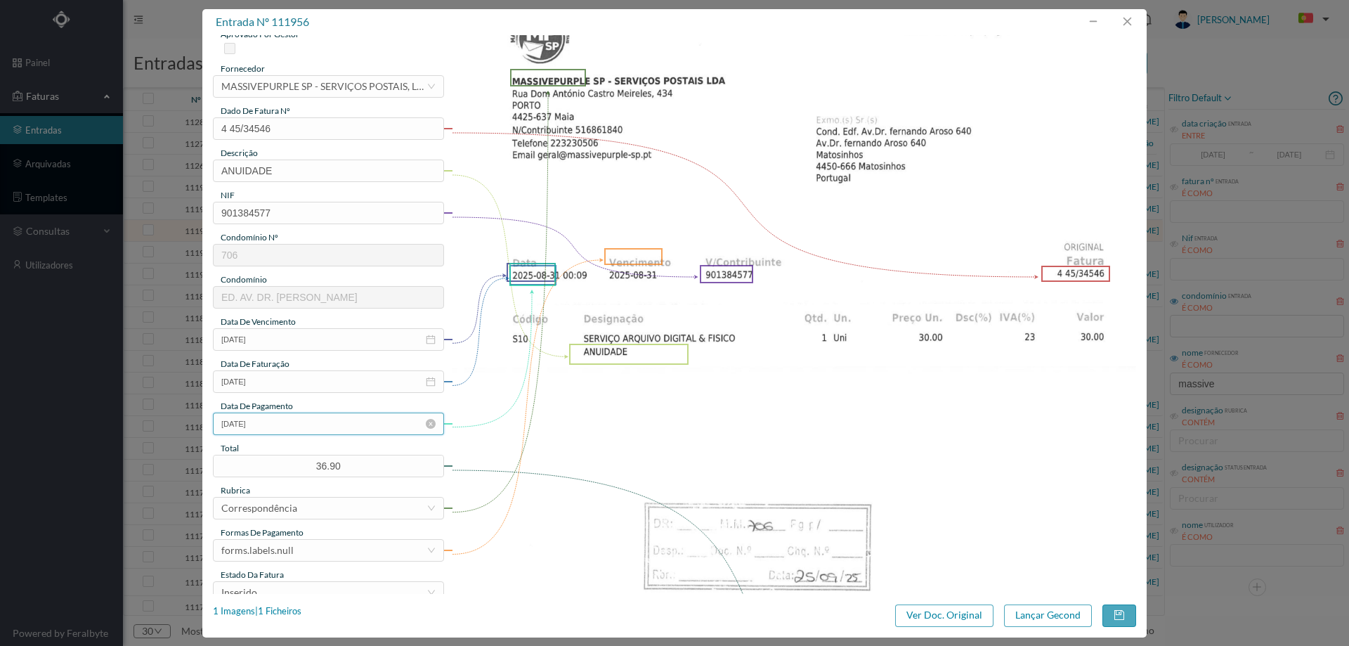
scroll to position [141, 0]
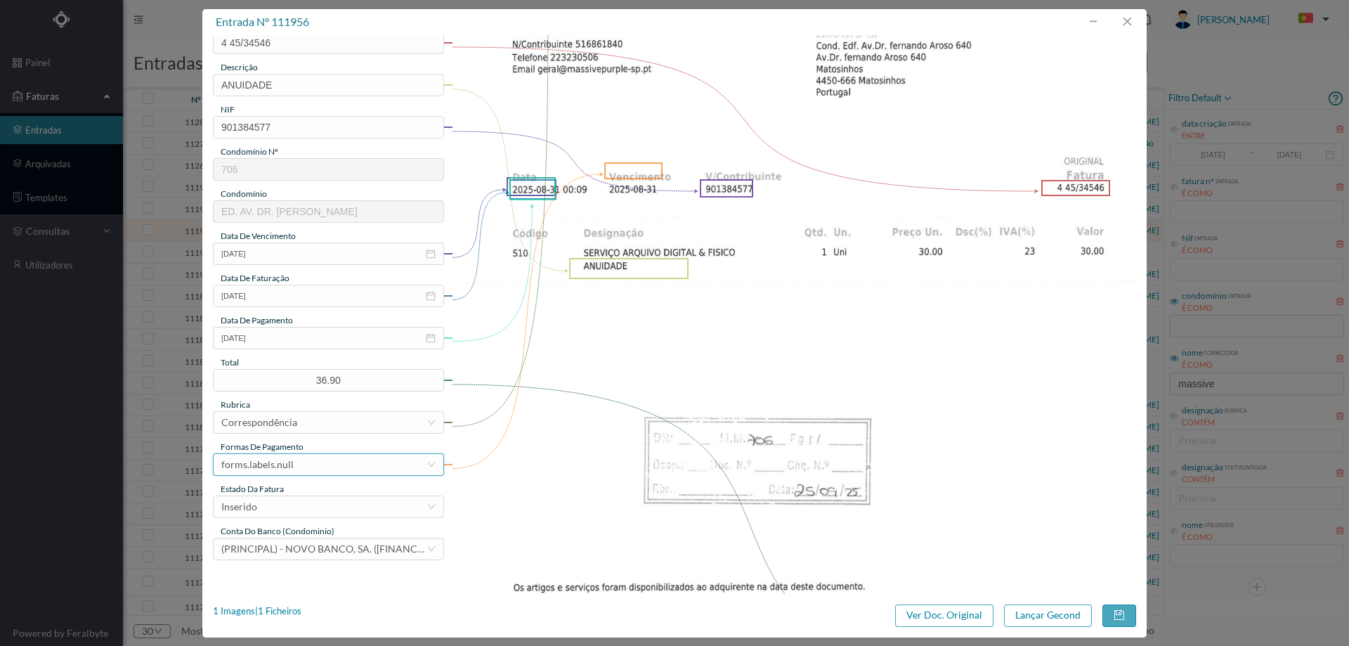
click at [303, 459] on div "forms.labels.null" at bounding box center [323, 464] width 205 height 21
click at [295, 334] on li "transferência bancária" at bounding box center [328, 333] width 230 height 22
click at [280, 498] on div "Inserido" at bounding box center [323, 506] width 205 height 21
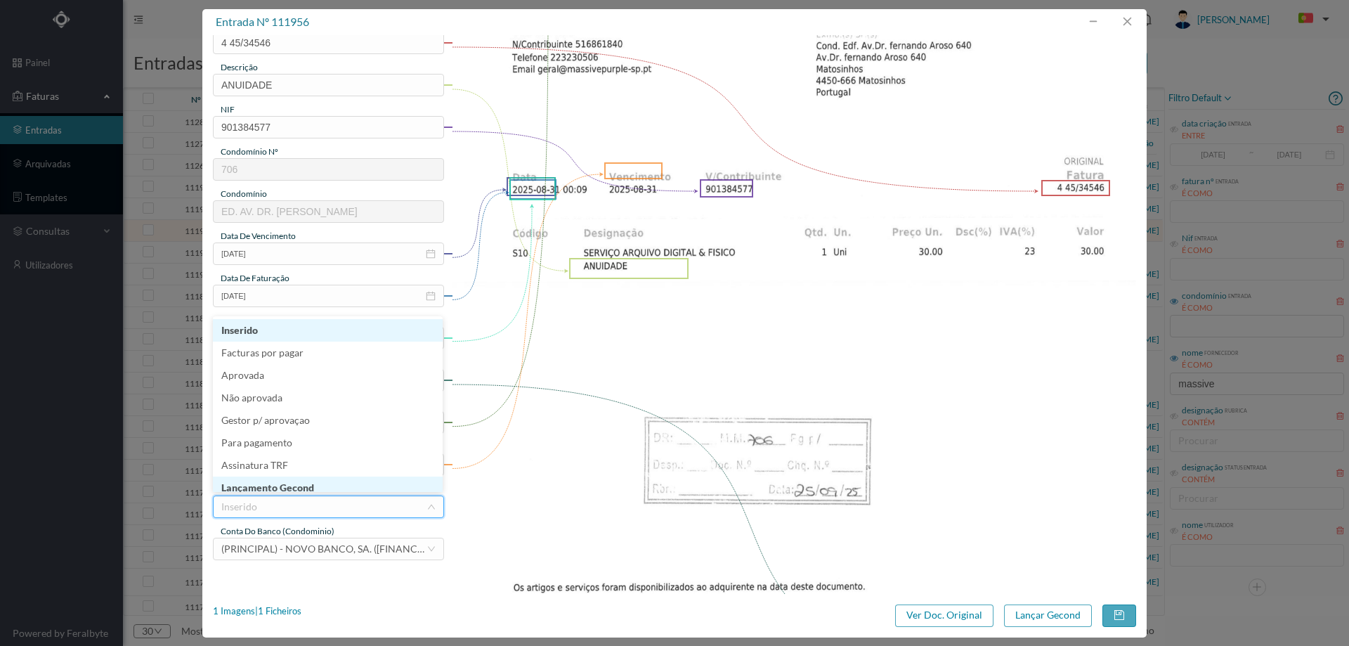
scroll to position [6, 0]
click at [282, 481] on li "Lançamento Gecond" at bounding box center [328, 481] width 230 height 22
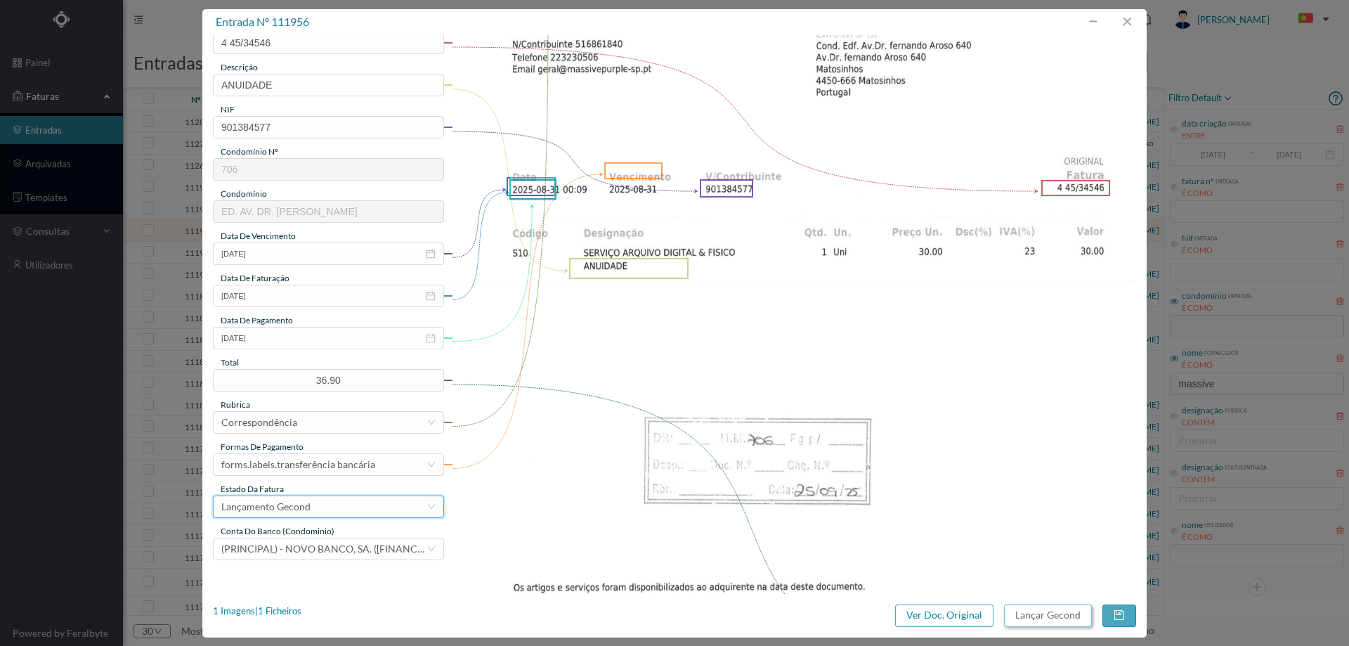
click at [1020, 619] on button "Lançar Gecond" at bounding box center [1048, 615] width 88 height 22
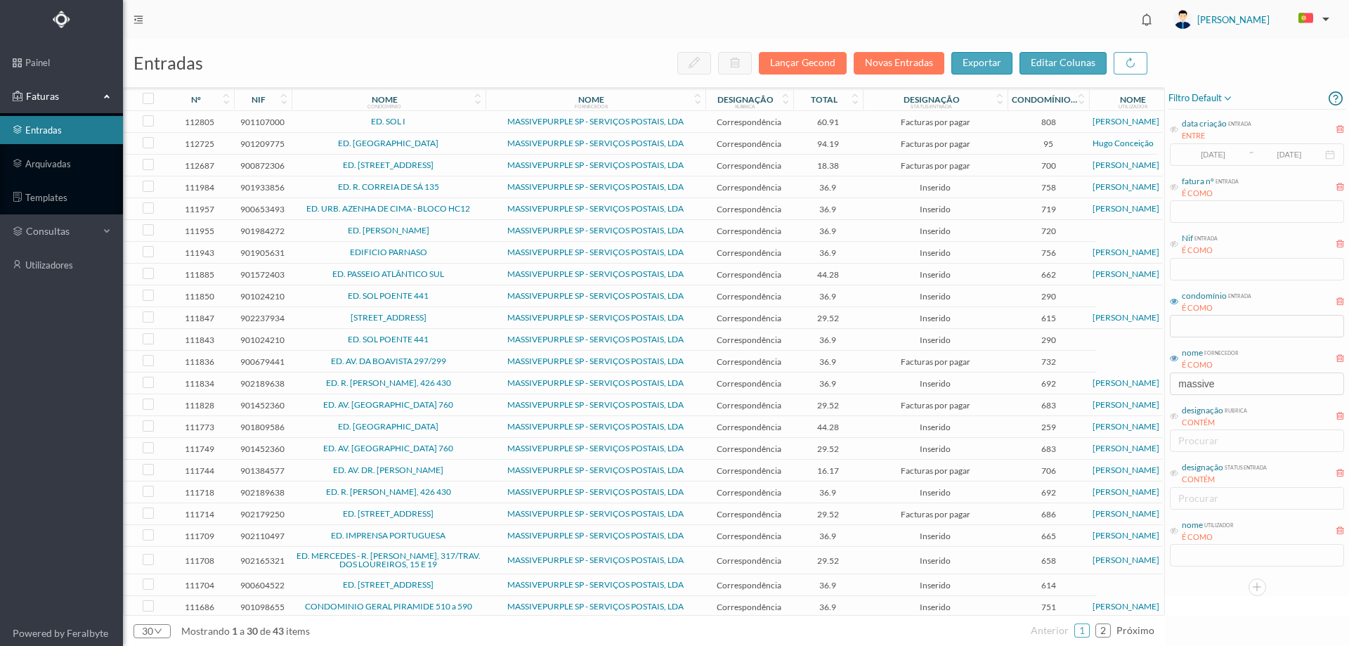
click at [467, 467] on span "ED. AV. DR. [PERSON_NAME]" at bounding box center [388, 470] width 187 height 8
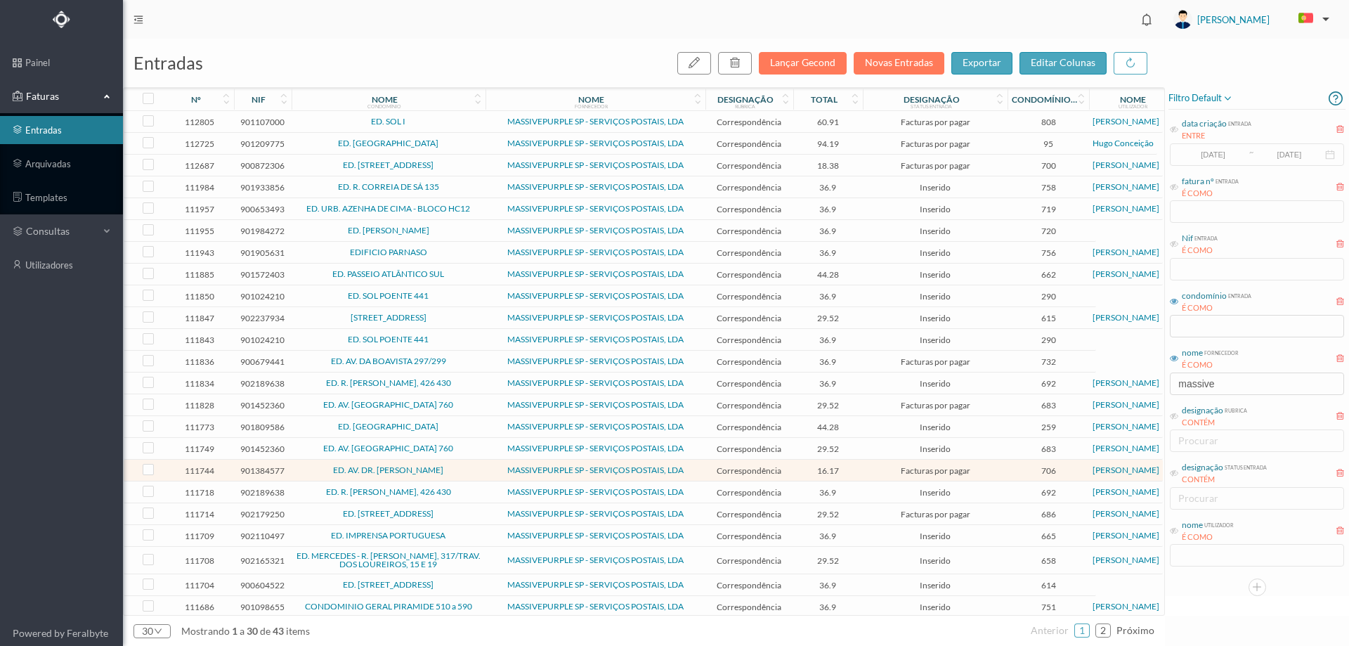
click at [467, 467] on span "ED. AV. DR. [PERSON_NAME]" at bounding box center [388, 470] width 187 height 8
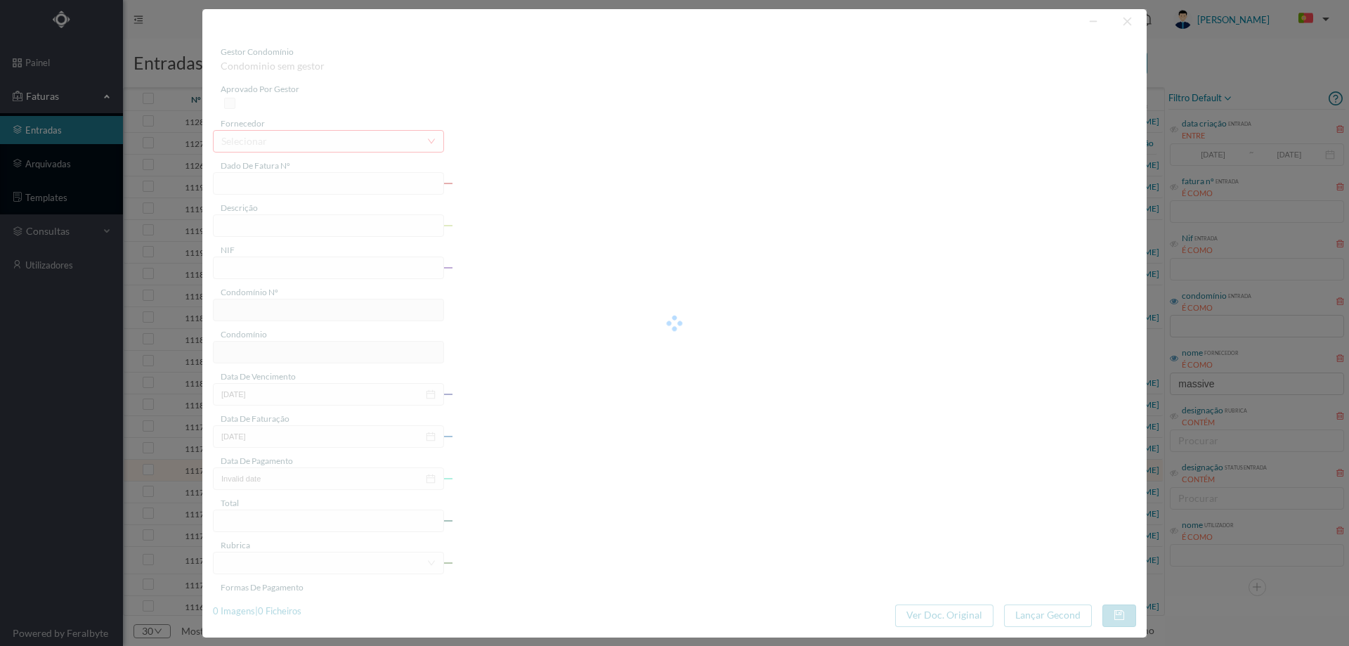
type input "4 45/34153"
type input "Serviço [PERSON_NAME]"
type input "901384577"
type input "[DATE]"
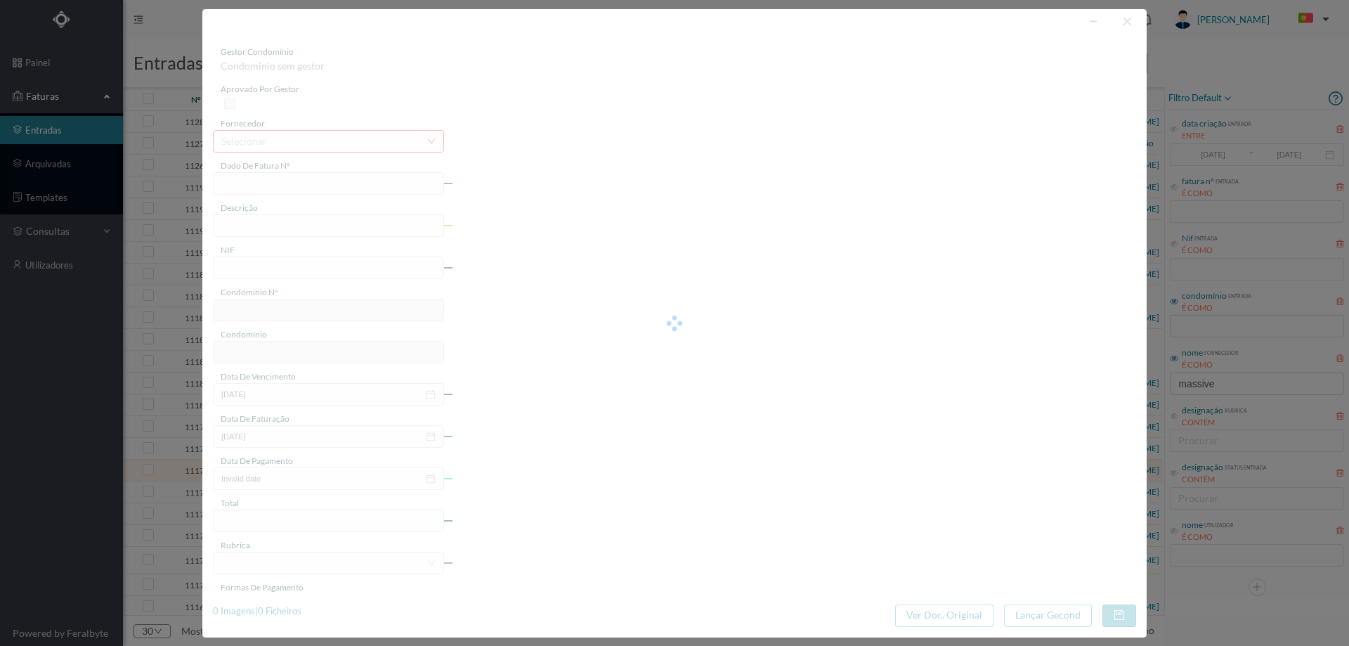
type input "[DATE]"
type input "16.17"
type input "706"
type input "ED. AV. DR. [PERSON_NAME]"
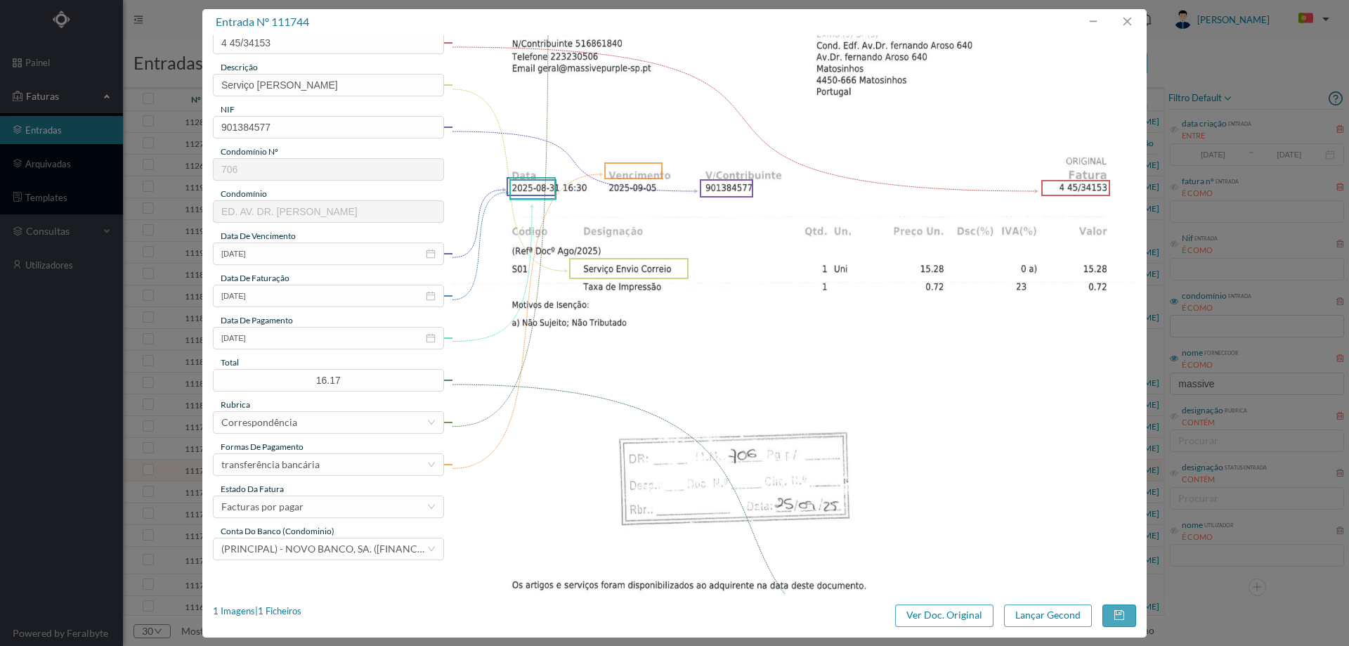
scroll to position [351, 0]
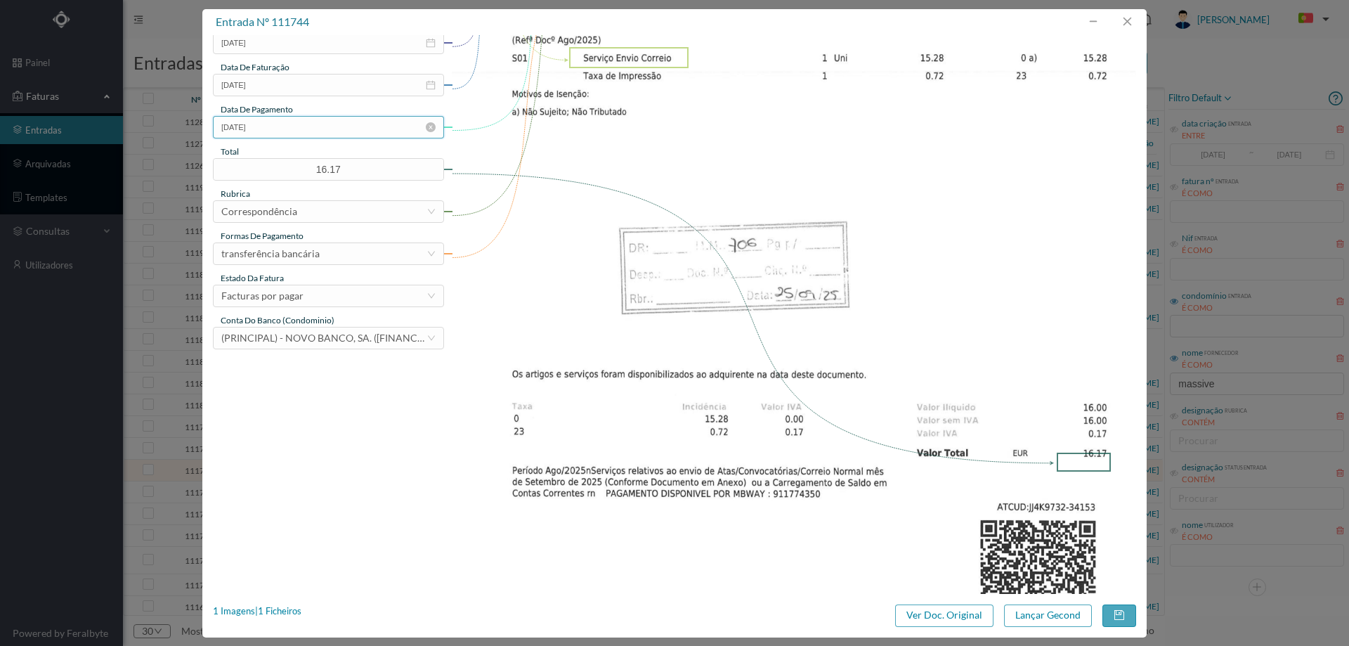
click at [289, 131] on input "[DATE]" at bounding box center [328, 127] width 231 height 22
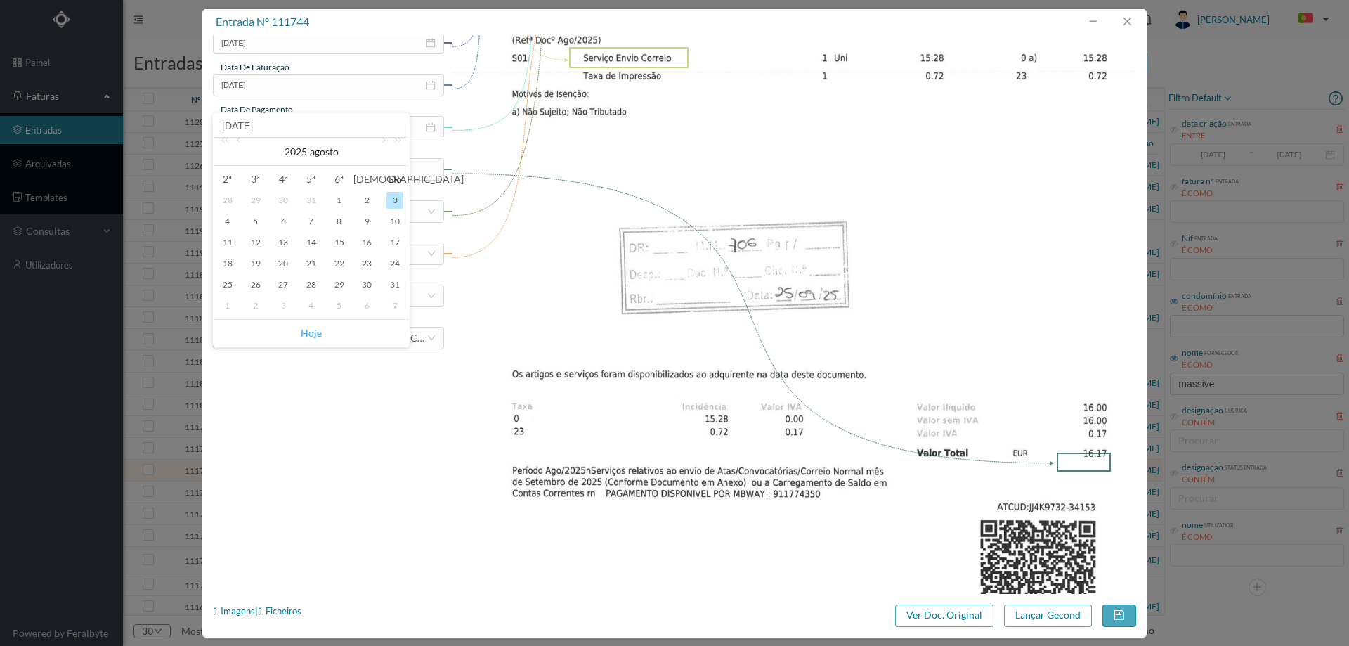
click at [308, 332] on link "Hoje" at bounding box center [311, 333] width 21 height 27
type input "[DATE]"
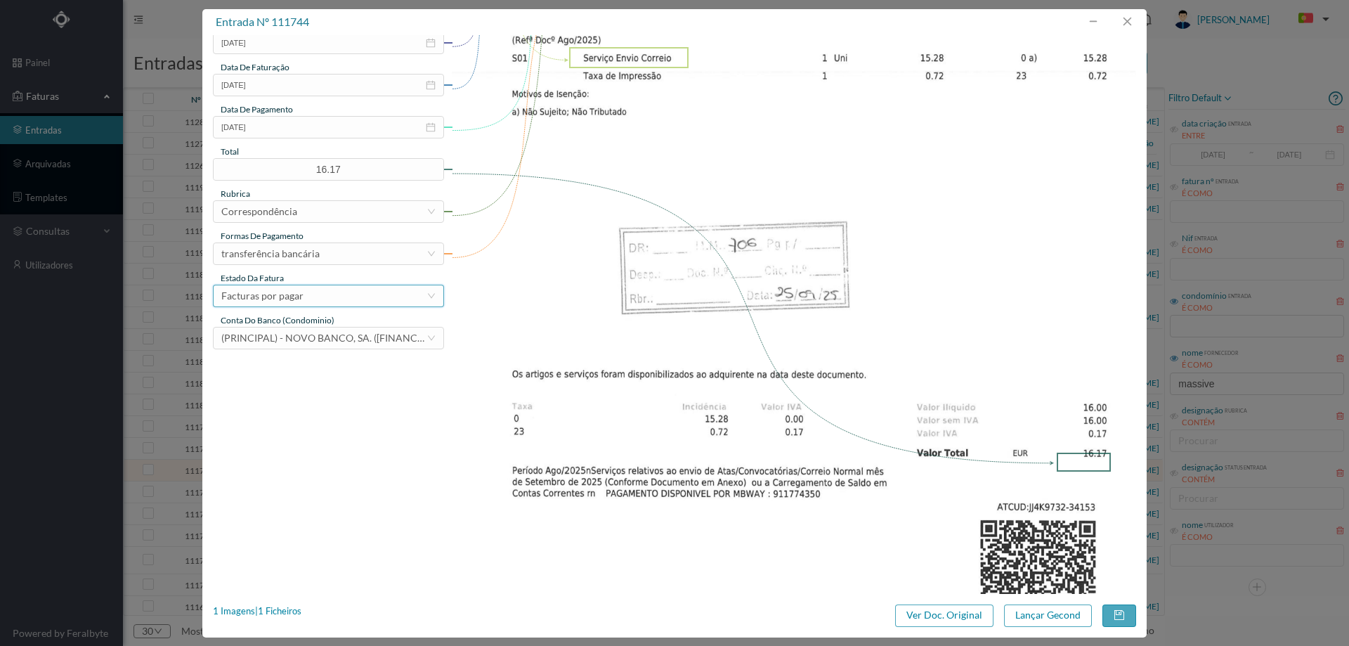
click at [317, 291] on div "Facturas por pagar" at bounding box center [323, 295] width 205 height 21
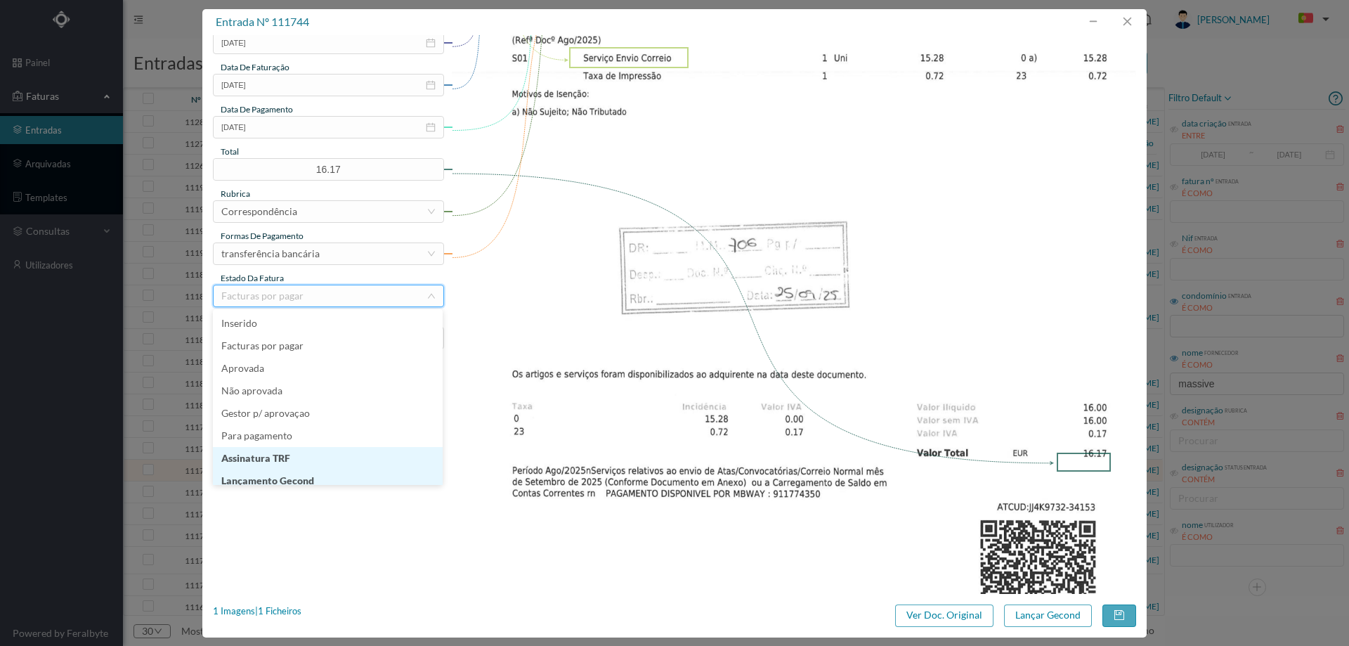
scroll to position [7, 0]
click at [312, 474] on li "Lançamento Gecond" at bounding box center [328, 473] width 230 height 22
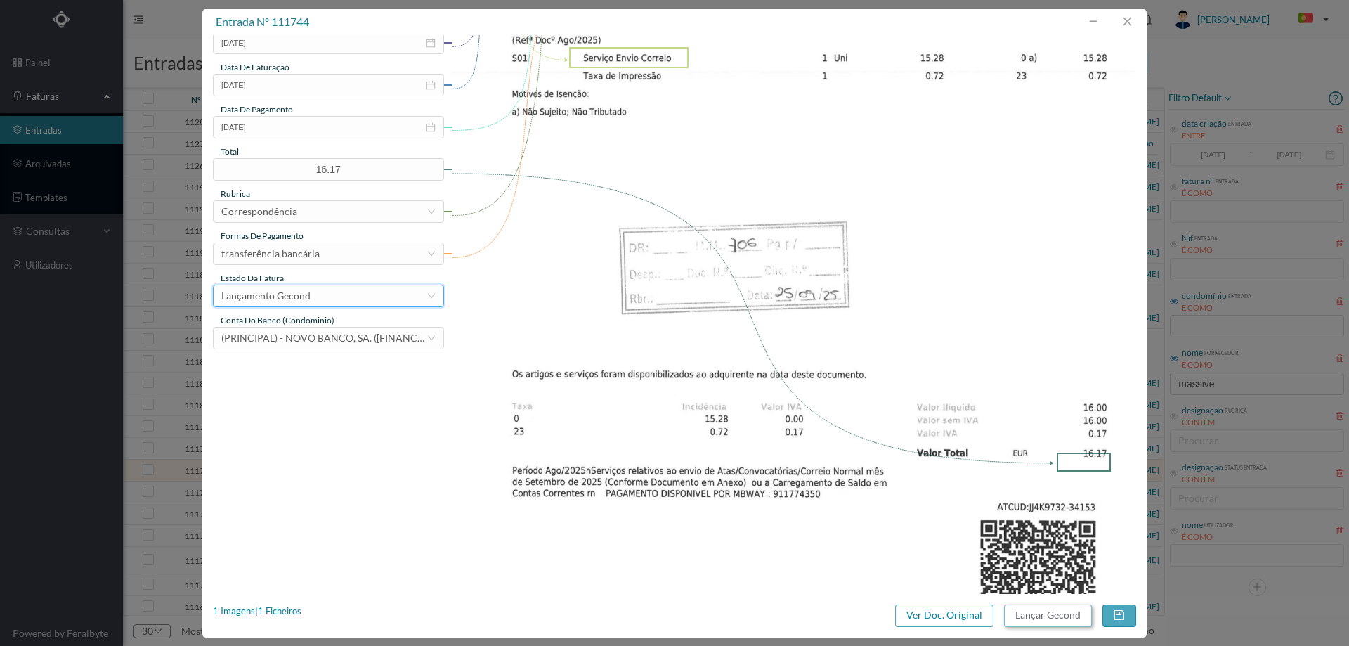
click at [1055, 616] on button "Lançar Gecond" at bounding box center [1048, 615] width 88 height 22
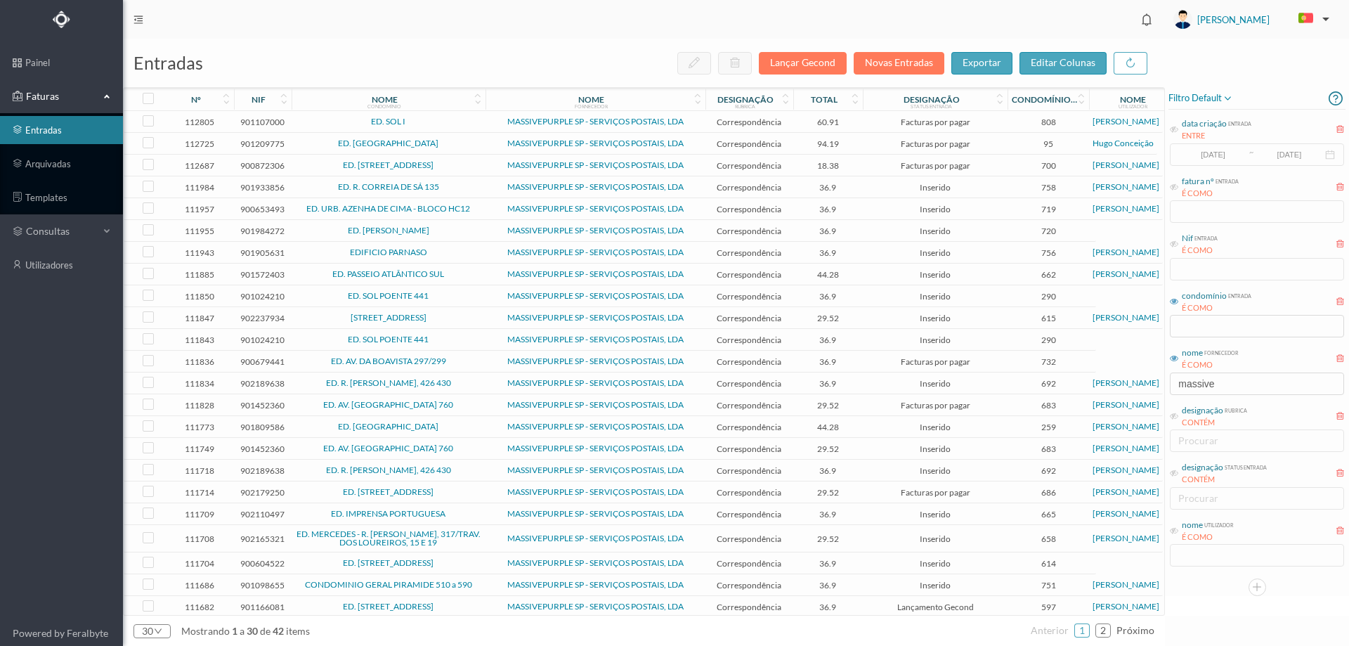
click at [476, 107] on div "nome condomínio" at bounding box center [388, 99] width 193 height 23
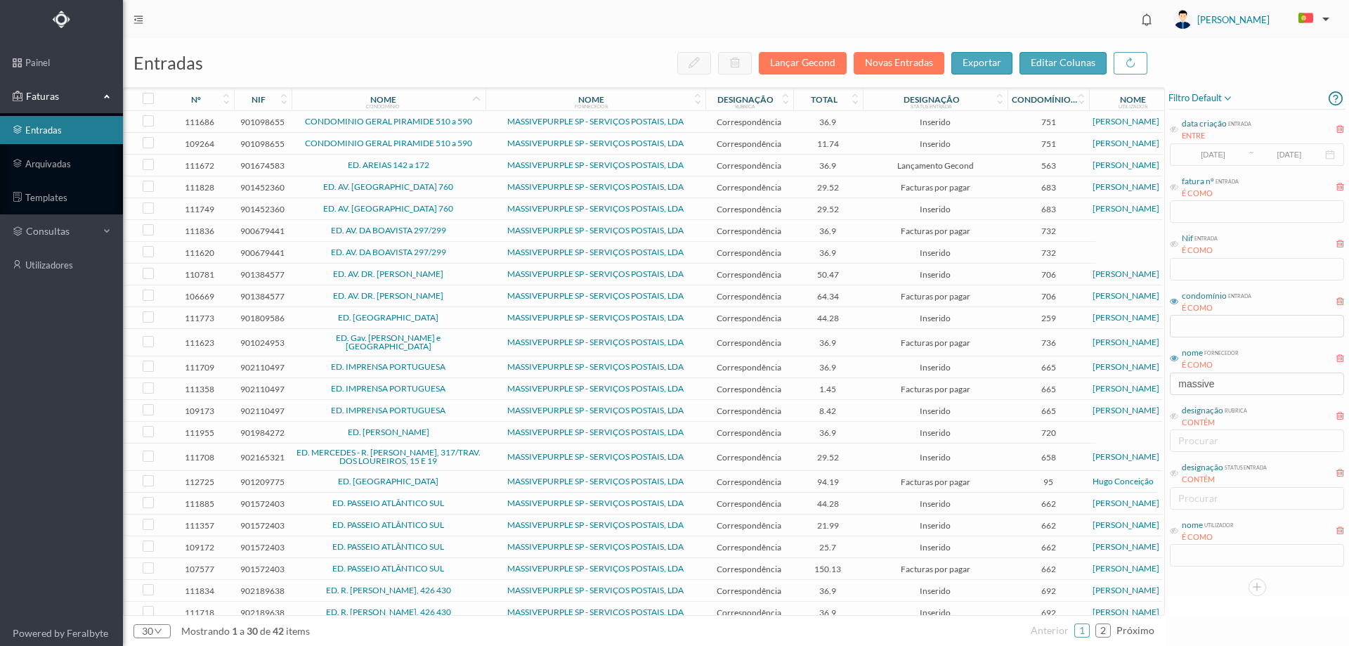
click at [482, 117] on td "CONDOMINIO GERAL PIRAMIDE 510 a 590" at bounding box center [389, 122] width 194 height 22
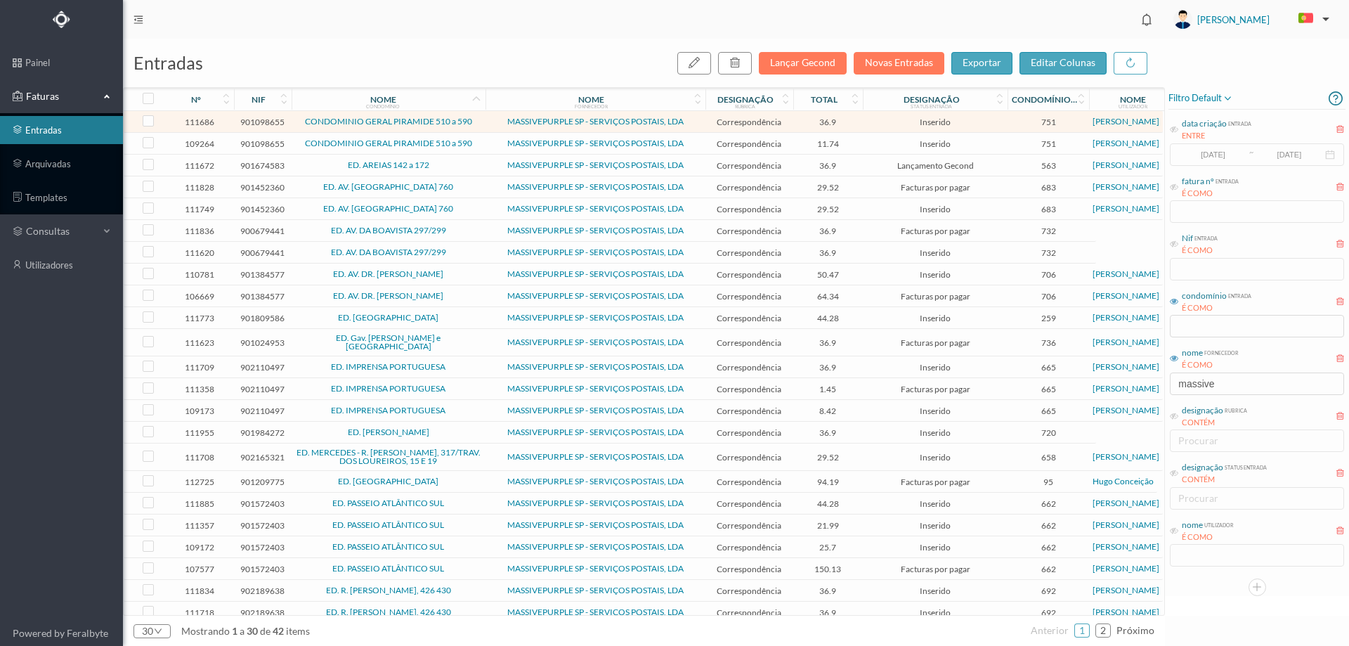
click at [482, 117] on td "CONDOMINIO GERAL PIRAMIDE 510 a 590" at bounding box center [389, 122] width 194 height 22
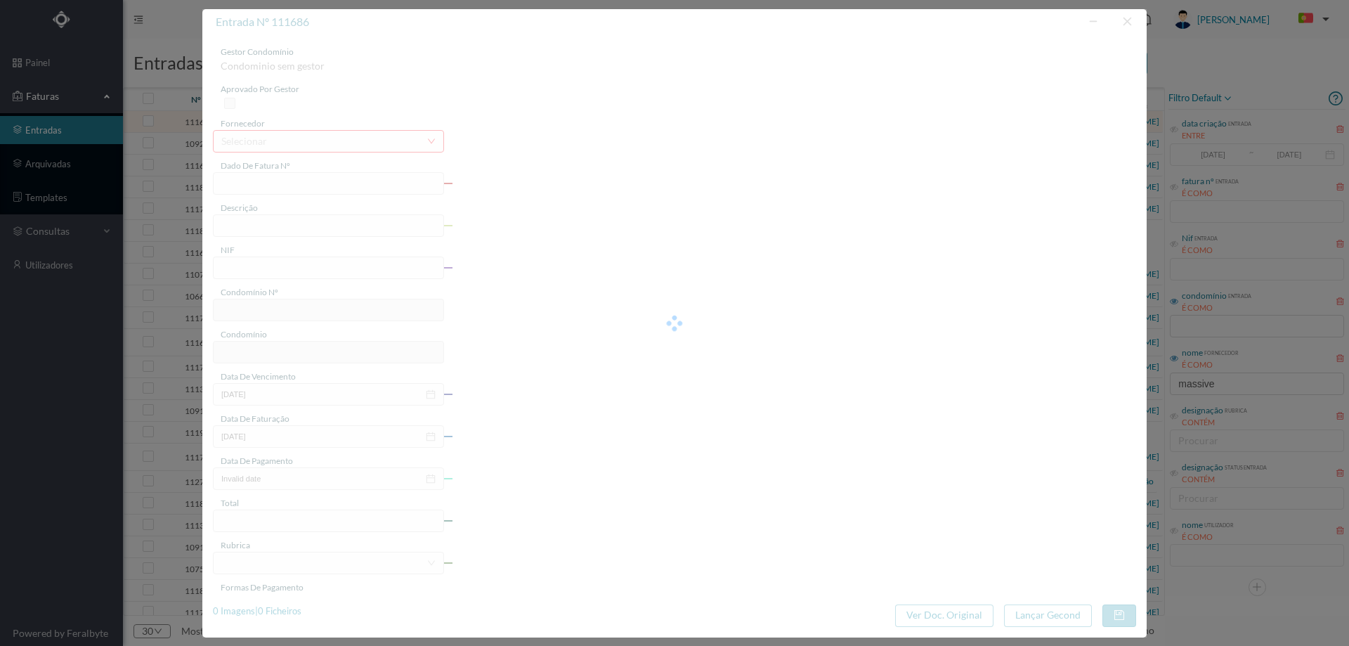
type input "4 45/34348"
type input "Wim =""
type input "901098655"
type input "Invalid date"
type input "[DATE]"
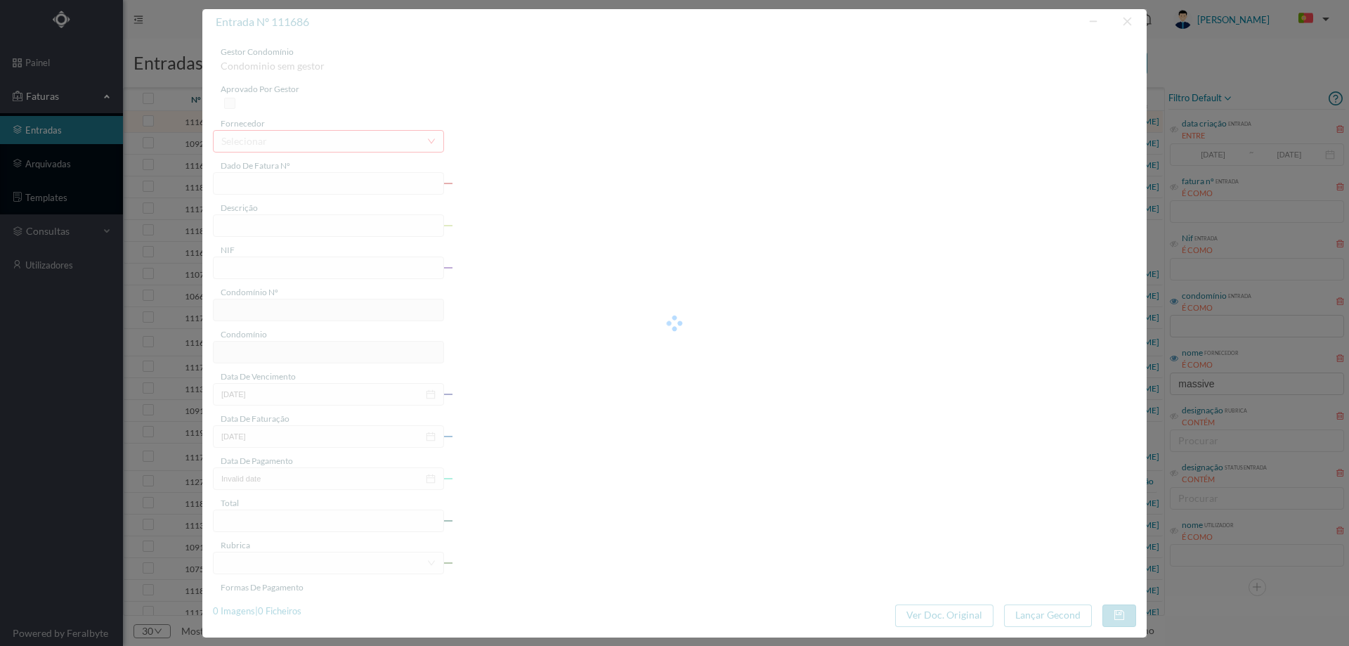
type input "[DATE]"
type input "36.90"
type input "751"
type input "CONDOMINIO GERAL PIRAMIDE 510 a 590"
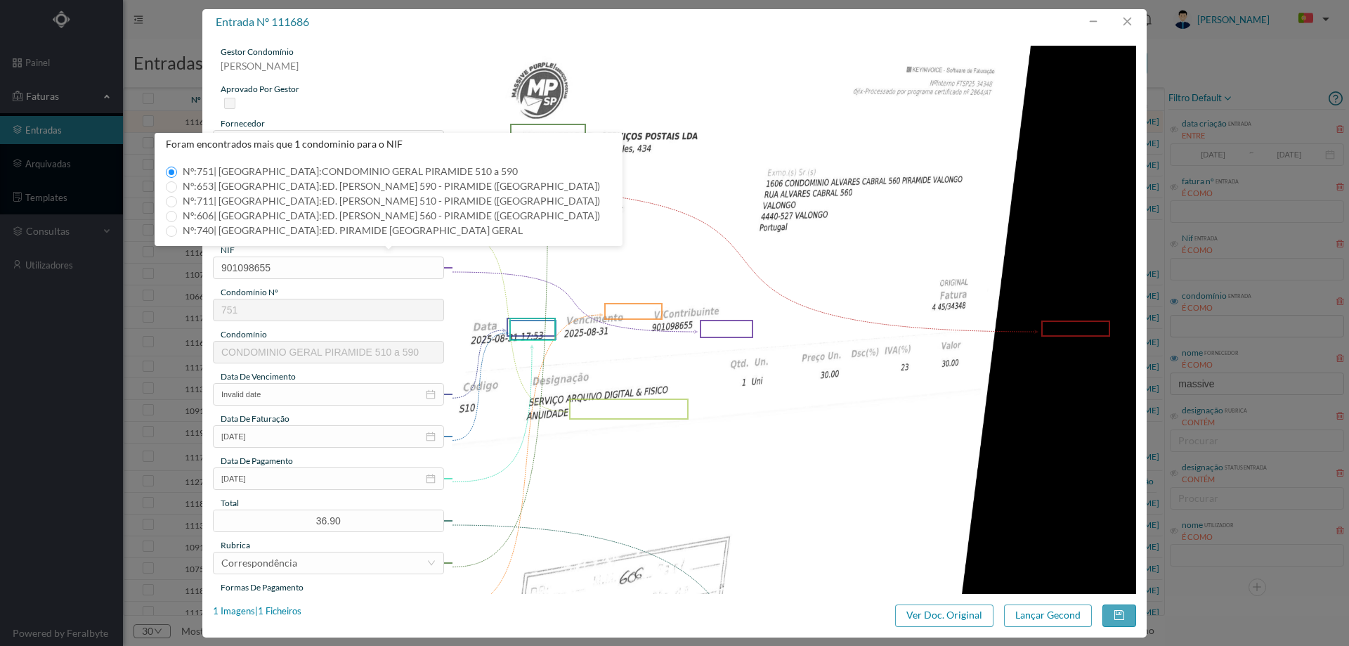
click at [280, 213] on span "Nº: 606 | Nome: ED. [PERSON_NAME] 560 - PIRAMIDE ([GEOGRAPHIC_DATA])" at bounding box center [391, 215] width 429 height 12
click at [177, 213] on input "Nº: 606 | Nome: ED. [PERSON_NAME] 560 - PIRAMIDE ([GEOGRAPHIC_DATA])" at bounding box center [171, 216] width 11 height 11
type input "606"
type input "ED. [PERSON_NAME] 560 - PIRAMIDE ([GEOGRAPHIC_DATA])"
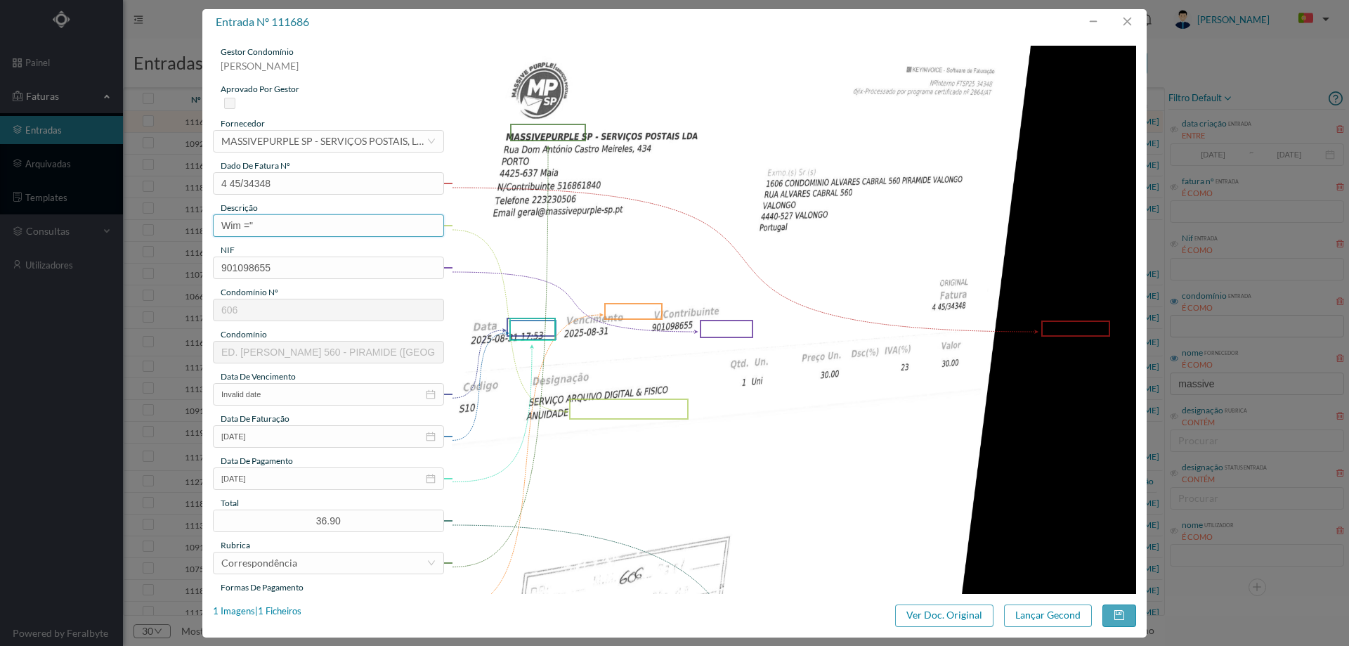
drag, startPoint x: 295, startPoint y: 218, endPoint x: 177, endPoint y: 218, distance: 118.0
click at [177, 218] on div "entrada nº 111686 gestor condomínio [PERSON_NAME] aprovado por gestor fornecedo…" at bounding box center [674, 323] width 1349 height 646
type input "ANUIDADE"
click at [292, 397] on input "Invalid date" at bounding box center [328, 394] width 231 height 22
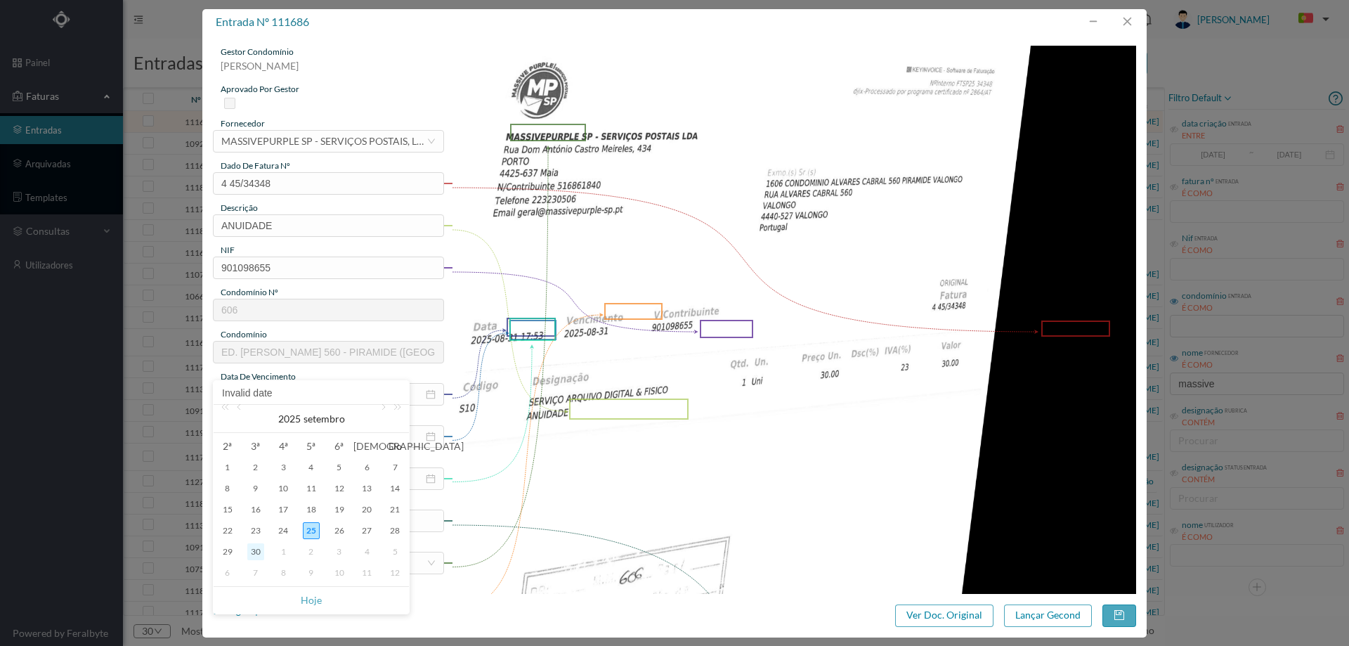
click at [252, 547] on div "30" at bounding box center [255, 551] width 17 height 17
type input "[DATE]"
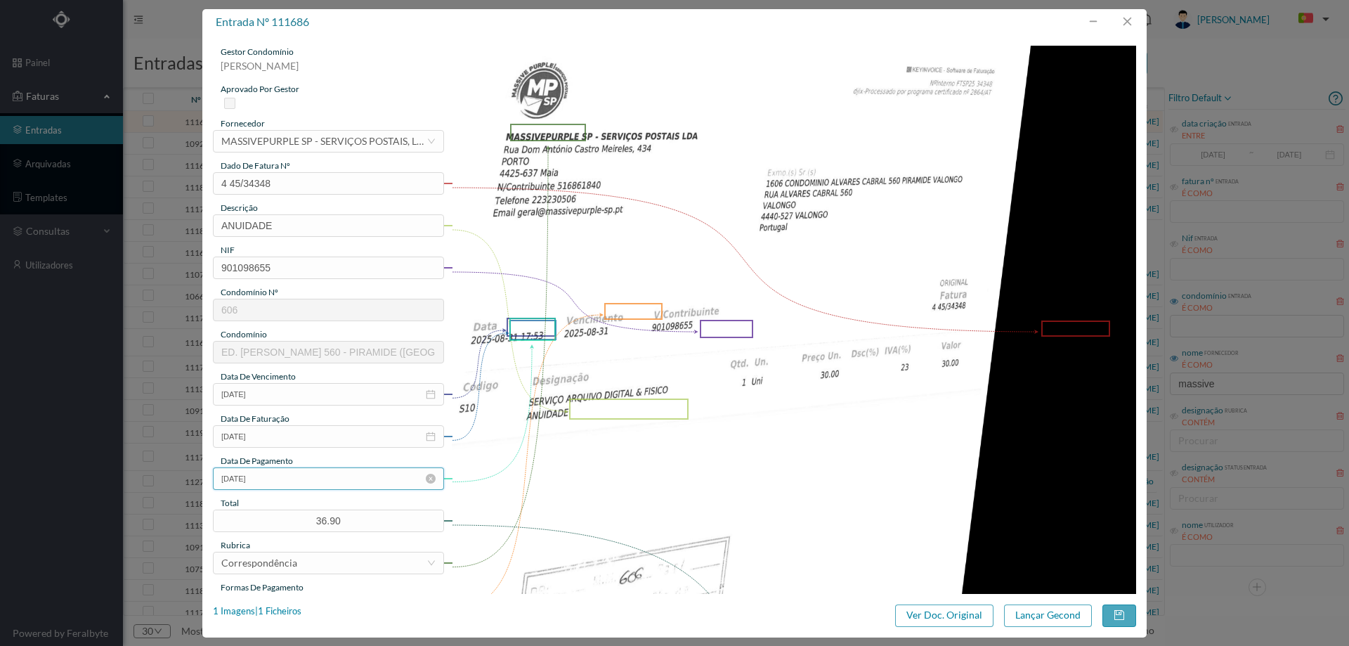
click at [302, 478] on input "[DATE]" at bounding box center [328, 478] width 231 height 22
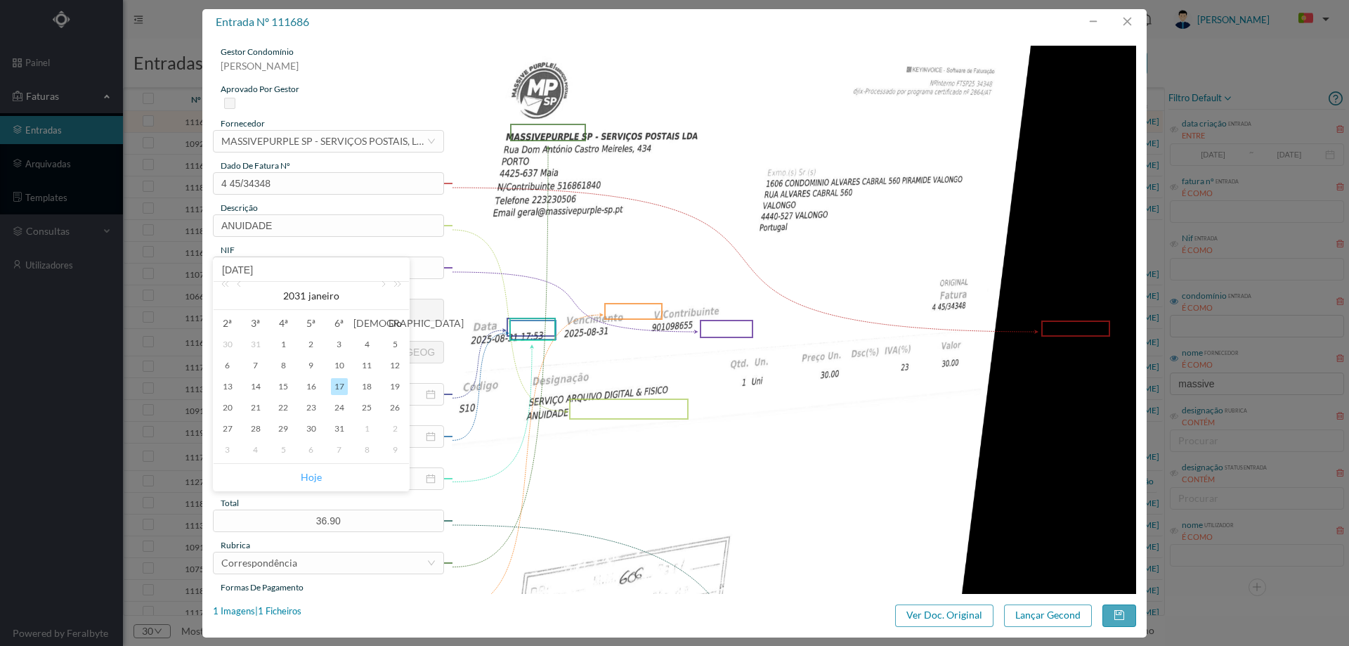
click at [312, 471] on link "Hoje" at bounding box center [311, 477] width 21 height 27
type input "[DATE]"
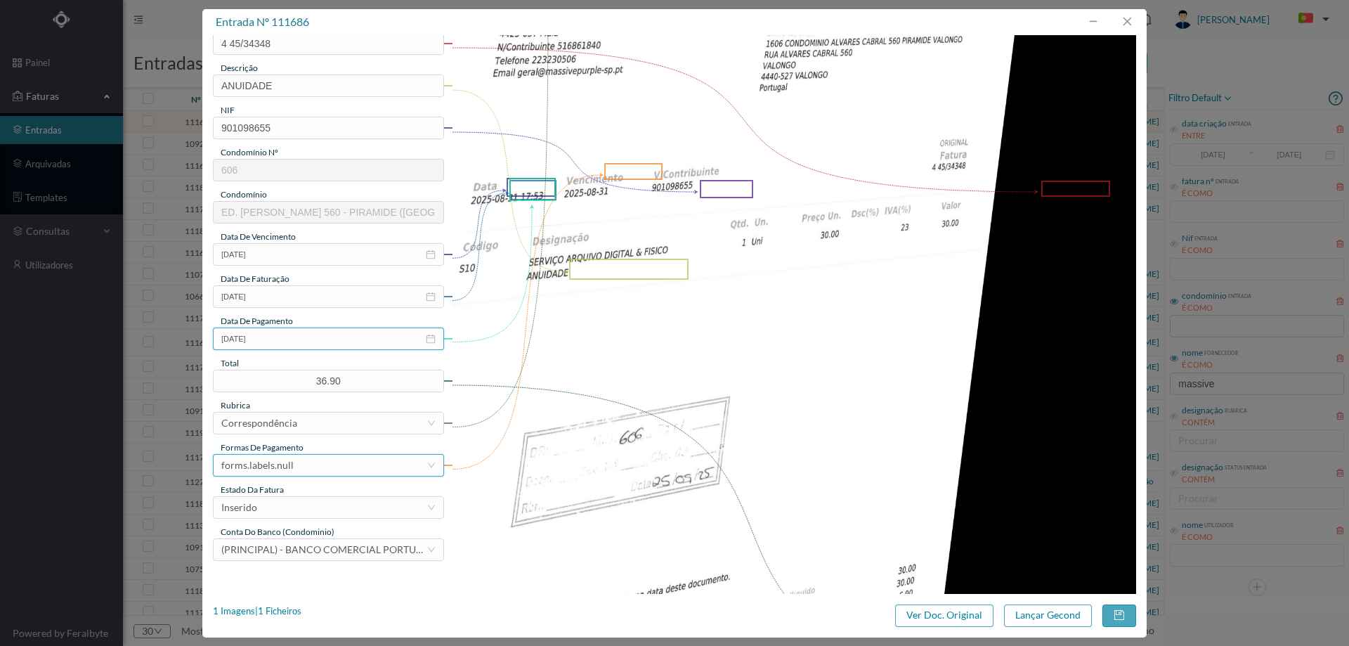
scroll to position [141, 0]
click at [301, 467] on div "forms.labels.null" at bounding box center [323, 464] width 205 height 21
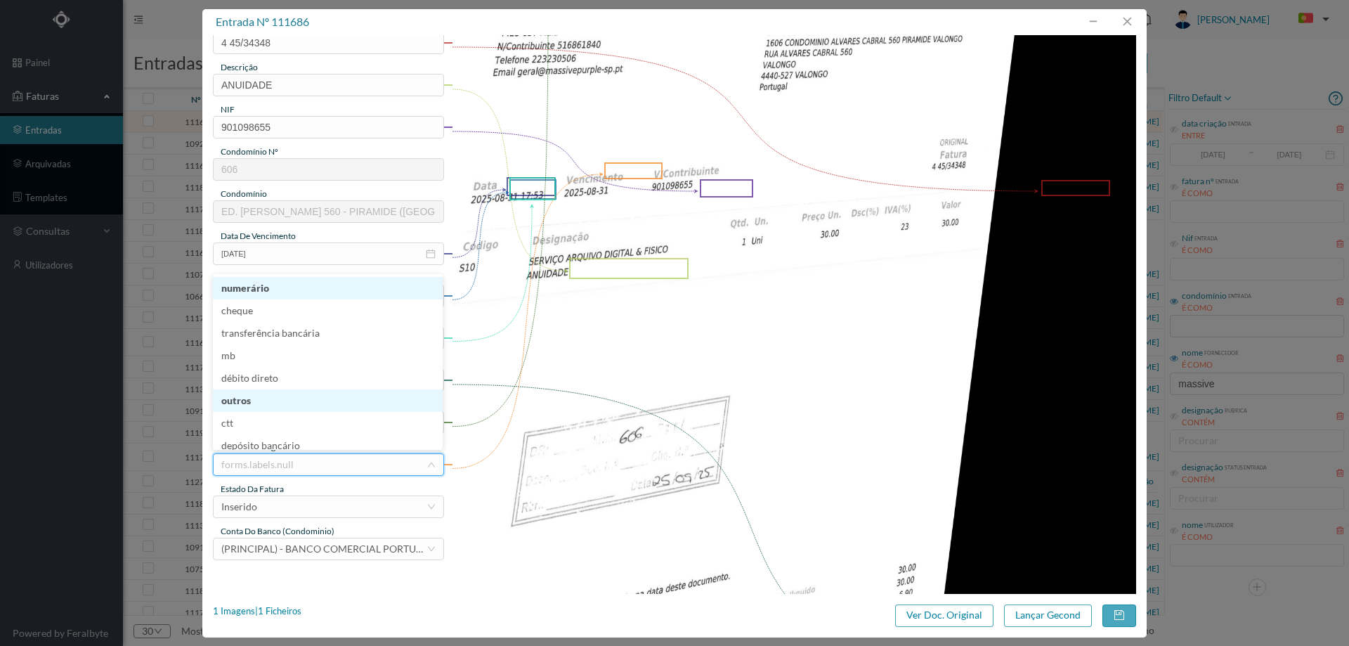
scroll to position [3, 0]
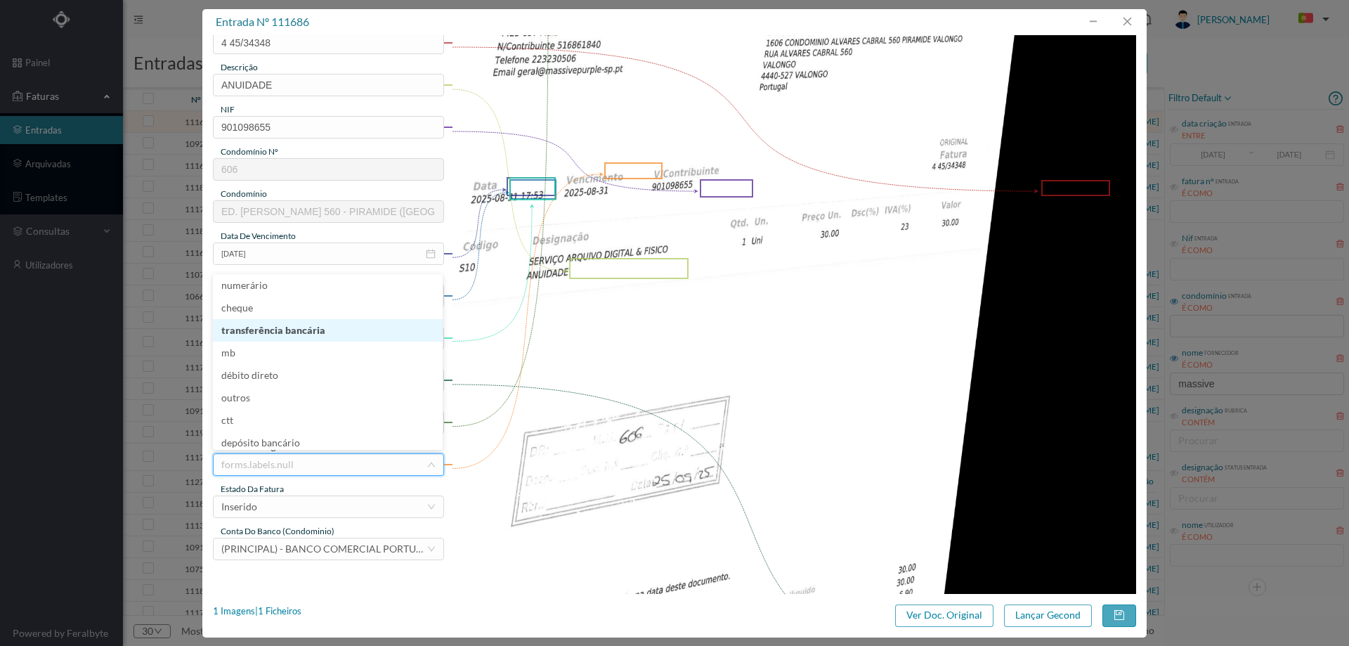
click at [299, 335] on li "transferência bancária" at bounding box center [328, 330] width 230 height 22
click at [302, 511] on div "Inserido" at bounding box center [323, 506] width 205 height 21
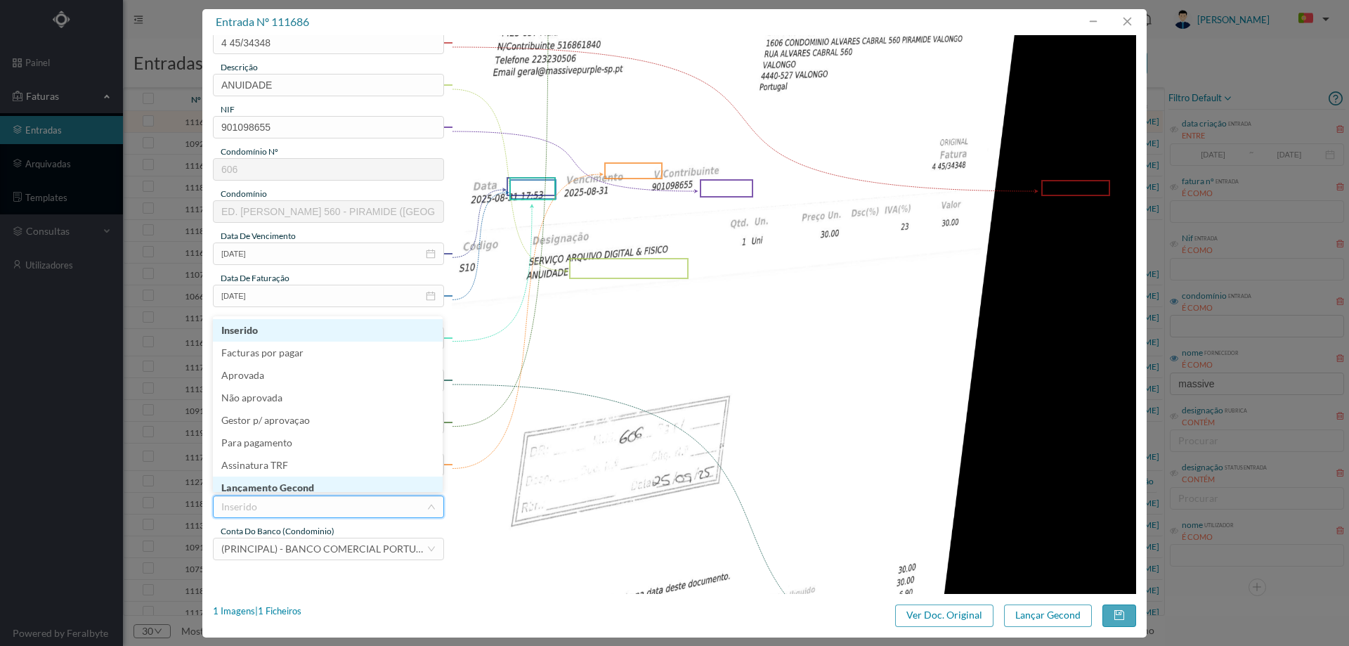
scroll to position [7, 0]
click at [303, 479] on li "Lançamento Gecond" at bounding box center [328, 480] width 230 height 22
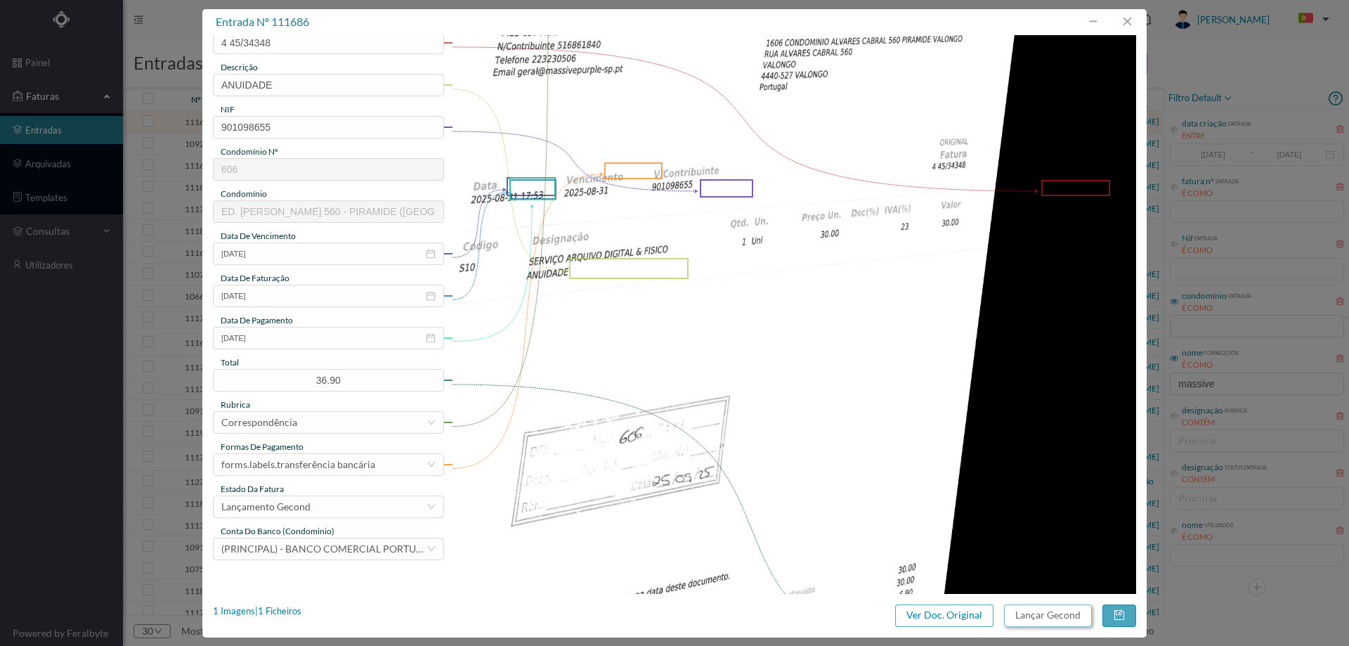
click at [1033, 618] on button "Lançar Gecond" at bounding box center [1048, 615] width 88 height 22
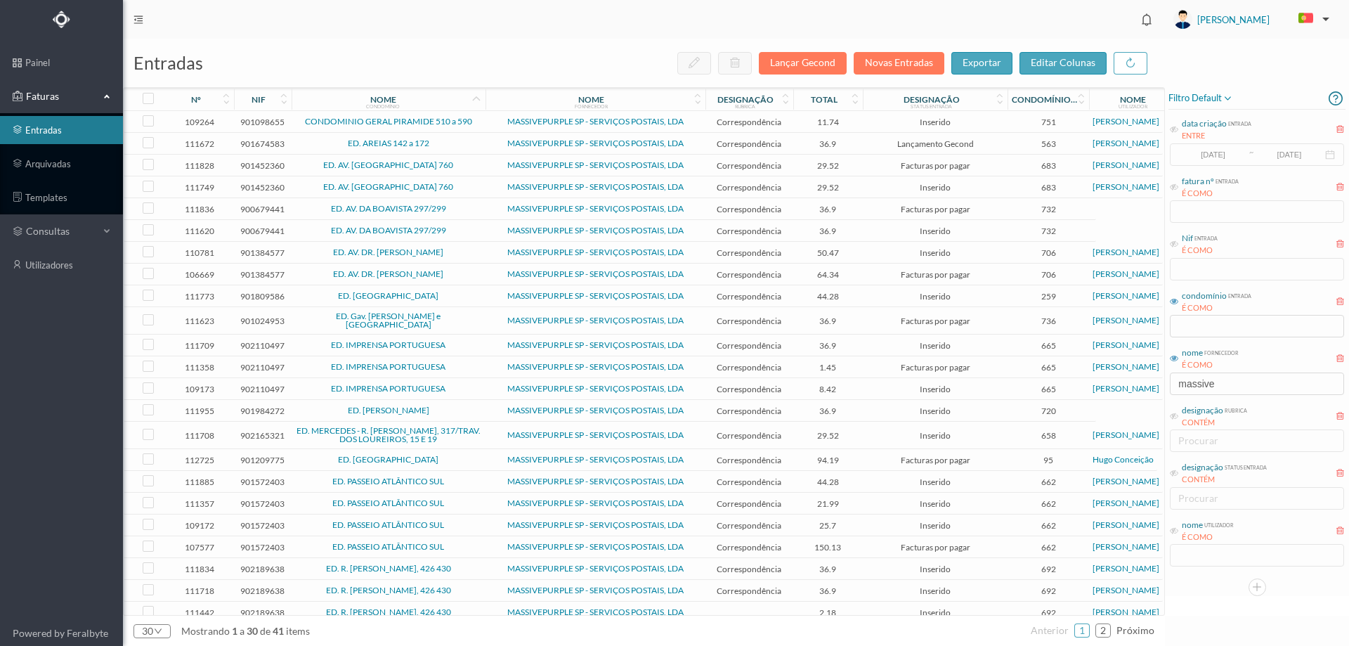
click at [494, 124] on span "MASSIVEPURPLE SP - SERVIÇOS POSTAIS, LDA" at bounding box center [595, 121] width 213 height 8
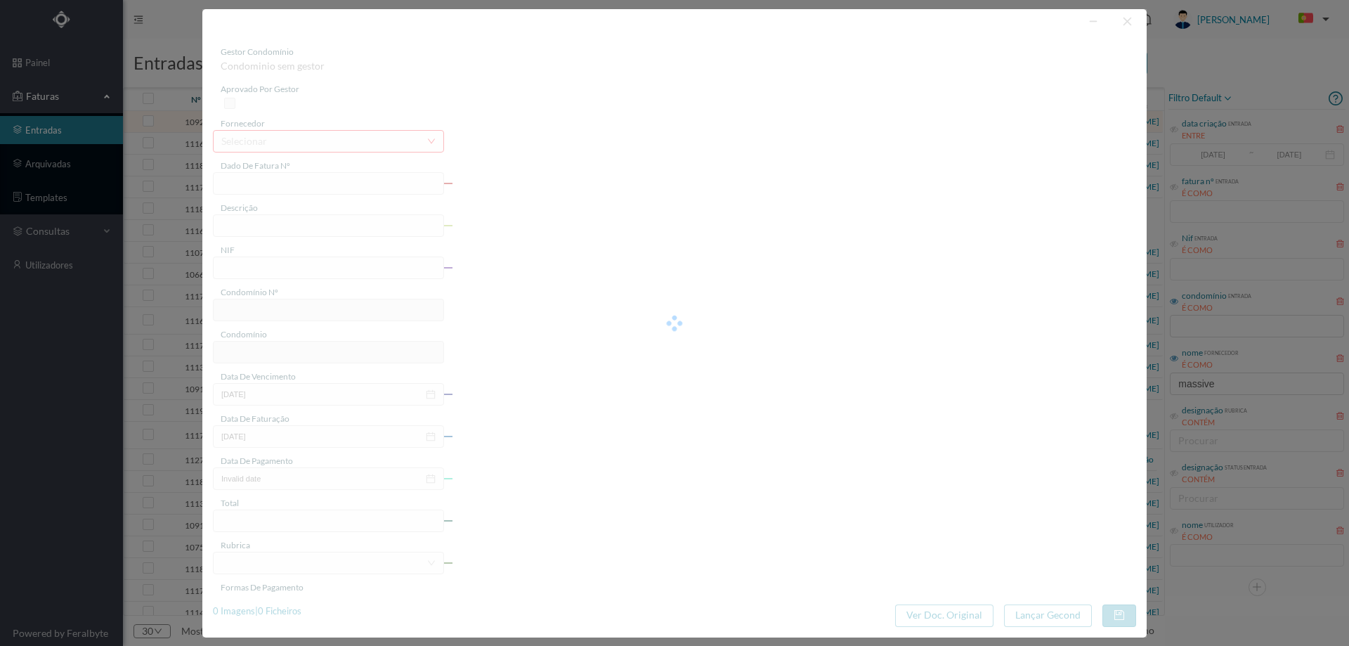
type input "4 45/27506"
type input "Serviço [PERSON_NAME]"
type input "901098655"
type input "[DATE]"
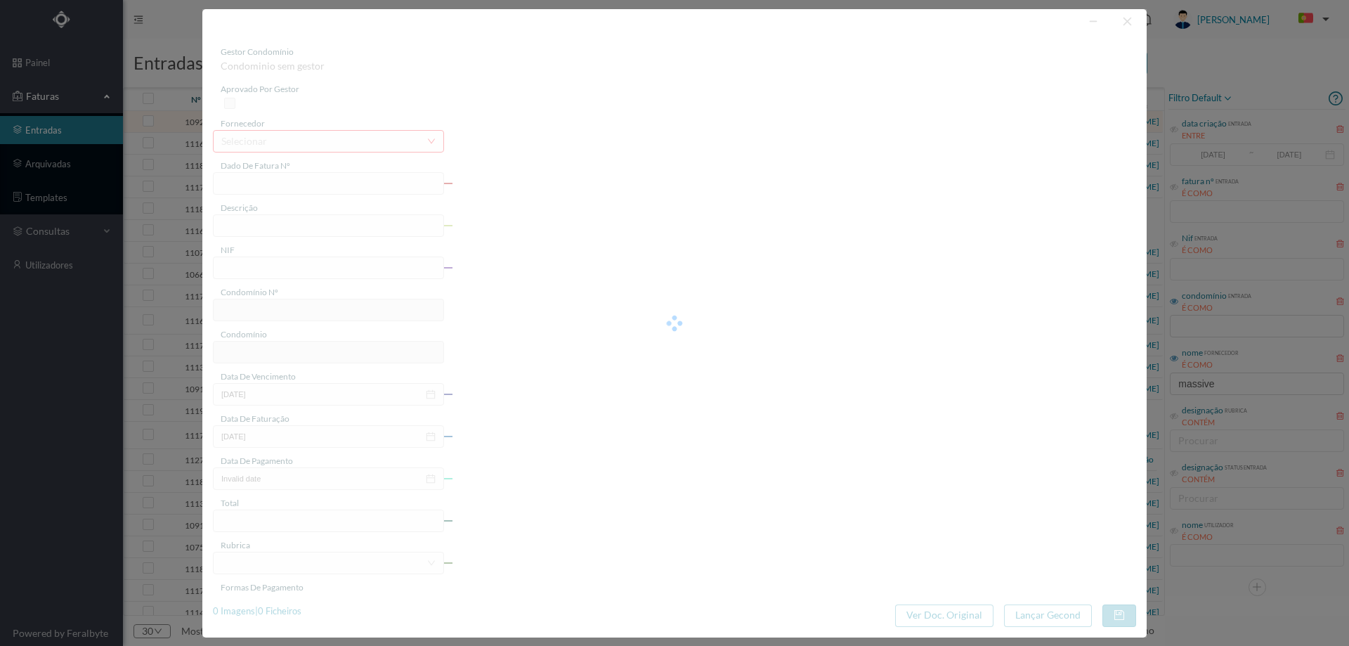
type input "[DATE]"
type input "11.74"
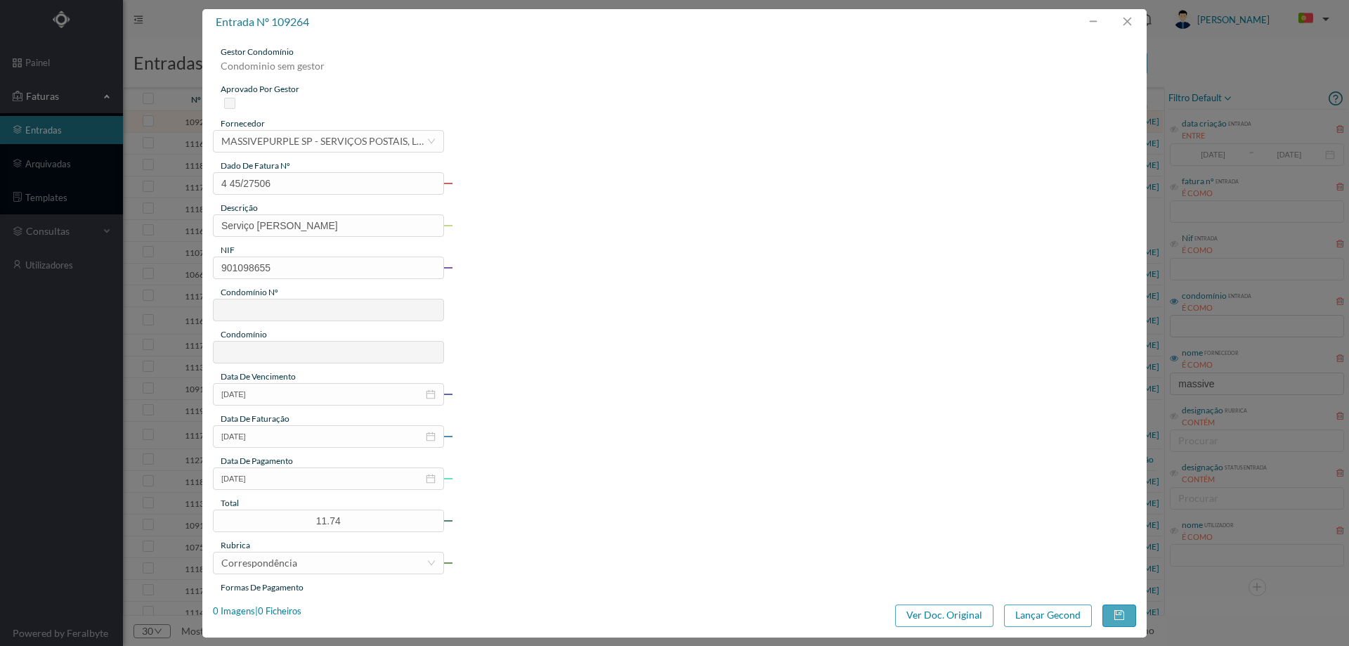
type input "751"
type input "CONDOMINIO GERAL PIRAMIDE 510 a 590"
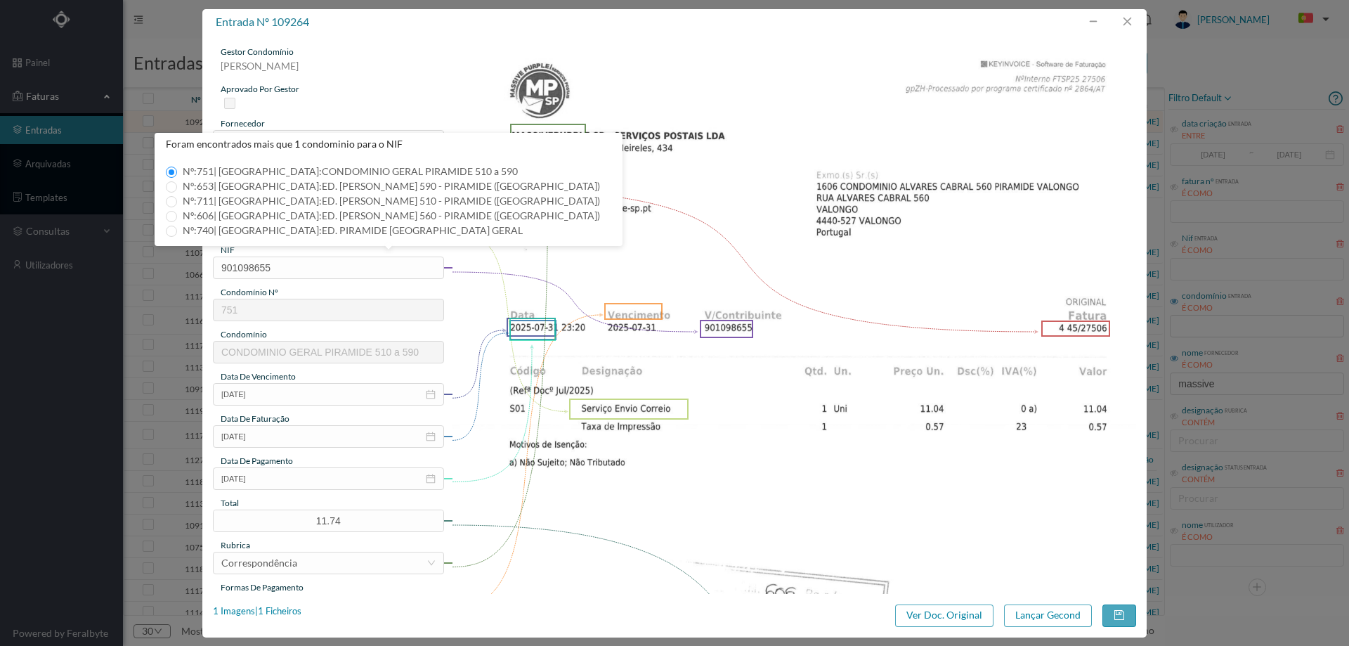
click at [276, 214] on span "Nº: 606 | Nome: ED. [PERSON_NAME] 560 - PIRAMIDE ([GEOGRAPHIC_DATA])" at bounding box center [391, 215] width 429 height 12
click at [177, 214] on input "Nº: 606 | Nome: ED. [PERSON_NAME] 560 - PIRAMIDE ([GEOGRAPHIC_DATA])" at bounding box center [171, 216] width 11 height 11
type input "606"
type input "ED. [PERSON_NAME] 560 - PIRAMIDE ([GEOGRAPHIC_DATA])"
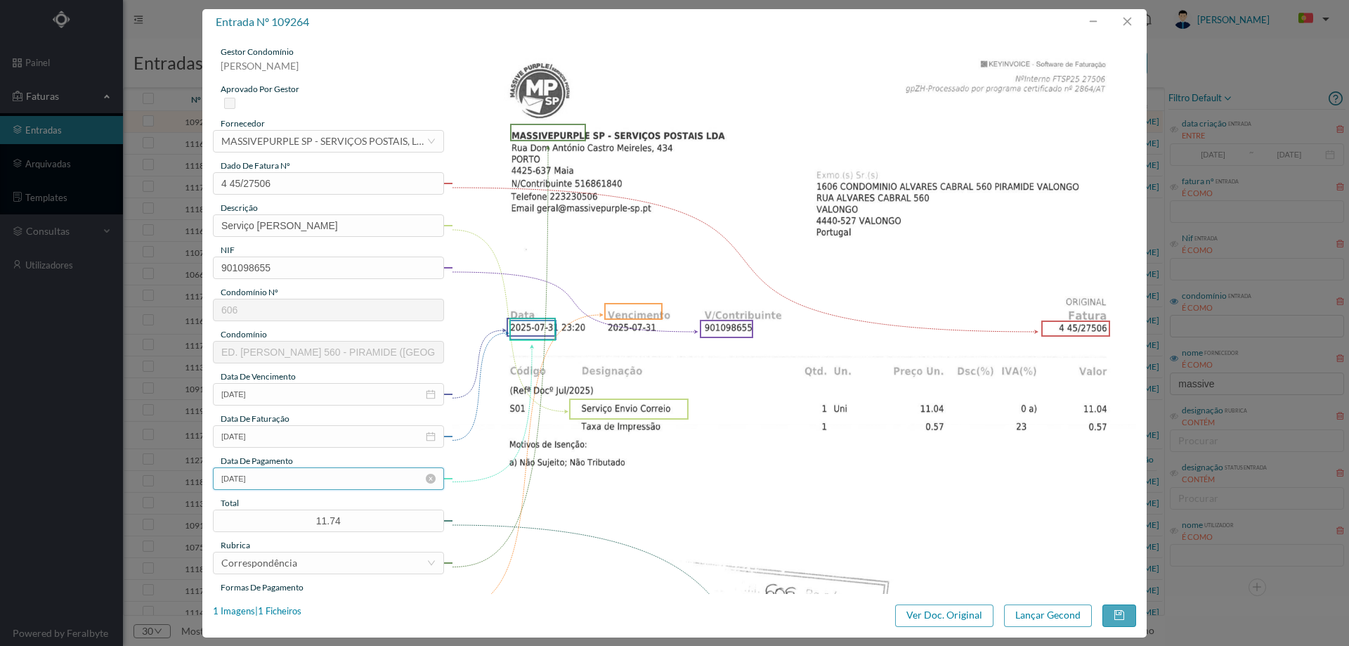
click at [308, 481] on input "[DATE]" at bounding box center [328, 478] width 231 height 22
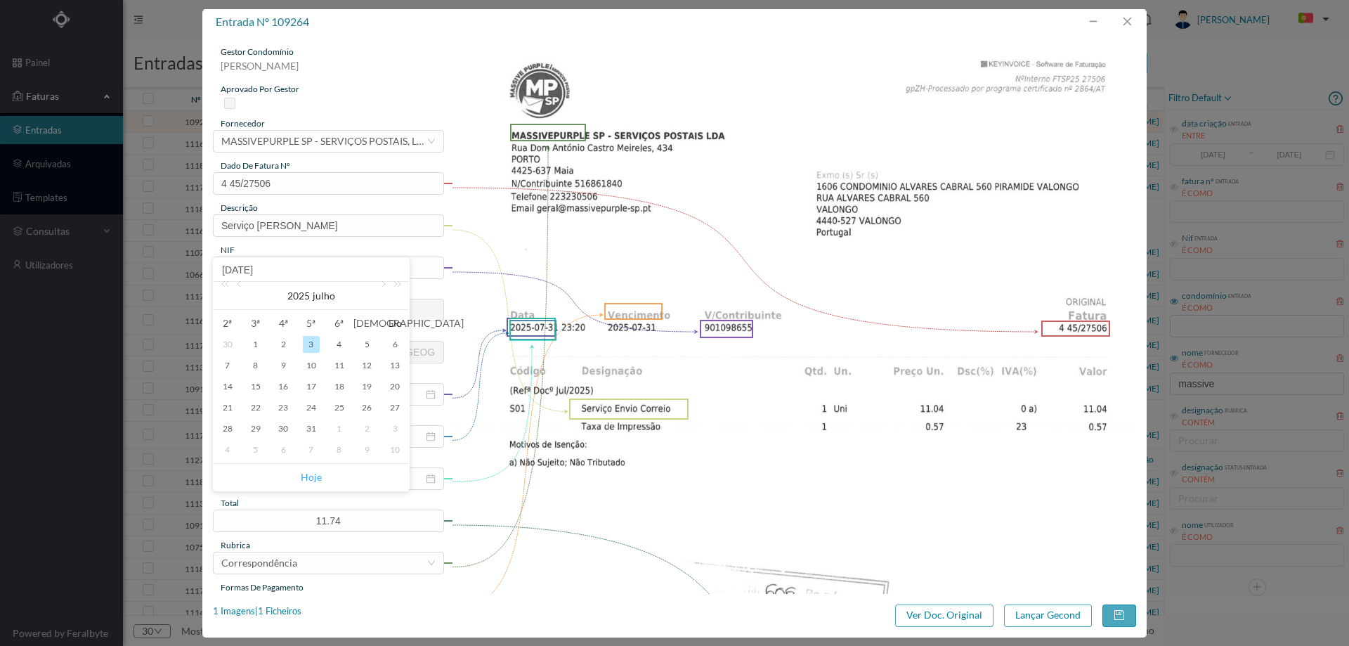
click at [308, 478] on link "Hoje" at bounding box center [311, 477] width 21 height 27
type input "[DATE]"
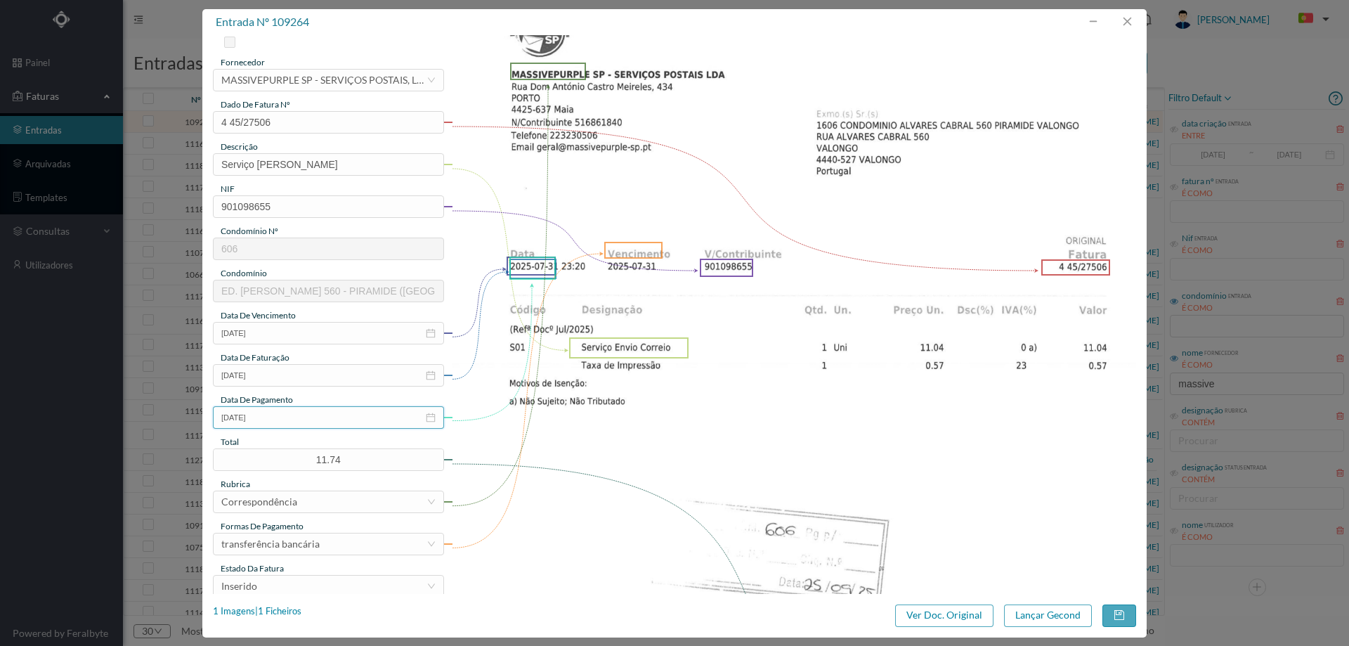
scroll to position [141, 0]
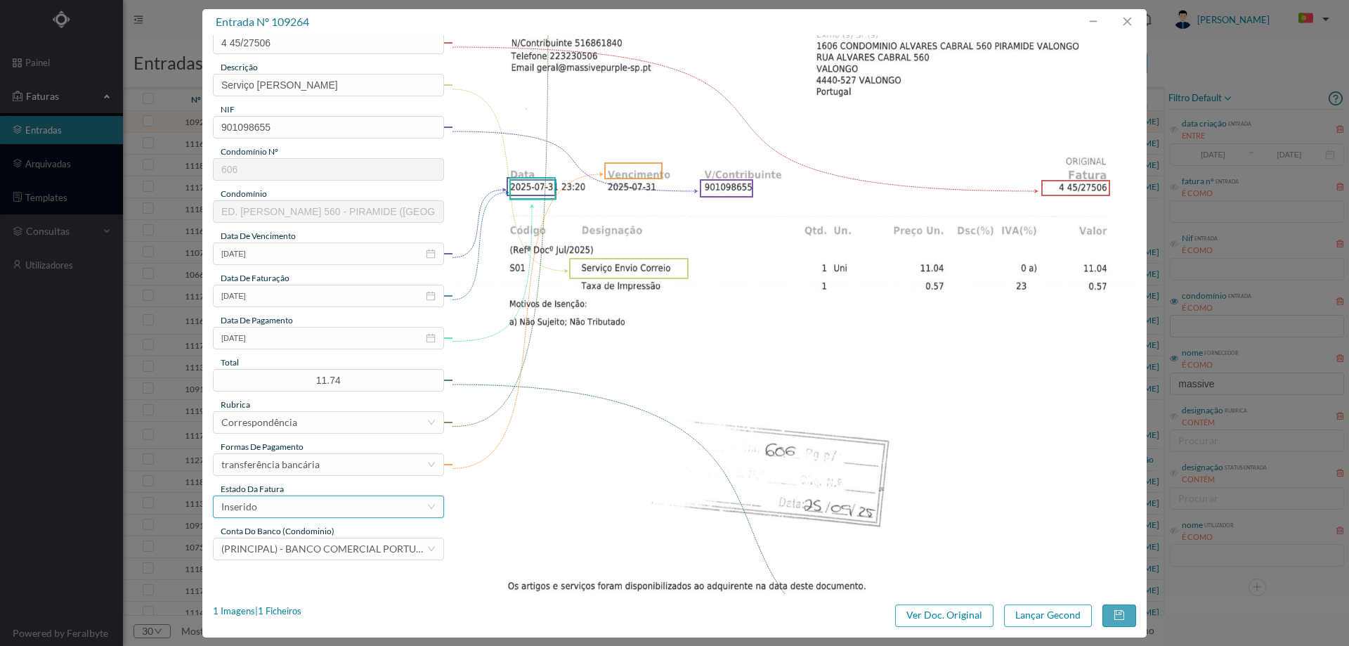
click at [301, 503] on div "Inserido" at bounding box center [323, 506] width 205 height 21
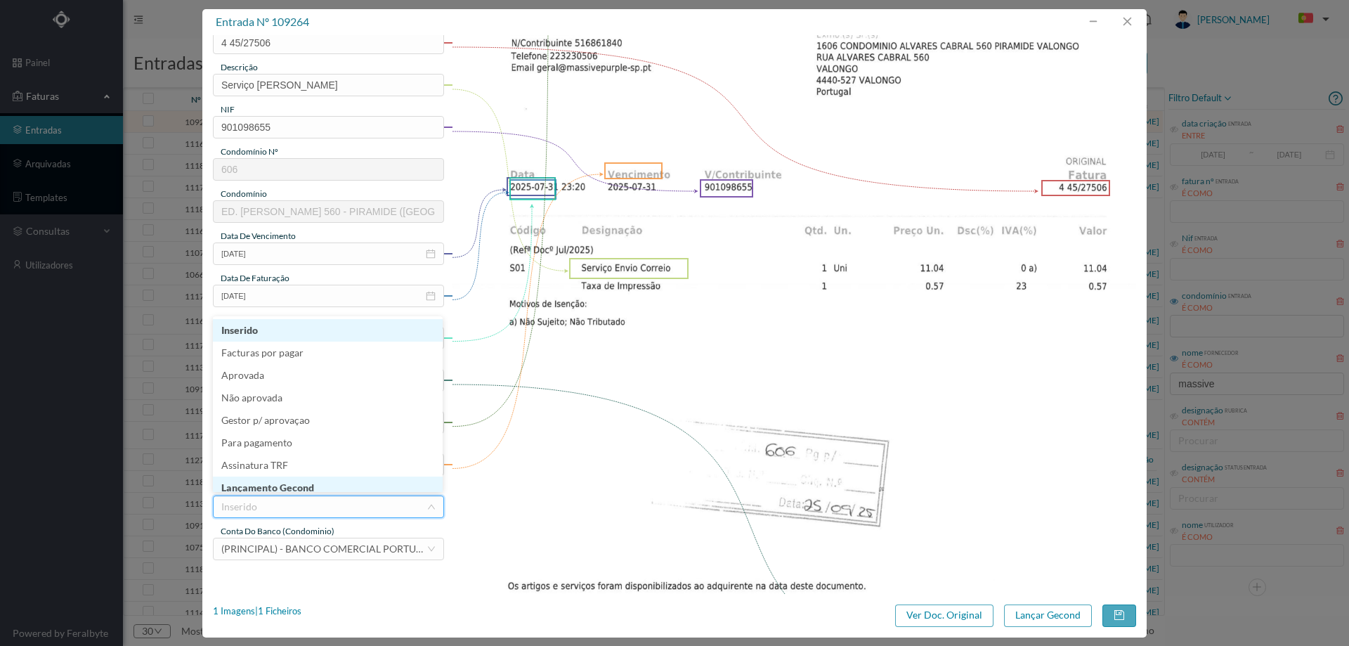
scroll to position [6, 0]
click at [296, 476] on li "Lançamento Gecond" at bounding box center [328, 482] width 230 height 22
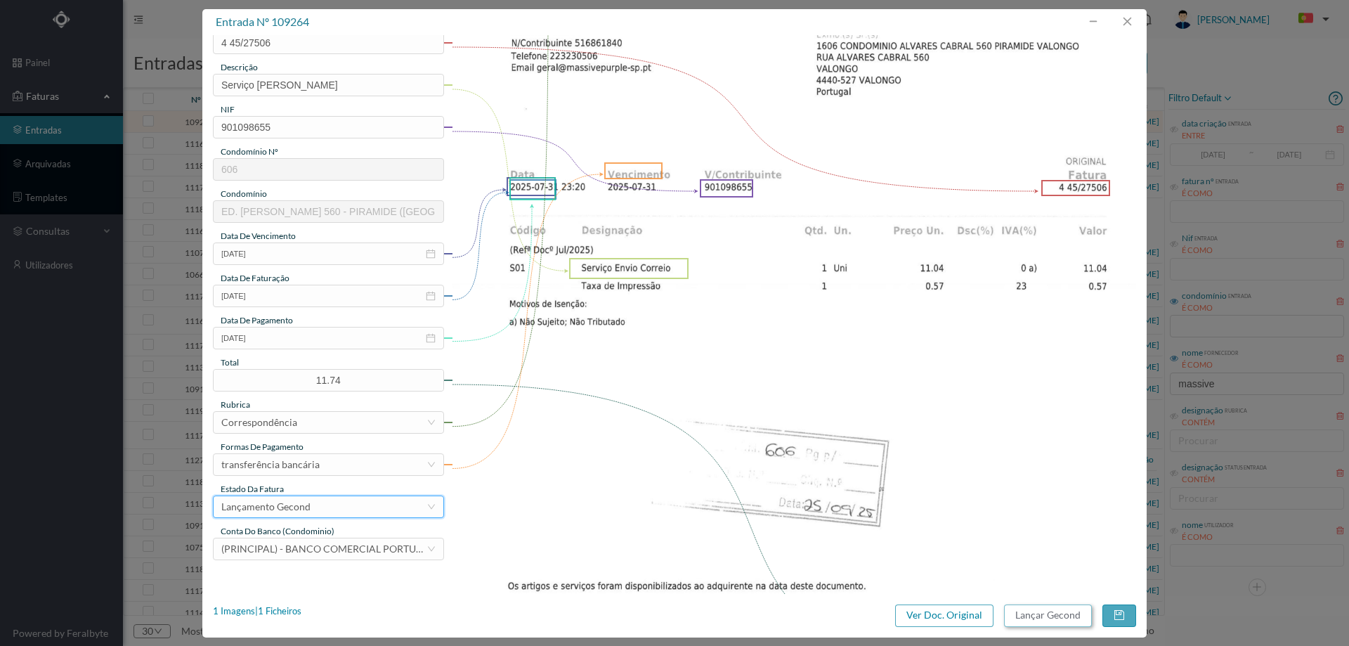
click at [1027, 604] on button "Lançar Gecond" at bounding box center [1048, 615] width 88 height 22
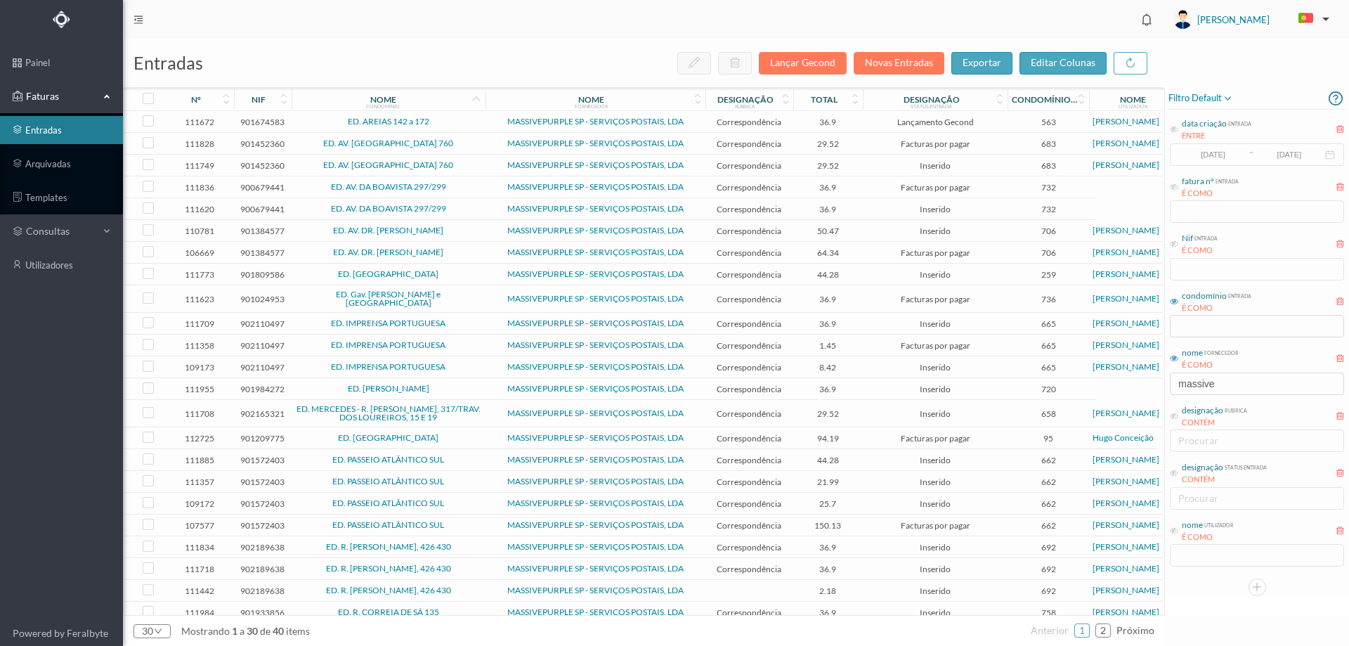
click at [461, 231] on span "ED. AV. DR. [PERSON_NAME]" at bounding box center [388, 230] width 187 height 8
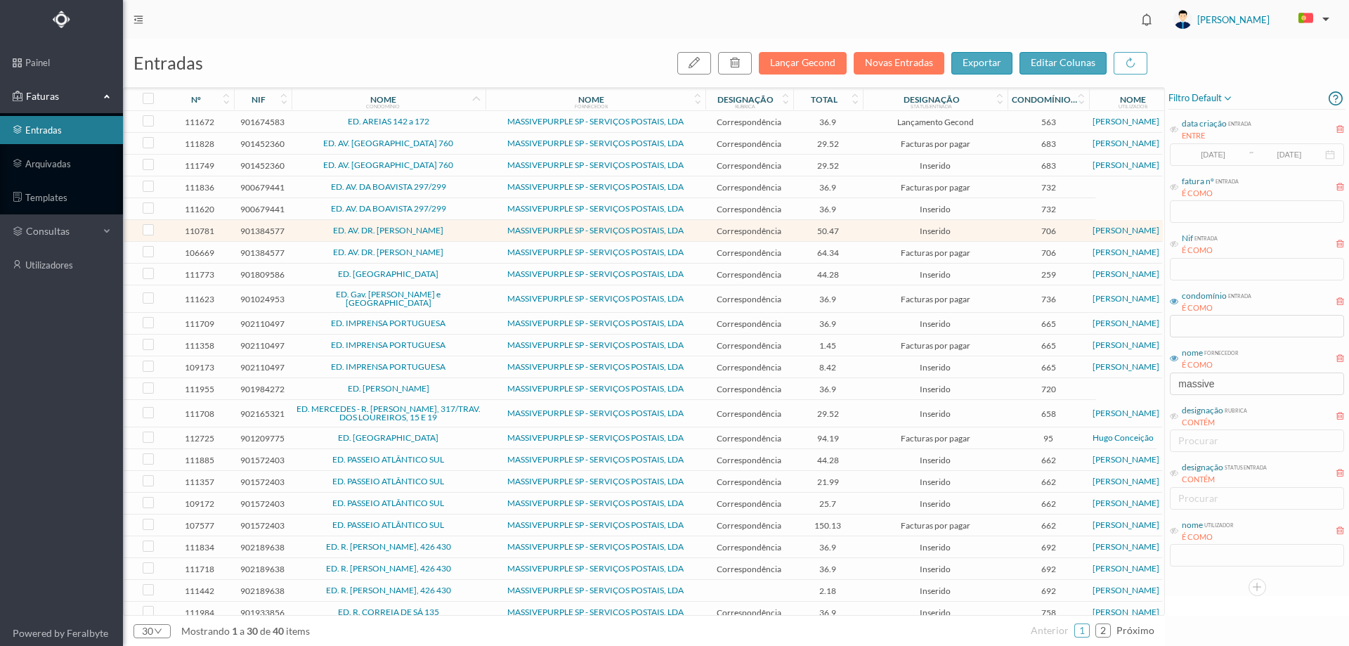
click at [461, 231] on span "ED. AV. DR. [PERSON_NAME]" at bounding box center [388, 230] width 187 height 8
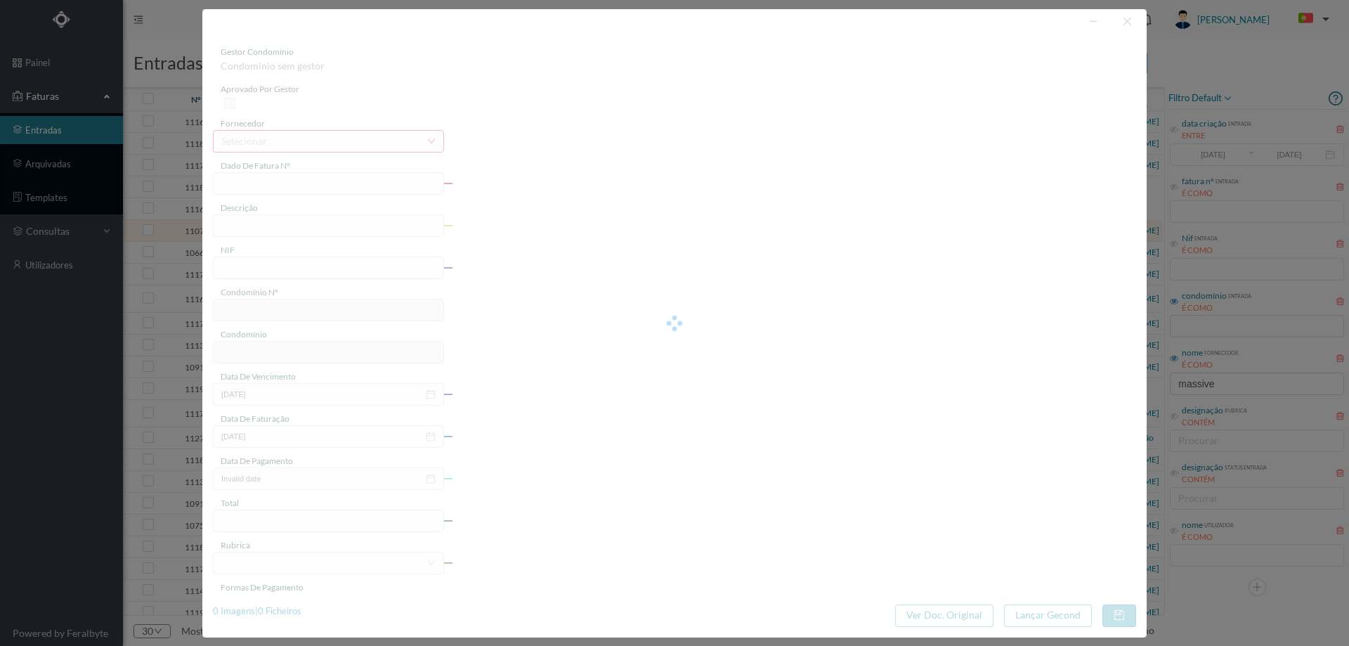
type input "4 45/30659"
type input "Serviço [PERSON_NAME]"
type input "901384577"
type input "[DATE]"
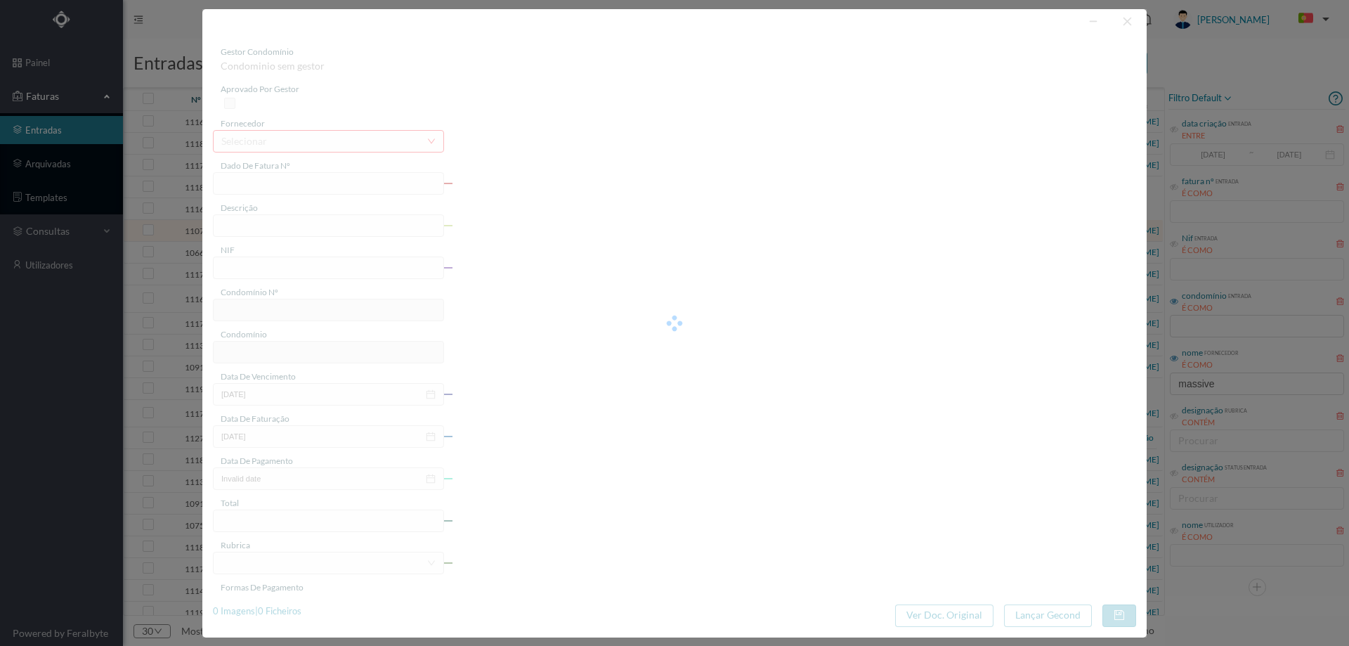
type input "[DATE]"
type input "50.47"
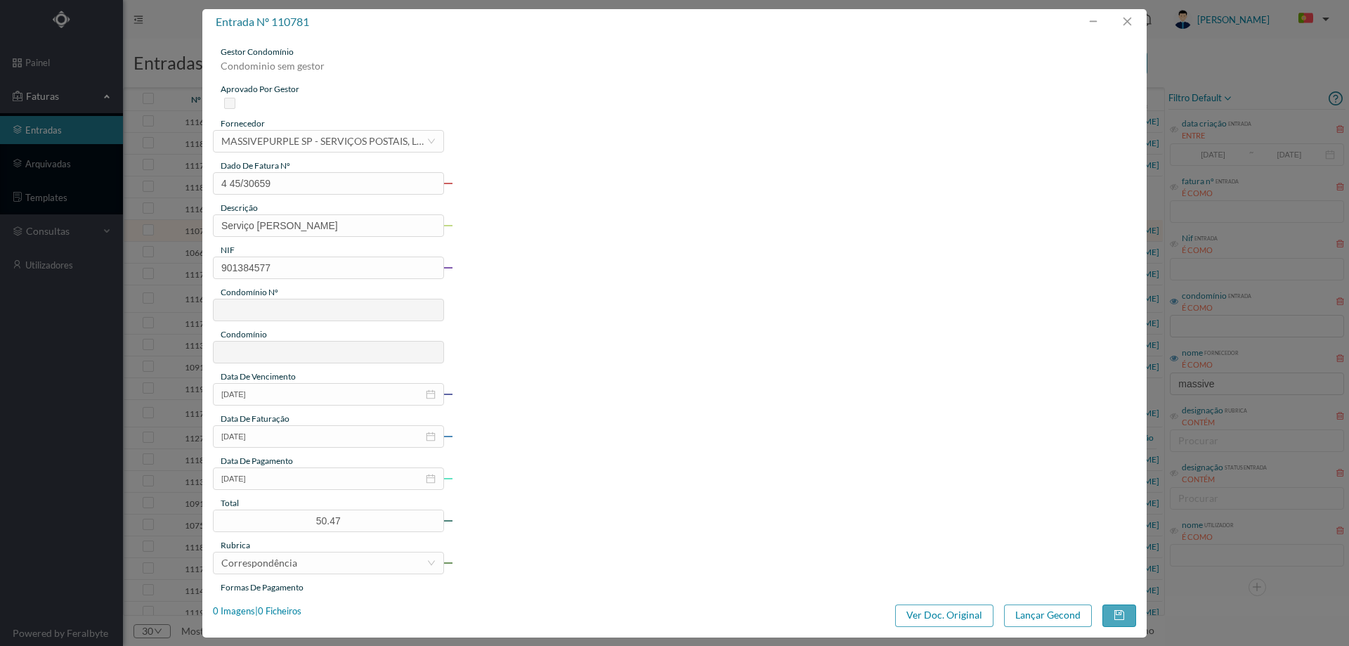
type input "706"
type input "ED. AV. DR. [PERSON_NAME]"
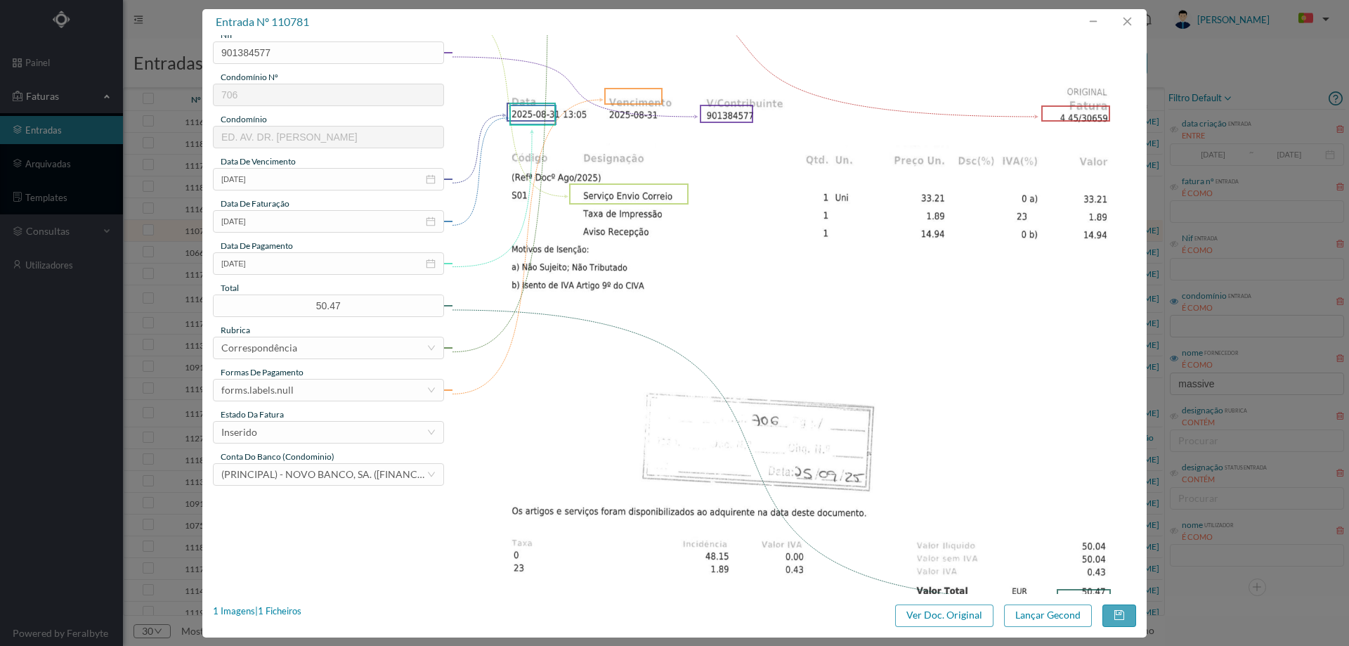
scroll to position [74, 0]
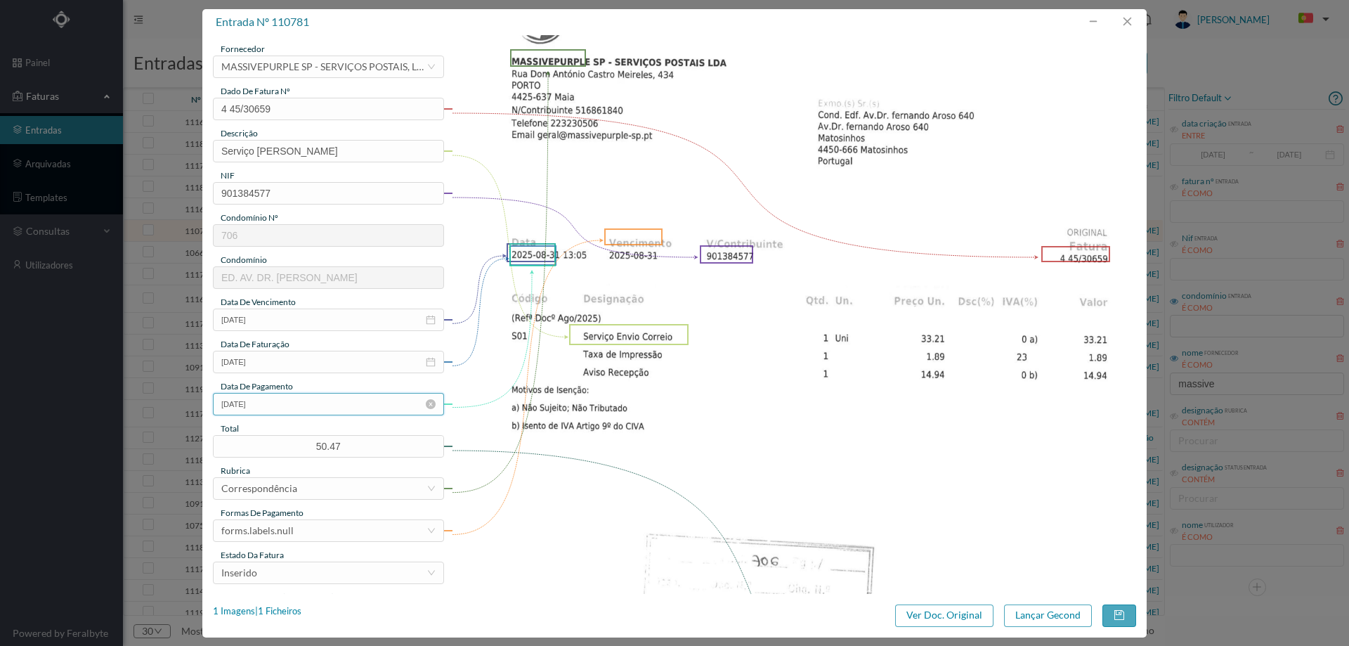
click at [285, 404] on input "[DATE]" at bounding box center [328, 404] width 231 height 22
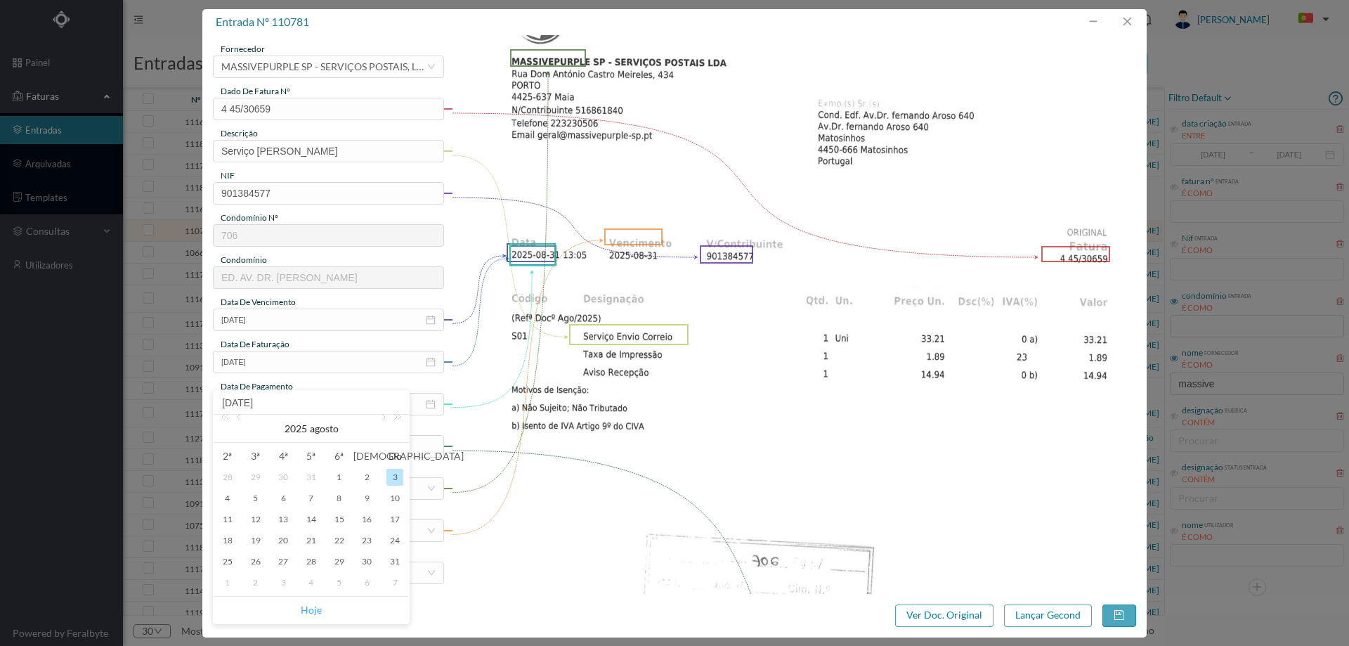
click at [313, 611] on link "Hoje" at bounding box center [311, 610] width 21 height 27
type input "[DATE]"
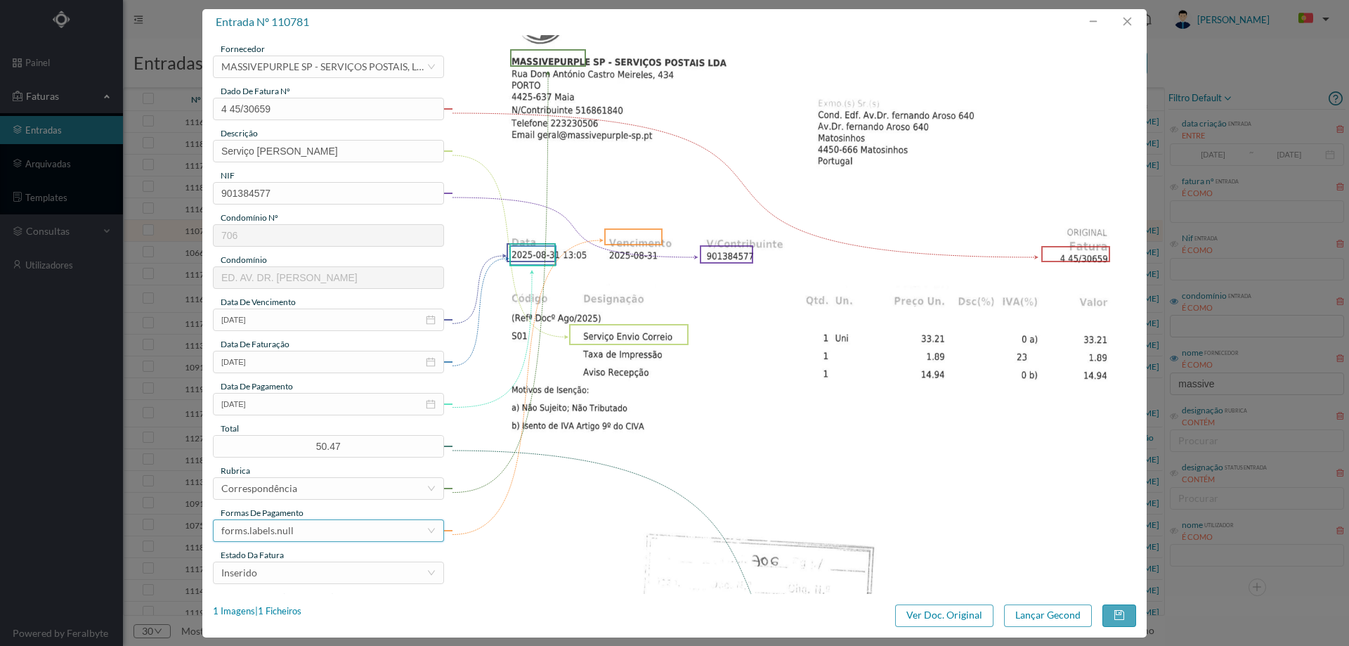
click at [309, 528] on div "forms.labels.null" at bounding box center [323, 530] width 205 height 21
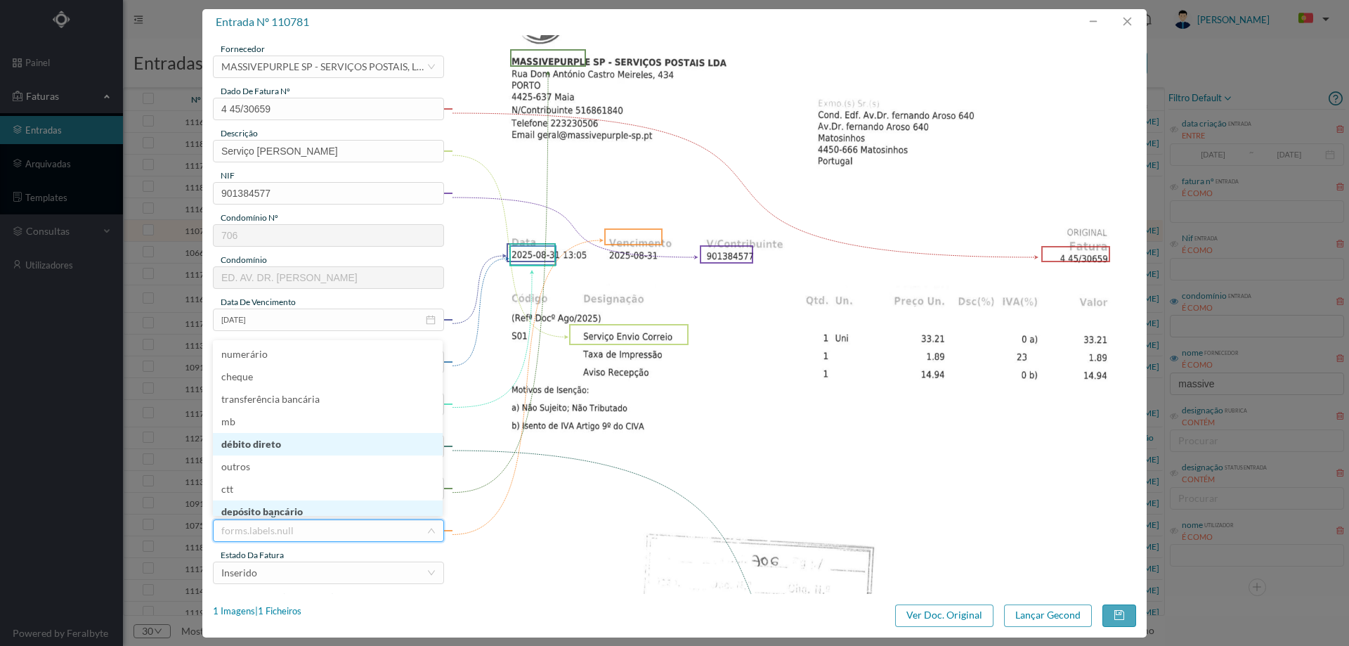
scroll to position [3, 0]
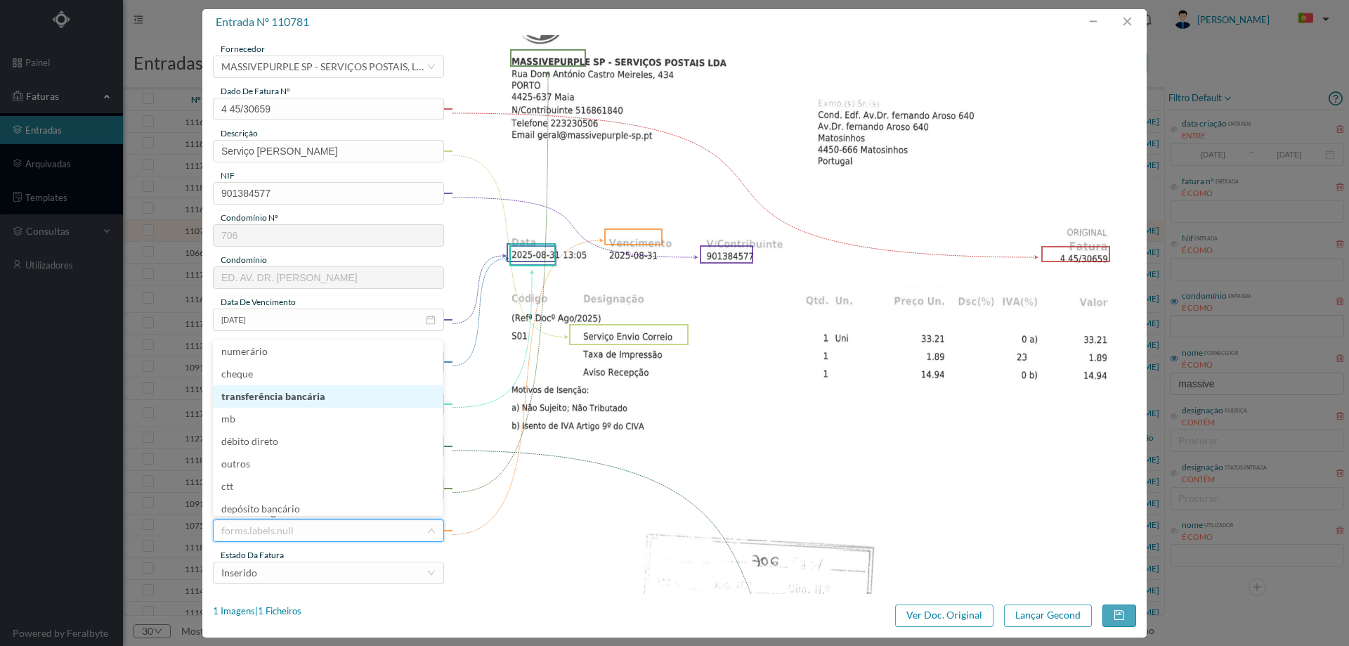
click at [306, 402] on li "transferência bancária" at bounding box center [328, 396] width 230 height 22
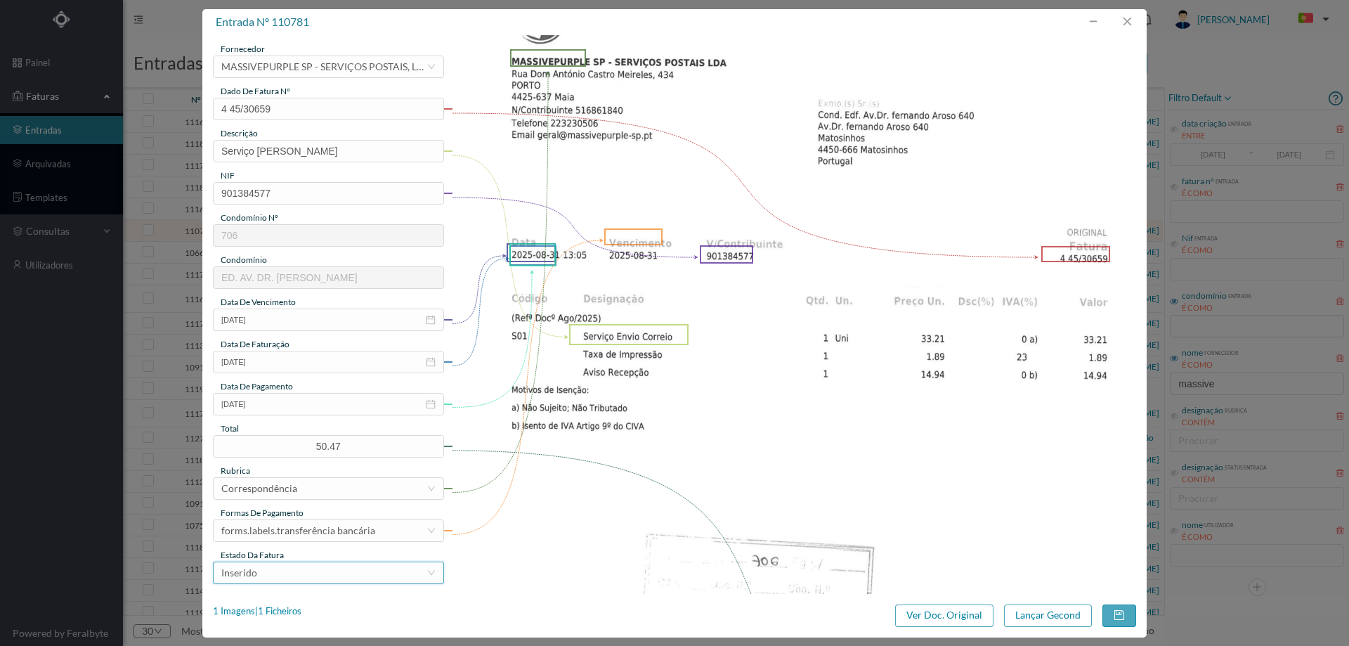
click at [308, 570] on div "Inserido" at bounding box center [323, 572] width 205 height 21
click at [308, 552] on li "Lançamento Gecond" at bounding box center [328, 551] width 230 height 22
click at [1060, 620] on button "Lançar Gecond" at bounding box center [1048, 615] width 88 height 22
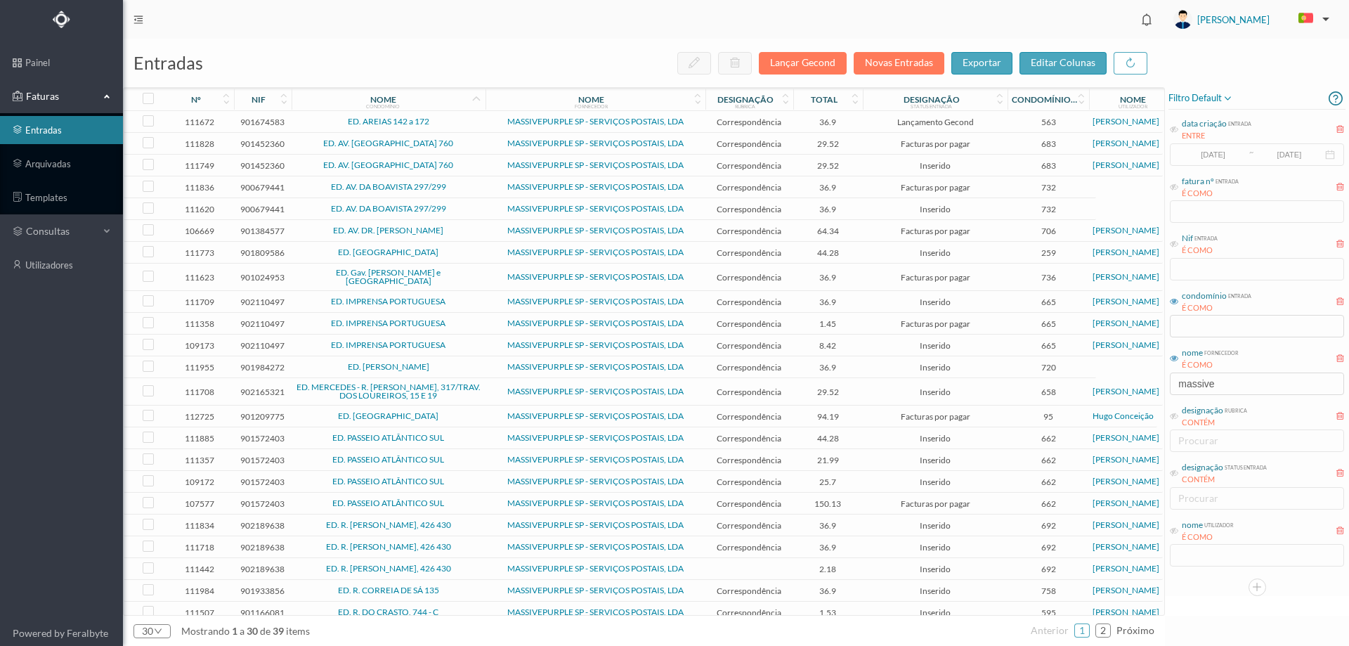
click at [478, 231] on span "ED. AV. DR. [PERSON_NAME]" at bounding box center [388, 230] width 187 height 8
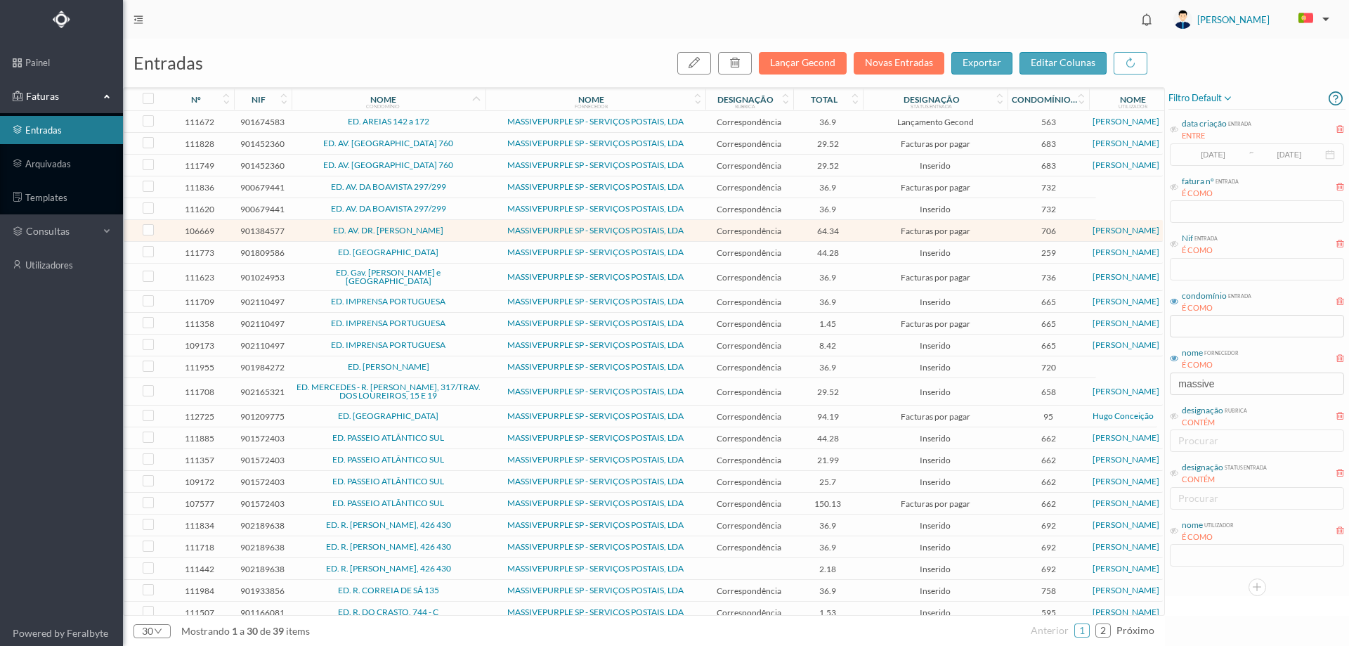
click at [478, 231] on span "ED. AV. DR. [PERSON_NAME]" at bounding box center [388, 230] width 187 height 8
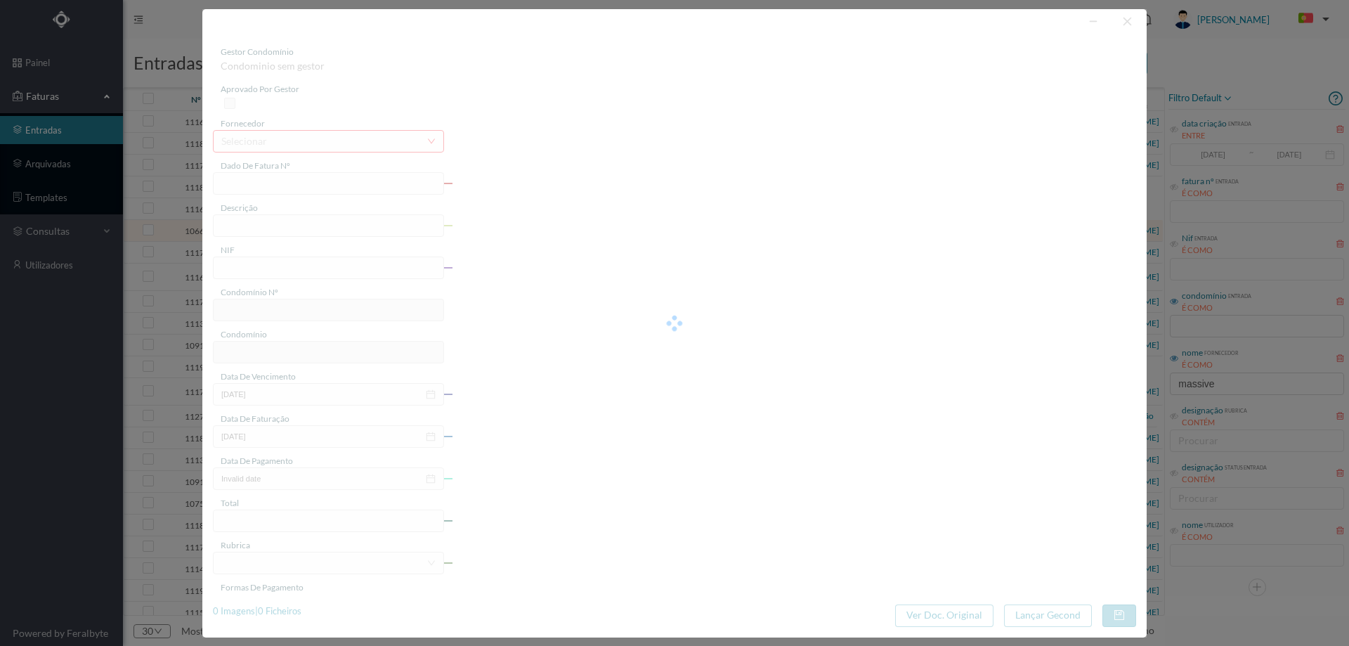
type input "4 45/25937"
type input "Serviço [PERSON_NAME]"
type input "901384577"
type input "[DATE]"
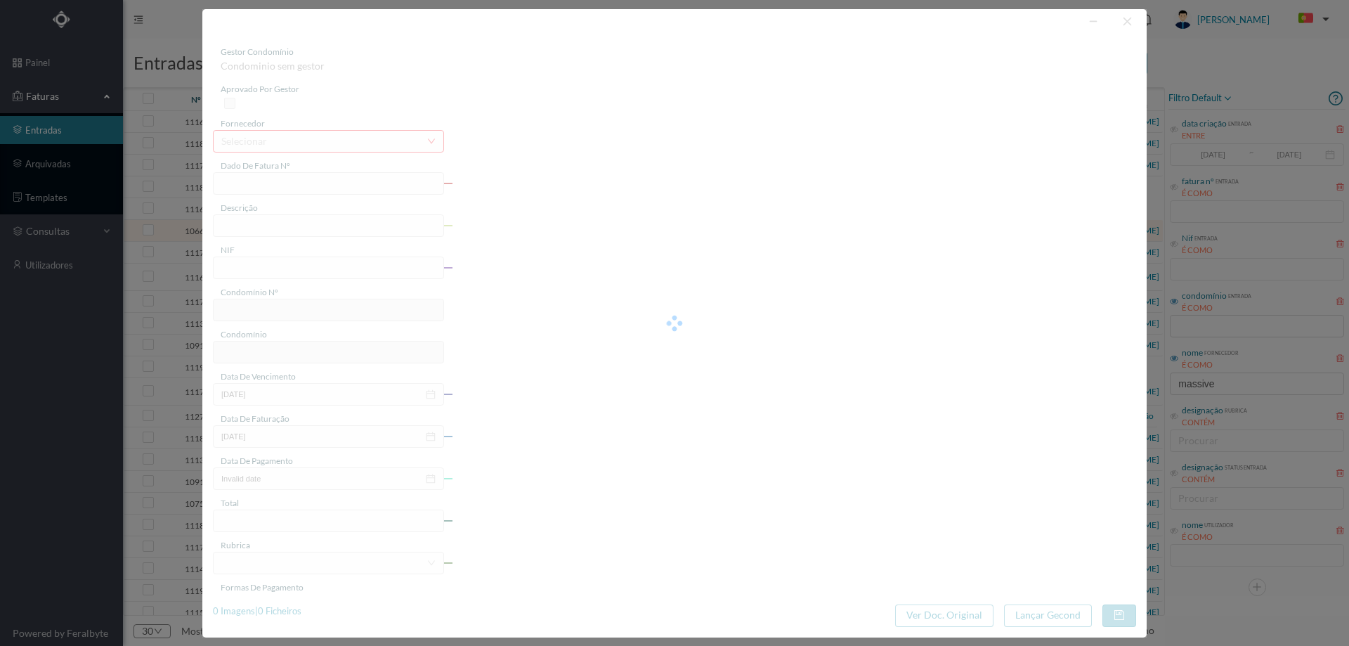
type input "[DATE]"
type input "64.34"
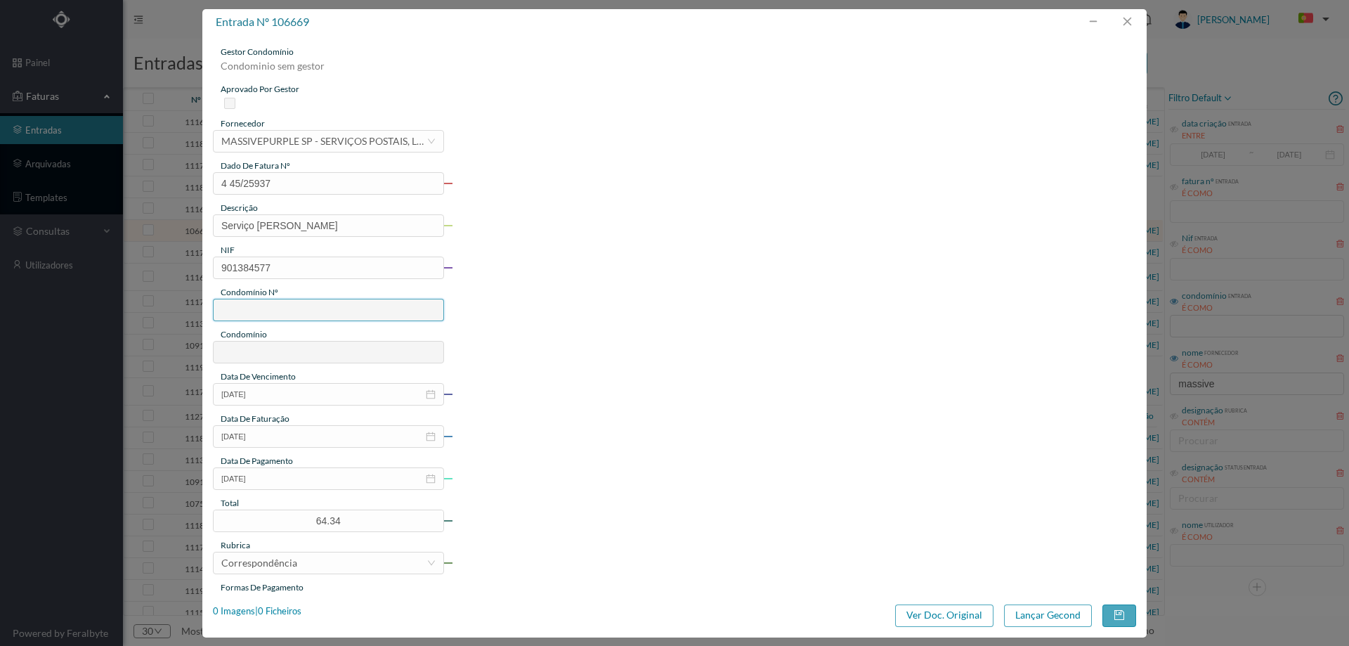
type input "706"
type input "ED. AV. DR. [PERSON_NAME]"
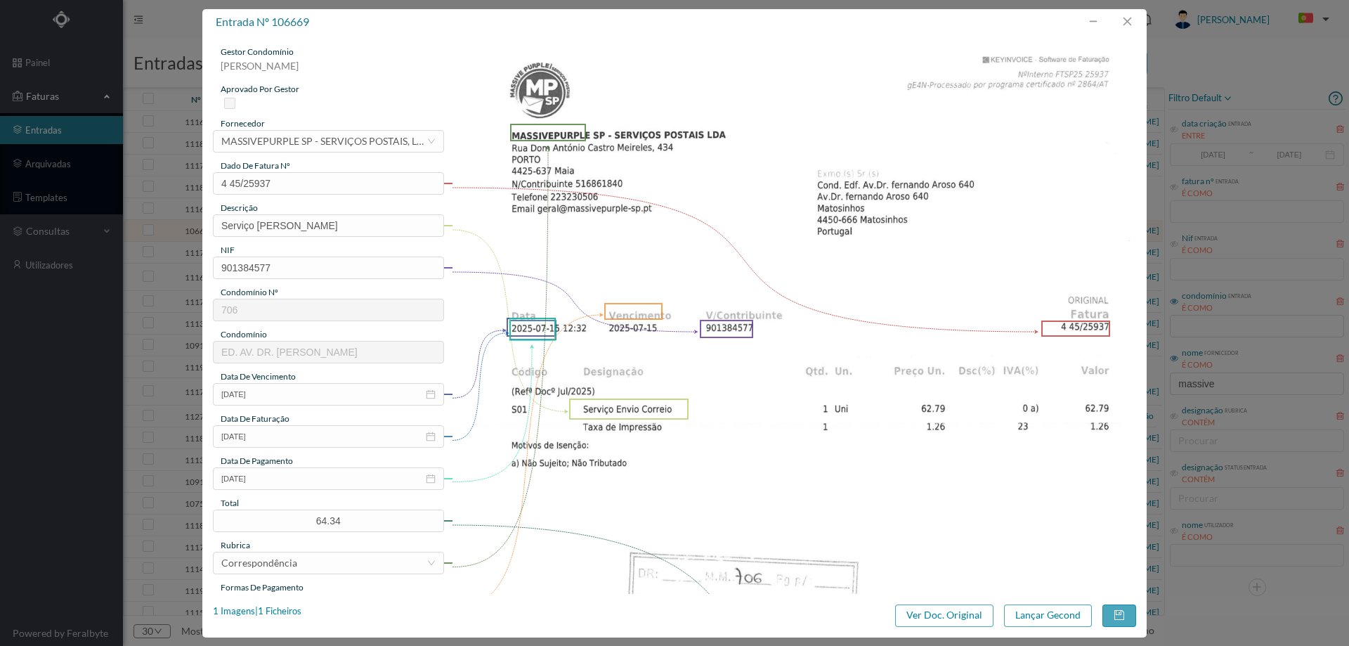
click at [300, 491] on div "gestor condomínio [PERSON_NAME] aprovado por gestor fornecedor selecionar MASSI…" at bounding box center [328, 373] width 231 height 655
click at [299, 486] on input "[DATE]" at bounding box center [328, 478] width 231 height 22
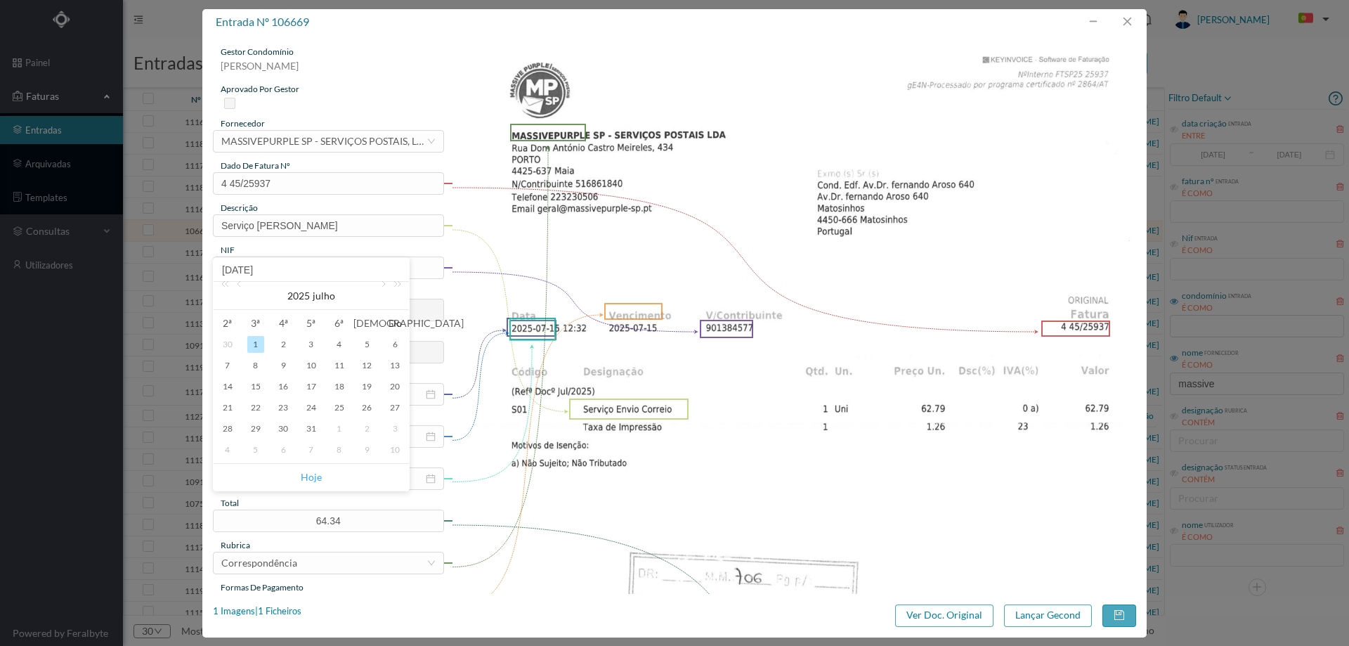
click at [306, 478] on link "Hoje" at bounding box center [311, 477] width 21 height 27
type input "[DATE]"
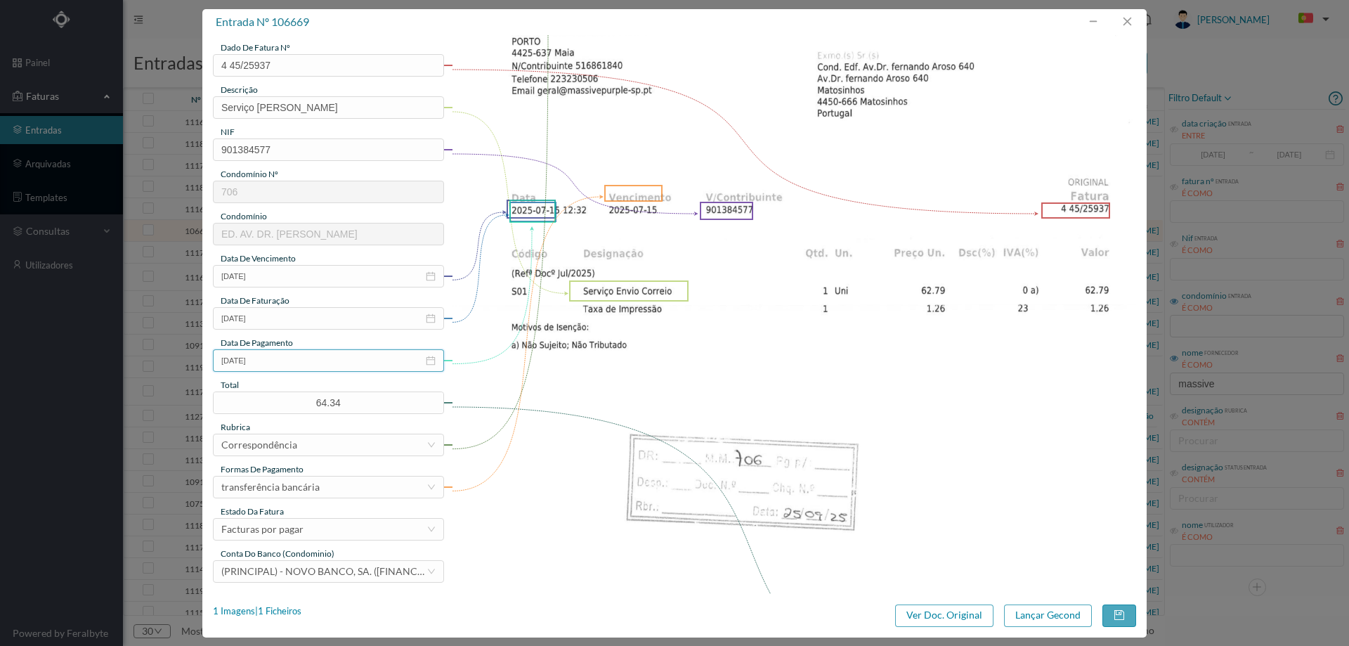
scroll to position [211, 0]
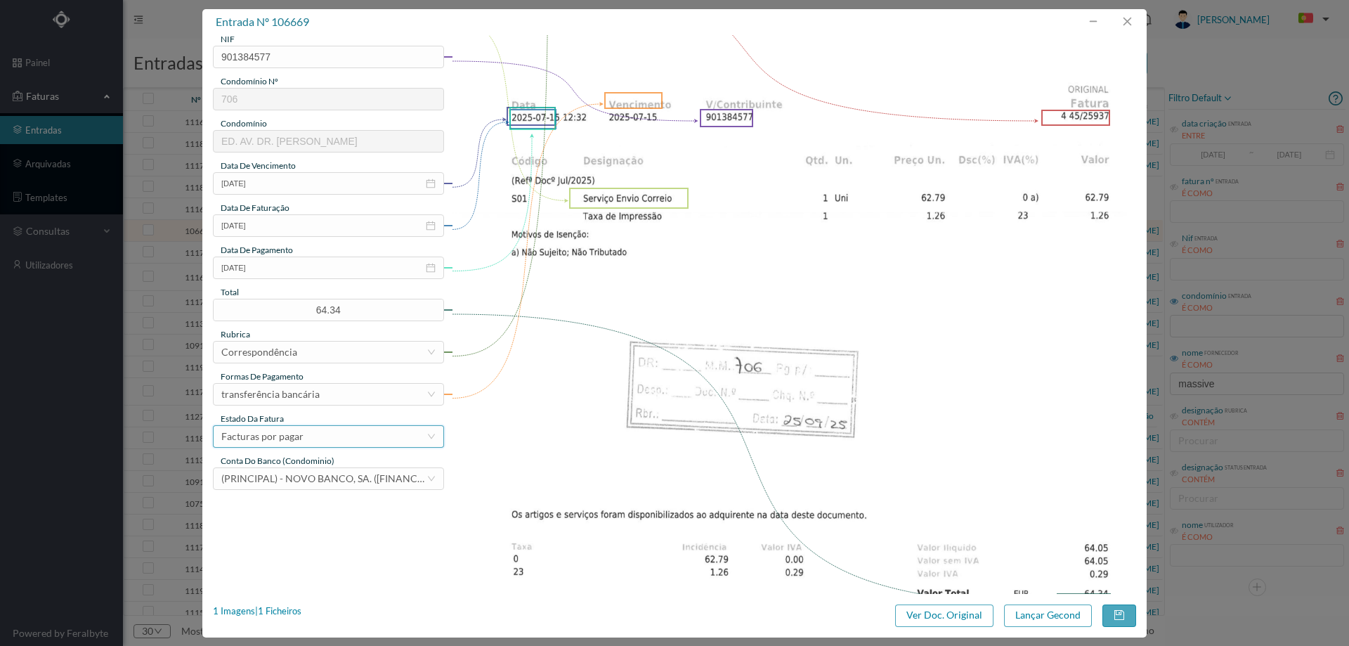
click at [318, 431] on div "Facturas por pagar" at bounding box center [323, 436] width 205 height 21
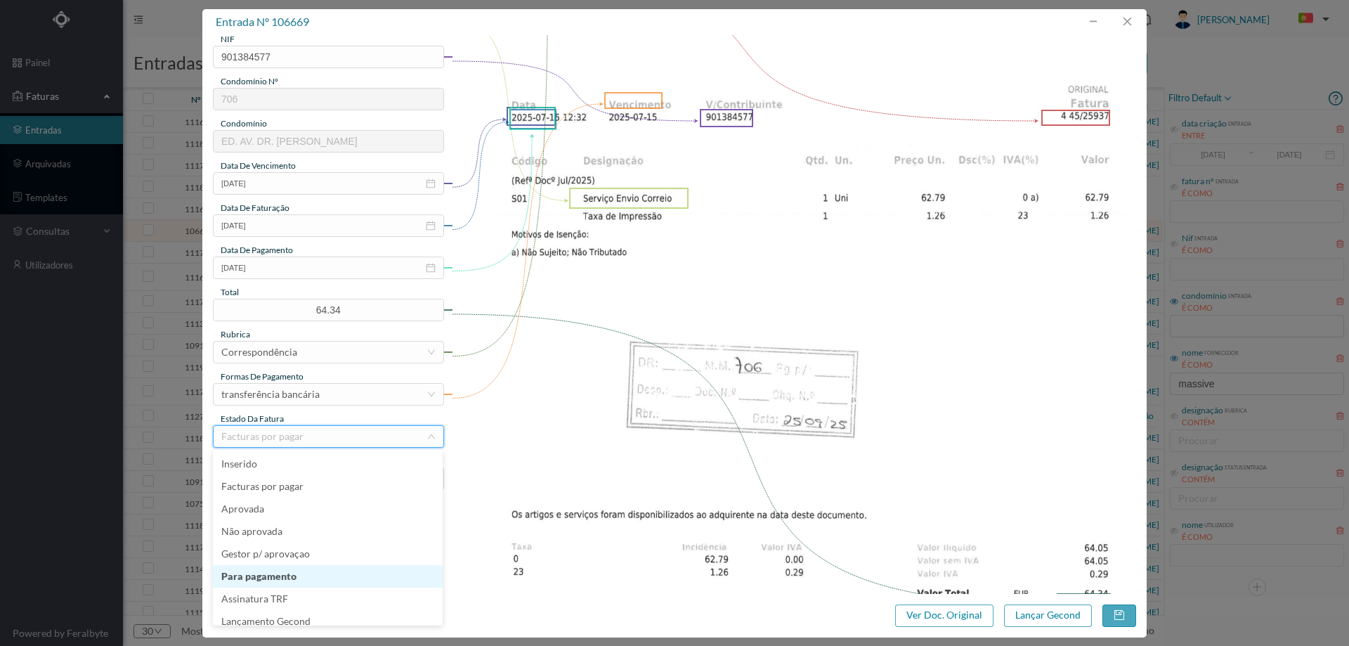
scroll to position [7, 0]
click at [315, 607] on li "Lançamento Gecond" at bounding box center [328, 614] width 230 height 22
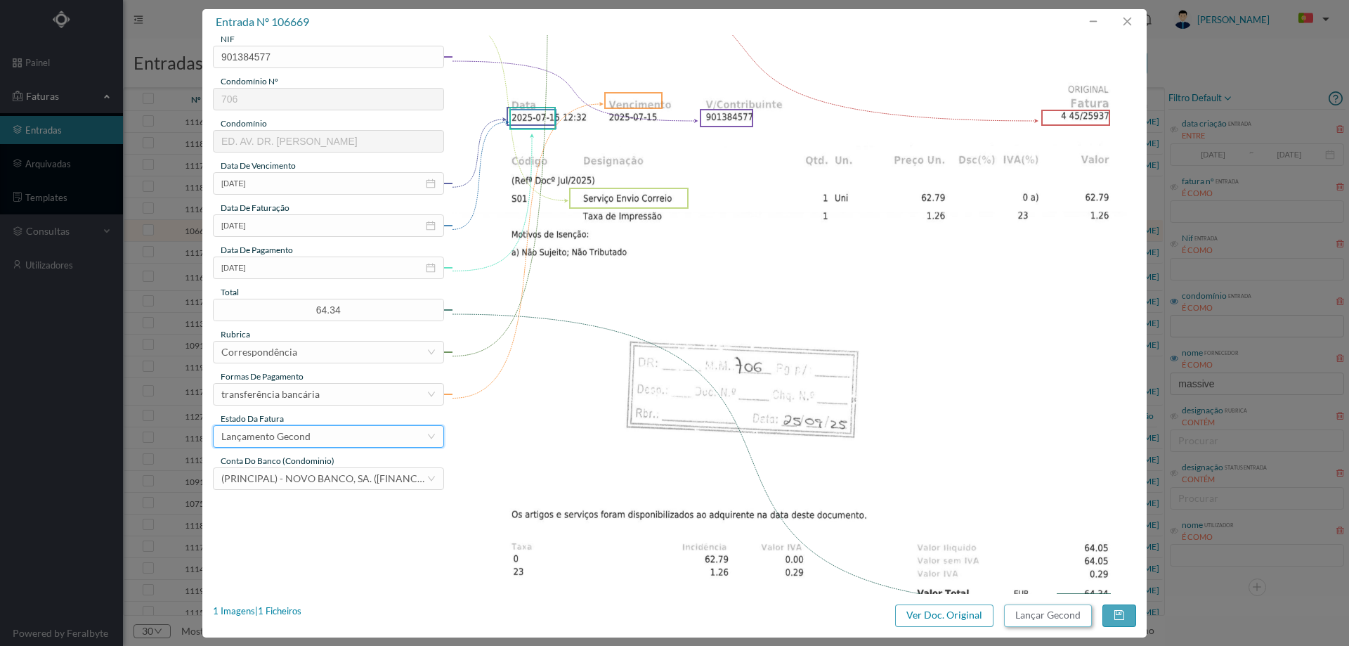
click at [1055, 613] on button "Lançar Gecond" at bounding box center [1048, 615] width 88 height 22
